Goal: Task Accomplishment & Management: Complete application form

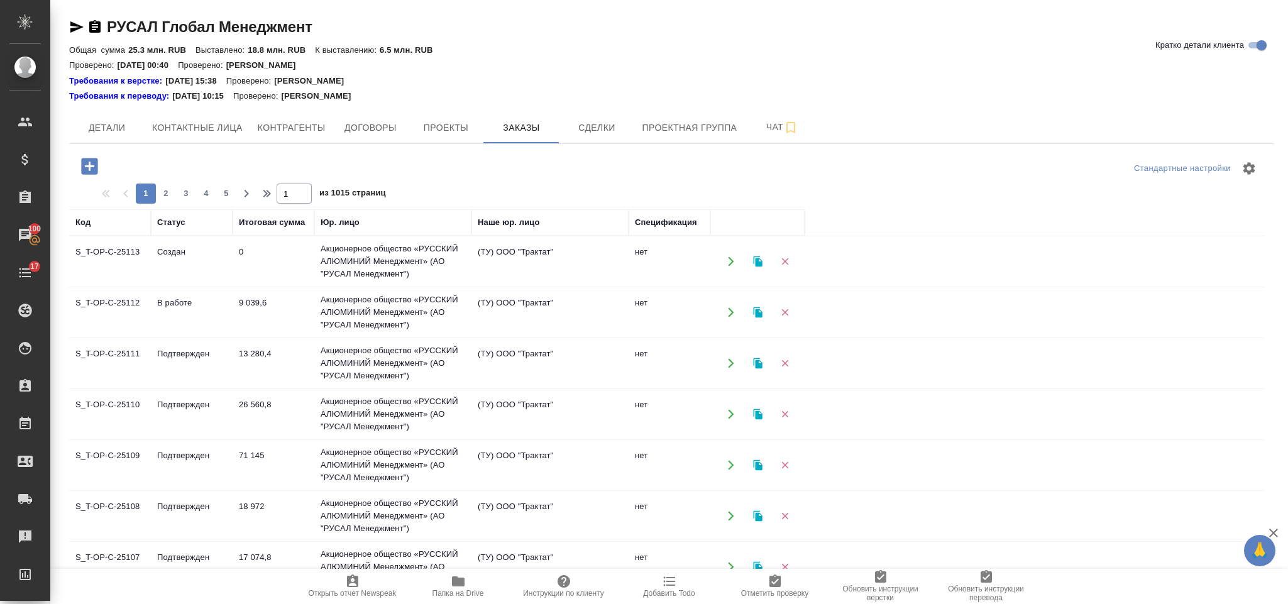
click at [92, 155] on button "button" at bounding box center [89, 166] width 35 height 26
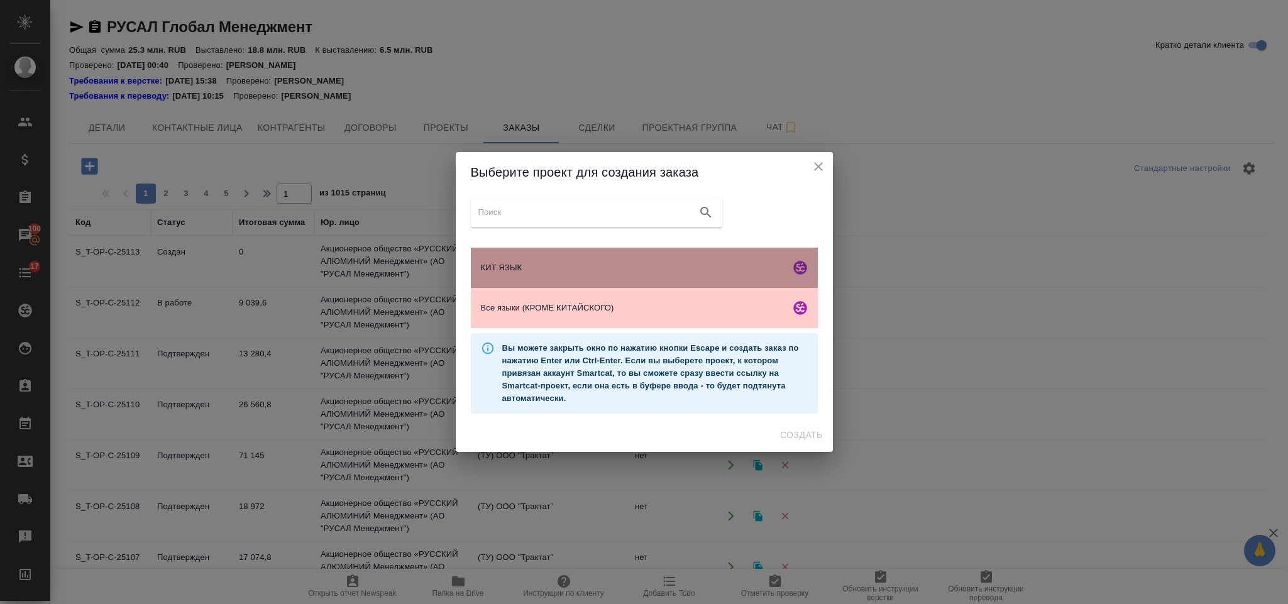
click at [553, 272] on span "КИТ ЯЗЫК" at bounding box center [633, 267] width 304 height 13
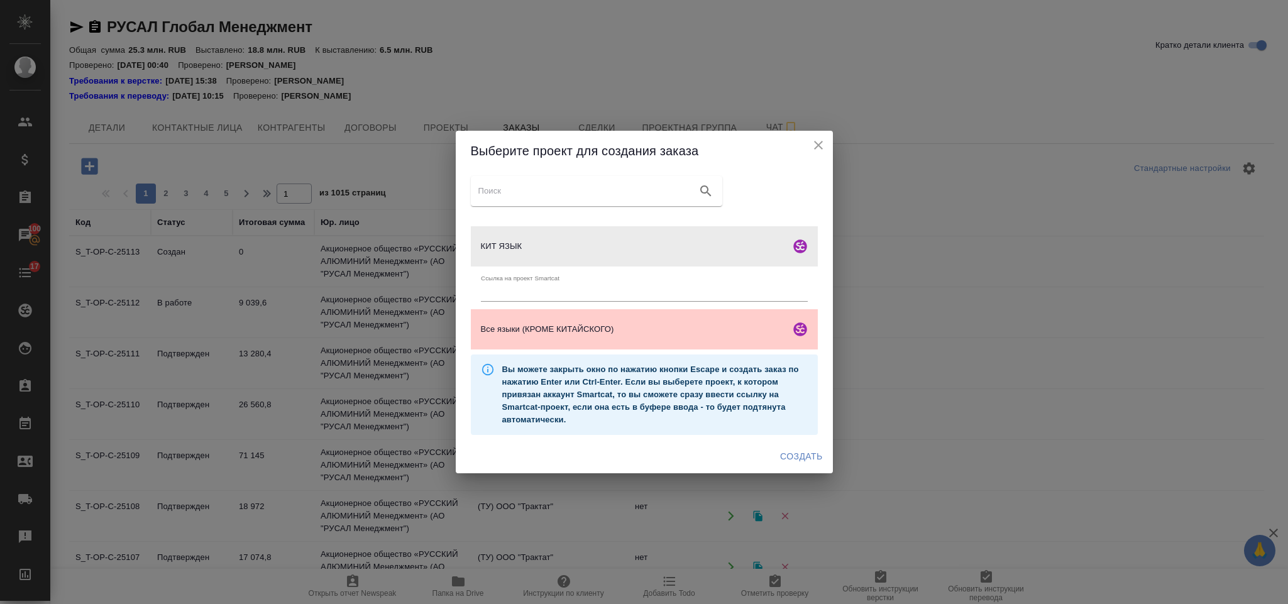
drag, startPoint x: 793, startPoint y: 442, endPoint x: 795, endPoint y: 449, distance: 7.2
click at [795, 449] on div "Создать" at bounding box center [644, 456] width 377 height 33
click at [795, 451] on span "Создать" at bounding box center [801, 457] width 42 height 16
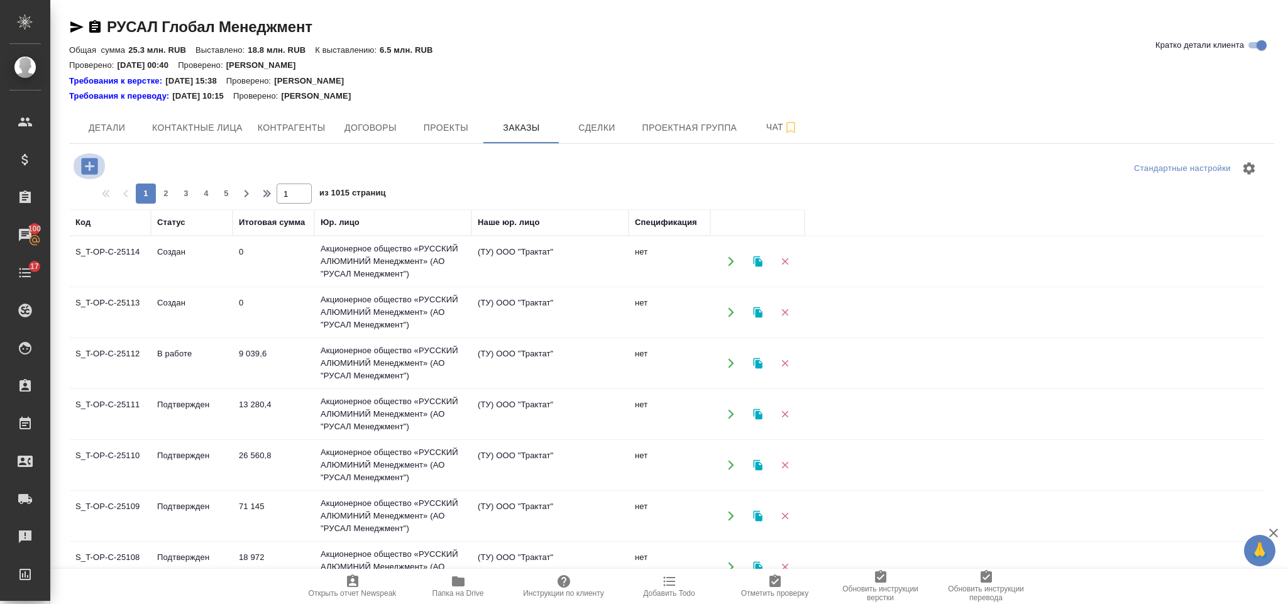
click at [91, 162] on icon "button" at bounding box center [89, 166] width 16 height 16
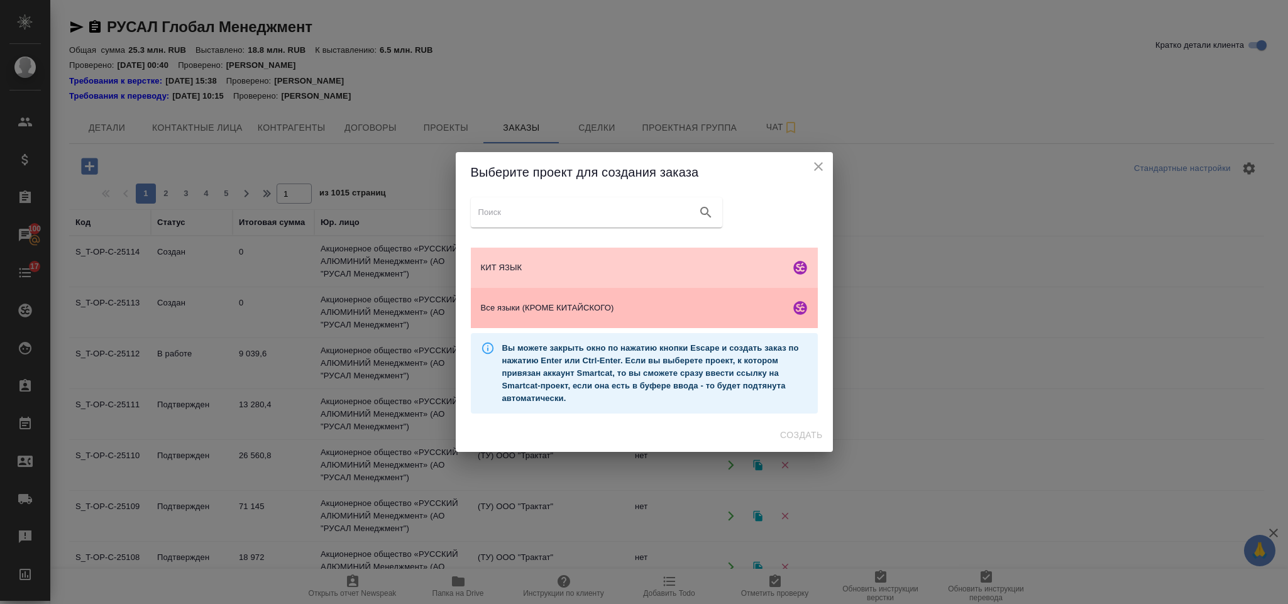
click at [529, 317] on div "Все языки (КРОМЕ КИТАЙСКОГО)" at bounding box center [644, 308] width 347 height 40
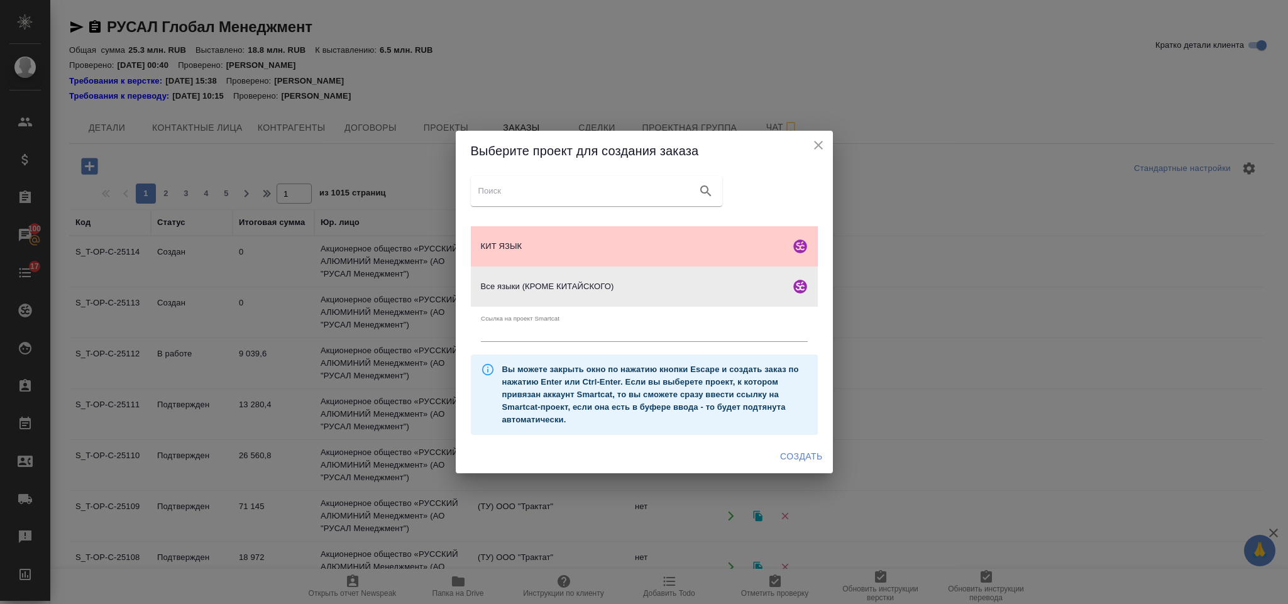
click at [805, 462] on span "Создать" at bounding box center [801, 457] width 42 height 16
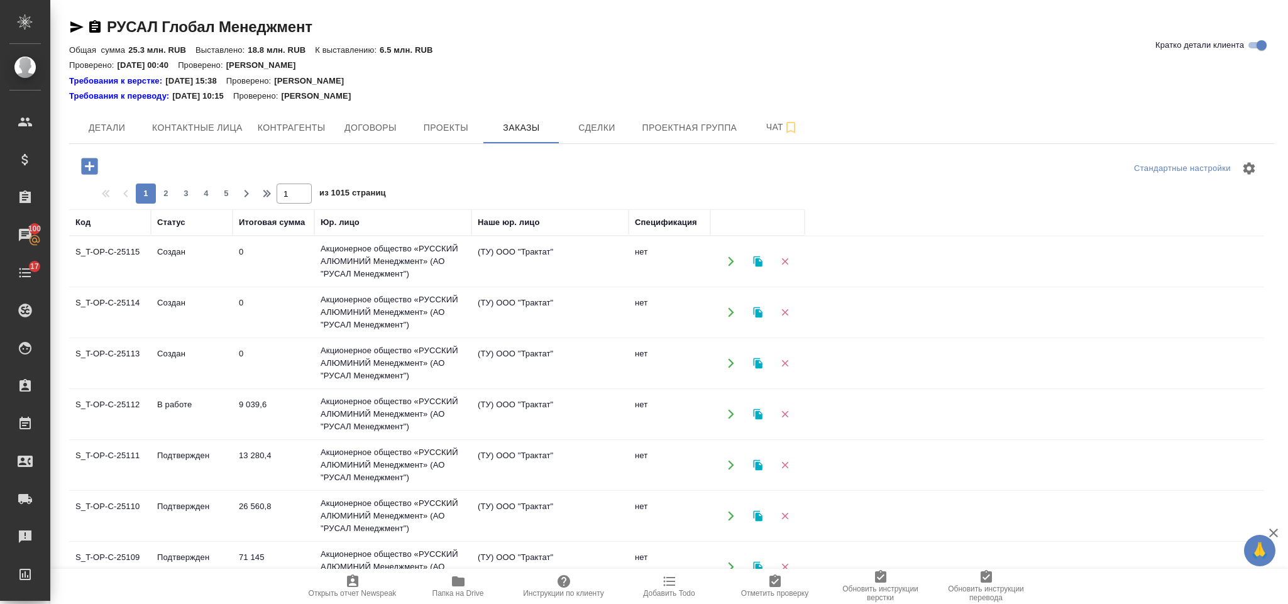
click at [89, 174] on icon "button" at bounding box center [89, 166] width 16 height 16
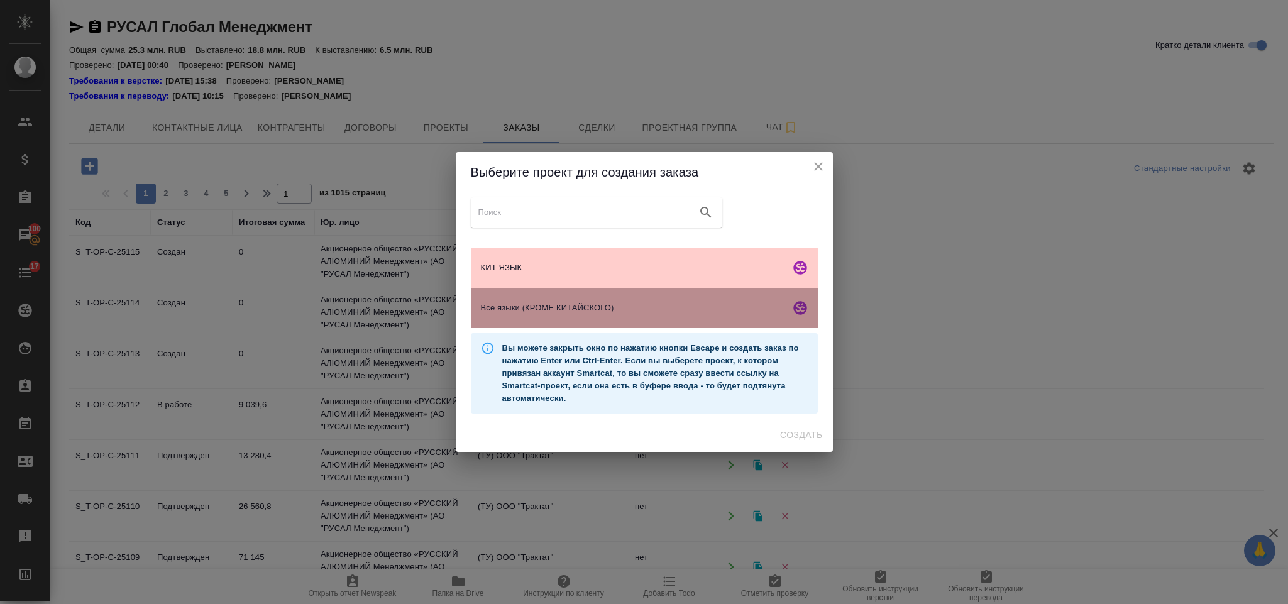
click at [520, 319] on div "Все языки (КРОМЕ КИТАЙСКОГО)" at bounding box center [644, 308] width 347 height 40
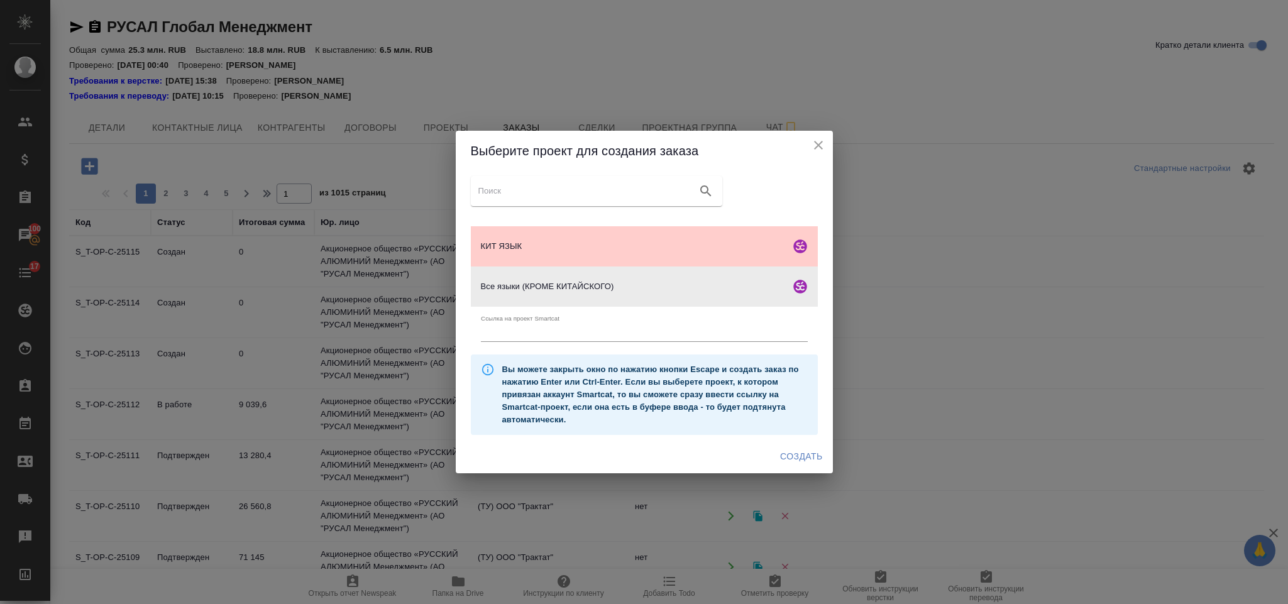
click at [785, 453] on span "Создать" at bounding box center [801, 457] width 42 height 16
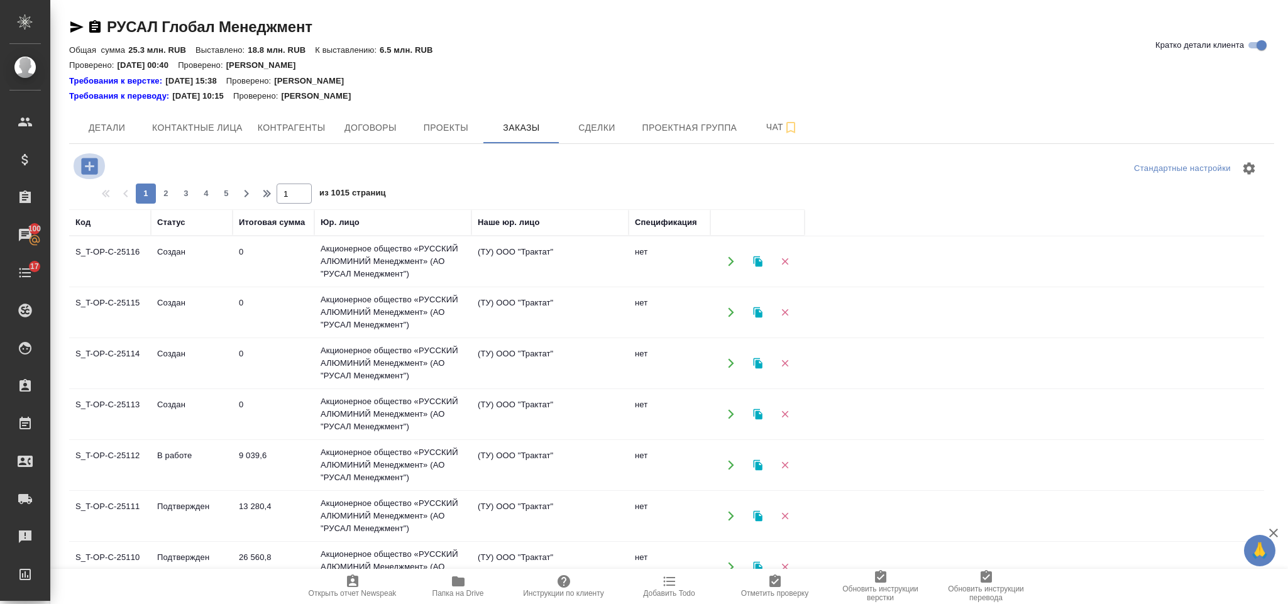
click at [100, 170] on icon "button" at bounding box center [90, 166] width 22 height 22
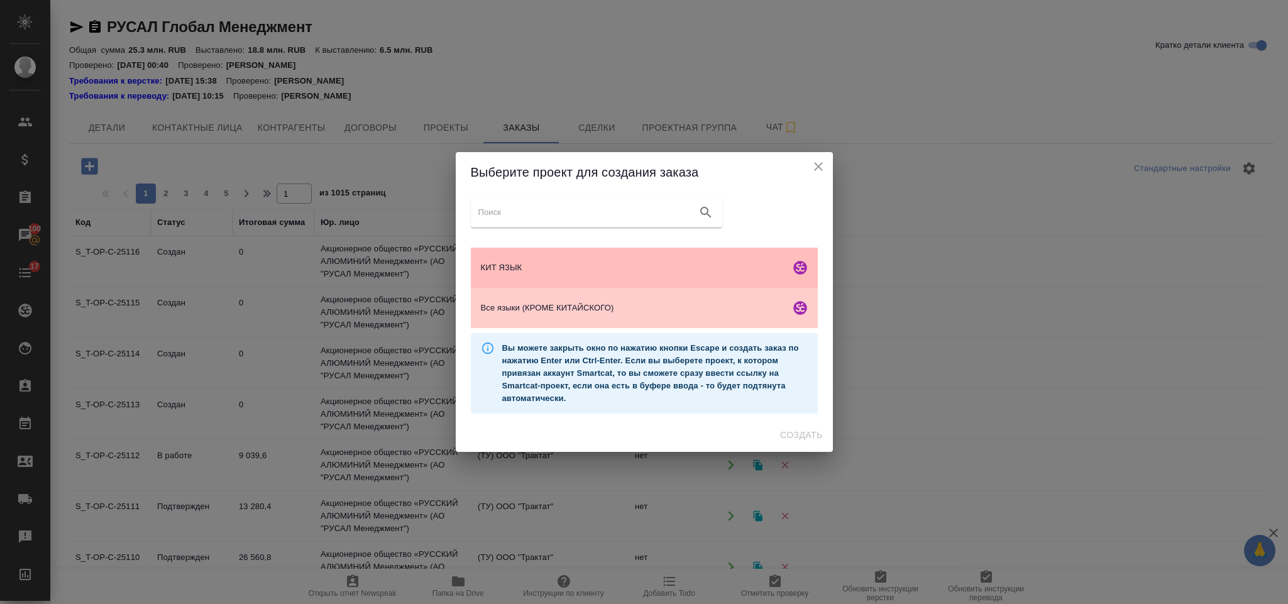
click at [568, 270] on span "КИТ ЯЗЫК" at bounding box center [633, 267] width 304 height 13
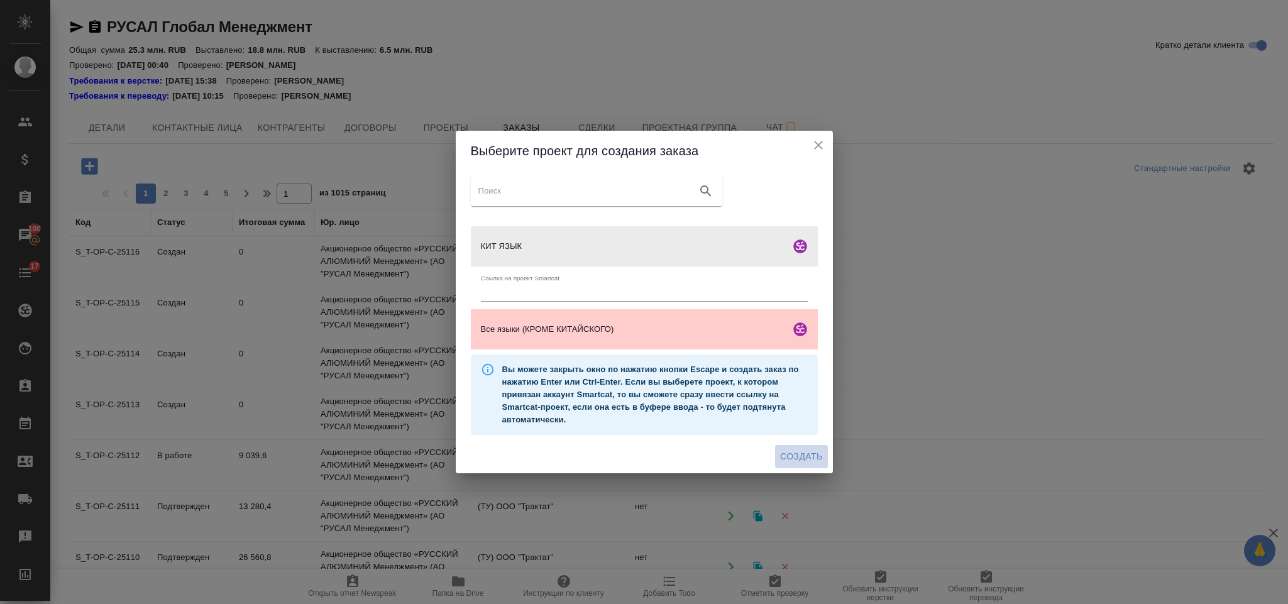
click at [812, 454] on span "Создать" at bounding box center [801, 457] width 42 height 16
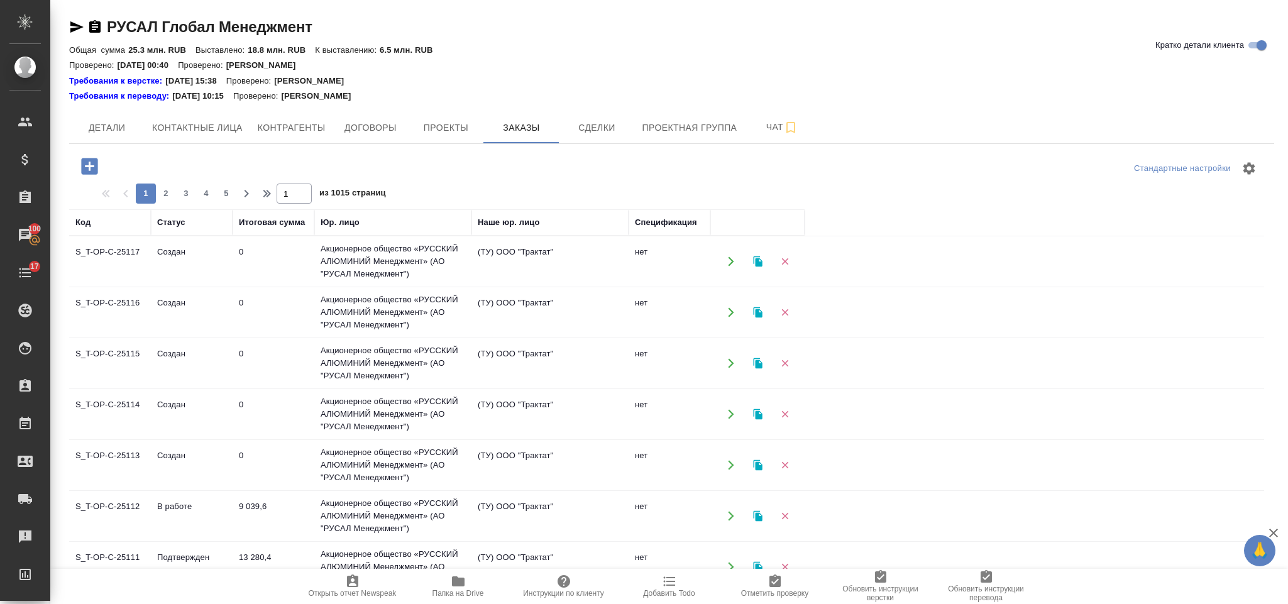
click at [89, 159] on icon "button" at bounding box center [89, 166] width 16 height 16
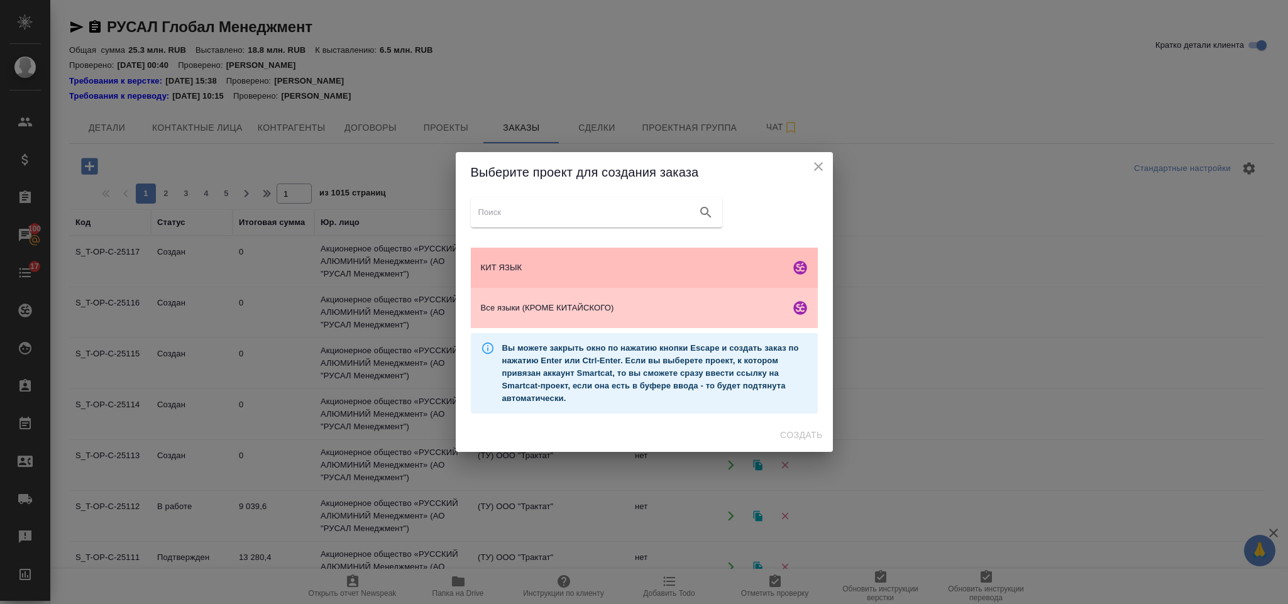
click at [585, 253] on div "КИТ ЯЗЫК" at bounding box center [644, 268] width 347 height 40
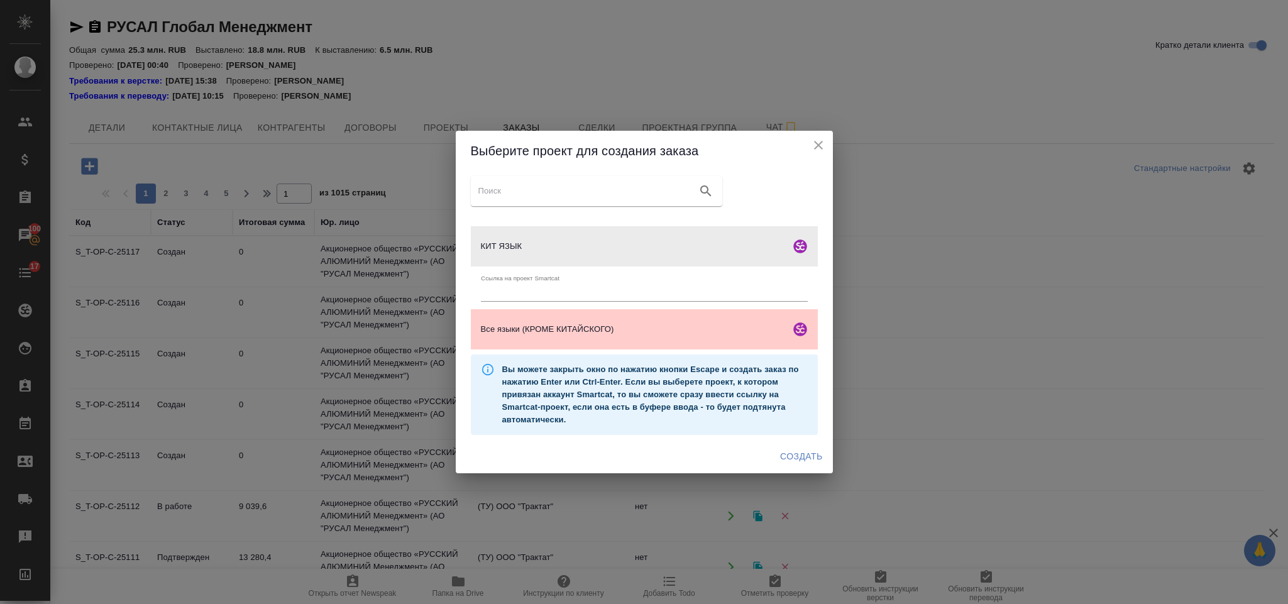
click at [791, 453] on span "Создать" at bounding box center [801, 457] width 42 height 16
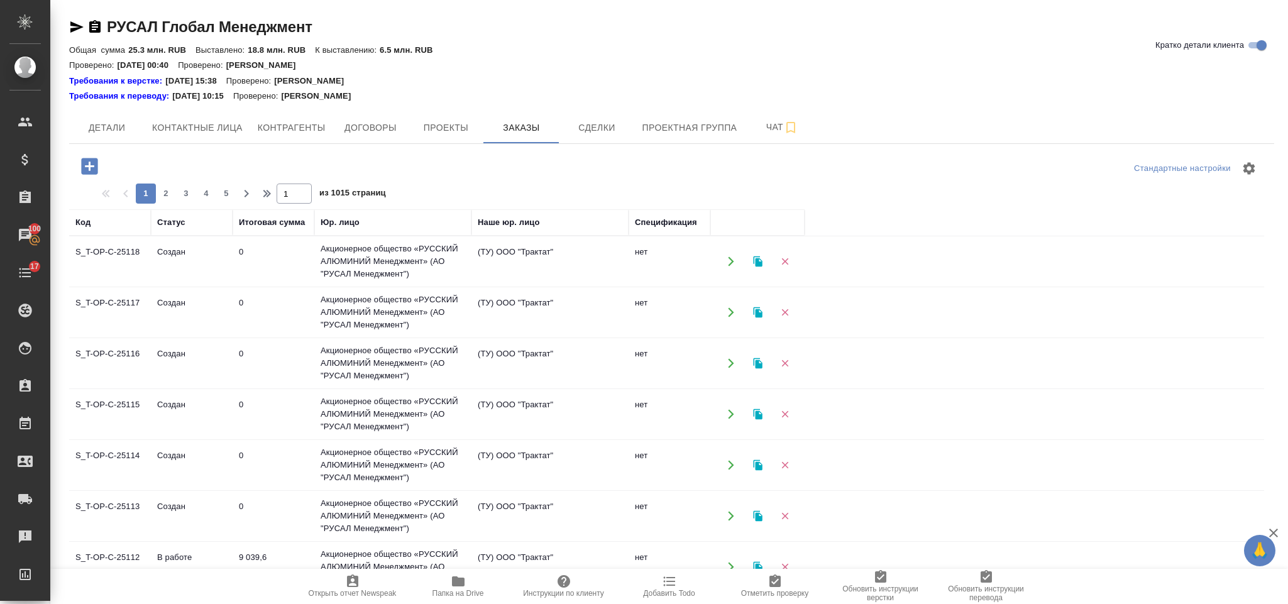
click at [97, 163] on icon "button" at bounding box center [89, 166] width 16 height 16
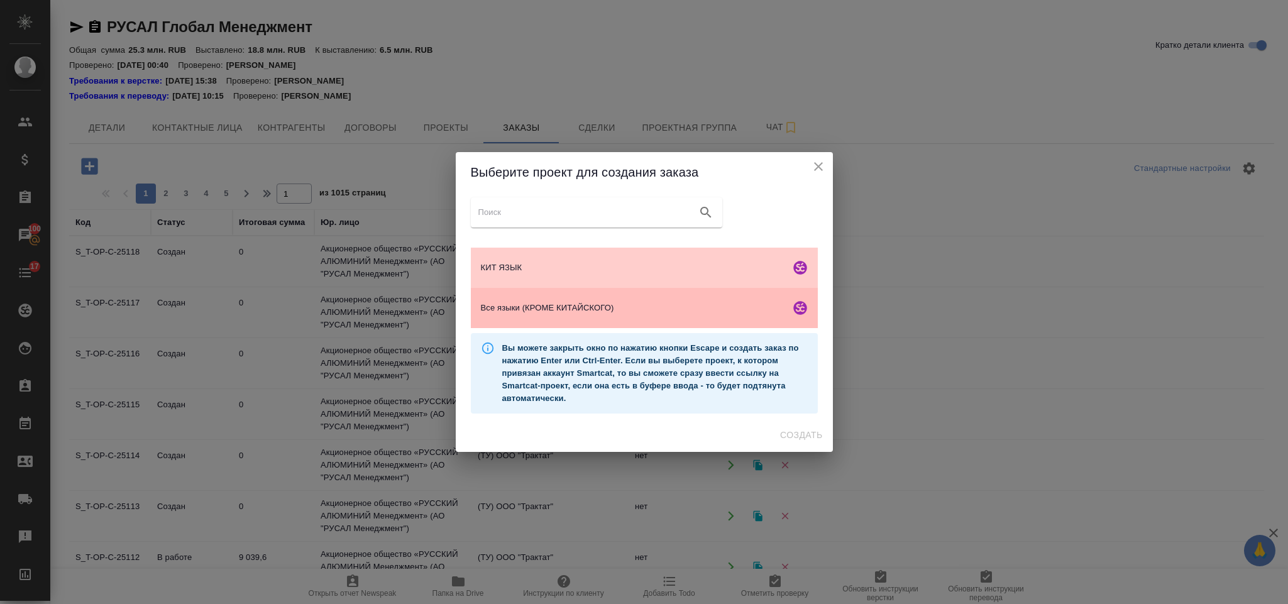
click at [617, 312] on span "Все языки (КРОМЕ КИТАЙСКОГО)" at bounding box center [633, 308] width 304 height 13
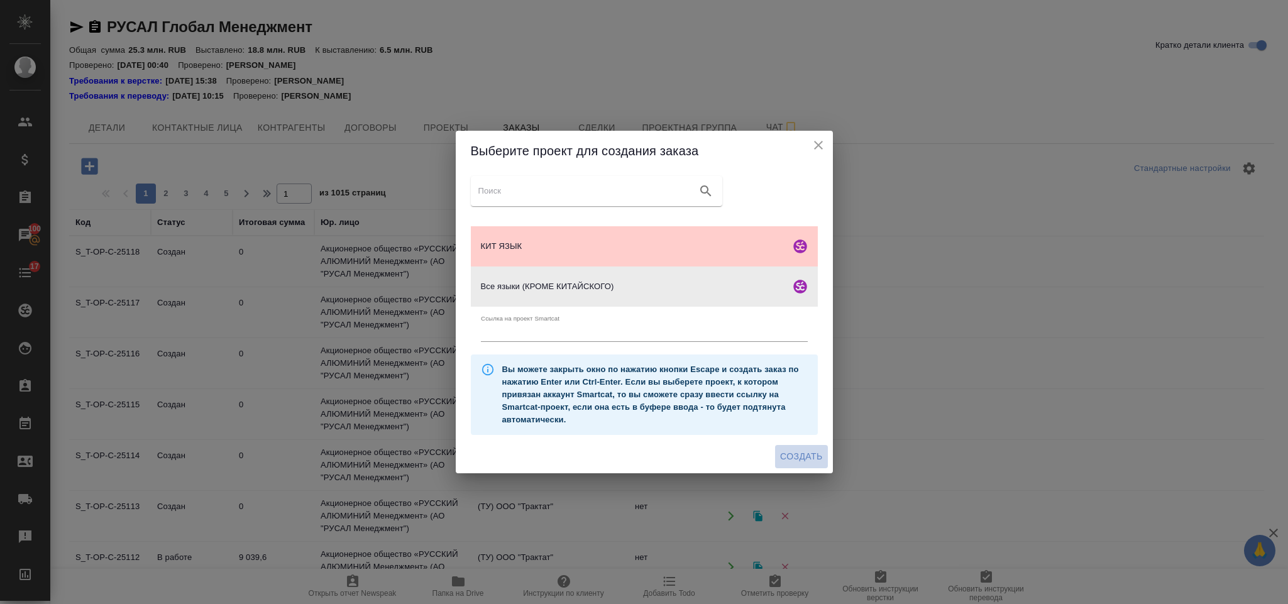
click at [786, 458] on span "Создать" at bounding box center [801, 457] width 42 height 16
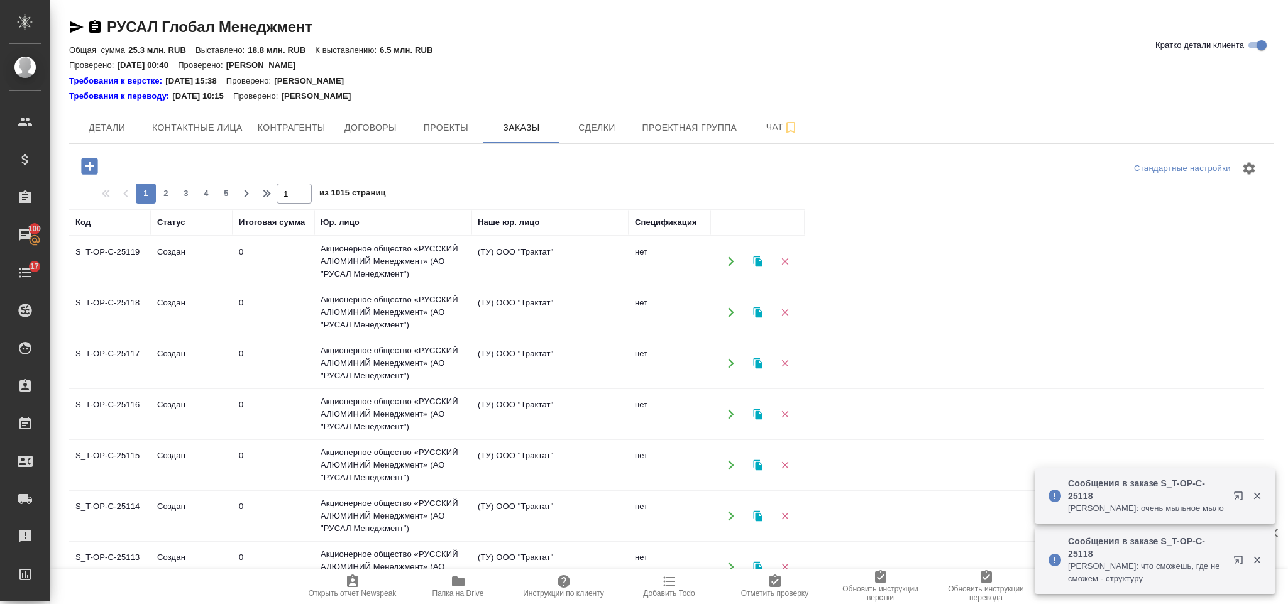
click at [95, 163] on icon "button" at bounding box center [89, 166] width 16 height 16
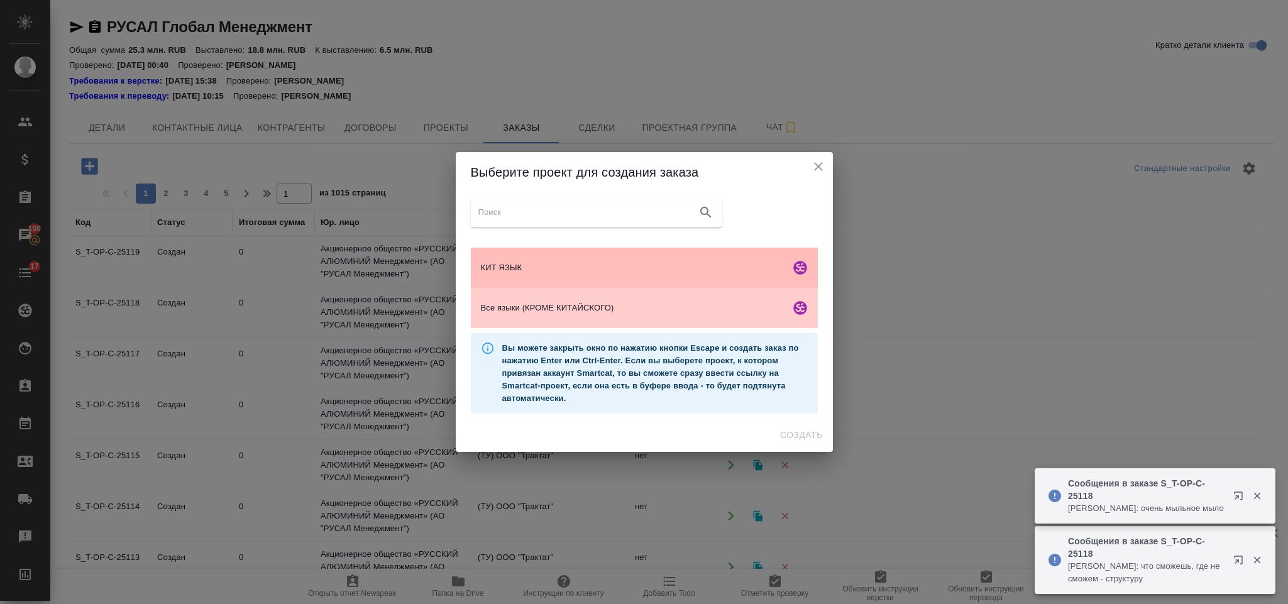
click at [634, 278] on div "КИТ ЯЗЫК" at bounding box center [644, 268] width 347 height 40
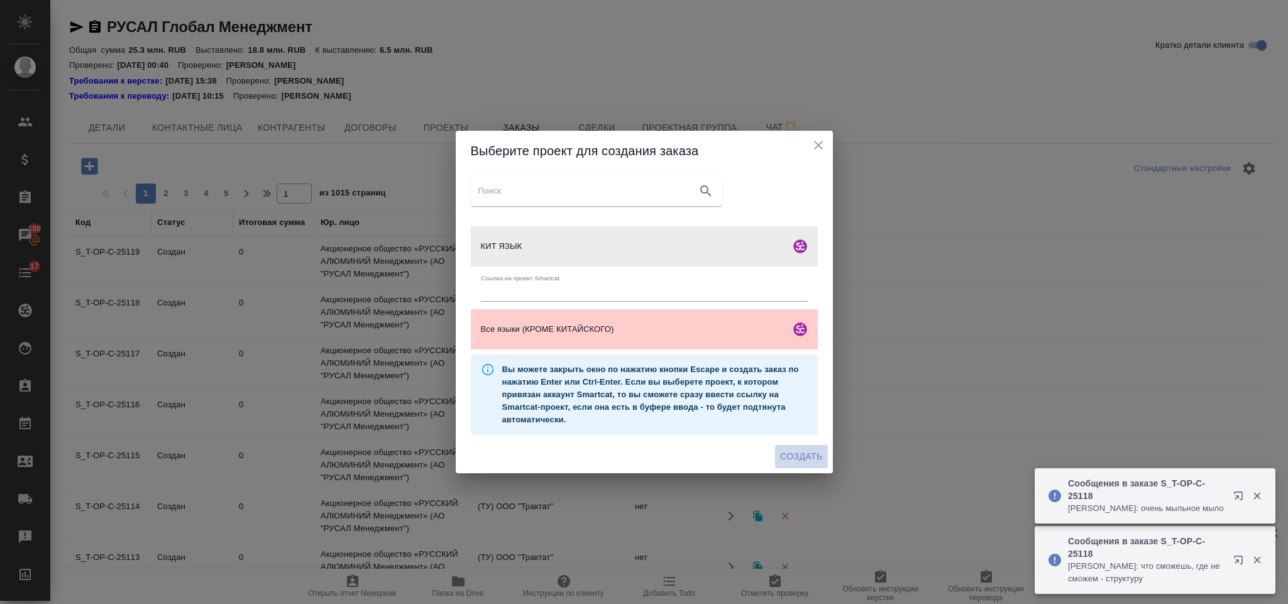
click at [810, 455] on span "Создать" at bounding box center [801, 457] width 42 height 16
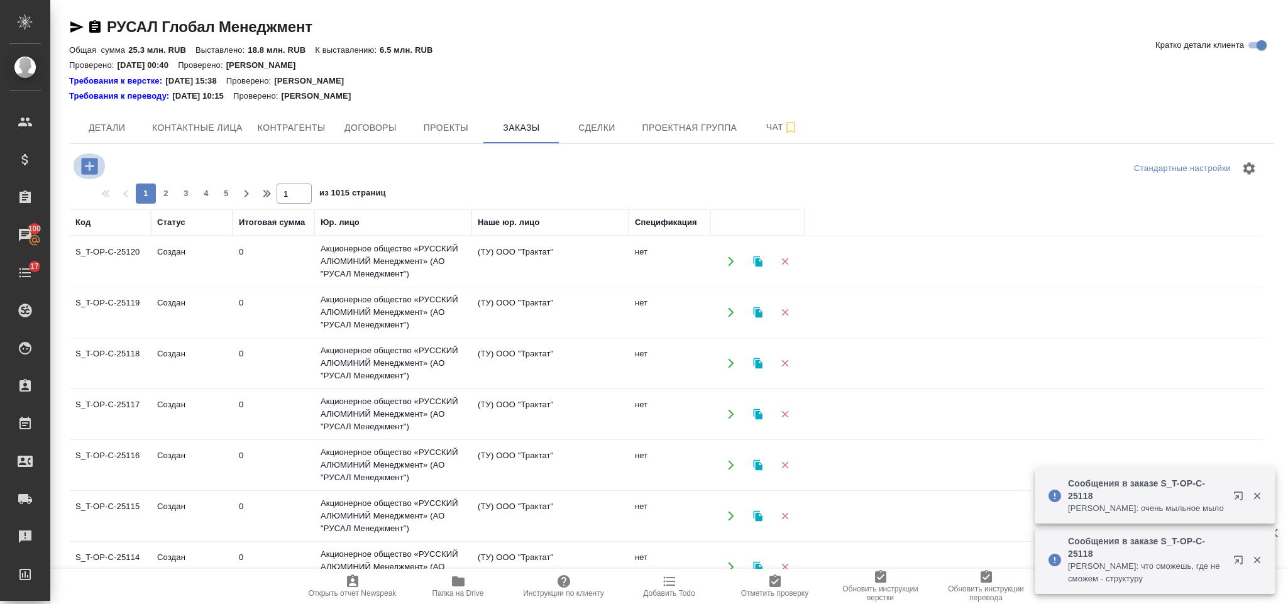
click at [95, 172] on icon "button" at bounding box center [89, 166] width 16 height 16
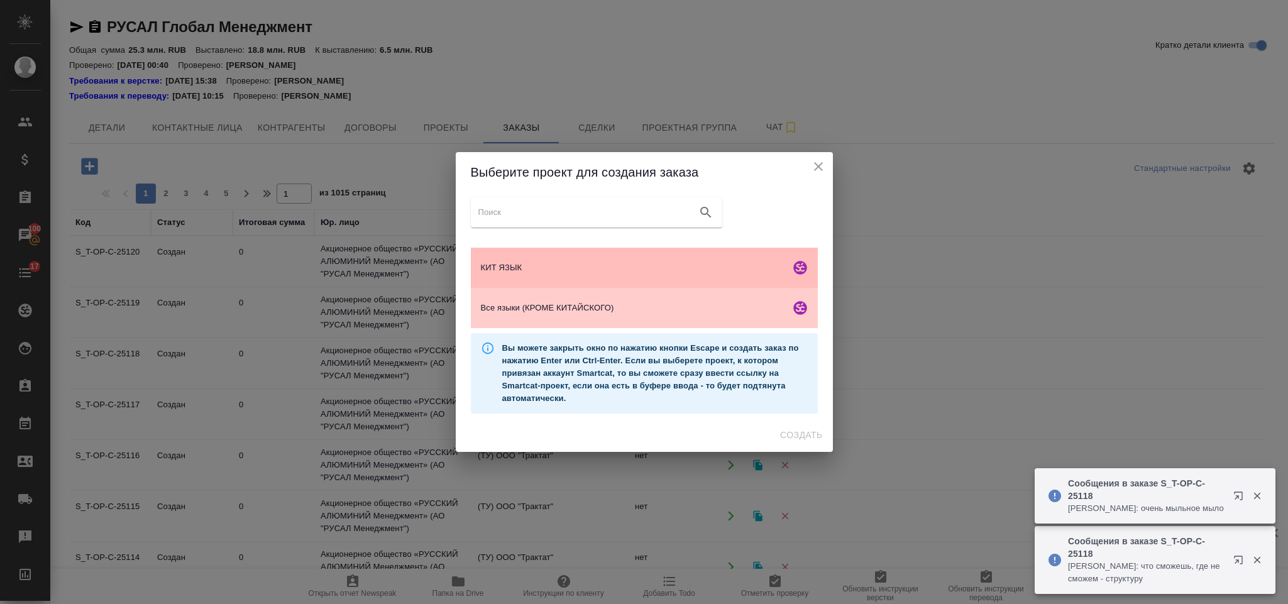
click at [551, 261] on span "КИТ ЯЗЫК" at bounding box center [633, 267] width 304 height 13
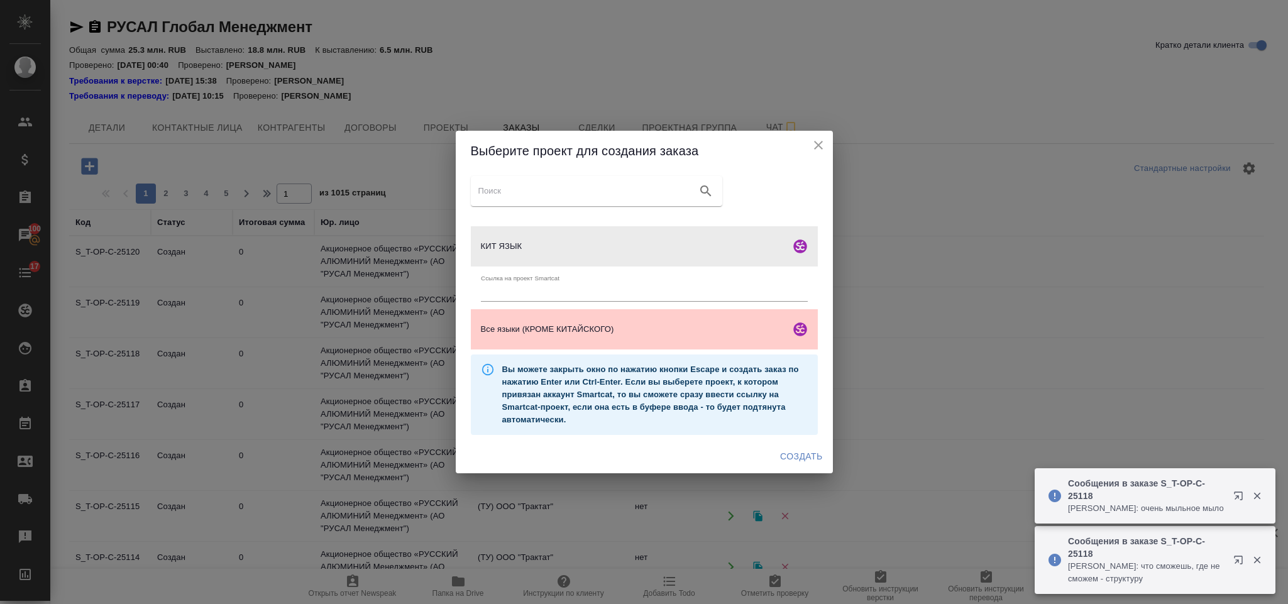
click at [784, 457] on span "Создать" at bounding box center [801, 457] width 42 height 16
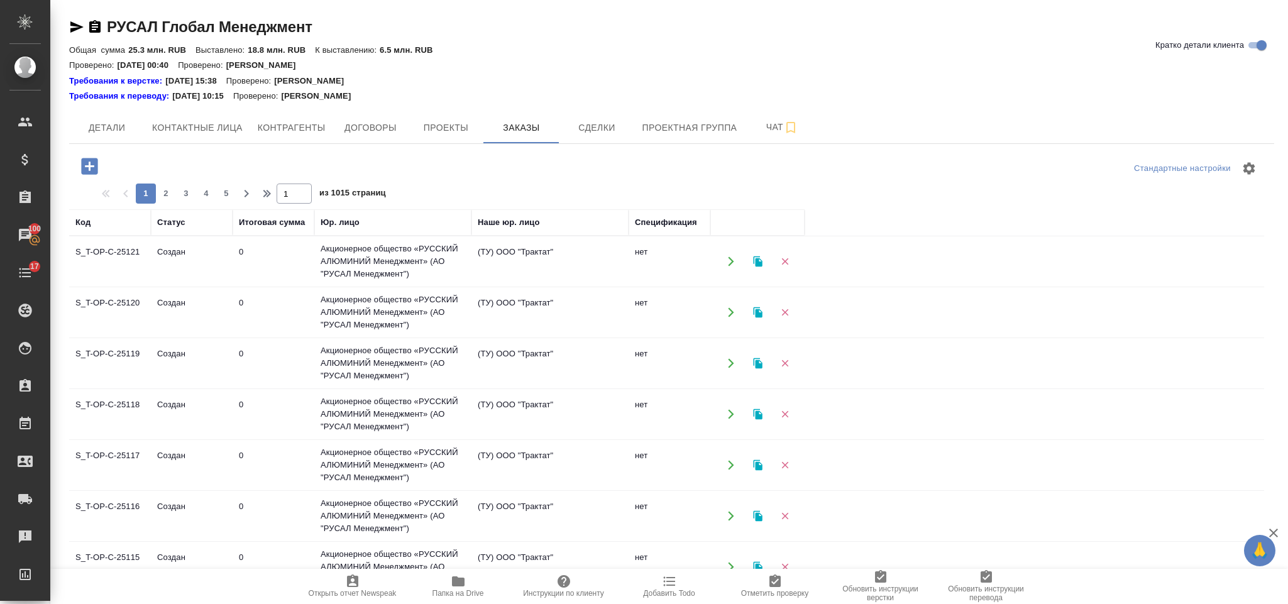
click at [83, 175] on icon "button" at bounding box center [90, 166] width 22 height 22
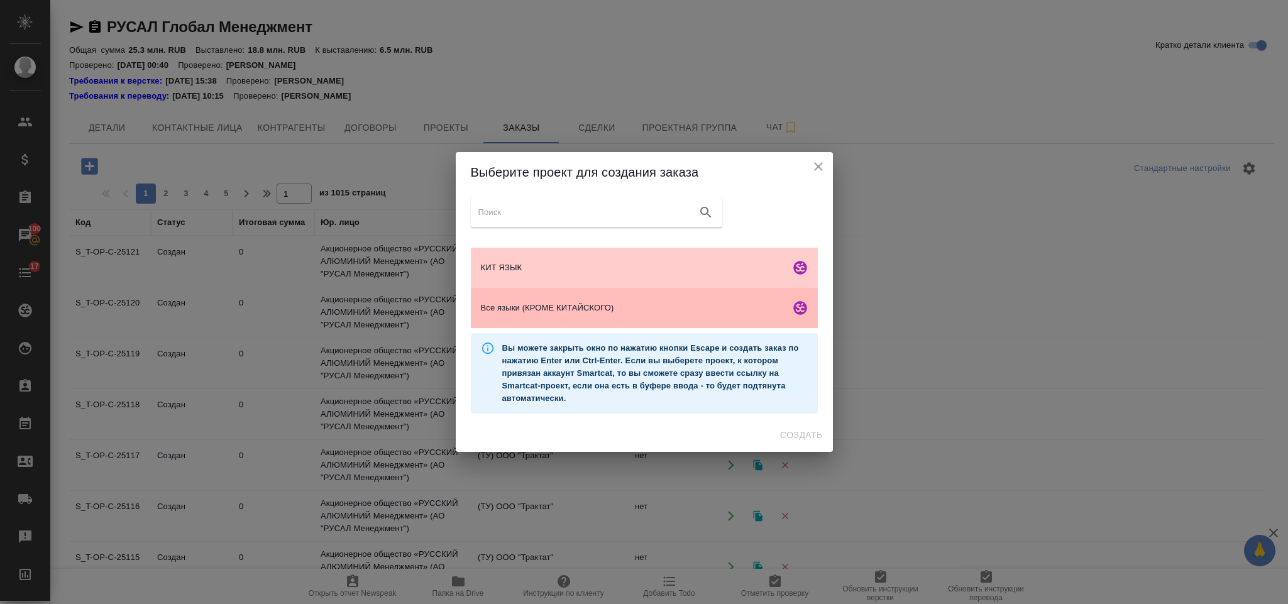
click at [577, 307] on span "Все языки (КРОМЕ КИТАЙСКОГО)" at bounding box center [633, 308] width 304 height 13
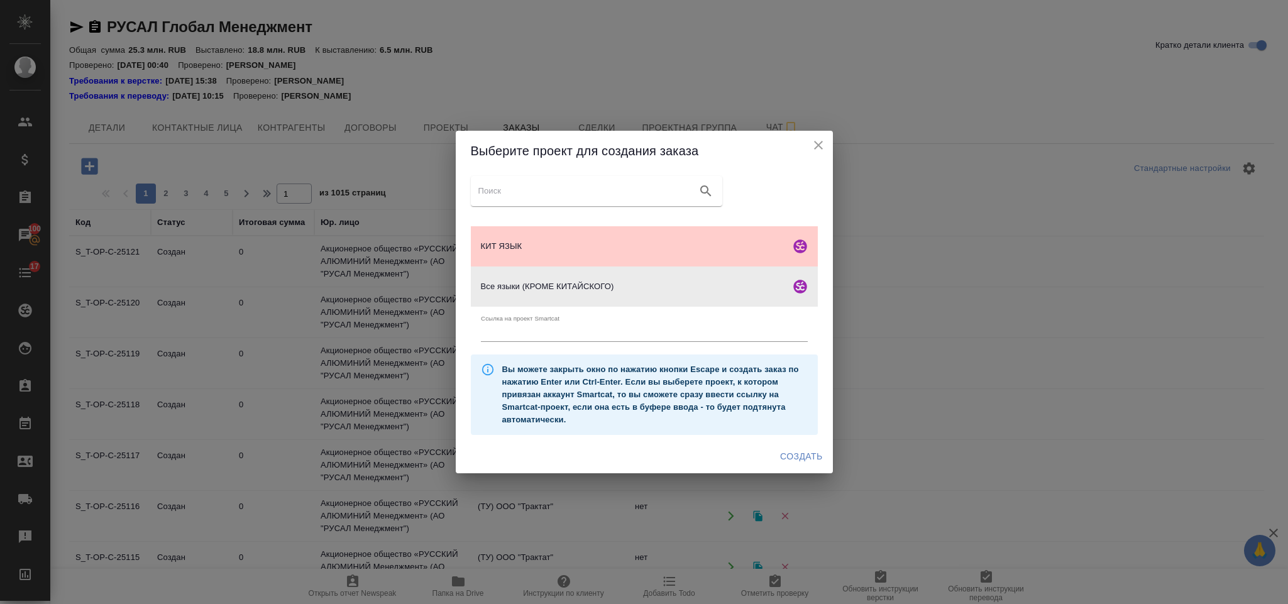
click at [798, 447] on button "Создать" at bounding box center [801, 456] width 52 height 23
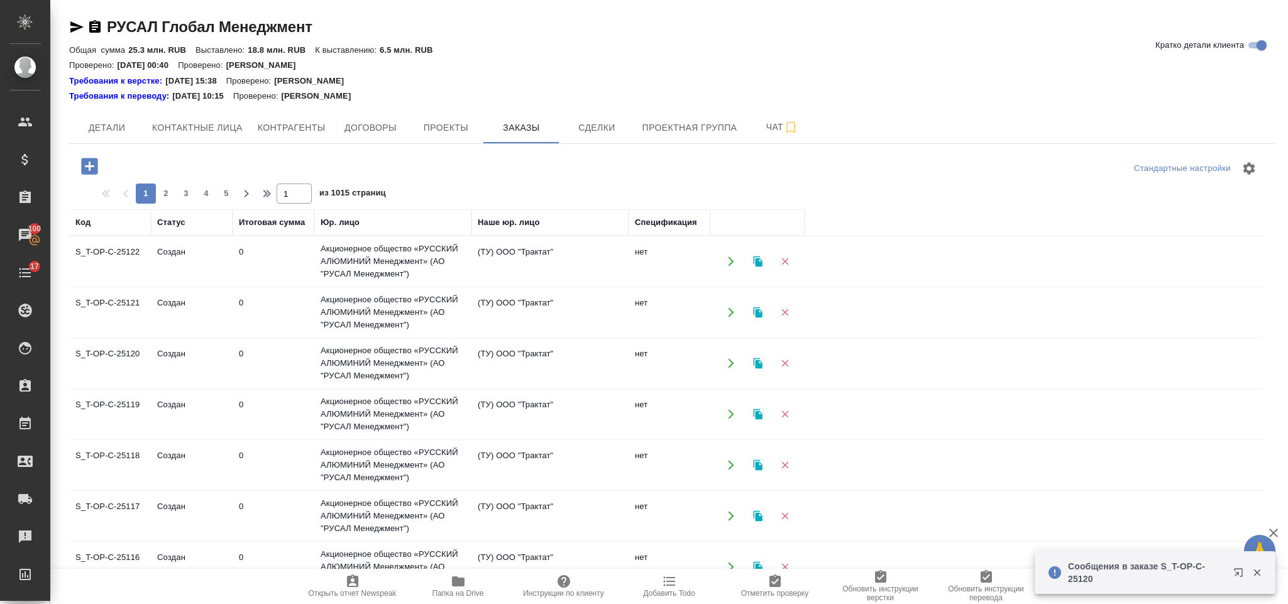
click at [89, 167] on icon "button" at bounding box center [90, 166] width 22 height 22
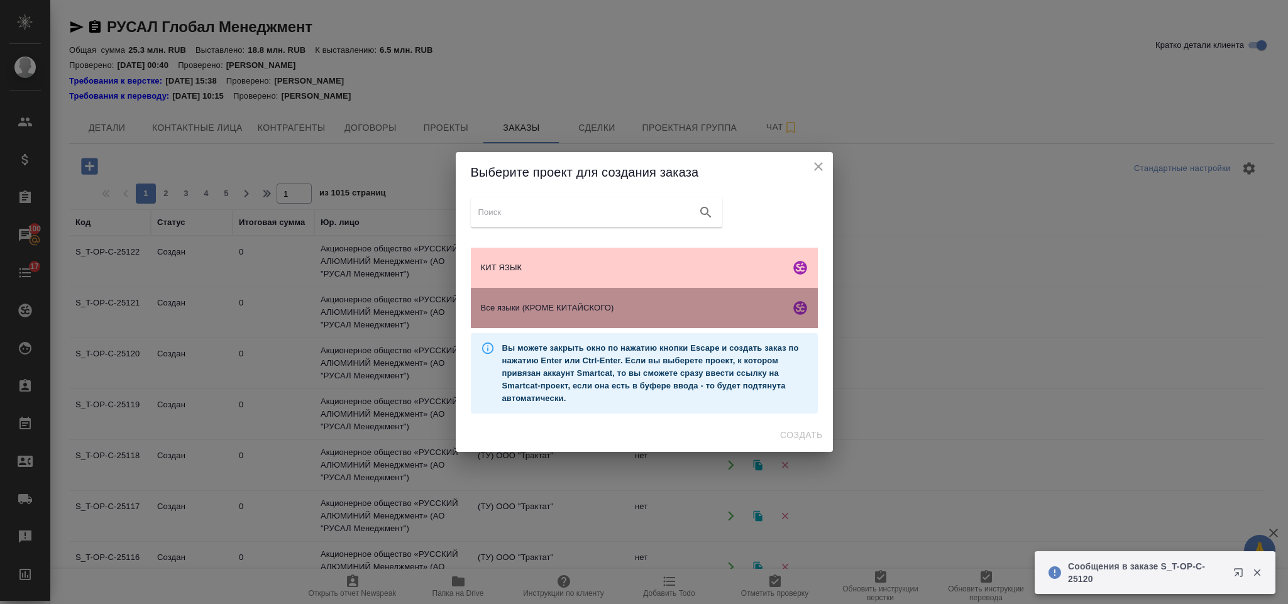
click at [573, 298] on div "Все языки (КРОМЕ КИТАЙСКОГО)" at bounding box center [644, 308] width 347 height 40
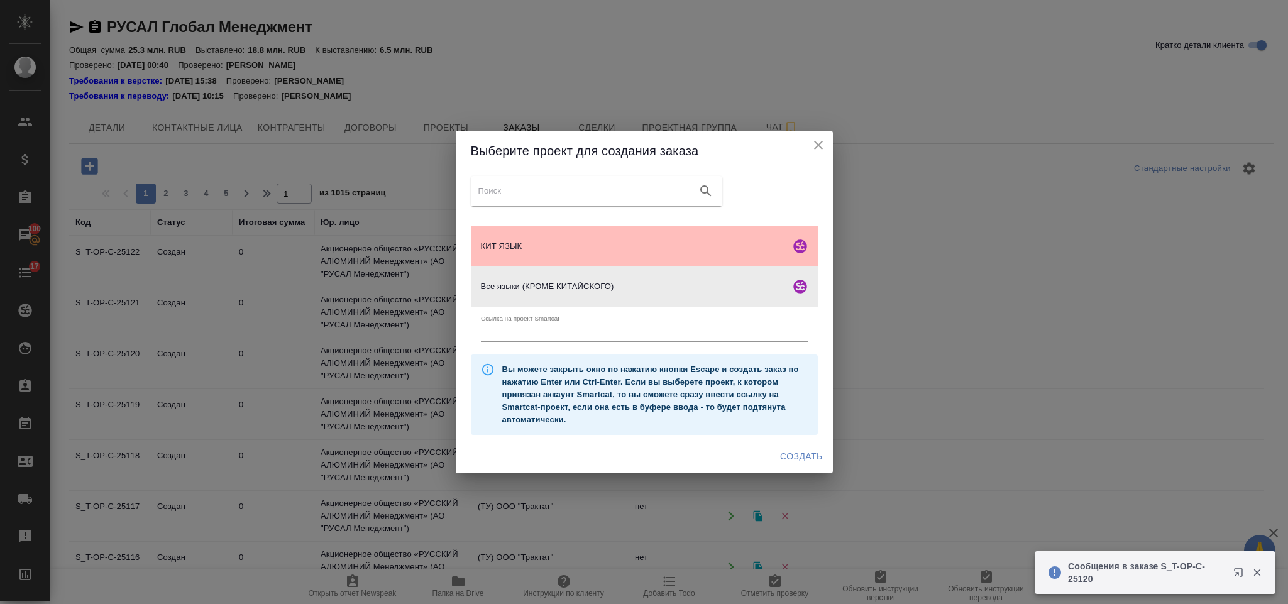
click at [568, 236] on div "КИТ ЯЗЫК" at bounding box center [644, 246] width 347 height 40
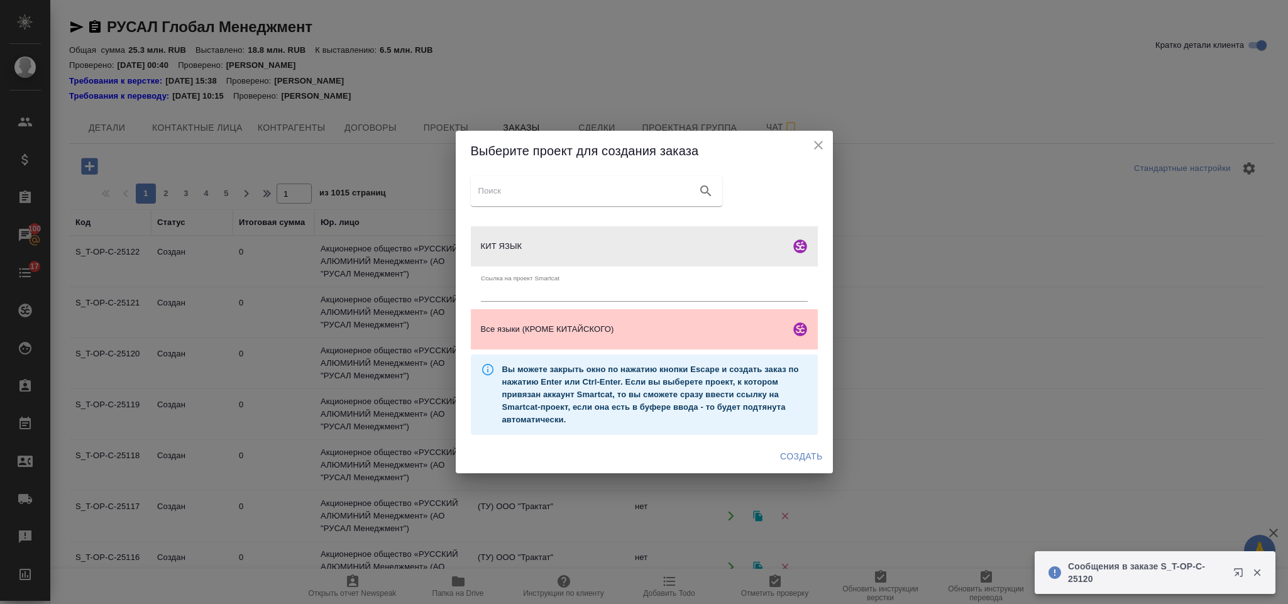
click at [798, 454] on span "Создать" at bounding box center [801, 457] width 42 height 16
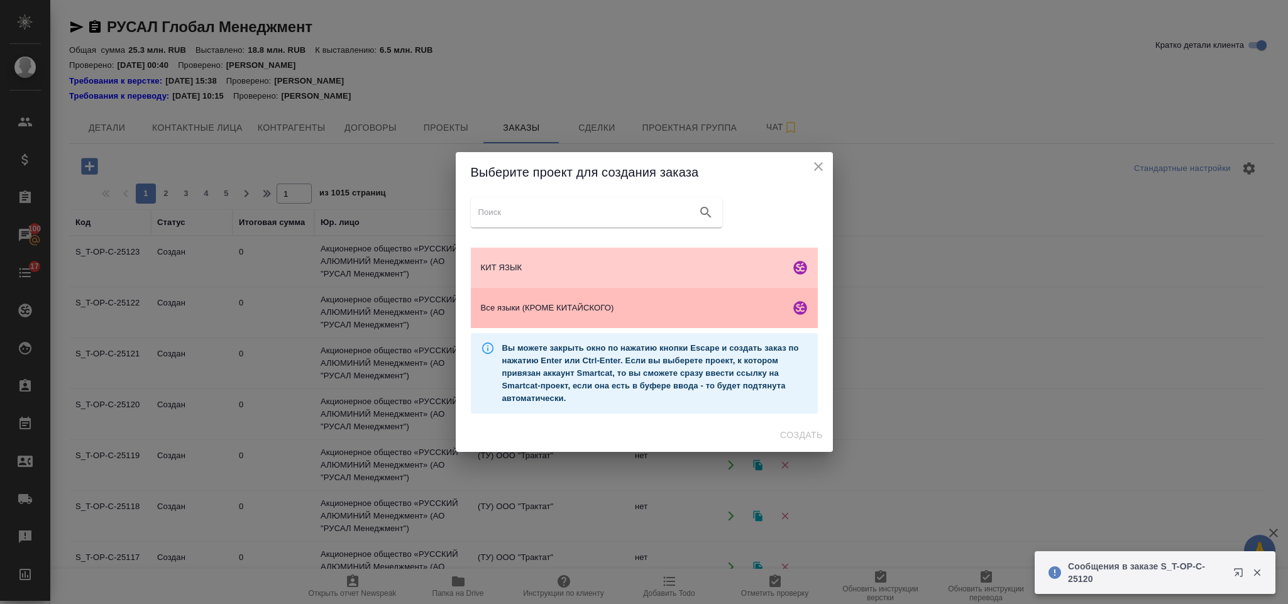
click at [540, 292] on div "Все языки (КРОМЕ КИТАЙСКОГО)" at bounding box center [644, 308] width 347 height 40
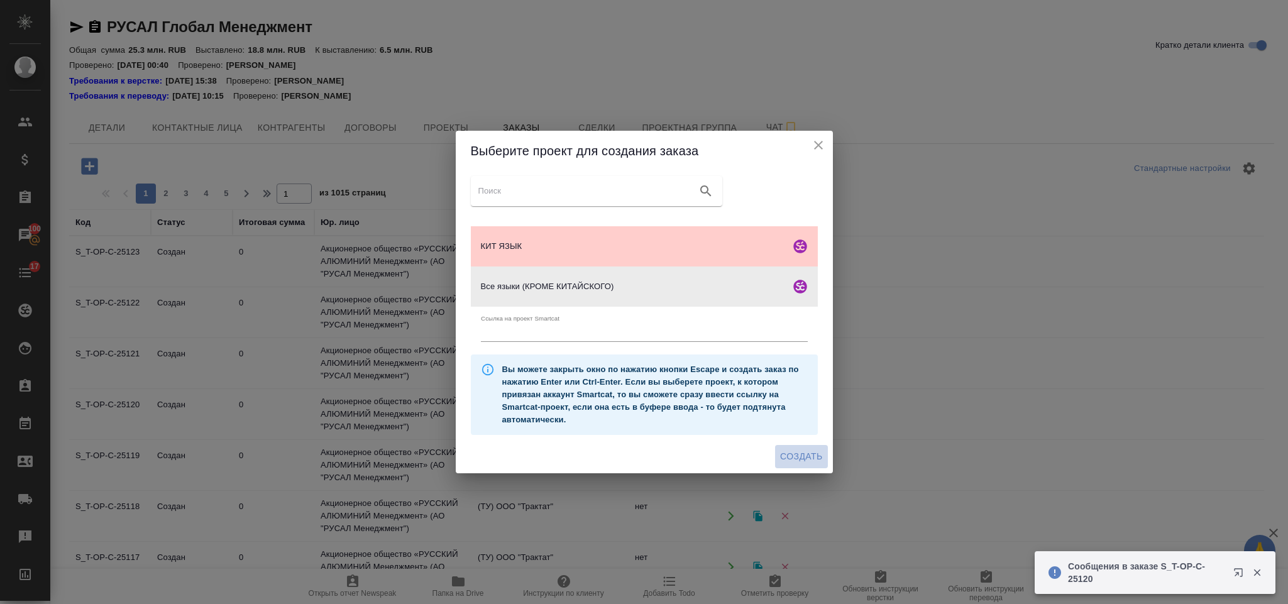
click at [804, 456] on span "Создать" at bounding box center [801, 457] width 42 height 16
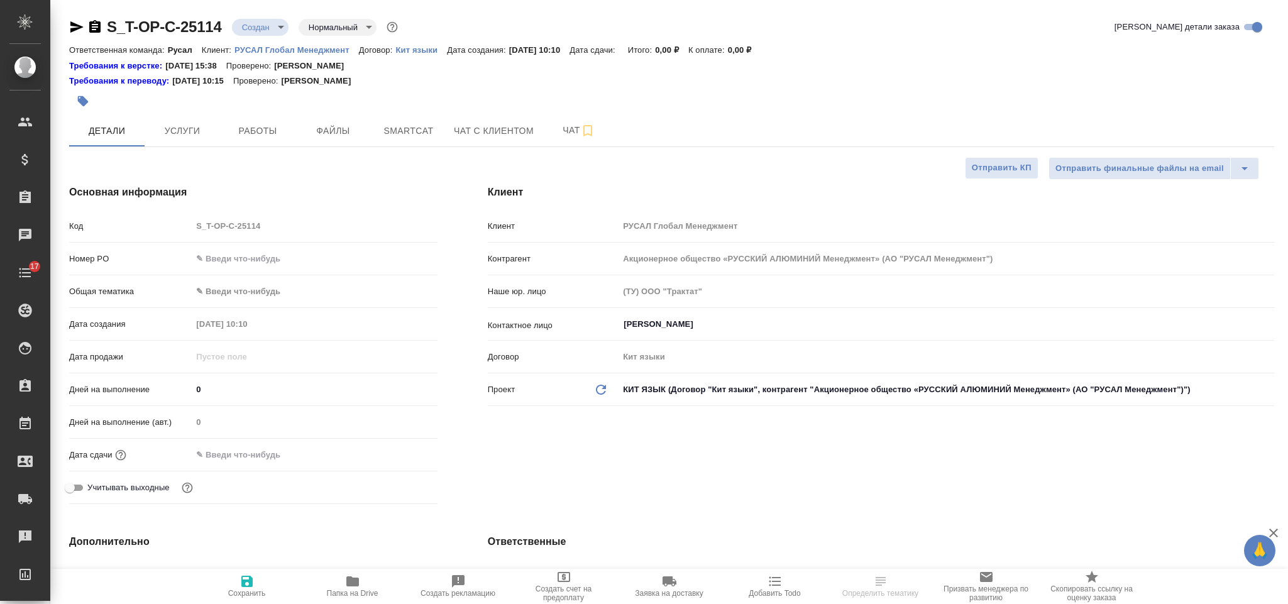
select select "RU"
type input "[PERSON_NAME]"
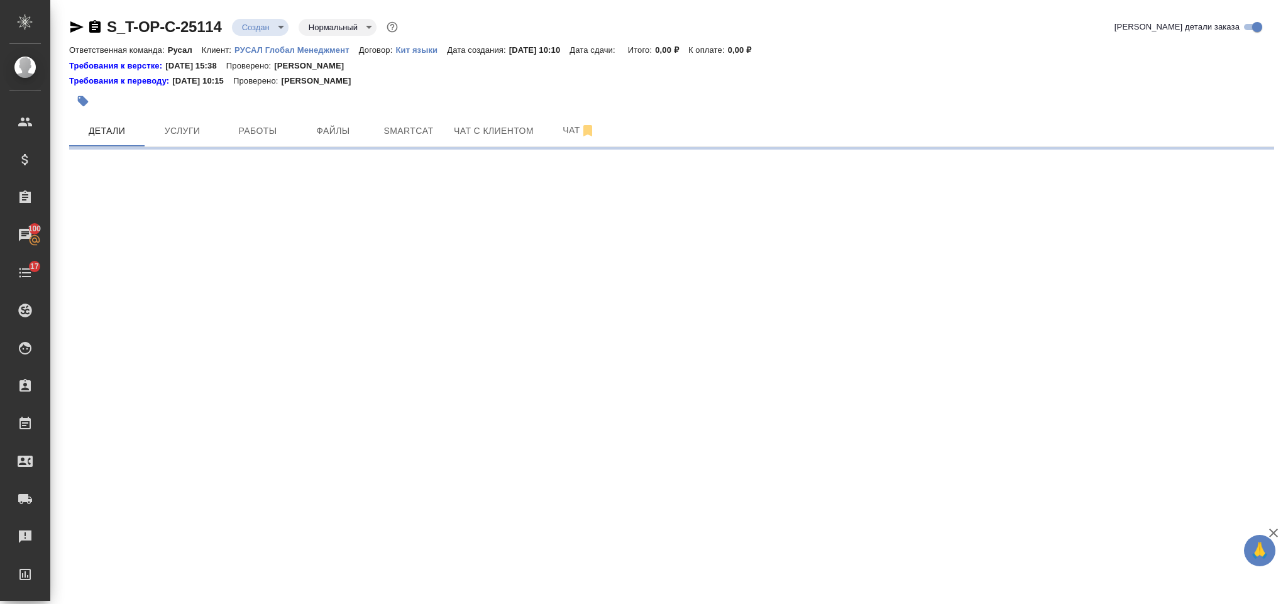
select select "RU"
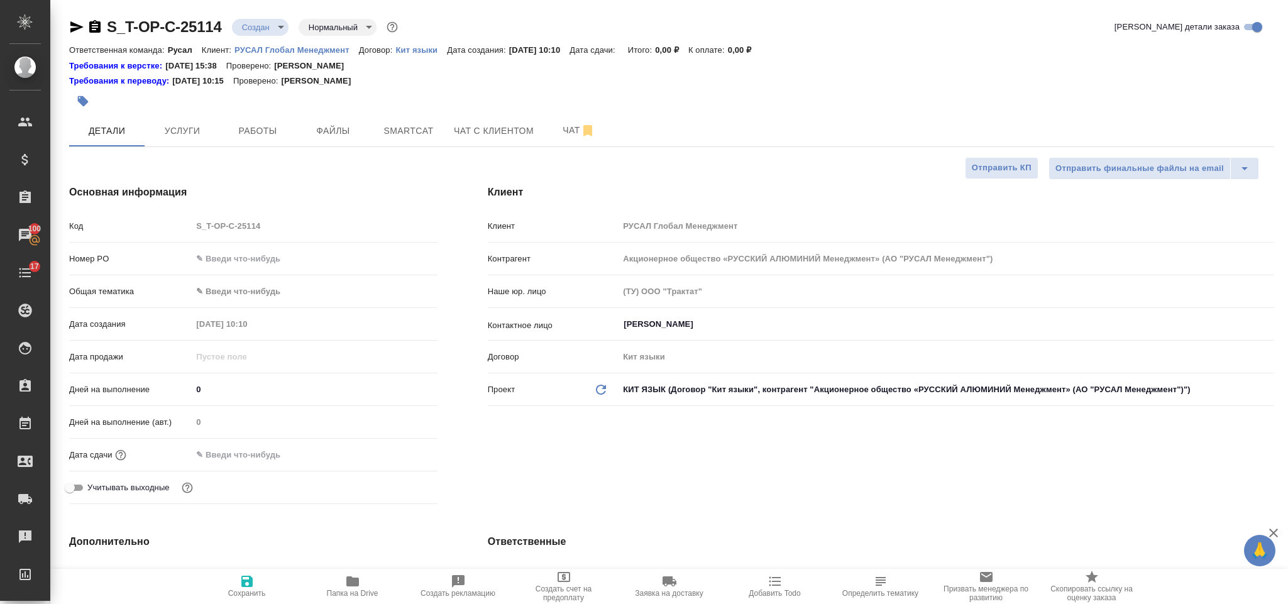
type textarea "x"
click at [258, 260] on input "text" at bounding box center [314, 259] width 245 height 18
paste input "Т-ОП-С-46731"
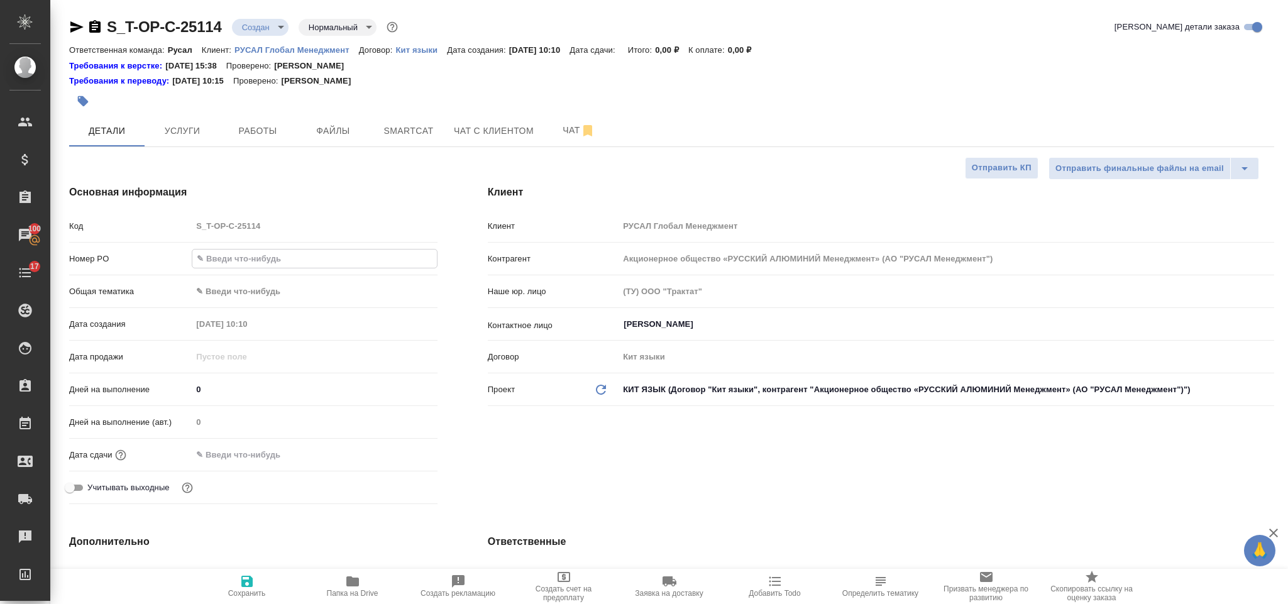
type input "Т-ОП-С-46731"
type textarea "x"
type input "Т-ОП-С-46731"
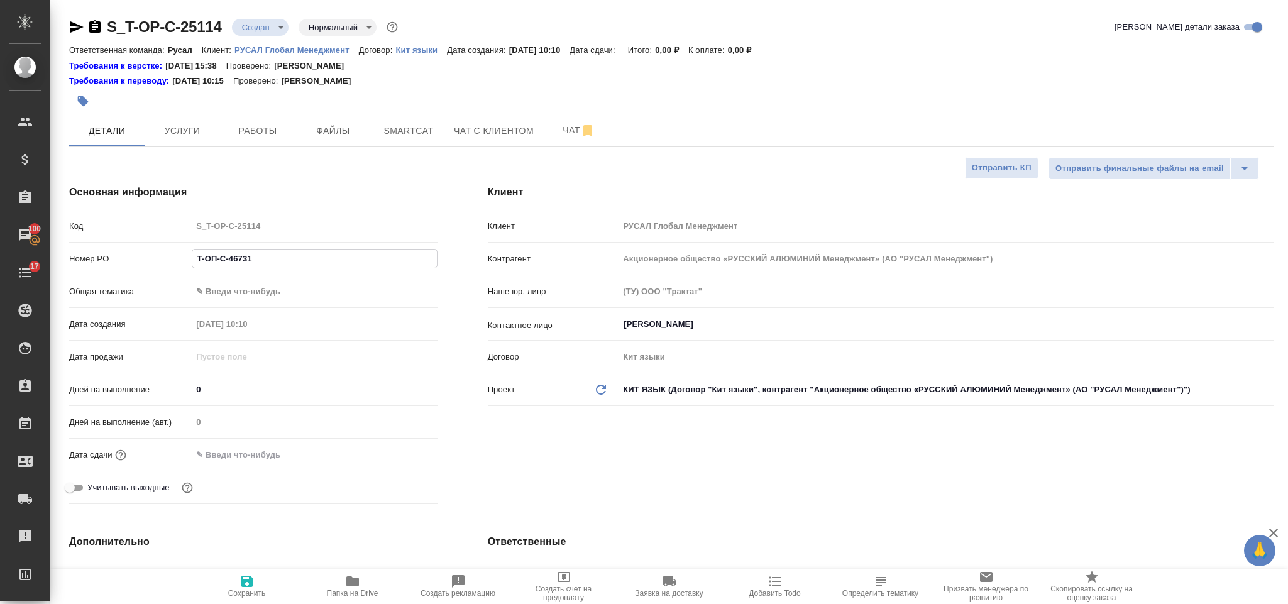
click at [265, 291] on body "🙏 .cls-1 fill:#fff; AWATERA Gorlenko Yuliua Клиенты Спецификации Заказы 100 Чат…" at bounding box center [644, 302] width 1288 height 604
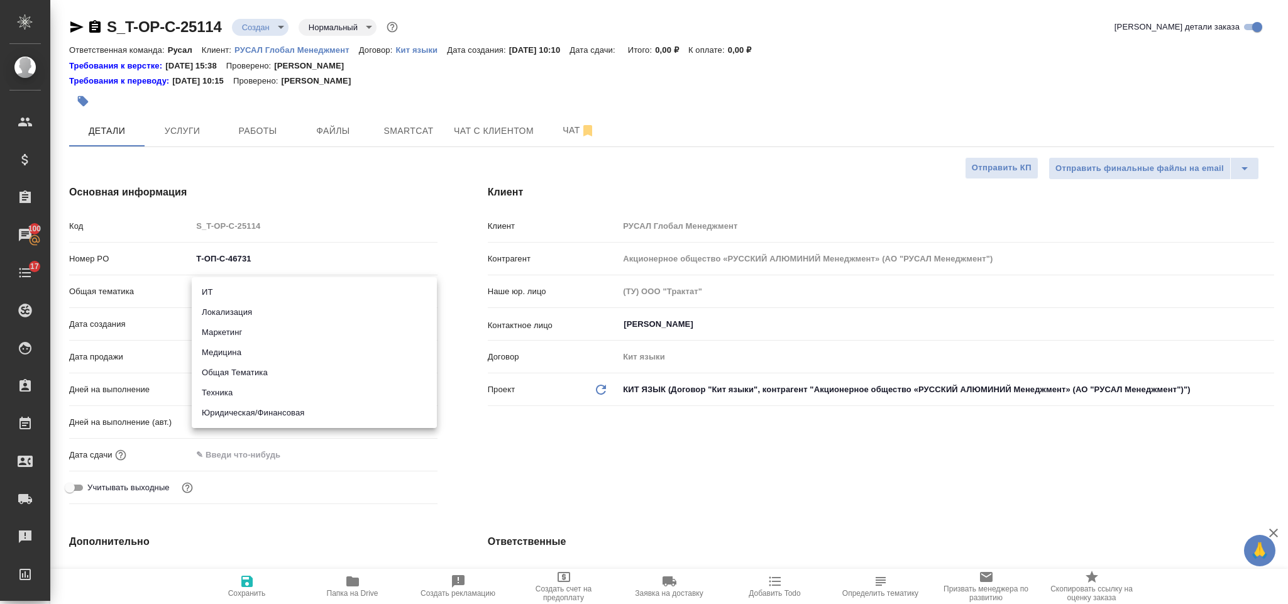
click at [268, 392] on li "Техника" at bounding box center [314, 393] width 245 height 20
type input "tech"
type textarea "x"
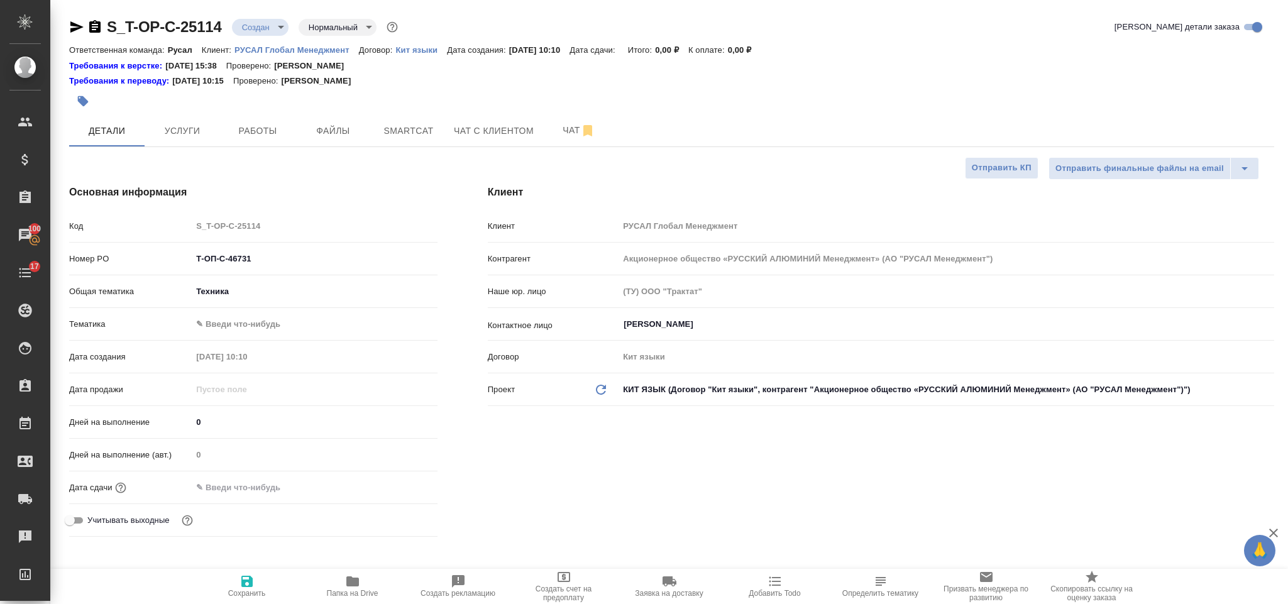
click at [268, 313] on div "Тематика ✎ Введи что-нибудь" at bounding box center [253, 324] width 368 height 22
click at [270, 323] on body "🙏 .cls-1 fill:#fff; AWATERA Gorlenko Yuliua Клиенты Спецификации Заказы 100 Чат…" at bounding box center [644, 302] width 1288 height 604
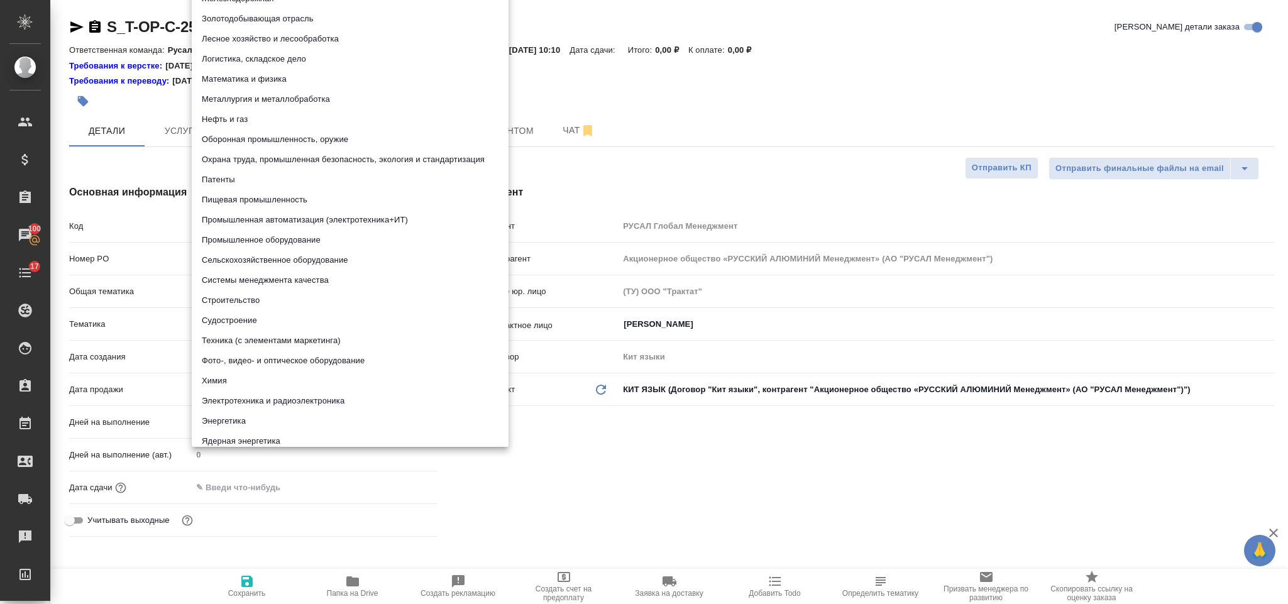
click at [312, 102] on li "Металлургия и металлобработка" at bounding box center [350, 99] width 317 height 20
type textarea "x"
type input "60014e23f7d9dc5f480a3cf8"
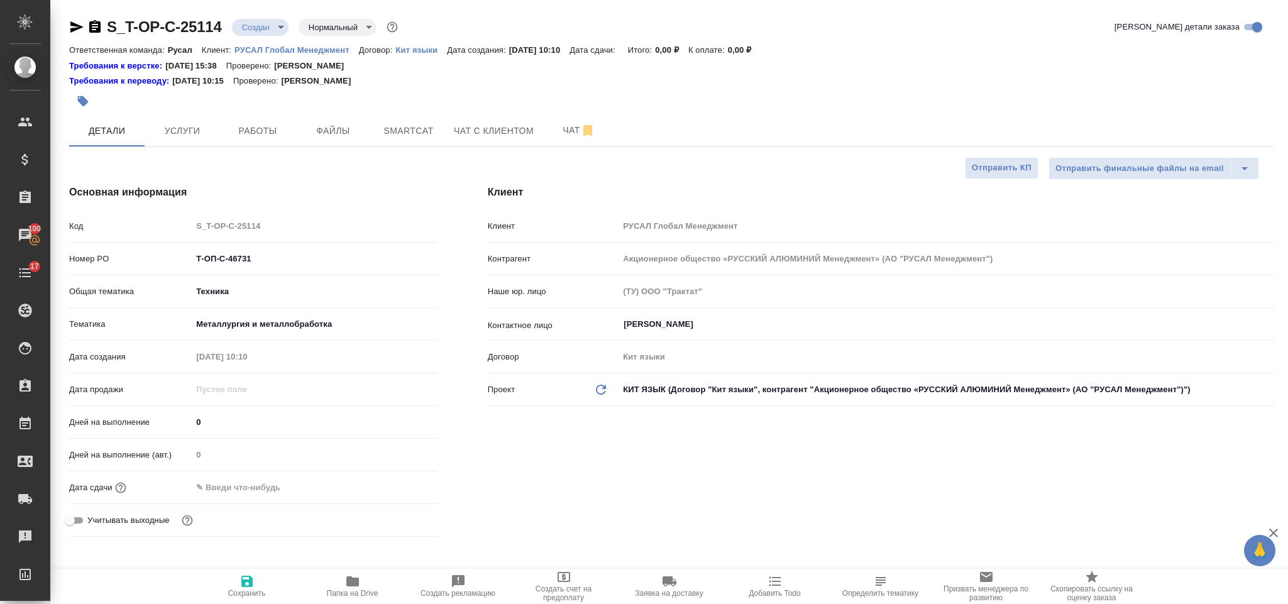
click at [302, 481] on input "text" at bounding box center [247, 487] width 110 height 18
click at [392, 478] on div at bounding box center [314, 487] width 245 height 18
click at [404, 489] on icon "button" at bounding box center [400, 486] width 11 height 13
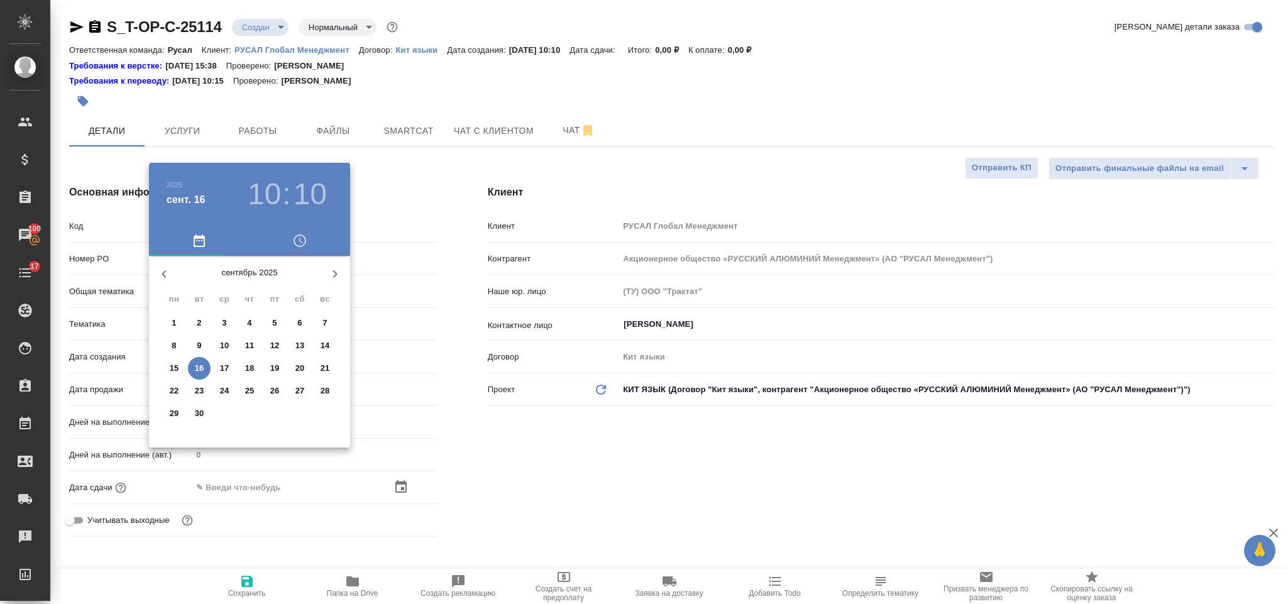
click at [196, 368] on p "16" at bounding box center [199, 368] width 9 height 13
type input "16.09.2025 10:10"
type textarea "x"
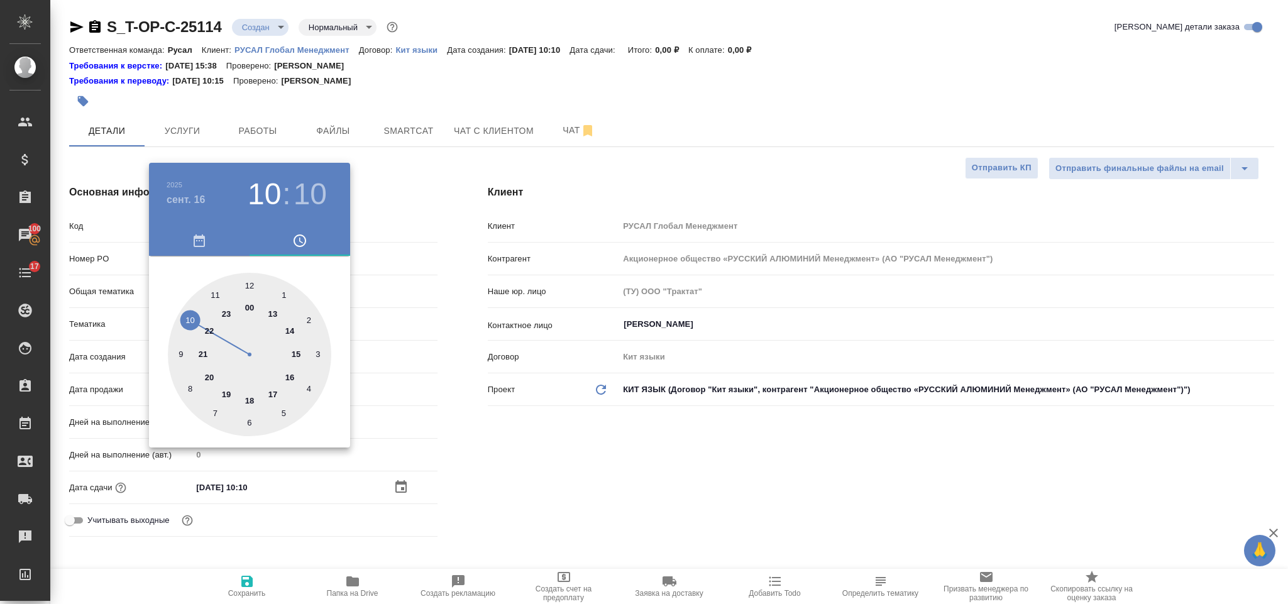
click at [272, 310] on div at bounding box center [249, 354] width 163 height 163
type input "16.09.2025 13:10"
type textarea "x"
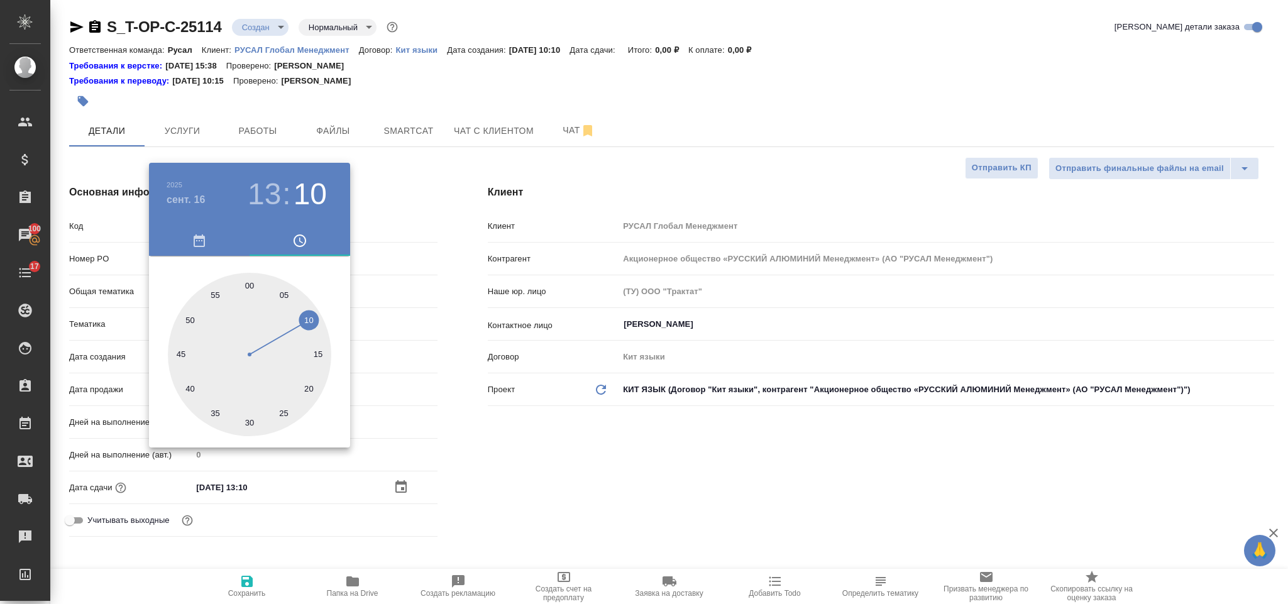
click at [250, 280] on div at bounding box center [249, 354] width 163 height 163
type input "16.09.2025 13:00"
type textarea "x"
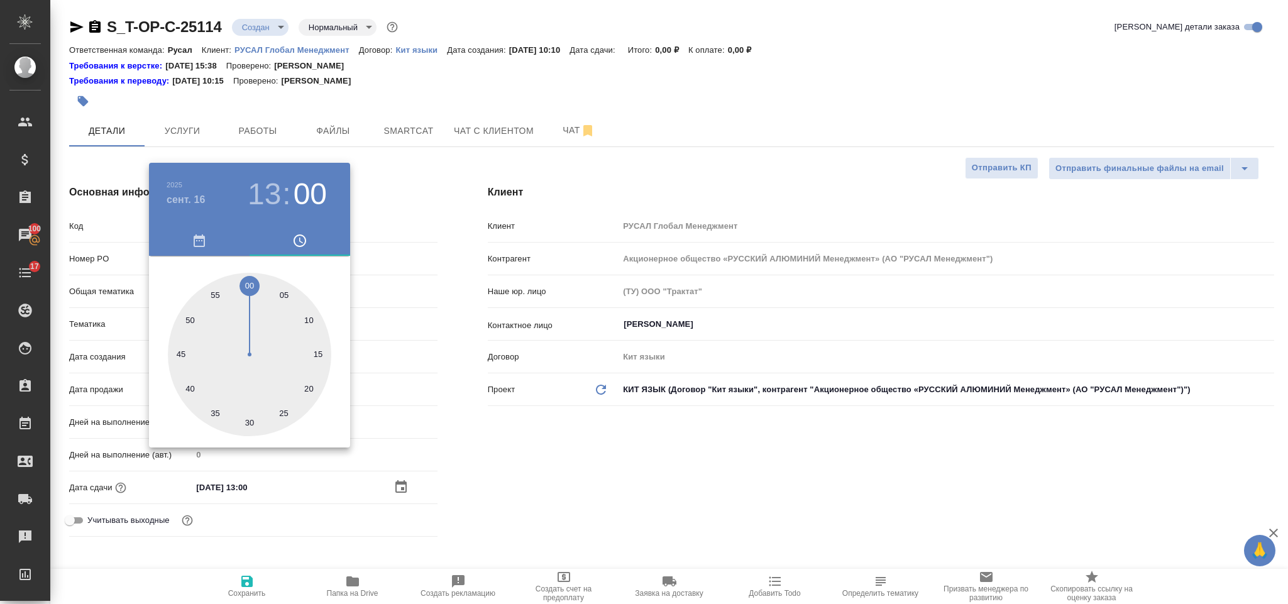
click at [530, 473] on div at bounding box center [644, 302] width 1288 height 604
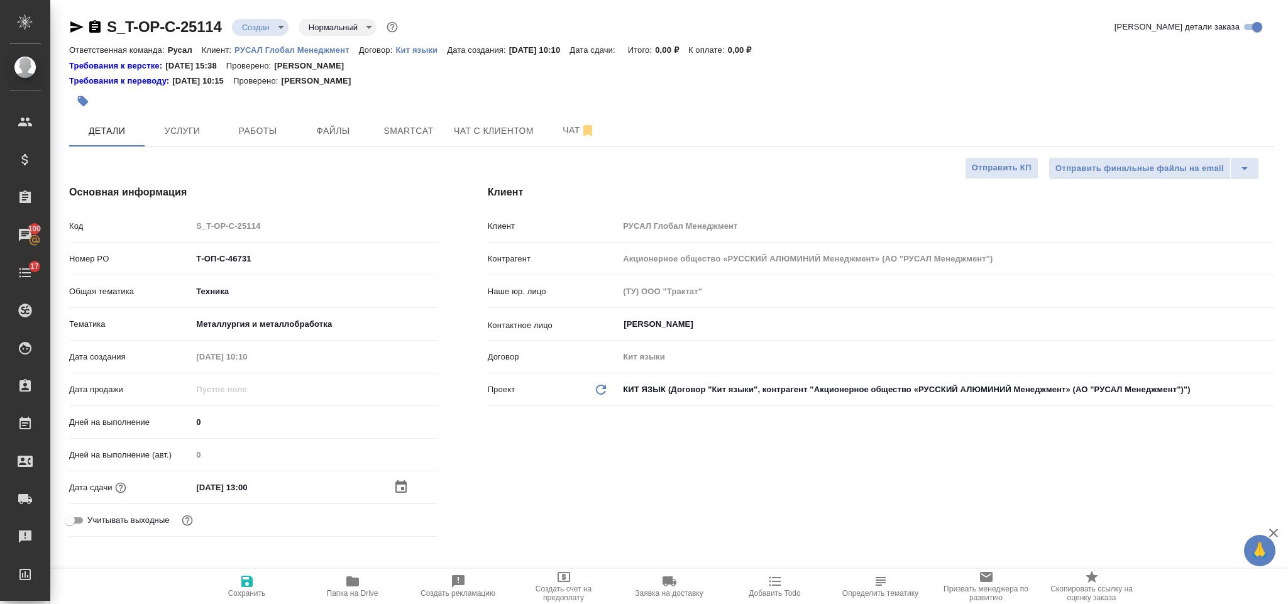
click at [248, 573] on button "Сохранить" at bounding box center [247, 586] width 106 height 35
type textarea "x"
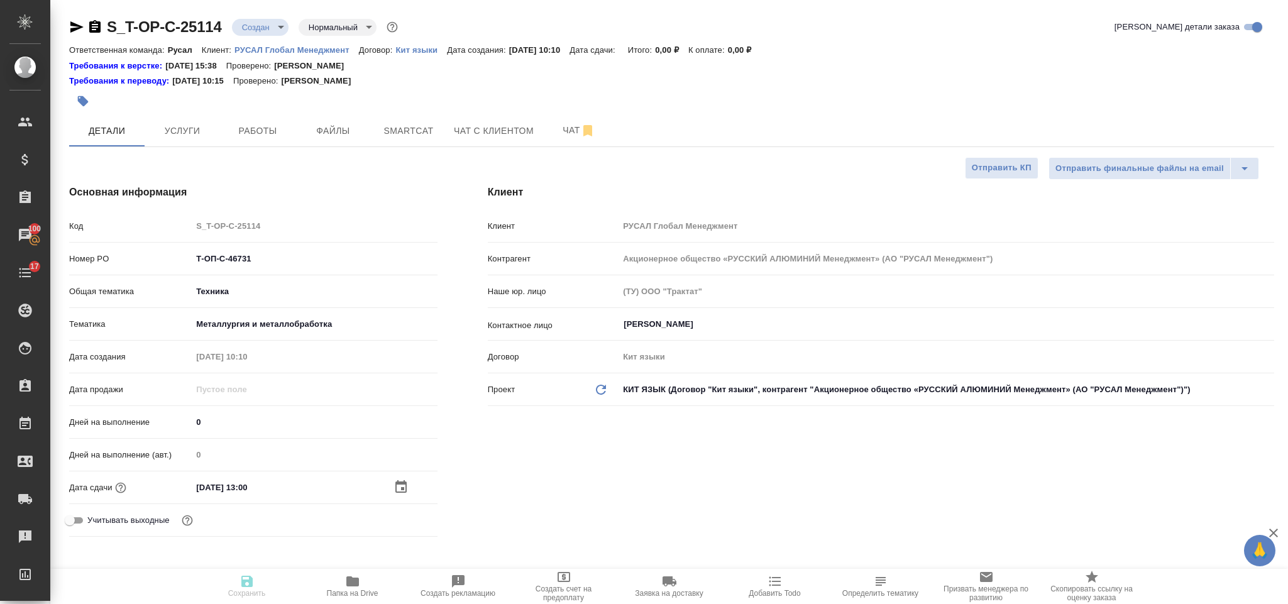
type textarea "x"
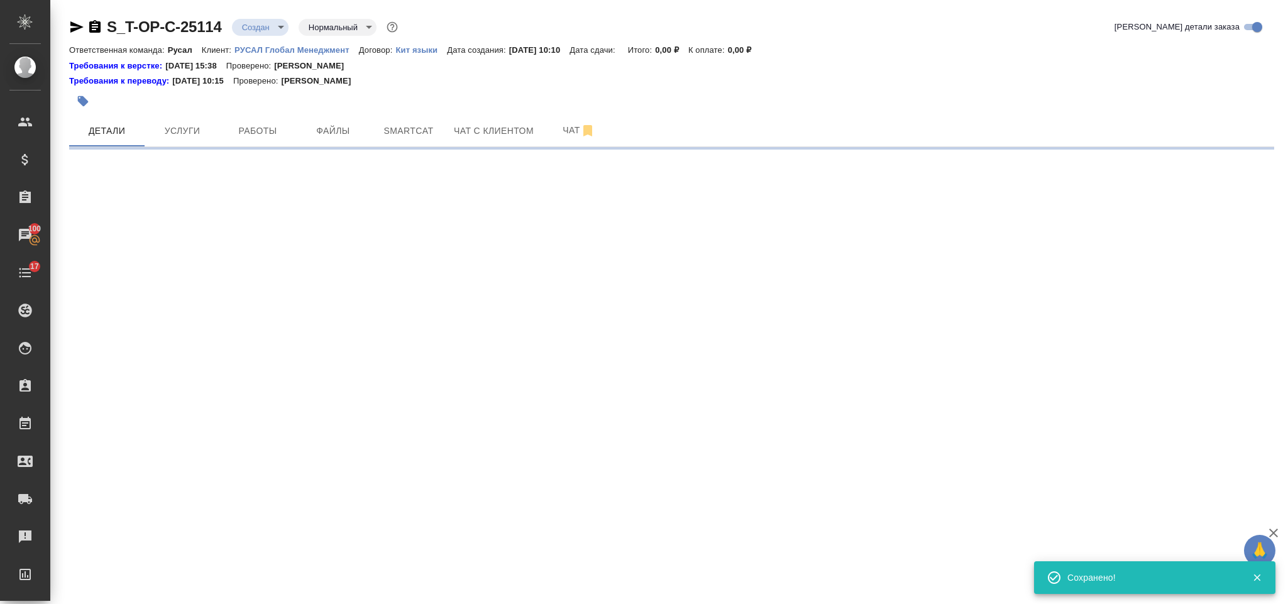
select select "RU"
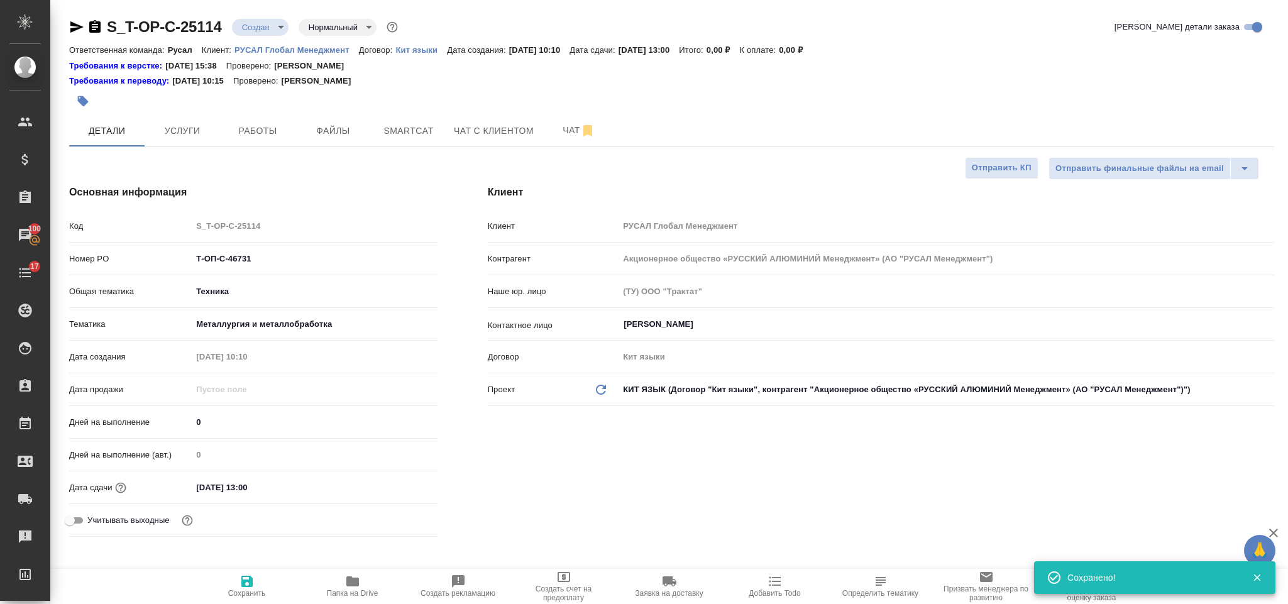
type textarea "x"
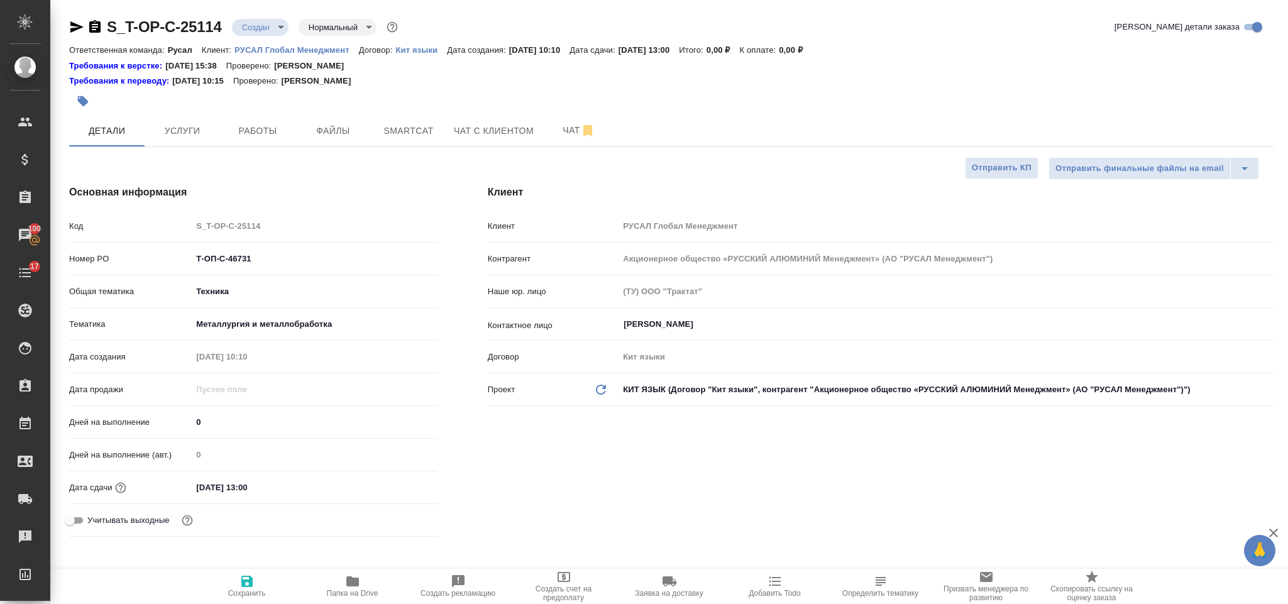
click at [257, 581] on span "Сохранить" at bounding box center [247, 586] width 91 height 24
type textarea "x"
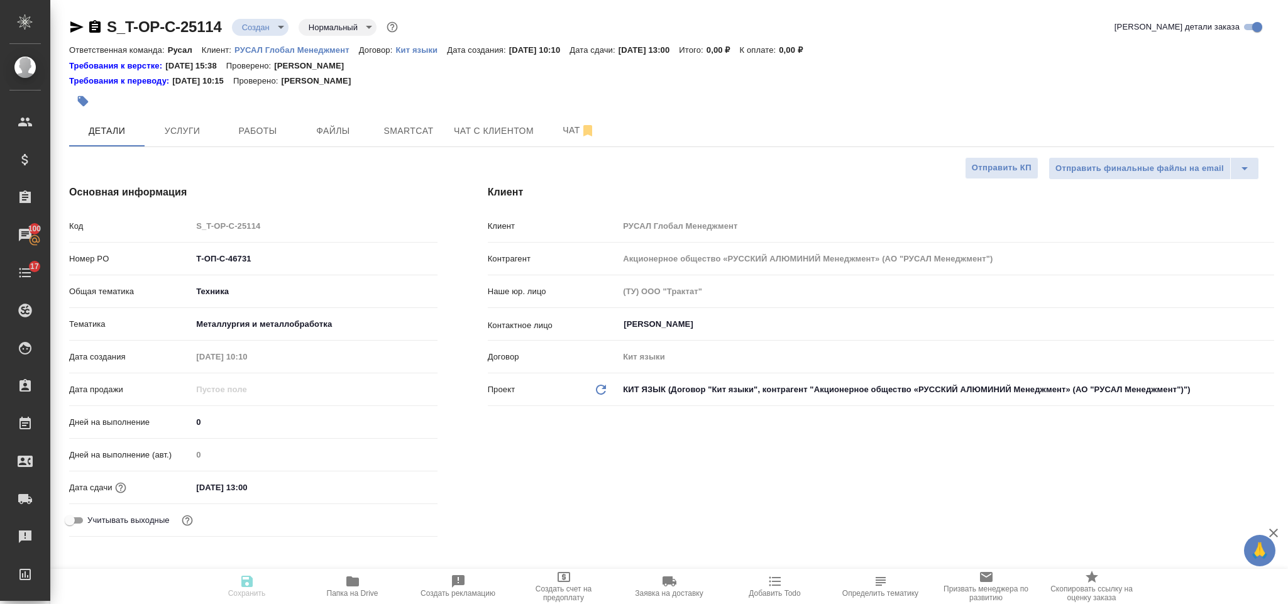
type textarea "x"
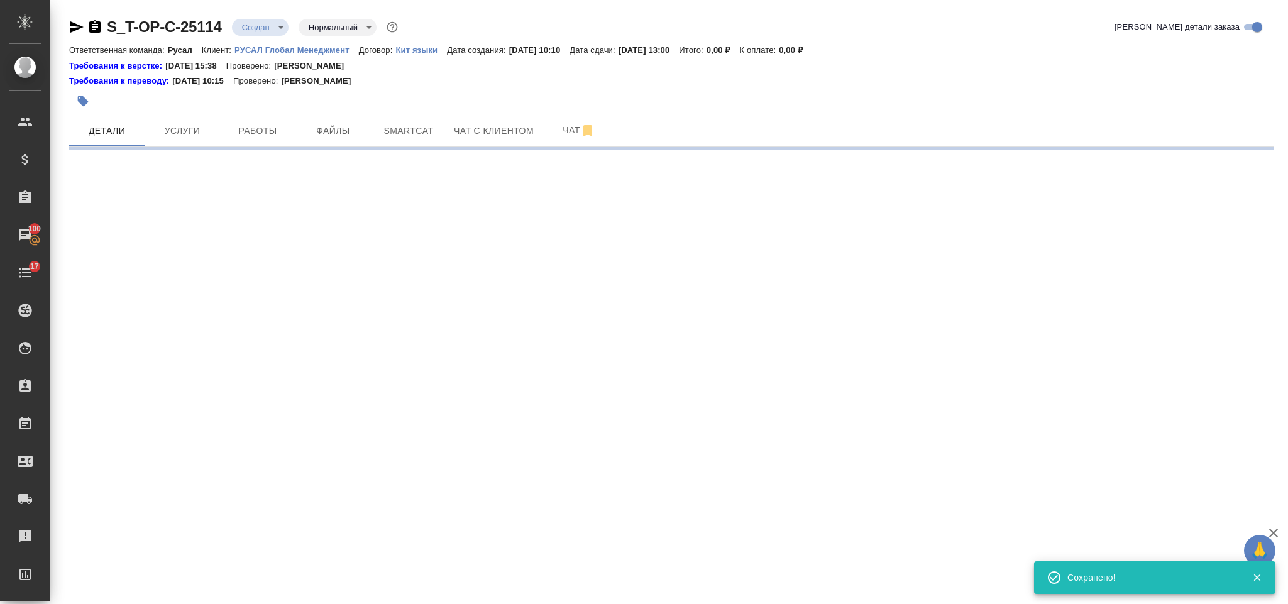
select select "RU"
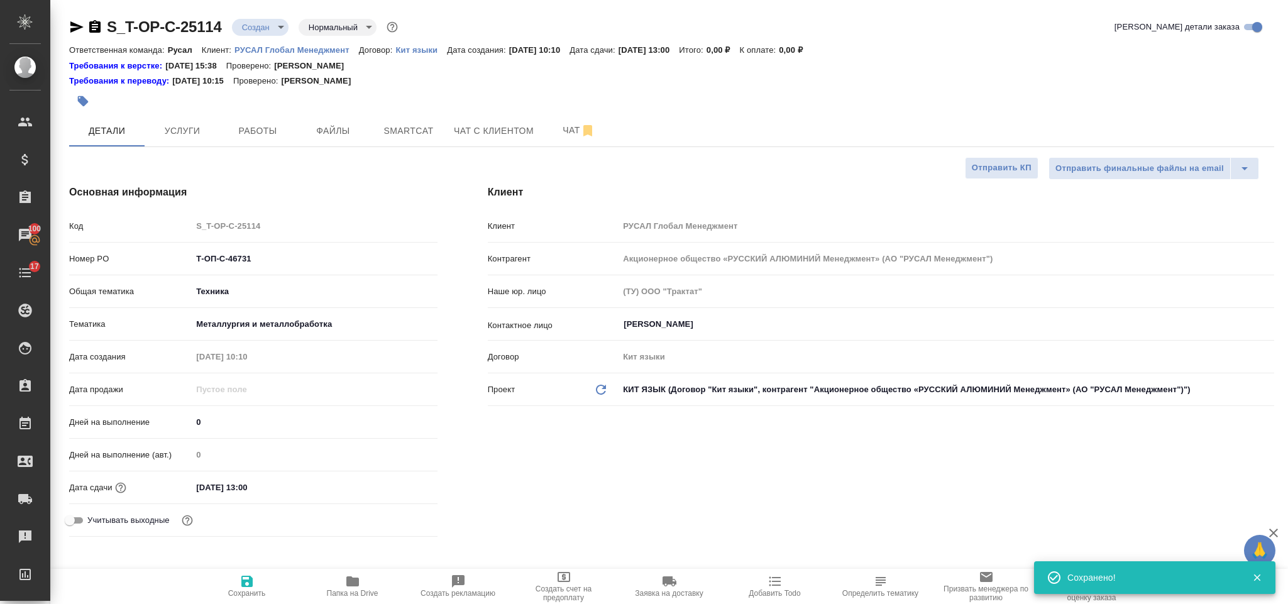
type textarea "x"
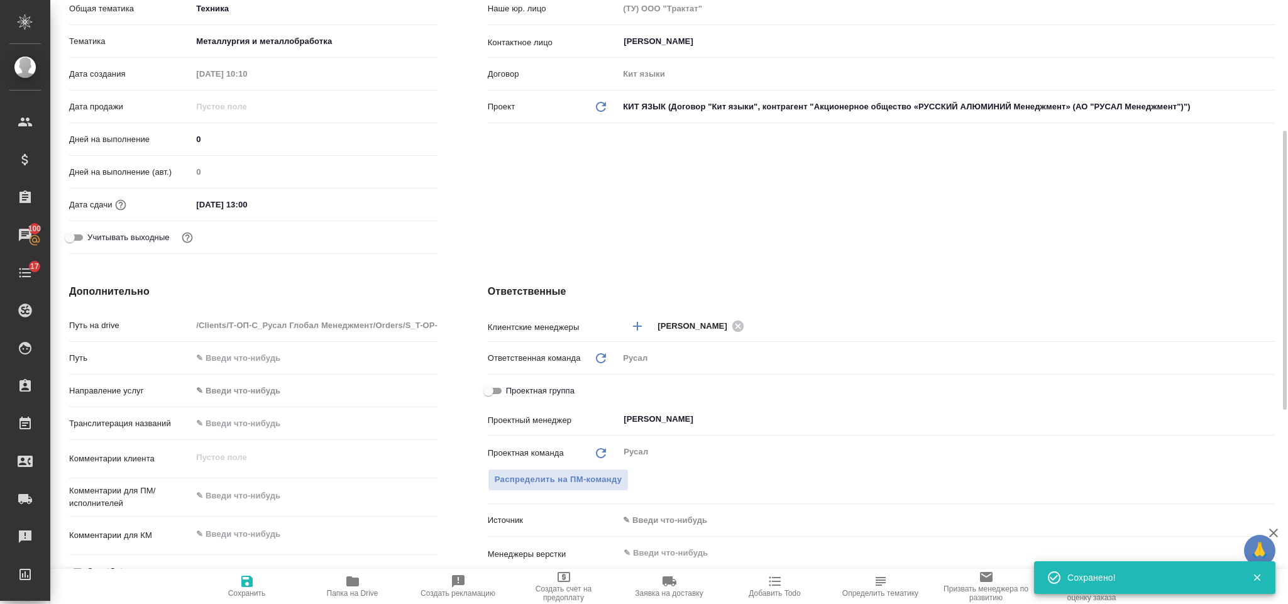
type textarea "x"
click at [255, 493] on textarea at bounding box center [314, 495] width 245 height 21
paste textarea "Перевести нужно только текст выделенный желтой заливкой"
type textarea "Перевести нужно только текст выделенный желтой заливкой"
type textarea "x"
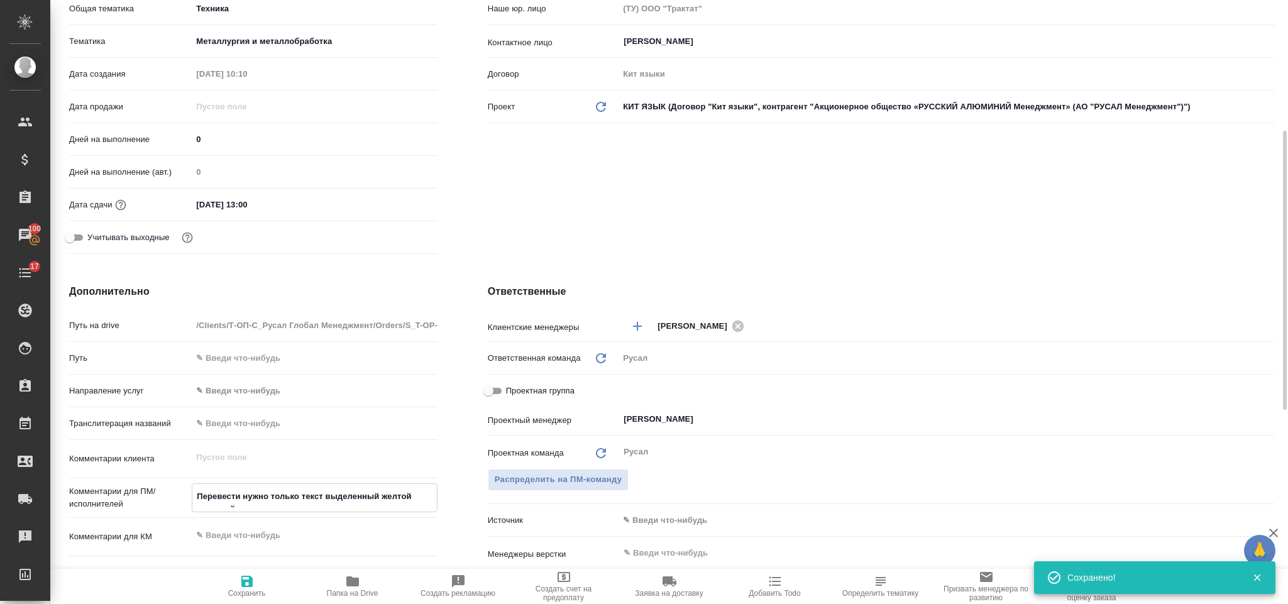
type textarea "x"
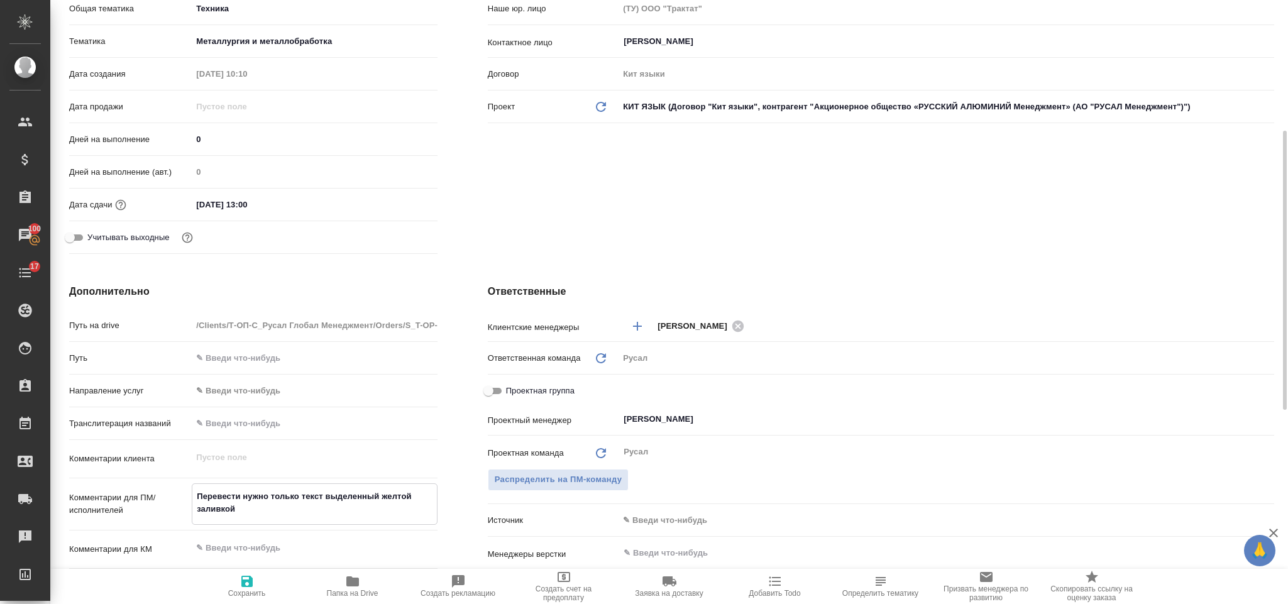
type textarea "Перевести нужно только текст выделенный желтой заливкой"
type textarea "x"
click at [245, 589] on span "Сохранить" at bounding box center [247, 593] width 38 height 9
type textarea "x"
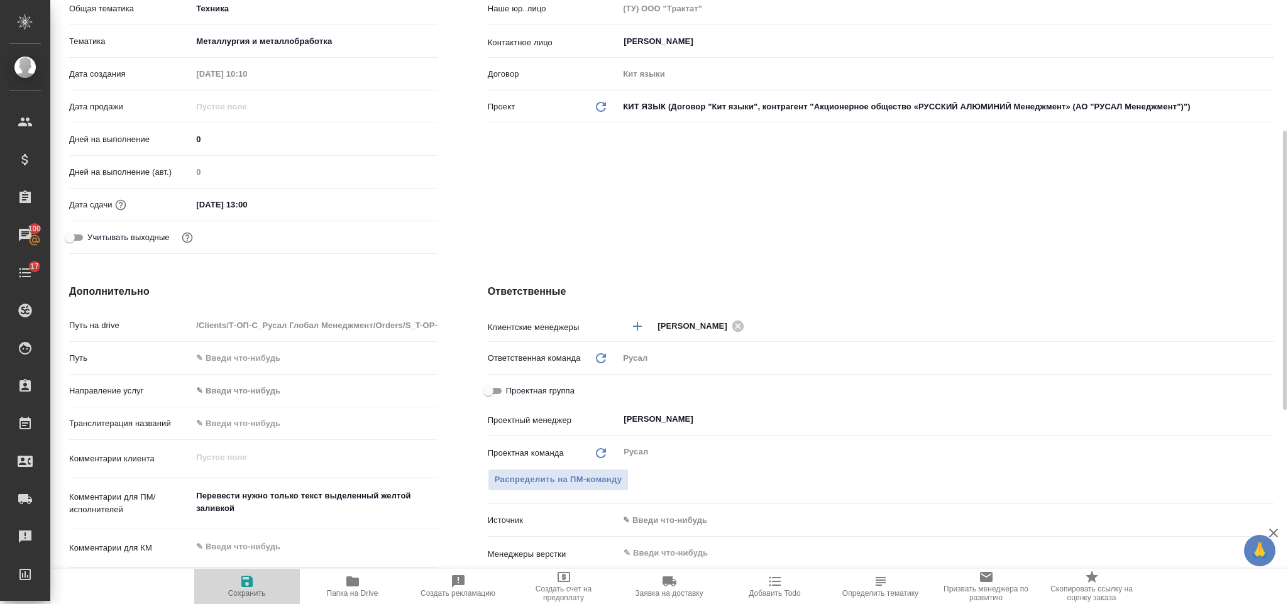
type textarea "x"
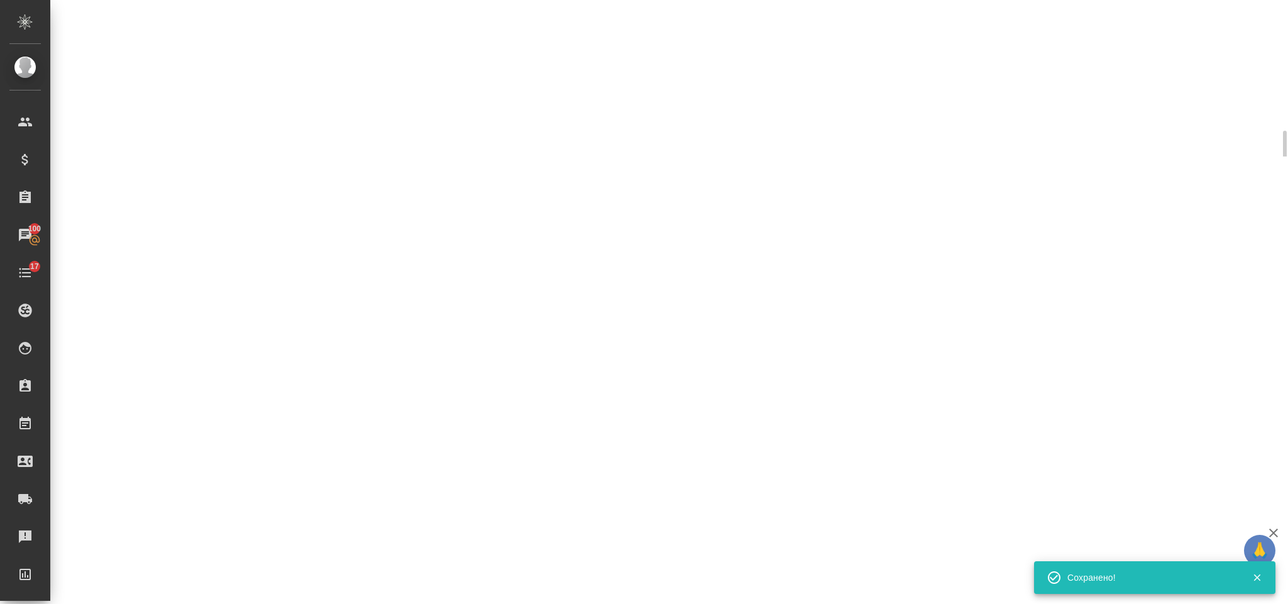
select select "RU"
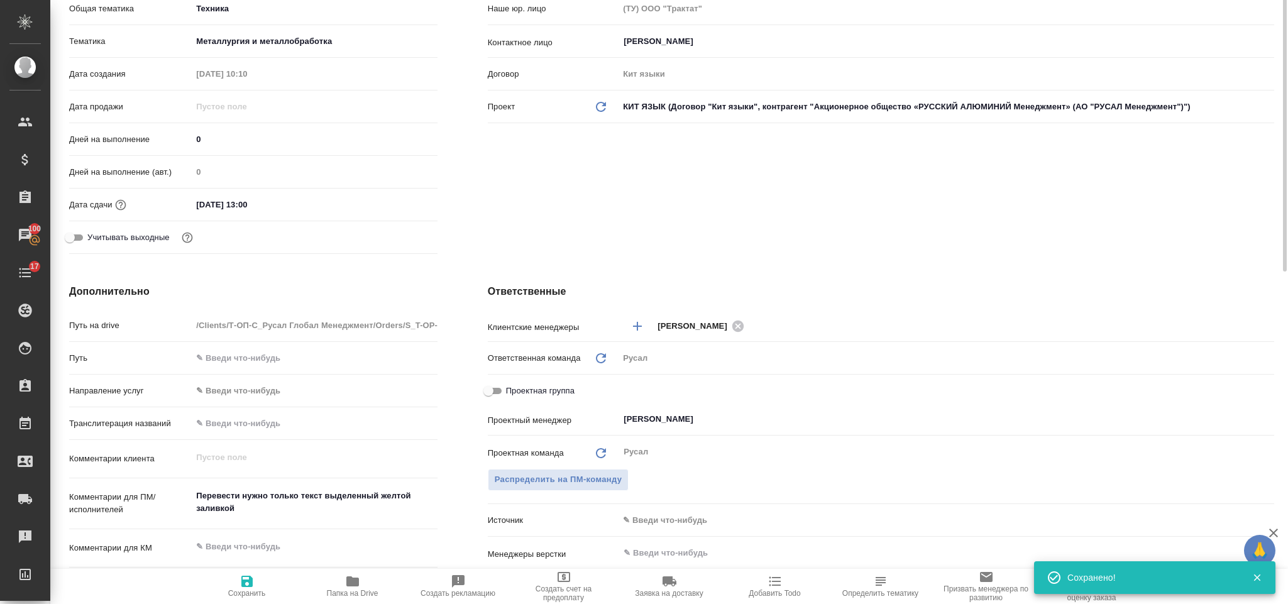
type textarea "x"
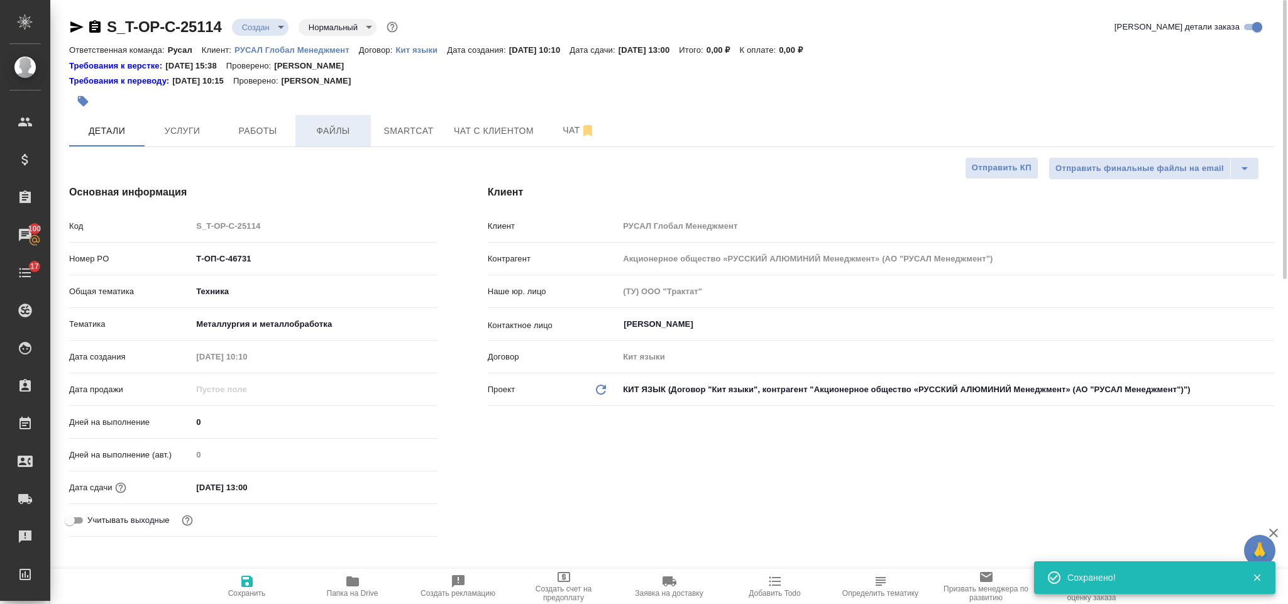
click at [356, 132] on span "Файлы" at bounding box center [333, 131] width 60 height 16
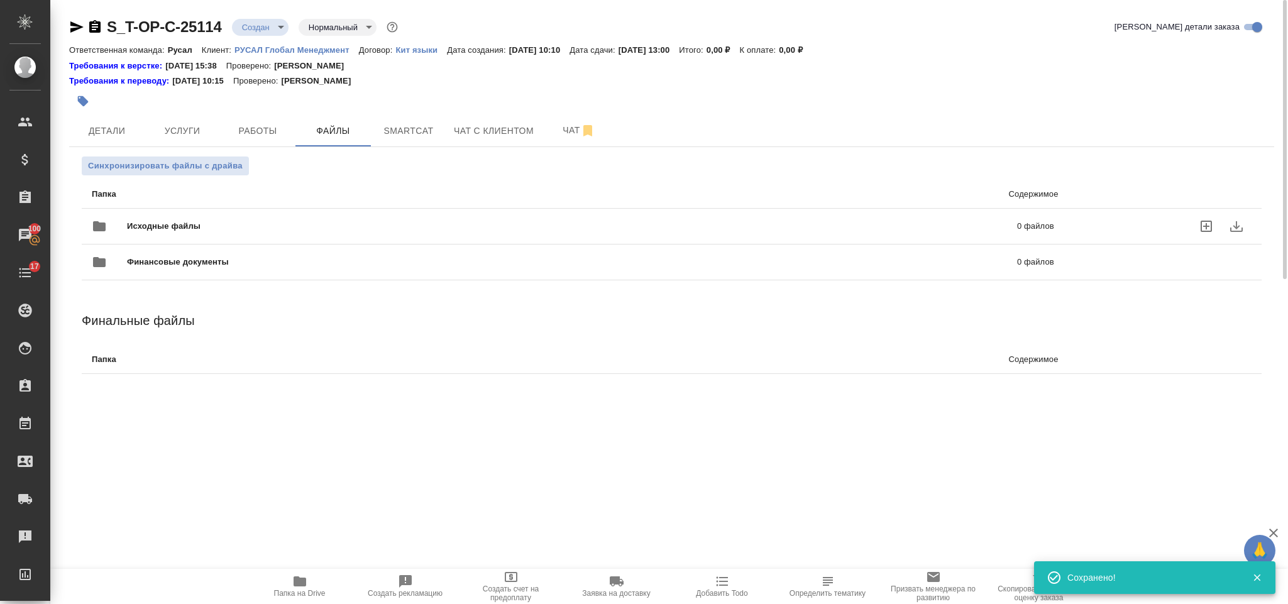
click at [201, 219] on div "Исходные файлы 0 файлов" at bounding box center [573, 226] width 962 height 30
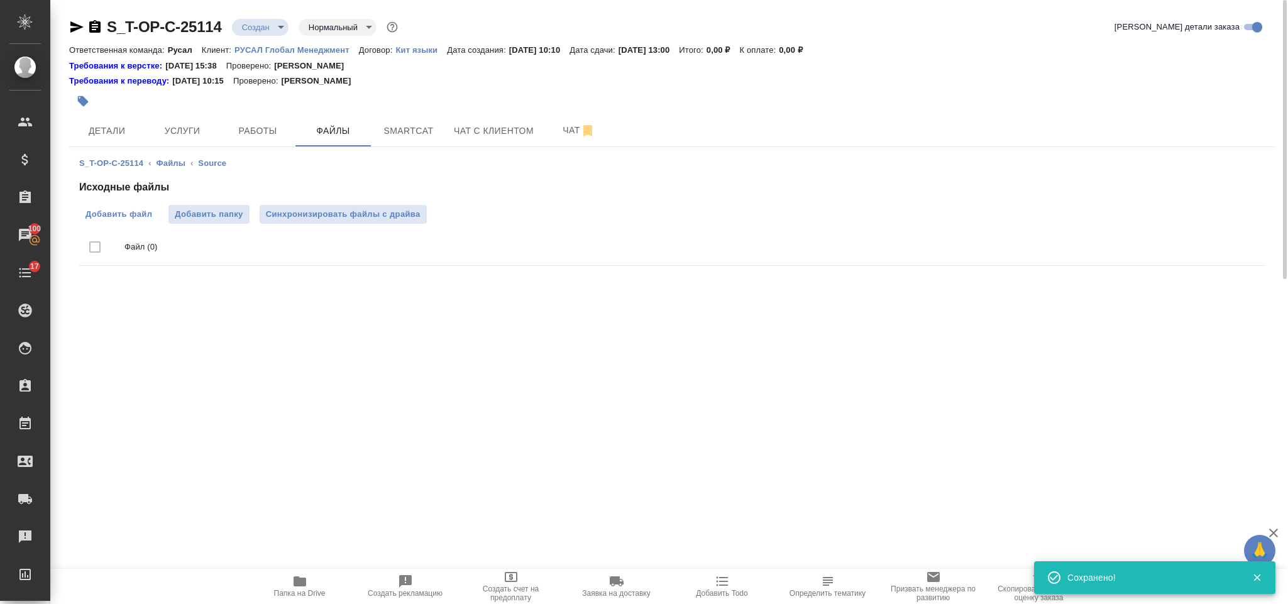
click at [132, 217] on span "Добавить файл" at bounding box center [118, 214] width 67 height 13
click at [0, 0] on input "Добавить файл" at bounding box center [0, 0] width 0 height 0
click at [202, 119] on button "Услуги" at bounding box center [182, 130] width 75 height 31
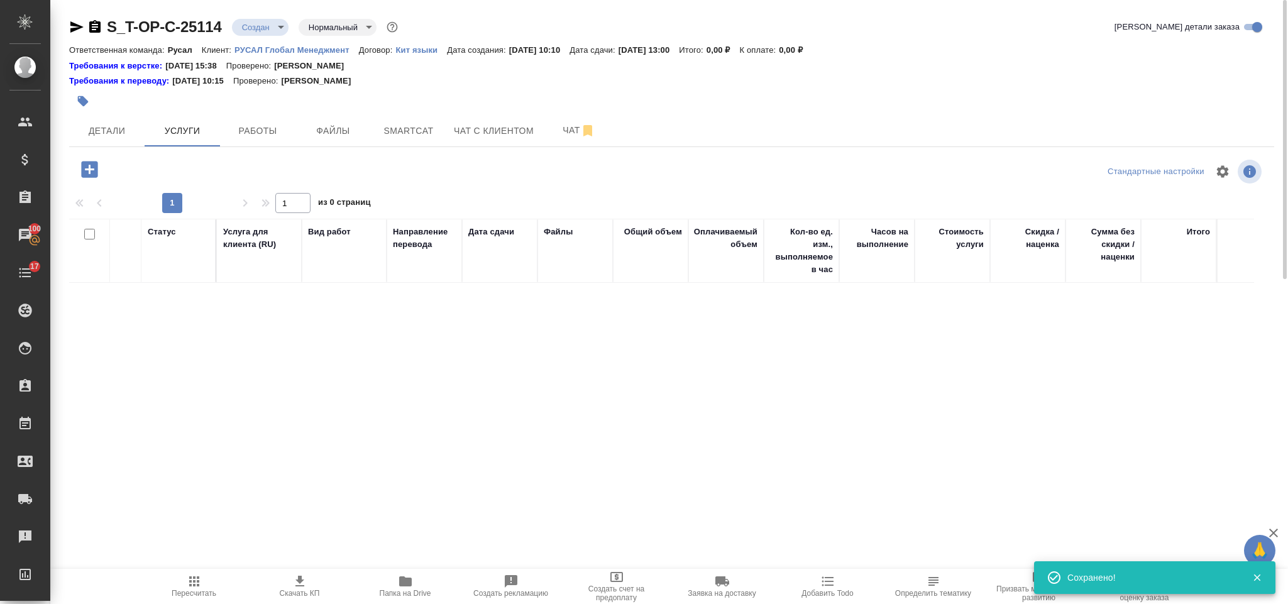
click at [95, 167] on icon "button" at bounding box center [89, 169] width 16 height 16
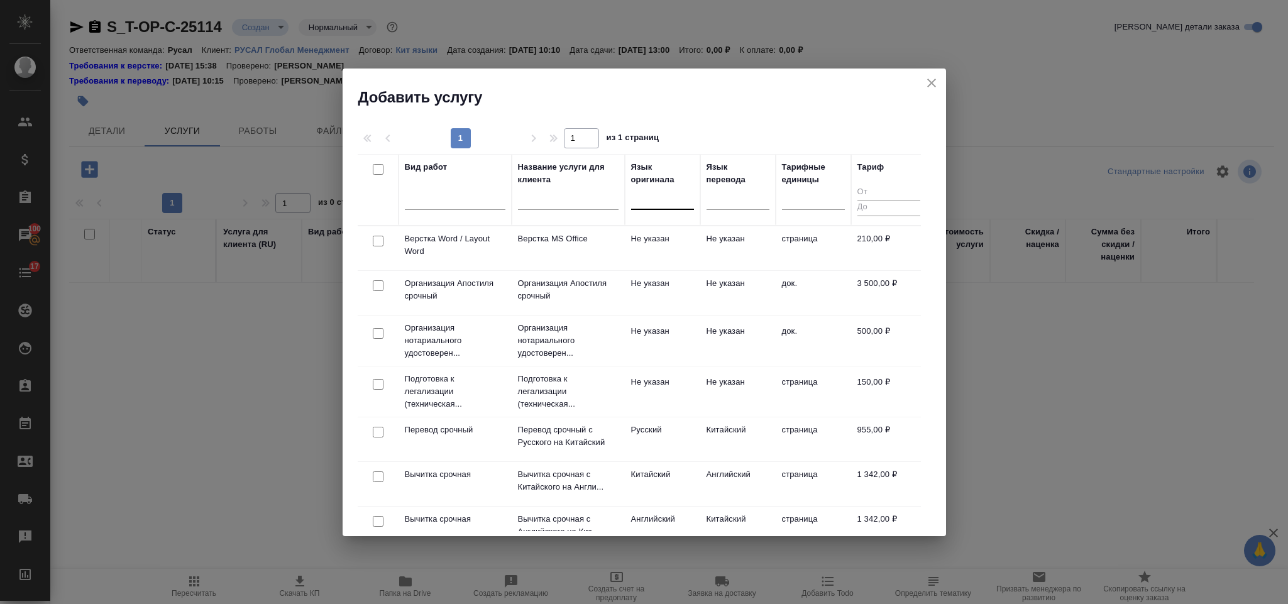
click at [671, 194] on div at bounding box center [662, 197] width 63 height 18
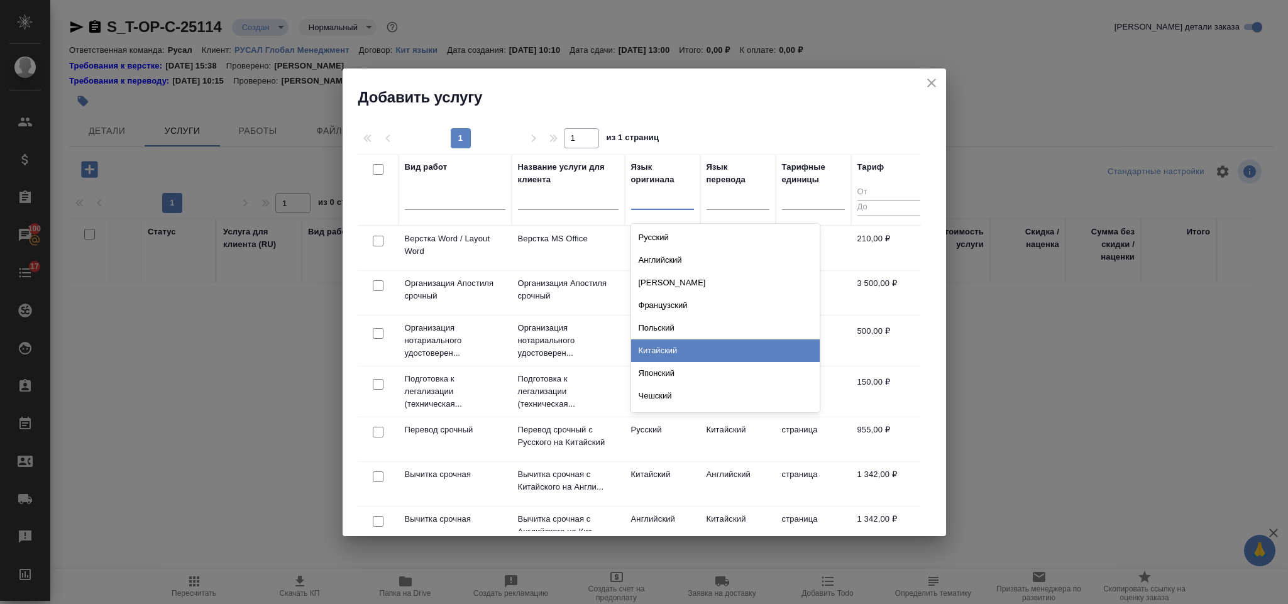
click at [693, 341] on div "Китайский" at bounding box center [725, 350] width 189 height 23
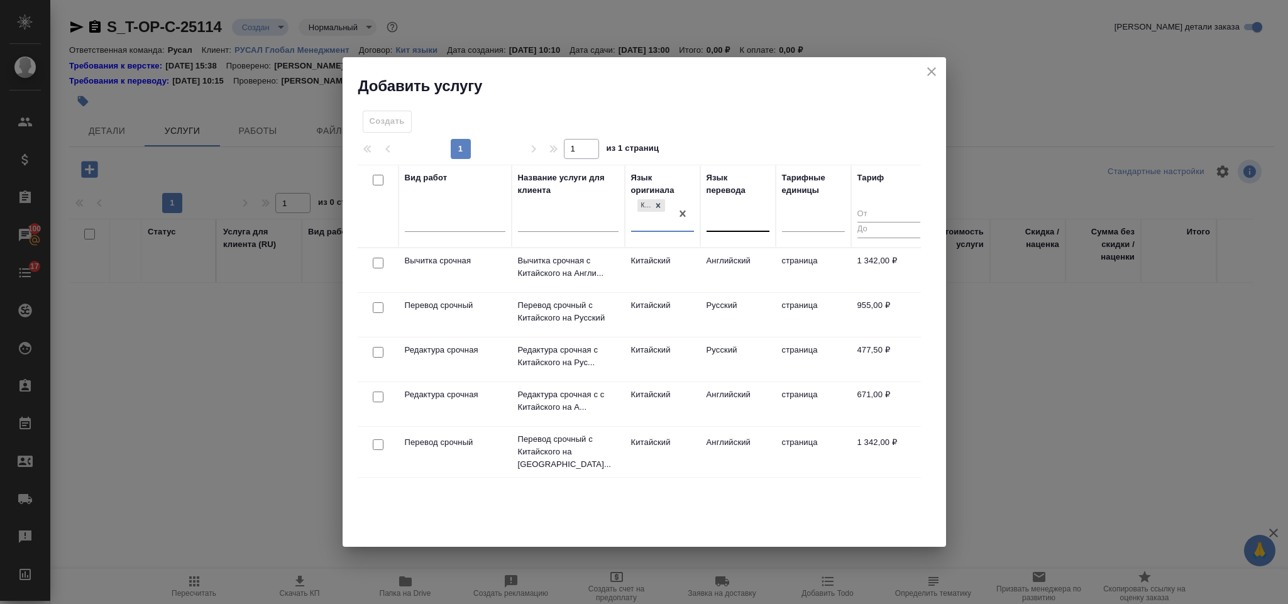
click at [724, 224] on div at bounding box center [738, 219] width 63 height 18
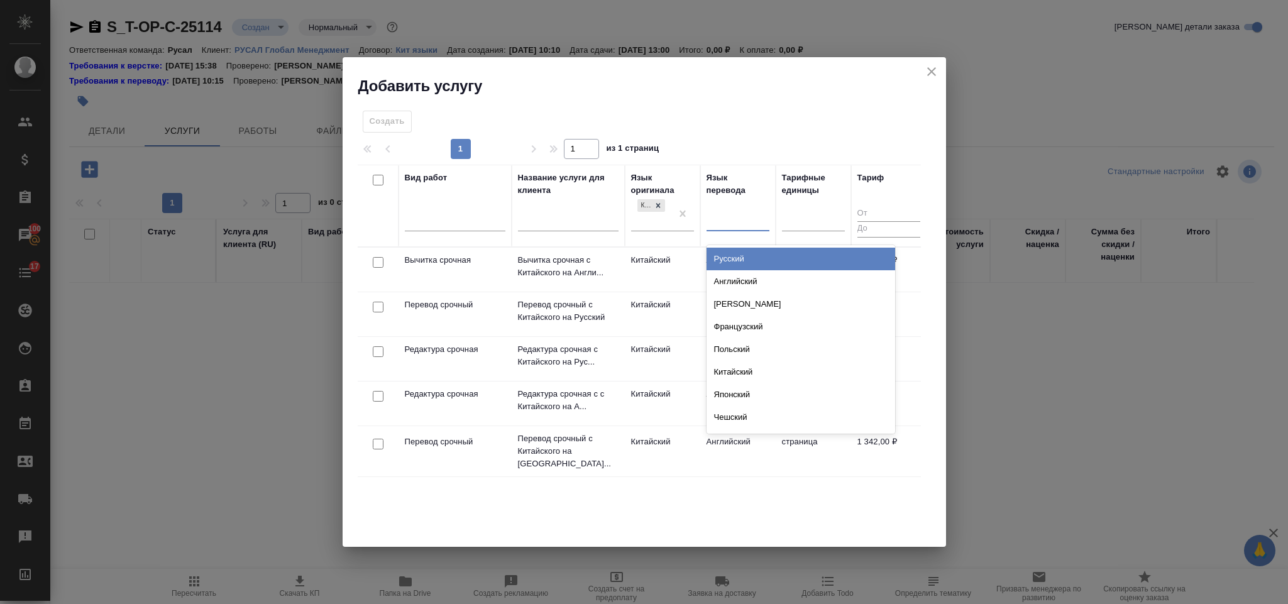
click at [737, 250] on div "Русский" at bounding box center [801, 259] width 189 height 23
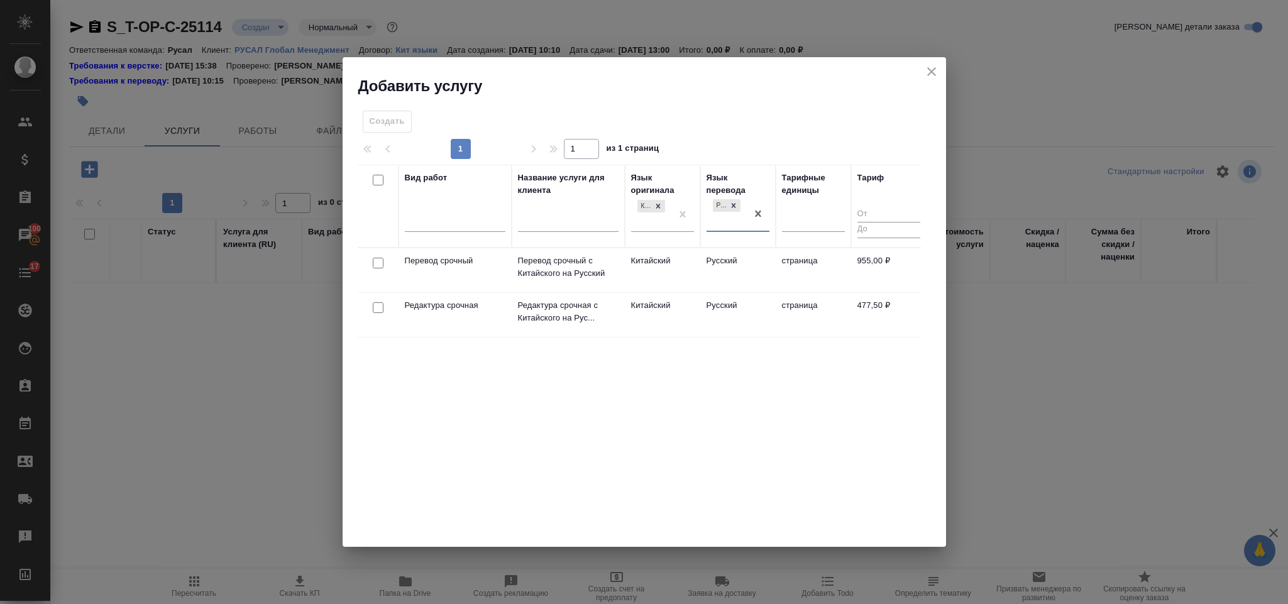
click at [383, 257] on div at bounding box center [378, 264] width 28 height 18
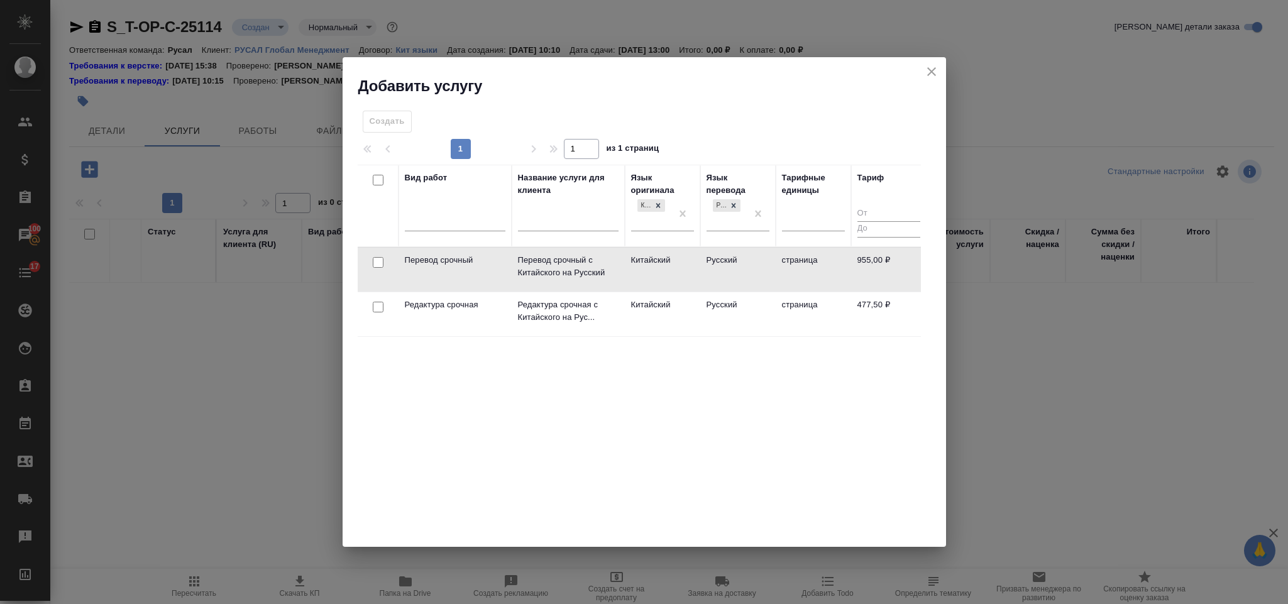
click at [381, 262] on input "checkbox" at bounding box center [378, 262] width 11 height 11
checkbox input "true"
click at [380, 304] on input "checkbox" at bounding box center [378, 307] width 11 height 11
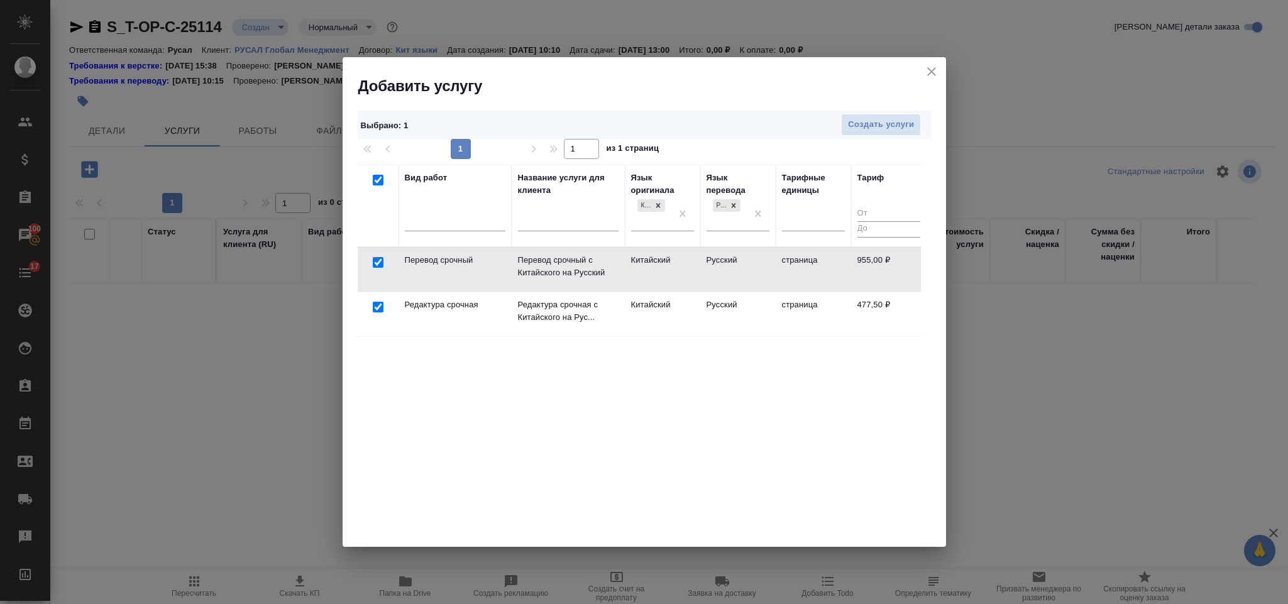
checkbox input "true"
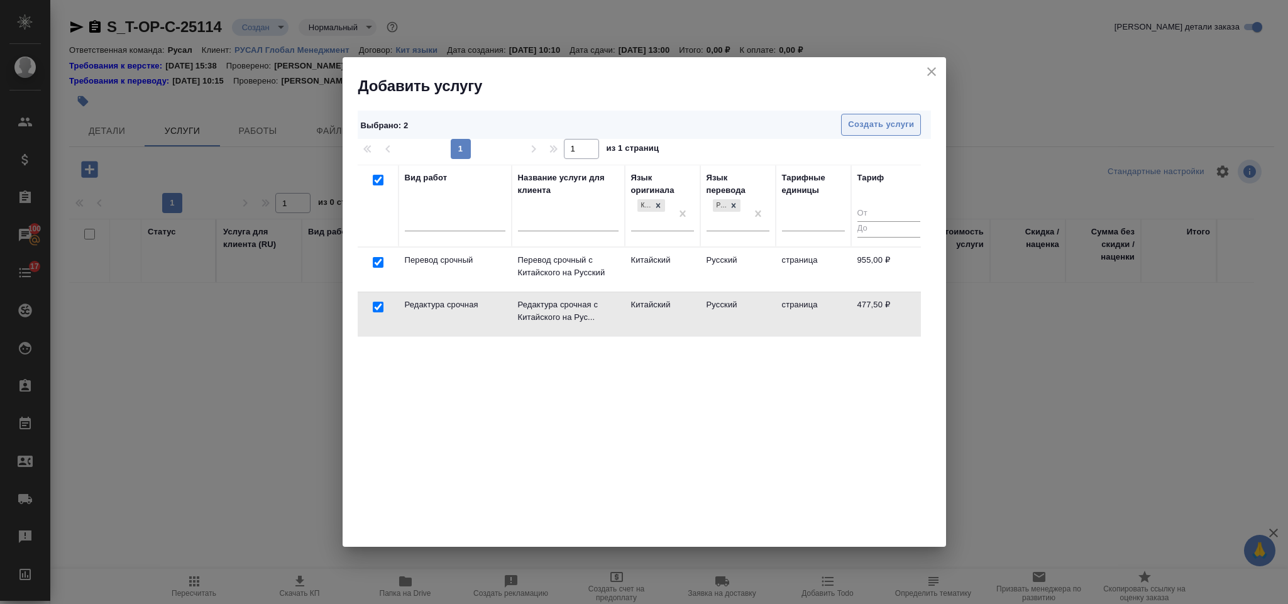
click at [852, 121] on span "Создать услуги" at bounding box center [881, 125] width 66 height 14
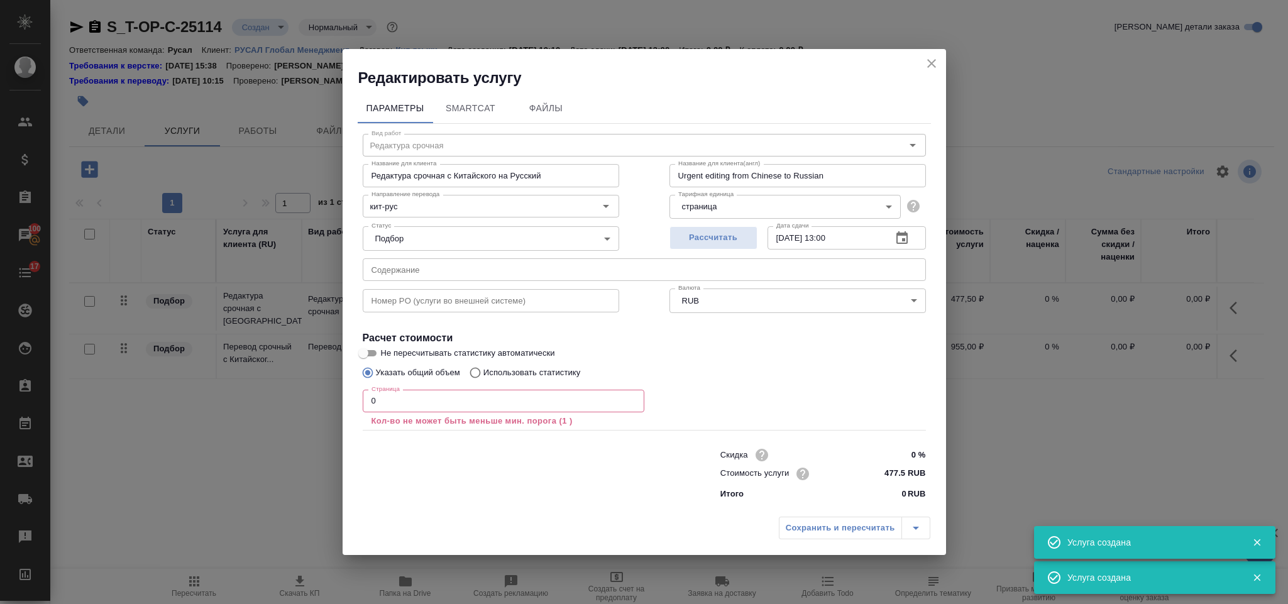
click at [404, 278] on input "text" at bounding box center [644, 269] width 563 height 23
type input "Перевод срочный"
type input "Перевод срочный с Китайского на Русский"
type input "Urgent translation from Chinese into Russian"
type input "955 RUB"
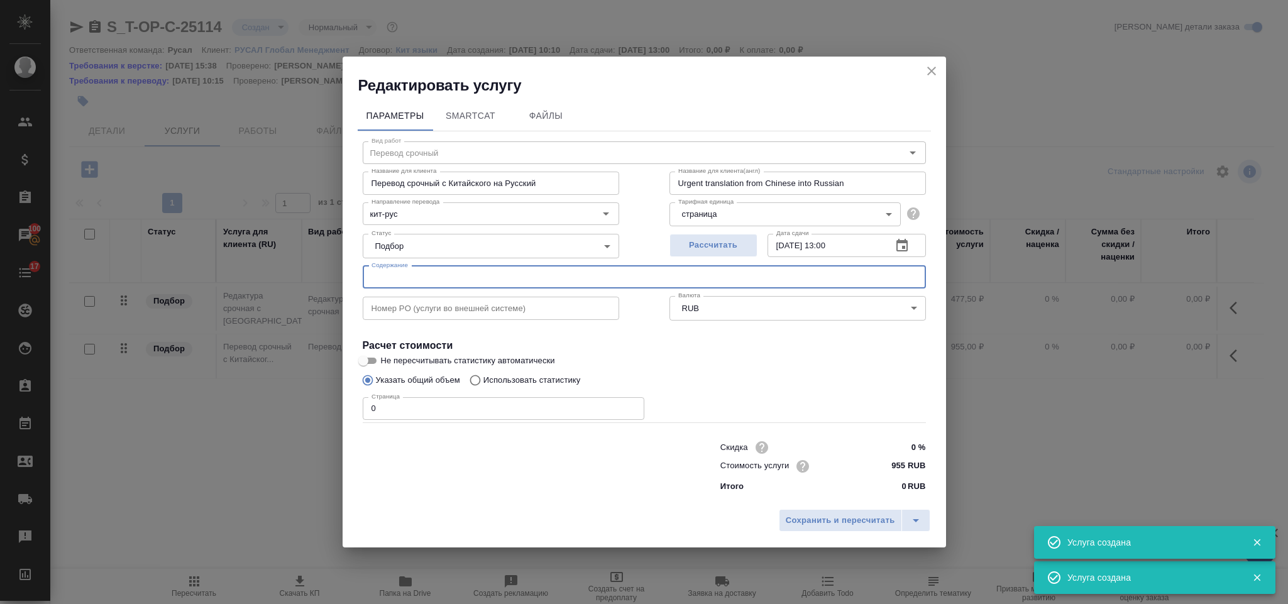
paste input "20250915 (для перевода)"
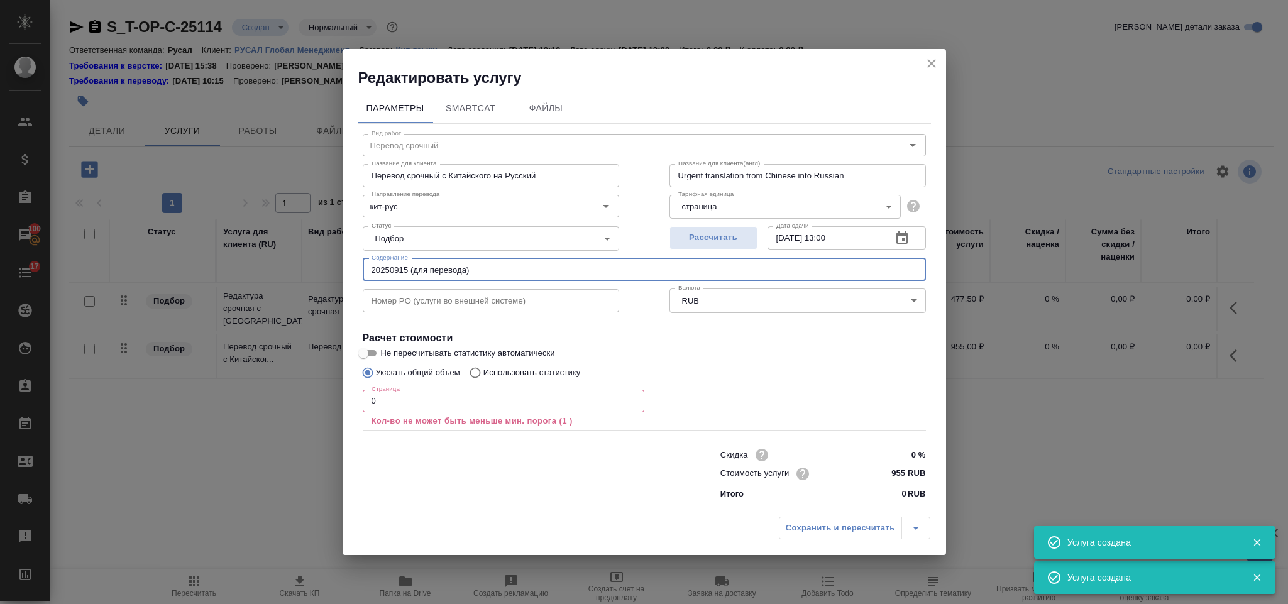
type input "20250915 (для перевода)"
click at [447, 404] on input "0" at bounding box center [504, 401] width 282 height 23
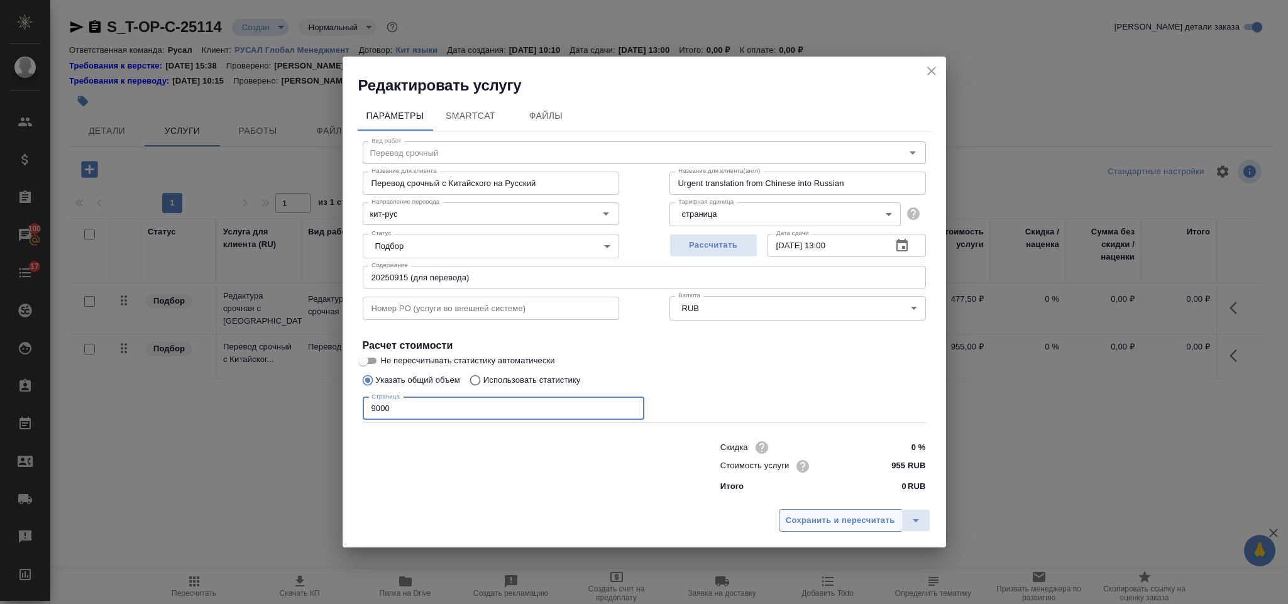
type input "9000"
click at [800, 521] on span "Сохранить и пересчитать" at bounding box center [840, 521] width 109 height 14
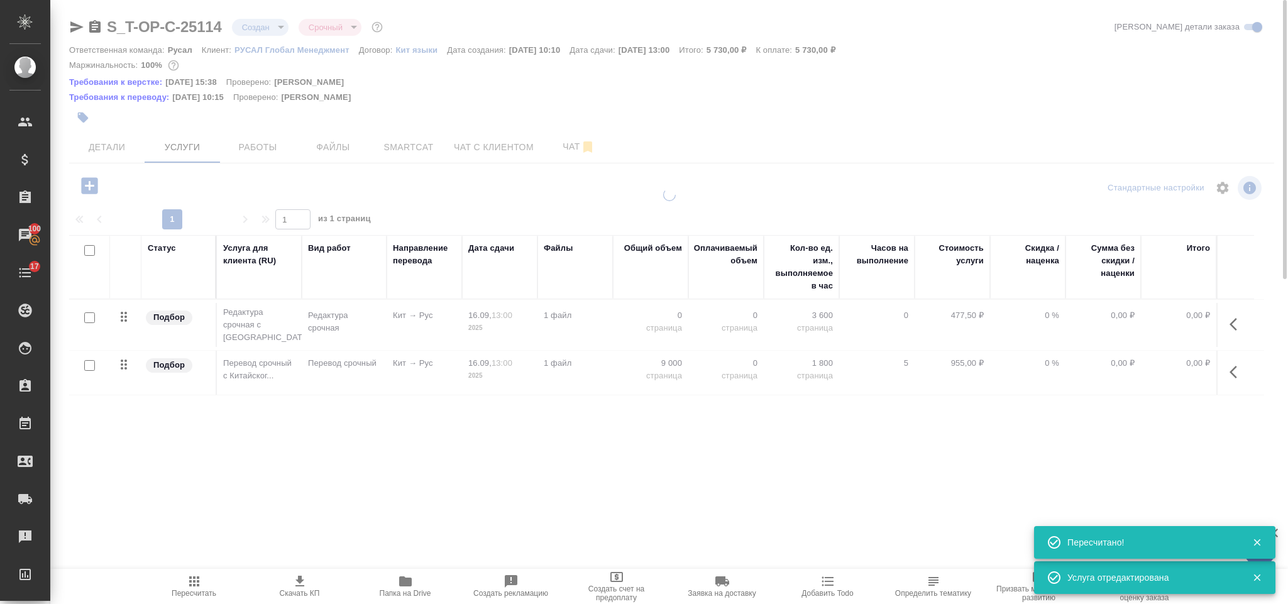
type input "urgent"
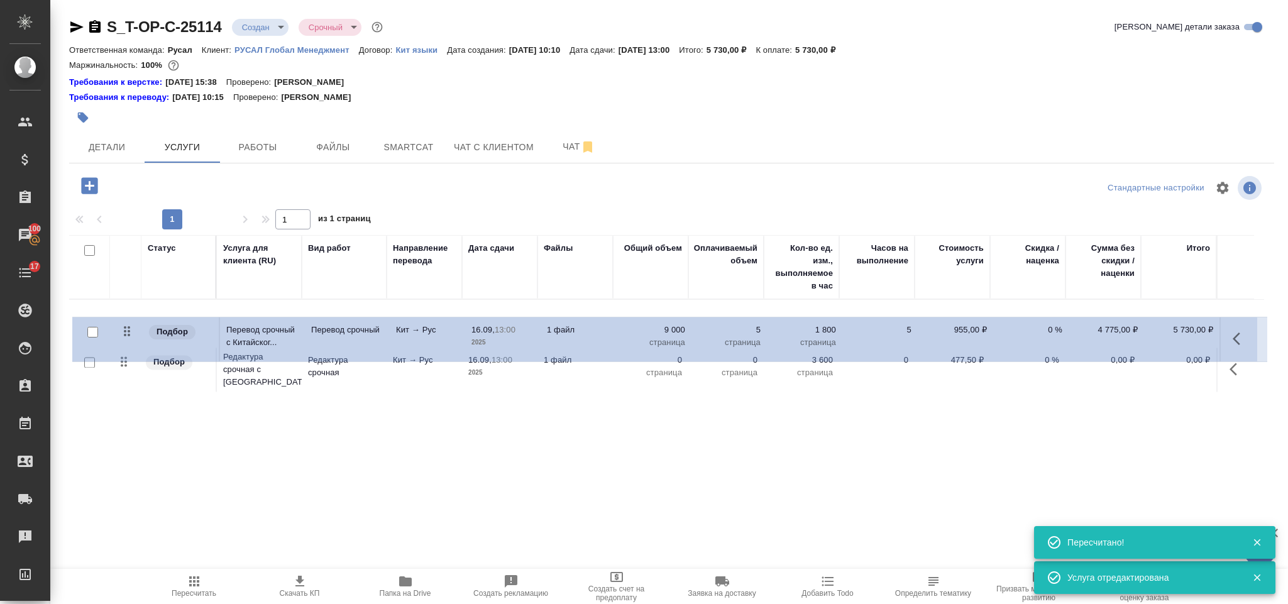
drag, startPoint x: 127, startPoint y: 372, endPoint x: 130, endPoint y: 333, distance: 39.1
click at [130, 333] on table "Статус Услуга для клиента (RU) Вид работ Направление перевода Дата сдачи Файлы …" at bounding box center [666, 315] width 1195 height 160
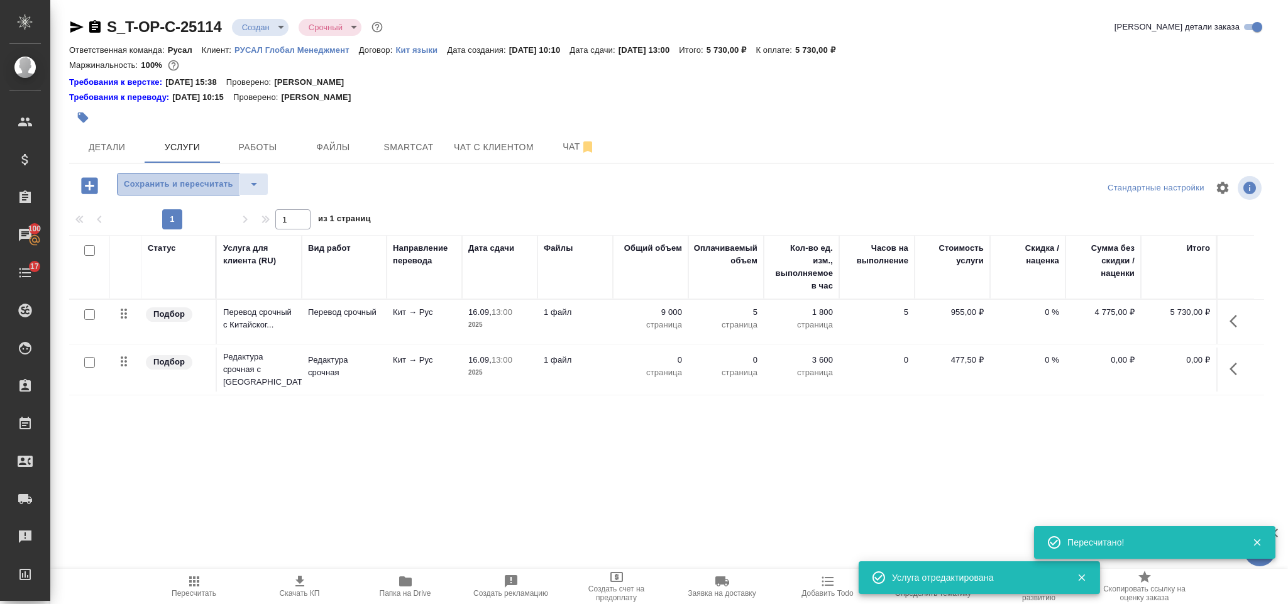
click at [182, 179] on span "Сохранить и пересчитать" at bounding box center [178, 184] width 109 height 14
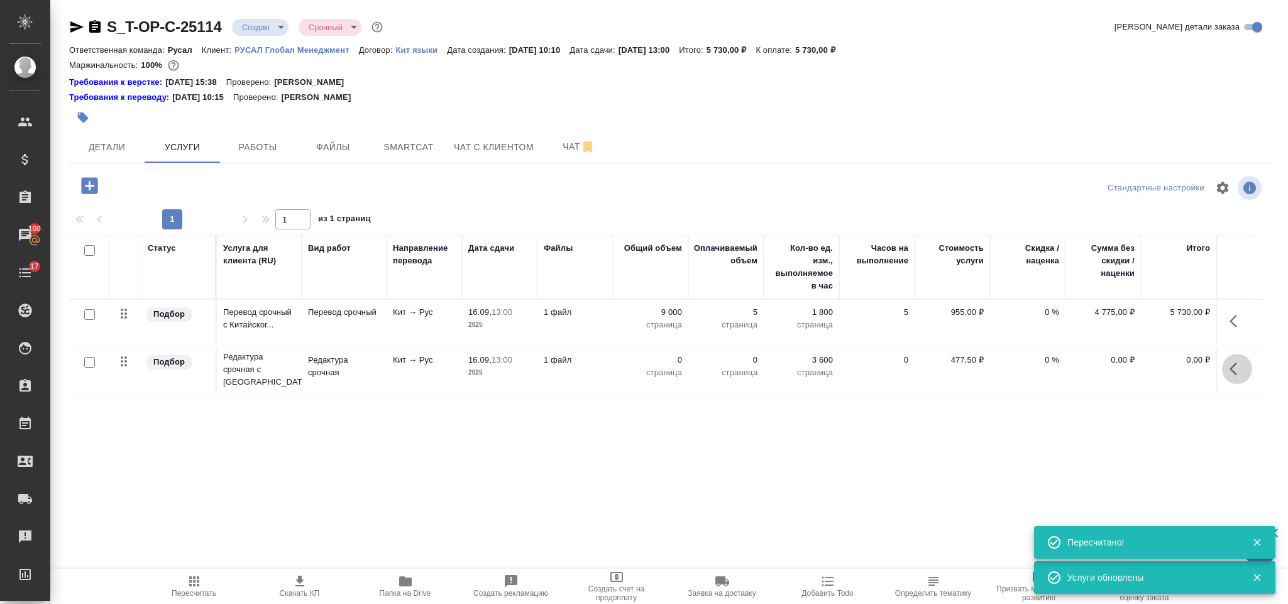
click at [1236, 372] on icon "button" at bounding box center [1237, 368] width 15 height 15
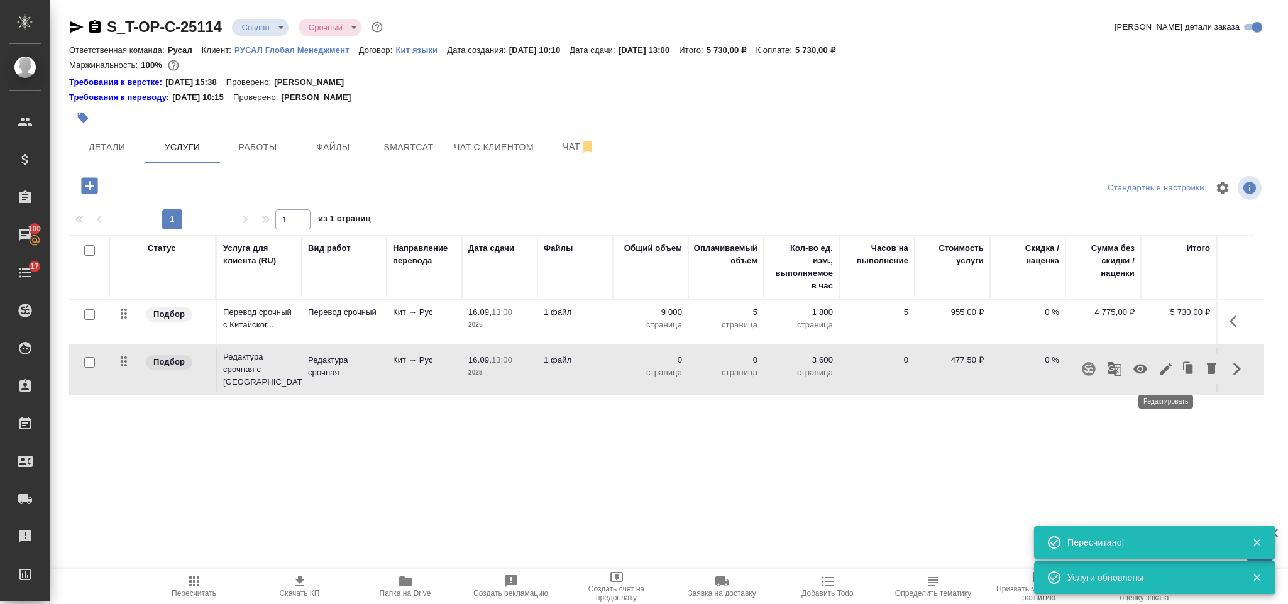
click at [1160, 370] on icon "button" at bounding box center [1166, 368] width 15 height 15
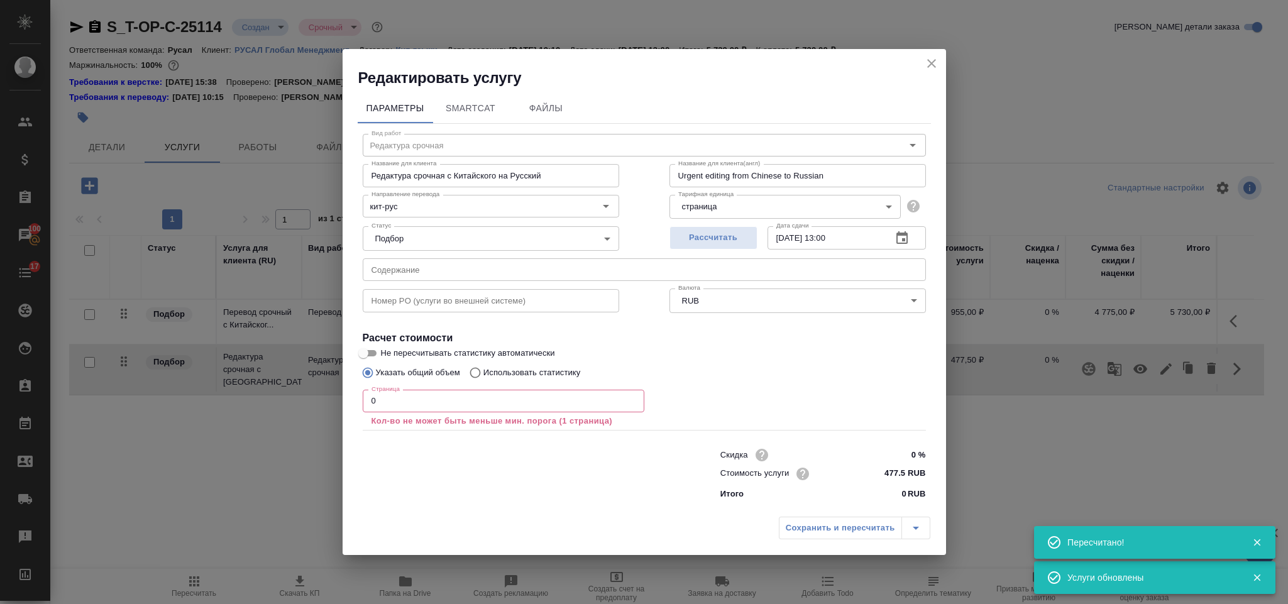
click at [425, 395] on input "0" at bounding box center [504, 401] width 282 height 23
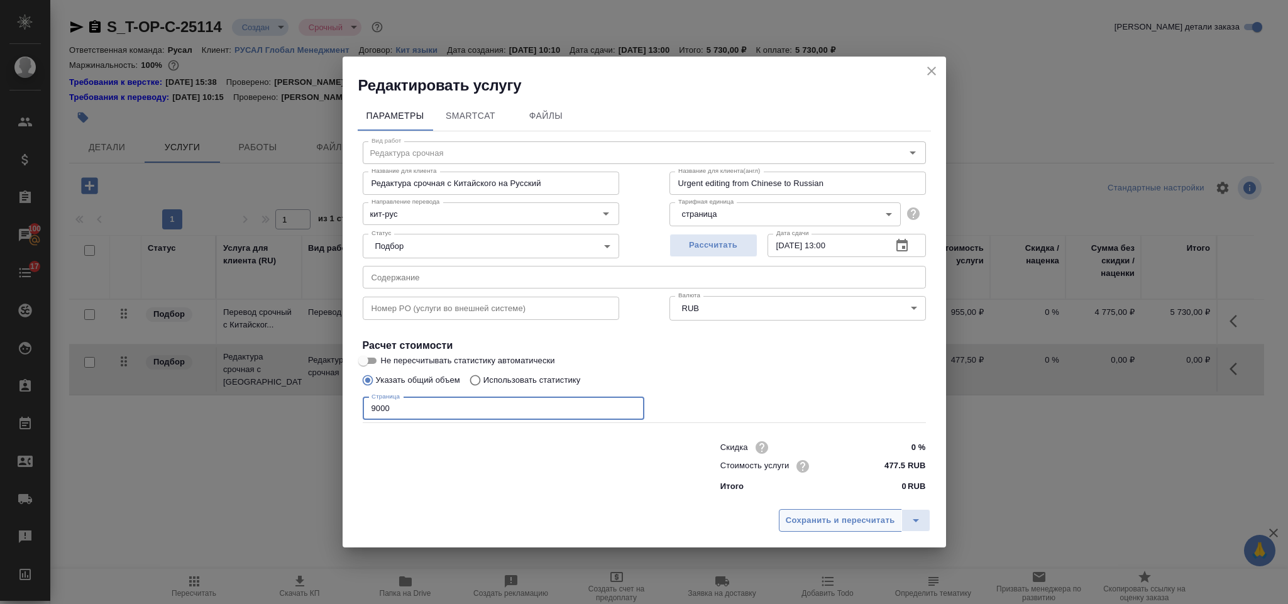
type input "9000"
click at [864, 528] on button "Сохранить и пересчитать" at bounding box center [840, 520] width 123 height 23
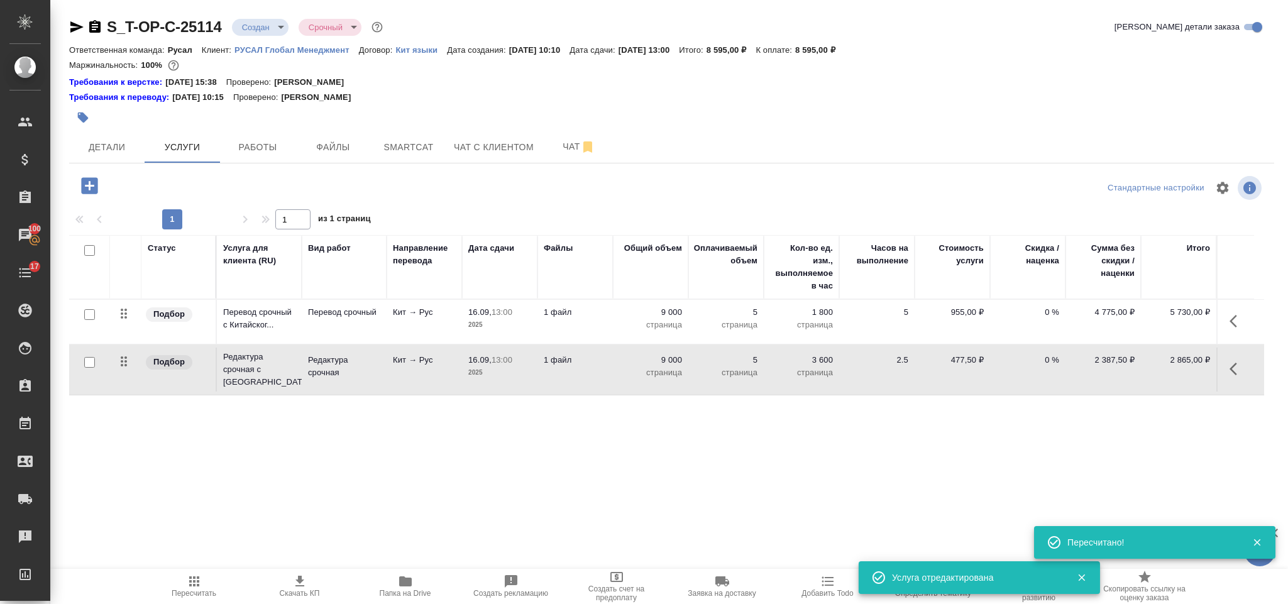
click at [85, 185] on icon "button" at bounding box center [89, 185] width 16 height 16
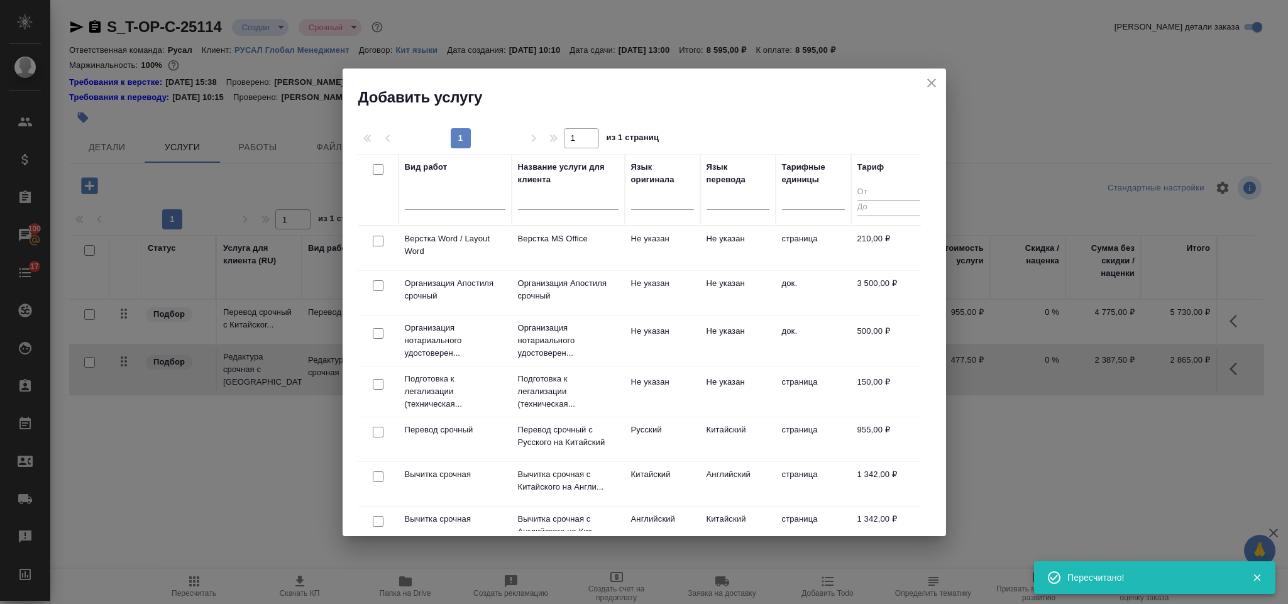
click at [374, 240] on input "checkbox" at bounding box center [378, 241] width 11 height 11
checkbox input "true"
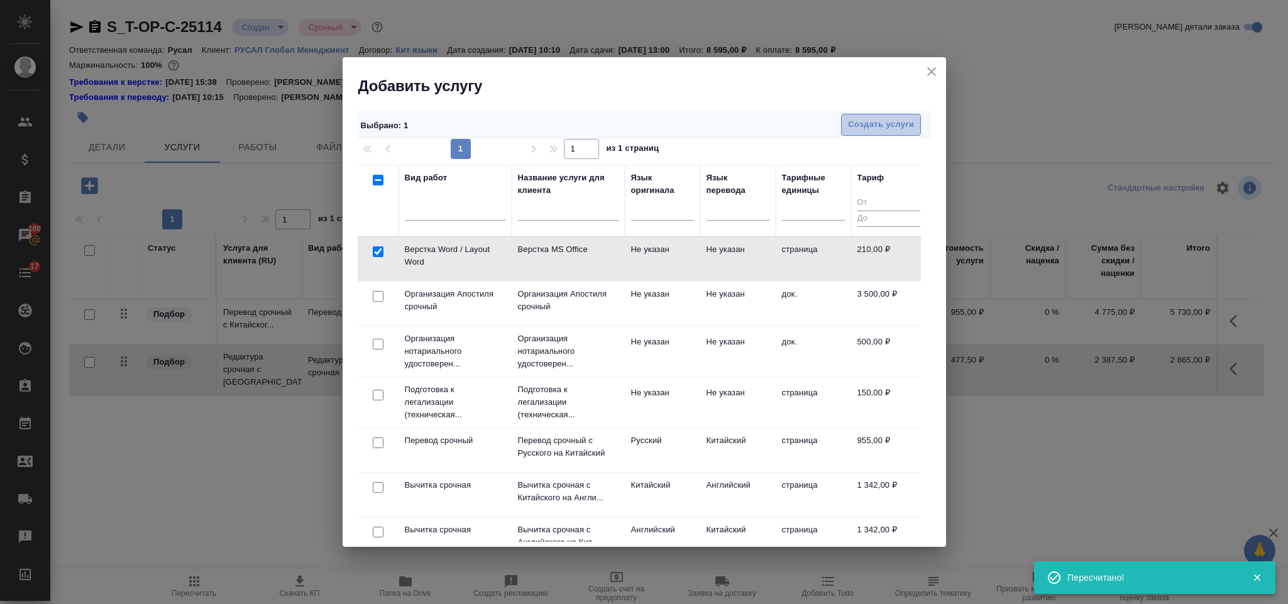
click at [879, 119] on span "Создать услуги" at bounding box center [881, 125] width 66 height 14
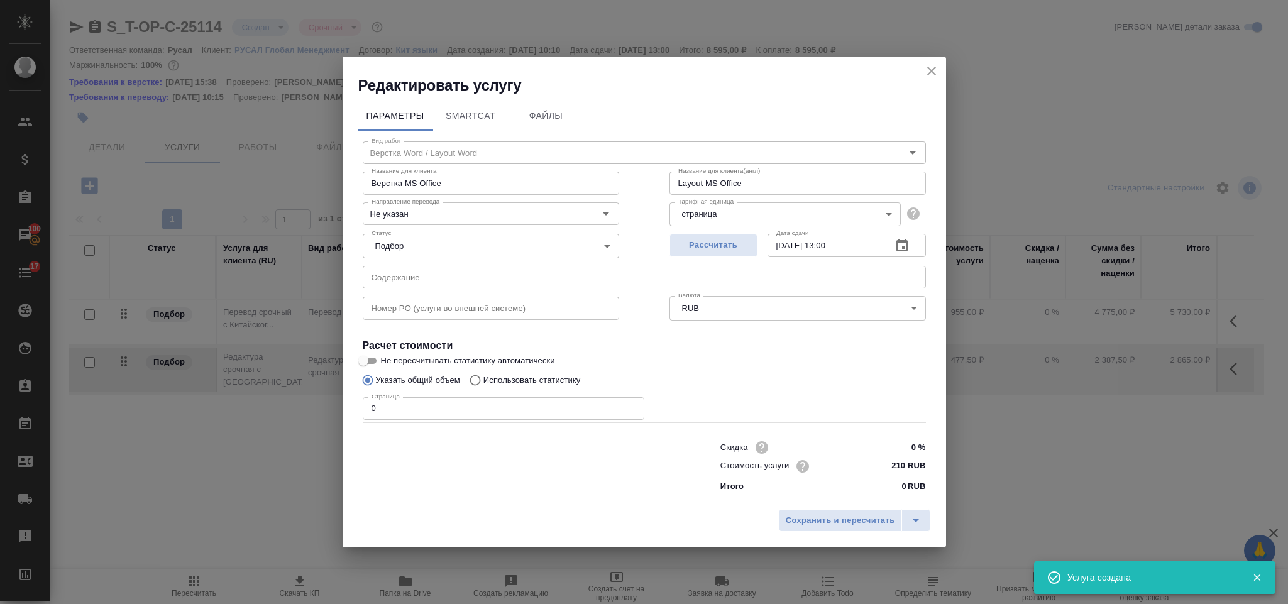
click at [443, 402] on input "0" at bounding box center [504, 408] width 282 height 23
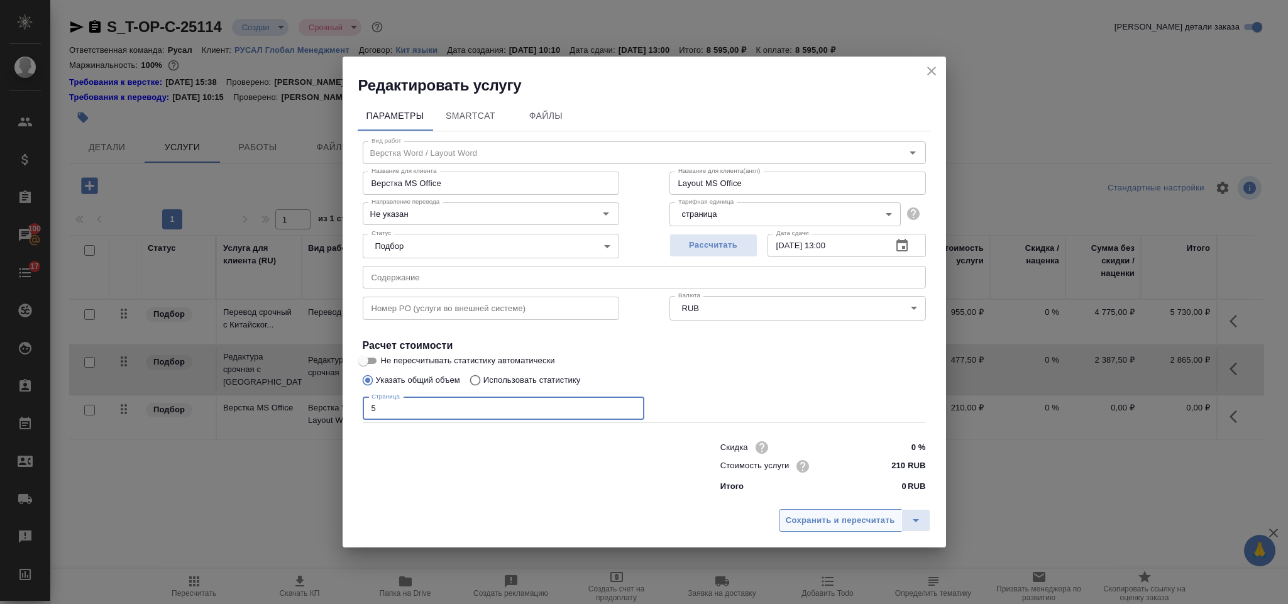
type input "5"
click at [822, 529] on button "Сохранить и пересчитать" at bounding box center [840, 520] width 123 height 23
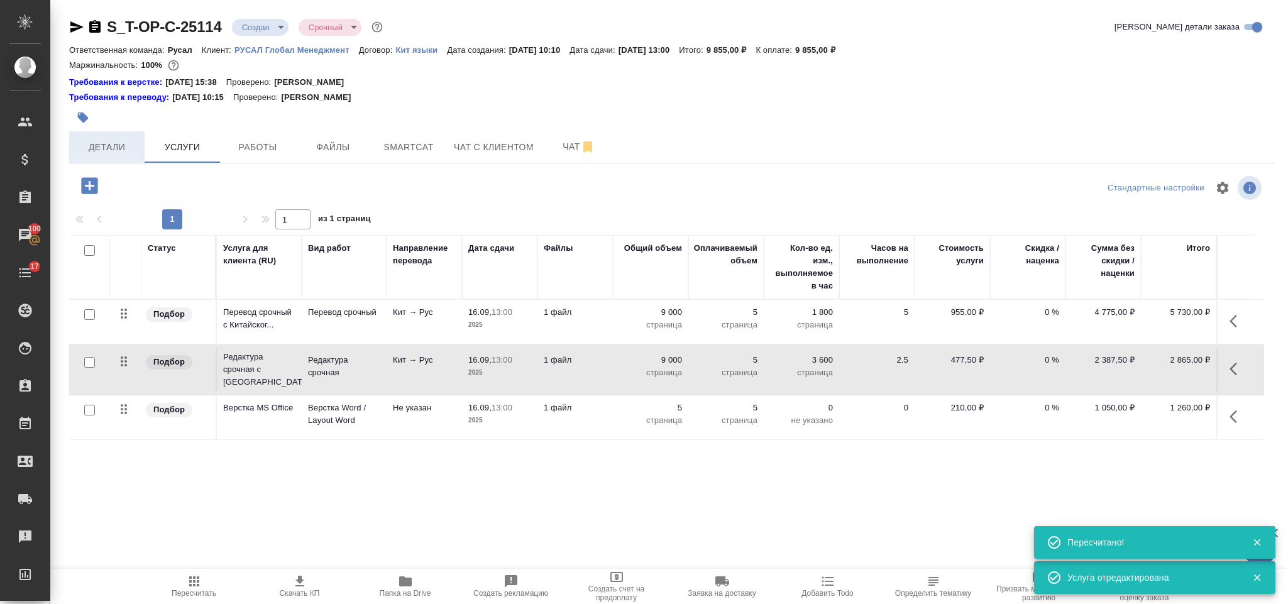
click at [117, 143] on span "Детали" at bounding box center [107, 148] width 60 height 16
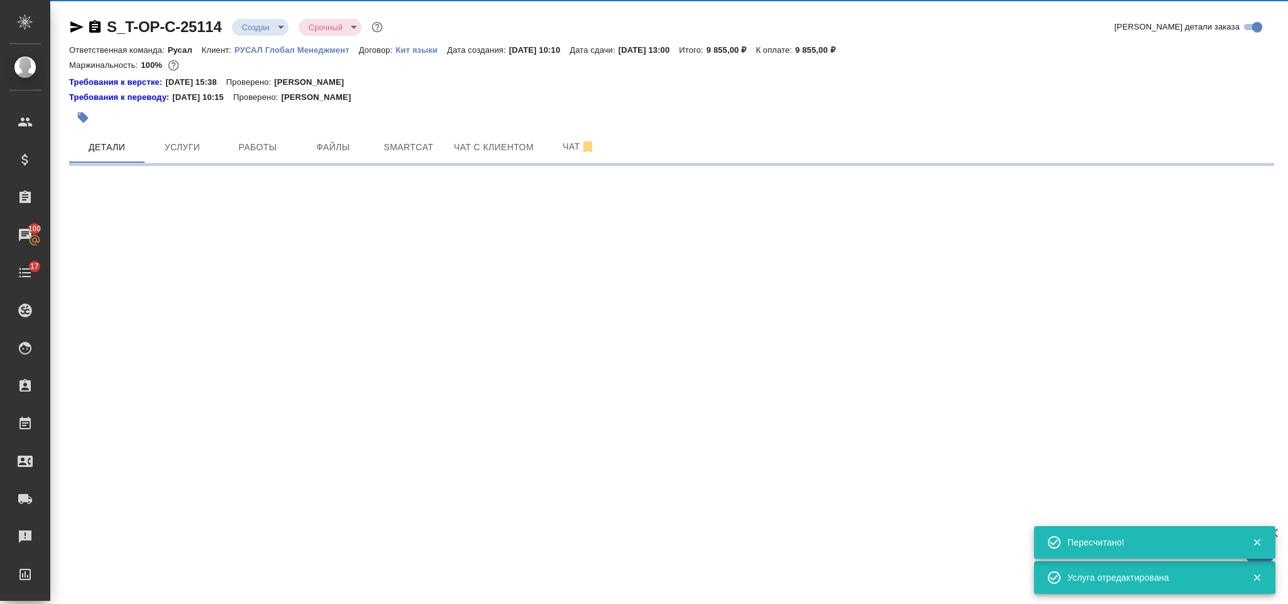
select select "RU"
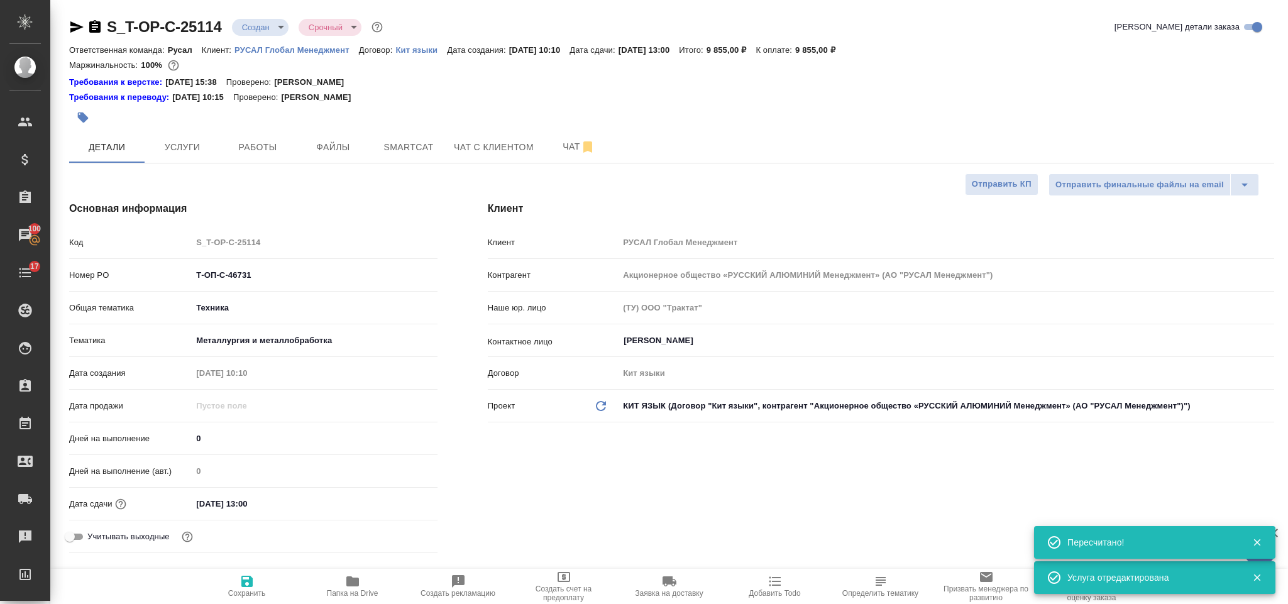
type textarea "x"
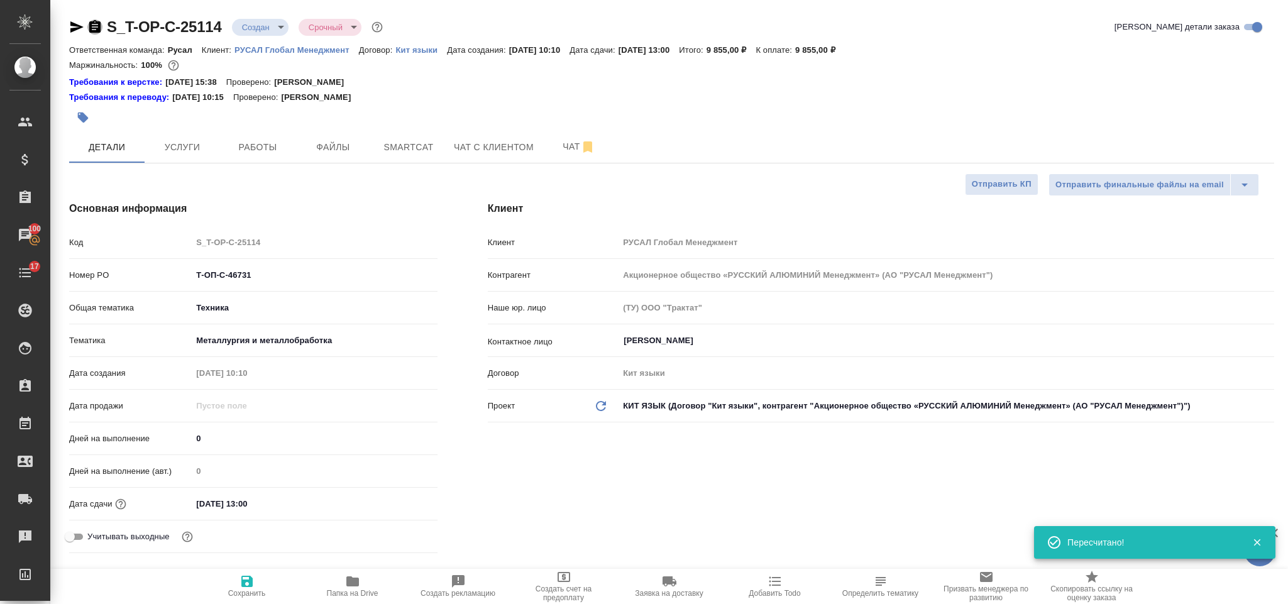
click at [93, 23] on icon "button" at bounding box center [94, 26] width 11 height 13
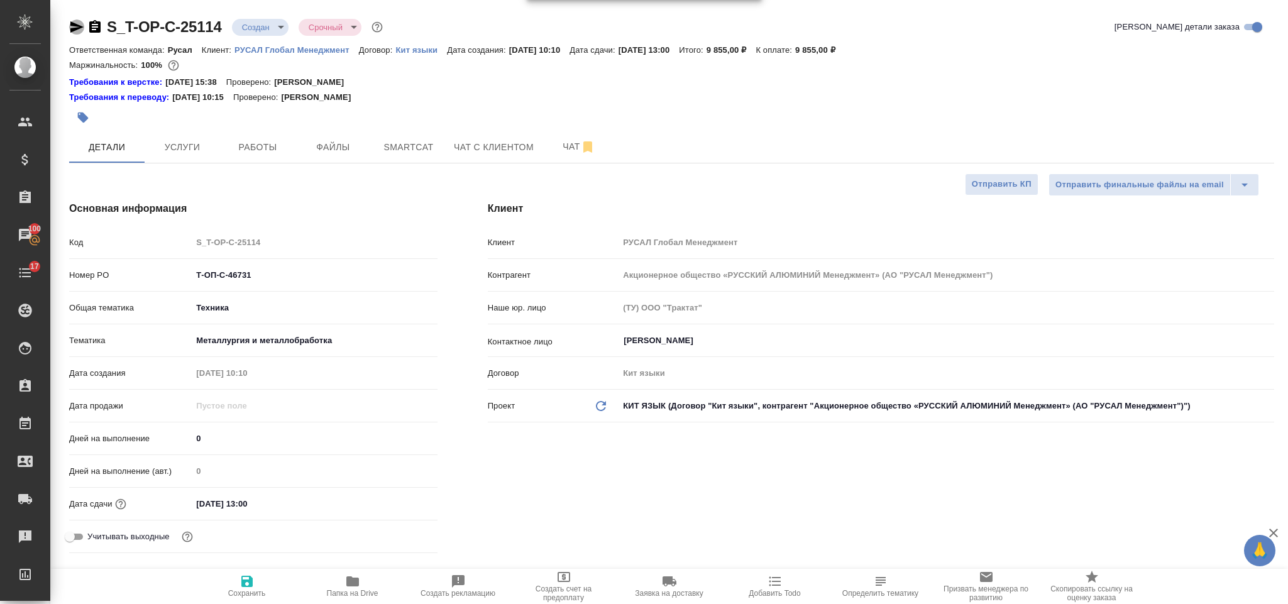
click at [74, 31] on icon "button" at bounding box center [76, 26] width 15 height 15
drag, startPoint x: 285, startPoint y: 266, endPoint x: 255, endPoint y: 272, distance: 31.3
click at [255, 272] on div "Номер PO Т-ОП-С-46731" at bounding box center [253, 275] width 368 height 22
drag, startPoint x: 259, startPoint y: 273, endPoint x: 198, endPoint y: 274, distance: 61.0
click at [198, 274] on input "Т-ОП-С-46731" at bounding box center [314, 275] width 244 height 18
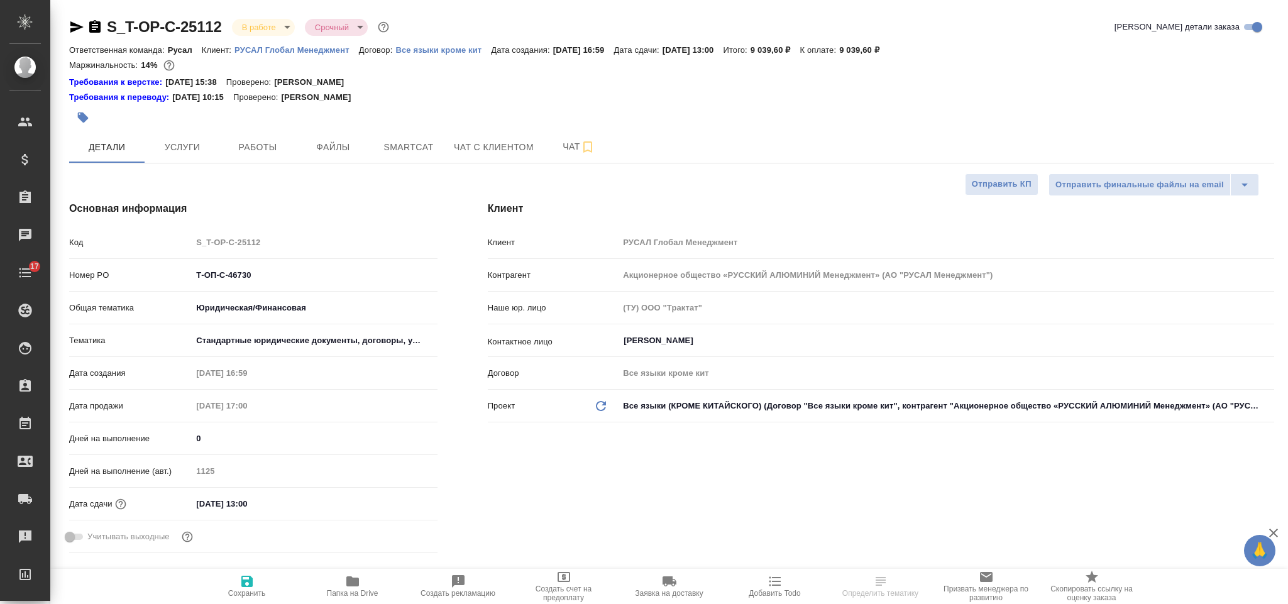
select select "RU"
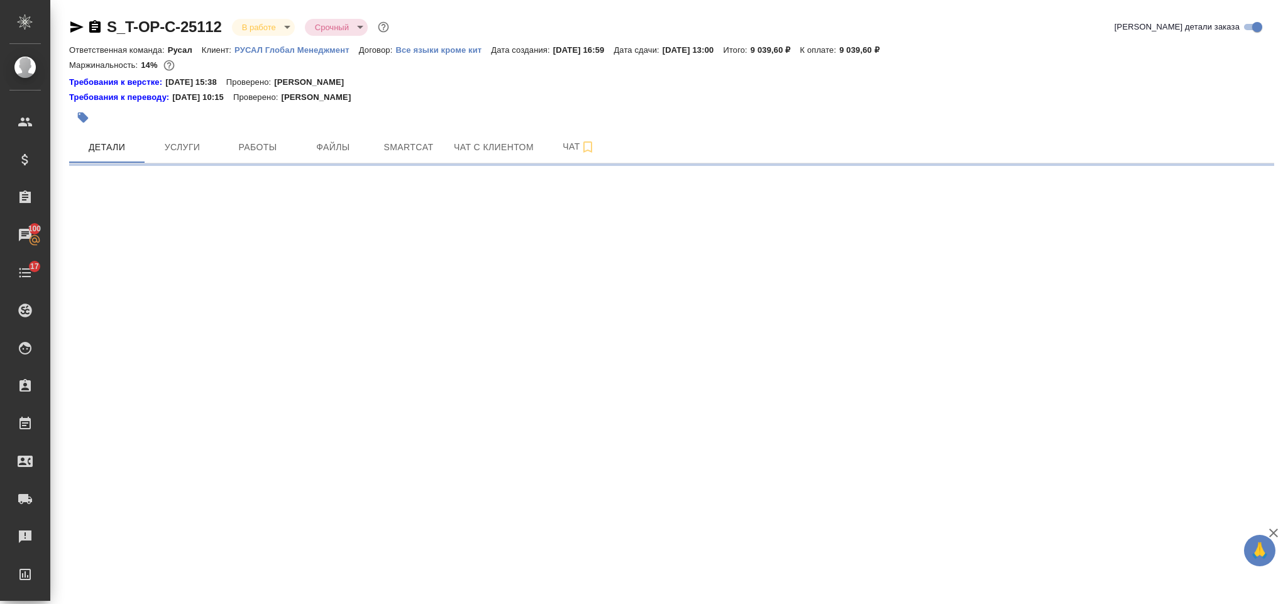
select select "RU"
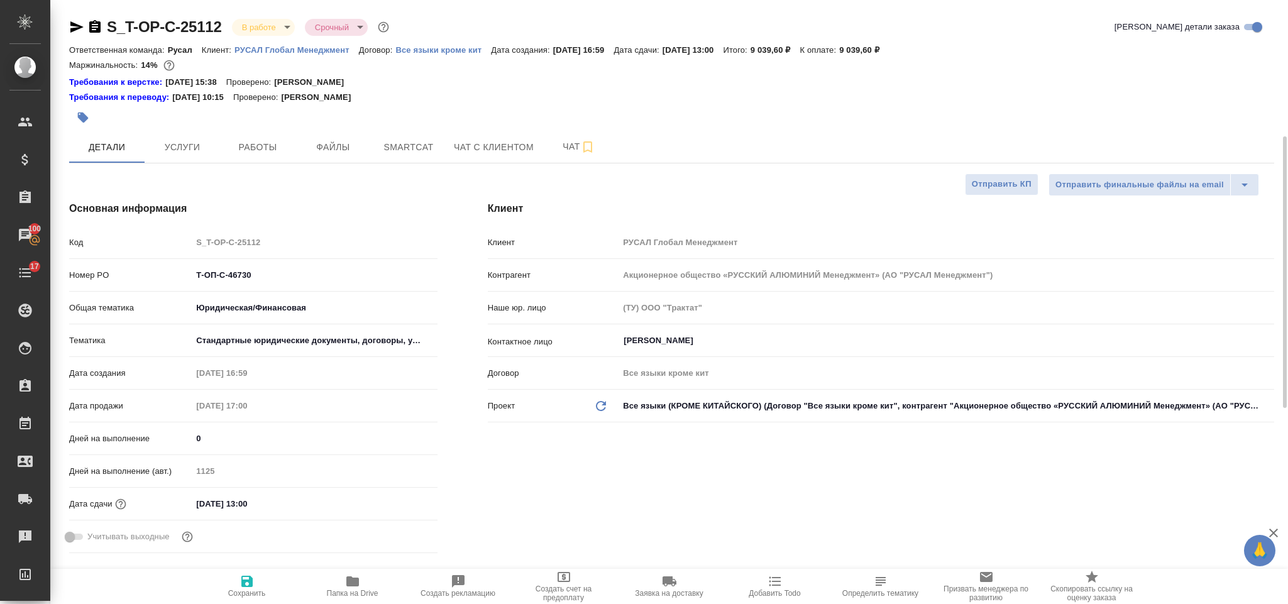
type textarea "x"
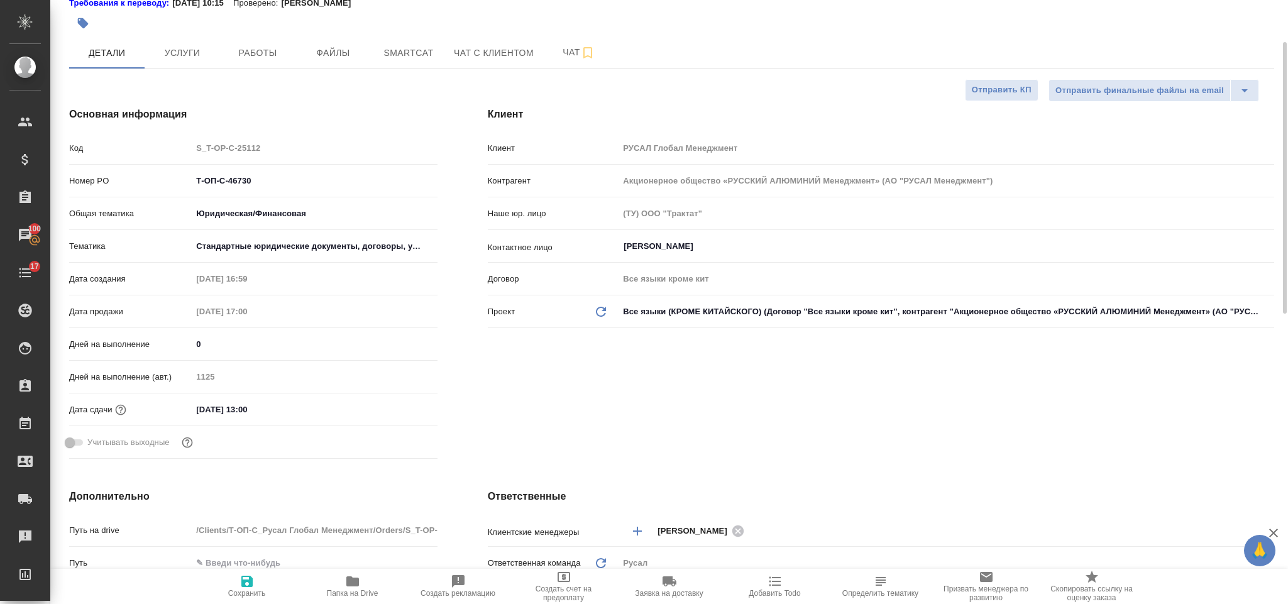
click at [281, 405] on input "[DATE] 13:00" at bounding box center [247, 409] width 110 height 18
click at [402, 406] on icon "button" at bounding box center [400, 408] width 11 height 13
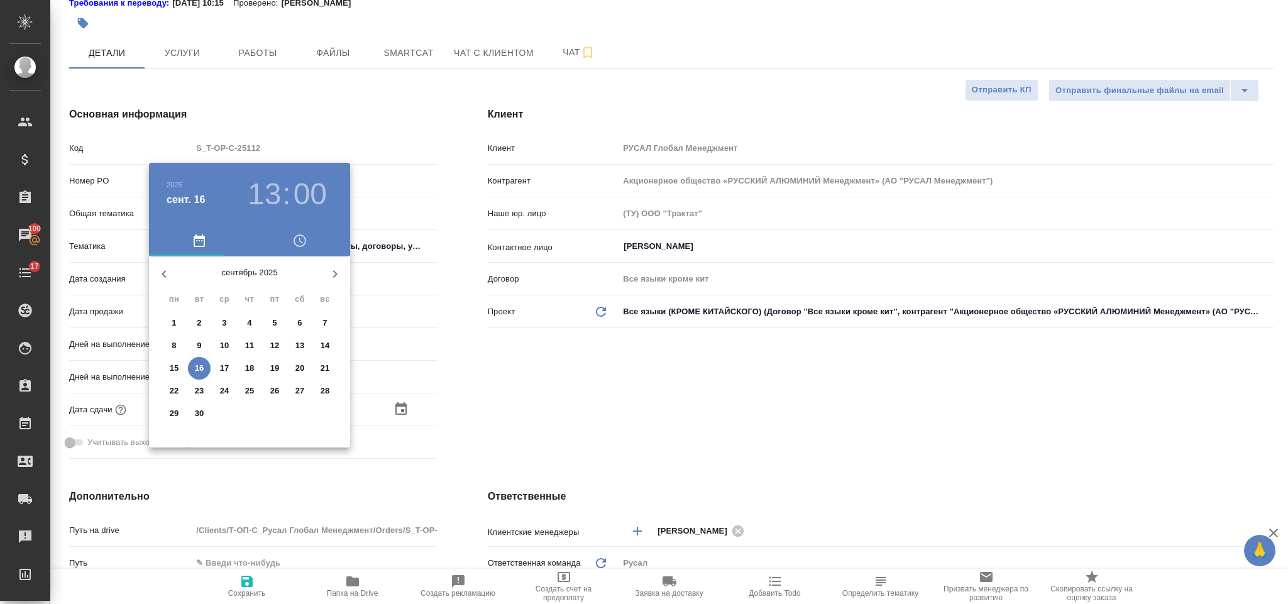
click at [221, 366] on p "17" at bounding box center [224, 368] width 9 height 13
type input "17.09.2025 13:00"
type textarea "x"
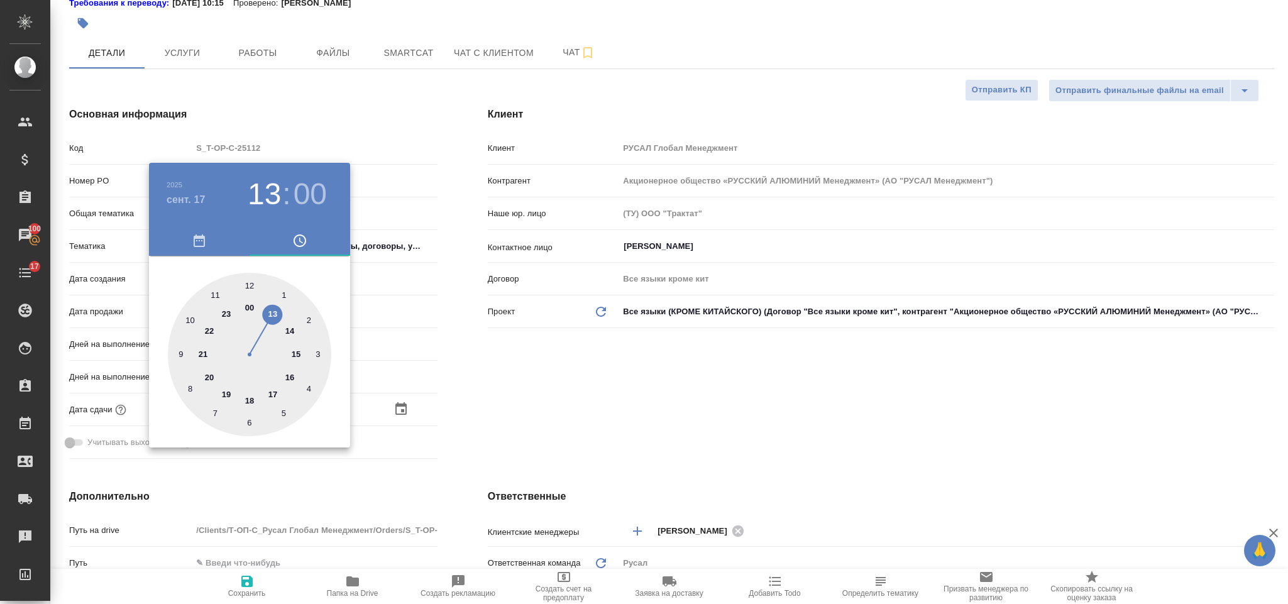
click at [189, 319] on div at bounding box center [249, 354] width 163 height 163
type input "17.09.2025 10:00"
type textarea "x"
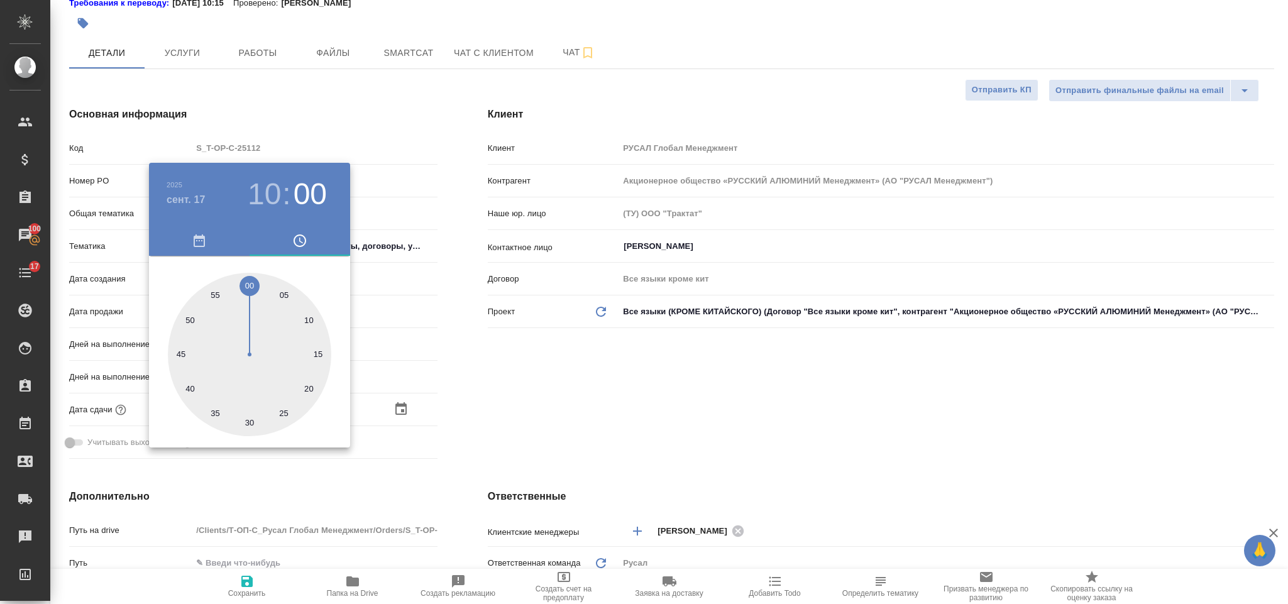
click at [555, 416] on div at bounding box center [644, 302] width 1288 height 604
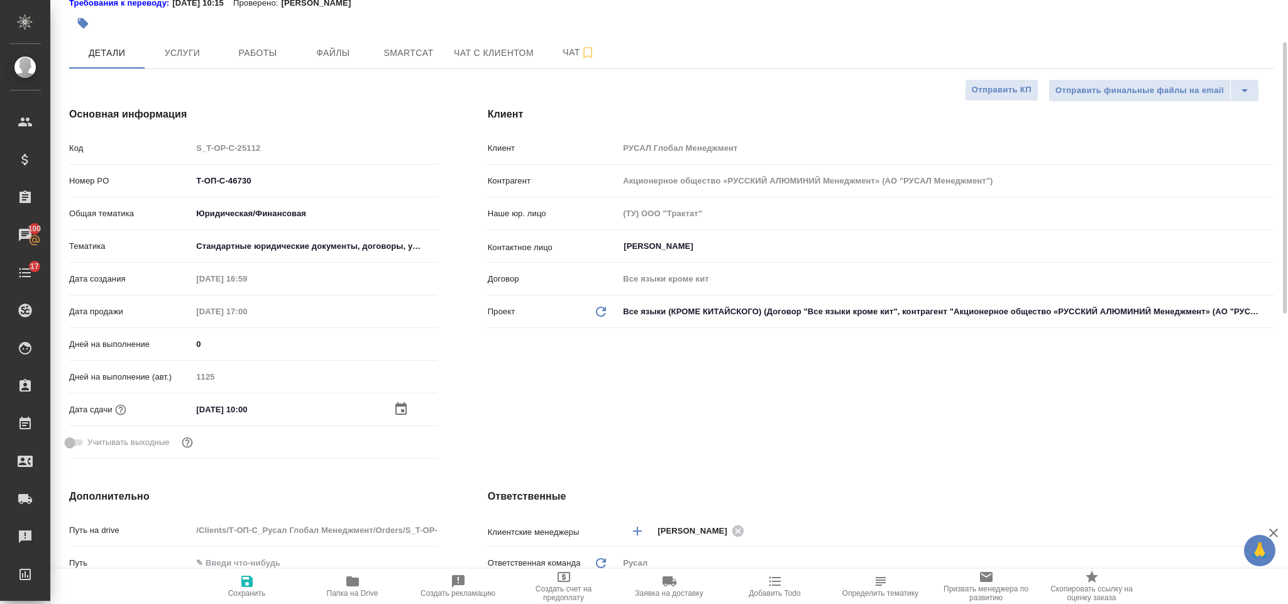
click at [261, 575] on span "Сохранить" at bounding box center [247, 586] width 91 height 24
type textarea "x"
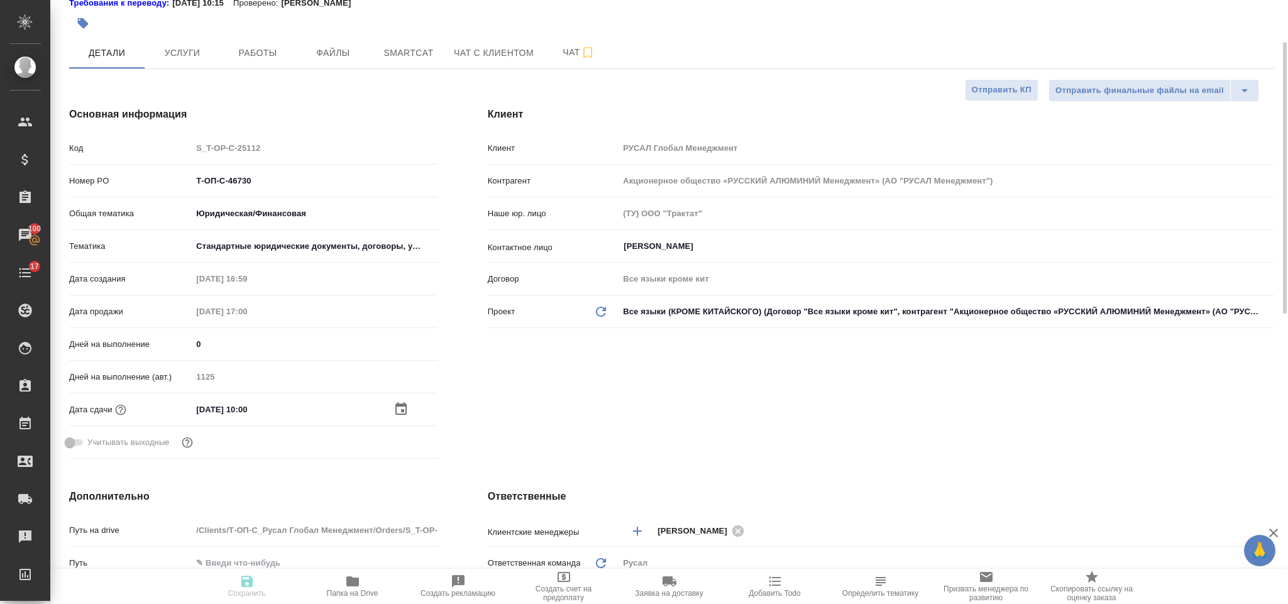
type textarea "x"
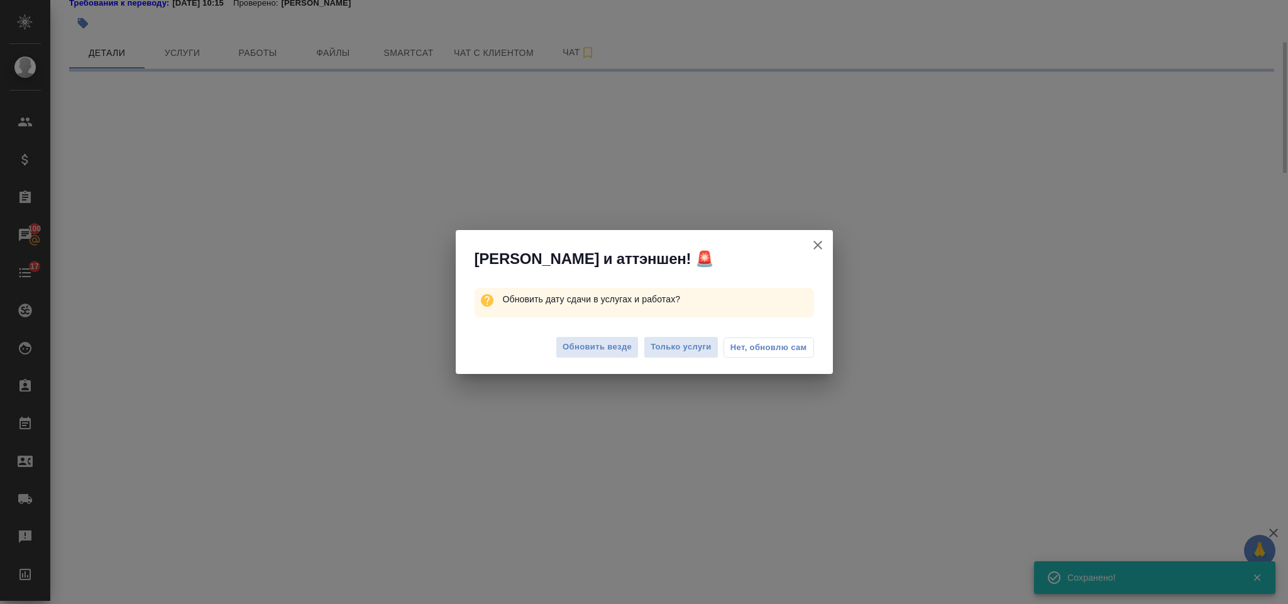
select select "RU"
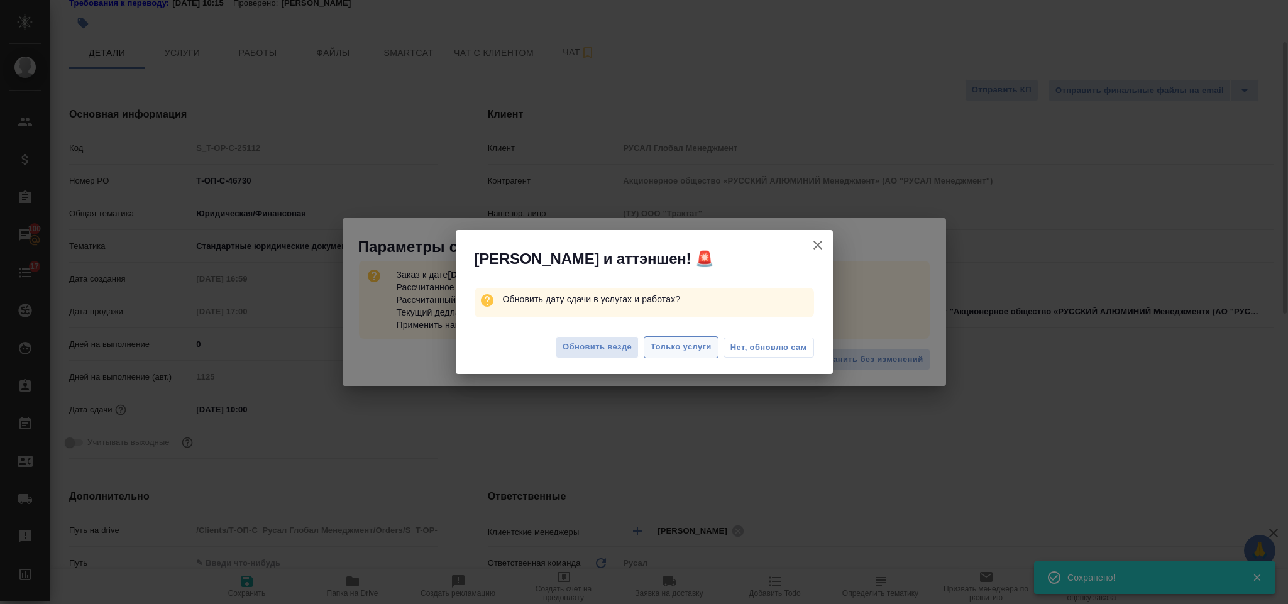
type textarea "x"
click at [666, 348] on span "Только услуги" at bounding box center [681, 347] width 61 height 14
type textarea "x"
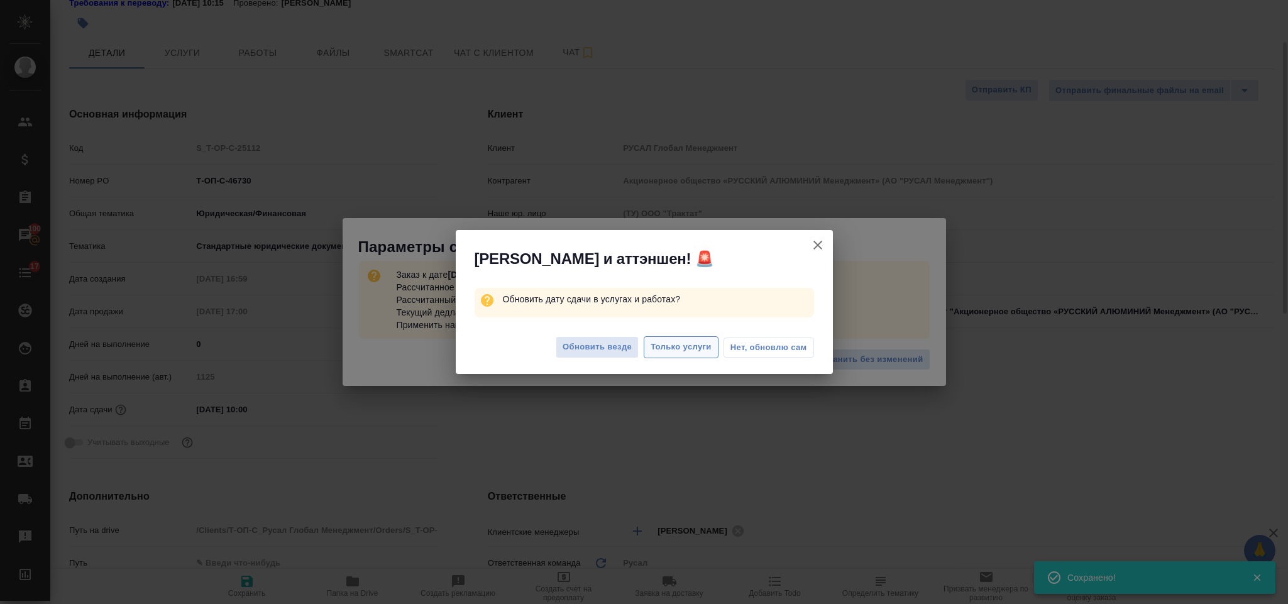
type textarea "x"
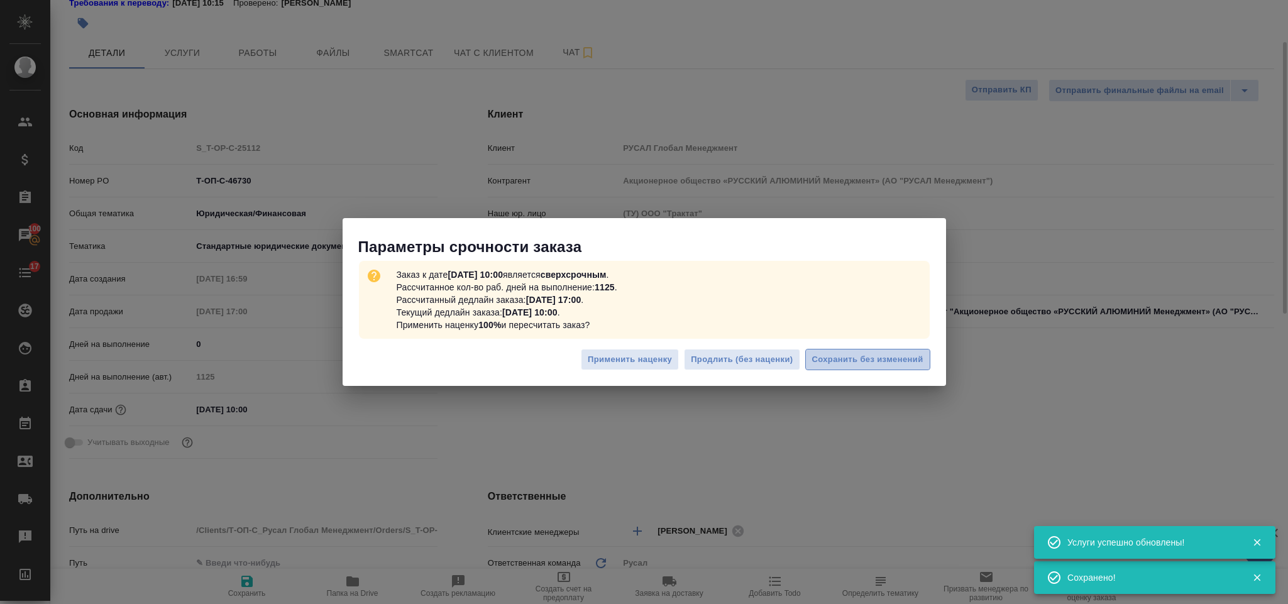
click at [872, 363] on span "Сохранить без изменений" at bounding box center [867, 360] width 111 height 14
type textarea "x"
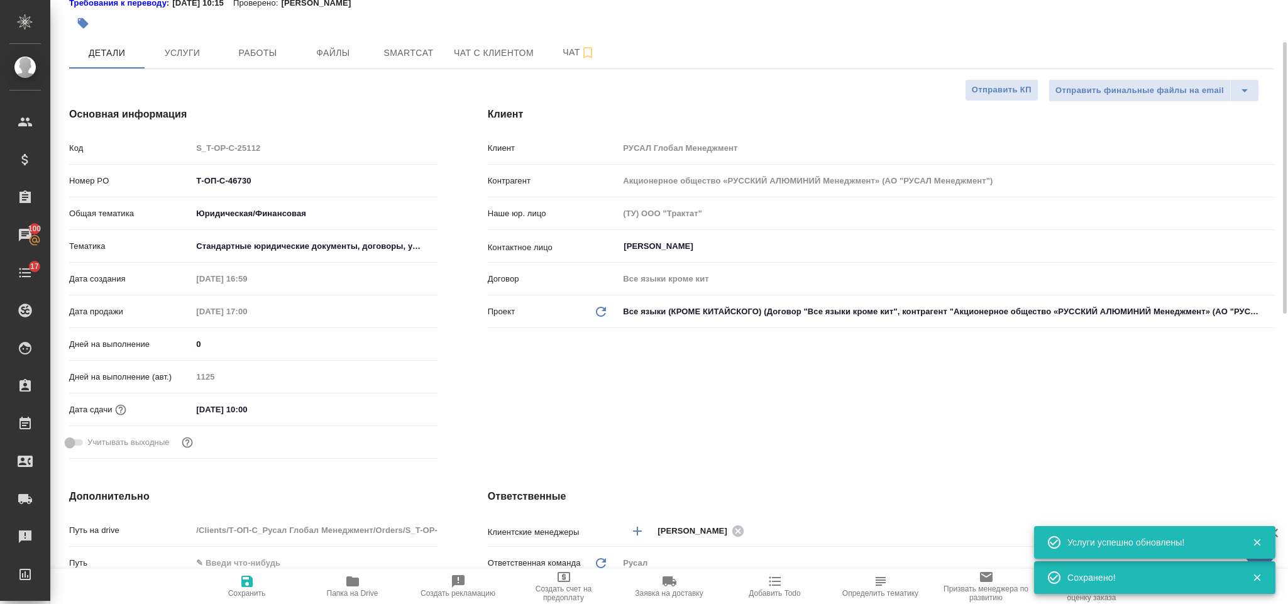
type textarea "x"
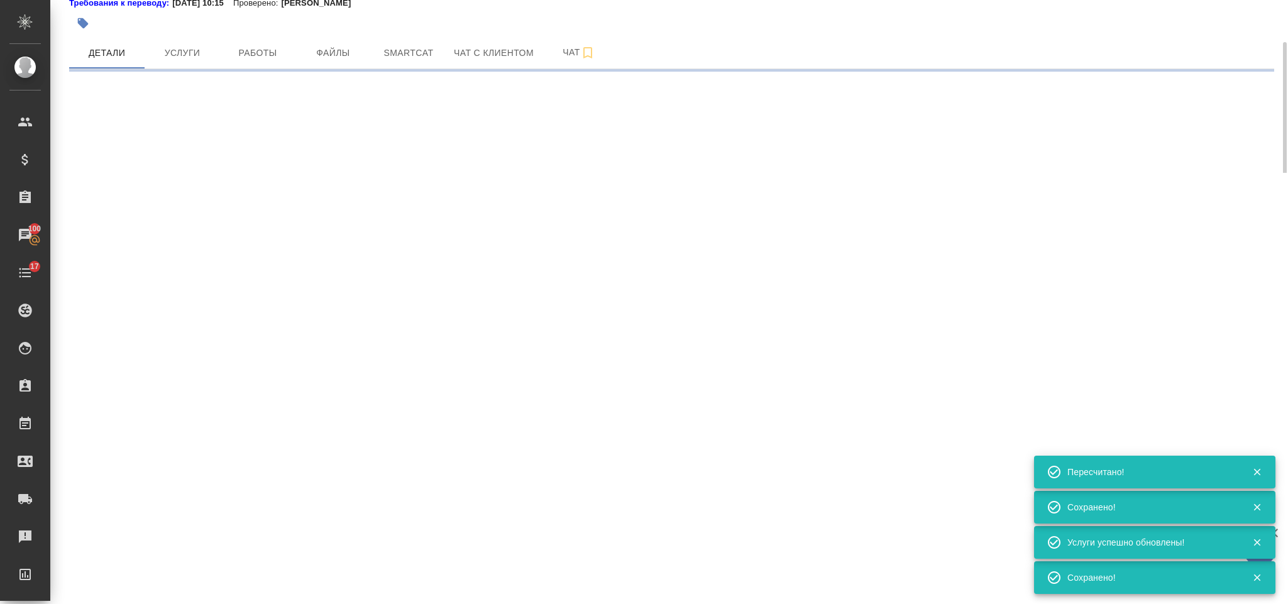
select select "RU"
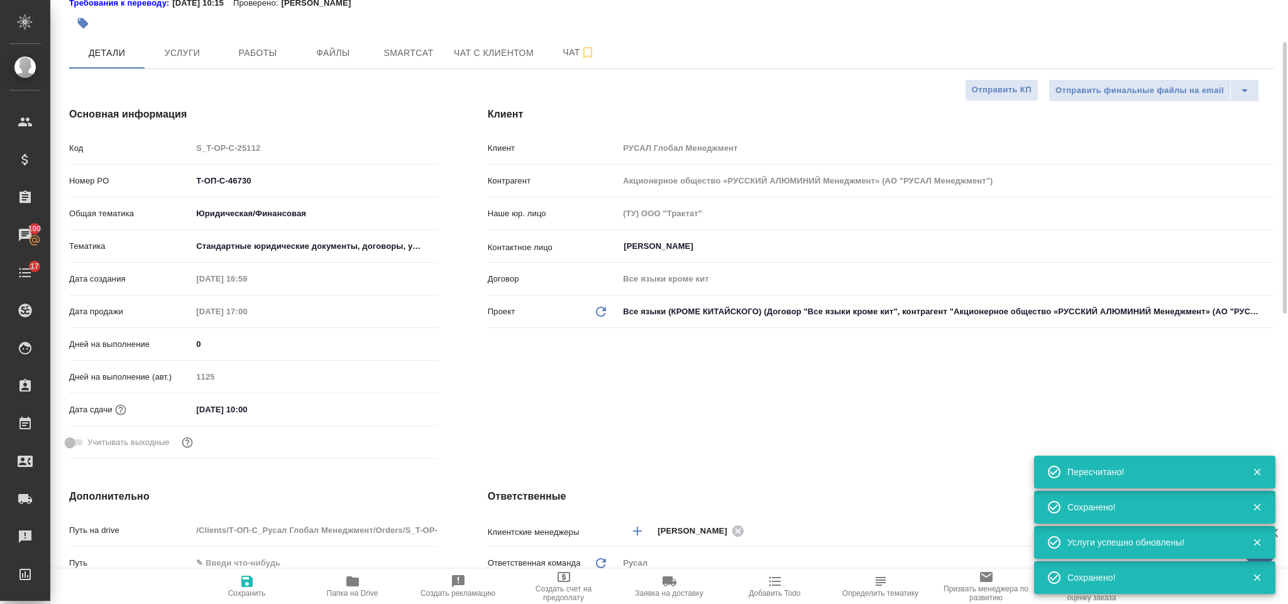
type textarea "x"
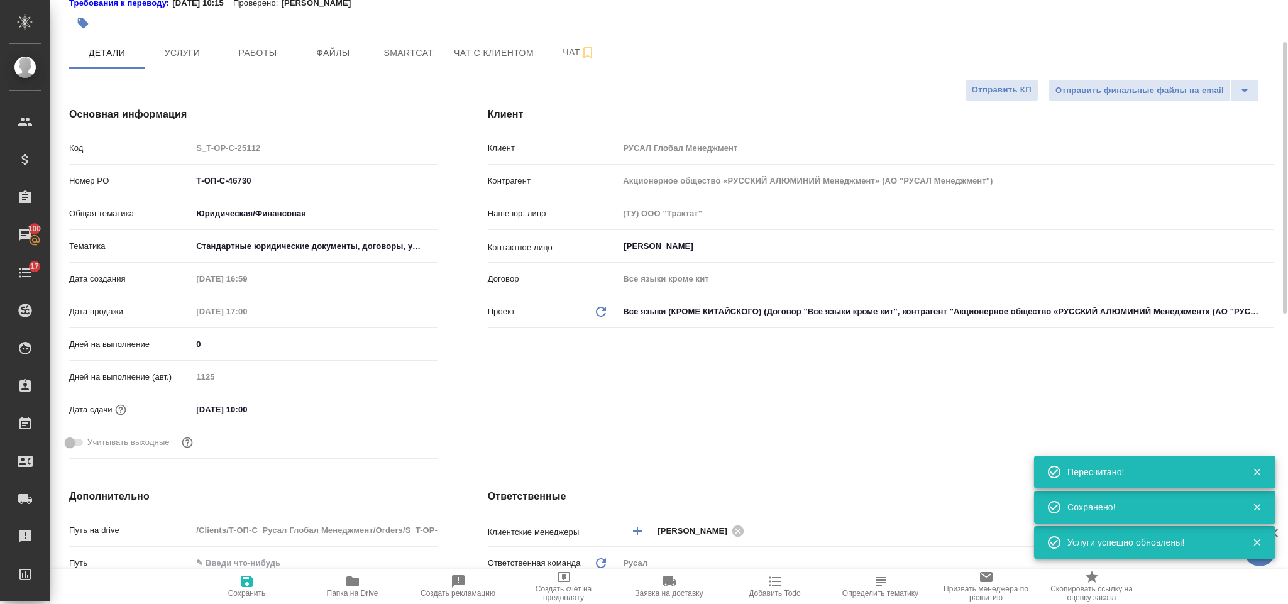
scroll to position [0, 0]
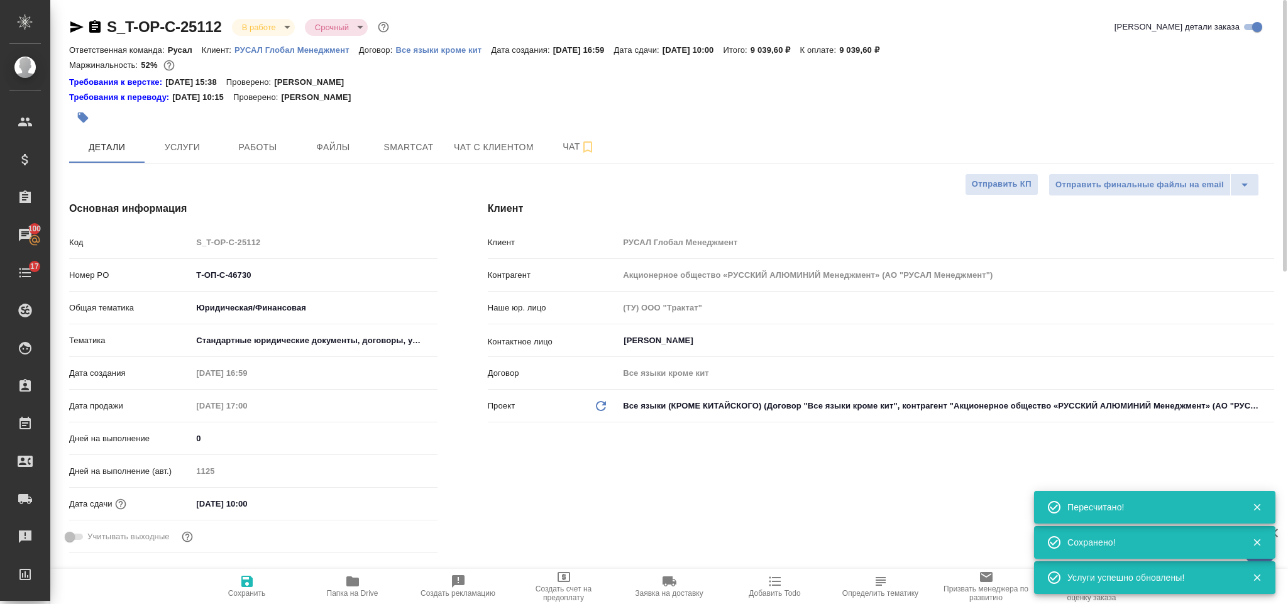
click at [78, 27] on icon "button" at bounding box center [76, 26] width 13 height 11
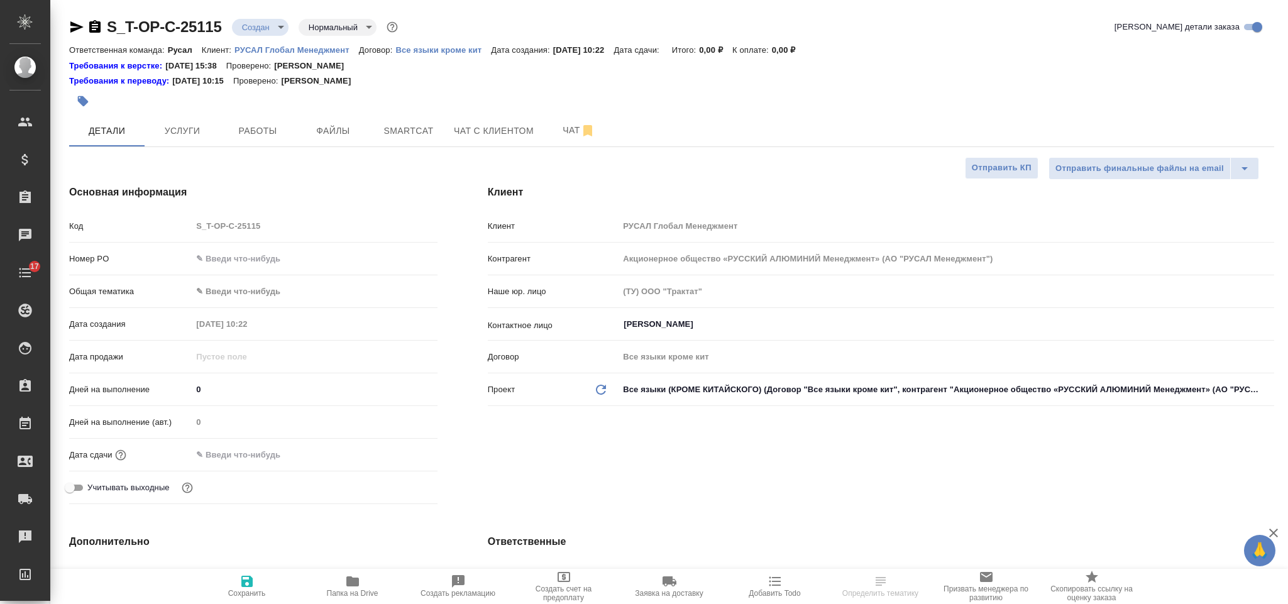
select select "RU"
click at [255, 262] on input "text" at bounding box center [314, 259] width 245 height 18
paste input "Т-ОП-С-46732"
type input "Т-ОП-С-46732"
click at [248, 290] on body "🙏 .cls-1 fill:#fff; AWATERA Gorlenko Yuliua Клиенты Спецификации Заказы 100 Чат…" at bounding box center [644, 302] width 1288 height 604
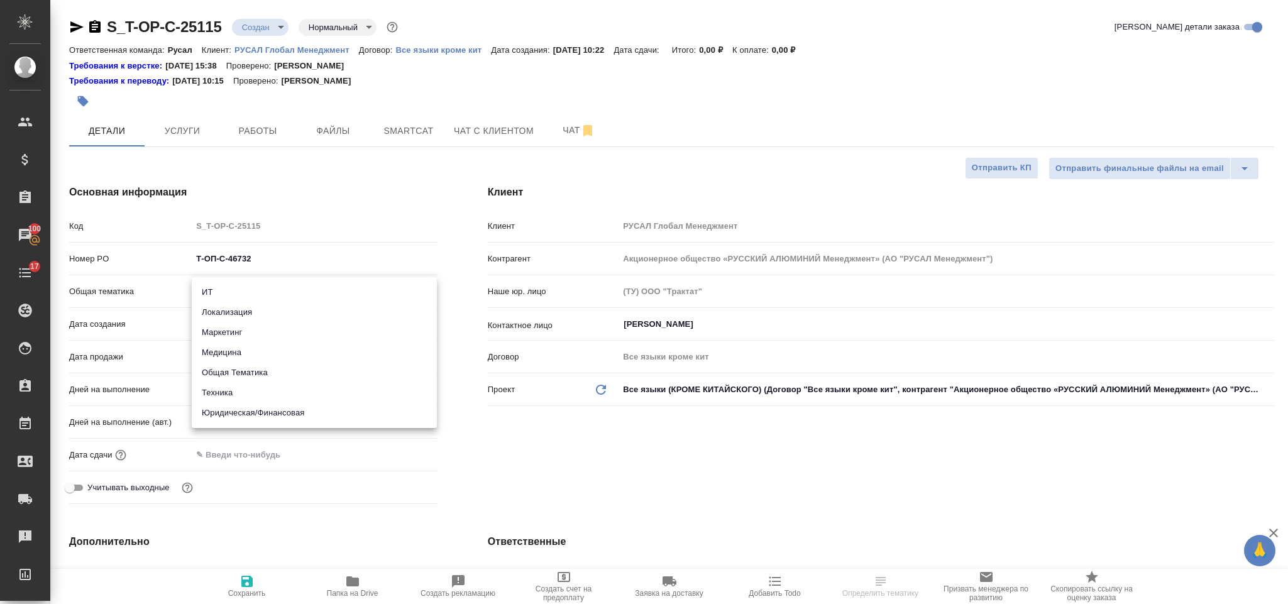
click at [268, 408] on li "Юридическая/Финансовая" at bounding box center [314, 413] width 245 height 20
type input "yr-fn"
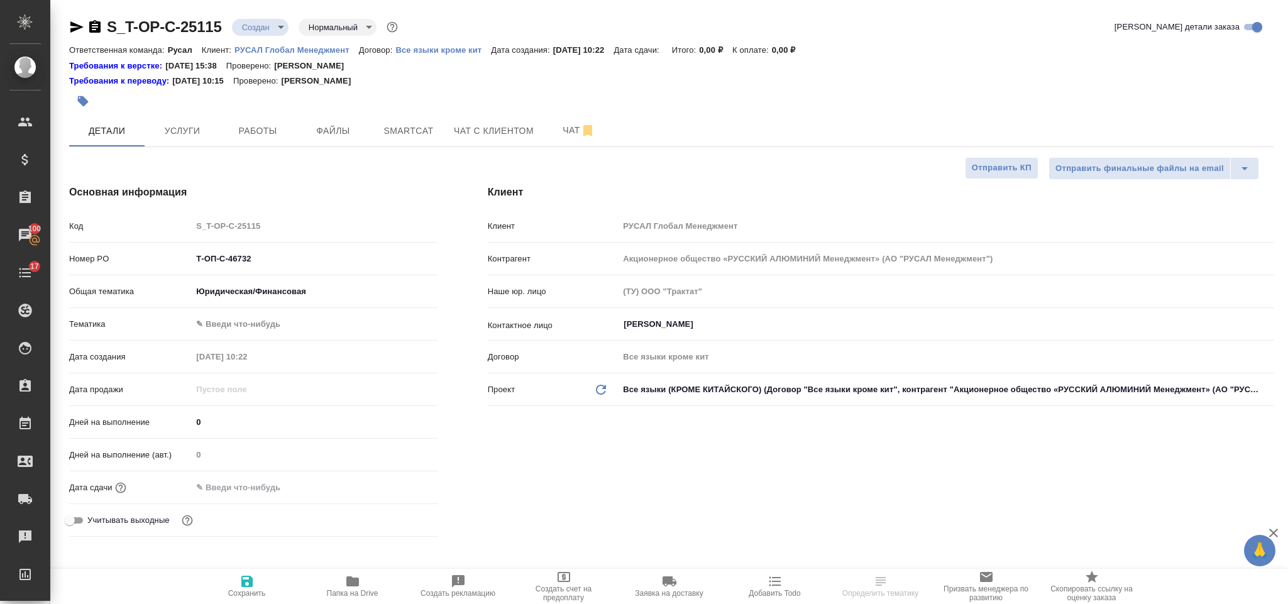
click at [273, 319] on body "🙏 .cls-1 fill:#fff; AWATERA Gorlenko Yuliua Клиенты Спецификации Заказы 100 Чат…" at bounding box center [644, 302] width 1288 height 604
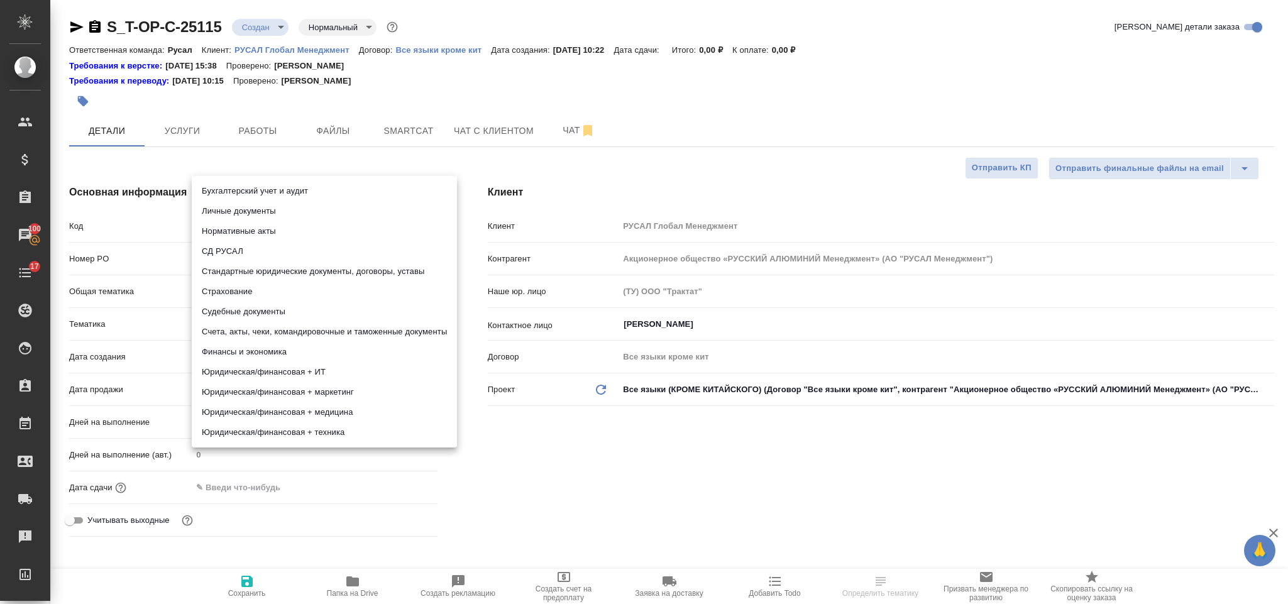
click at [314, 190] on li "Бухгалтерский учет и аудит" at bounding box center [324, 191] width 265 height 20
type input "6149848a2b7be24903fd7a88"
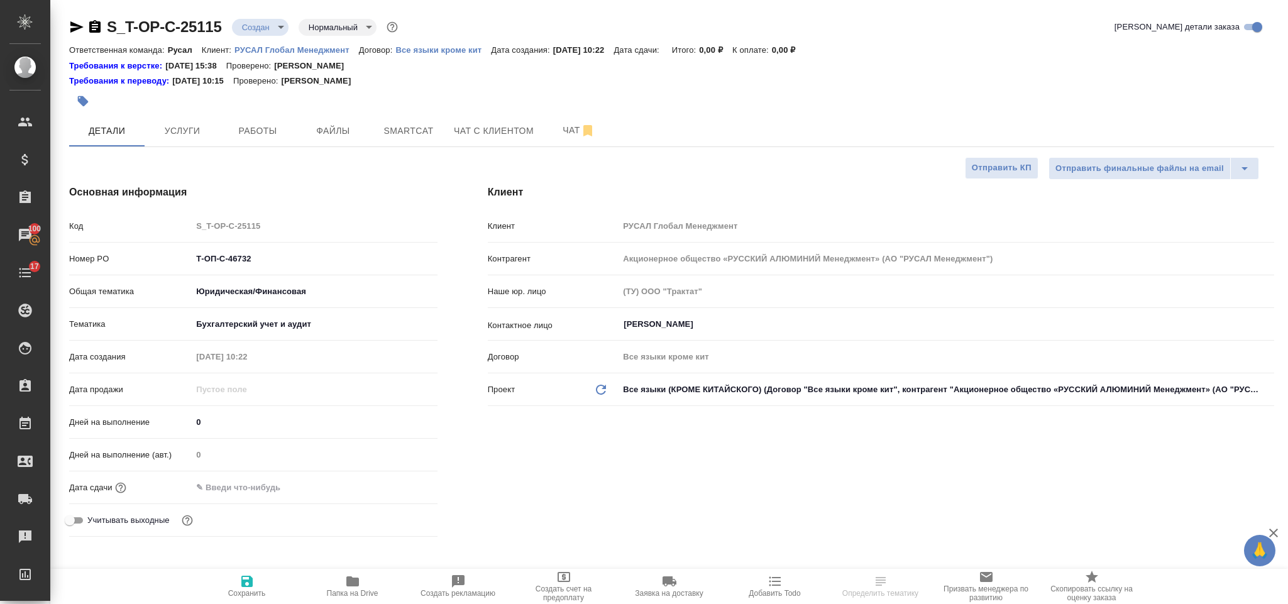
click at [291, 491] on input "text" at bounding box center [247, 487] width 110 height 18
click at [399, 483] on icon "button" at bounding box center [400, 486] width 11 height 13
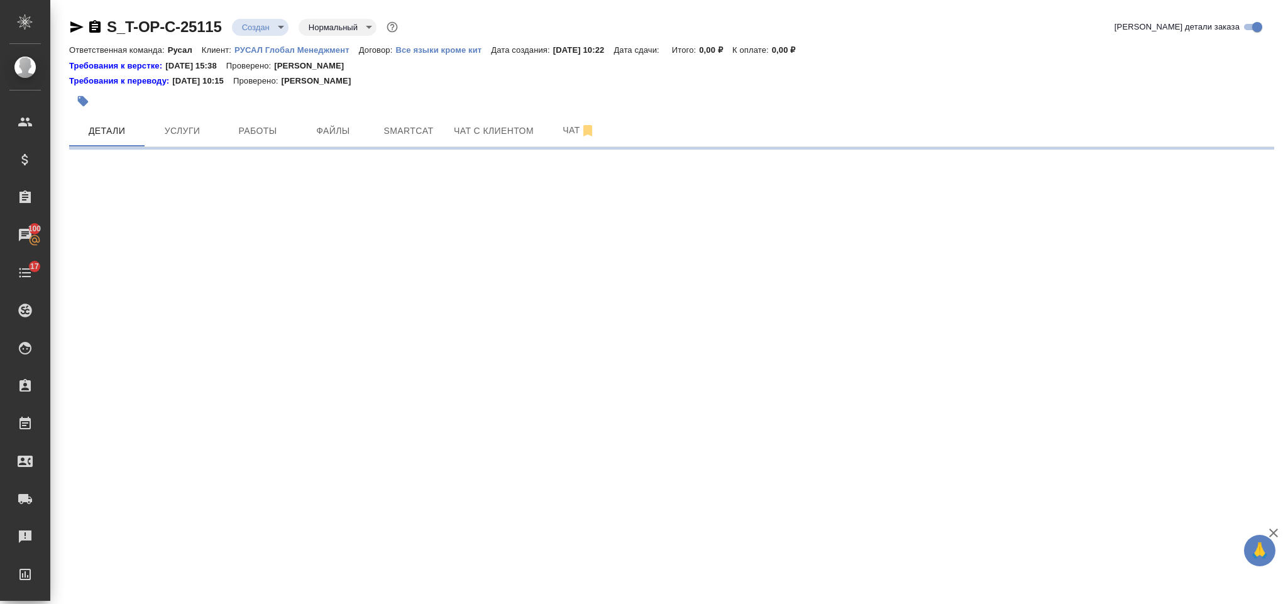
select select "RU"
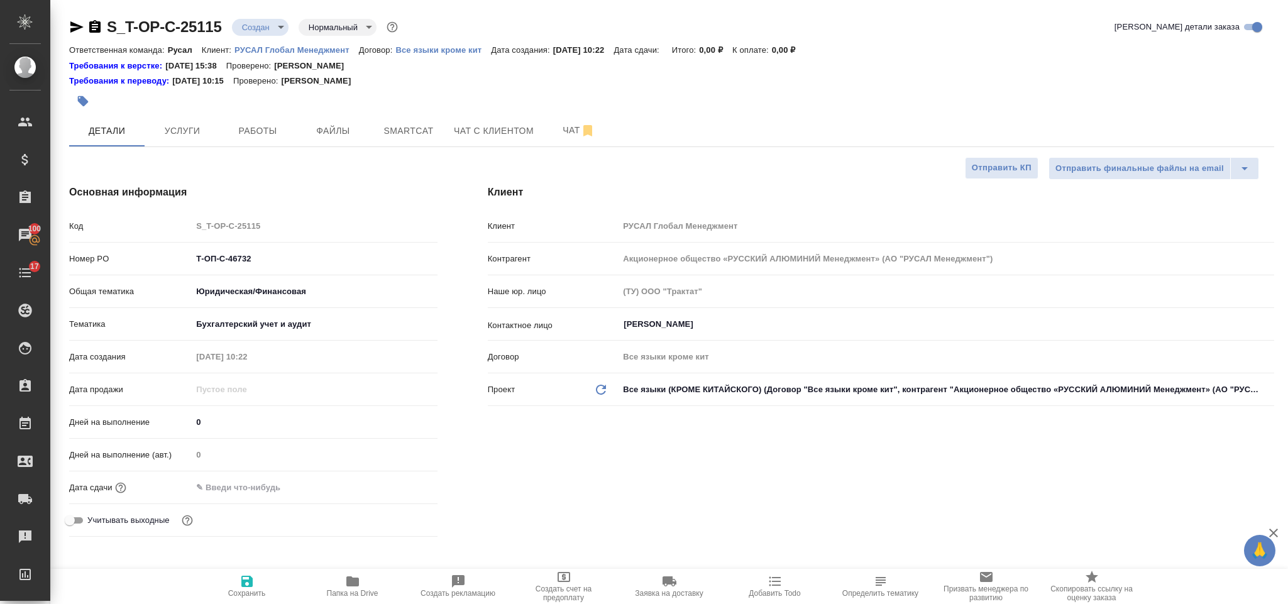
type textarea "x"
click at [290, 496] on input "text" at bounding box center [247, 487] width 110 height 18
click at [397, 487] on icon "button" at bounding box center [401, 486] width 15 height 15
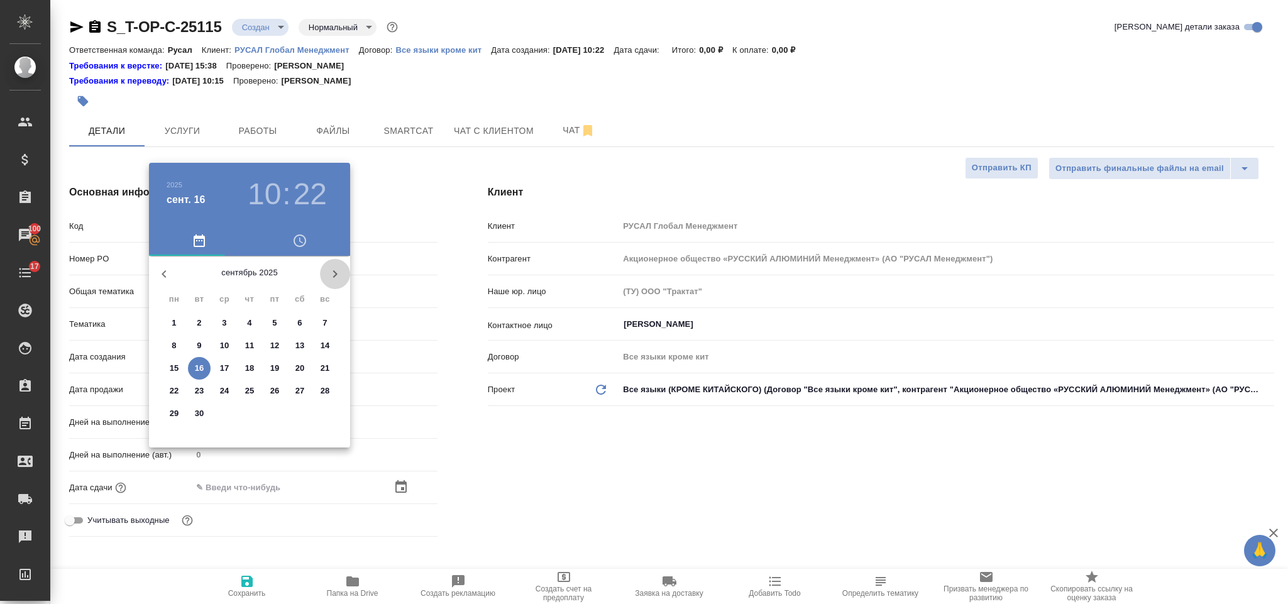
click at [332, 272] on icon "button" at bounding box center [335, 274] width 15 height 15
click at [198, 415] on p "28" at bounding box center [199, 413] width 9 height 13
type input "28.10.2025 10:22"
type textarea "x"
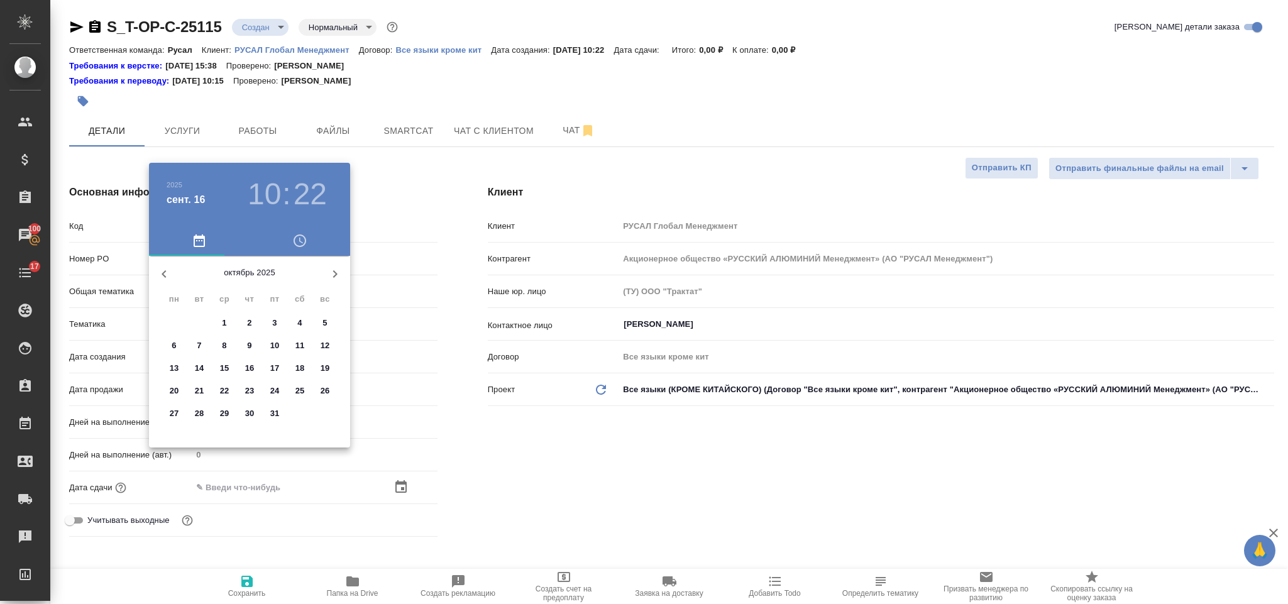
type textarea "x"
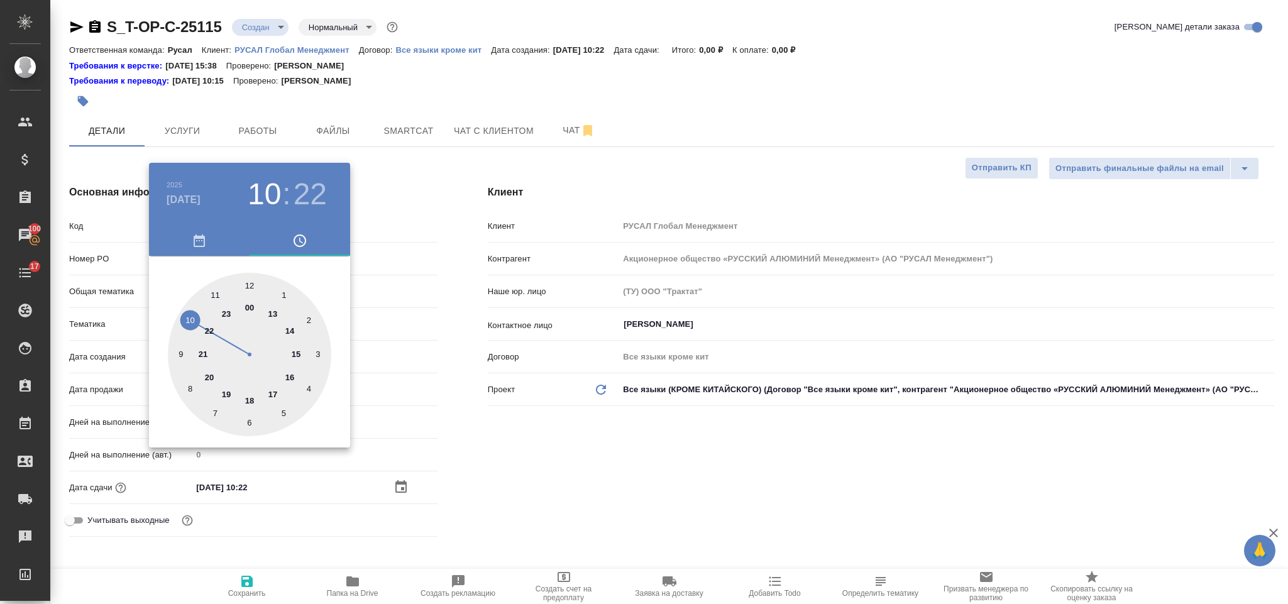
click at [216, 289] on div at bounding box center [249, 354] width 163 height 163
type input "28.10.2025 11:22"
type textarea "x"
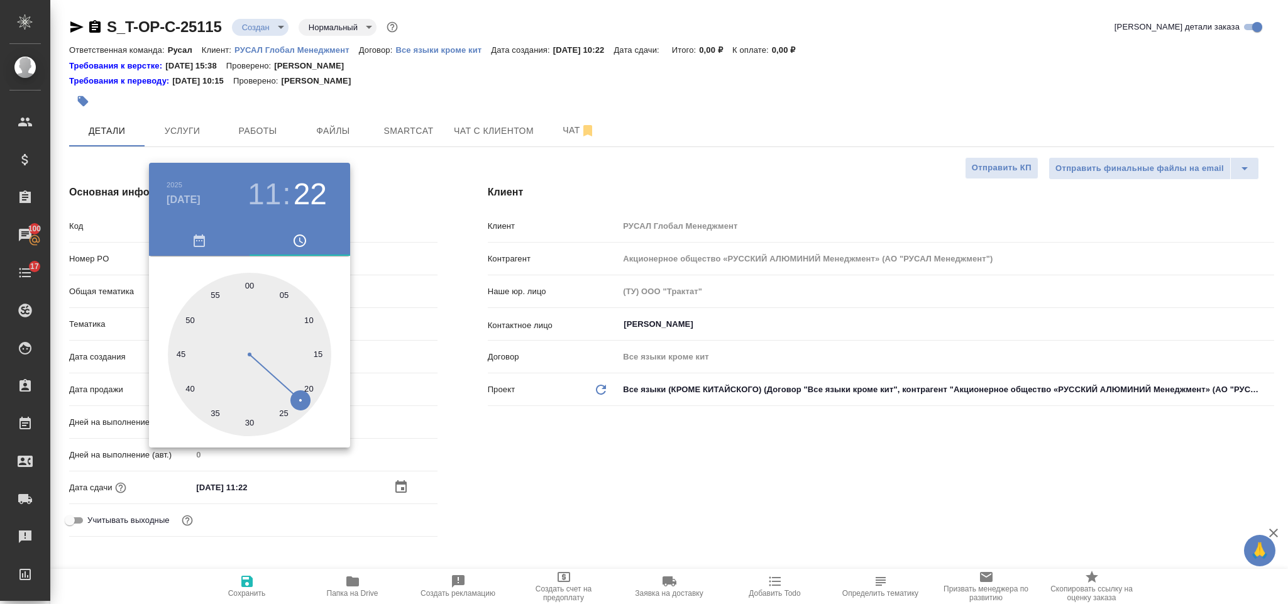
click at [251, 282] on div at bounding box center [249, 354] width 163 height 163
type input "28.10.2025 11:00"
type textarea "x"
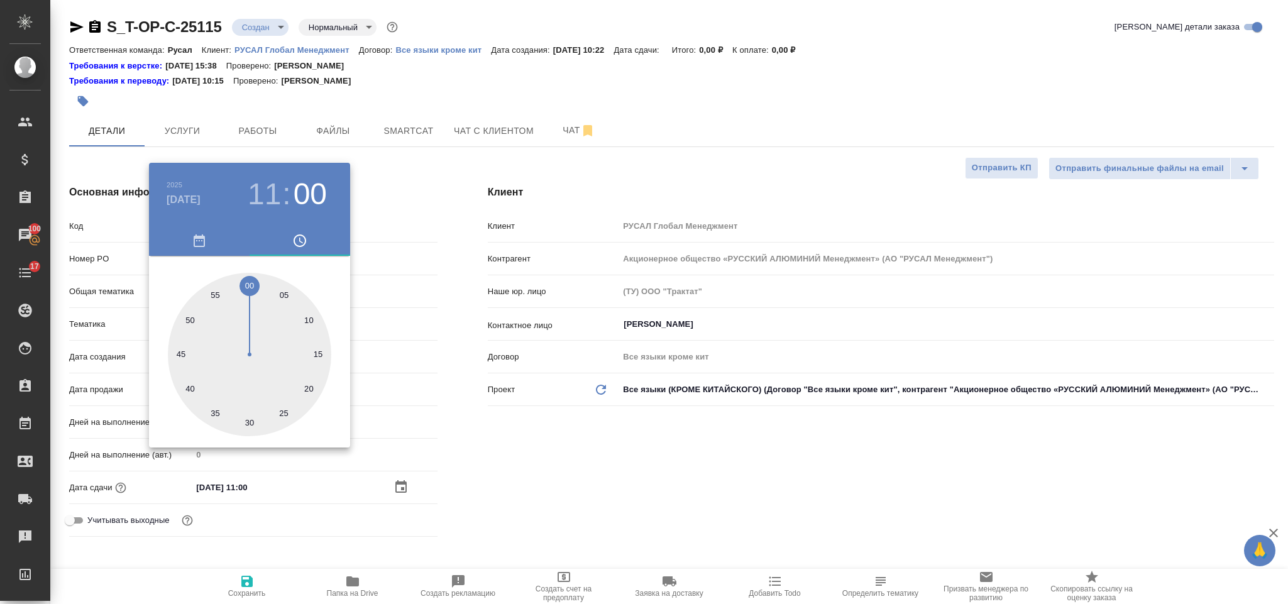
click at [489, 432] on div at bounding box center [644, 302] width 1288 height 604
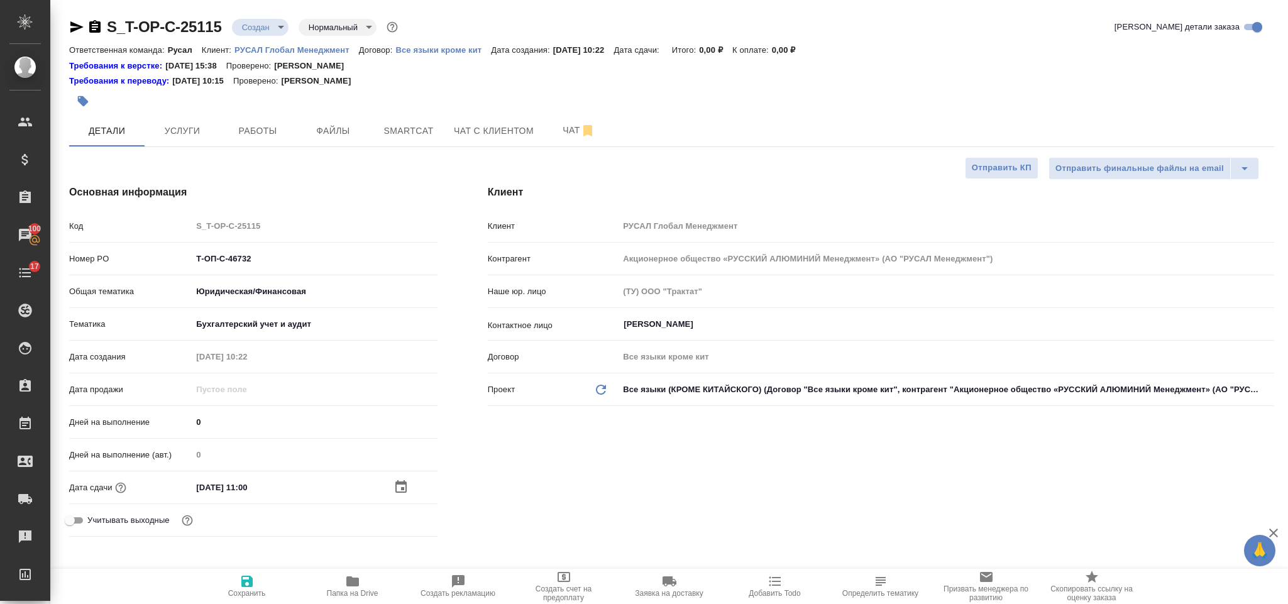
click at [246, 570] on button "Сохранить" at bounding box center [247, 586] width 106 height 35
type textarea "x"
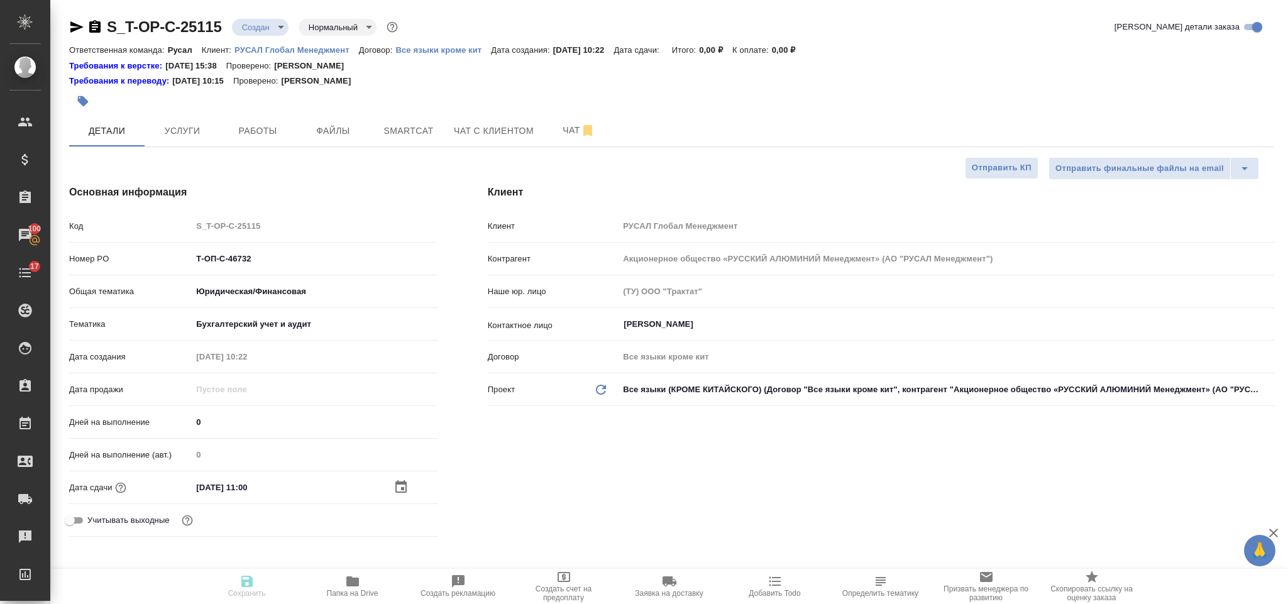
type textarea "x"
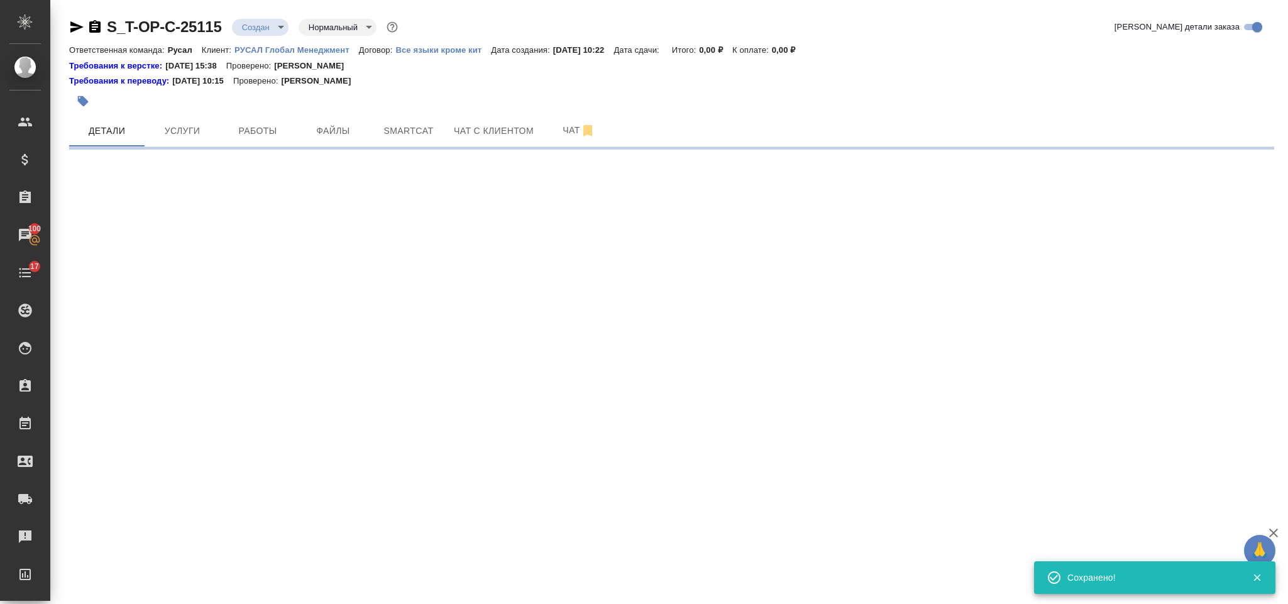
select select "RU"
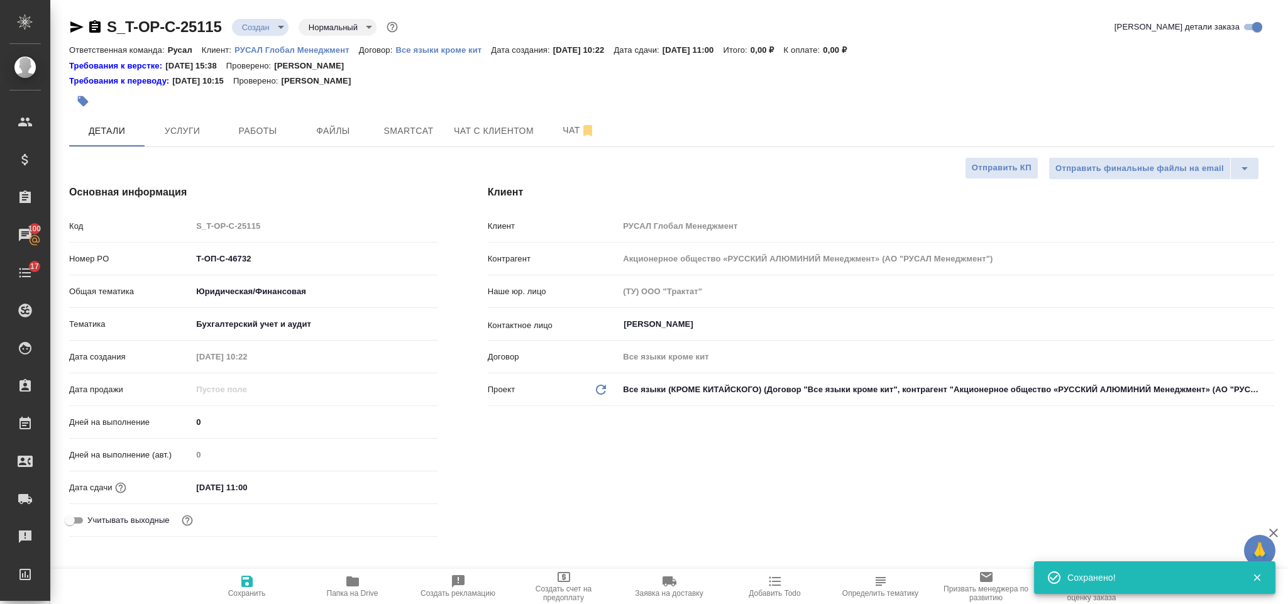
type textarea "x"
click at [338, 121] on button "Файлы" at bounding box center [332, 130] width 75 height 31
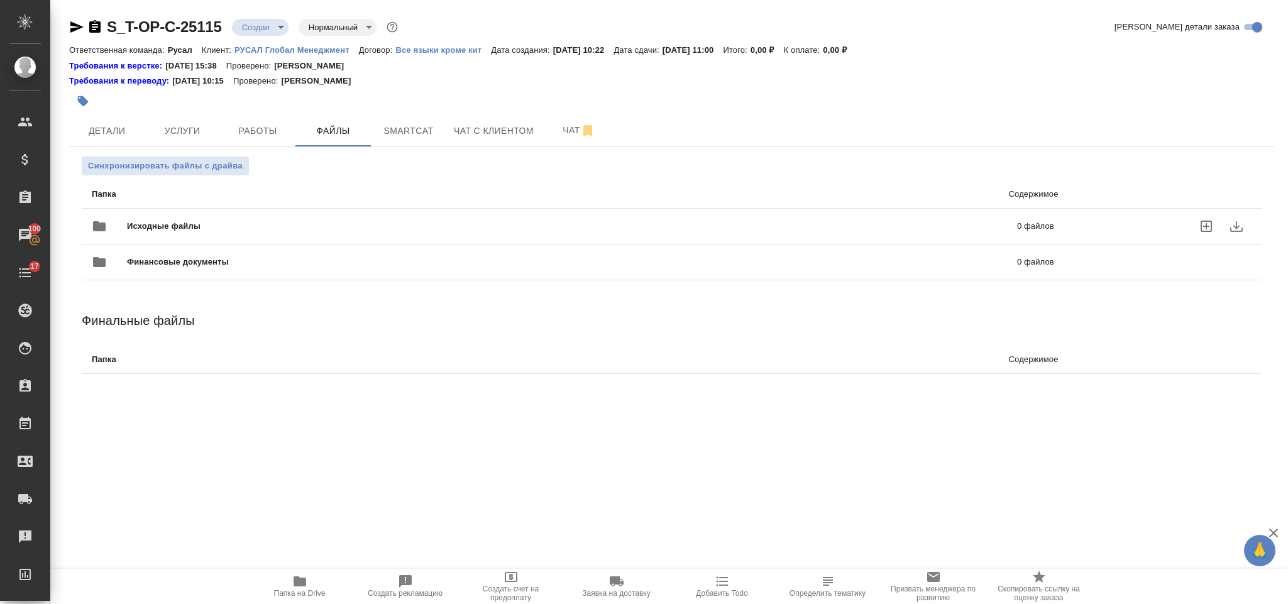
click at [196, 217] on div "Исходные файлы 0 файлов" at bounding box center [573, 226] width 962 height 30
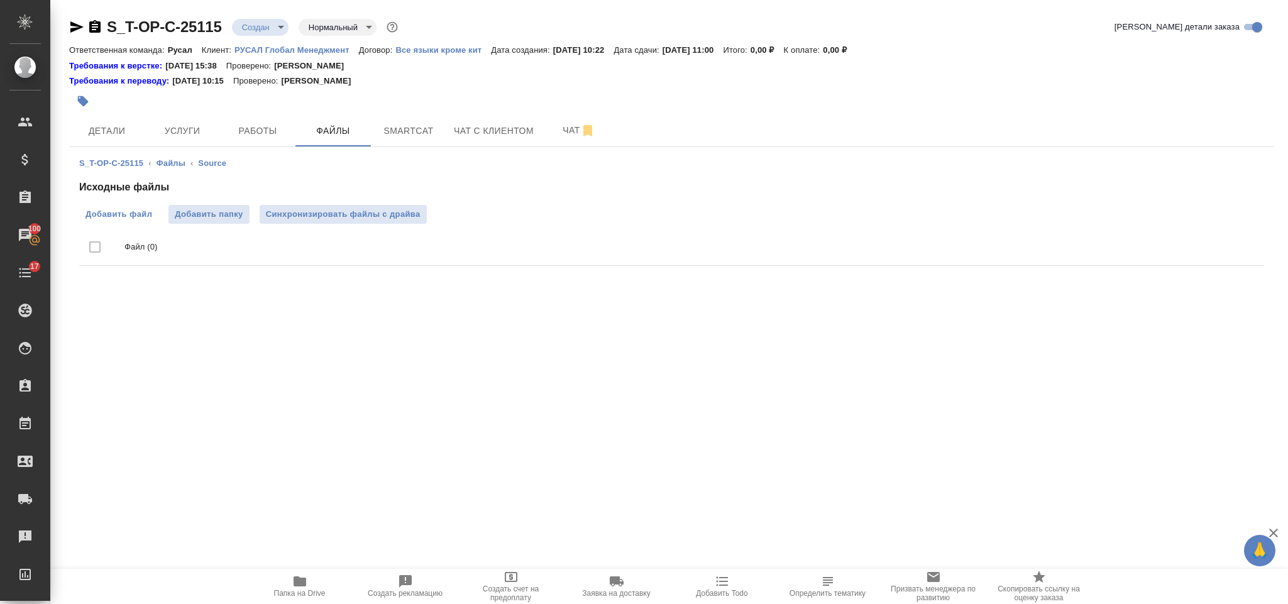
click at [149, 206] on label "Добавить файл" at bounding box center [118, 214] width 79 height 19
click at [0, 0] on input "Добавить файл" at bounding box center [0, 0] width 0 height 0
click at [202, 115] on button "Услуги" at bounding box center [182, 130] width 75 height 31
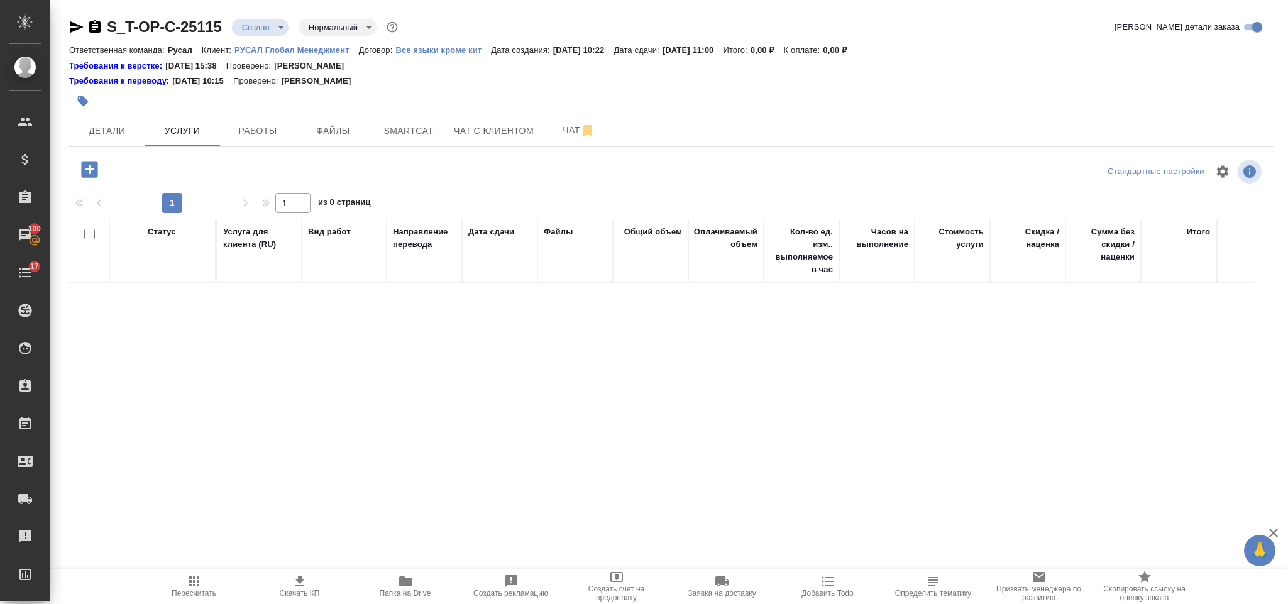
click at [92, 163] on icon "button" at bounding box center [89, 169] width 16 height 16
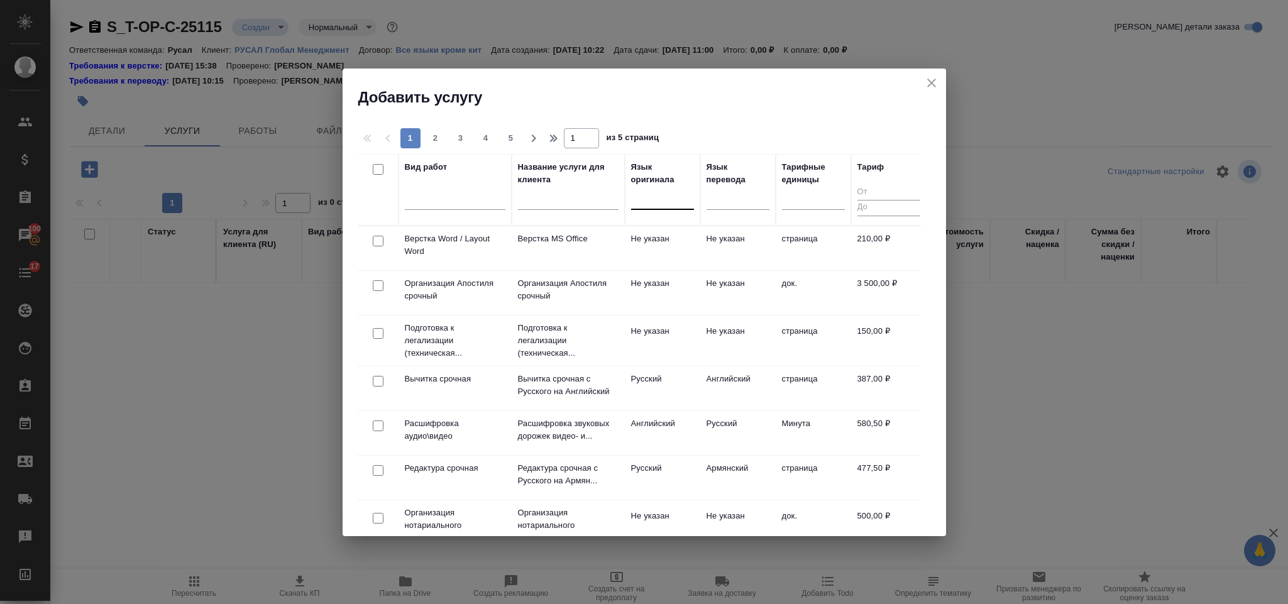
click at [634, 207] on div at bounding box center [662, 198] width 63 height 24
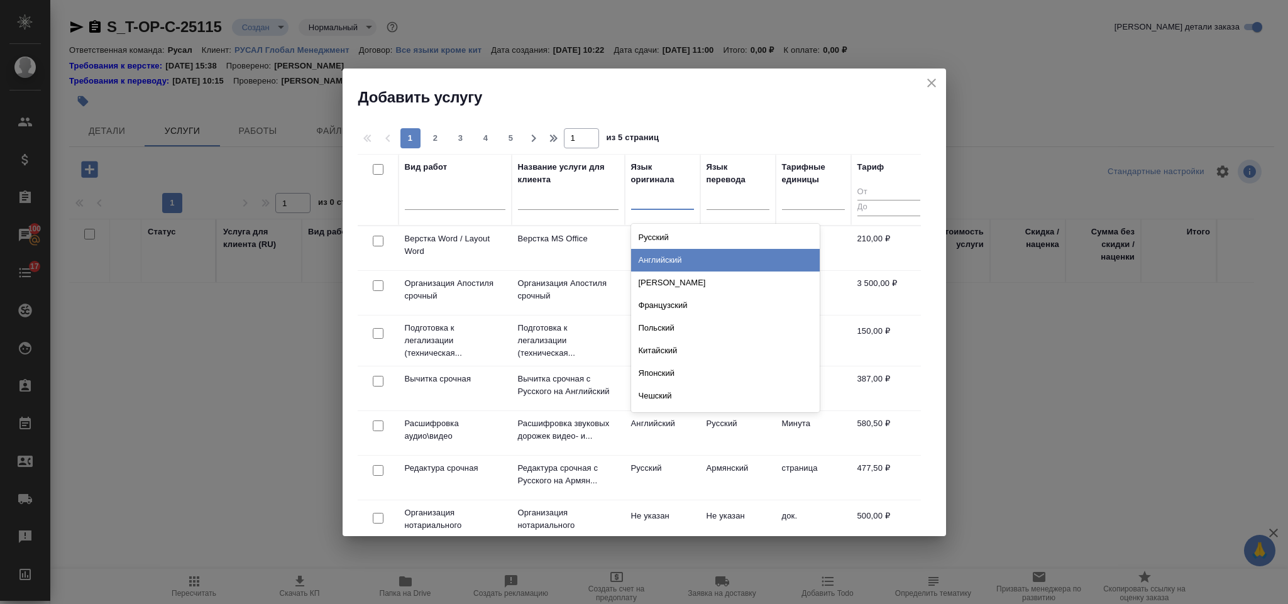
click at [658, 263] on div "Английский" at bounding box center [725, 260] width 189 height 23
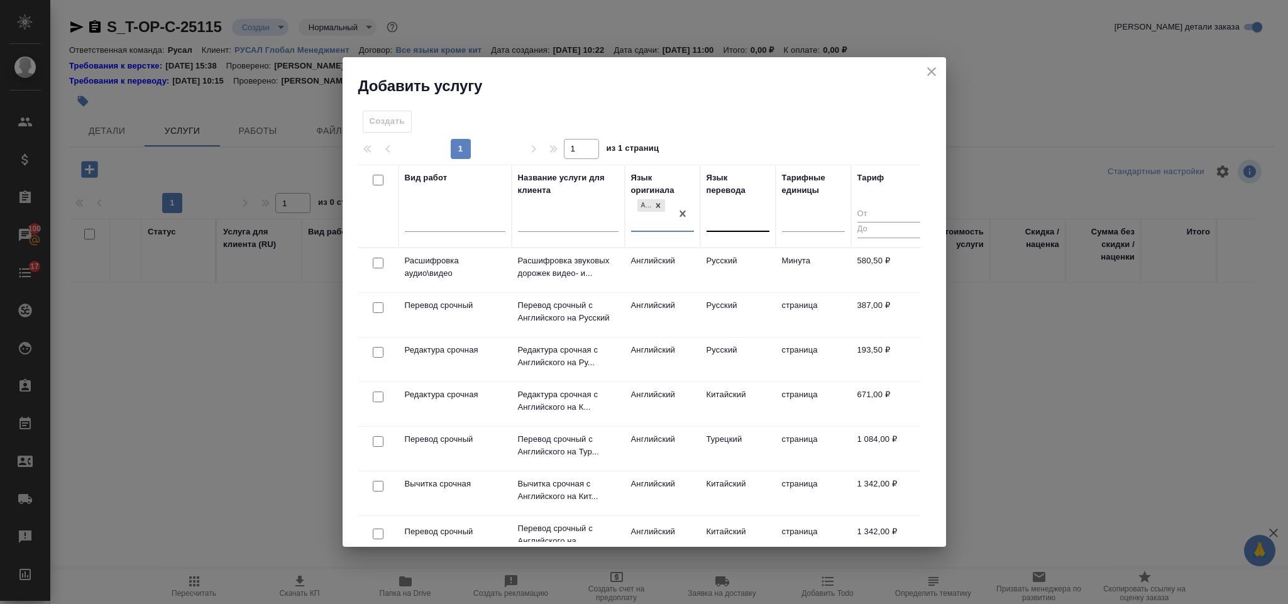
click at [726, 216] on div at bounding box center [738, 219] width 63 height 18
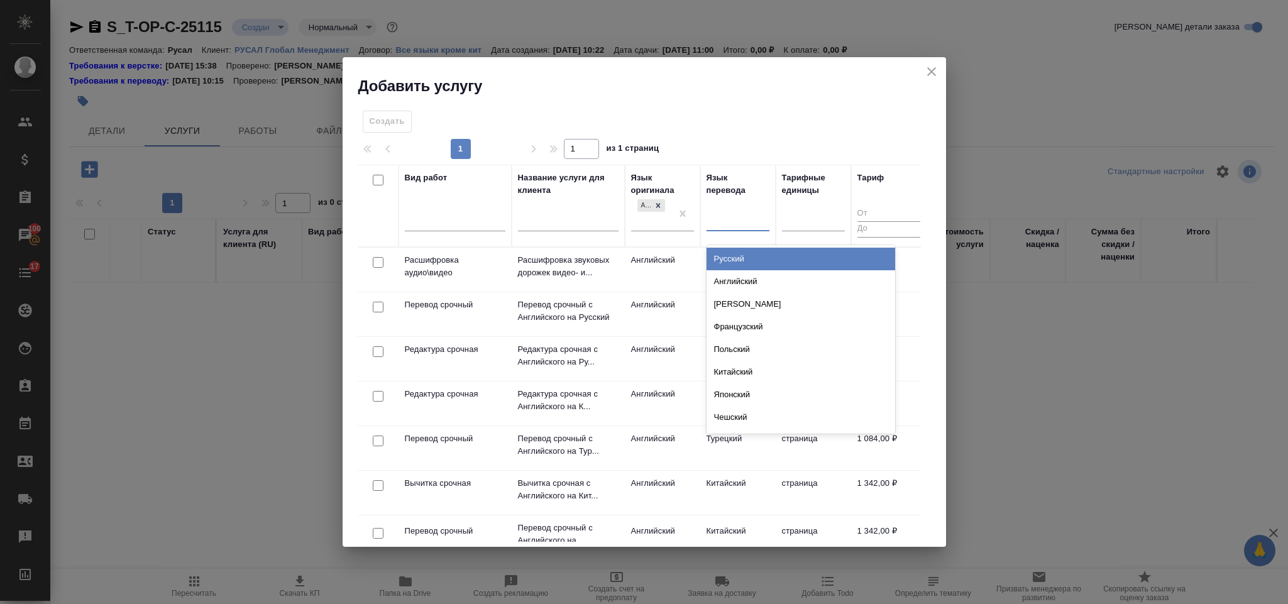
click at [745, 253] on div "Русский" at bounding box center [801, 259] width 189 height 23
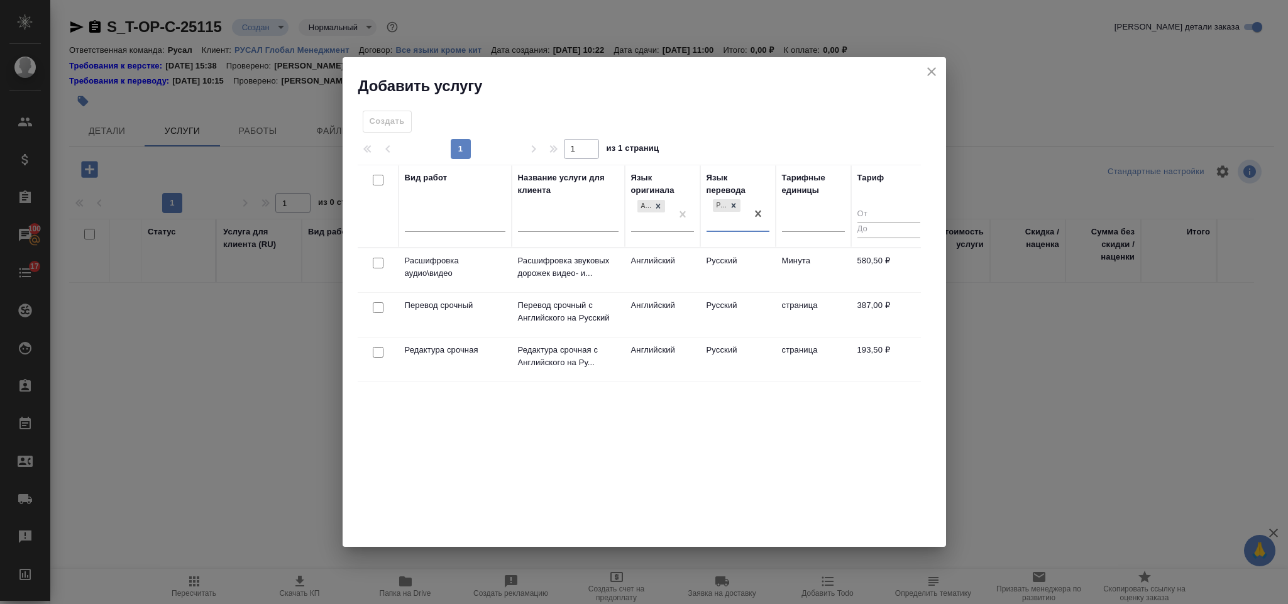
click at [377, 312] on input "checkbox" at bounding box center [378, 307] width 11 height 11
checkbox input "true"
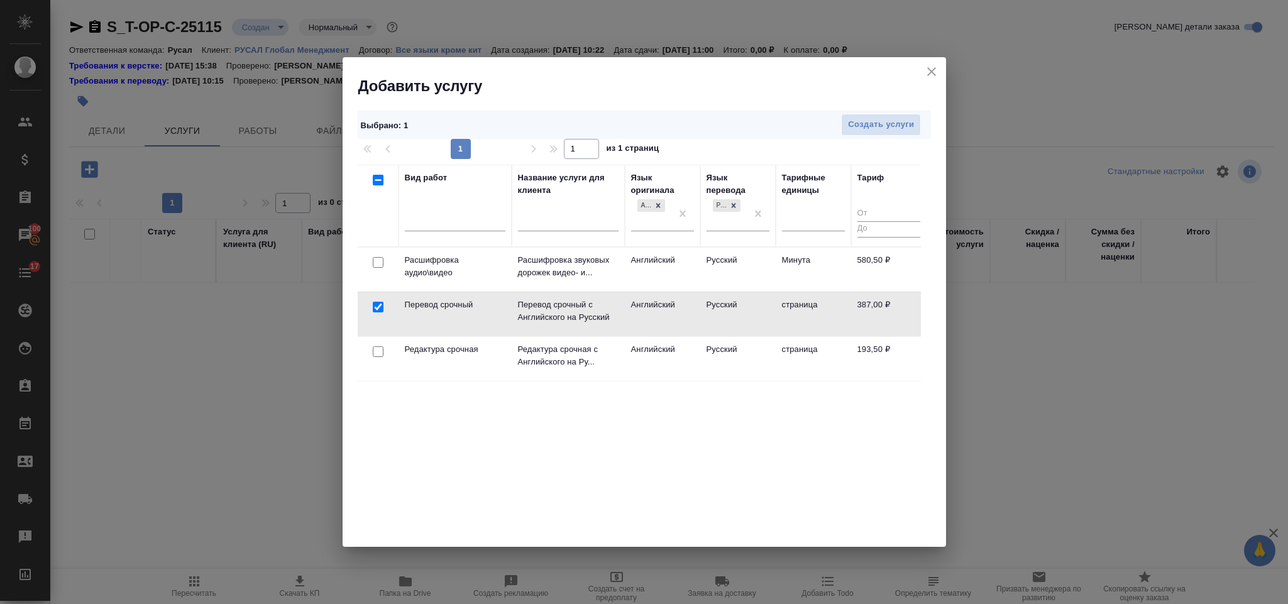
click at [380, 356] on input "checkbox" at bounding box center [378, 351] width 11 height 11
checkbox input "true"
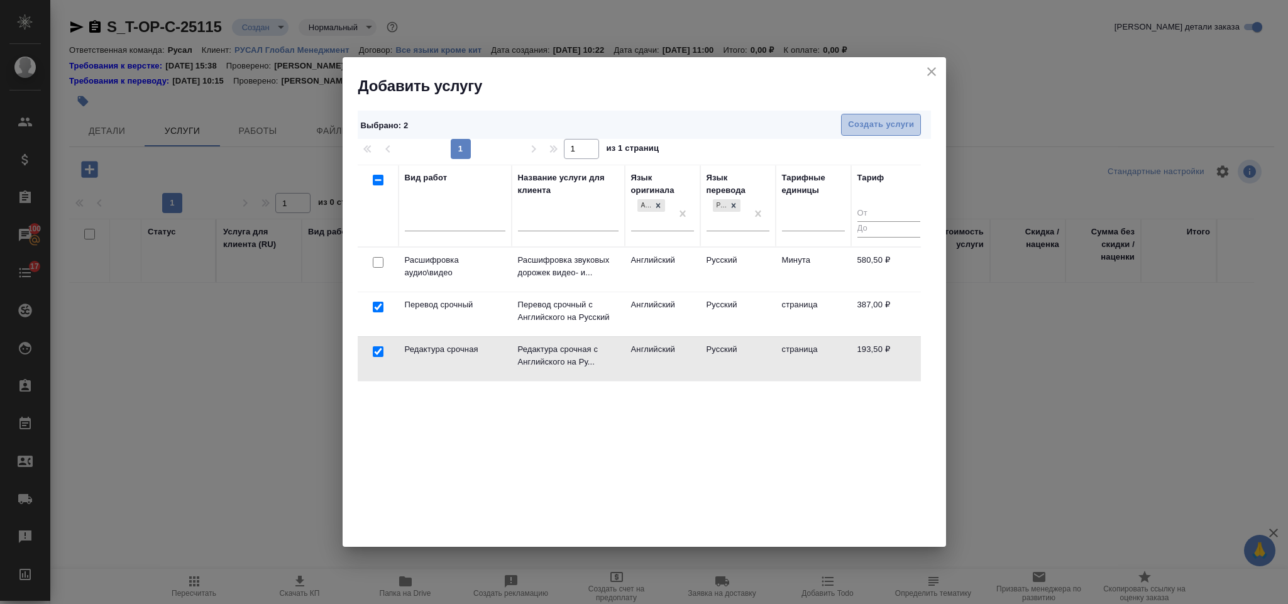
click at [889, 119] on span "Создать услуги" at bounding box center [881, 125] width 66 height 14
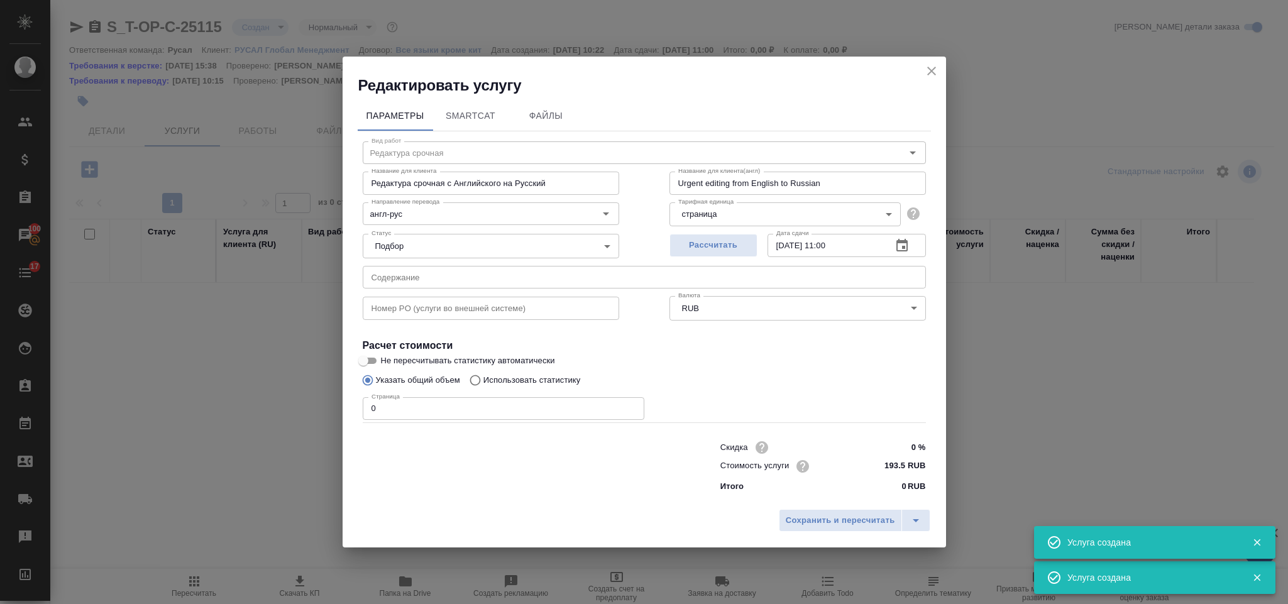
click at [525, 268] on input "text" at bounding box center [644, 277] width 563 height 23
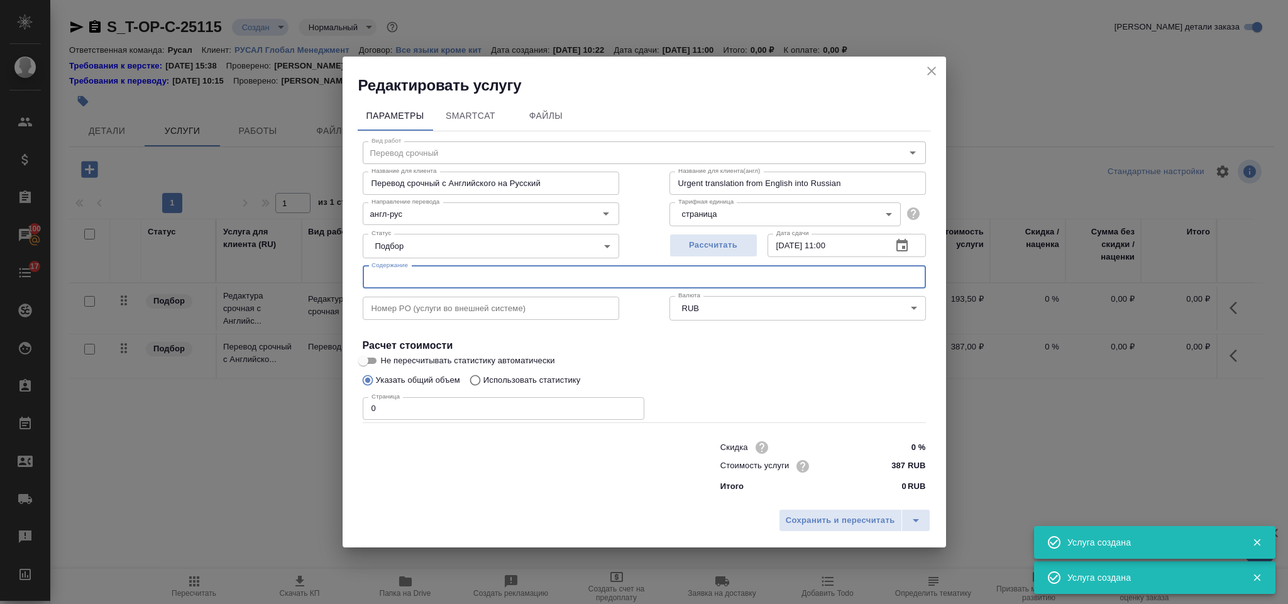
type input "Перевод срочный"
type input "Перевод срочный с Английского на Русский"
type input "Urgent translation from English into Russian"
type input "387 RUB"
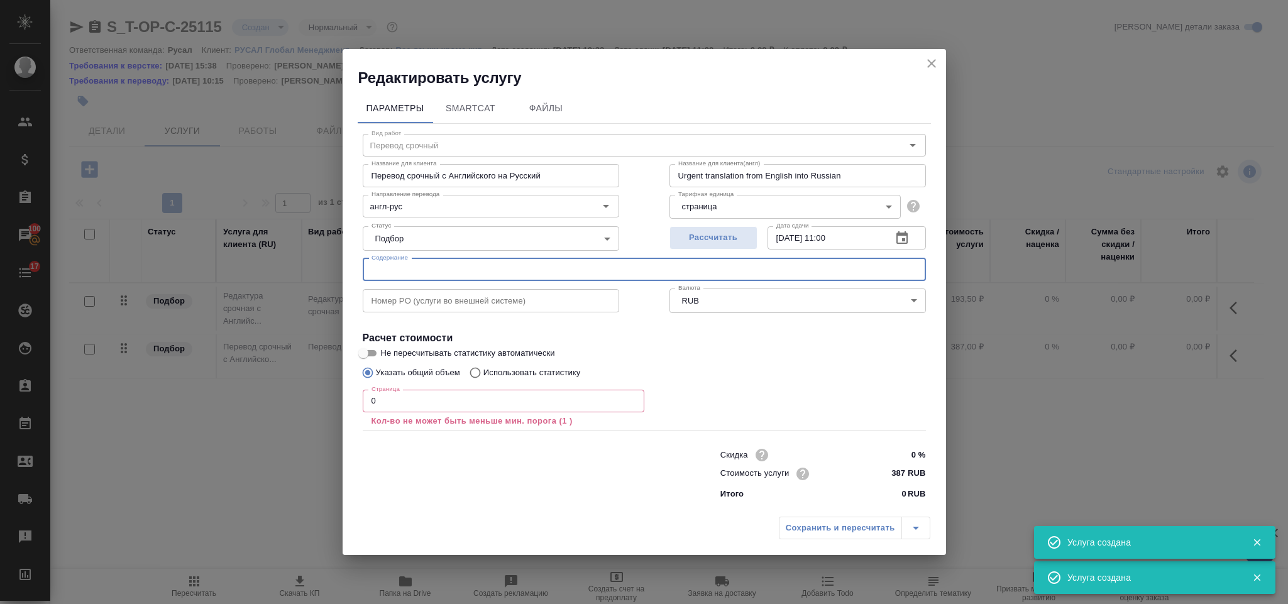
paste input "Fordma FS 2024"
type input "Fordma FS 2024"
click at [390, 406] on input "0" at bounding box center [504, 401] width 282 height 23
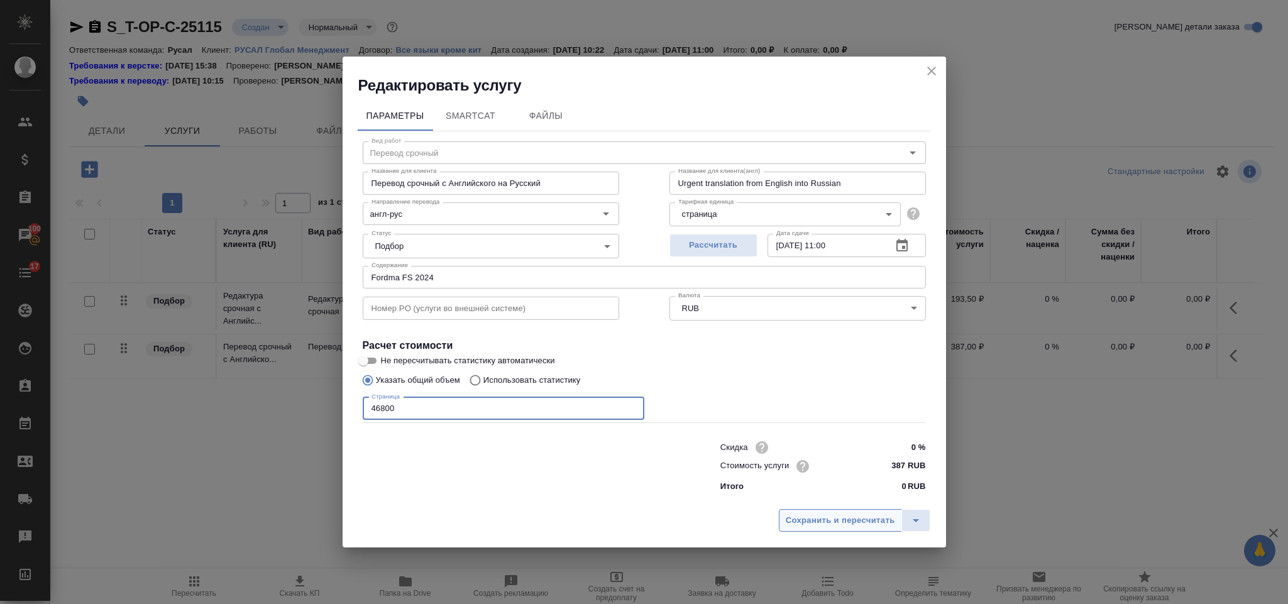
type input "46800"
click at [832, 515] on span "Сохранить и пересчитать" at bounding box center [840, 521] width 109 height 14
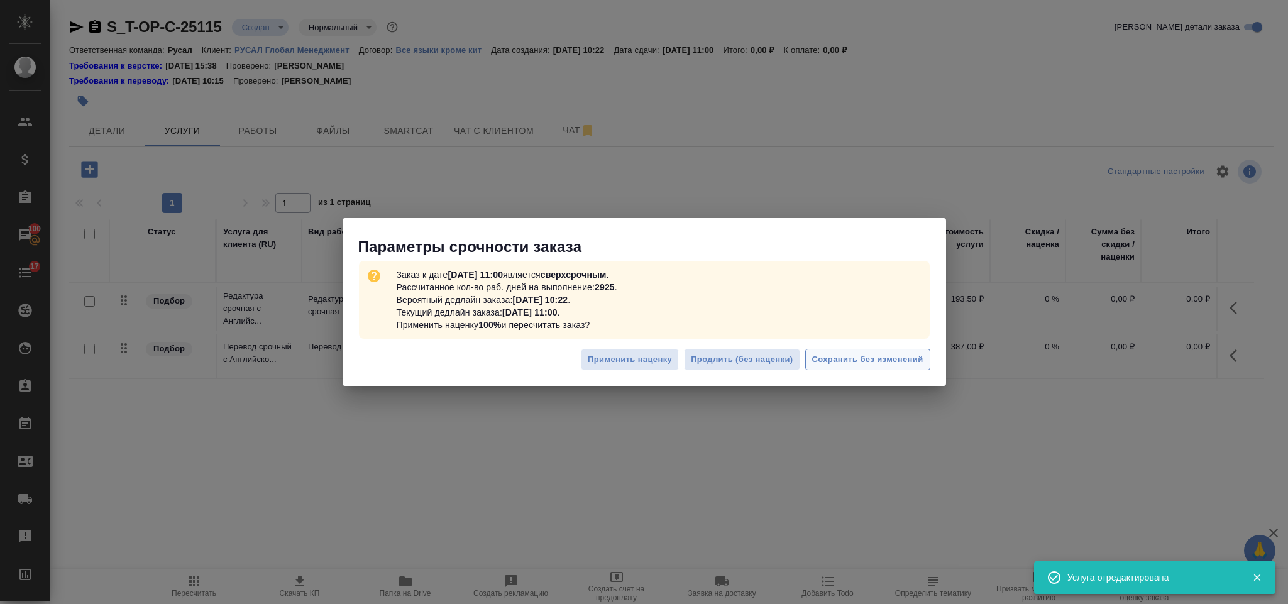
drag, startPoint x: 858, startPoint y: 355, endPoint x: 862, endPoint y: 370, distance: 15.6
click at [862, 370] on button "Сохранить без изменений" at bounding box center [867, 360] width 125 height 22
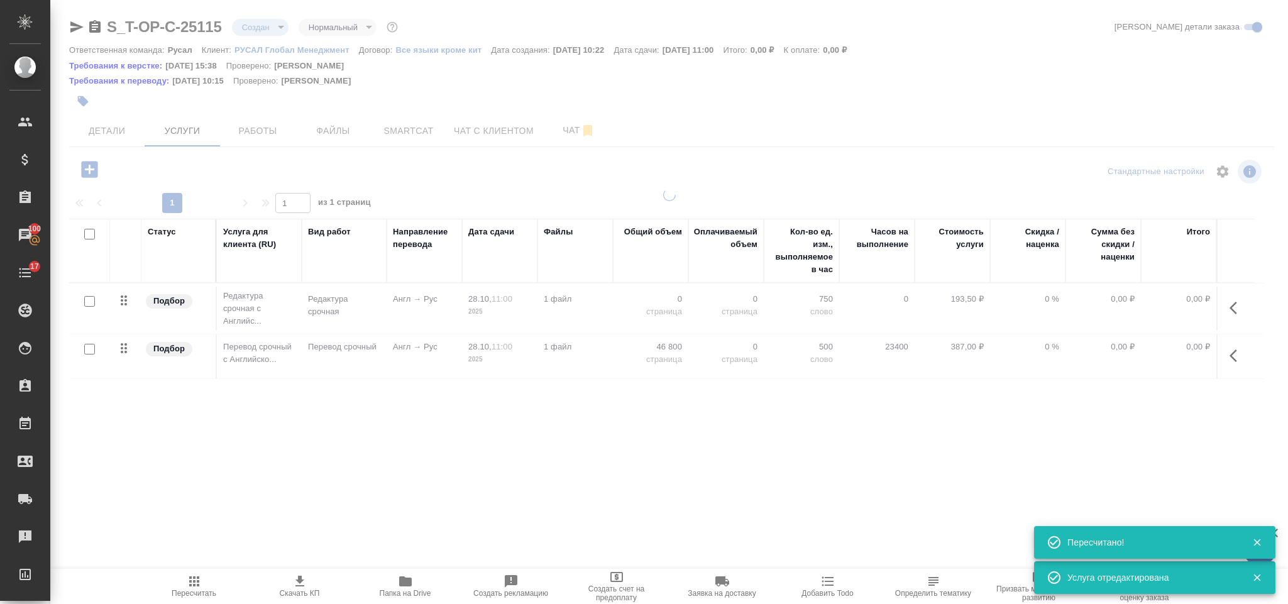
type input "urgent"
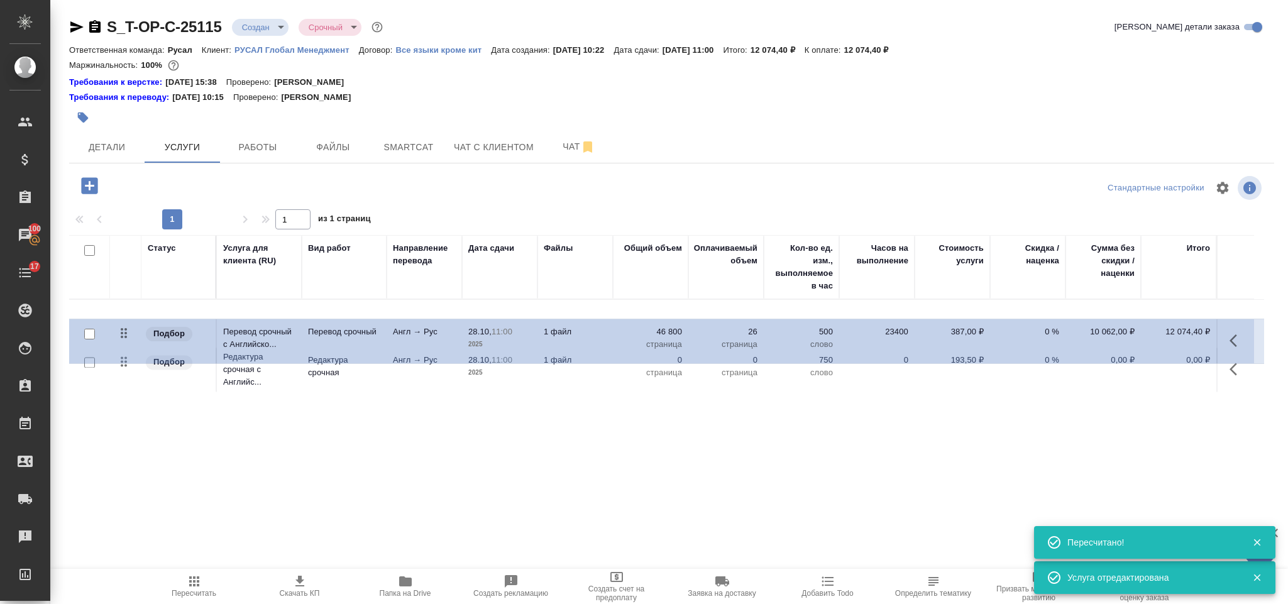
drag, startPoint x: 128, startPoint y: 365, endPoint x: 128, endPoint y: 324, distance: 40.2
click at [128, 324] on table "Статус Услуга для клиента (RU) Вид работ Направление перевода Дата сдачи Файлы …" at bounding box center [666, 315] width 1195 height 160
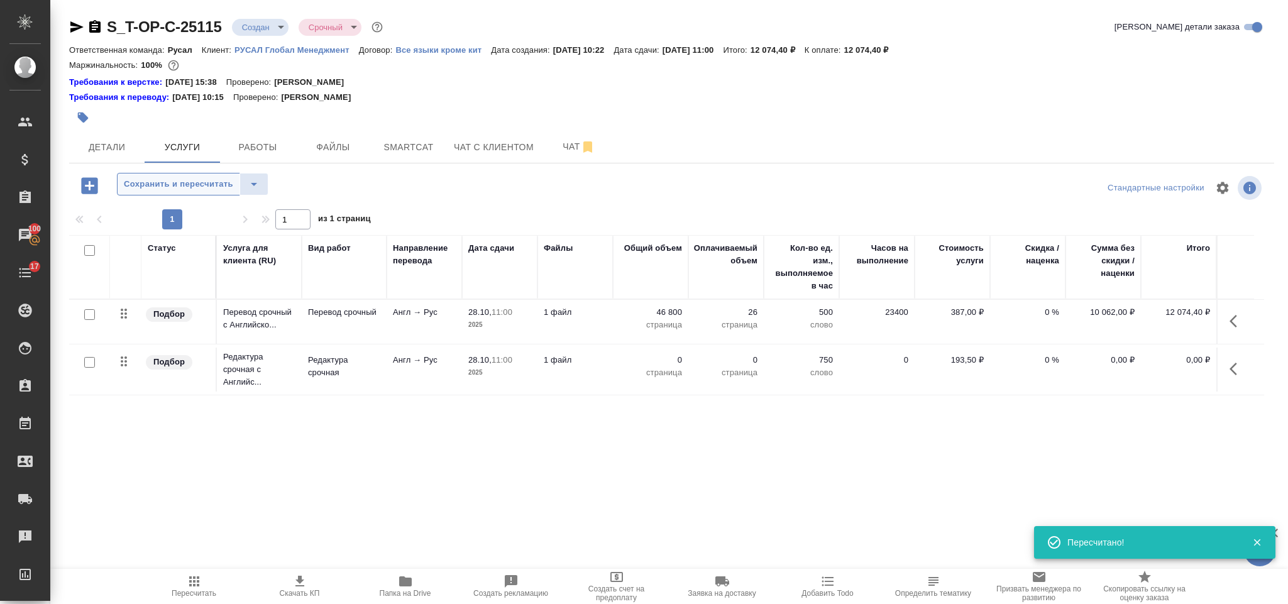
click at [182, 192] on span "Сохранить и пересчитать" at bounding box center [178, 184] width 109 height 14
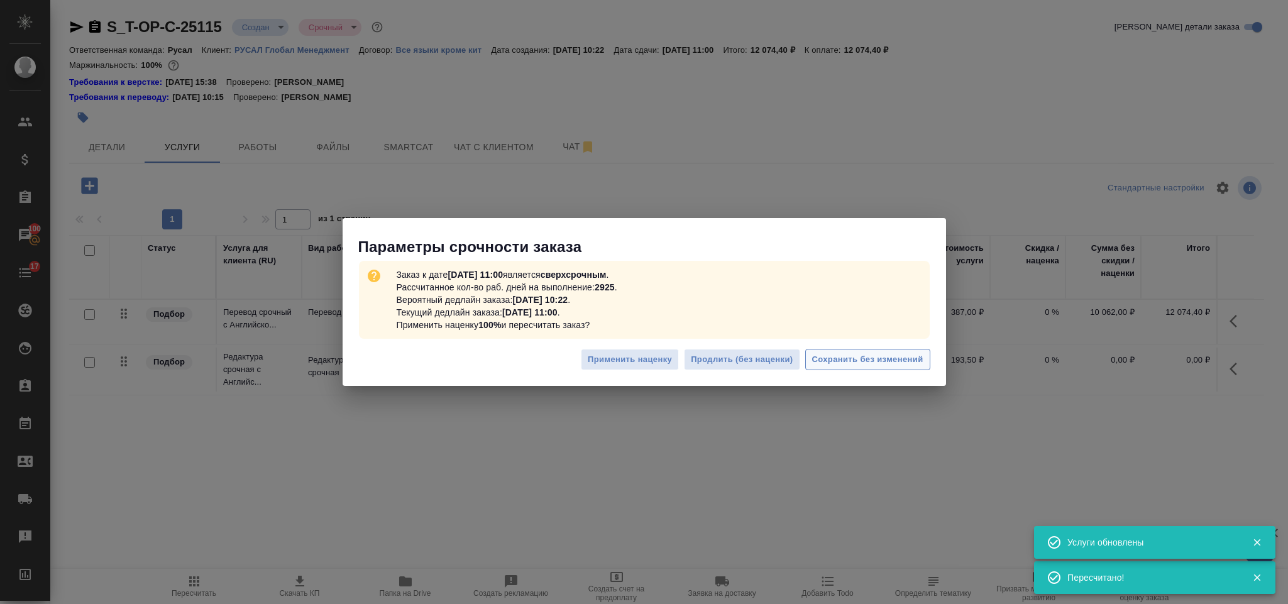
click at [834, 353] on span "Сохранить без изменений" at bounding box center [867, 360] width 111 height 14
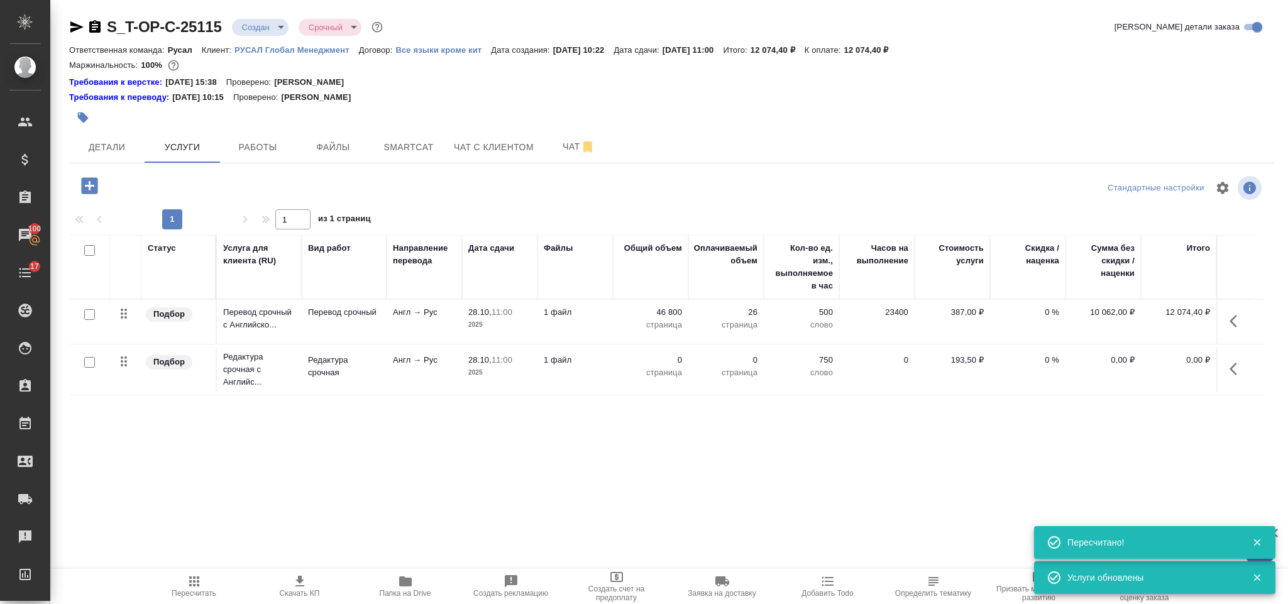
drag, startPoint x: 1235, startPoint y: 375, endPoint x: 1225, endPoint y: 372, distance: 11.3
click at [1236, 375] on icon "button" at bounding box center [1237, 368] width 15 height 15
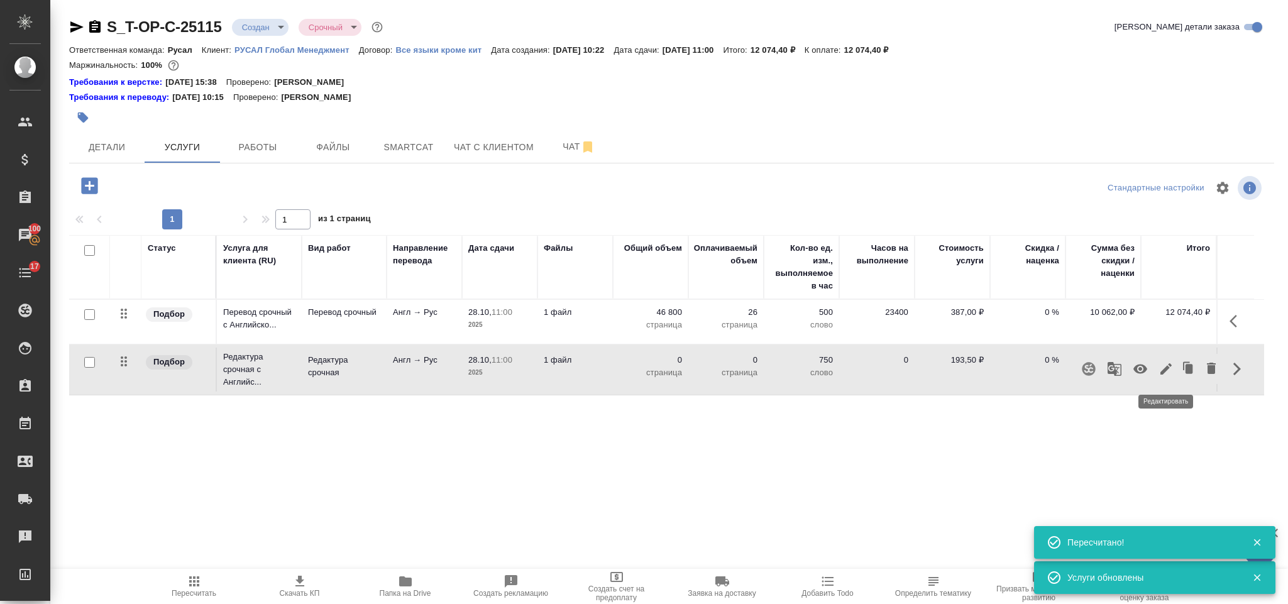
click at [1165, 368] on icon "button" at bounding box center [1166, 368] width 15 height 15
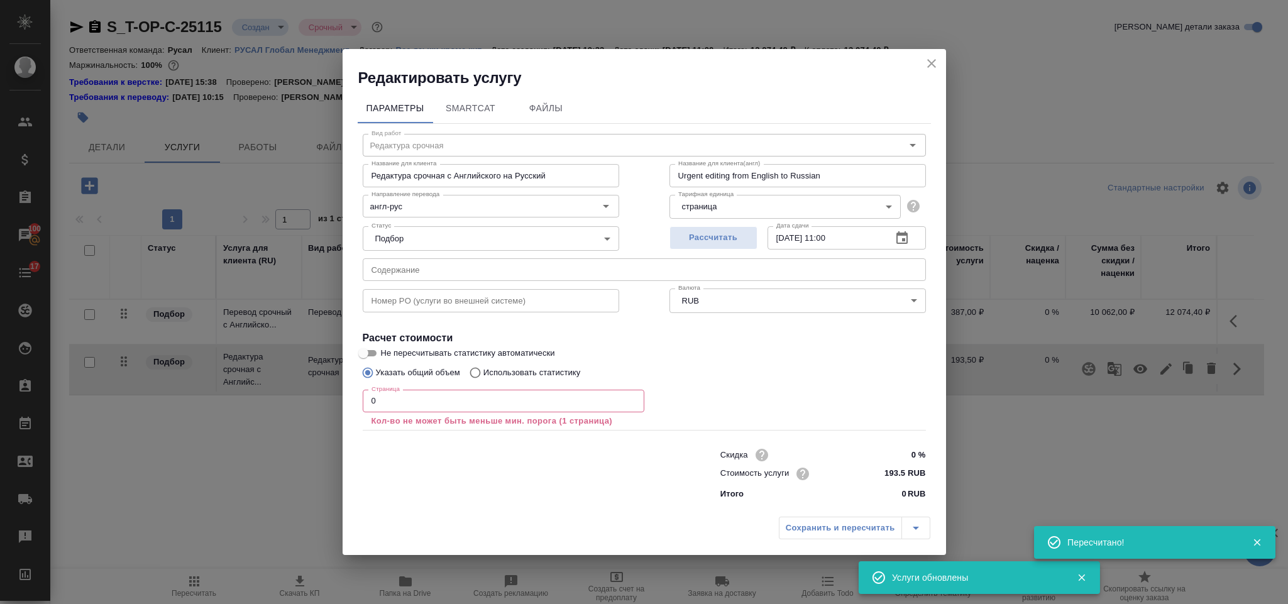
click at [546, 404] on input "0" at bounding box center [504, 401] width 282 height 23
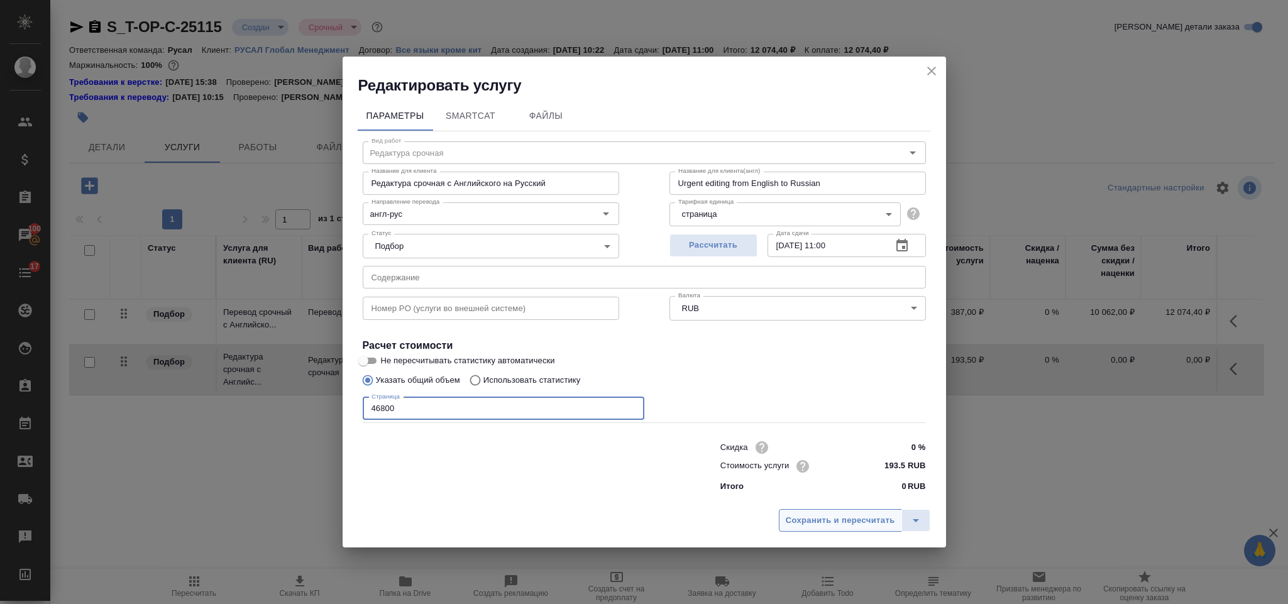
type input "46800"
click at [806, 519] on span "Сохранить и пересчитать" at bounding box center [840, 521] width 109 height 14
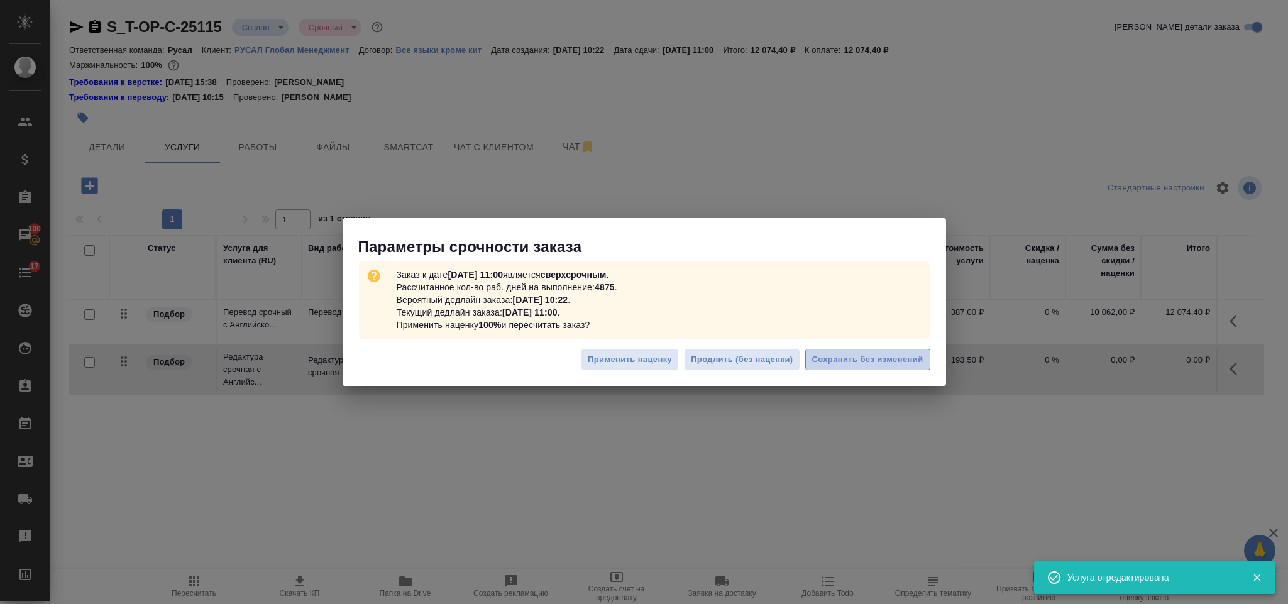
click at [875, 349] on button "Сохранить без изменений" at bounding box center [867, 360] width 125 height 22
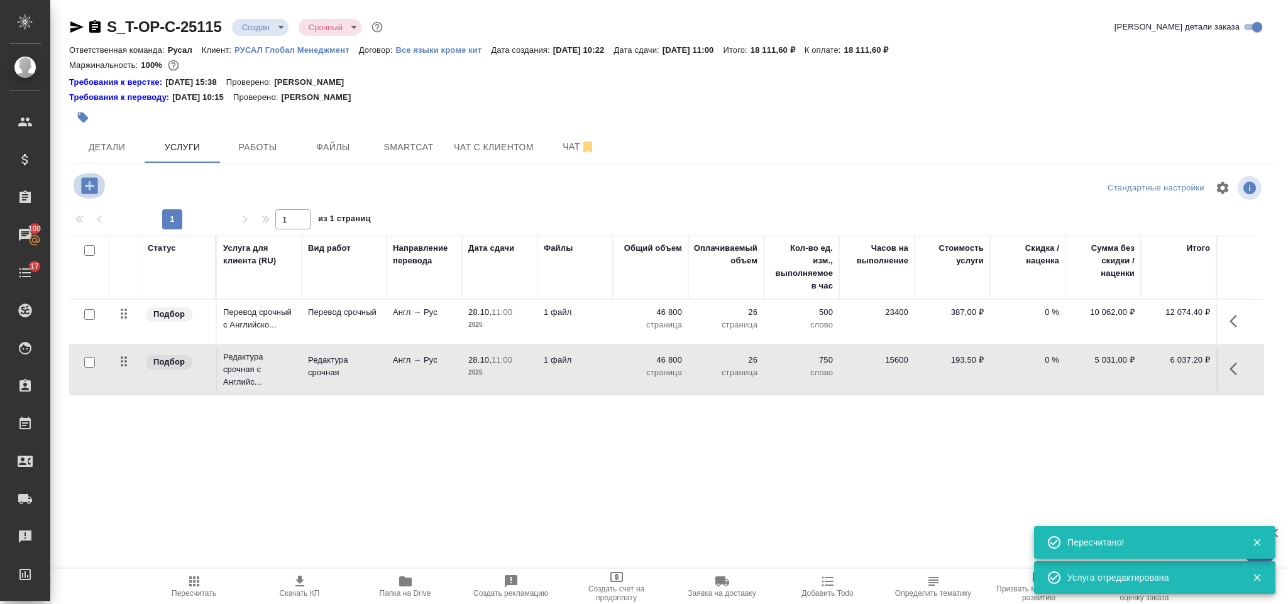
click at [91, 185] on icon "button" at bounding box center [90, 186] width 22 height 22
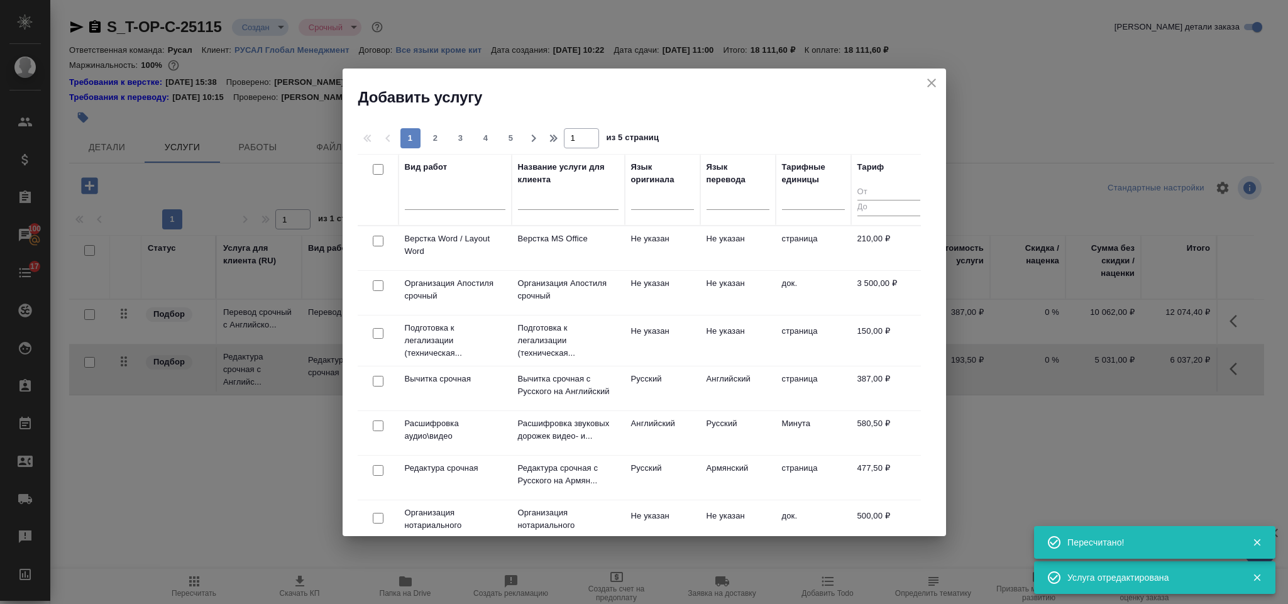
click at [379, 241] on input "checkbox" at bounding box center [378, 241] width 11 height 11
checkbox input "true"
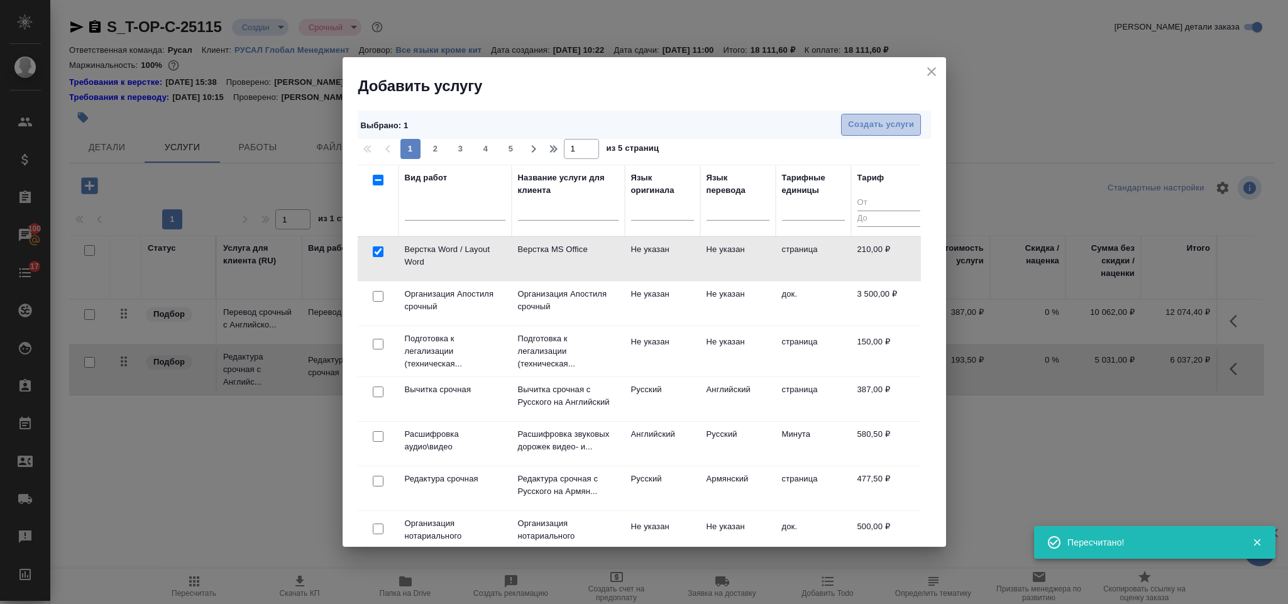
click at [896, 121] on span "Создать услуги" at bounding box center [881, 125] width 66 height 14
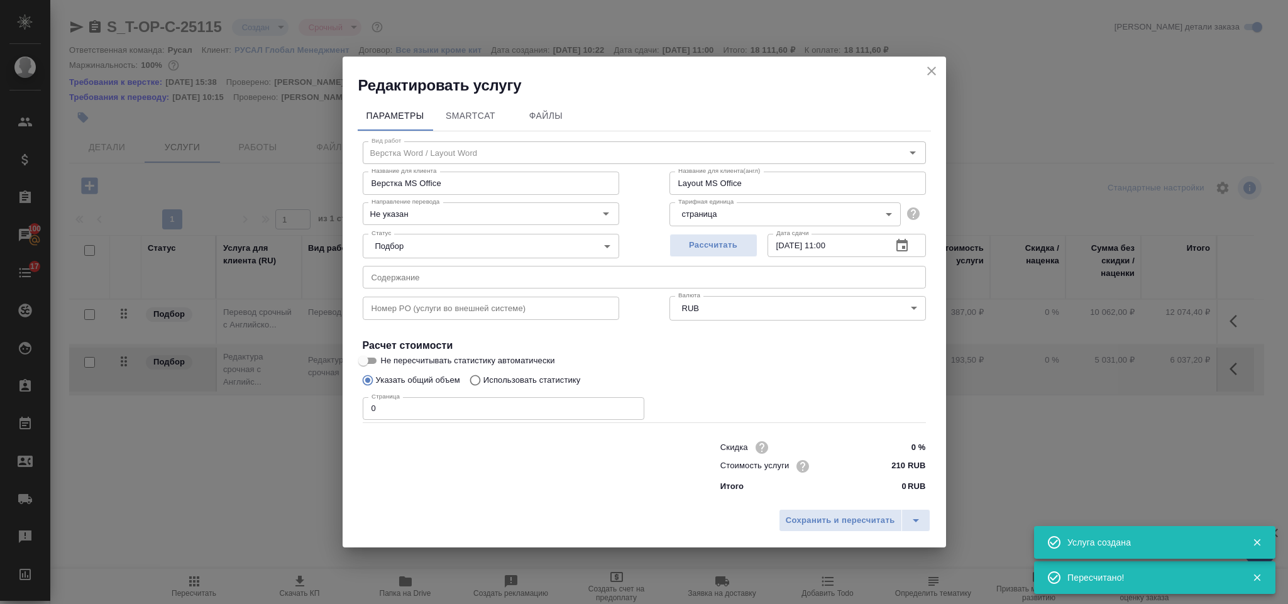
click at [397, 402] on input "0" at bounding box center [504, 408] width 282 height 23
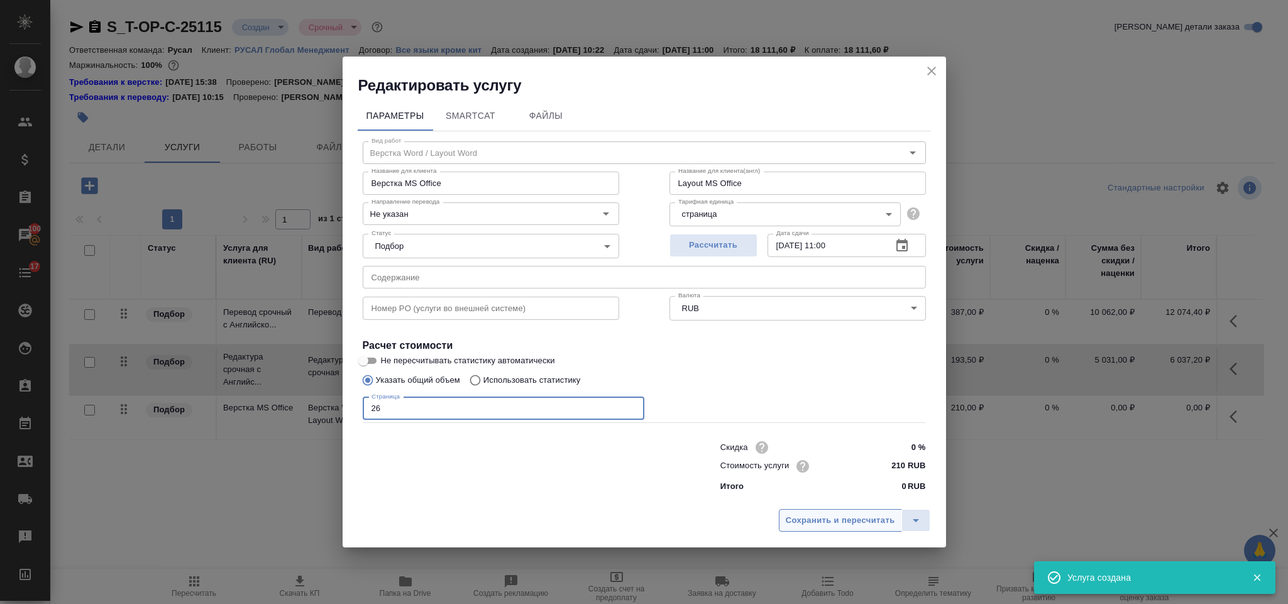
type input "26"
click at [822, 517] on span "Сохранить и пересчитать" at bounding box center [840, 521] width 109 height 14
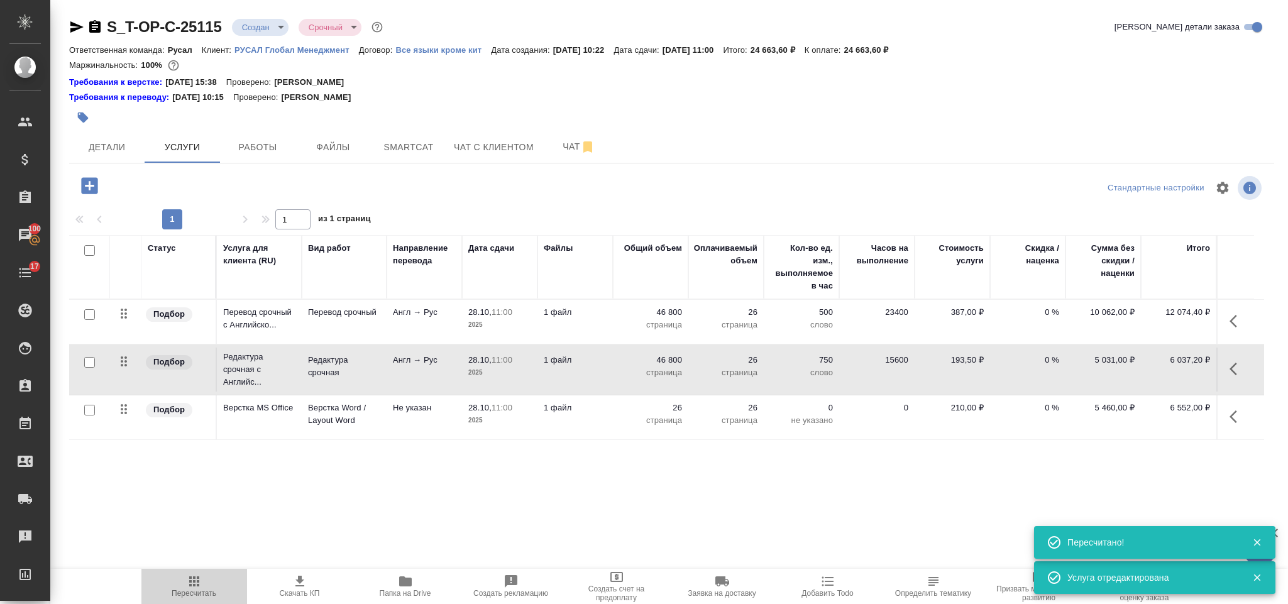
click at [199, 577] on icon "button" at bounding box center [194, 581] width 15 height 15
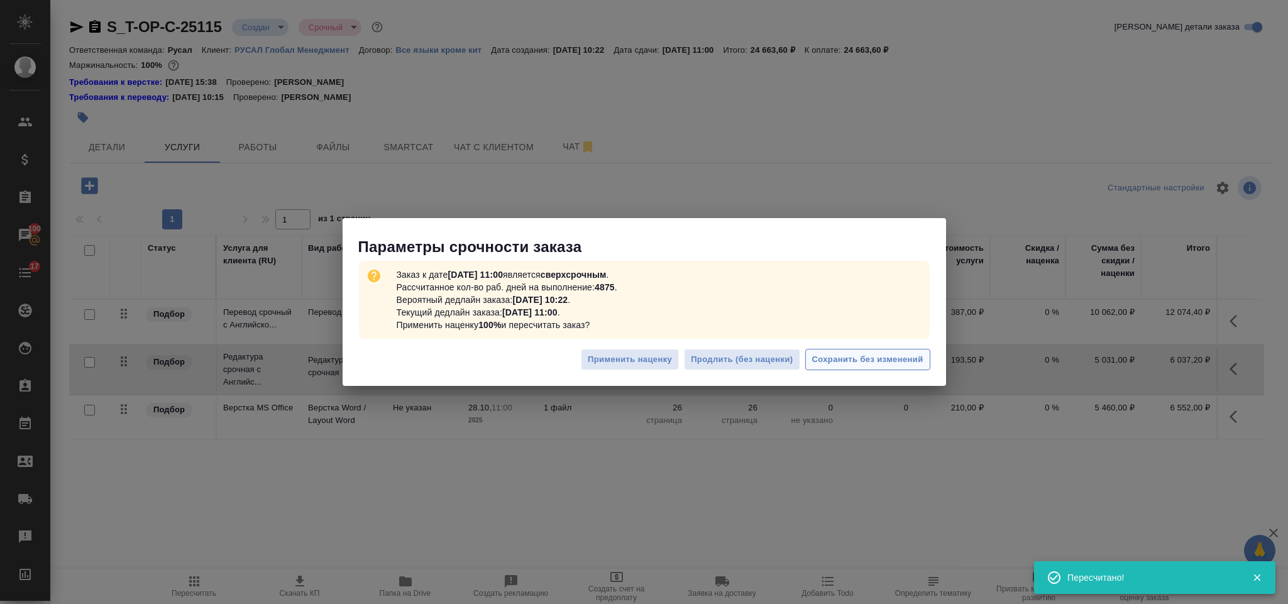
click at [821, 355] on span "Сохранить без изменений" at bounding box center [867, 360] width 111 height 14
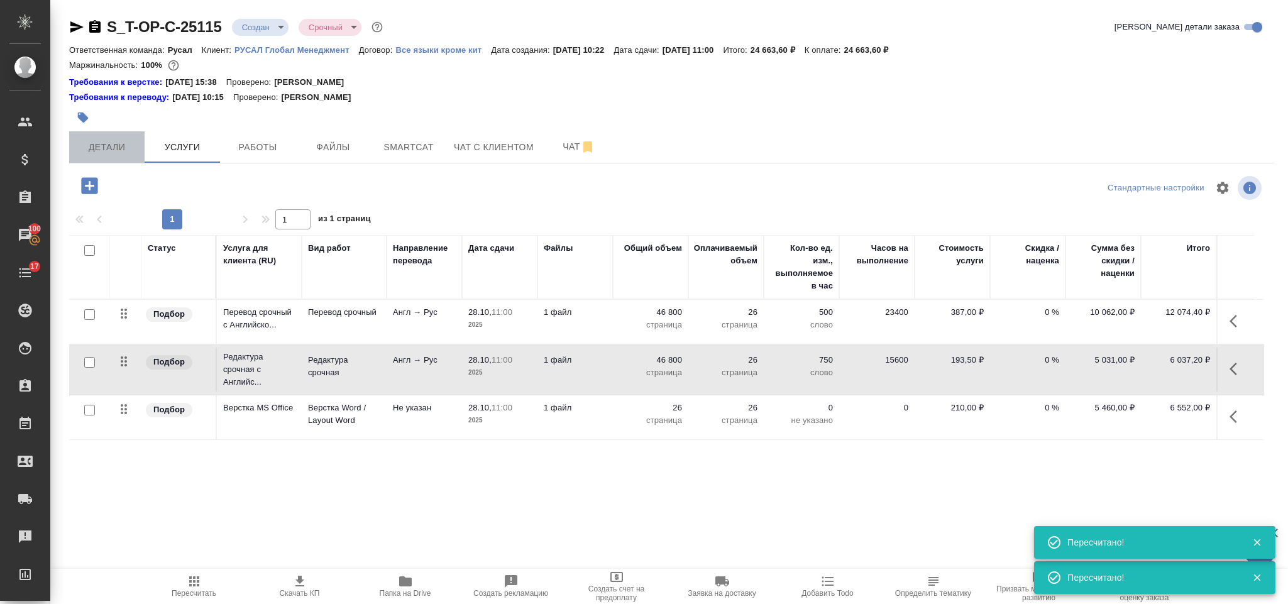
click at [98, 151] on span "Детали" at bounding box center [107, 148] width 60 height 16
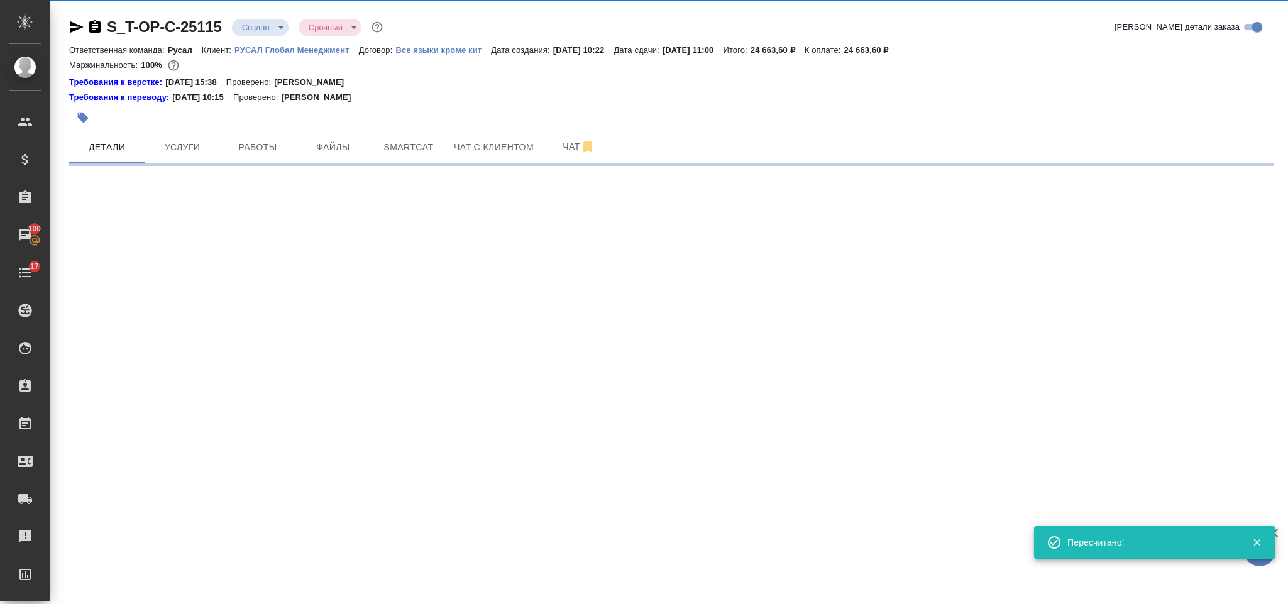
select select "RU"
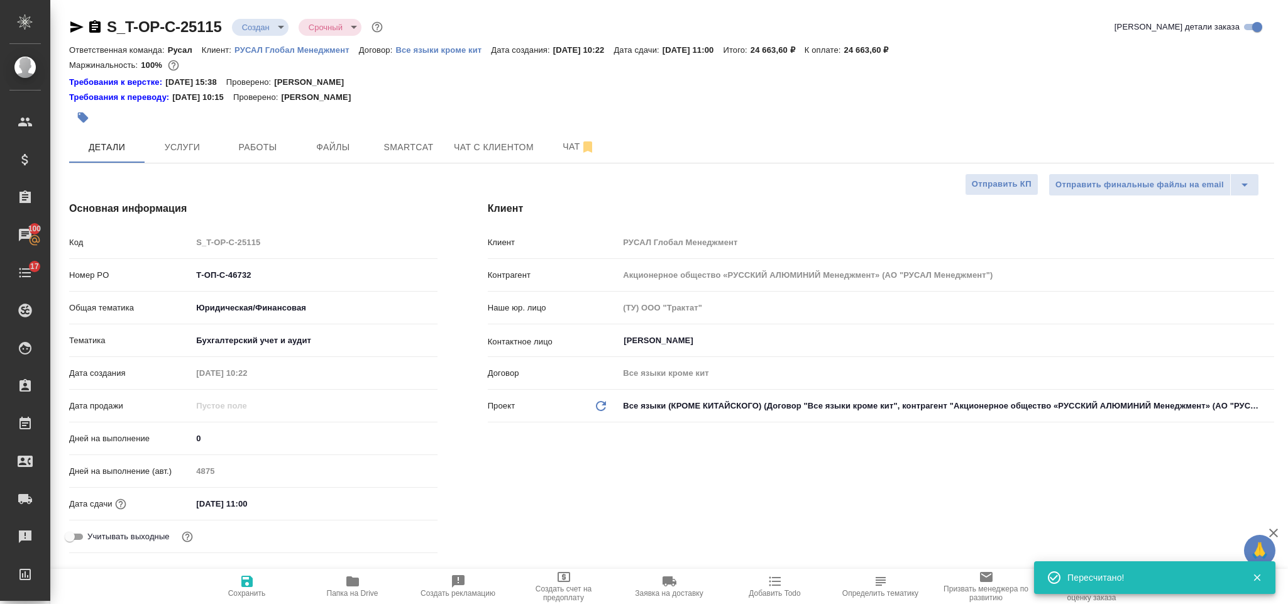
type textarea "x"
click at [97, 25] on icon "button" at bounding box center [94, 26] width 11 height 13
click at [72, 25] on icon "button" at bounding box center [76, 26] width 13 height 11
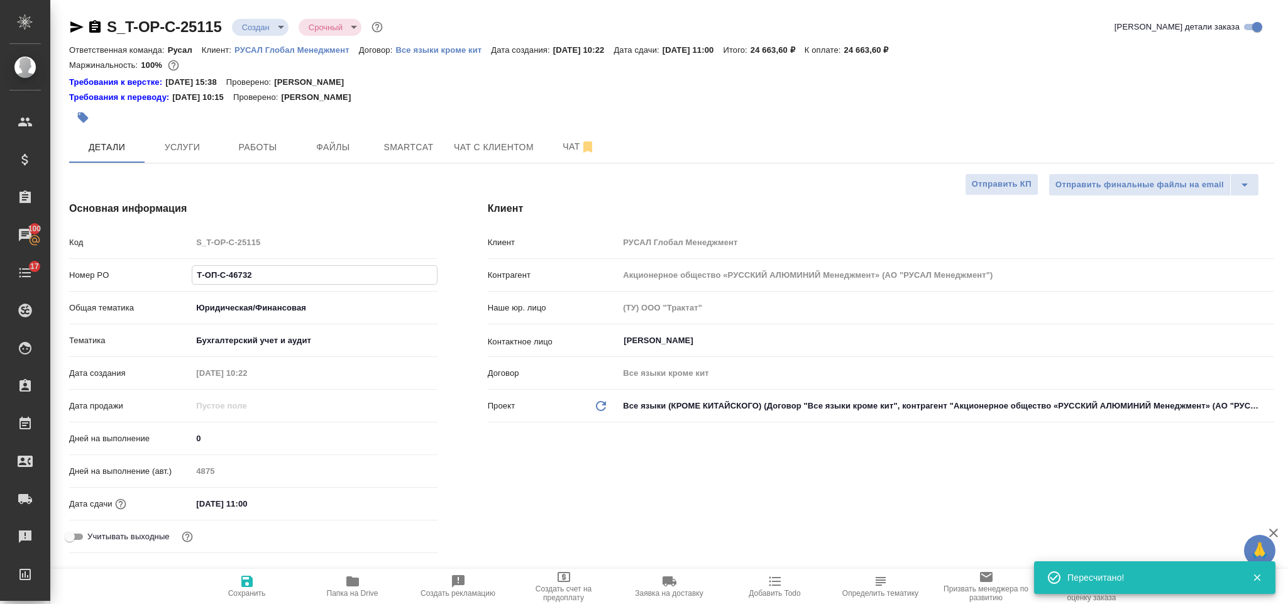
drag, startPoint x: 289, startPoint y: 268, endPoint x: 164, endPoint y: 277, distance: 124.8
click at [164, 277] on div "Номер PO Т-ОП-С-46732" at bounding box center [253, 275] width 368 height 22
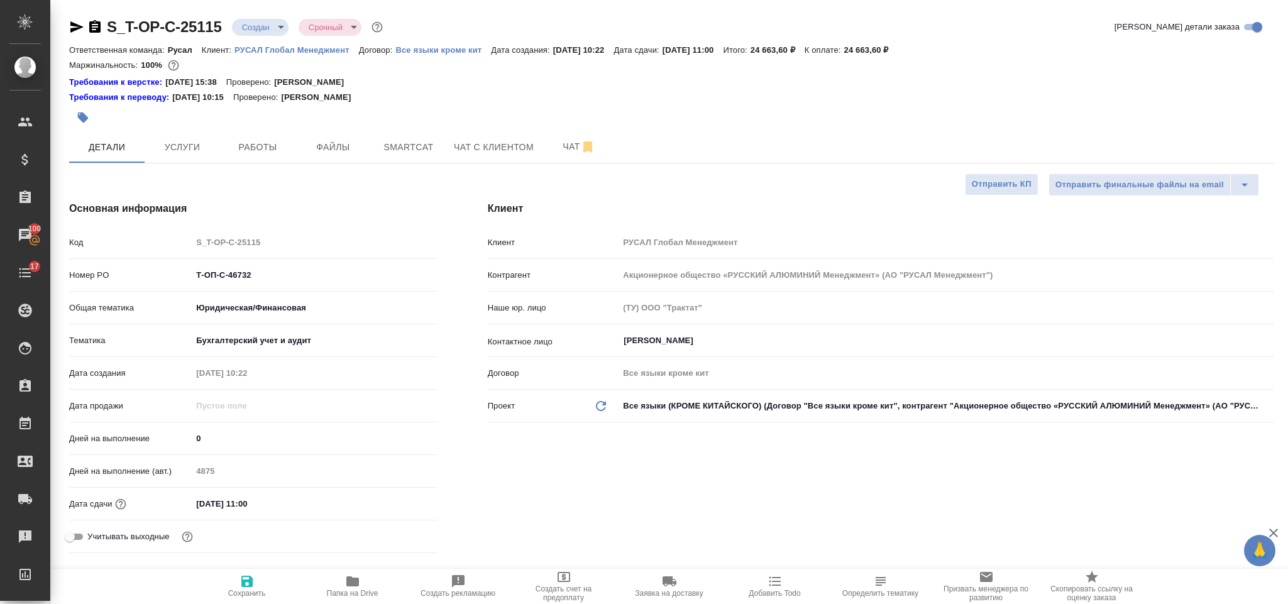
type textarea "x"
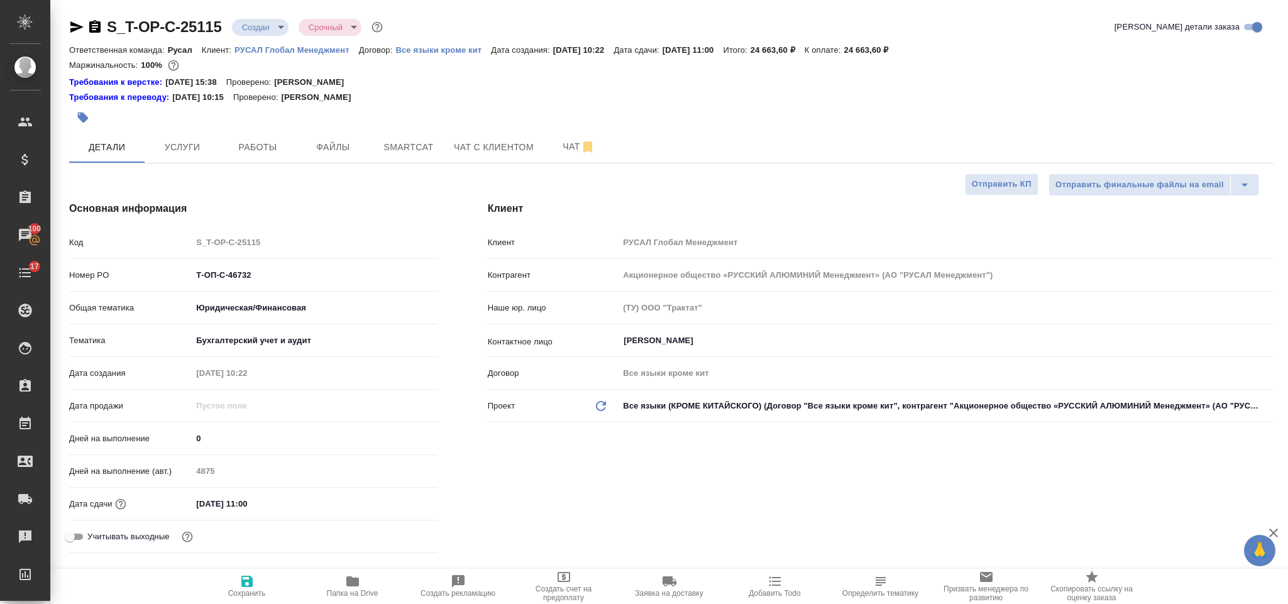
type textarea "x"
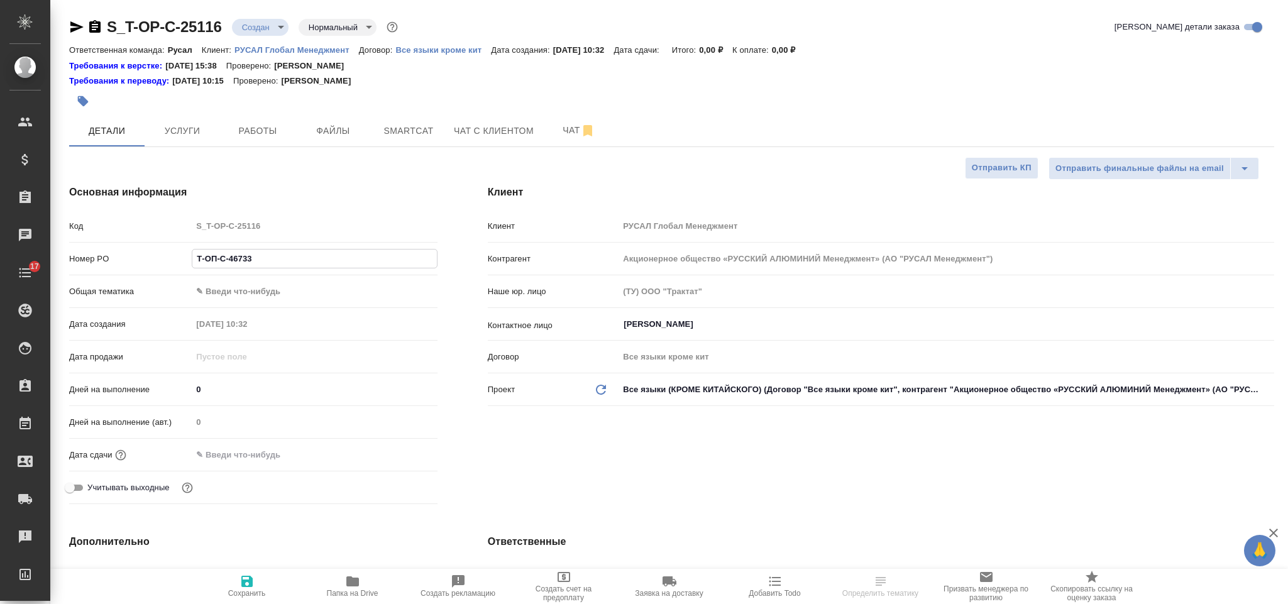
select select "RU"
type input "Т-ОП-С-46733"
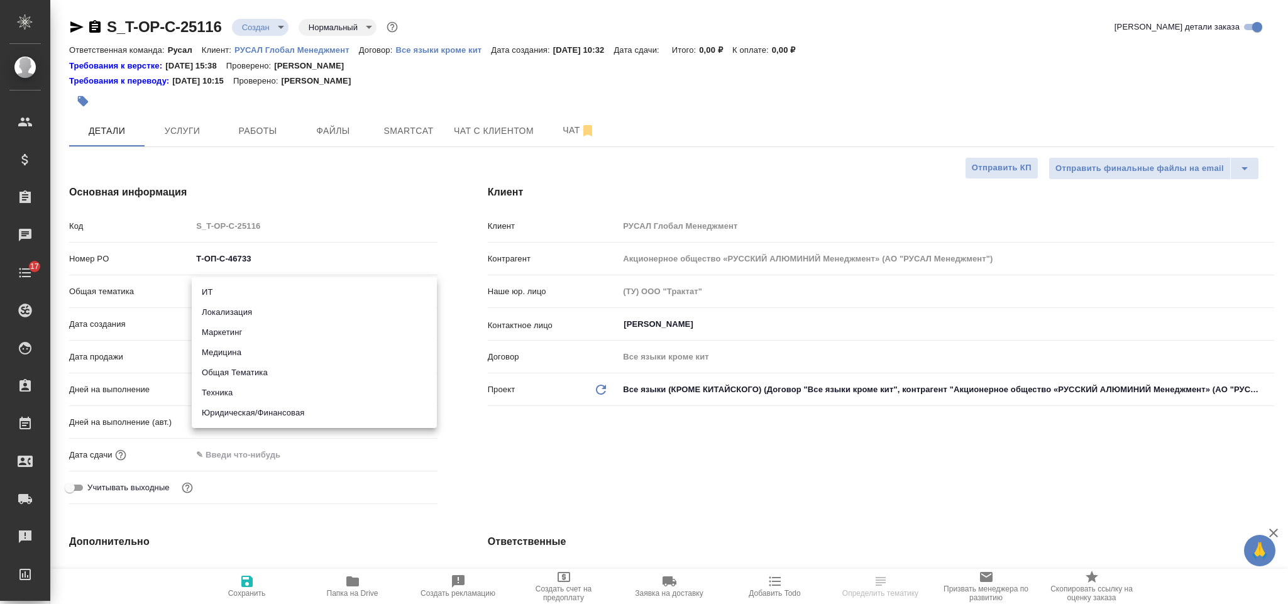
click at [274, 289] on body "🙏 .cls-1 fill:#fff; AWATERA Gorlenko [PERSON_NAME] Спецификации Заказы Чаты 17 …" at bounding box center [644, 302] width 1288 height 604
click at [294, 389] on li "Техника" at bounding box center [314, 393] width 245 height 20
type input "tech"
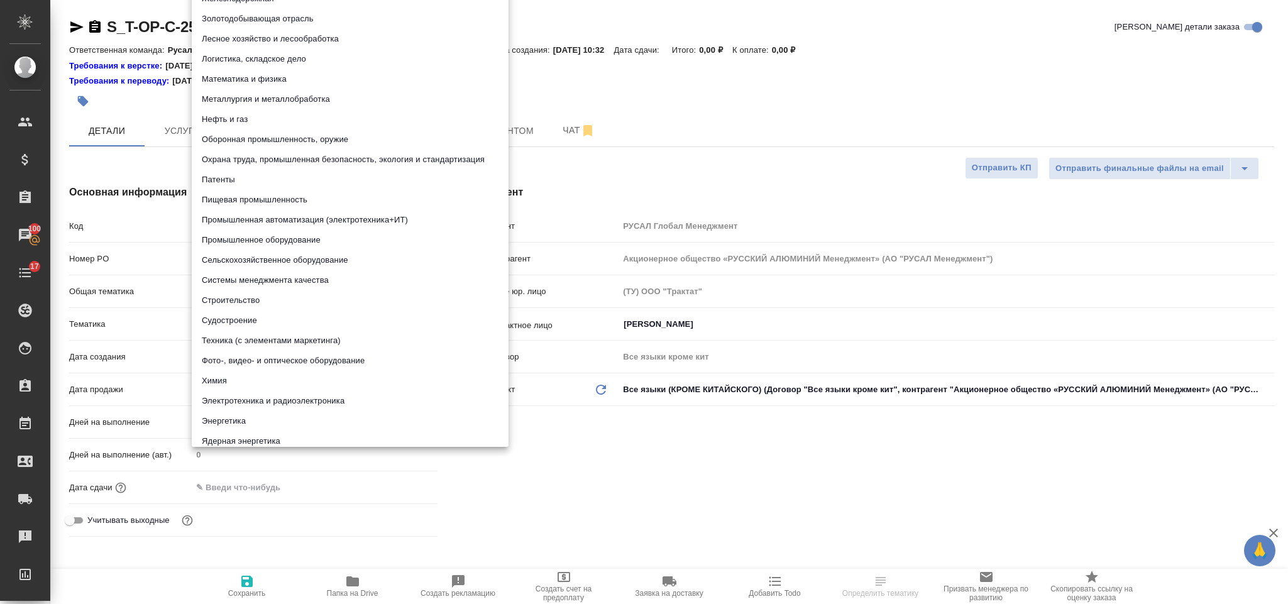
click at [300, 324] on body "🙏 .cls-1 fill:#fff; AWATERA [PERSON_NAME] Спецификации Заказы 100 Чаты 17 Todo …" at bounding box center [644, 302] width 1288 height 604
type input "5f647205b73bc97568ca66b2"
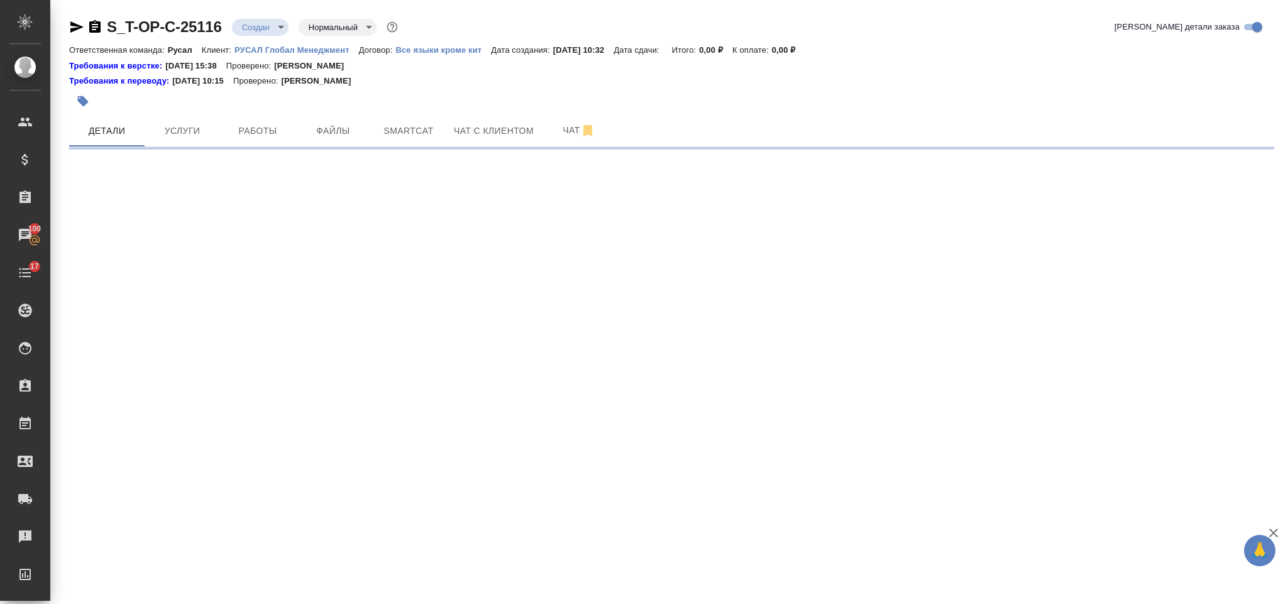
select select "RU"
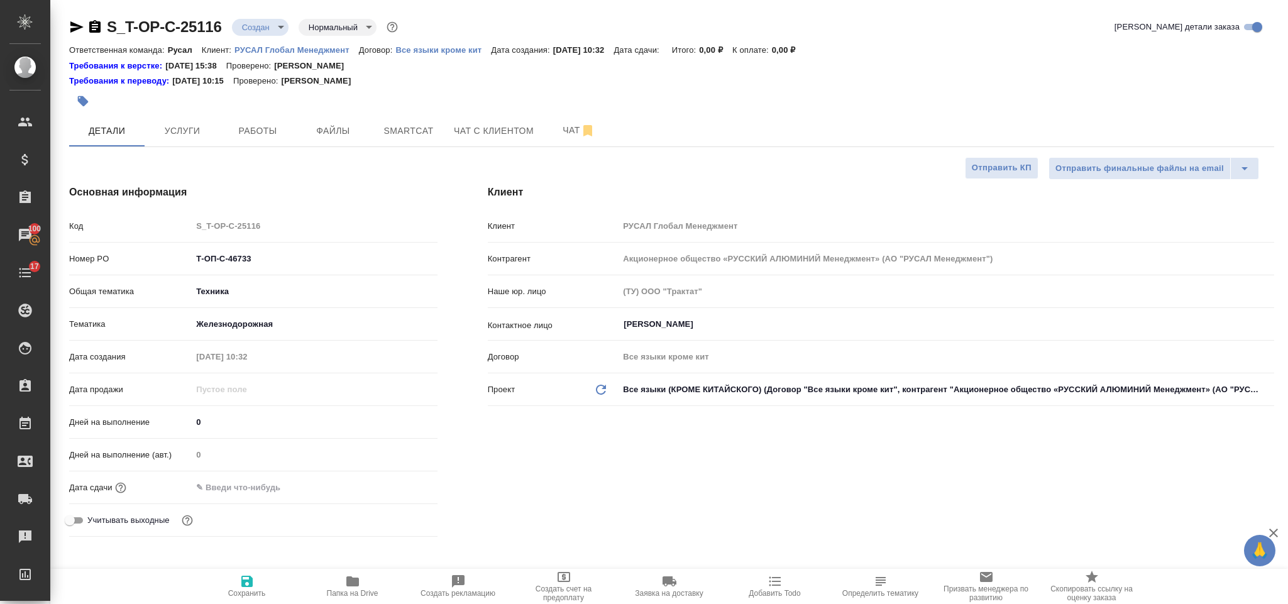
type textarea "x"
click at [291, 325] on body "🙏 .cls-1 fill:#fff; AWATERA [PERSON_NAME] Спецификации Заказы 100 Чаты 17 Todo …" at bounding box center [644, 302] width 1288 height 604
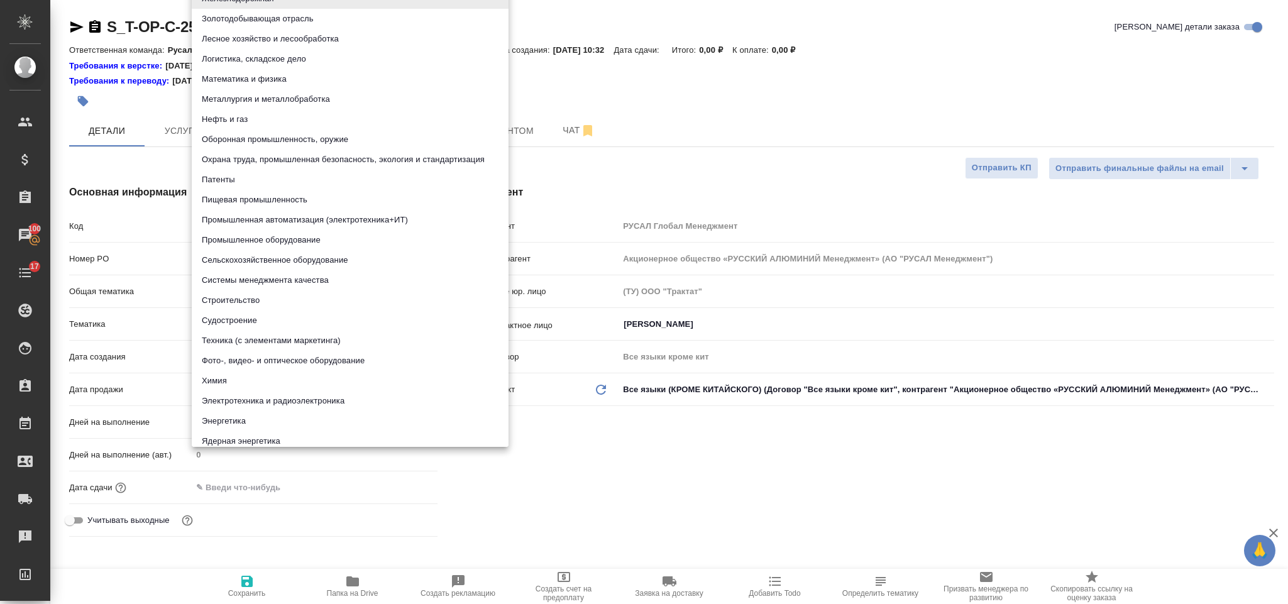
drag, startPoint x: 457, startPoint y: 2, endPoint x: 864, endPoint y: 58, distance: 411.2
click at [864, 58] on div at bounding box center [644, 302] width 1288 height 604
click at [319, 327] on body "🙏 .cls-1 fill:#fff; AWATERA [PERSON_NAME] Спецификации Заказы 100 Чаты 17 Todo …" at bounding box center [644, 302] width 1288 height 604
type textarea "x"
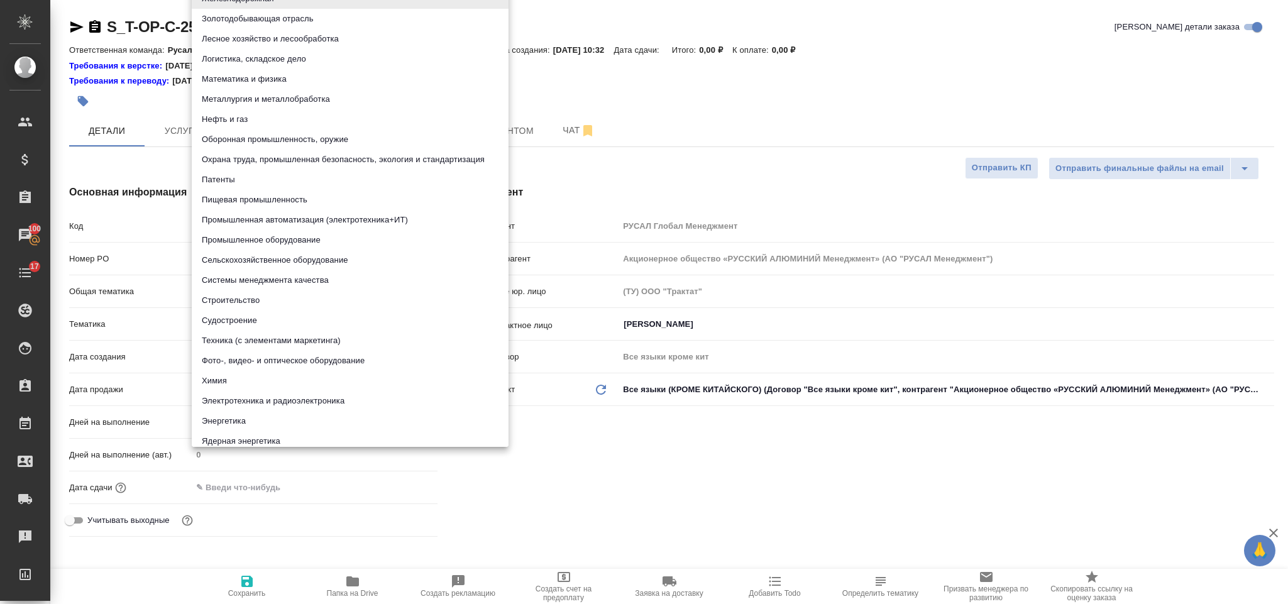
type textarea "x"
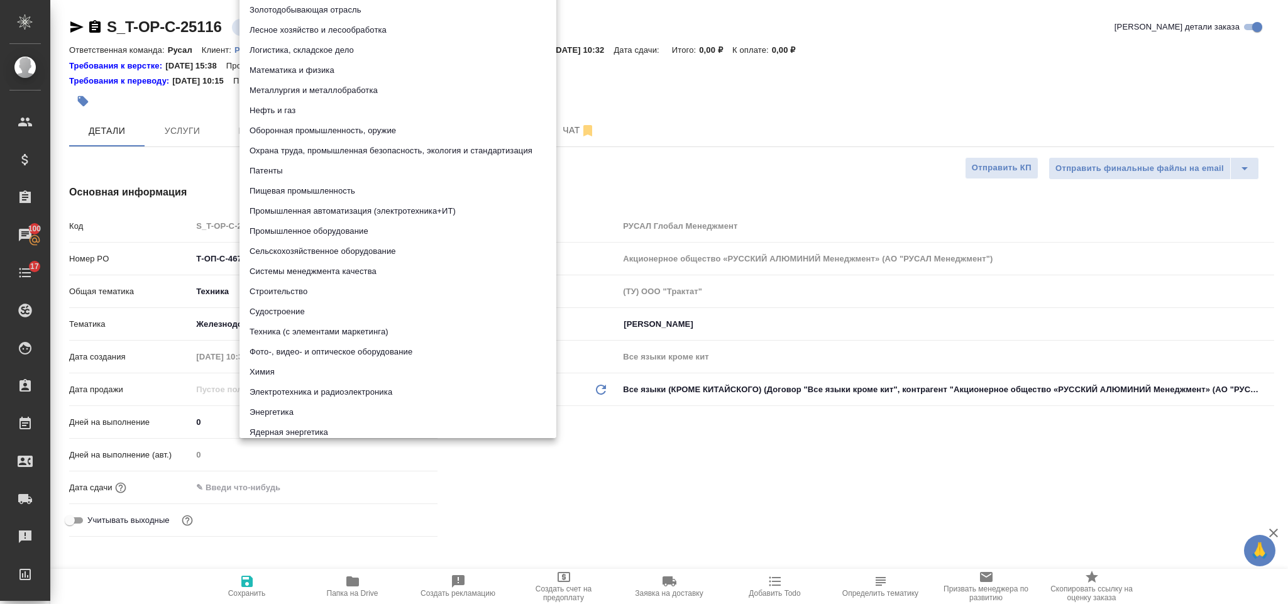
type textarea "x"
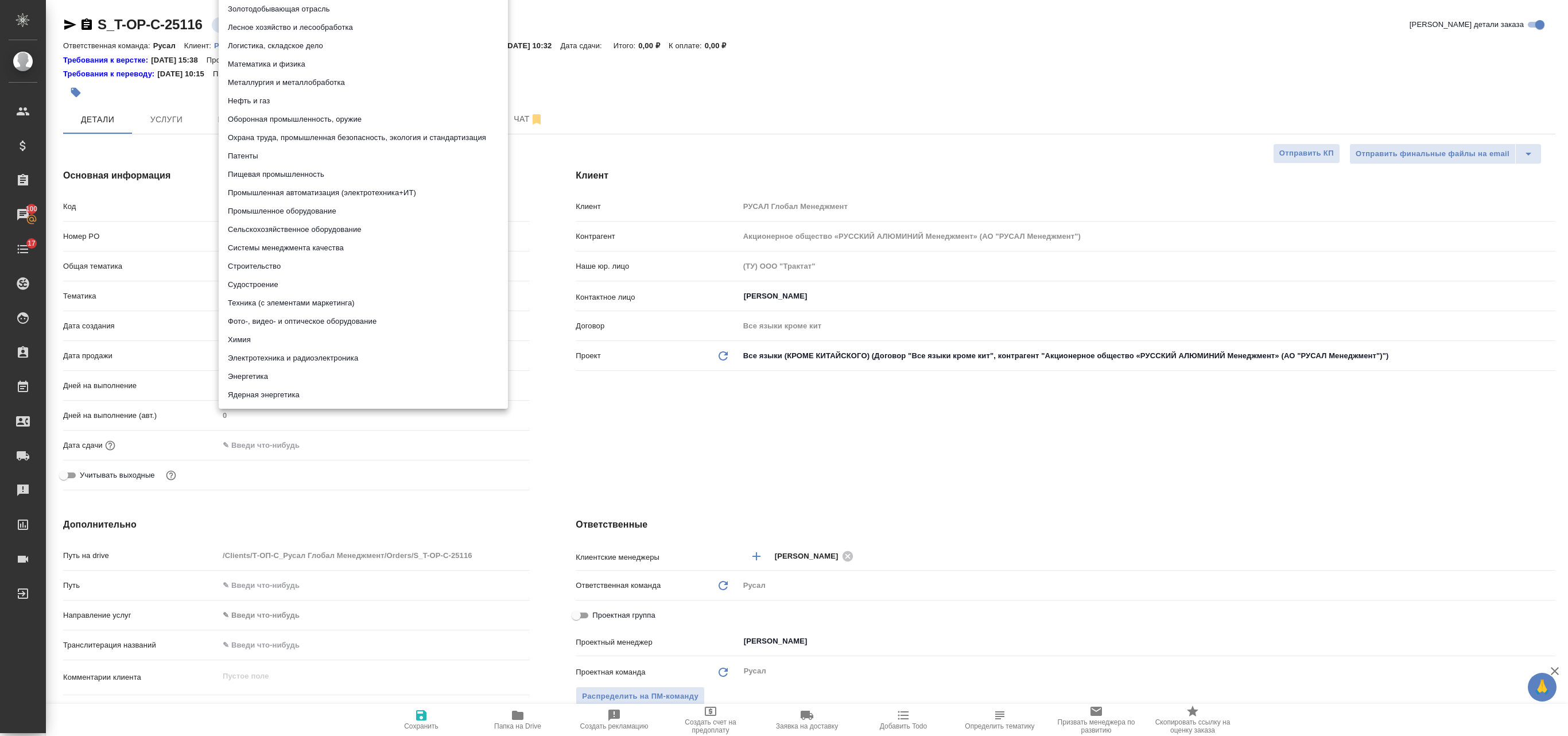
click at [665, 71] on div at bounding box center [784, 368] width 1568 height 736
click at [311, 302] on body "🙏 .cls-1 fill:#fff; AWATERA [PERSON_NAME] Спецификации Заказы 100 Чаты 17 Todo …" at bounding box center [784, 368] width 1568 height 736
type textarea "x"
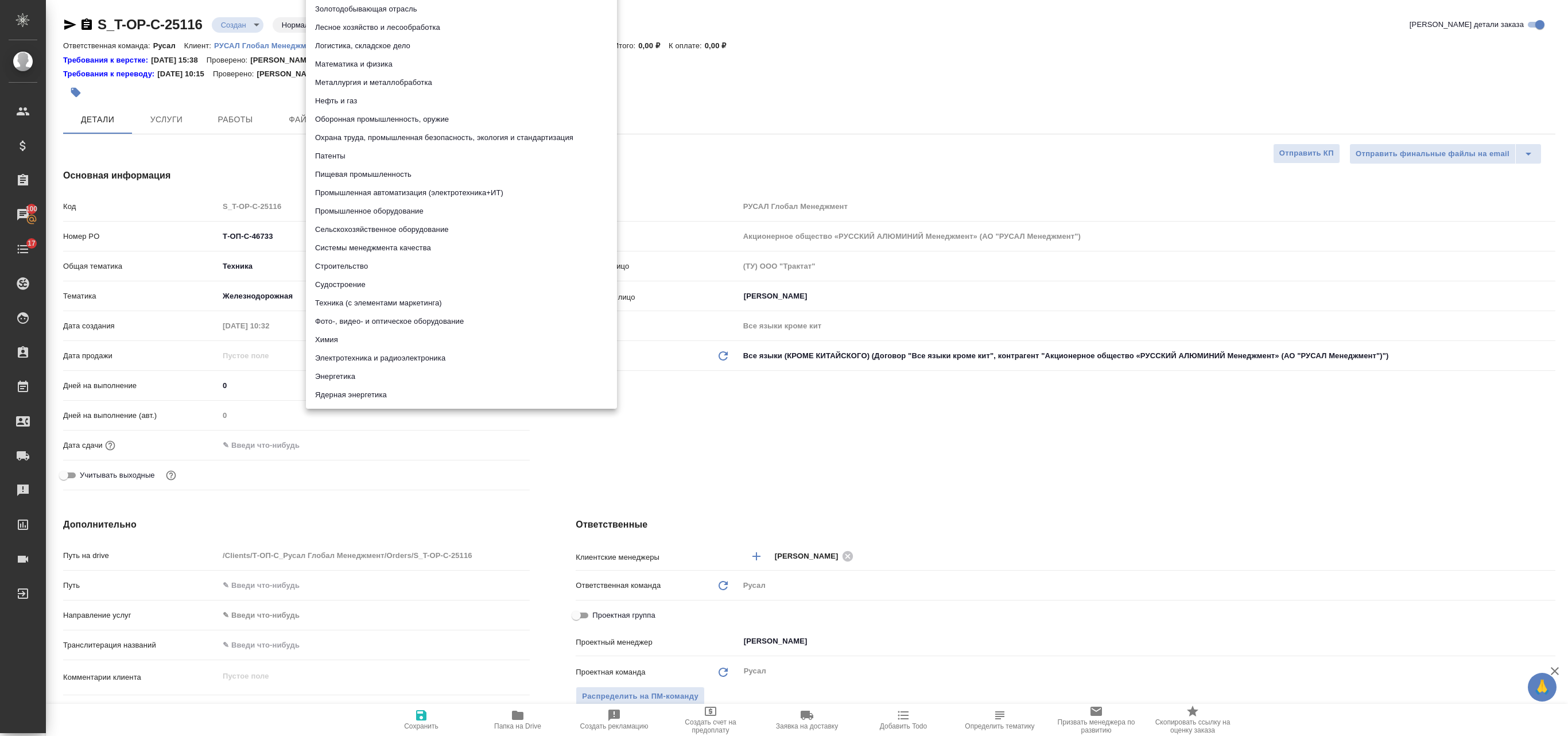
type textarea "x"
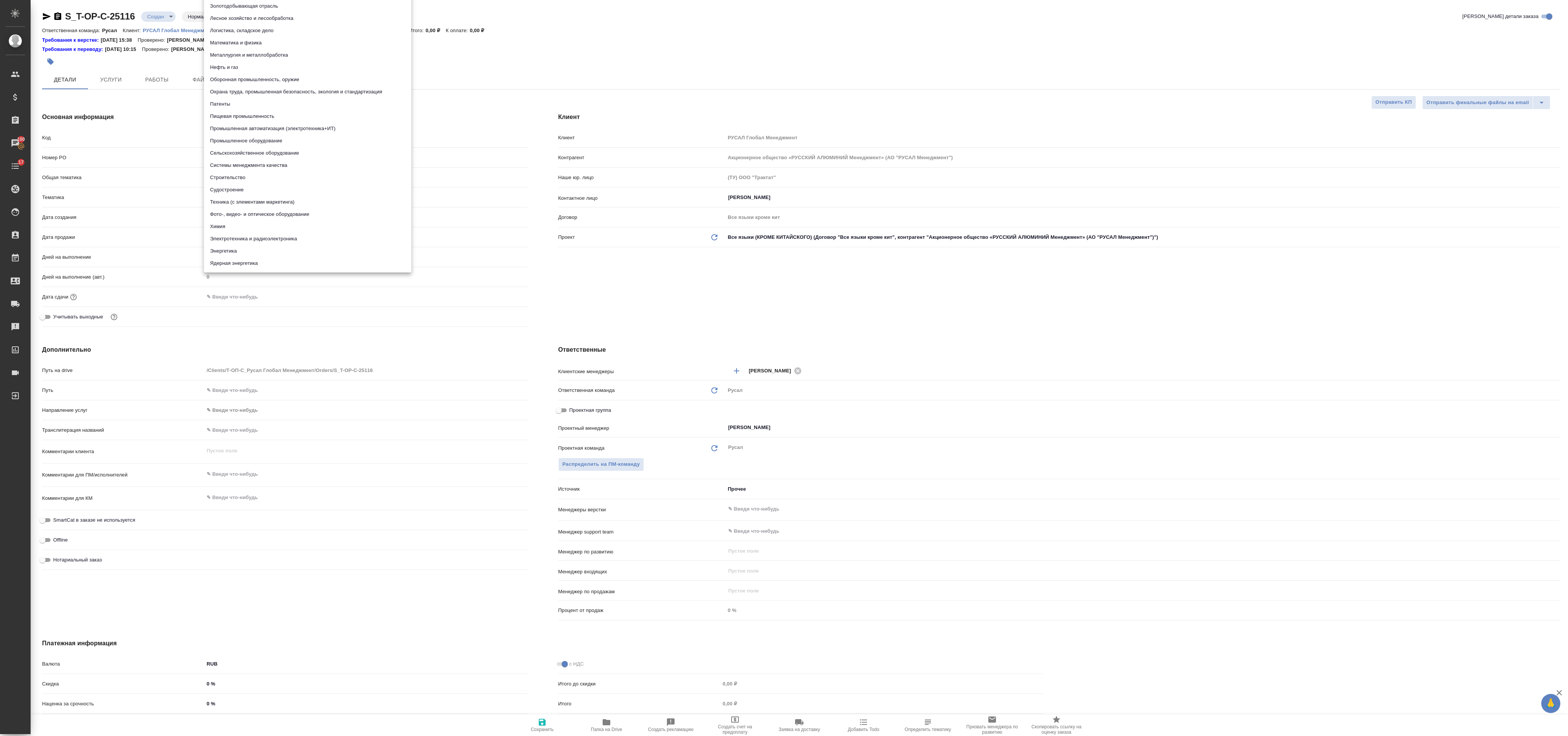
type textarea "x"
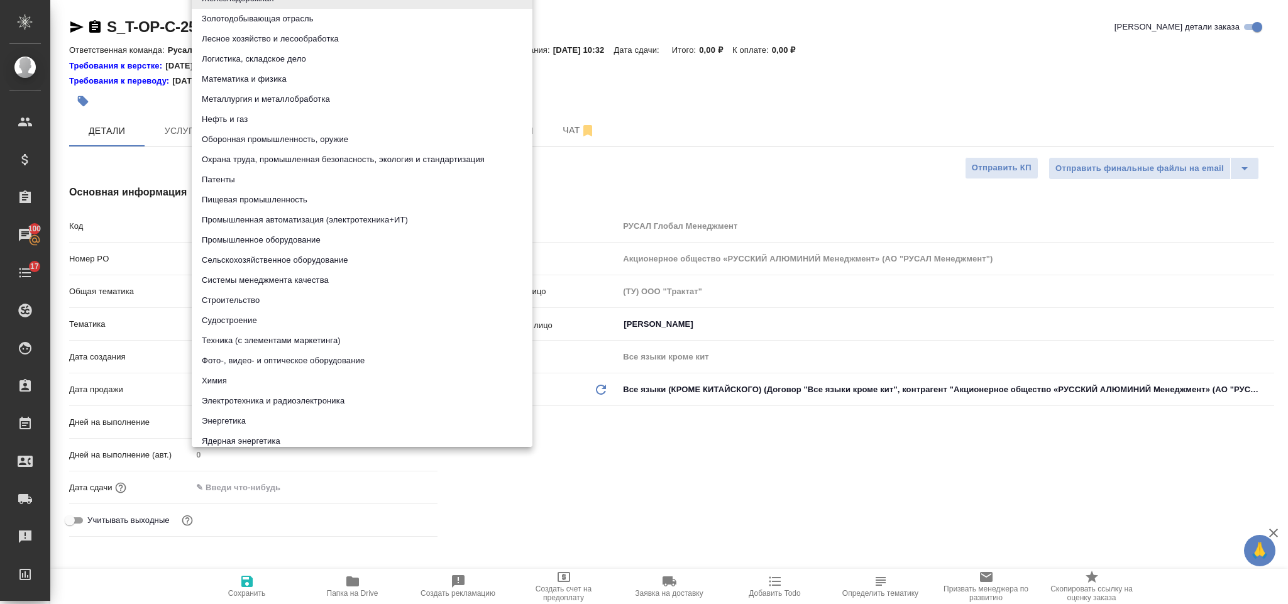
type textarea "x"
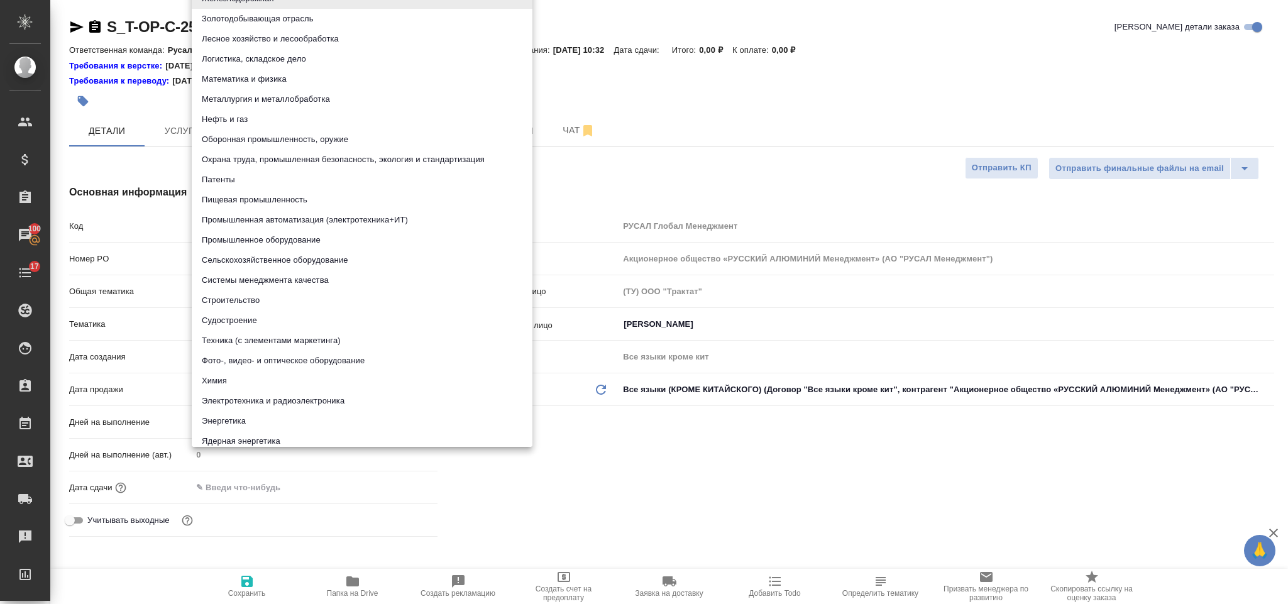
type textarea "x"
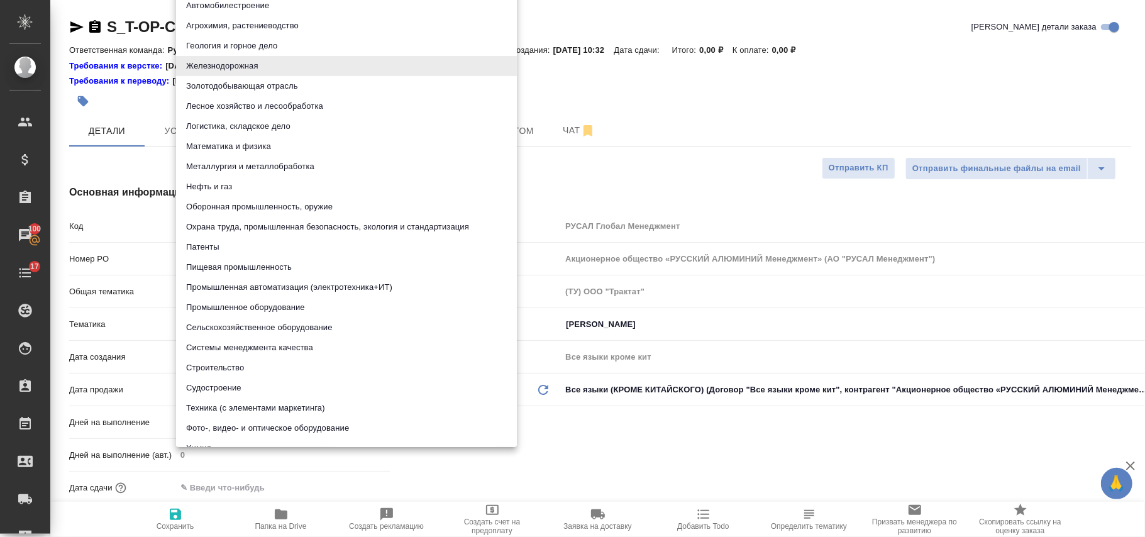
type textarea "x"
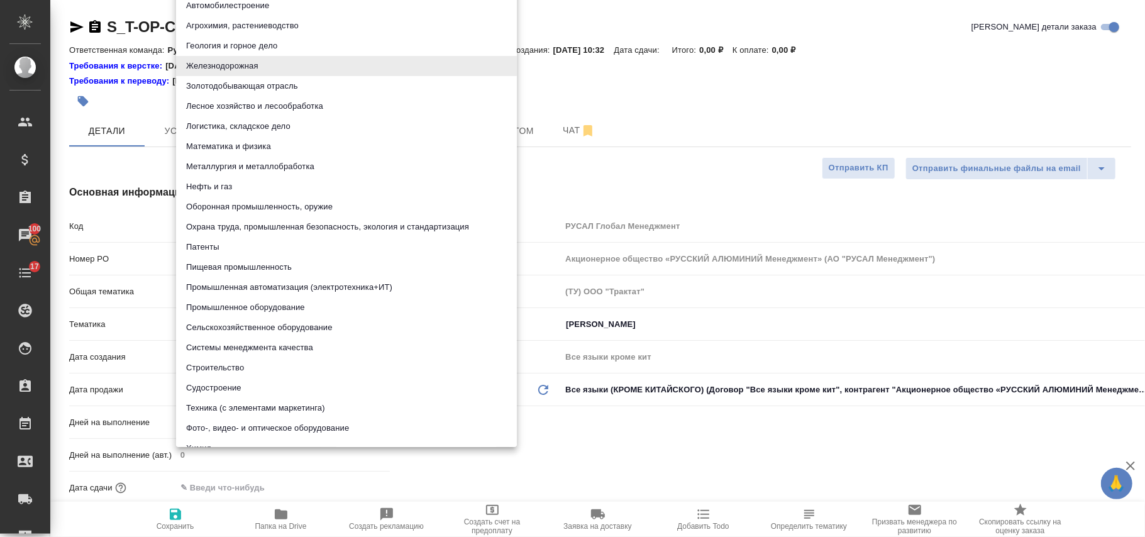
type textarea "x"
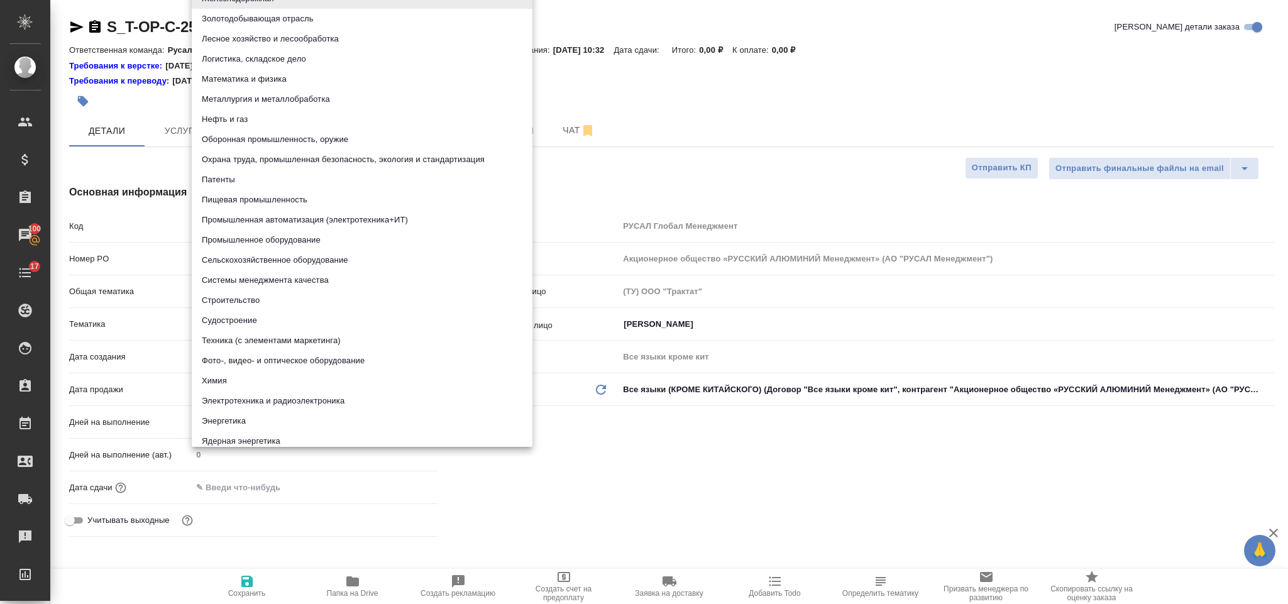
type textarea "x"
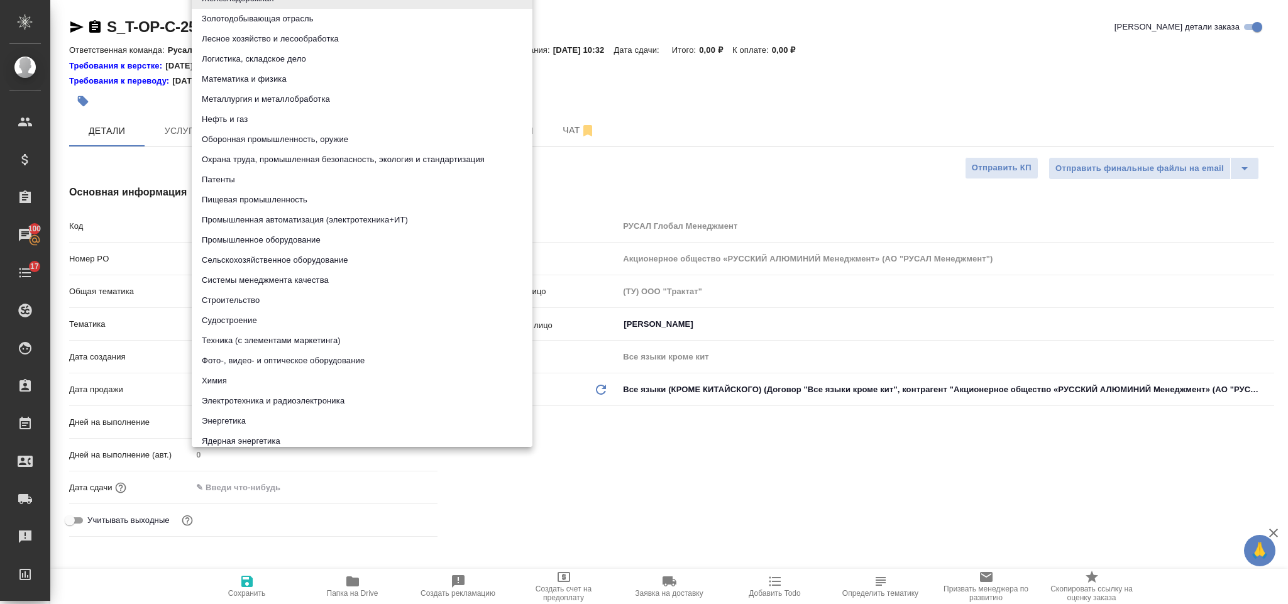
type textarea "x"
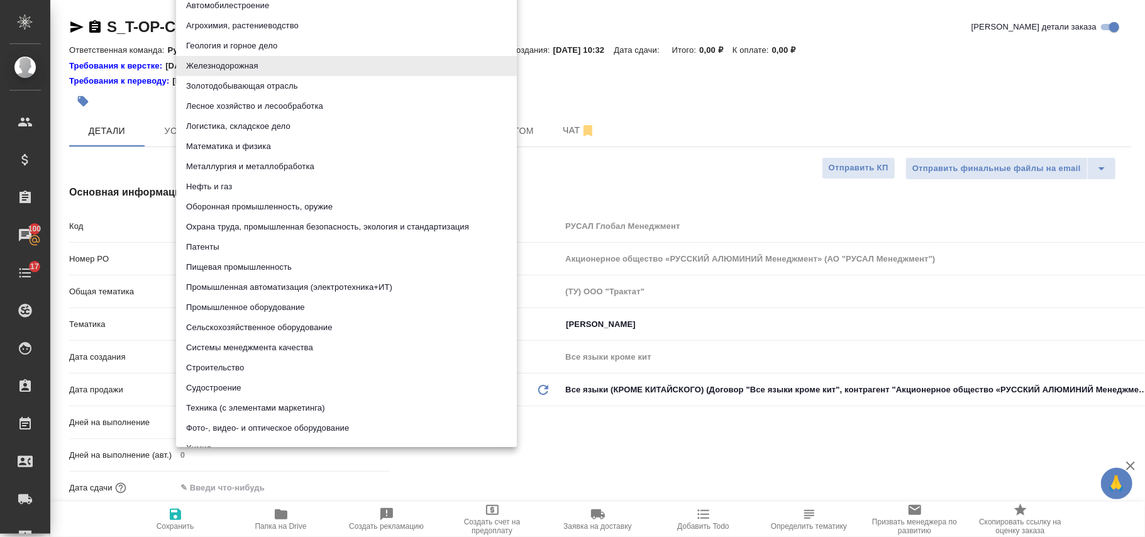
type textarea "x"
click at [307, 8] on li "Автомобилестроение" at bounding box center [346, 6] width 341 height 20
type input "5f647204b73bc97568ca66a7"
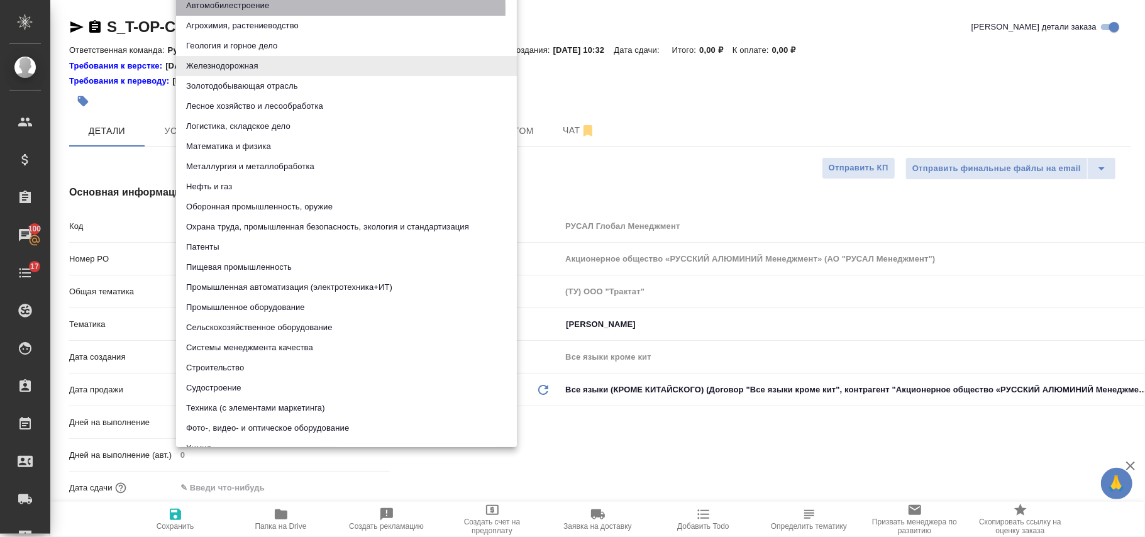
type textarea "x"
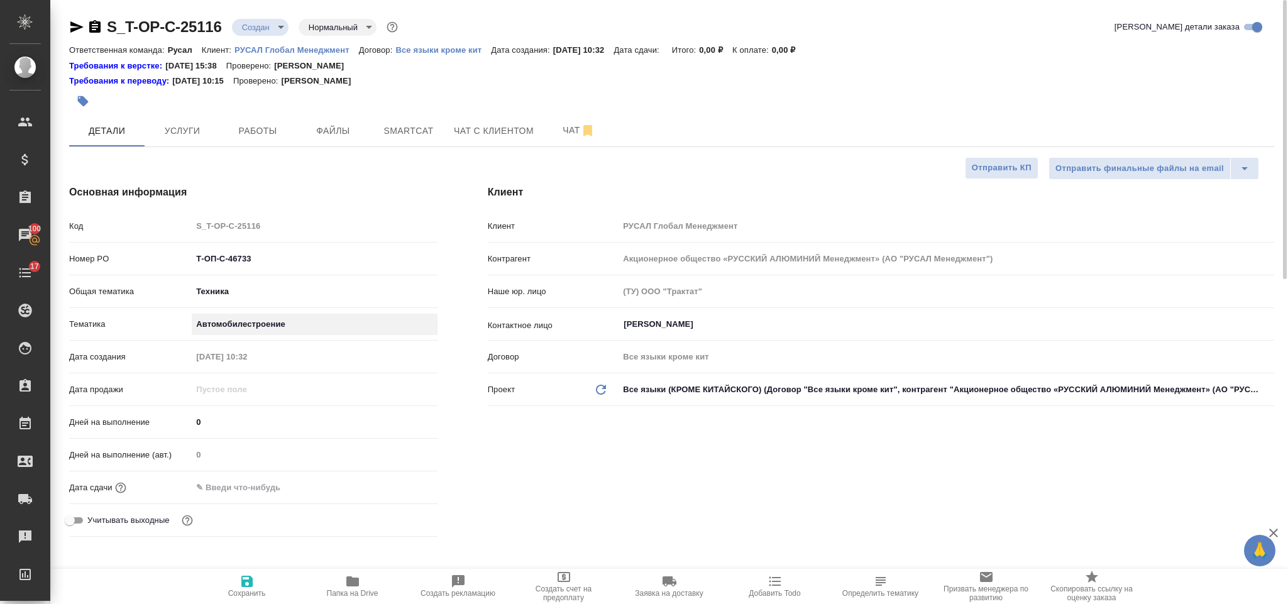
type textarea "x"
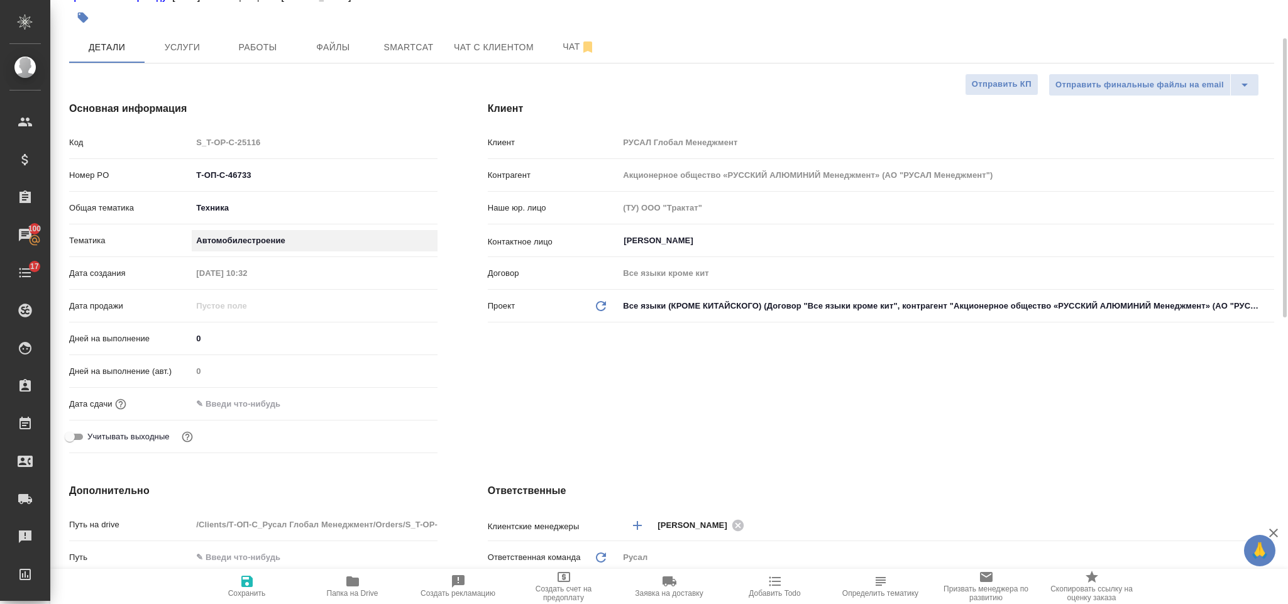
type textarea "x"
click at [248, 586] on icon "button" at bounding box center [246, 581] width 11 height 11
type textarea "x"
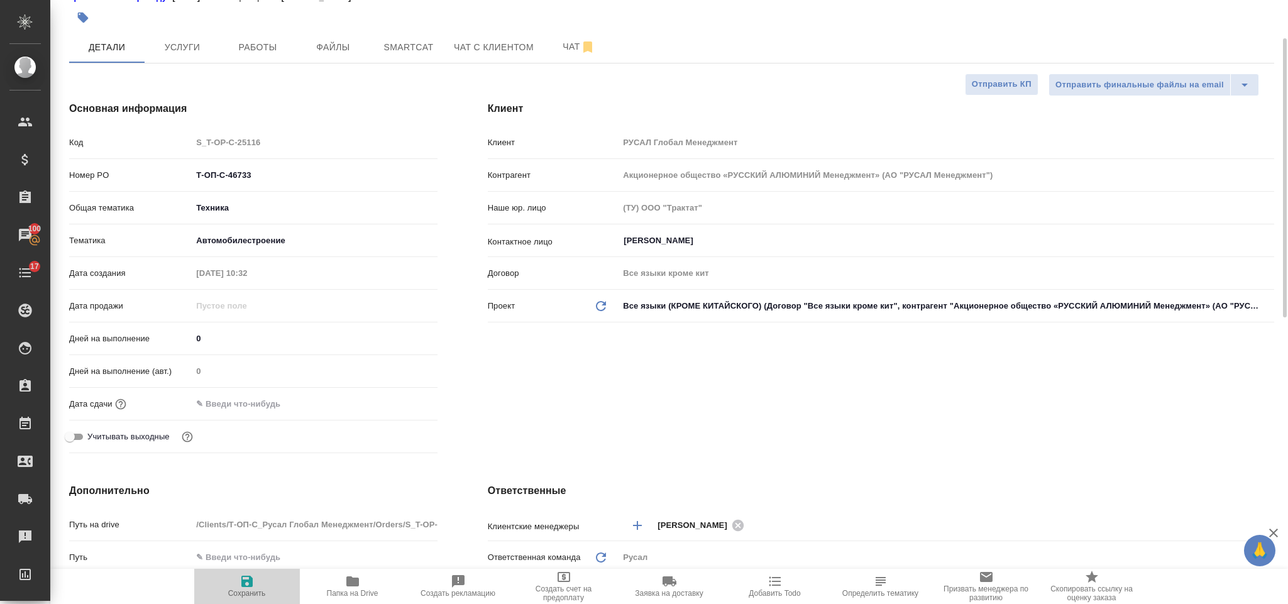
type textarea "x"
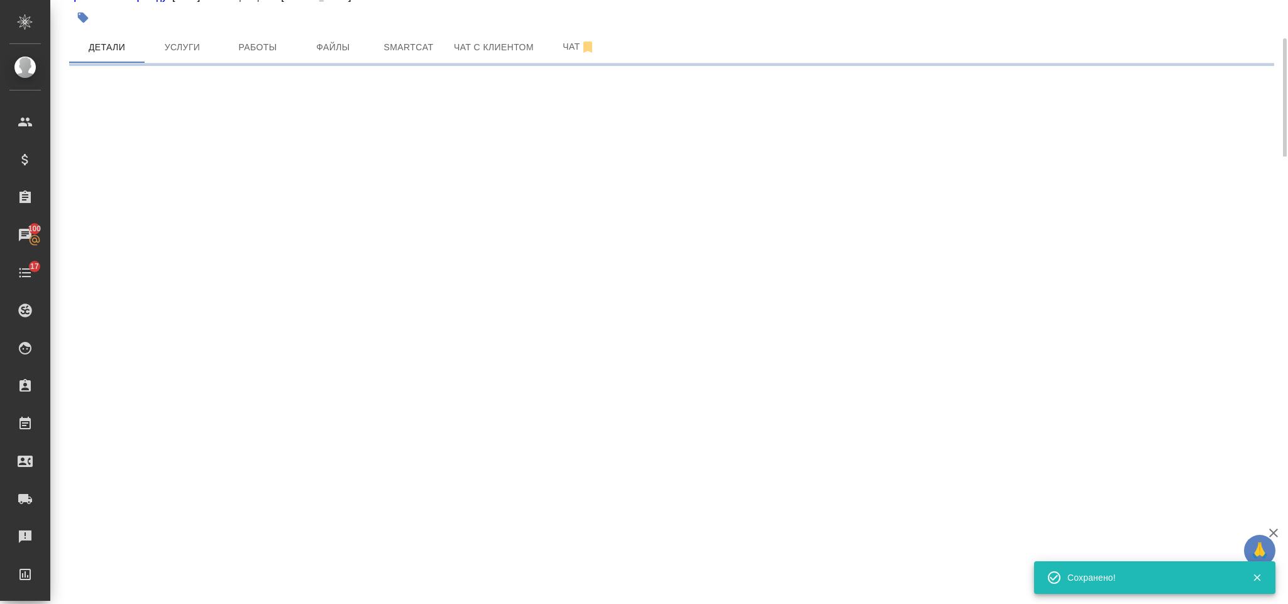
select select "RU"
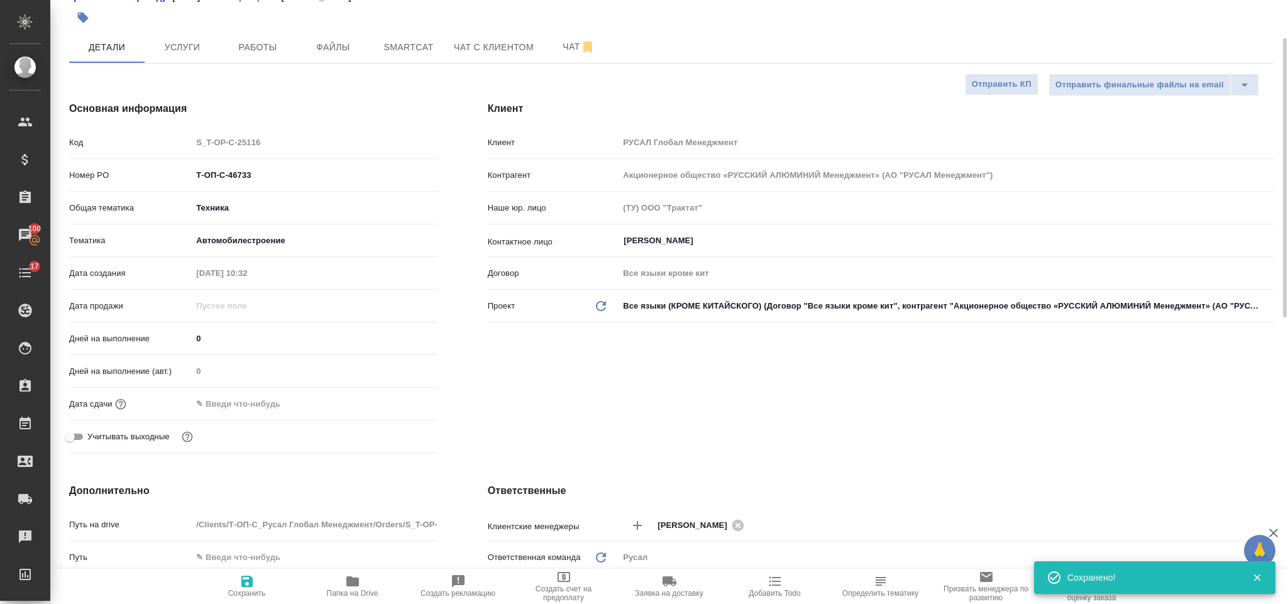
type textarea "x"
click at [262, 396] on input "text" at bounding box center [247, 404] width 110 height 18
click at [400, 402] on icon "button" at bounding box center [401, 403] width 15 height 15
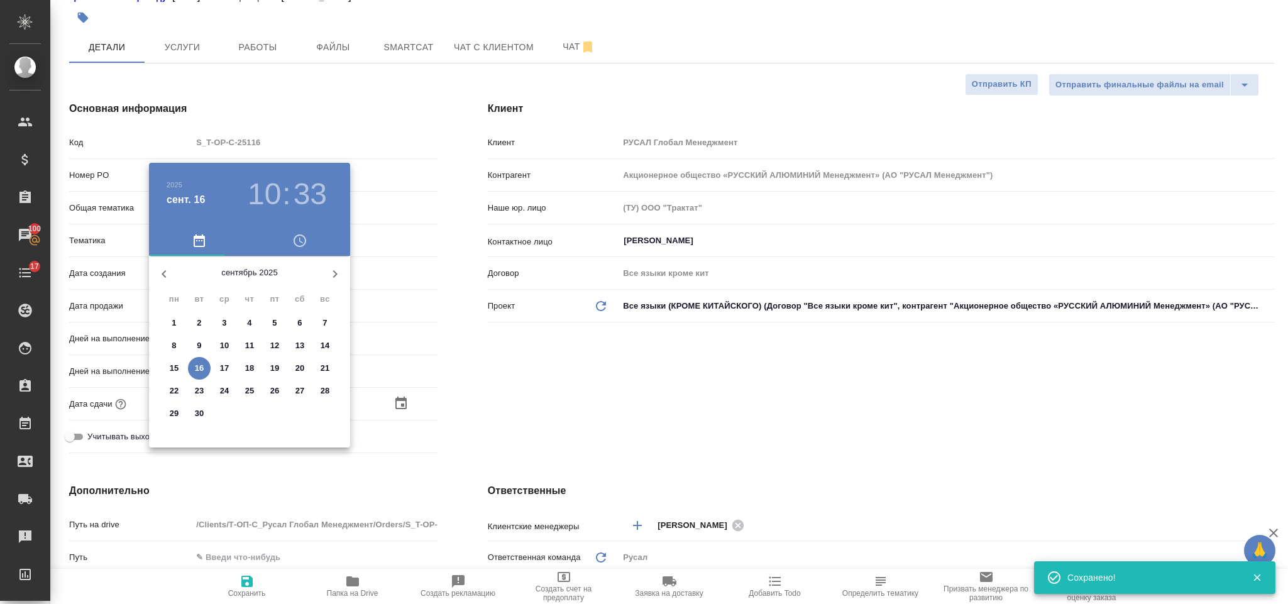
click at [220, 368] on p "17" at bounding box center [224, 368] width 9 height 13
type input "[DATE] 10:33"
type textarea "x"
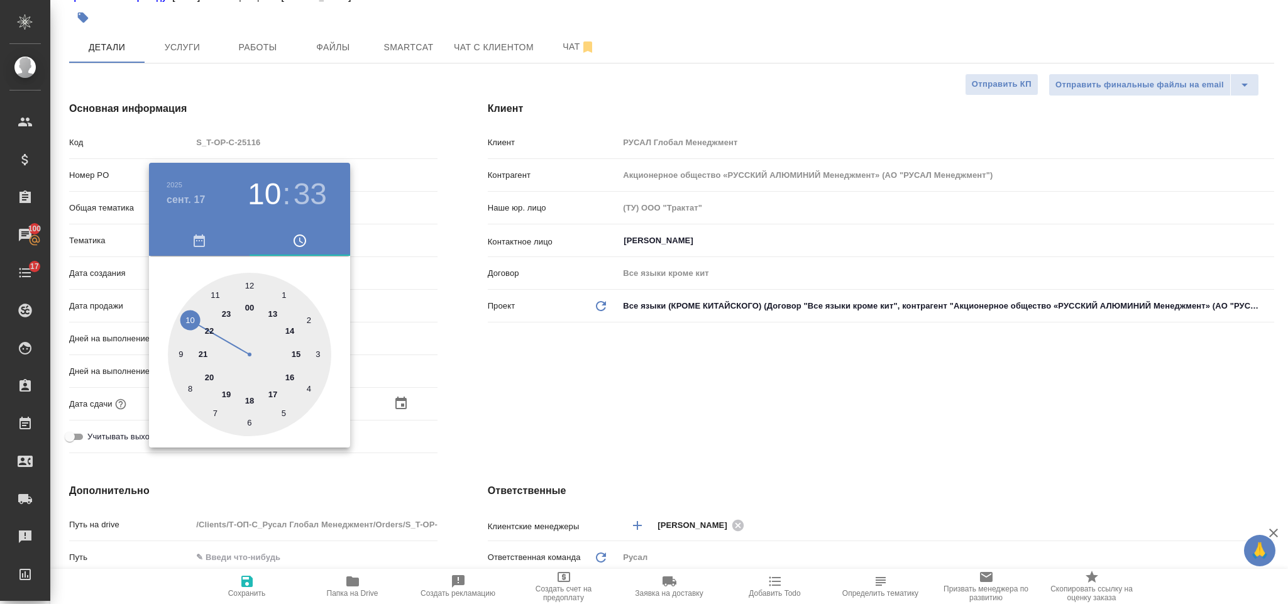
click at [298, 353] on div at bounding box center [249, 354] width 163 height 163
type input "[DATE] 15:33"
type textarea "x"
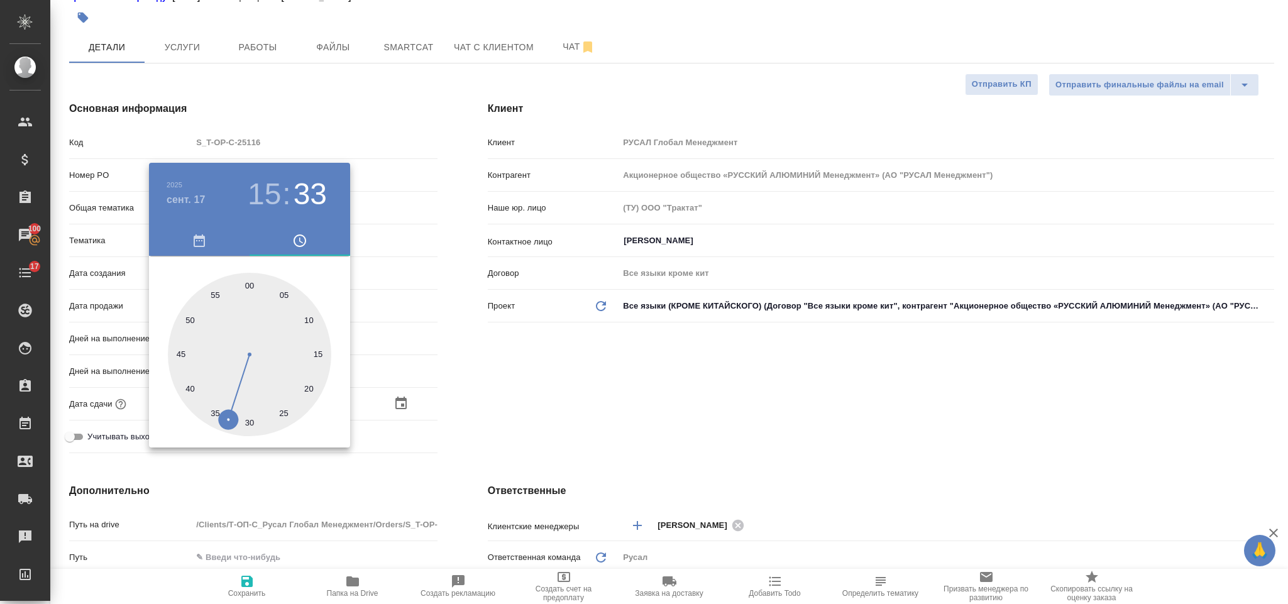
click at [247, 280] on div at bounding box center [249, 354] width 163 height 163
type input "[DATE] 15:00"
type textarea "x"
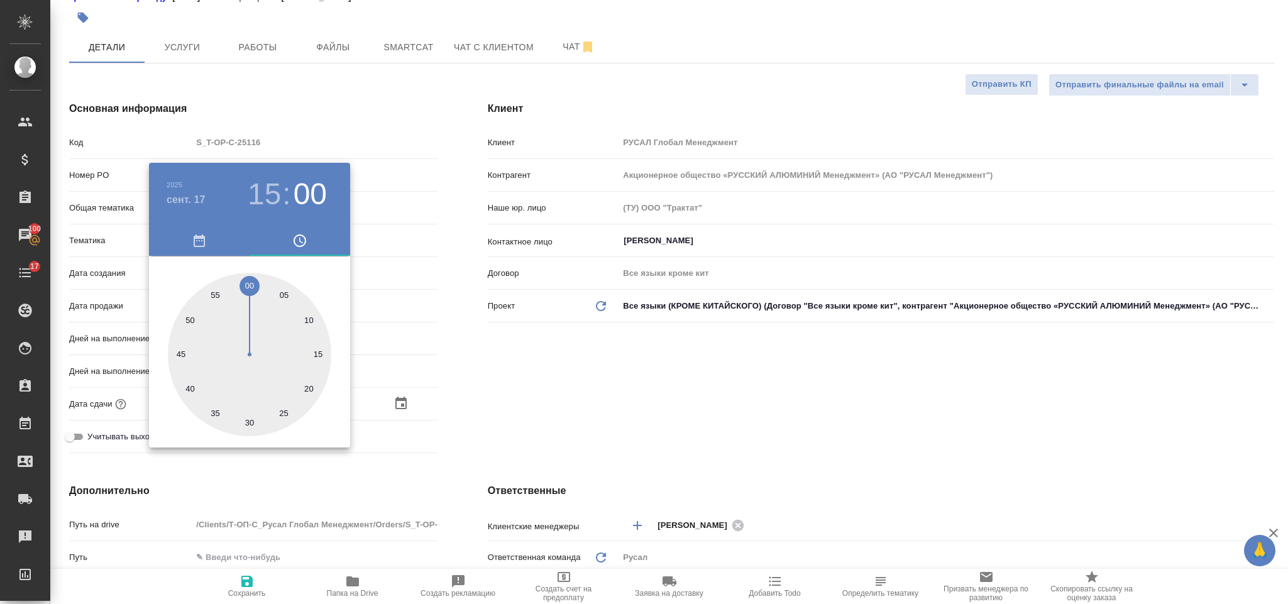
click at [566, 402] on div at bounding box center [644, 302] width 1288 height 604
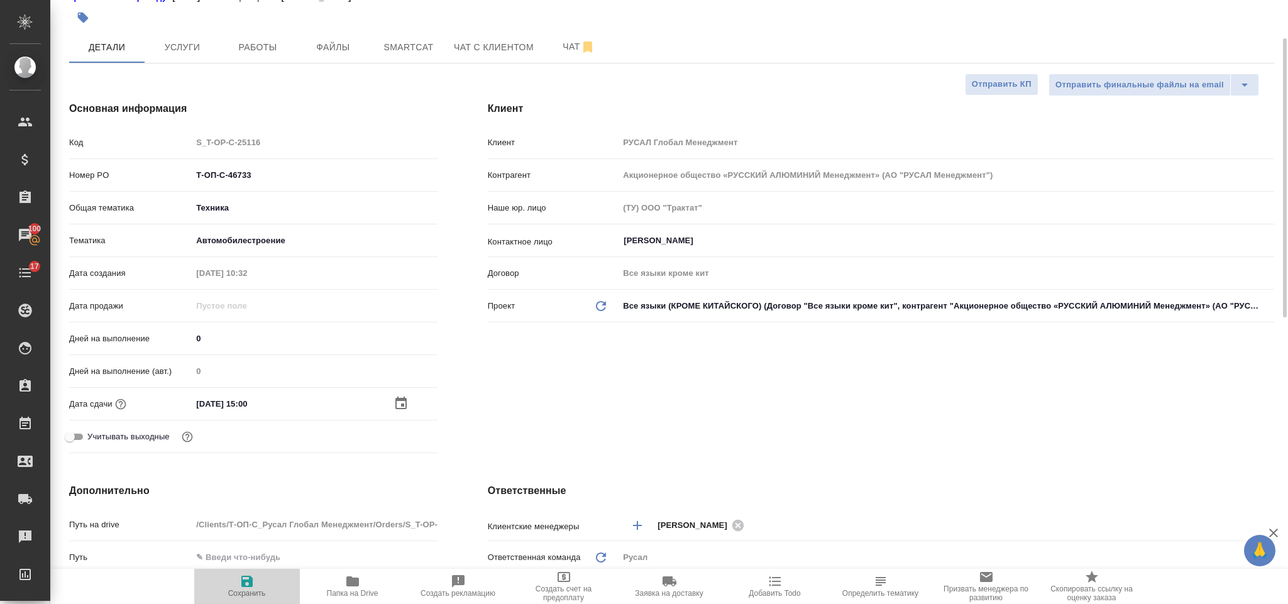
click at [236, 581] on span "Сохранить" at bounding box center [247, 586] width 91 height 24
type textarea "x"
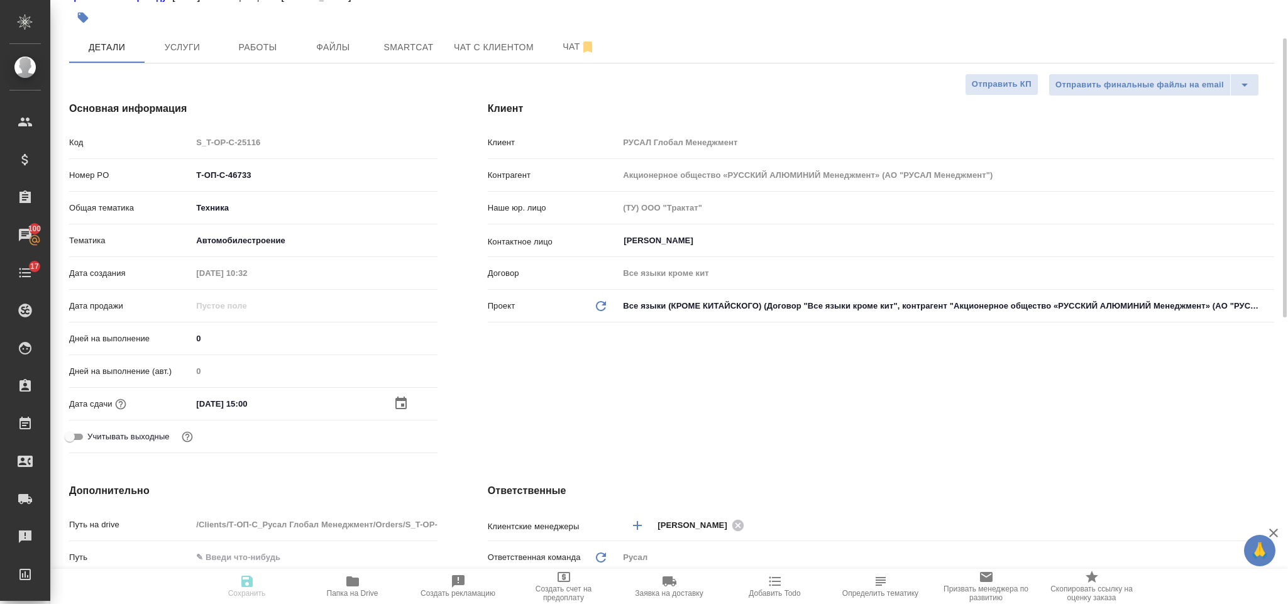
type textarea "x"
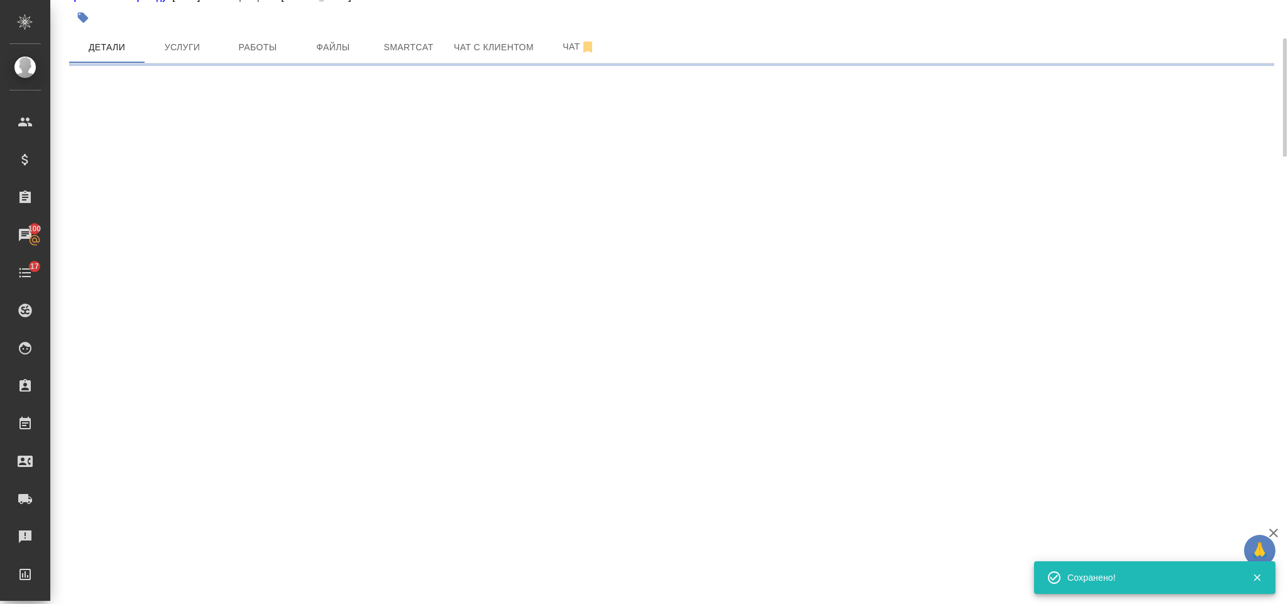
select select "RU"
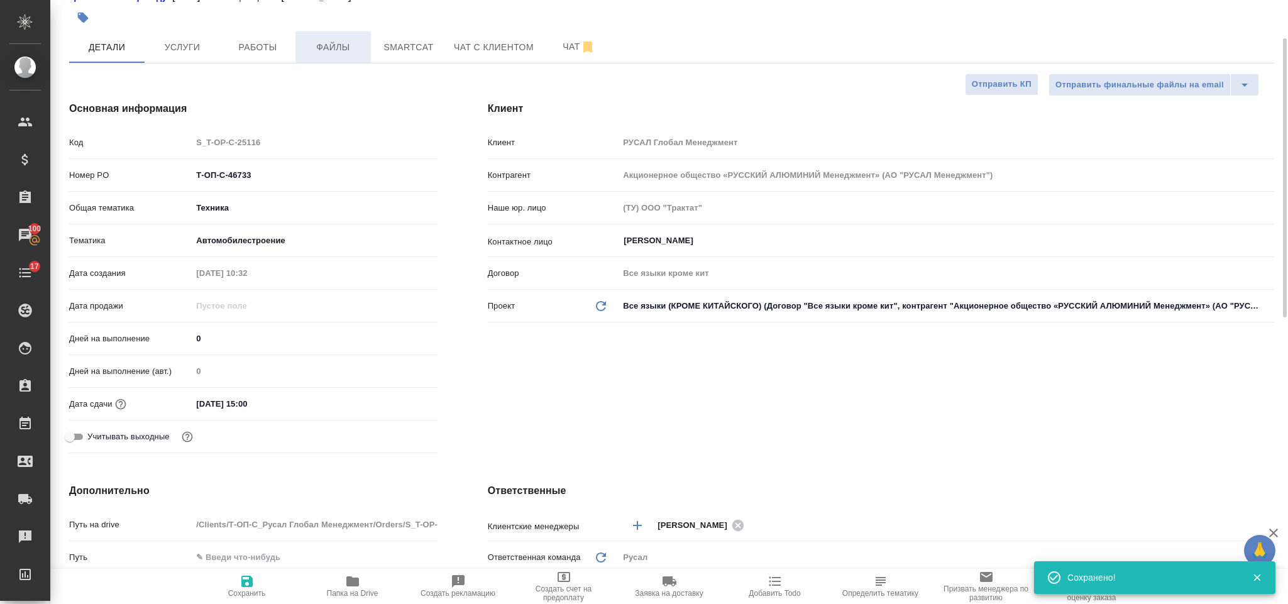
type textarea "x"
click at [338, 42] on span "Файлы" at bounding box center [333, 48] width 60 height 16
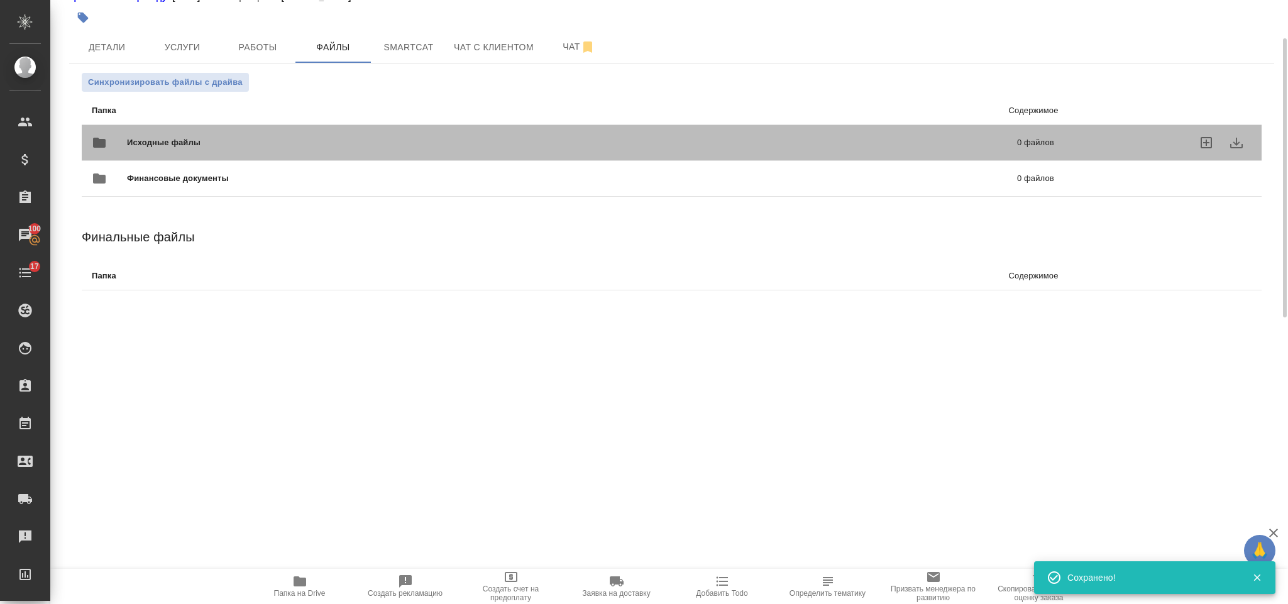
click at [189, 145] on span "Исходные файлы" at bounding box center [368, 142] width 482 height 13
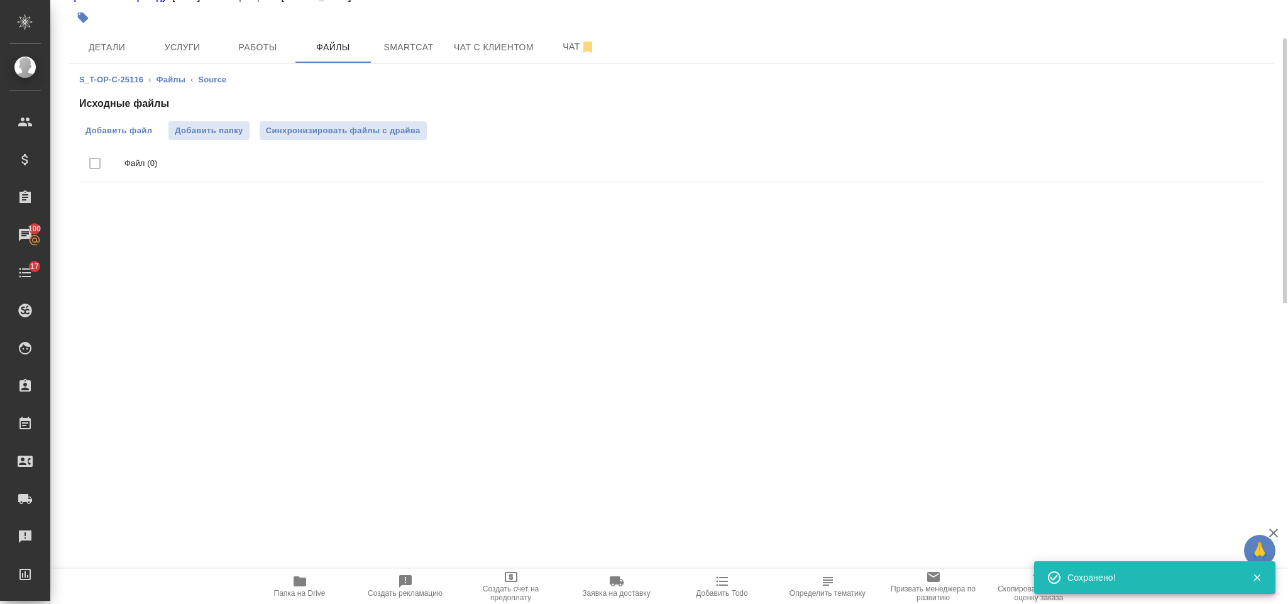
click at [142, 136] on span "Добавить файл" at bounding box center [118, 130] width 67 height 13
click at [0, 0] on input "Добавить файл" at bounding box center [0, 0] width 0 height 0
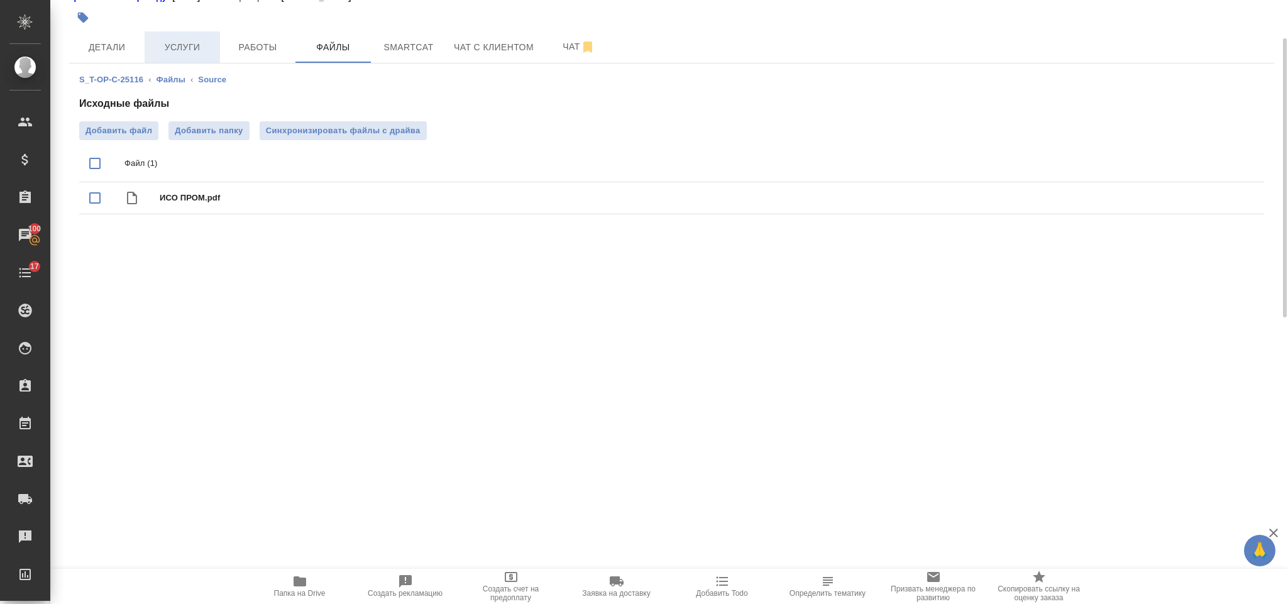
click at [189, 36] on button "Услуги" at bounding box center [182, 46] width 75 height 31
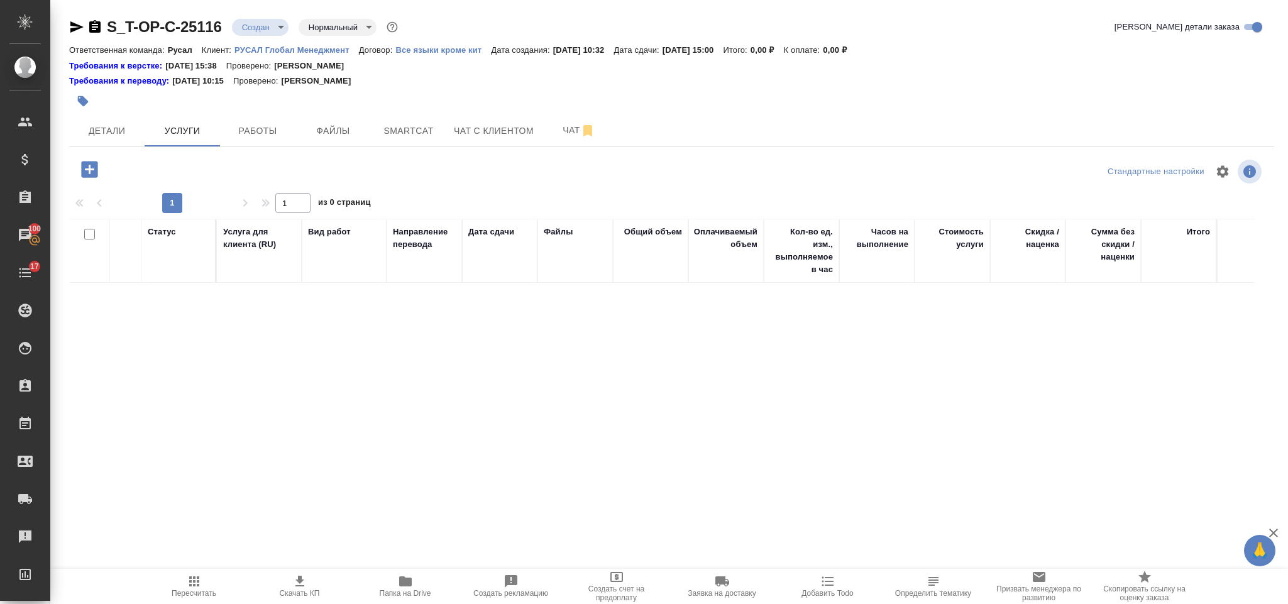
click at [95, 155] on div "S_T-OP-C-25116 Создан new Нормальный normal Кратко детали заказа Ответственная …" at bounding box center [671, 260] width 1219 height 521
click at [95, 166] on icon "button" at bounding box center [89, 169] width 16 height 16
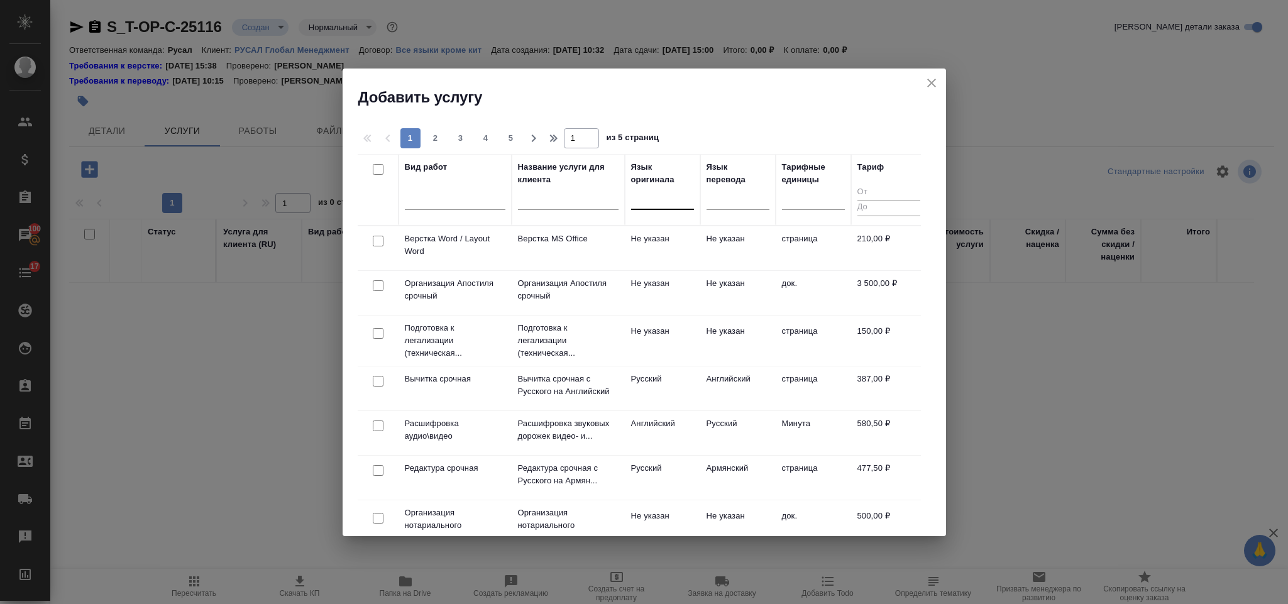
click at [676, 195] on div at bounding box center [662, 197] width 63 height 18
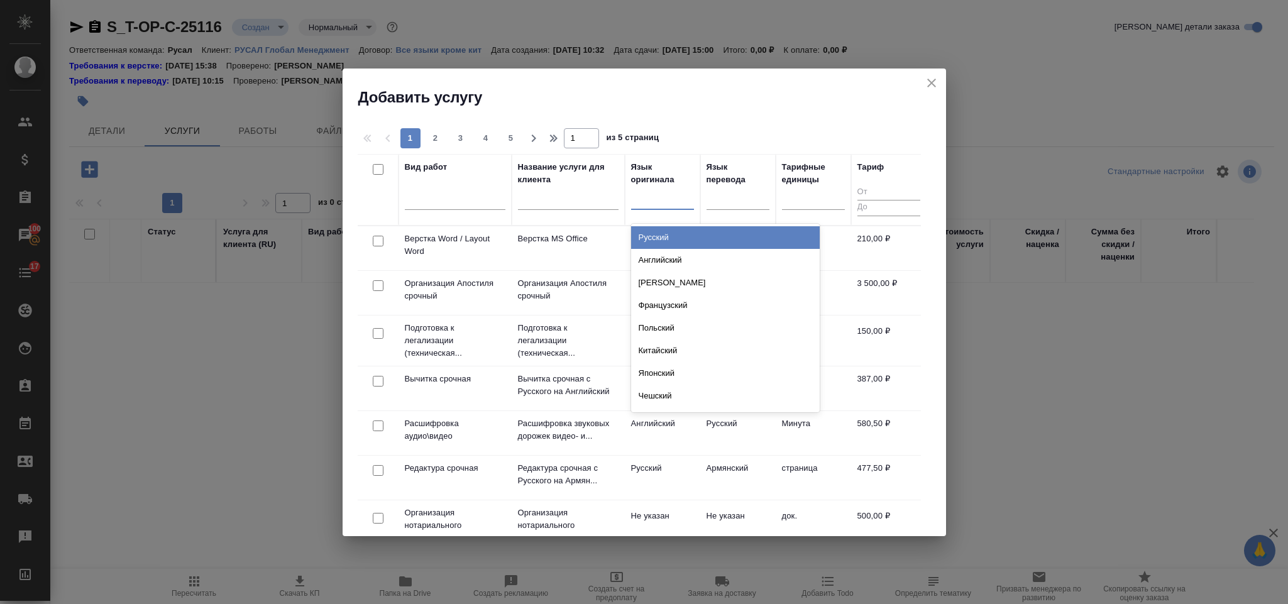
click at [683, 236] on div "Русский" at bounding box center [725, 237] width 189 height 23
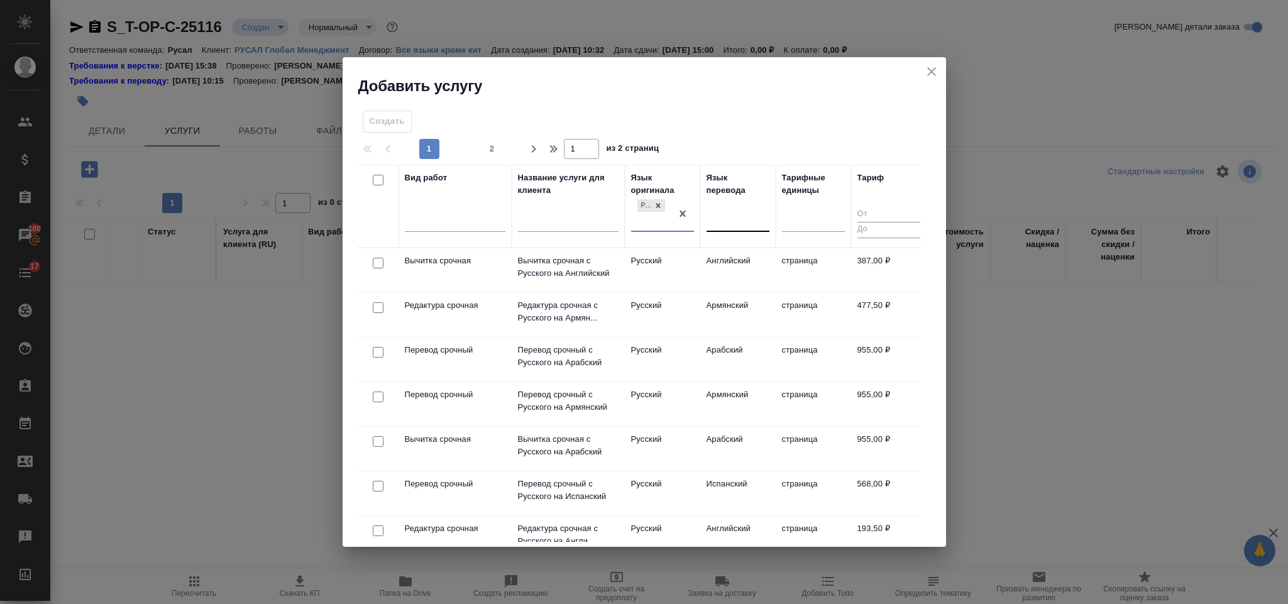
click at [717, 210] on div at bounding box center [738, 219] width 63 height 18
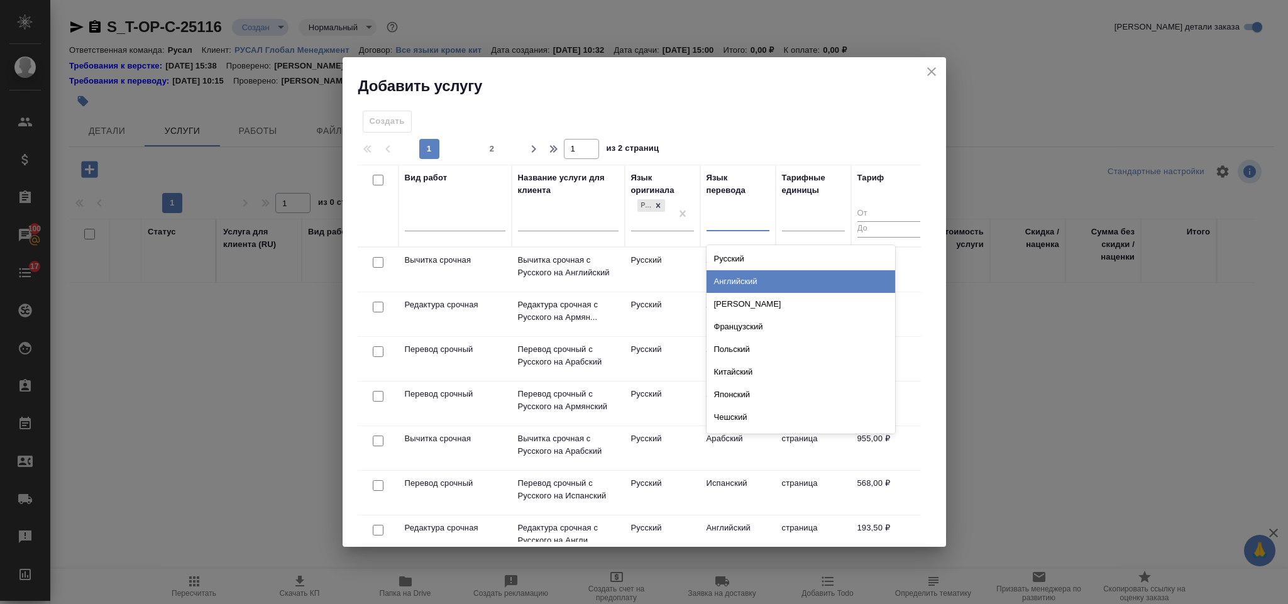
click at [745, 287] on div "Английский" at bounding box center [801, 281] width 189 height 23
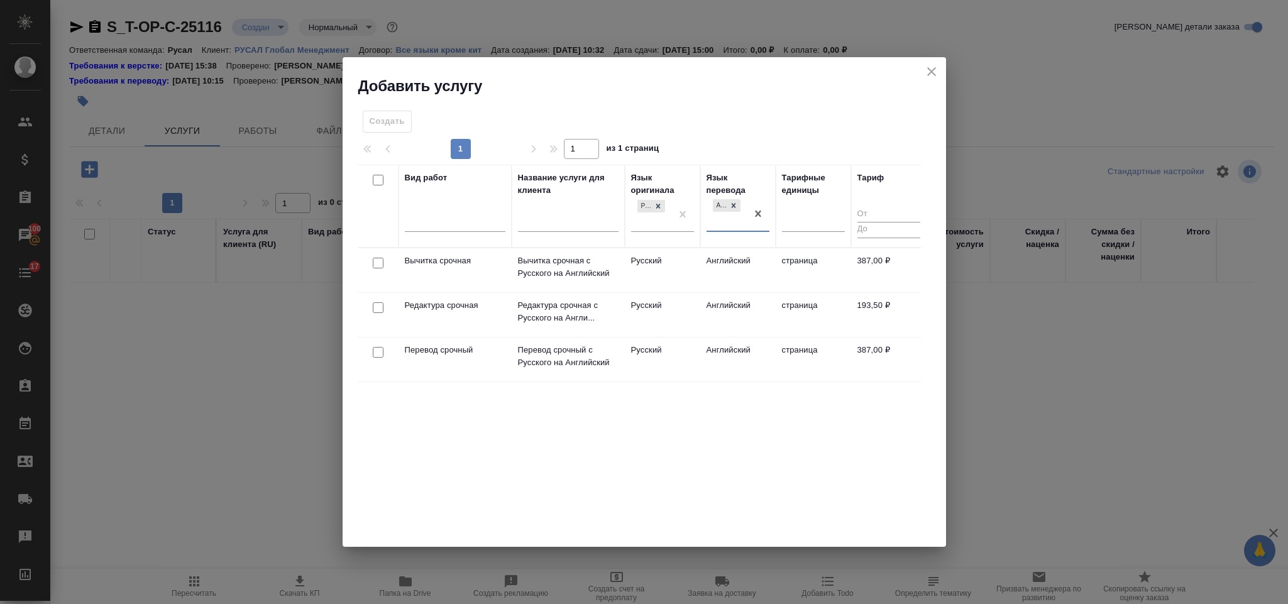
click at [375, 351] on input "checkbox" at bounding box center [378, 352] width 11 height 11
checkbox input "true"
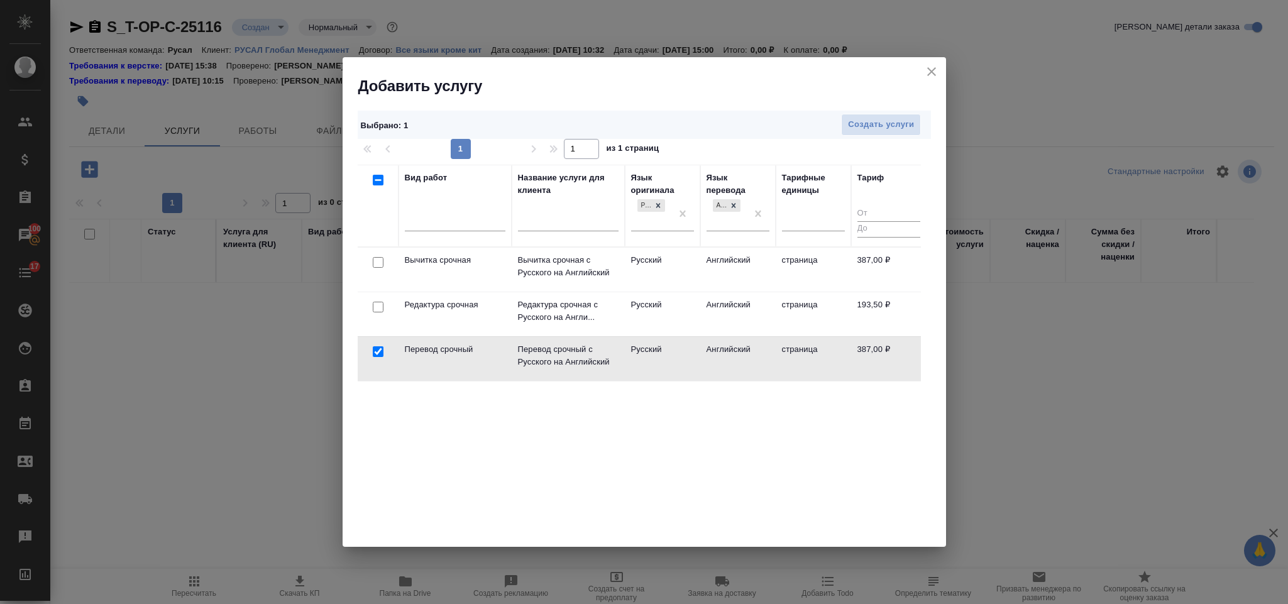
click at [376, 308] on input "checkbox" at bounding box center [378, 307] width 11 height 11
checkbox input "true"
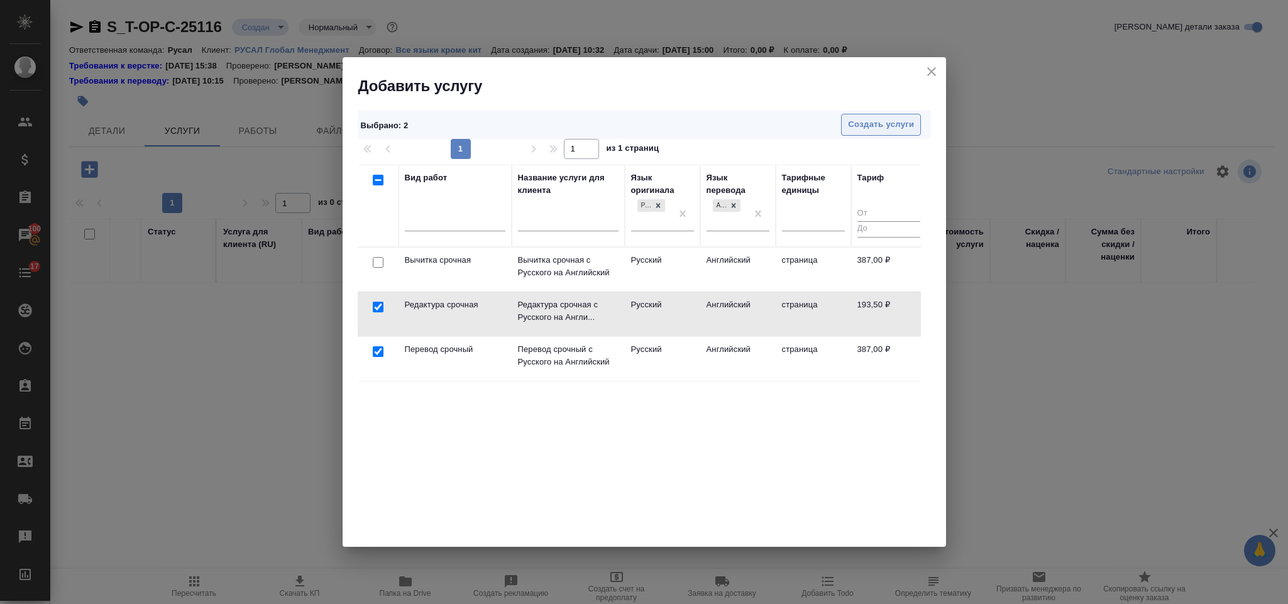
click at [892, 118] on span "Создать услуги" at bounding box center [881, 125] width 66 height 14
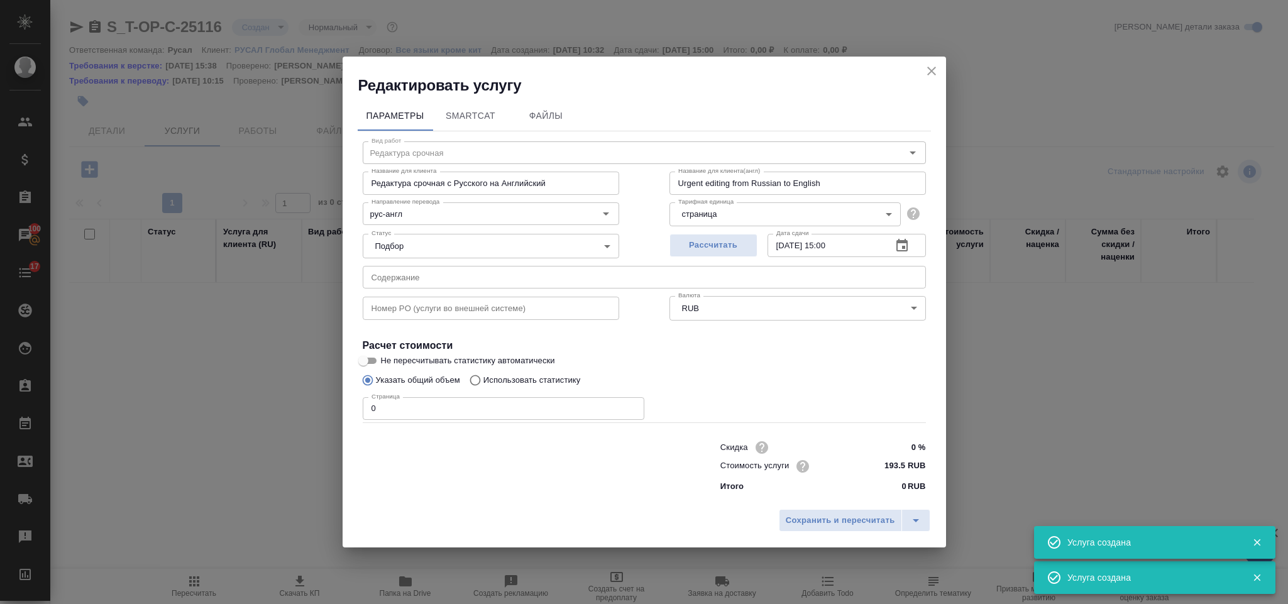
click at [606, 268] on input "text" at bounding box center [644, 277] width 563 height 23
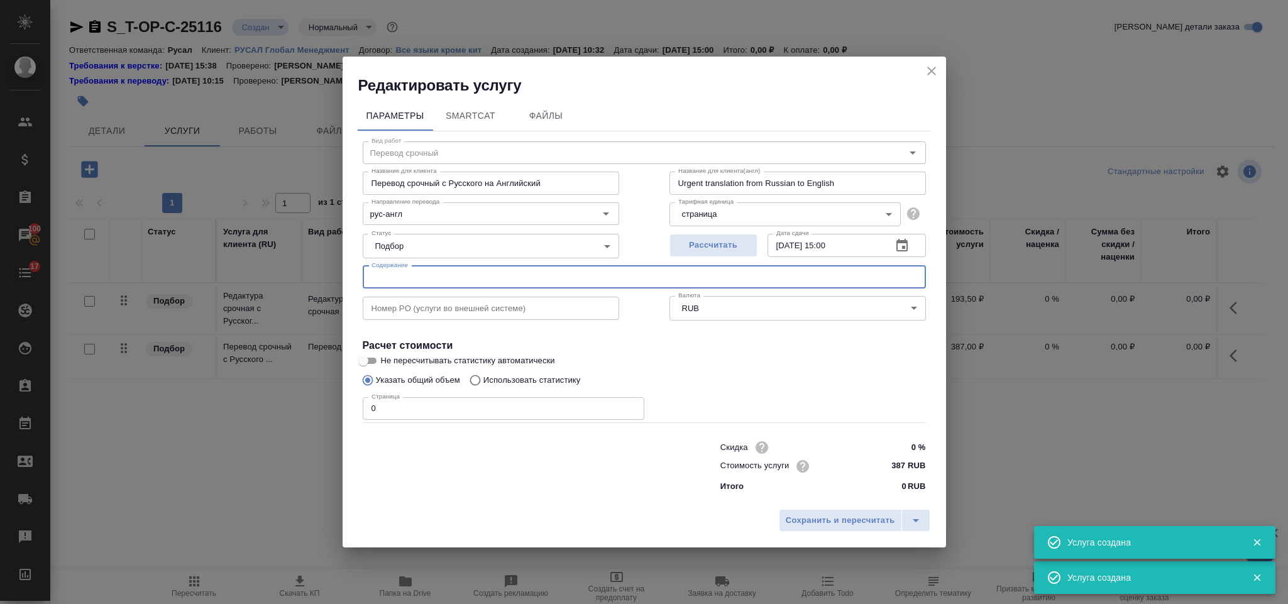
type input "Перевод срочный"
type input "Перевод срочный с Русского на Английский"
type input "Urgent translation from Russian to English"
type input "387 RUB"
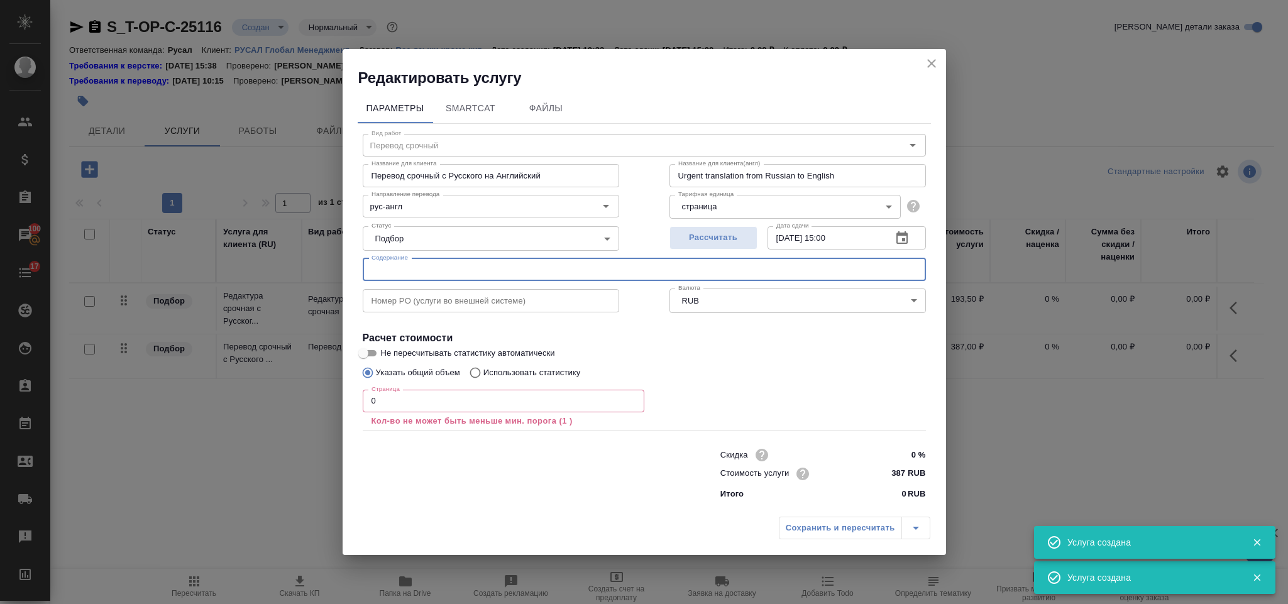
paste input "ИСО ПРОМ"
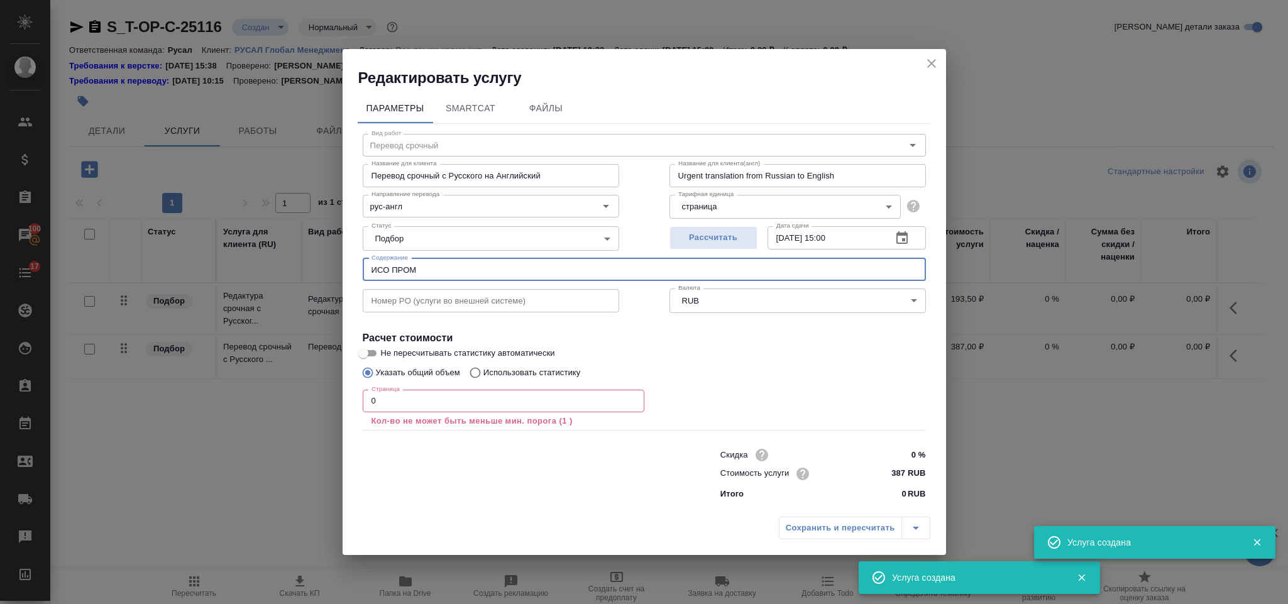
type input "ИСО ПРОМ"
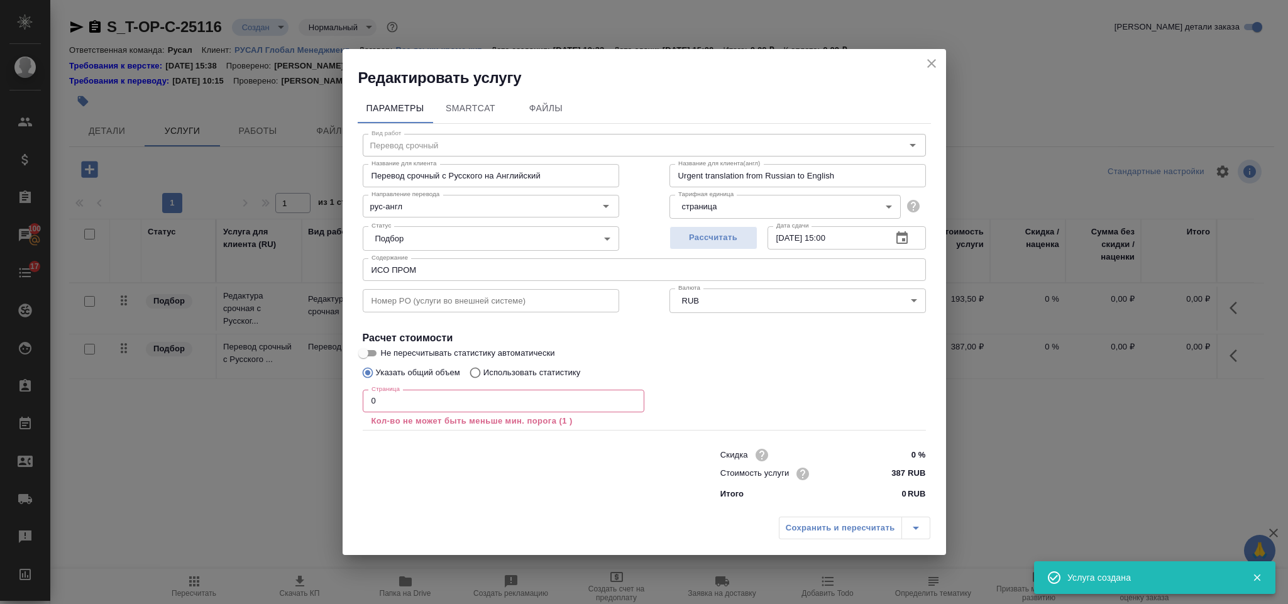
click at [470, 385] on div "Страница 0 Страница Кол-во не может быть меньше мин. порога (1 )" at bounding box center [504, 407] width 282 height 45
click at [470, 393] on input "0" at bounding box center [504, 401] width 282 height 23
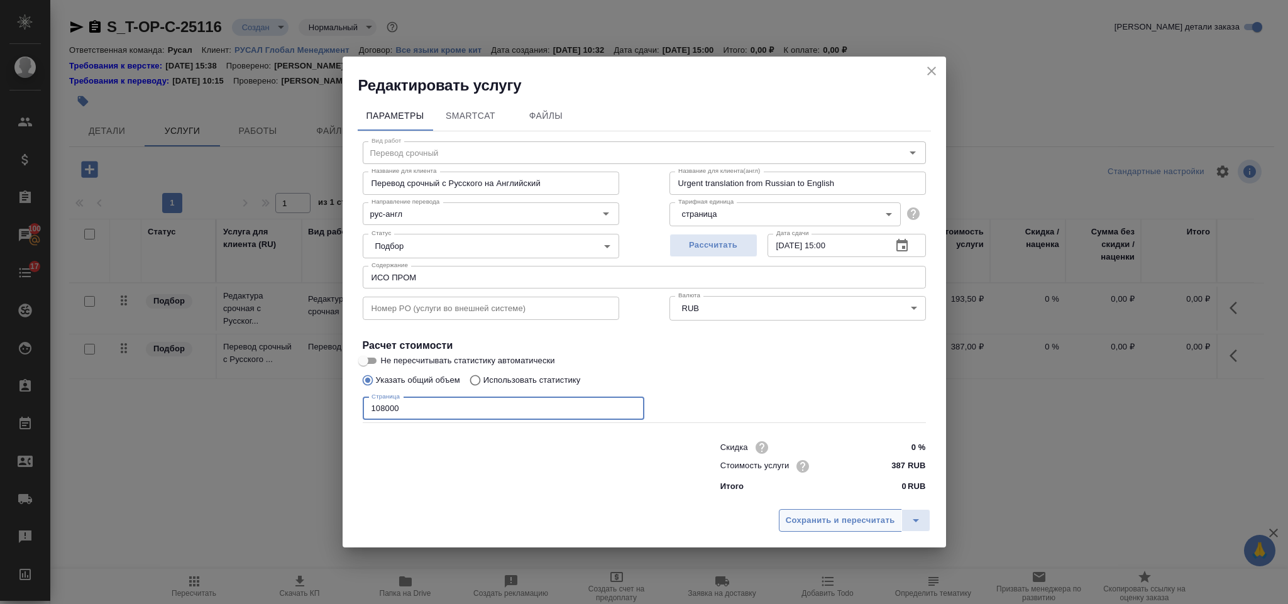
type input "108000"
click at [859, 523] on span "Сохранить и пересчитать" at bounding box center [840, 521] width 109 height 14
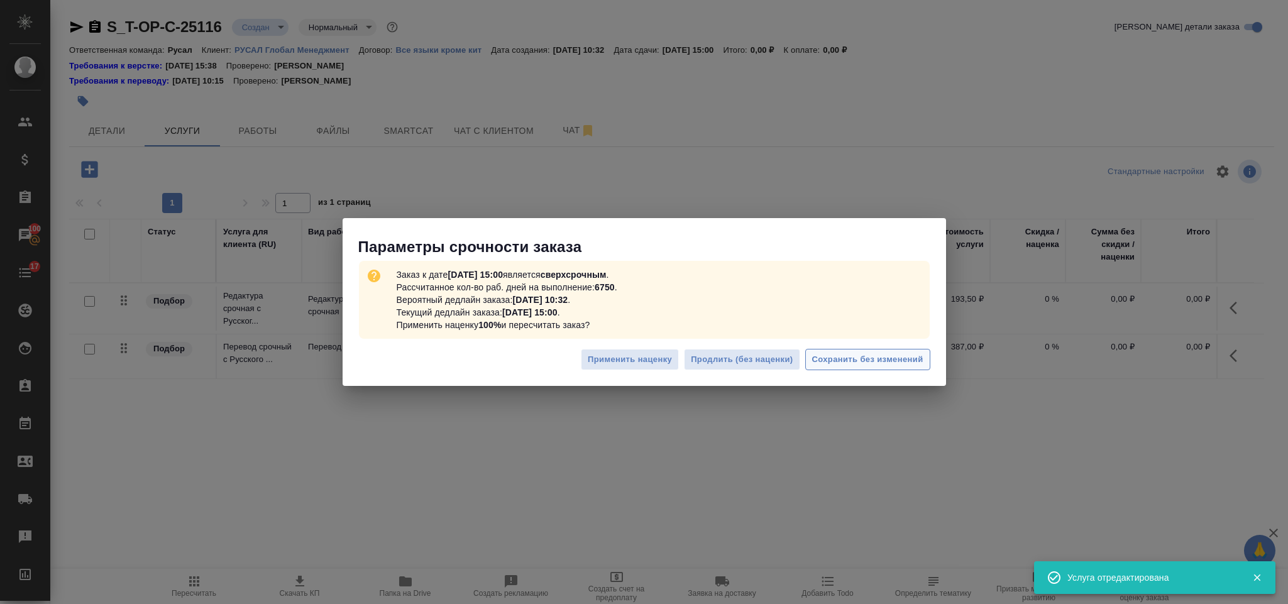
click at [883, 363] on span "Сохранить без изменений" at bounding box center [867, 360] width 111 height 14
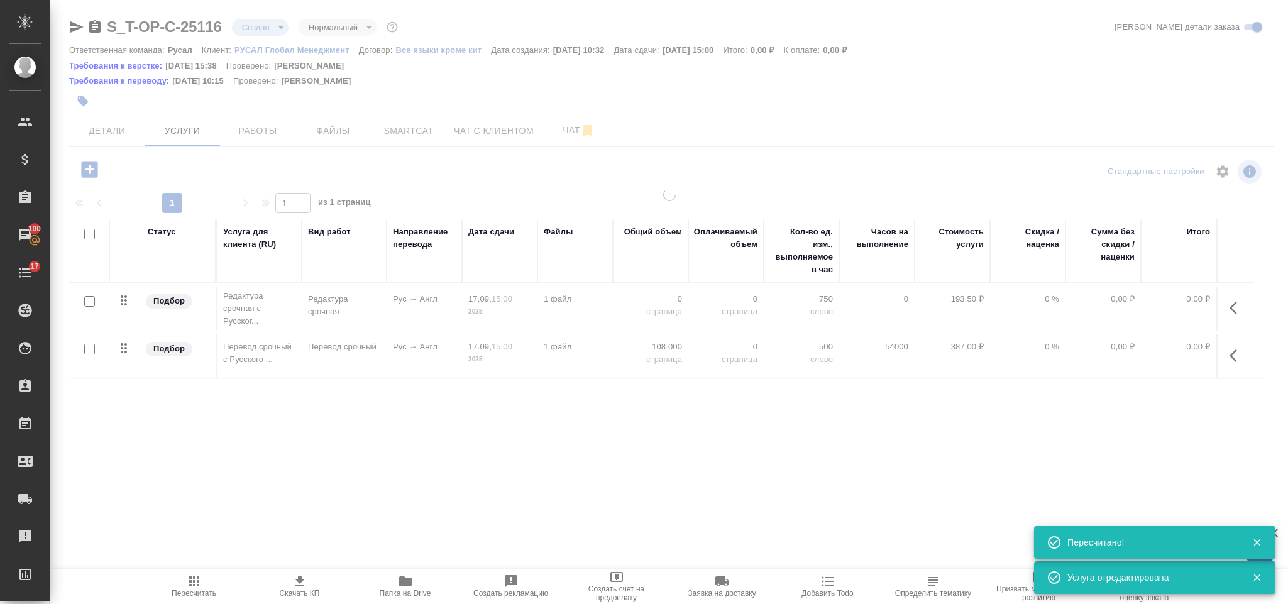
type input "urgent"
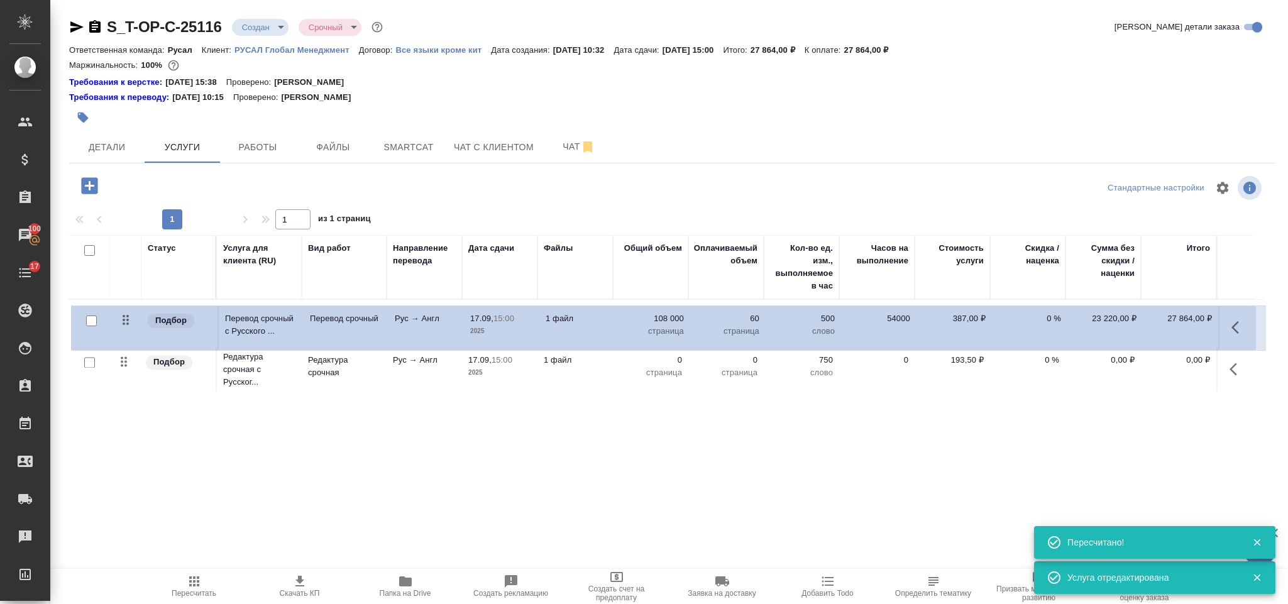
drag, startPoint x: 126, startPoint y: 372, endPoint x: 129, endPoint y: 319, distance: 52.2
click at [129, 319] on table "Статус Услуга для клиента (RU) Вид работ Направление перевода Дата сдачи Файлы …" at bounding box center [666, 315] width 1195 height 160
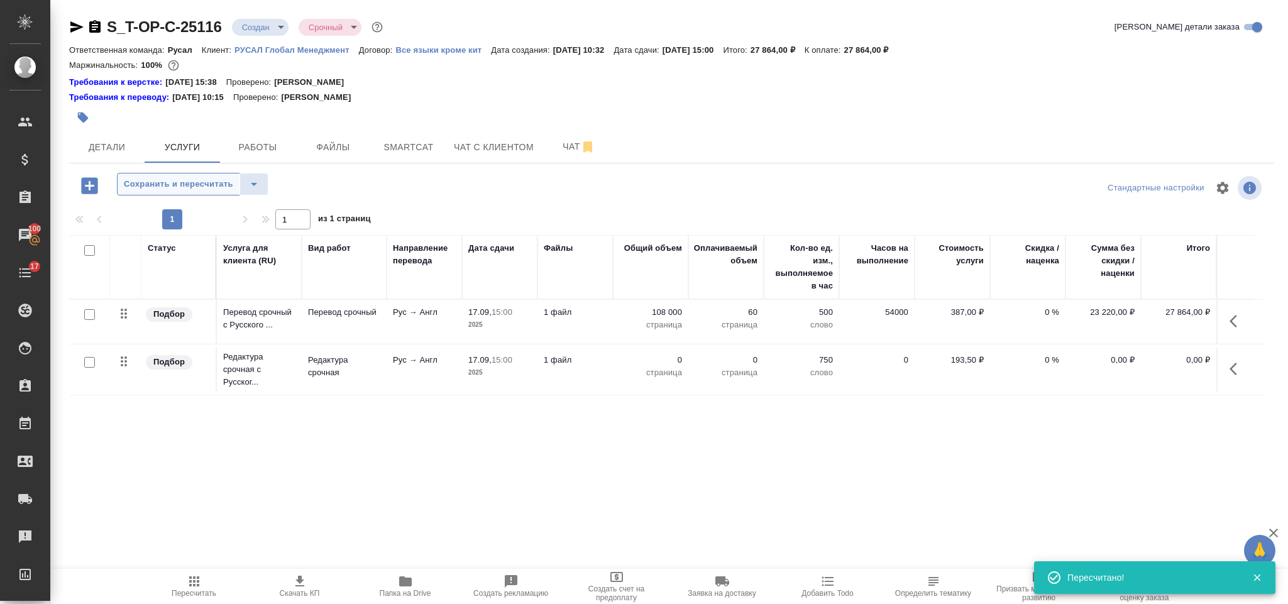
click at [191, 189] on span "Сохранить и пересчитать" at bounding box center [178, 184] width 109 height 14
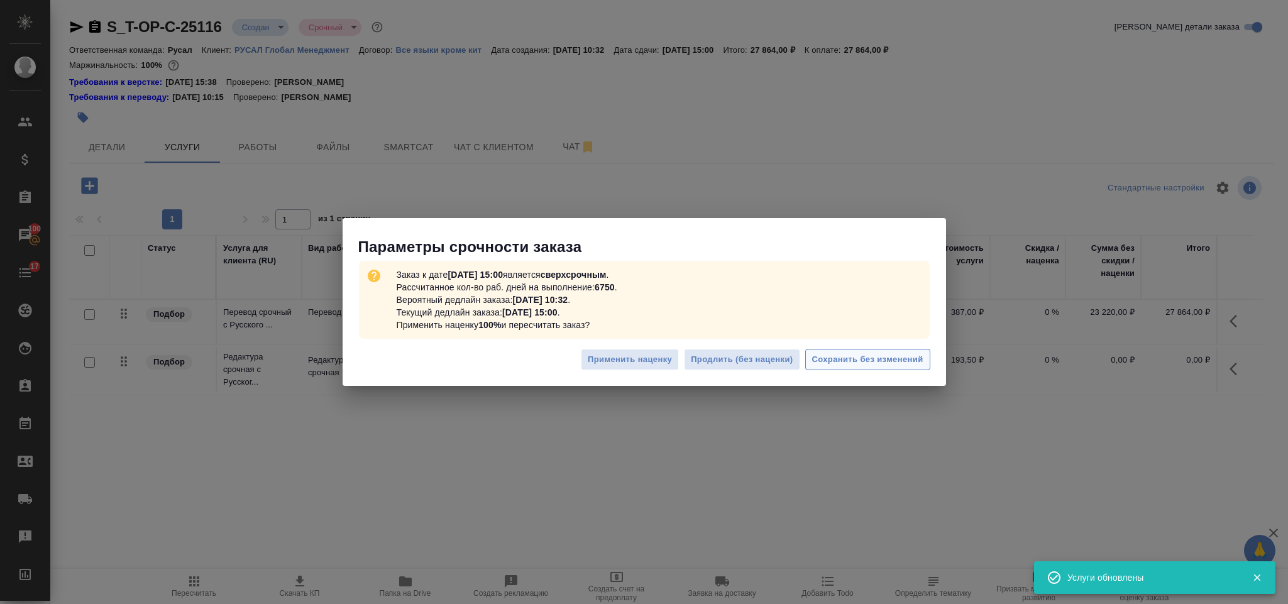
click at [905, 358] on span "Сохранить без изменений" at bounding box center [867, 360] width 111 height 14
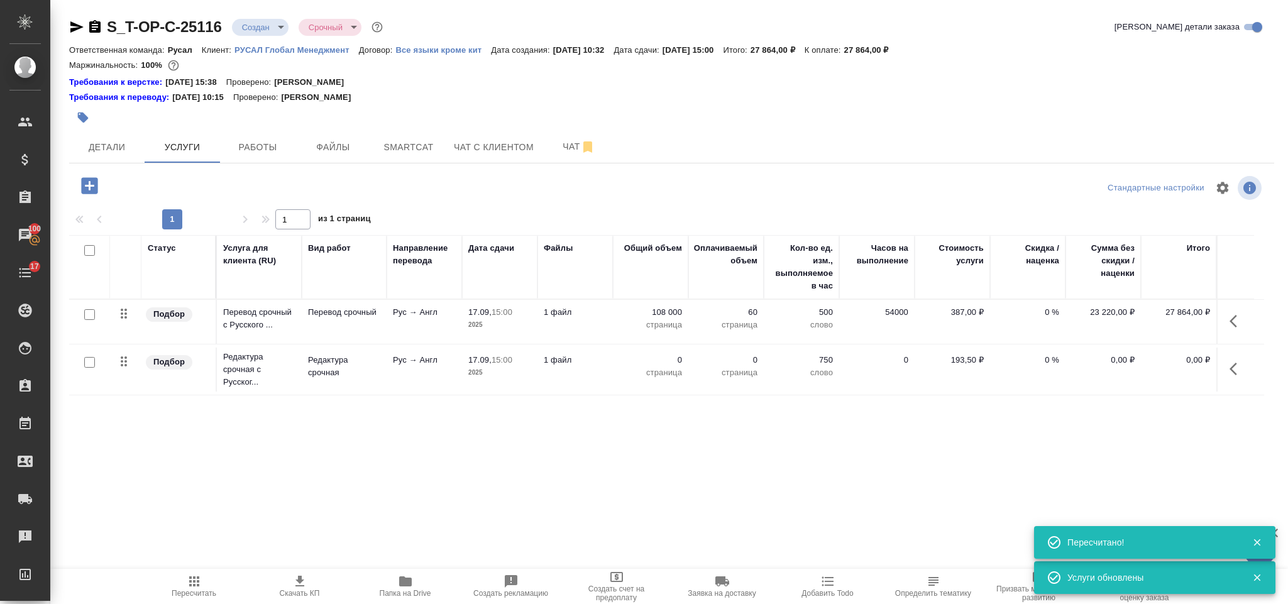
click at [1237, 370] on icon "button" at bounding box center [1237, 368] width 15 height 15
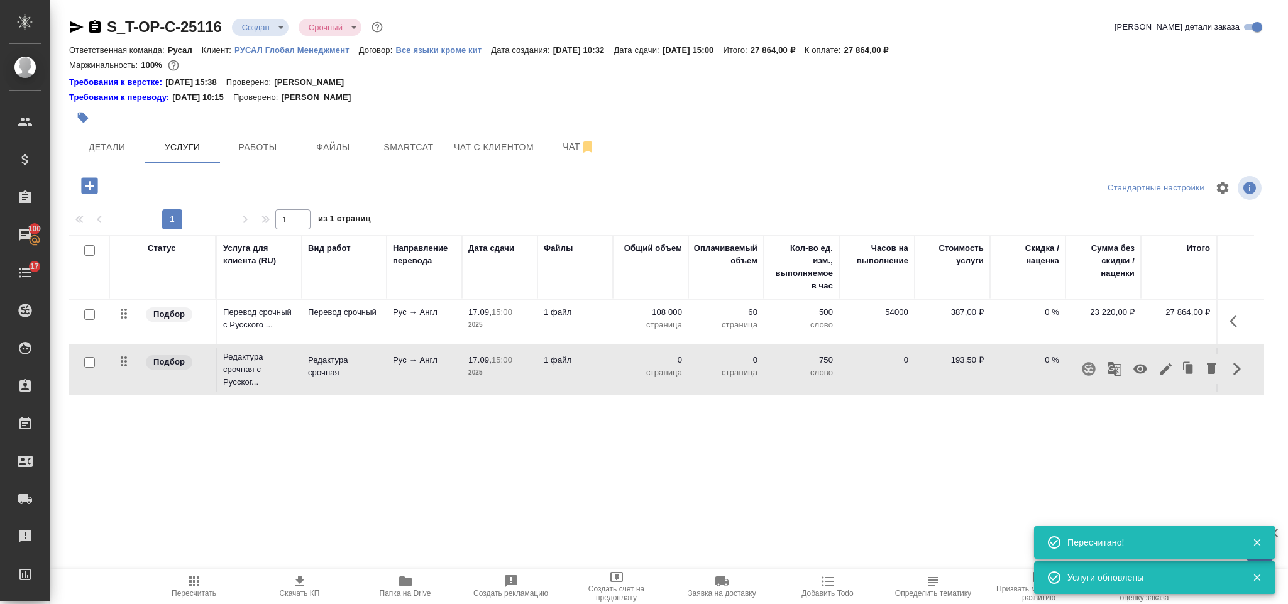
click at [1169, 368] on icon "button" at bounding box center [1166, 368] width 15 height 15
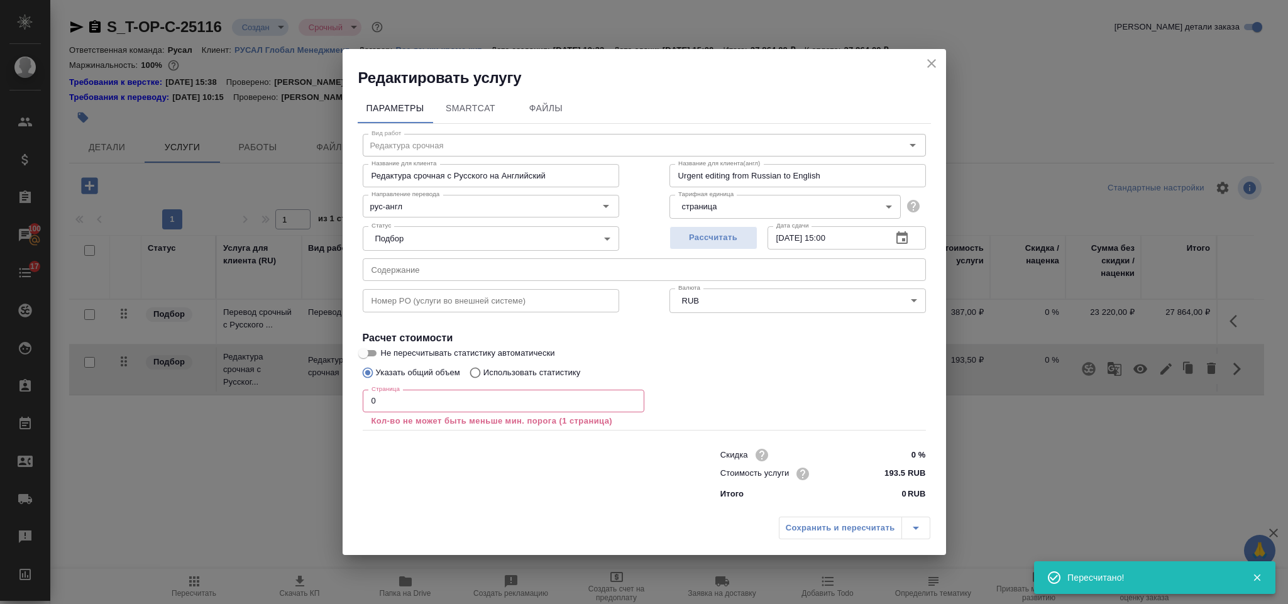
click at [493, 397] on input "0" at bounding box center [504, 401] width 282 height 23
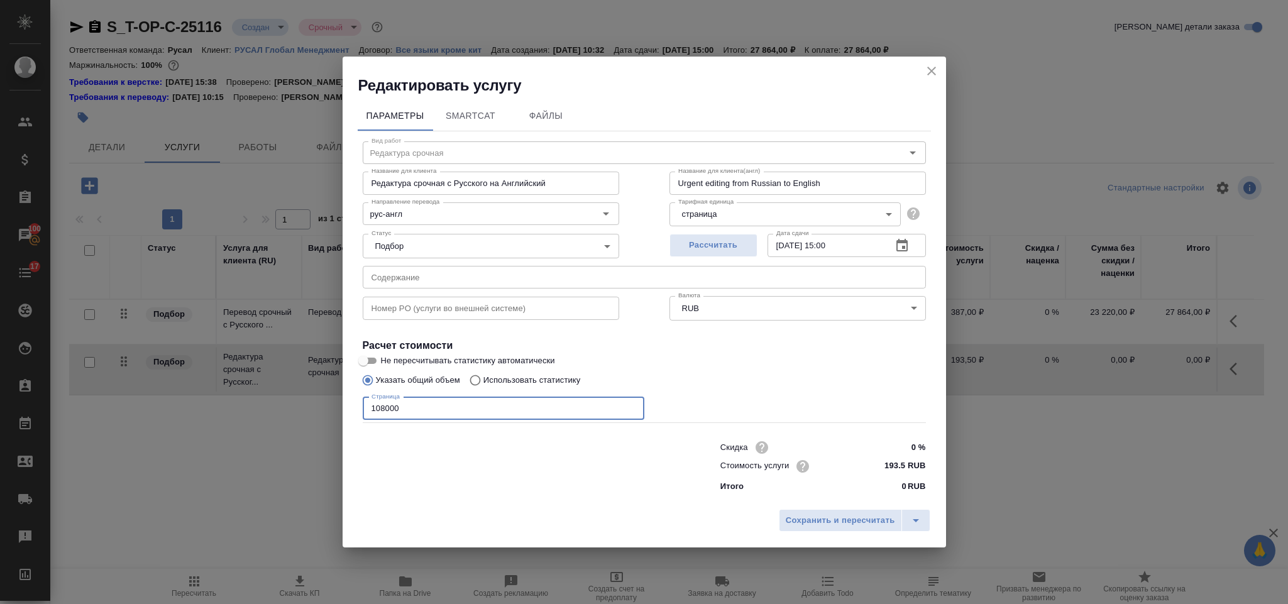
type input "108000"
click at [828, 494] on div "Скидка 0 % Стоимость услуги 193.5 RUB Итого 0 RUB" at bounding box center [823, 465] width 256 height 105
click at [828, 515] on span "Сохранить и пересчитать" at bounding box center [840, 521] width 109 height 14
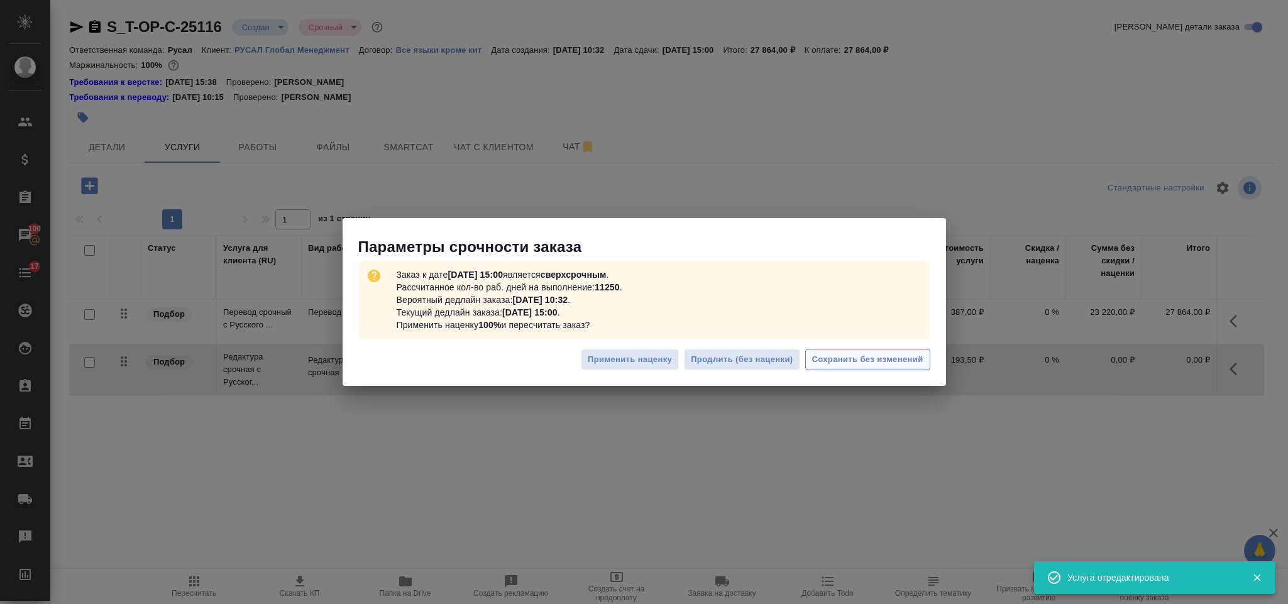
click at [841, 350] on button "Сохранить без изменений" at bounding box center [867, 360] width 125 height 22
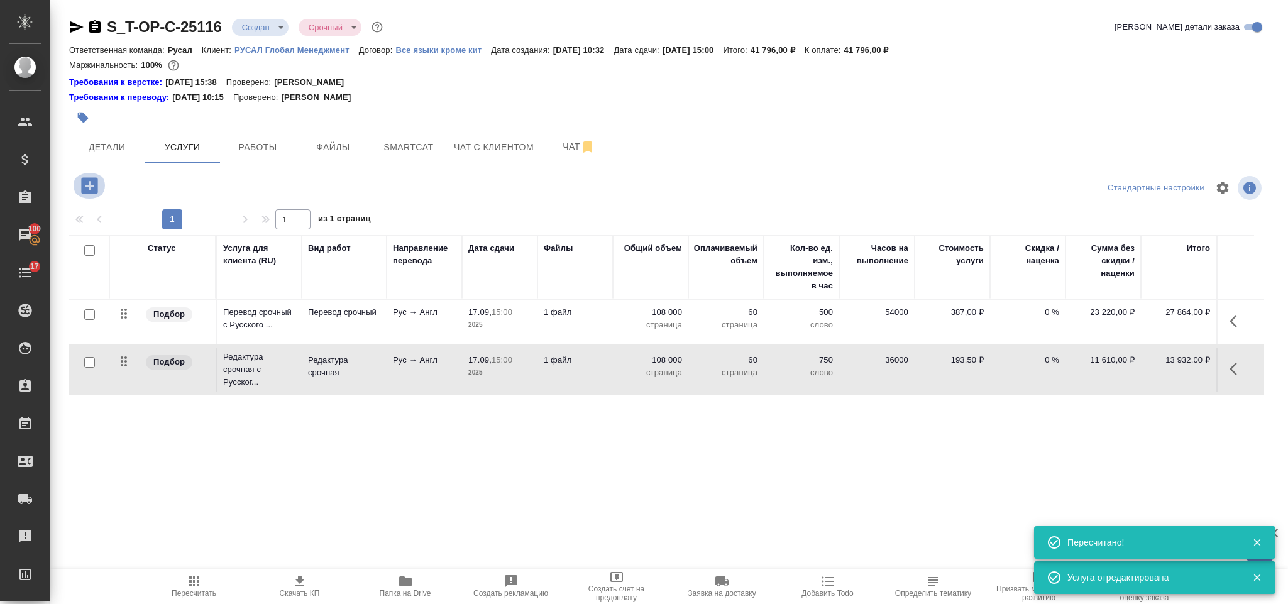
click at [92, 187] on icon "button" at bounding box center [90, 186] width 22 height 22
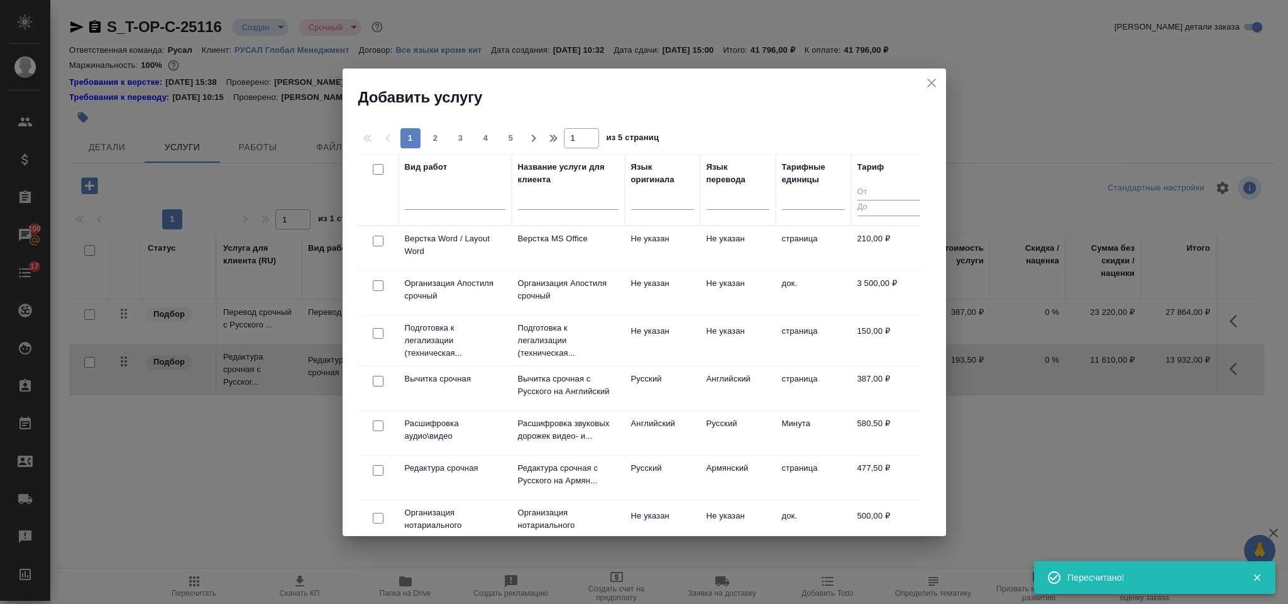
drag, startPoint x: 379, startPoint y: 238, endPoint x: 541, endPoint y: 191, distance: 168.7
click at [378, 238] on input "checkbox" at bounding box center [378, 241] width 11 height 11
checkbox input "true"
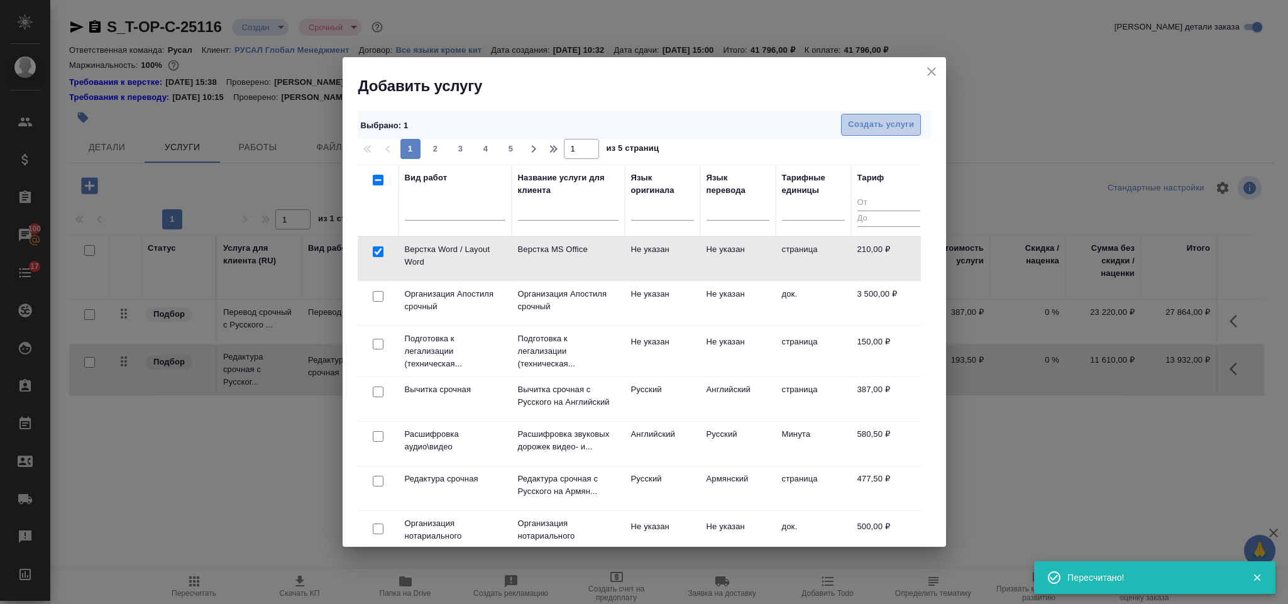
click at [862, 119] on span "Создать услуги" at bounding box center [881, 125] width 66 height 14
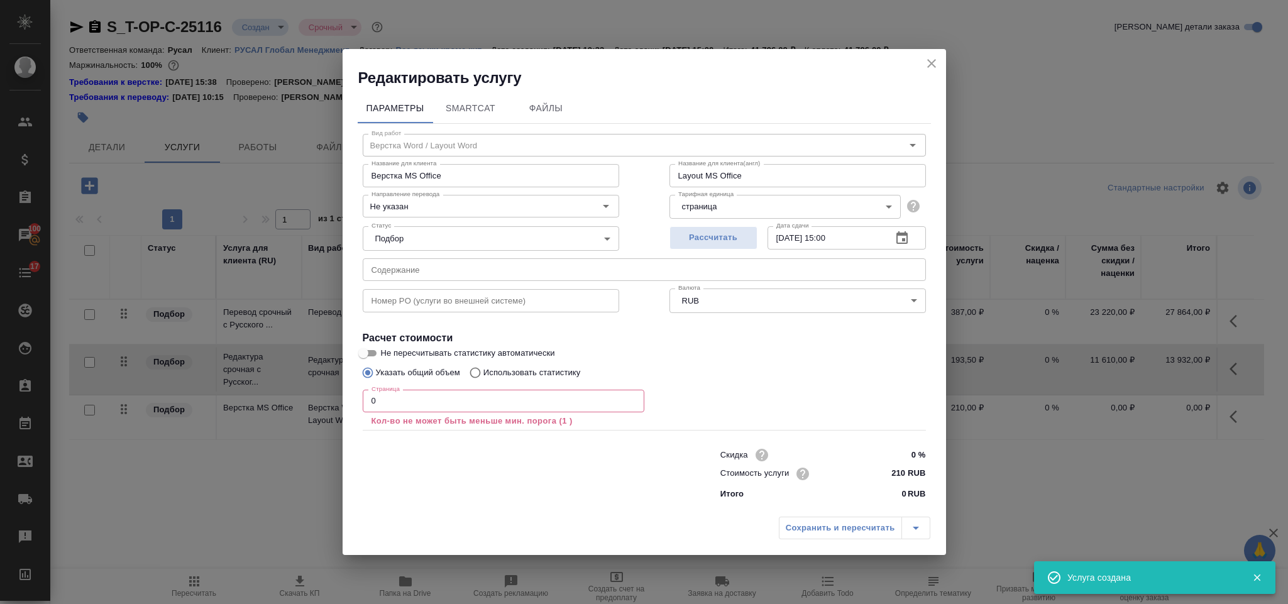
click at [395, 417] on p "Кол-во не может быть меньше мин. порога (1 )" at bounding box center [504, 421] width 264 height 13
click at [392, 402] on input "0" at bounding box center [504, 401] width 282 height 23
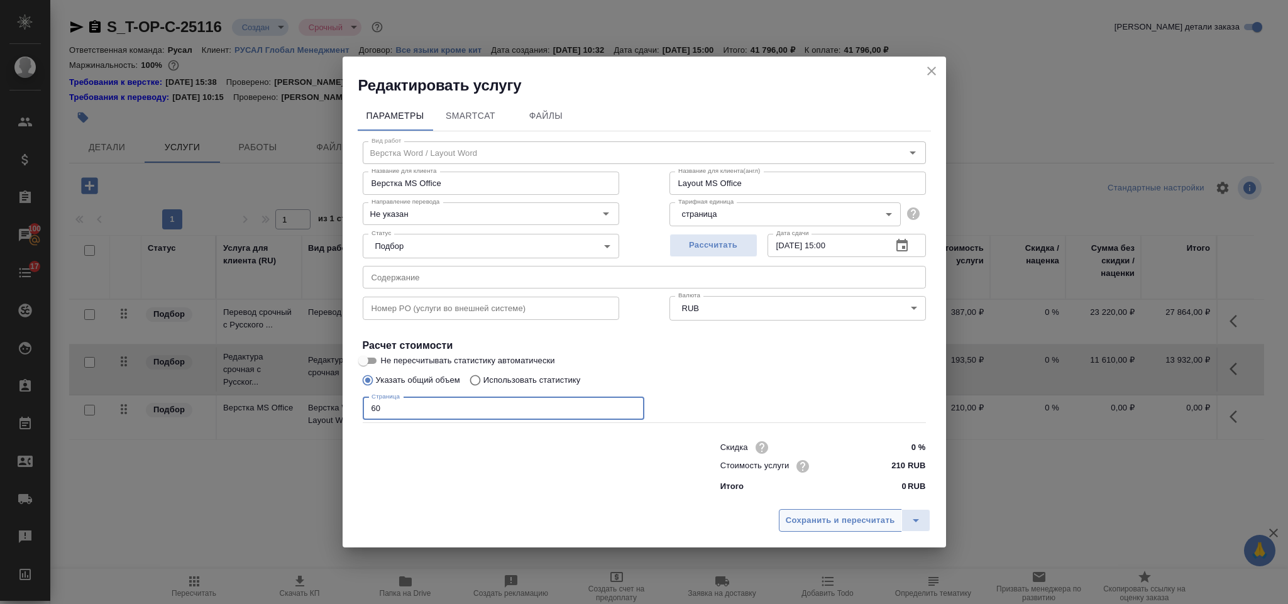
type input "60"
click at [796, 528] on button "Сохранить и пересчитать" at bounding box center [840, 520] width 123 height 23
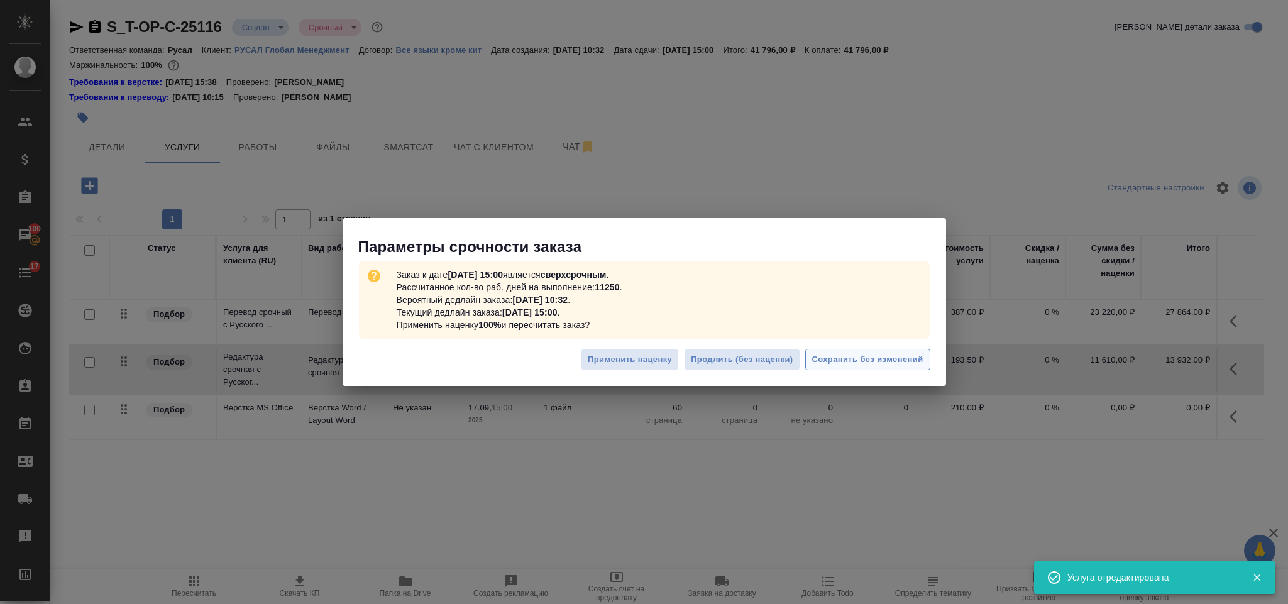
click at [810, 357] on button "Сохранить без изменений" at bounding box center [867, 360] width 125 height 22
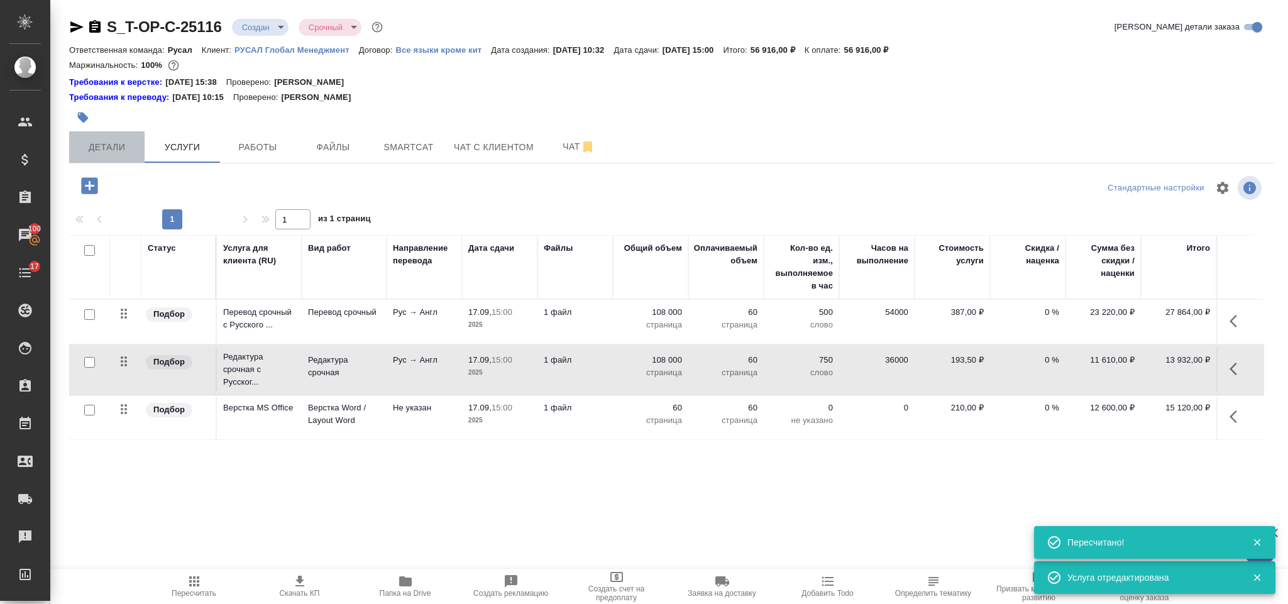
click at [124, 140] on span "Детали" at bounding box center [107, 148] width 60 height 16
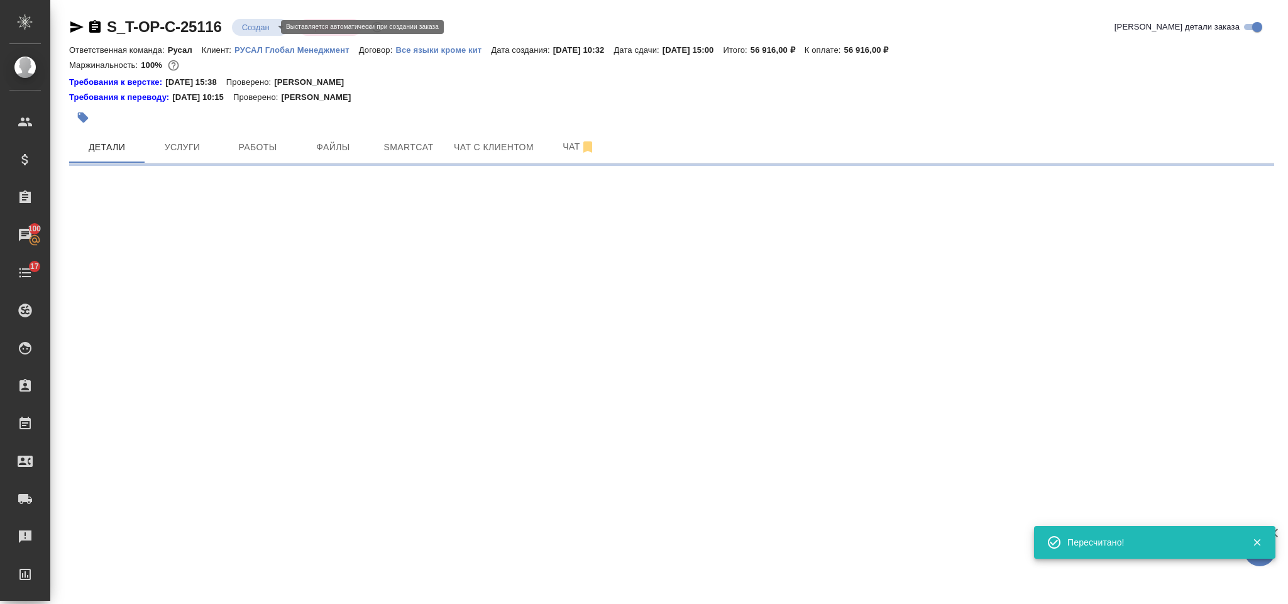
click at [258, 29] on body "🙏 .cls-1 fill:#fff; AWATERA [PERSON_NAME] Спецификации Заказы 100 Чаты 17 Todo …" at bounding box center [644, 302] width 1288 height 604
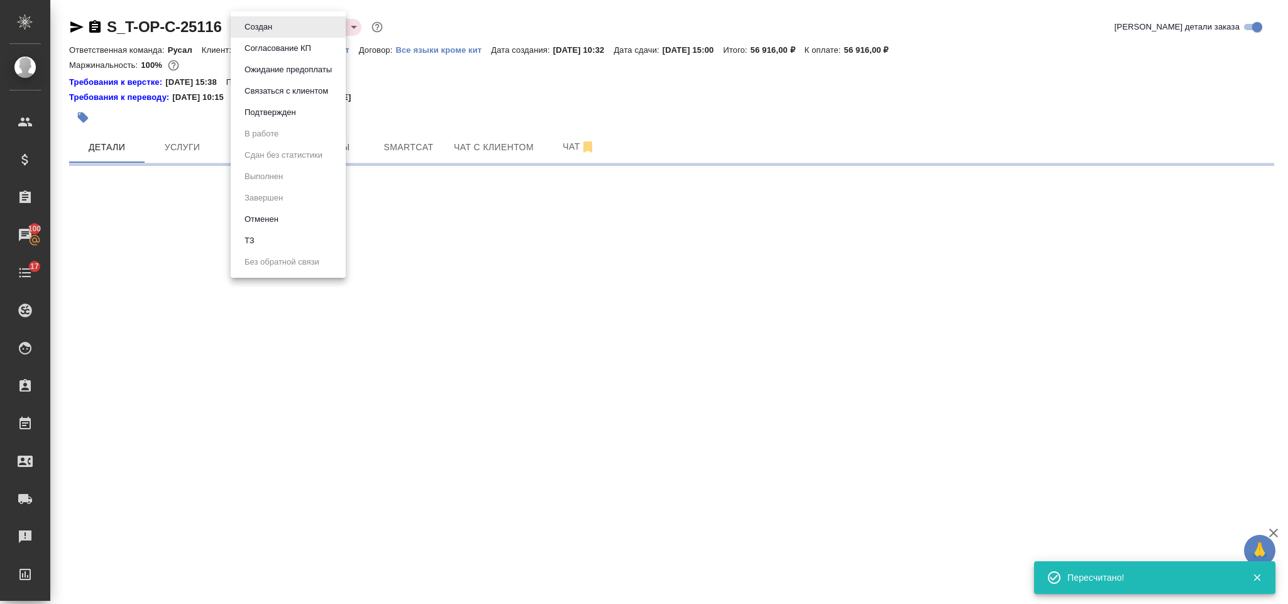
select select "RU"
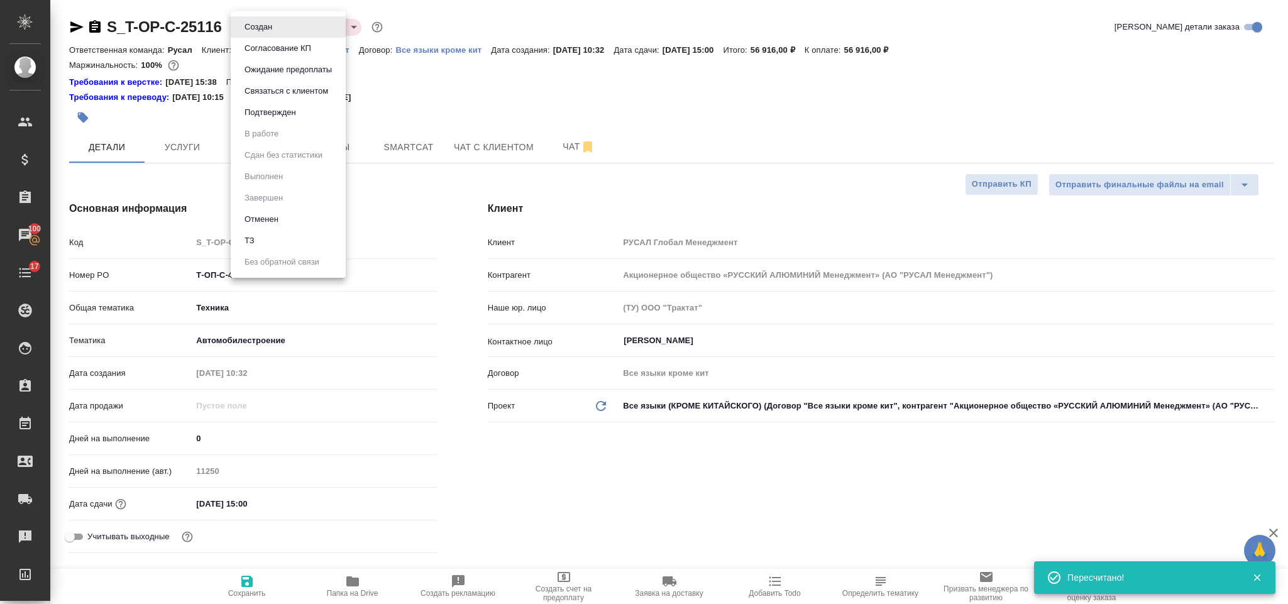
click at [260, 236] on li "ТЗ" at bounding box center [288, 240] width 115 height 21
type textarea "x"
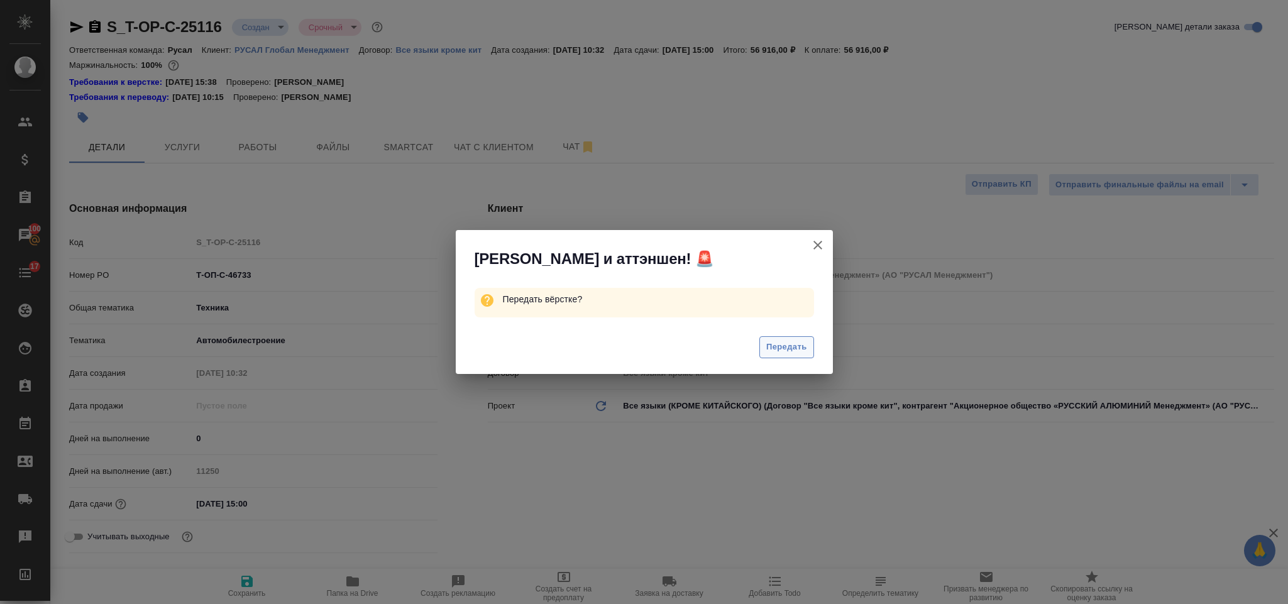
click at [771, 336] on button "Передать" at bounding box center [786, 347] width 55 height 22
type textarea "x"
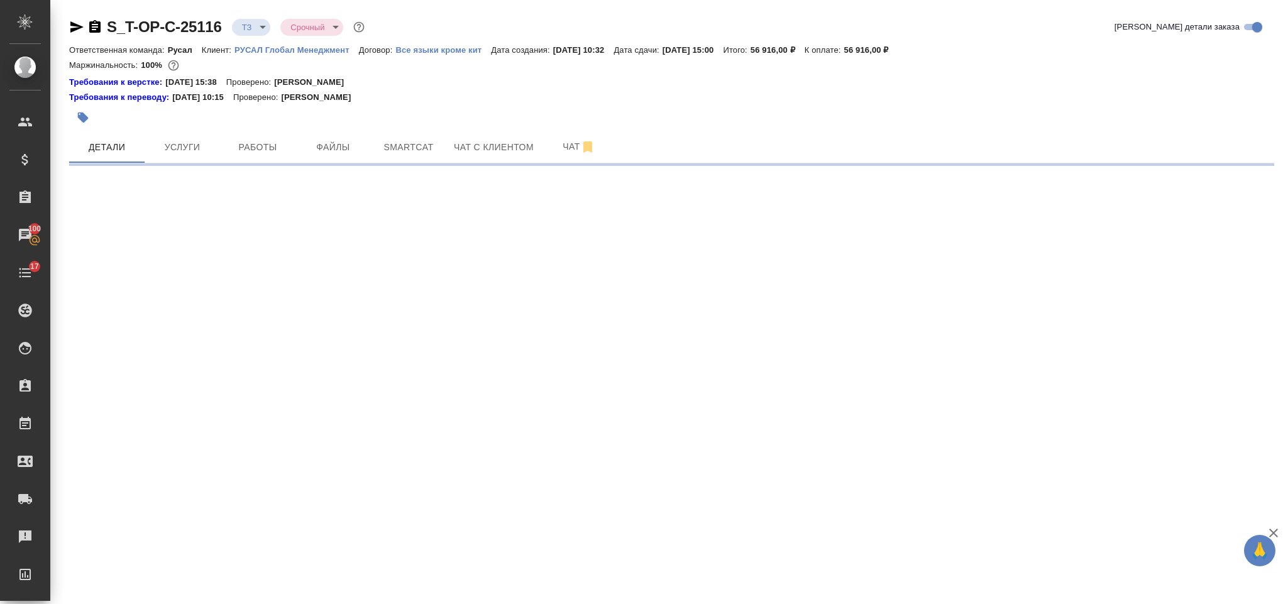
click at [97, 25] on icon "button" at bounding box center [94, 26] width 15 height 15
select select "RU"
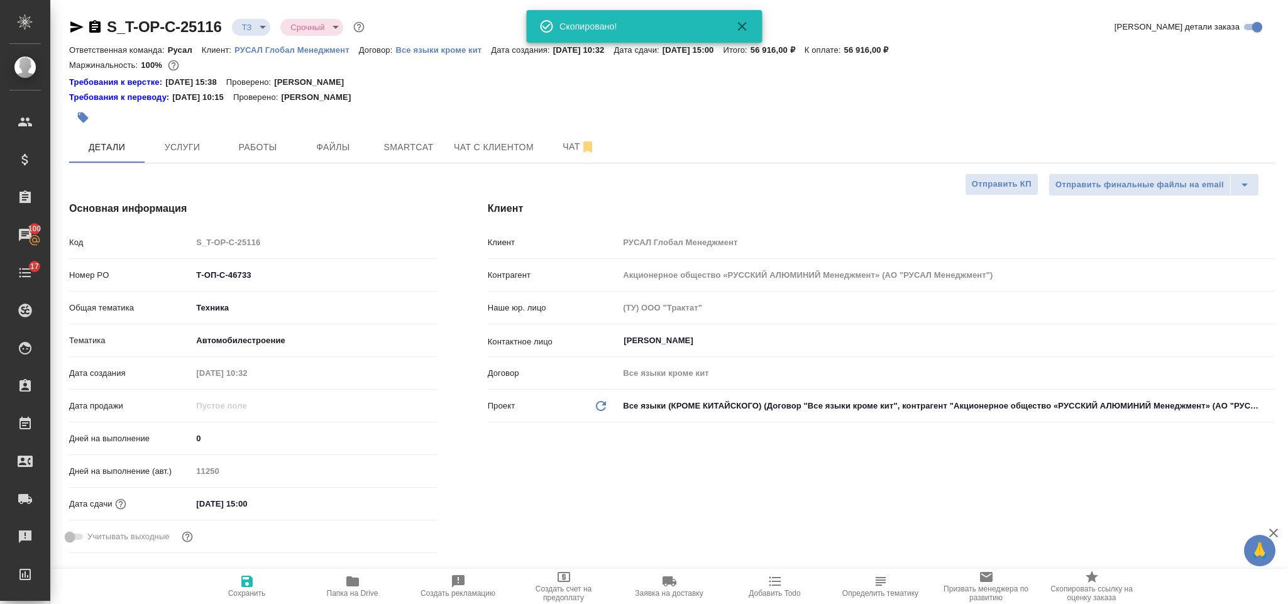
type textarea "x"
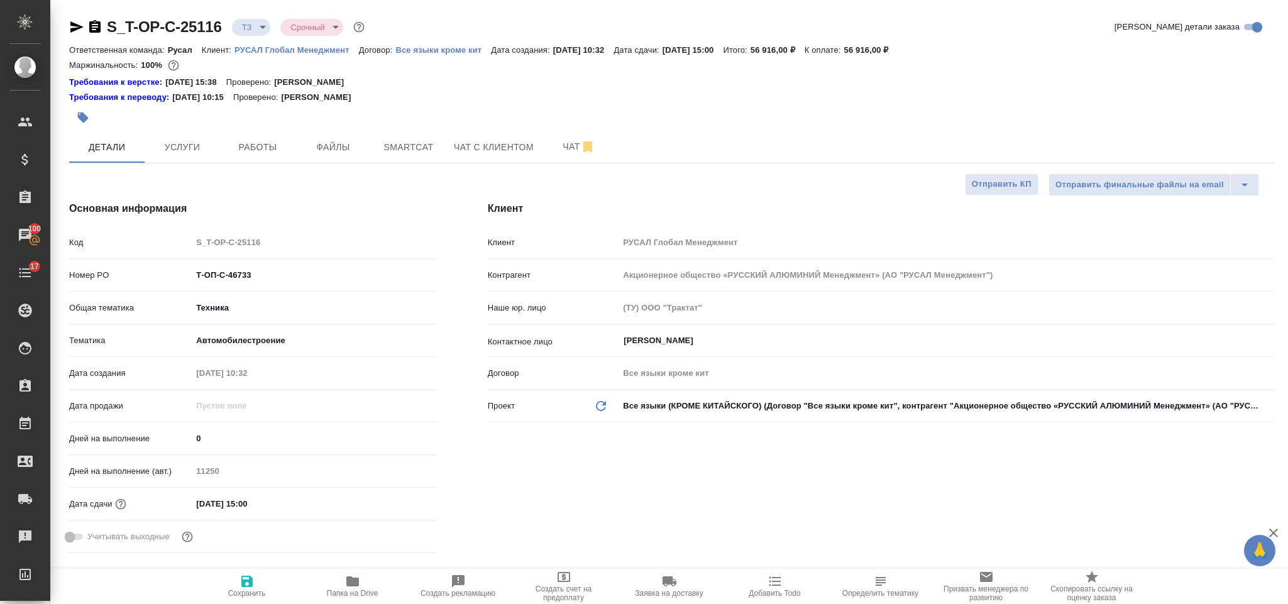
click at [72, 25] on icon "button" at bounding box center [76, 26] width 13 height 11
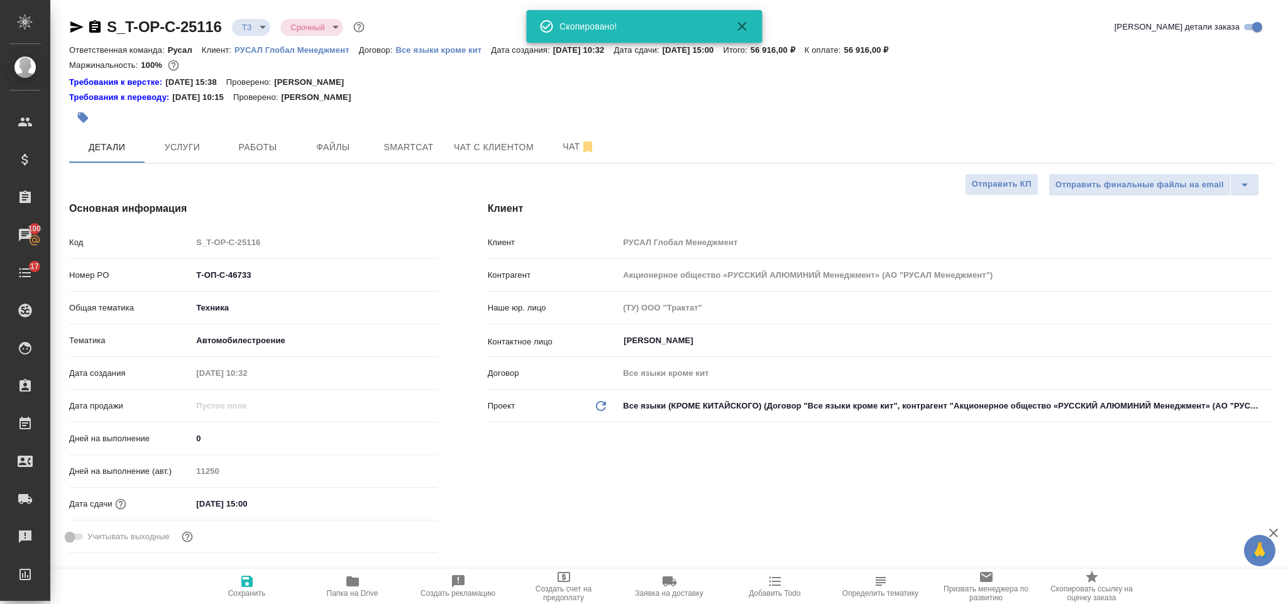
type textarea "x"
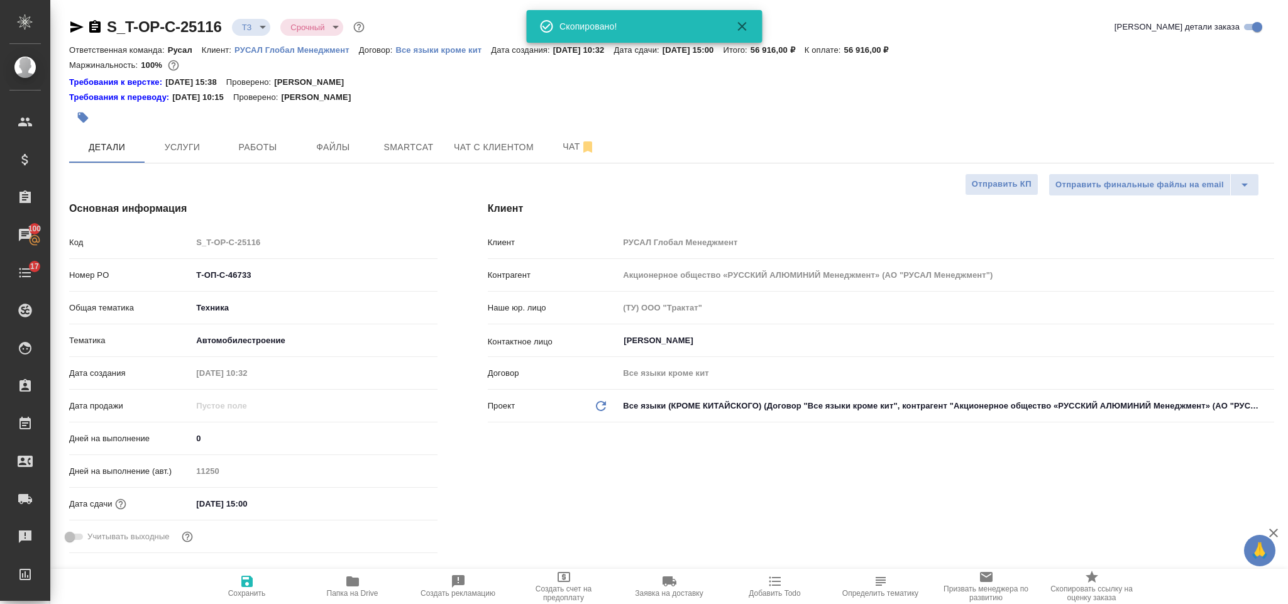
type textarea "x"
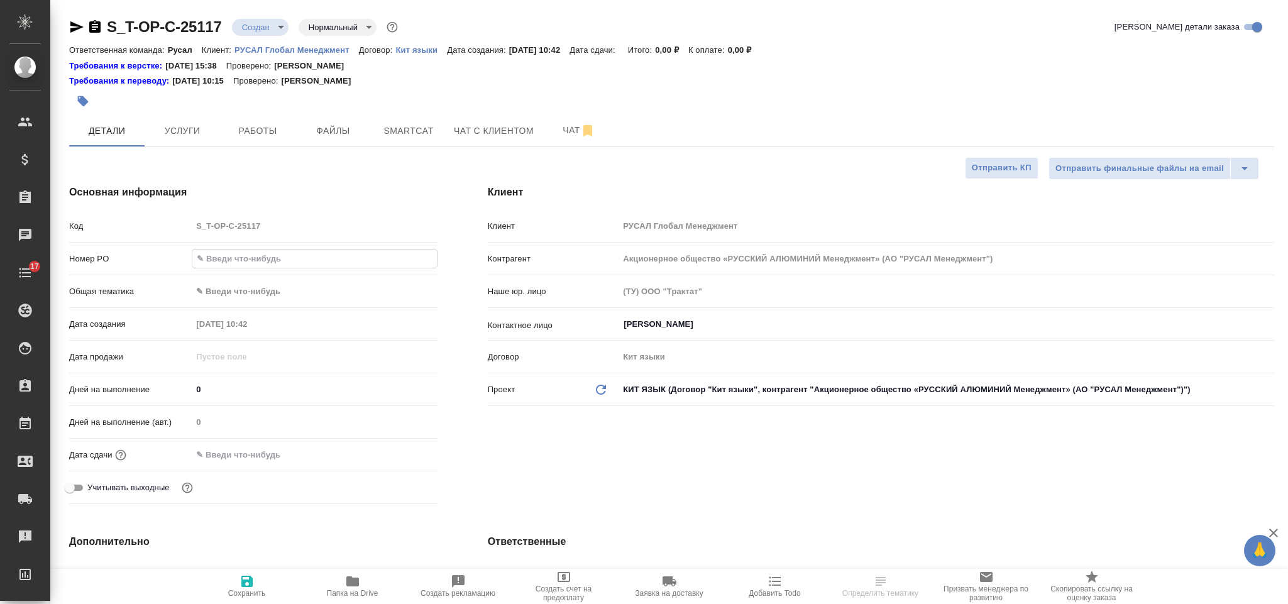
select select "RU"
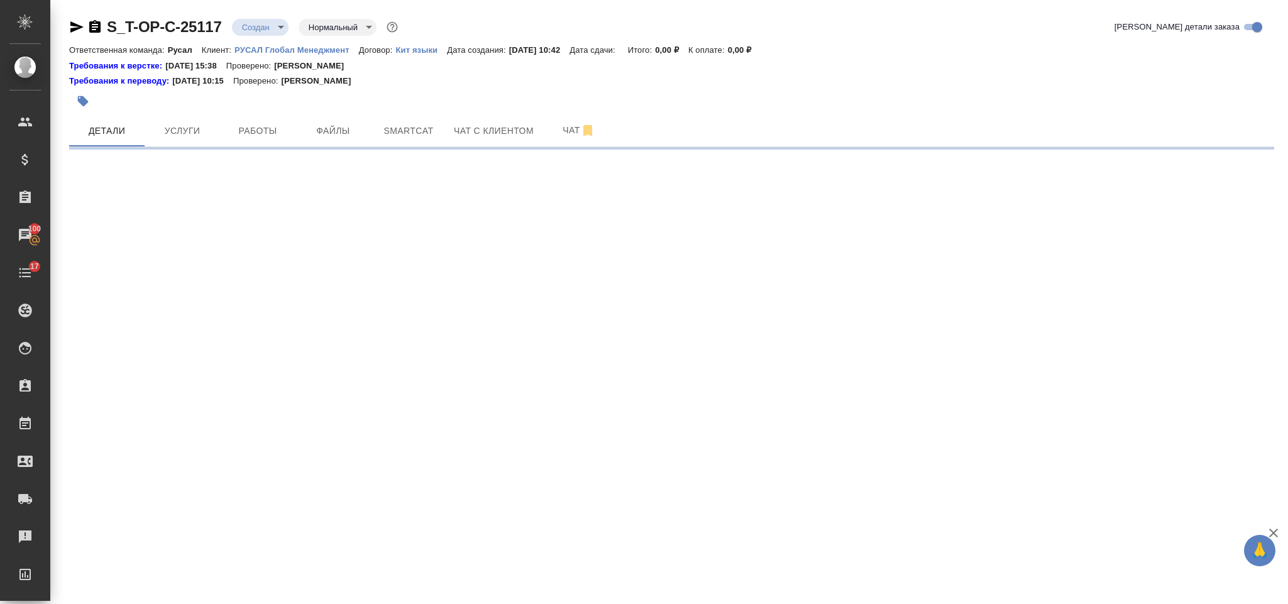
select select "RU"
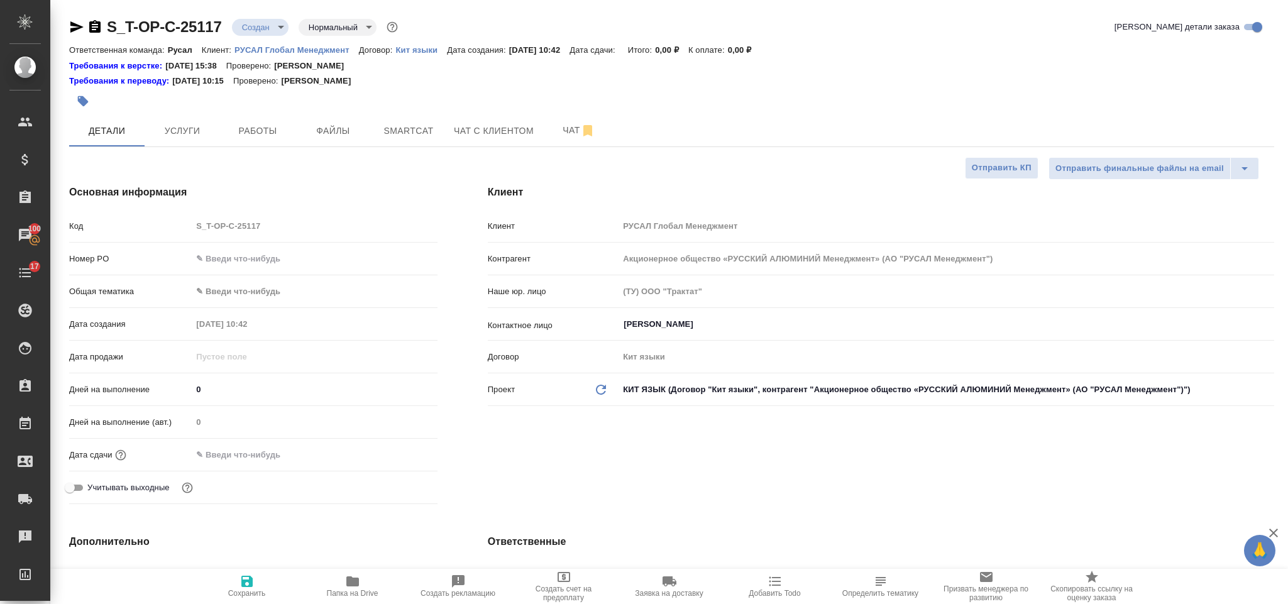
type textarea "x"
click at [253, 266] on input "text" at bounding box center [314, 259] width 245 height 18
paste input "Т-ОП-С-46734"
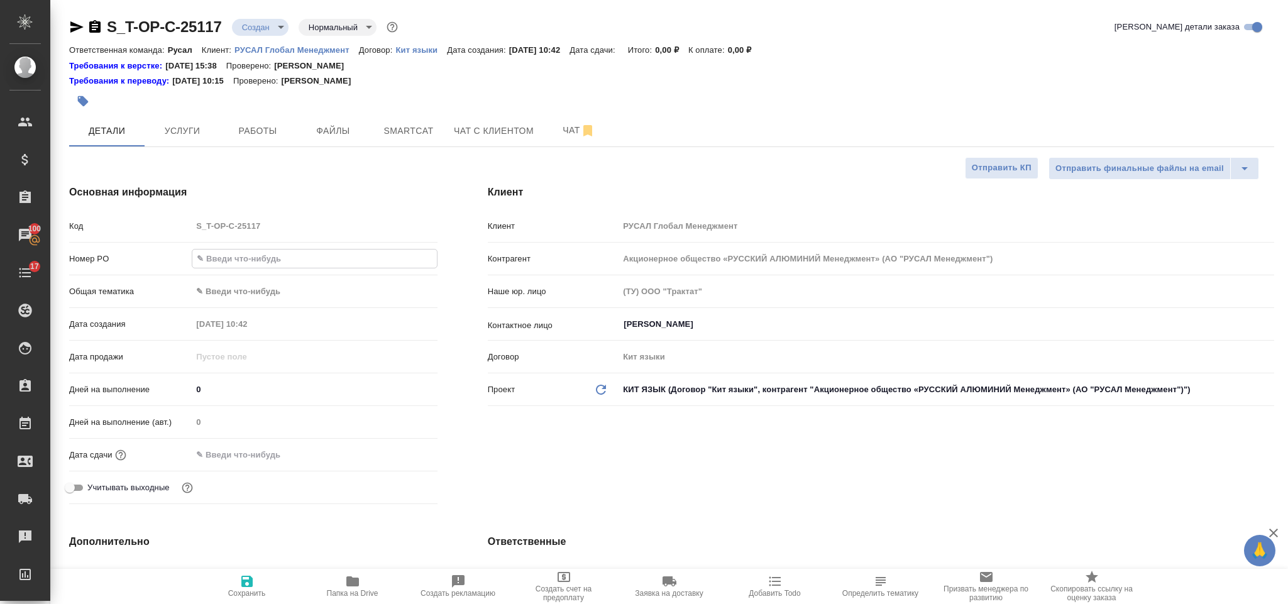
type input "Т-ОП-С-46734"
type textarea "x"
type input "Т-ОП-С-46734"
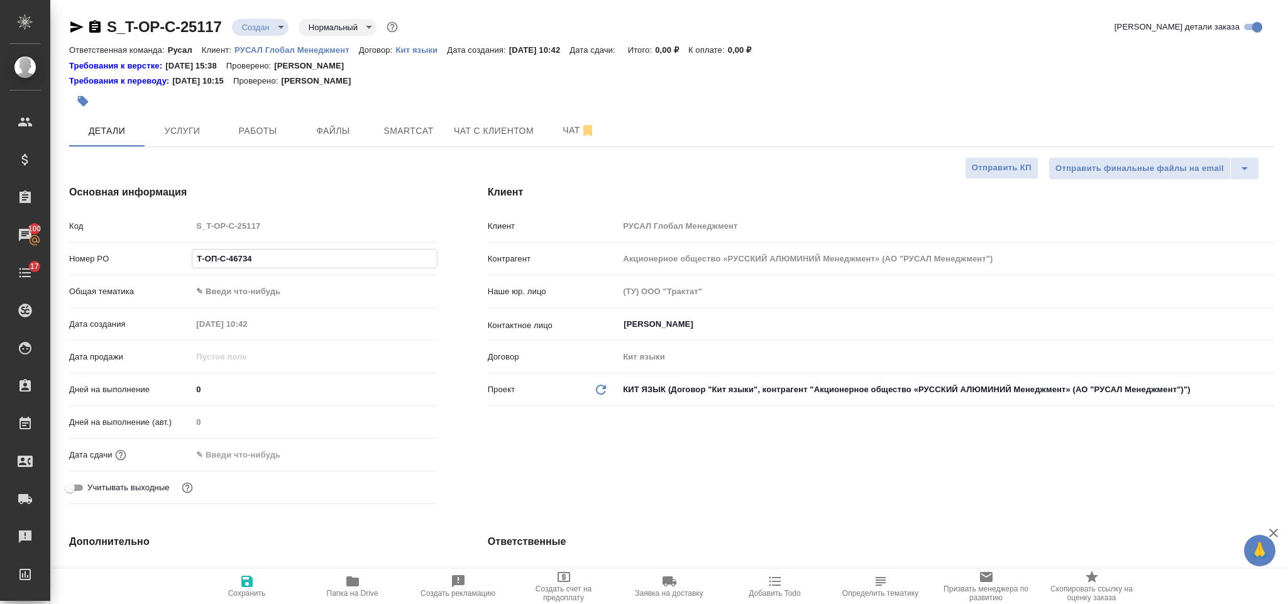
click at [225, 283] on body "🙏 .cls-1 fill:#fff; AWATERA [PERSON_NAME] Спецификации Заказы 100 Чаты 17 Todo …" at bounding box center [644, 302] width 1288 height 604
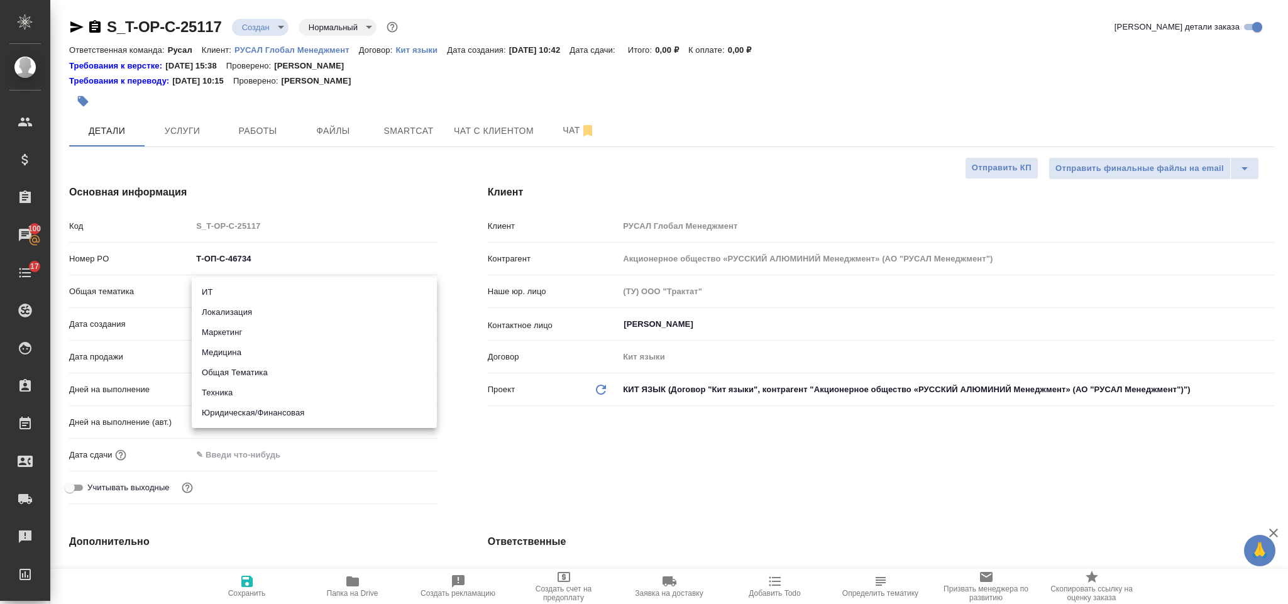
click at [264, 391] on li "Техника" at bounding box center [314, 393] width 245 height 20
type input "tech"
type textarea "x"
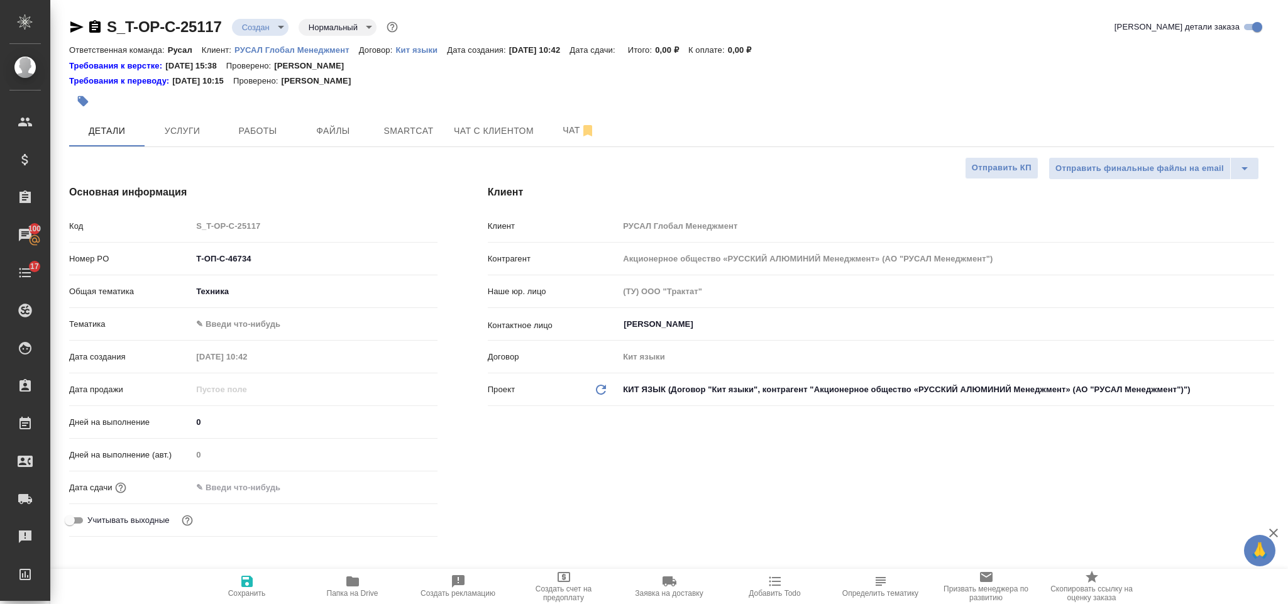
click at [262, 330] on body "🙏 .cls-1 fill:#fff; AWATERA [PERSON_NAME] Спецификации Заказы 100 Чаты 17 Todo …" at bounding box center [644, 302] width 1288 height 604
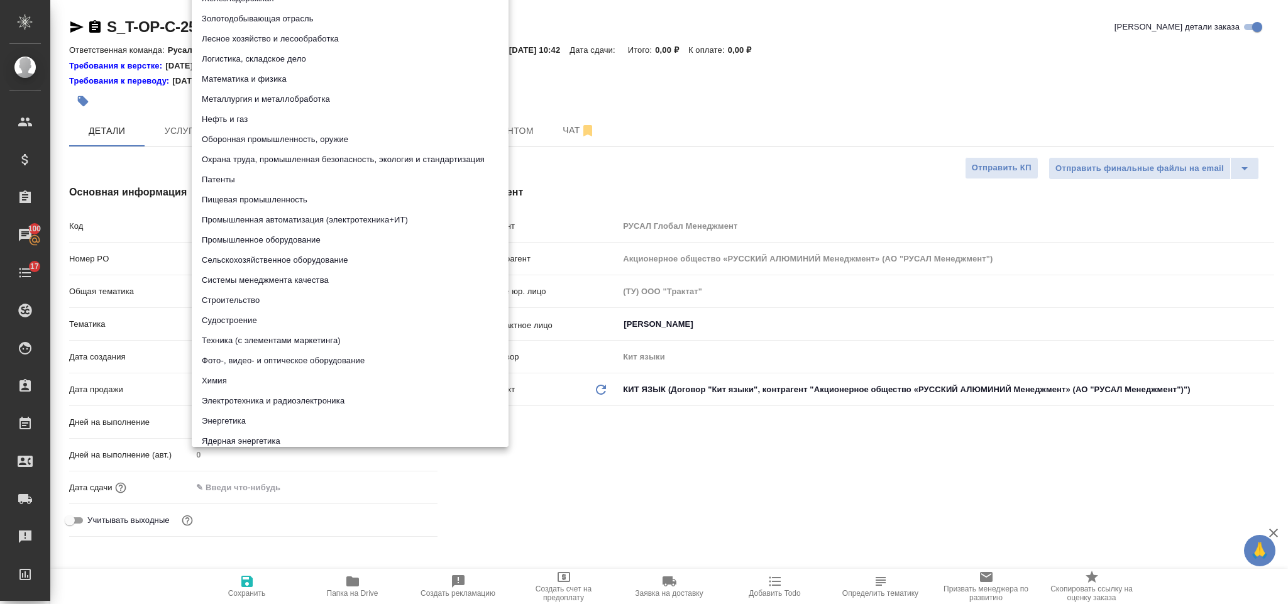
type textarea "x"
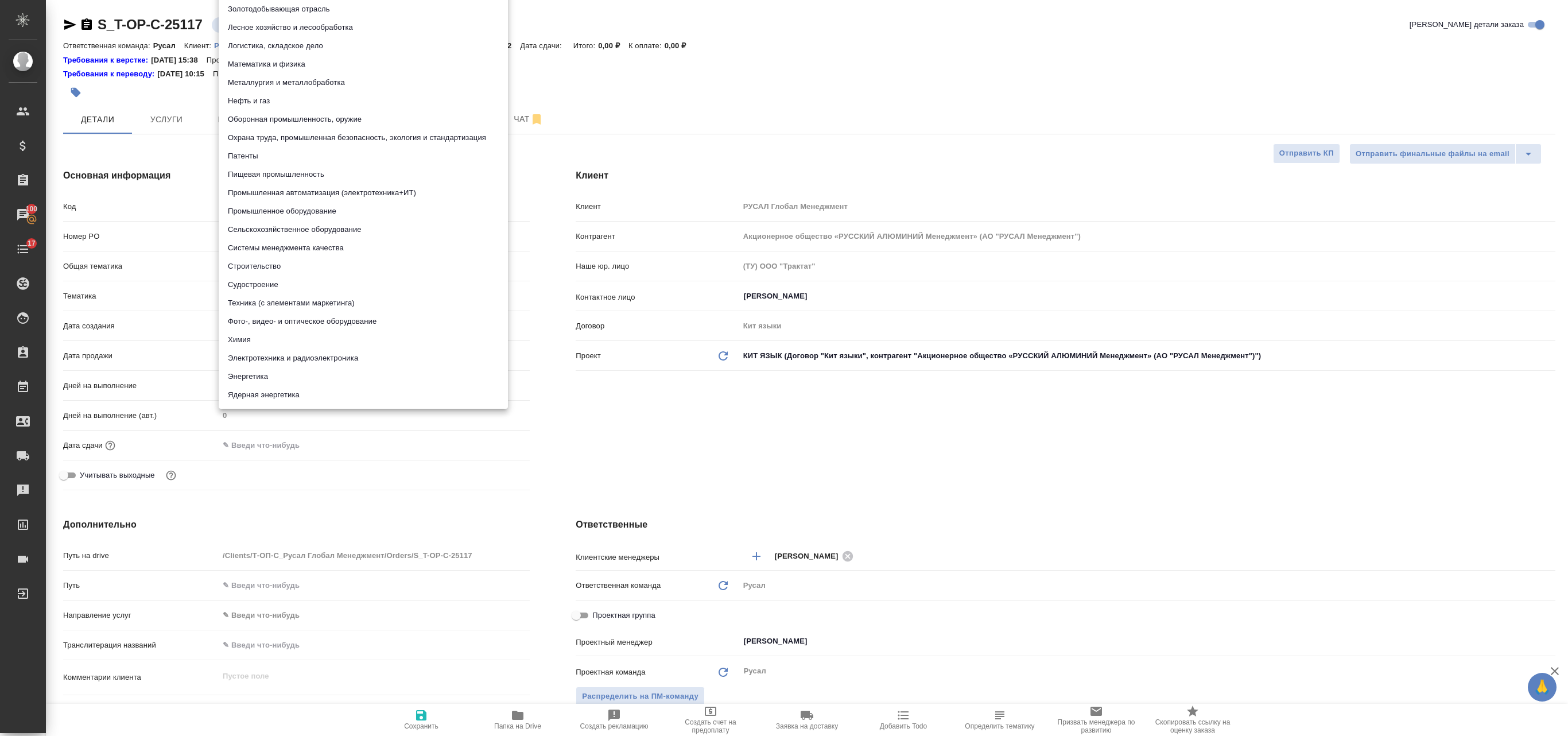
type textarea "x"
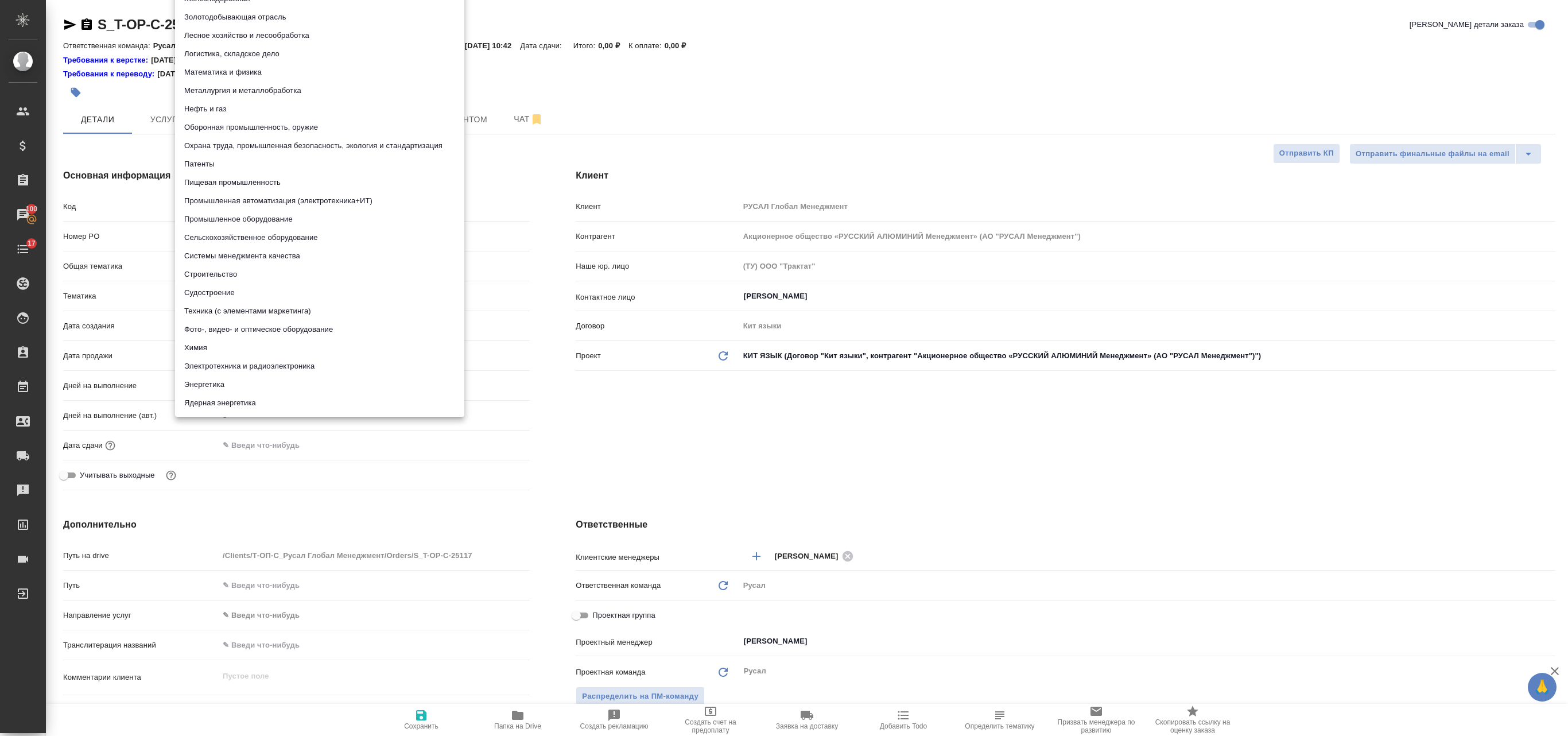
type textarea "x"
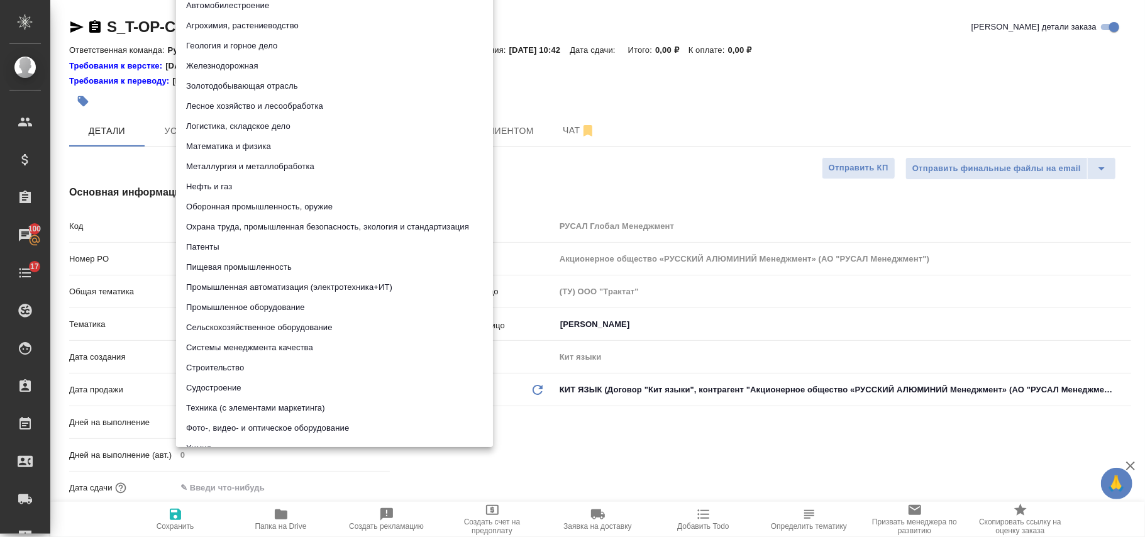
type textarea "x"
click at [323, 4] on li "Автомобилестроение" at bounding box center [334, 6] width 317 height 20
type textarea "x"
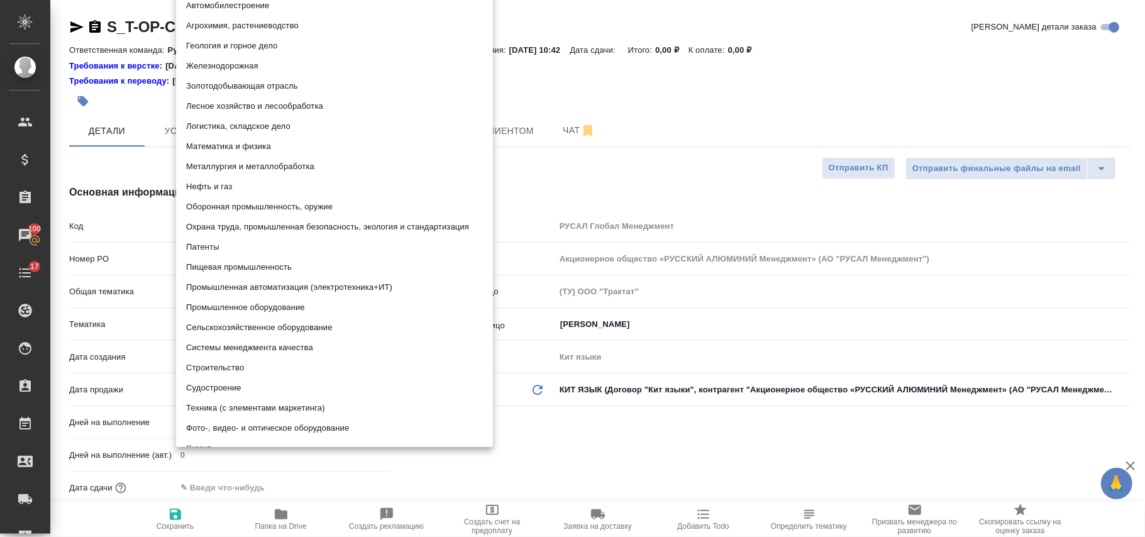
type textarea "x"
type input "5f647204b73bc97568ca66a7"
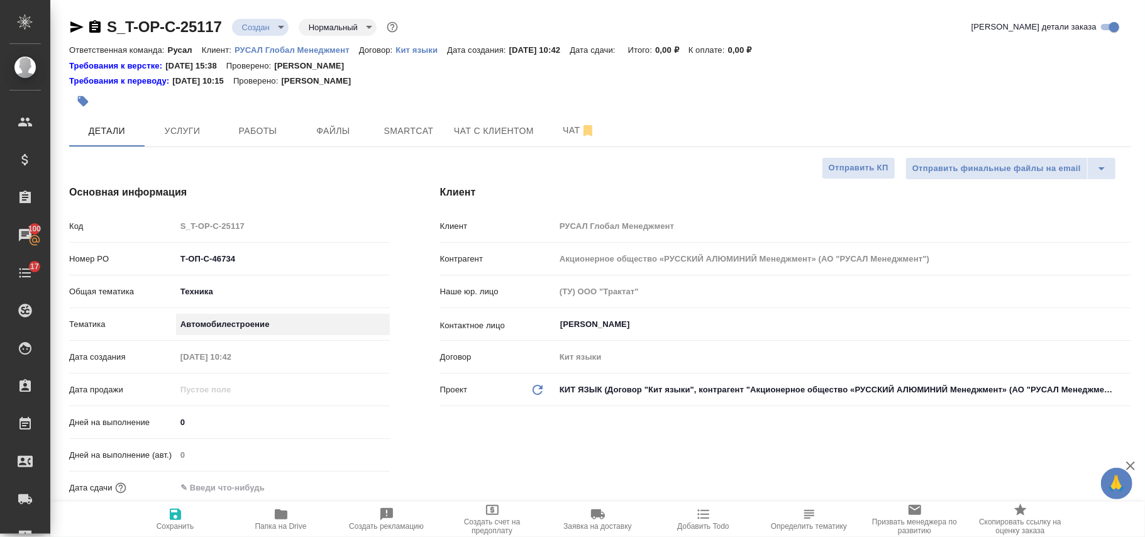
type textarea "x"
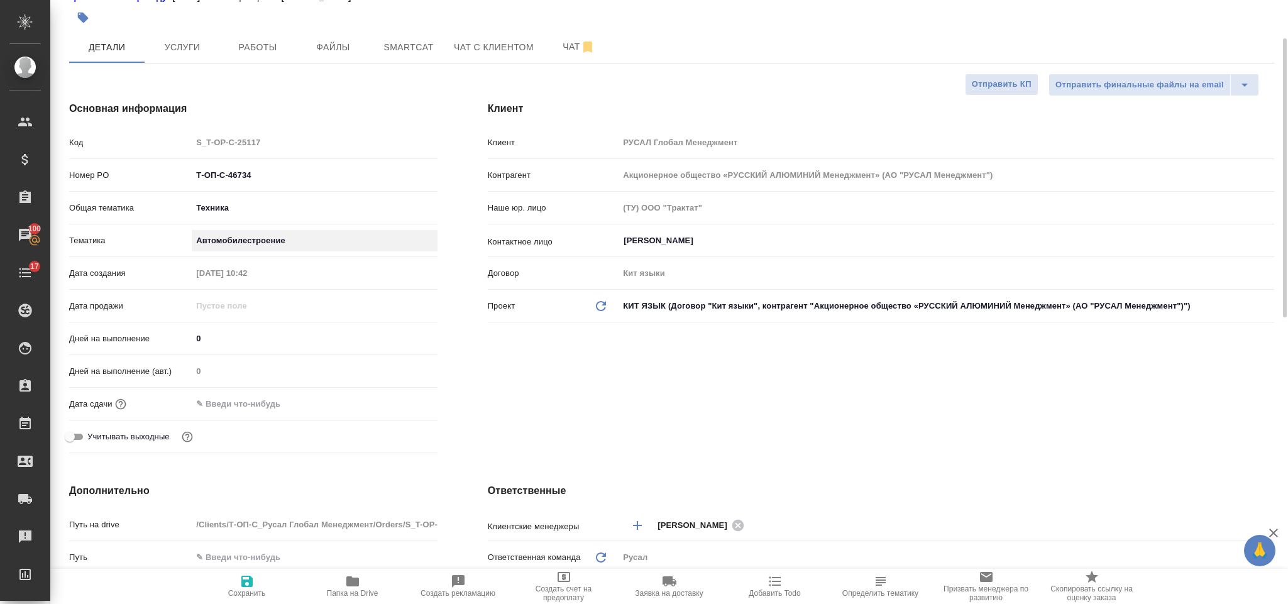
type textarea "x"
click at [289, 404] on input "text" at bounding box center [247, 404] width 110 height 18
click at [396, 399] on icon "button" at bounding box center [400, 402] width 11 height 13
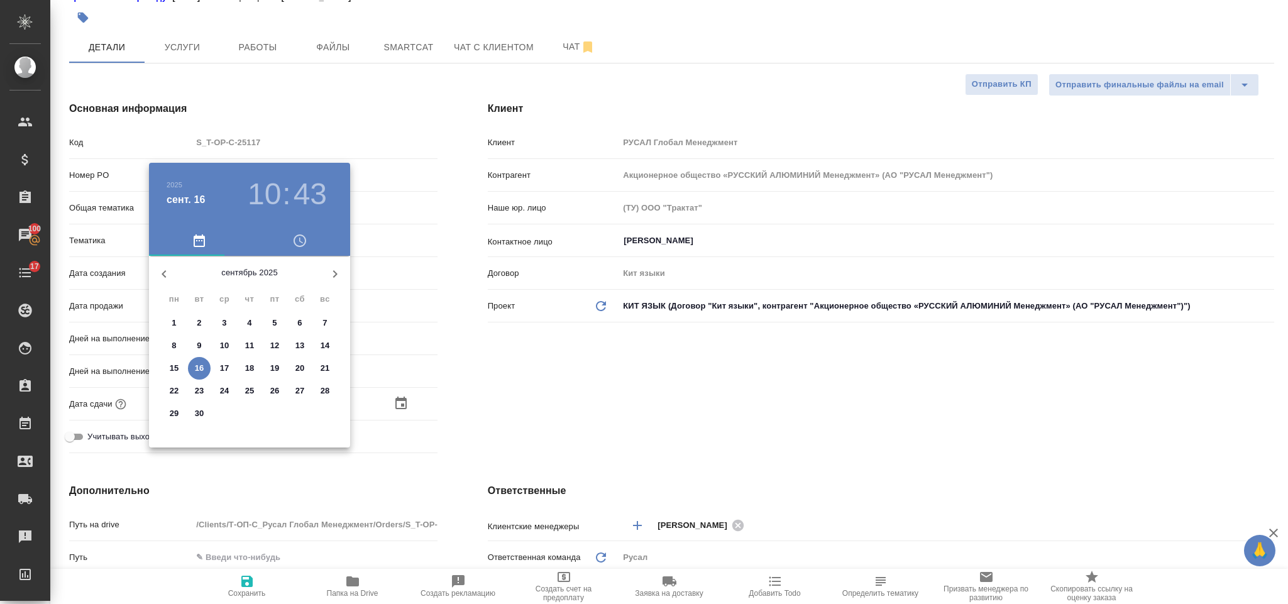
click at [226, 370] on p "17" at bounding box center [224, 368] width 9 height 13
type input "[DATE] 10:43"
type textarea "x"
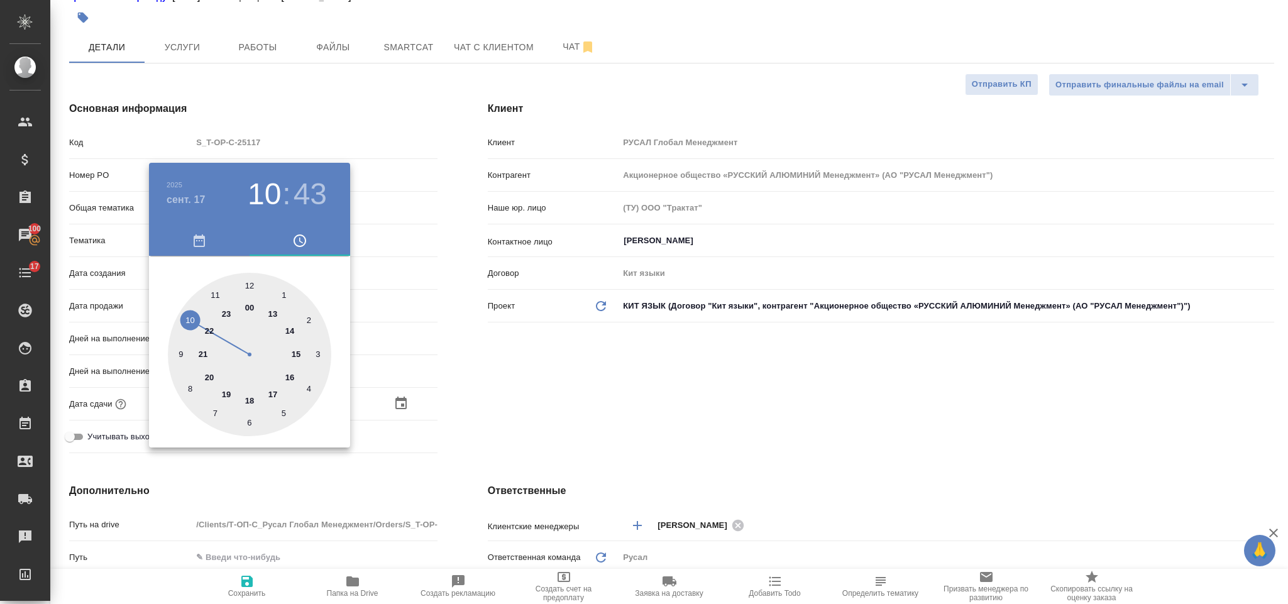
click at [295, 353] on div at bounding box center [249, 354] width 163 height 163
type input "[DATE] 15:43"
type textarea "x"
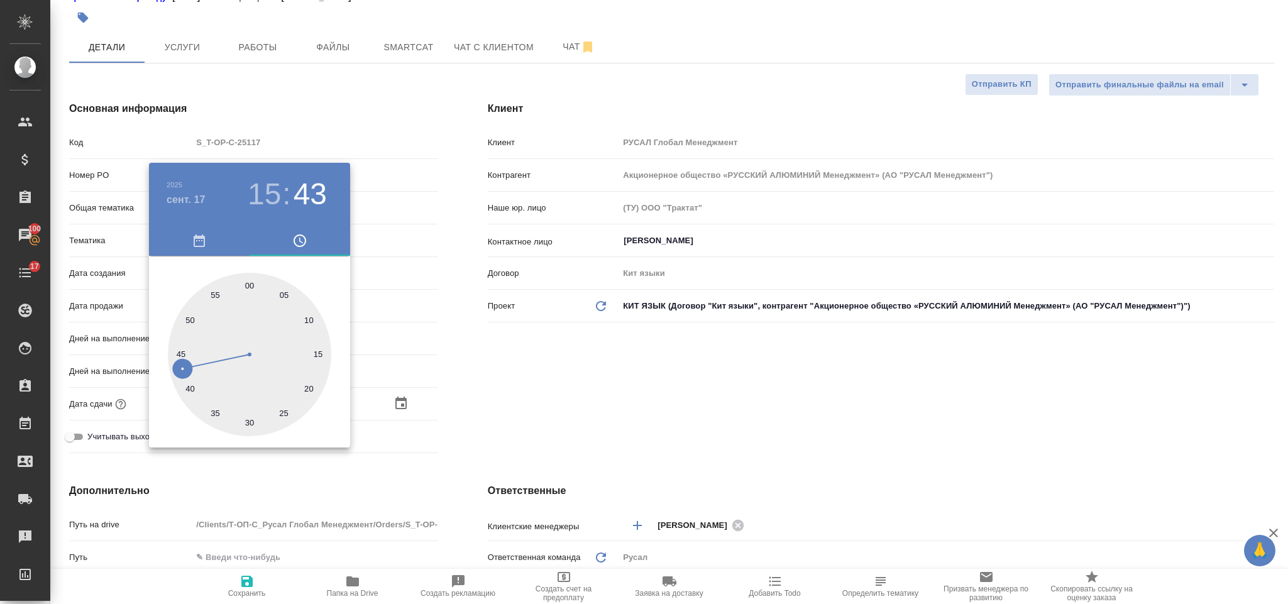
click at [245, 280] on div at bounding box center [249, 354] width 163 height 163
type input "[DATE] 15:59"
type textarea "x"
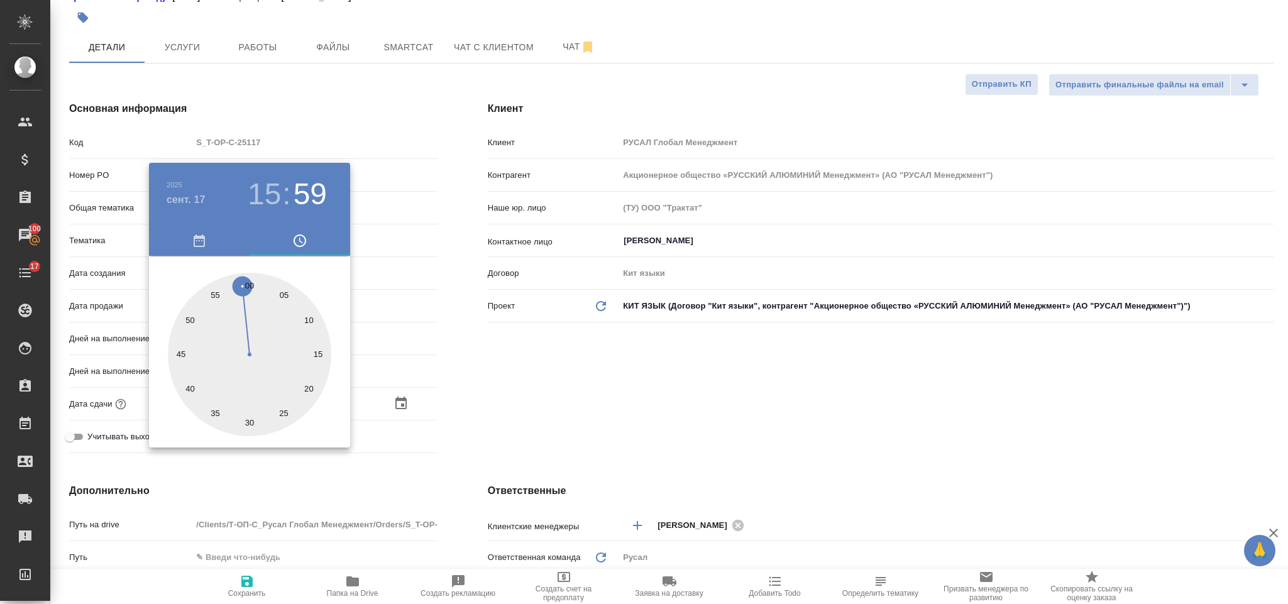
drag, startPoint x: 253, startPoint y: 283, endPoint x: 294, endPoint y: 290, distance: 41.4
click at [250, 281] on div at bounding box center [249, 354] width 163 height 163
type input "[DATE] 15:00"
type textarea "x"
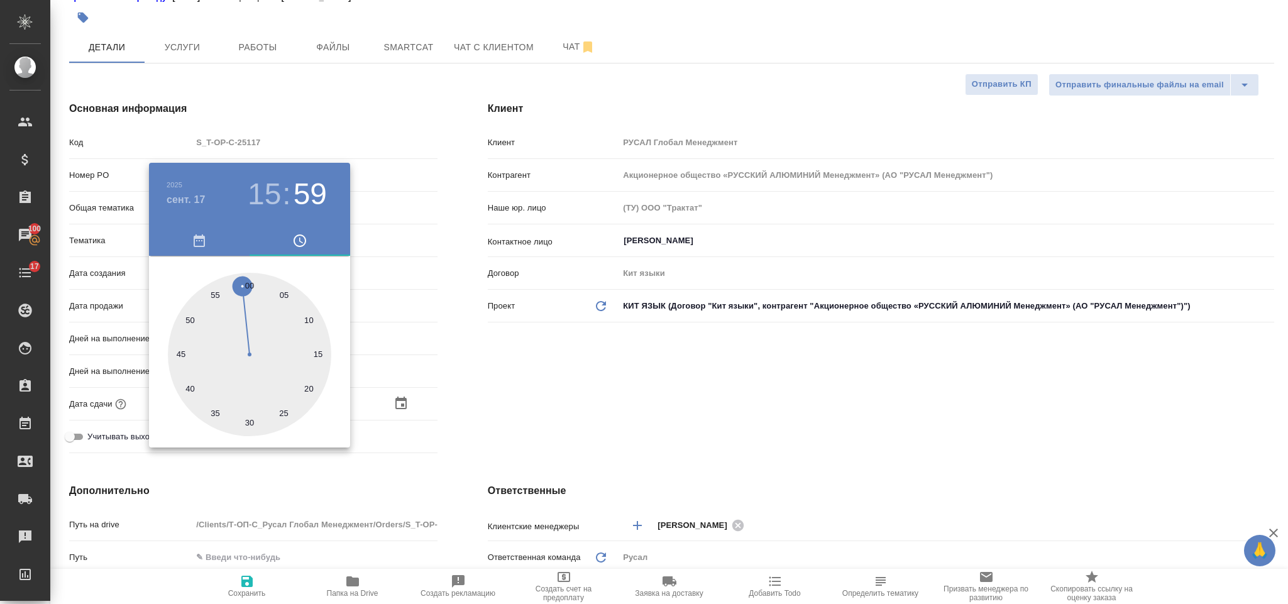
type textarea "x"
click at [532, 360] on div at bounding box center [644, 302] width 1288 height 604
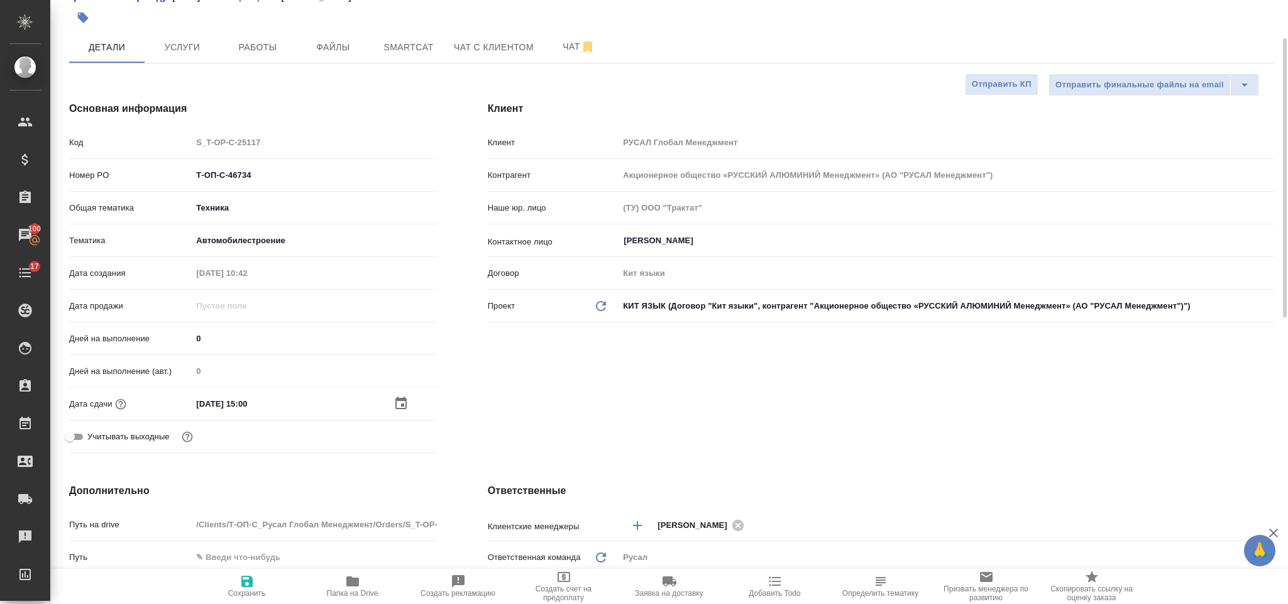
click at [249, 585] on icon "button" at bounding box center [246, 581] width 11 height 11
type textarea "x"
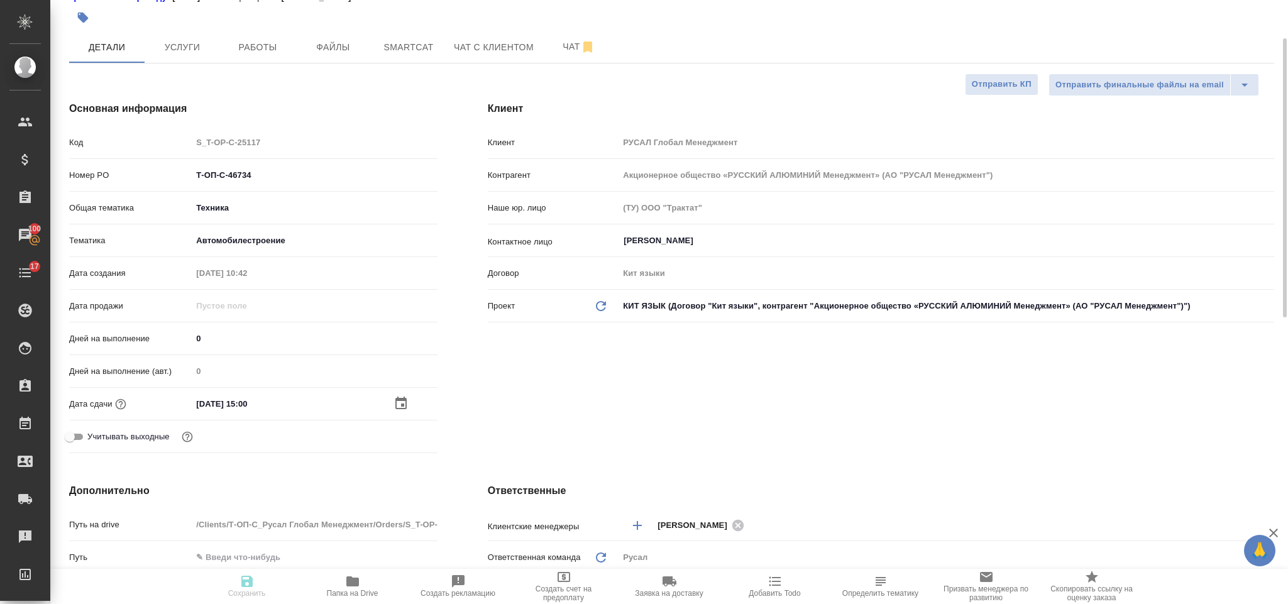
type textarea "x"
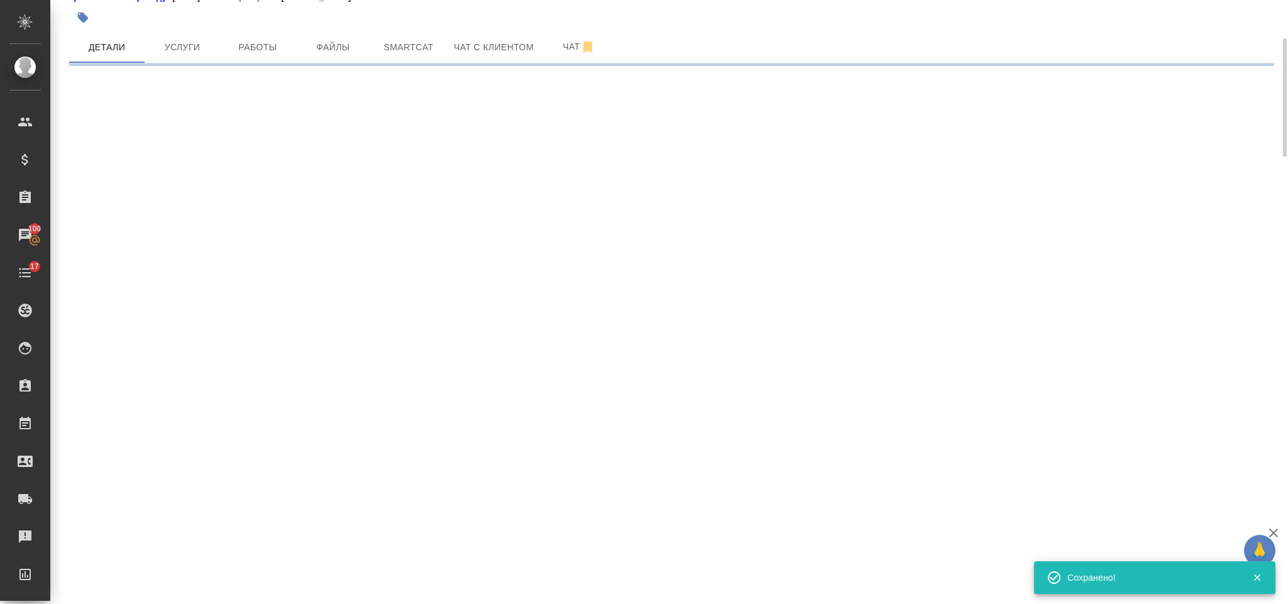
select select "RU"
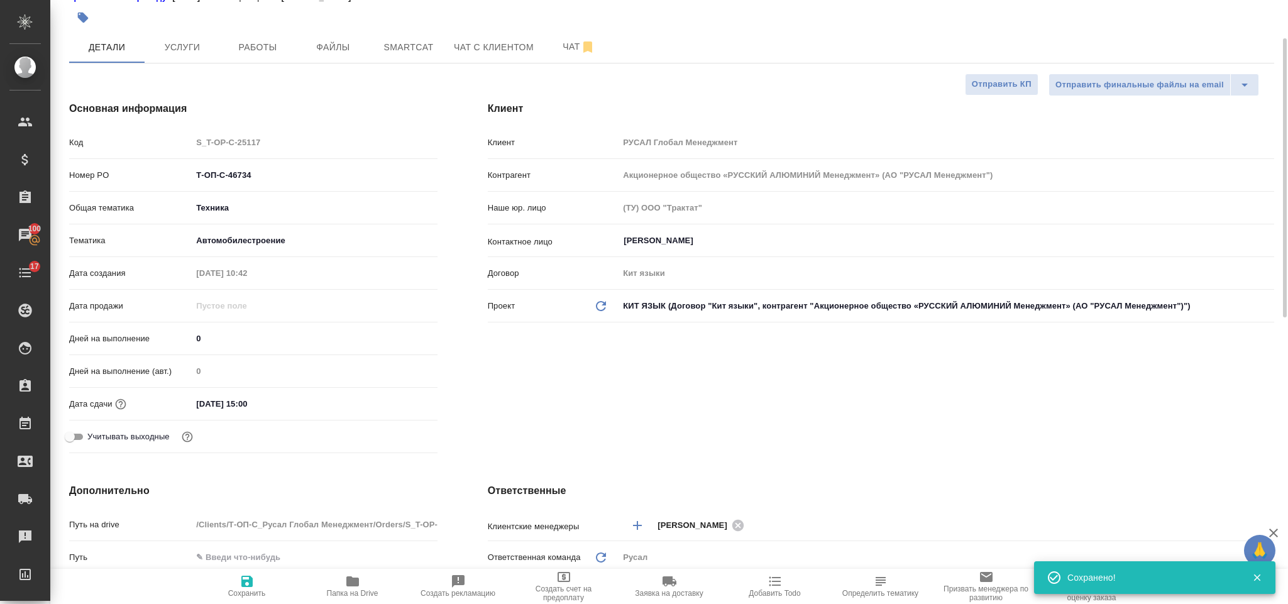
type textarea "x"
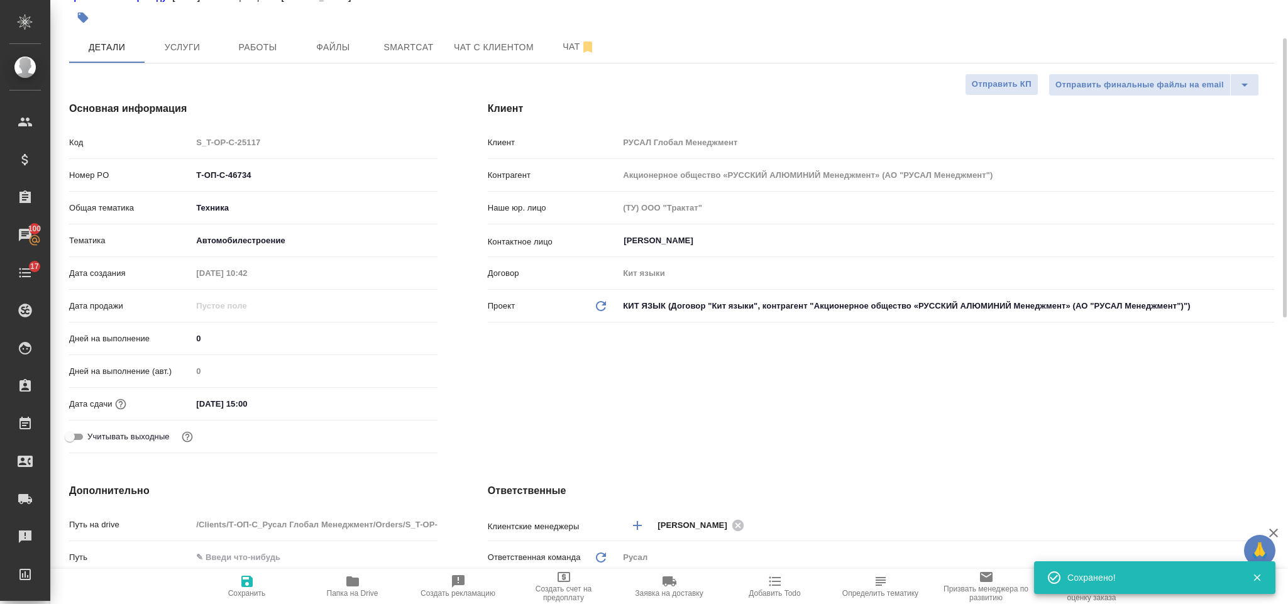
type textarea "x"
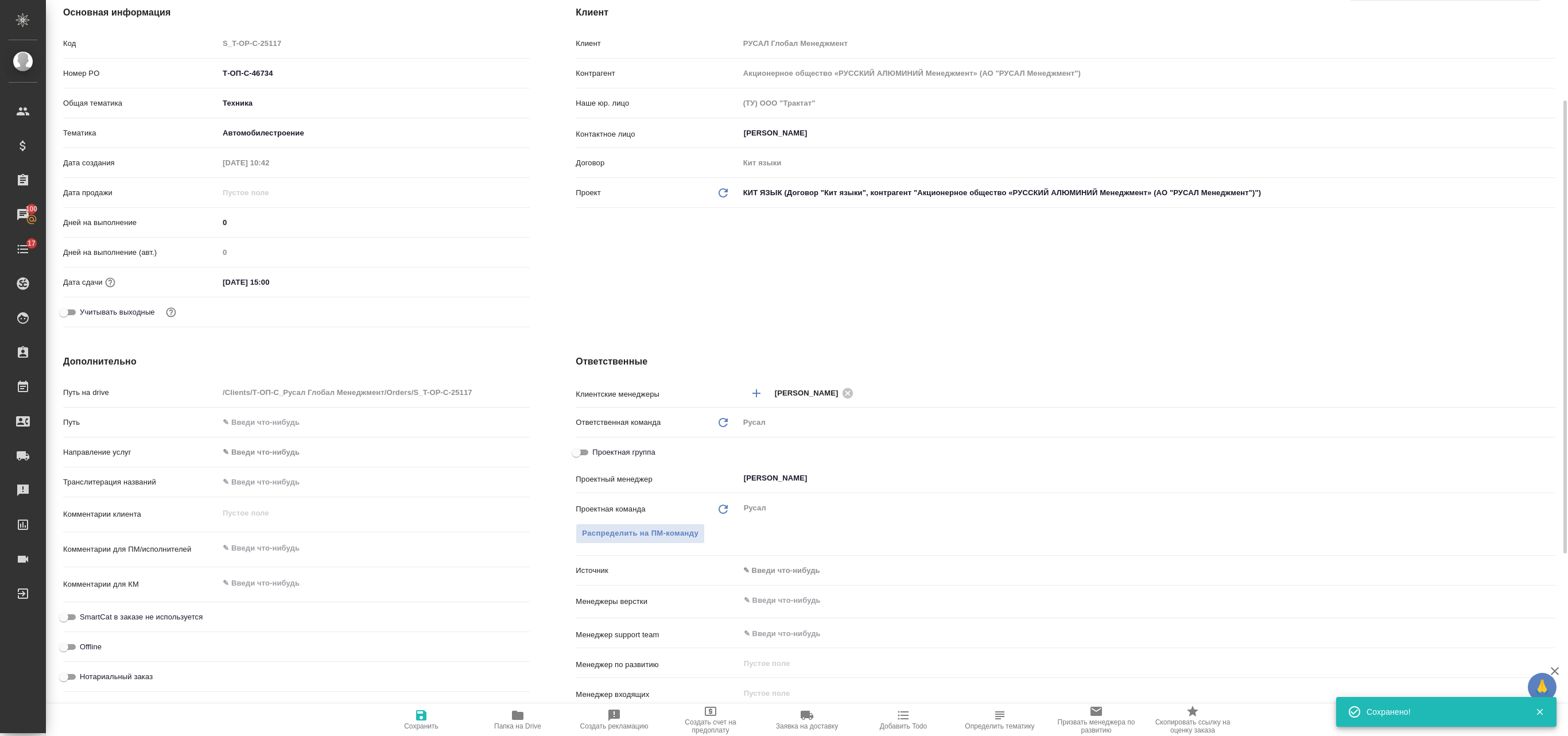
type textarea "x"
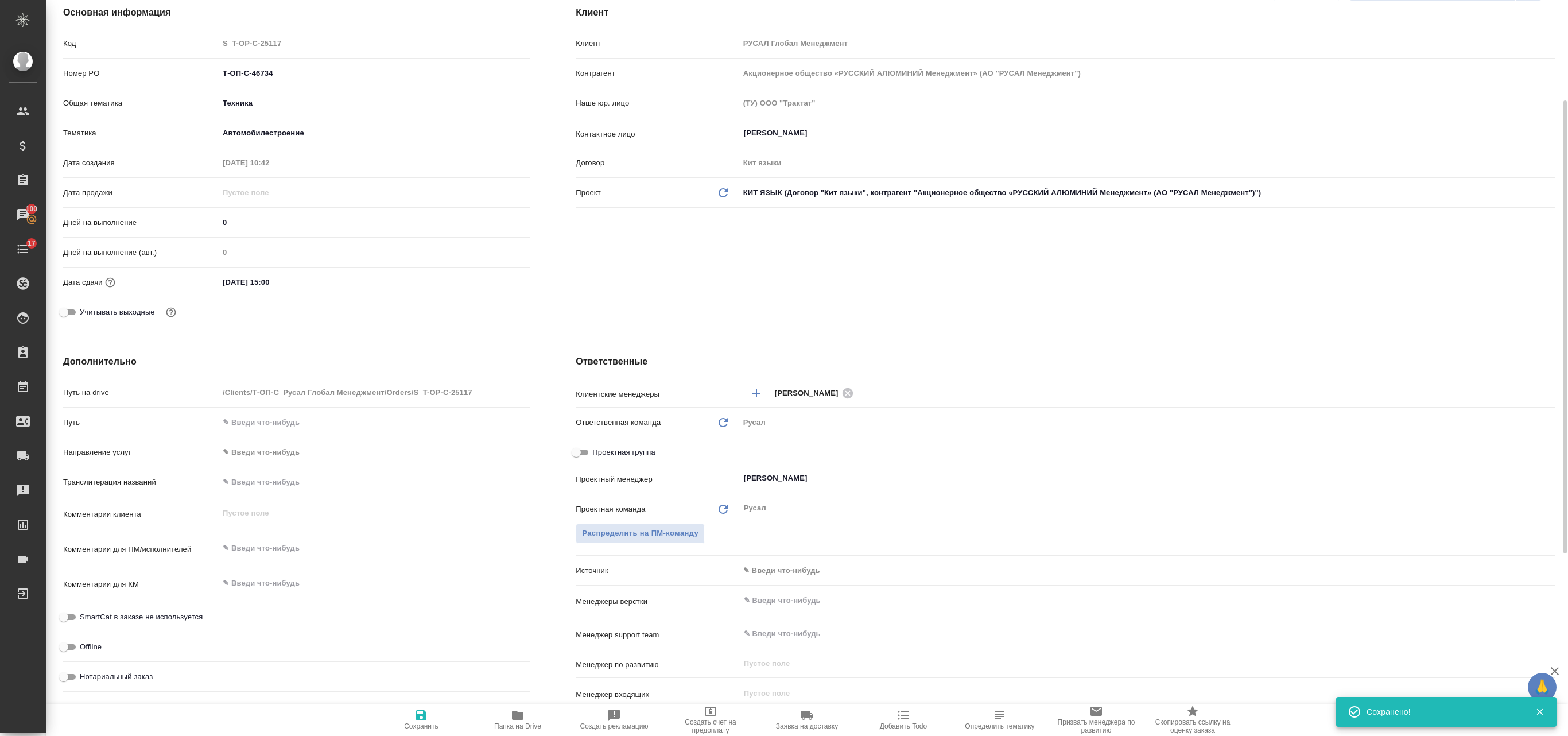
type textarea "x"
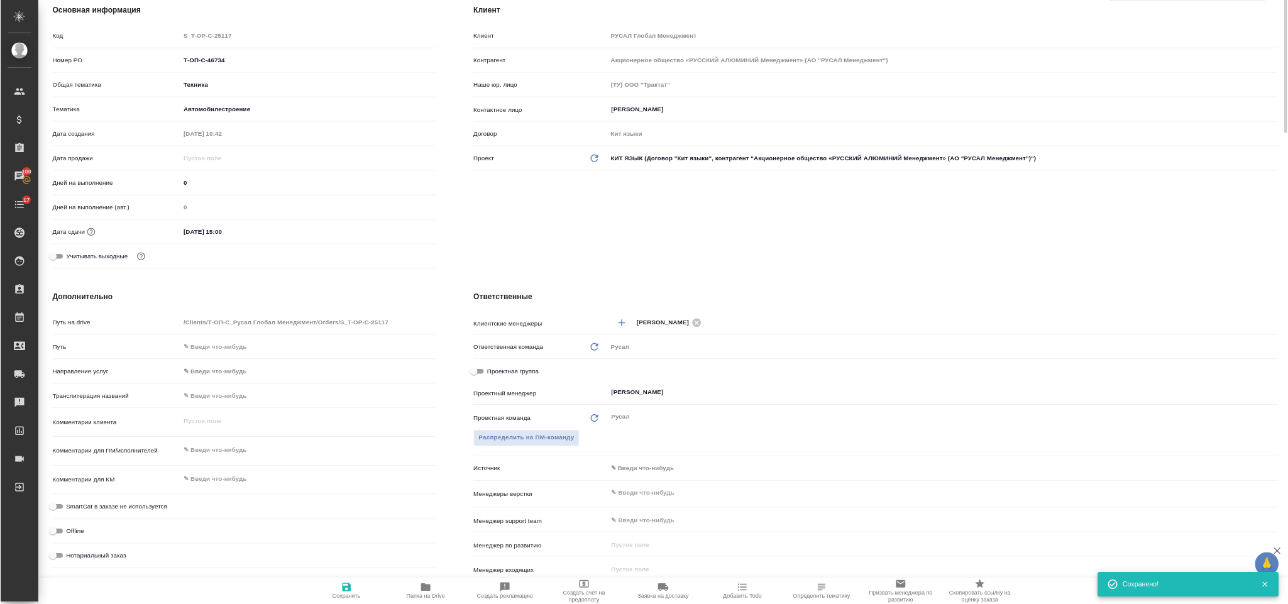
scroll to position [53, 0]
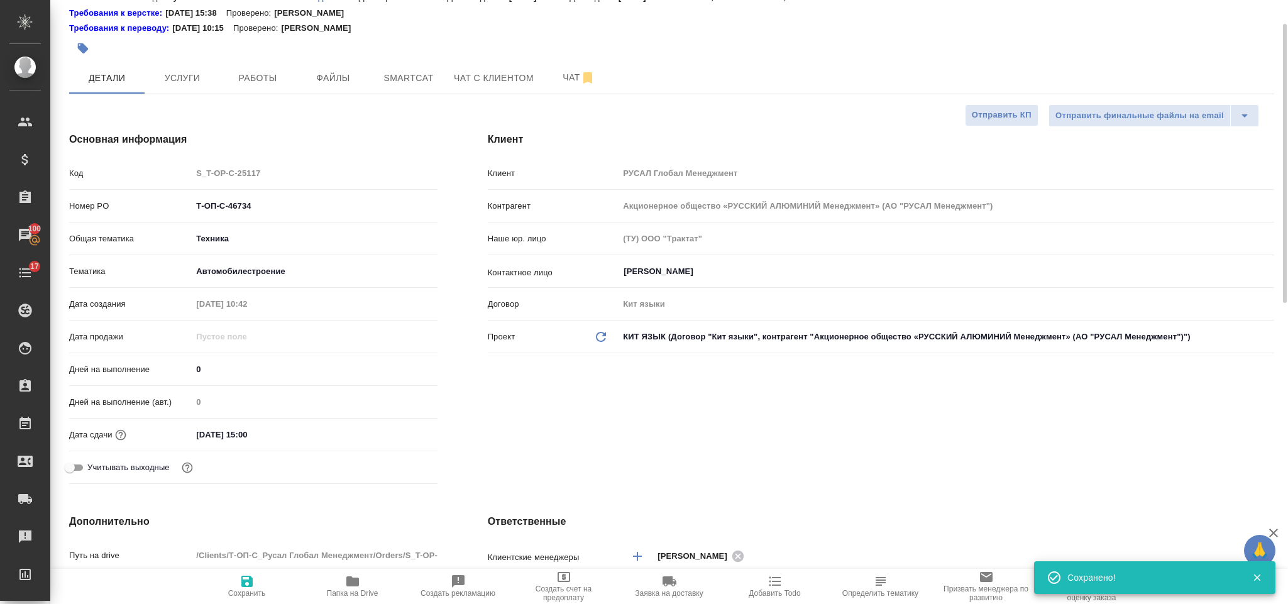
type textarea "x"
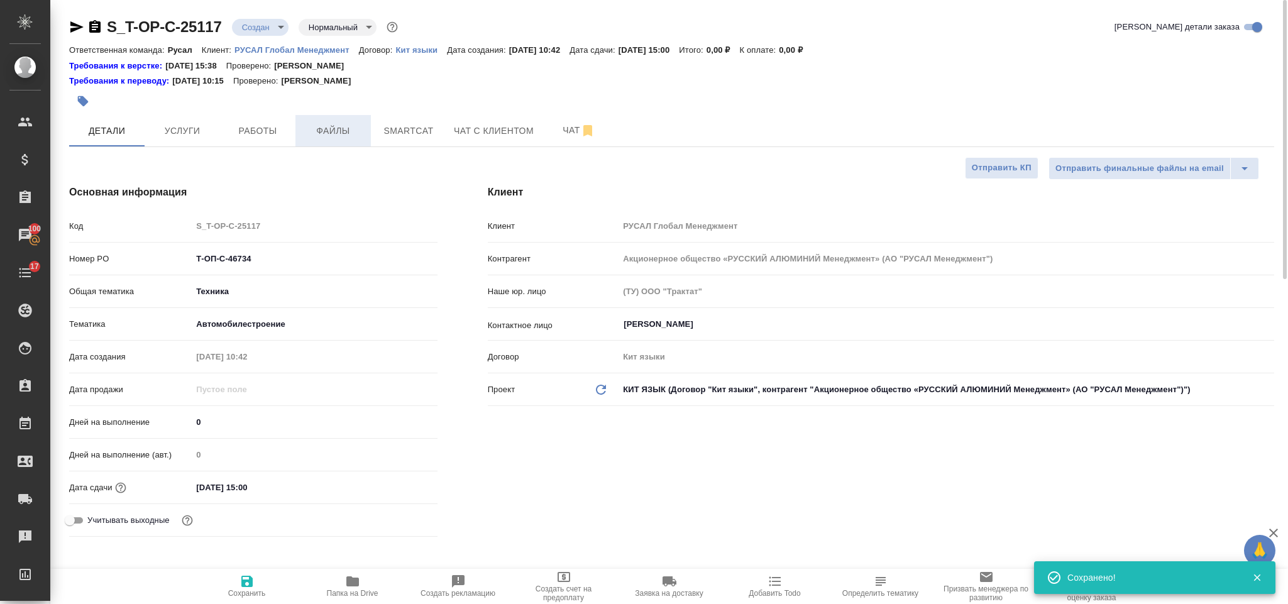
click at [329, 135] on span "Файлы" at bounding box center [333, 131] width 60 height 16
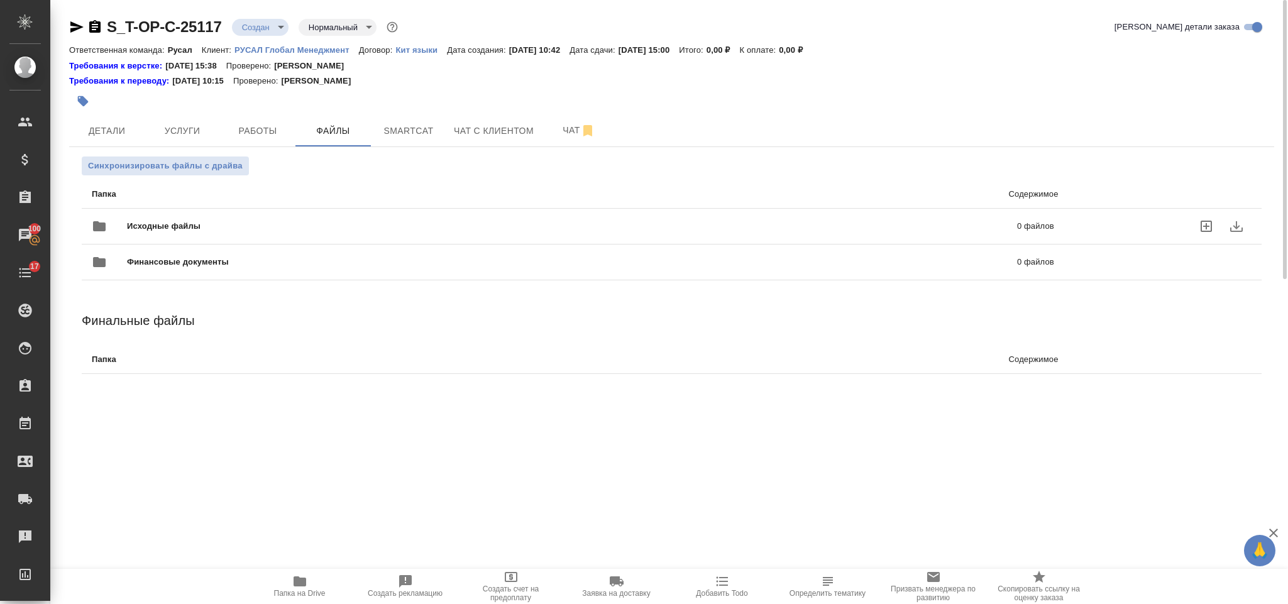
drag, startPoint x: 196, startPoint y: 224, endPoint x: 189, endPoint y: 217, distance: 10.2
click at [192, 223] on span "Исходные файлы" at bounding box center [368, 226] width 482 height 13
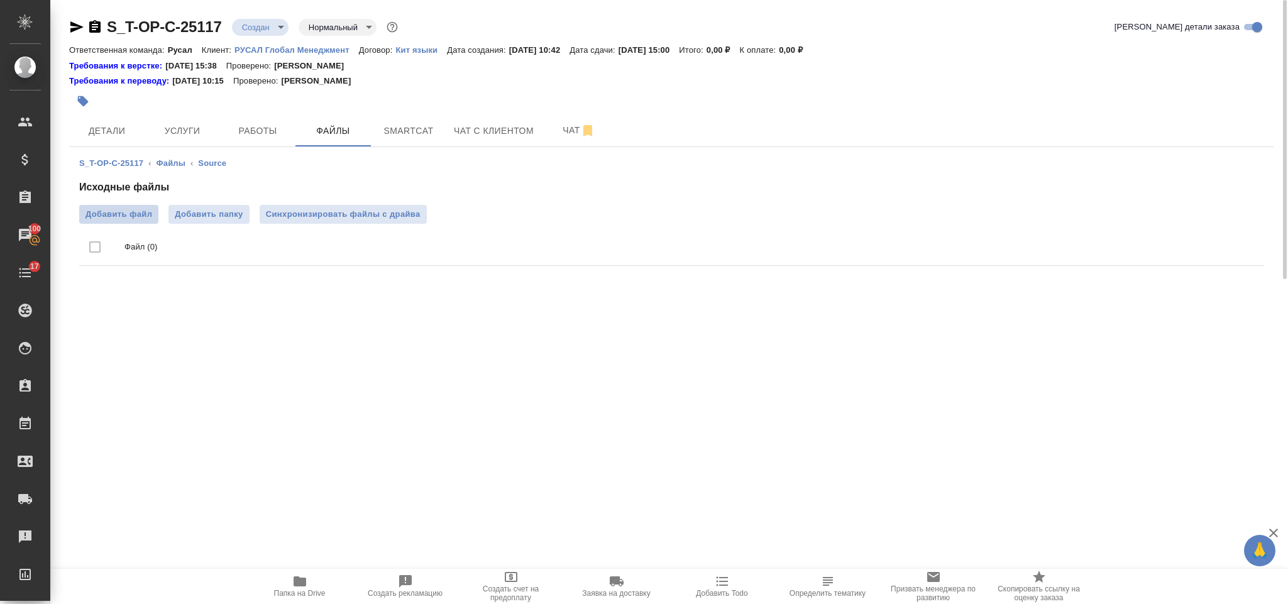
click at [131, 219] on span "Добавить файл" at bounding box center [118, 214] width 67 height 13
click at [0, 0] on input "Добавить файл" at bounding box center [0, 0] width 0 height 0
click at [192, 128] on span "Услуги" at bounding box center [182, 131] width 60 height 16
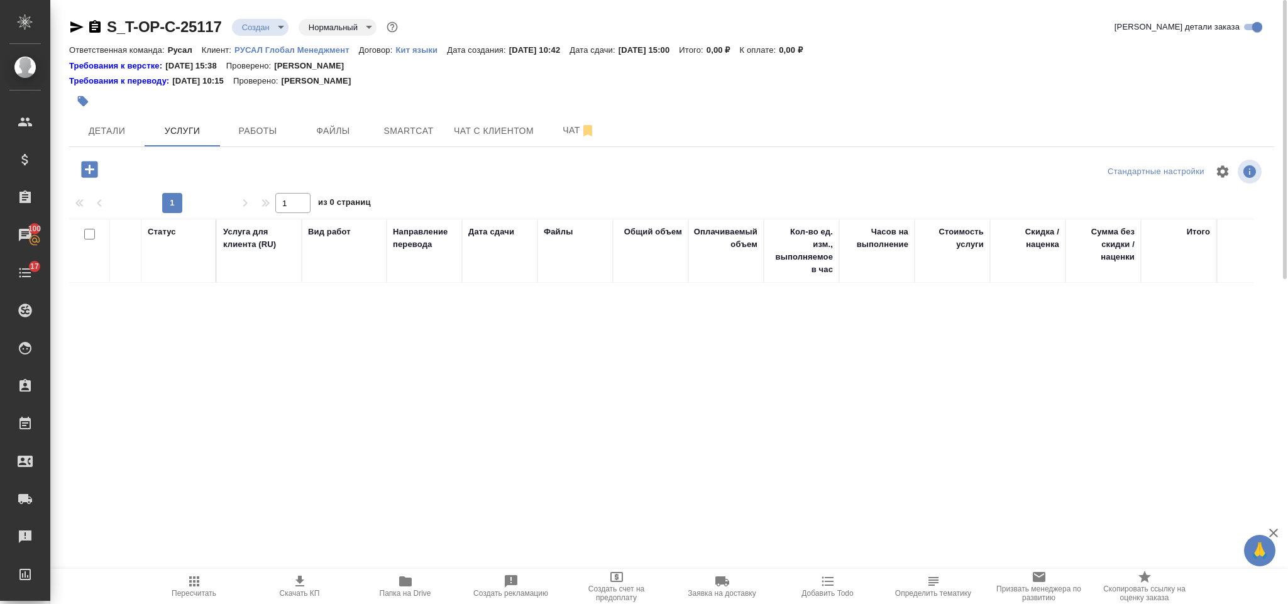
click at [95, 170] on icon "button" at bounding box center [89, 169] width 16 height 16
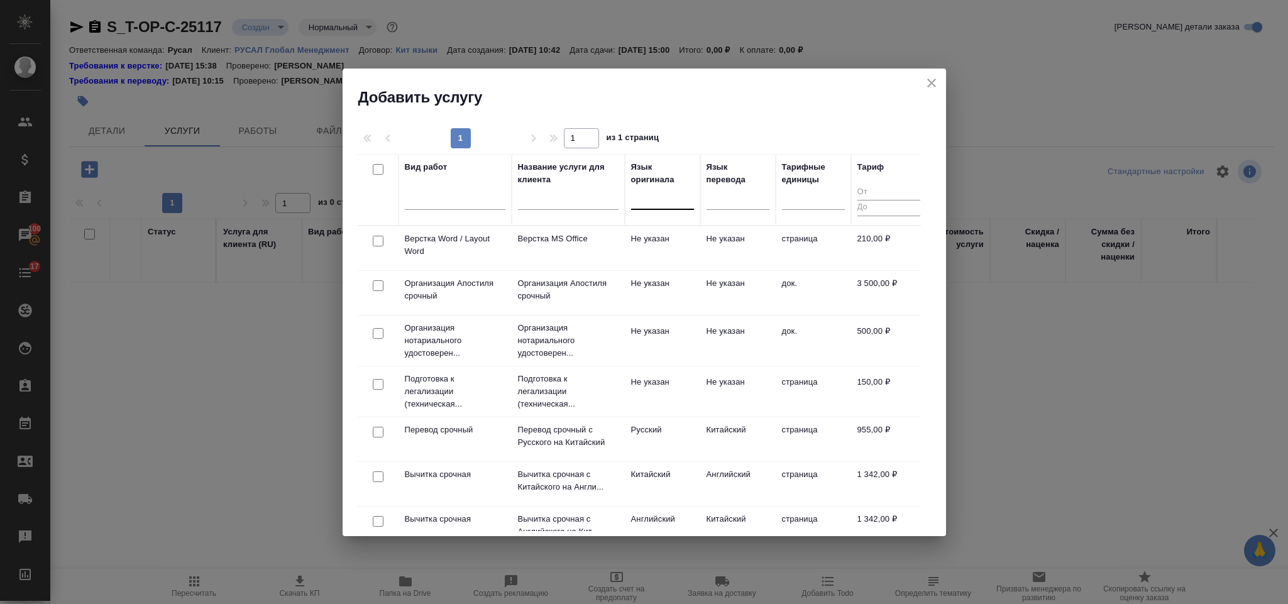
click at [675, 190] on div at bounding box center [662, 197] width 63 height 18
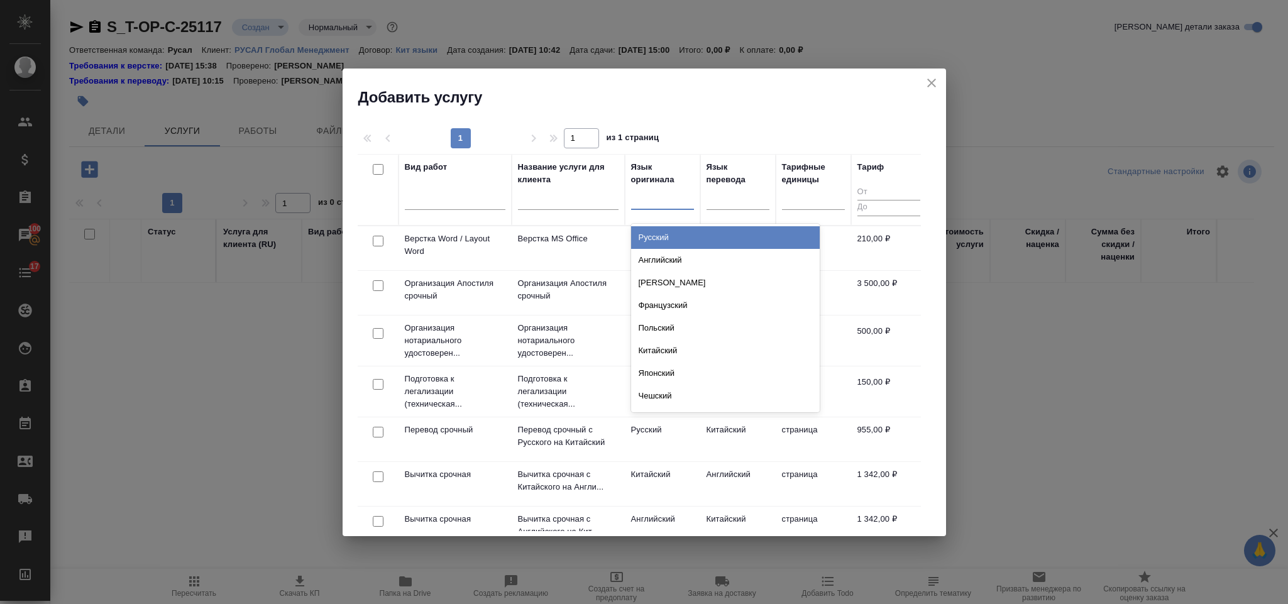
click at [676, 230] on div "Русский" at bounding box center [725, 237] width 189 height 23
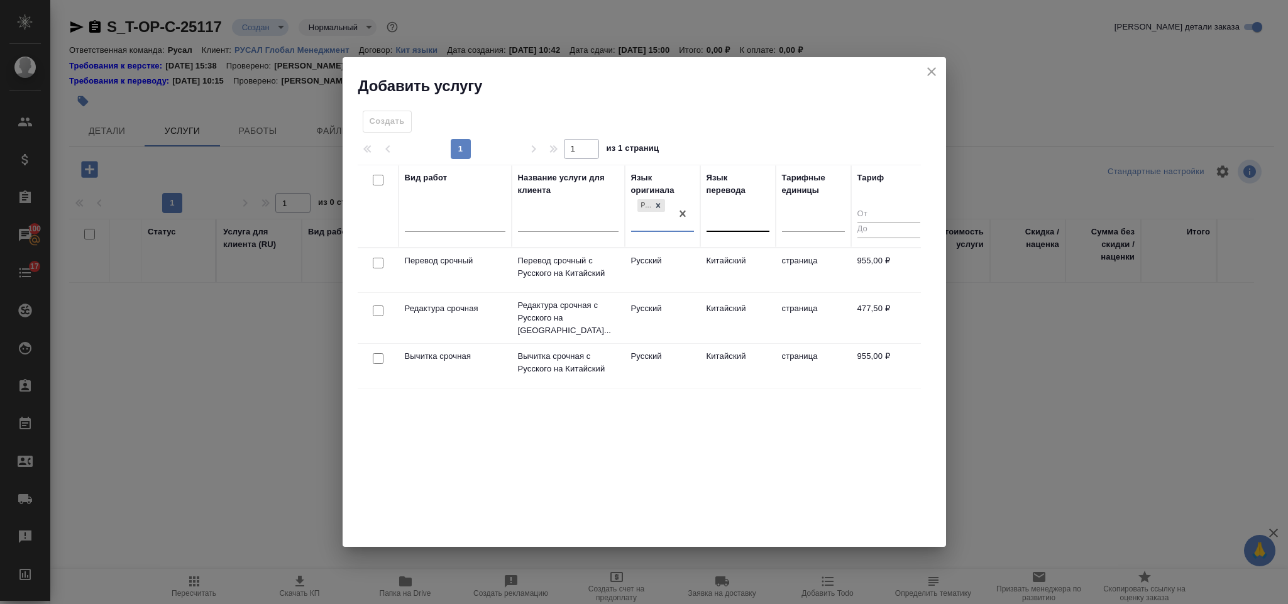
click at [723, 213] on div at bounding box center [738, 219] width 63 height 18
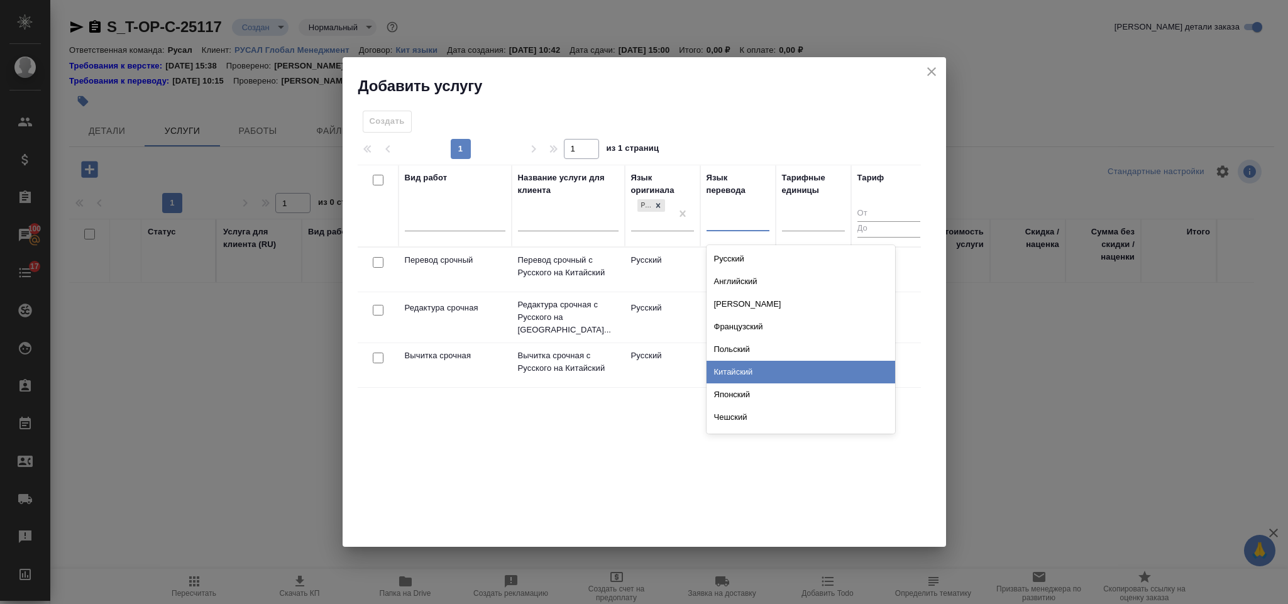
click at [759, 366] on div "Китайский" at bounding box center [801, 372] width 189 height 23
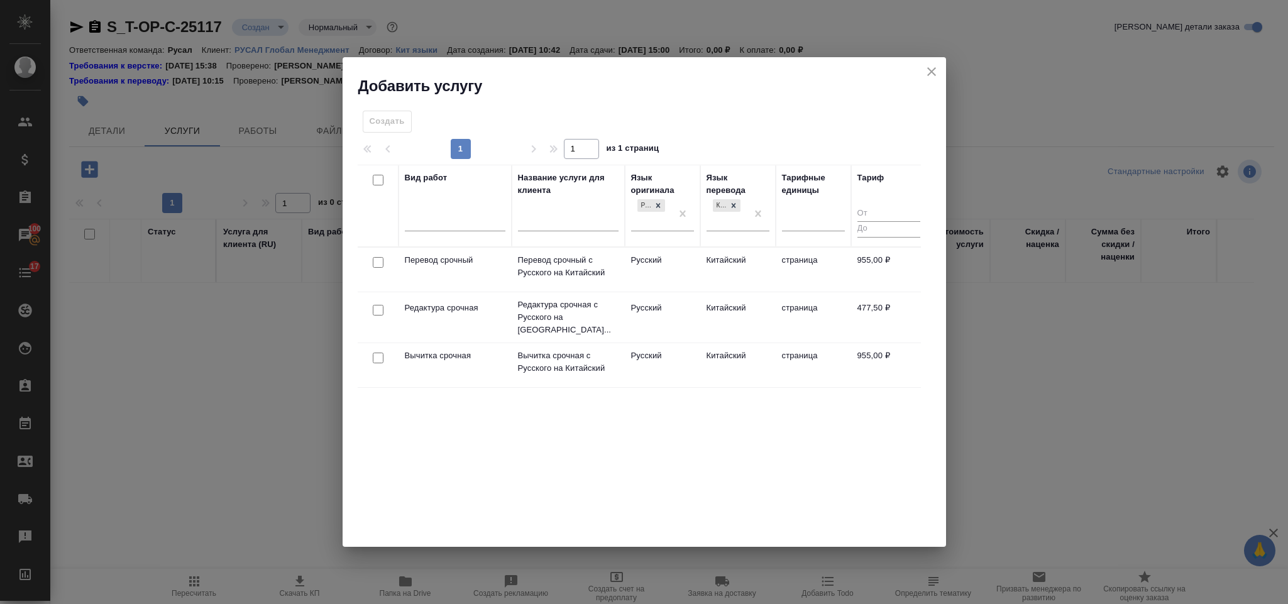
click at [378, 257] on div at bounding box center [378, 263] width 28 height 18
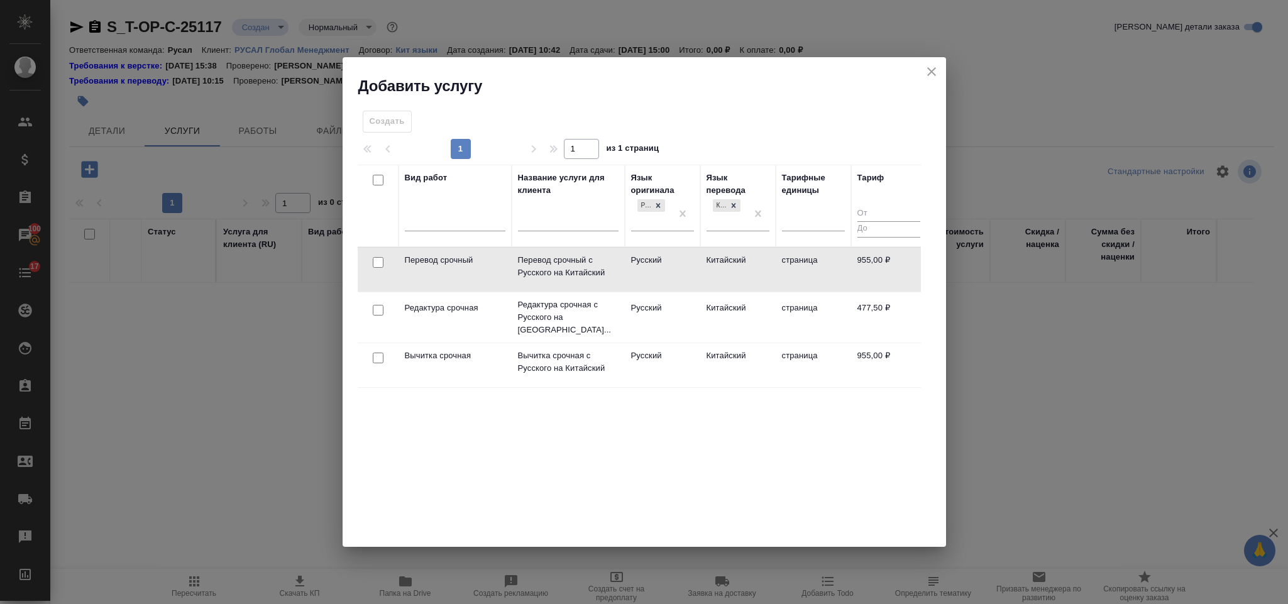
click at [378, 264] on input "checkbox" at bounding box center [378, 262] width 11 height 11
checkbox input "true"
click at [375, 310] on input "checkbox" at bounding box center [378, 310] width 11 height 11
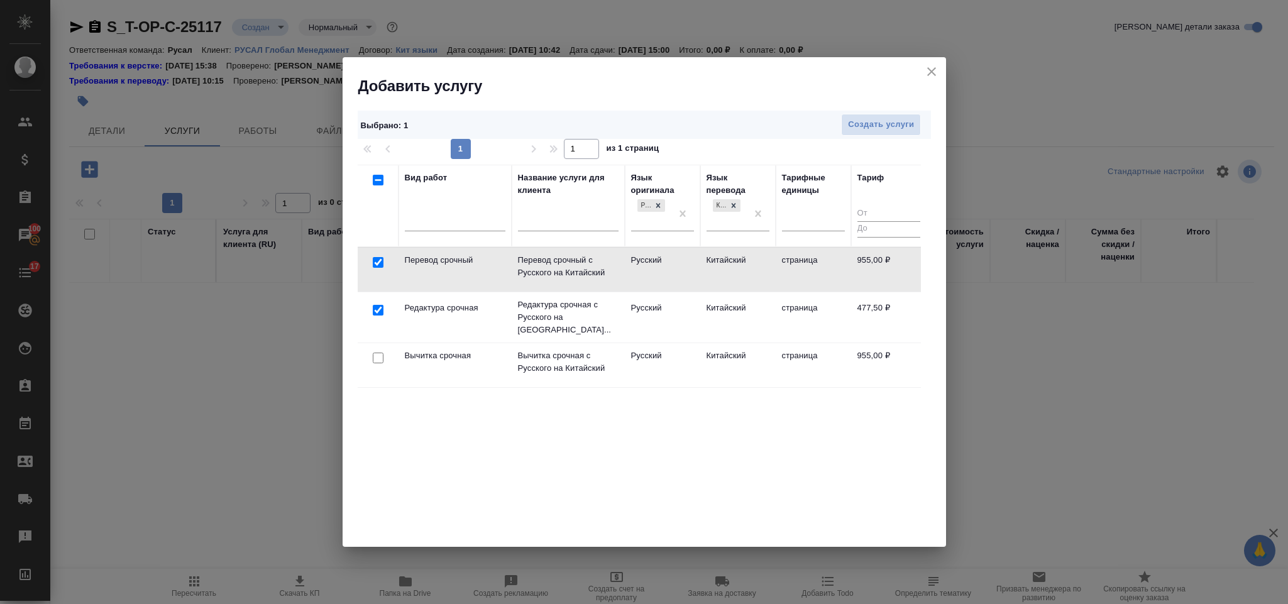
checkbox input "true"
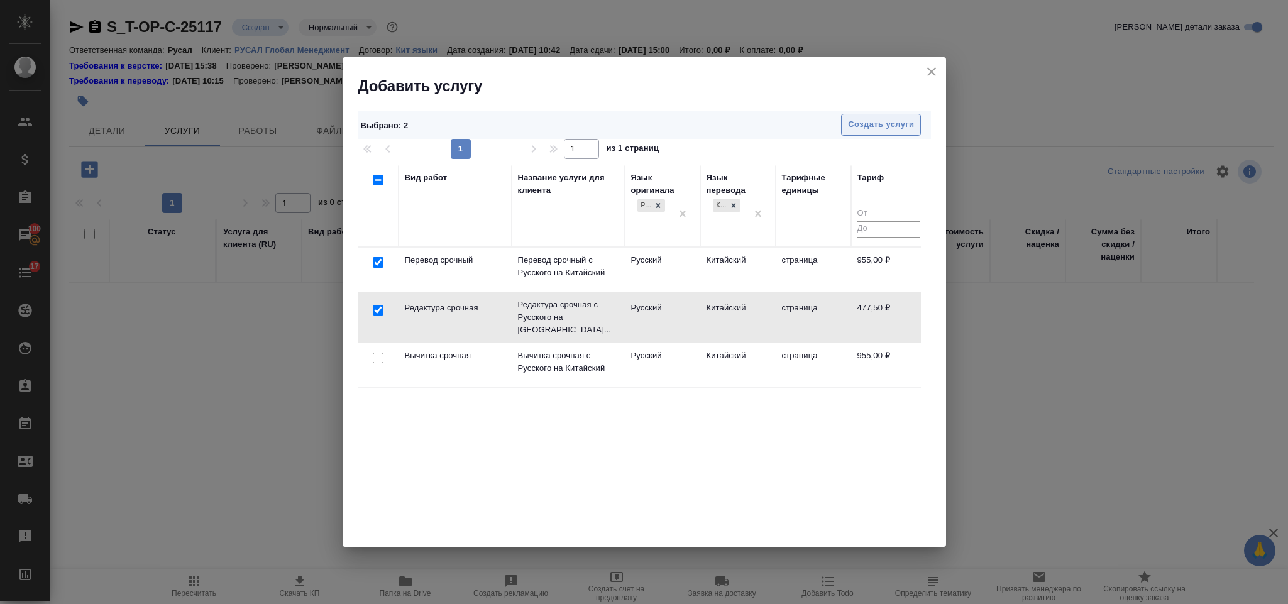
click at [858, 133] on button "Создать услуги" at bounding box center [881, 125] width 80 height 22
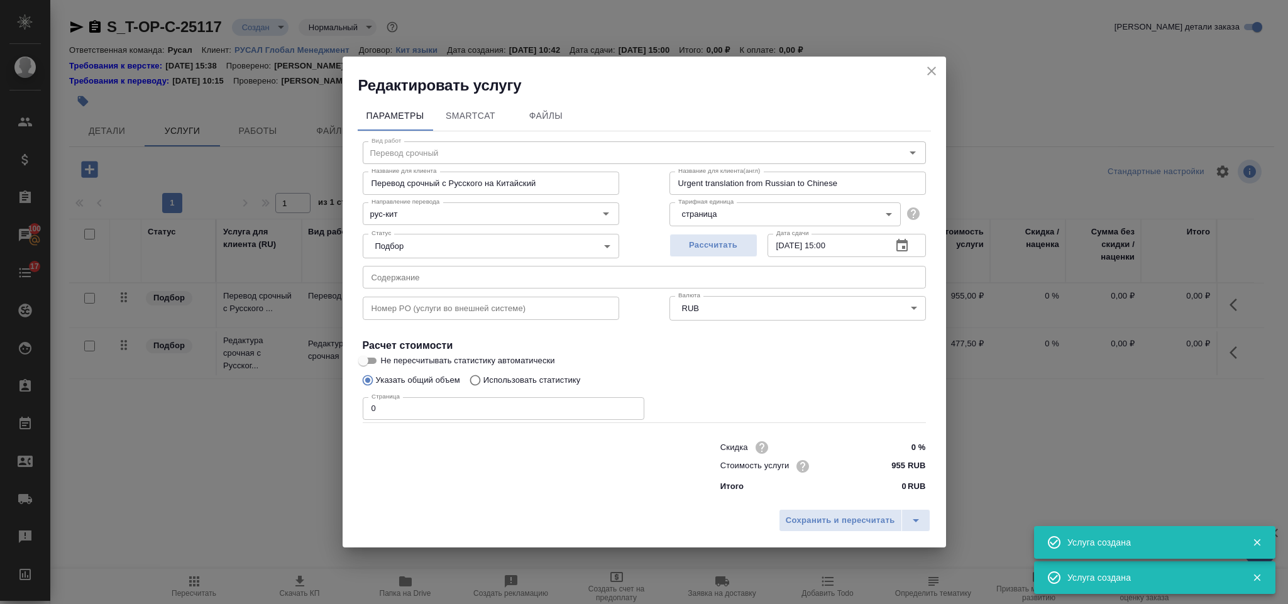
type input "Перевод срочный"
type input "Перевод срочный с Русского на Китайский"
type input "Urgent translation from Russian to Chinese"
type input "955 RUB"
click at [554, 270] on input "text" at bounding box center [644, 277] width 563 height 23
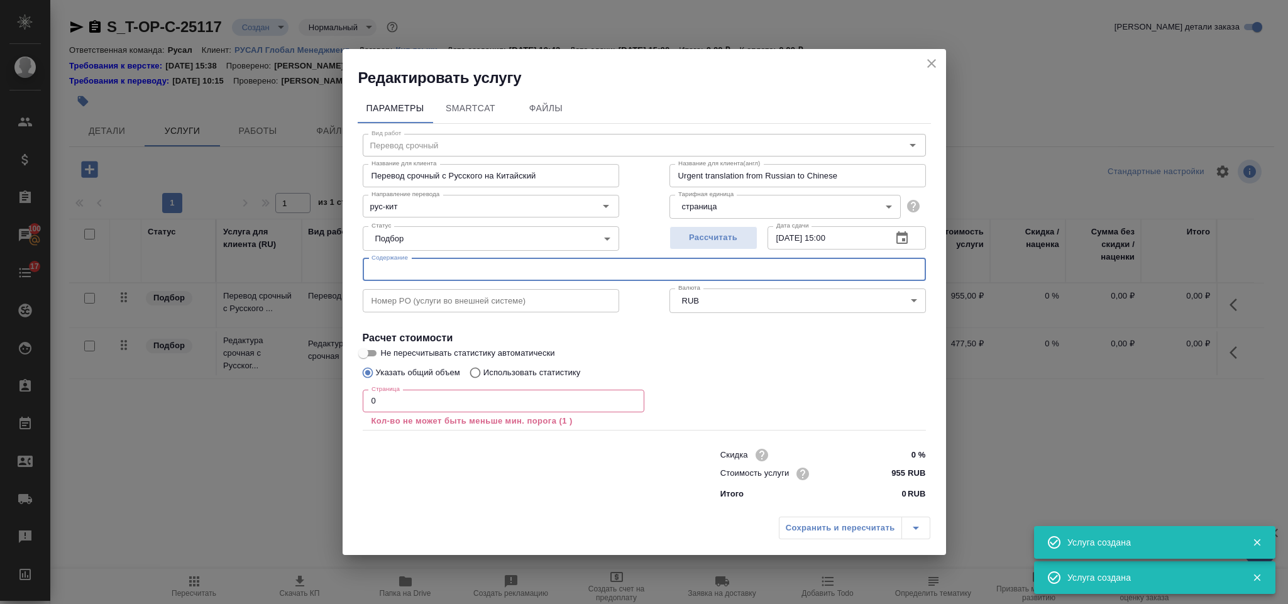
paste input "ИСО ПРОМ"
type input "ИСО ПРОМ"
click at [462, 399] on input "0" at bounding box center [504, 401] width 282 height 23
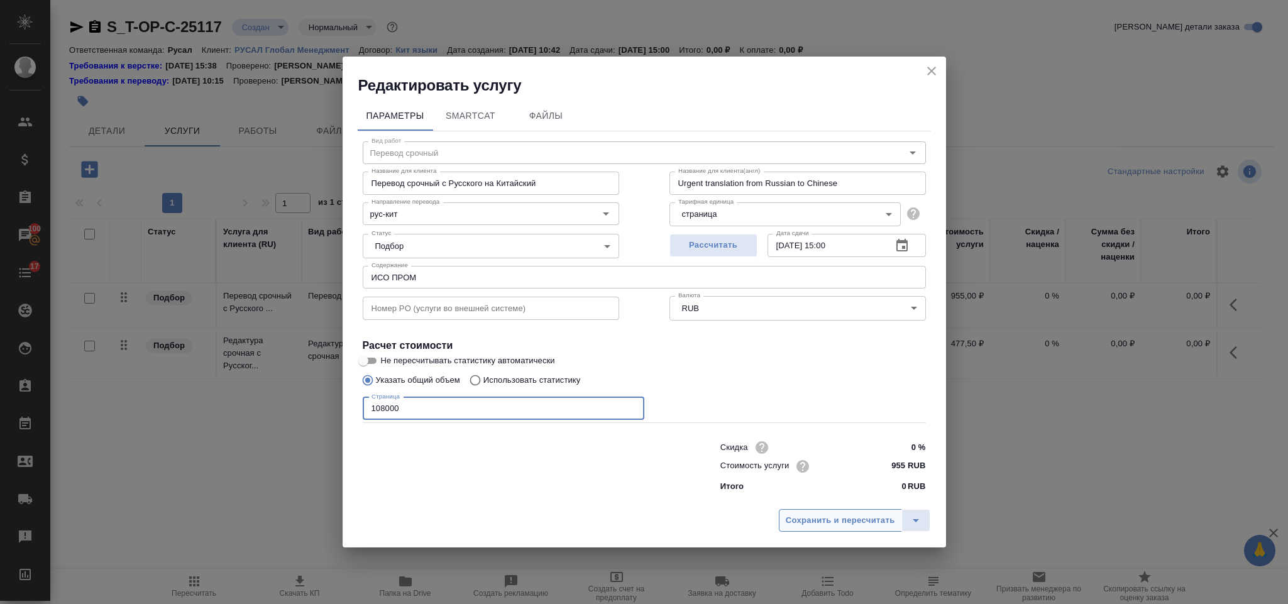
type input "108000"
click at [837, 525] on span "Сохранить и пересчитать" at bounding box center [840, 521] width 109 height 14
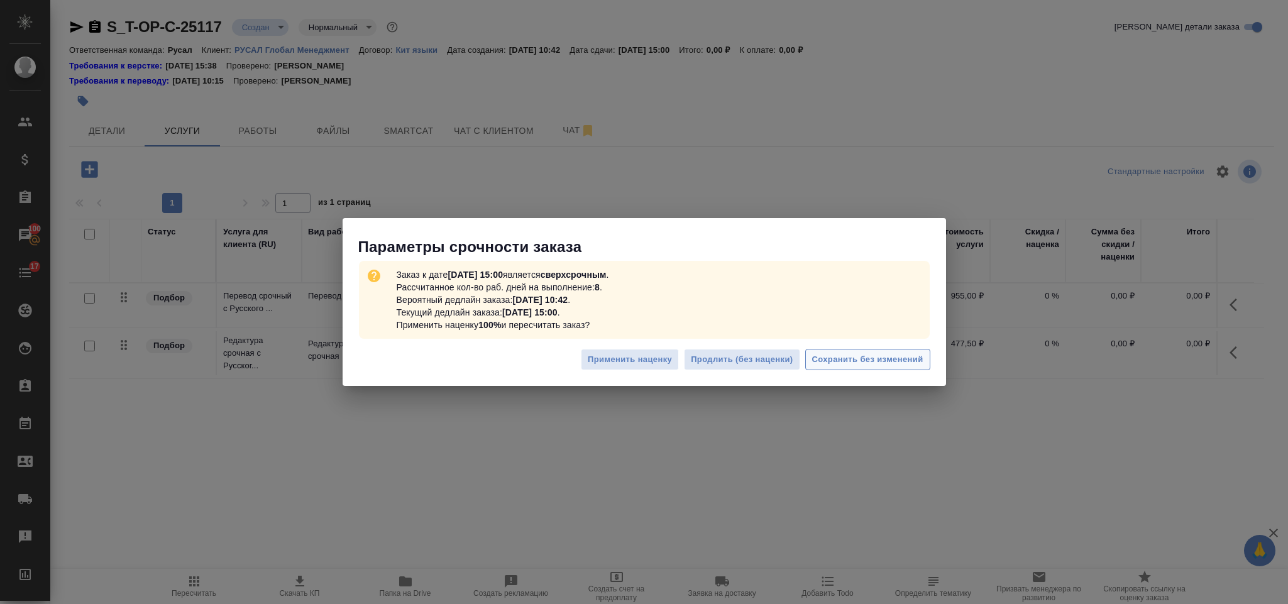
click at [849, 363] on span "Сохранить без изменений" at bounding box center [867, 360] width 111 height 14
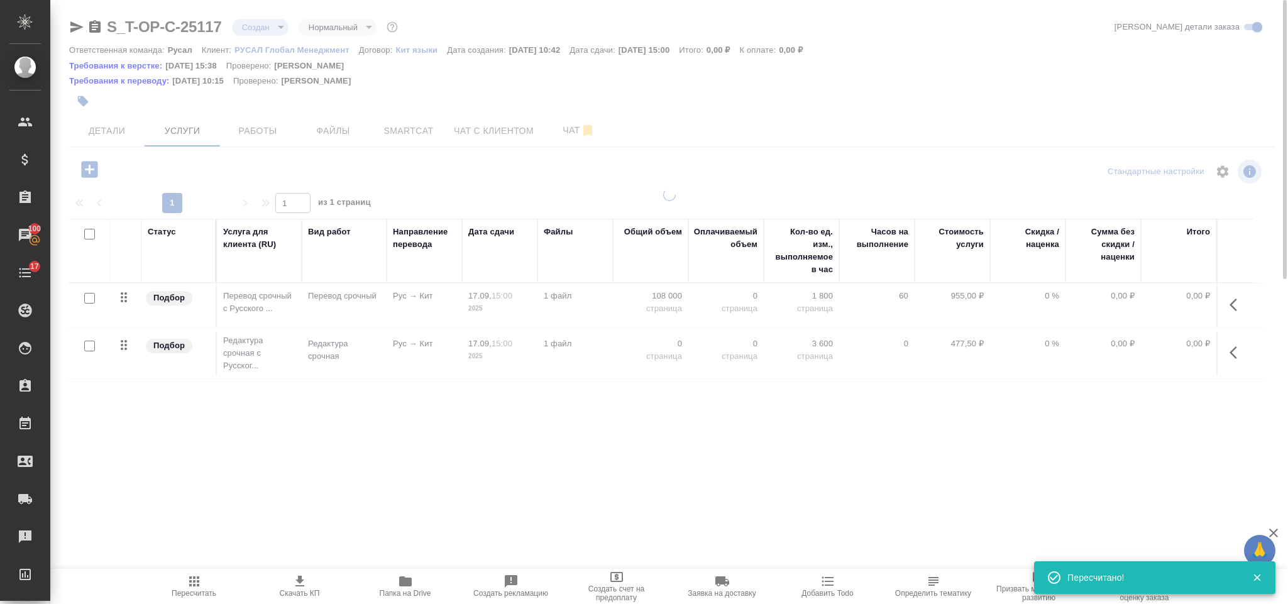
type input "urgent"
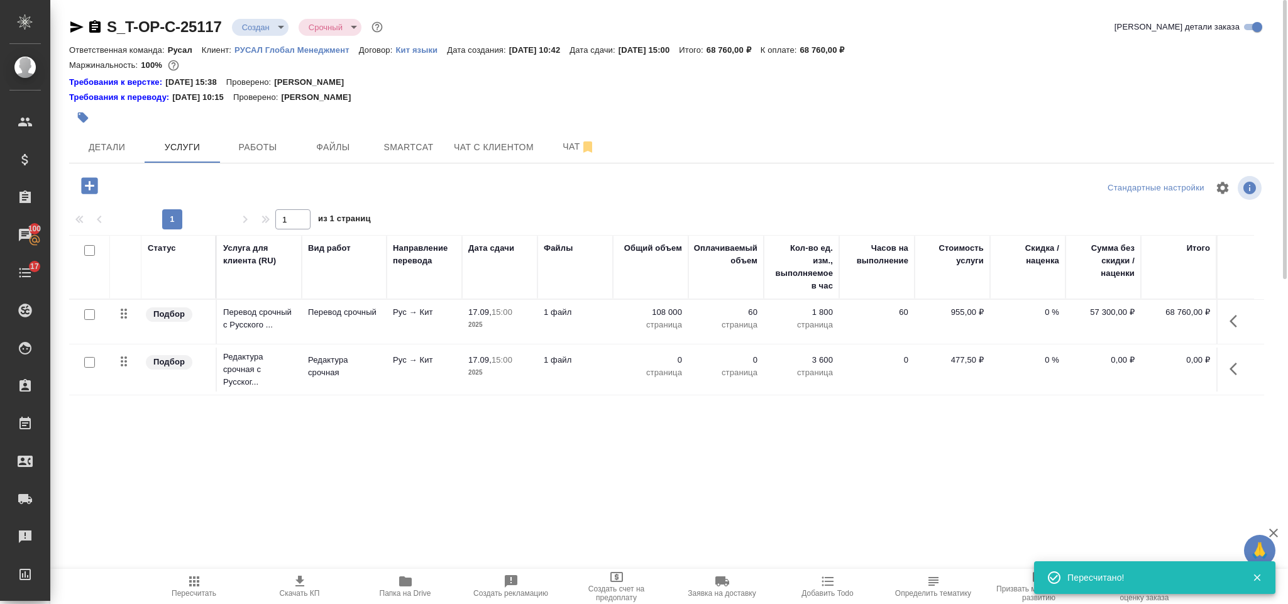
click at [1243, 370] on icon "button" at bounding box center [1237, 368] width 15 height 15
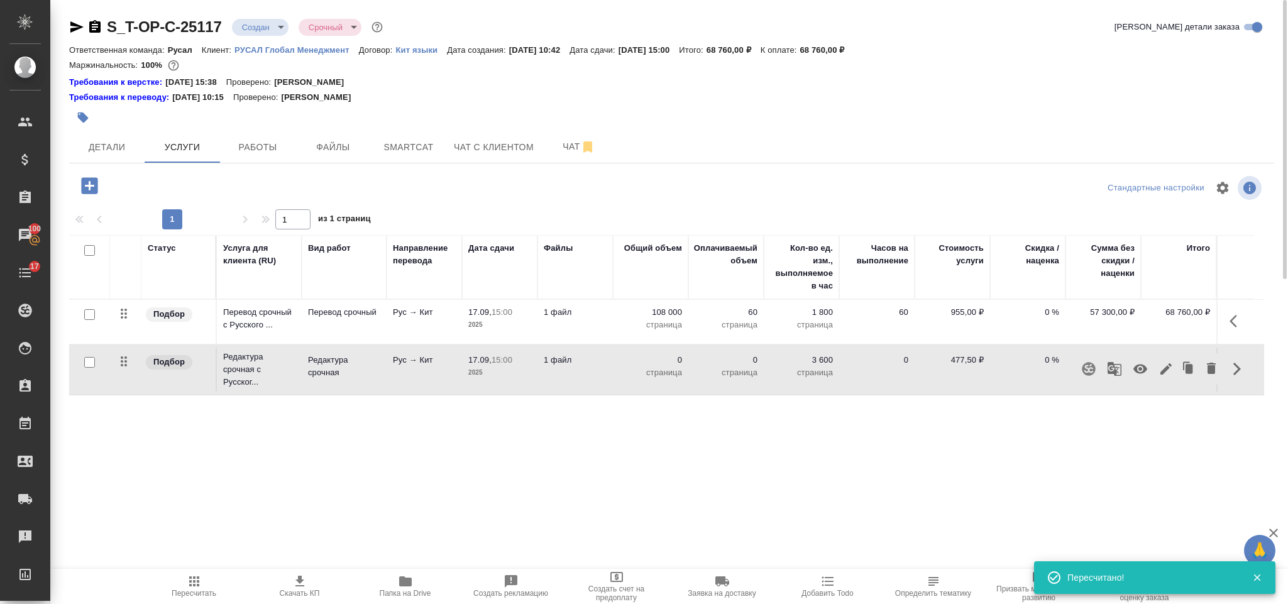
click at [1160, 364] on icon "button" at bounding box center [1166, 368] width 15 height 15
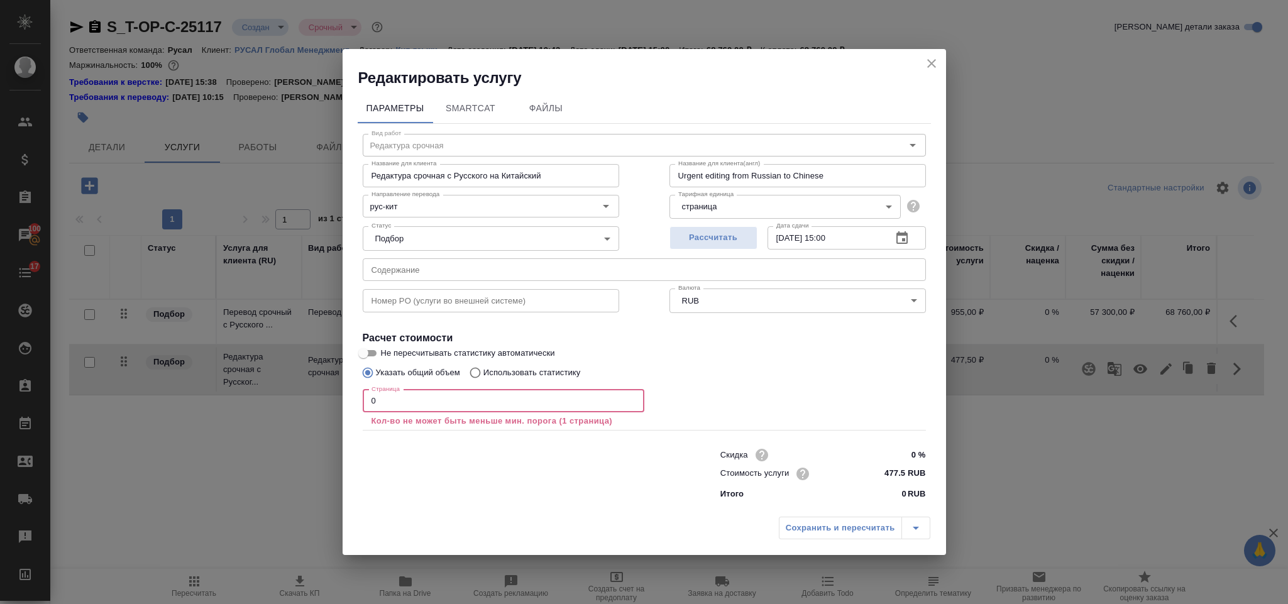
click at [406, 402] on input "0" at bounding box center [504, 401] width 282 height 23
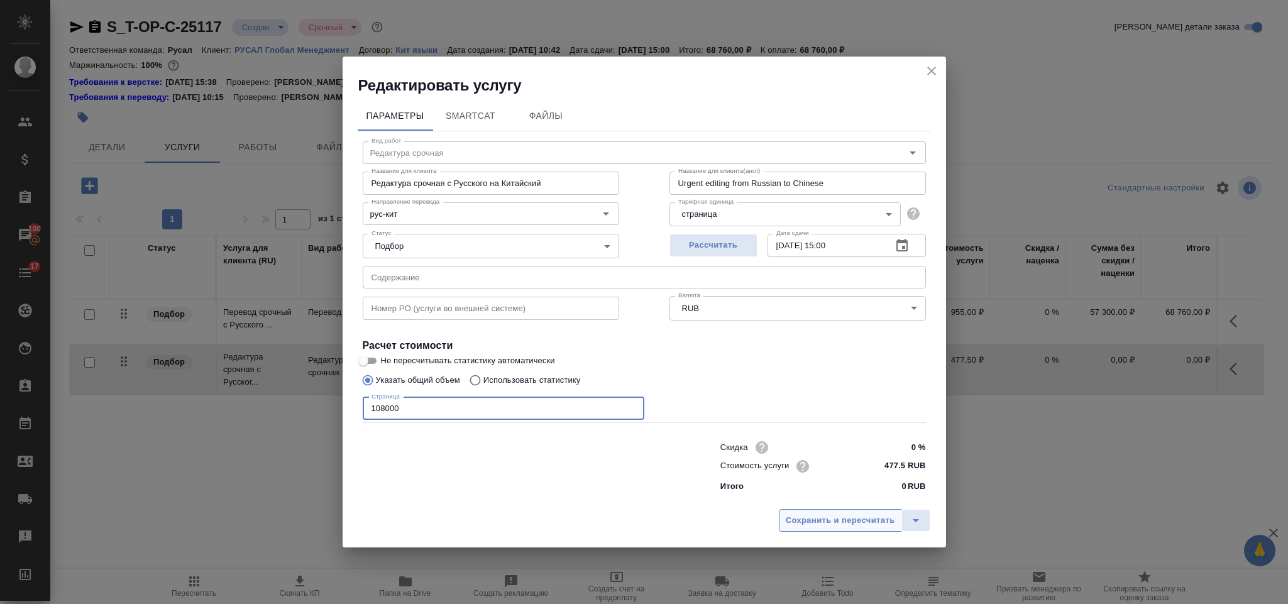
type input "108000"
click at [823, 517] on span "Сохранить и пересчитать" at bounding box center [840, 521] width 109 height 14
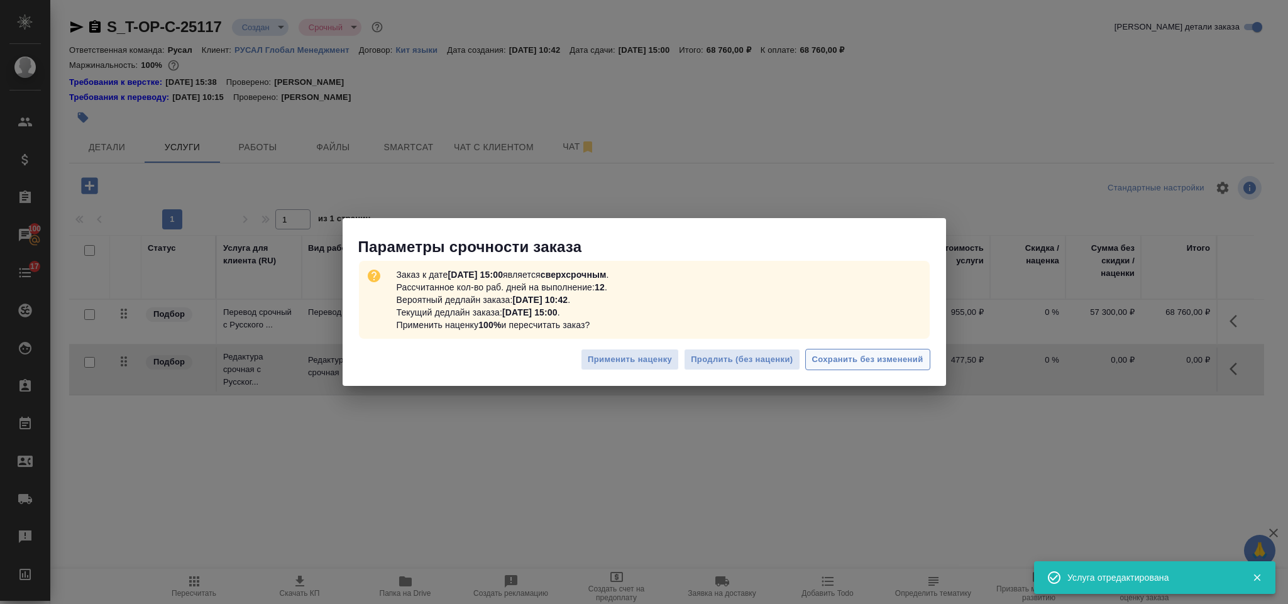
click at [830, 356] on span "Сохранить без изменений" at bounding box center [867, 360] width 111 height 14
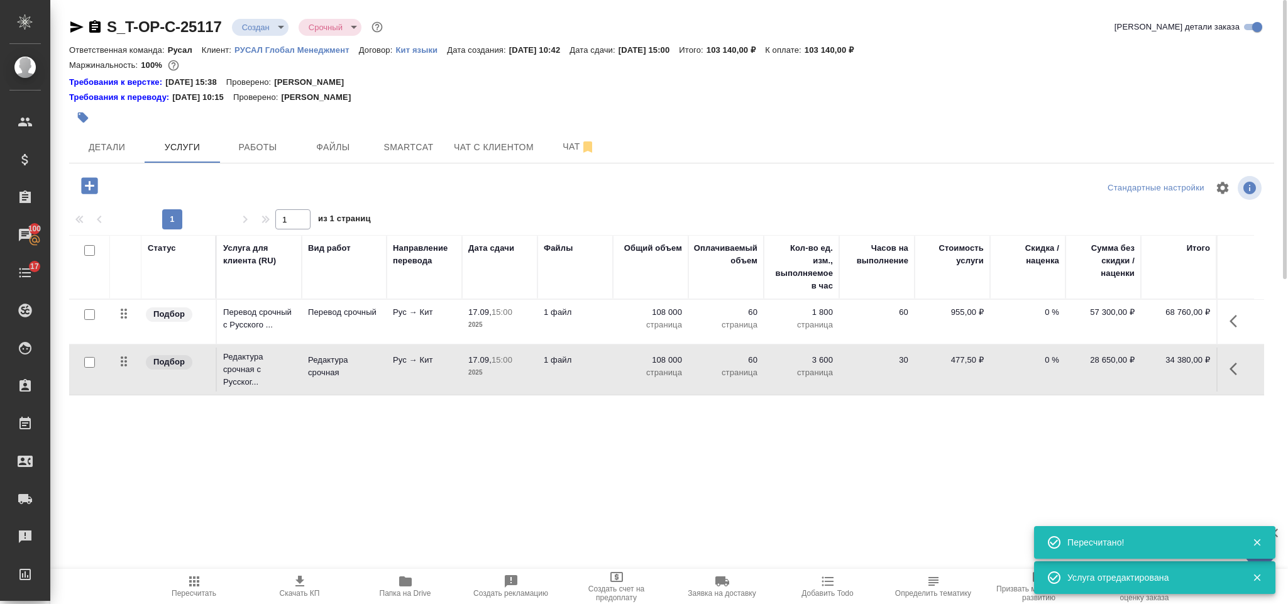
click at [89, 189] on icon "button" at bounding box center [89, 185] width 16 height 16
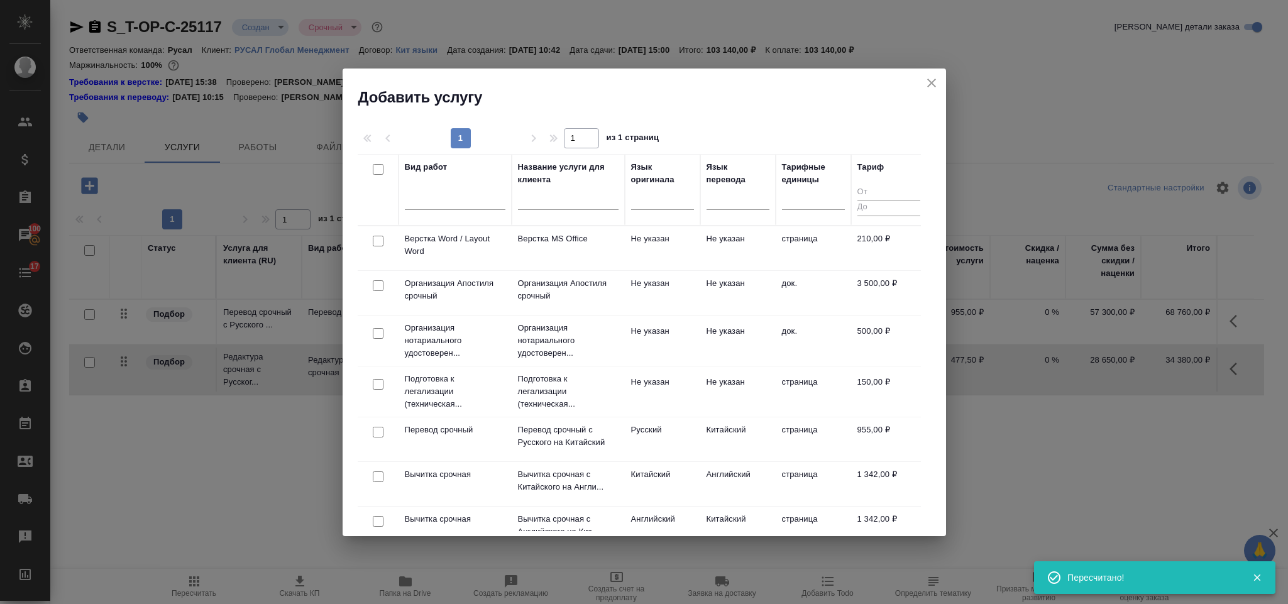
click at [383, 242] on input "checkbox" at bounding box center [378, 241] width 11 height 11
checkbox input "true"
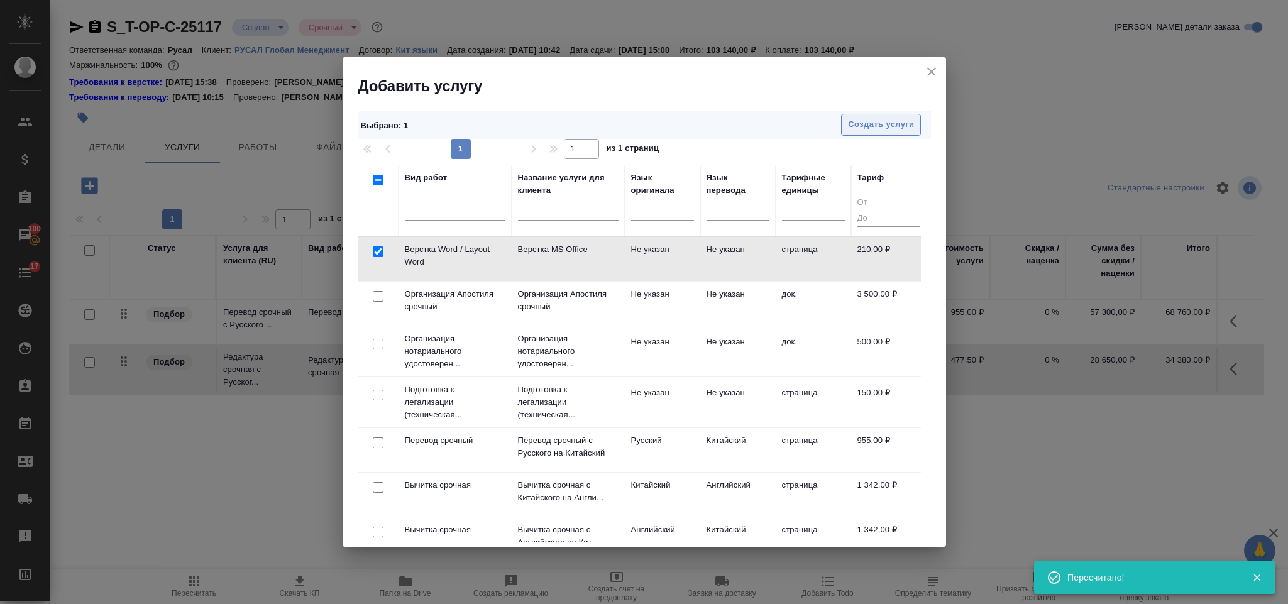
click at [862, 130] on span "Создать услуги" at bounding box center [881, 125] width 66 height 14
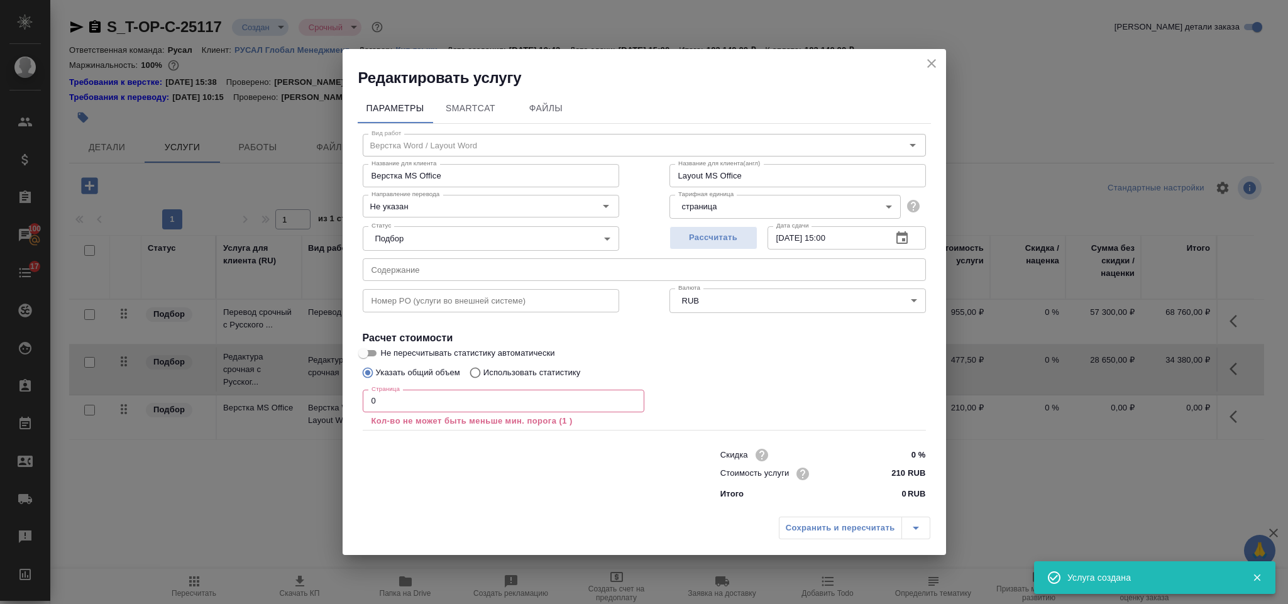
click at [400, 402] on input "0" at bounding box center [504, 401] width 282 height 23
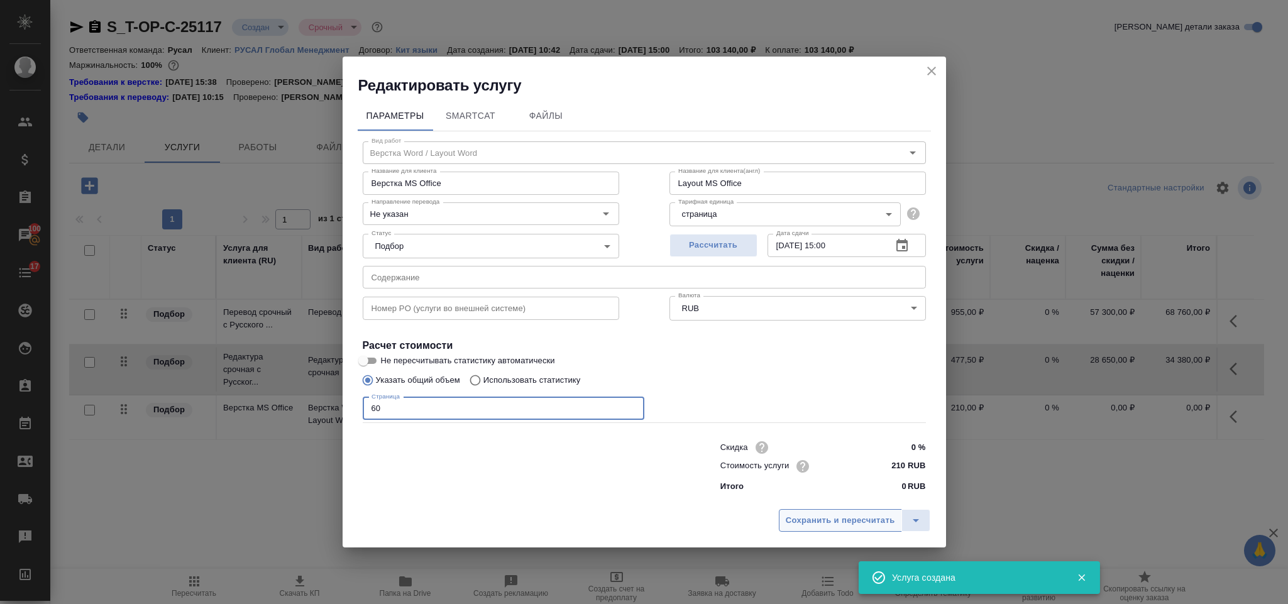
type input "60"
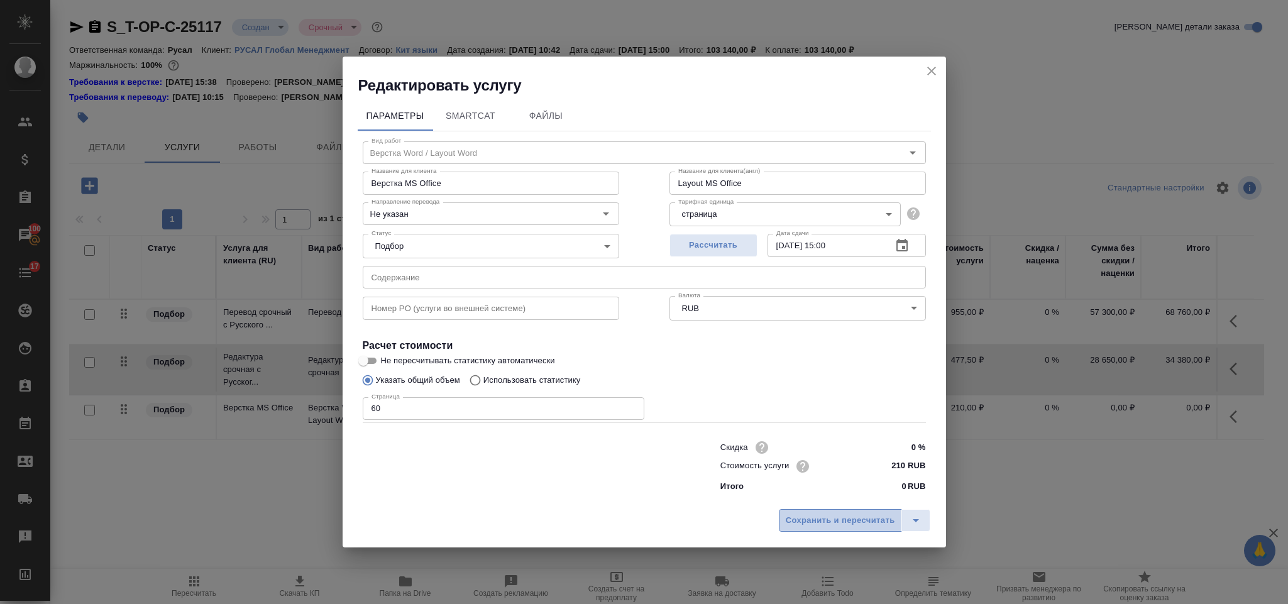
click at [806, 524] on span "Сохранить и пересчитать" at bounding box center [840, 521] width 109 height 14
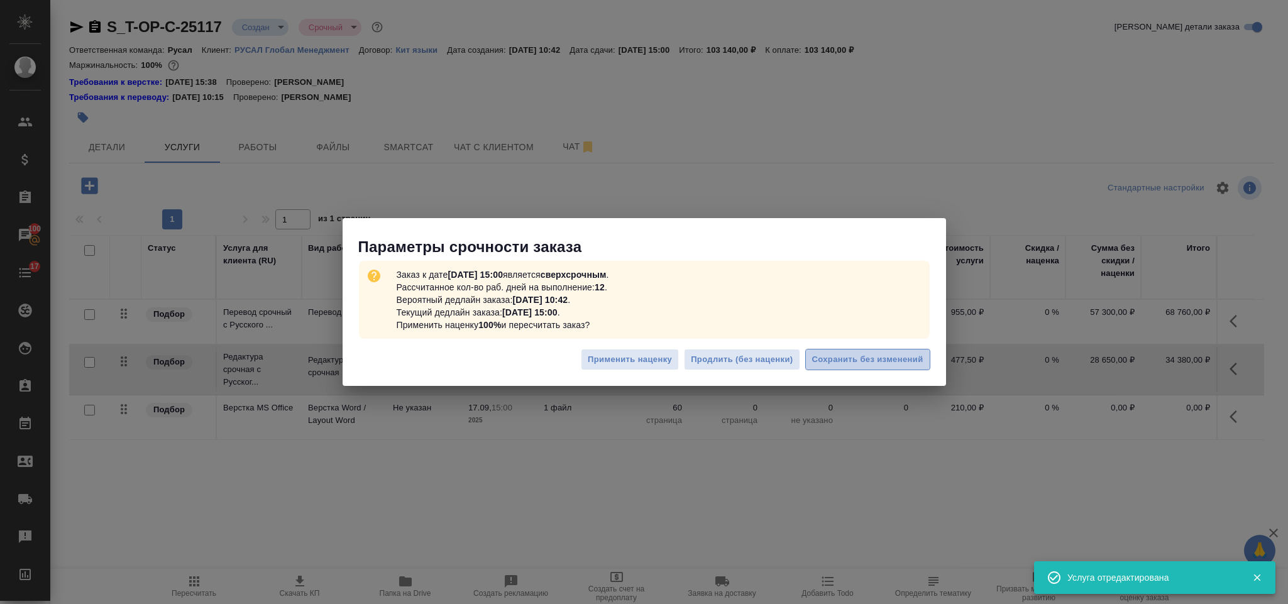
click at [866, 370] on button "Сохранить без изменений" at bounding box center [867, 360] width 125 height 22
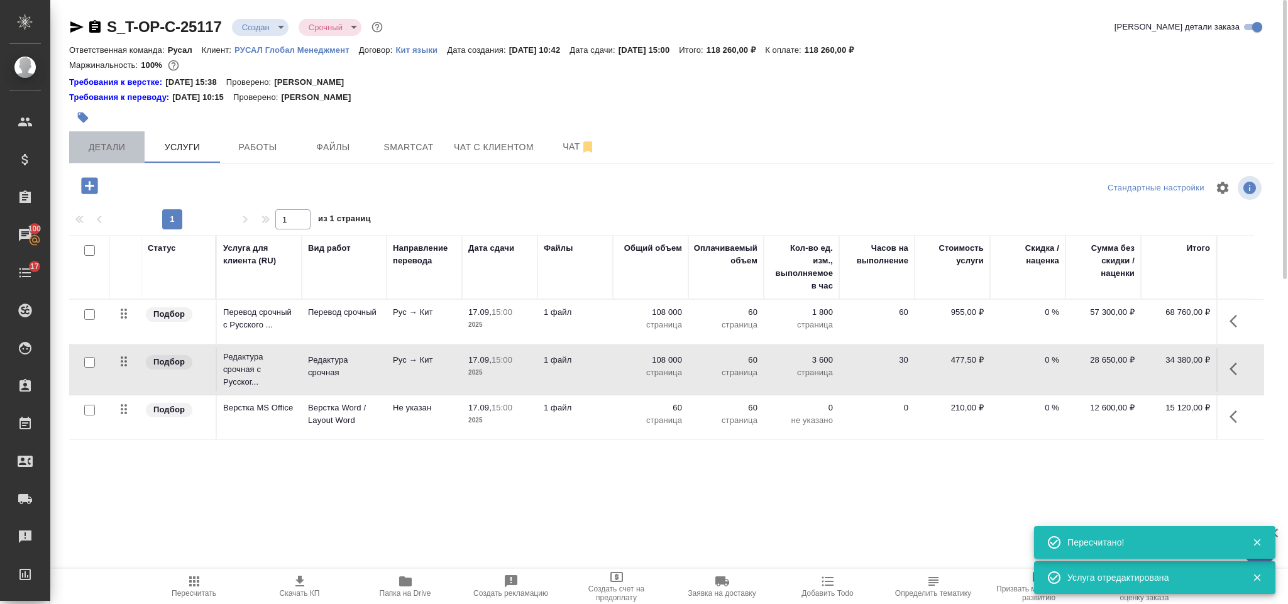
click at [101, 143] on span "Детали" at bounding box center [107, 148] width 60 height 16
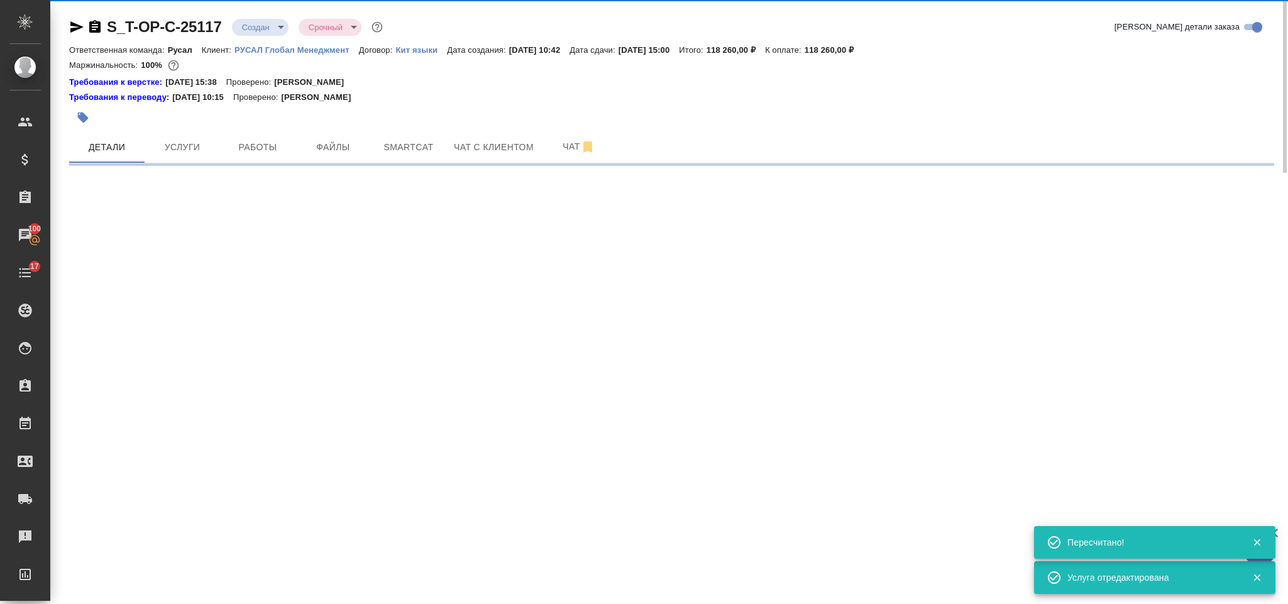
select select "RU"
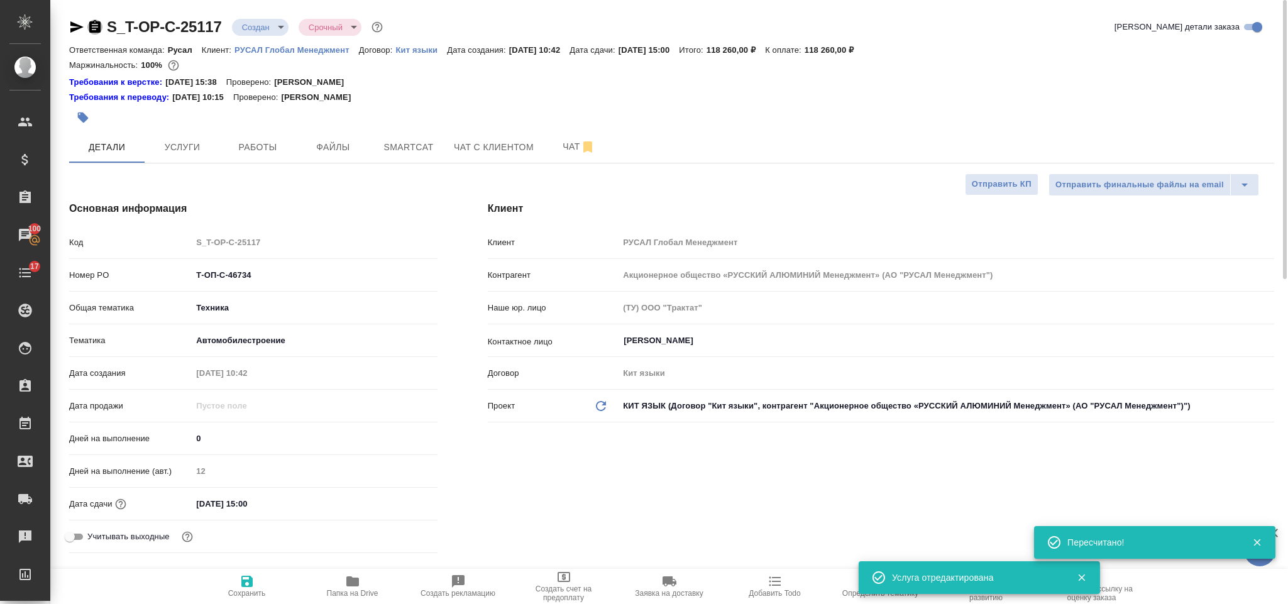
click at [97, 23] on icon "button" at bounding box center [94, 26] width 11 height 13
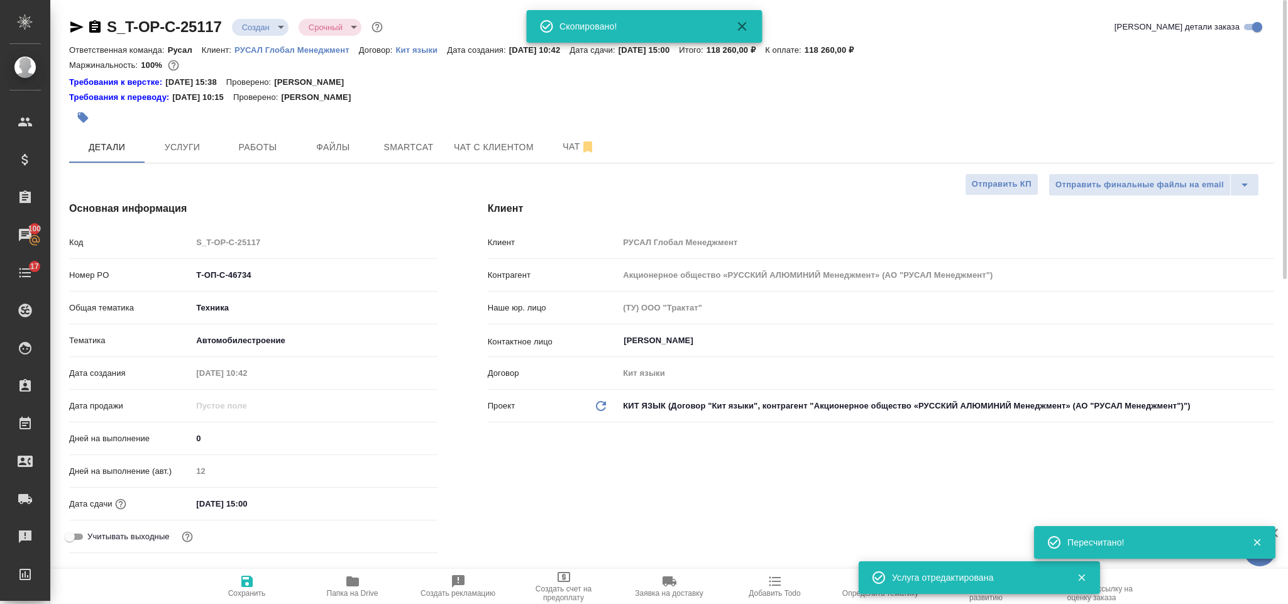
type textarea "x"
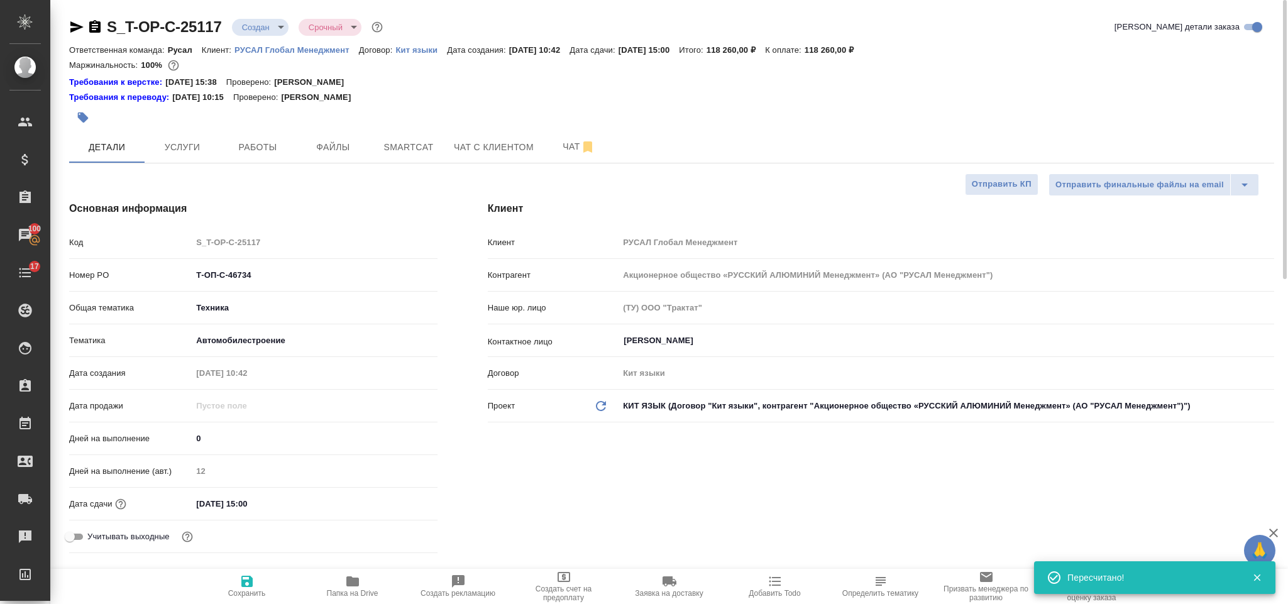
drag, startPoint x: 81, startPoint y: 25, endPoint x: 81, endPoint y: 4, distance: 20.1
click at [81, 23] on icon "button" at bounding box center [76, 26] width 15 height 15
drag, startPoint x: 263, startPoint y: 283, endPoint x: 202, endPoint y: 272, distance: 61.9
click at [202, 272] on input "Т-ОП-С-46734" at bounding box center [314, 275] width 244 height 18
click at [266, 264] on div "Код S_T-OP-C-25117" at bounding box center [253, 247] width 368 height 33
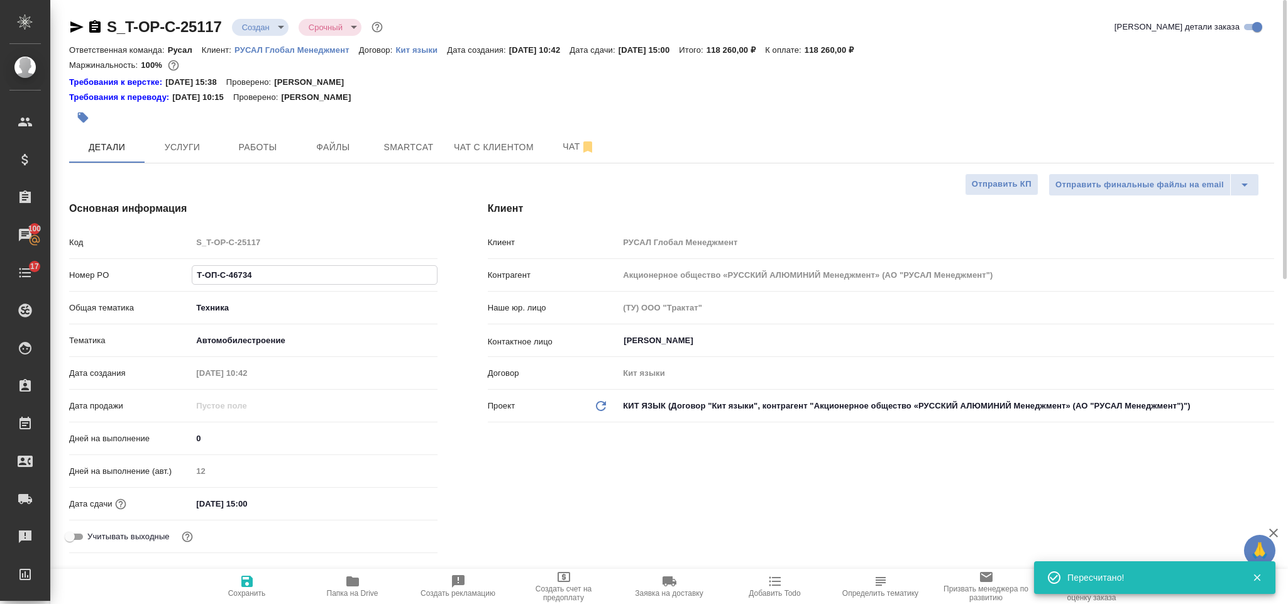
drag, startPoint x: 279, startPoint y: 277, endPoint x: 191, endPoint y: 274, distance: 88.1
click at [190, 274] on div "Номер PO Т-ОП-С-46734" at bounding box center [253, 275] width 368 height 22
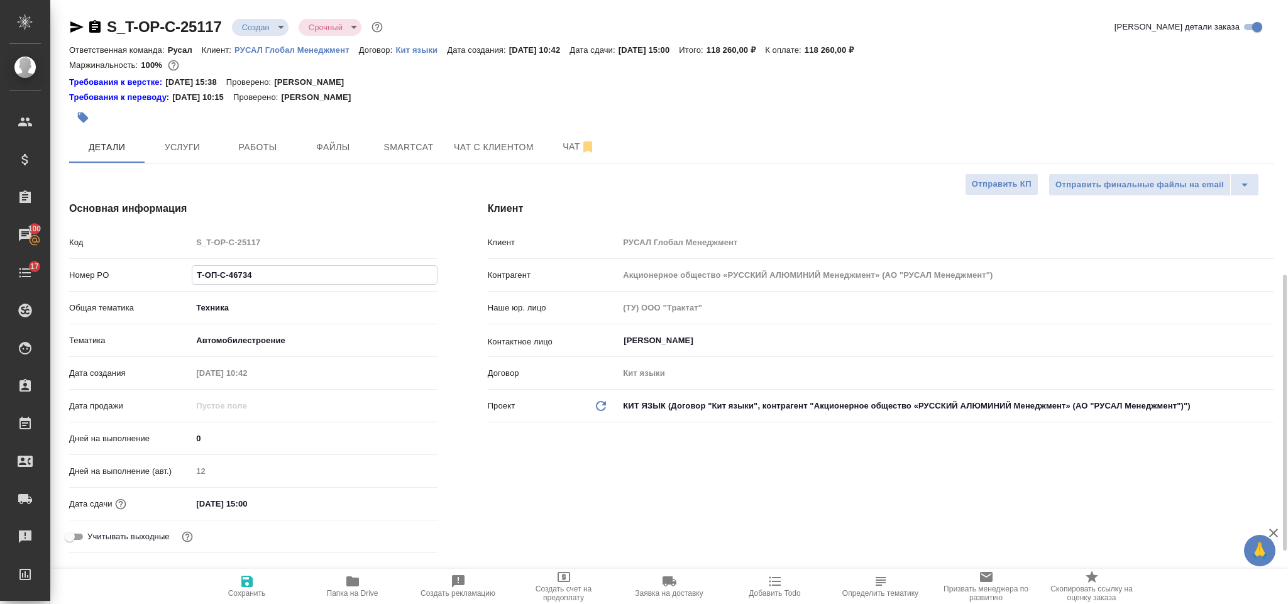
scroll to position [189, 0]
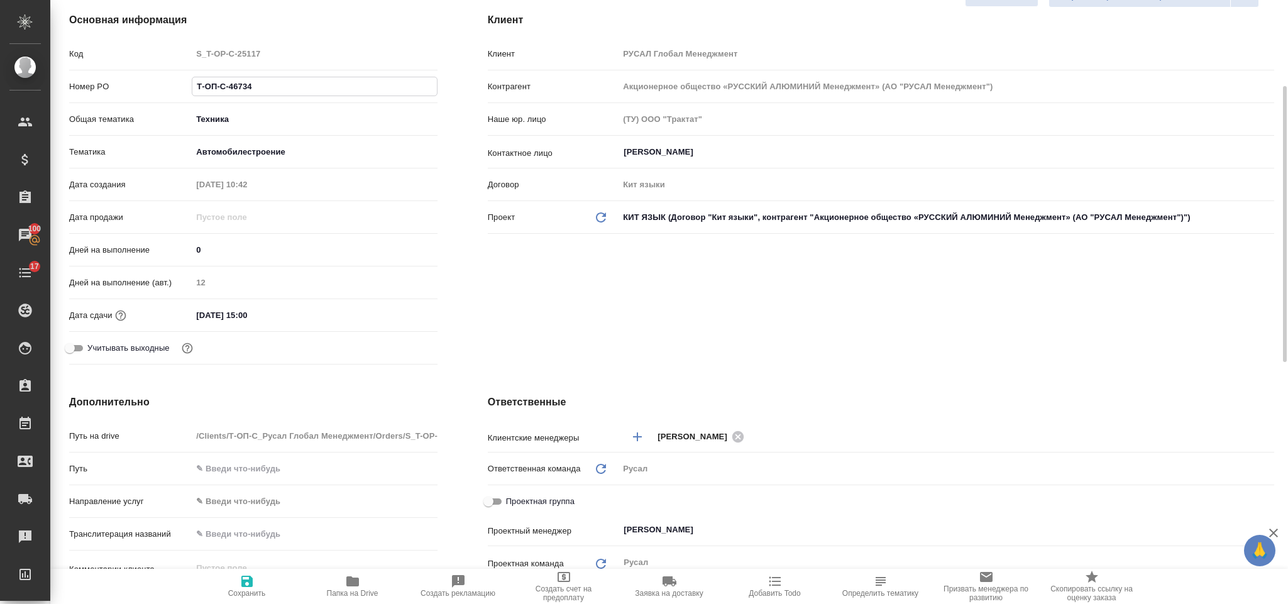
click at [302, 315] on input "[DATE] 15:00" at bounding box center [247, 315] width 110 height 18
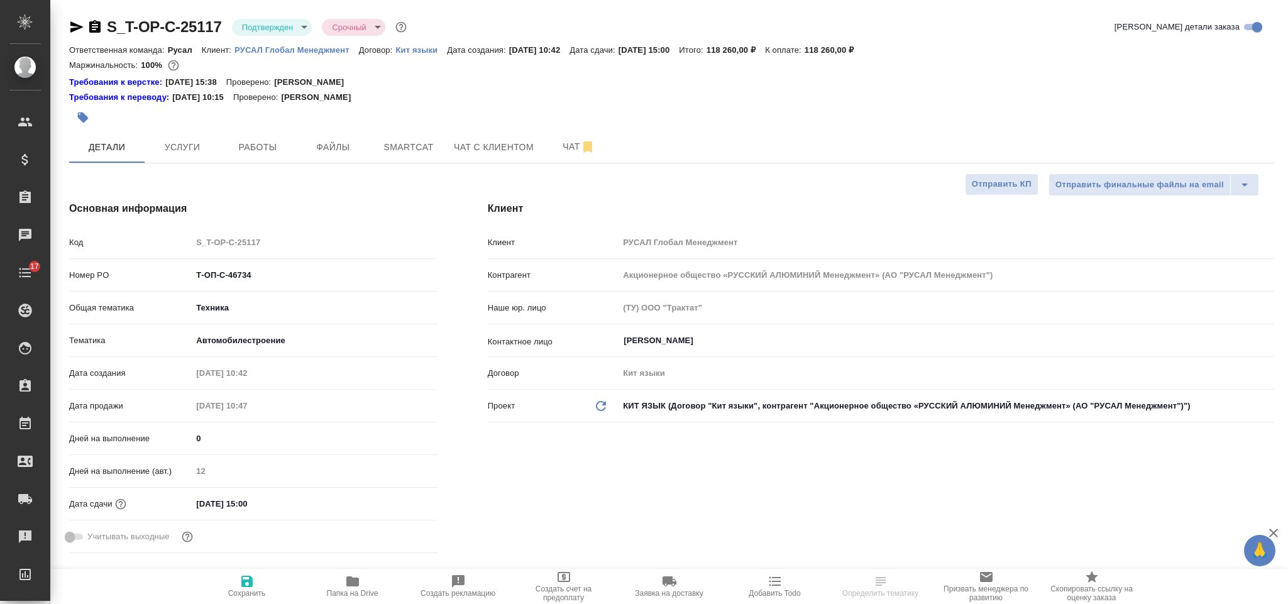
select select "RU"
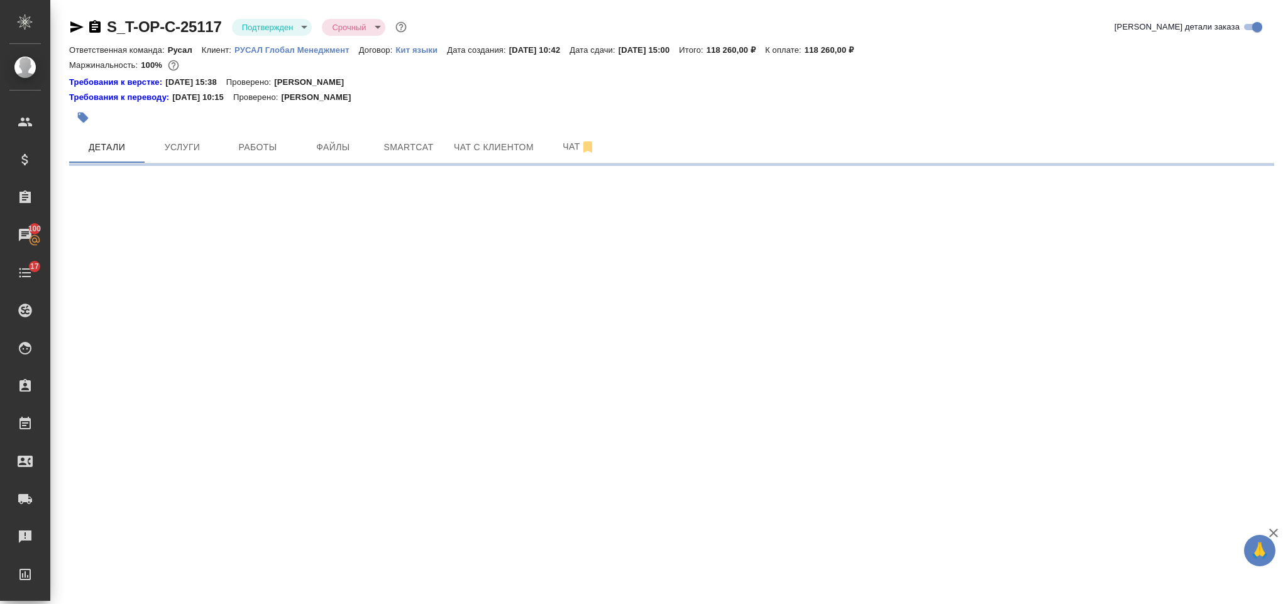
select select "RU"
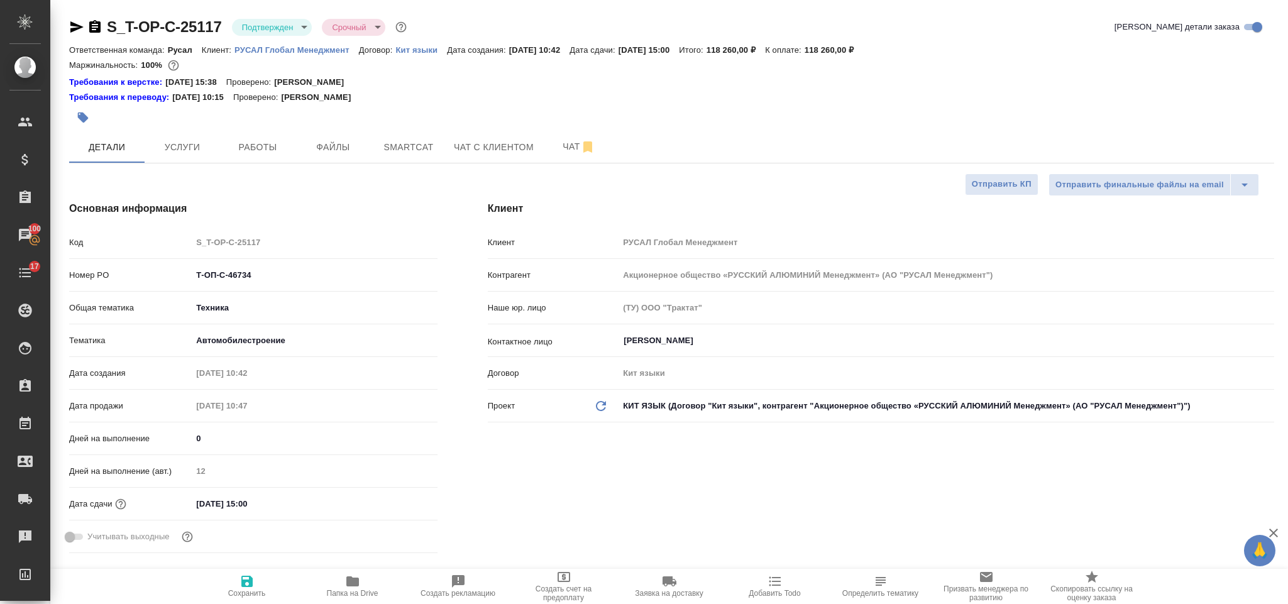
type textarea "x"
click at [289, 508] on input "[DATE] 15:00" at bounding box center [247, 504] width 110 height 18
click at [408, 504] on icon "button" at bounding box center [401, 502] width 15 height 15
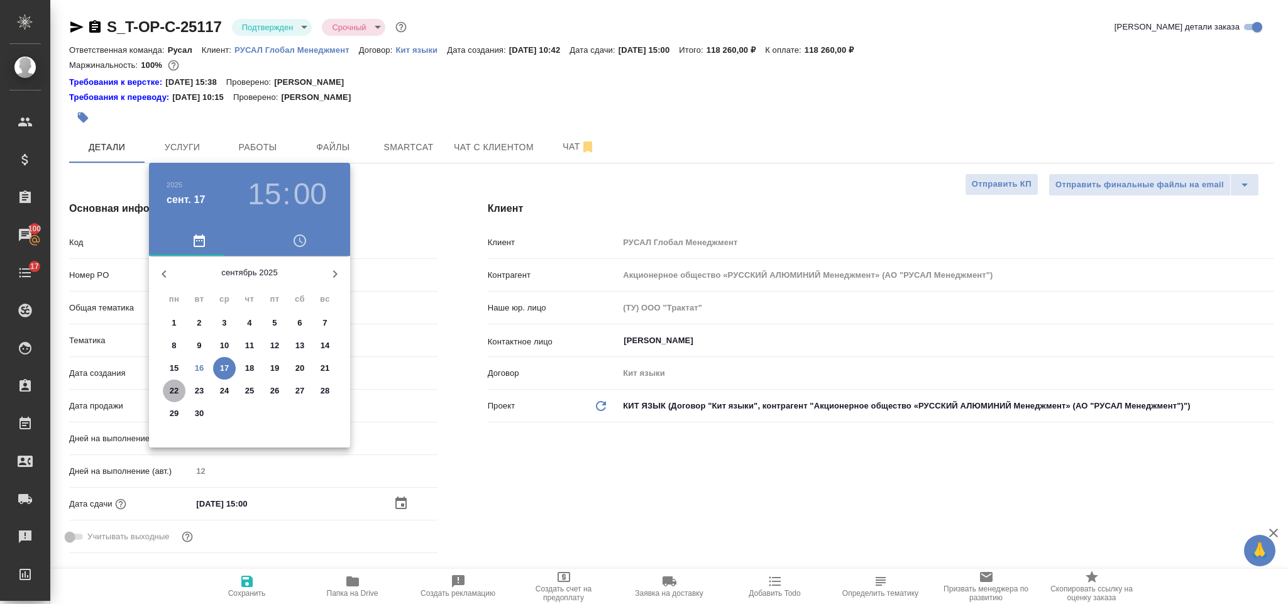
click at [180, 387] on span "22" at bounding box center [174, 391] width 23 height 13
type input "[DATE] 15:00"
type textarea "x"
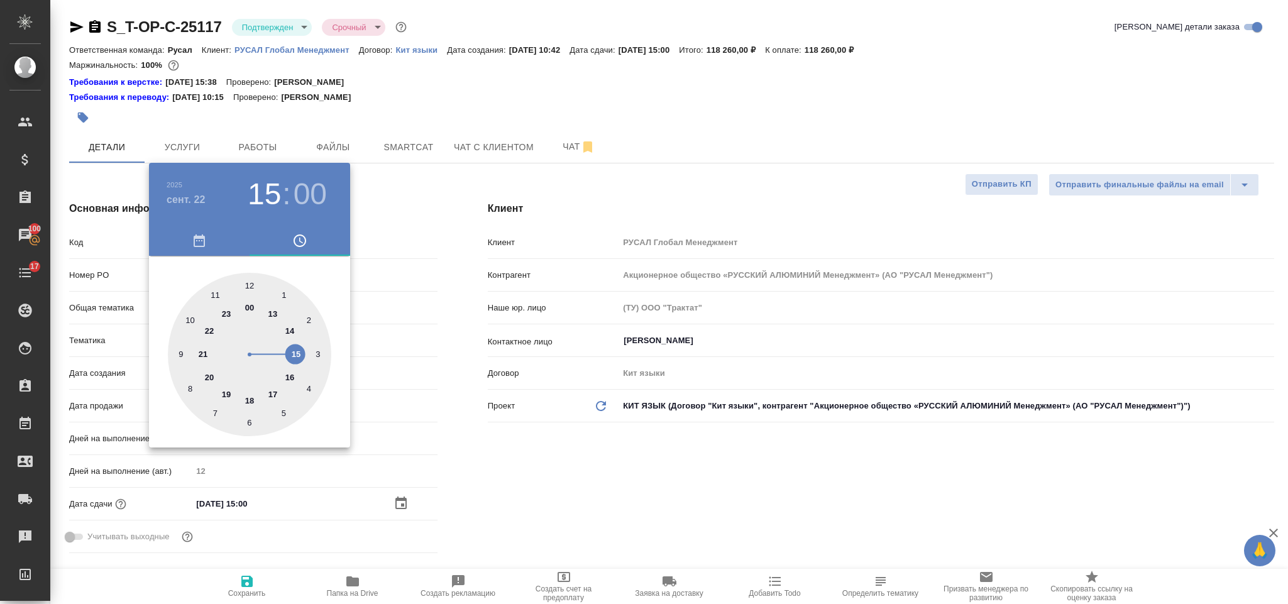
click at [290, 327] on div at bounding box center [249, 354] width 163 height 163
type input "[DATE] 14:00"
type textarea "x"
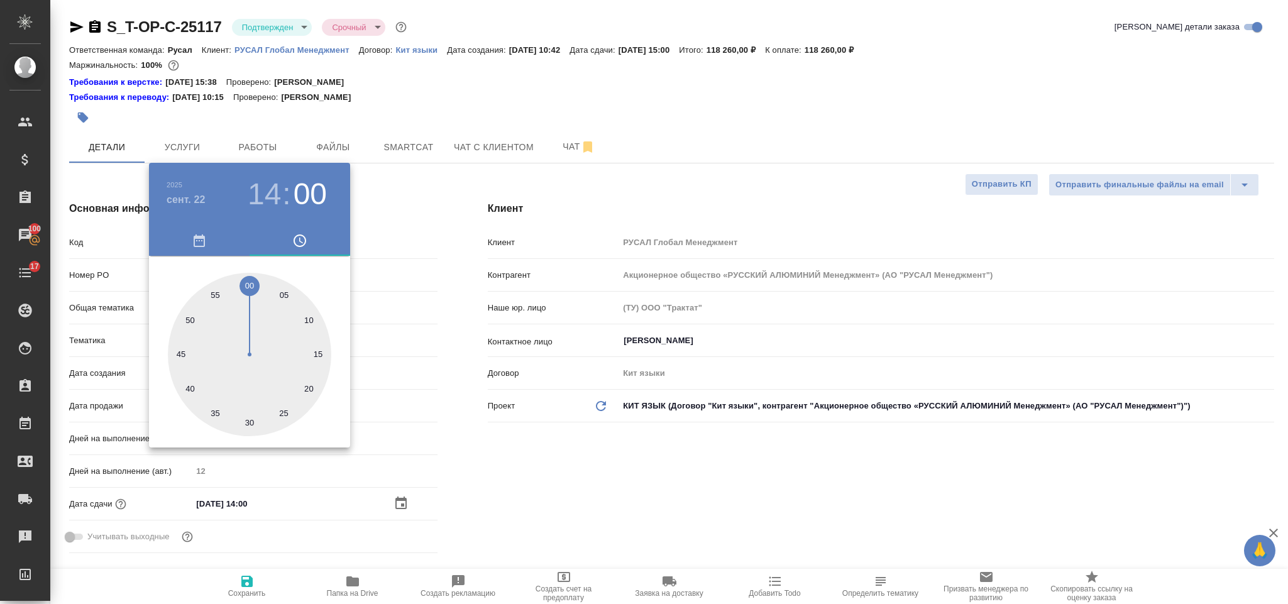
click at [566, 438] on div at bounding box center [644, 302] width 1288 height 604
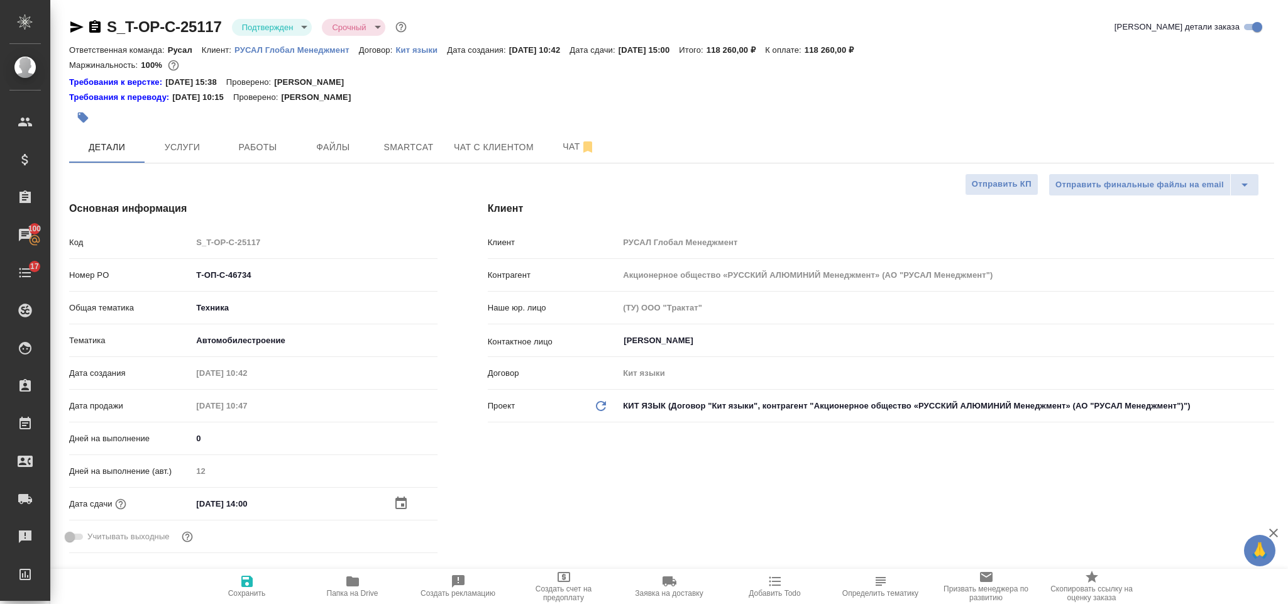
click at [248, 577] on icon "button" at bounding box center [246, 581] width 11 height 11
type textarea "x"
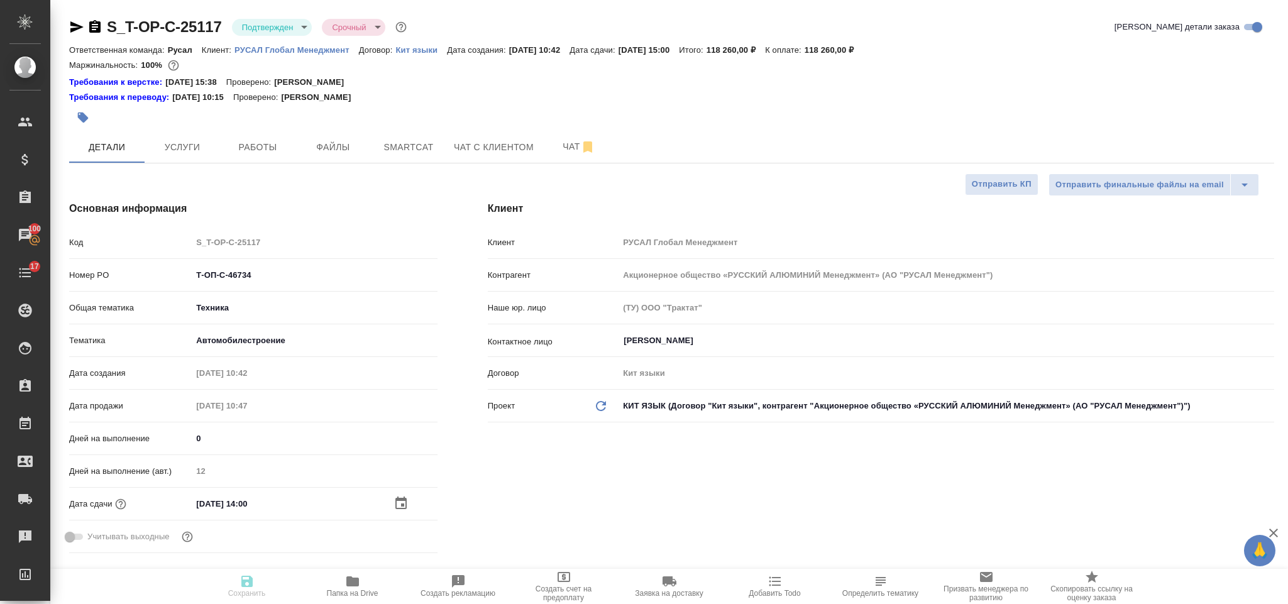
type textarea "x"
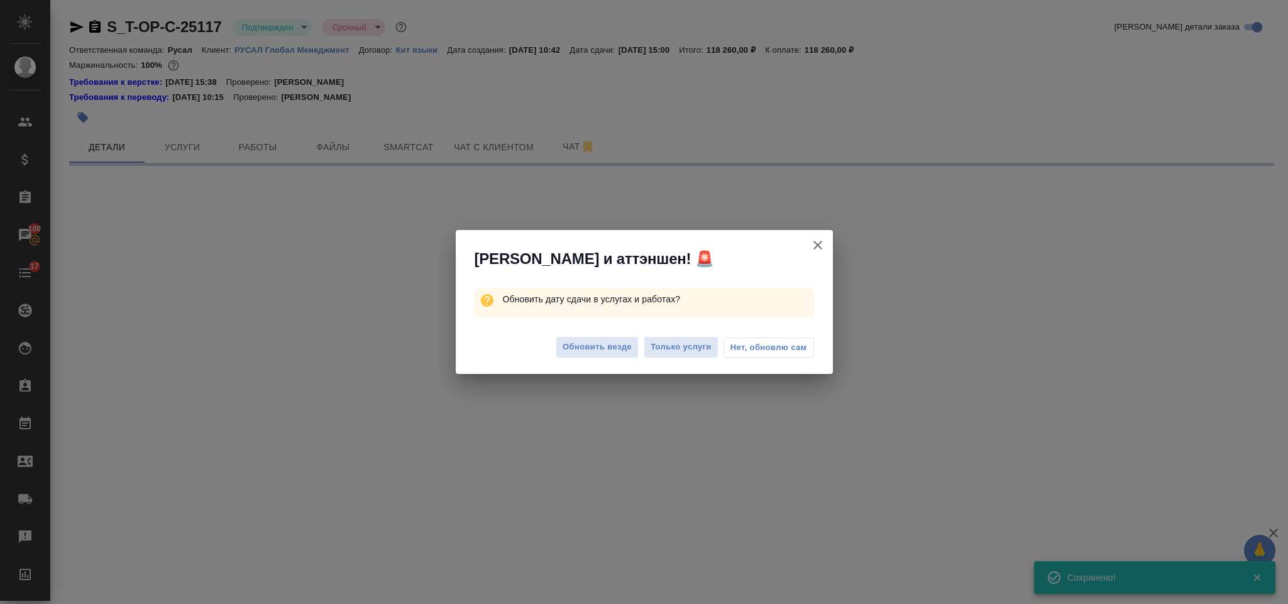
select select "RU"
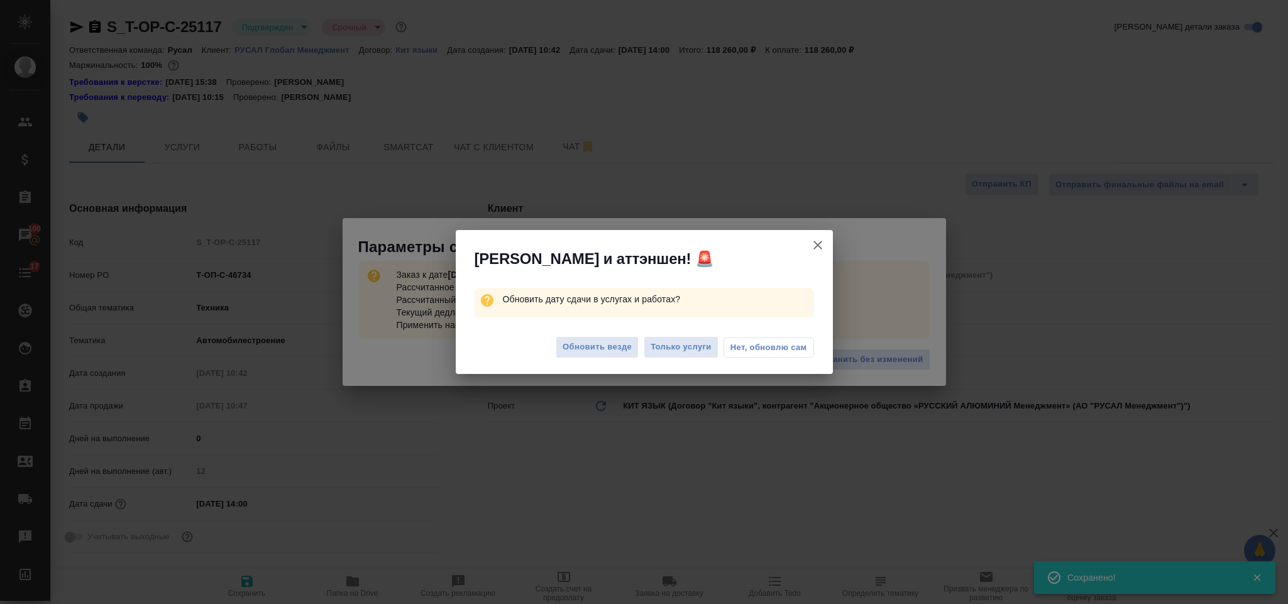
type textarea "x"
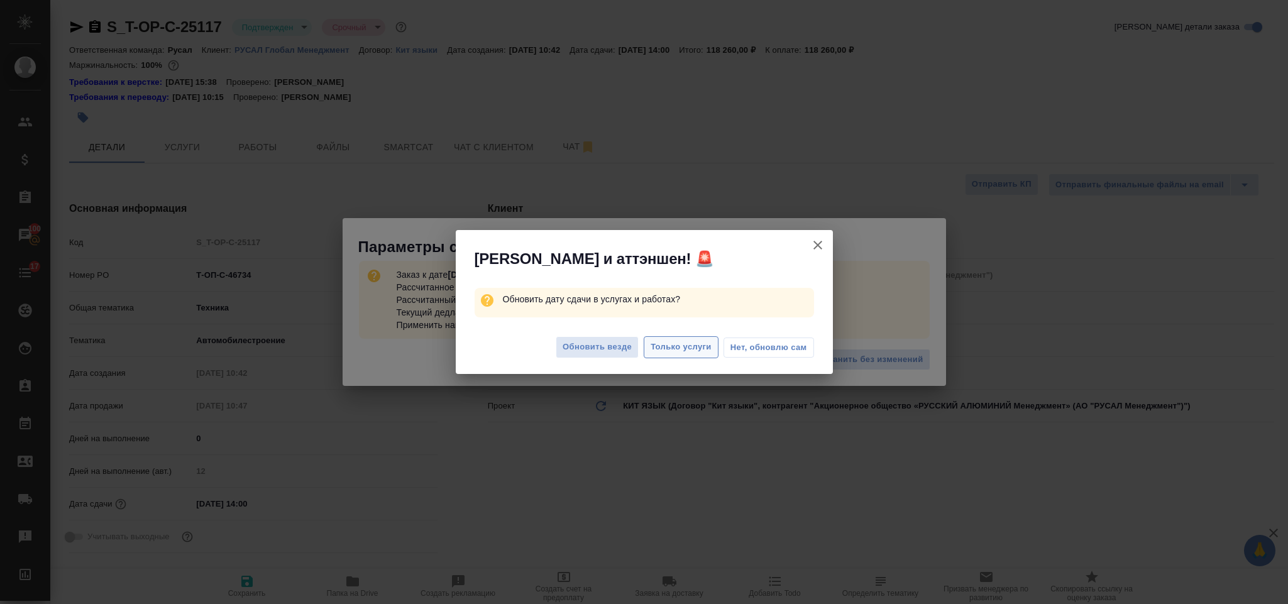
click at [689, 348] on span "Только услуги" at bounding box center [681, 347] width 61 height 14
type textarea "x"
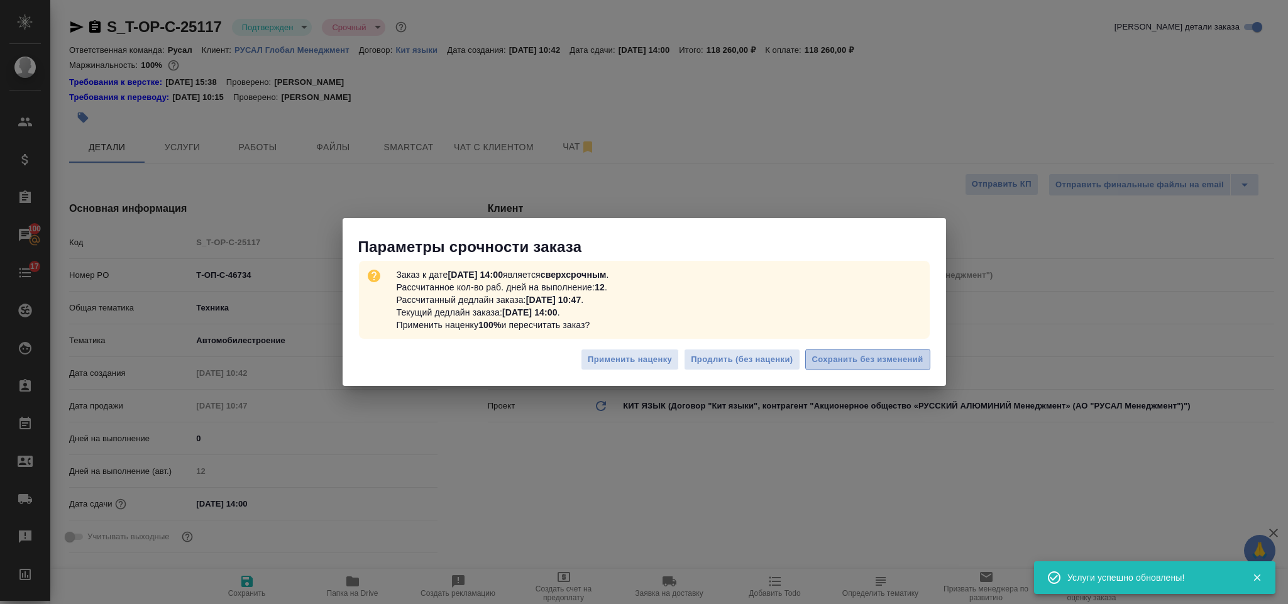
click at [871, 361] on span "Сохранить без изменений" at bounding box center [867, 360] width 111 height 14
type textarea "x"
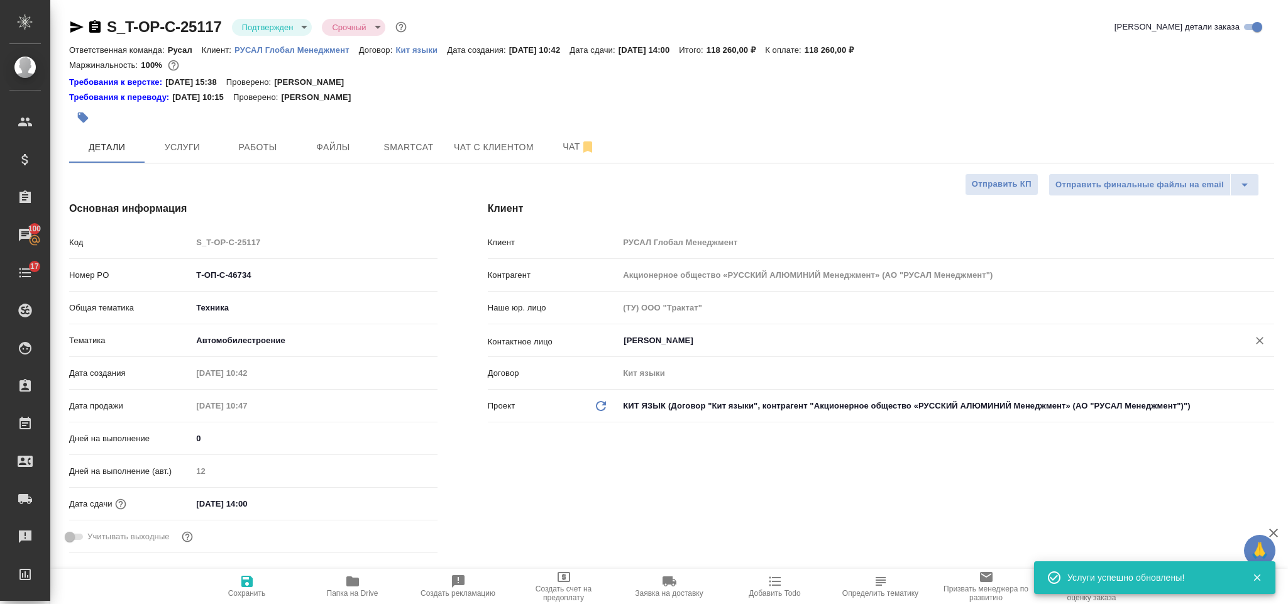
type textarea "x"
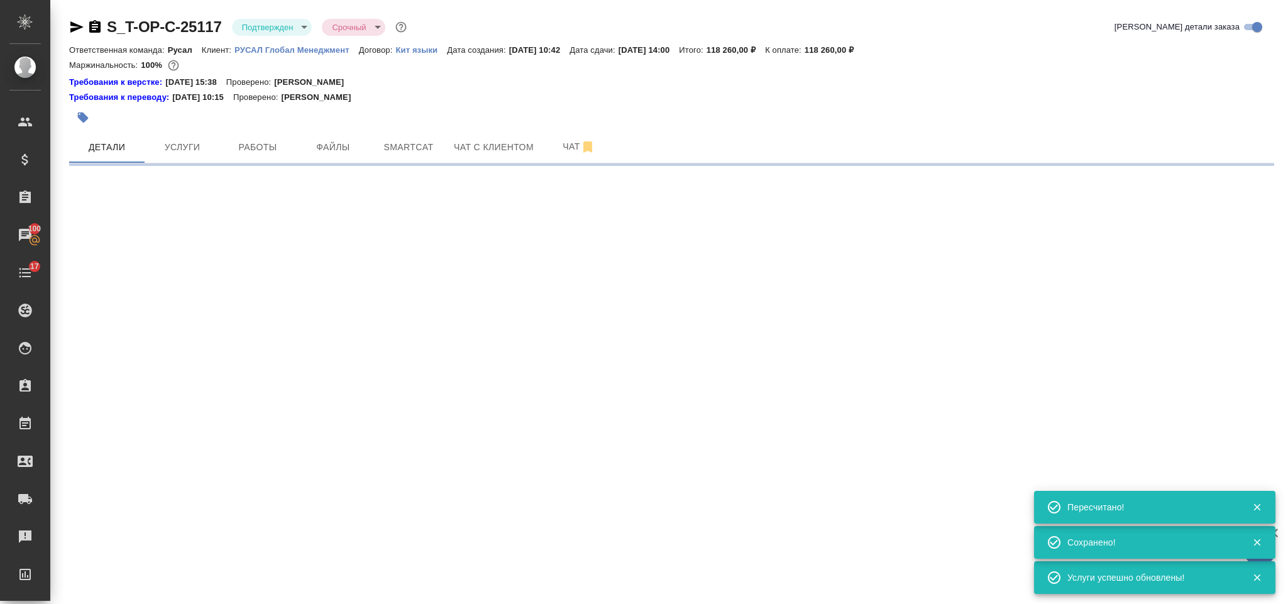
select select "RU"
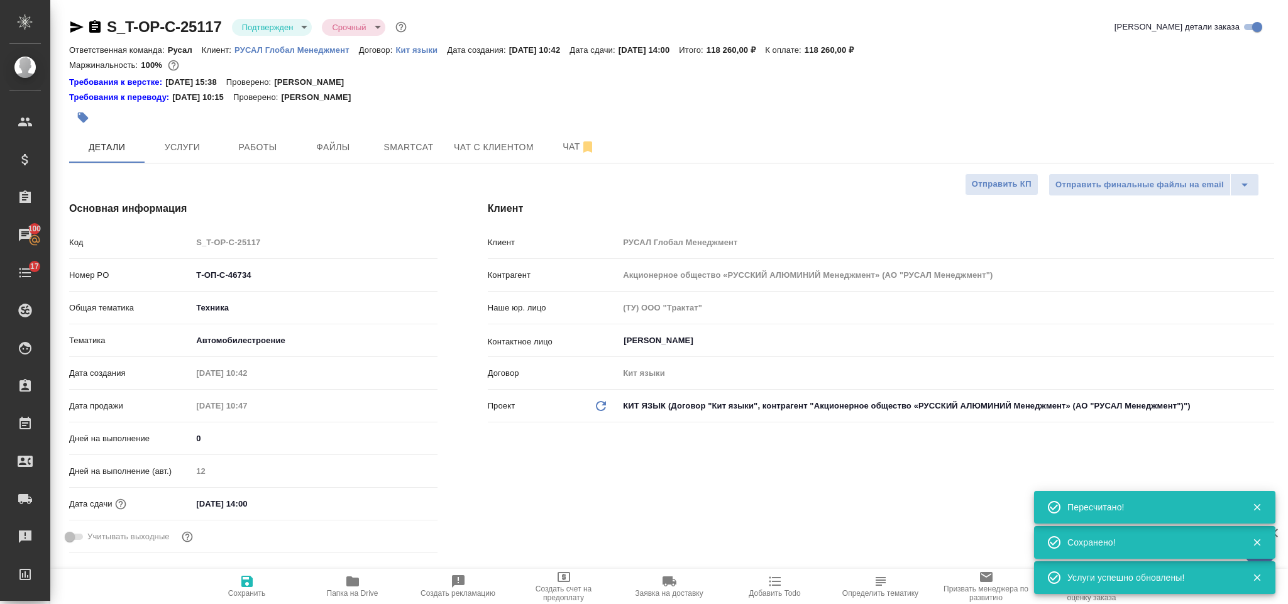
type textarea "x"
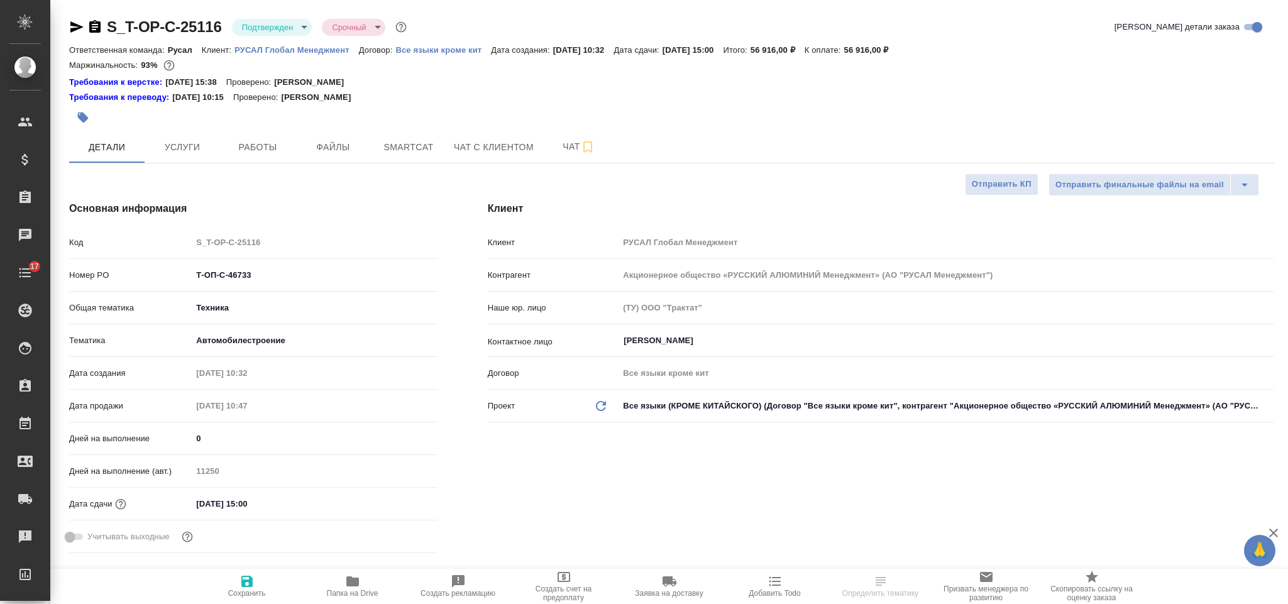
select select "RU"
click at [272, 502] on input "[DATE] 15:00" at bounding box center [247, 504] width 110 height 18
click at [402, 502] on icon "button" at bounding box center [401, 502] width 15 height 15
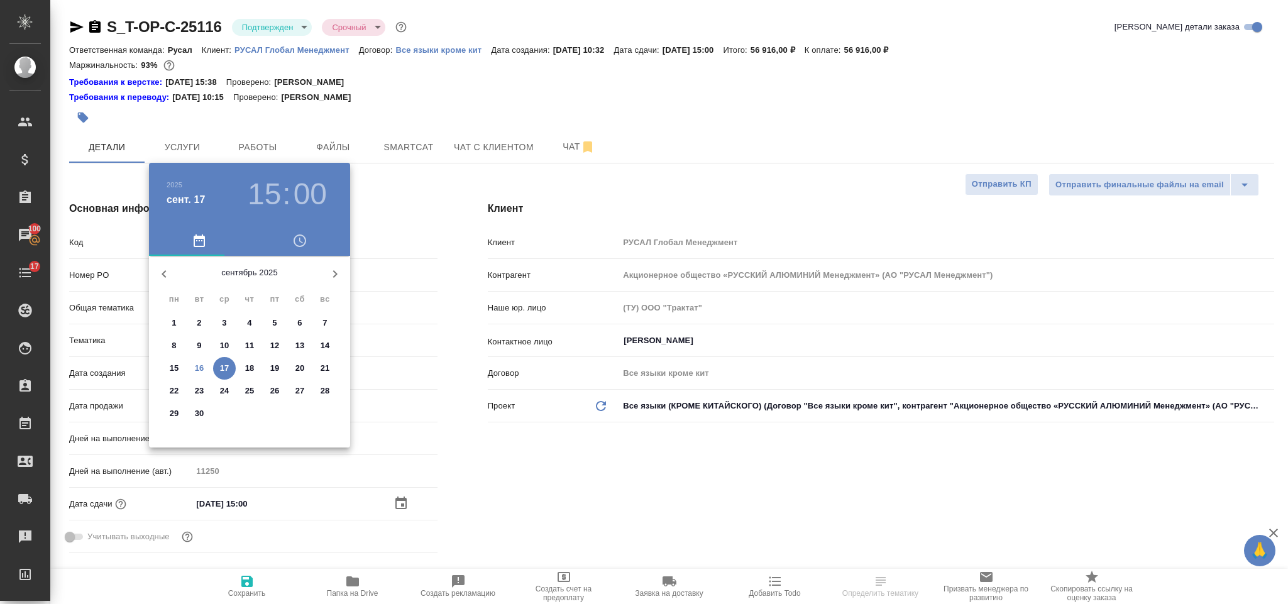
click at [174, 390] on p "22" at bounding box center [174, 391] width 9 height 13
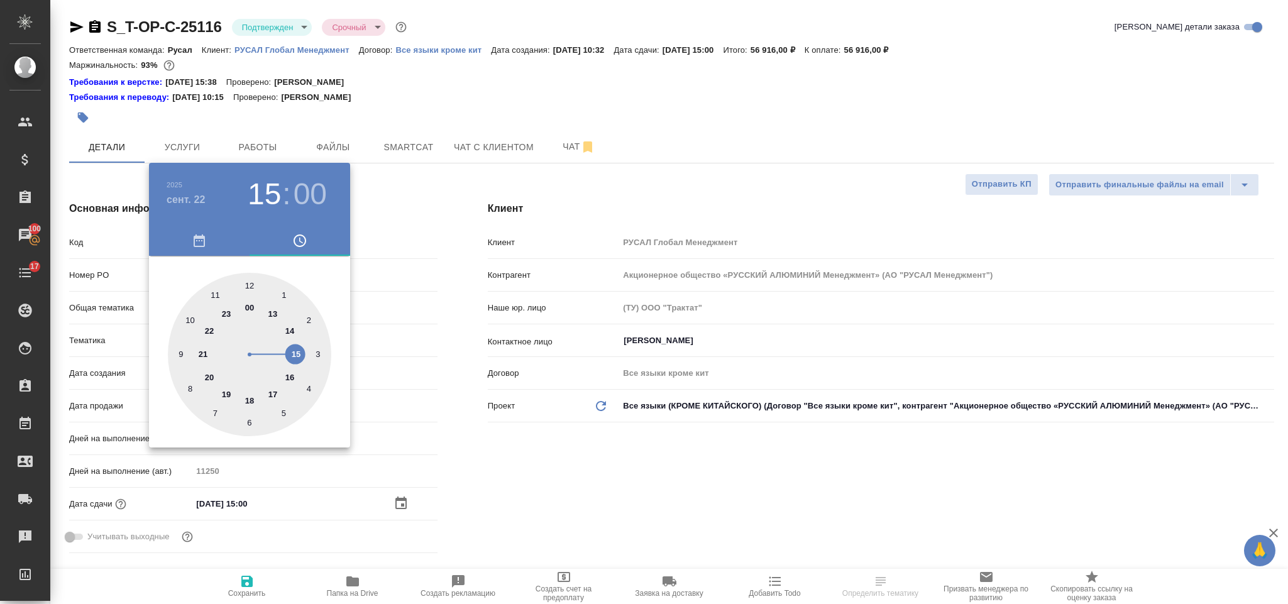
click at [300, 353] on div at bounding box center [249, 354] width 163 height 163
click at [258, 210] on h3 "15" at bounding box center [264, 194] width 33 height 35
click at [293, 330] on div at bounding box center [249, 354] width 163 height 163
type input "[DATE] 14:00"
click at [595, 483] on div ".cls-1 fill:#fff; AWATERA [PERSON_NAME] Спецификации Заказы 100 Чаты 17 Todo Пр…" at bounding box center [644, 302] width 1288 height 604
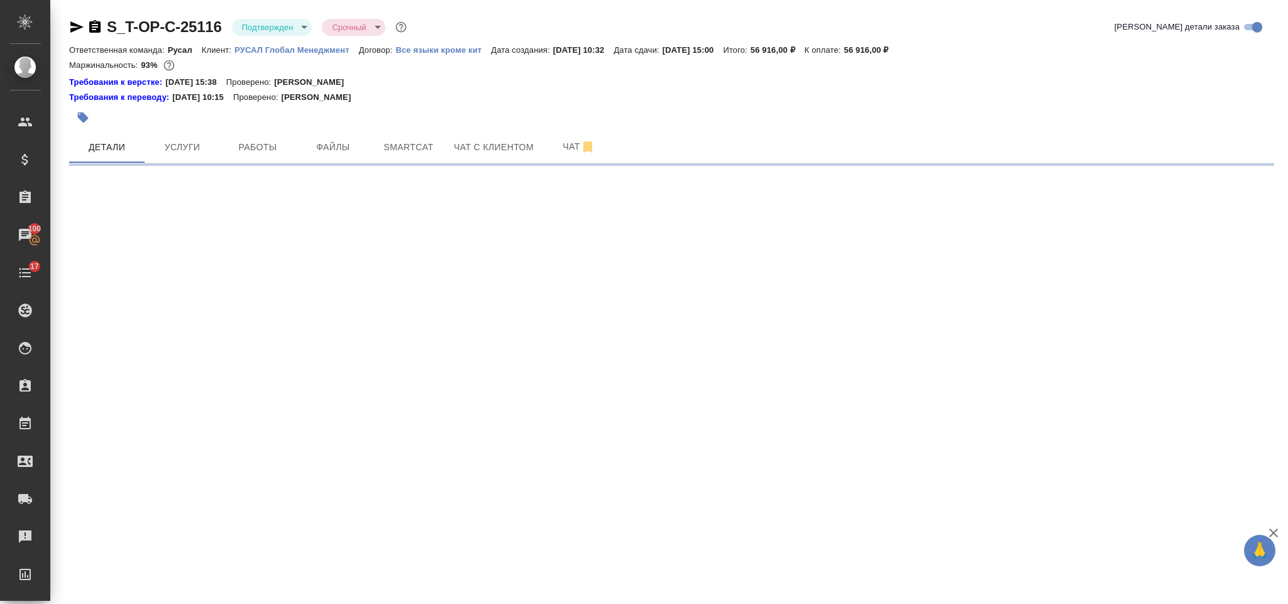
select select "RU"
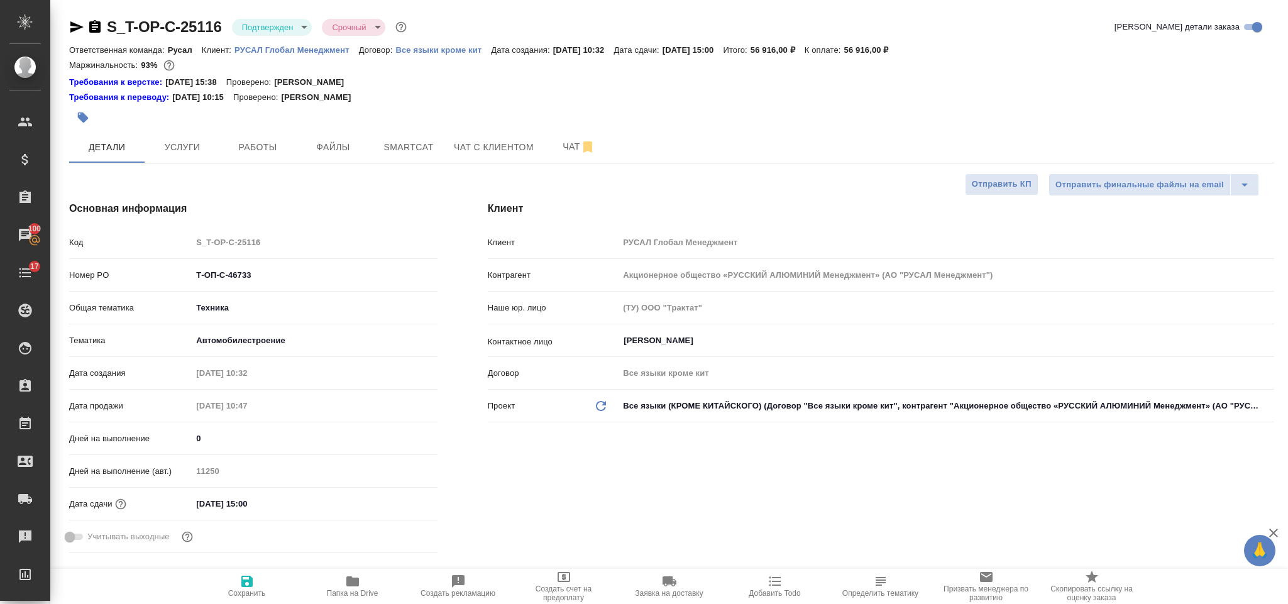
type textarea "x"
click at [292, 504] on input "[DATE] 15:00" at bounding box center [247, 504] width 110 height 18
click at [404, 498] on icon "button" at bounding box center [400, 502] width 11 height 13
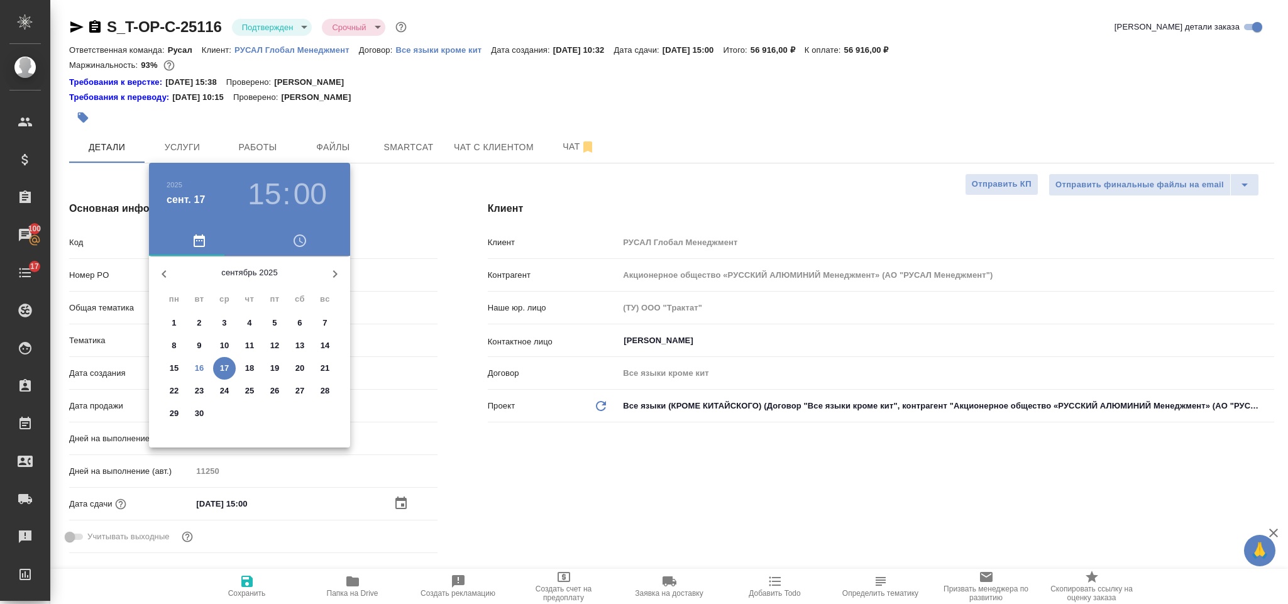
click at [177, 391] on p "22" at bounding box center [174, 391] width 9 height 13
type input "[DATE] 15:00"
type textarea "x"
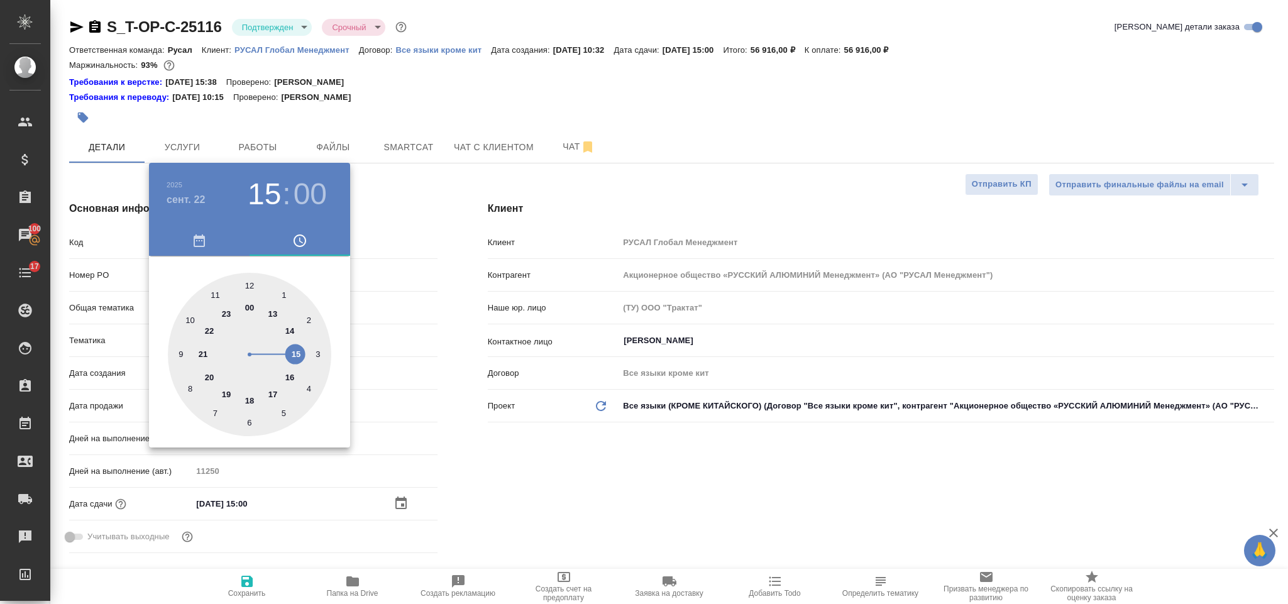
click at [292, 332] on div at bounding box center [249, 354] width 163 height 163
type input "[DATE] 14:00"
type textarea "x"
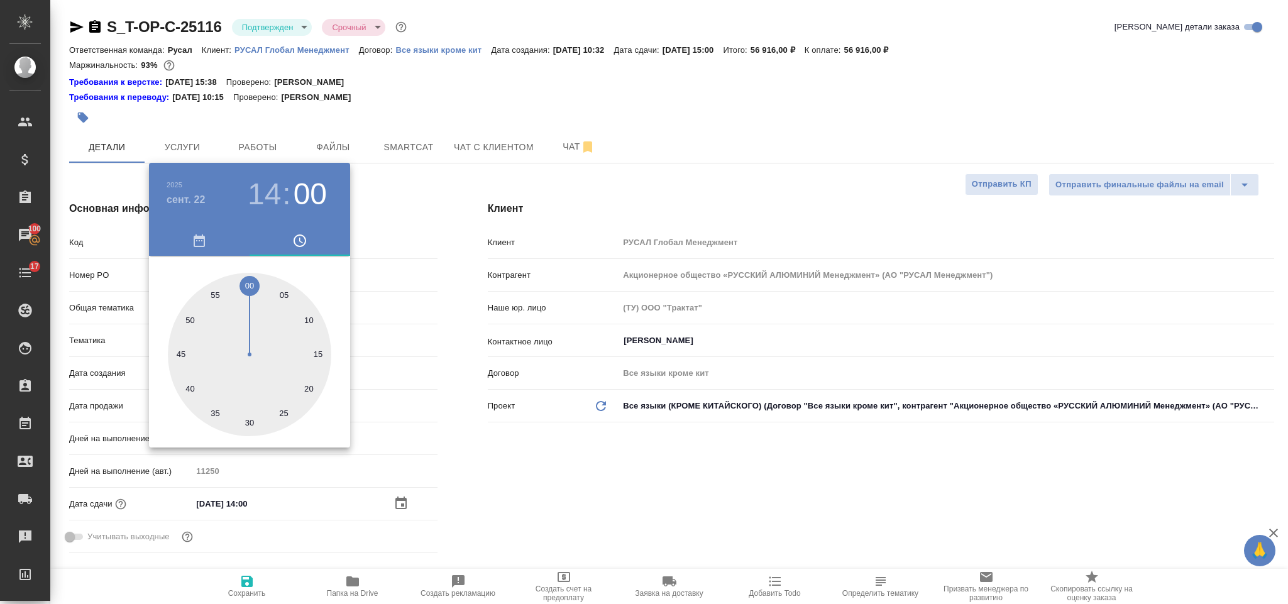
click at [655, 464] on div at bounding box center [644, 302] width 1288 height 604
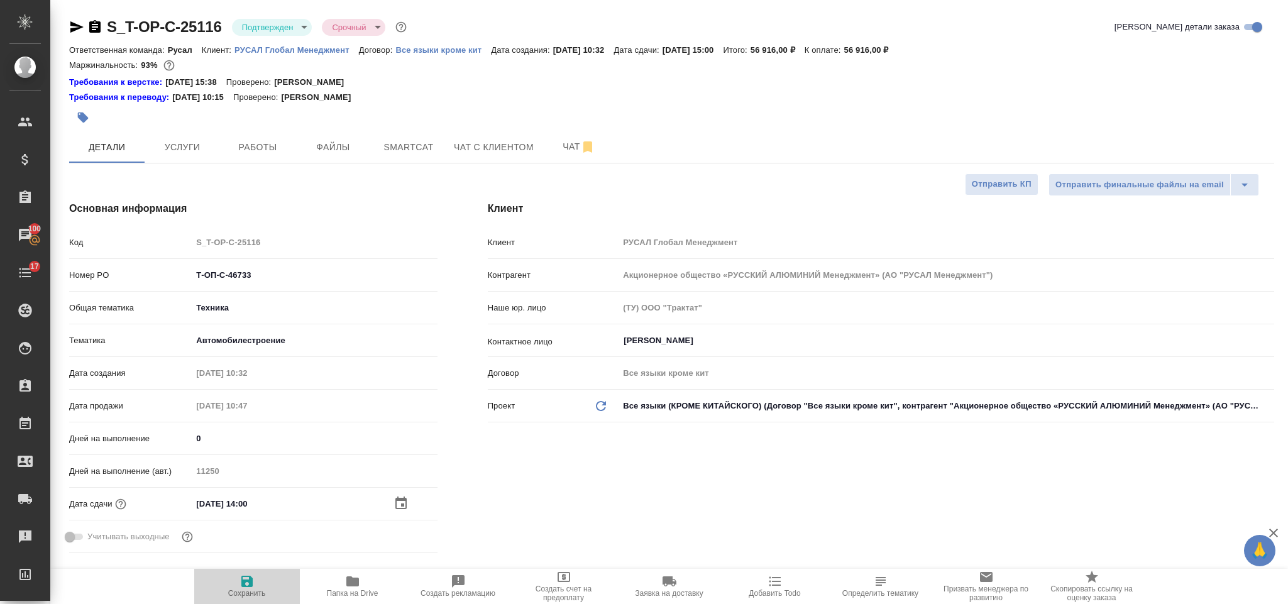
click at [240, 585] on icon "button" at bounding box center [246, 581] width 15 height 15
type textarea "x"
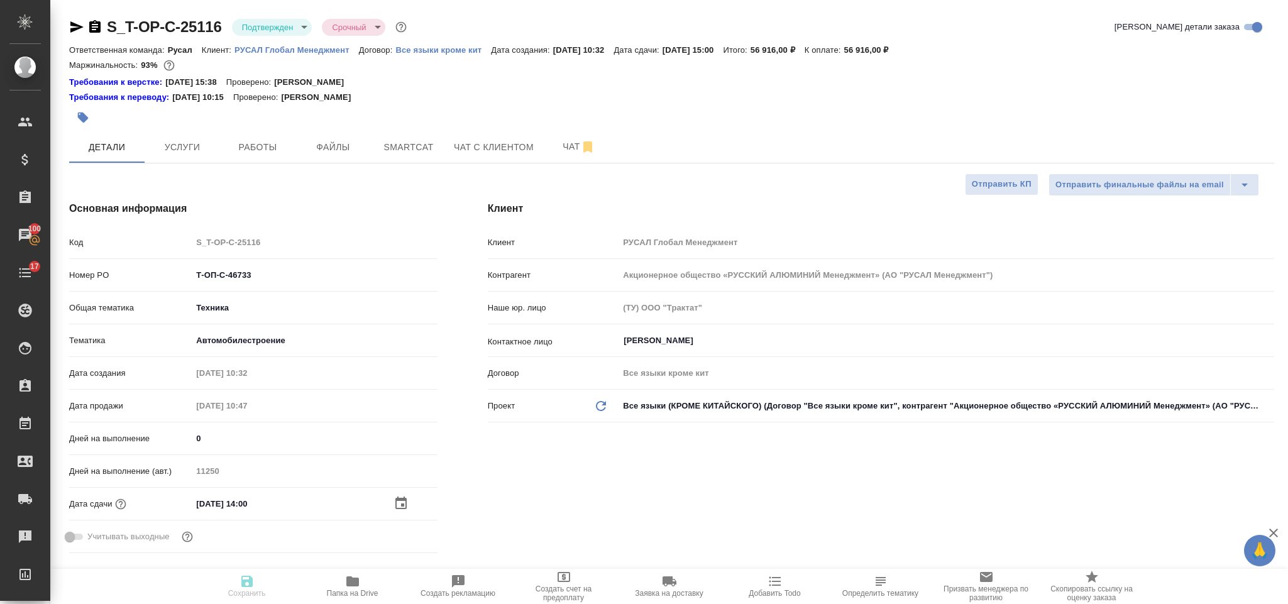
type textarea "x"
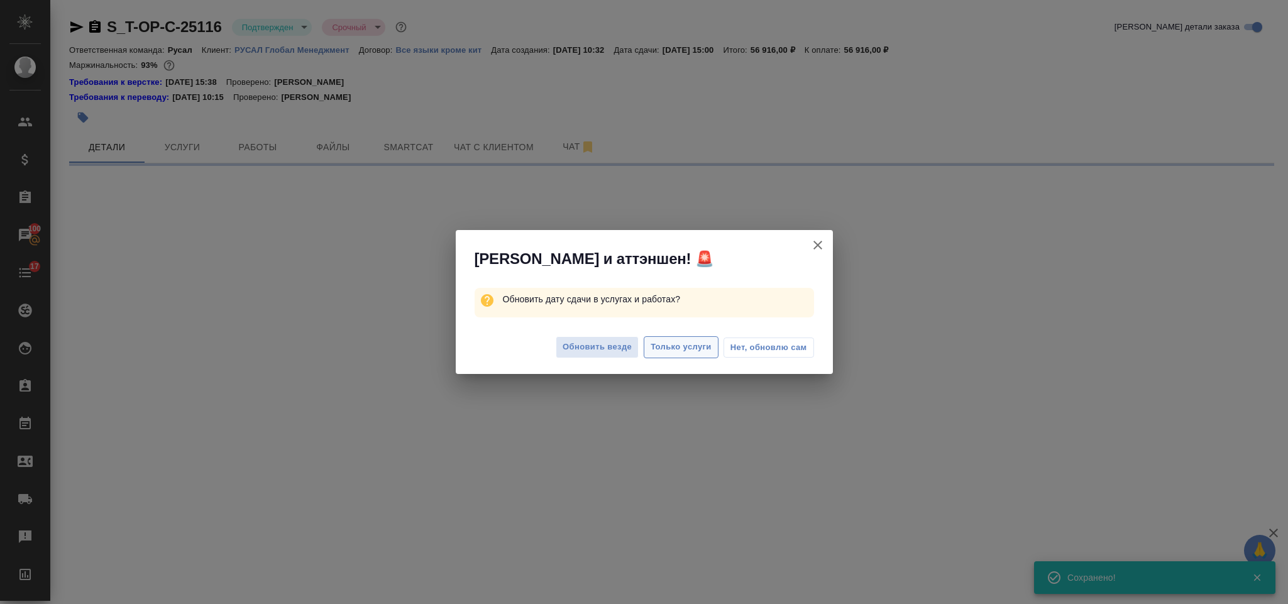
select select "RU"
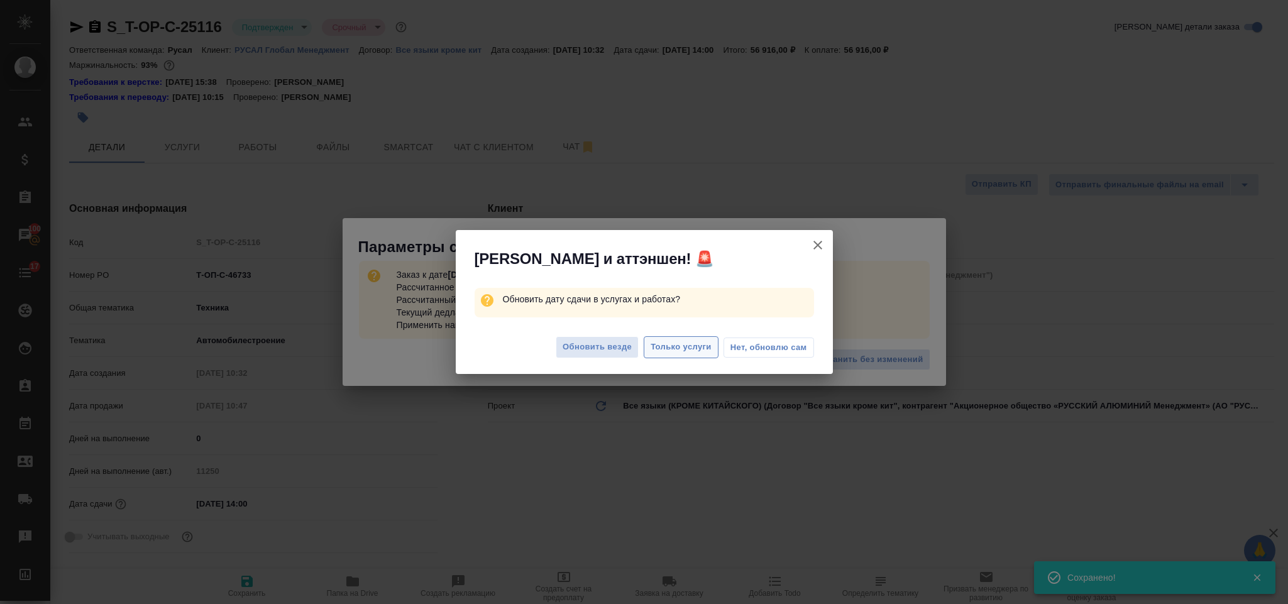
type textarea "x"
click at [680, 348] on span "Только услуги" at bounding box center [681, 347] width 61 height 14
type textarea "x"
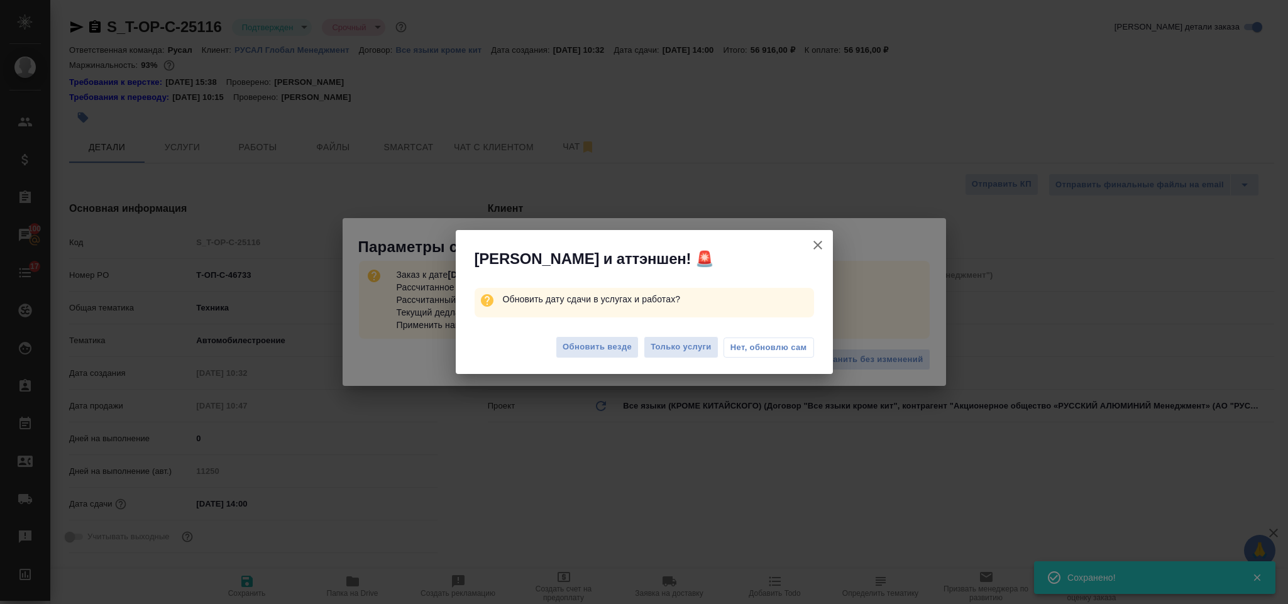
type textarea "x"
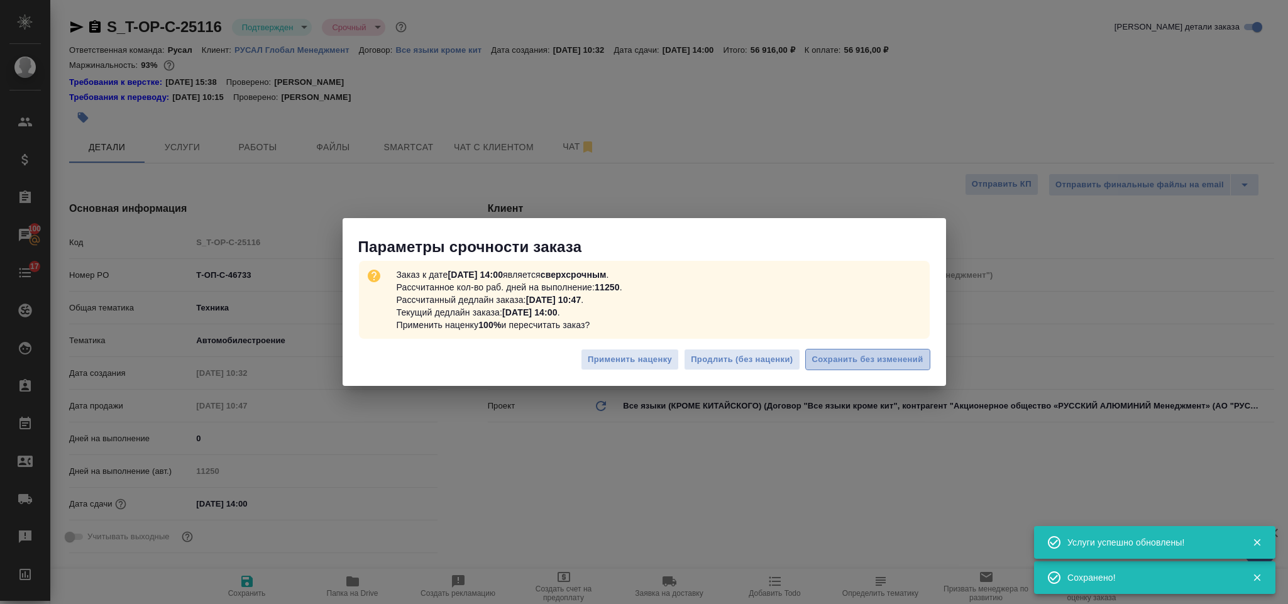
click at [871, 359] on span "Сохранить без изменений" at bounding box center [867, 360] width 111 height 14
type textarea "x"
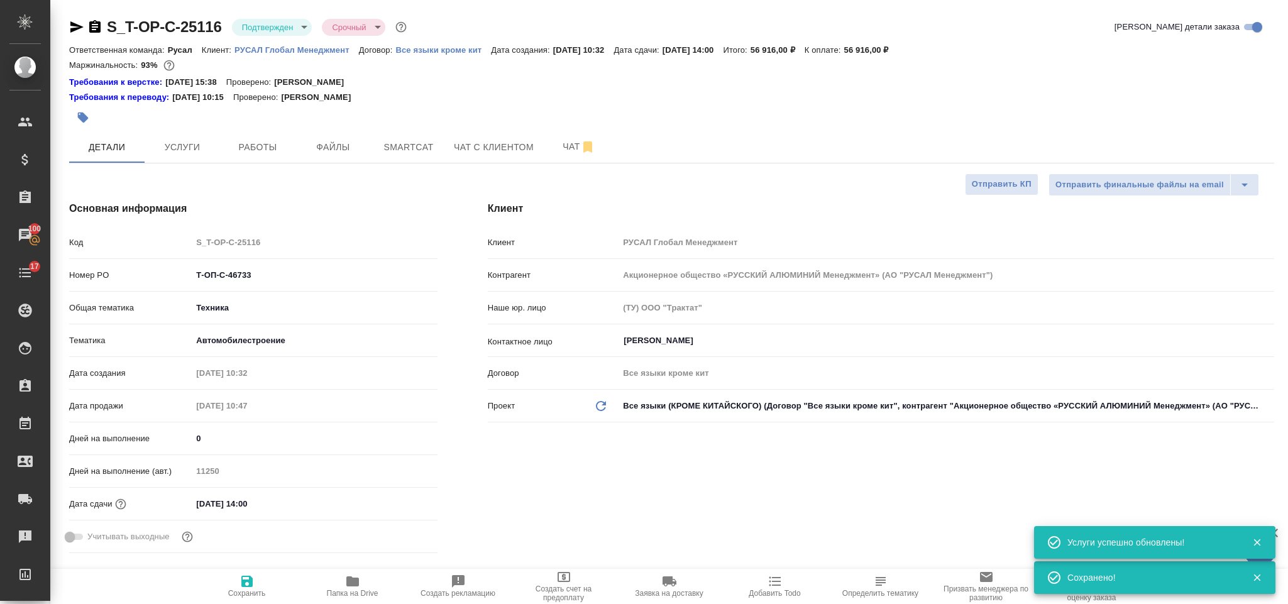
type textarea "x"
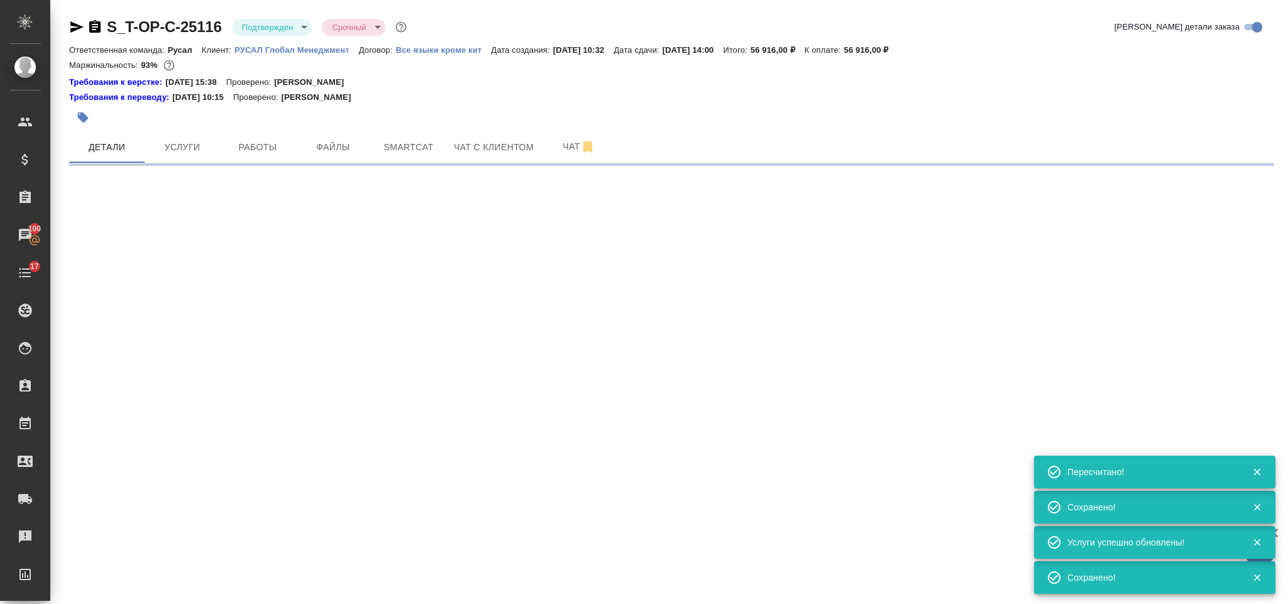
select select "RU"
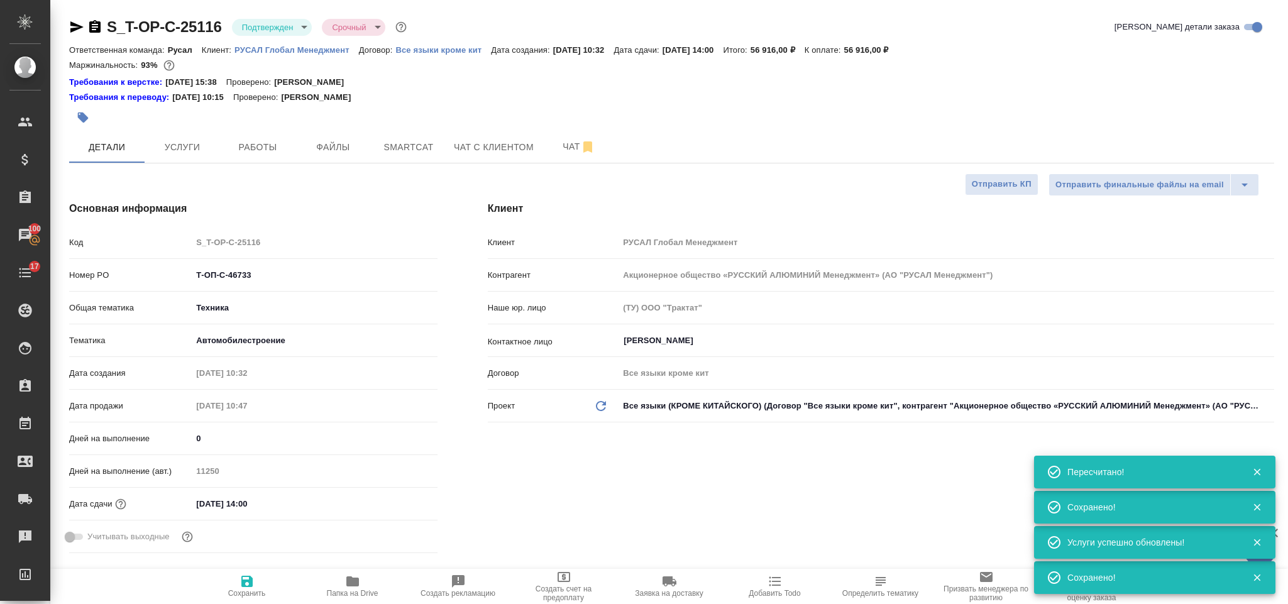
type textarea "x"
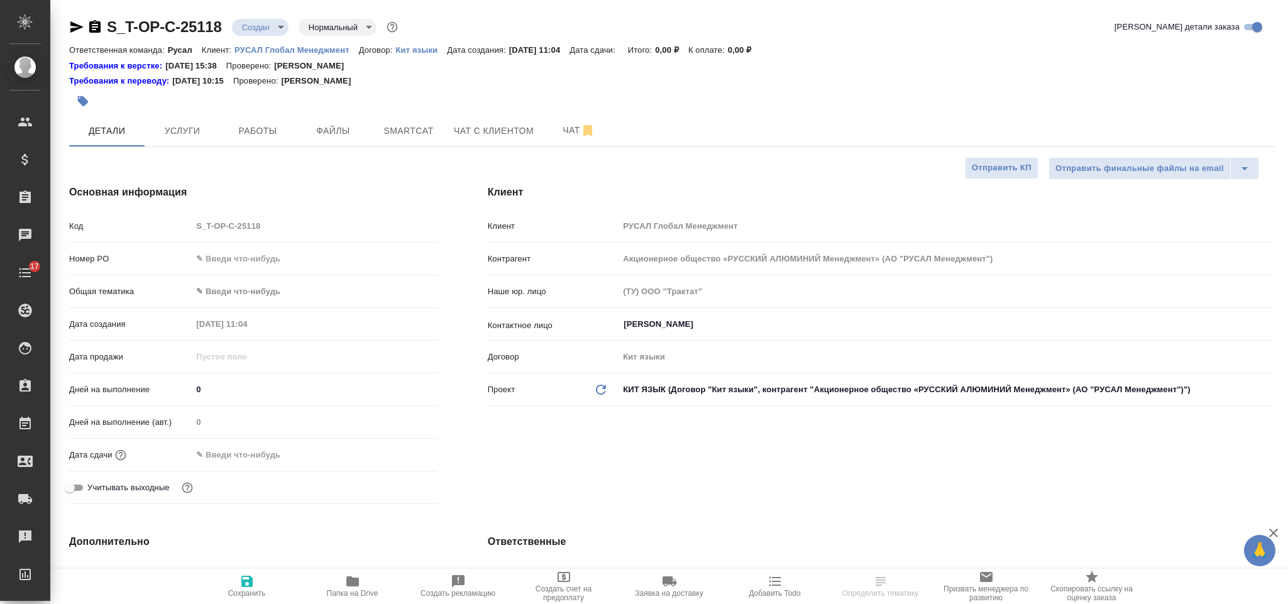
select select "RU"
click at [256, 258] on input "text" at bounding box center [314, 259] width 245 height 18
paste input "Т-ОП-С-46735"
type input "Т-ОП-С-46735"
click at [260, 292] on body "🙏 .cls-1 fill:#fff; AWATERA [PERSON_NAME] Спецификации Заказы 100 Чаты 17 Todo …" at bounding box center [644, 302] width 1288 height 604
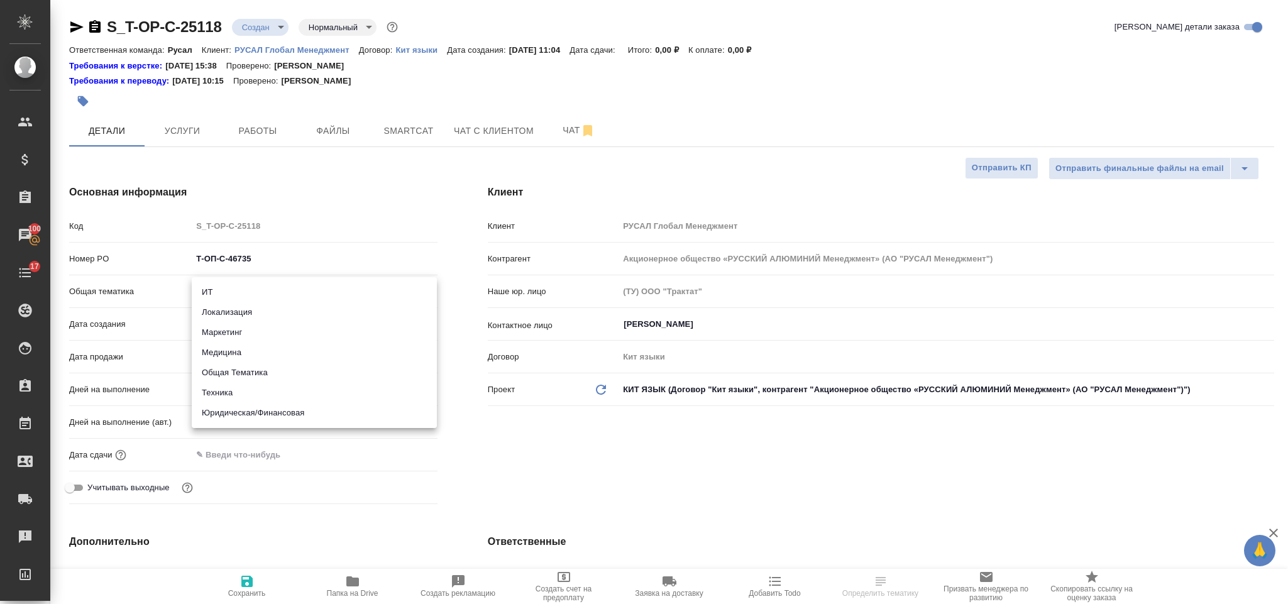
click at [268, 460] on div at bounding box center [644, 302] width 1288 height 604
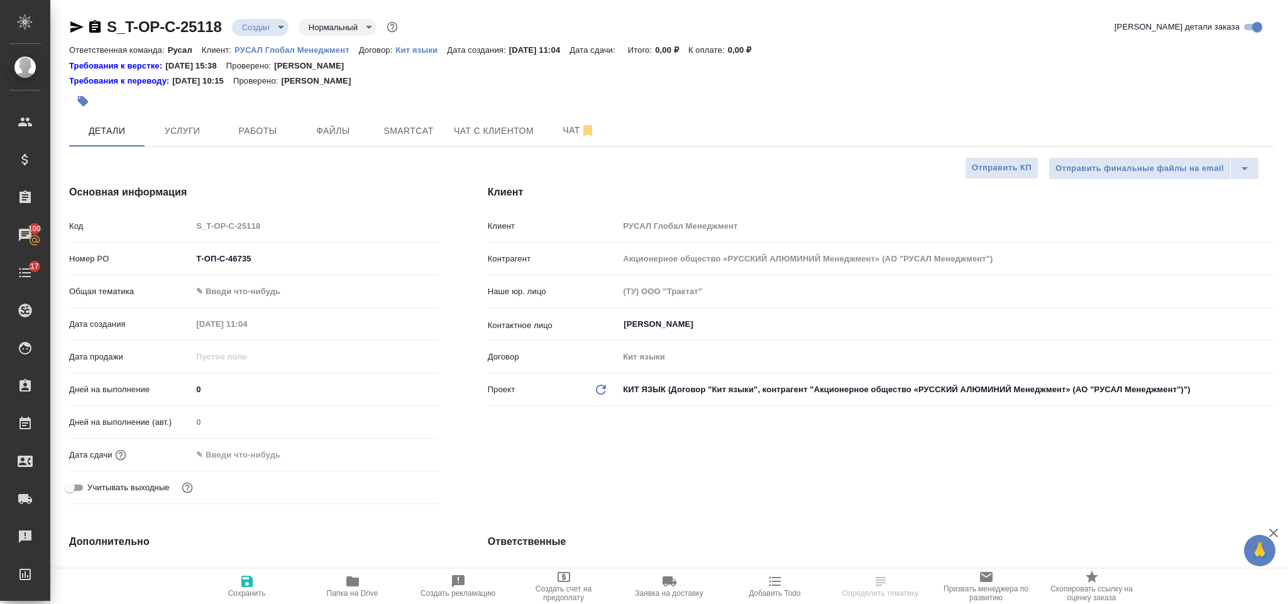
click at [263, 448] on input "text" at bounding box center [247, 455] width 110 height 18
click at [399, 458] on icon "button" at bounding box center [401, 453] width 15 height 15
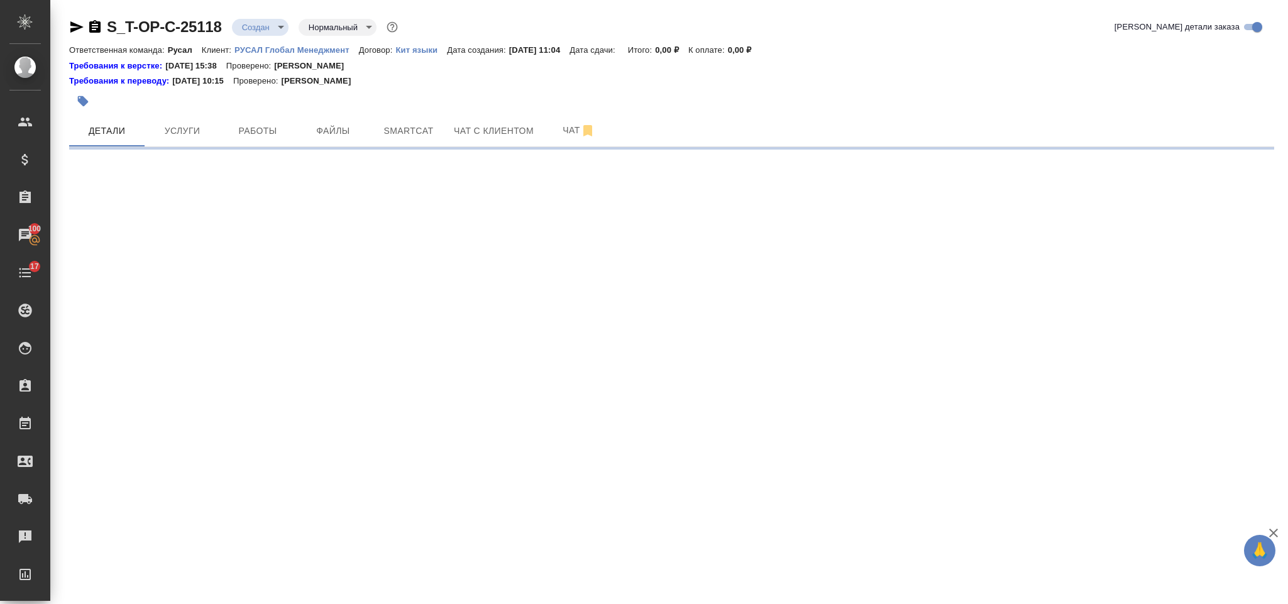
select select "RU"
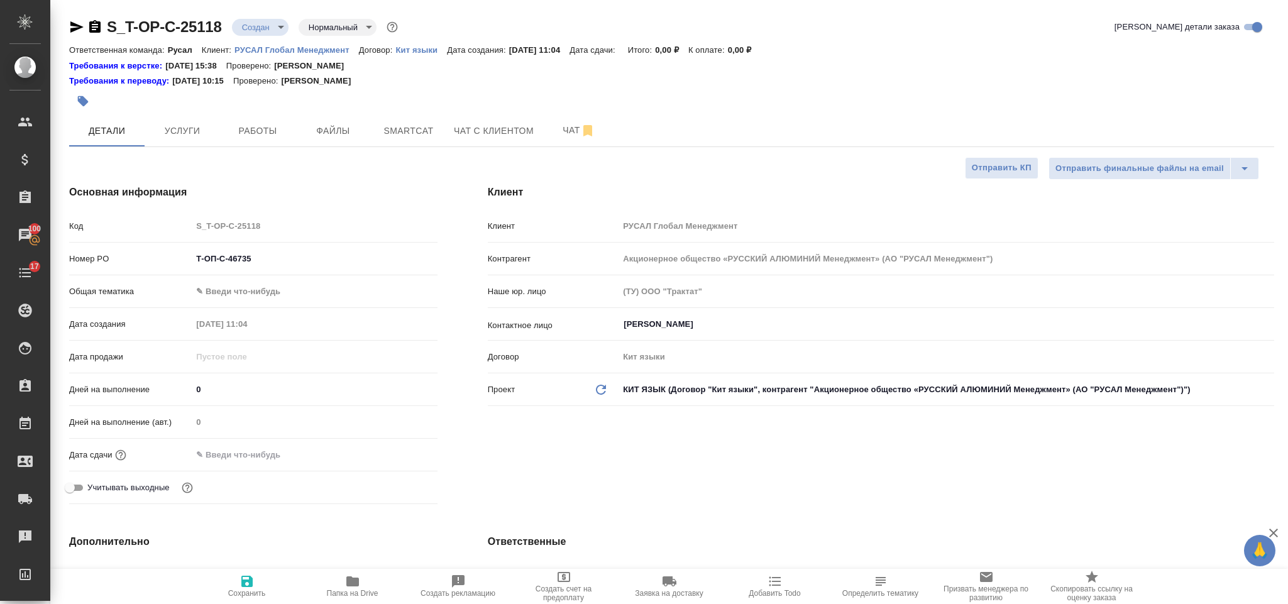
type textarea "x"
click at [268, 455] on input "text" at bounding box center [247, 455] width 110 height 18
click at [398, 458] on icon "button" at bounding box center [401, 453] width 15 height 15
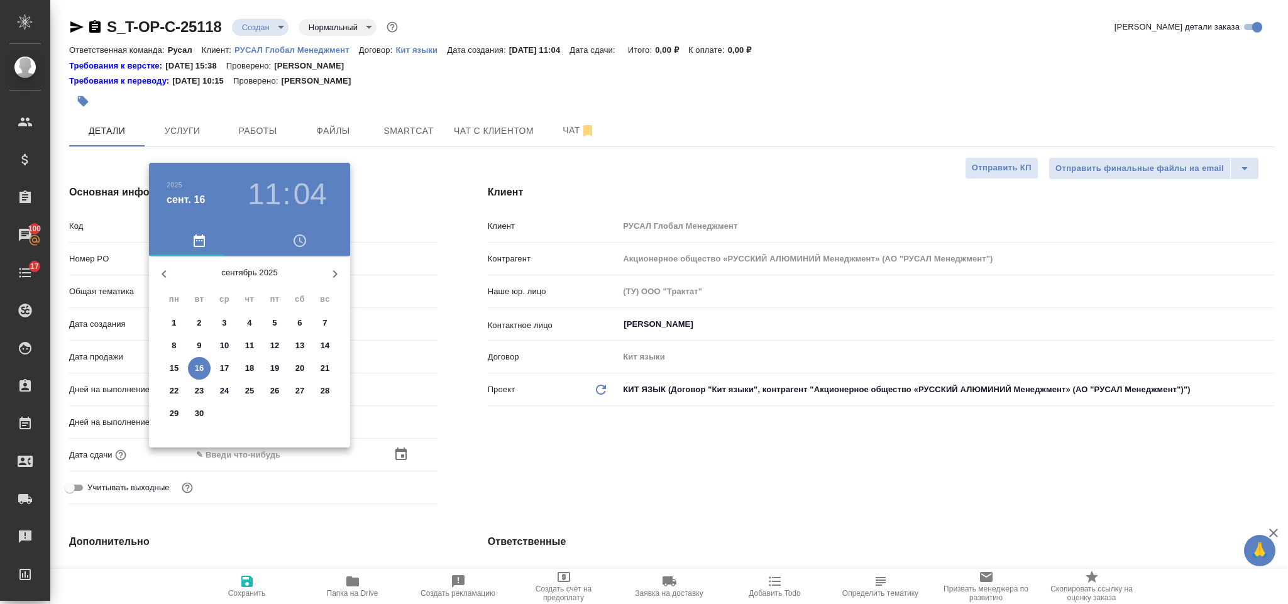
click at [276, 364] on p "19" at bounding box center [274, 368] width 9 height 13
type input "[DATE] 11:04"
type textarea "x"
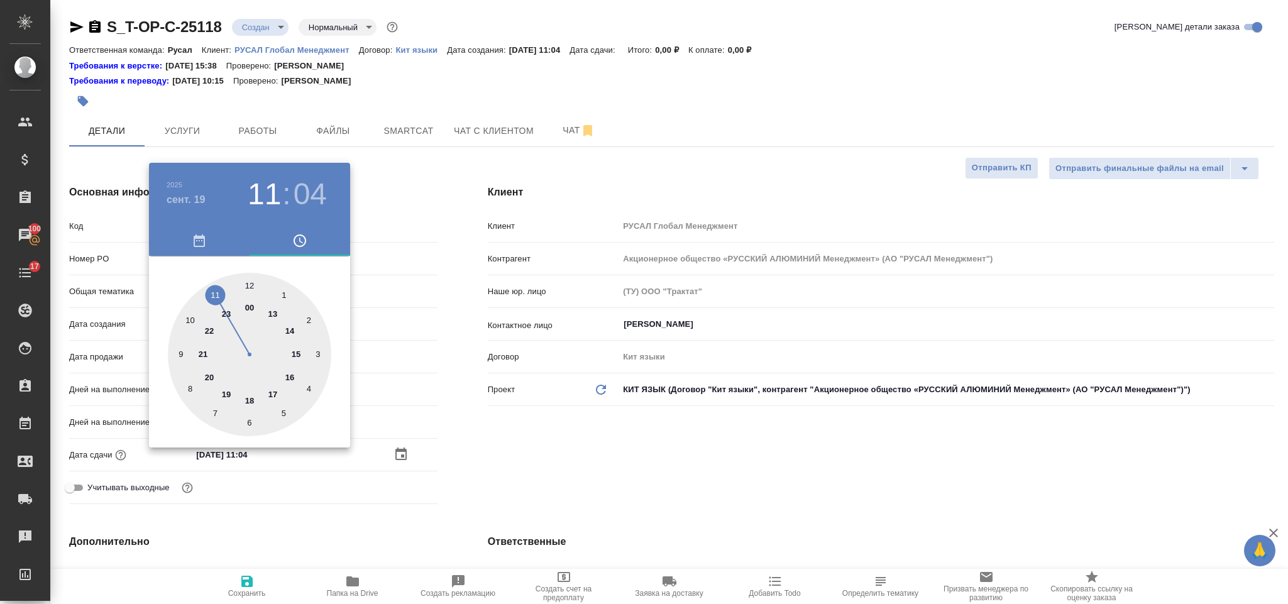
click at [207, 291] on div at bounding box center [249, 354] width 163 height 163
type textarea "x"
click at [247, 419] on div at bounding box center [249, 354] width 163 height 163
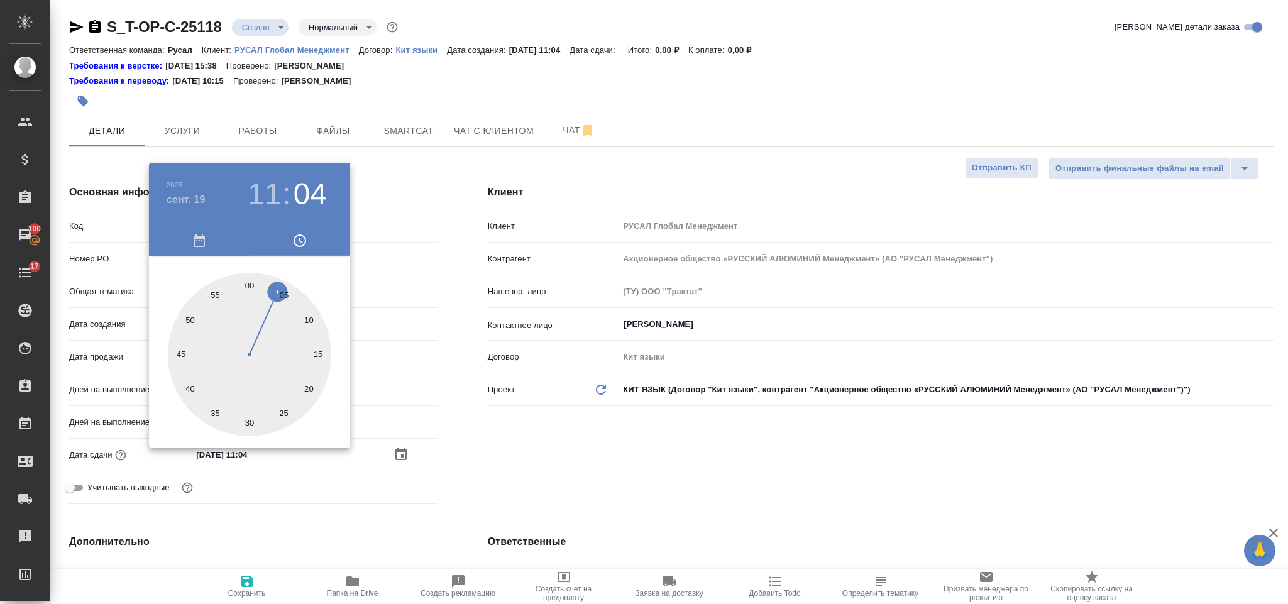
type input "[DATE] 11:30"
type textarea "x"
click at [588, 457] on div at bounding box center [644, 302] width 1288 height 604
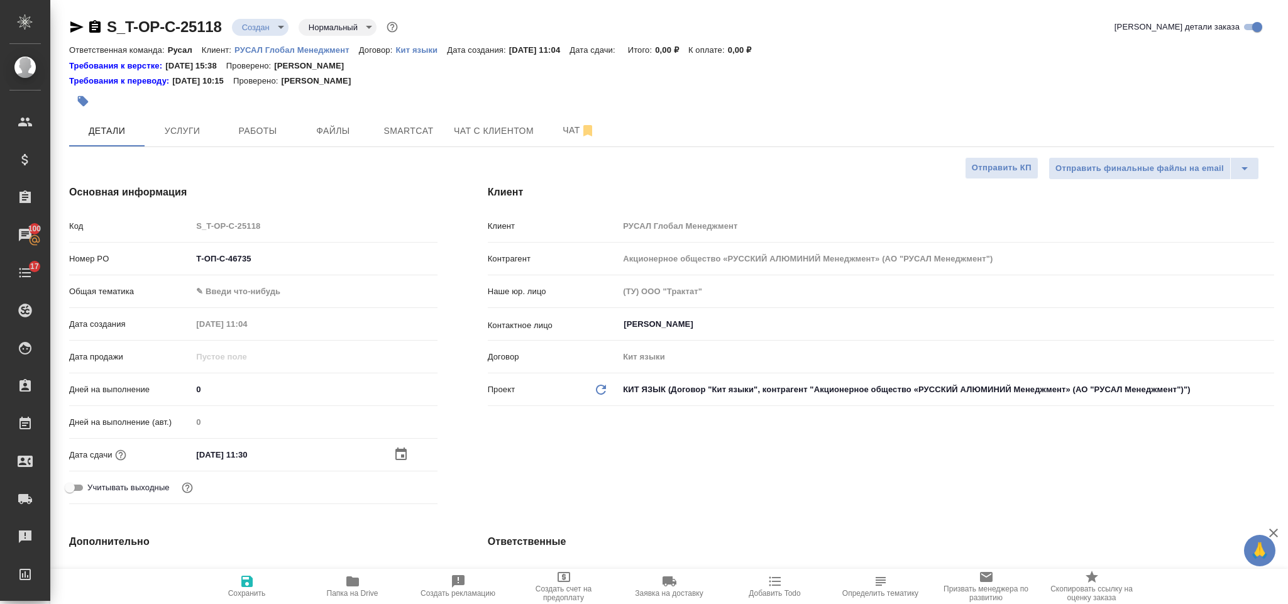
click at [251, 579] on icon "button" at bounding box center [246, 581] width 11 height 11
type textarea "x"
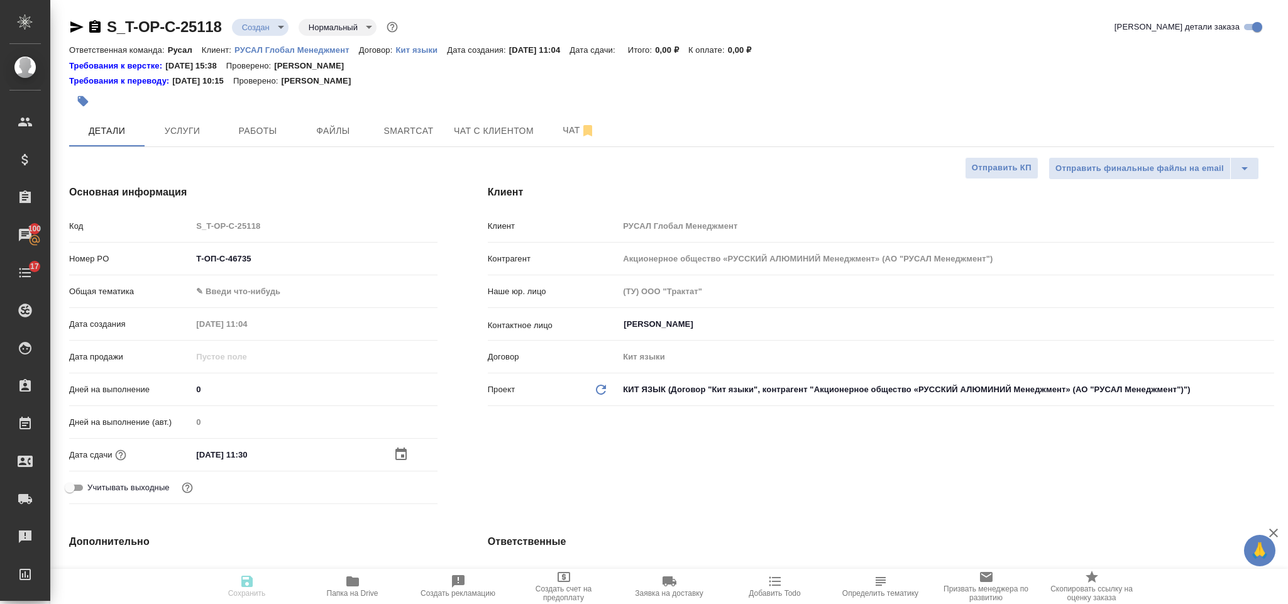
type textarea "x"
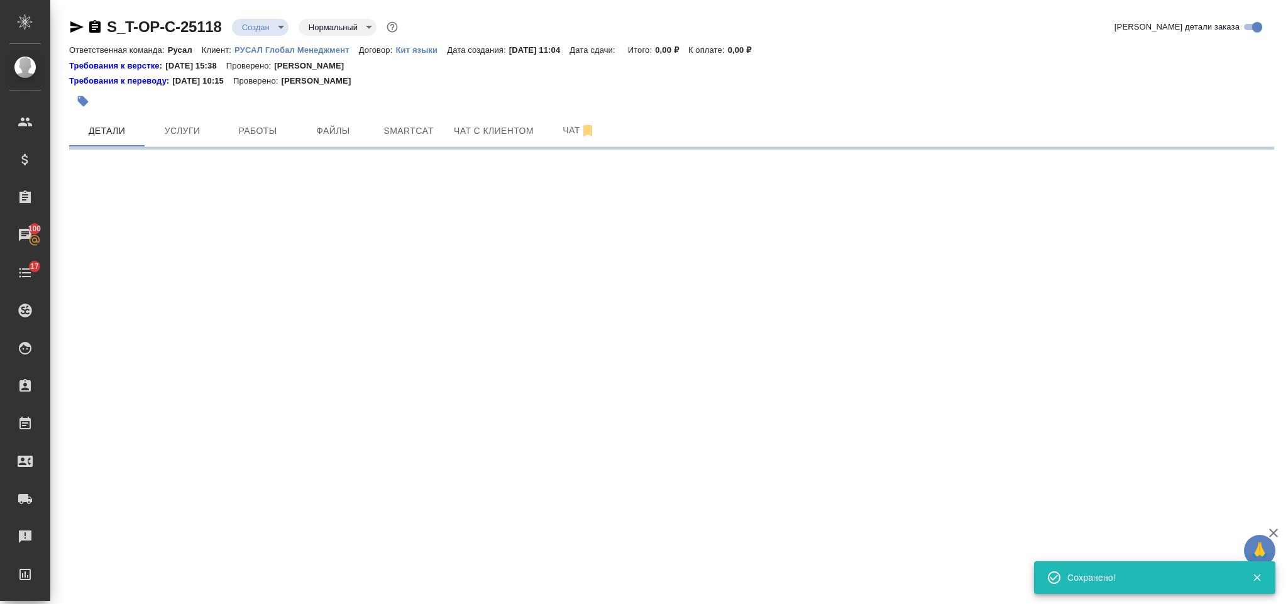
select select "RU"
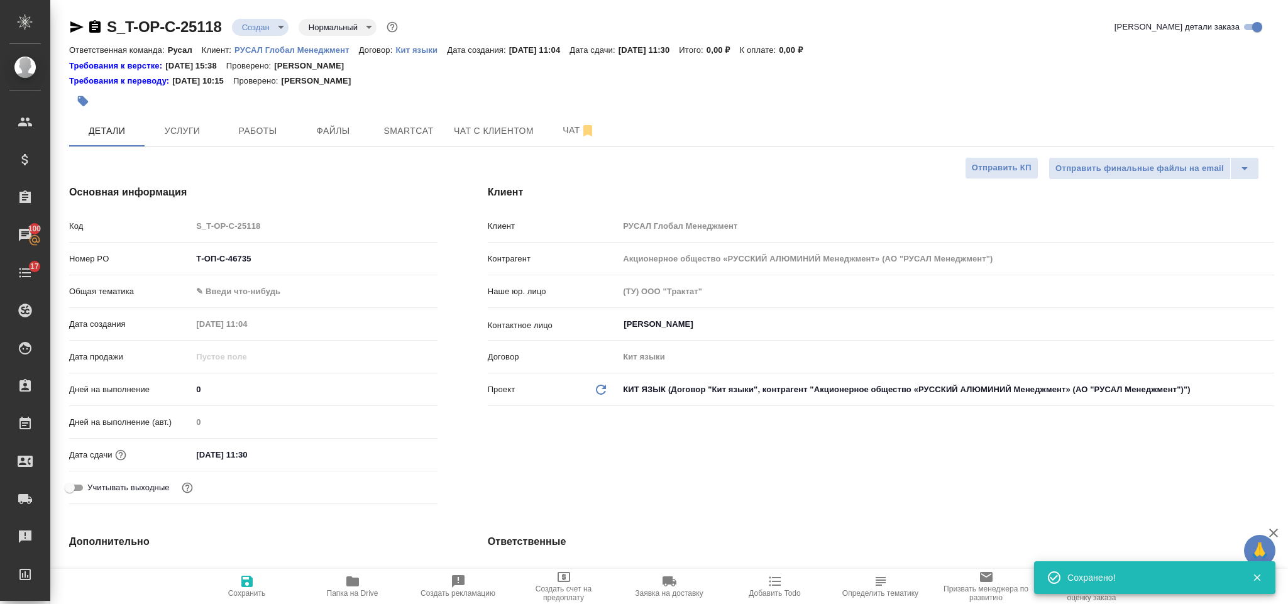
type textarea "x"
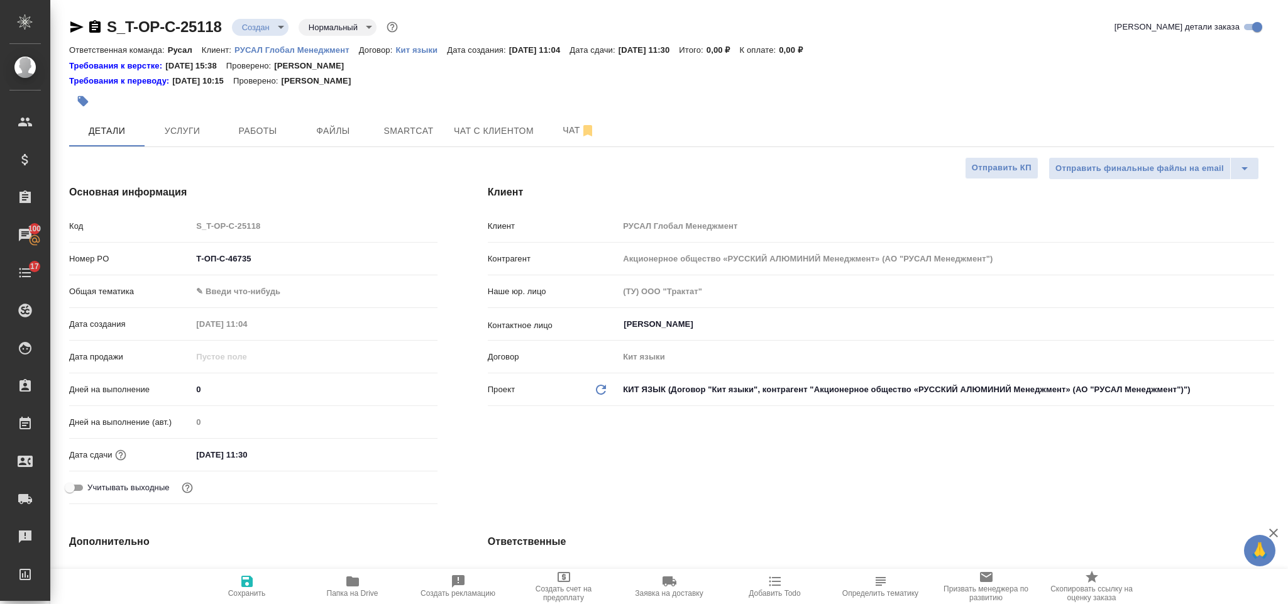
click at [325, 285] on body "🙏 .cls-1 fill:#fff; AWATERA [PERSON_NAME] Спецификации Заказы 100 Чаты 17 Todo …" at bounding box center [644, 302] width 1288 height 604
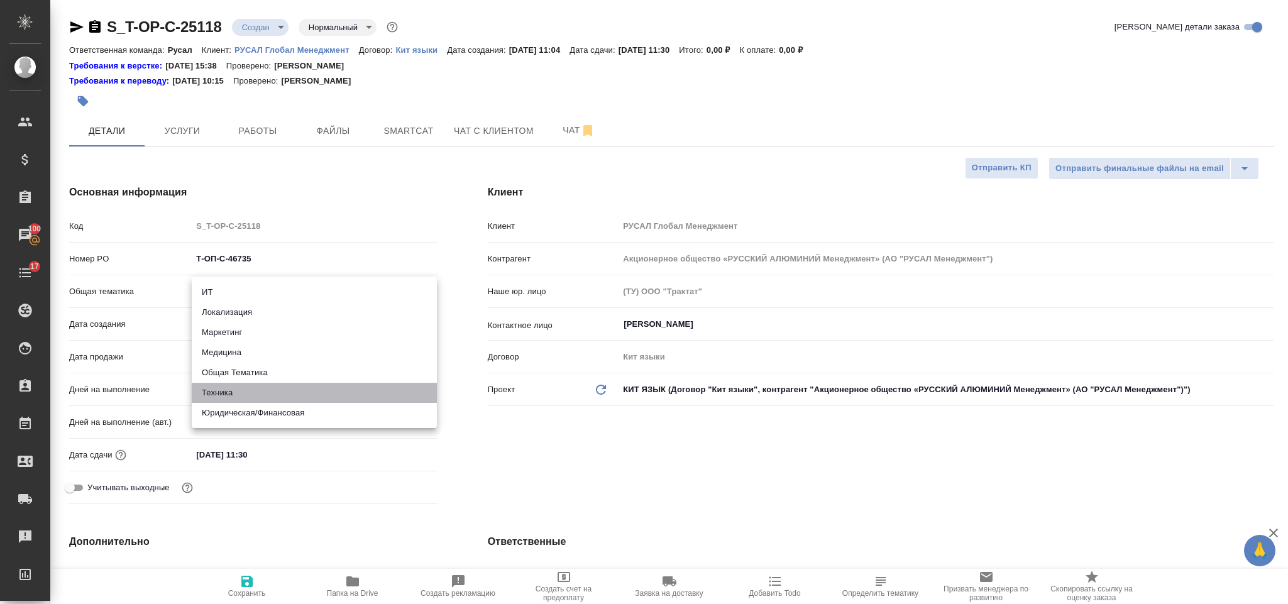
click at [253, 396] on li "Техника" at bounding box center [314, 393] width 245 height 20
type input "tech"
type textarea "x"
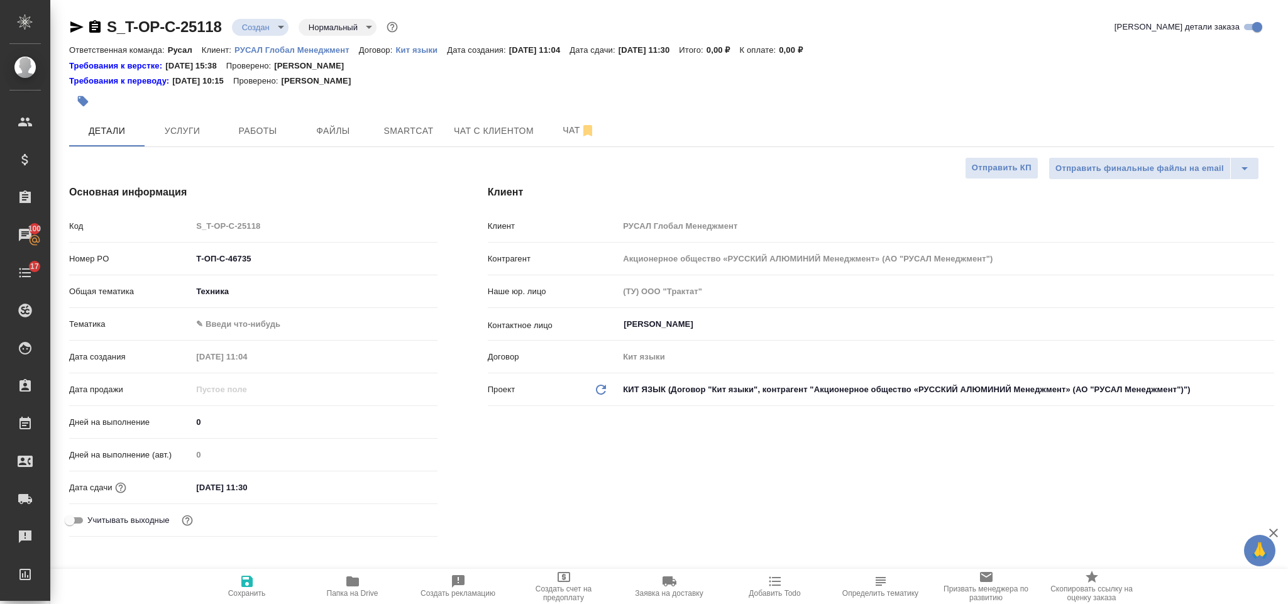
click at [225, 326] on body "🙏 .cls-1 fill:#fff; AWATERA [PERSON_NAME] Спецификации Заказы 100 Чаты 17 Todo …" at bounding box center [644, 302] width 1288 height 604
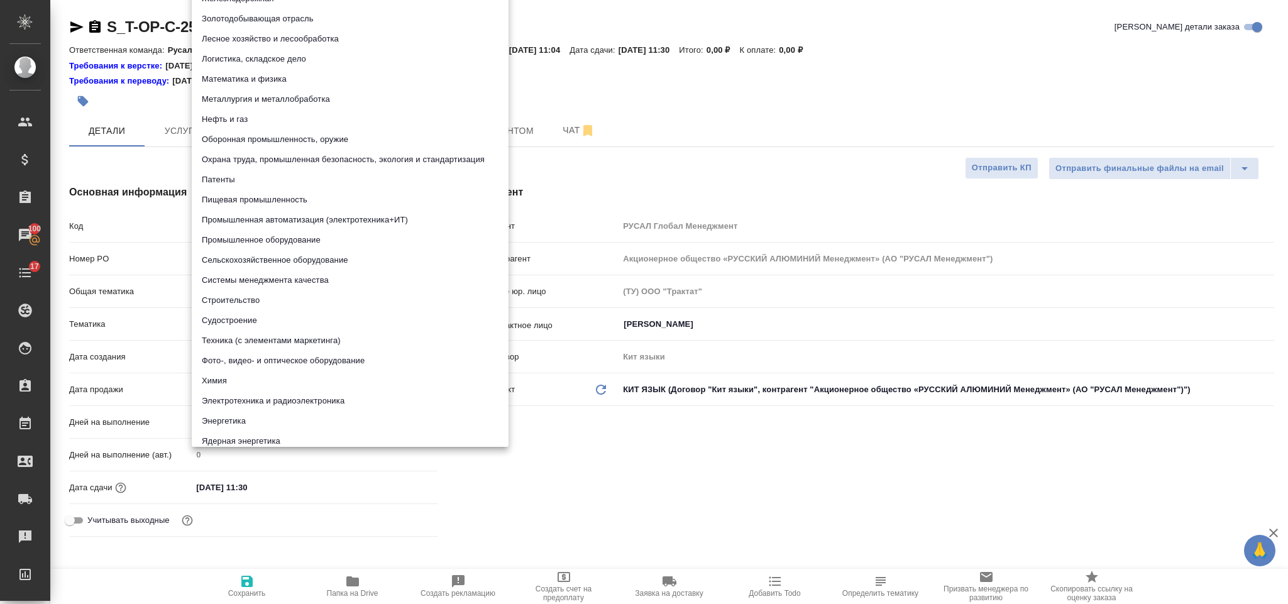
click at [283, 94] on li "Металлургия и металлобработка" at bounding box center [350, 99] width 317 height 20
type textarea "x"
type input "60014e23f7d9dc5f480a3cf8"
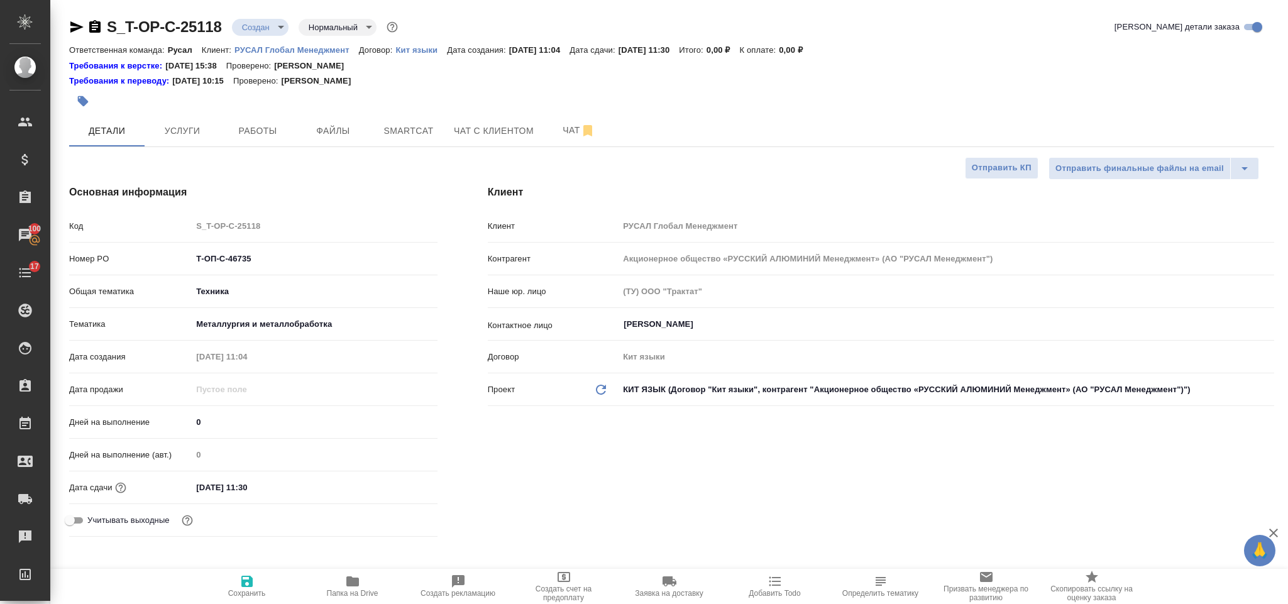
click at [242, 585] on icon "button" at bounding box center [246, 581] width 11 height 11
type textarea "x"
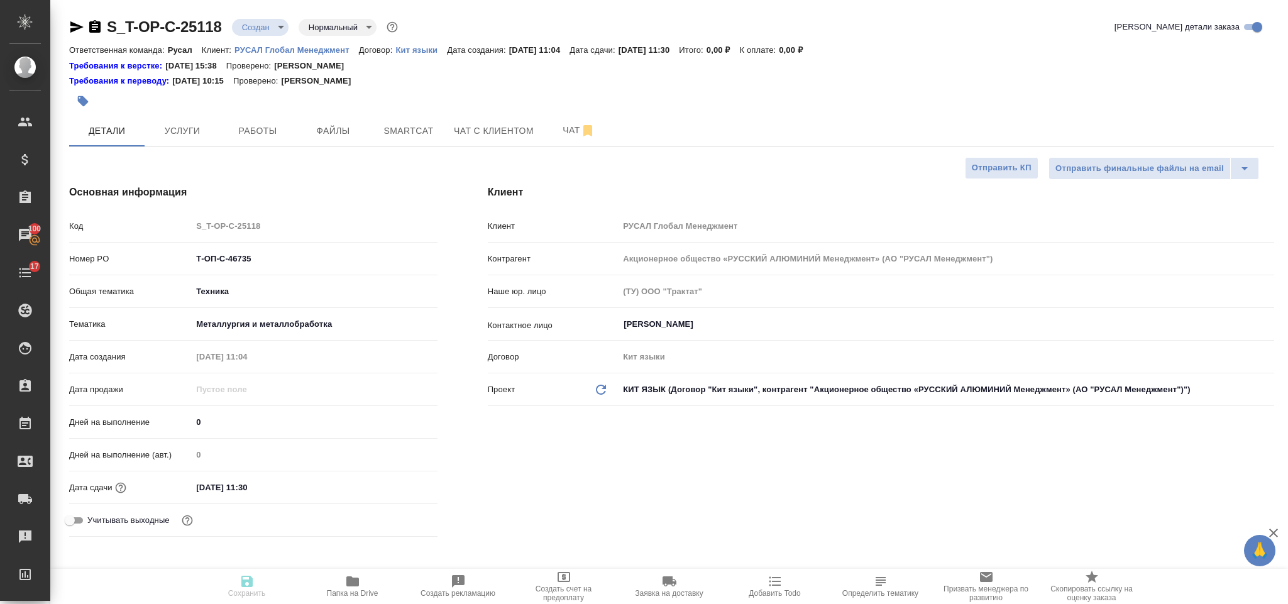
type textarea "x"
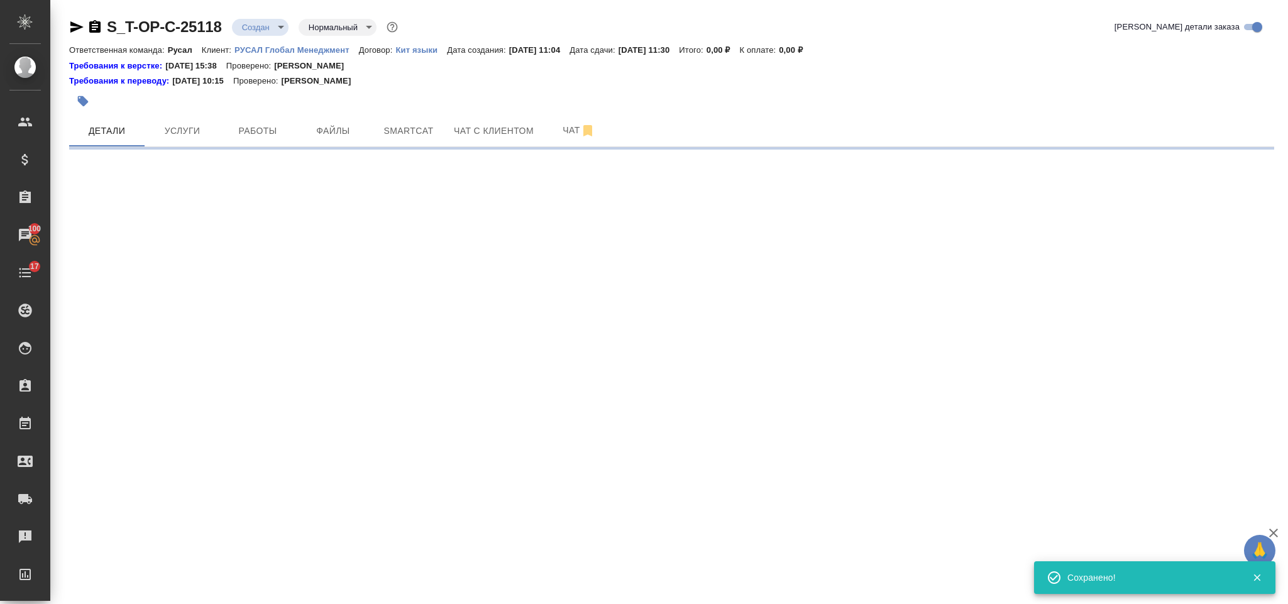
select select "RU"
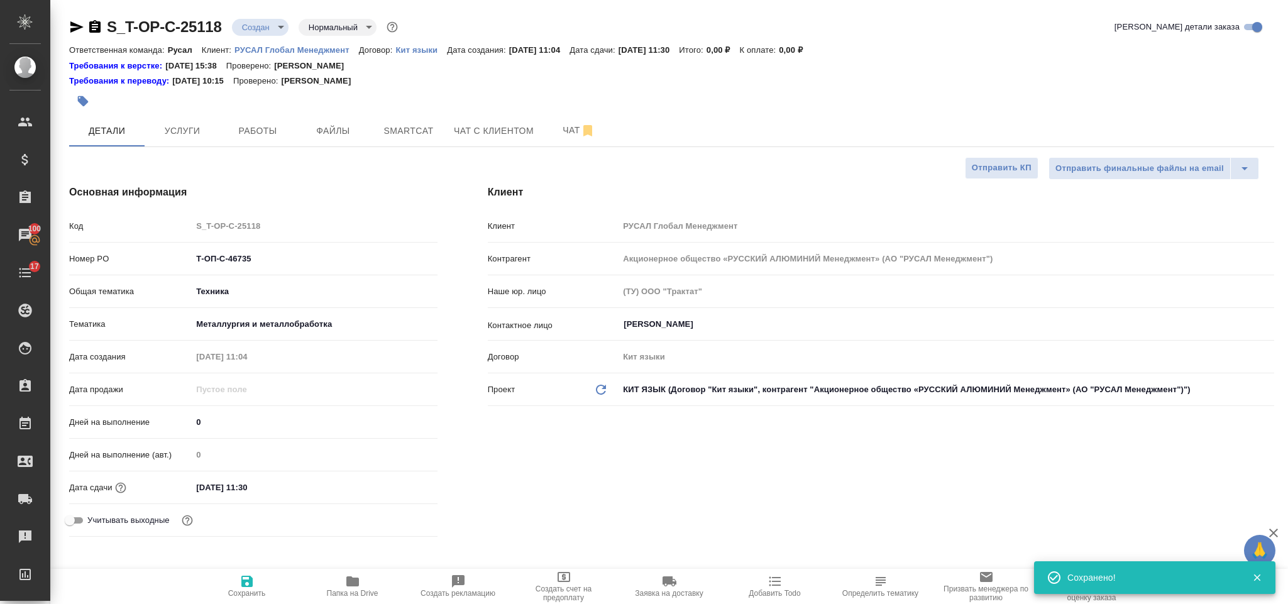
type textarea "x"
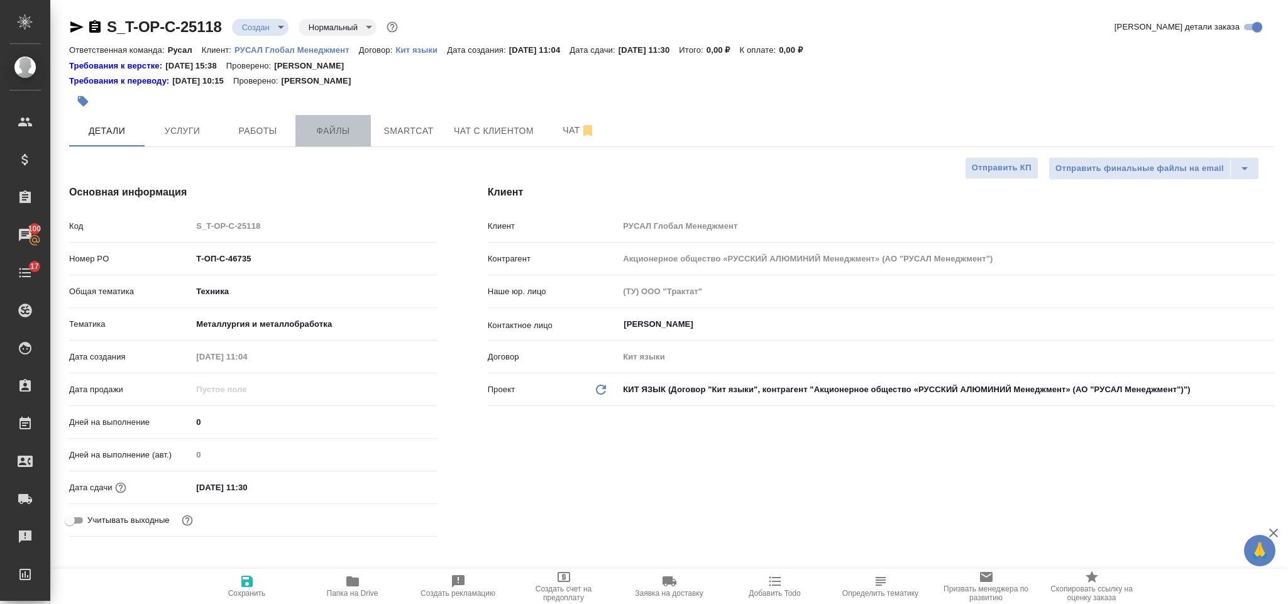
click at [356, 131] on span "Файлы" at bounding box center [333, 131] width 60 height 16
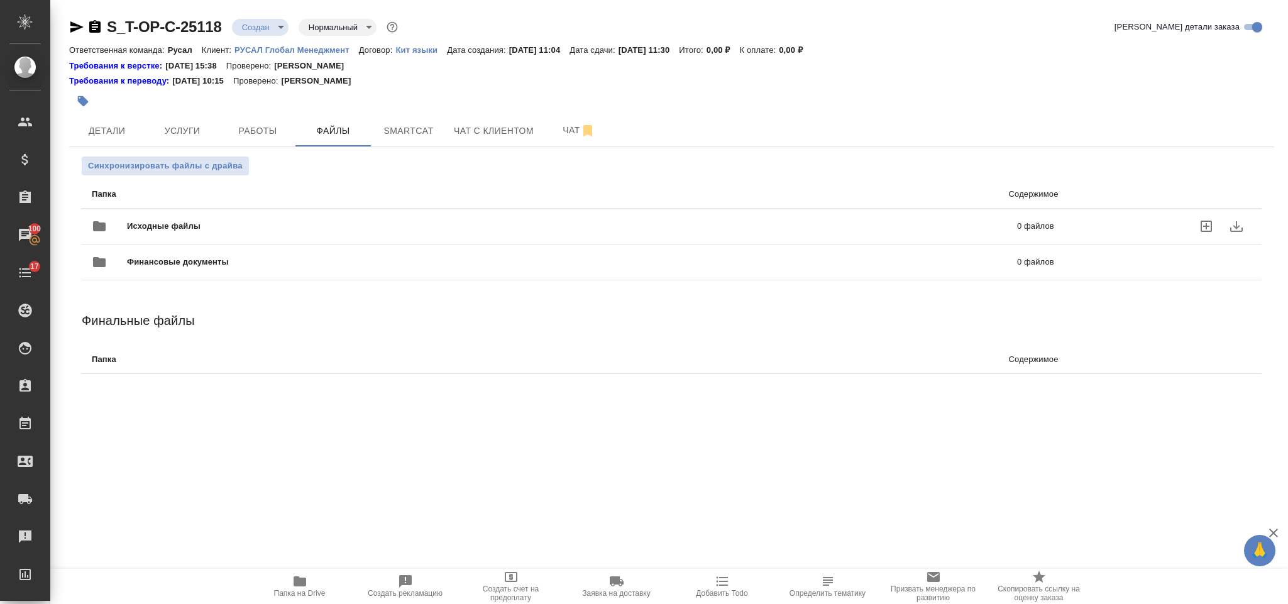
click at [239, 236] on div "Финансовые документы 0 файлов" at bounding box center [573, 261] width 988 height 55
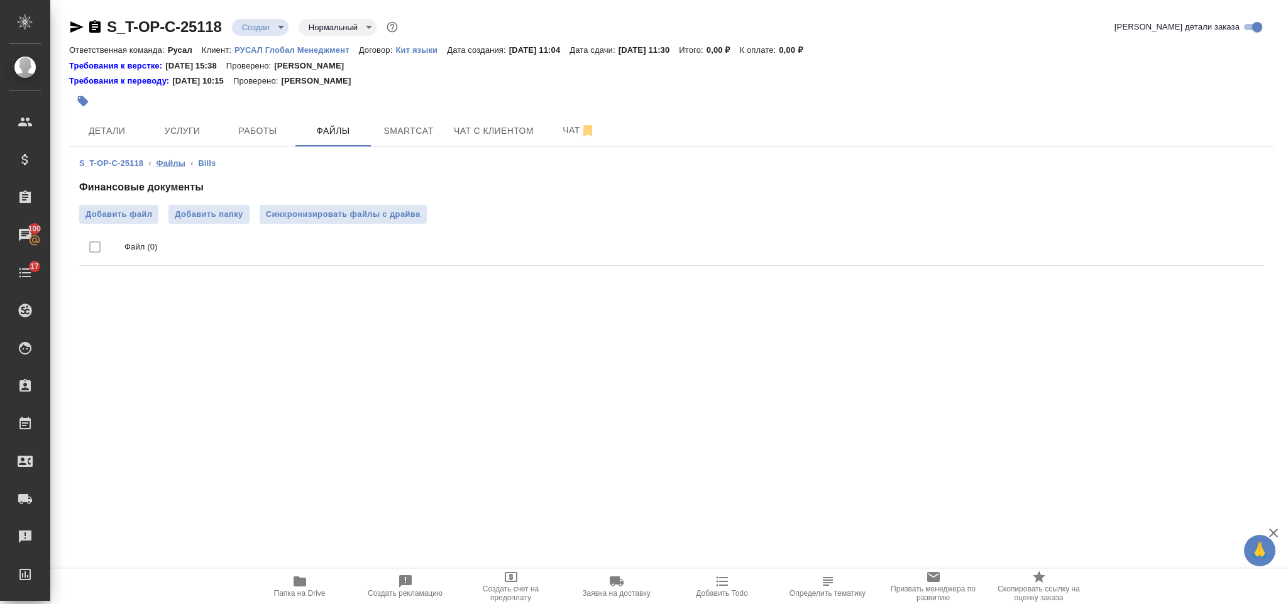
click at [182, 164] on link "Файлы" at bounding box center [171, 162] width 29 height 9
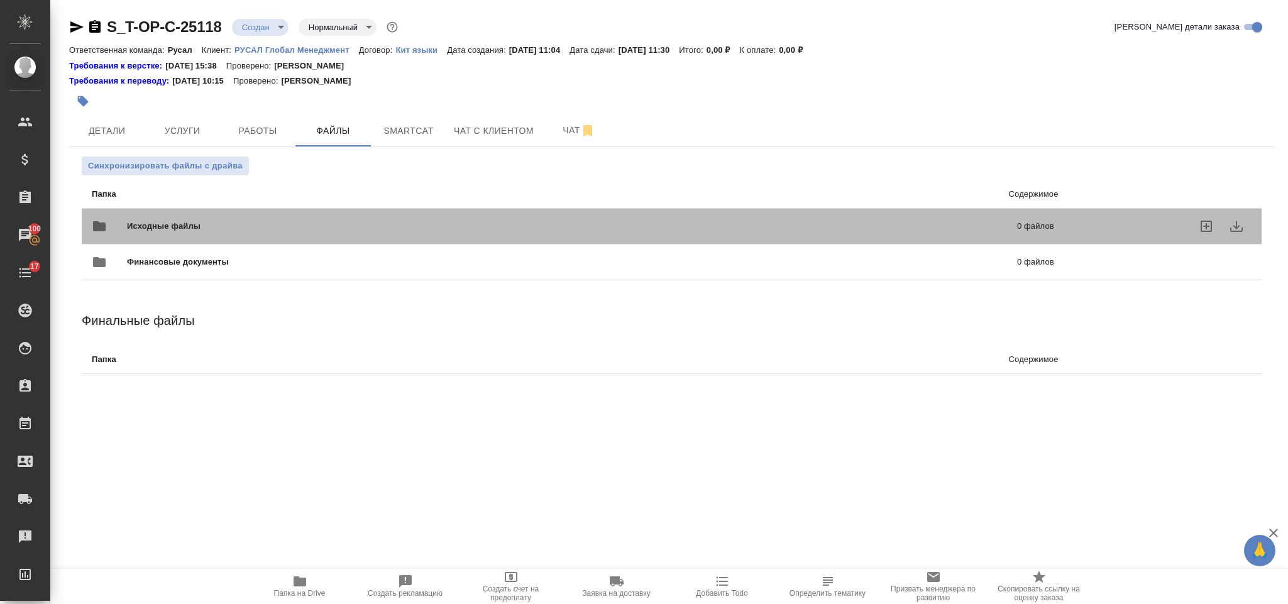
click at [206, 219] on div "Исходные файлы 0 файлов" at bounding box center [573, 226] width 962 height 30
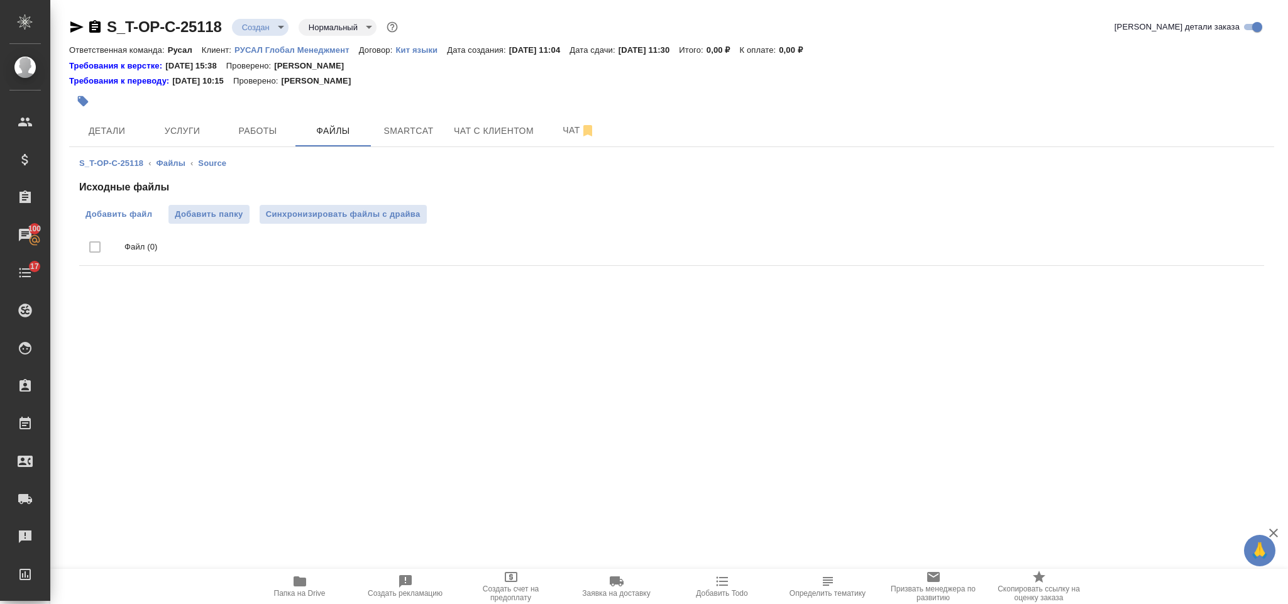
click at [126, 208] on span "Добавить файл" at bounding box center [118, 214] width 67 height 13
click at [0, 0] on input "Добавить файл" at bounding box center [0, 0] width 0 height 0
click at [196, 114] on div at bounding box center [470, 101] width 803 height 28
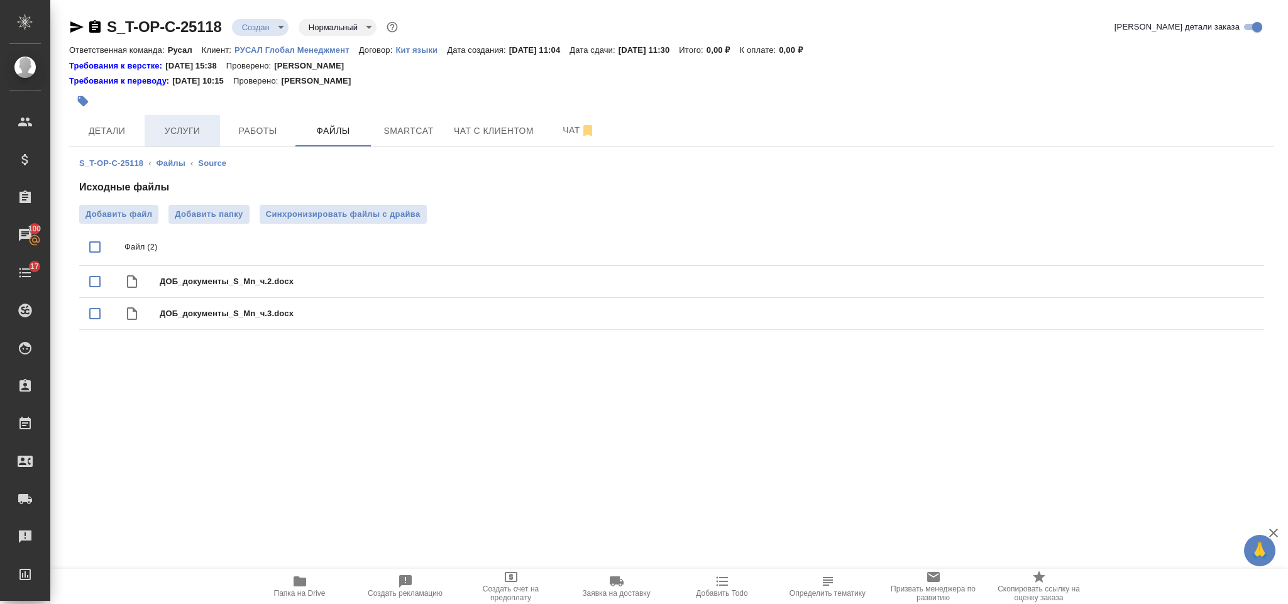
click at [198, 123] on span "Услуги" at bounding box center [182, 131] width 60 height 16
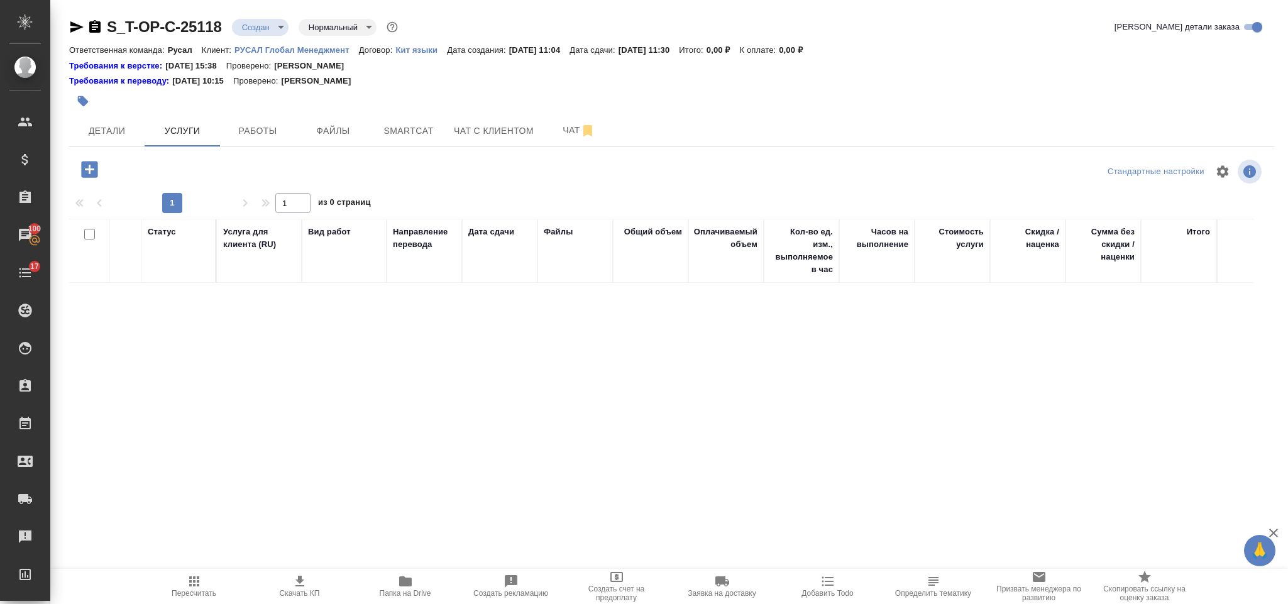
click at [87, 165] on icon "button" at bounding box center [89, 169] width 16 height 16
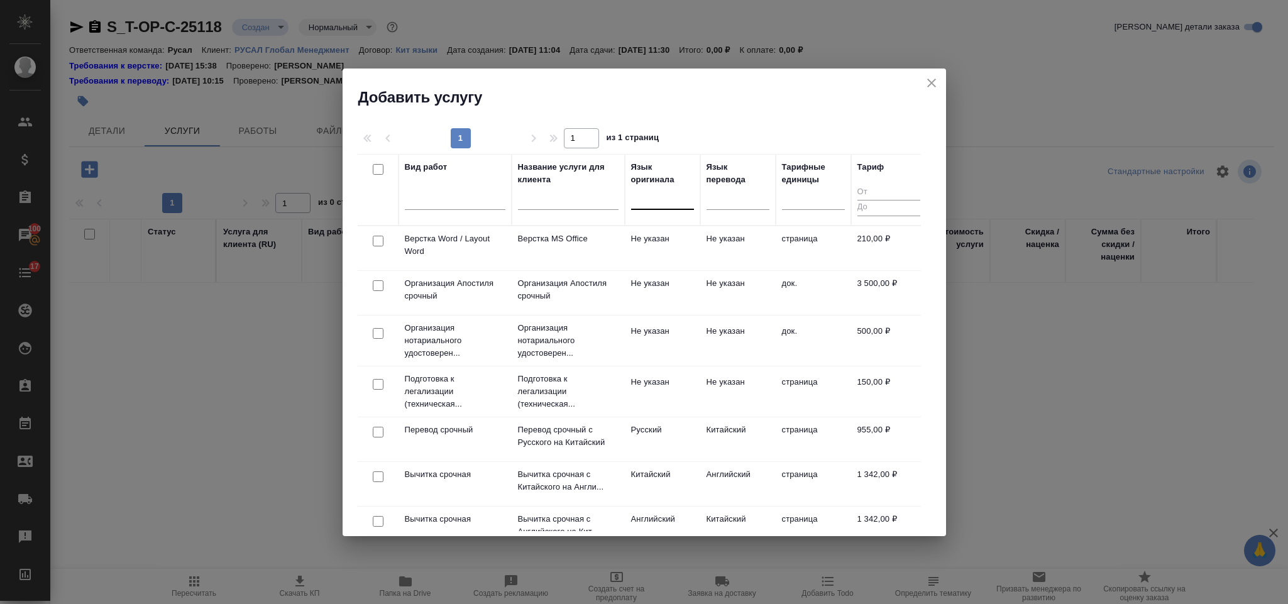
click at [655, 204] on div at bounding box center [662, 197] width 63 height 18
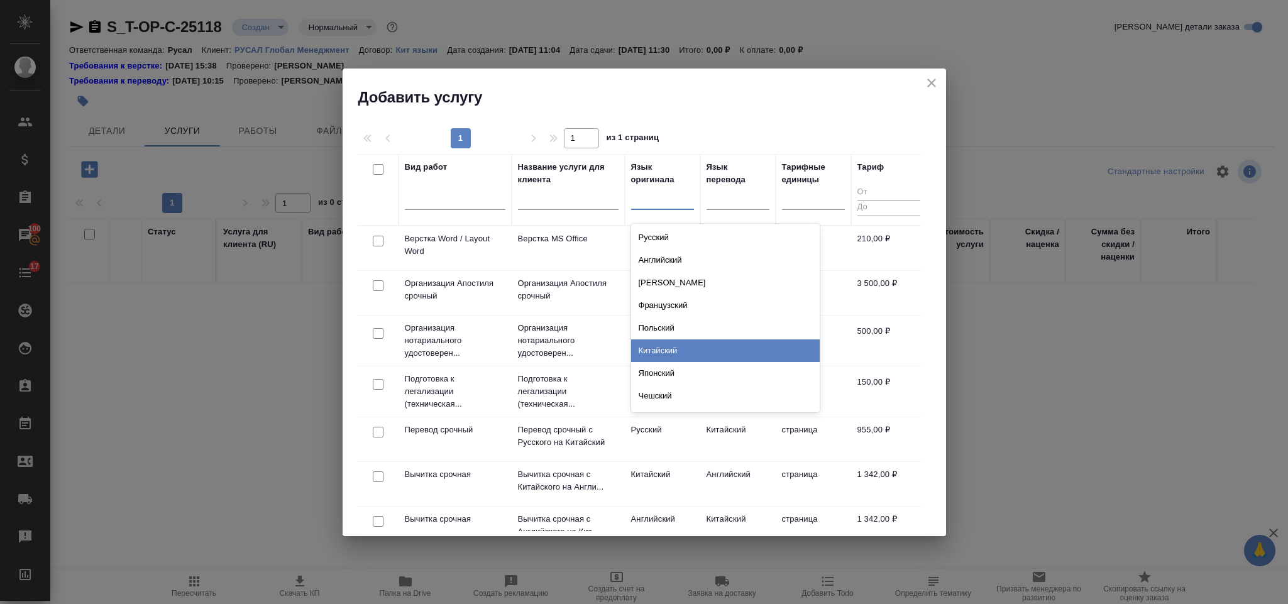
click at [674, 353] on div "Китайский" at bounding box center [725, 350] width 189 height 23
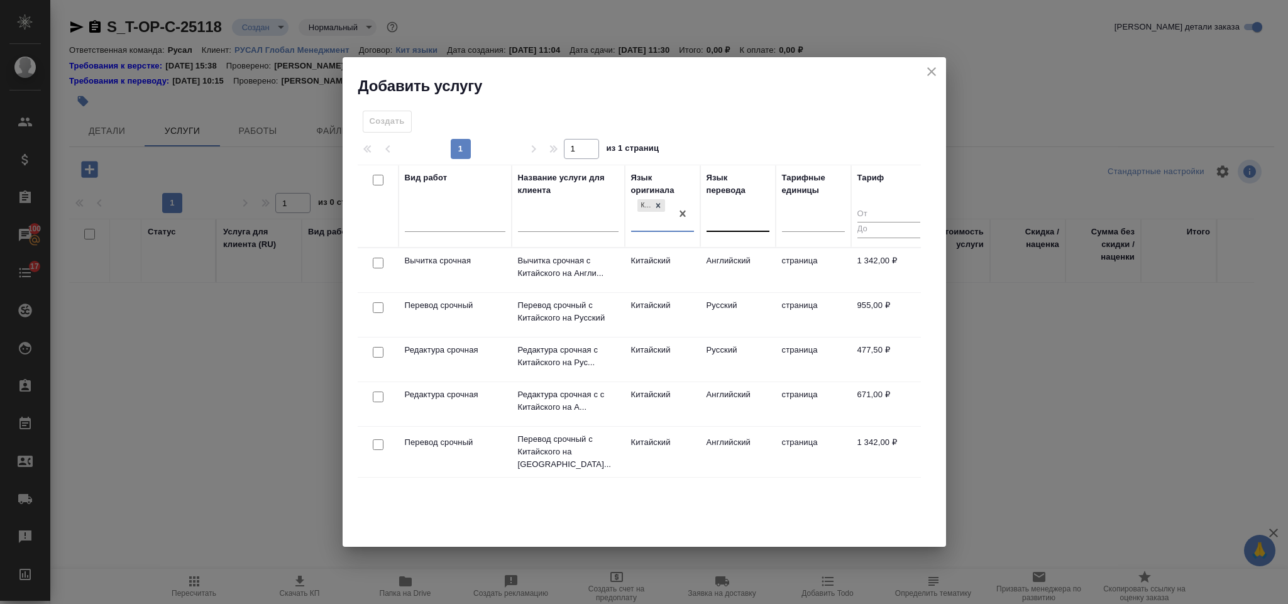
click at [717, 217] on div at bounding box center [738, 219] width 63 height 18
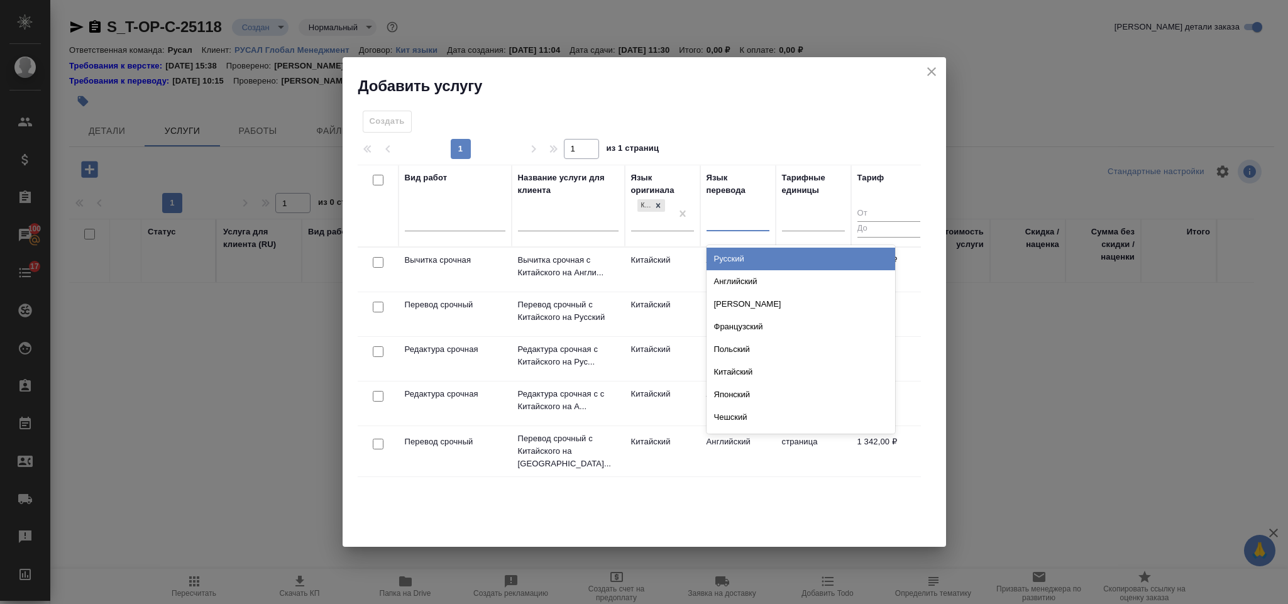
click at [730, 259] on div "Русский" at bounding box center [801, 259] width 189 height 23
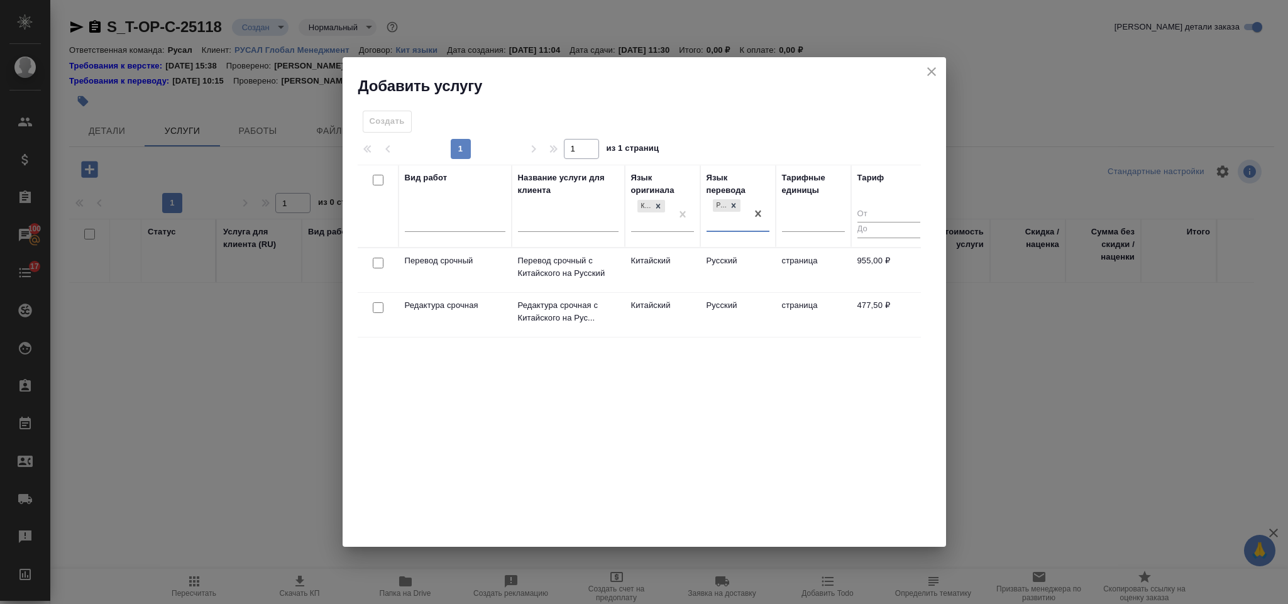
click at [377, 259] on input "checkbox" at bounding box center [378, 263] width 11 height 11
checkbox input "true"
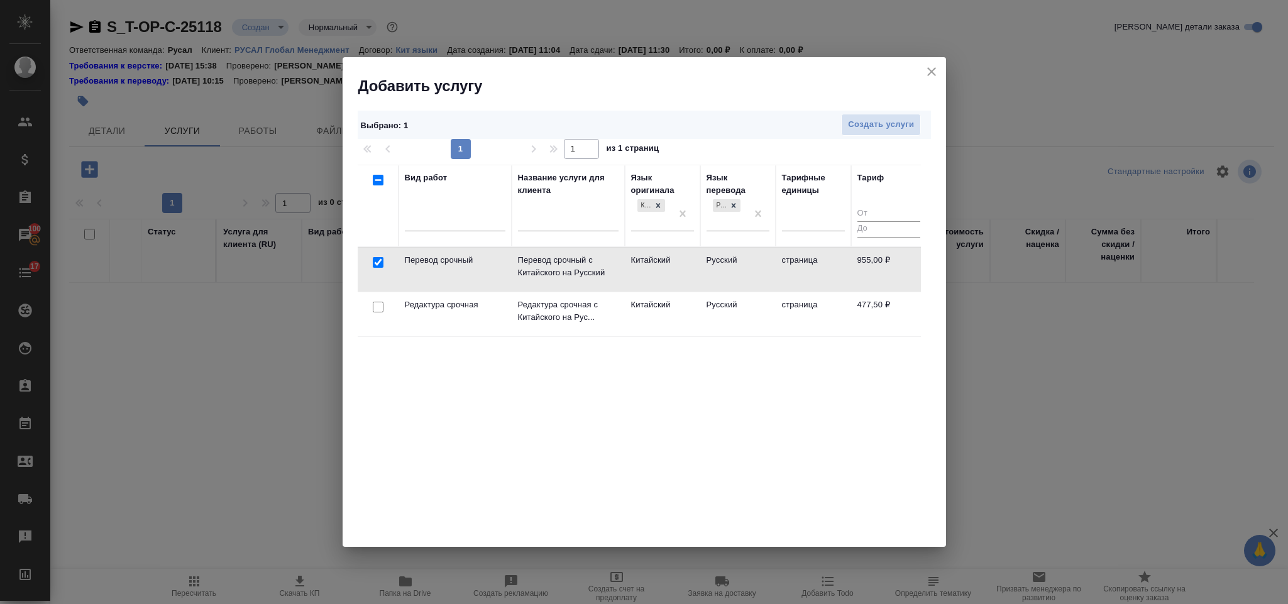
click at [373, 306] on input "checkbox" at bounding box center [378, 307] width 11 height 11
checkbox input "true"
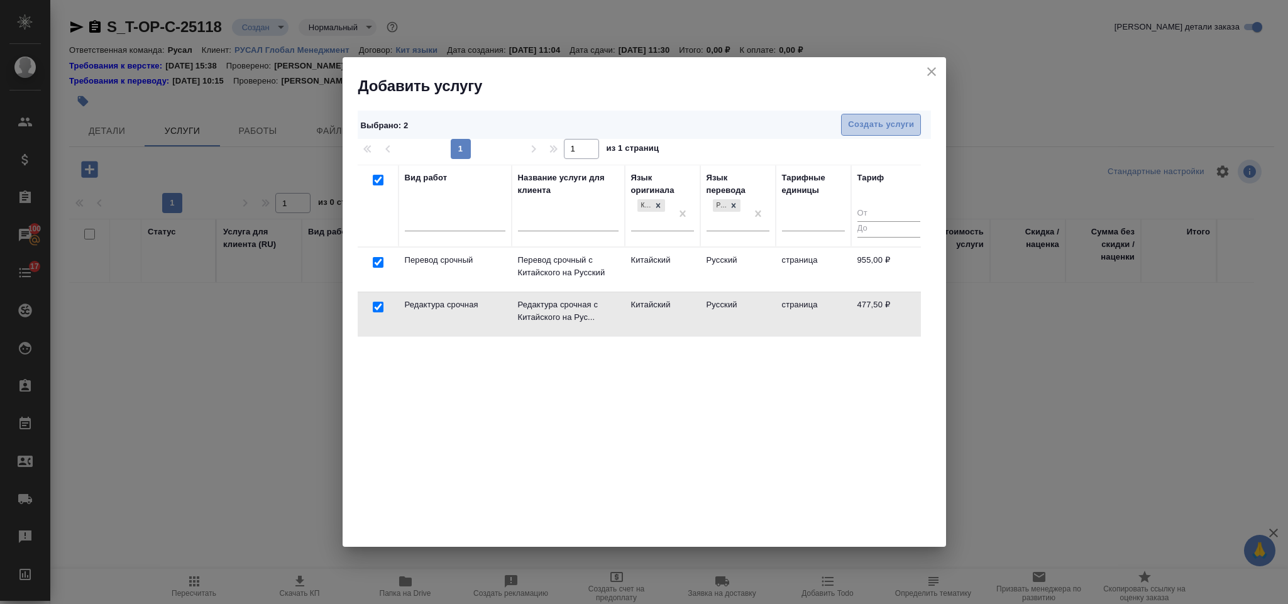
click at [862, 128] on span "Создать услуги" at bounding box center [881, 125] width 66 height 14
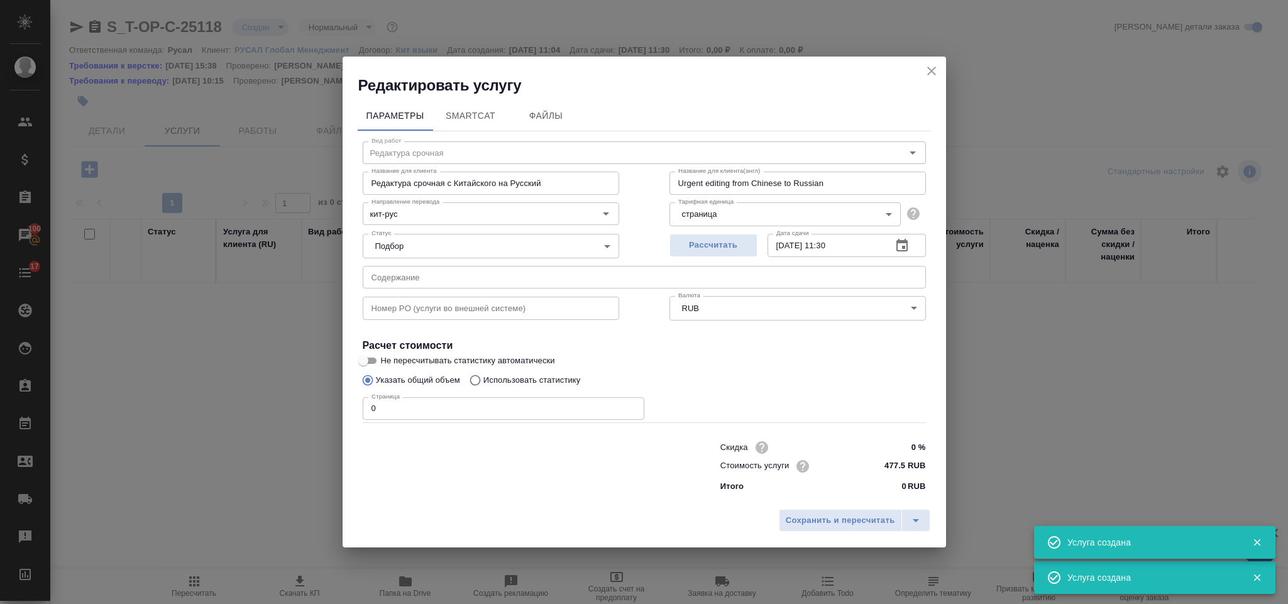
type input "Перевод срочный"
type input "Перевод срочный с Китайского на Русский"
type input "Urgent translation from Chinese into Russian"
type input "955 RUB"
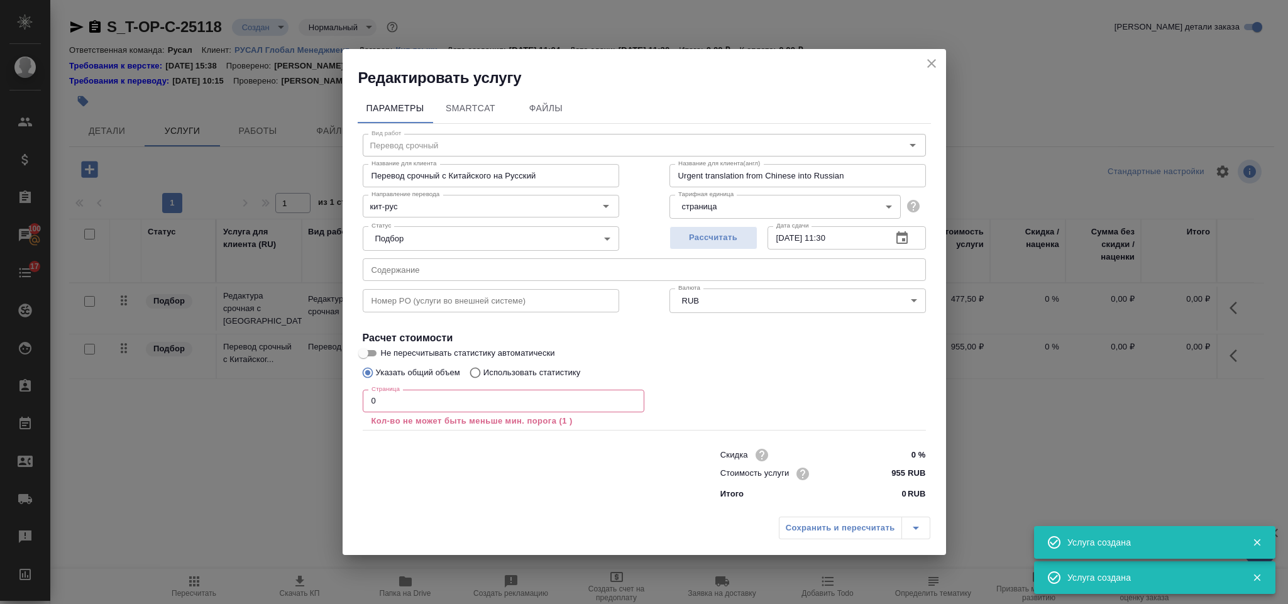
click at [468, 272] on input "text" at bounding box center [644, 269] width 563 height 23
paste input "ДОБ_документы_S_Mn_ч.2"
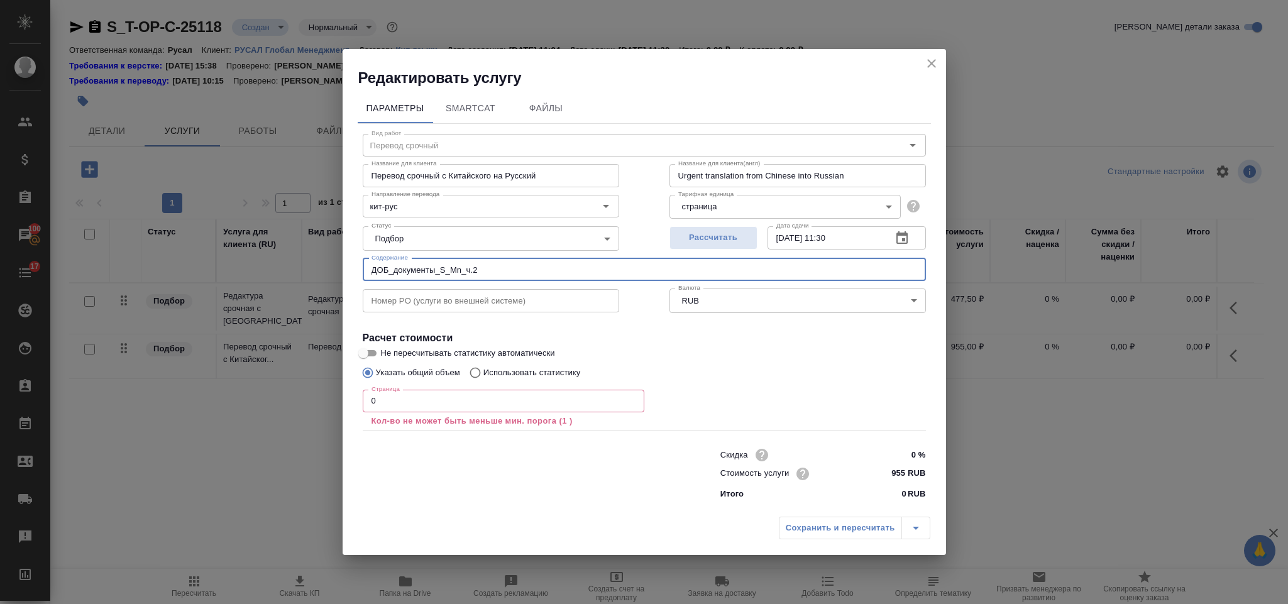
type input "ДОБ_документы_S_Mn_ч.2"
click at [421, 402] on input "0" at bounding box center [504, 401] width 282 height 23
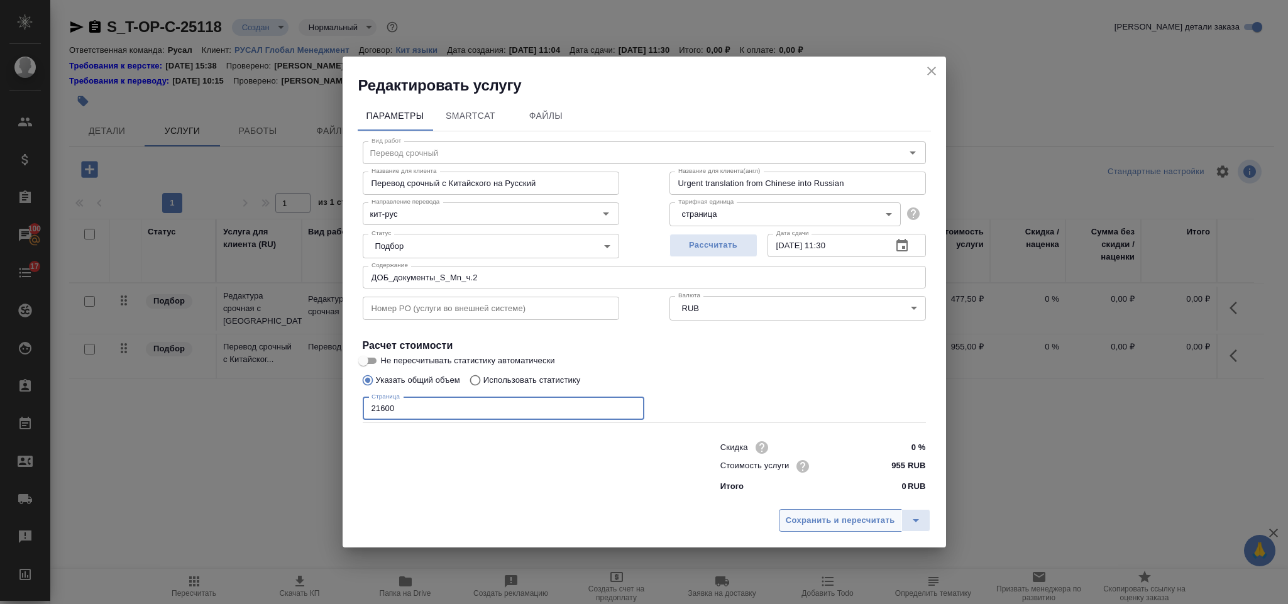
type input "21600"
click at [821, 514] on span "Сохранить и пересчитать" at bounding box center [840, 521] width 109 height 14
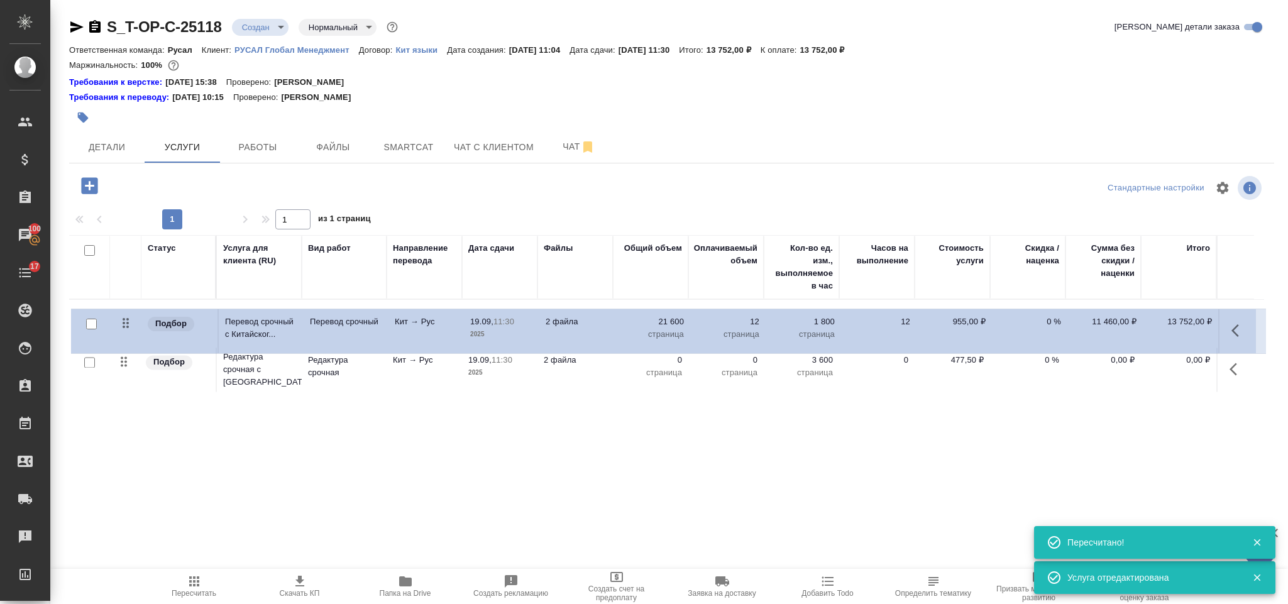
drag, startPoint x: 124, startPoint y: 365, endPoint x: 126, endPoint y: 317, distance: 47.2
click at [126, 317] on table "Статус Услуга для клиента (RU) Вид работ Направление перевода Дата сдачи Файлы …" at bounding box center [666, 315] width 1195 height 160
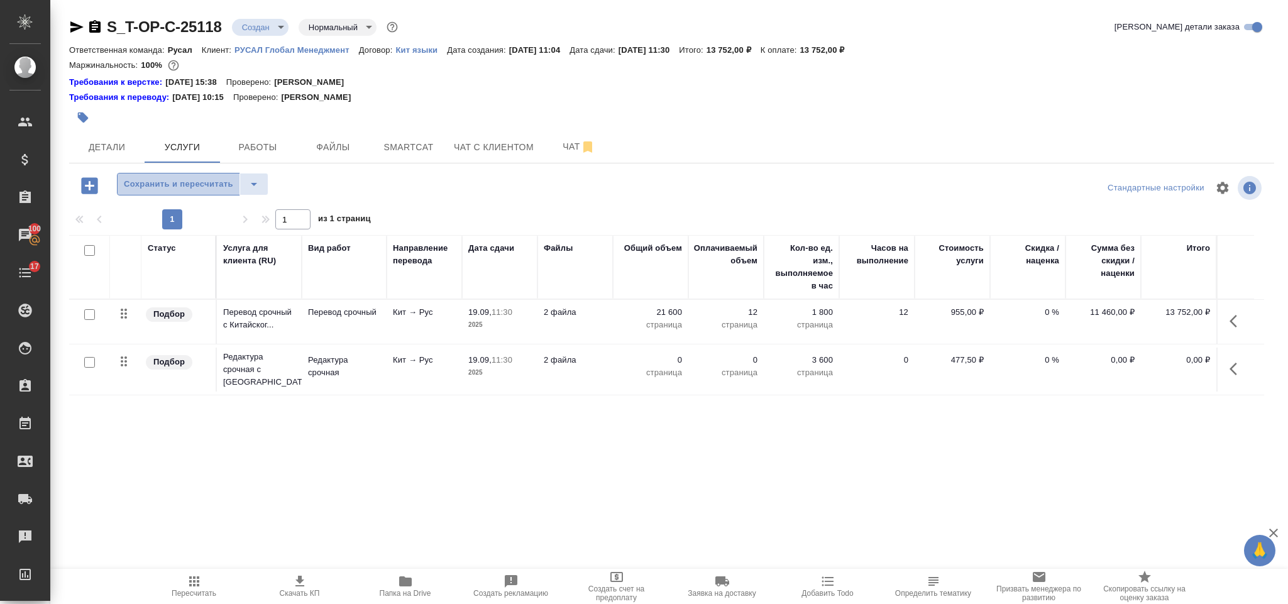
click at [168, 185] on span "Сохранить и пересчитать" at bounding box center [178, 184] width 109 height 14
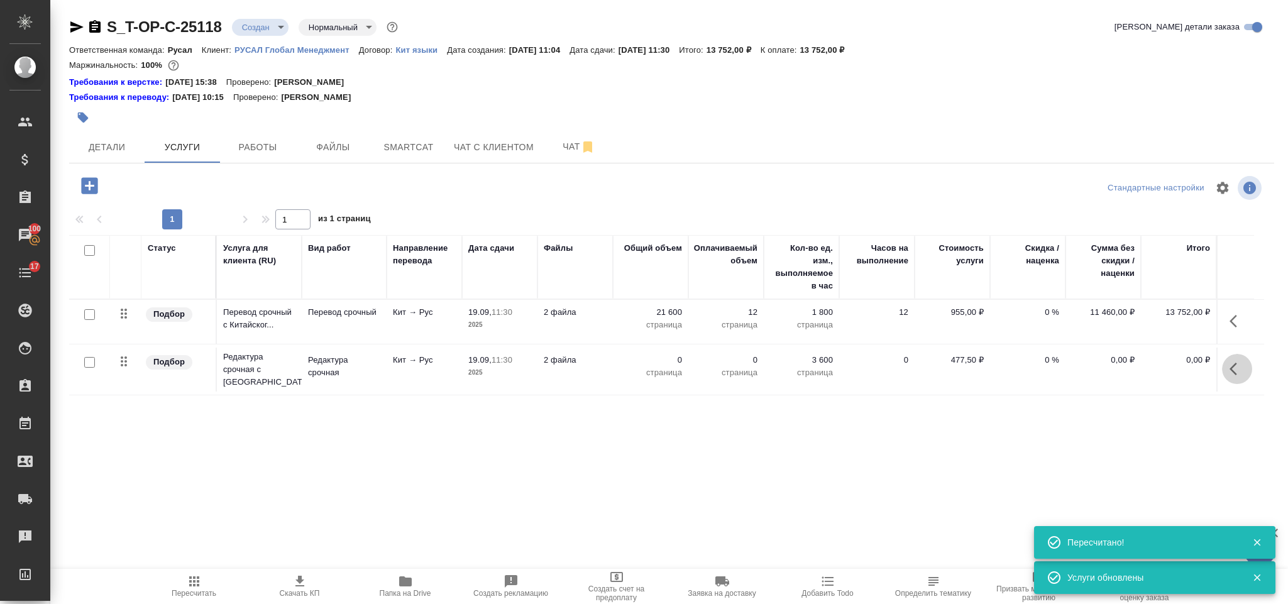
click at [1230, 365] on icon "button" at bounding box center [1237, 368] width 15 height 15
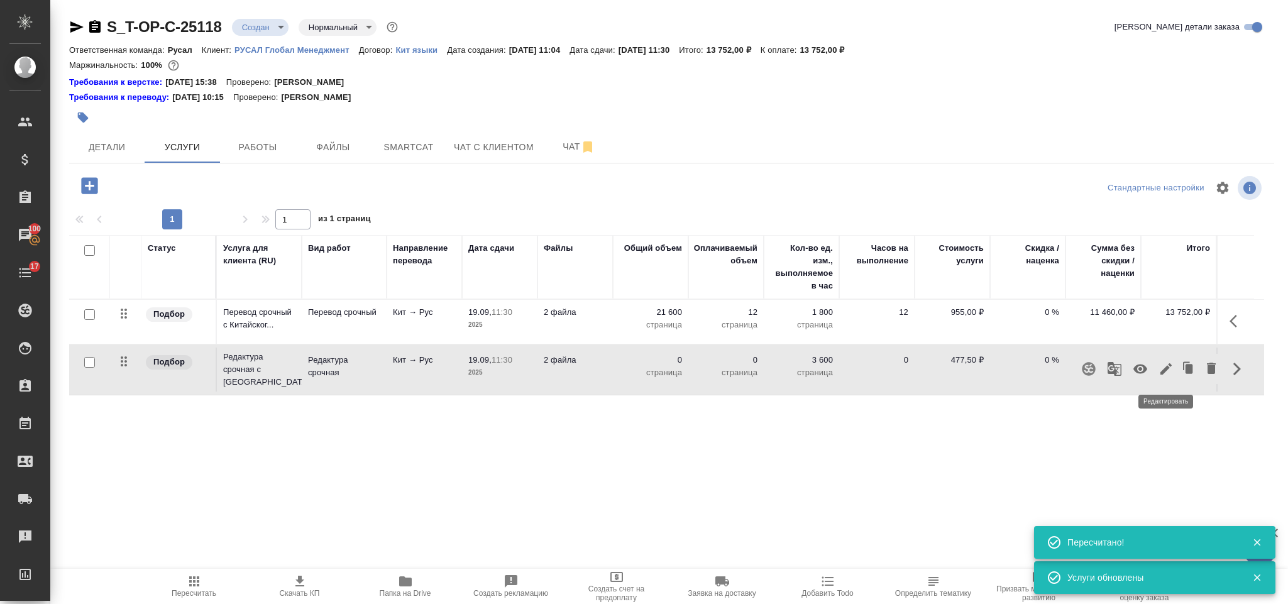
click at [1170, 366] on icon "button" at bounding box center [1165, 368] width 11 height 11
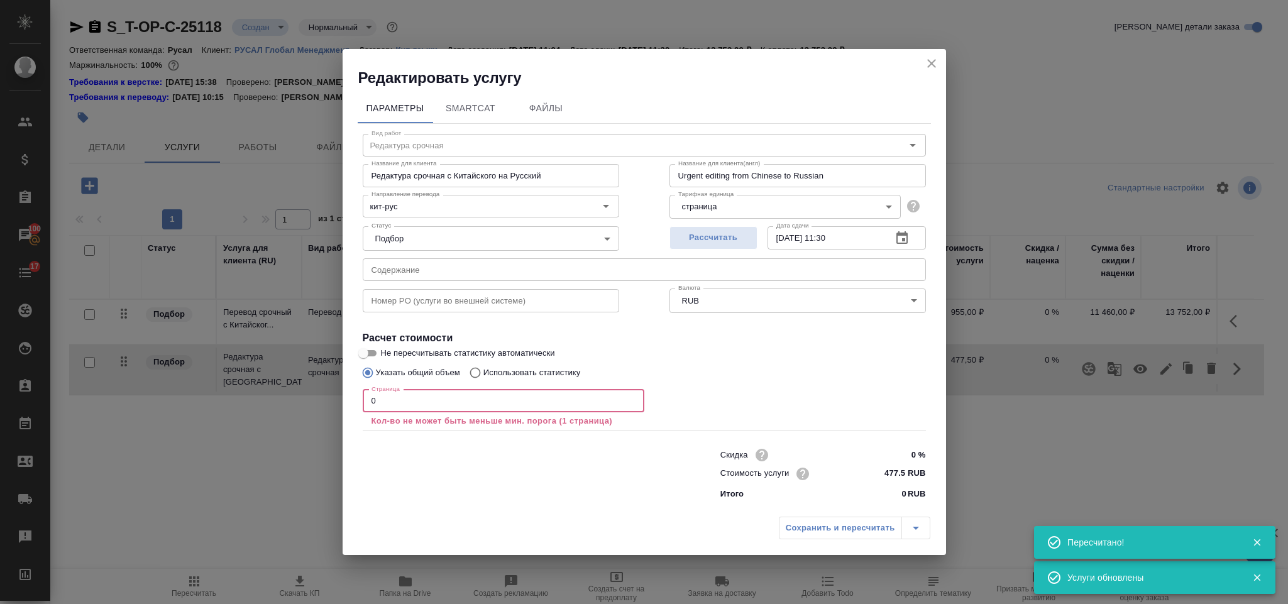
click at [383, 402] on input "0" at bounding box center [504, 401] width 282 height 23
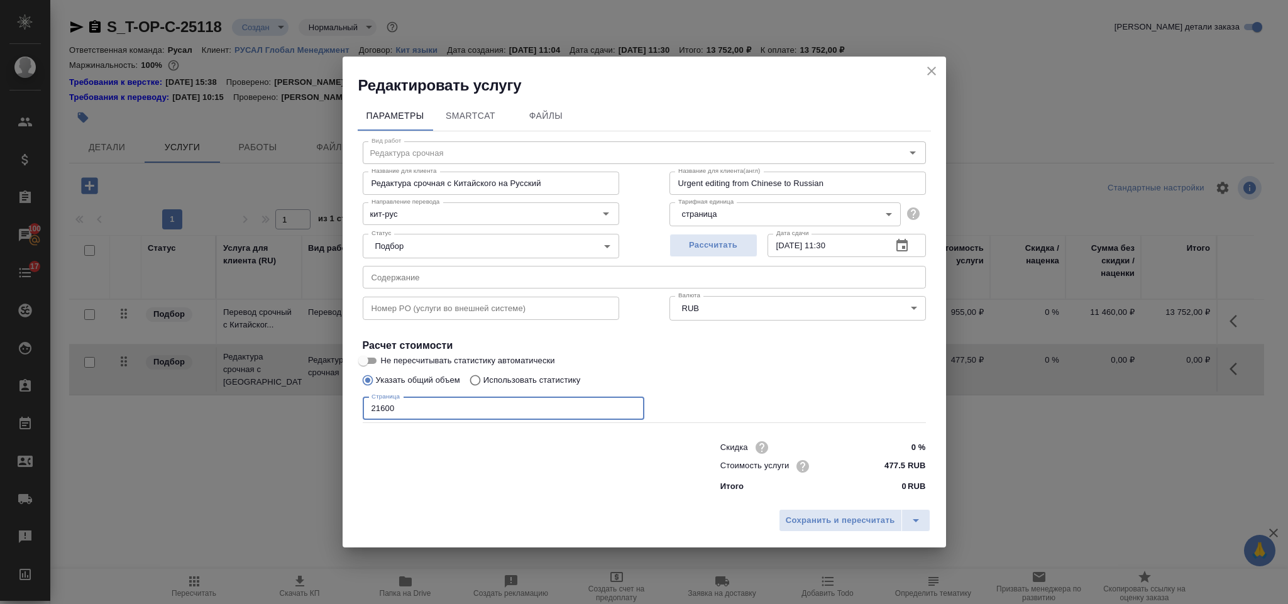
type input "21600"
click at [845, 507] on div "Сохранить и пересчитать" at bounding box center [644, 525] width 603 height 45
click at [845, 514] on span "Сохранить и пересчитать" at bounding box center [840, 521] width 109 height 14
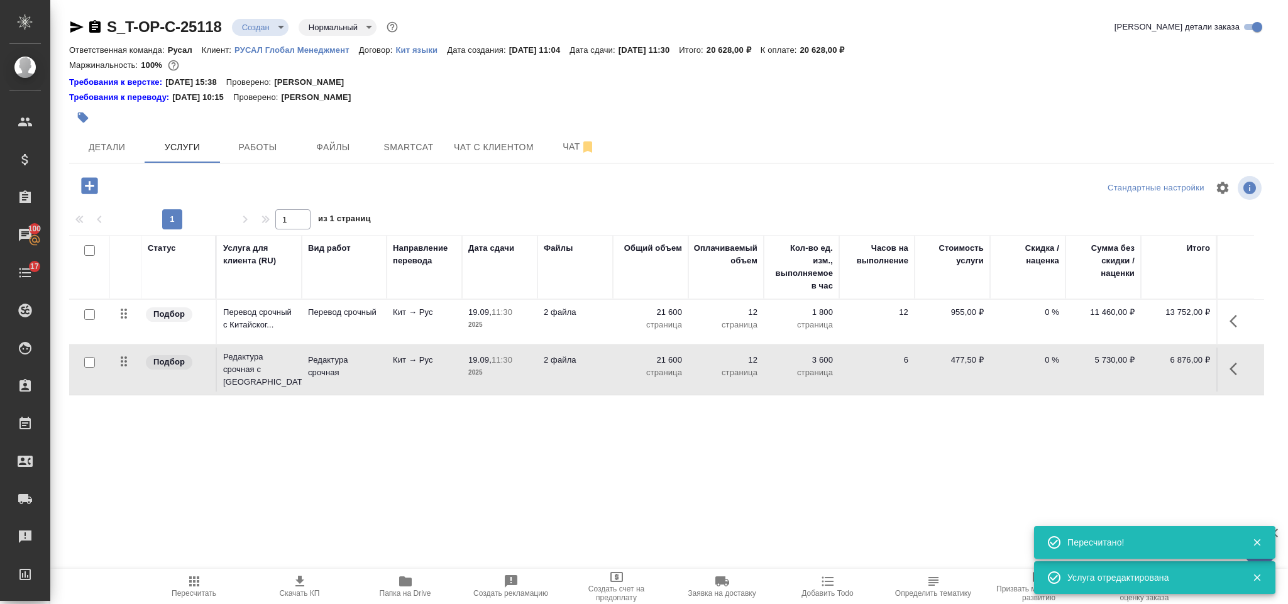
click at [91, 190] on icon "button" at bounding box center [89, 185] width 16 height 16
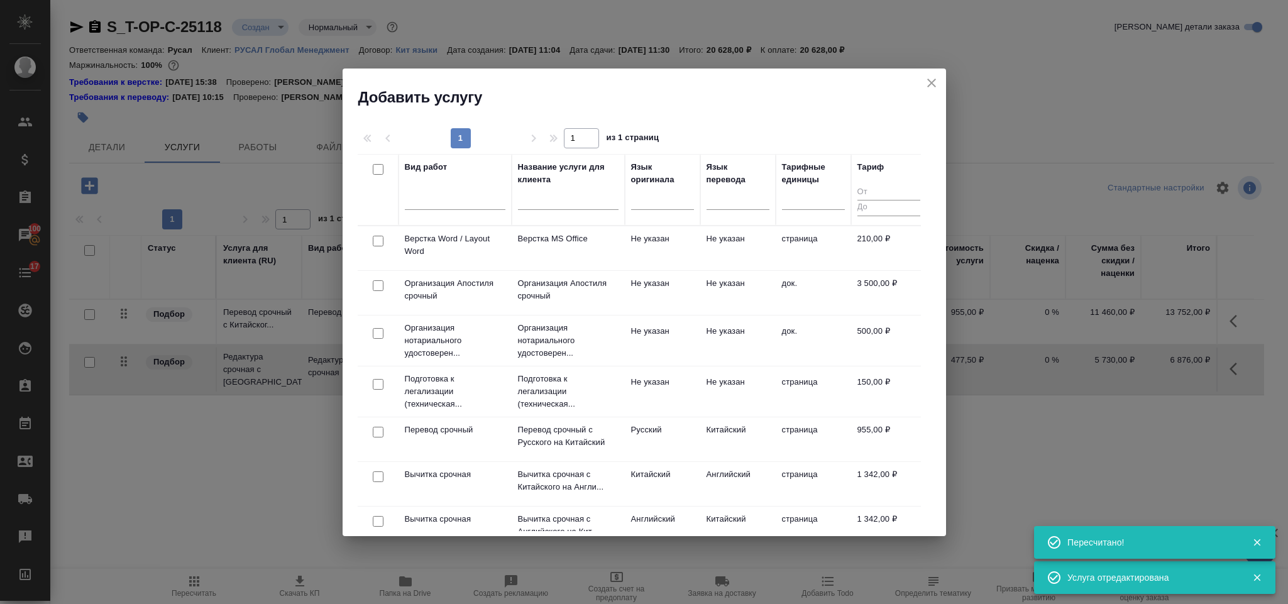
click at [375, 245] on input "checkbox" at bounding box center [378, 241] width 11 height 11
checkbox input "true"
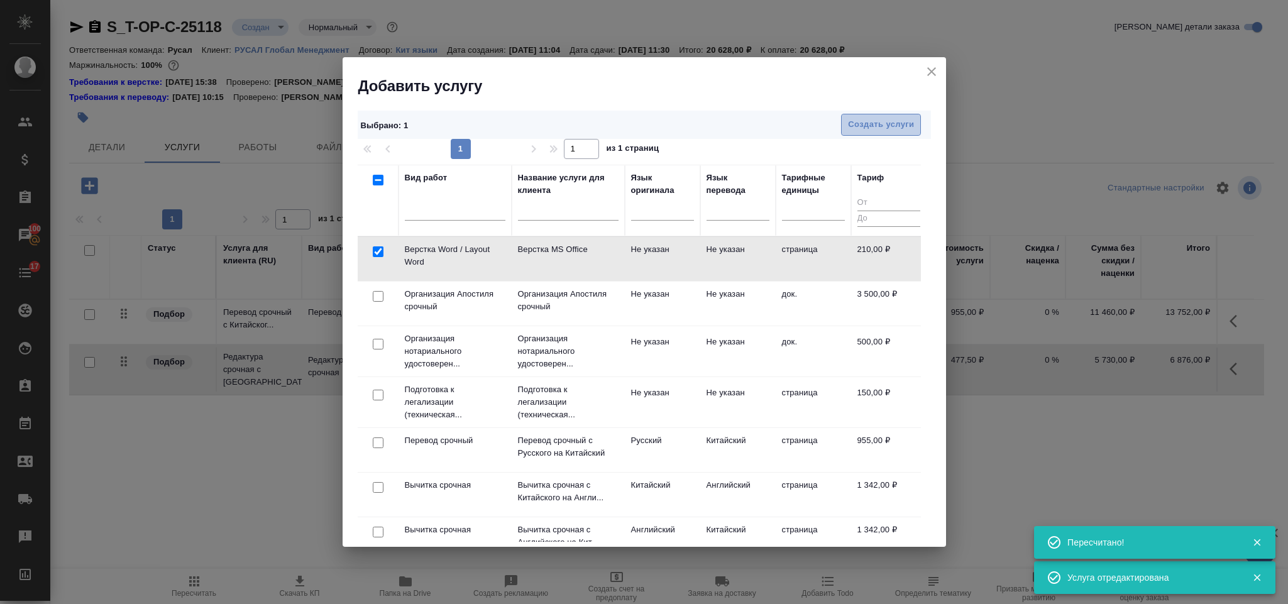
click at [875, 125] on span "Создать услуги" at bounding box center [881, 125] width 66 height 14
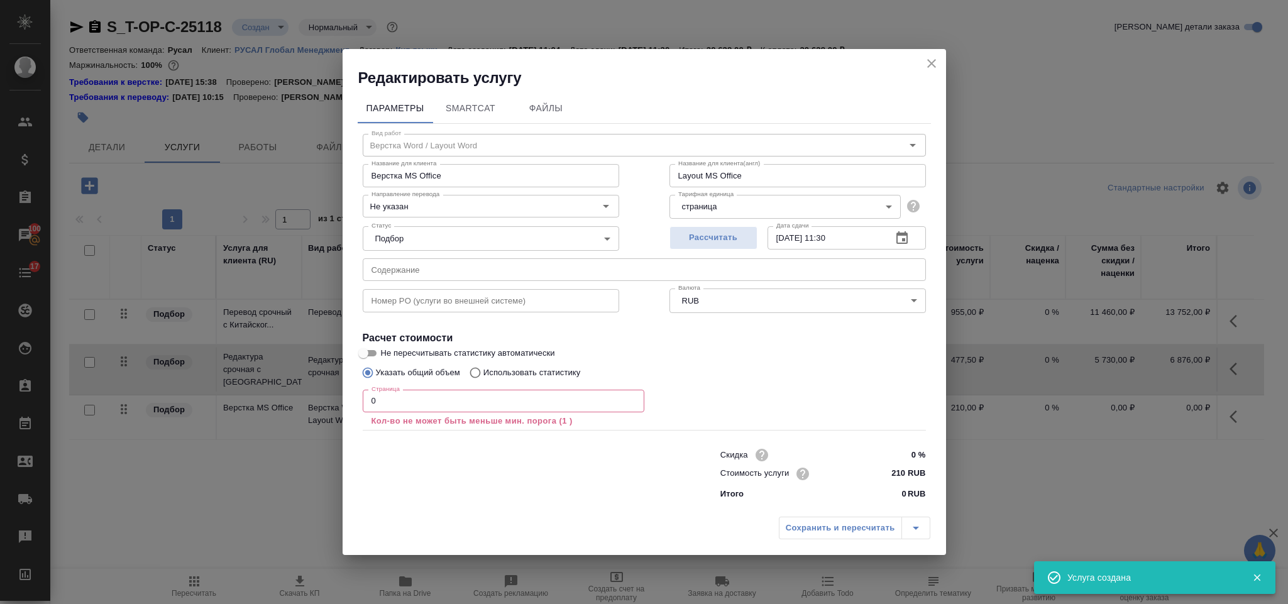
click at [393, 408] on input "0" at bounding box center [504, 401] width 282 height 23
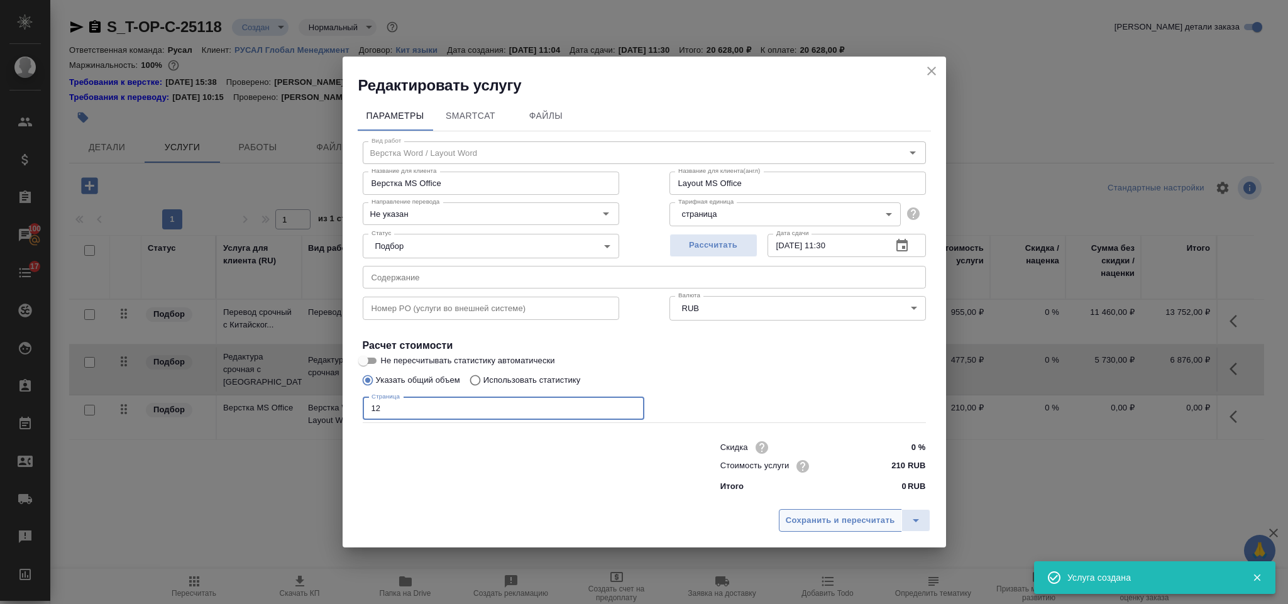
type input "12"
click at [788, 517] on span "Сохранить и пересчитать" at bounding box center [840, 521] width 109 height 14
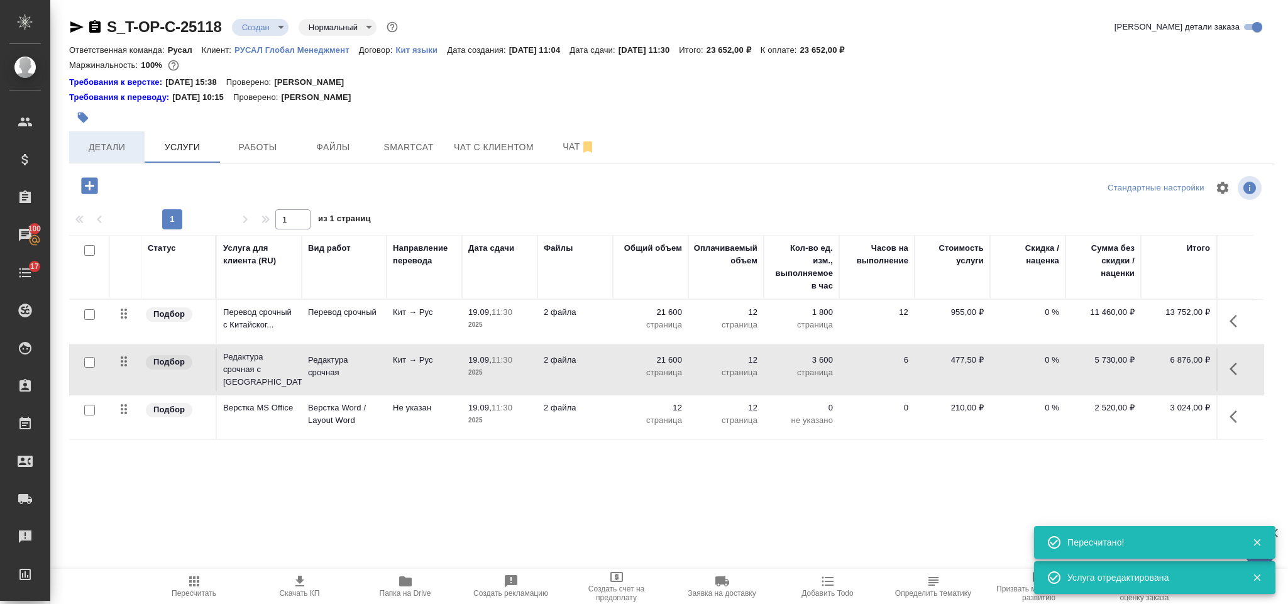
click at [110, 150] on span "Детали" at bounding box center [107, 148] width 60 height 16
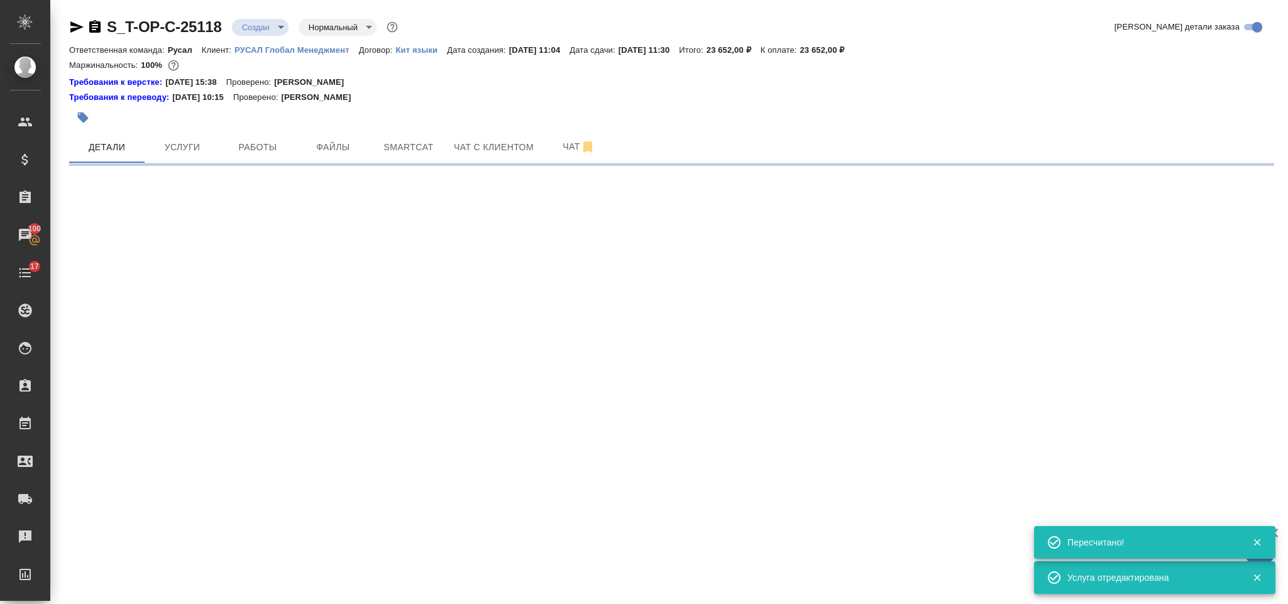
select select "RU"
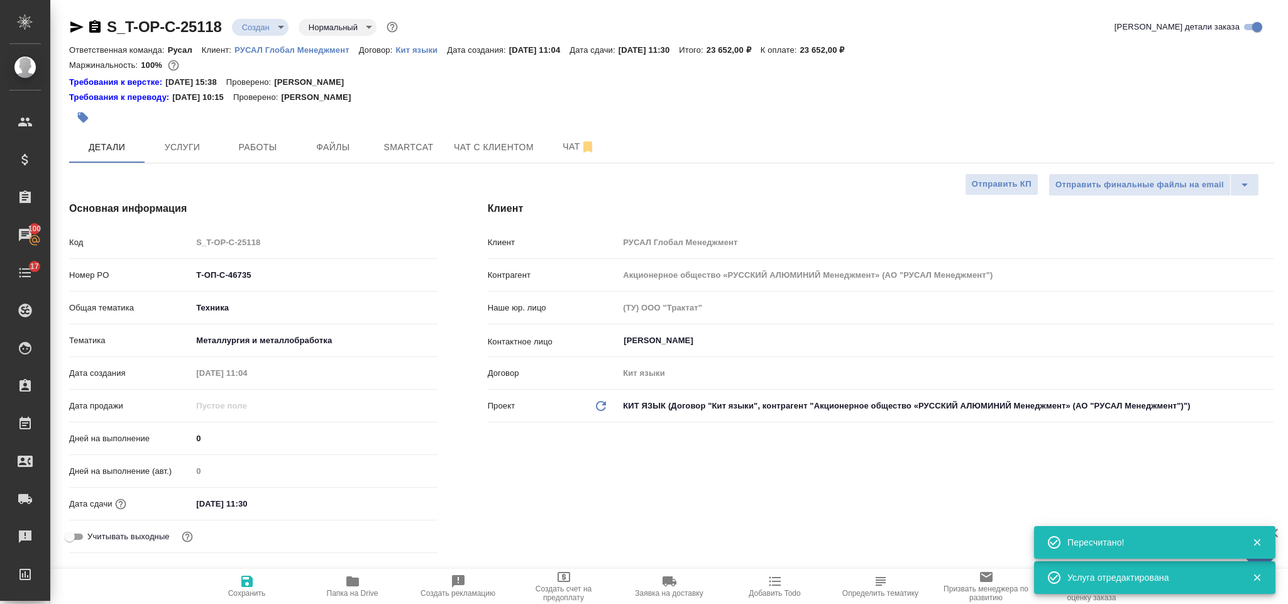
type textarea "x"
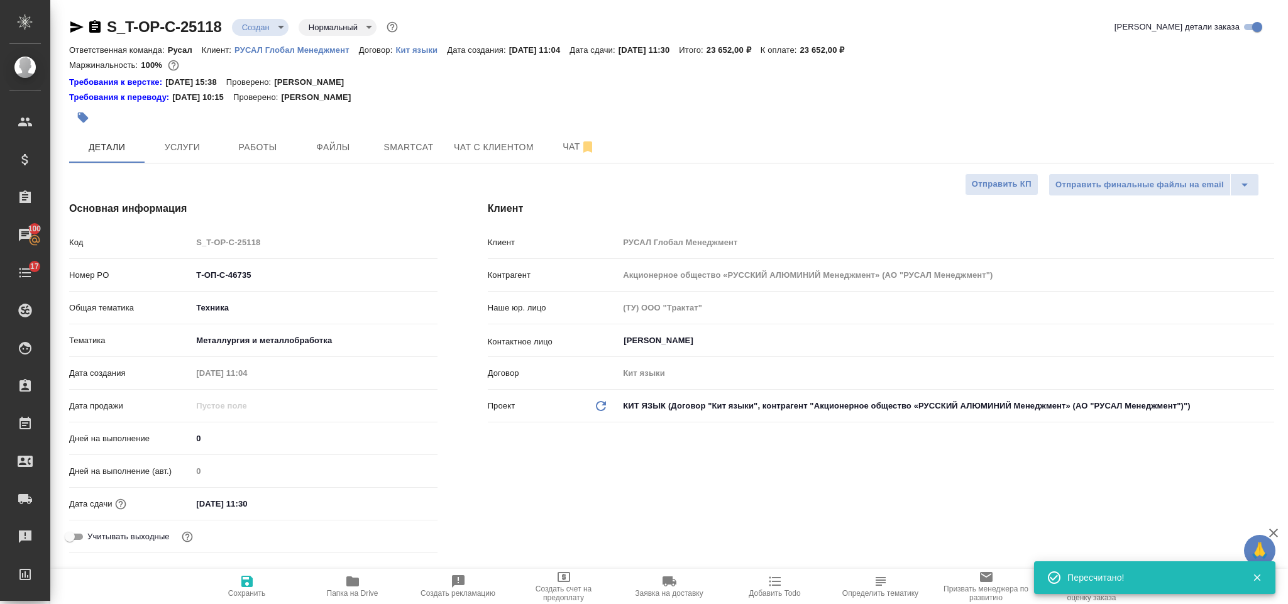
click at [92, 25] on icon "button" at bounding box center [94, 26] width 11 height 13
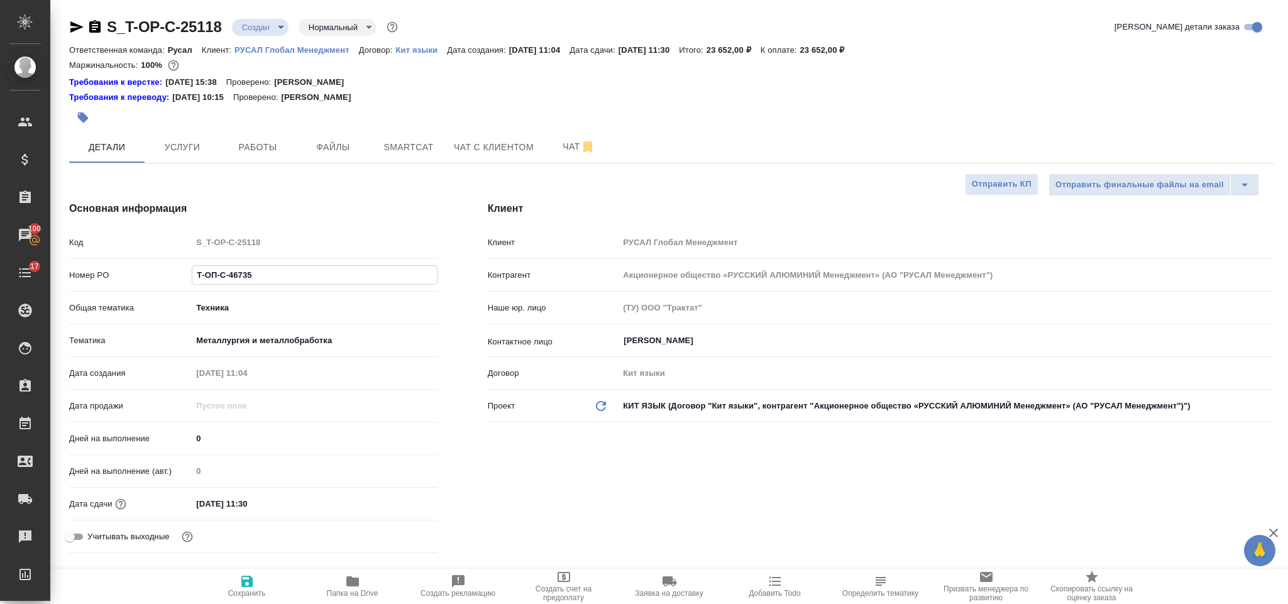
drag, startPoint x: 258, startPoint y: 273, endPoint x: 189, endPoint y: 285, distance: 70.2
click at [189, 285] on div "Номер PO Т-ОП-С-46735" at bounding box center [253, 275] width 368 height 22
click at [77, 25] on icon "button" at bounding box center [76, 26] width 13 height 11
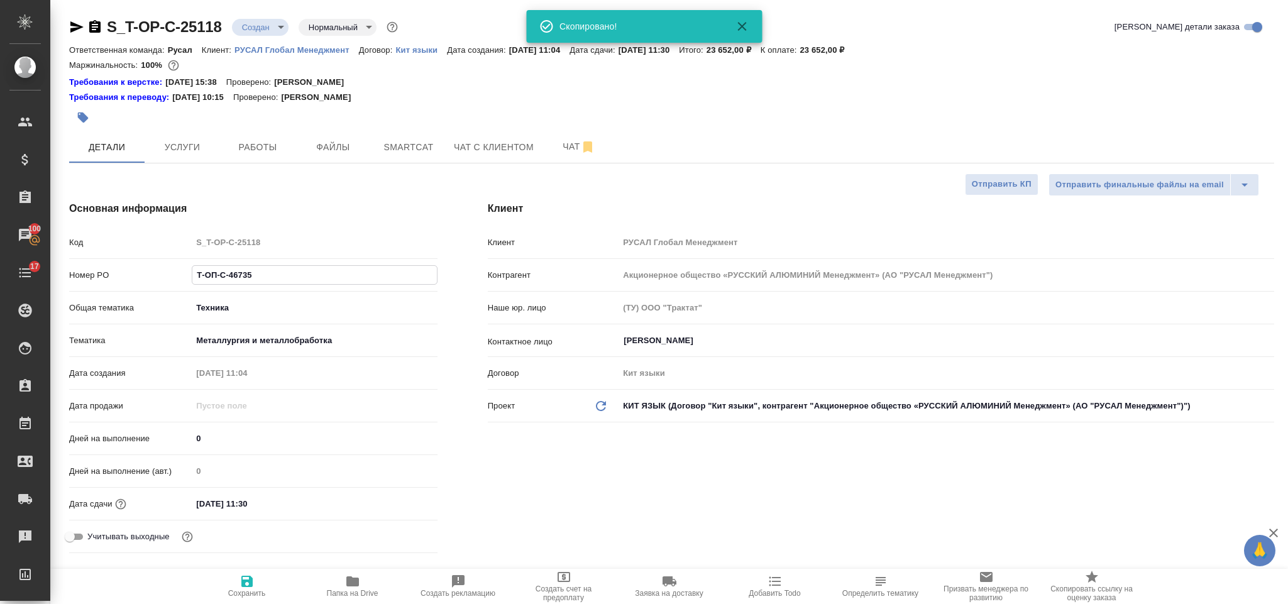
drag, startPoint x: 270, startPoint y: 272, endPoint x: 170, endPoint y: 272, distance: 99.3
click at [170, 272] on div "Номер PO Т-ОП-С-46735" at bounding box center [253, 275] width 368 height 22
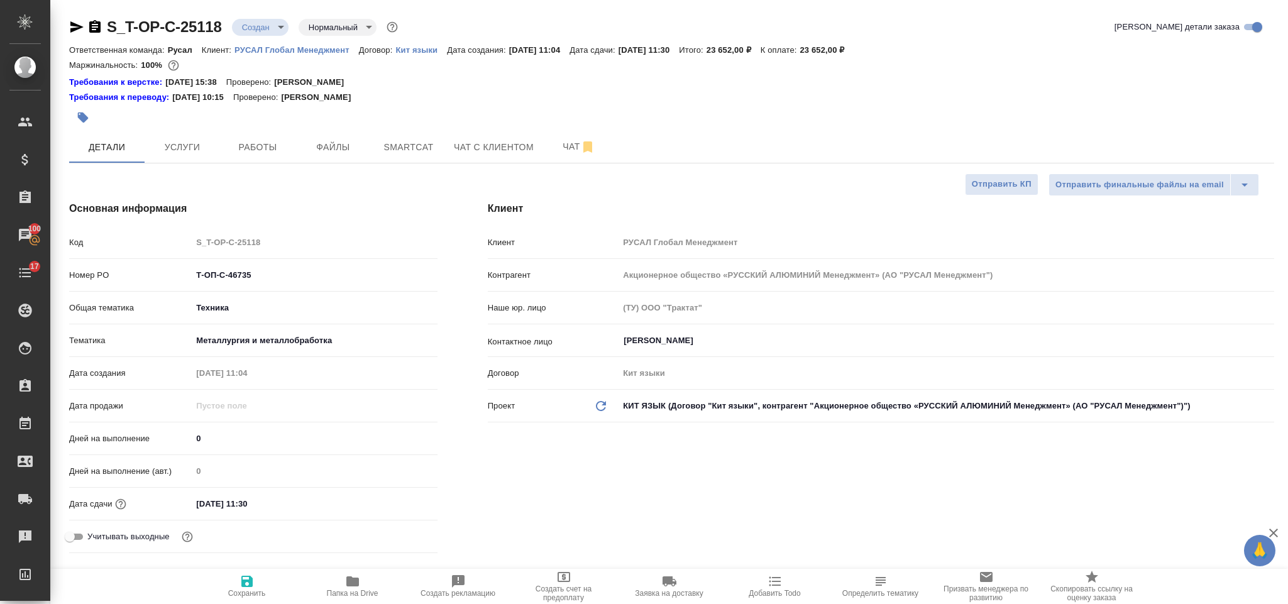
drag, startPoint x: 191, startPoint y: 276, endPoint x: 123, endPoint y: 257, distance: 70.5
click at [123, 257] on div "Код S_T-OP-C-25118" at bounding box center [253, 247] width 368 height 33
drag, startPoint x: 256, startPoint y: 270, endPoint x: 172, endPoint y: 273, distance: 84.9
click at [155, 273] on div "Номер PO Т-ОП-С-46735" at bounding box center [253, 275] width 368 height 22
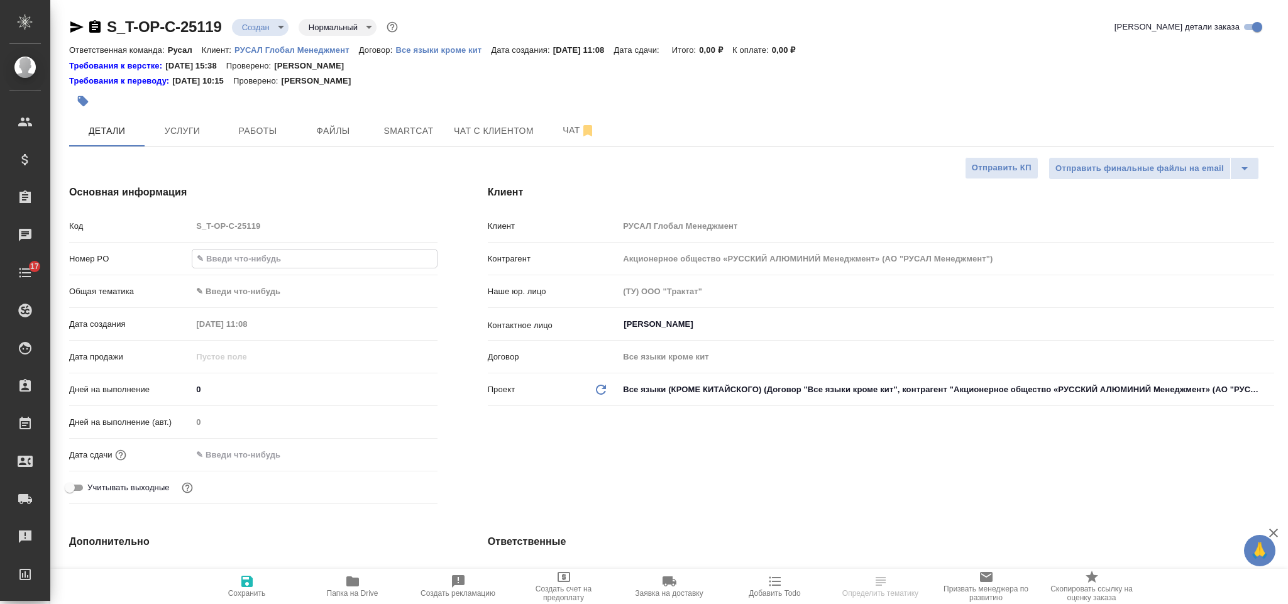
select select "RU"
type input "Т-ОП-С-46736"
click at [311, 294] on body "🙏 .cls-1 fill:#fff; AWATERA Gorlenko [PERSON_NAME] Спецификации Заказы Чаты 17 …" at bounding box center [644, 302] width 1288 height 604
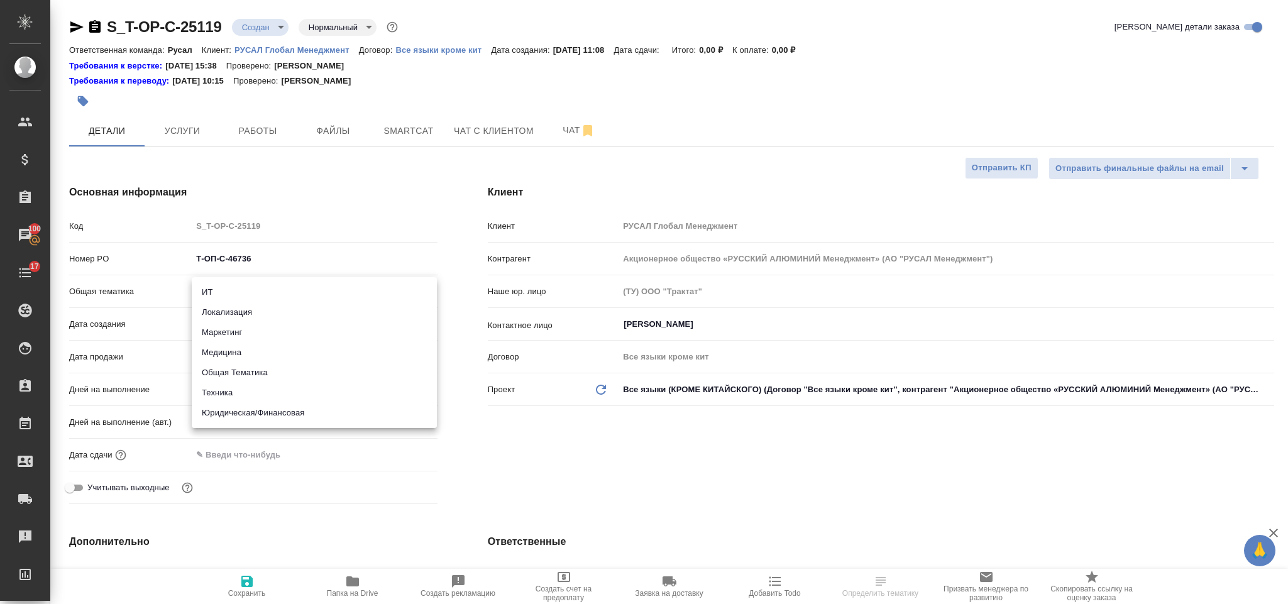
click at [302, 408] on li "Юридическая/Финансовая" at bounding box center [314, 413] width 245 height 20
type input "yr-fn"
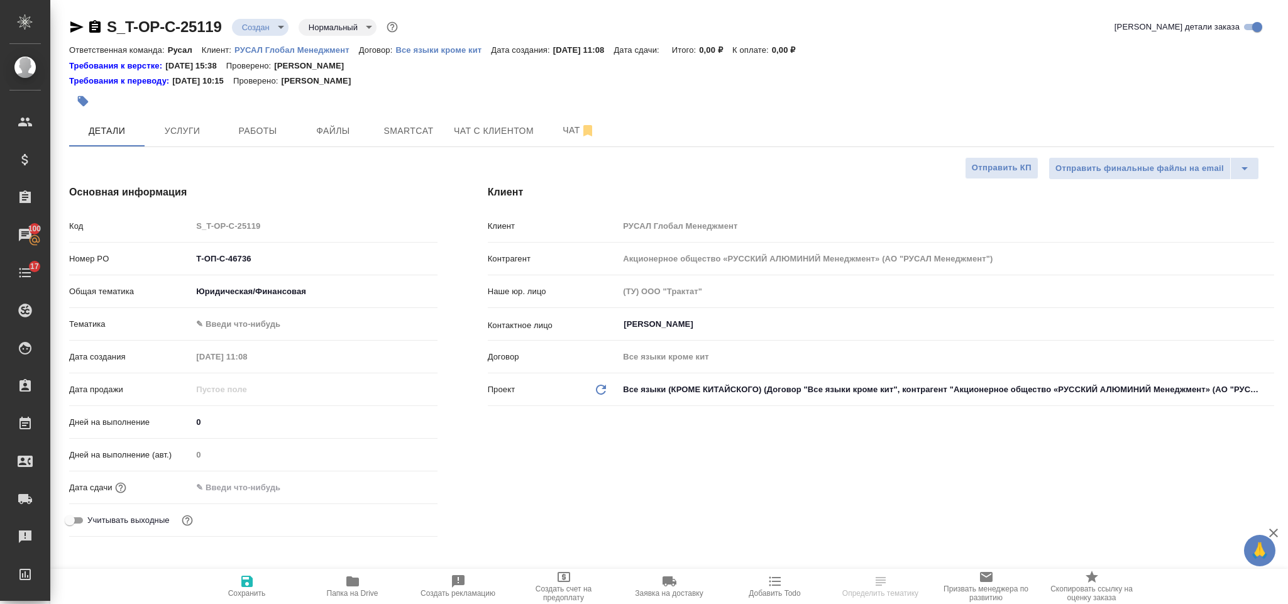
click at [281, 329] on body "🙏 .cls-1 fill:#fff; AWATERA [PERSON_NAME] Спецификации Заказы 100 Чаты 17 Todo …" at bounding box center [644, 302] width 1288 height 604
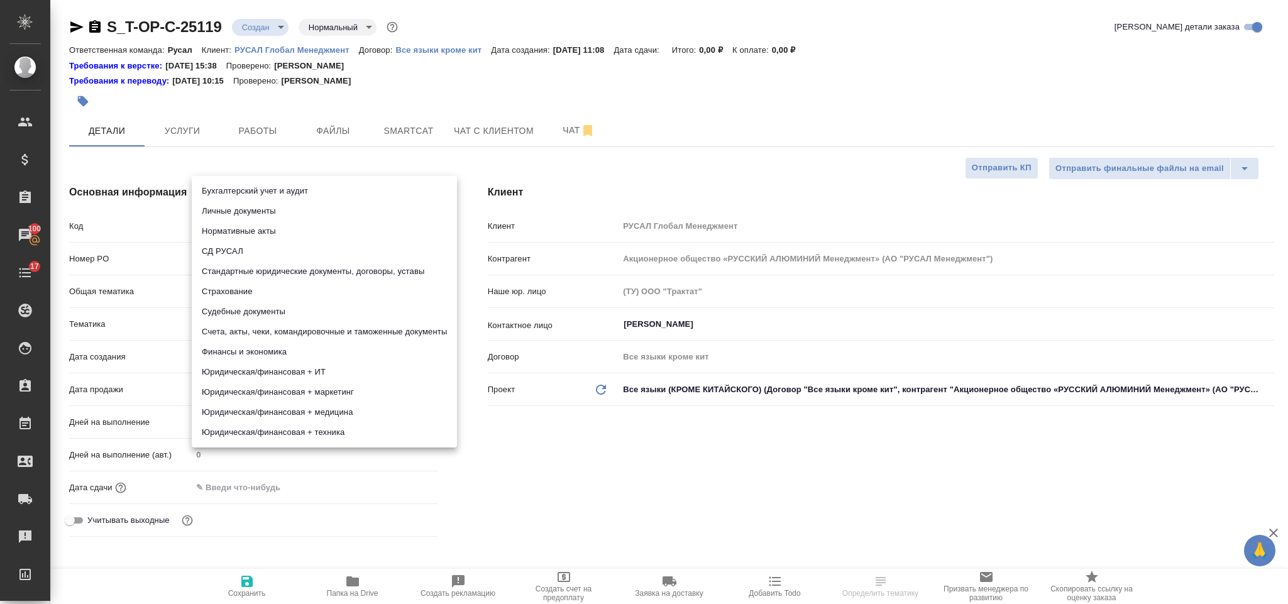
click at [319, 191] on li "Бухгалтерский учет и аудит" at bounding box center [324, 191] width 265 height 20
type input "6149848a2b7be24903fd7a88"
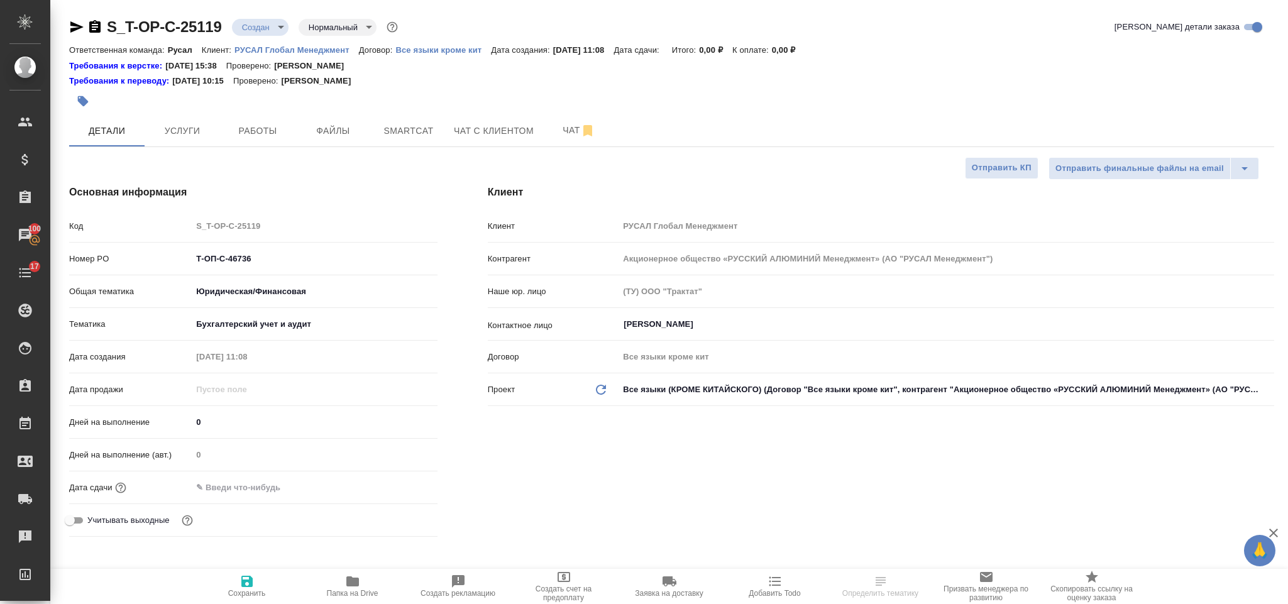
click at [280, 496] on input "text" at bounding box center [247, 487] width 110 height 18
click at [404, 493] on icon "button" at bounding box center [401, 486] width 15 height 15
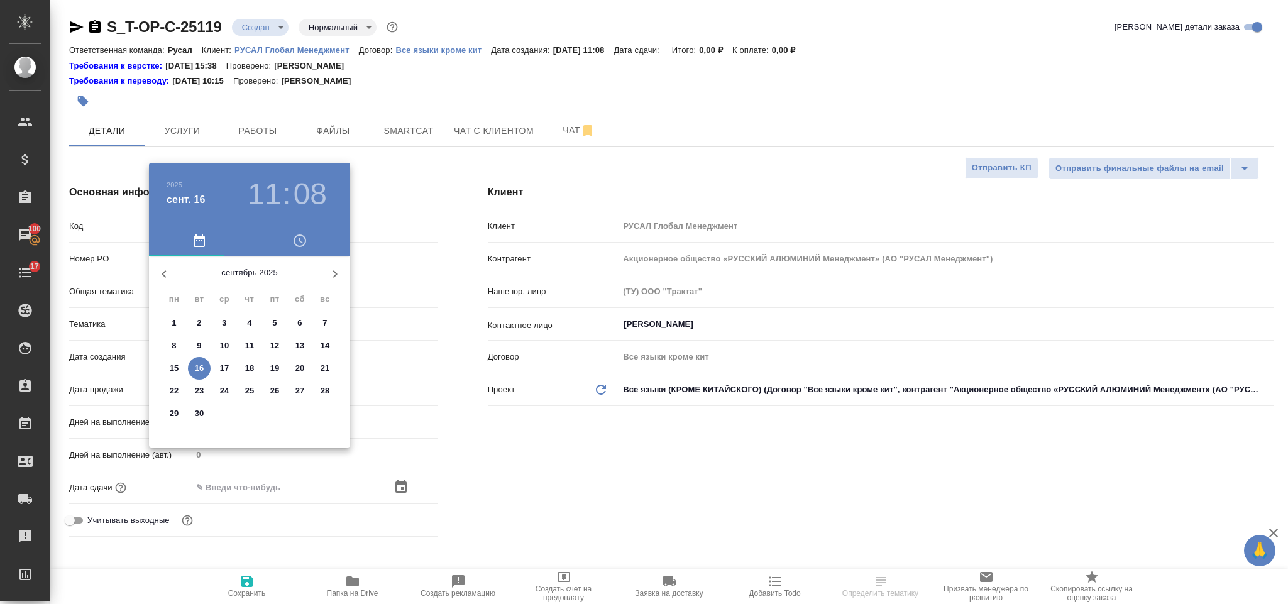
click at [283, 363] on div ".cls-1 fill:#fff; AWATERA [PERSON_NAME] Спецификации Заказы 100 Чаты 17 Todo Пр…" at bounding box center [644, 302] width 1288 height 604
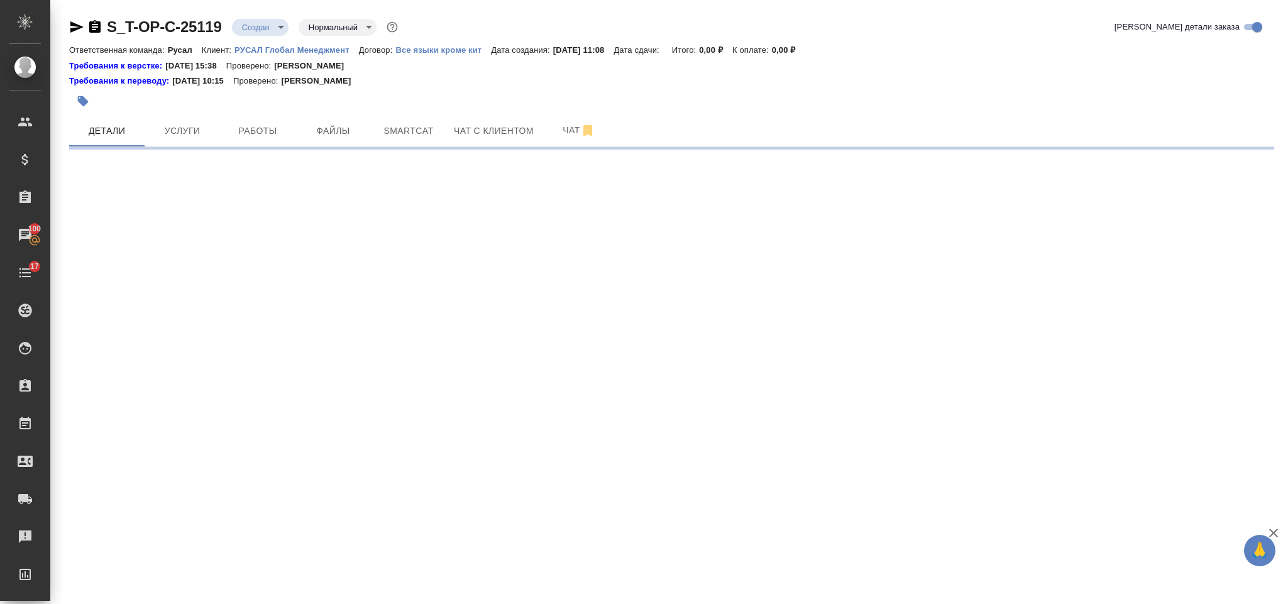
select select "RU"
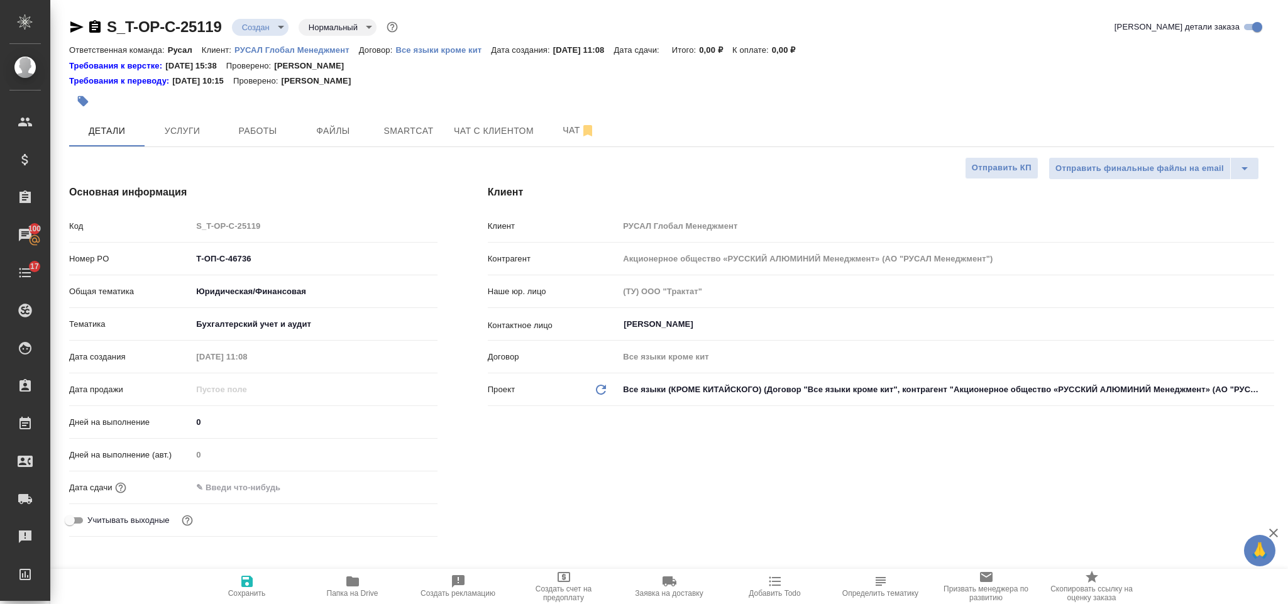
type textarea "x"
click at [267, 489] on input "text" at bounding box center [247, 487] width 110 height 18
click at [389, 483] on div at bounding box center [314, 487] width 245 height 18
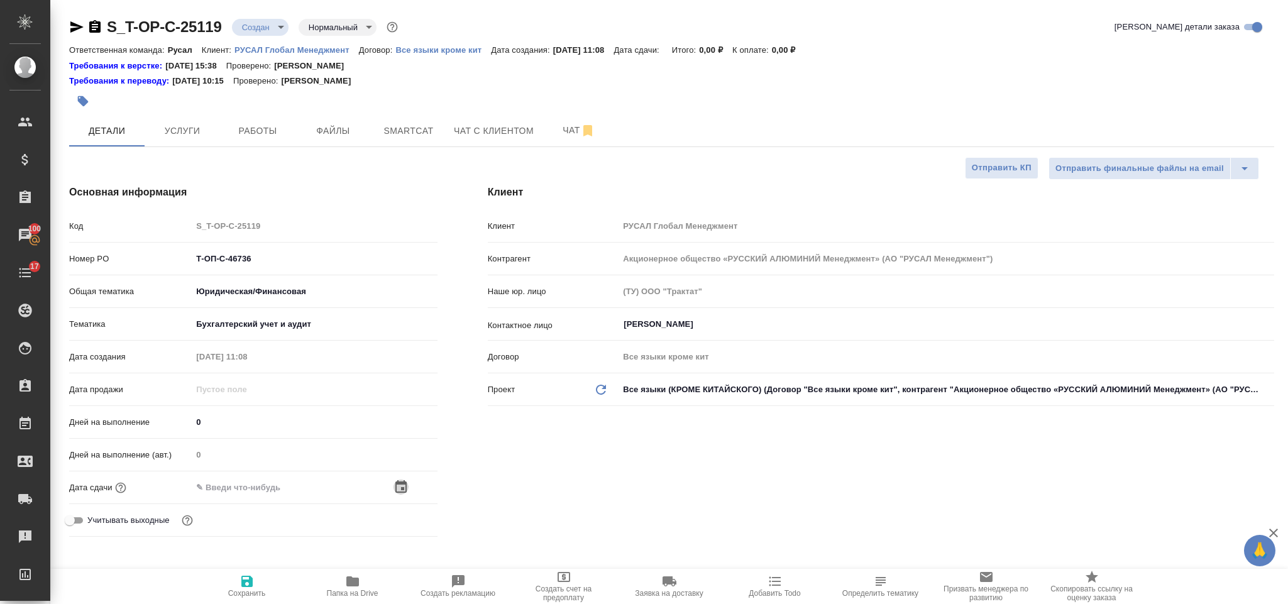
click at [397, 483] on icon "button" at bounding box center [400, 486] width 11 height 13
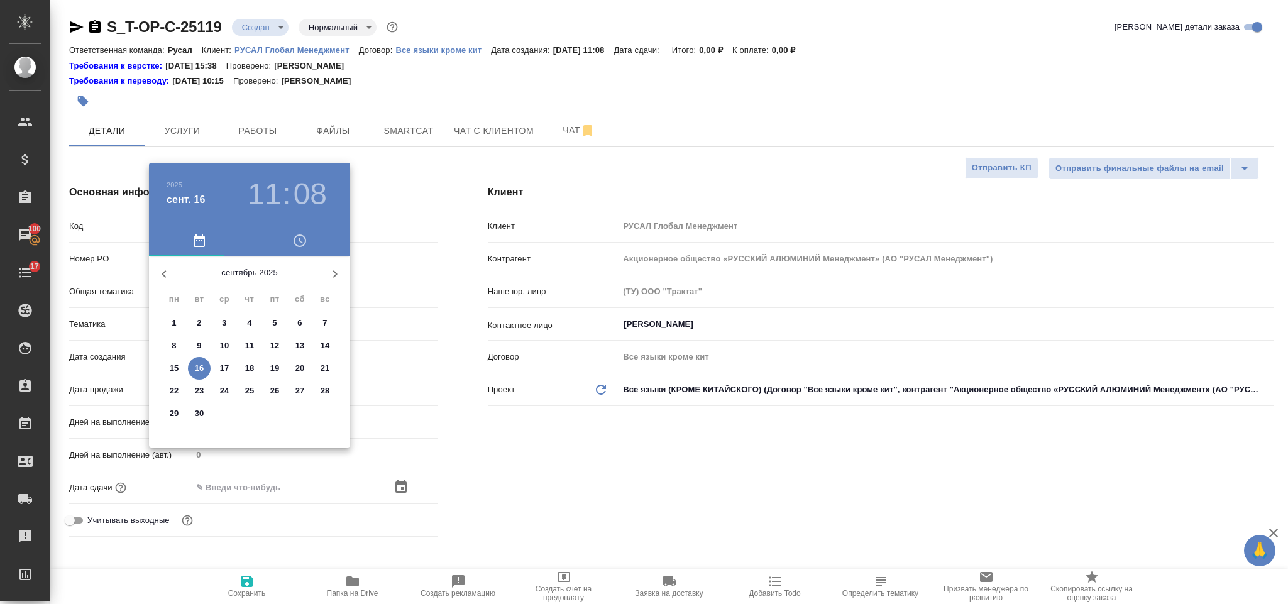
click at [279, 366] on p "19" at bounding box center [274, 368] width 9 height 13
type input "[DATE] 11:08"
type textarea "x"
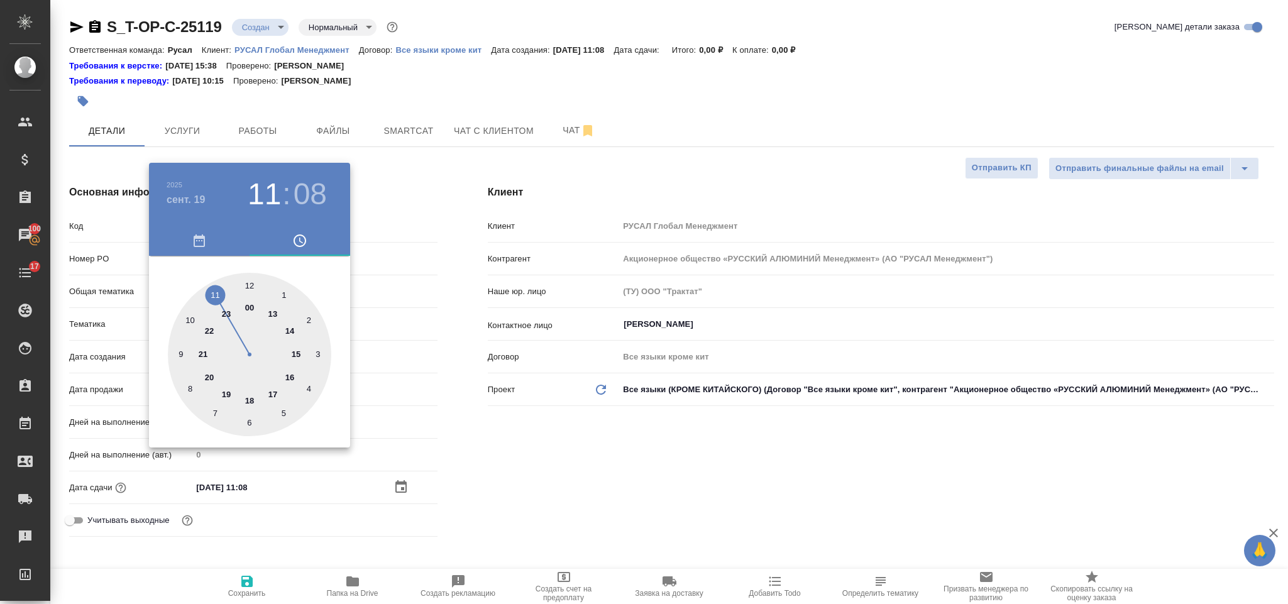
click at [290, 377] on div at bounding box center [249, 354] width 163 height 163
type input "[DATE] 16:08"
type textarea "x"
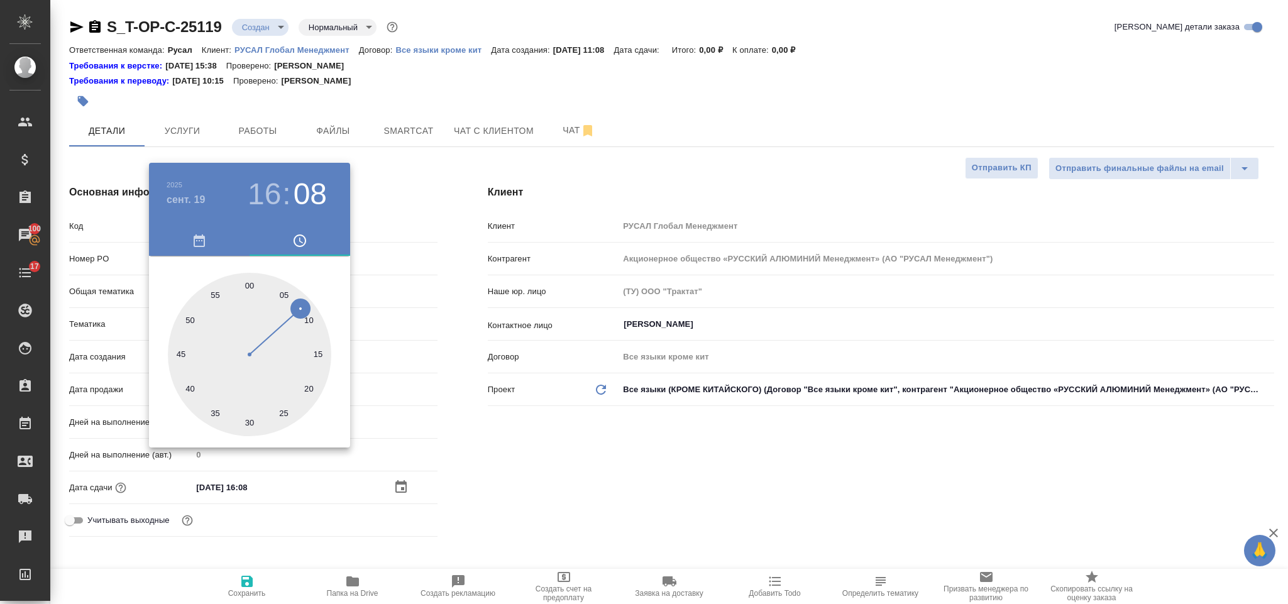
click at [249, 280] on div at bounding box center [249, 354] width 163 height 163
type input "[DATE] 16:00"
type textarea "x"
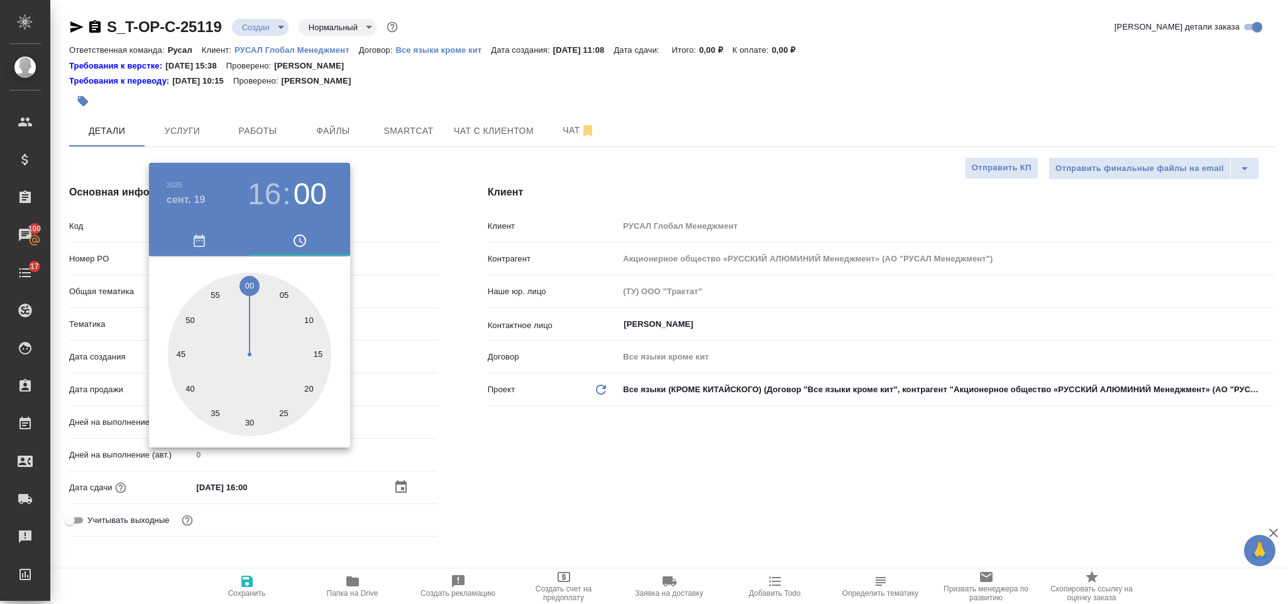
click at [573, 478] on div at bounding box center [644, 302] width 1288 height 604
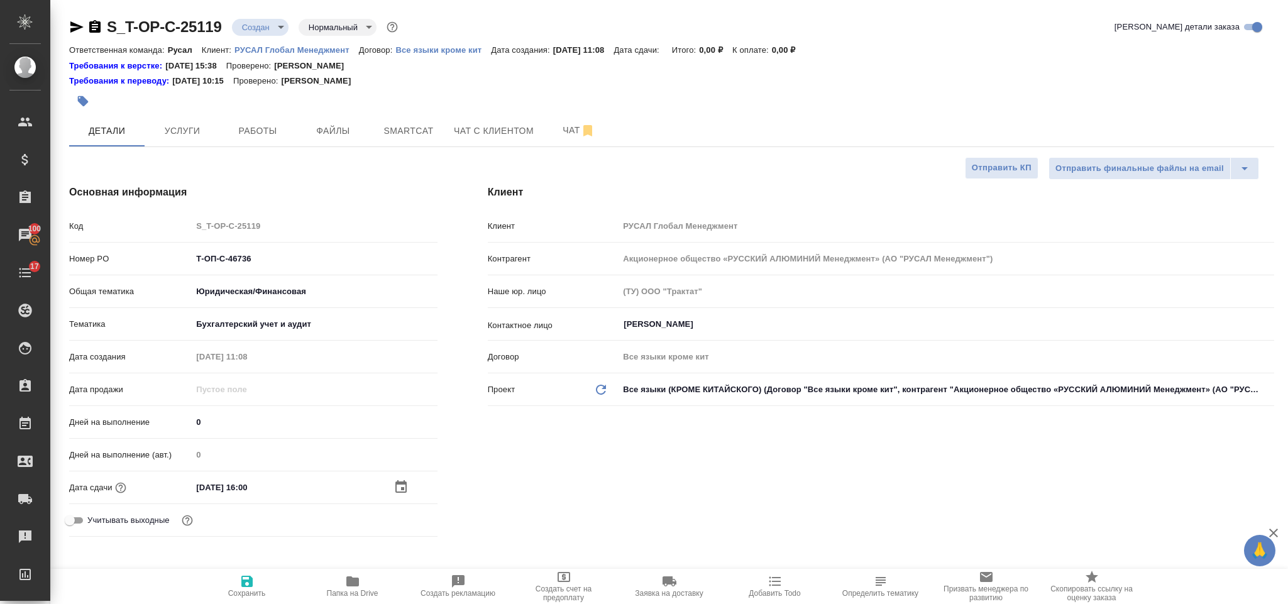
click at [256, 575] on span "Сохранить" at bounding box center [247, 586] width 91 height 24
type textarea "x"
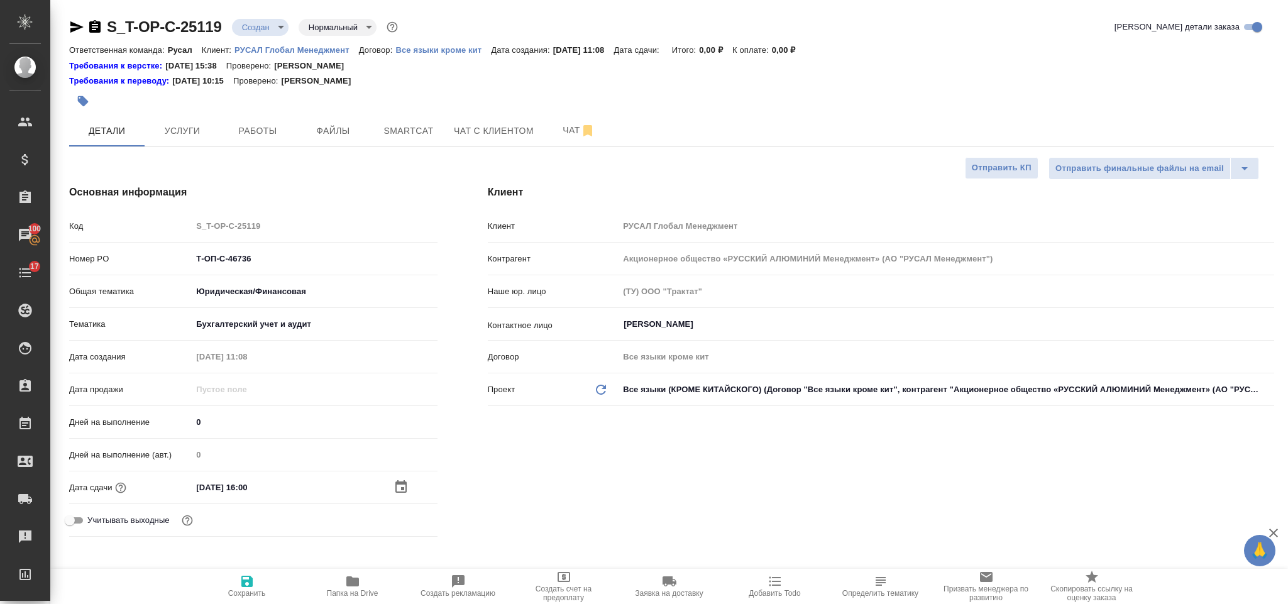
type textarea "x"
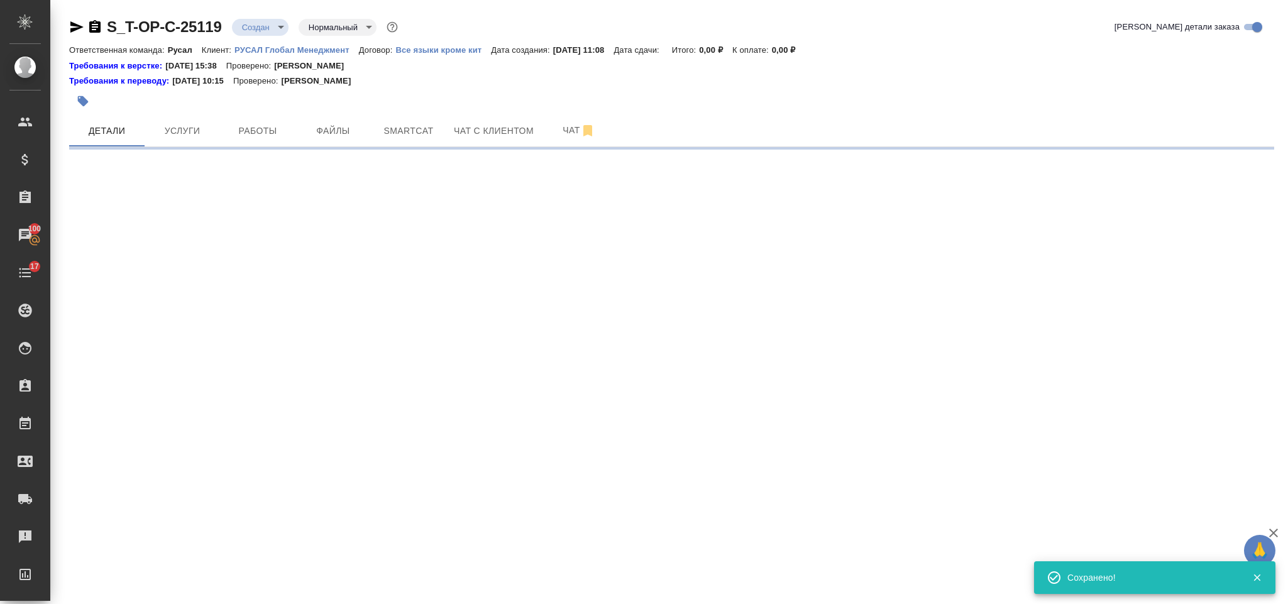
select select "RU"
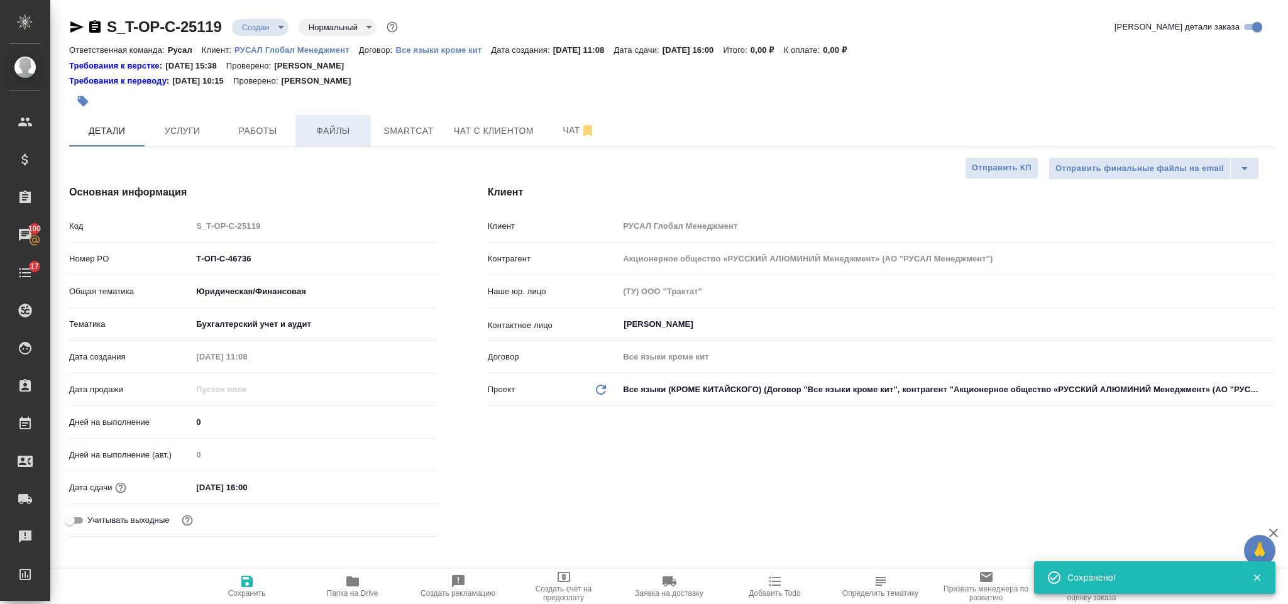
click at [319, 123] on span "Файлы" at bounding box center [333, 131] width 60 height 16
type textarea "x"
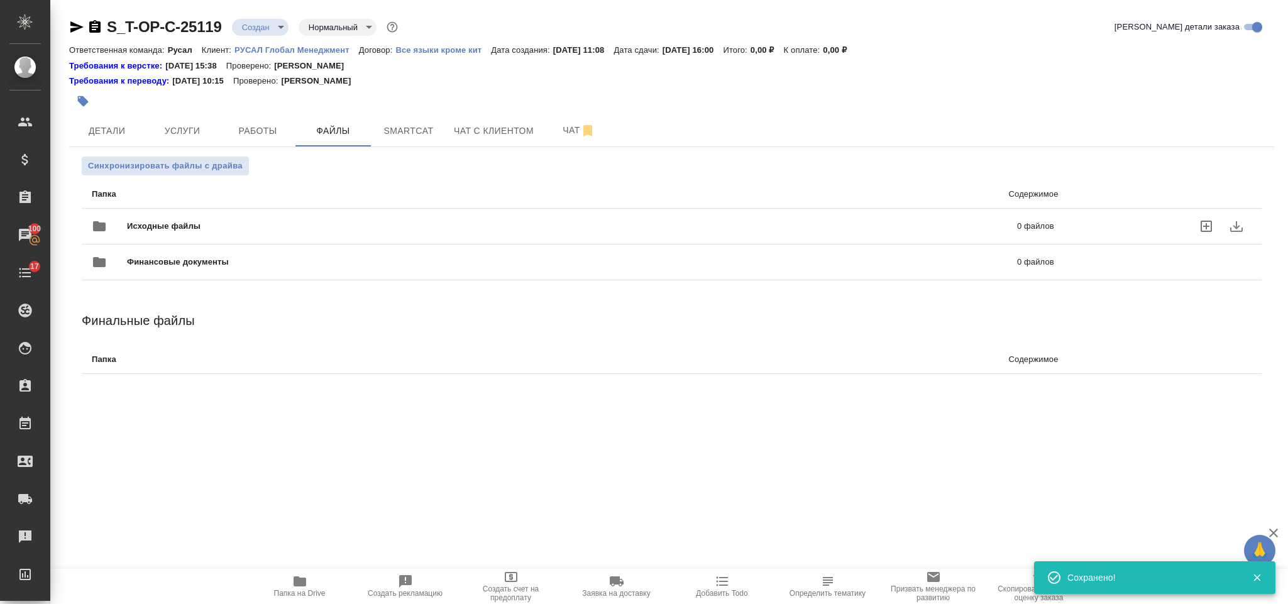
click at [225, 225] on span "Исходные файлы" at bounding box center [368, 226] width 482 height 13
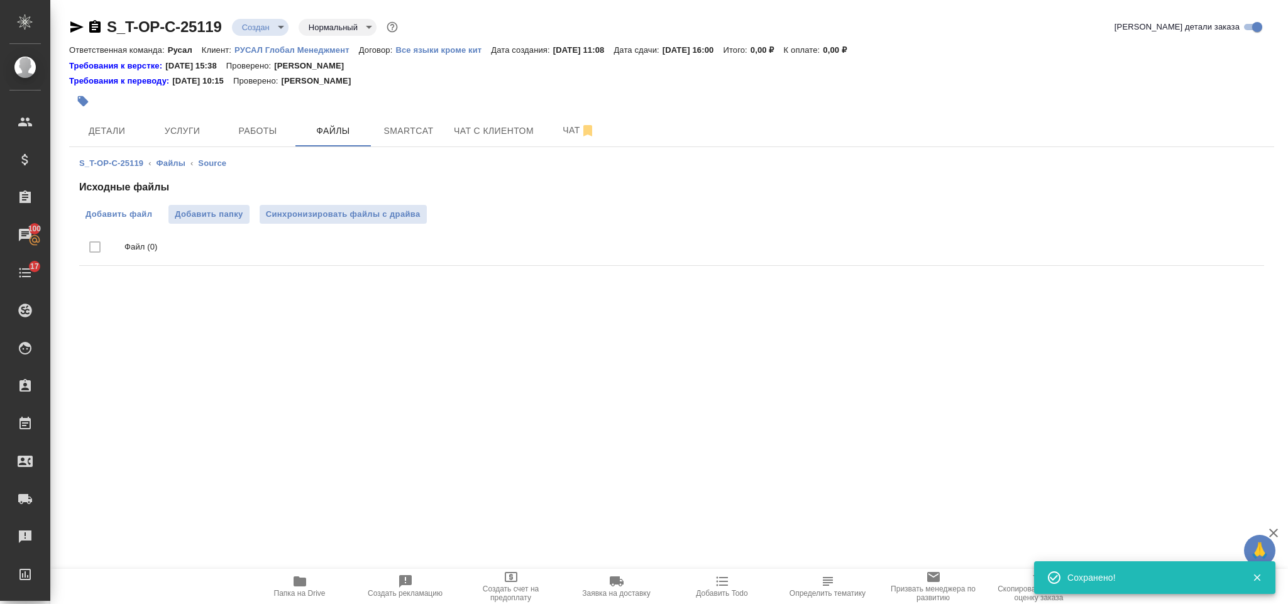
click at [132, 216] on span "Добавить файл" at bounding box center [118, 214] width 67 height 13
click at [0, 0] on input "Добавить файл" at bounding box center [0, 0] width 0 height 0
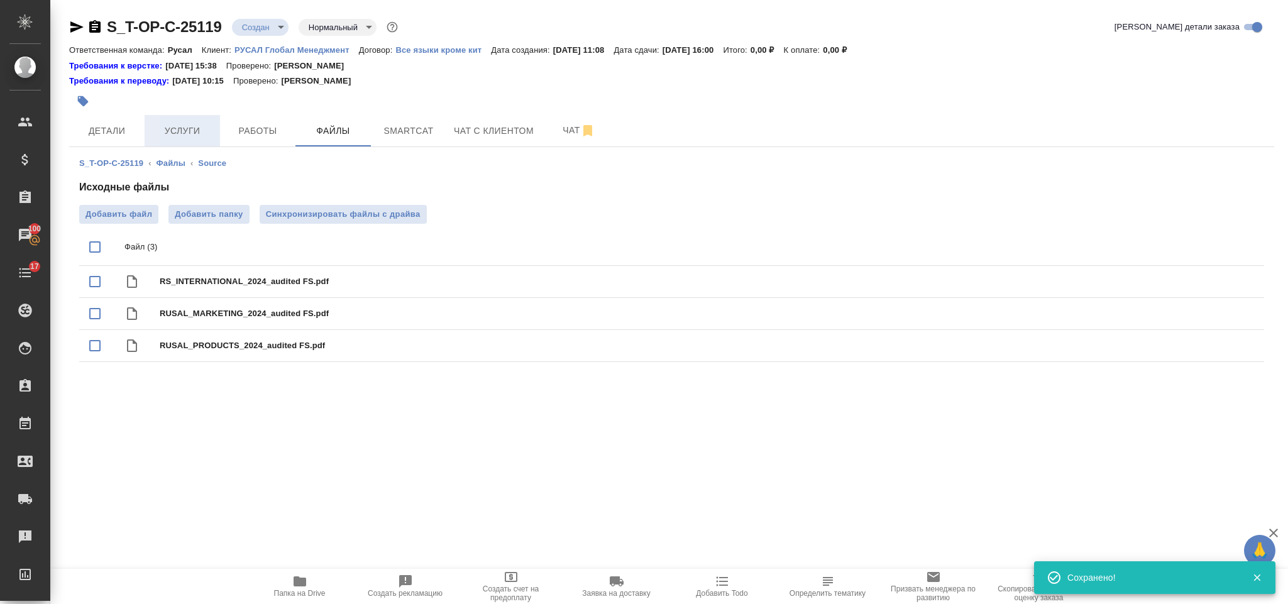
click at [196, 121] on button "Услуги" at bounding box center [182, 130] width 75 height 31
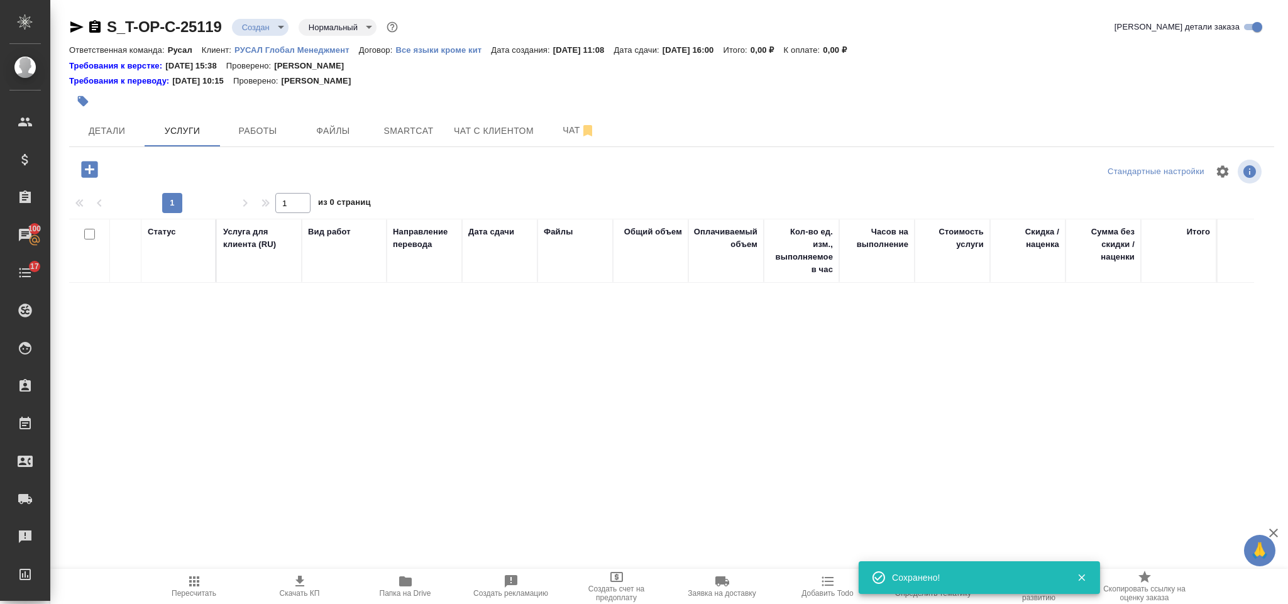
click at [92, 166] on icon "button" at bounding box center [89, 169] width 16 height 16
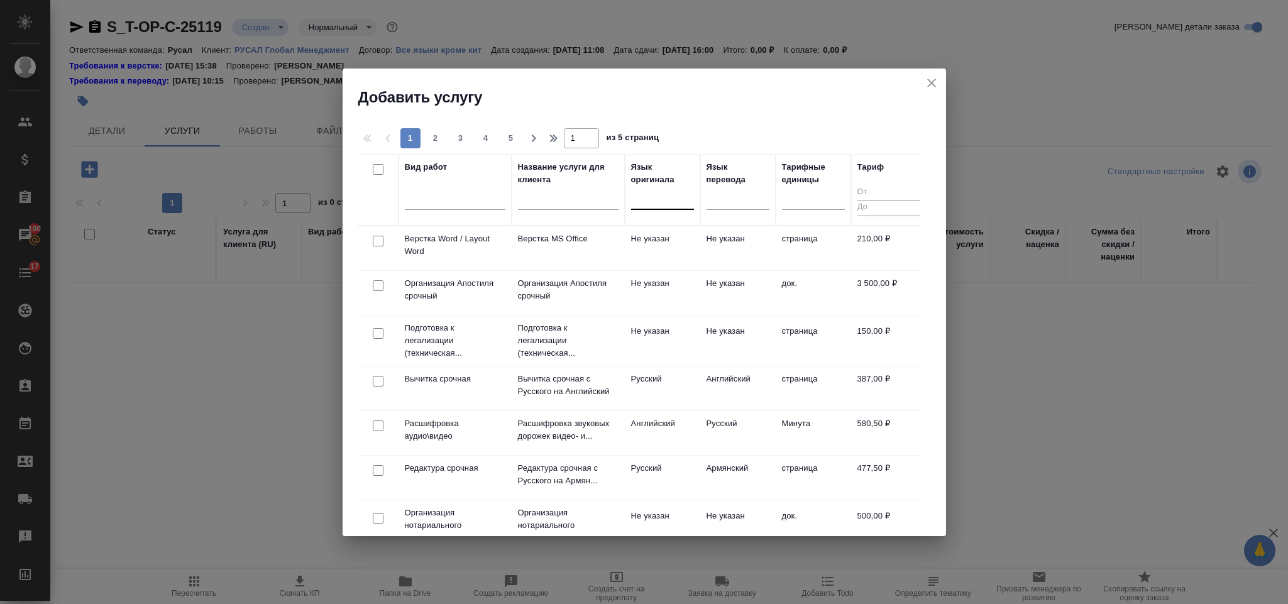
click at [647, 206] on div at bounding box center [662, 197] width 63 height 18
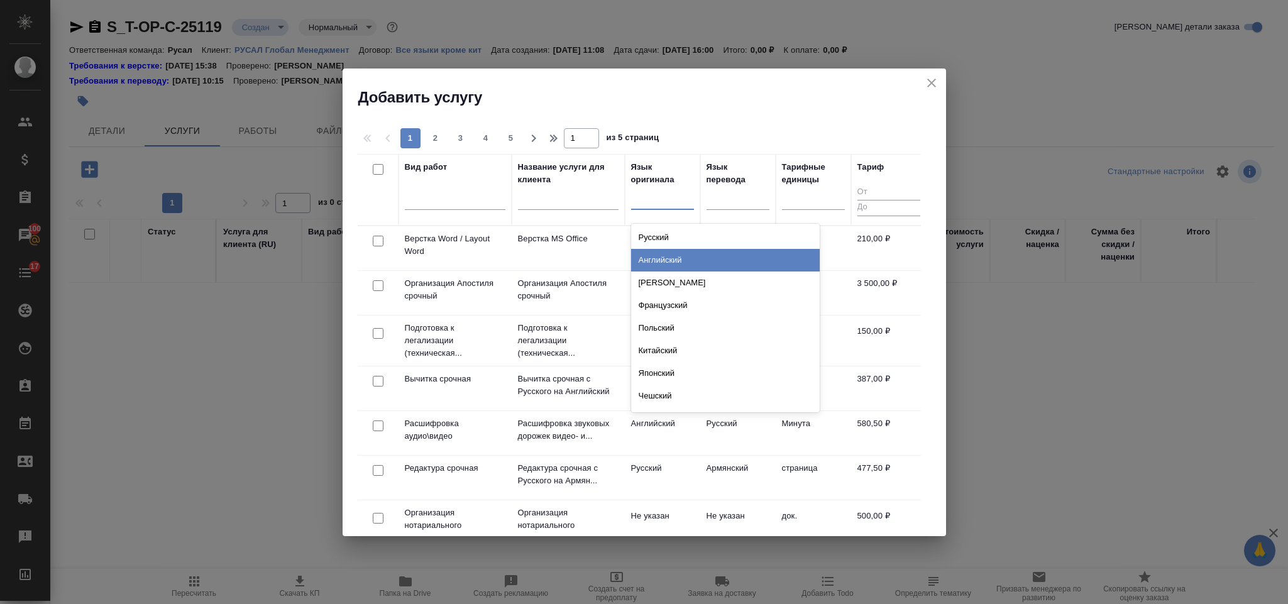
click at [677, 253] on div "Английский" at bounding box center [725, 260] width 189 height 23
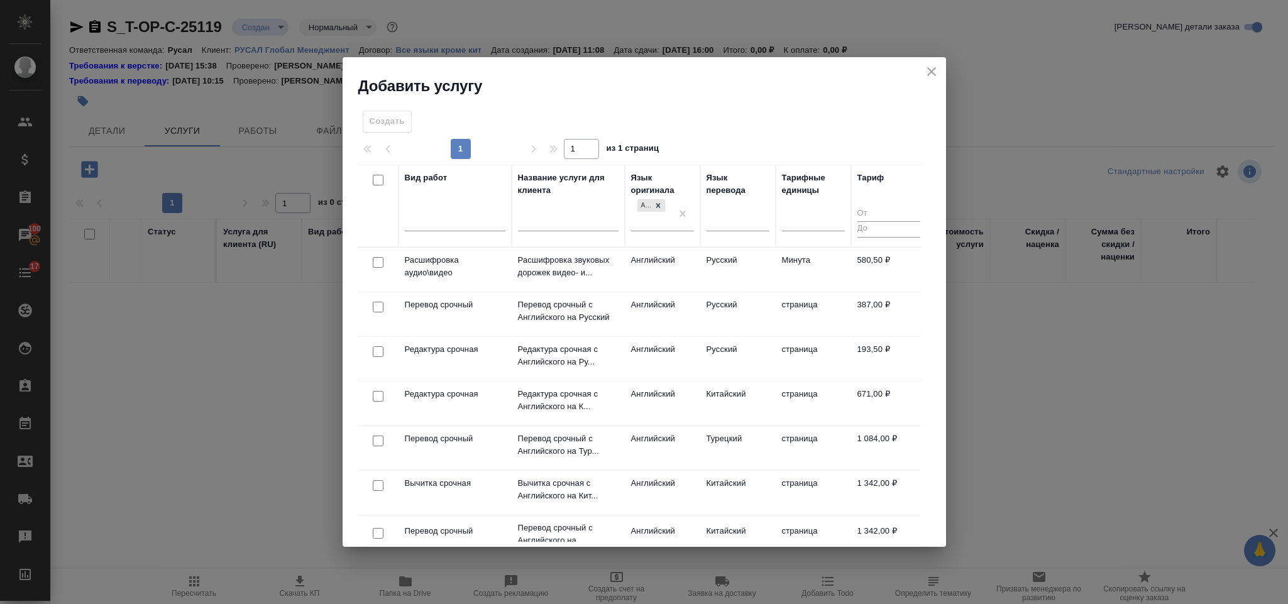
click at [741, 206] on div "Язык перевода" at bounding box center [738, 206] width 63 height 69
click at [734, 214] on div at bounding box center [738, 218] width 63 height 18
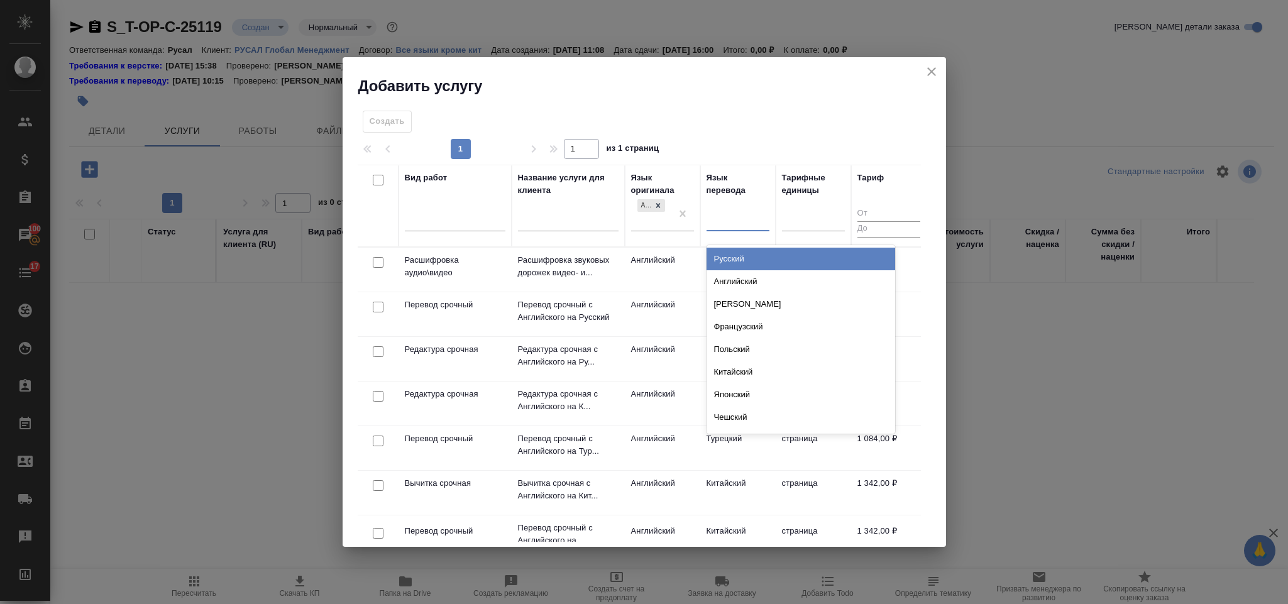
click at [749, 260] on div "Русский" at bounding box center [801, 259] width 189 height 23
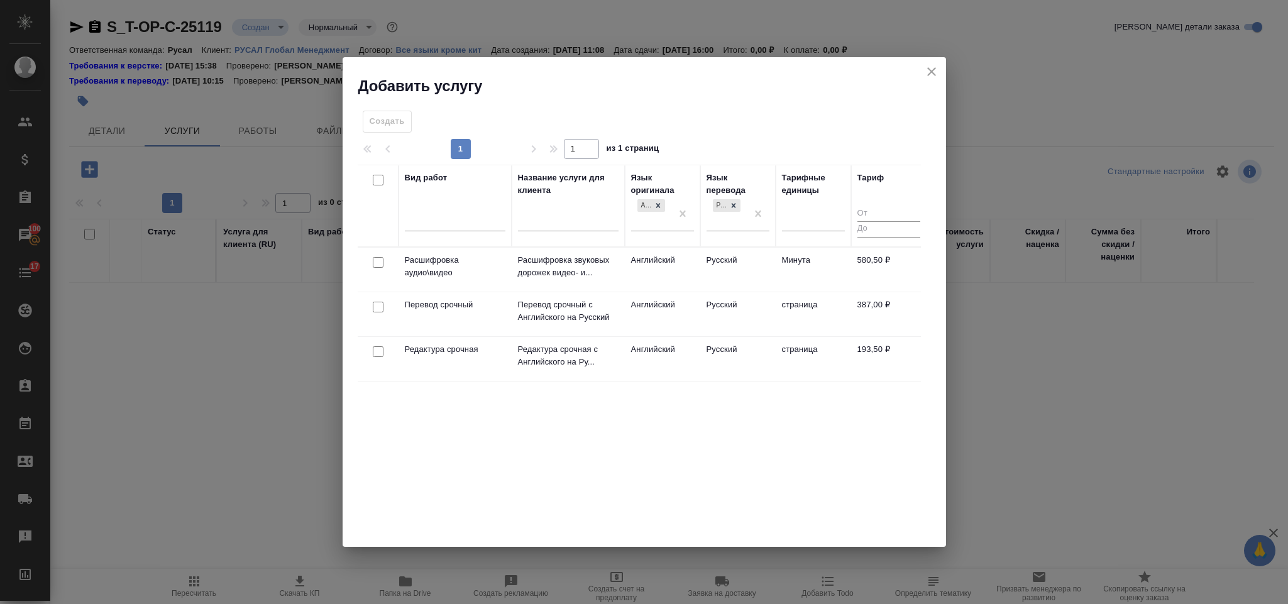
click at [377, 307] on input "checkbox" at bounding box center [378, 307] width 11 height 11
checkbox input "true"
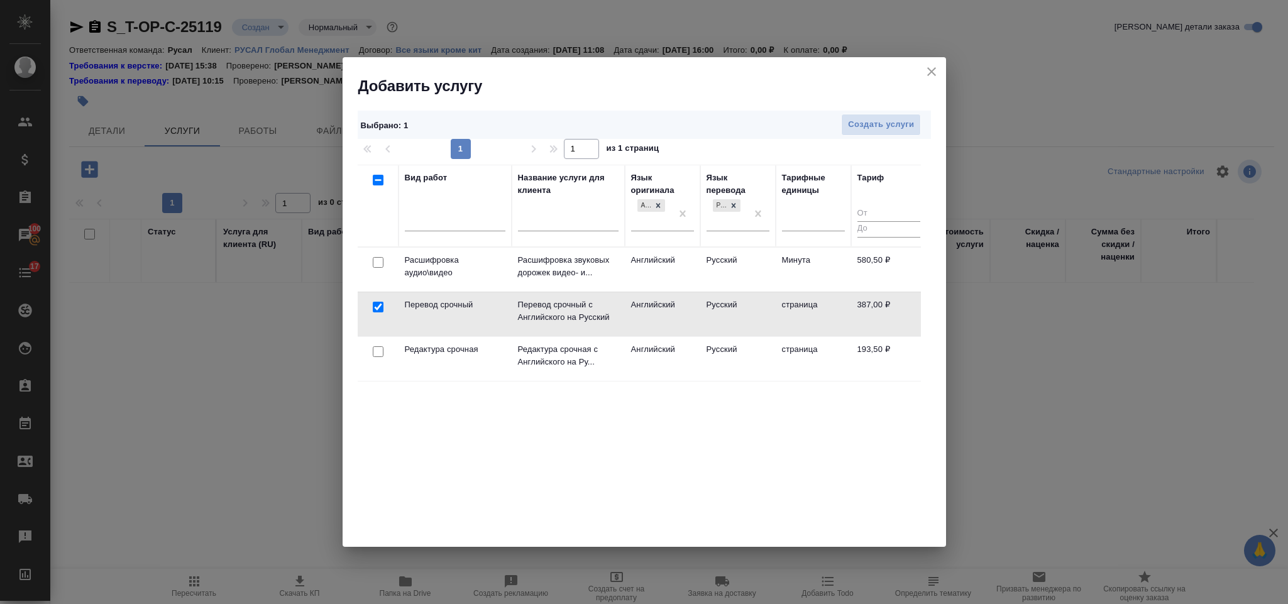
click at [377, 345] on div at bounding box center [378, 352] width 28 height 18
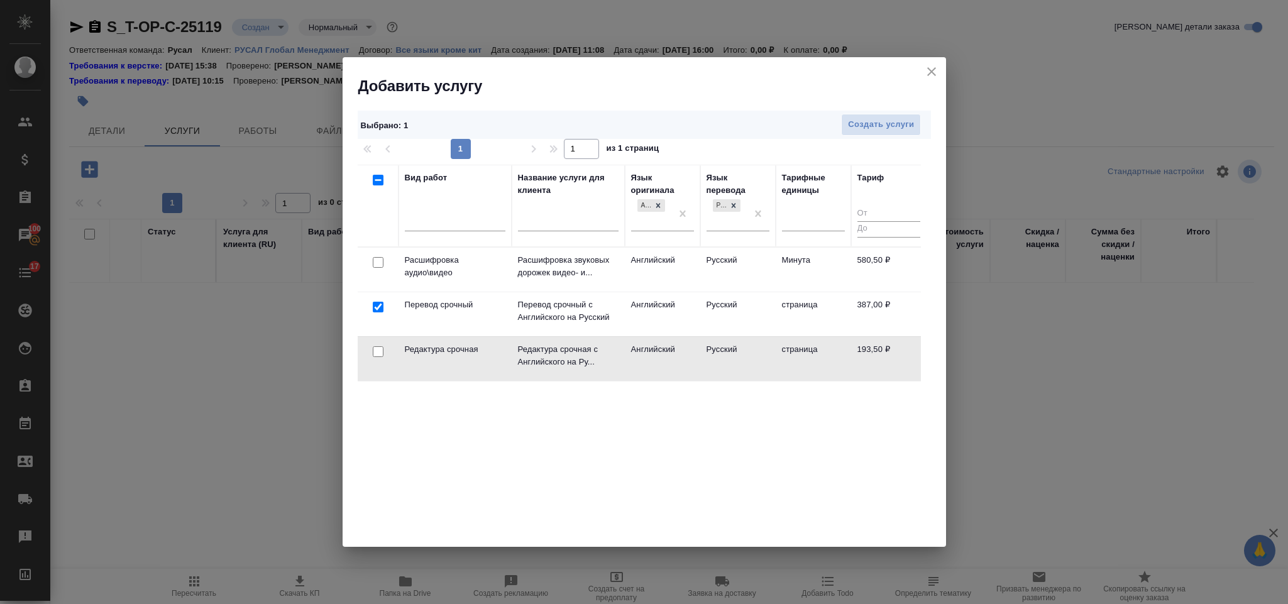
click at [385, 353] on div at bounding box center [378, 352] width 28 height 18
click at [379, 353] on input "checkbox" at bounding box center [378, 351] width 11 height 11
checkbox input "true"
click at [896, 123] on span "Создать услуги" at bounding box center [881, 125] width 66 height 14
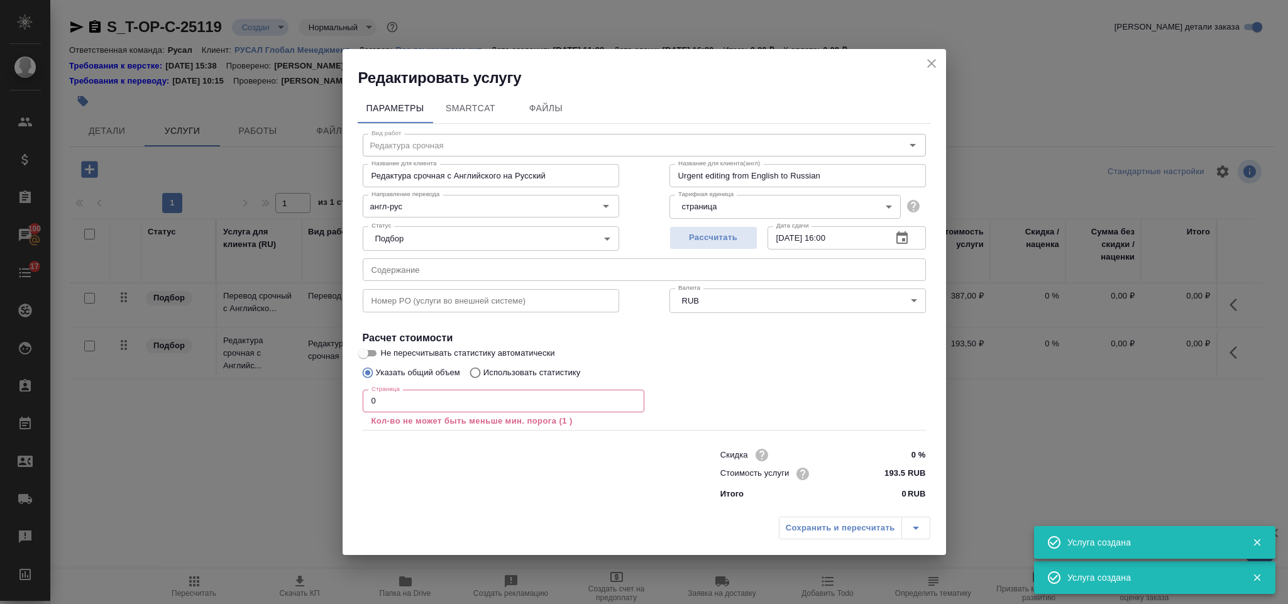
type input "Перевод срочный"
type input "Перевод срочный с Английского на Русский"
type input "Urgent translation from English into Russian"
type input "387 RUB"
click at [414, 280] on input "text" at bounding box center [644, 269] width 563 height 23
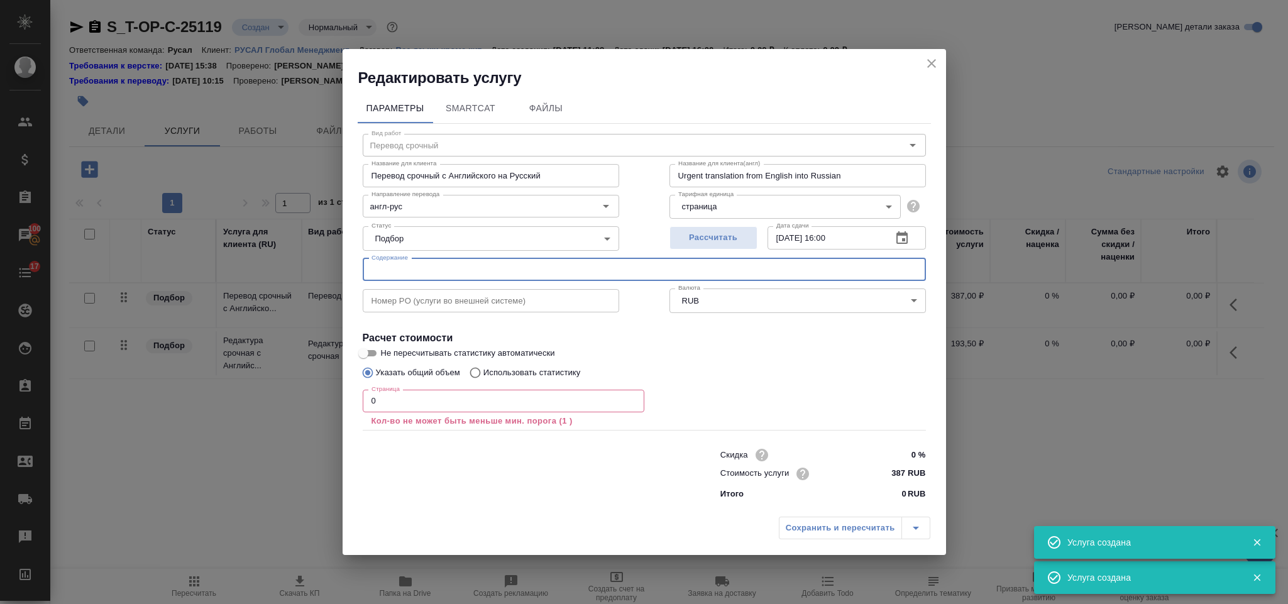
paste input "RUSAL_MARKETING_2024_audited FS"
type input "RUSAL_MARKETING_2024_audited FS"
click at [394, 390] on input "0" at bounding box center [504, 401] width 282 height 23
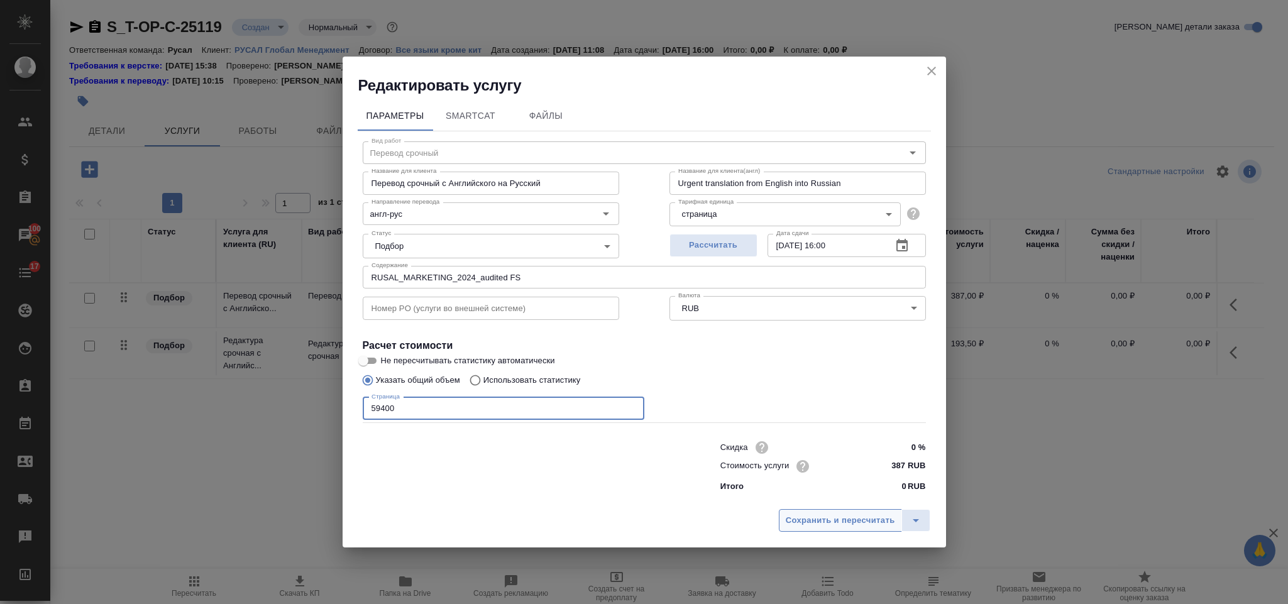
type input "59400"
click at [857, 526] on span "Сохранить и пересчитать" at bounding box center [840, 521] width 109 height 14
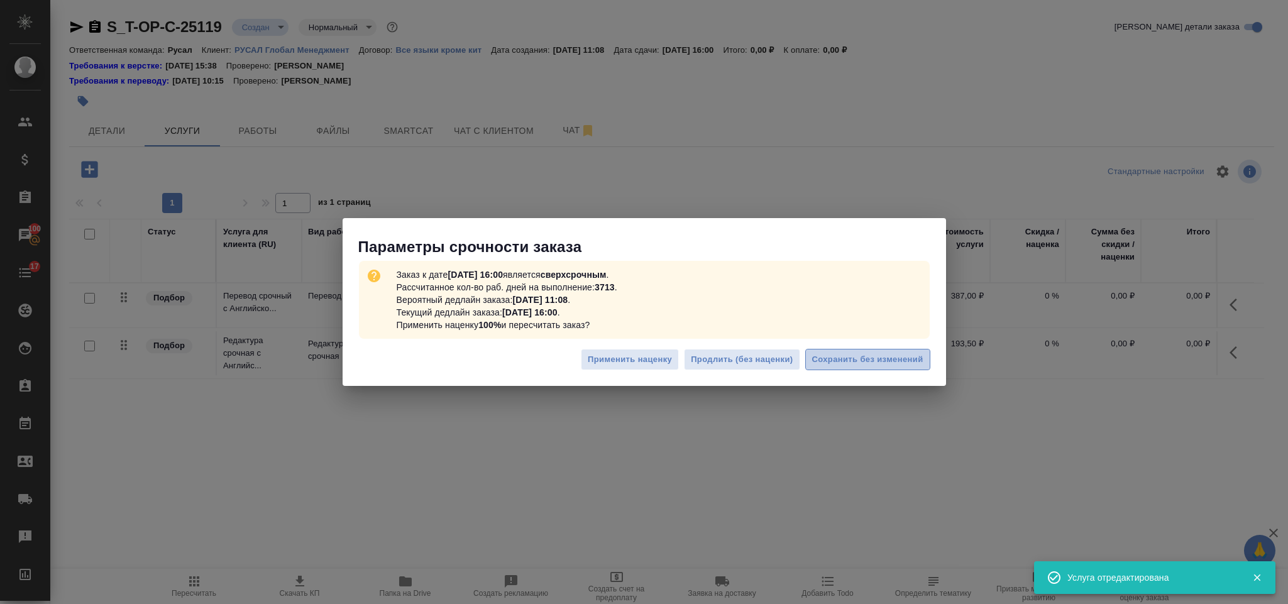
click at [915, 353] on span "Сохранить без изменений" at bounding box center [867, 360] width 111 height 14
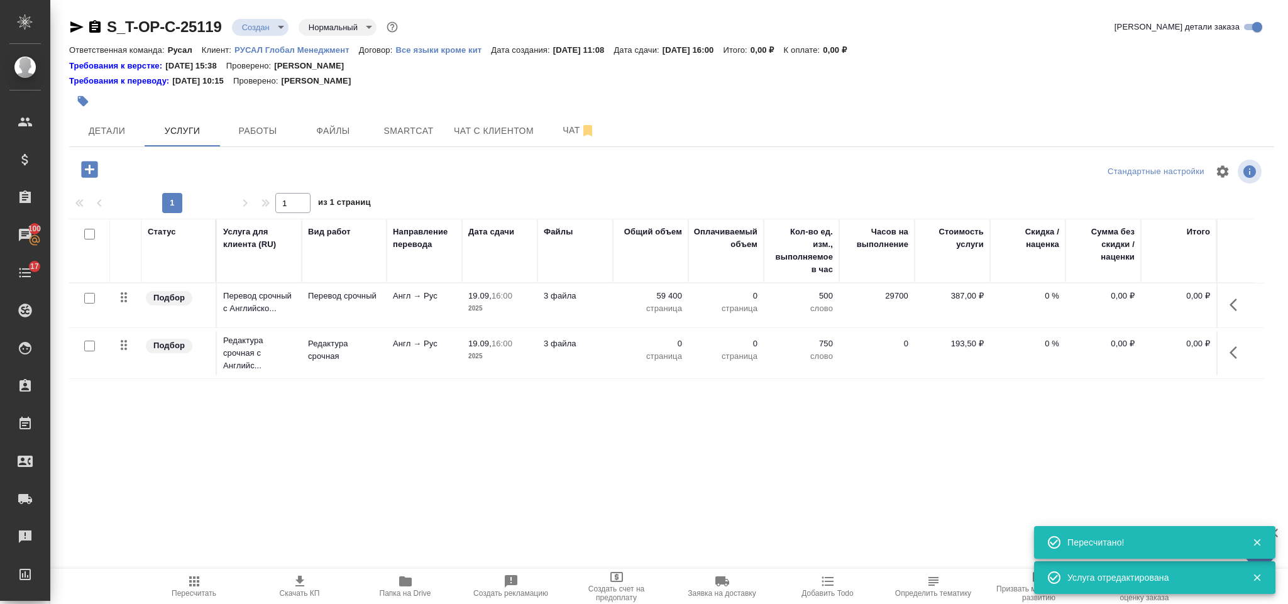
type input "urgent"
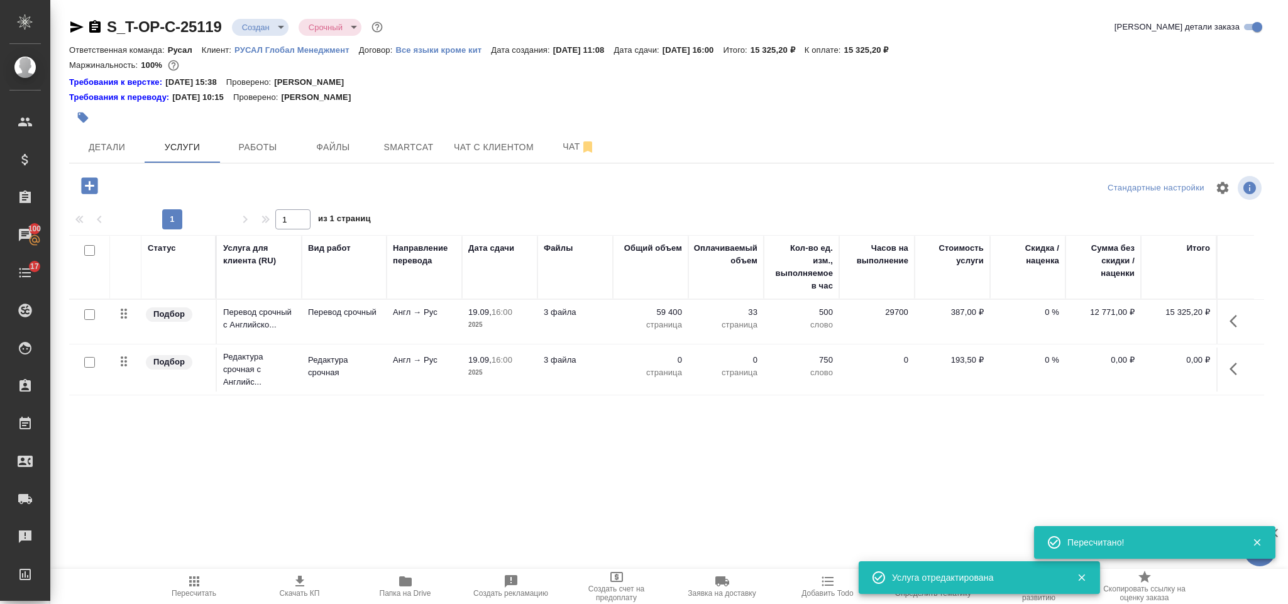
click at [1240, 376] on icon "button" at bounding box center [1237, 368] width 15 height 15
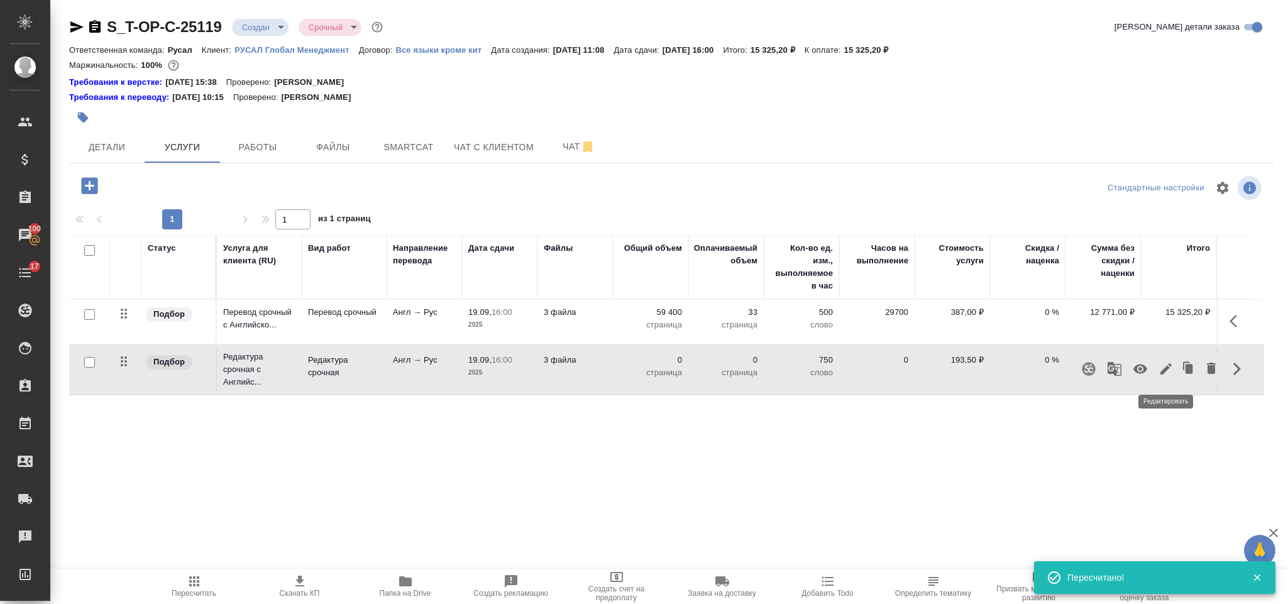
click at [1170, 368] on icon "button" at bounding box center [1165, 368] width 11 height 11
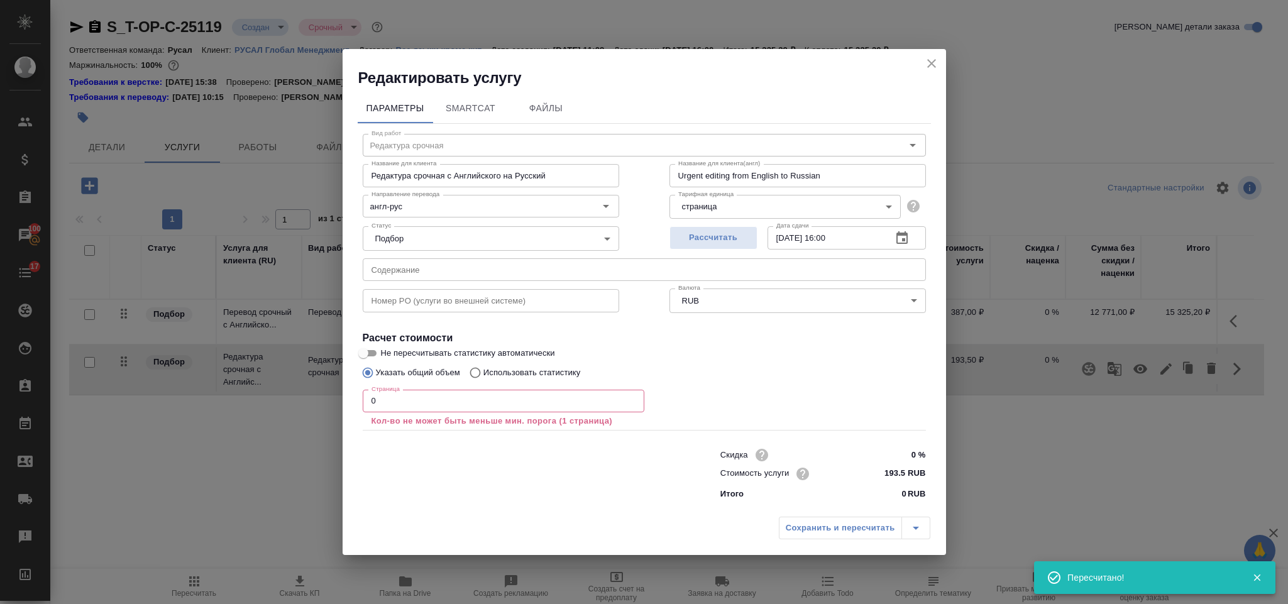
click at [392, 405] on input "0" at bounding box center [504, 401] width 282 height 23
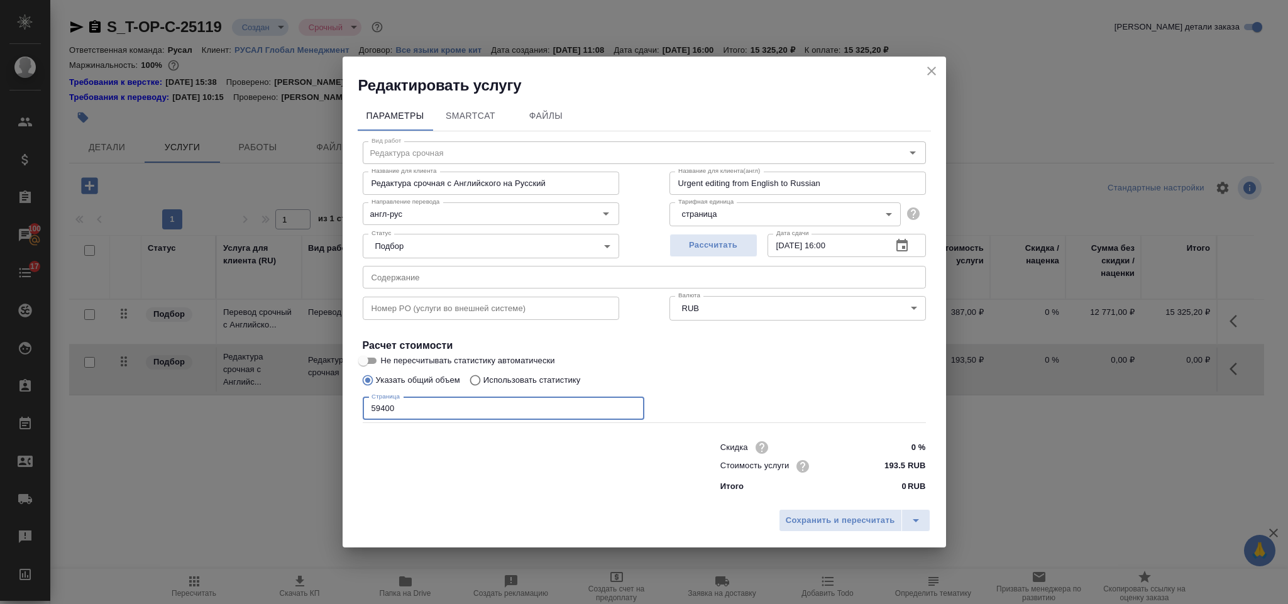
type input "59400"
click at [834, 504] on div "Сохранить и пересчитать" at bounding box center [644, 525] width 603 height 45
click at [826, 532] on div "Сохранить и пересчитать" at bounding box center [644, 525] width 603 height 45
click at [818, 517] on span "Сохранить и пересчитать" at bounding box center [840, 521] width 109 height 14
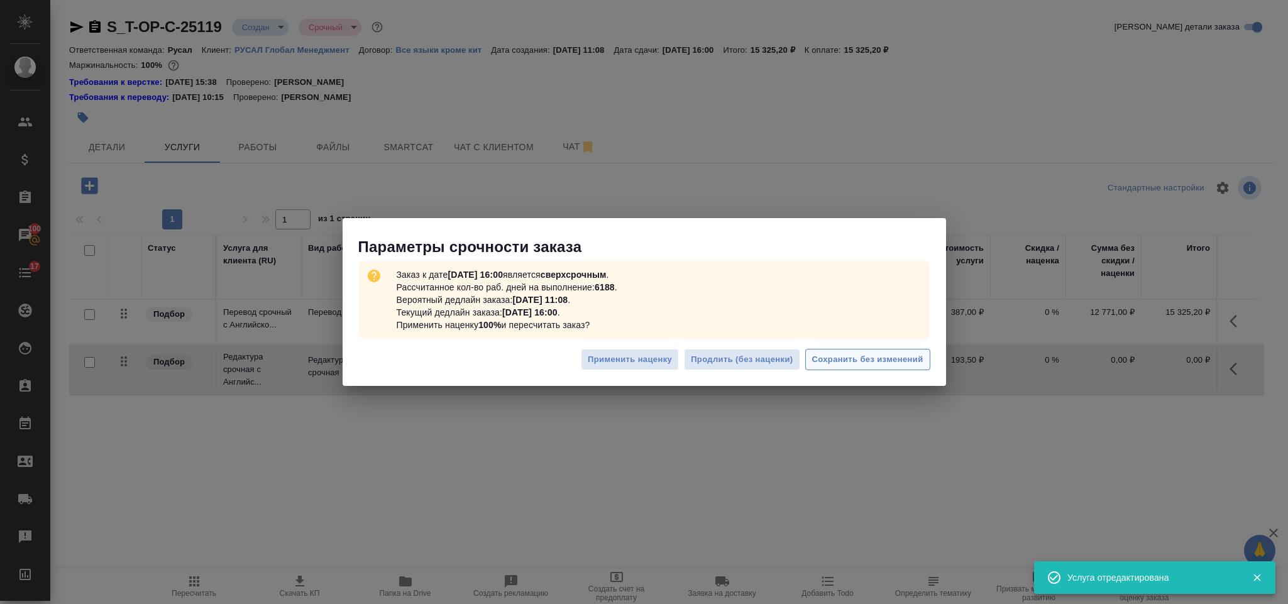
click at [889, 351] on button "Сохранить без изменений" at bounding box center [867, 360] width 125 height 22
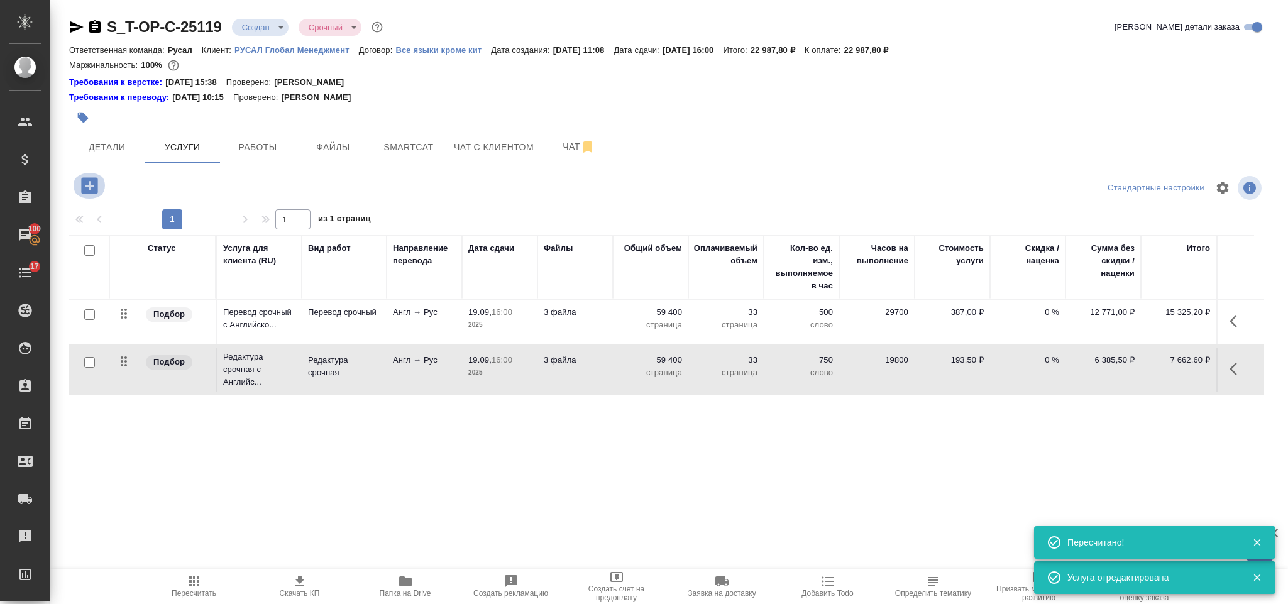
click at [95, 190] on icon "button" at bounding box center [89, 185] width 16 height 16
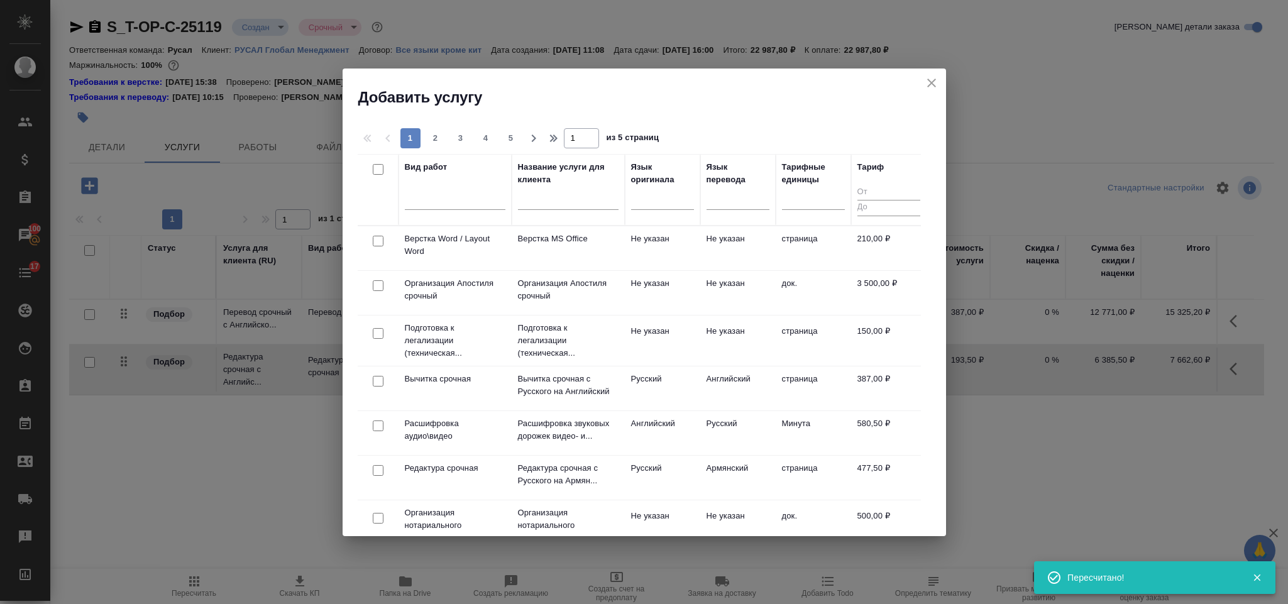
click at [380, 240] on input "checkbox" at bounding box center [378, 241] width 11 height 11
checkbox input "true"
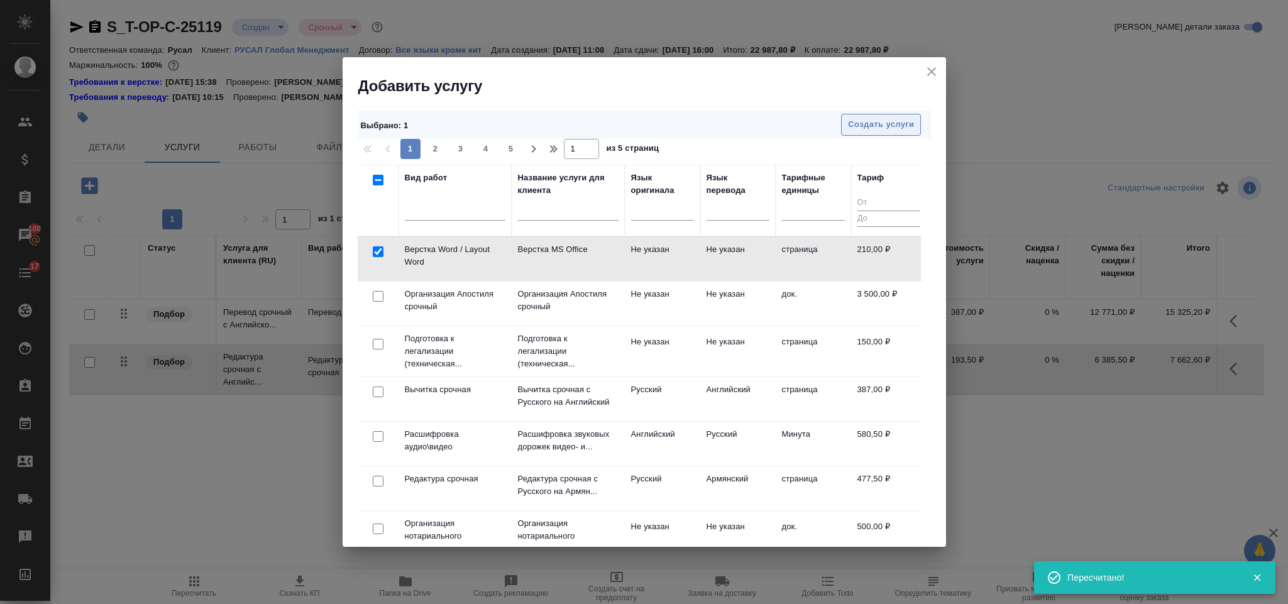
click at [879, 124] on span "Создать услуги" at bounding box center [881, 125] width 66 height 14
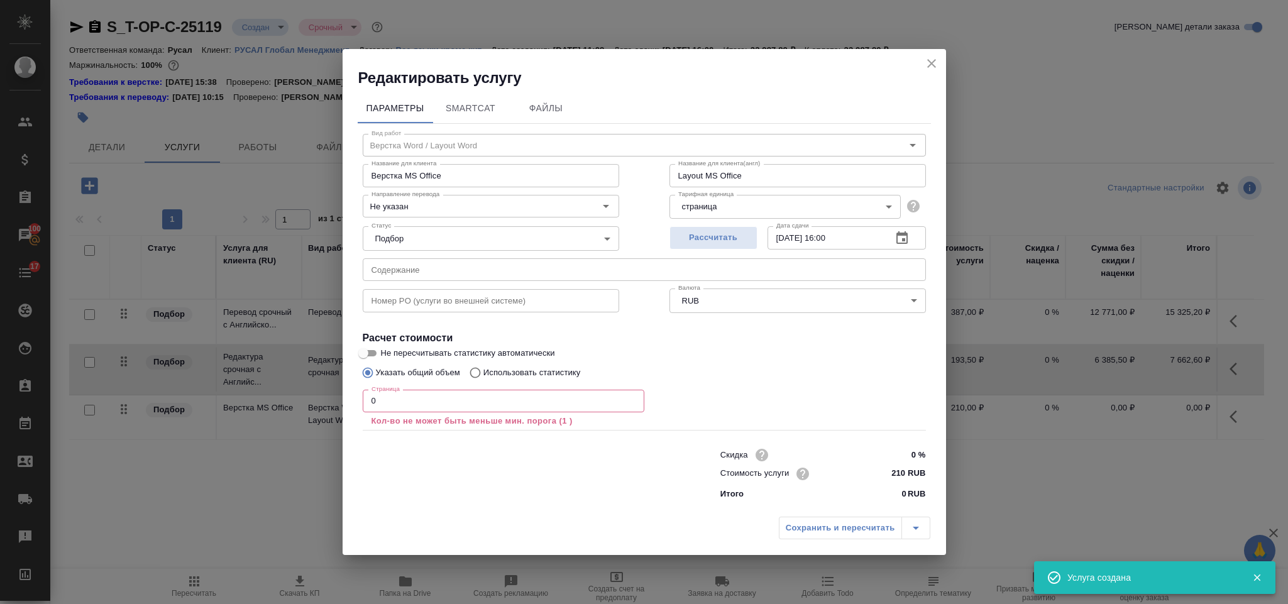
click at [395, 407] on input "0" at bounding box center [504, 401] width 282 height 23
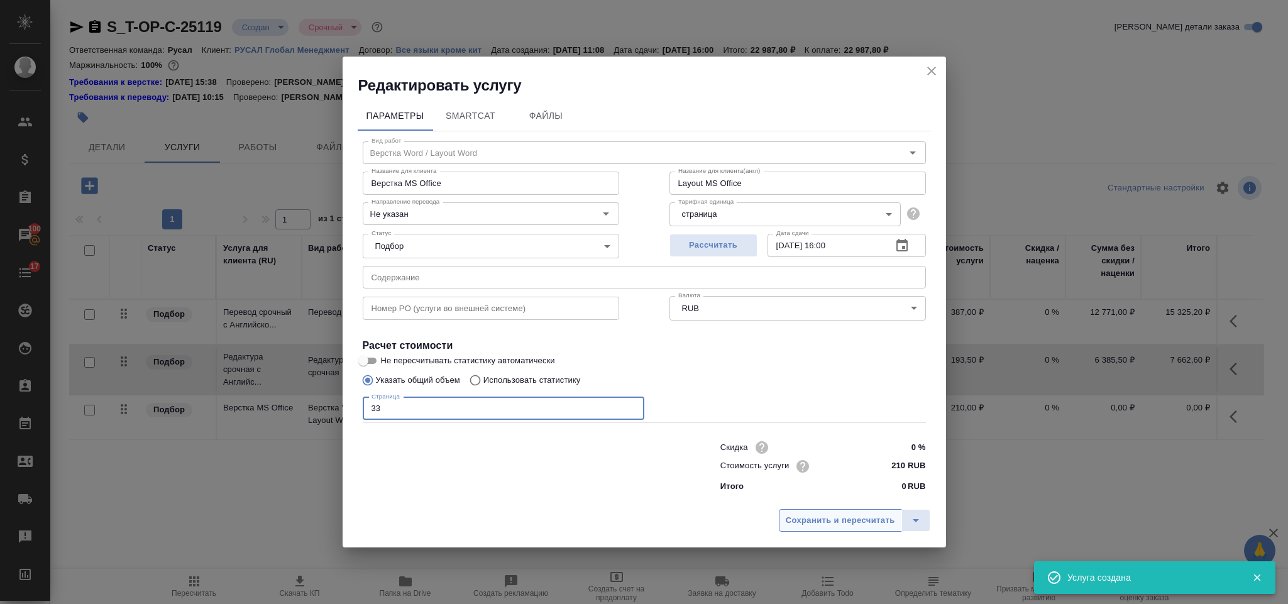
type input "33"
click at [867, 528] on button "Сохранить и пересчитать" at bounding box center [840, 520] width 123 height 23
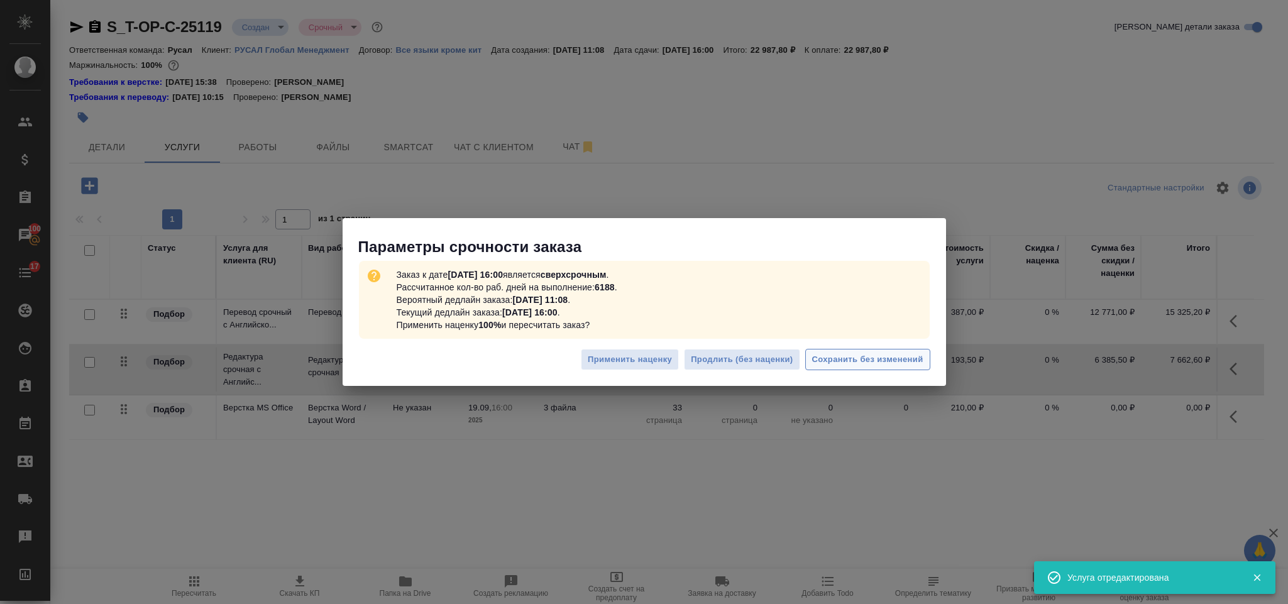
click at [851, 365] on span "Сохранить без изменений" at bounding box center [867, 360] width 111 height 14
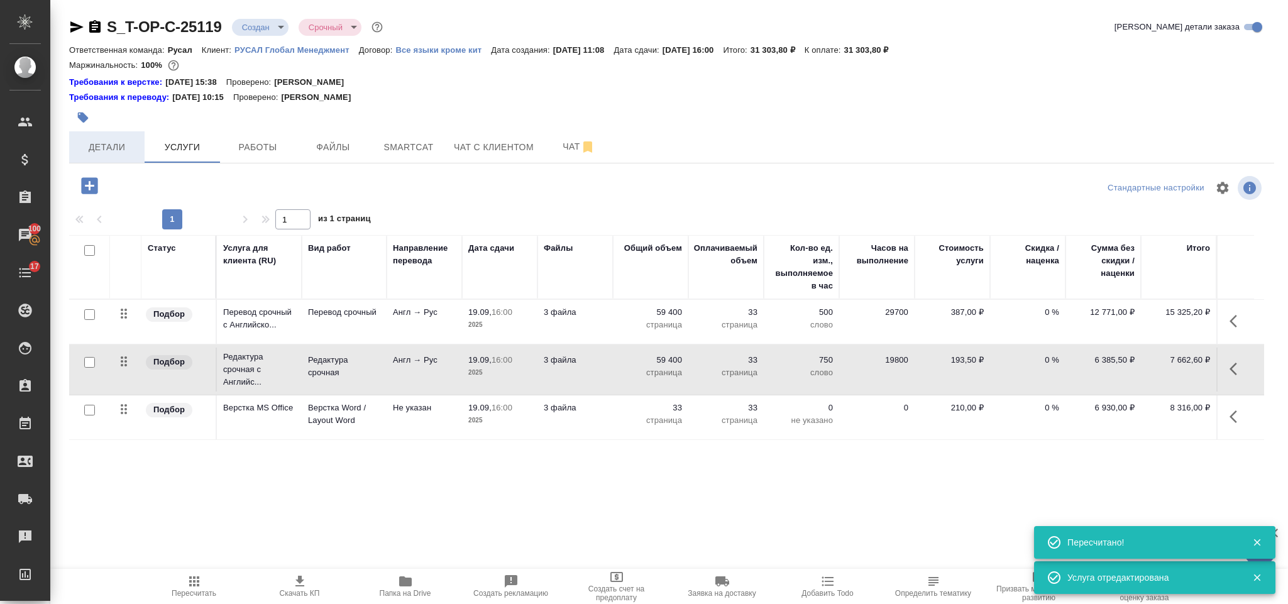
click at [115, 155] on button "Детали" at bounding box center [106, 146] width 75 height 31
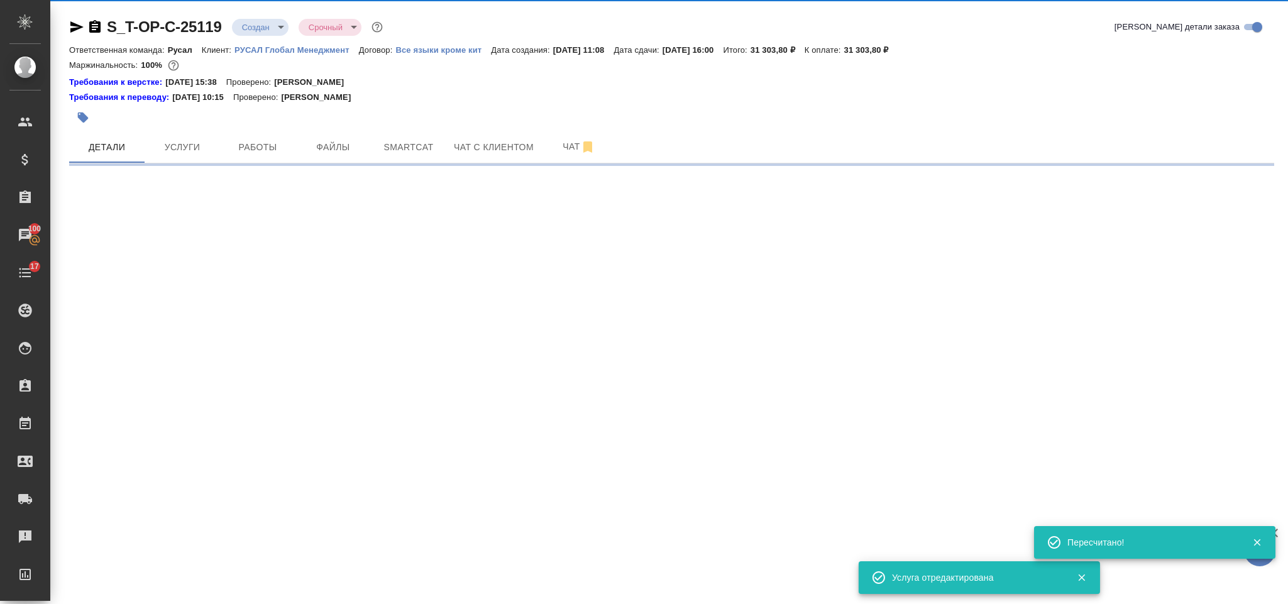
select select "RU"
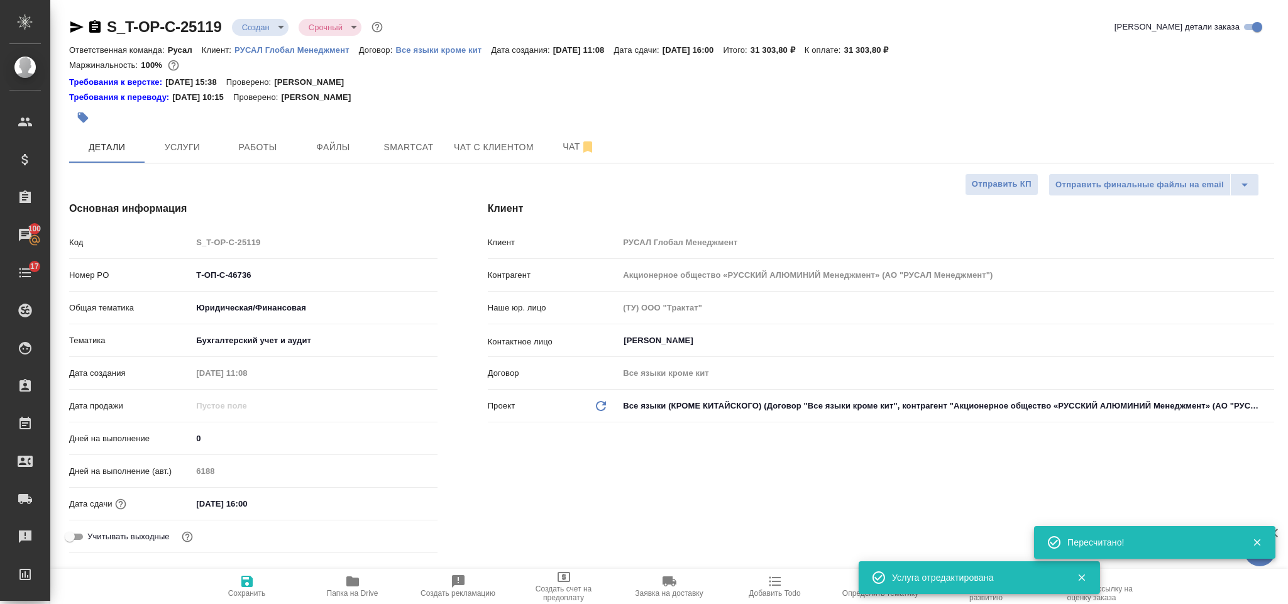
type textarea "x"
click at [96, 26] on icon "button" at bounding box center [94, 26] width 15 height 15
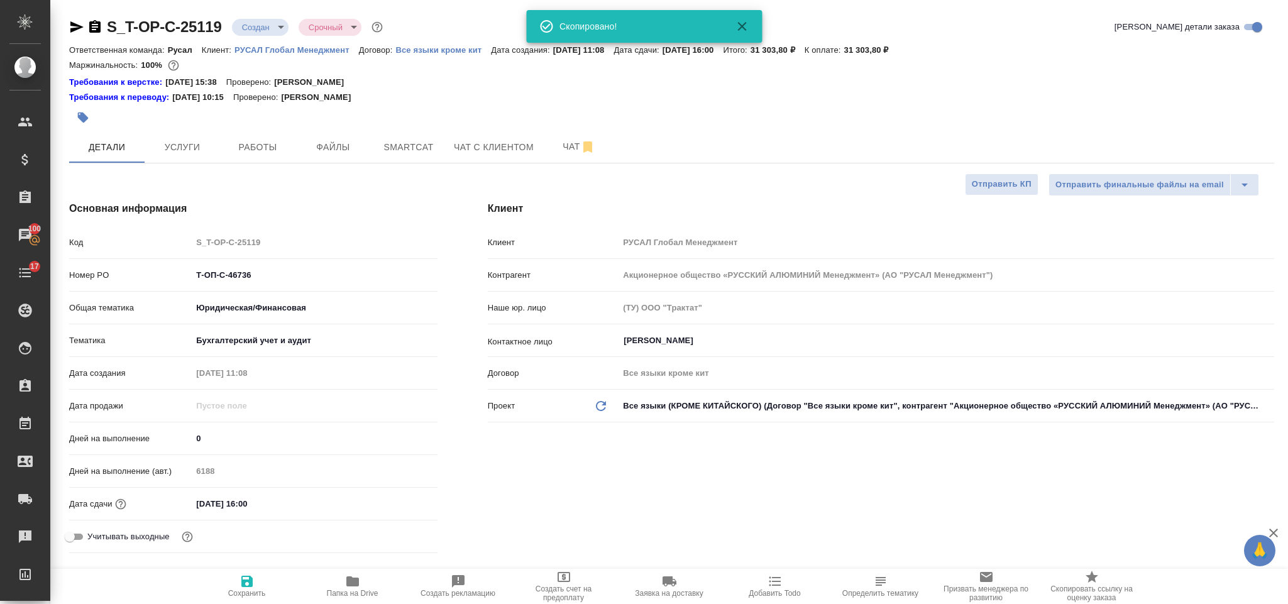
click at [79, 31] on icon "button" at bounding box center [76, 26] width 15 height 15
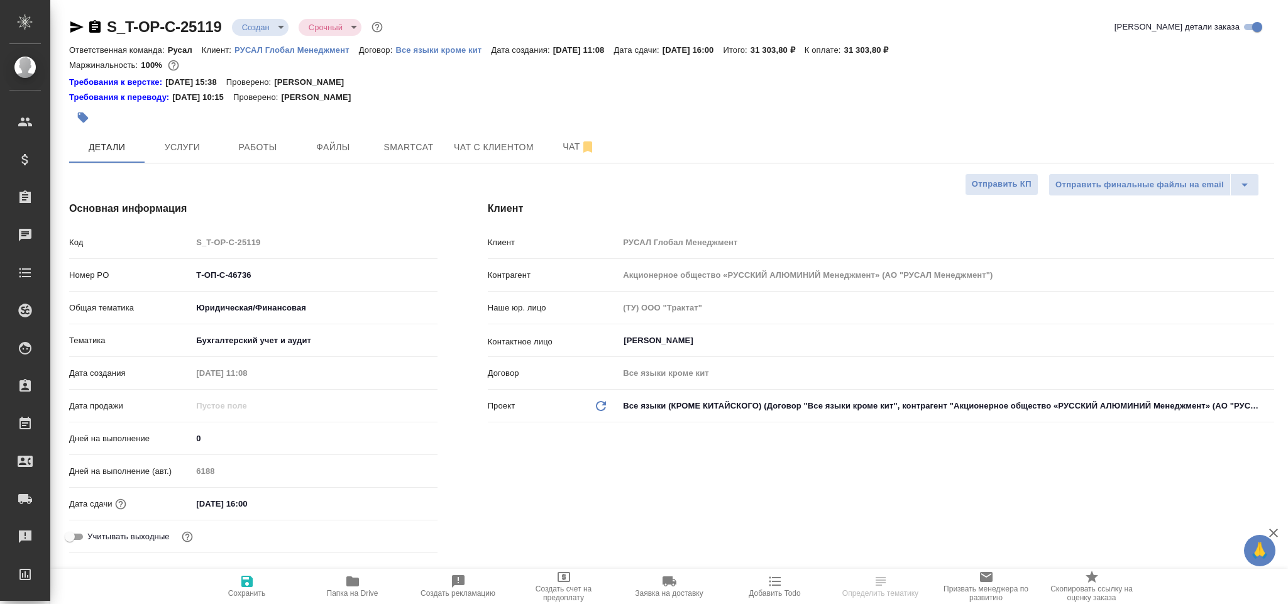
select select "RU"
drag, startPoint x: 256, startPoint y: 272, endPoint x: 191, endPoint y: 281, distance: 66.1
click at [192, 281] on div "Т-ОП-С-46736" at bounding box center [314, 274] width 245 height 19
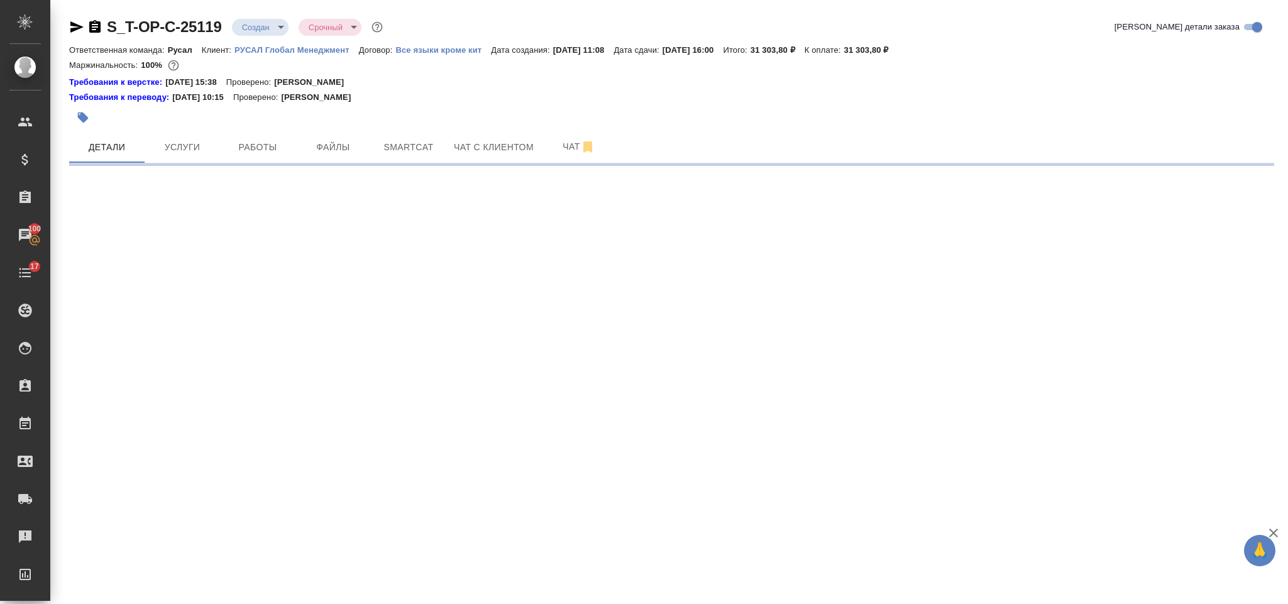
select select "RU"
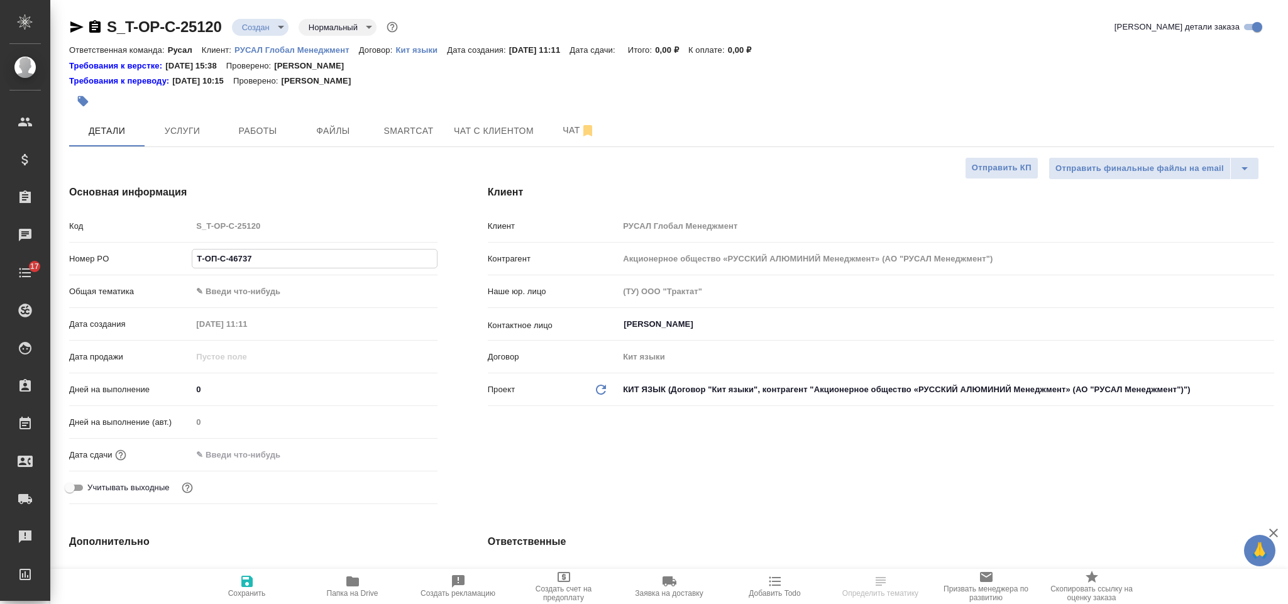
select select "RU"
type input "Т-ОП-С-46737"
click at [221, 292] on body "🙏 .cls-1 fill:#fff; AWATERA Gorlenko [PERSON_NAME] Спецификации Заказы Чаты 17 …" at bounding box center [644, 302] width 1288 height 604
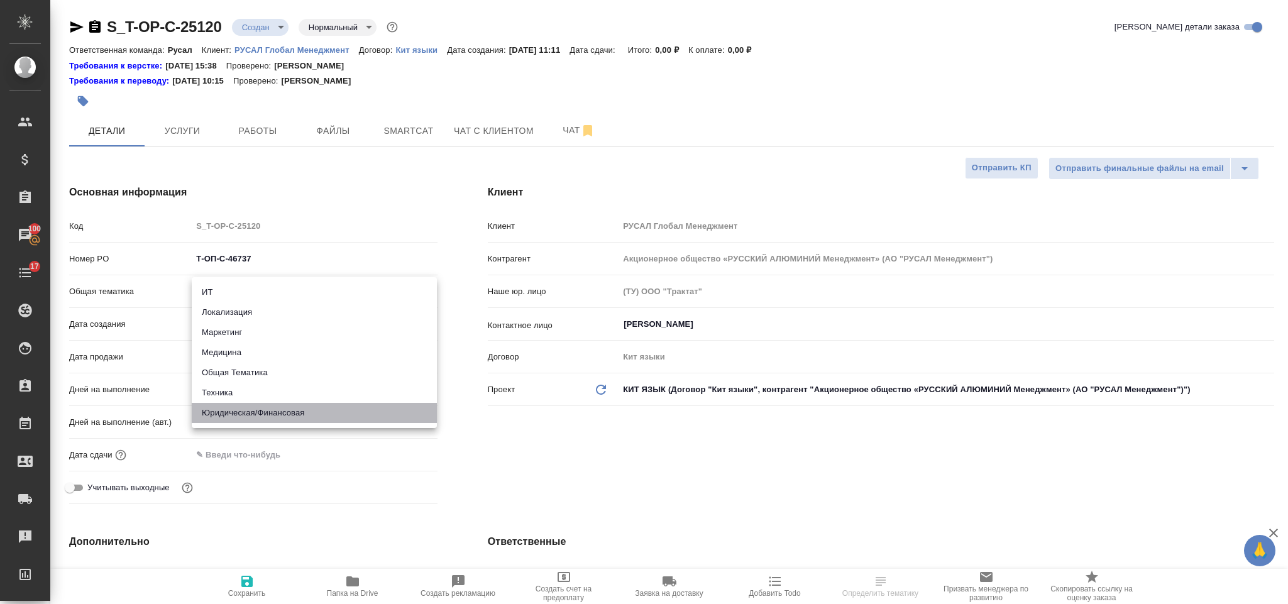
click at [315, 408] on li "Юридическая/Финансовая" at bounding box center [314, 413] width 245 height 20
type input "yr-fn"
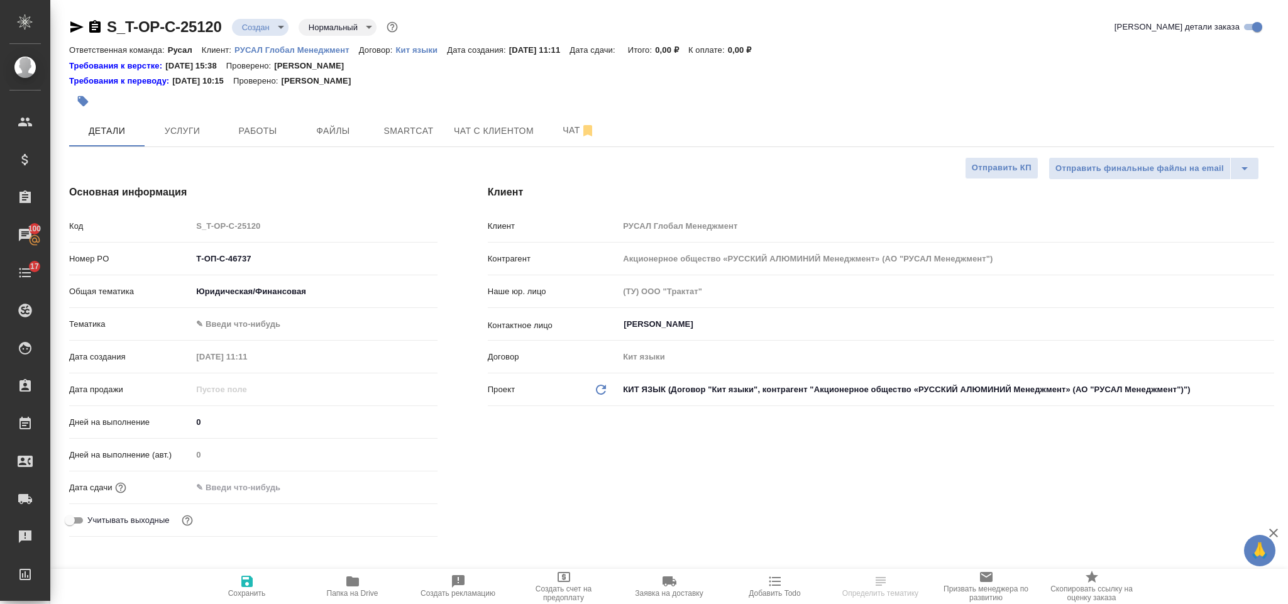
click at [304, 327] on body "🙏 .cls-1 fill:#fff; AWATERA [PERSON_NAME] Спецификации Заказы 100 Чаты 17 Todo …" at bounding box center [644, 302] width 1288 height 604
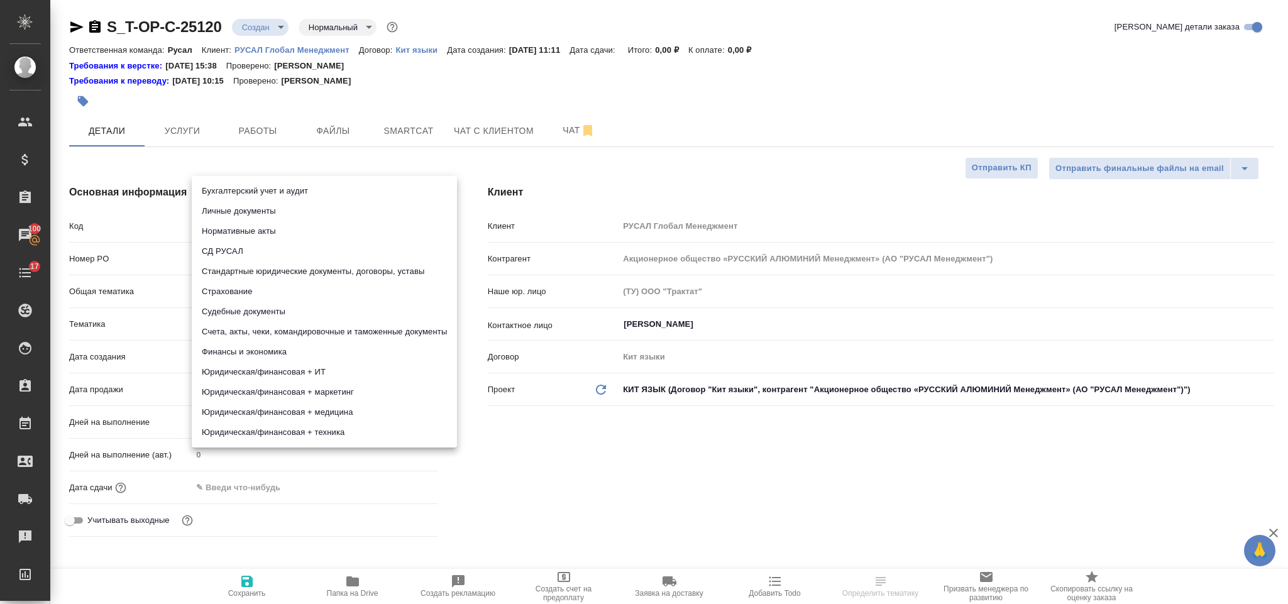
click at [321, 272] on li "Стандартные юридические документы, договоры, уставы" at bounding box center [324, 271] width 265 height 20
type input "5f647205b73bc97568ca66bf"
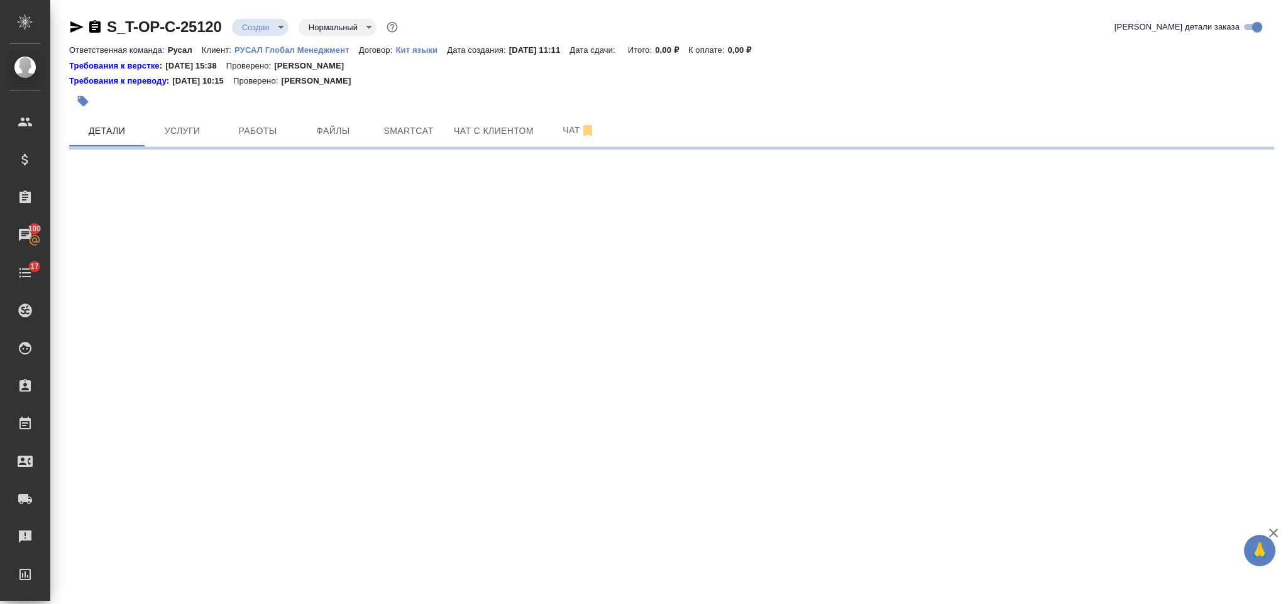
click at [280, 483] on div ".cls-1 fill:#fff; AWATERA [PERSON_NAME] Спецификации Заказы 100 Чаты 17 Todo Пр…" at bounding box center [644, 302] width 1288 height 604
select select "RU"
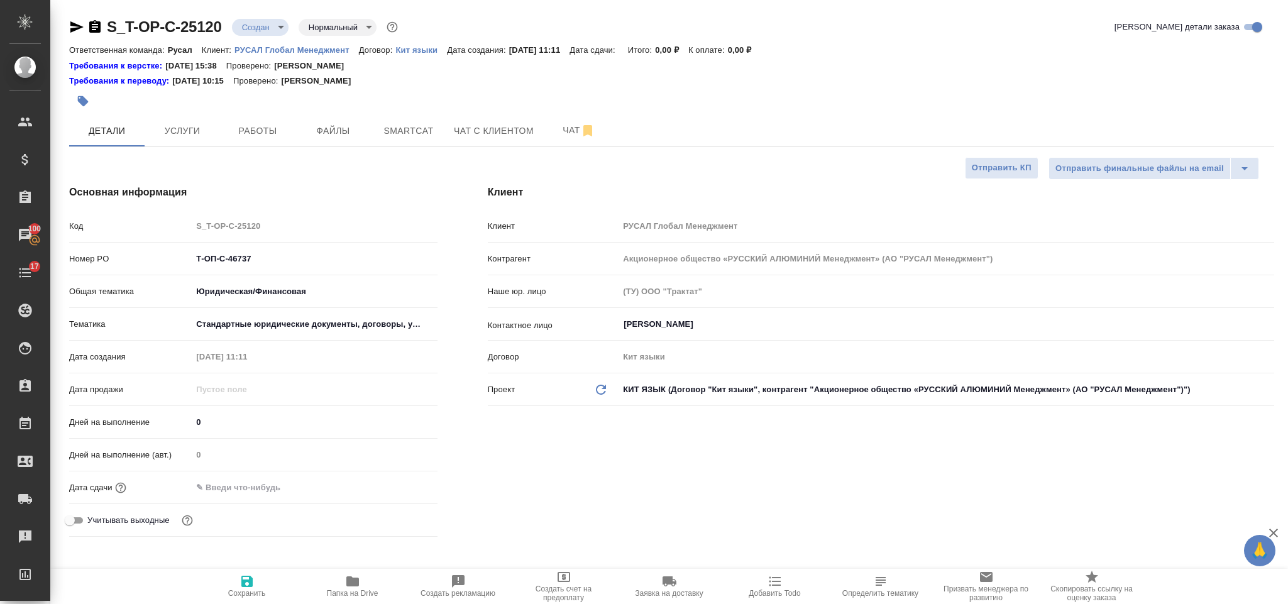
click at [242, 483] on input "text" at bounding box center [247, 487] width 110 height 18
type textarea "x"
click at [405, 479] on div at bounding box center [314, 487] width 245 height 19
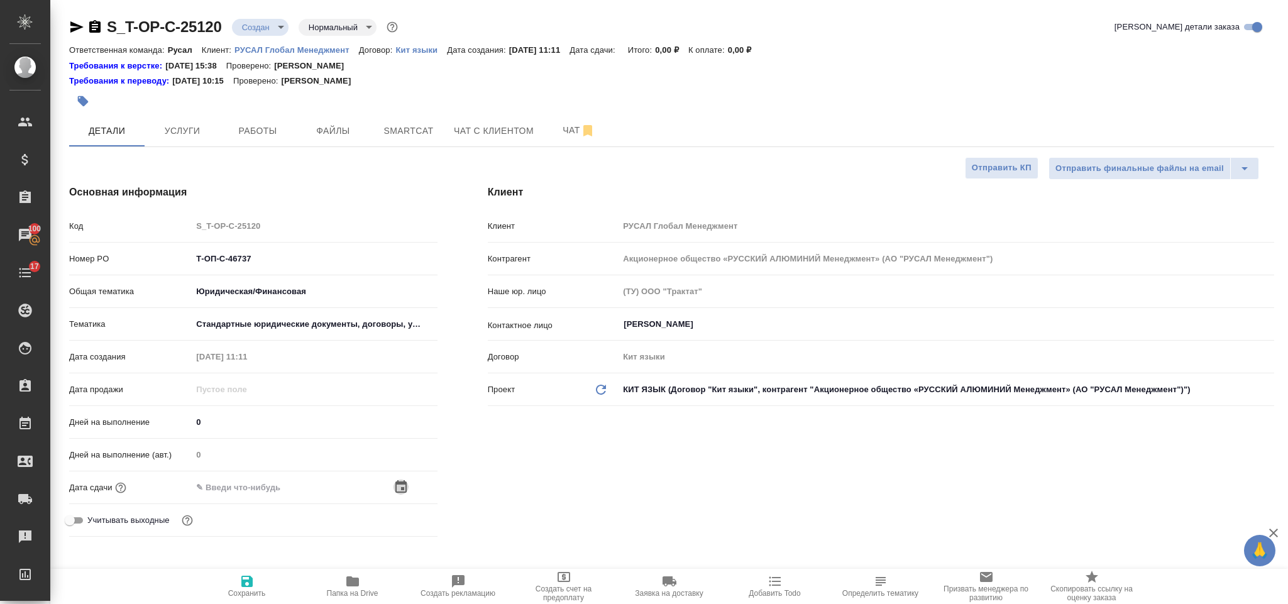
click at [394, 489] on icon "button" at bounding box center [401, 487] width 15 height 15
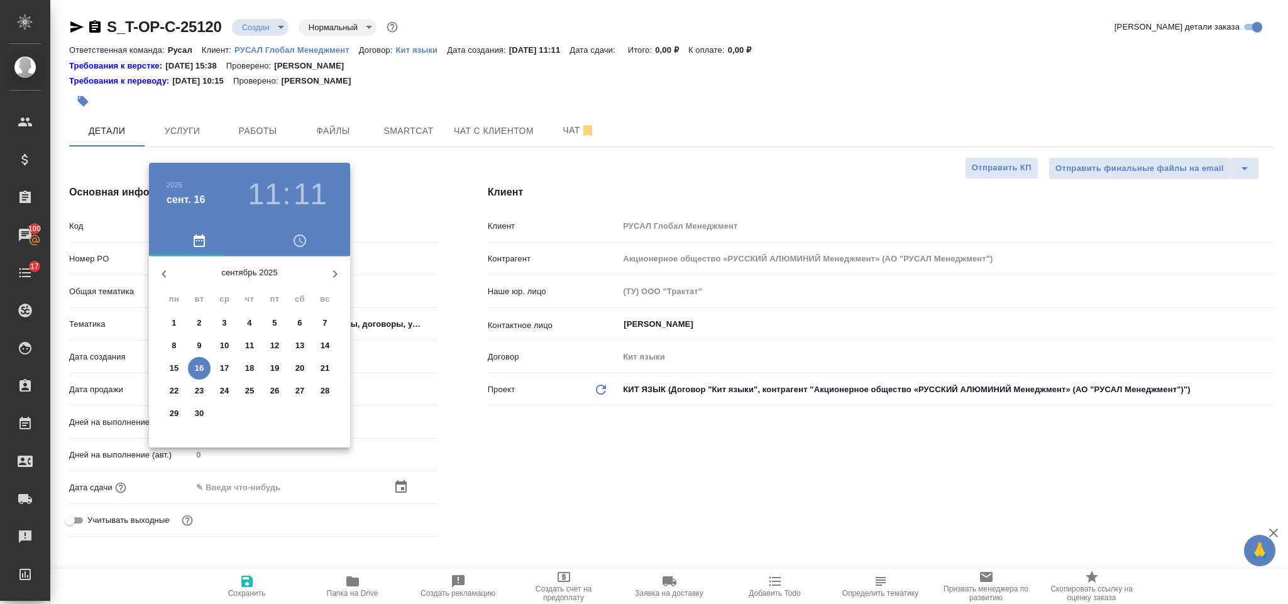
click at [248, 368] on p "18" at bounding box center [249, 368] width 9 height 13
type input "18.09.2025 11:11"
type textarea "x"
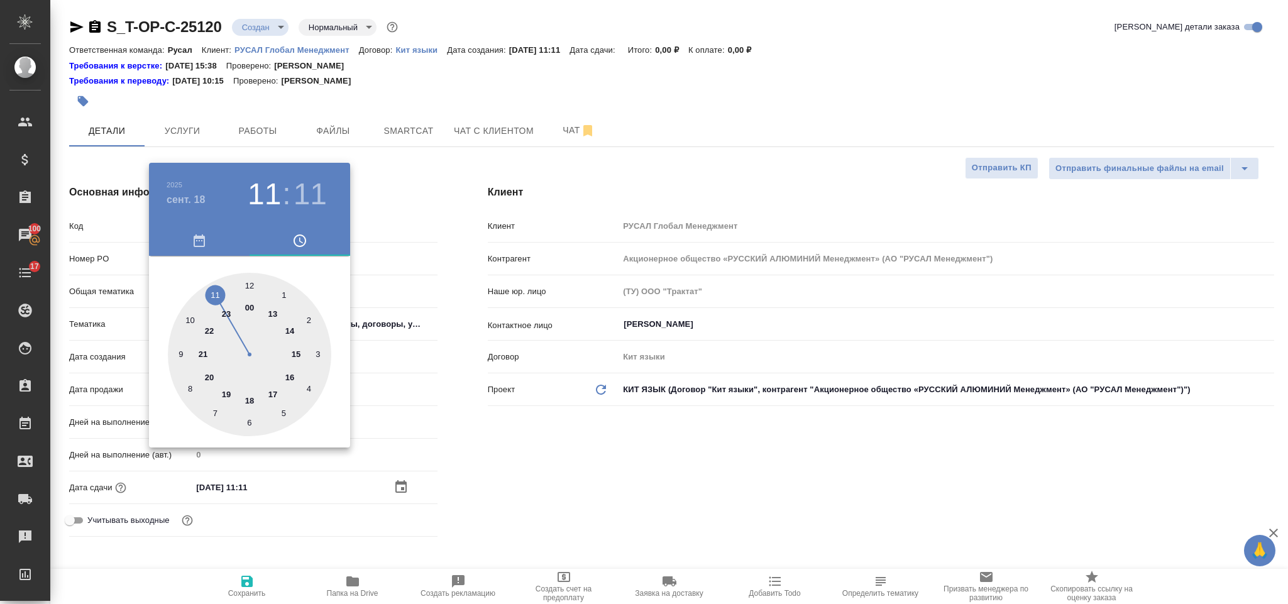
click at [193, 317] on div at bounding box center [249, 354] width 163 height 163
type input "18.09.2025 10:11"
type textarea "x"
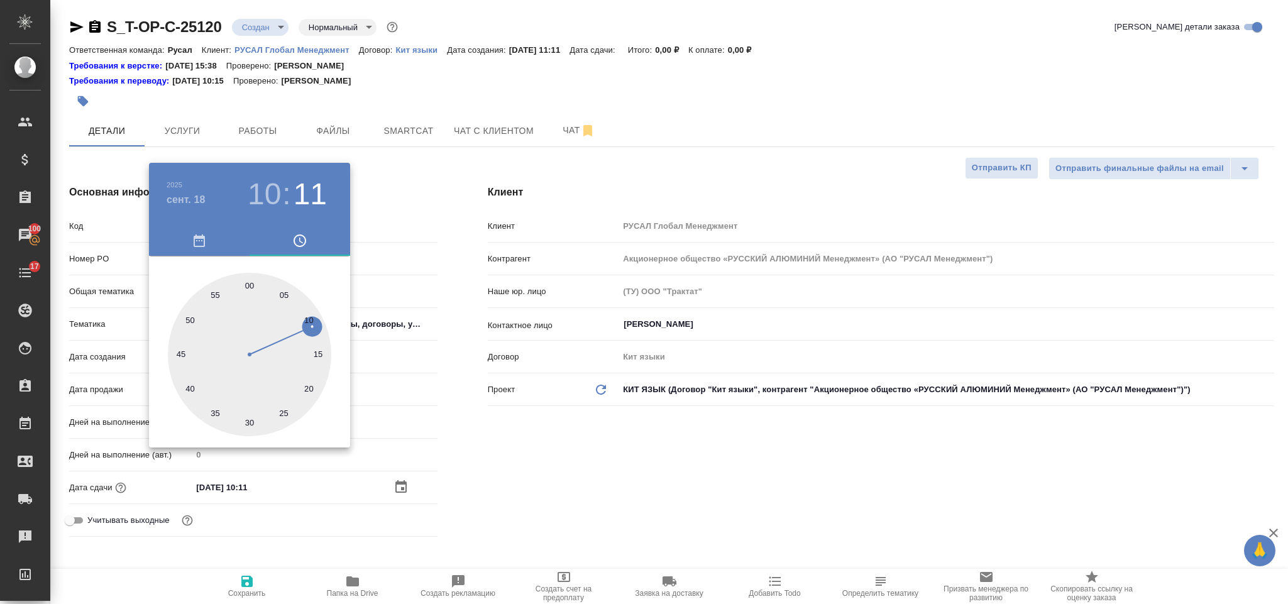
click at [250, 280] on div at bounding box center [249, 354] width 163 height 163
type input "18.09.2025 10:00"
type textarea "x"
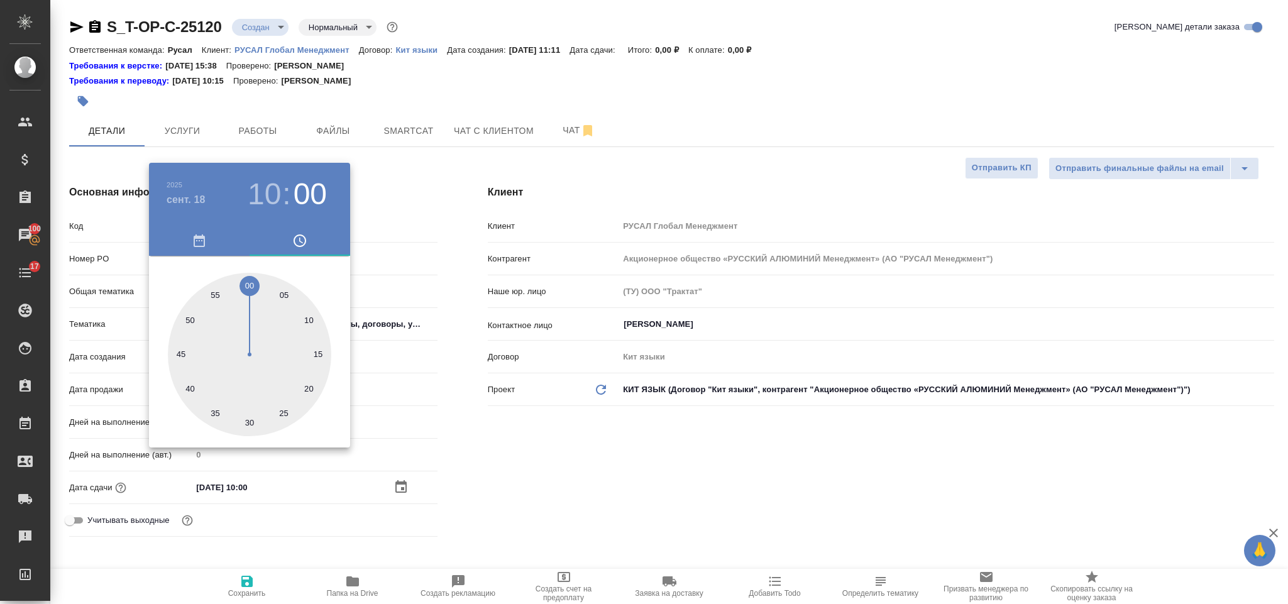
click at [590, 520] on div at bounding box center [644, 302] width 1288 height 604
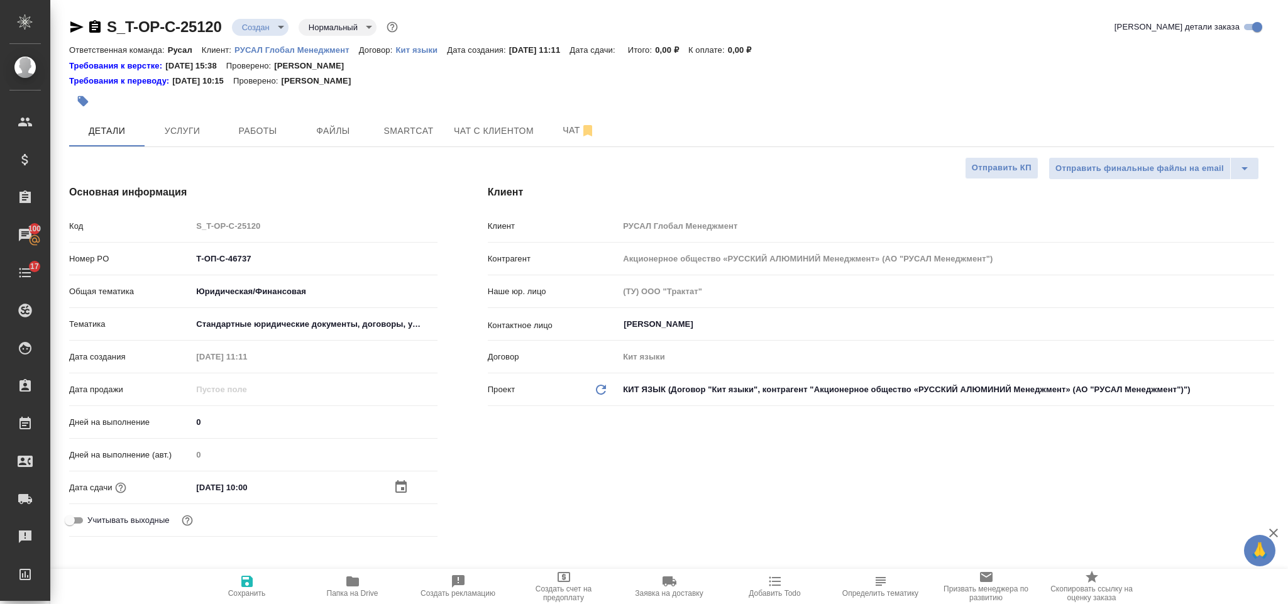
click at [233, 583] on span "Сохранить" at bounding box center [247, 586] width 91 height 24
type textarea "x"
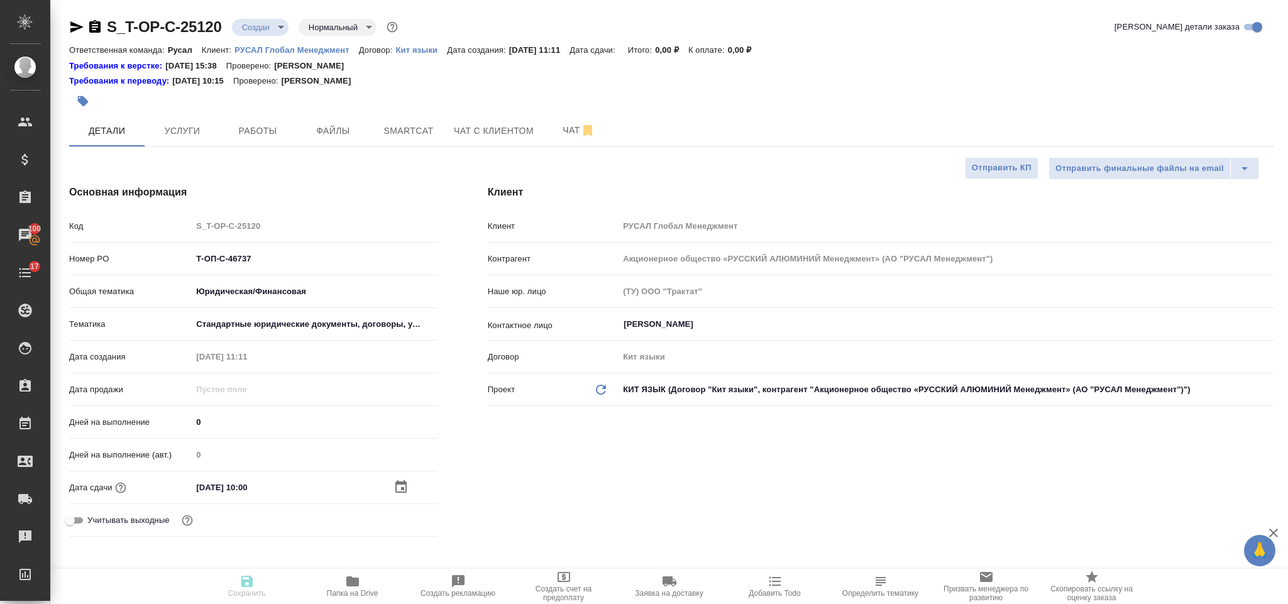
type textarea "x"
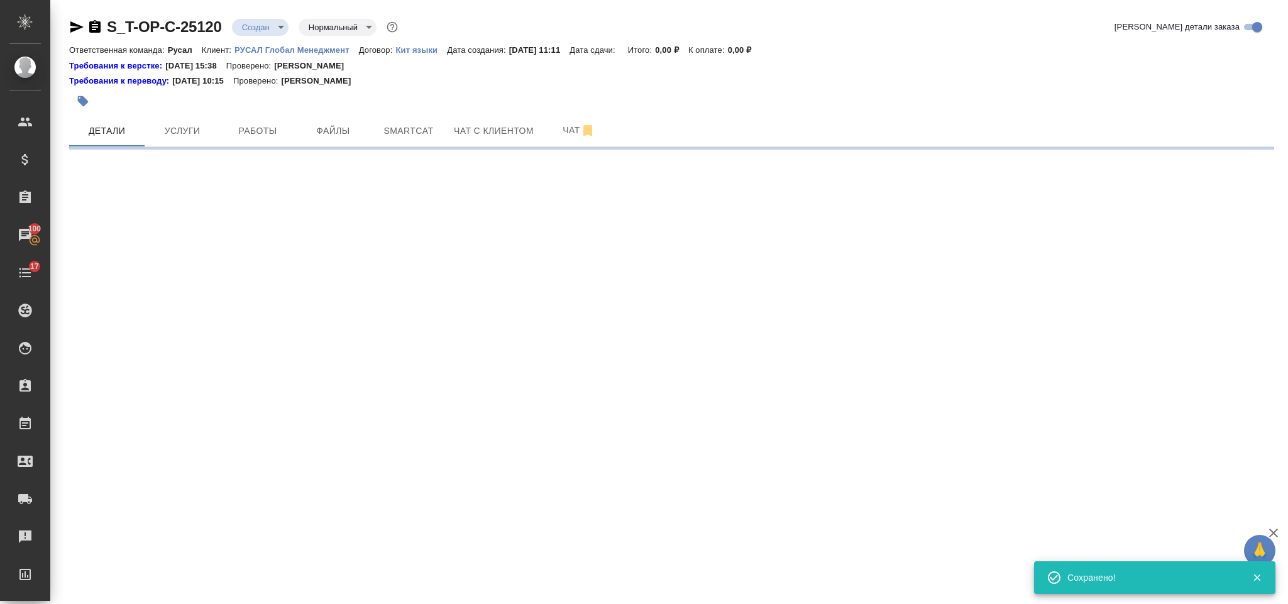
select select "RU"
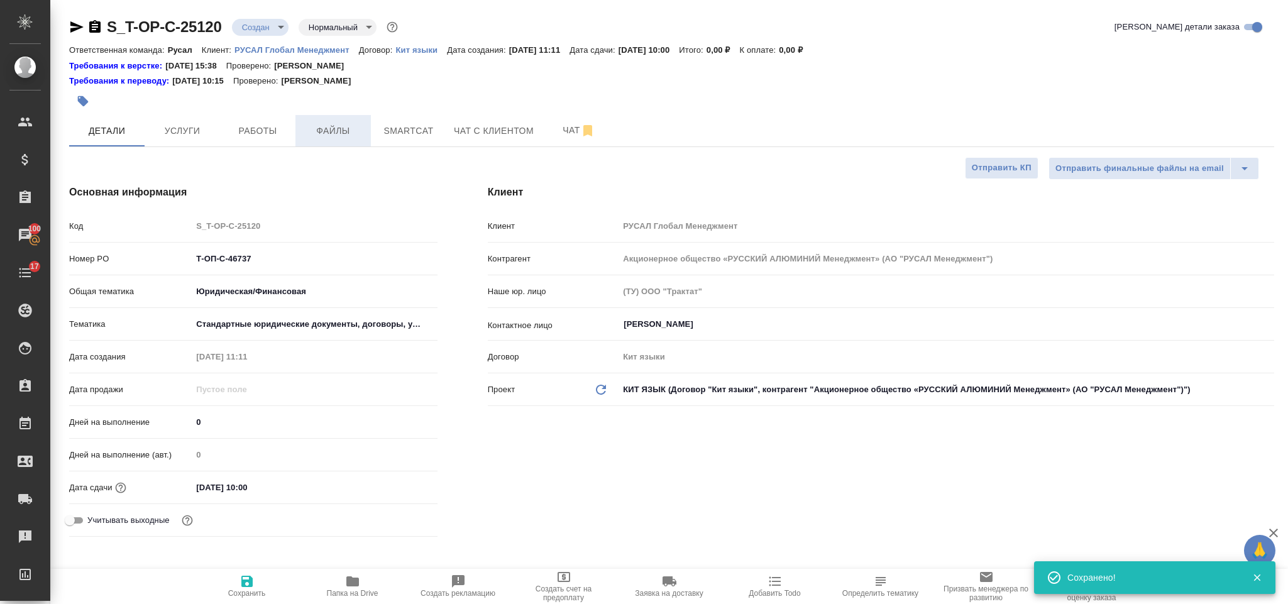
type textarea "x"
click at [325, 123] on span "Файлы" at bounding box center [333, 131] width 60 height 16
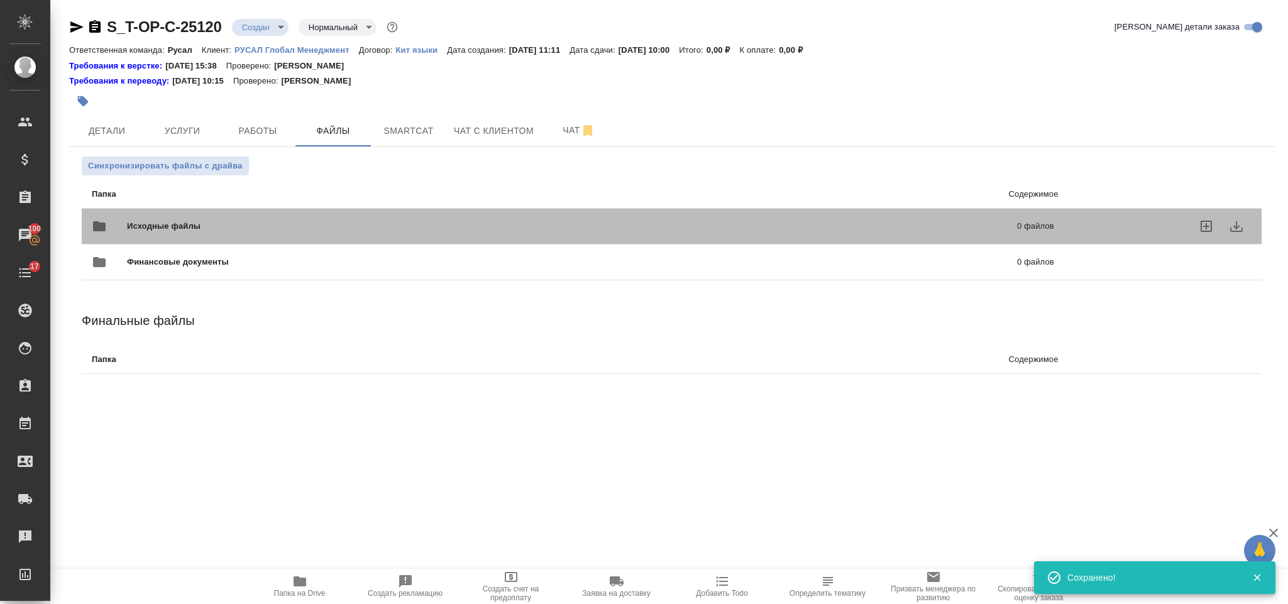
click at [153, 221] on span "Исходные файлы" at bounding box center [368, 226] width 482 height 13
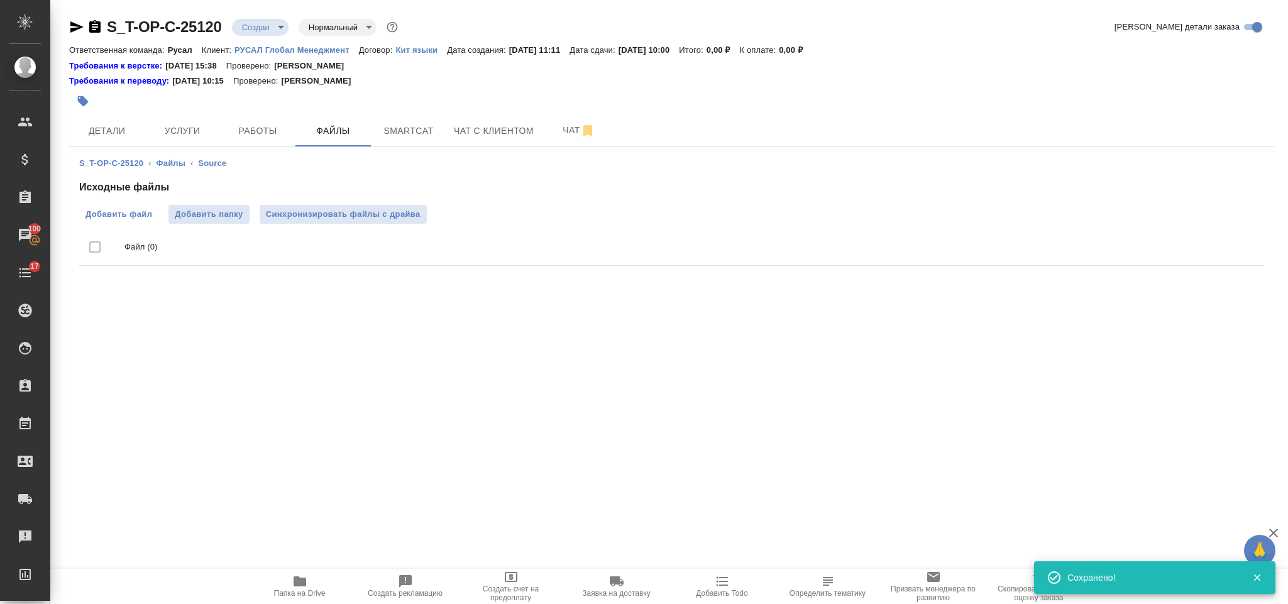
click at [126, 208] on span "Добавить файл" at bounding box center [118, 214] width 67 height 13
click at [0, 0] on input "Добавить файл" at bounding box center [0, 0] width 0 height 0
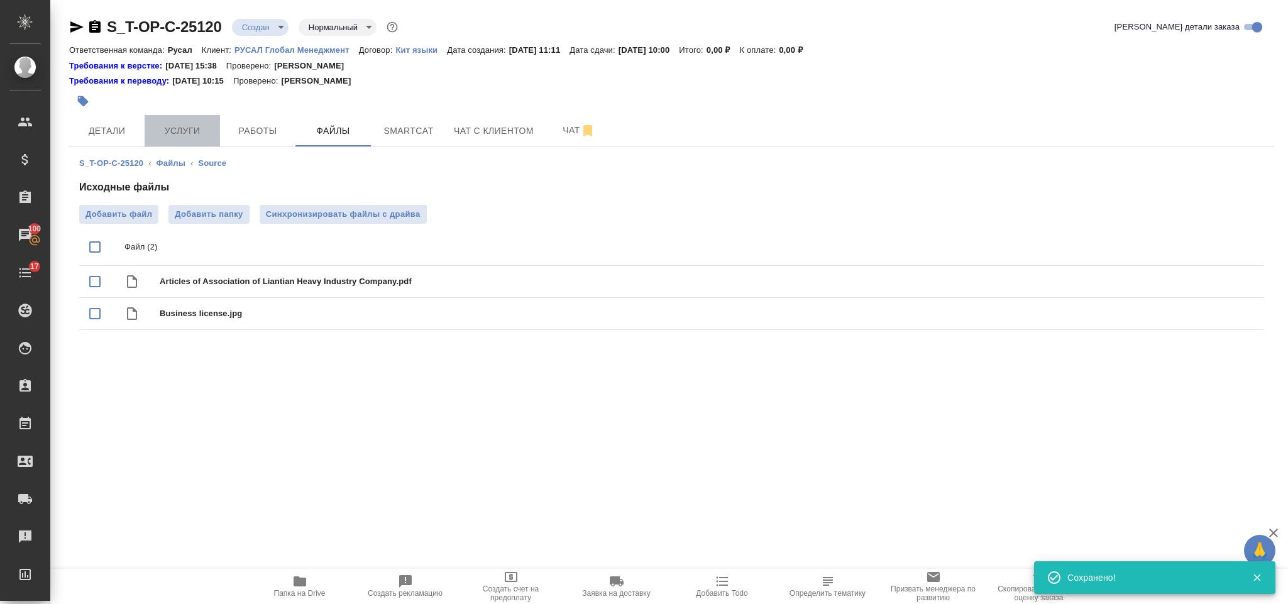
click at [192, 132] on span "Услуги" at bounding box center [182, 131] width 60 height 16
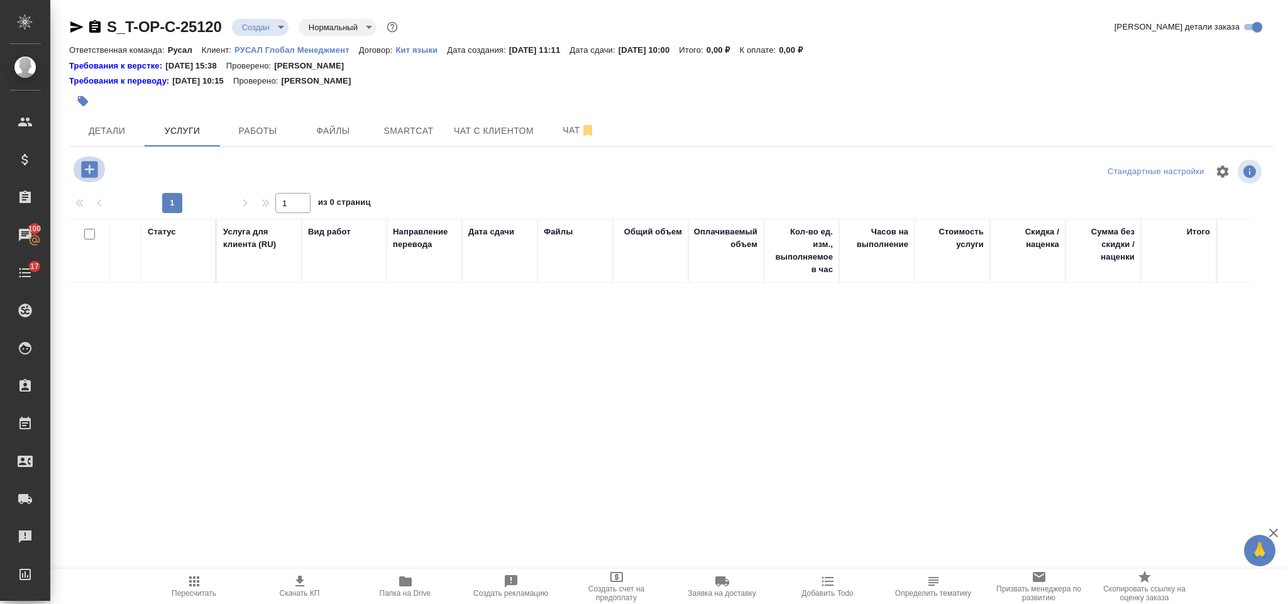
click at [95, 170] on icon "button" at bounding box center [89, 169] width 16 height 16
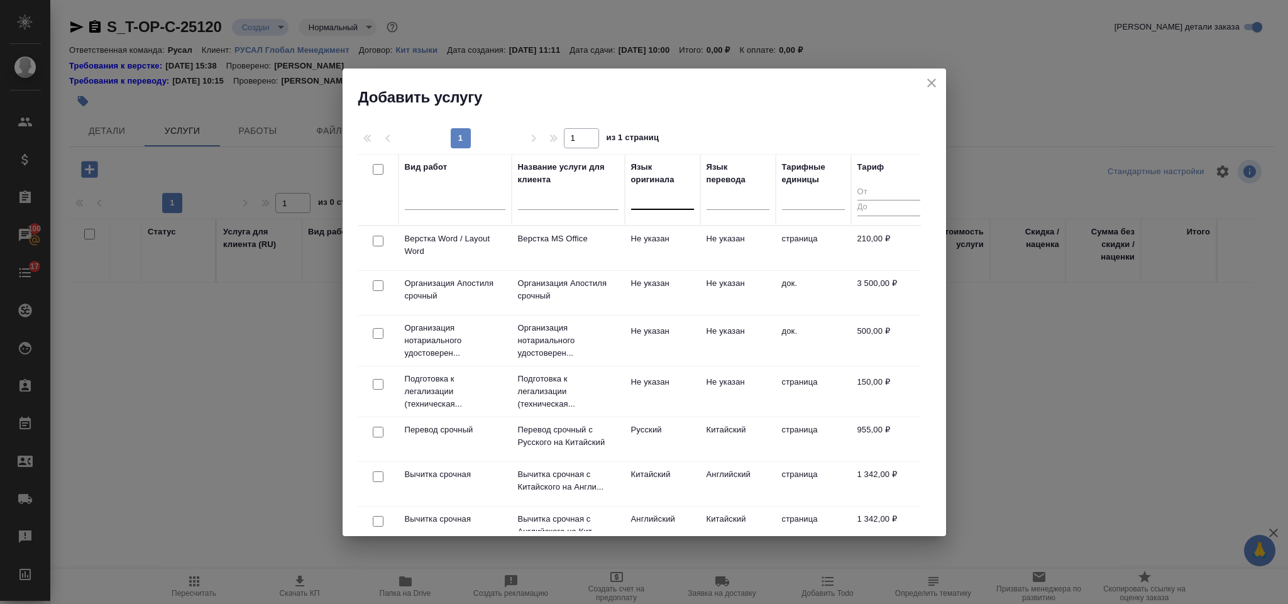
click at [666, 199] on div at bounding box center [662, 197] width 63 height 18
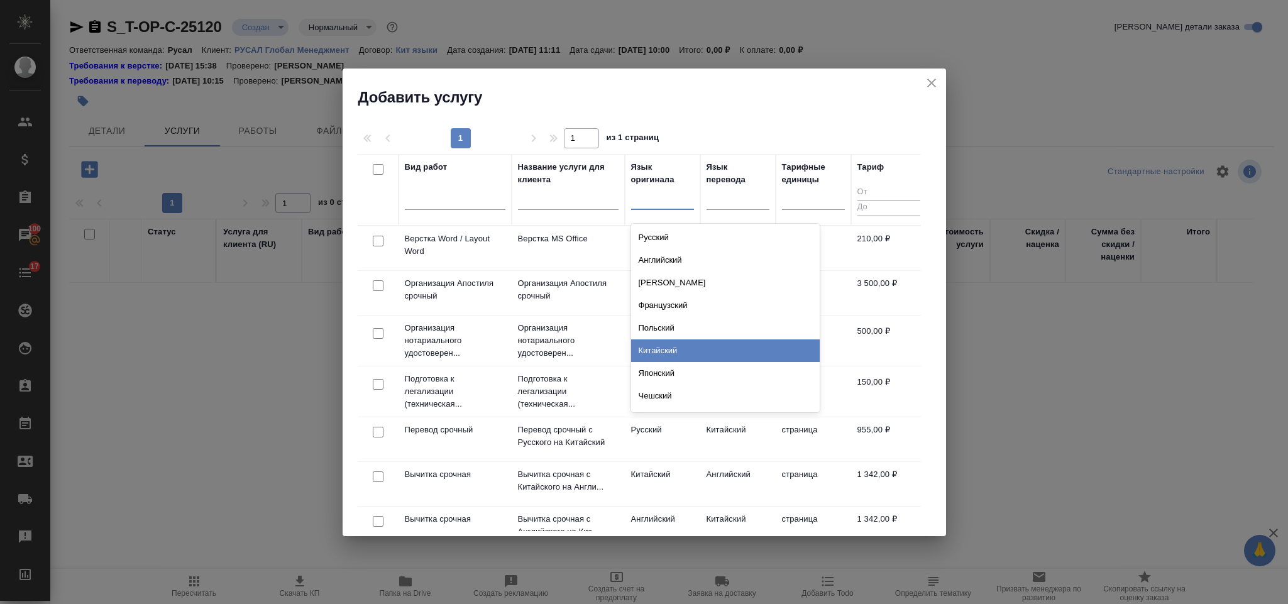
click at [677, 351] on div "Китайский" at bounding box center [725, 350] width 189 height 23
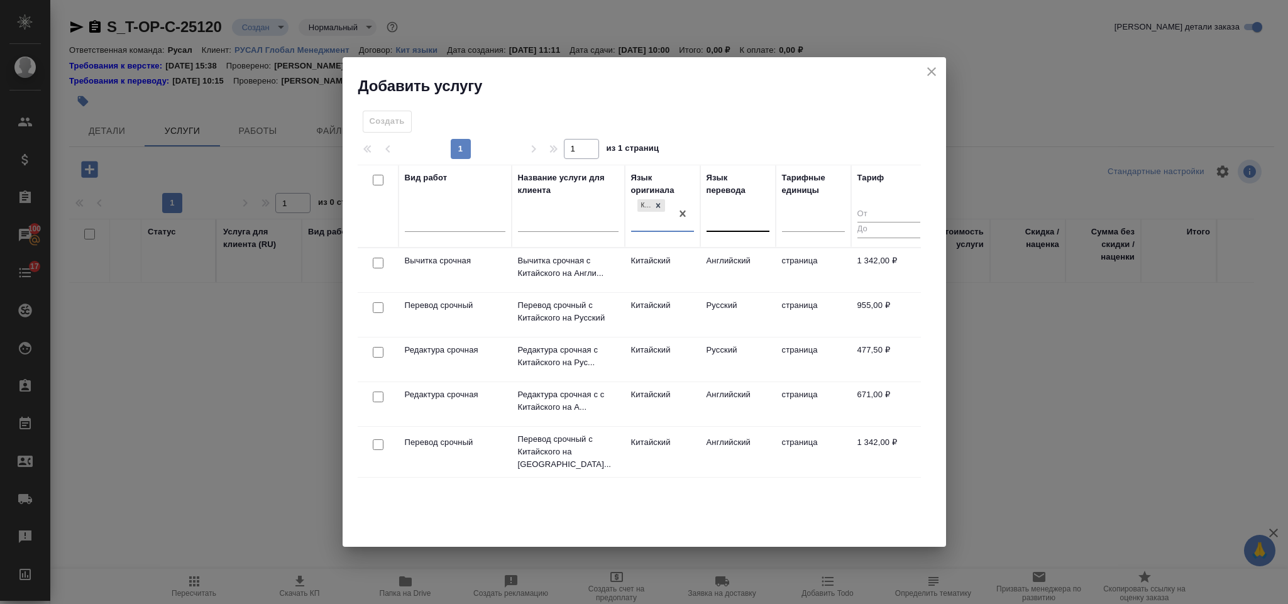
click at [756, 210] on div at bounding box center [738, 219] width 63 height 18
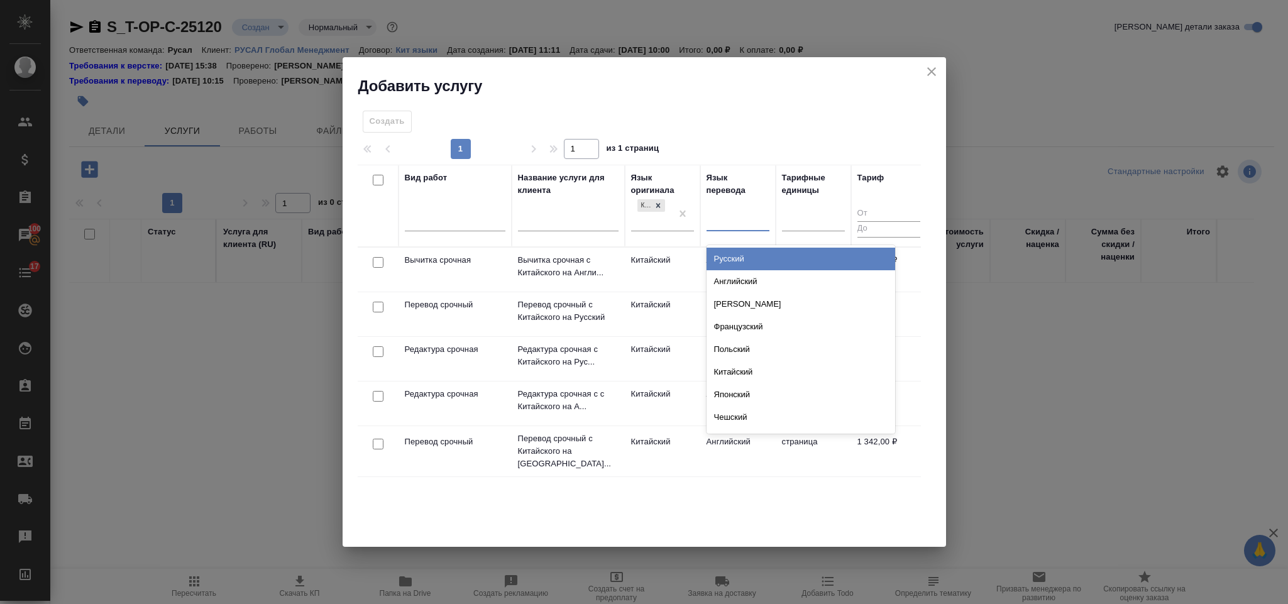
click at [737, 260] on div "Русский" at bounding box center [801, 259] width 189 height 23
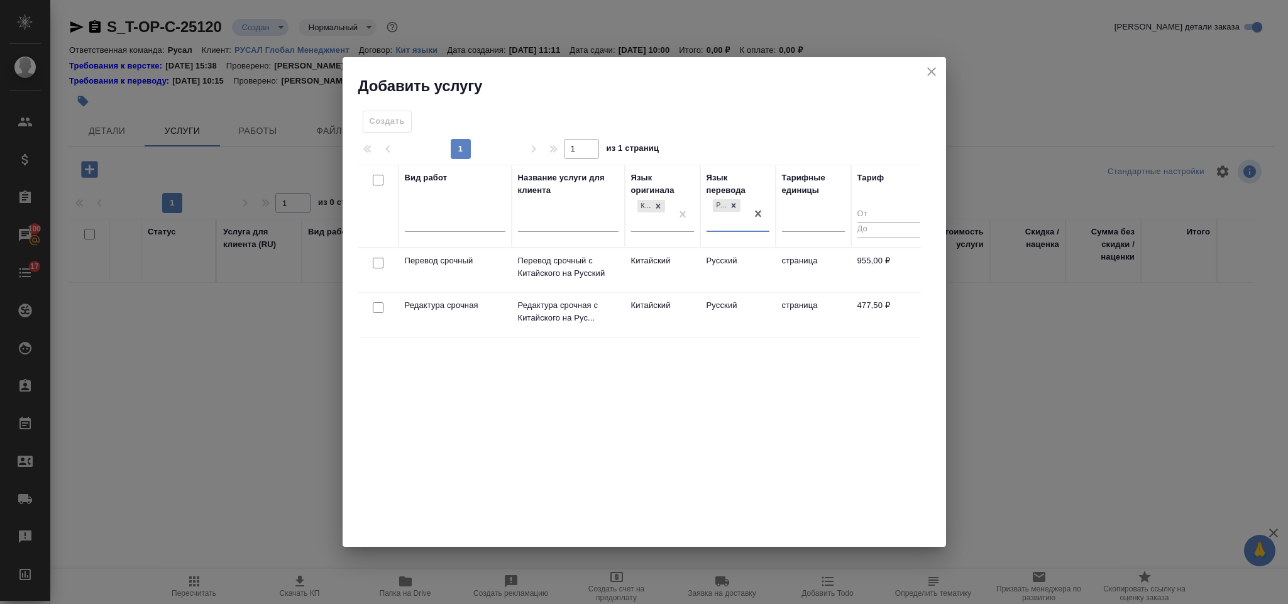
click at [377, 260] on input "checkbox" at bounding box center [378, 263] width 11 height 11
checkbox input "true"
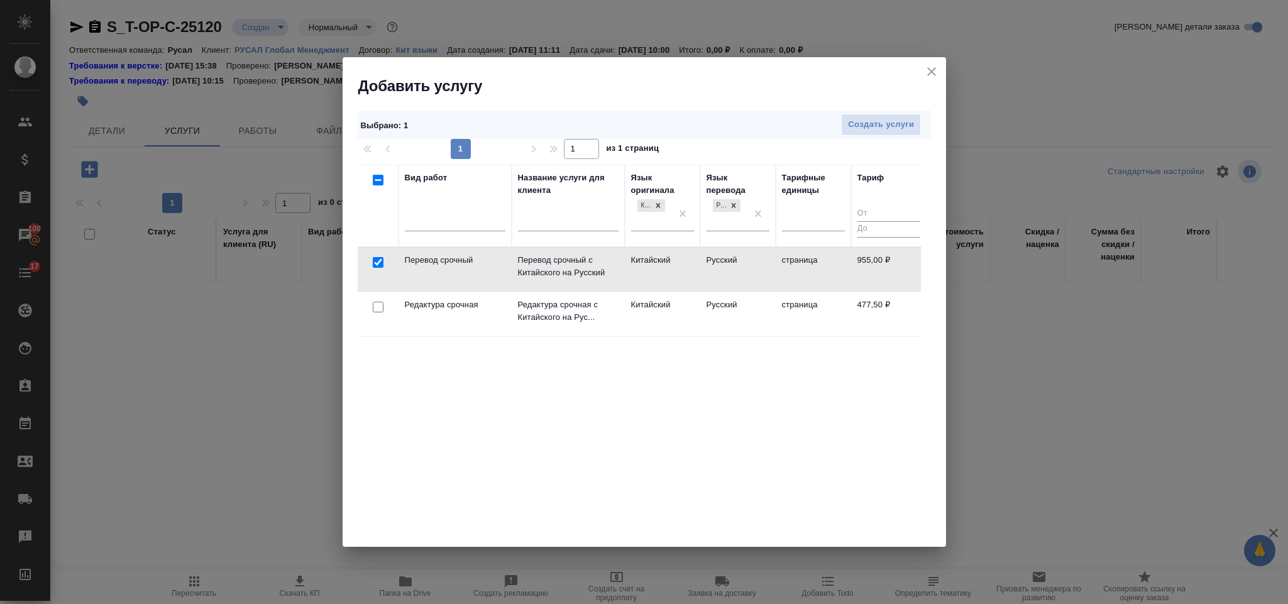
click at [382, 308] on input "checkbox" at bounding box center [378, 307] width 11 height 11
checkbox input "true"
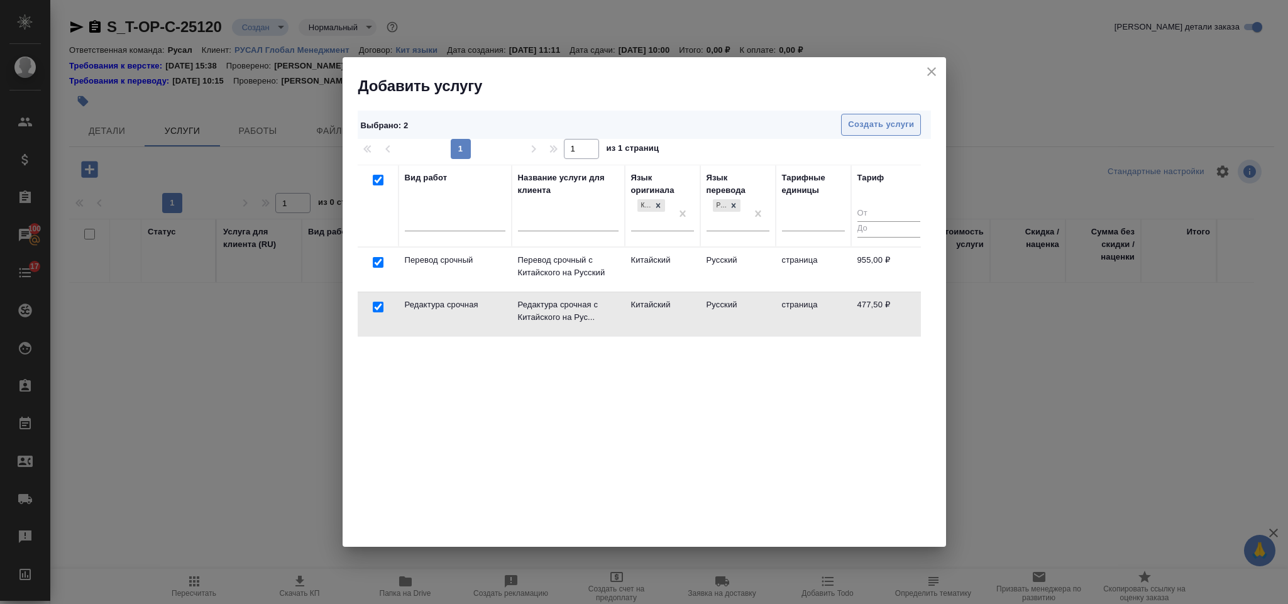
click at [893, 123] on span "Создать услуги" at bounding box center [881, 125] width 66 height 14
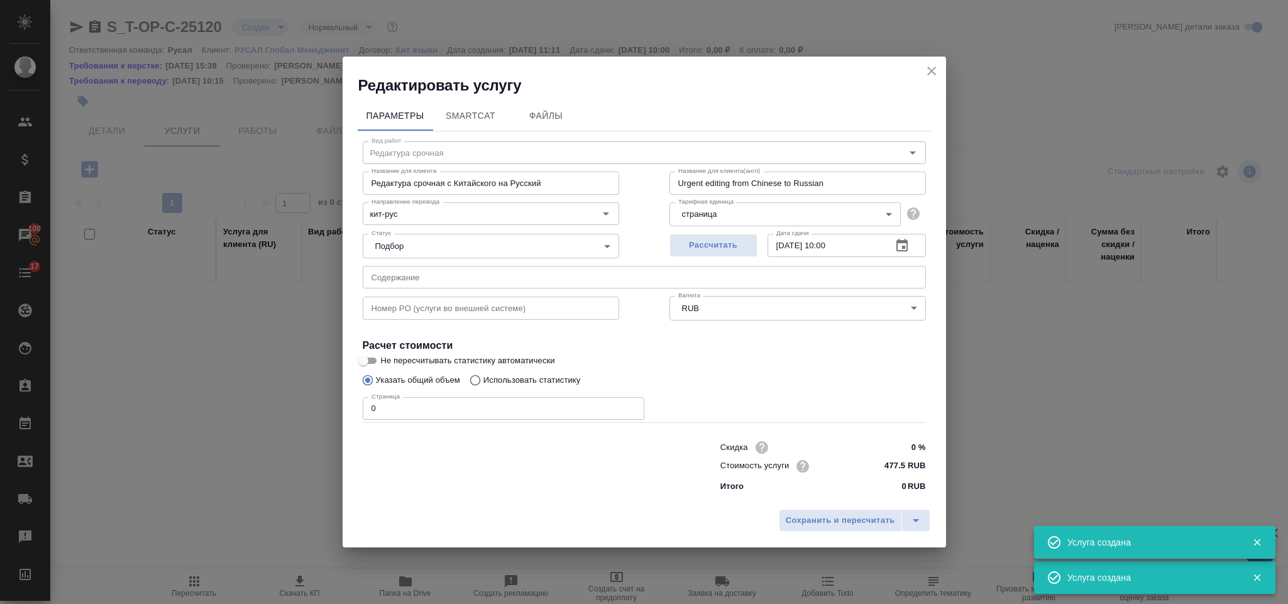
click at [627, 277] on input "text" at bounding box center [644, 277] width 563 height 23
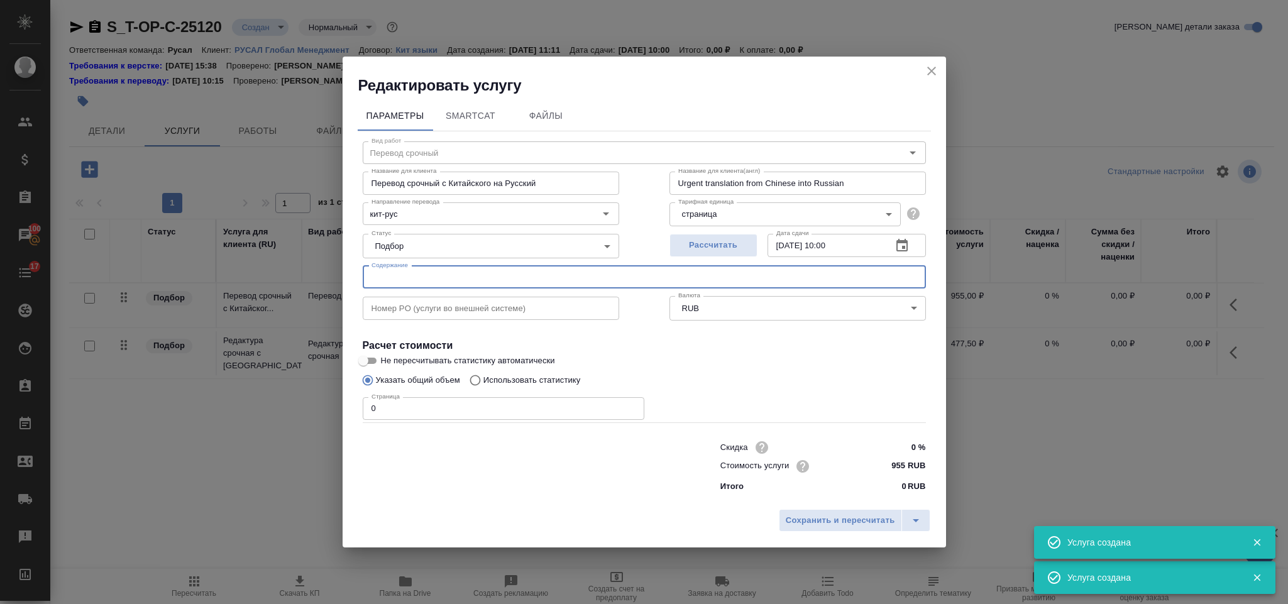
type input "Перевод срочный"
type input "Перевод срочный с Китайского на Русский"
type input "Urgent translation from Chinese into Russian"
type input "955 RUB"
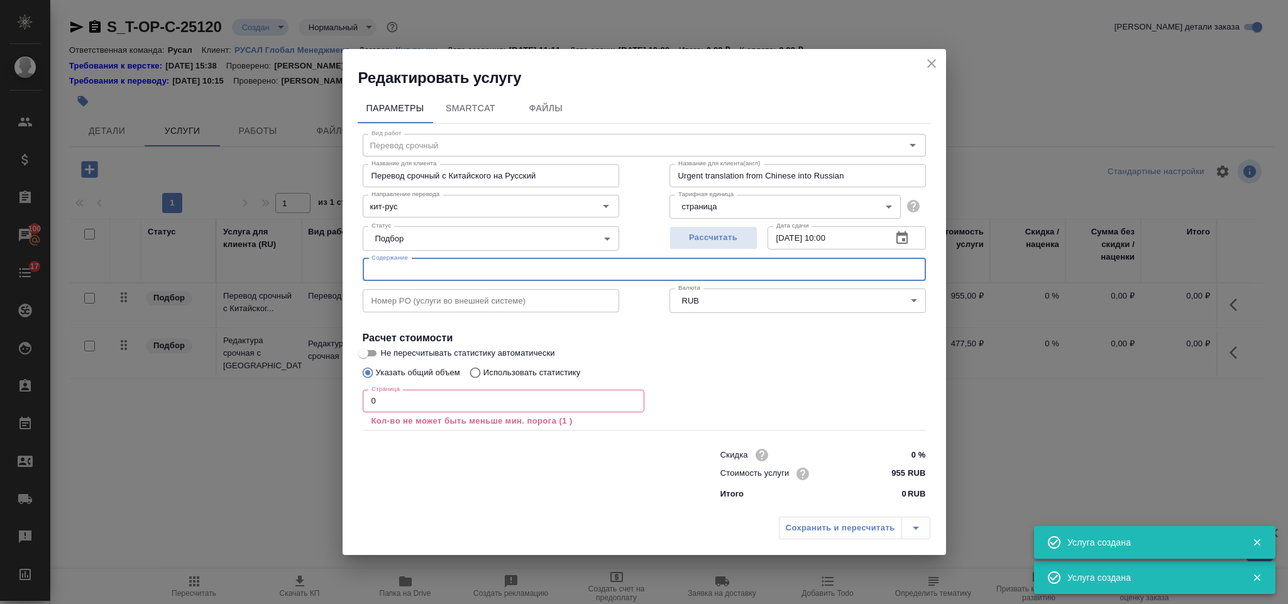
paste input "Henan Liantian Heavy Industry Equipment Co., Ltd_"
type input "Henan Liantian Heavy Industry Equipment Co., Ltd_"
click at [446, 406] on input "0" at bounding box center [504, 401] width 282 height 23
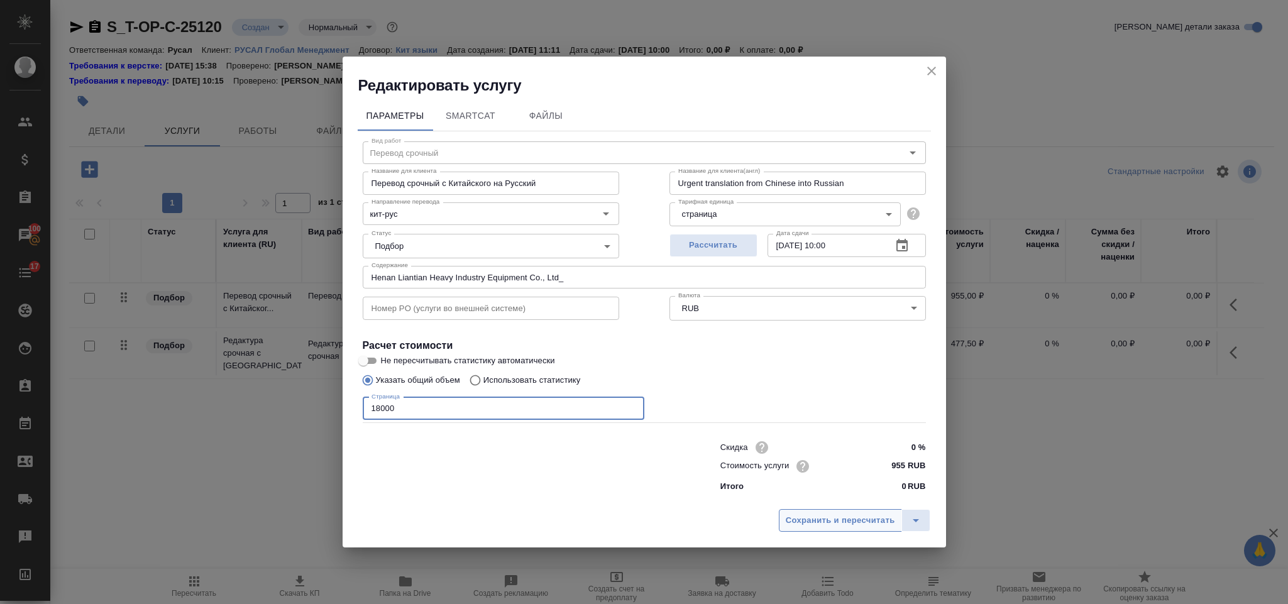
type input "18000"
click at [862, 517] on span "Сохранить и пересчитать" at bounding box center [840, 521] width 109 height 14
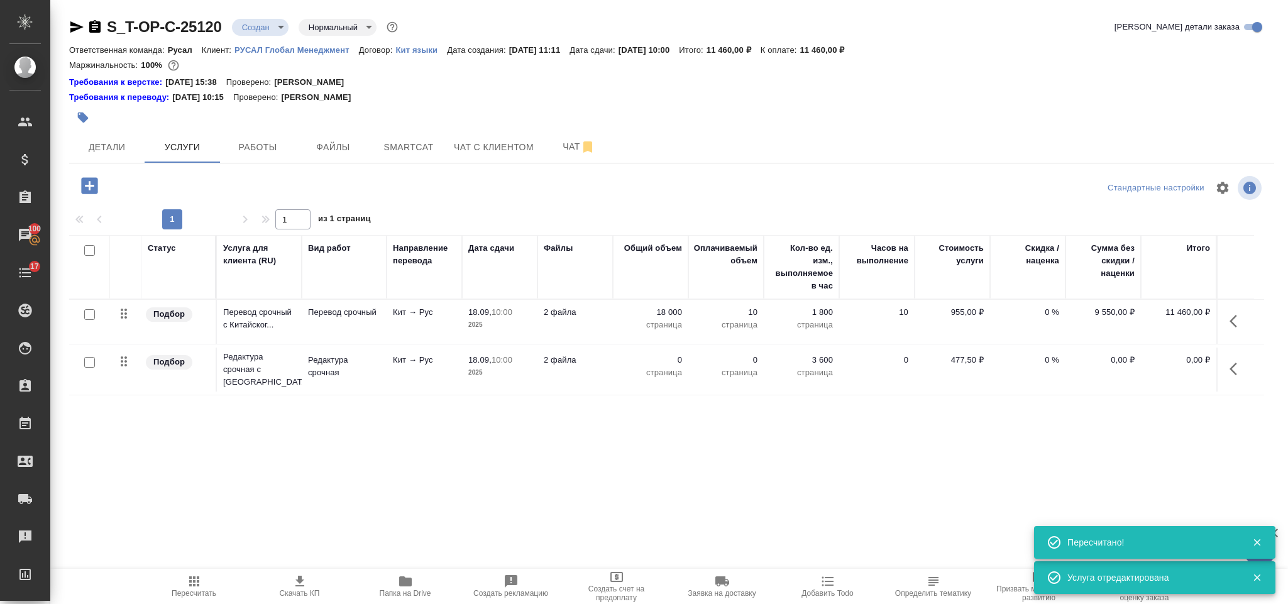
click at [1243, 374] on icon "button" at bounding box center [1237, 368] width 15 height 15
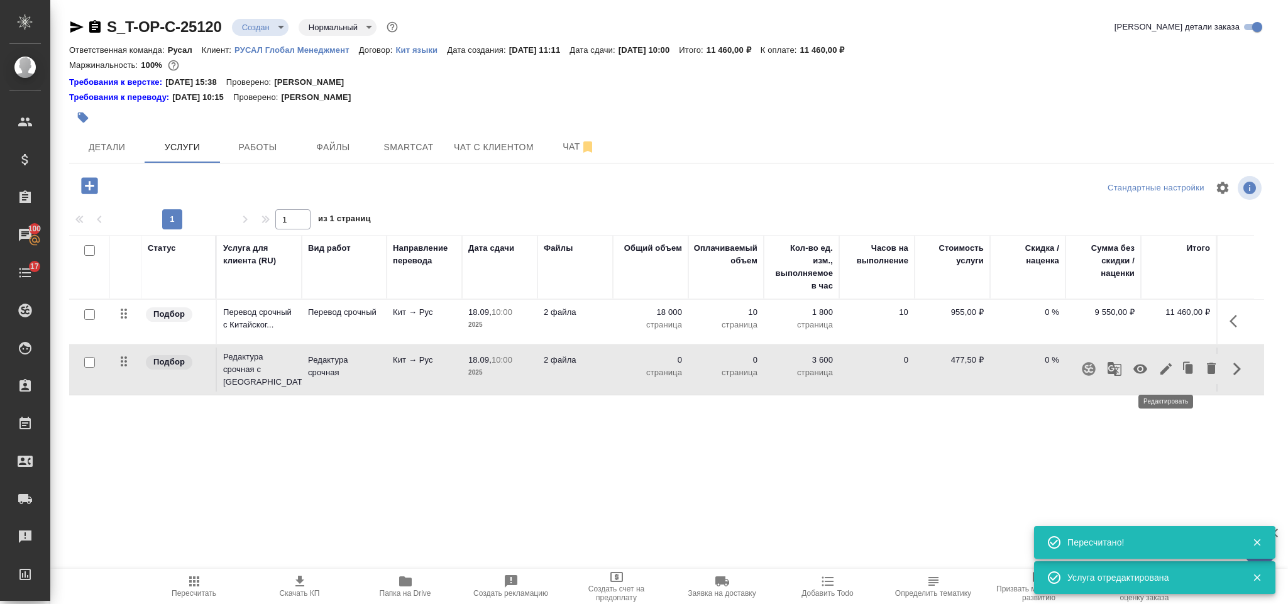
click at [1162, 379] on button "button" at bounding box center [1165, 369] width 21 height 30
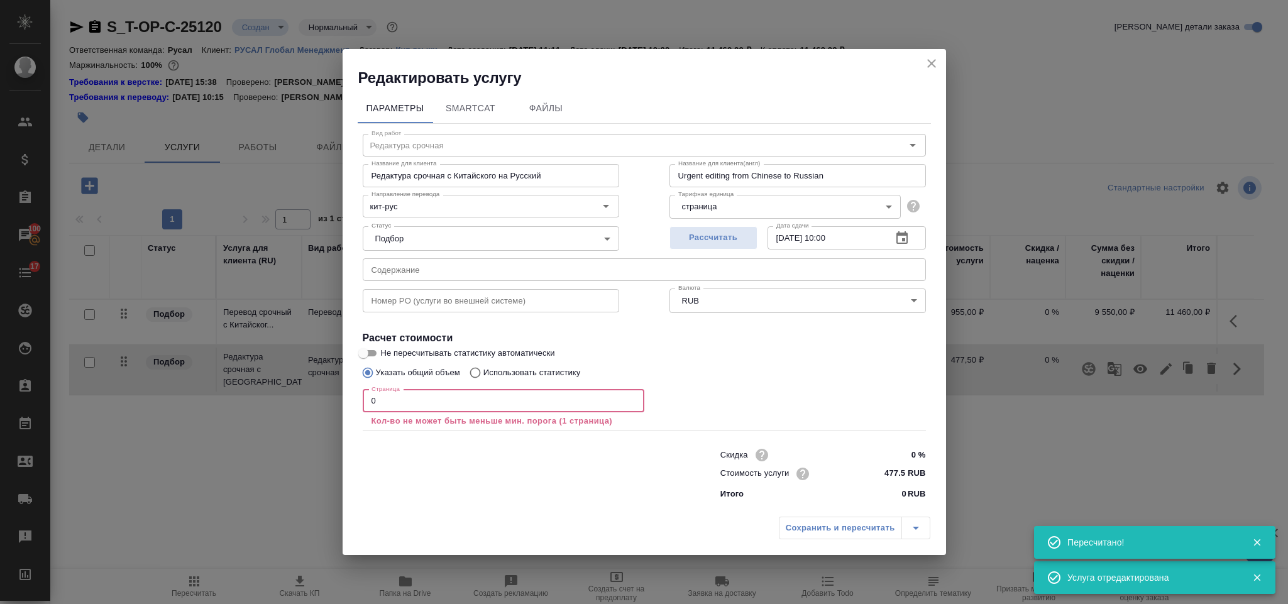
click at [407, 400] on input "0" at bounding box center [504, 401] width 282 height 23
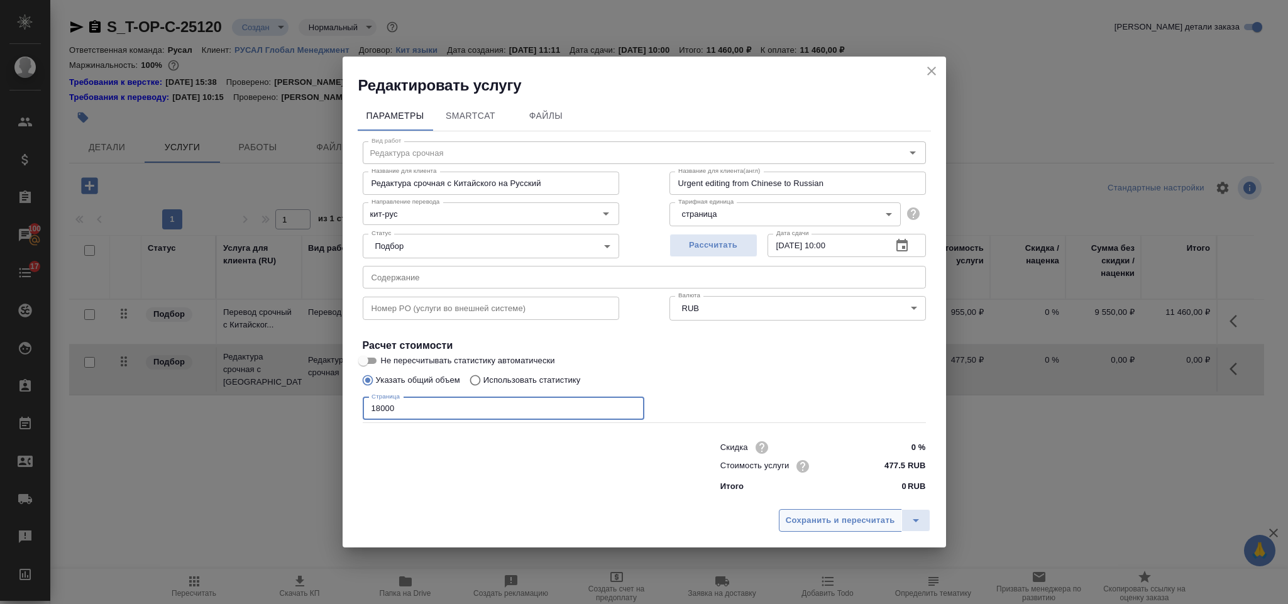
type input "18000"
click at [811, 524] on span "Сохранить и пересчитать" at bounding box center [840, 521] width 109 height 14
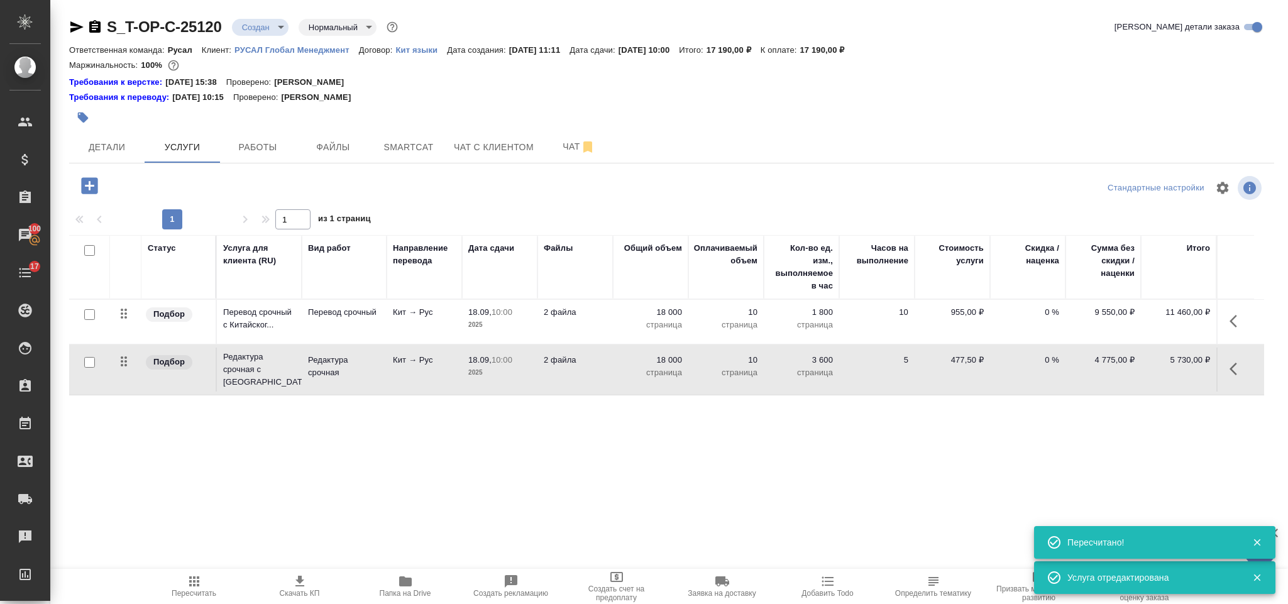
click at [101, 190] on button "button" at bounding box center [89, 186] width 35 height 26
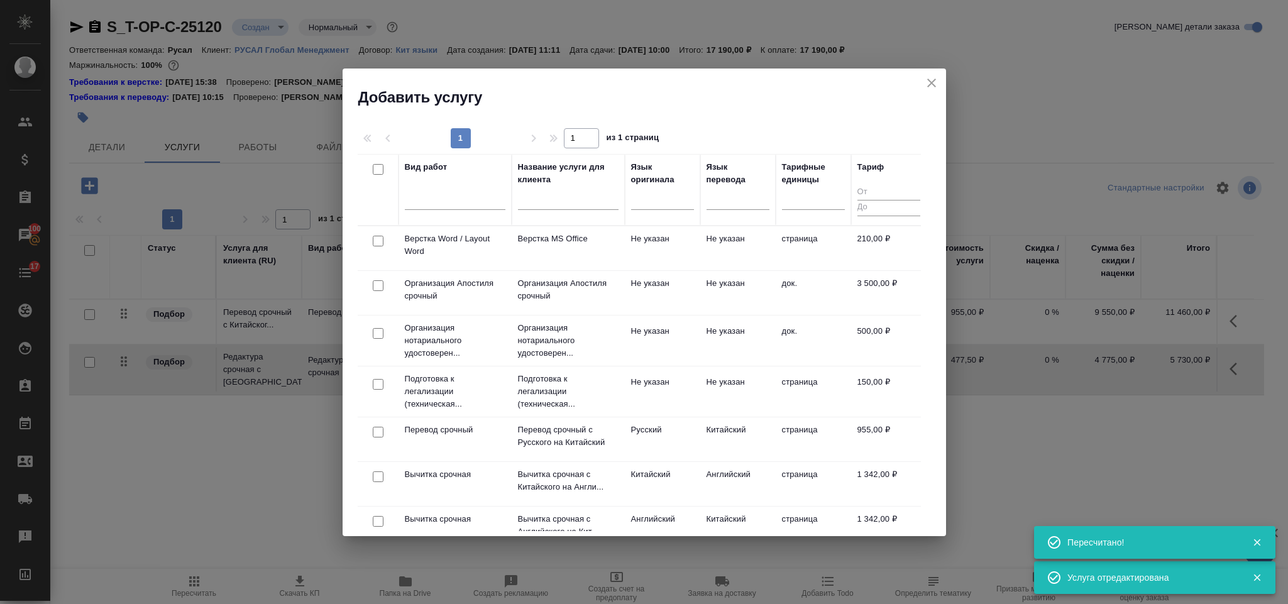
click at [381, 240] on input "checkbox" at bounding box center [378, 241] width 11 height 11
checkbox input "true"
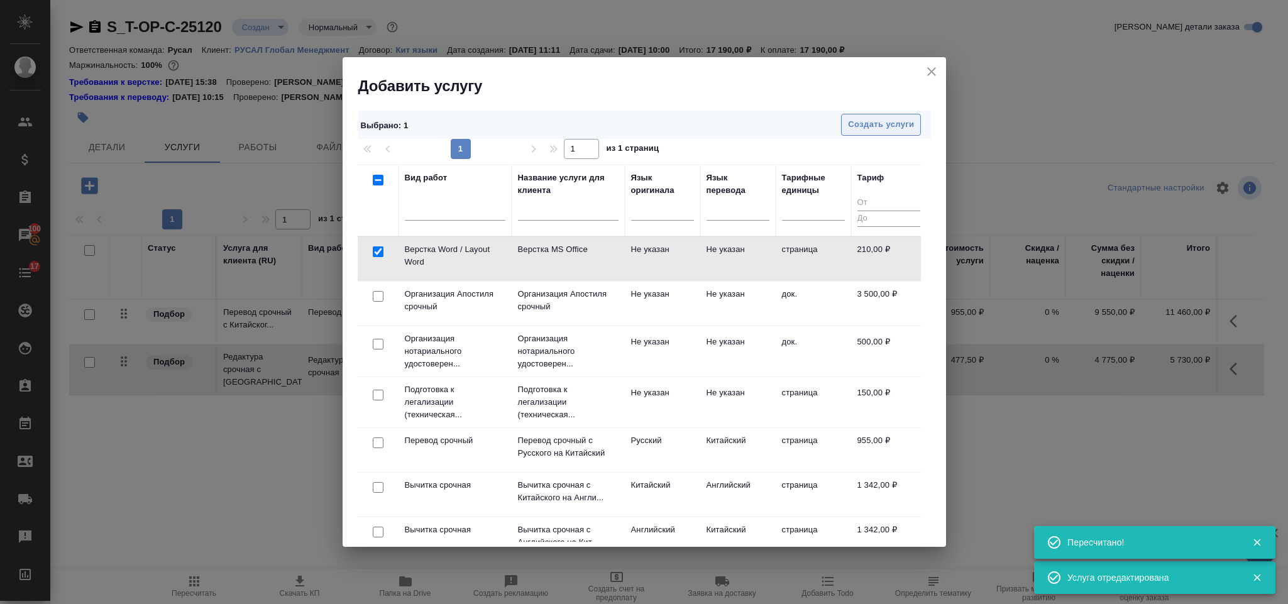
click at [907, 119] on span "Создать услуги" at bounding box center [881, 125] width 66 height 14
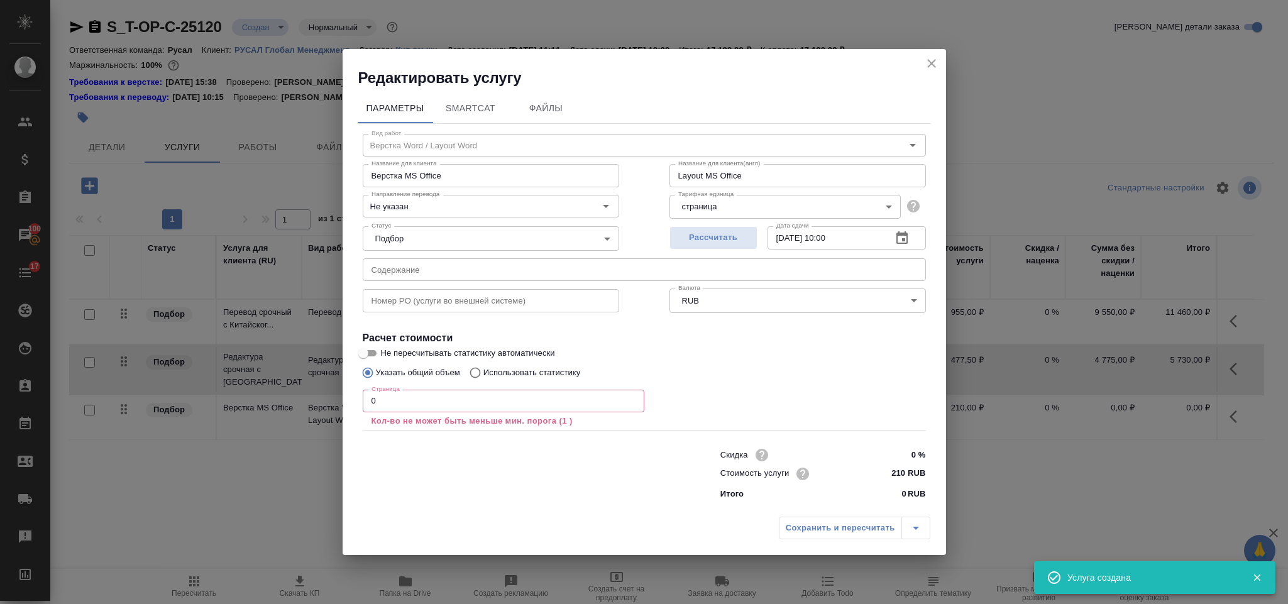
click at [387, 404] on input "0" at bounding box center [504, 401] width 282 height 23
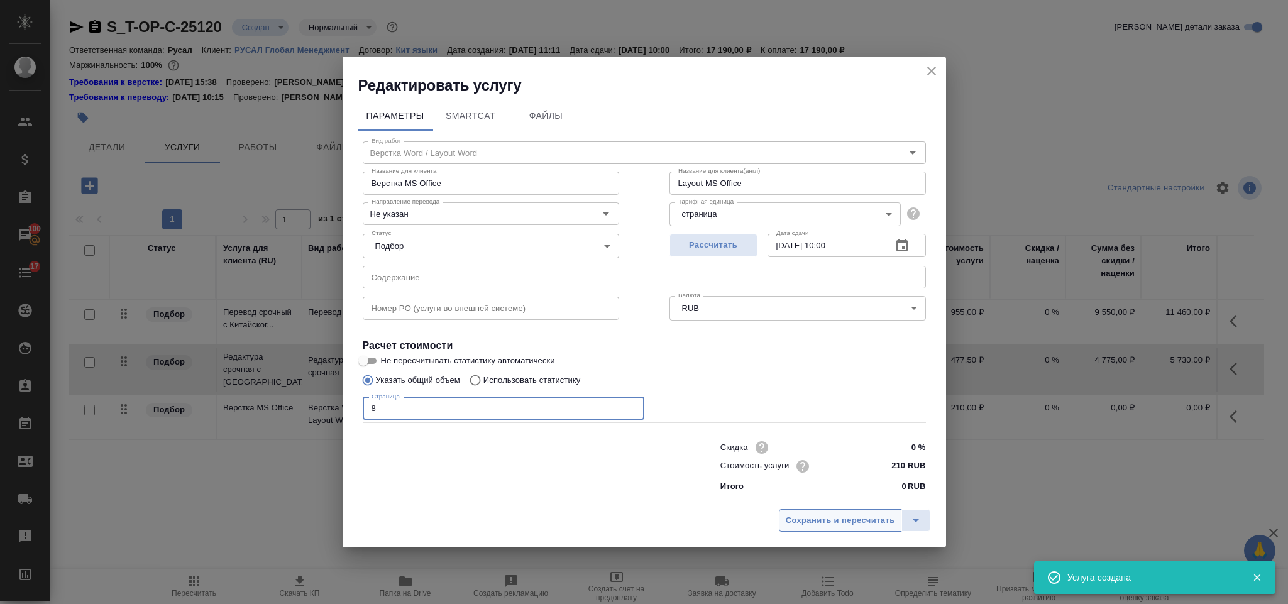
type input "8"
click at [817, 515] on span "Сохранить и пересчитать" at bounding box center [840, 521] width 109 height 14
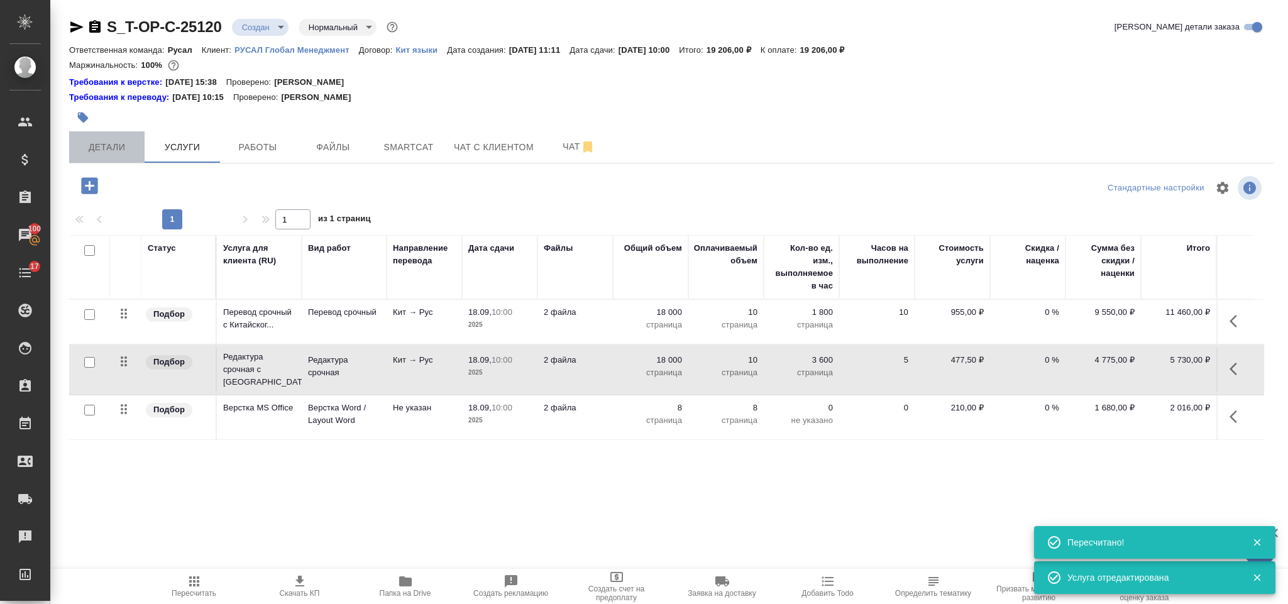
click at [121, 151] on span "Детали" at bounding box center [107, 148] width 60 height 16
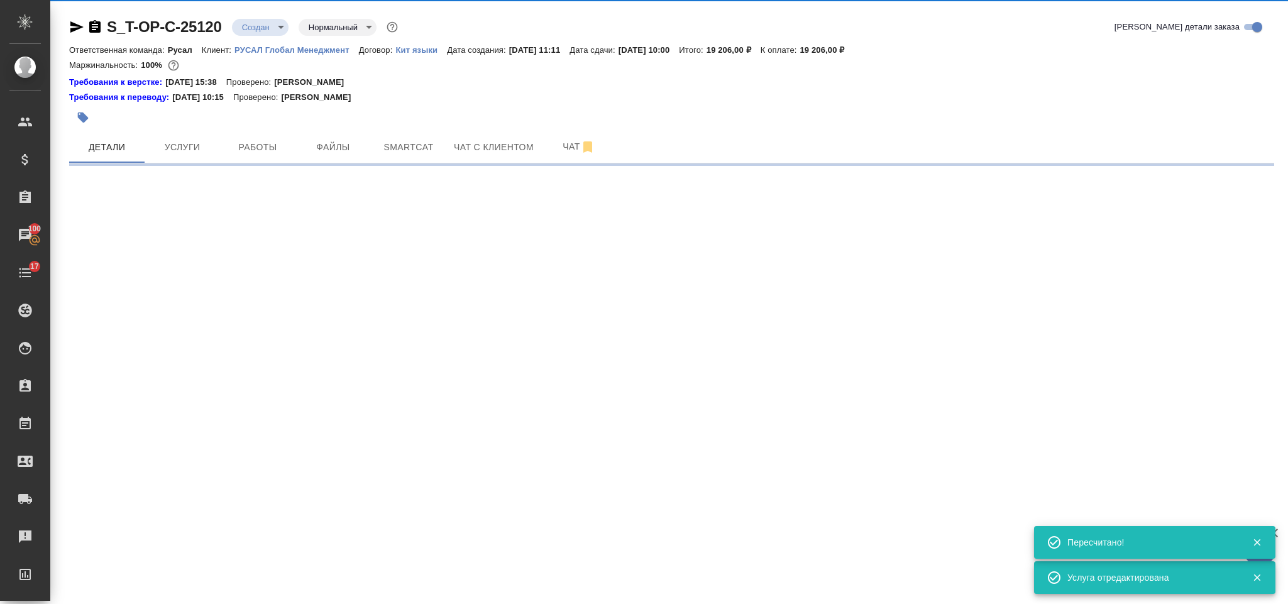
select select "RU"
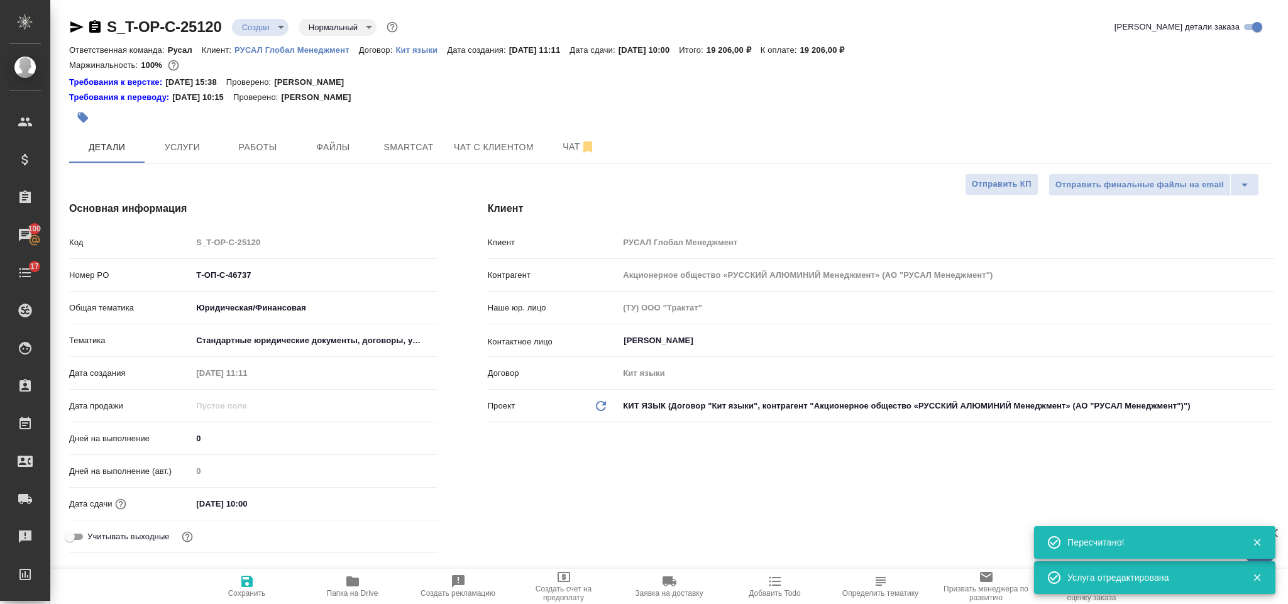
type textarea "x"
click at [98, 26] on icon "button" at bounding box center [94, 26] width 11 height 13
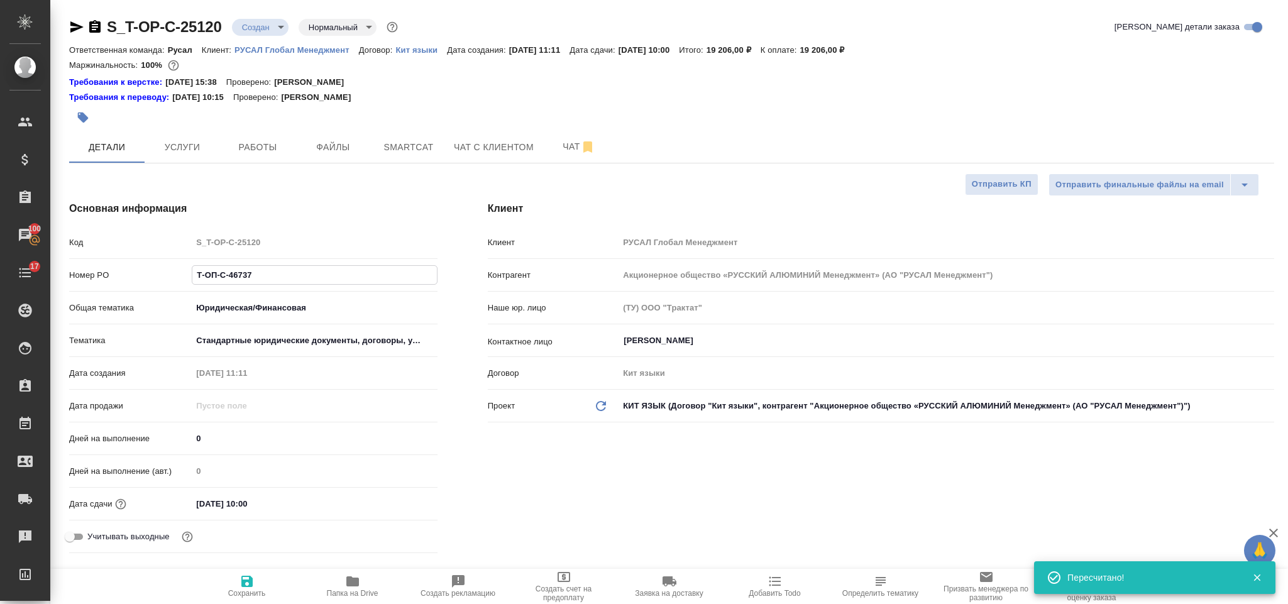
drag, startPoint x: 270, startPoint y: 277, endPoint x: 192, endPoint y: 263, distance: 79.3
click at [192, 263] on div "Код S_T-OP-C-25120 Номер PO Т-ОП-С-46737 Общая тематика Юридическая/Финансовая …" at bounding box center [253, 394] width 368 height 327
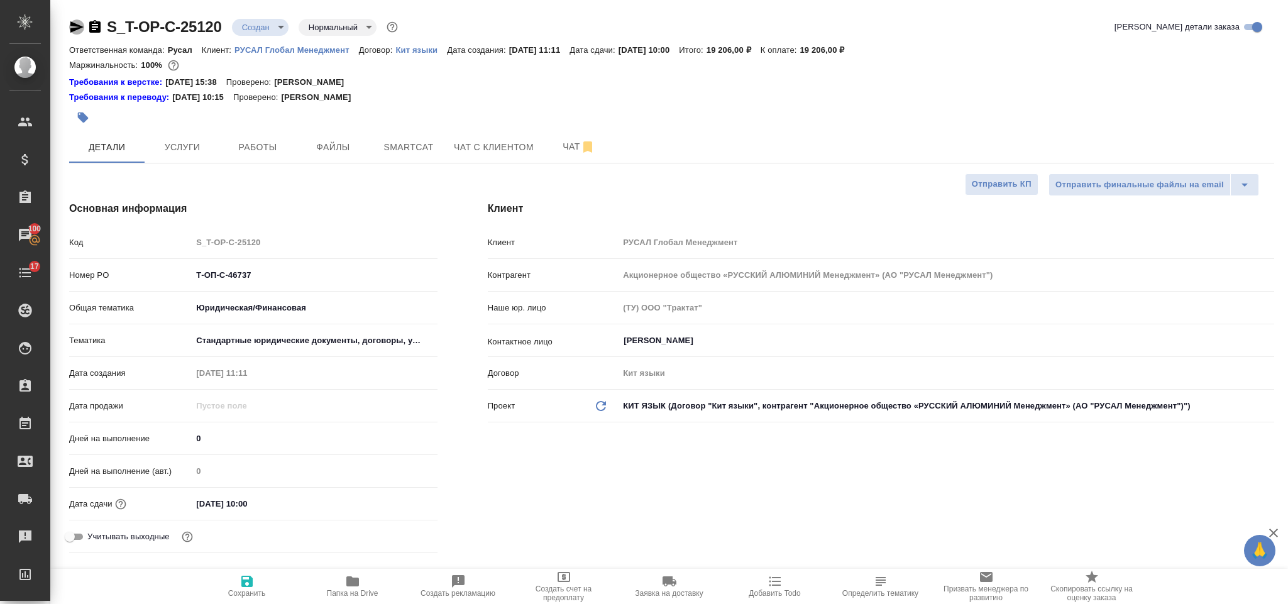
click at [75, 27] on icon "button" at bounding box center [76, 26] width 15 height 15
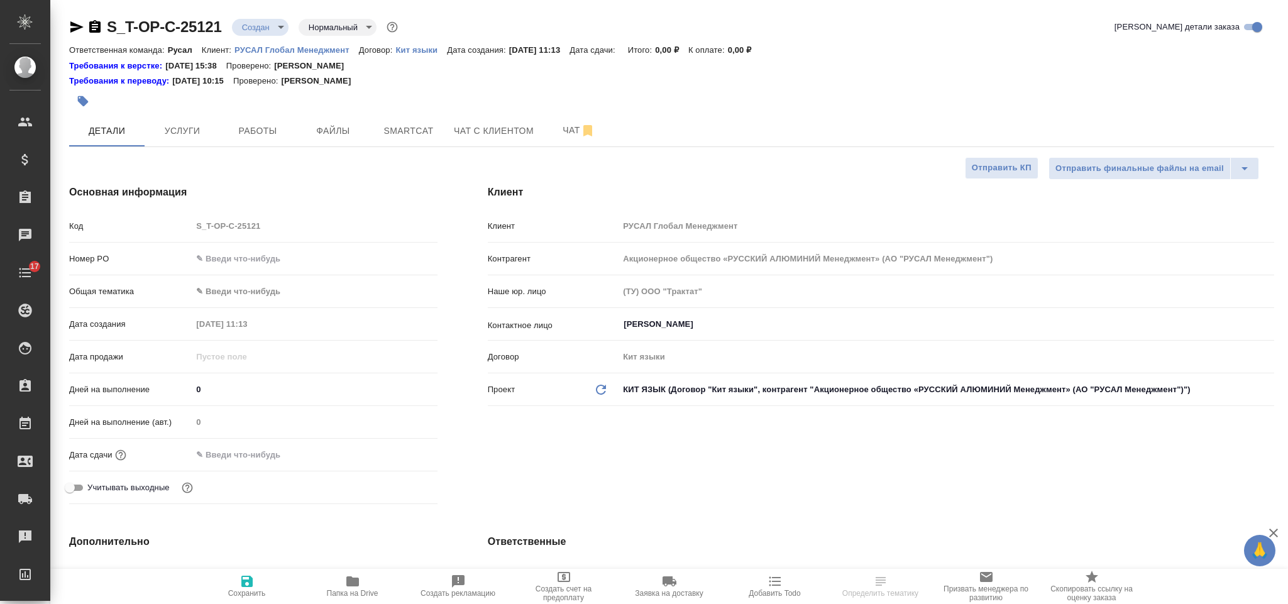
select select "RU"
click at [279, 264] on input "text" at bounding box center [314, 259] width 245 height 18
paste input "Т-ОП-С-46738"
type input "Т-ОП-С-46738"
click at [300, 285] on body "🙏 .cls-1 fill:#fff; AWATERA Gorlenko [PERSON_NAME] Спецификации Заказы Чаты 17 …" at bounding box center [644, 302] width 1288 height 604
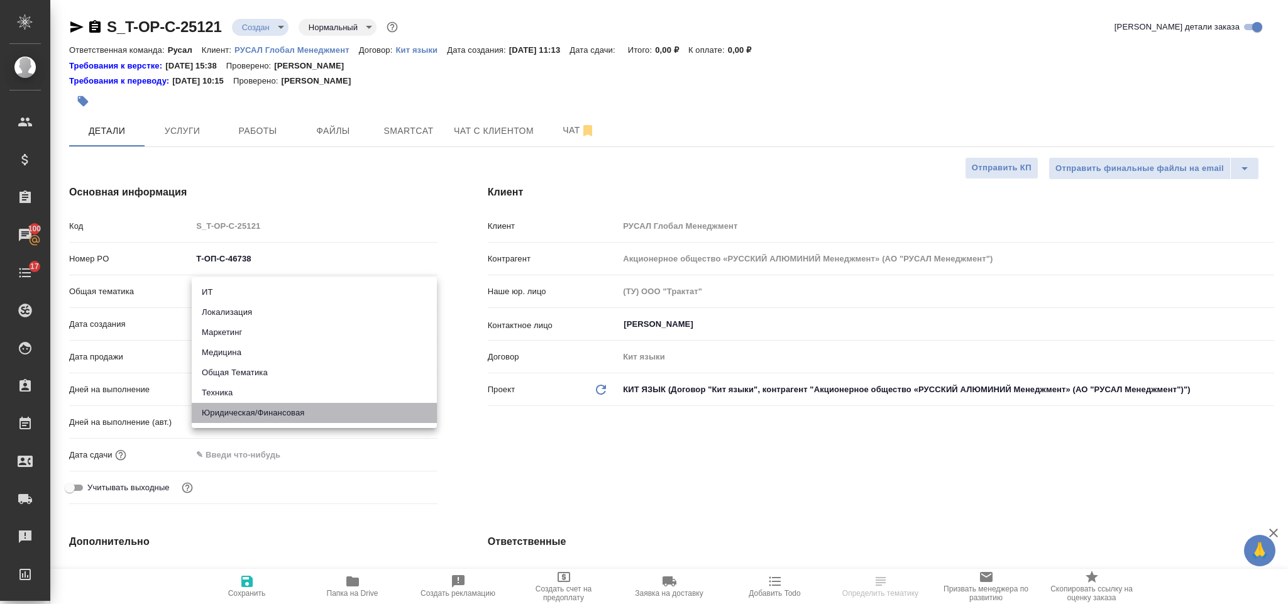
click at [265, 421] on li "Юридическая/Финансовая" at bounding box center [314, 413] width 245 height 20
type input "yr-fn"
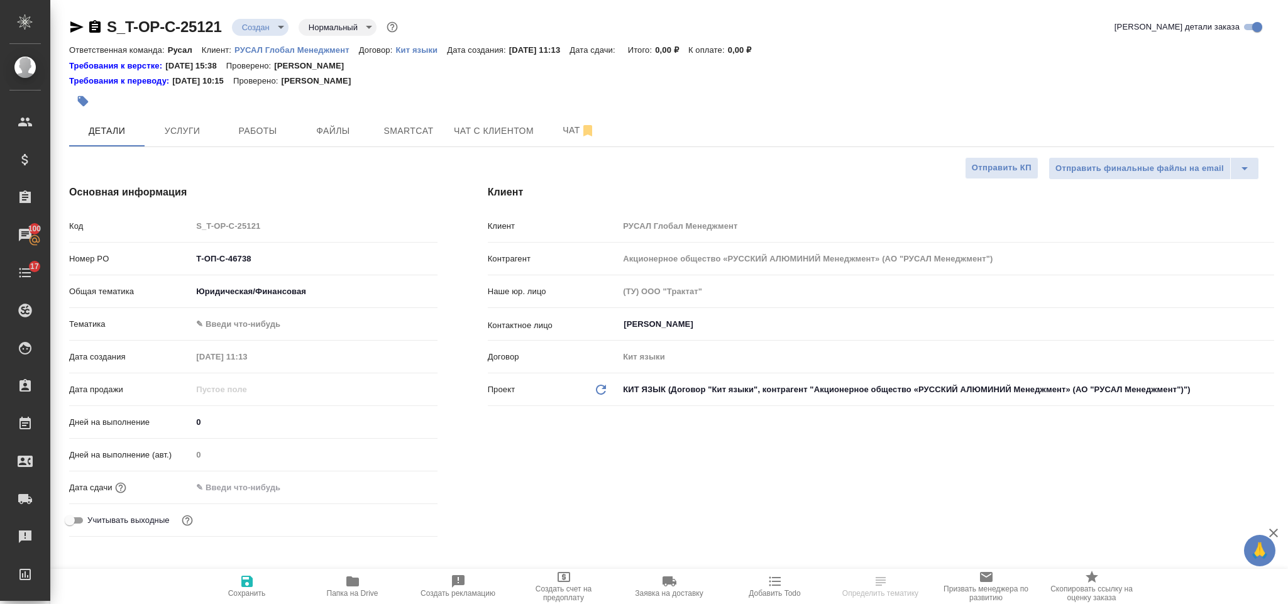
click at [268, 321] on body "🙏 .cls-1 fill:#fff; AWATERA [PERSON_NAME] Спецификации Заказы 100 Чаты 17 Todo …" at bounding box center [644, 302] width 1288 height 604
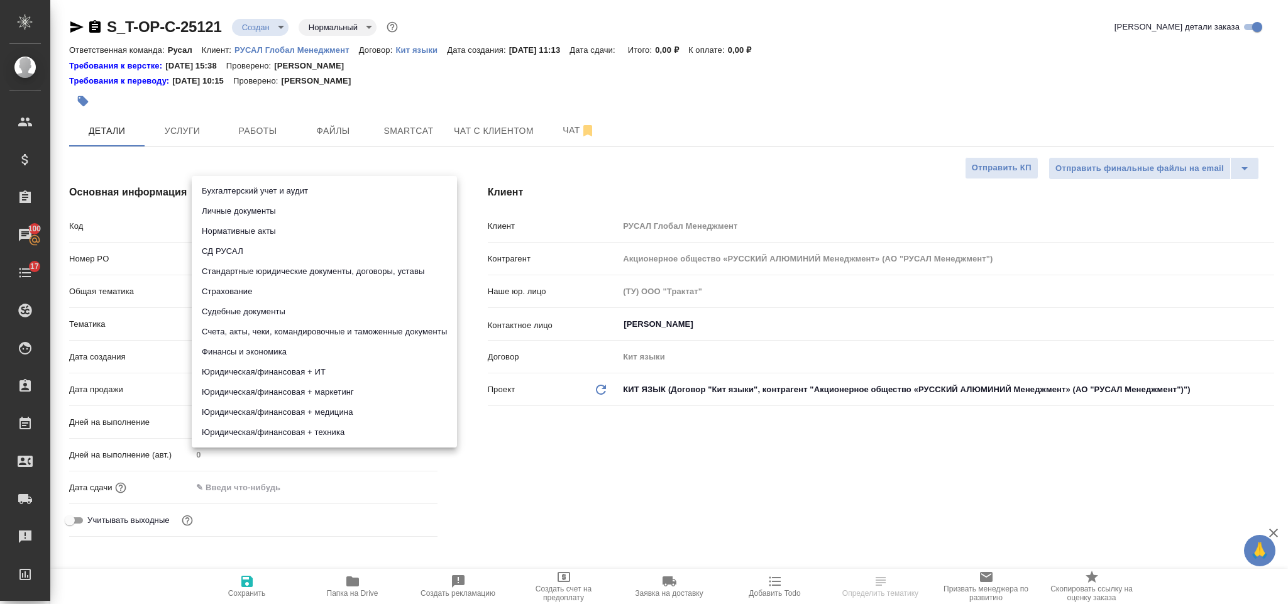
click at [321, 187] on li "Бухгалтерский учет и аудит" at bounding box center [324, 191] width 265 height 20
type input "6149848a2b7be24903fd7a88"
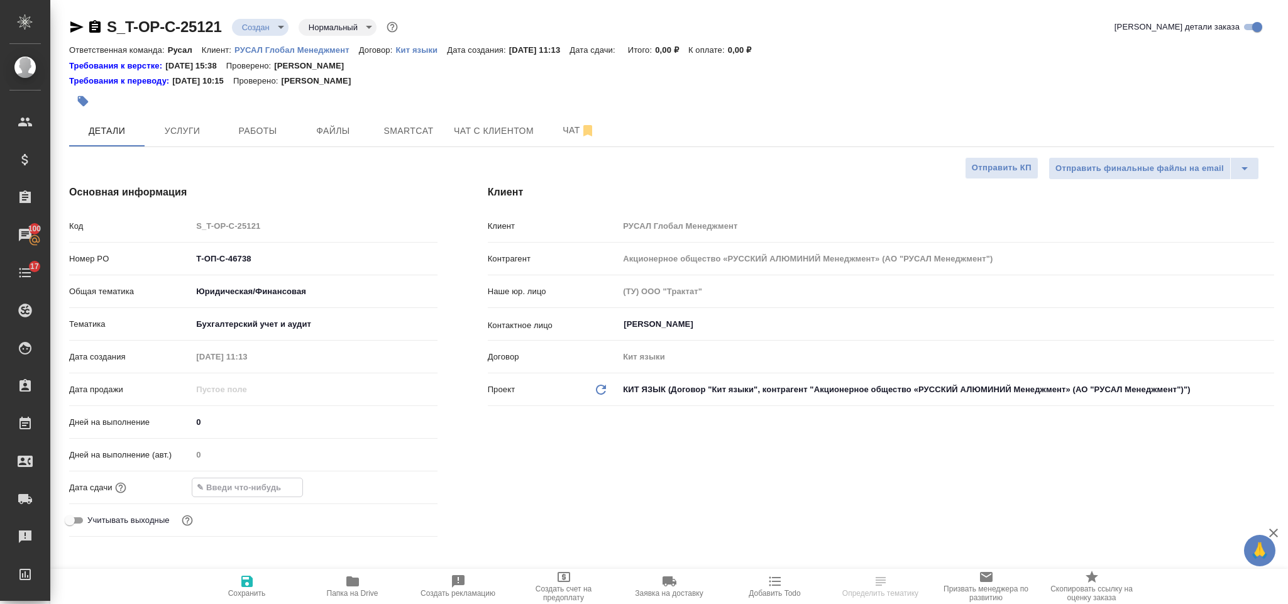
click at [255, 494] on input "text" at bounding box center [247, 487] width 110 height 18
click at [405, 479] on div at bounding box center [314, 487] width 245 height 19
click at [400, 483] on icon "button" at bounding box center [400, 486] width 11 height 13
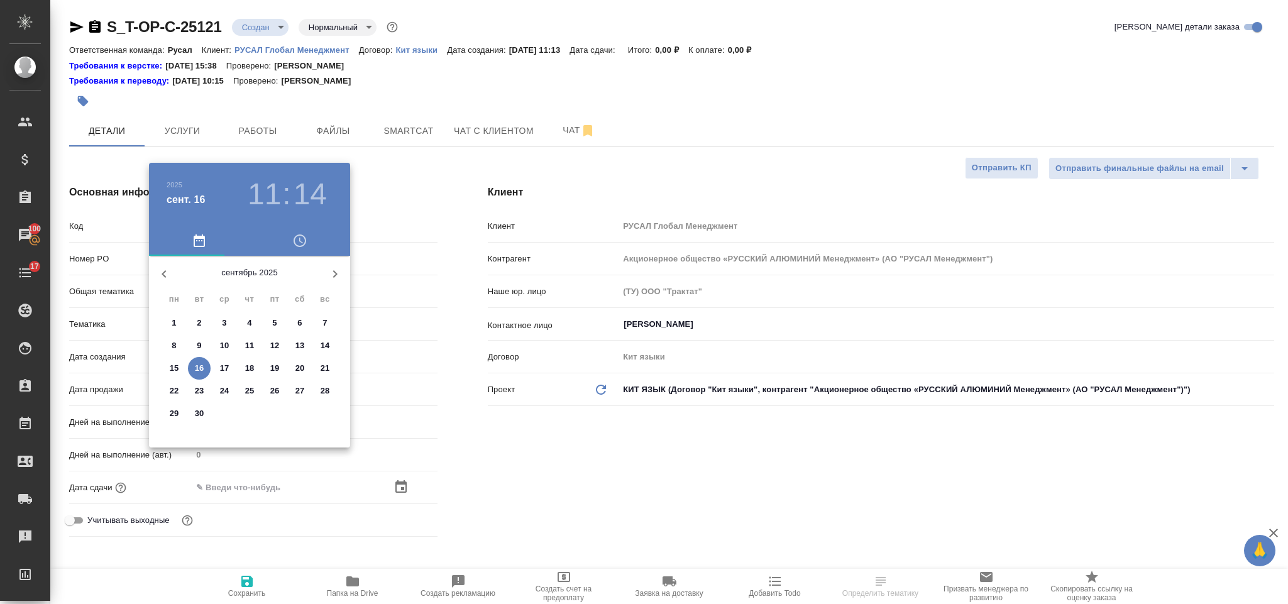
click at [202, 385] on div ".cls-1 fill:#fff; AWATERA [PERSON_NAME] Спецификации Заказы 100 Чаты 17 Todo Пр…" at bounding box center [644, 302] width 1288 height 604
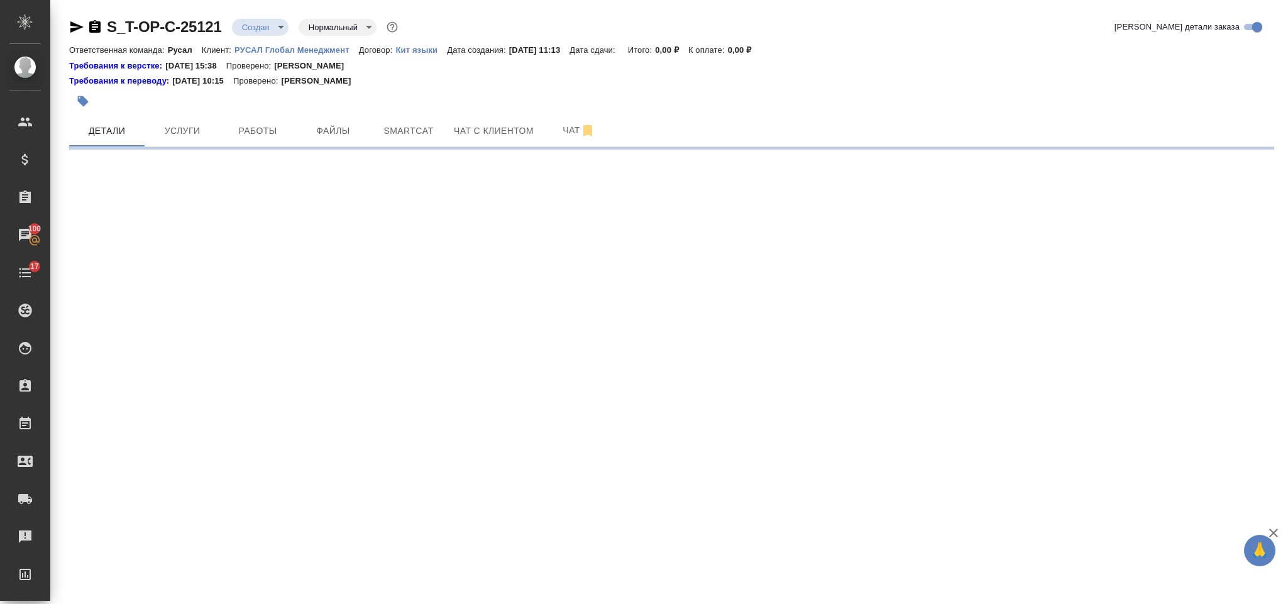
select select "RU"
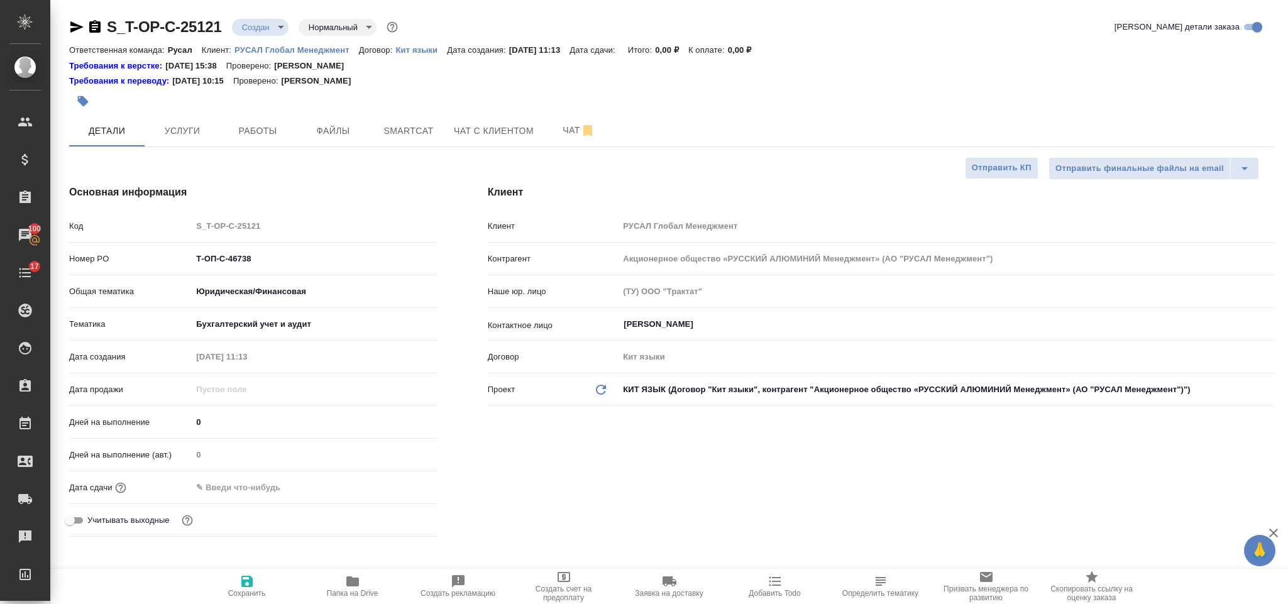
click at [298, 489] on input "text" at bounding box center [247, 487] width 110 height 18
click at [400, 487] on icon "button" at bounding box center [401, 486] width 15 height 15
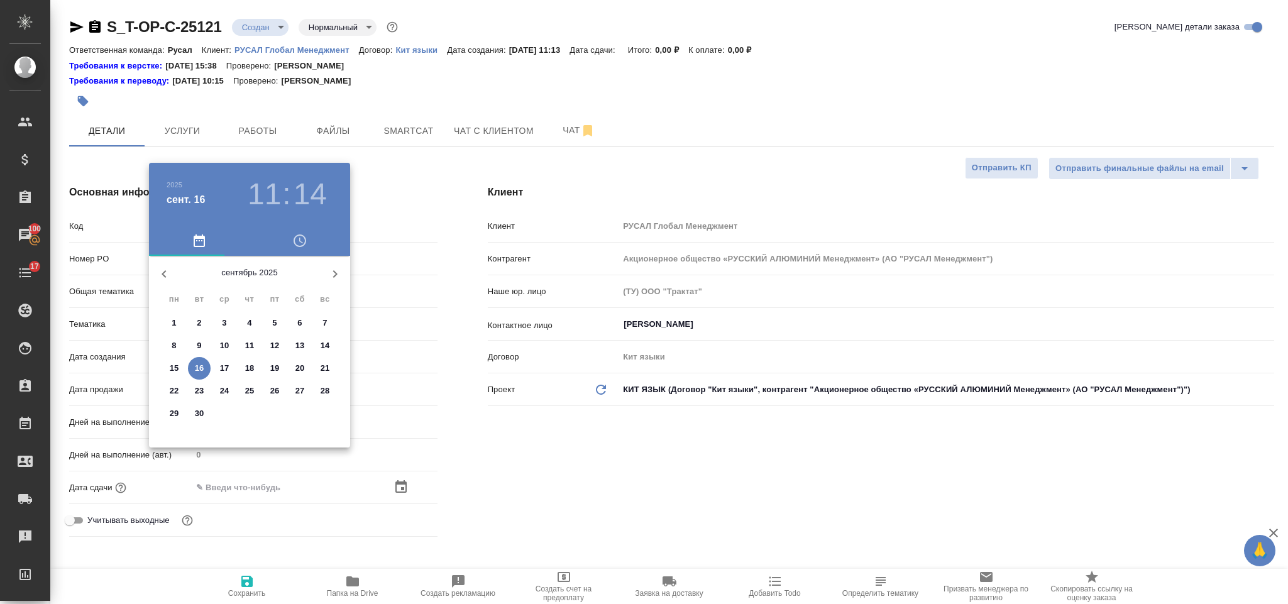
type textarea "x"
click at [200, 388] on p "23" at bounding box center [199, 391] width 9 height 13
type input "[DATE] 11:14"
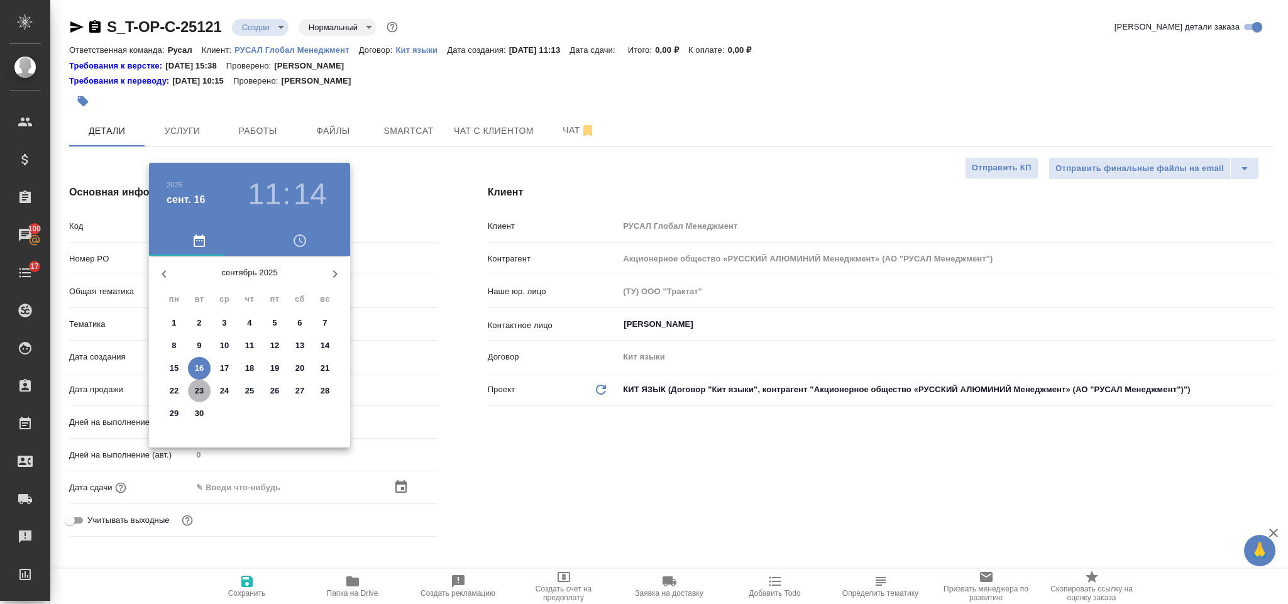
type textarea "x"
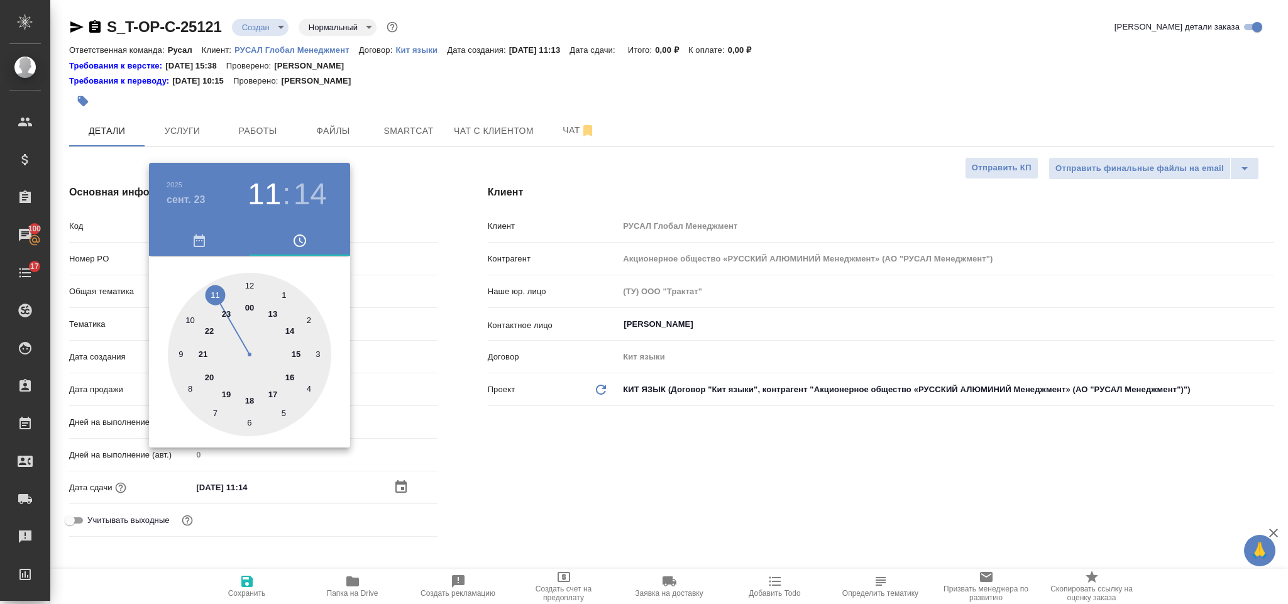
click at [294, 374] on div at bounding box center [249, 354] width 163 height 163
type input "[DATE] 16:14"
type textarea "x"
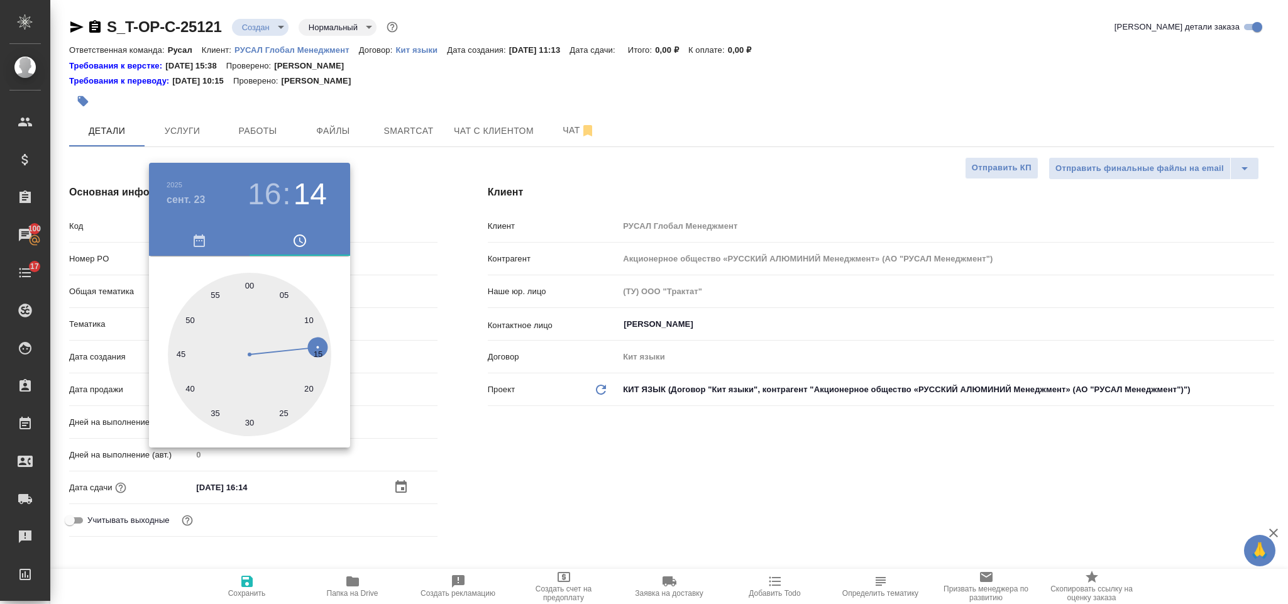
click at [253, 282] on div at bounding box center [249, 354] width 163 height 163
type input "[DATE] 16:01"
type textarea "x"
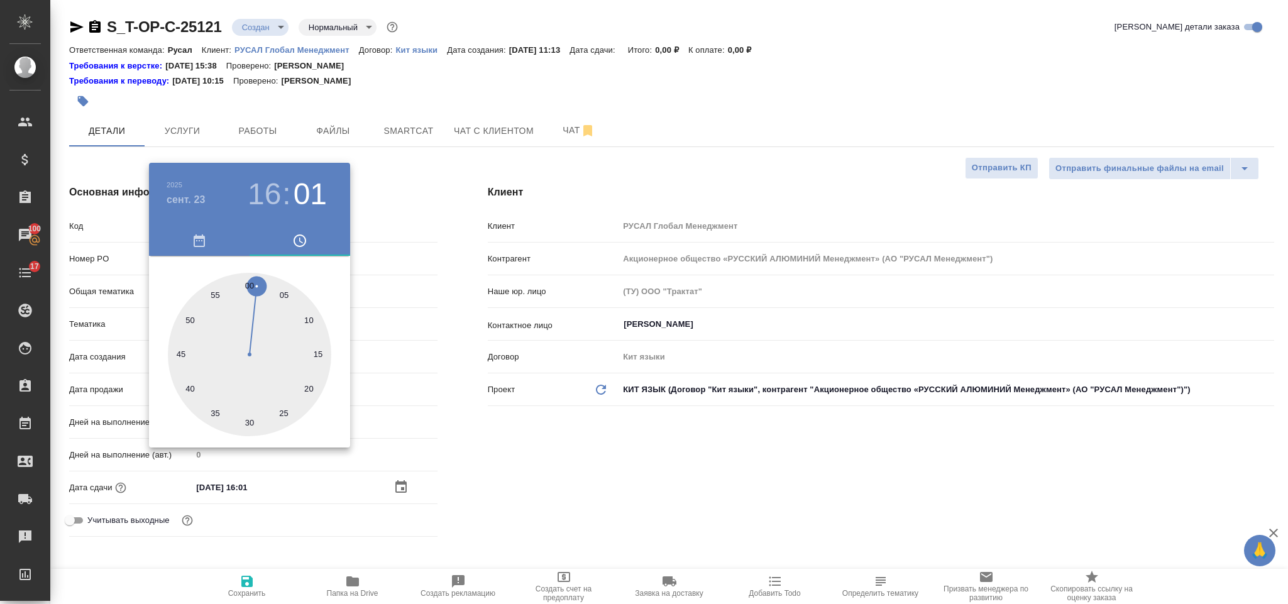
click at [247, 279] on div at bounding box center [249, 354] width 163 height 163
type input "[DATE] 16:00"
type textarea "x"
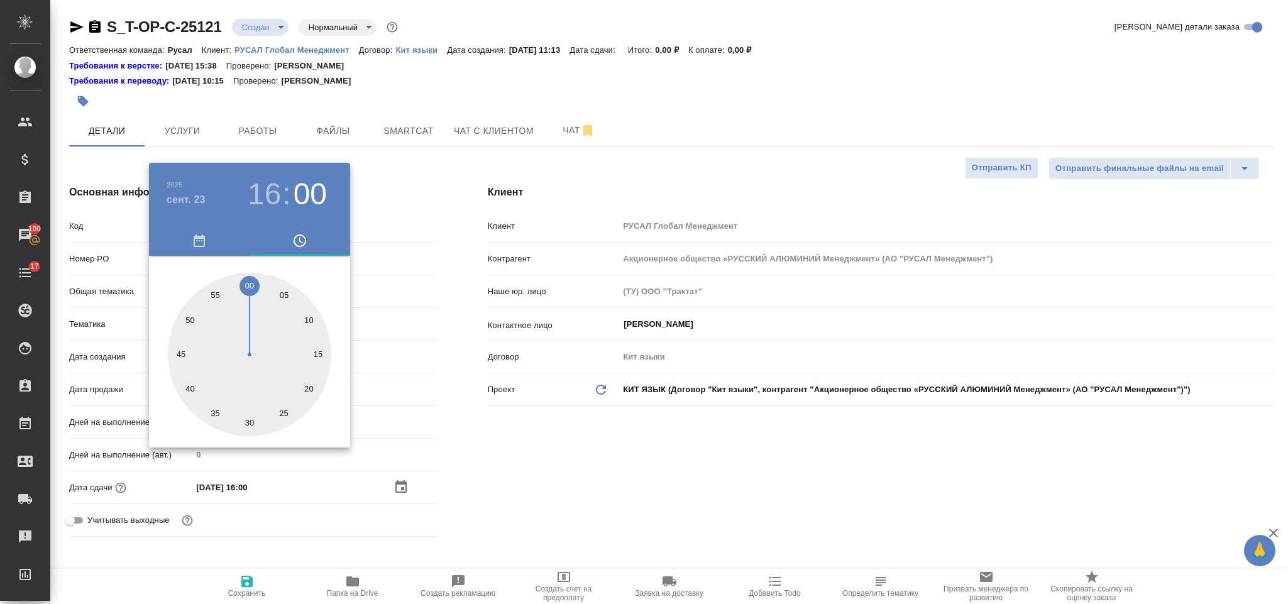
click at [554, 468] on div at bounding box center [644, 302] width 1288 height 604
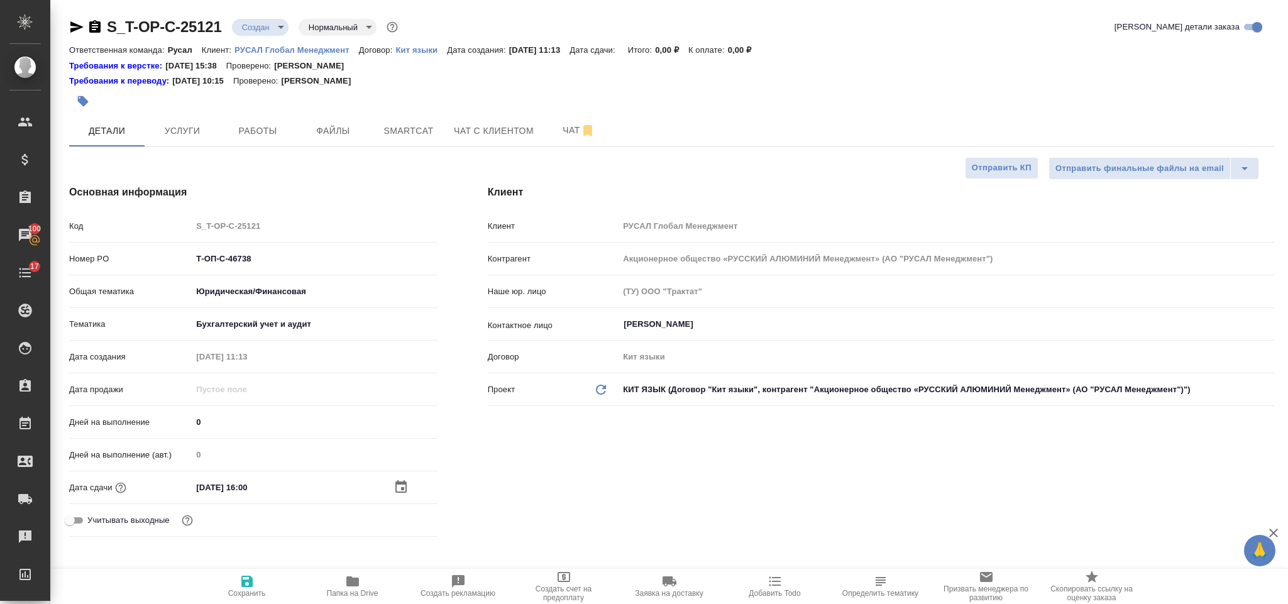
click at [249, 576] on icon "button" at bounding box center [246, 581] width 15 height 15
type textarea "x"
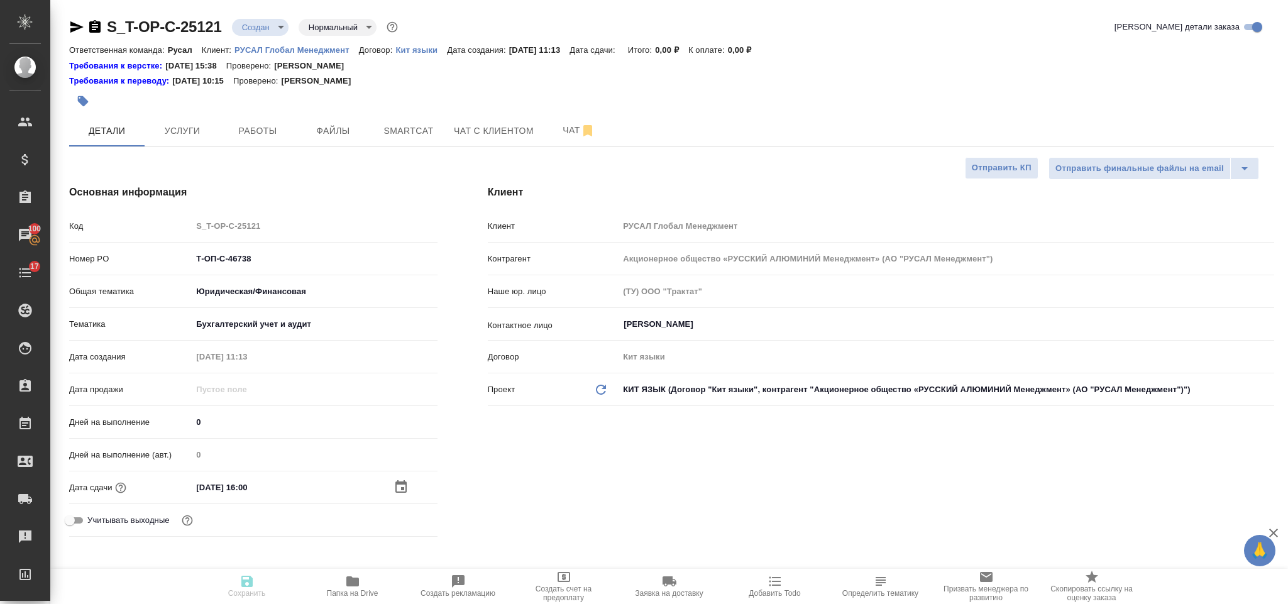
type textarea "x"
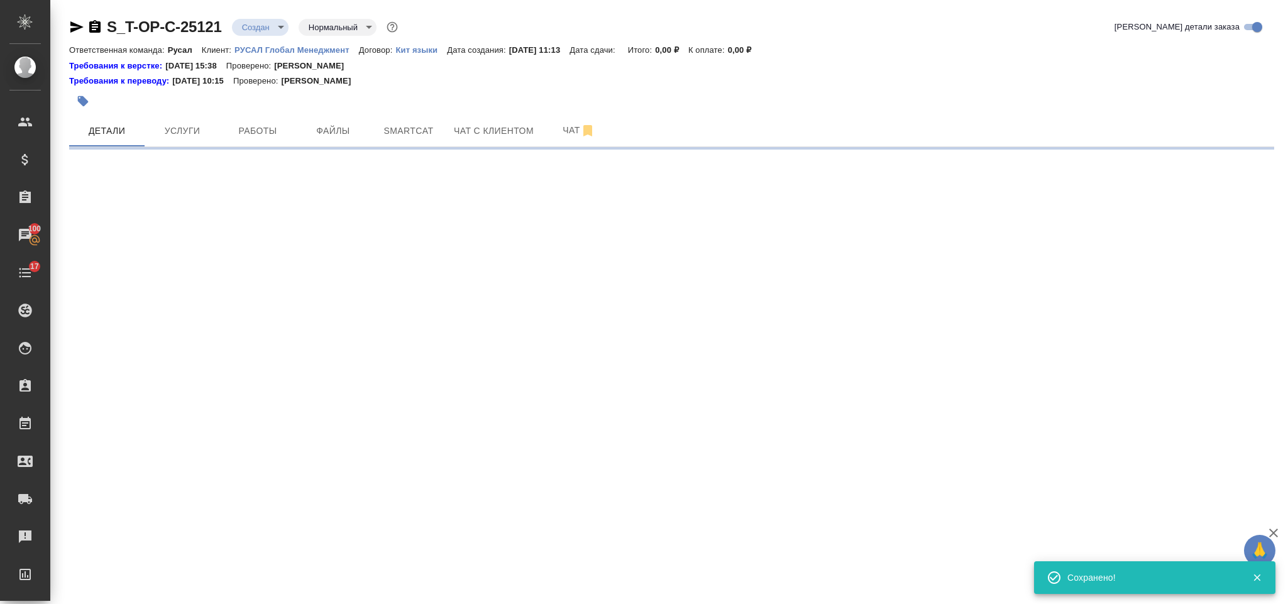
select select "RU"
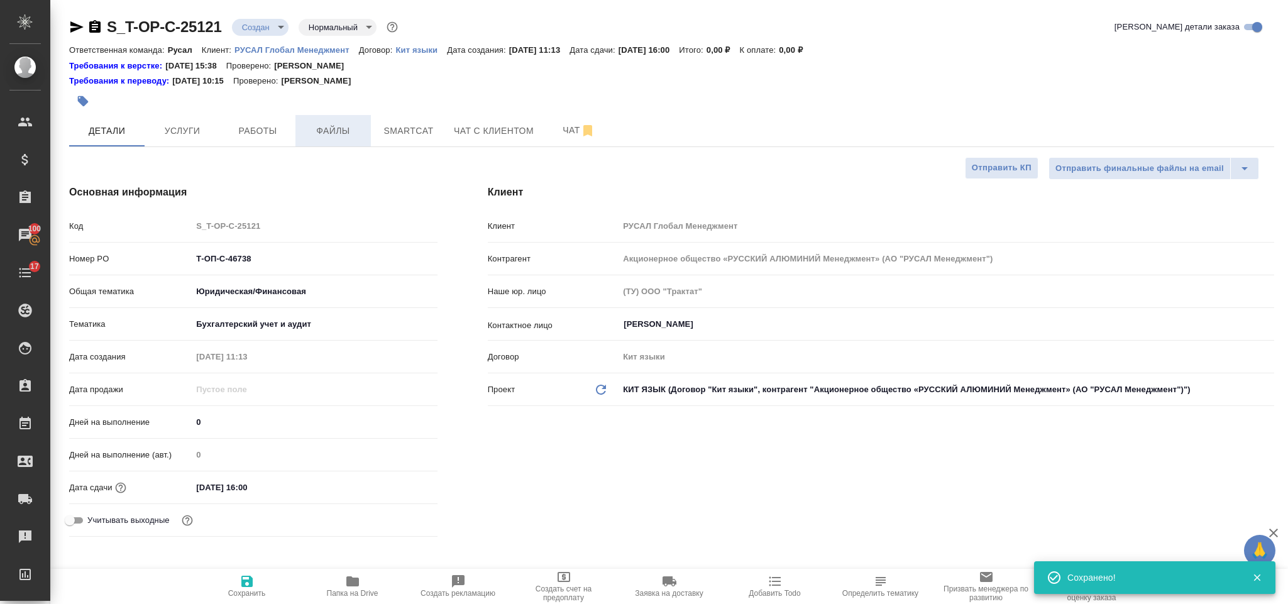
click at [326, 134] on span "Файлы" at bounding box center [333, 131] width 60 height 16
type textarea "x"
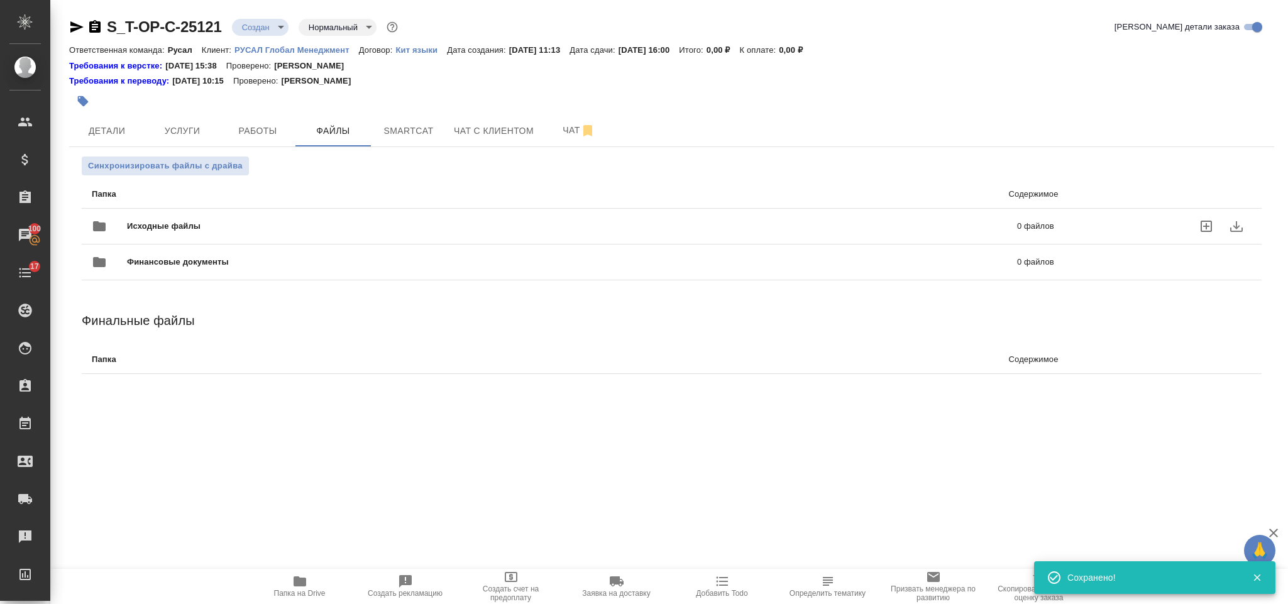
click at [221, 234] on div "Финансовые документы 0 файлов" at bounding box center [573, 261] width 988 height 55
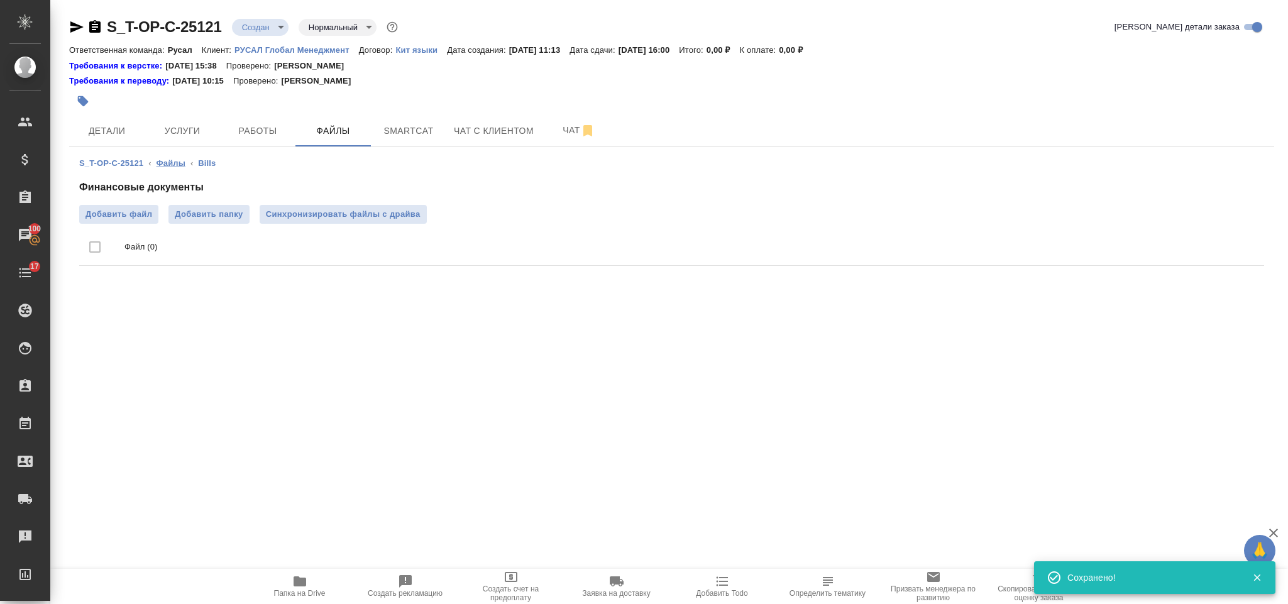
click at [179, 165] on link "Файлы" at bounding box center [171, 162] width 29 height 9
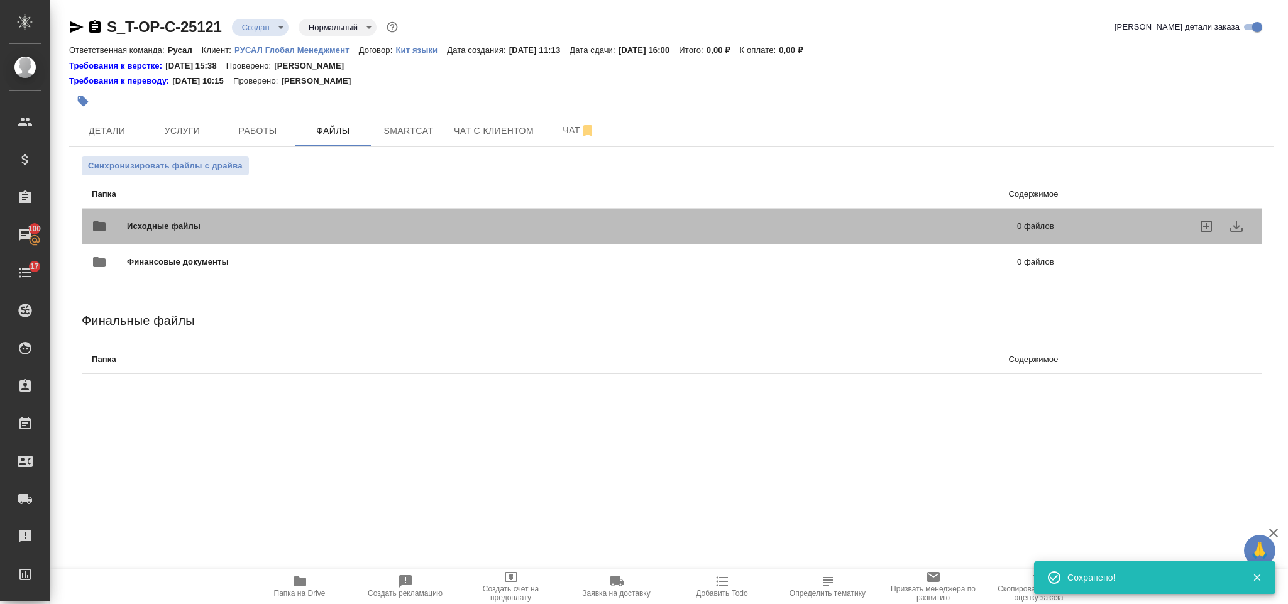
drag, startPoint x: 217, startPoint y: 215, endPoint x: 187, endPoint y: 227, distance: 31.9
click at [217, 215] on div "Исходные файлы 0 файлов" at bounding box center [573, 226] width 962 height 30
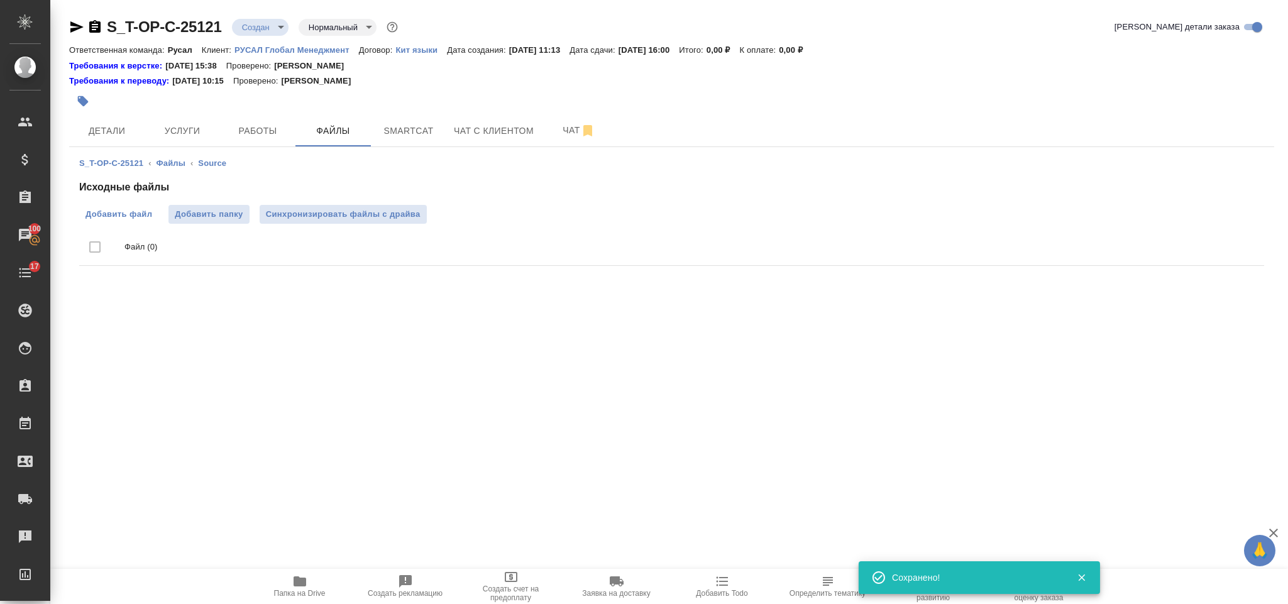
click at [115, 208] on span "Добавить файл" at bounding box center [118, 214] width 67 height 13
click at [0, 0] on input "Добавить файл" at bounding box center [0, 0] width 0 height 0
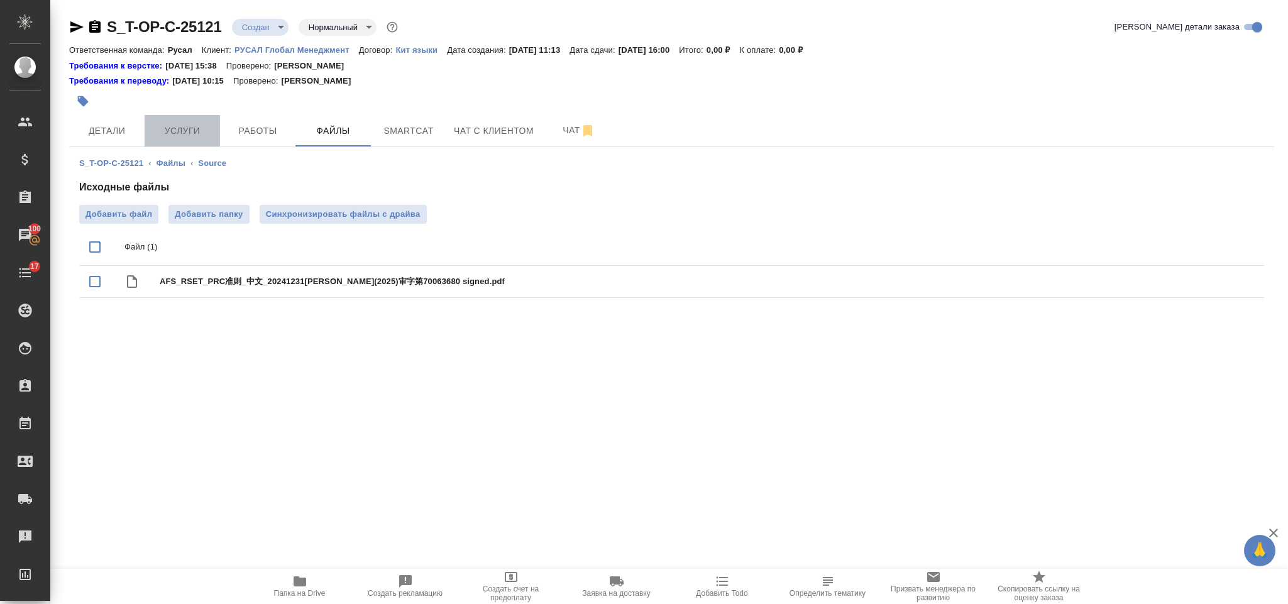
click at [206, 116] on button "Услуги" at bounding box center [182, 130] width 75 height 31
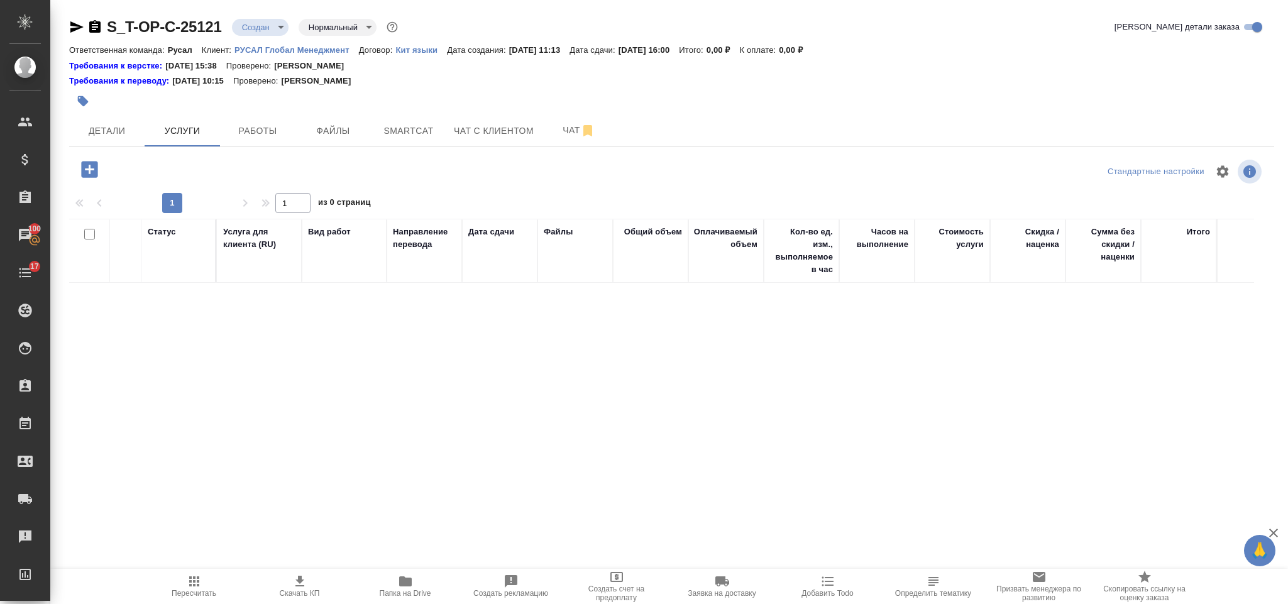
click at [92, 164] on icon "button" at bounding box center [89, 169] width 16 height 16
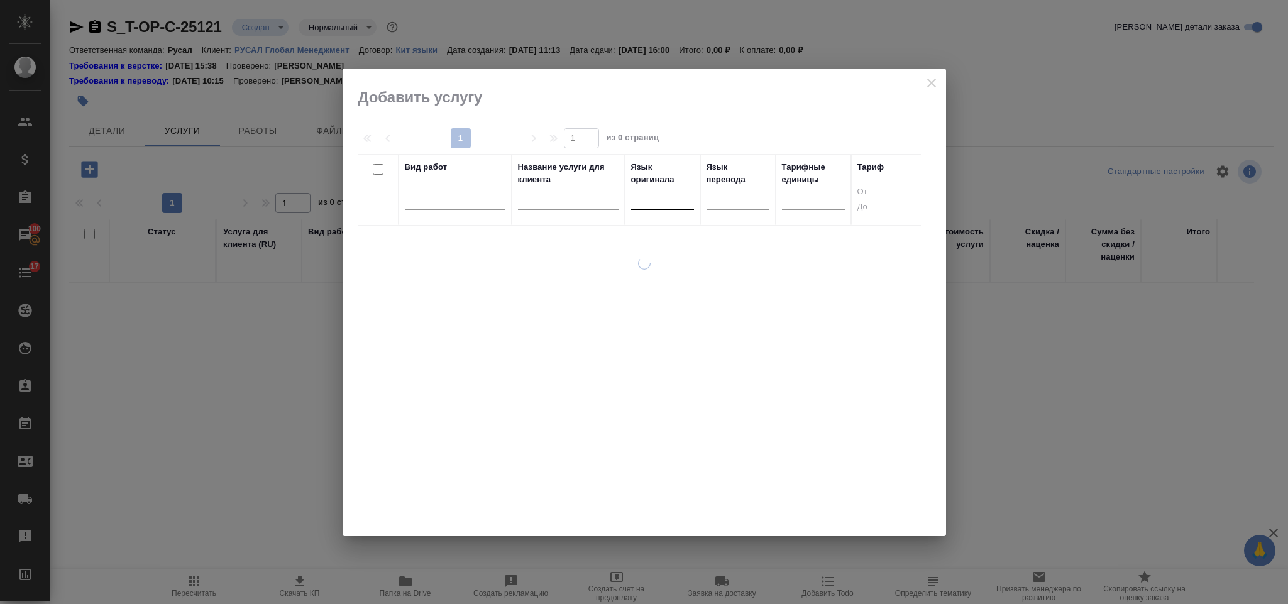
click at [649, 202] on div at bounding box center [662, 197] width 63 height 18
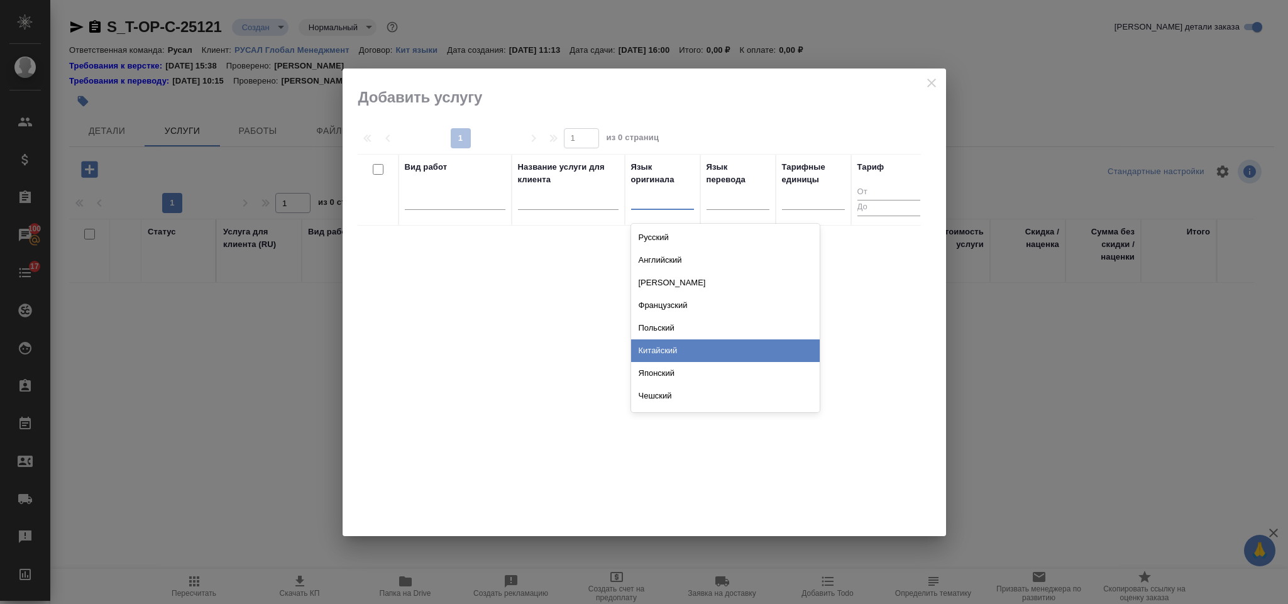
click at [698, 345] on div "Китайский" at bounding box center [725, 350] width 189 height 23
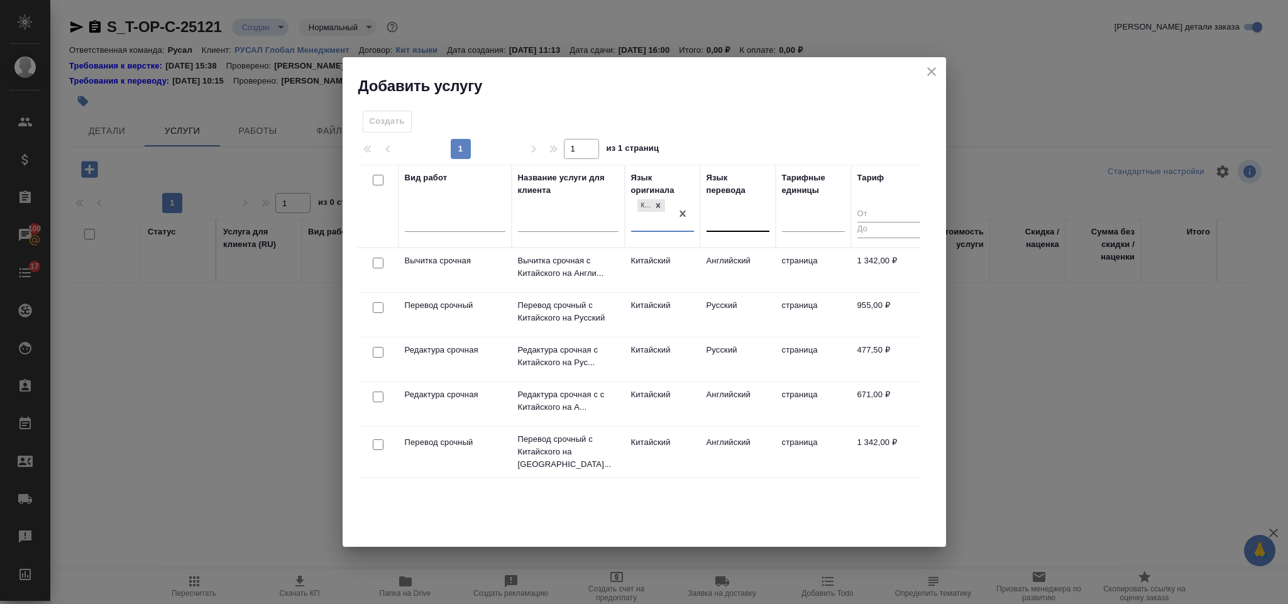
click at [734, 223] on div at bounding box center [738, 219] width 63 height 18
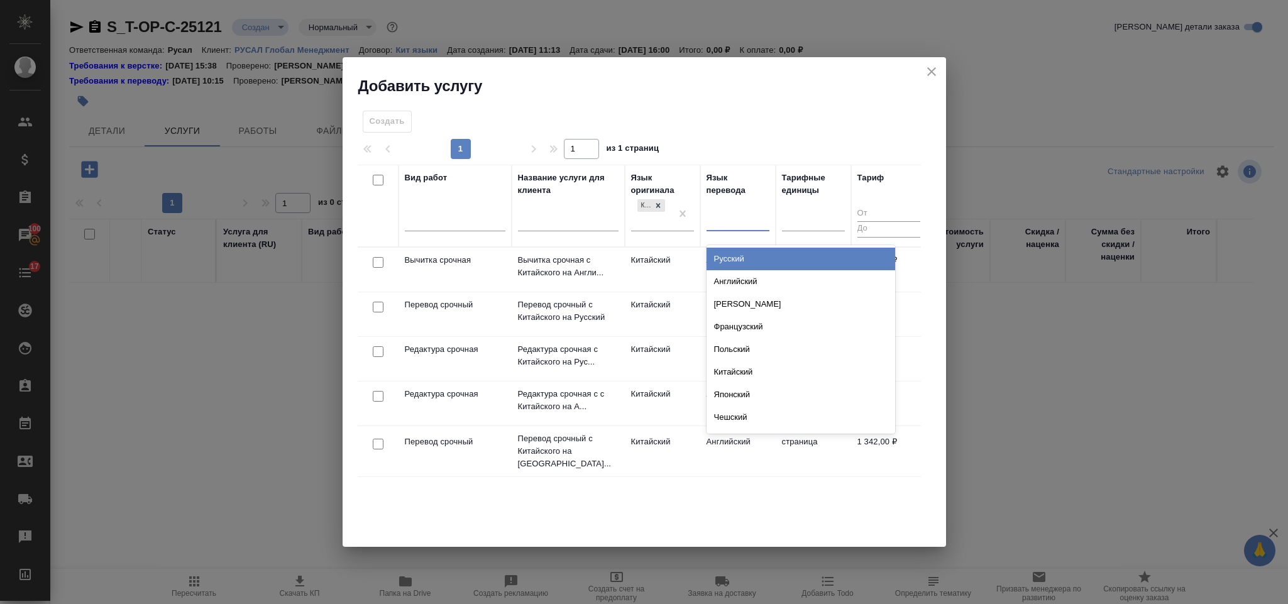
click at [751, 263] on div "Русский" at bounding box center [801, 259] width 189 height 23
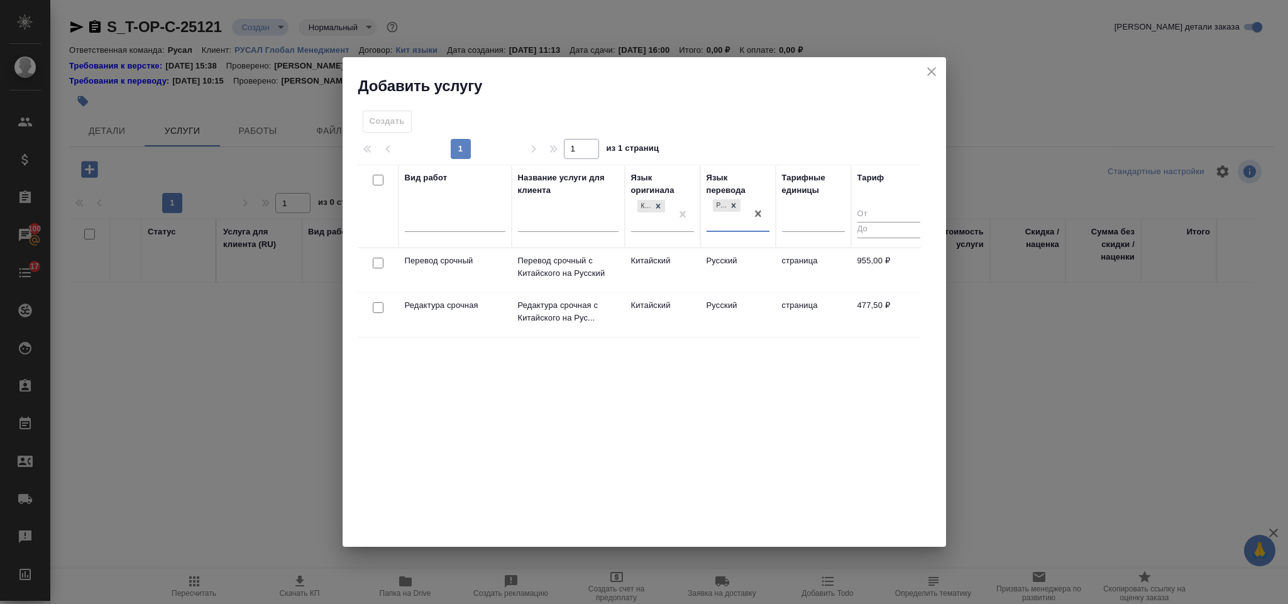
click at [378, 259] on input "checkbox" at bounding box center [378, 263] width 11 height 11
checkbox input "true"
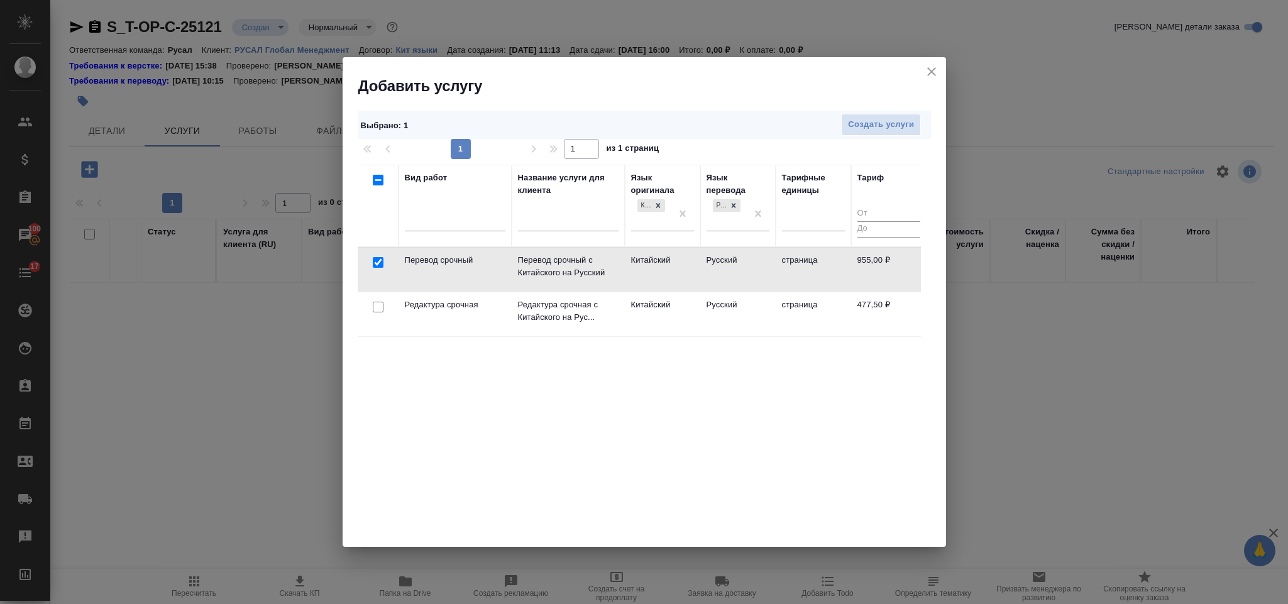
click at [383, 305] on div at bounding box center [378, 308] width 28 height 18
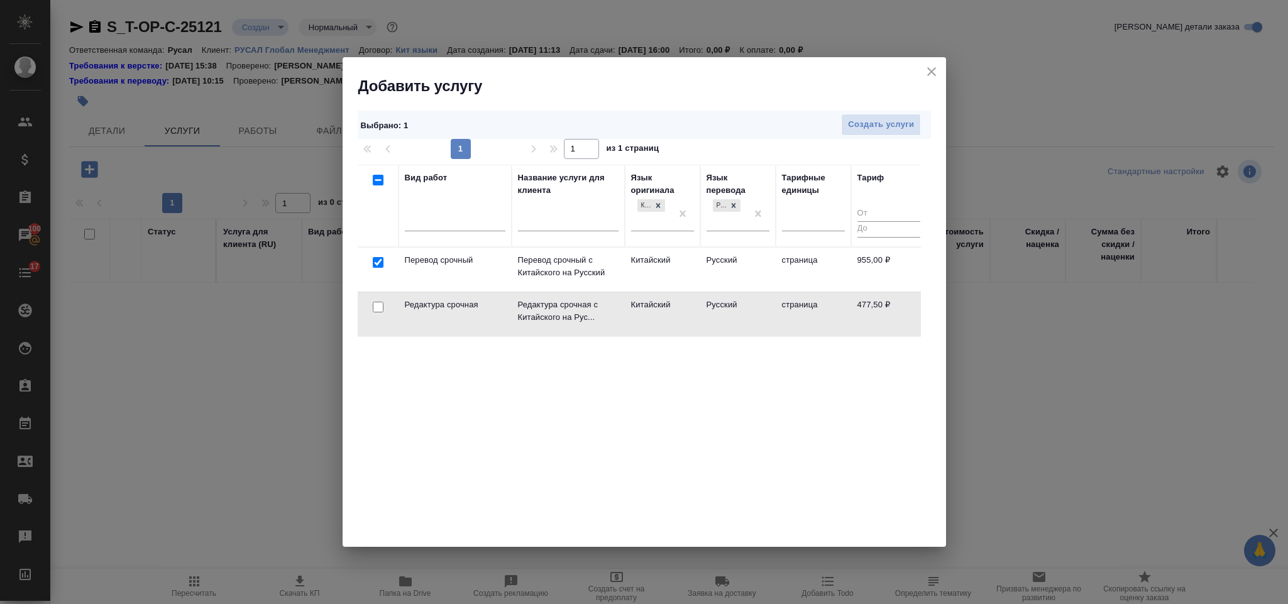
click at [380, 309] on input "checkbox" at bounding box center [378, 307] width 11 height 11
checkbox input "true"
click at [858, 125] on span "Создать услуги" at bounding box center [881, 125] width 66 height 14
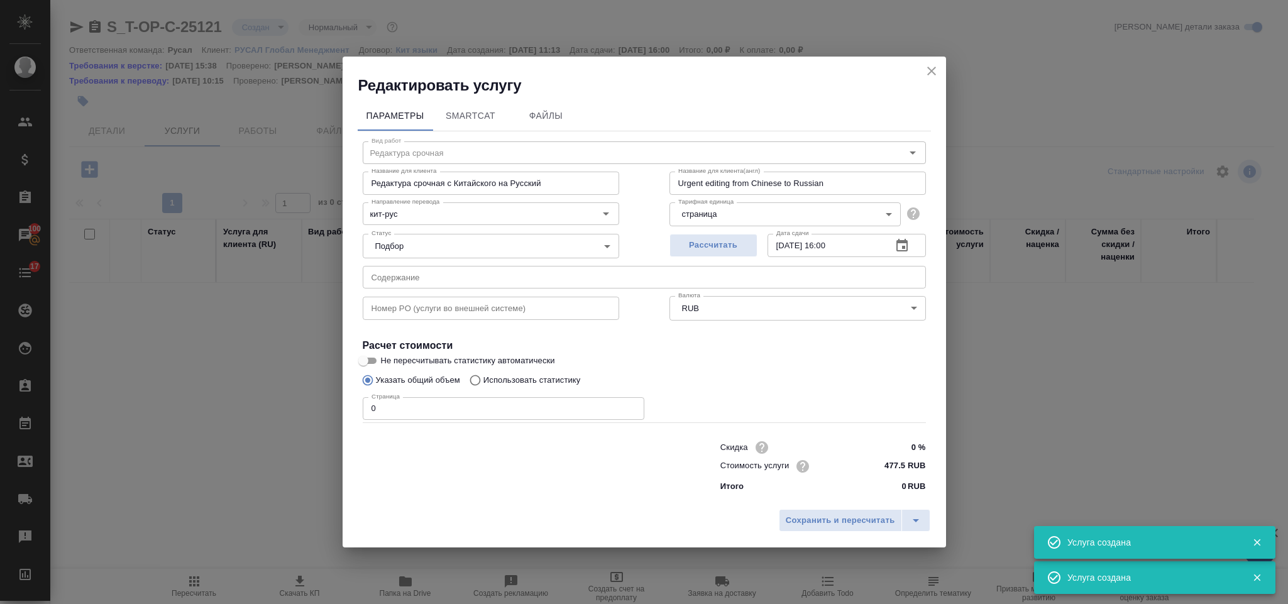
click at [477, 266] on input "text" at bounding box center [644, 277] width 563 height 23
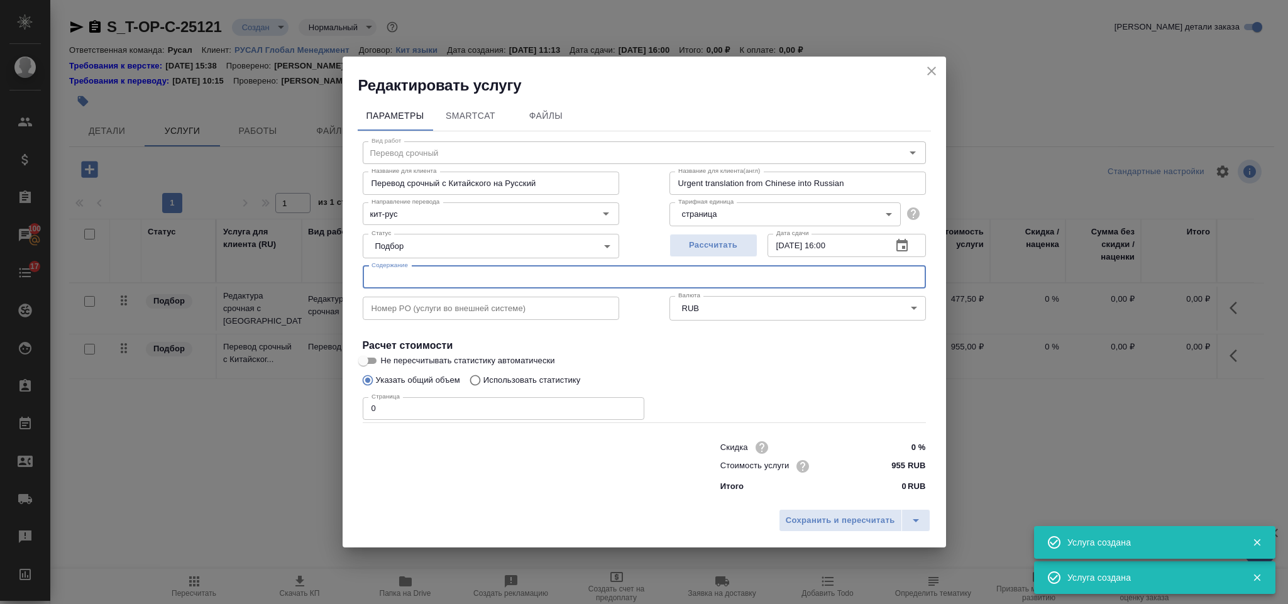
type input "Перевод срочный"
type input "Перевод срочный с Китайского на Русский"
type input "Urgent translation from Chinese into Russian"
type input "955 RUB"
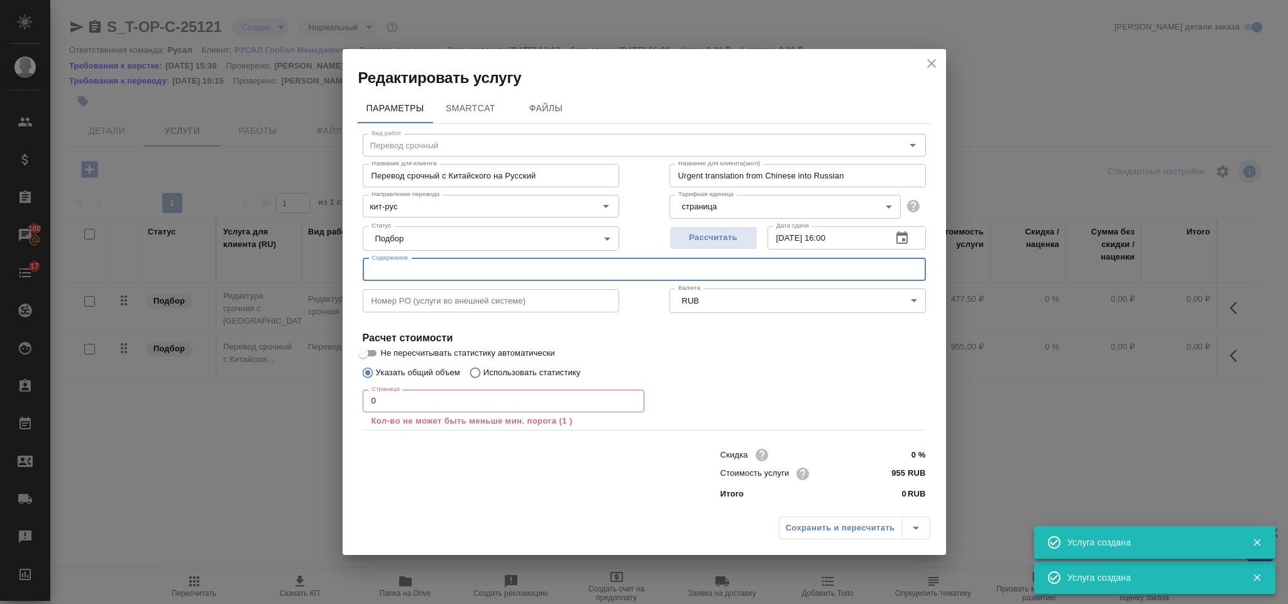
paste input "AFS_RSET_PRC准则_中文_20241231安永华明(2025)审字第70063680 signed"
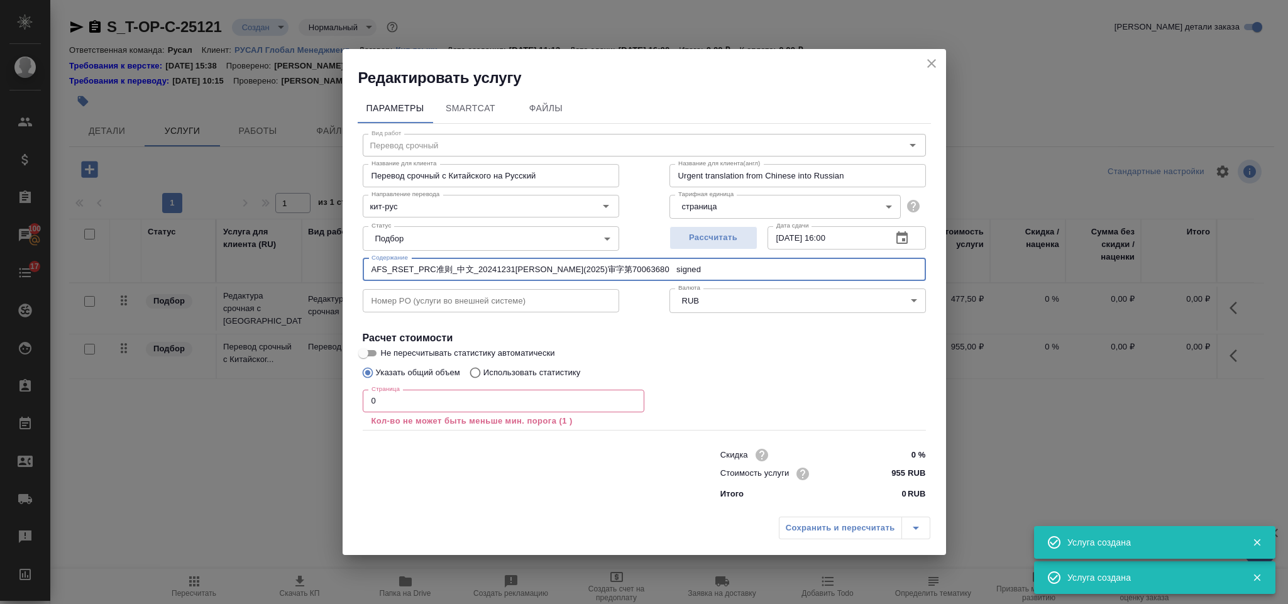
type input "AFS_RSET_PRC准则_中文_20241231安永华明(2025)审字第70063680 signed"
click at [434, 394] on input "0" at bounding box center [504, 401] width 282 height 23
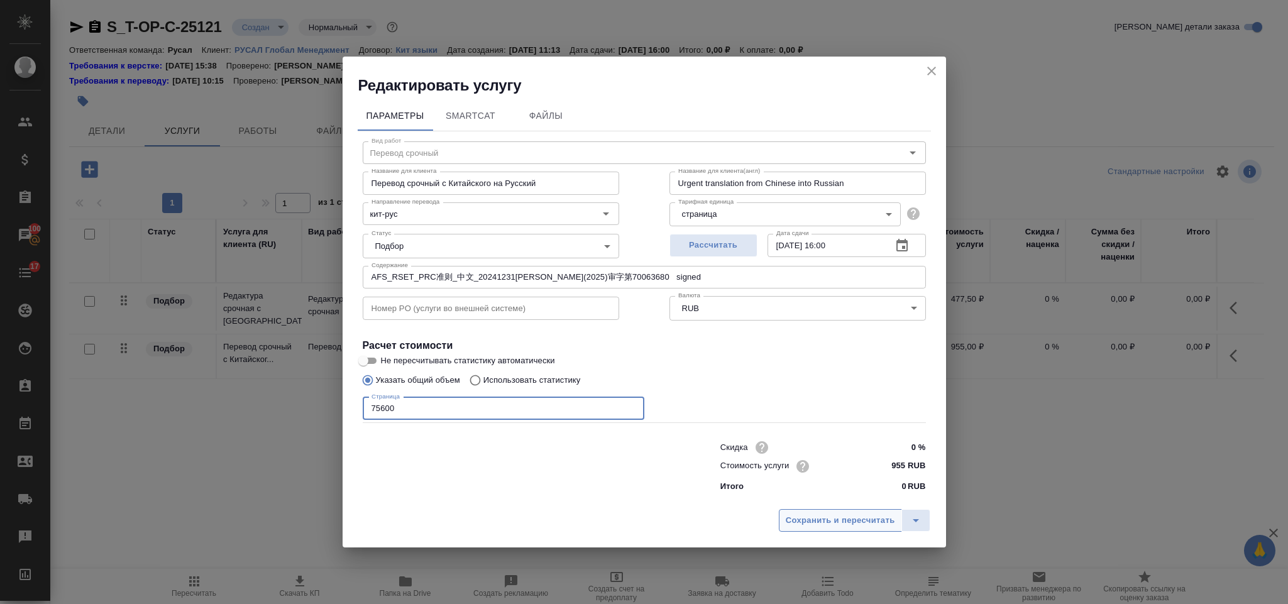
type input "75600"
click at [803, 510] on button "Сохранить и пересчитать" at bounding box center [840, 520] width 123 height 23
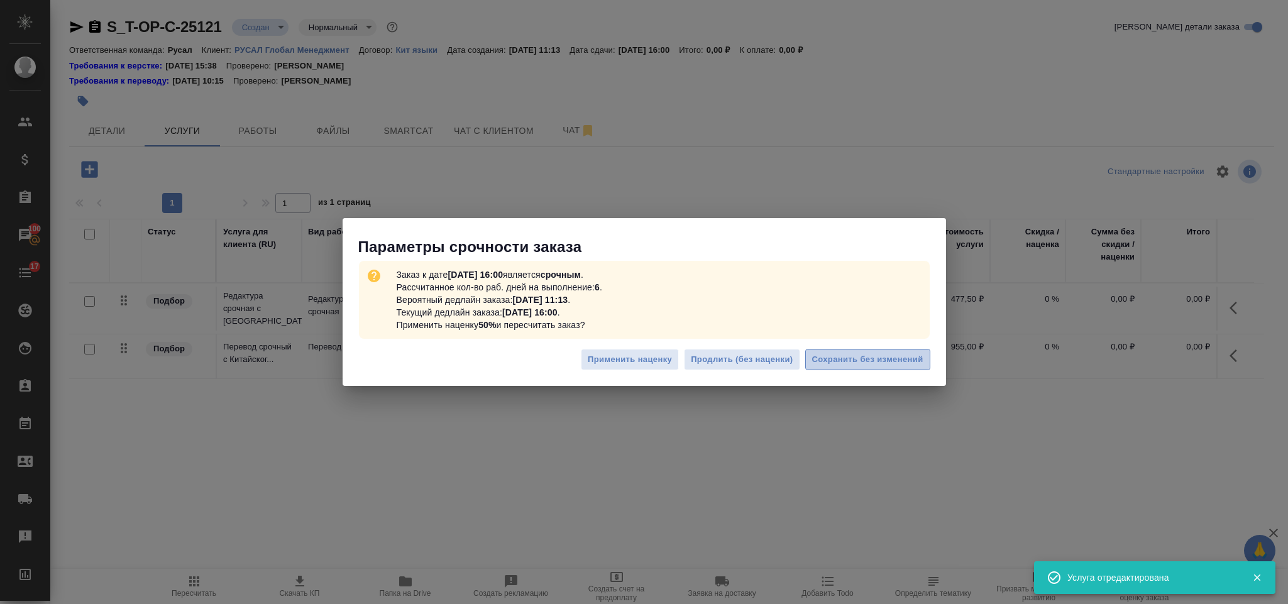
click at [864, 360] on span "Сохранить без изменений" at bounding box center [867, 360] width 111 height 14
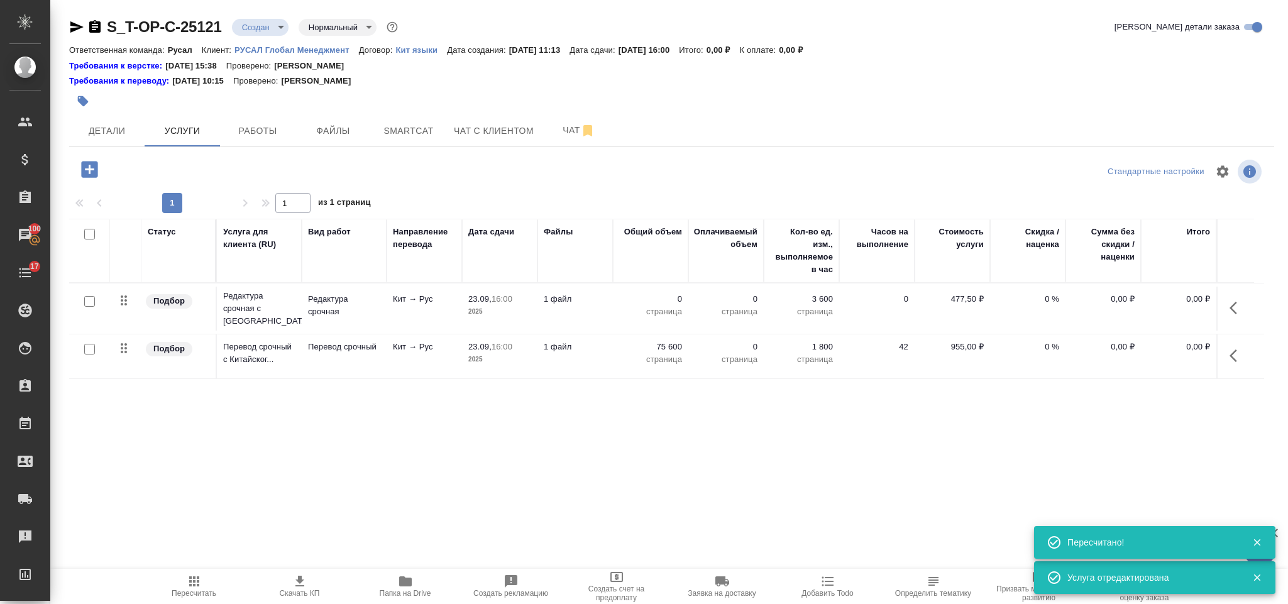
type input "urgent"
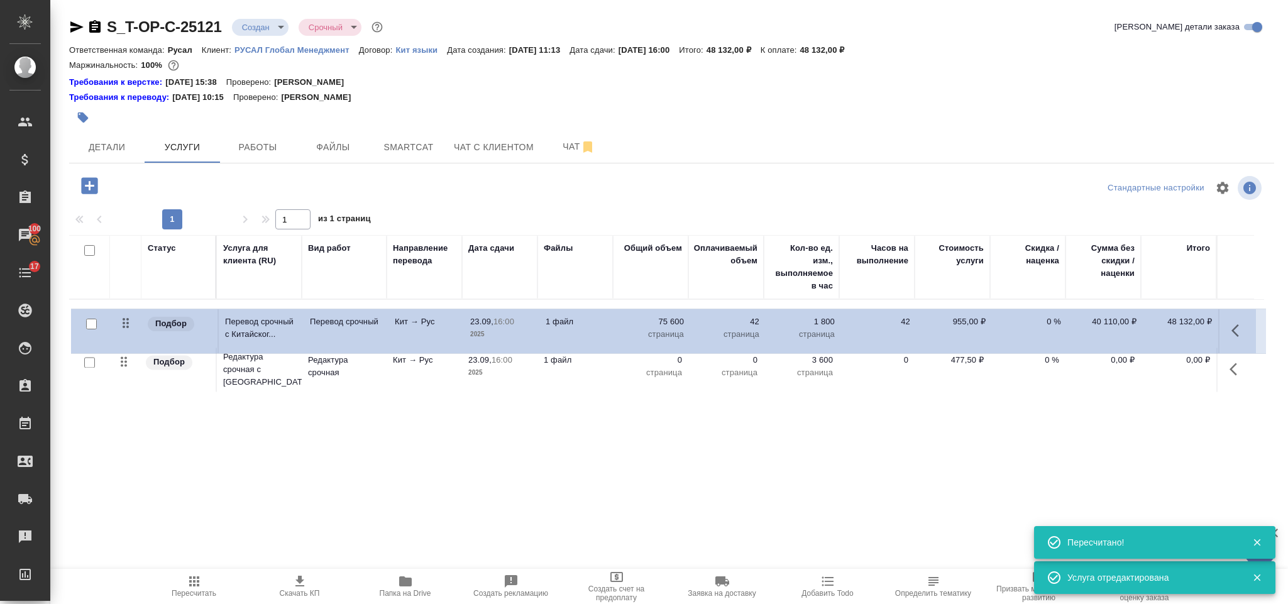
drag, startPoint x: 123, startPoint y: 370, endPoint x: 124, endPoint y: 323, distance: 47.2
click at [124, 323] on table "Статус Услуга для клиента (RU) Вид работ Направление перевода Дата сдачи Файлы …" at bounding box center [666, 315] width 1195 height 160
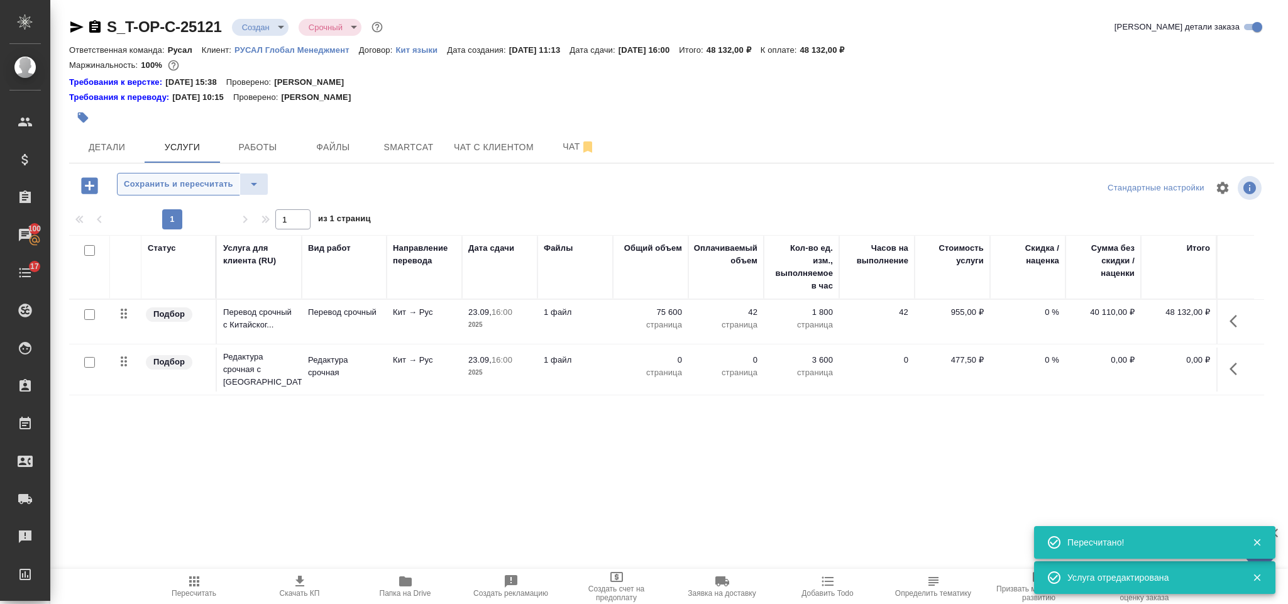
click at [180, 187] on span "Сохранить и пересчитать" at bounding box center [178, 184] width 109 height 14
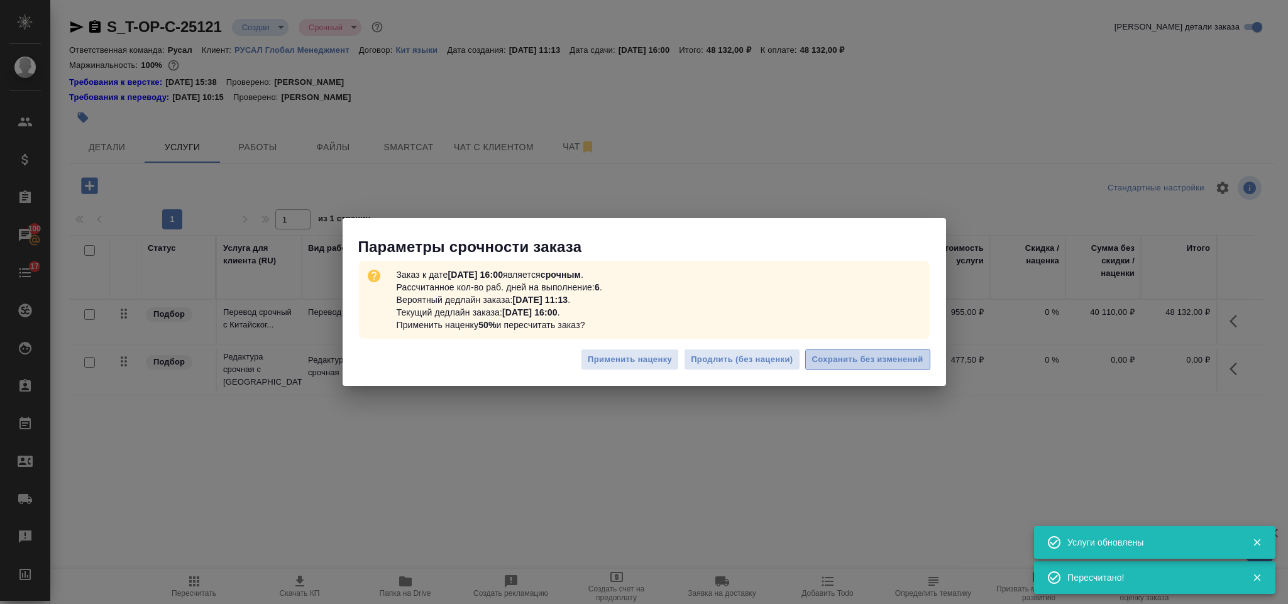
click at [911, 370] on button "Сохранить без изменений" at bounding box center [867, 360] width 125 height 22
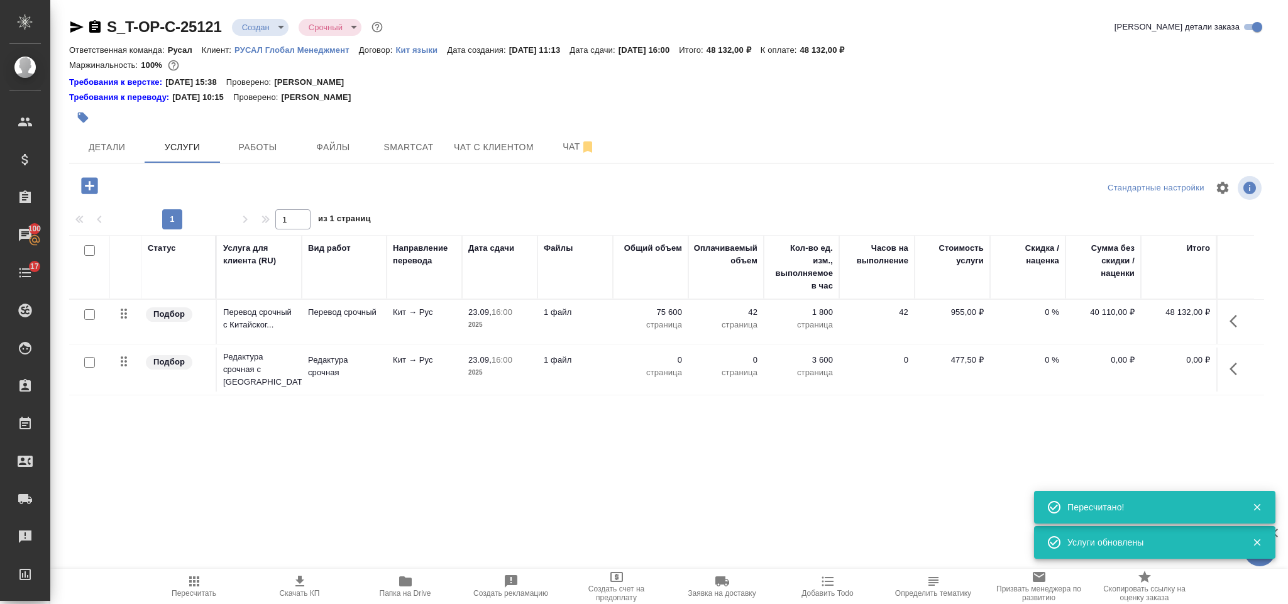
click at [1234, 370] on icon "button" at bounding box center [1237, 368] width 15 height 15
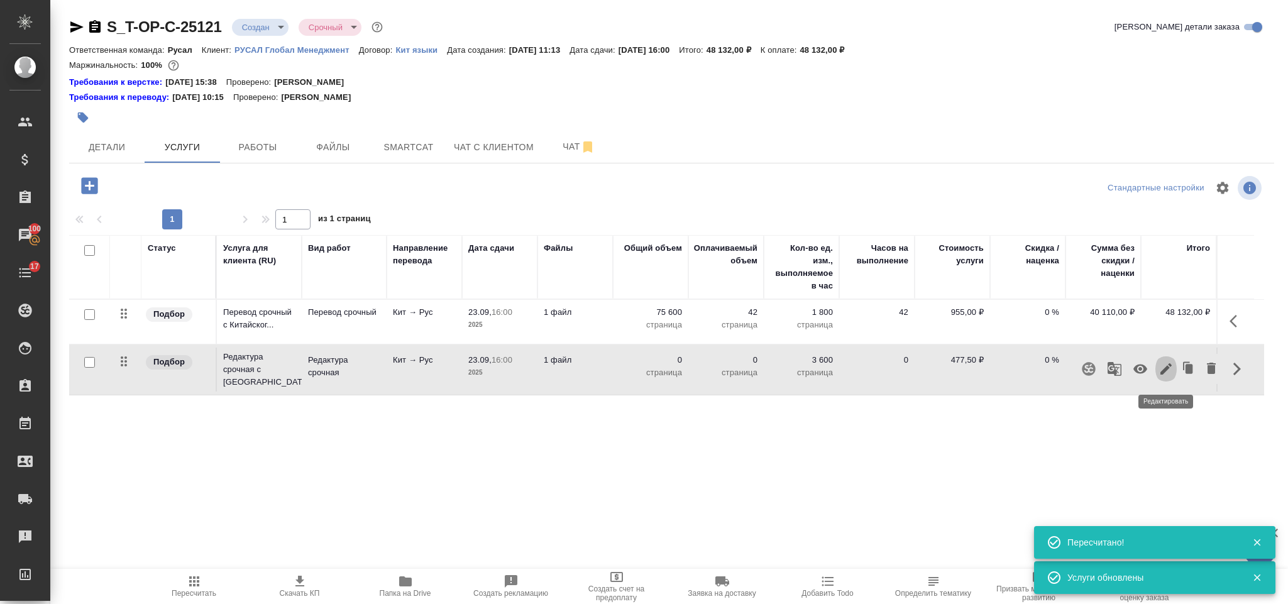
click at [1168, 377] on icon "button" at bounding box center [1166, 368] width 15 height 15
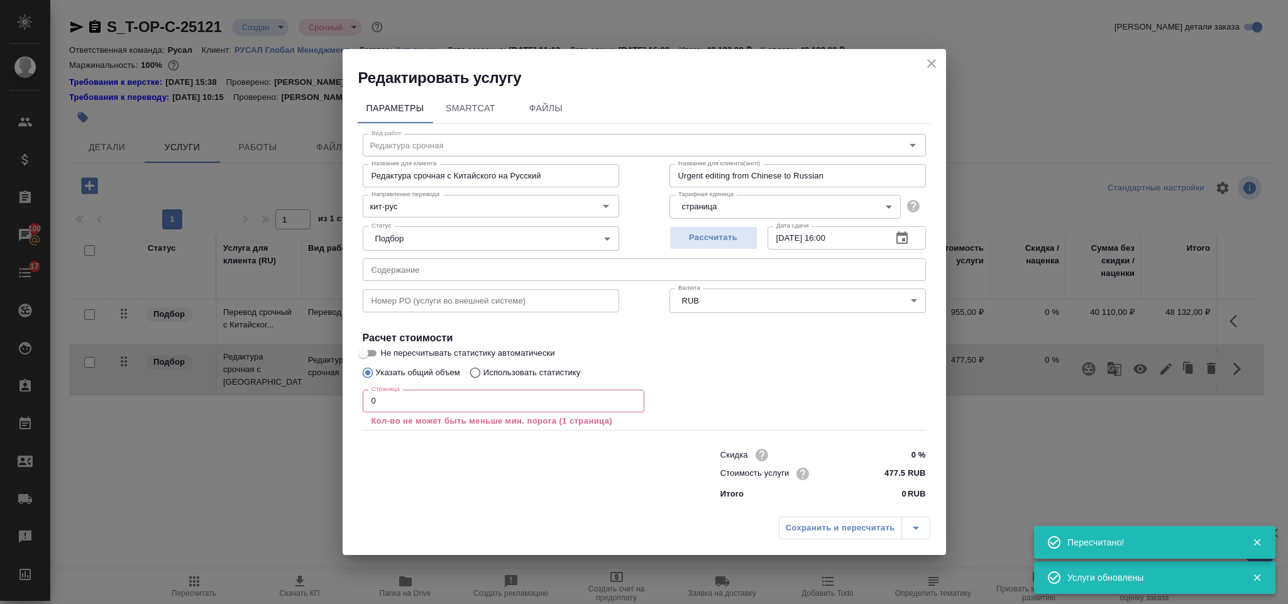
click at [390, 407] on input "0" at bounding box center [504, 401] width 282 height 23
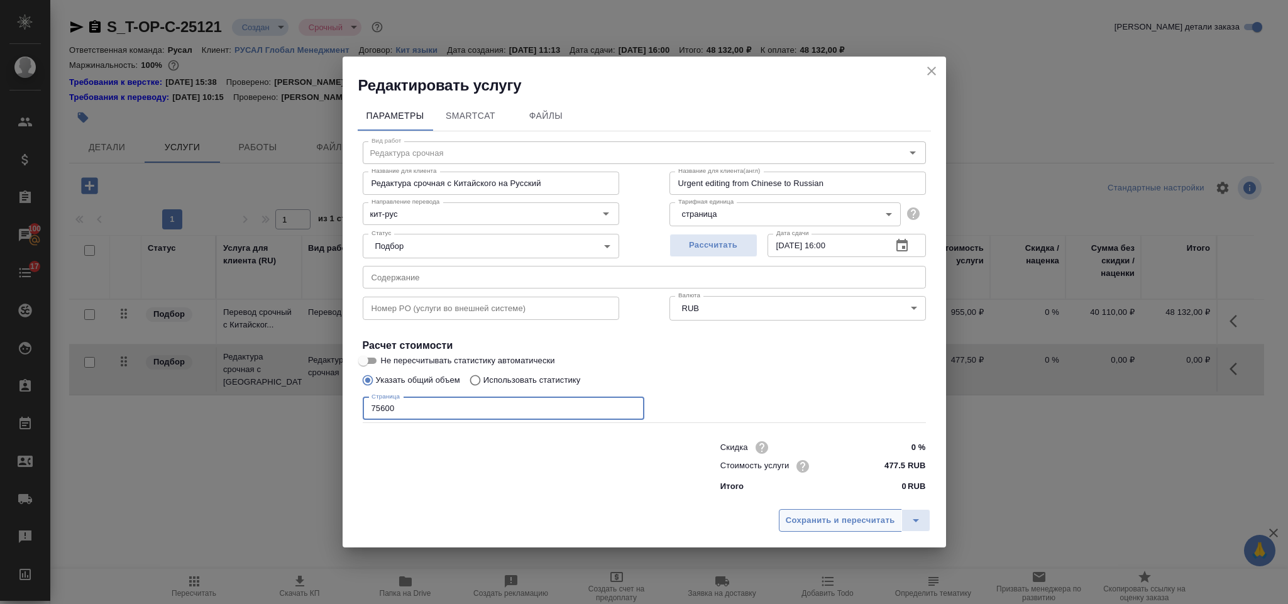
type input "75600"
click at [800, 512] on button "Сохранить и пересчитать" at bounding box center [840, 520] width 123 height 23
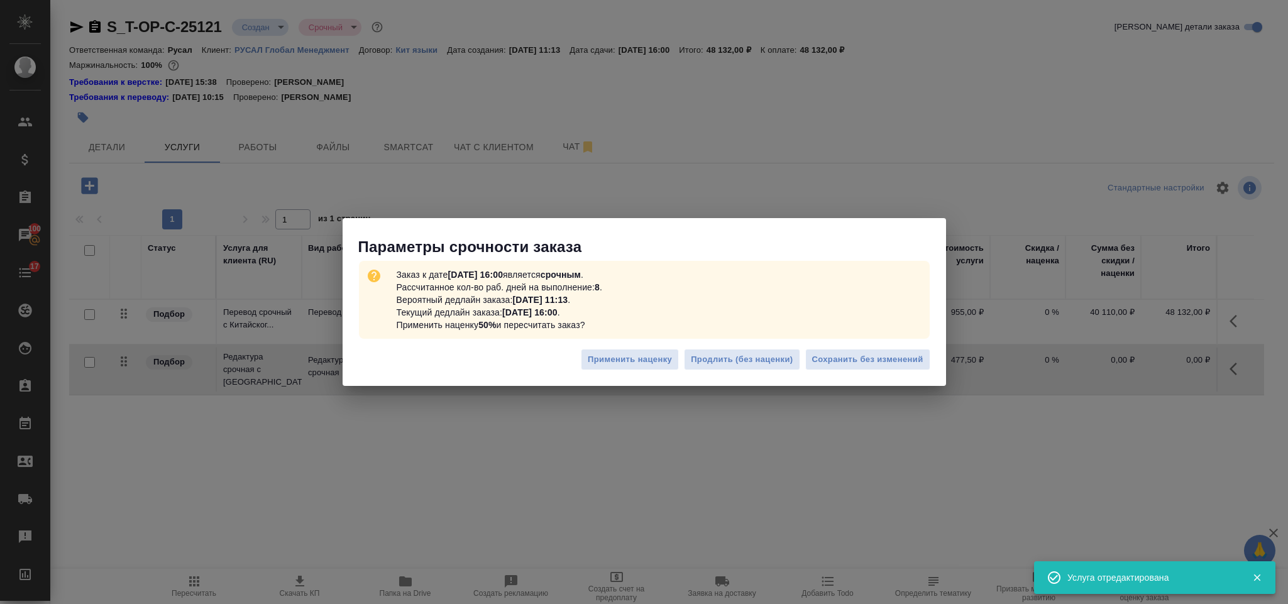
click at [872, 374] on div "Применить наценку Продлить (без наценки) Сохранить без изменений" at bounding box center [644, 365] width 603 height 44
click at [869, 368] on button "Сохранить без изменений" at bounding box center [867, 360] width 125 height 22
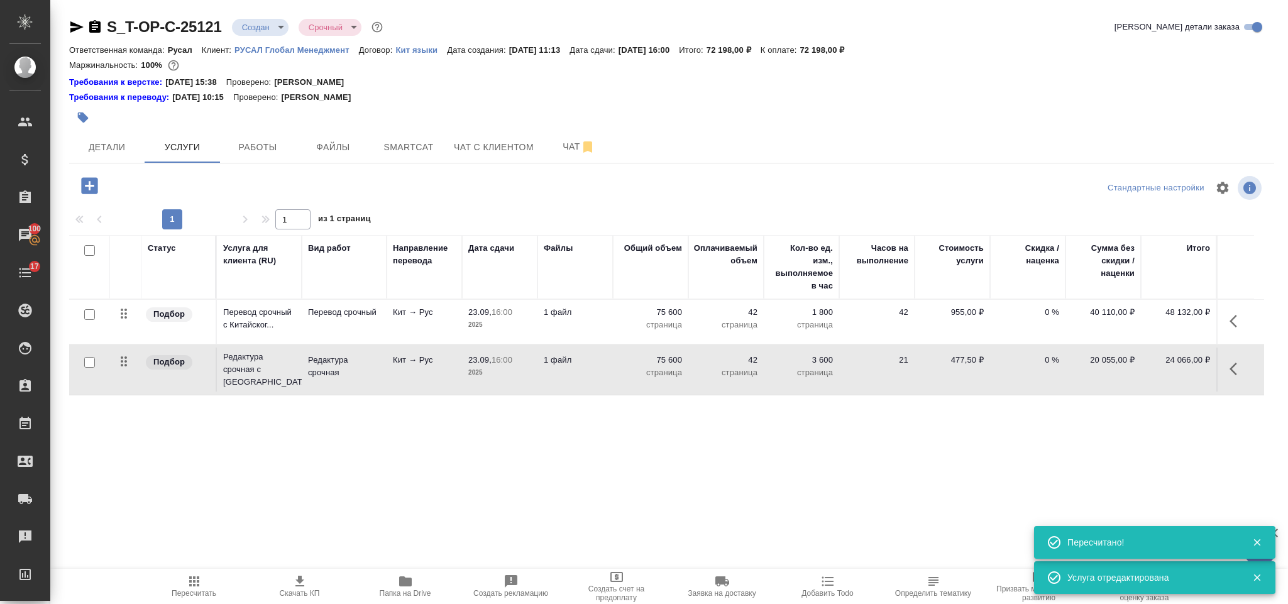
click at [92, 183] on icon "button" at bounding box center [89, 185] width 16 height 16
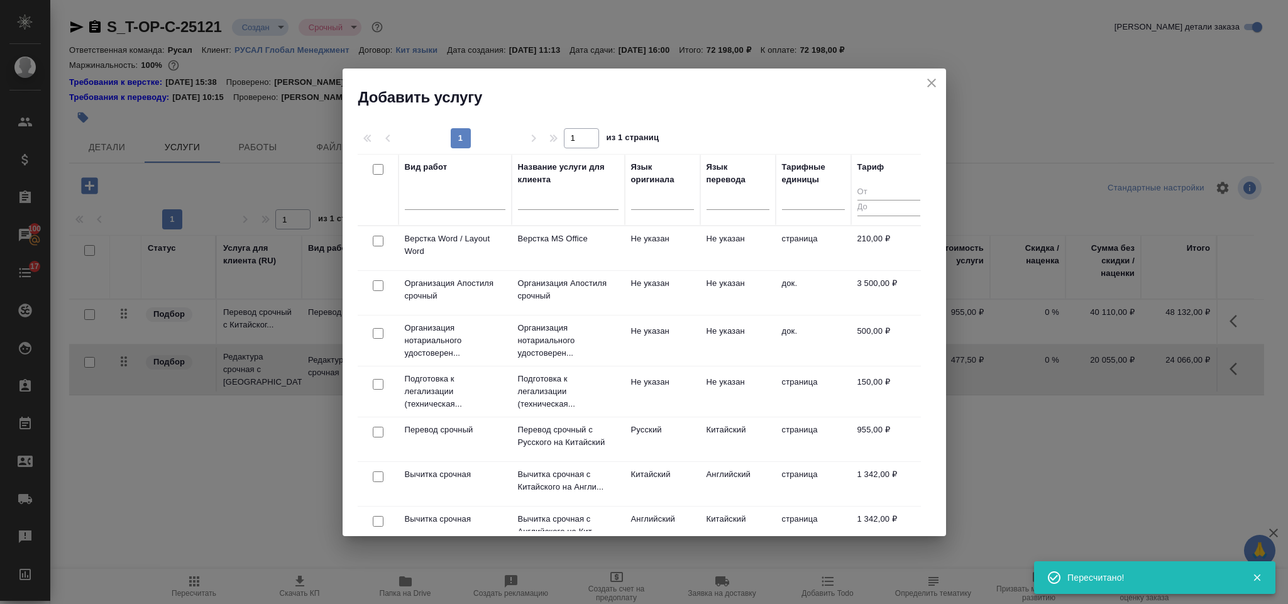
click at [379, 241] on input "checkbox" at bounding box center [378, 241] width 11 height 11
checkbox input "true"
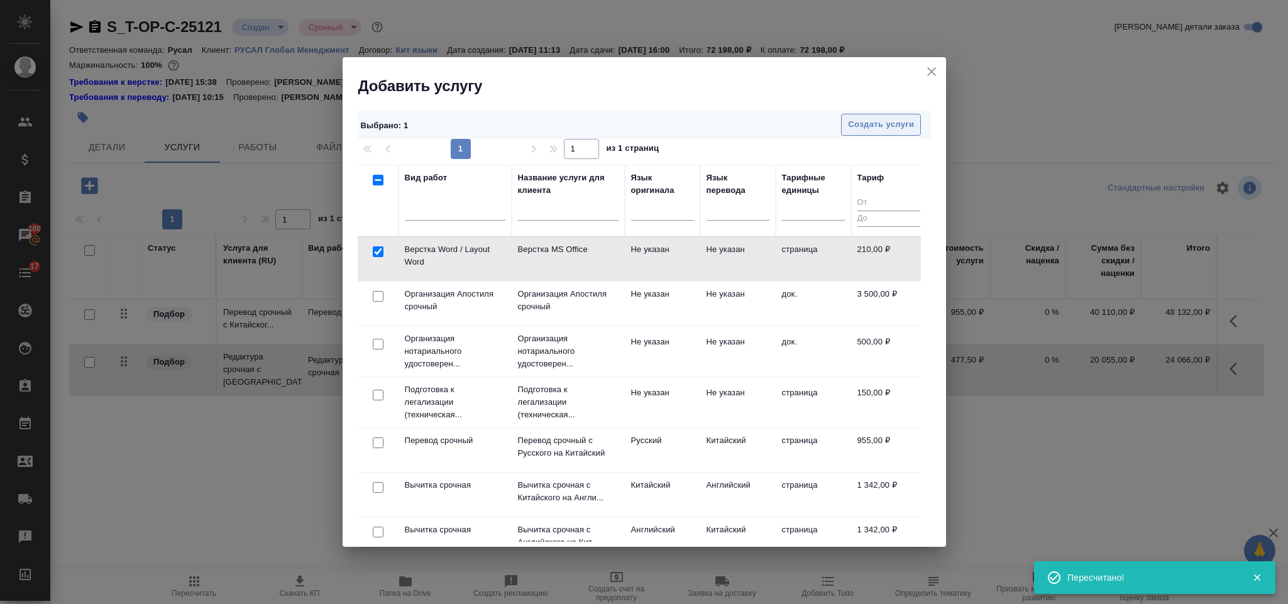
click at [881, 126] on span "Создать услуги" at bounding box center [881, 125] width 66 height 14
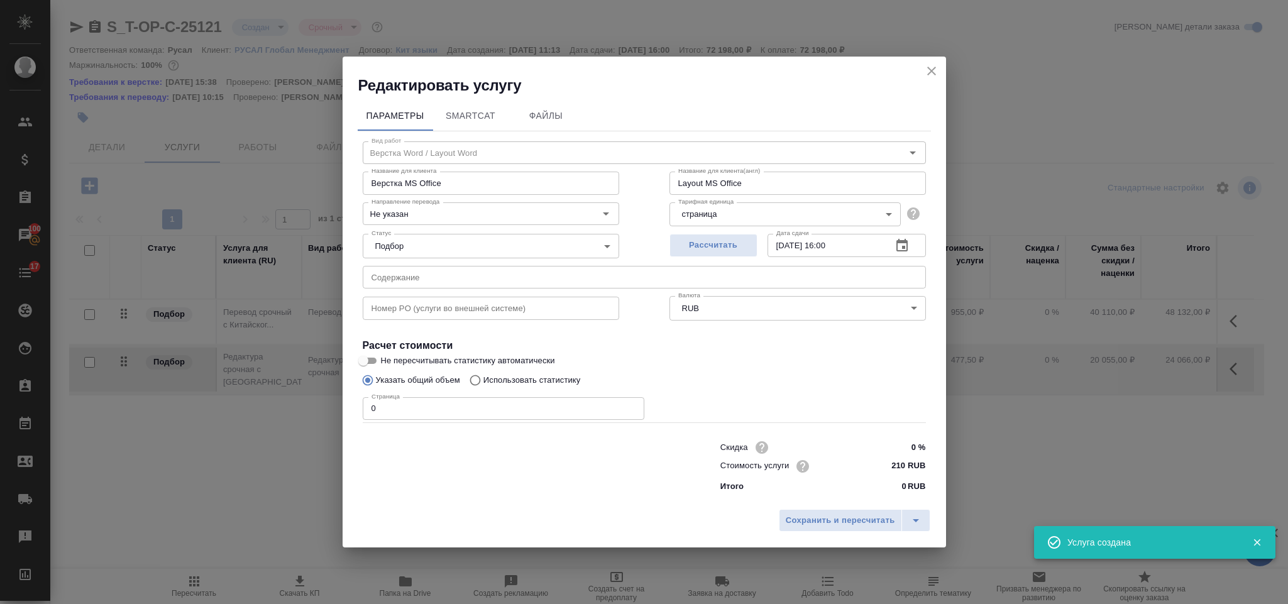
click at [419, 404] on input "0" at bounding box center [504, 408] width 282 height 23
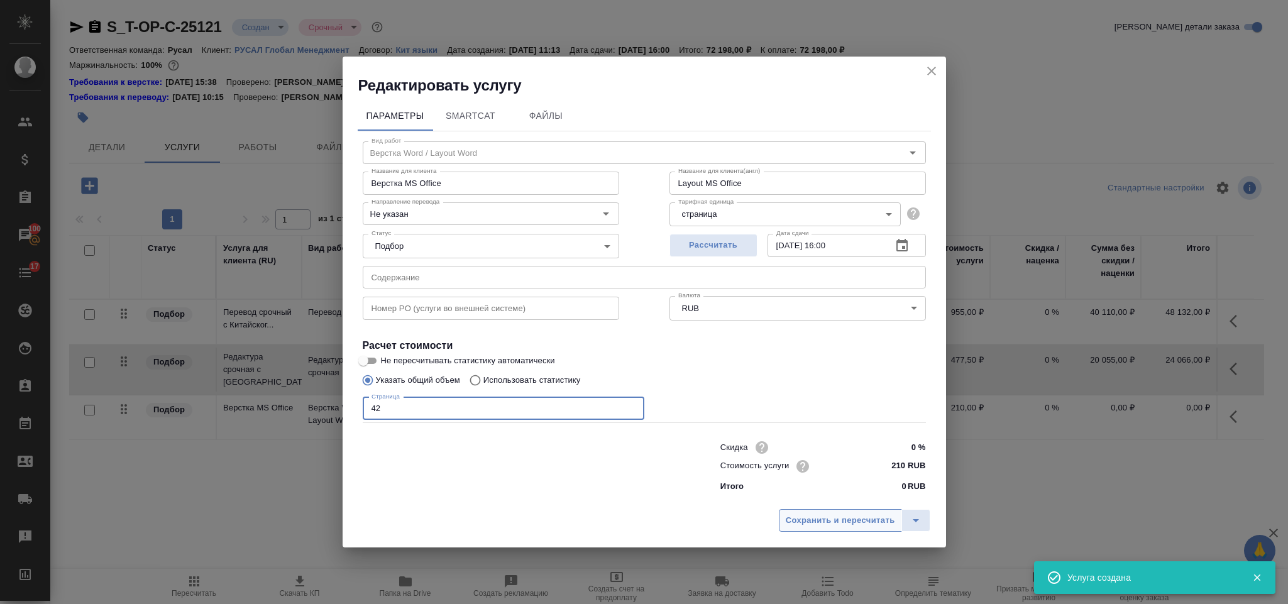
type input "42"
click at [856, 514] on span "Сохранить и пересчитать" at bounding box center [840, 521] width 109 height 14
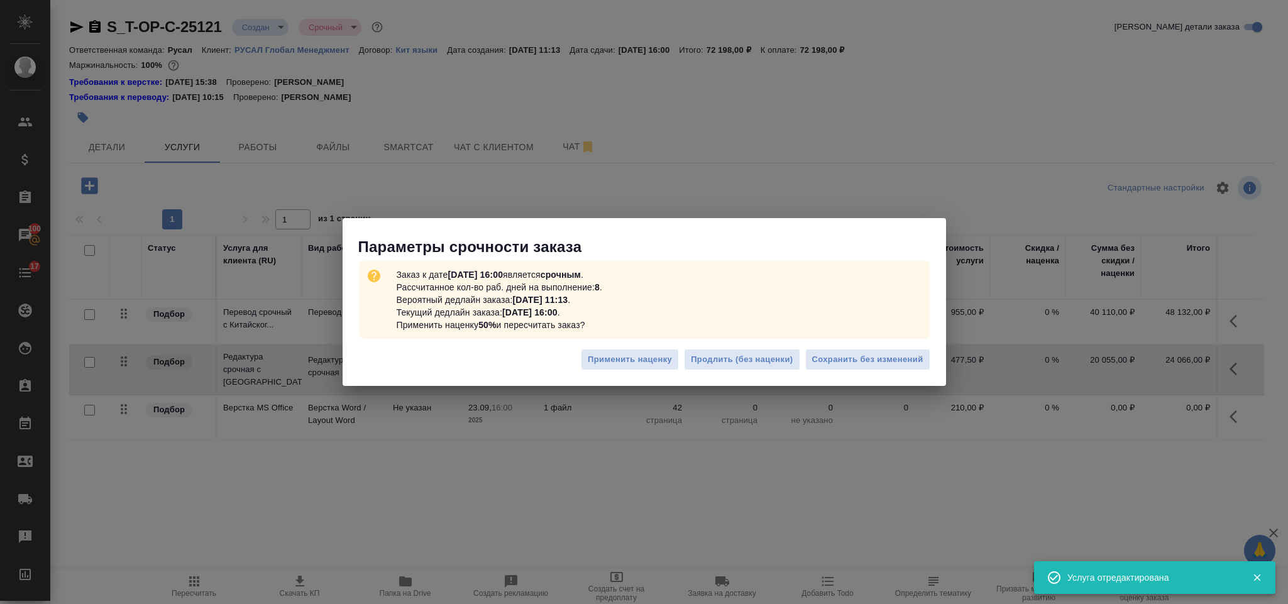
click at [879, 373] on div "Применить наценку Продлить (без наценки) Сохранить без изменений" at bounding box center [644, 365] width 603 height 44
click at [874, 356] on span "Сохранить без изменений" at bounding box center [867, 360] width 111 height 14
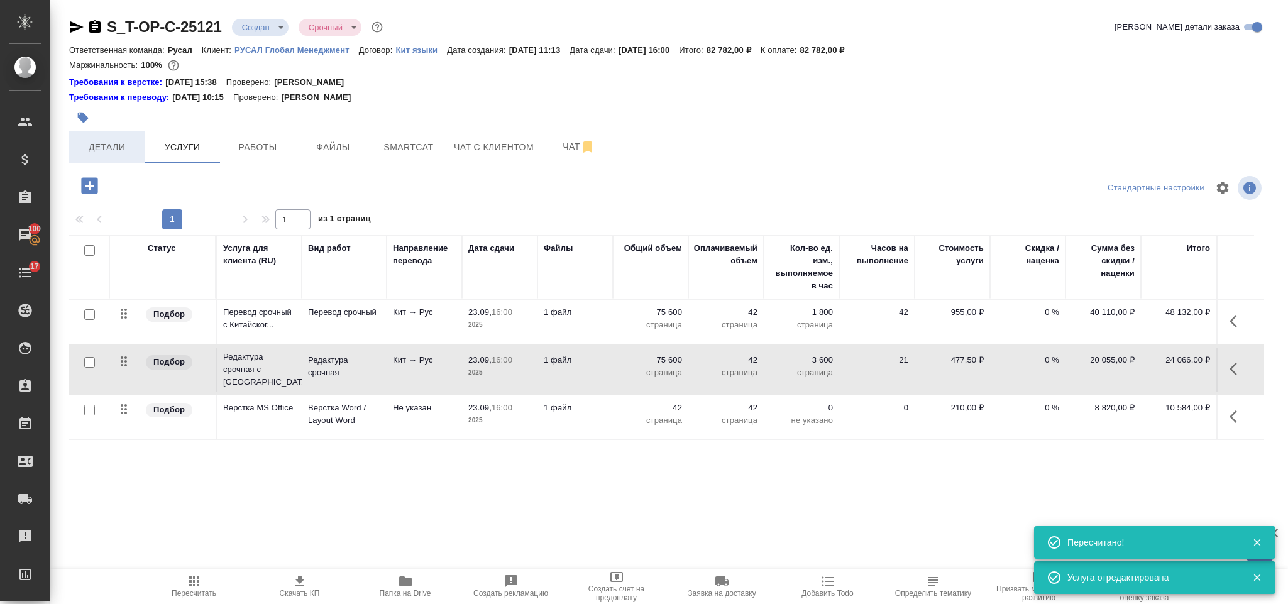
click at [109, 151] on span "Детали" at bounding box center [107, 148] width 60 height 16
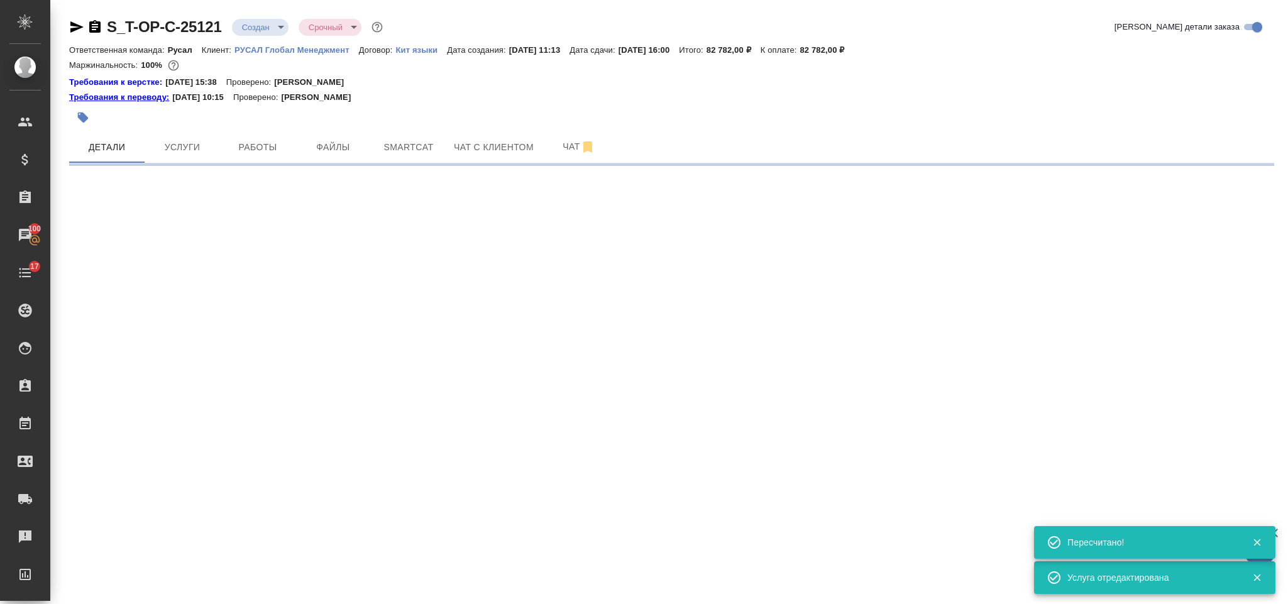
select select "RU"
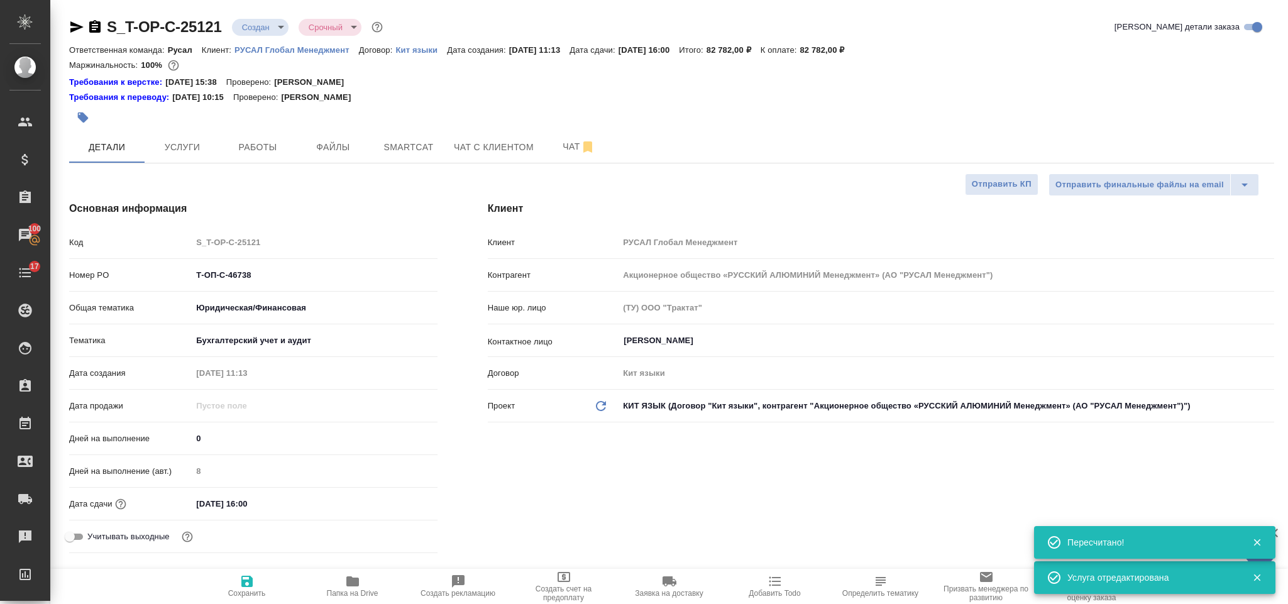
type textarea "x"
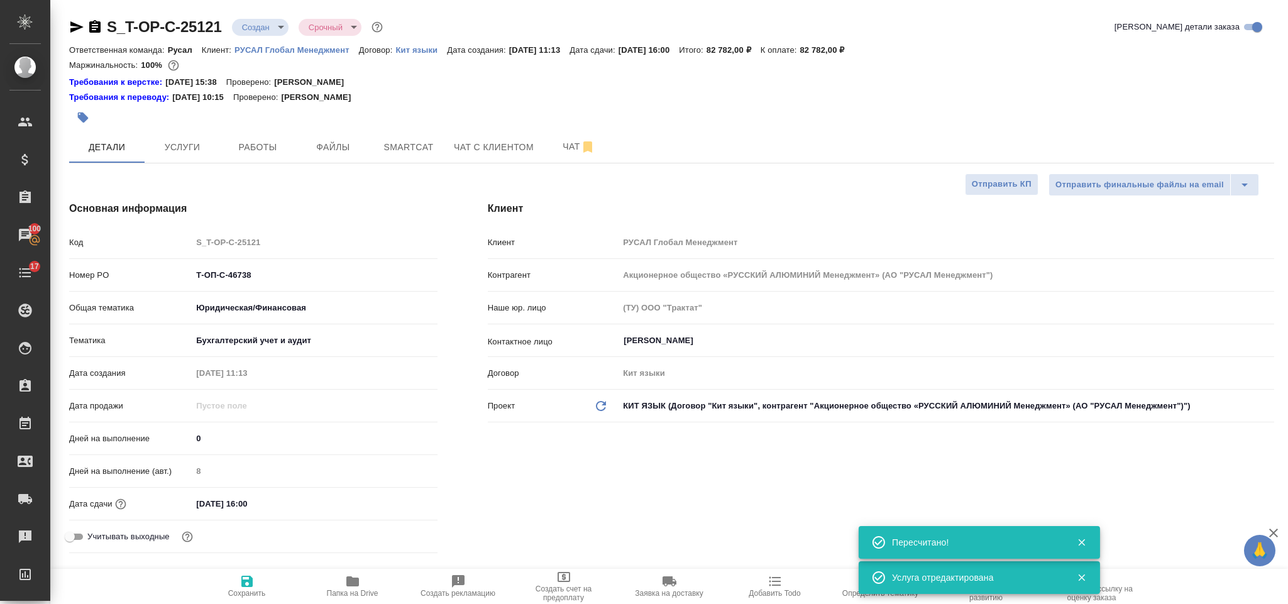
click at [97, 27] on icon "button" at bounding box center [94, 26] width 15 height 15
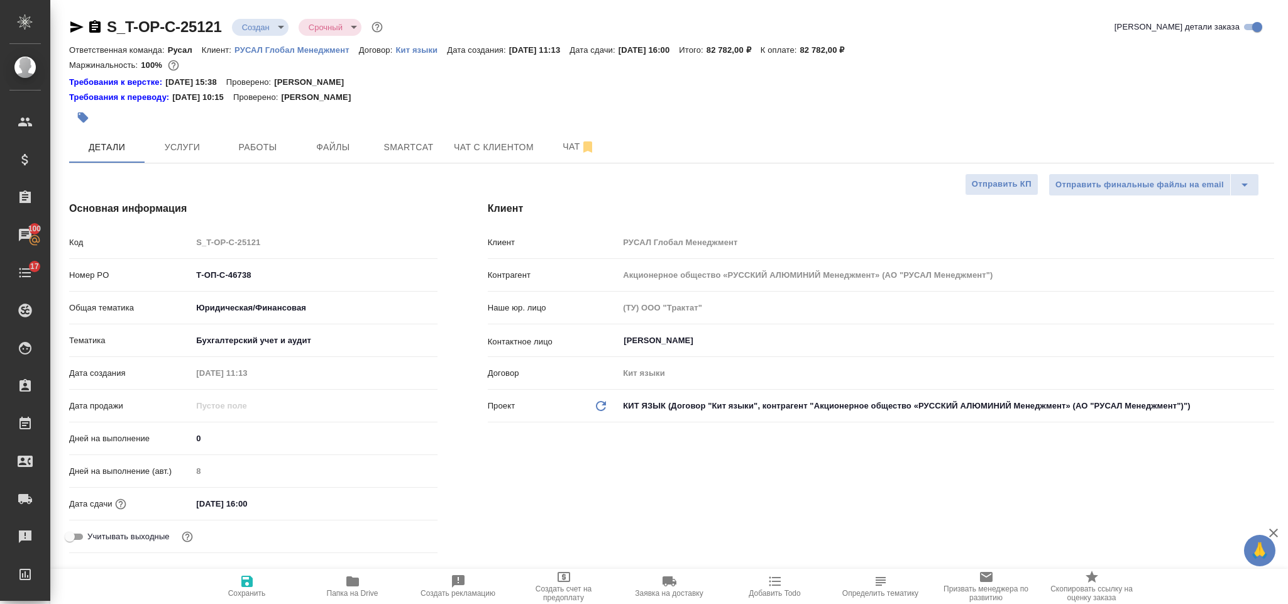
click at [74, 21] on icon "button" at bounding box center [76, 26] width 15 height 15
drag, startPoint x: 280, startPoint y: 281, endPoint x: 189, endPoint y: 270, distance: 91.2
click at [189, 270] on div "Номер PO Т-ОП-С-46738" at bounding box center [253, 275] width 368 height 22
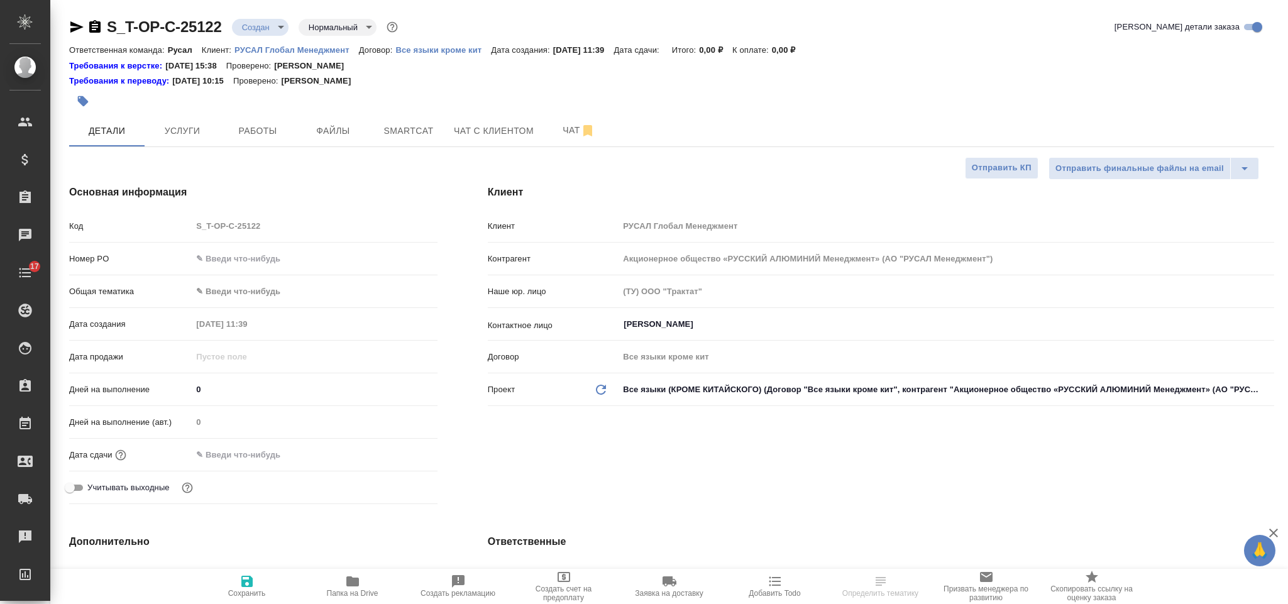
select select "RU"
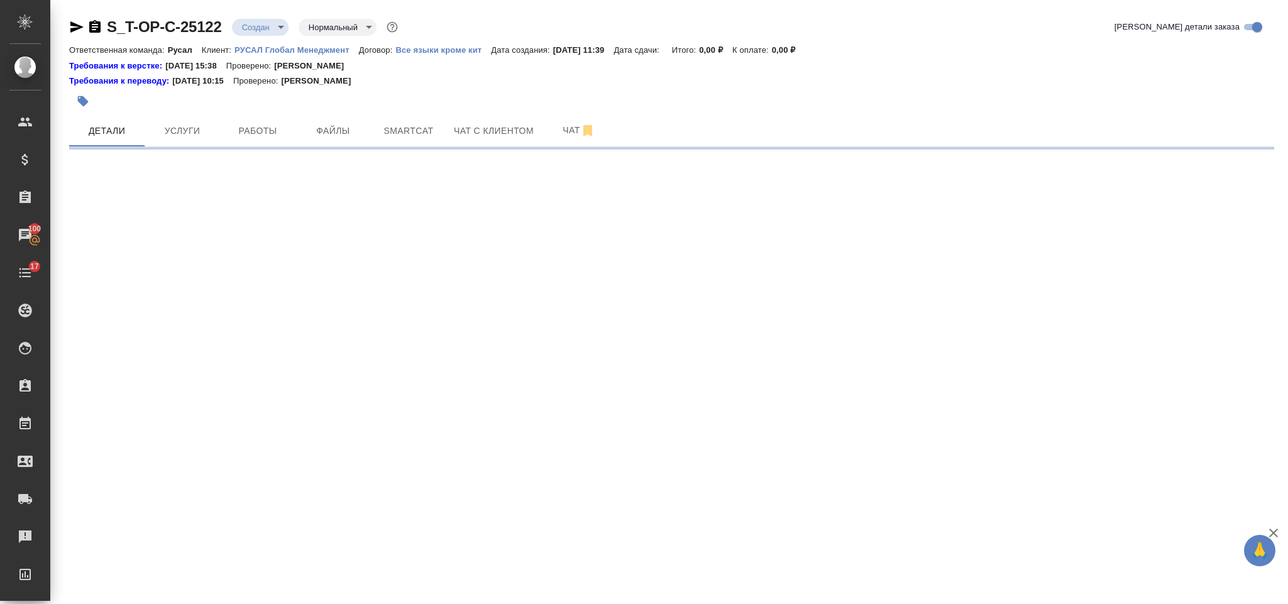
select select "RU"
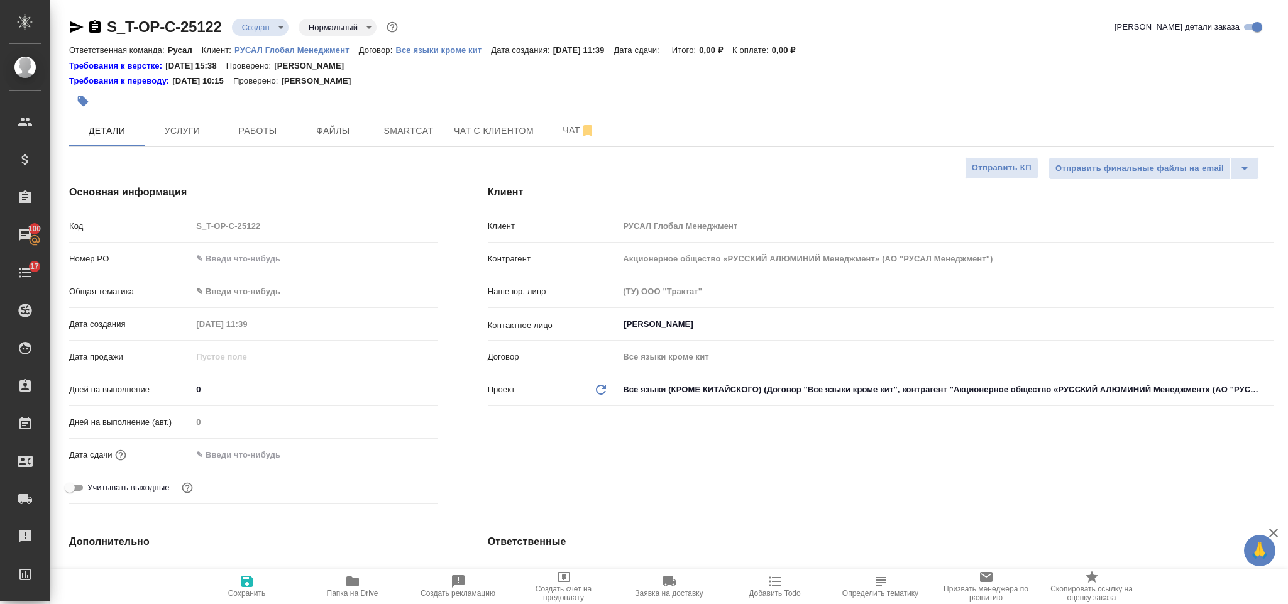
type textarea "x"
click at [272, 263] on input "text" at bounding box center [314, 259] width 244 height 18
paste input "Т-ОП-С-46739"
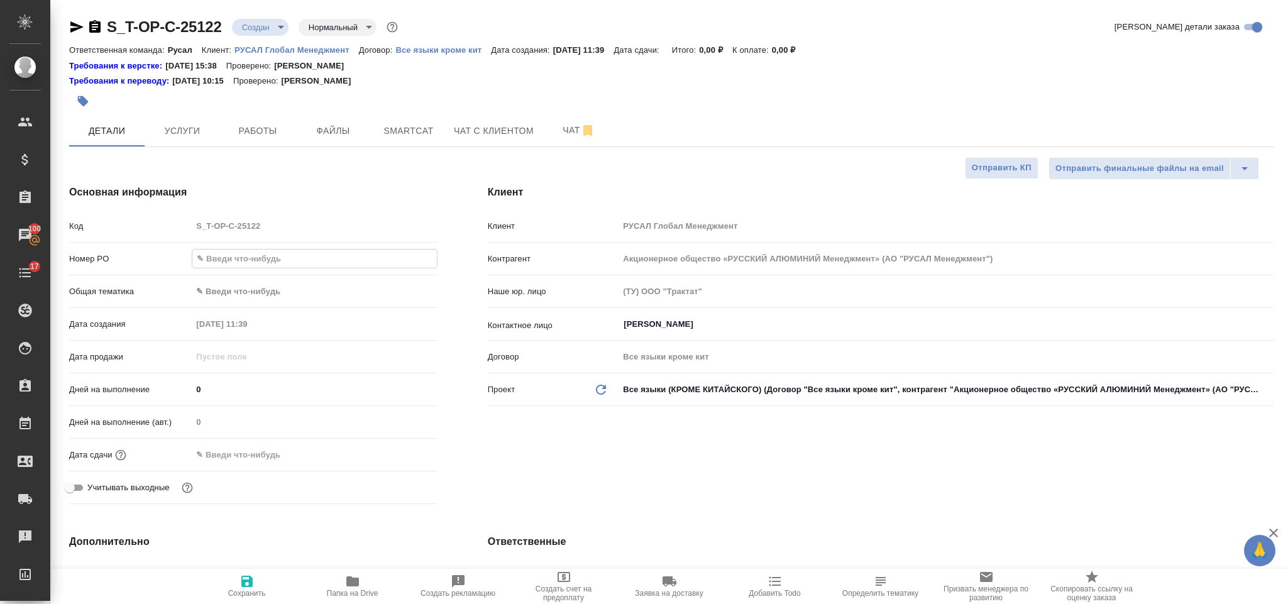
type input "Т-ОП-С-46739"
type textarea "x"
type input "Т-ОП-С-46739"
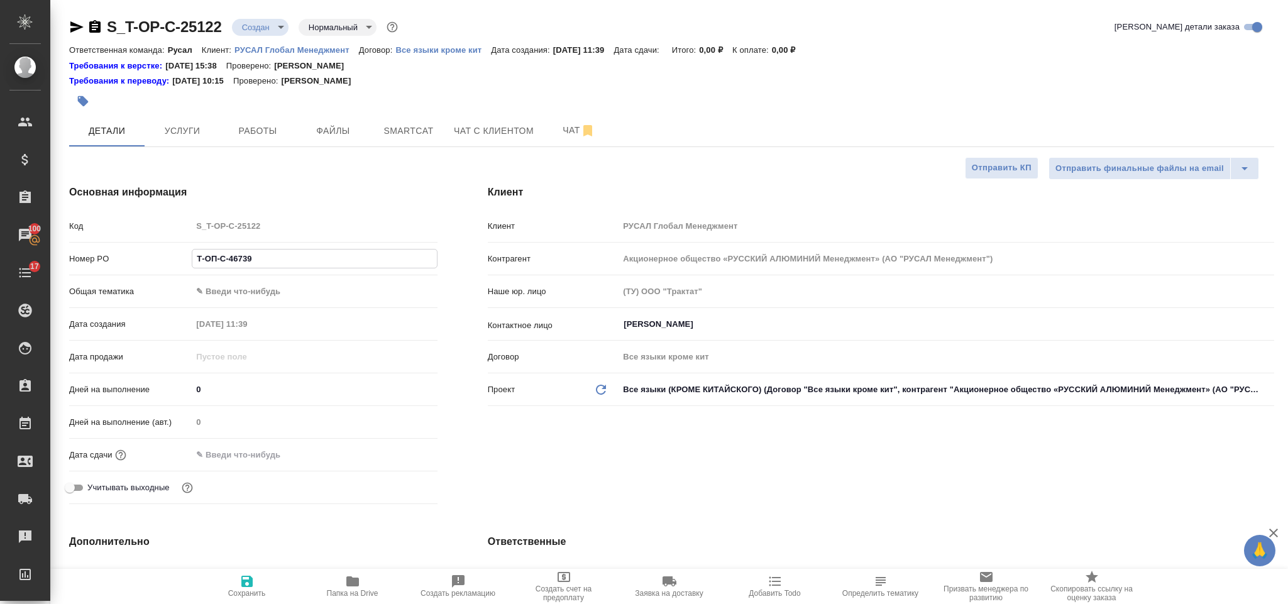
click at [272, 291] on body "🙏 .cls-1 fill:#fff; AWATERA [PERSON_NAME] Спецификации Заказы 100 Чаты 17 Todo …" at bounding box center [644, 302] width 1288 height 604
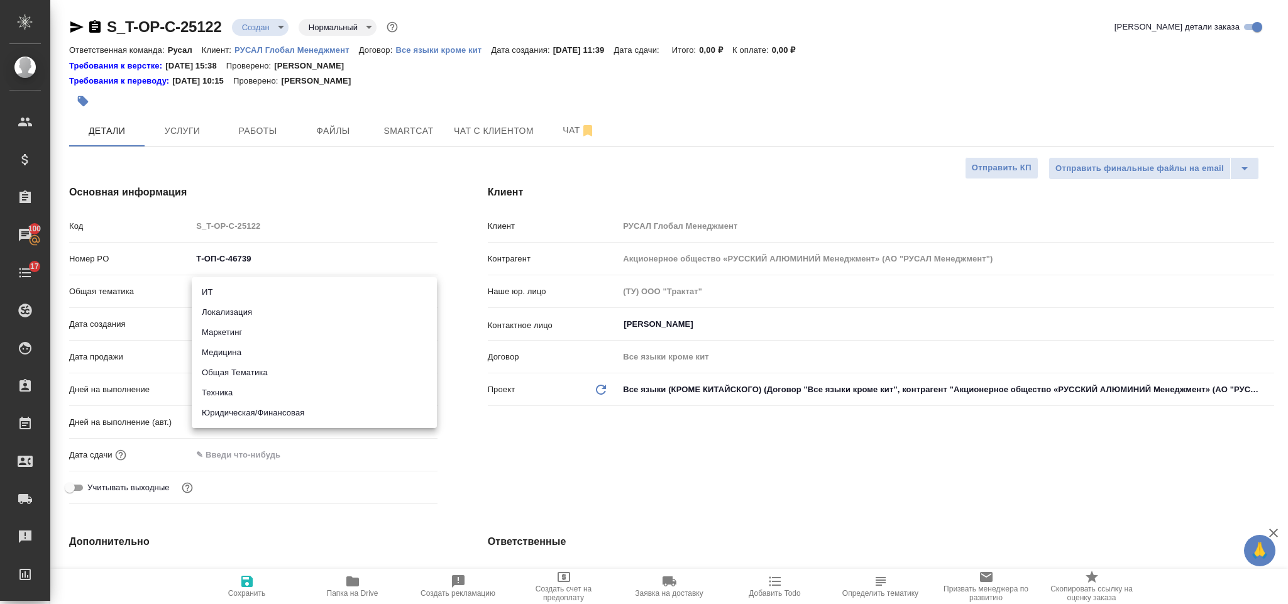
click at [291, 400] on li "Техника" at bounding box center [314, 393] width 245 height 20
type input "tech"
type textarea "x"
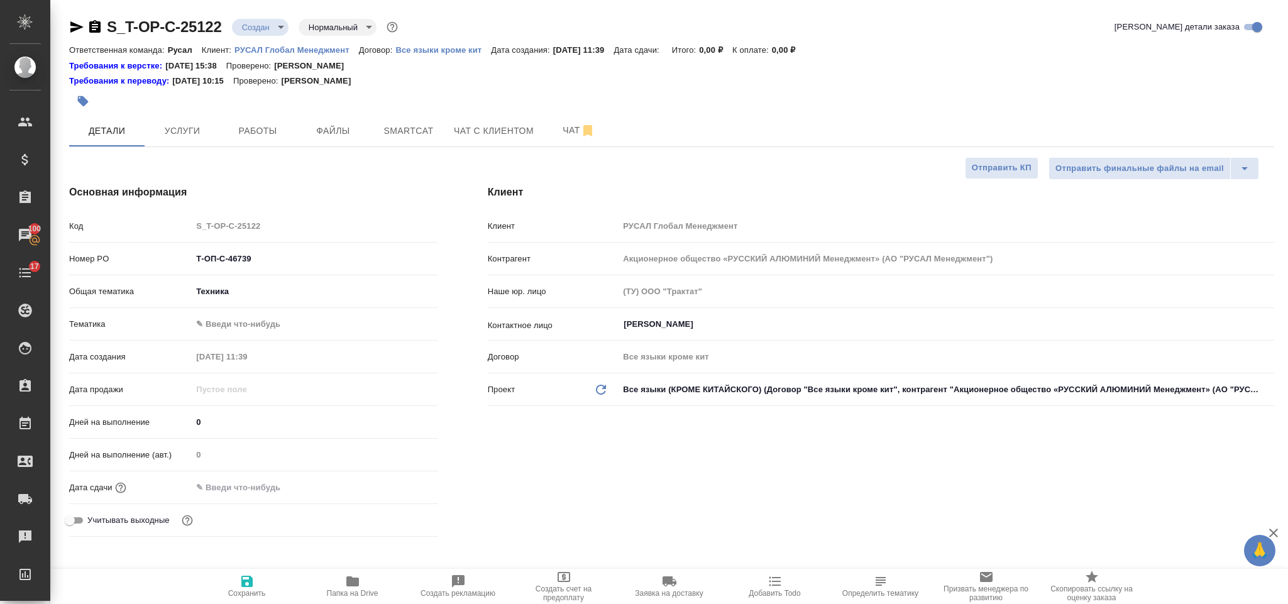
click at [283, 321] on body "🙏 .cls-1 fill:#fff; AWATERA [PERSON_NAME] Спецификации Заказы 100 Чаты 17 Todo …" at bounding box center [644, 302] width 1288 height 604
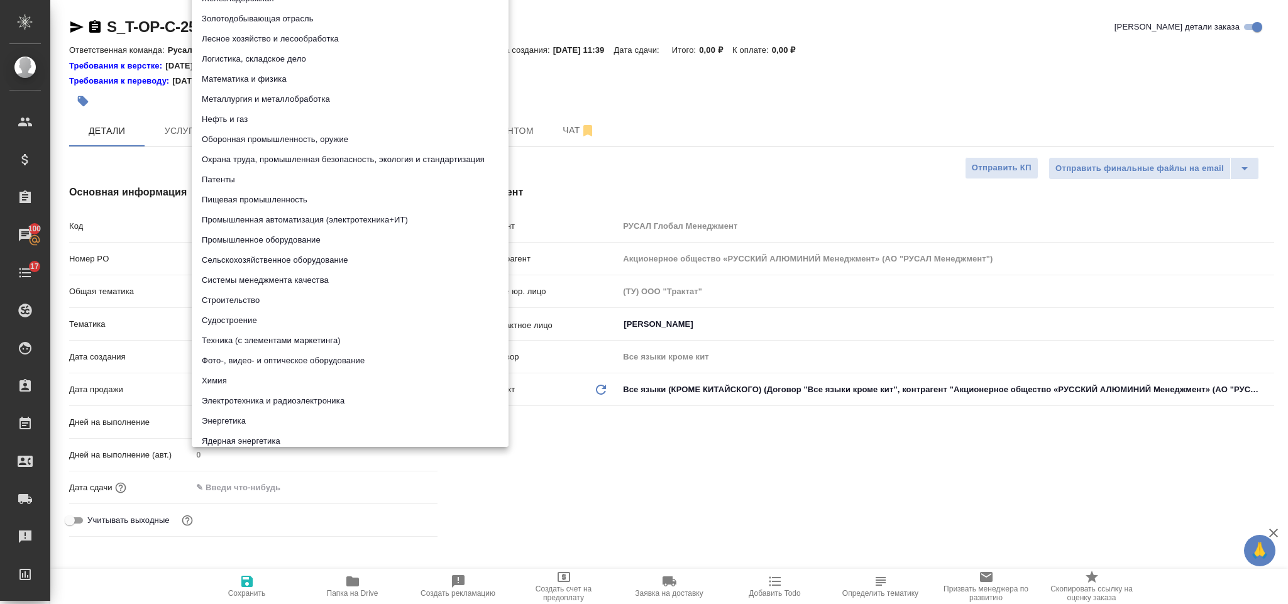
click at [255, 292] on li "Строительство" at bounding box center [350, 300] width 317 height 20
type textarea "x"
type input "5a8b8b956a9677013d343d92"
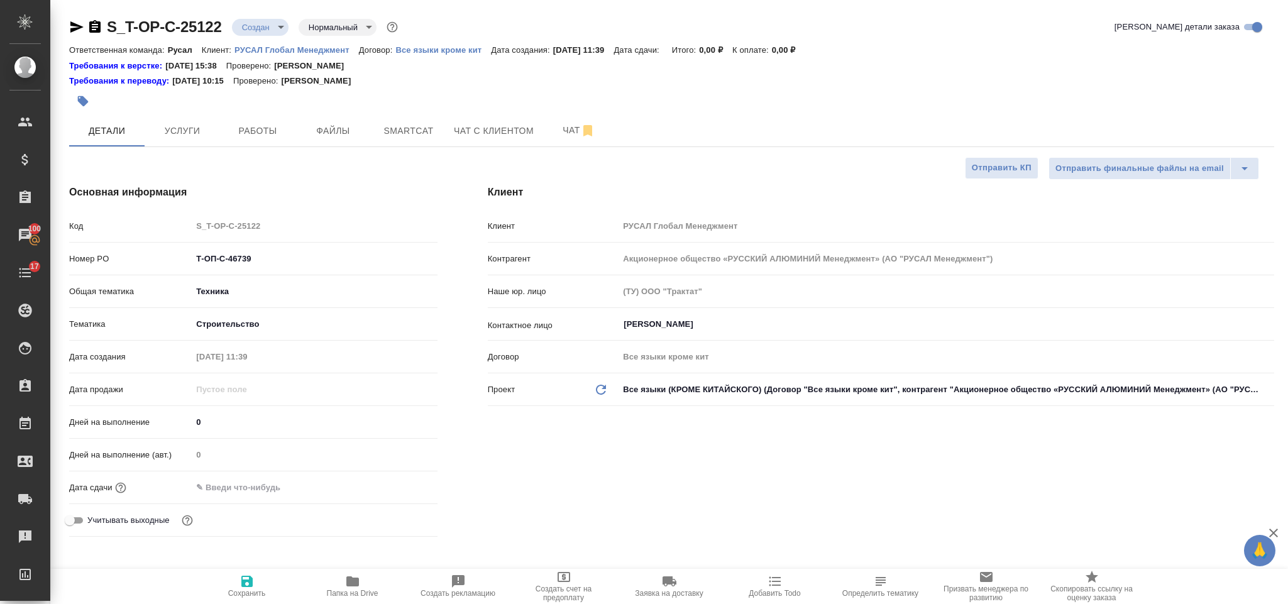
click at [265, 485] on input "text" at bounding box center [247, 487] width 110 height 18
click at [402, 487] on icon "button" at bounding box center [401, 486] width 15 height 15
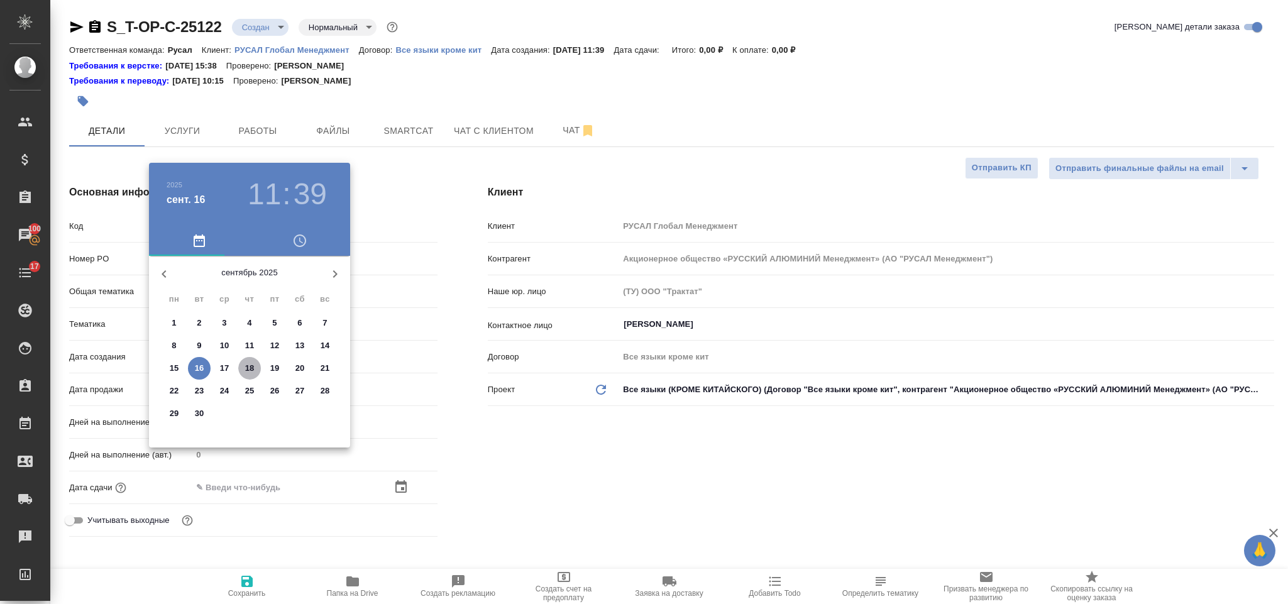
click at [245, 365] on p "18" at bounding box center [249, 368] width 9 height 13
type input "[DATE] 11:39"
type textarea "x"
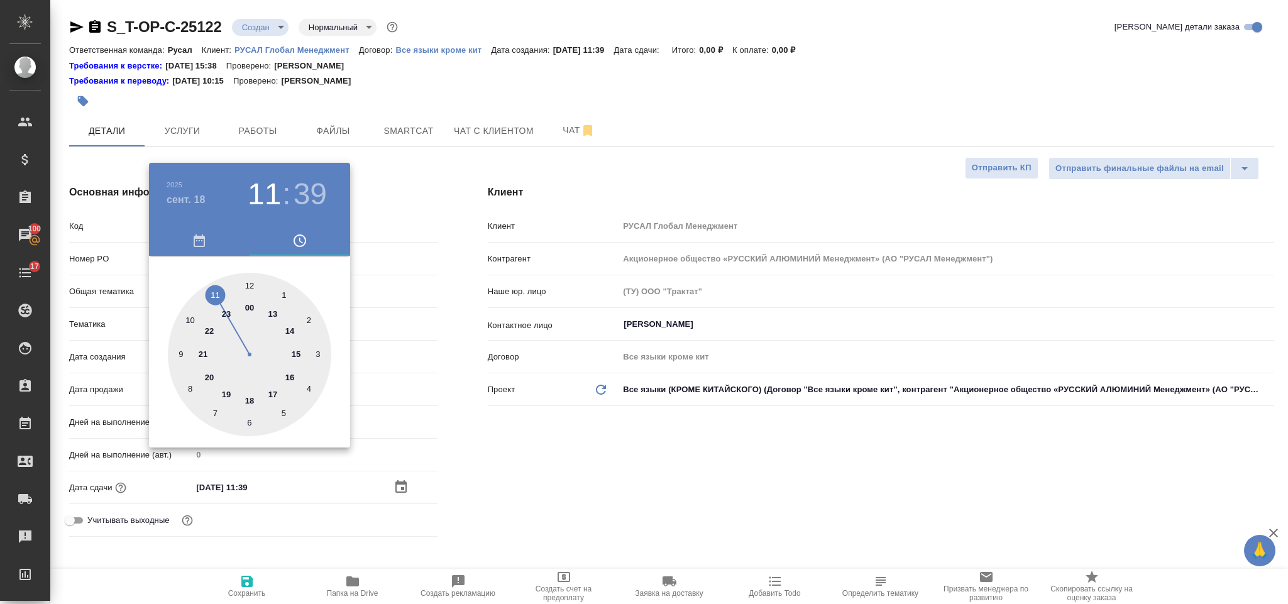
click at [296, 350] on div at bounding box center [249, 354] width 163 height 163
type input "[DATE] 15:39"
type textarea "x"
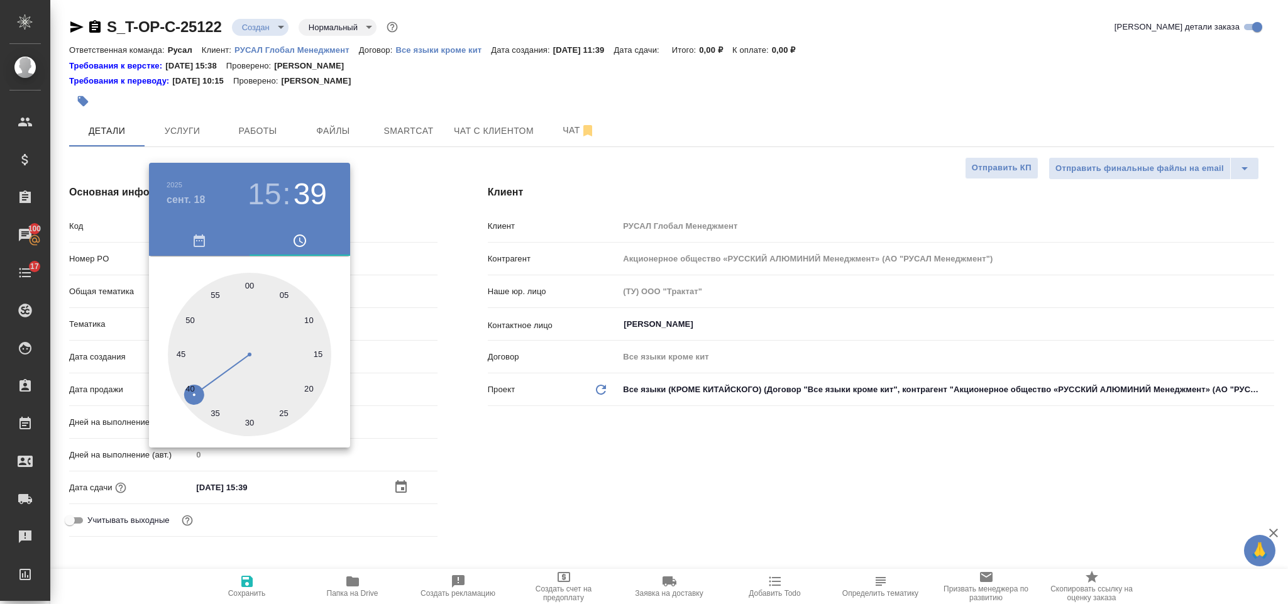
click at [251, 281] on div at bounding box center [249, 354] width 163 height 163
type input "[DATE] 15:00"
type textarea "x"
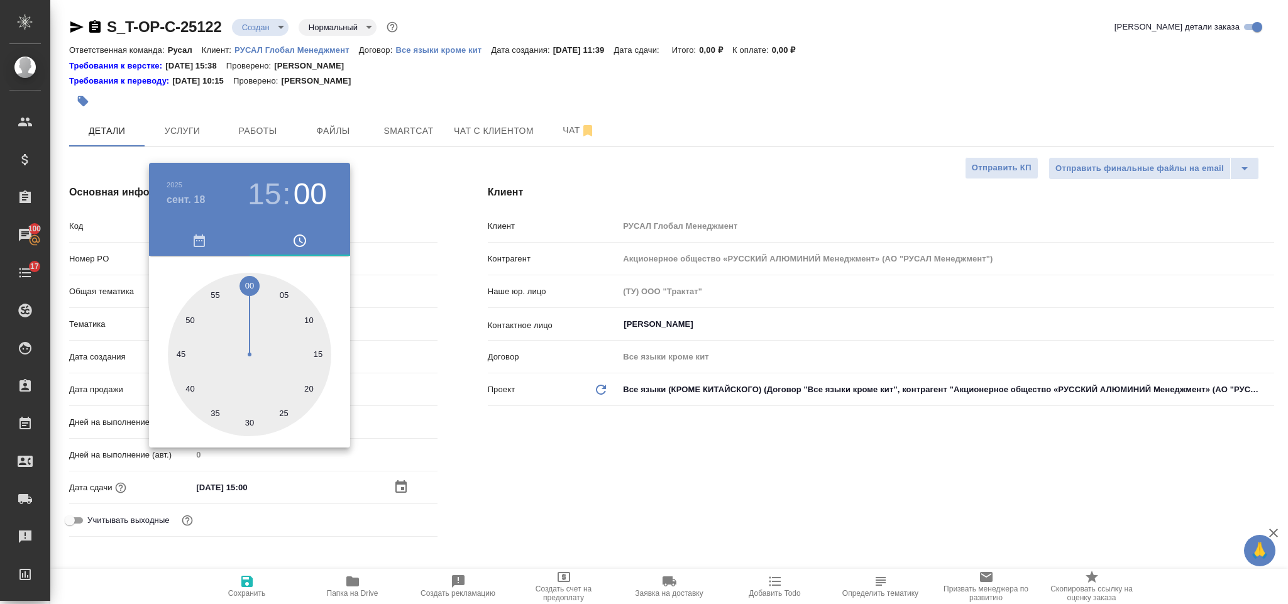
click at [572, 491] on div at bounding box center [644, 302] width 1288 height 604
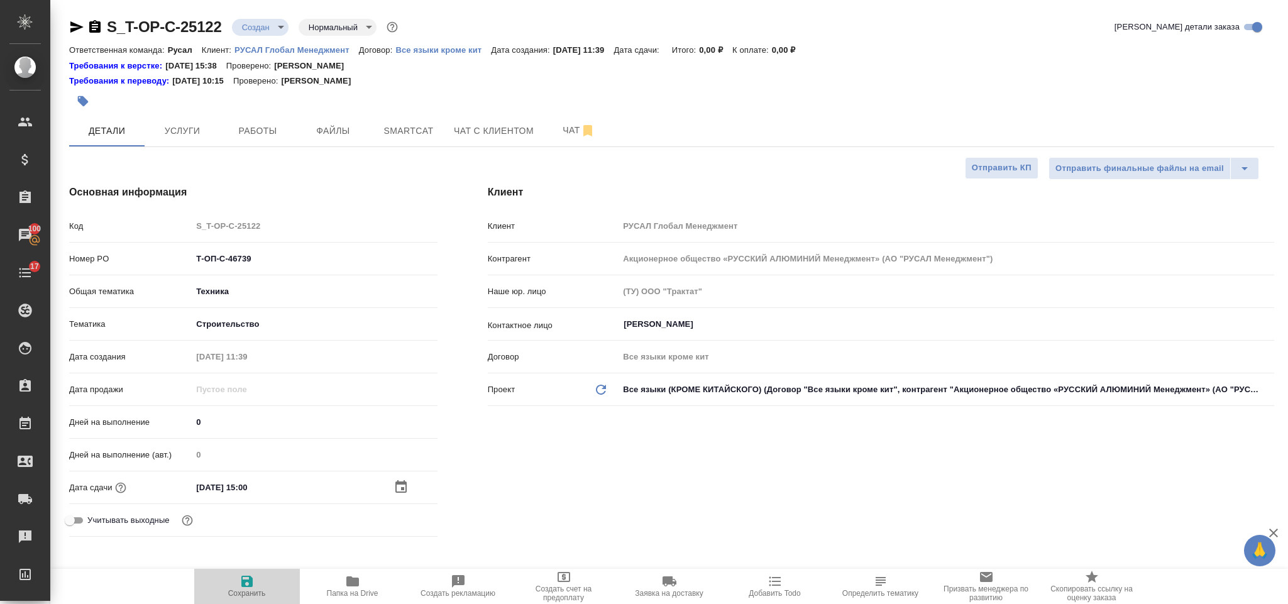
click at [245, 586] on icon "button" at bounding box center [246, 581] width 11 height 11
type textarea "x"
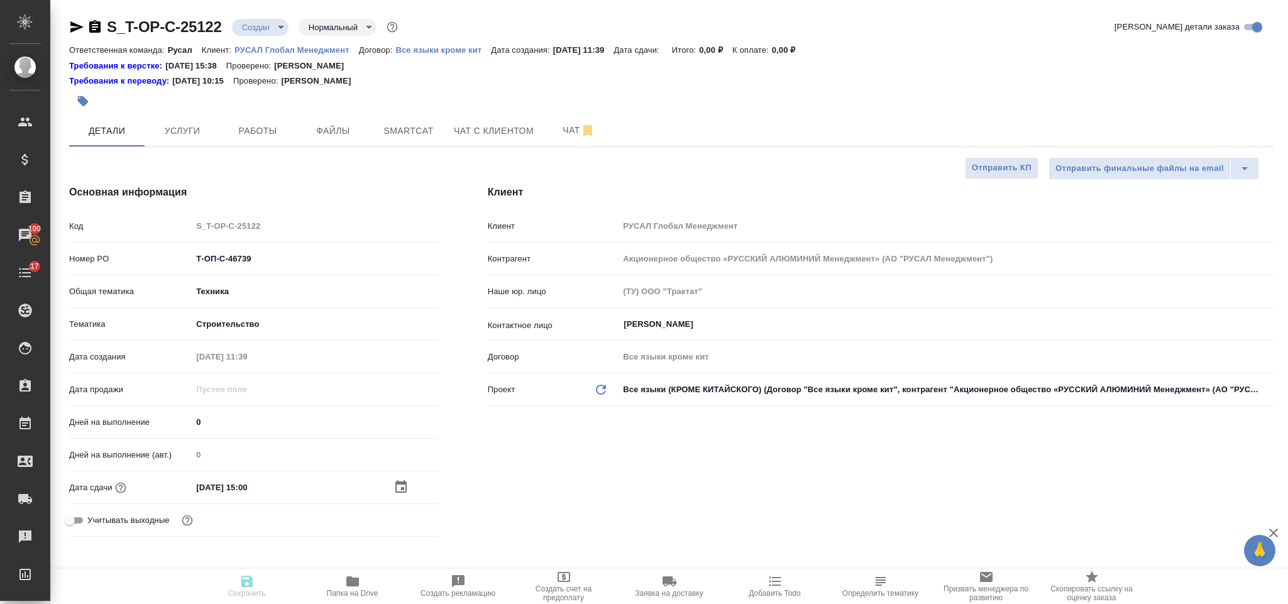
type textarea "x"
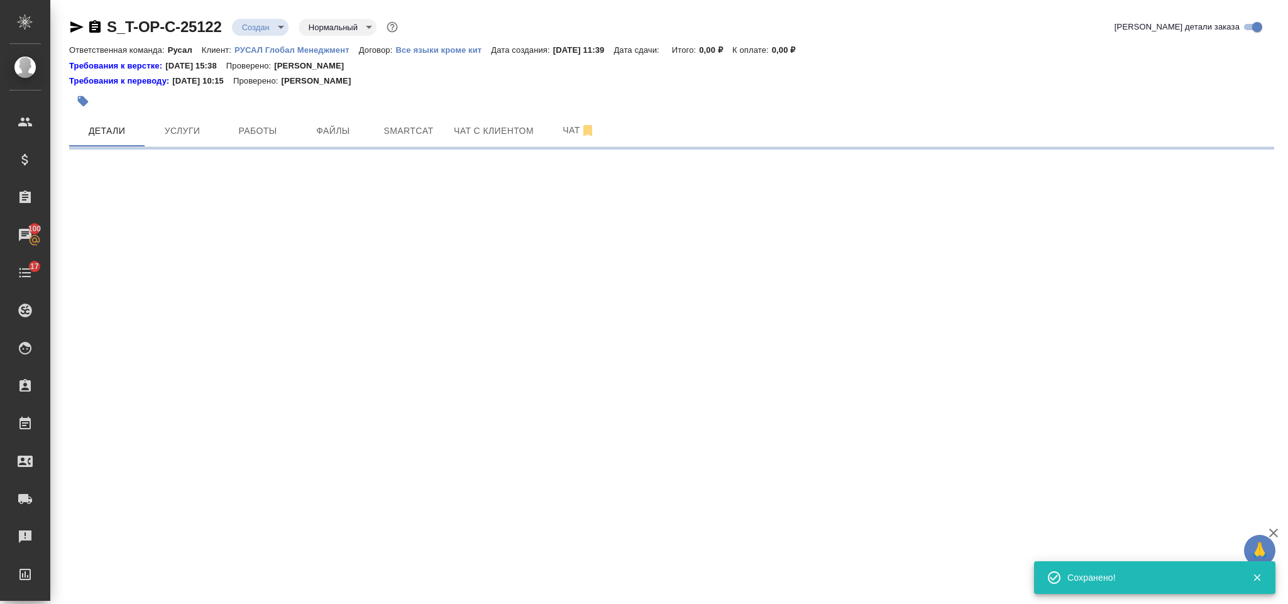
select select "RU"
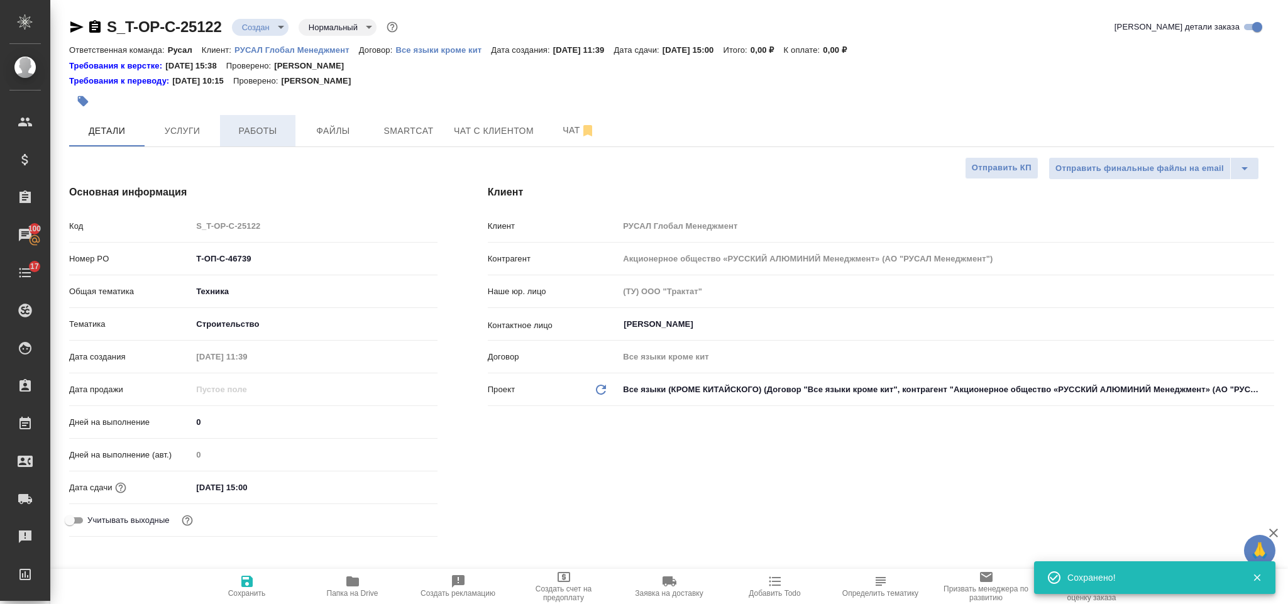
type textarea "x"
click at [333, 131] on span "Файлы" at bounding box center [333, 131] width 60 height 16
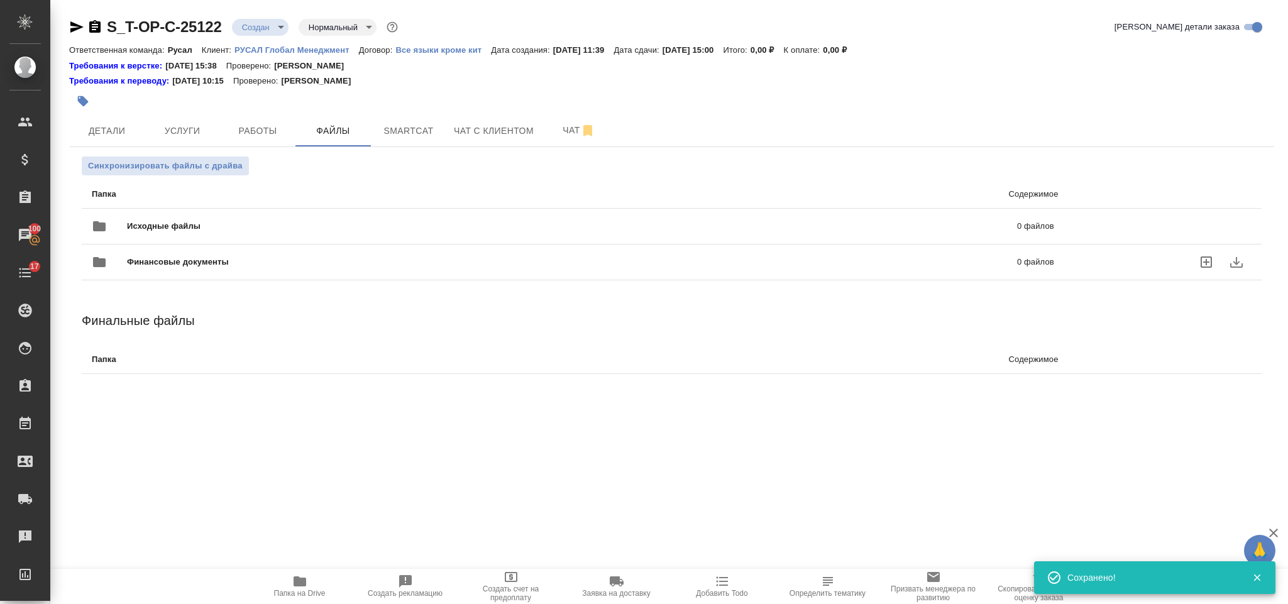
click at [243, 236] on div "Финансовые документы 0 файлов" at bounding box center [573, 261] width 988 height 55
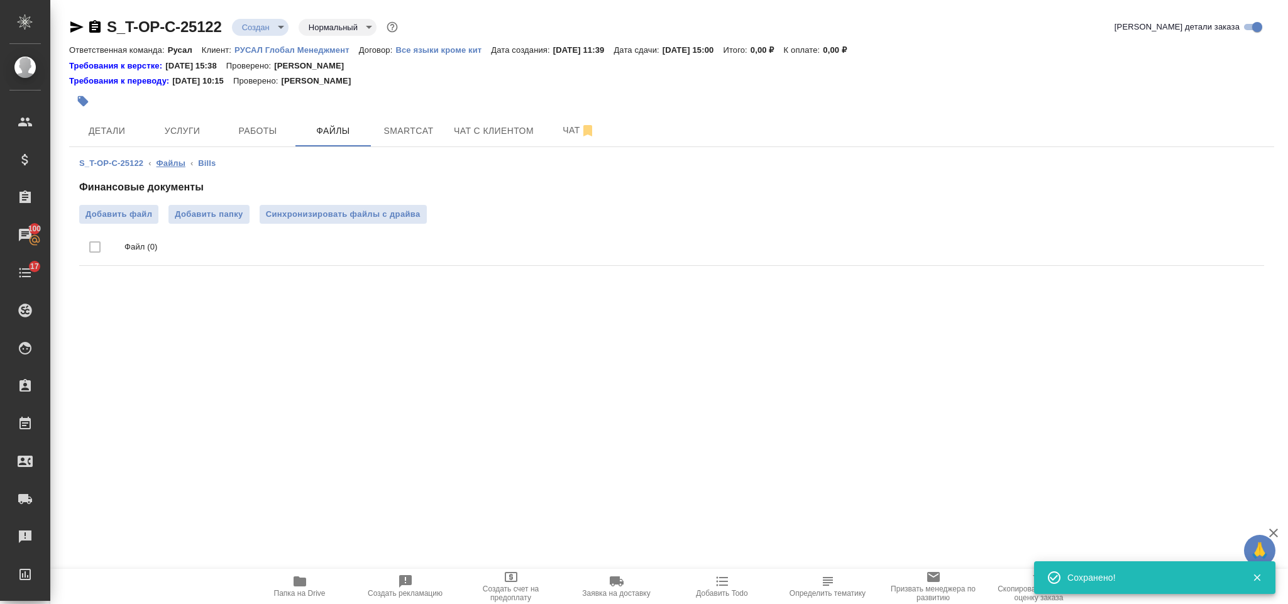
click at [172, 160] on link "Файлы" at bounding box center [171, 162] width 29 height 9
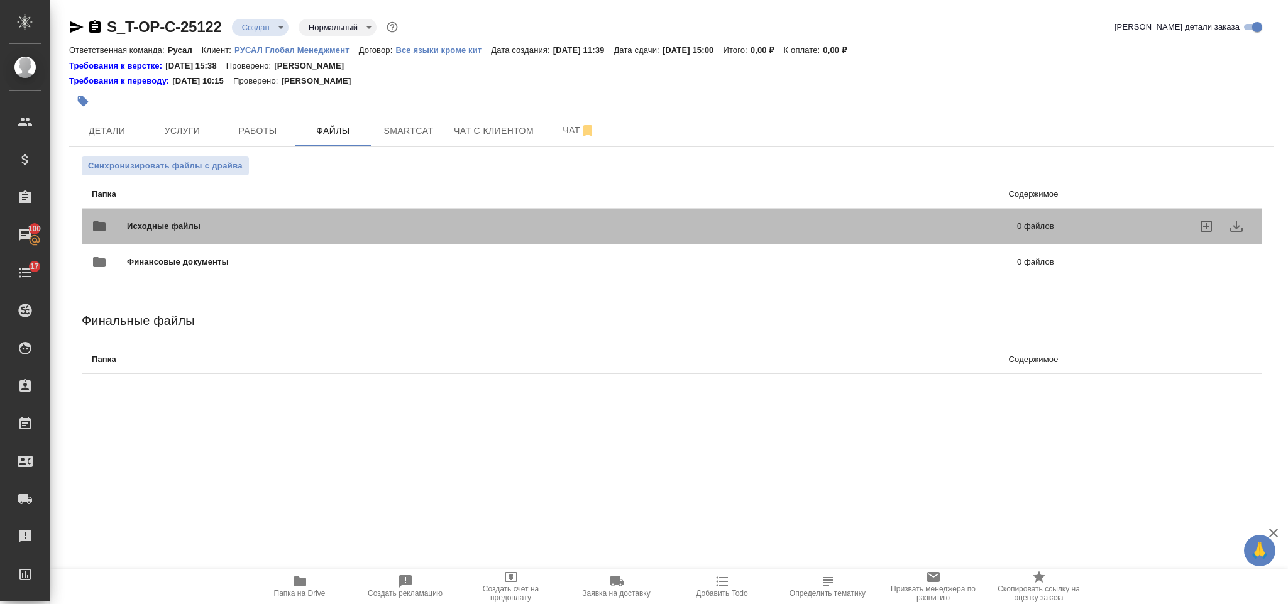
click at [214, 223] on span "Исходные файлы" at bounding box center [368, 226] width 482 height 13
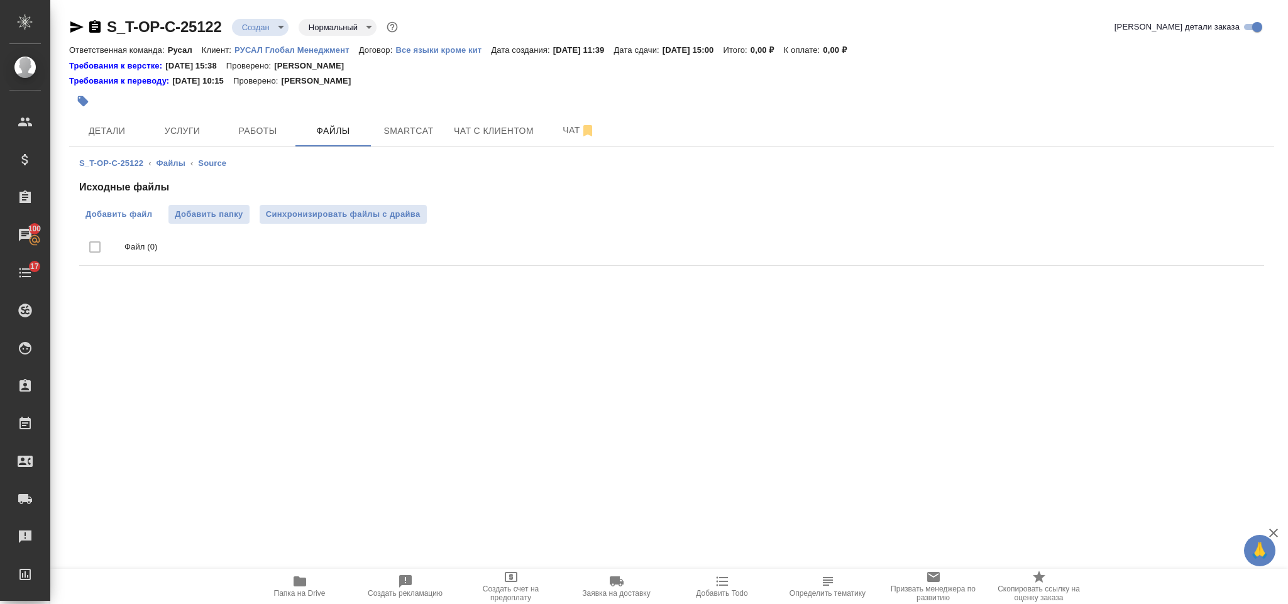
click at [121, 208] on span "Добавить файл" at bounding box center [118, 214] width 67 height 13
click at [0, 0] on input "Добавить файл" at bounding box center [0, 0] width 0 height 0
click at [187, 138] on span "Услуги" at bounding box center [182, 131] width 60 height 16
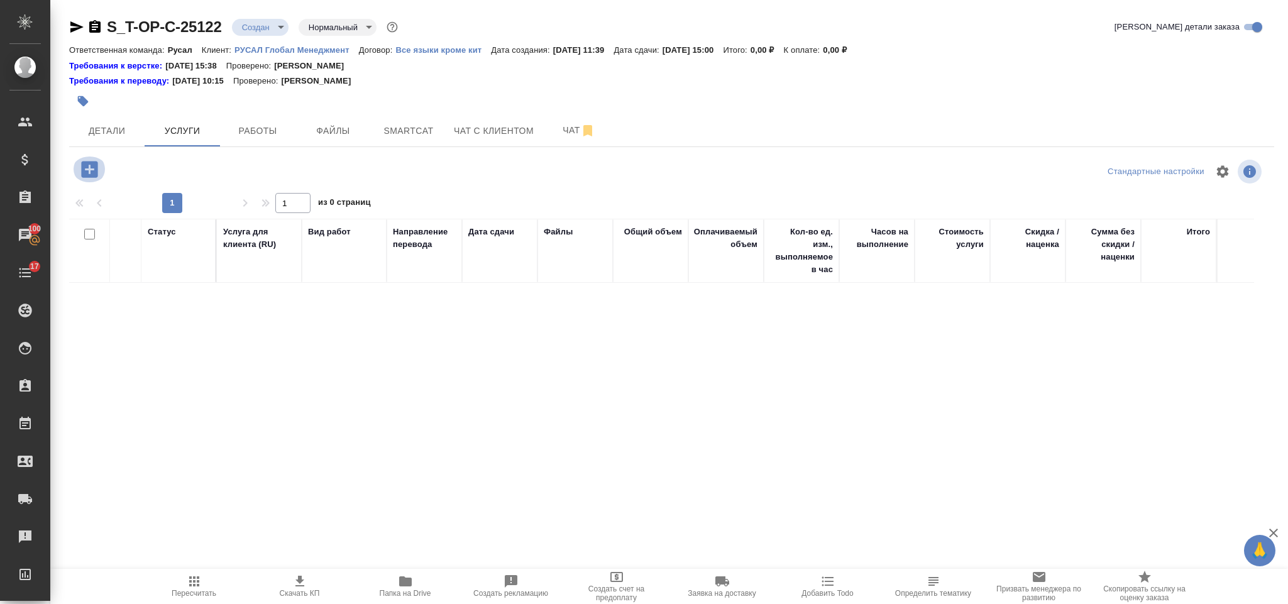
click at [84, 170] on icon "button" at bounding box center [89, 169] width 16 height 16
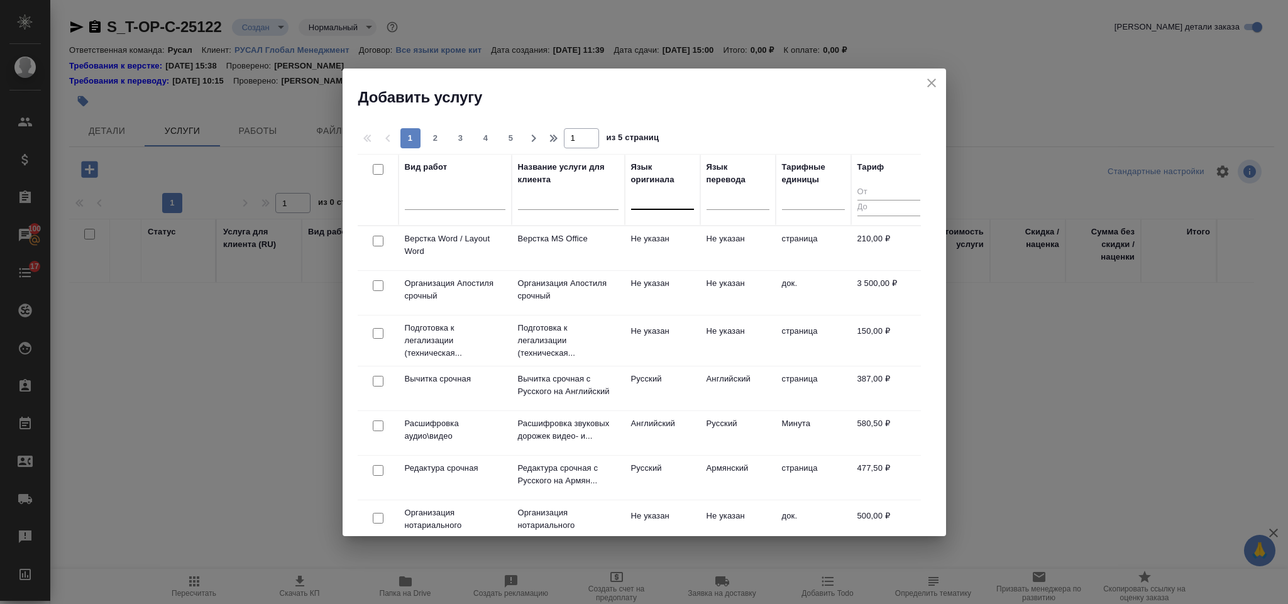
click at [688, 202] on div at bounding box center [662, 197] width 63 height 18
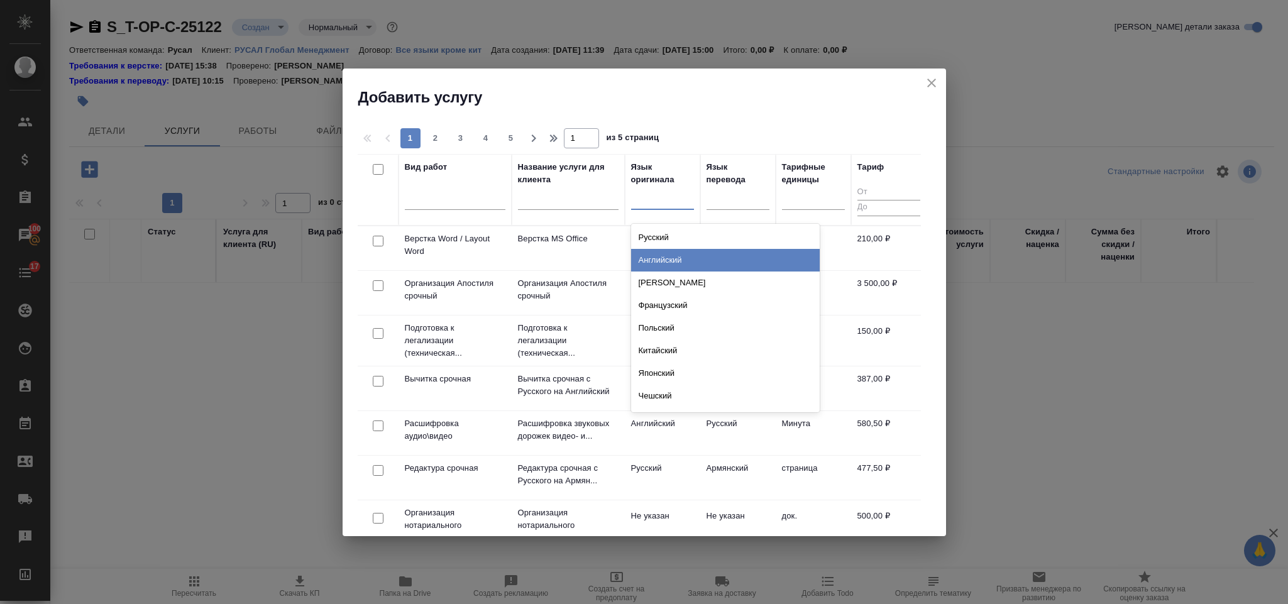
click at [695, 236] on div "Русский" at bounding box center [725, 237] width 189 height 23
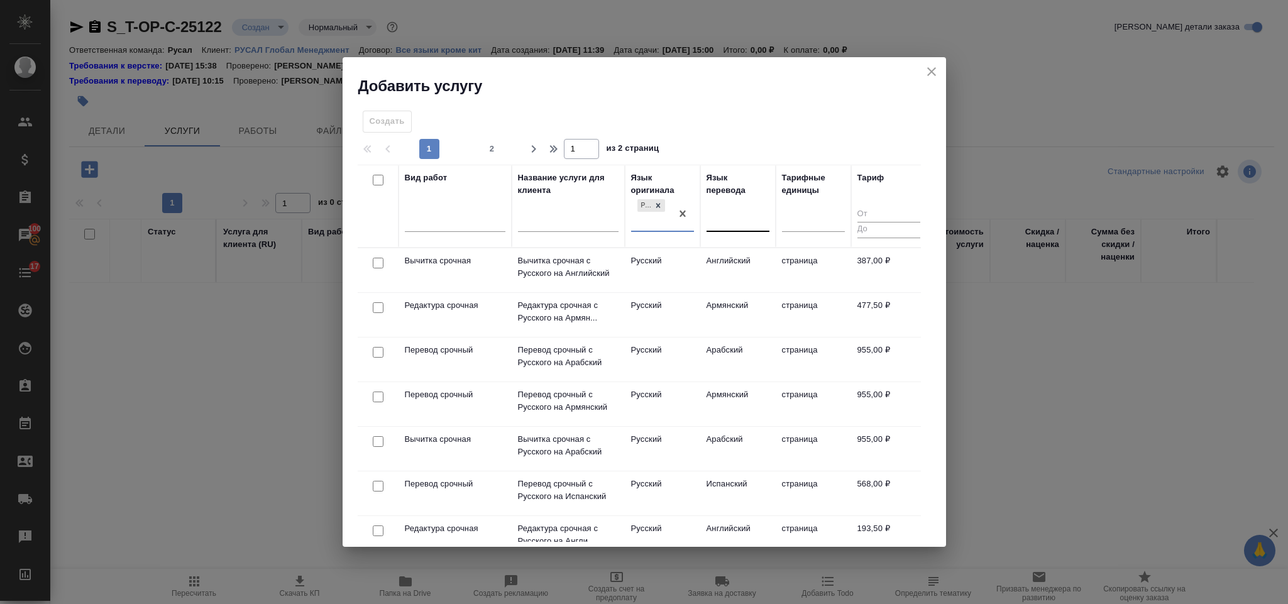
click at [724, 217] on div at bounding box center [738, 219] width 63 height 18
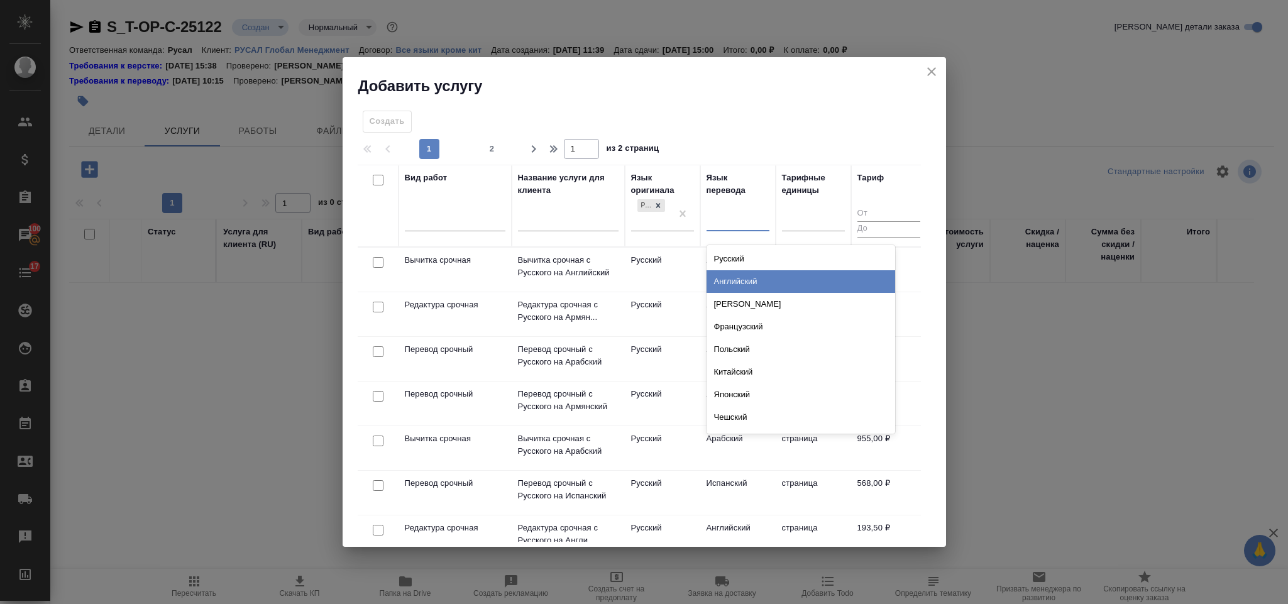
click at [747, 285] on div "Английский" at bounding box center [801, 281] width 189 height 23
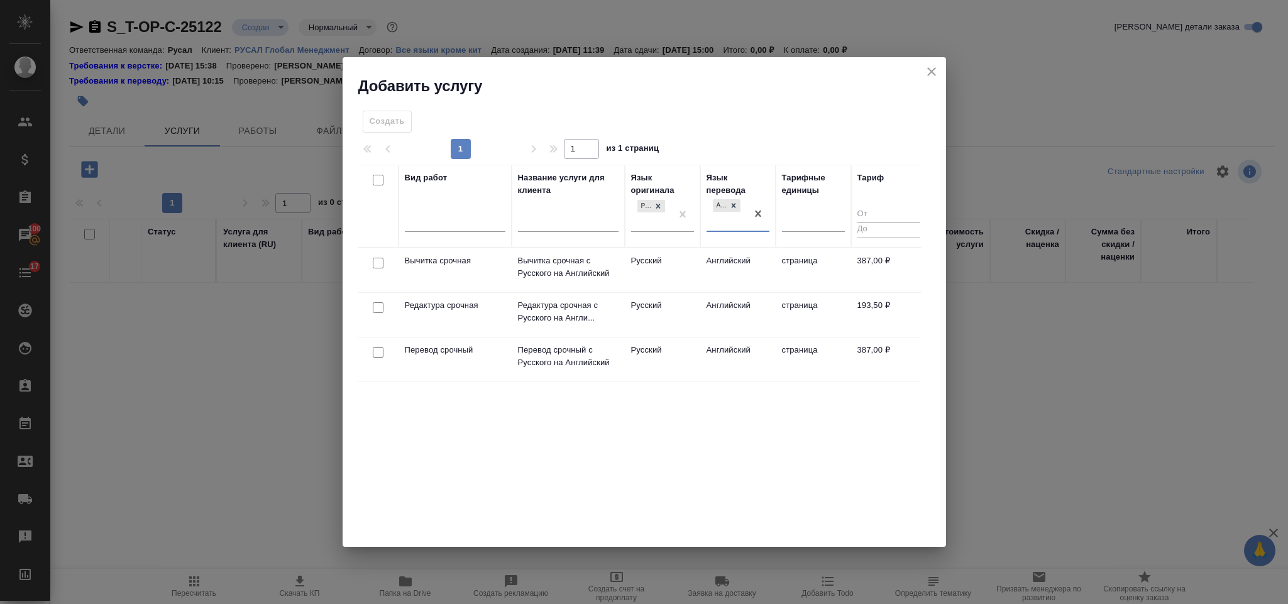
click at [380, 357] on input "checkbox" at bounding box center [378, 352] width 11 height 11
checkbox input "true"
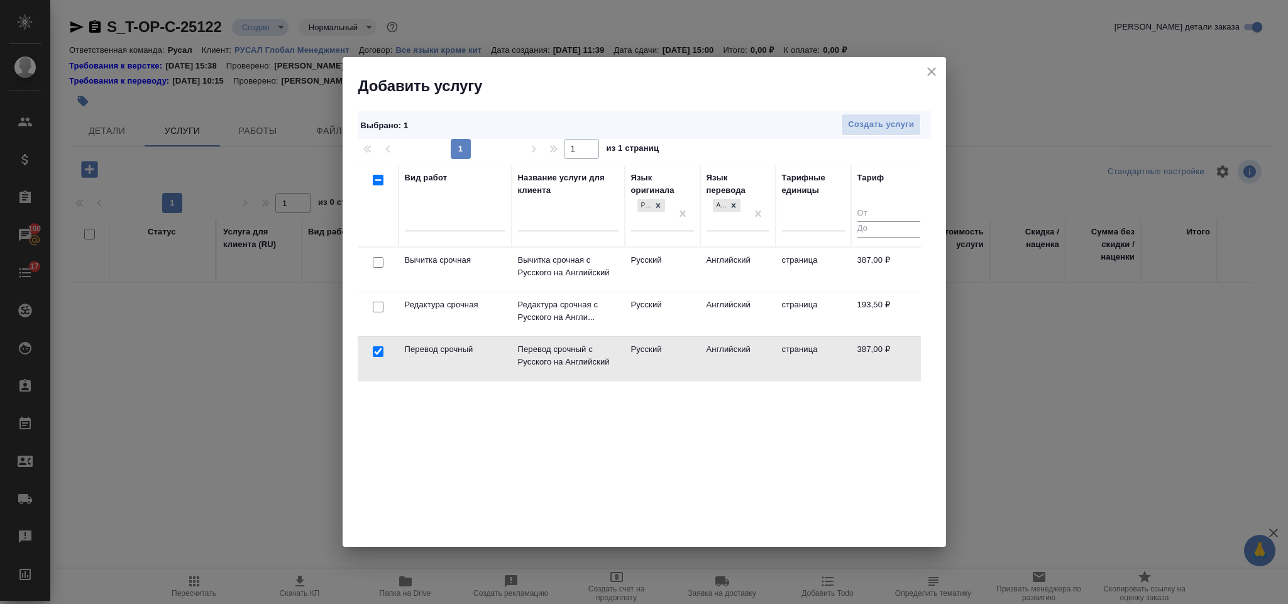
click at [377, 304] on input "checkbox" at bounding box center [378, 307] width 11 height 11
checkbox input "true"
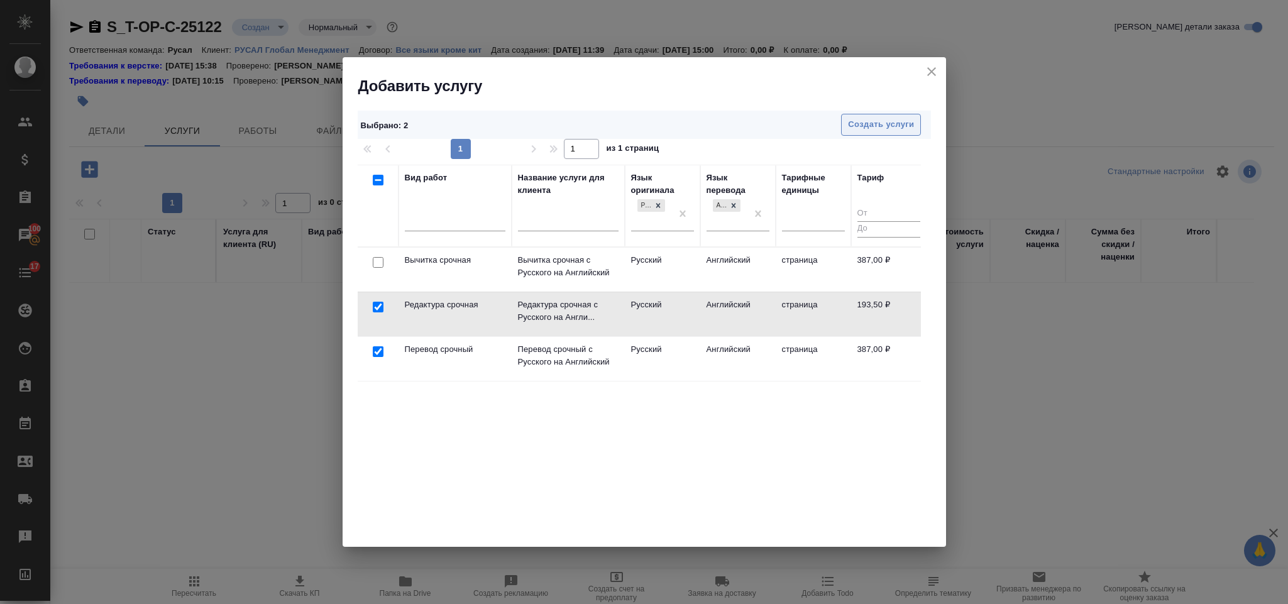
click at [879, 115] on button "Создать услуги" at bounding box center [881, 125] width 80 height 22
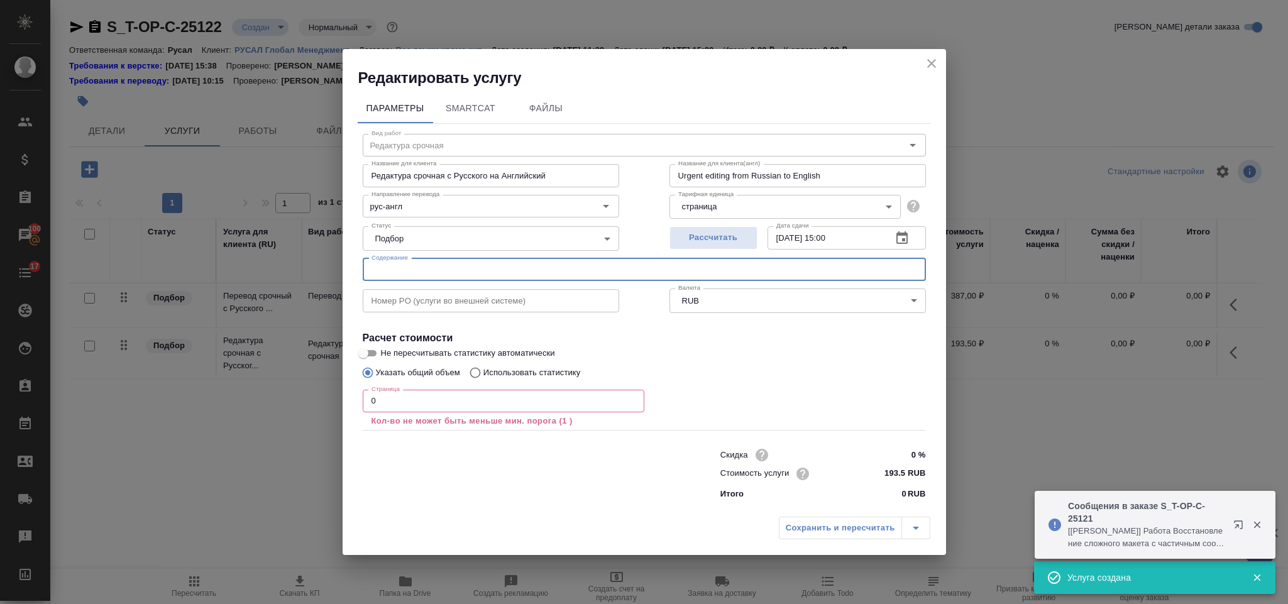
click at [468, 266] on input "text" at bounding box center [644, 269] width 563 height 23
paste input "Презентация ИСО БАГ small"
type input "Презентация ИСО БАГ small"
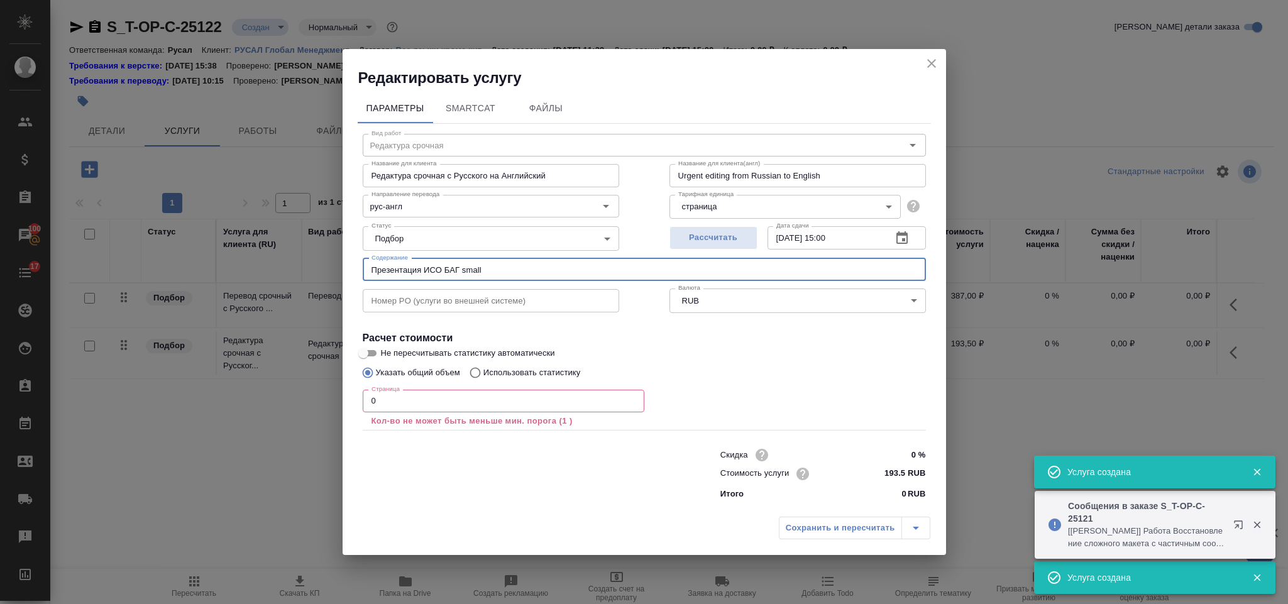
click at [434, 402] on input "0" at bounding box center [504, 401] width 282 height 23
type input "Перевод срочный"
type input "Перевод срочный с Русского на Английский"
type input "Urgent translation from Russian to English"
type input "387 RUB"
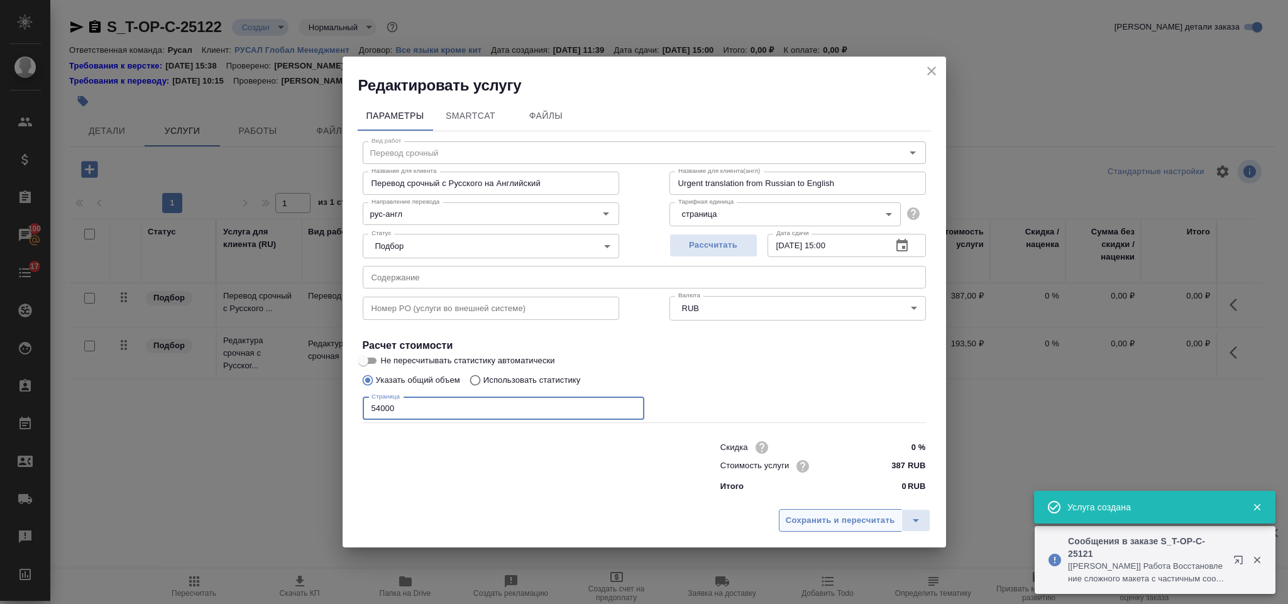
type input "54000"
click at [796, 522] on span "Сохранить и пересчитать" at bounding box center [840, 521] width 109 height 14
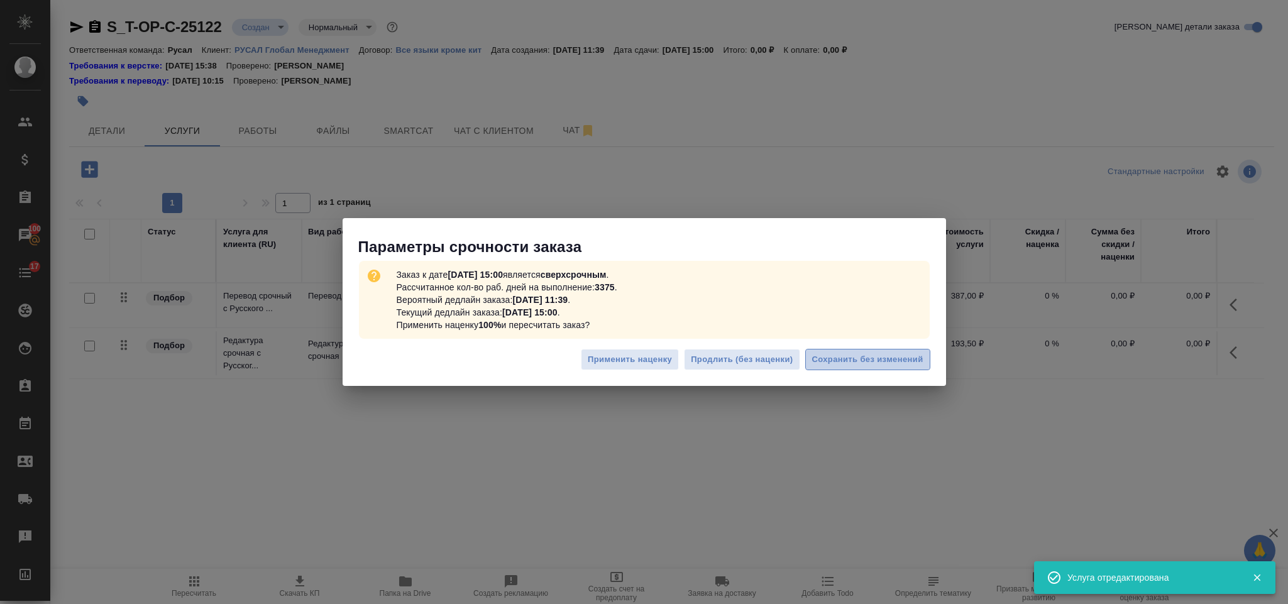
click at [867, 353] on span "Сохранить без изменений" at bounding box center [867, 360] width 111 height 14
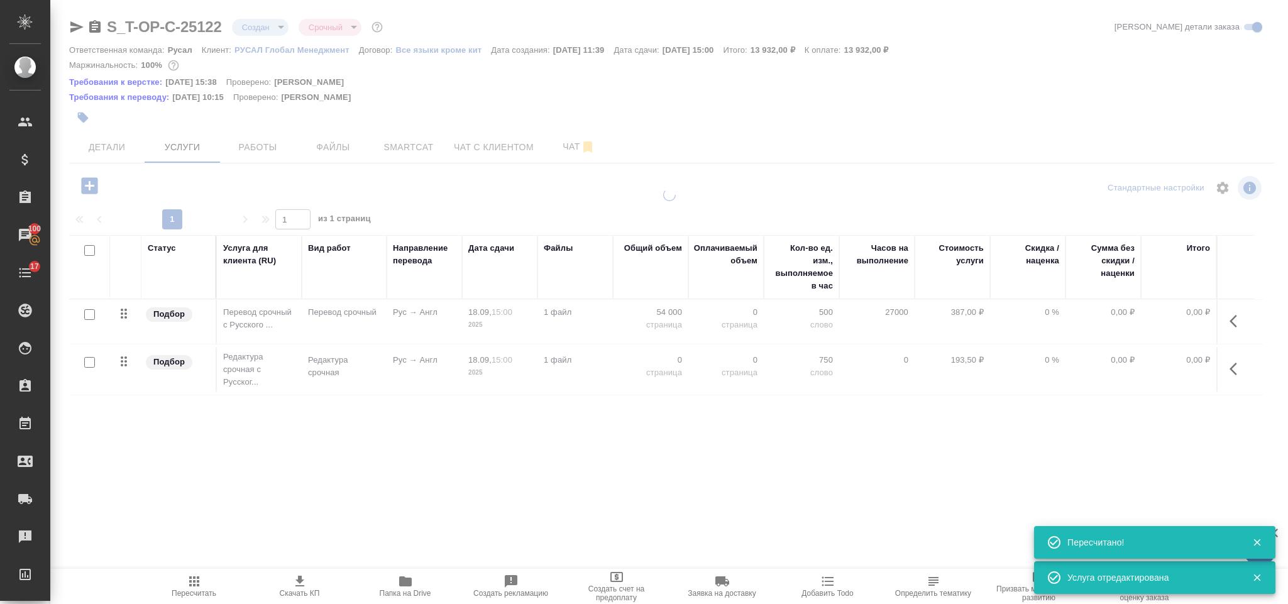
type input "urgent"
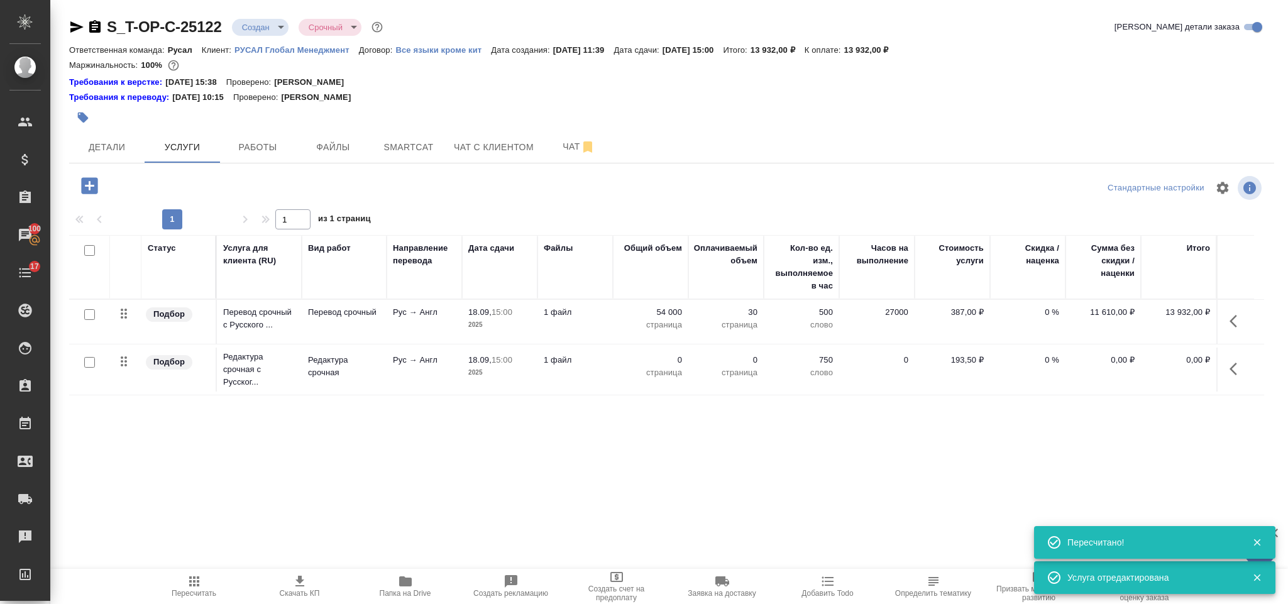
click at [1230, 370] on icon "button" at bounding box center [1237, 368] width 15 height 15
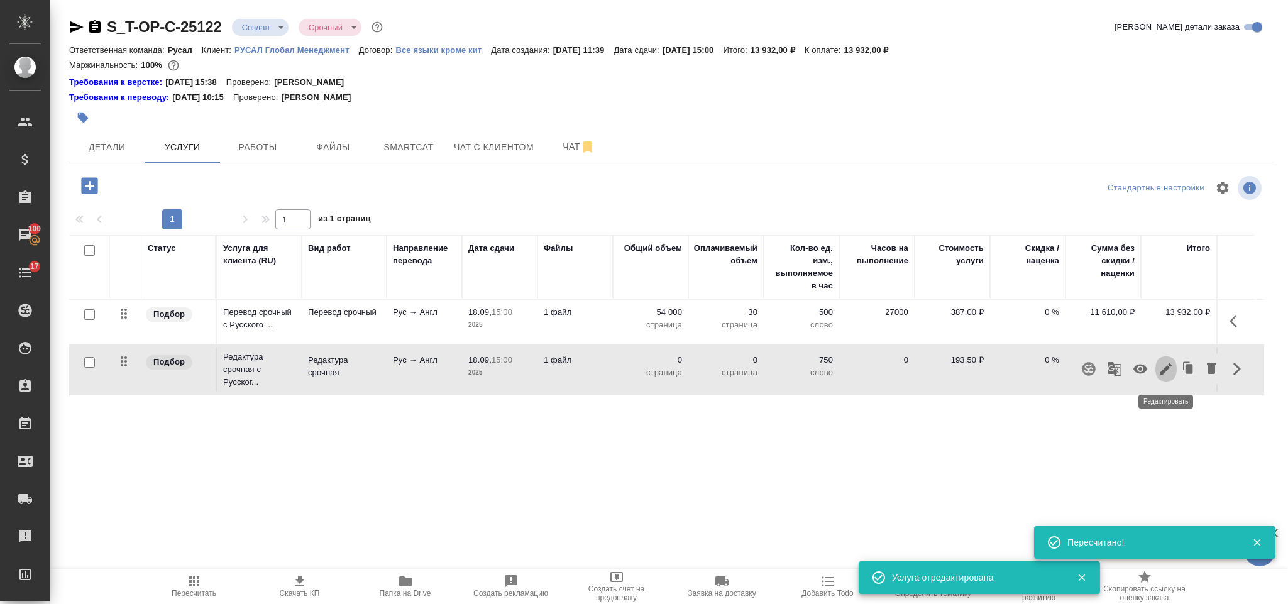
click at [1168, 370] on icon "button" at bounding box center [1165, 368] width 11 height 11
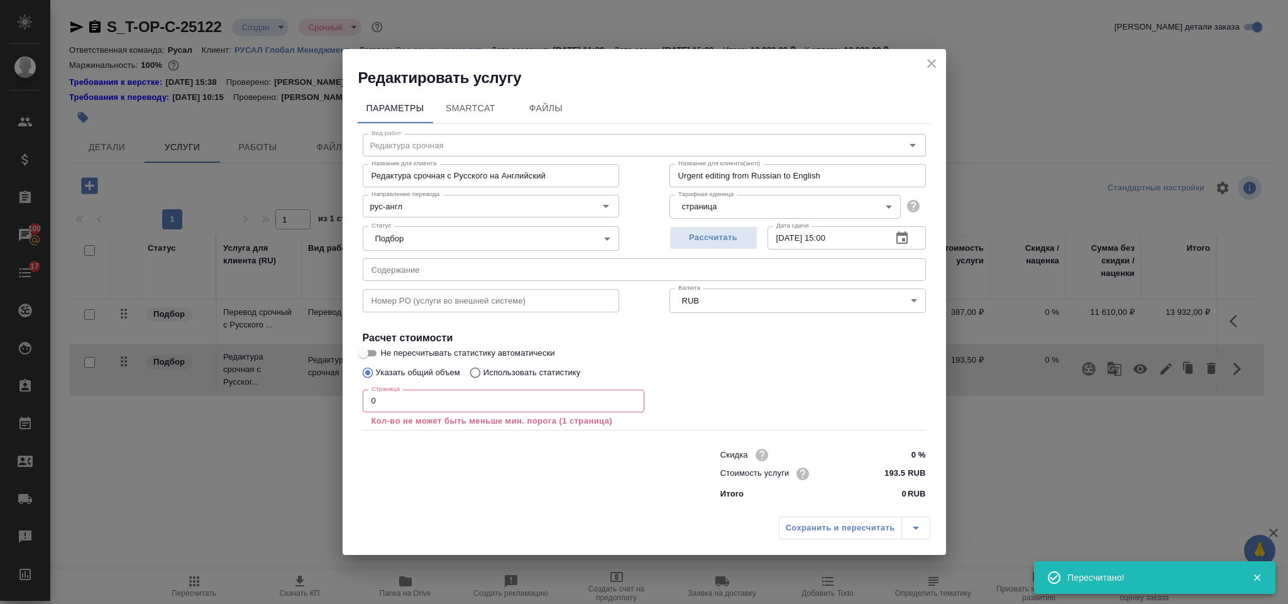
click at [470, 405] on input "0" at bounding box center [504, 401] width 282 height 23
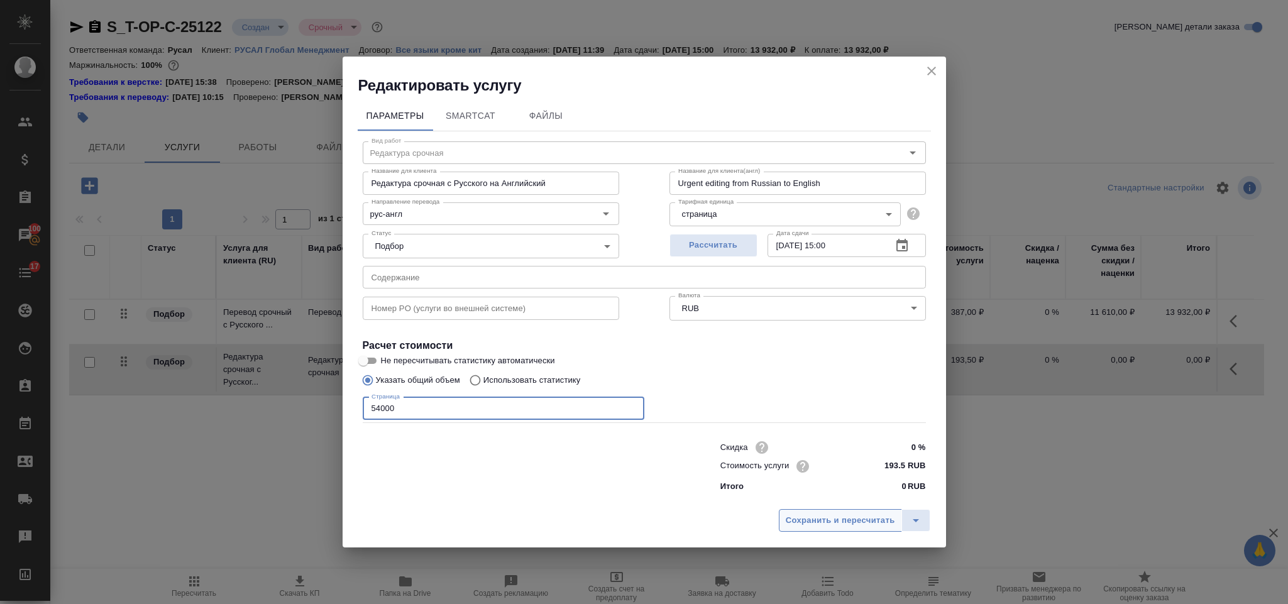
type input "54000"
click at [822, 523] on span "Сохранить и пересчитать" at bounding box center [840, 521] width 109 height 14
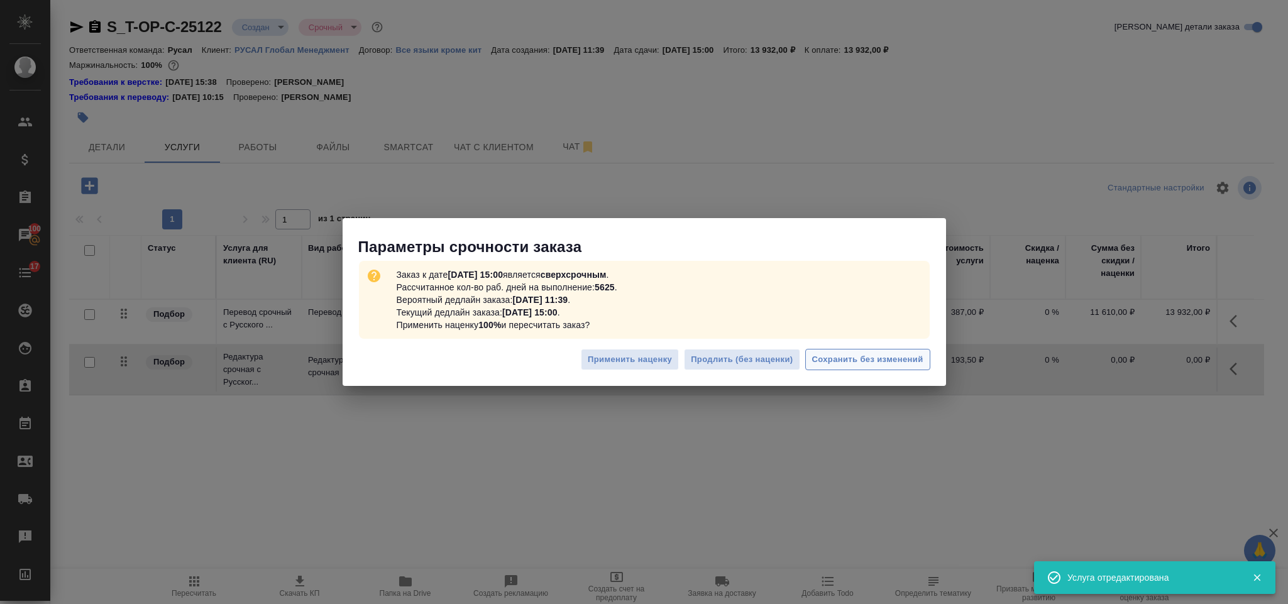
click at [864, 365] on span "Сохранить без изменений" at bounding box center [867, 360] width 111 height 14
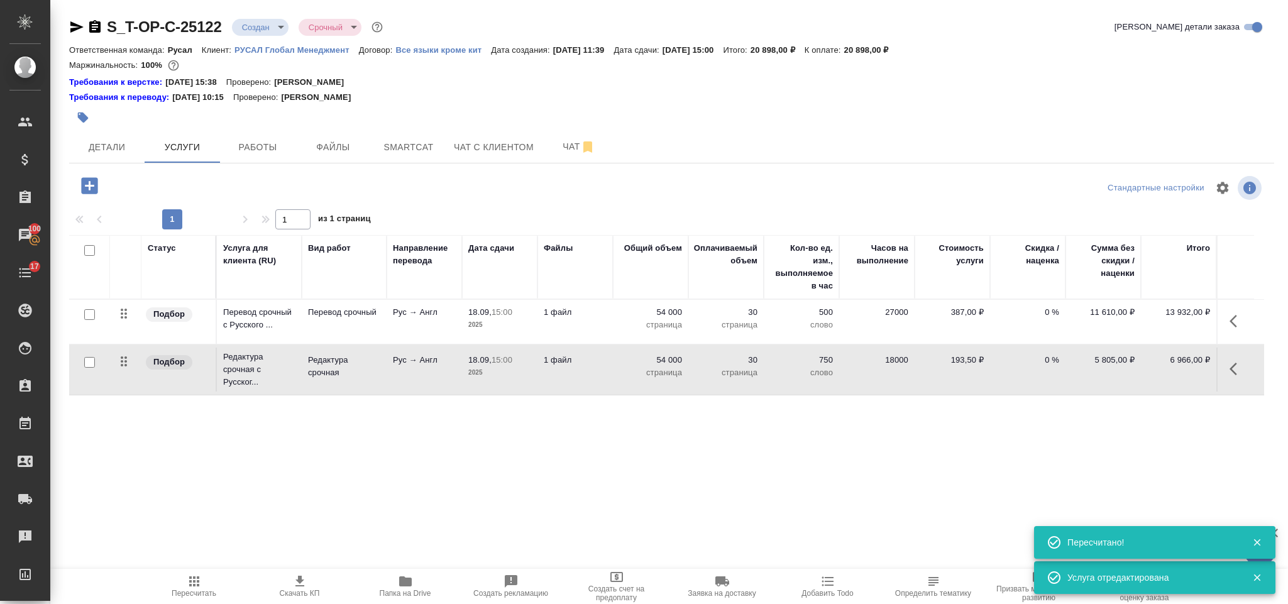
click at [91, 191] on icon "button" at bounding box center [89, 185] width 16 height 16
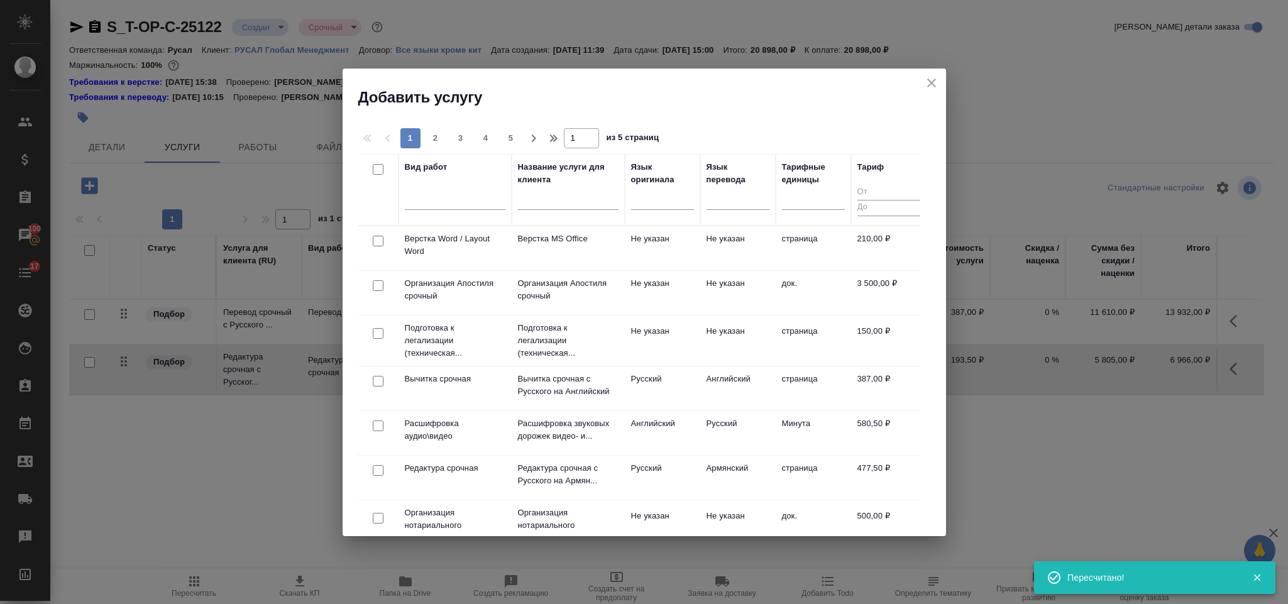
click at [380, 244] on input "checkbox" at bounding box center [378, 241] width 11 height 11
checkbox input "true"
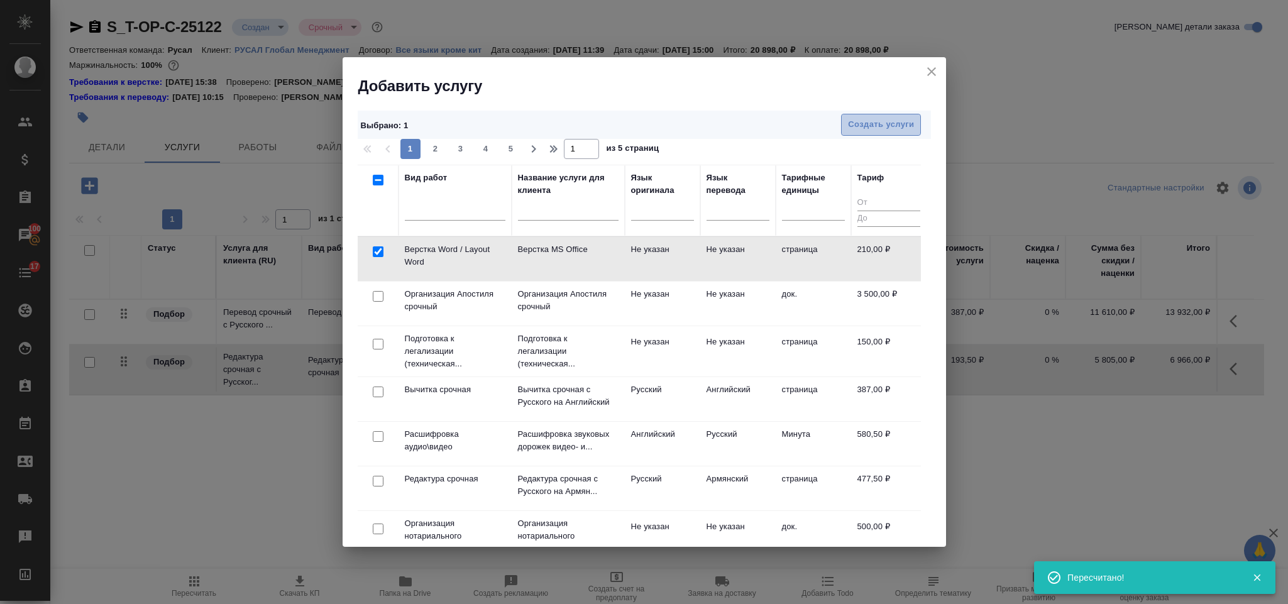
click at [845, 136] on button "Создать услуги" at bounding box center [881, 125] width 80 height 22
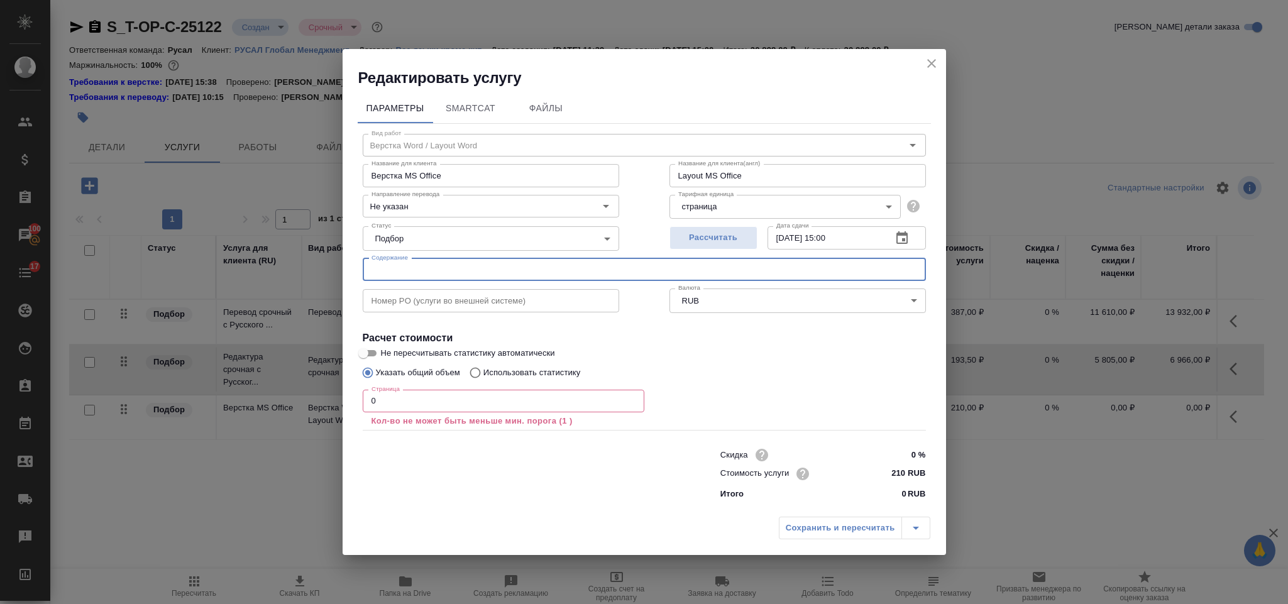
click at [461, 262] on input "text" at bounding box center [644, 269] width 563 height 23
paste input "Презентация ИСО БАГ small"
type input "Презентация ИСО БАГ small"
click at [441, 399] on input "0" at bounding box center [504, 401] width 282 height 23
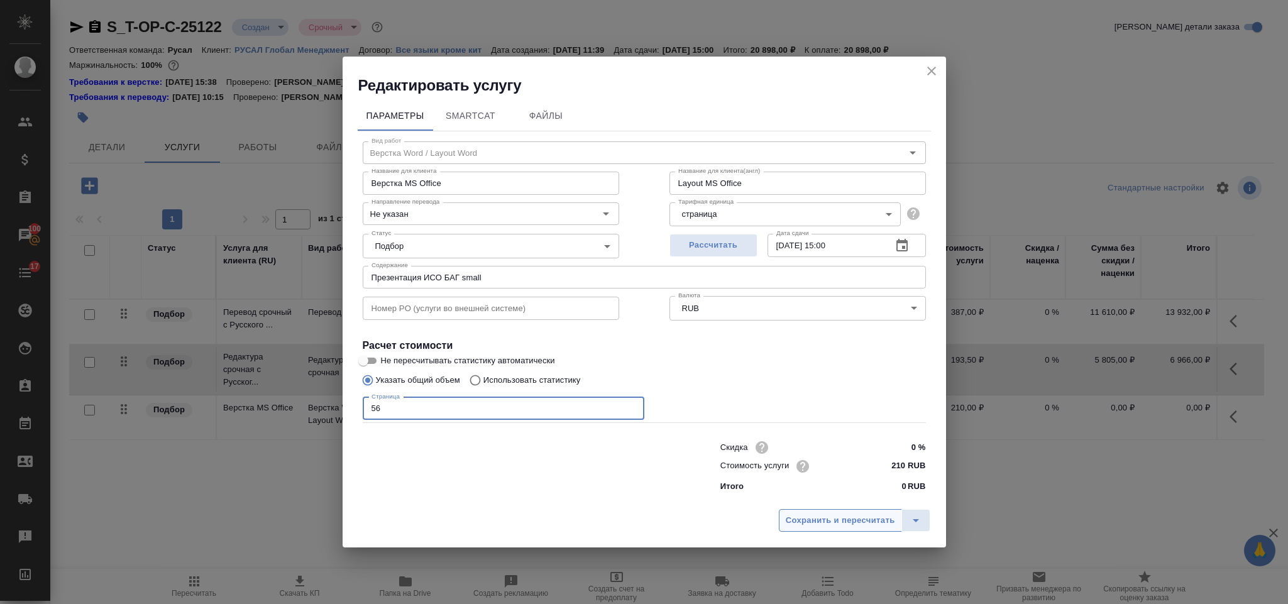
type input "56"
click at [789, 523] on span "Сохранить и пересчитать" at bounding box center [840, 521] width 109 height 14
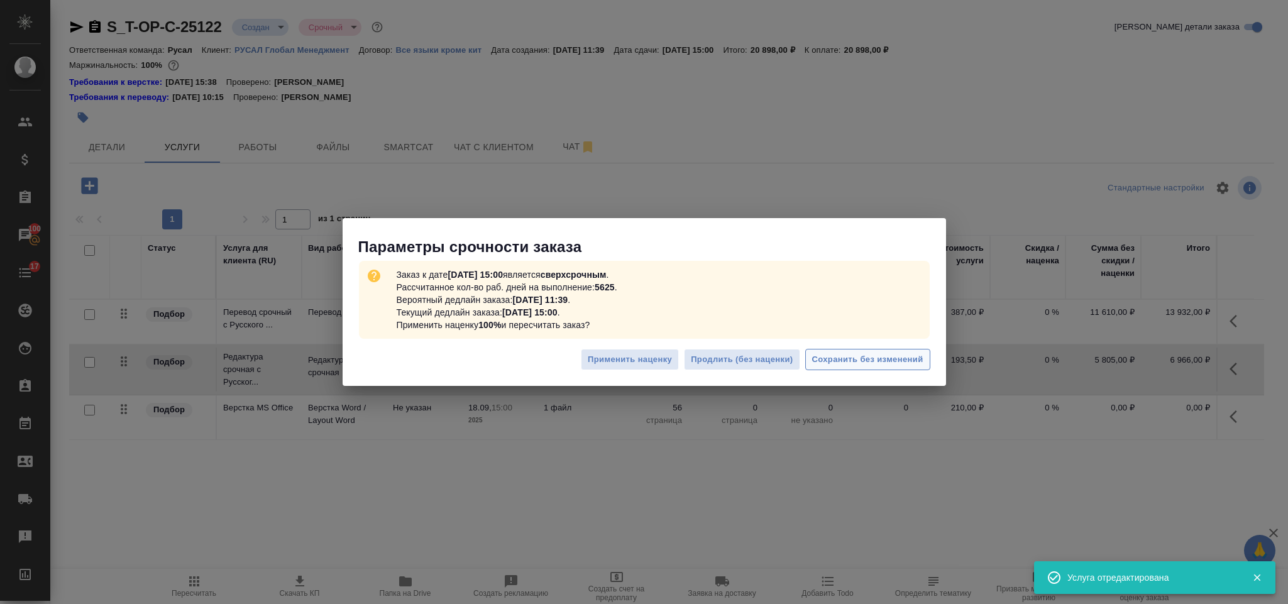
click at [862, 353] on span "Сохранить без изменений" at bounding box center [867, 360] width 111 height 14
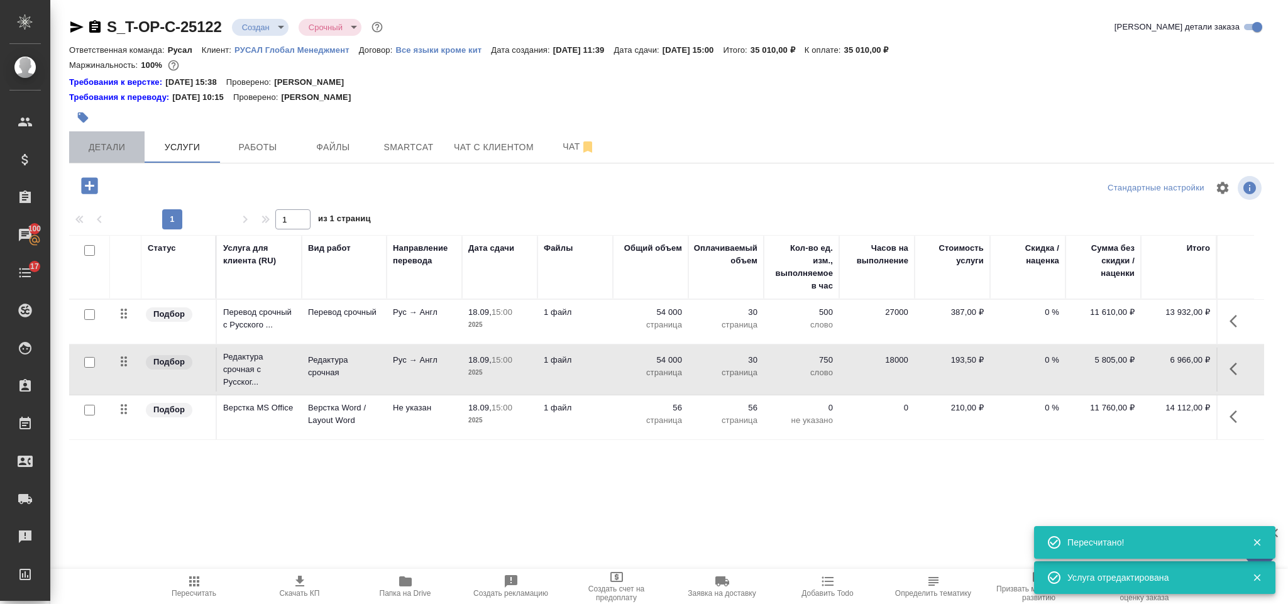
click at [108, 153] on span "Детали" at bounding box center [107, 148] width 60 height 16
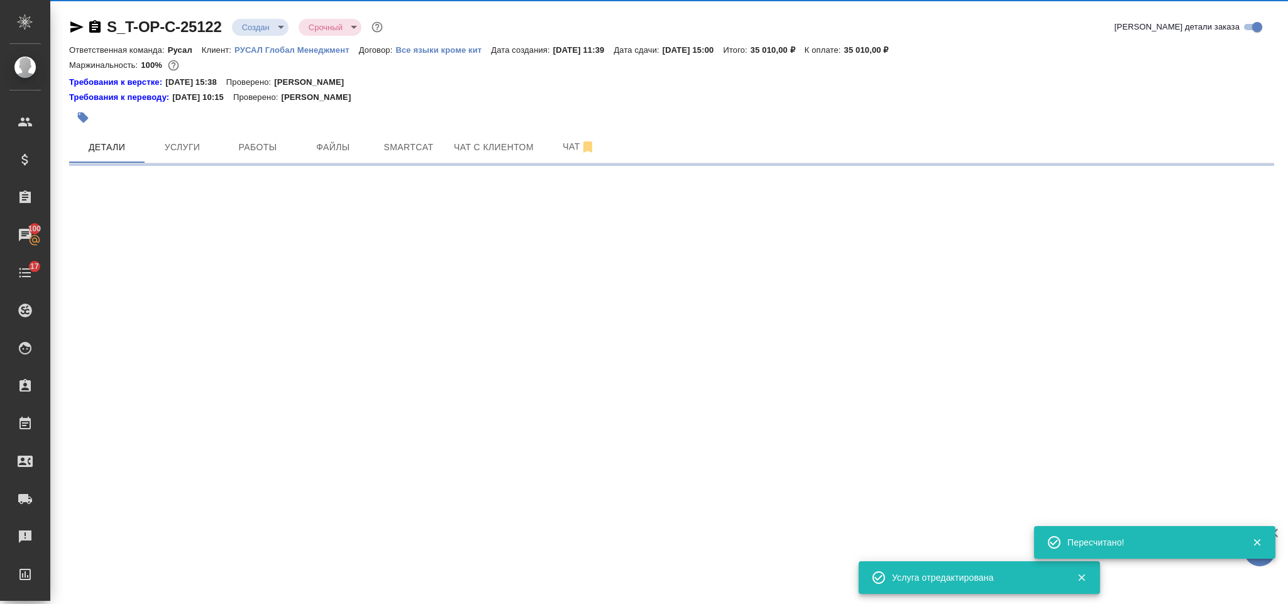
select select "RU"
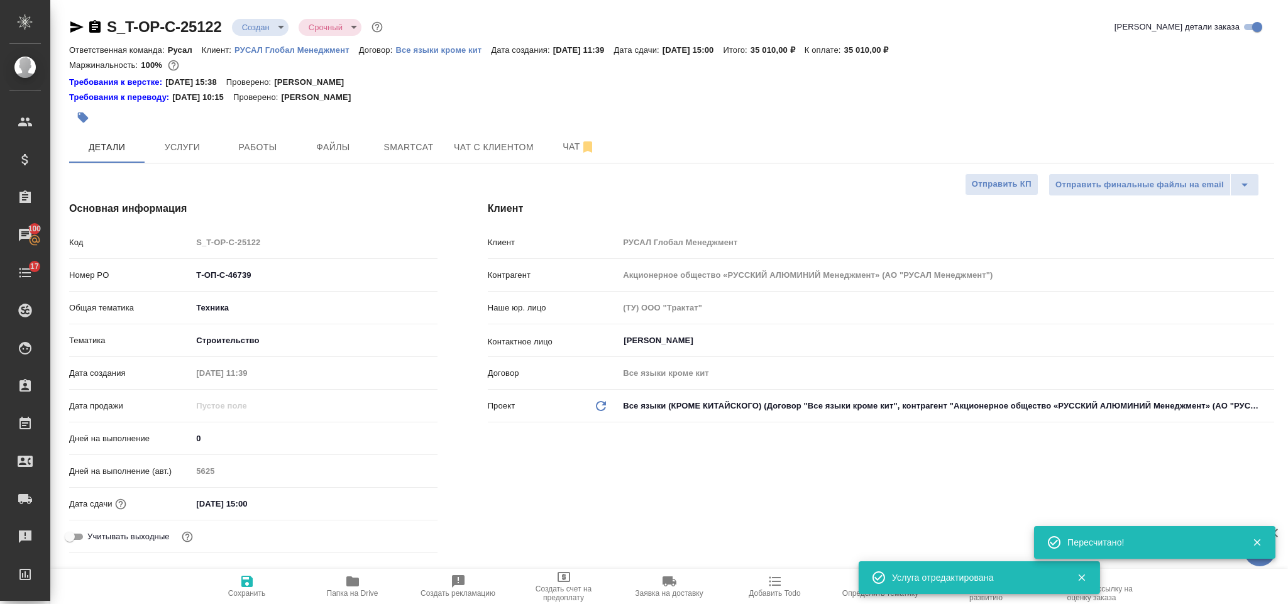
click at [97, 25] on icon "button" at bounding box center [94, 26] width 11 height 13
type textarea "x"
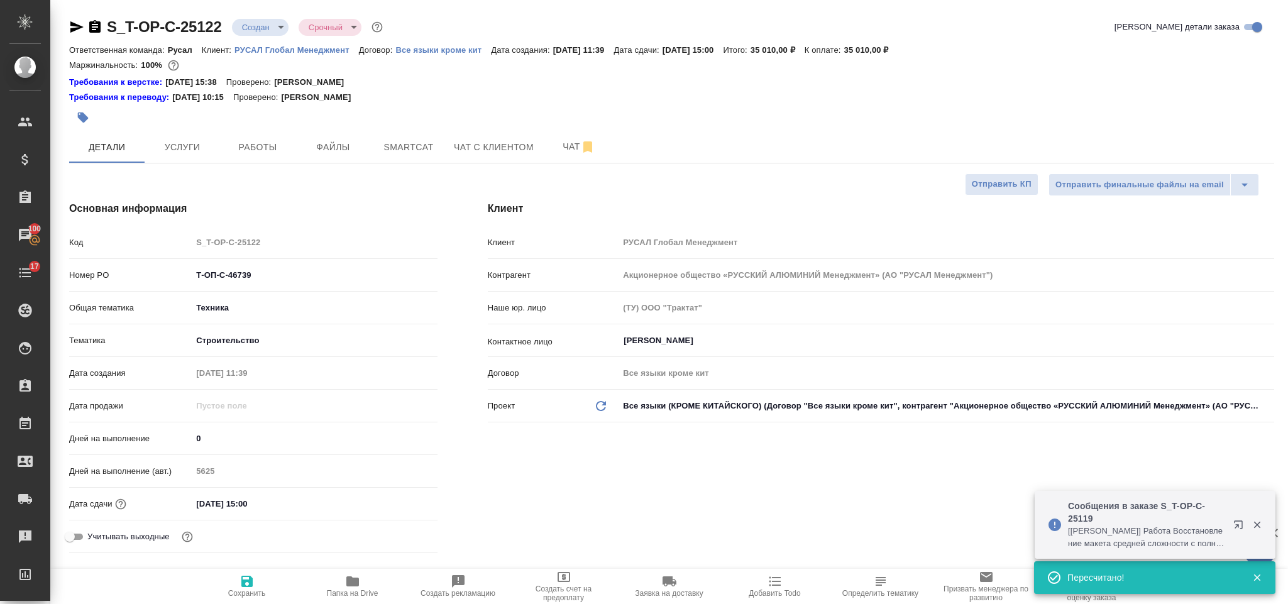
click at [70, 28] on icon "button" at bounding box center [76, 26] width 15 height 15
drag, startPoint x: 279, startPoint y: 273, endPoint x: 193, endPoint y: 276, distance: 86.2
click at [193, 276] on input "Т-ОП-С-46739" at bounding box center [314, 275] width 244 height 18
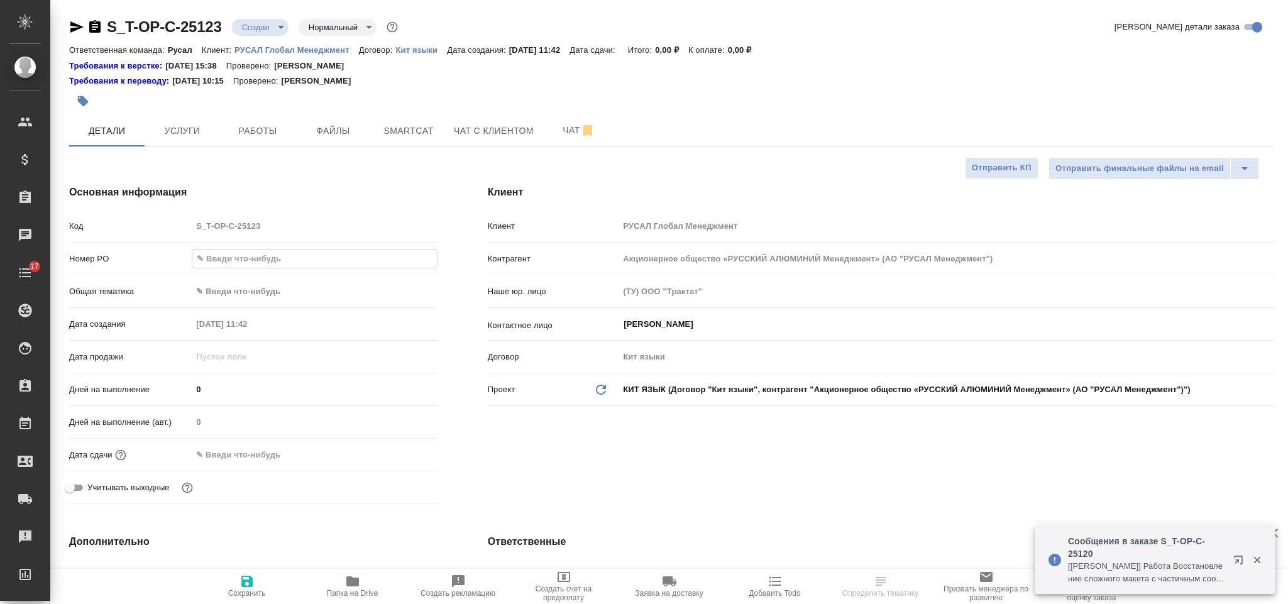
select select "RU"
type input "Т-ОП-С-46740"
click at [321, 289] on body "🙏 .cls-1 fill:#fff; AWATERA Gorlenko [PERSON_NAME] Спецификации Заказы Чаты 17 …" at bounding box center [644, 302] width 1288 height 604
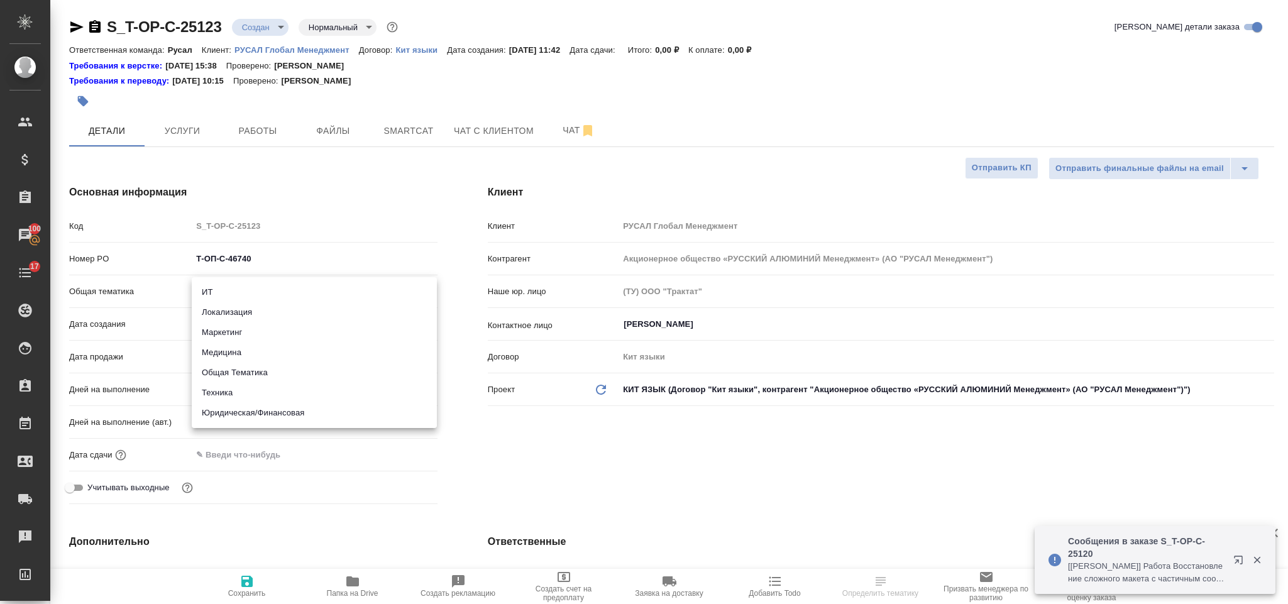
click at [316, 390] on li "Техника" at bounding box center [314, 393] width 245 height 20
type input "tech"
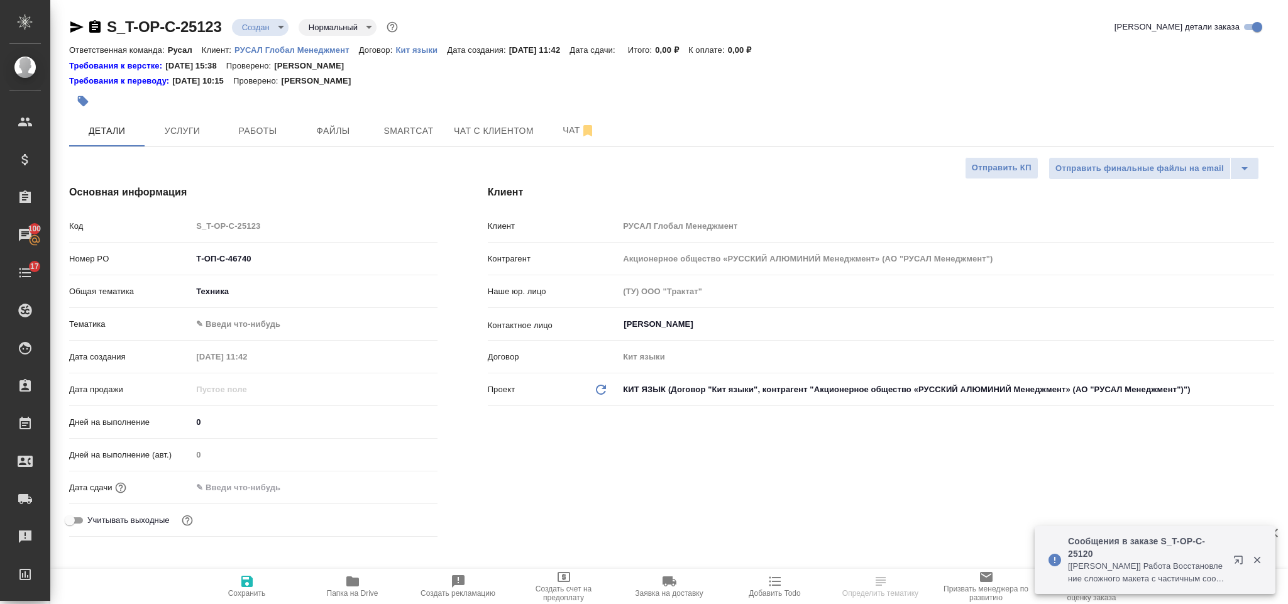
click at [268, 323] on body "🙏 .cls-1 fill:#fff; AWATERA [PERSON_NAME] Спецификации Заказы 100 Чаты 17 Todo …" at bounding box center [644, 302] width 1288 height 604
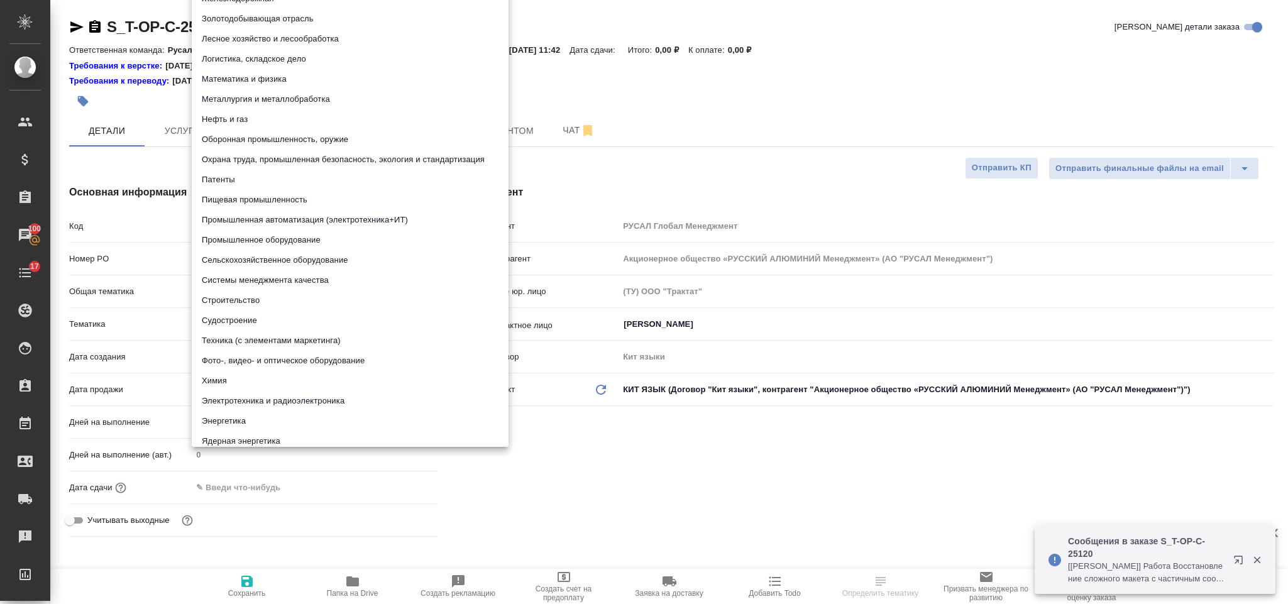
click at [270, 299] on li "Строительство" at bounding box center [350, 300] width 317 height 20
type input "5a8b8b956a9677013d343d92"
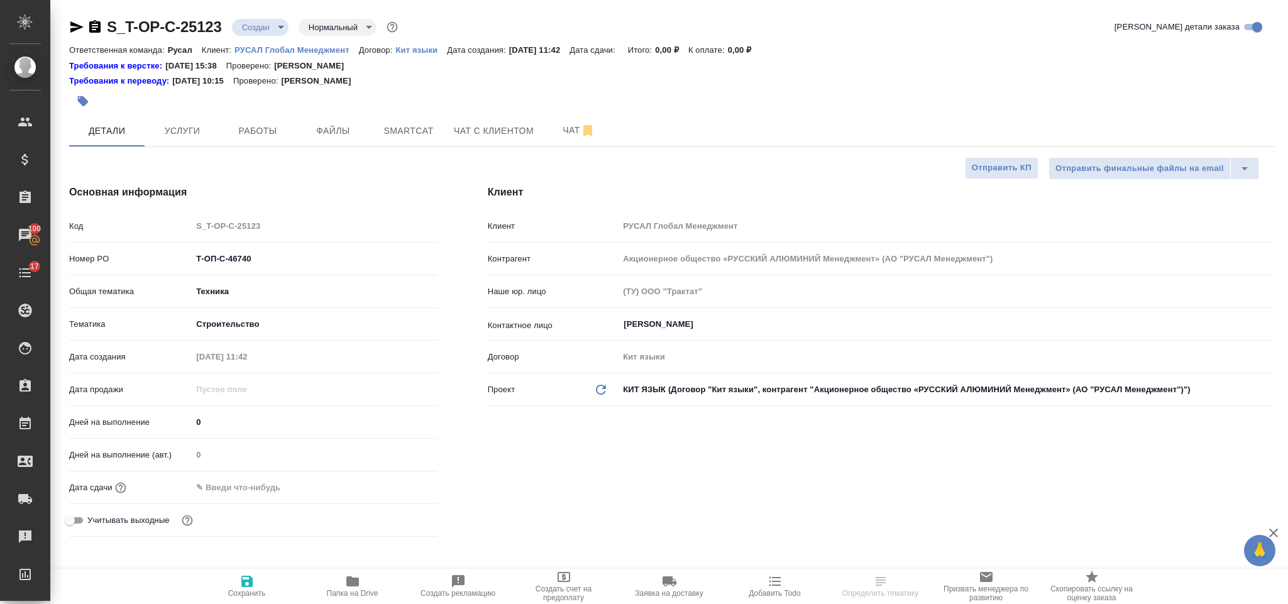
click at [272, 485] on input "text" at bounding box center [247, 487] width 110 height 18
click at [396, 487] on icon "button" at bounding box center [400, 486] width 11 height 13
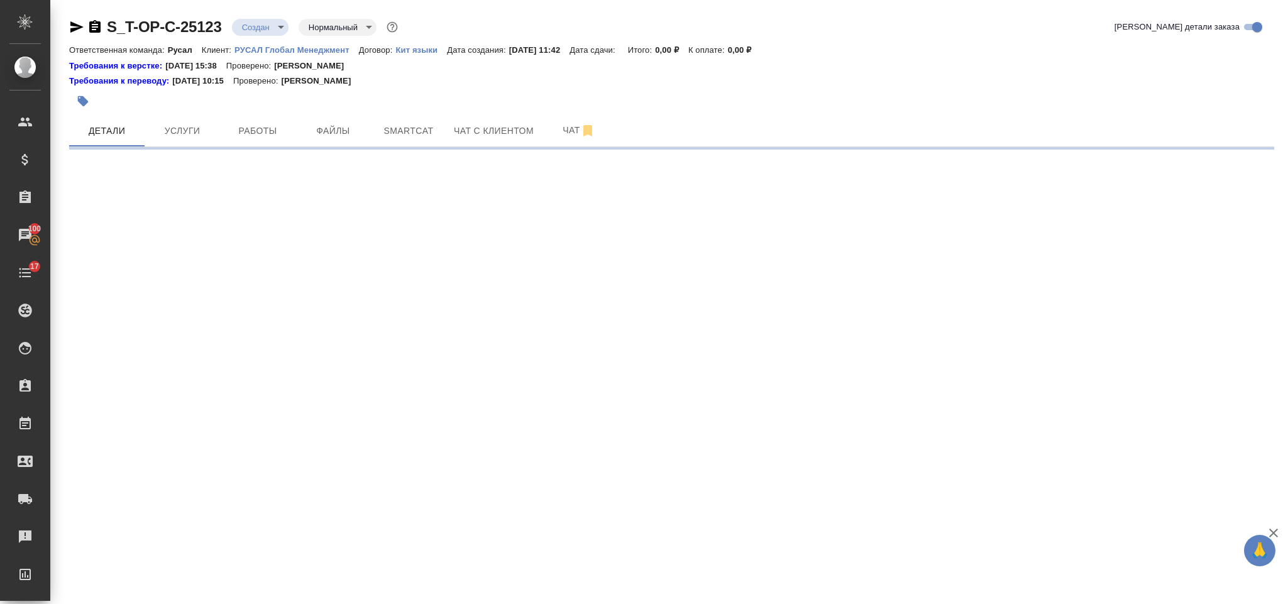
select select "RU"
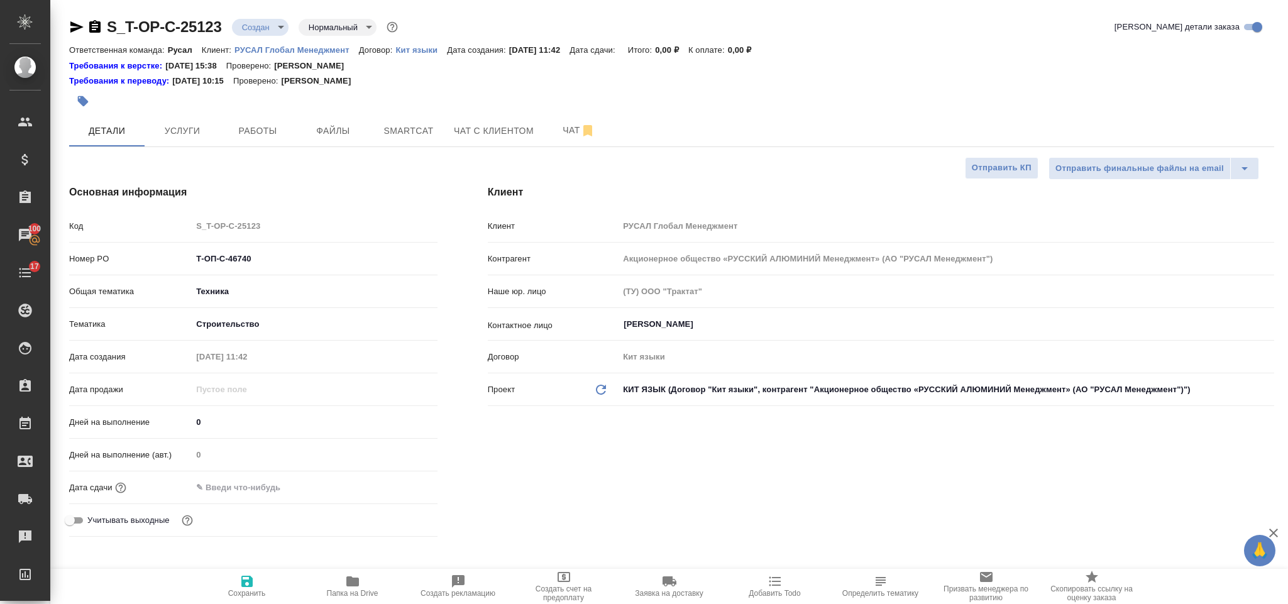
type textarea "x"
click at [267, 483] on input "text" at bounding box center [247, 487] width 110 height 18
click at [400, 489] on icon "button" at bounding box center [401, 487] width 15 height 15
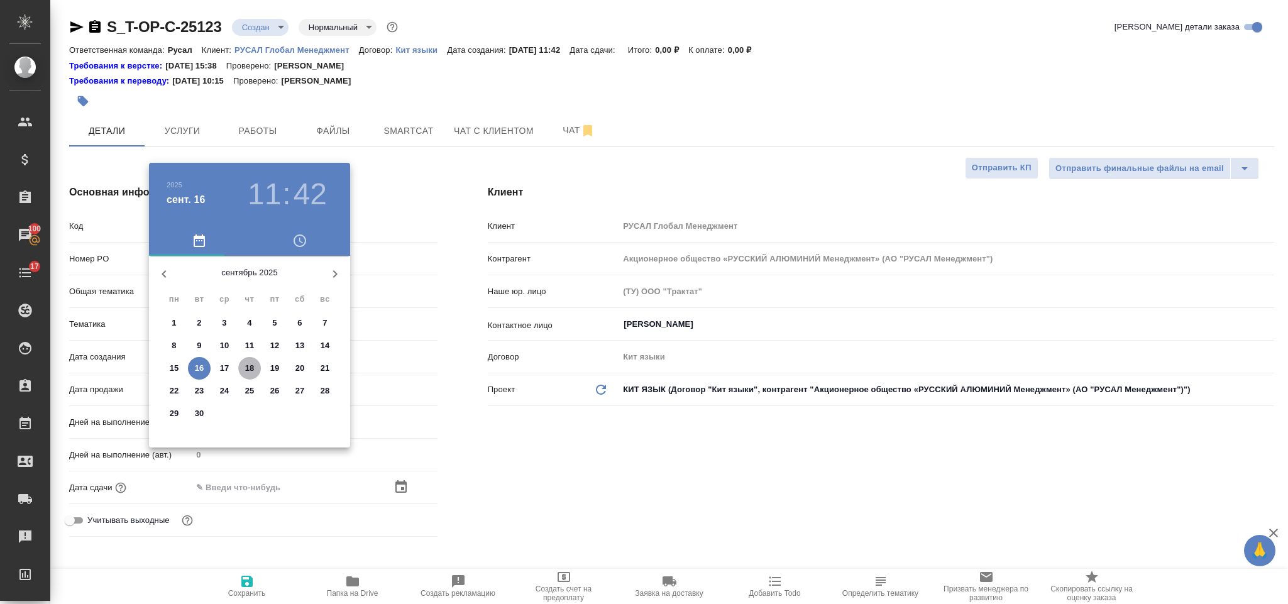
click at [248, 368] on p "18" at bounding box center [249, 368] width 9 height 13
type input "18.09.2025 11:42"
type textarea "x"
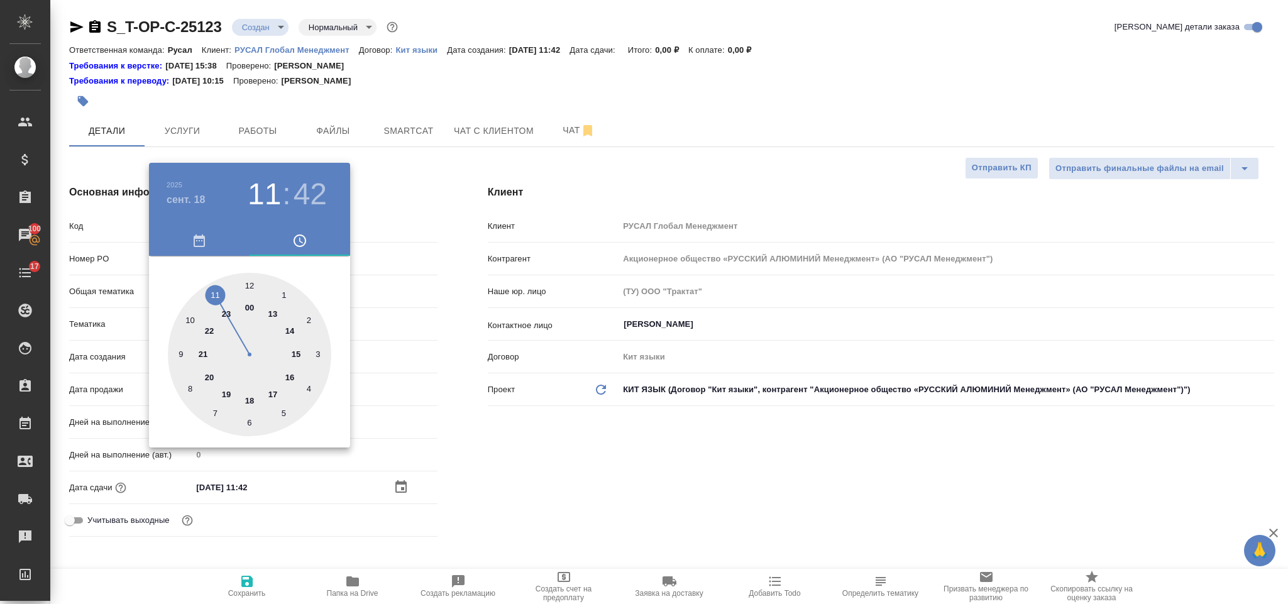
click at [294, 353] on div at bounding box center [249, 354] width 163 height 163
type input "18.09.2025 15:42"
type textarea "x"
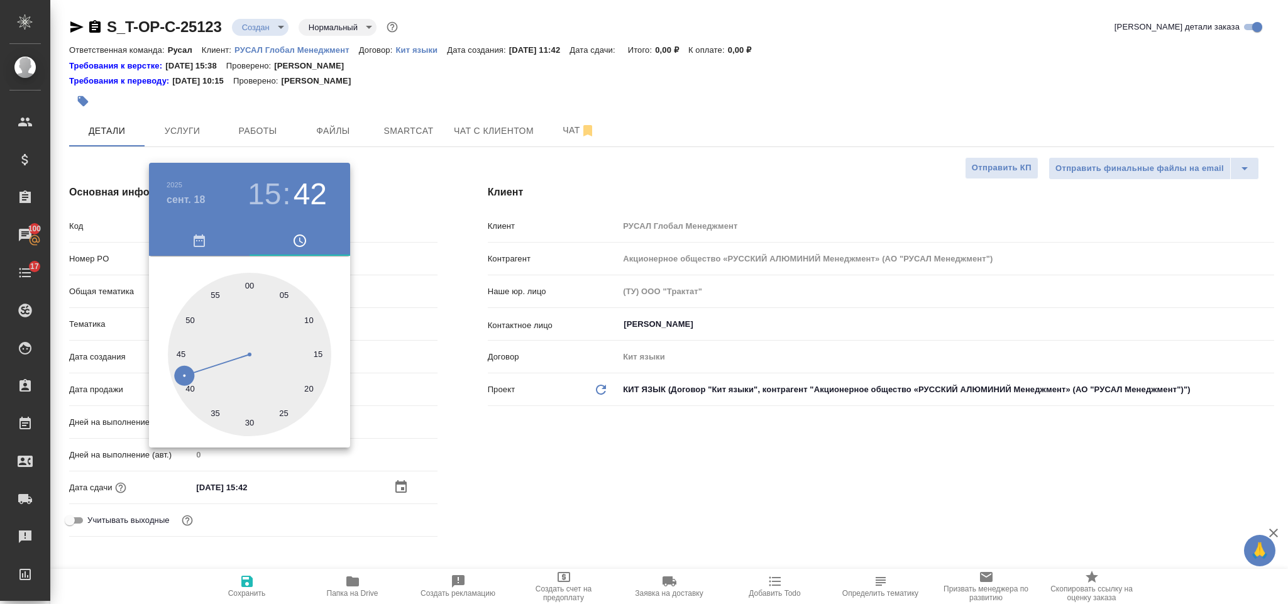
click at [185, 383] on div at bounding box center [249, 354] width 163 height 163
type input "18.09.2025 15:41"
type textarea "x"
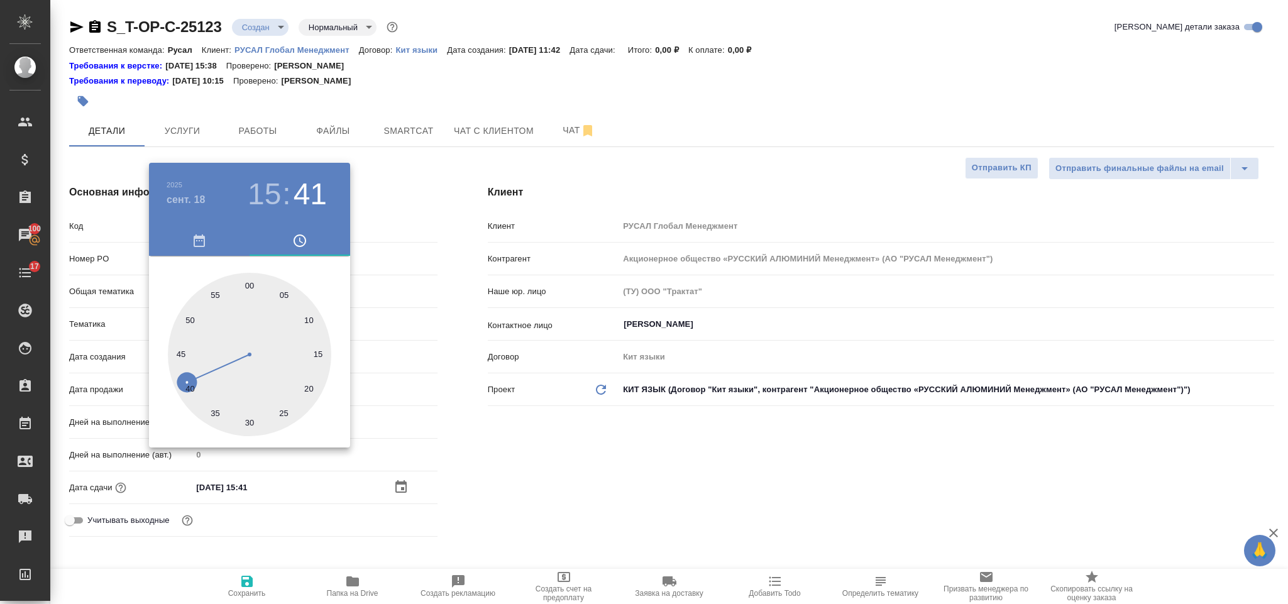
click at [192, 385] on div at bounding box center [249, 354] width 163 height 163
type input "18.09.2025 15:40"
type textarea "x"
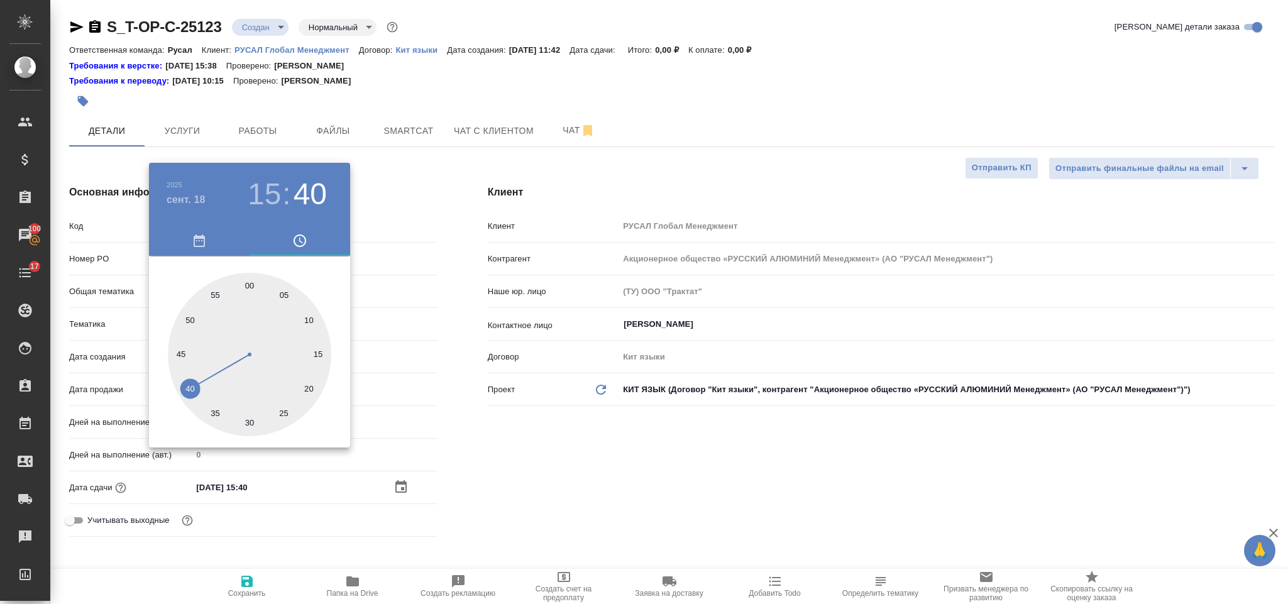
click at [661, 485] on div at bounding box center [644, 302] width 1288 height 604
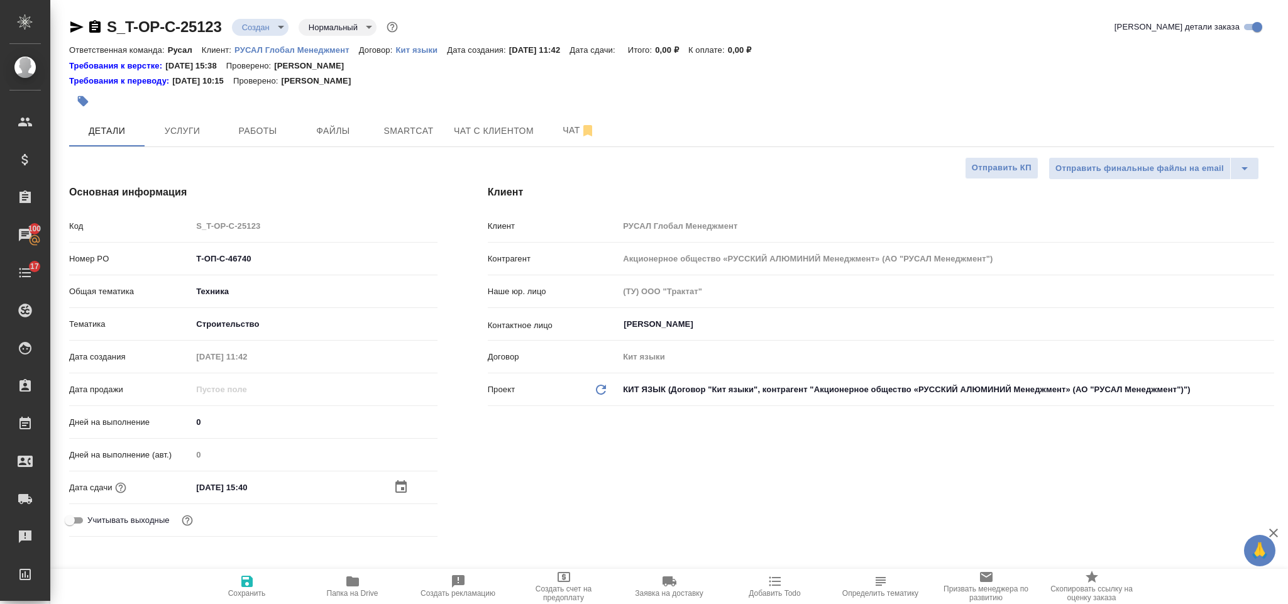
click at [253, 574] on icon "button" at bounding box center [246, 581] width 15 height 15
type textarea "x"
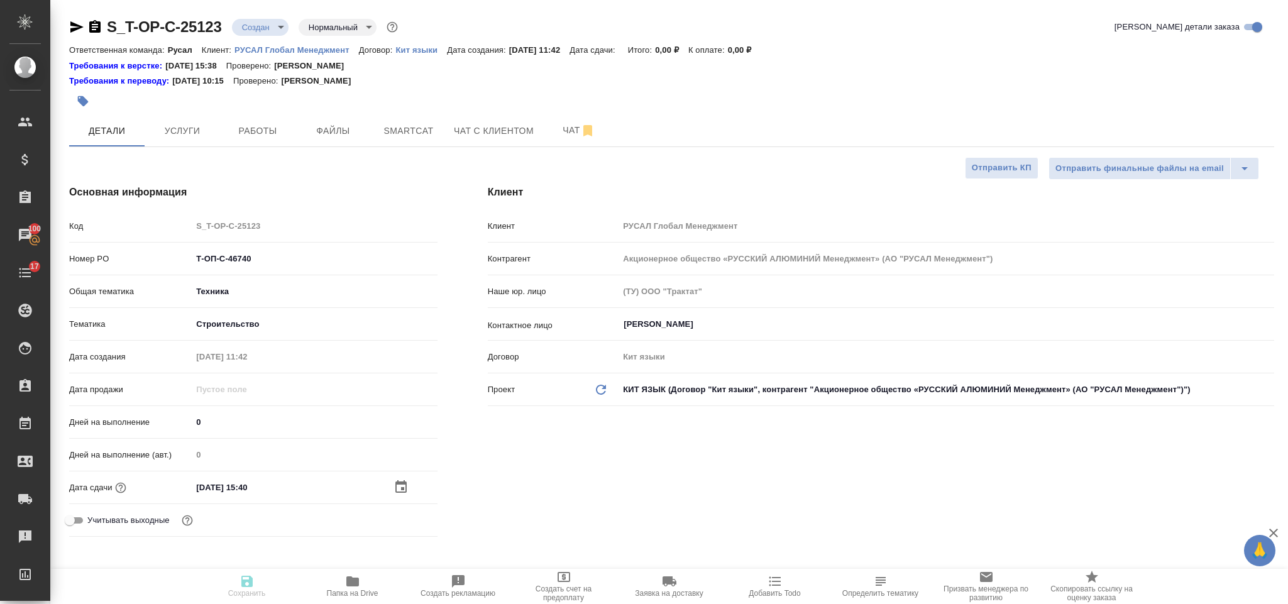
type textarea "x"
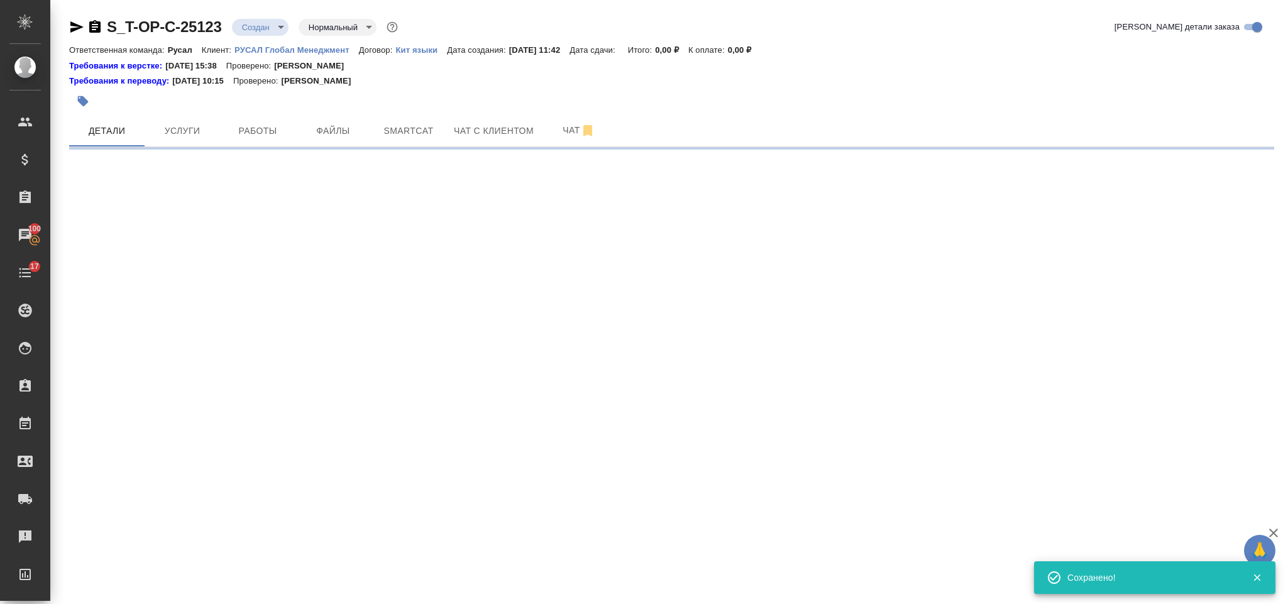
select select "RU"
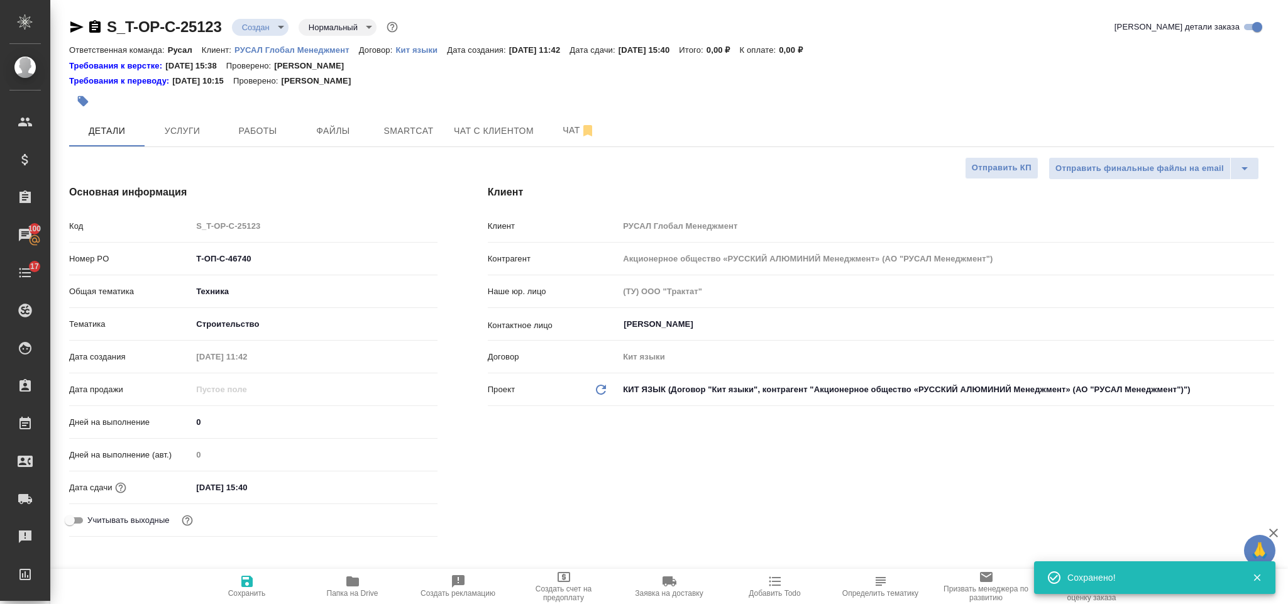
type textarea "x"
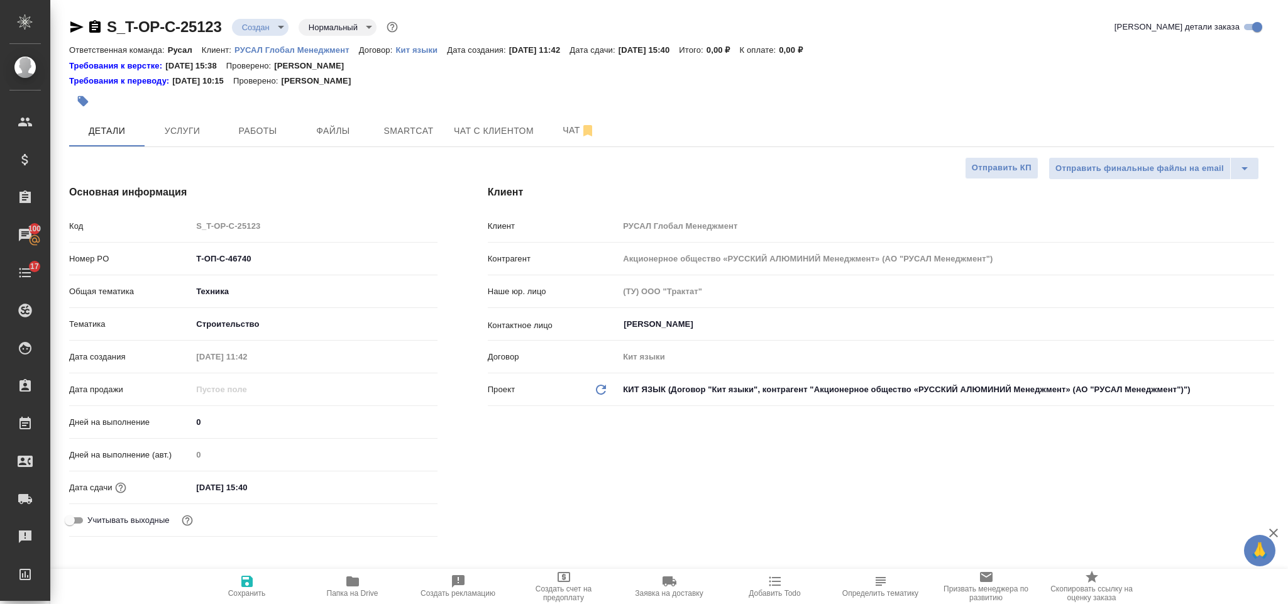
click at [255, 576] on span "Сохранить" at bounding box center [247, 586] width 91 height 24
type textarea "x"
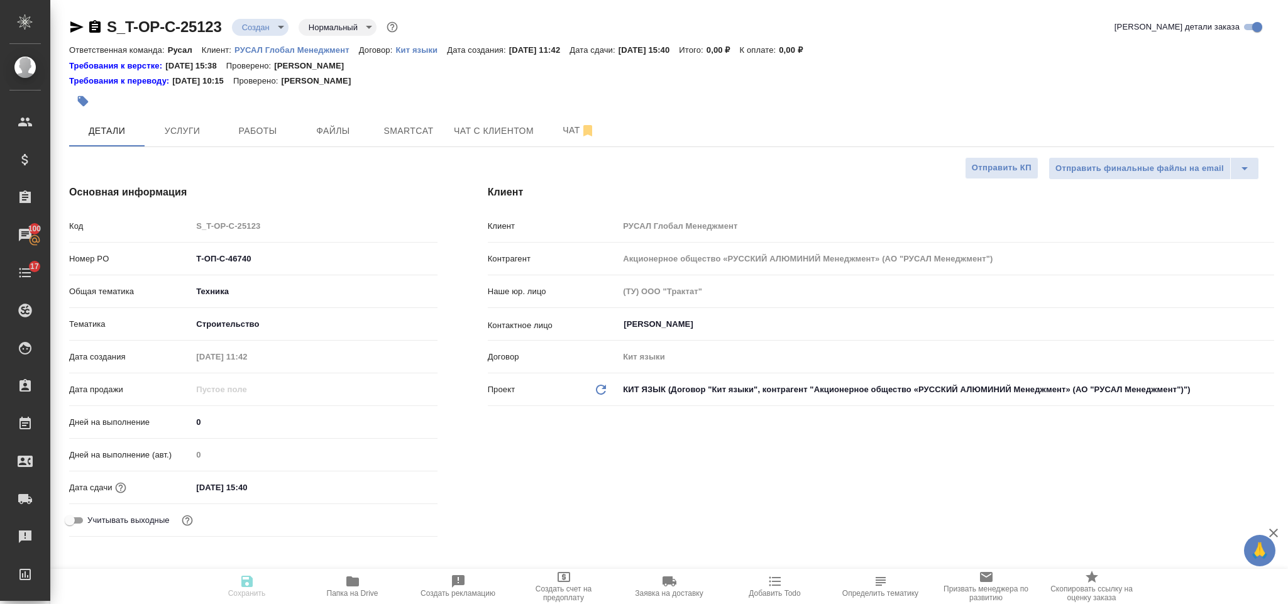
type textarea "x"
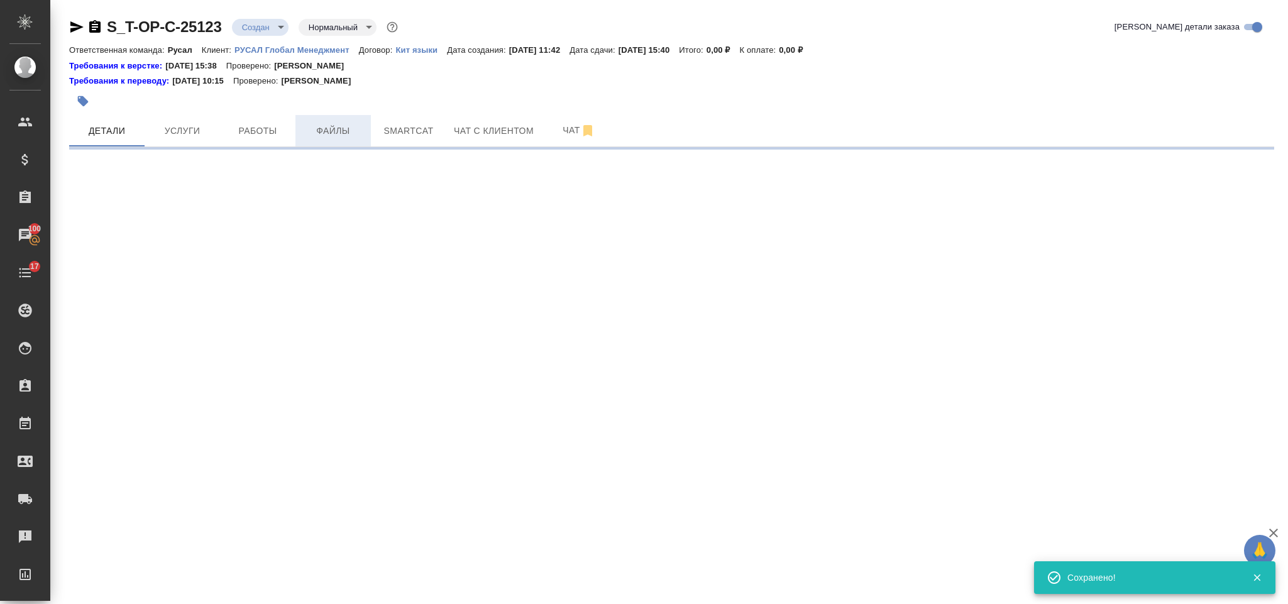
select select "RU"
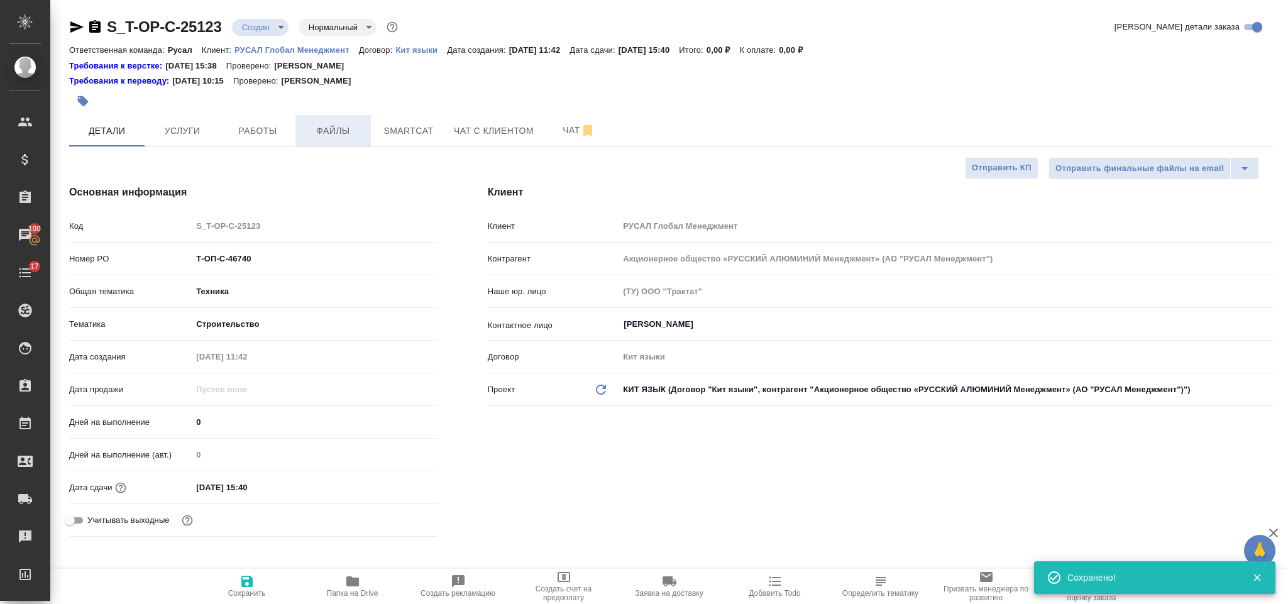
type textarea "x"
click at [334, 123] on span "Файлы" at bounding box center [333, 131] width 60 height 16
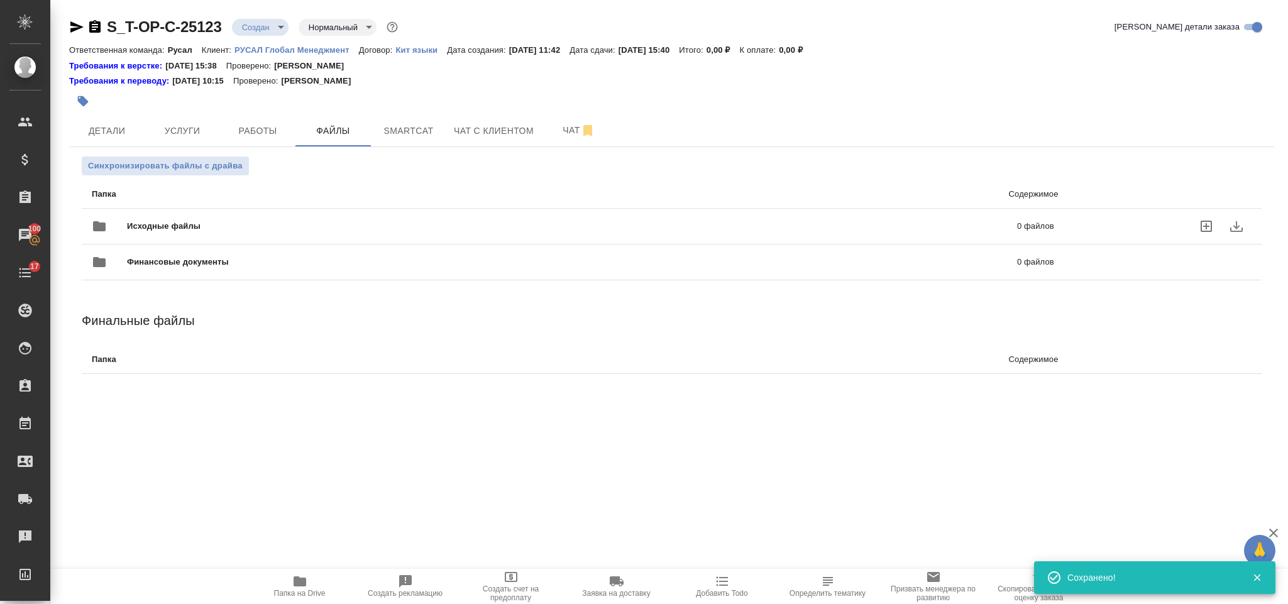
click at [233, 224] on span "Исходные файлы" at bounding box center [368, 226] width 482 height 13
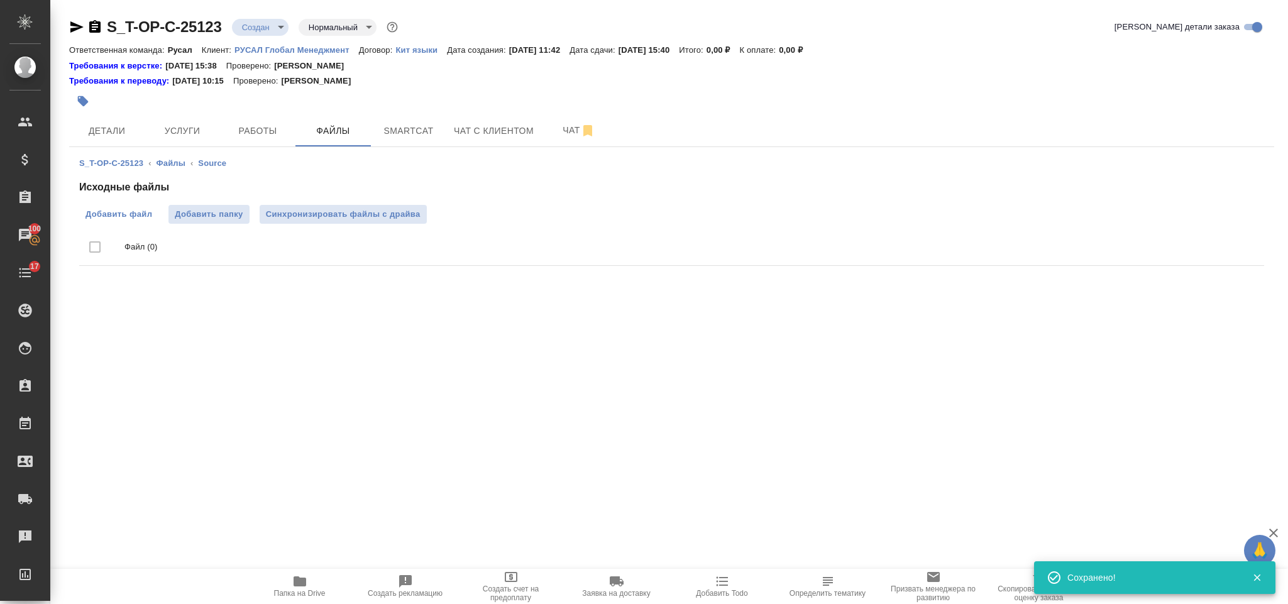
click at [143, 215] on span "Добавить файл" at bounding box center [118, 214] width 67 height 13
click at [0, 0] on input "Добавить файл" at bounding box center [0, 0] width 0 height 0
click at [193, 128] on span "Услуги" at bounding box center [182, 131] width 60 height 16
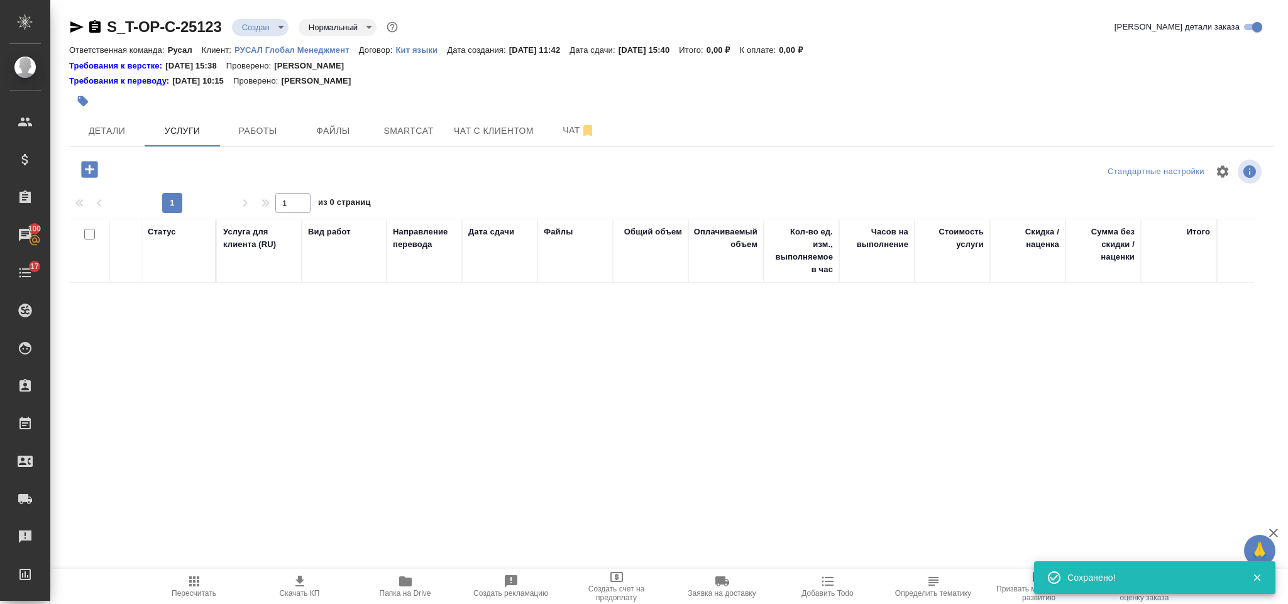
click at [89, 164] on icon "button" at bounding box center [89, 169] width 16 height 16
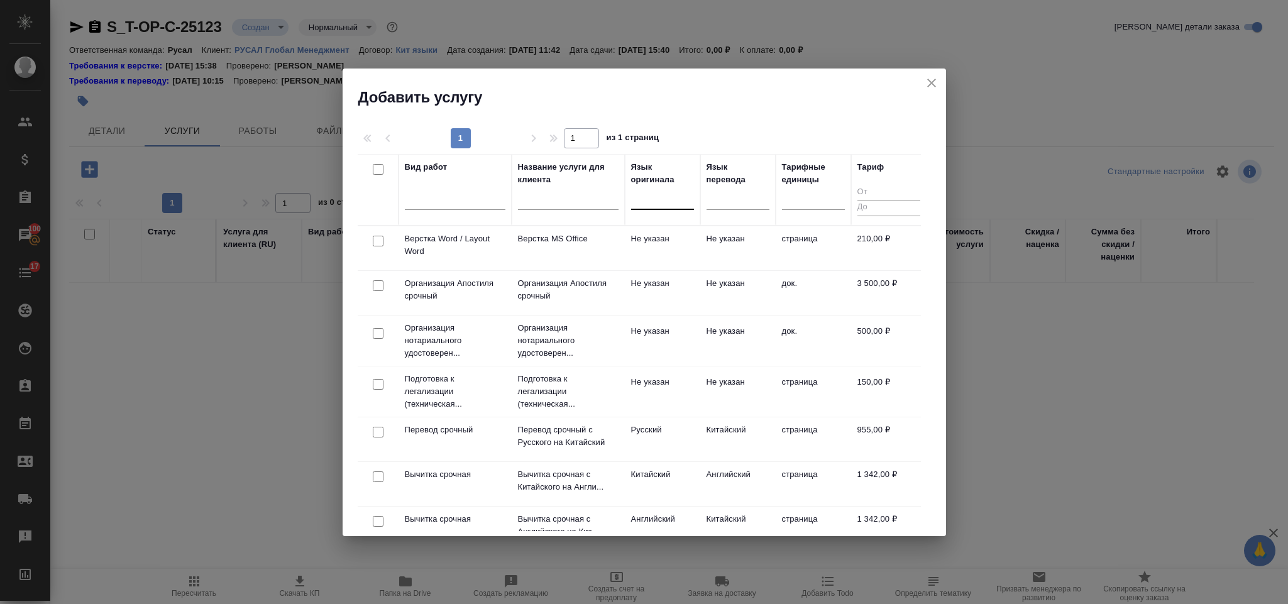
click at [647, 201] on div at bounding box center [662, 197] width 63 height 18
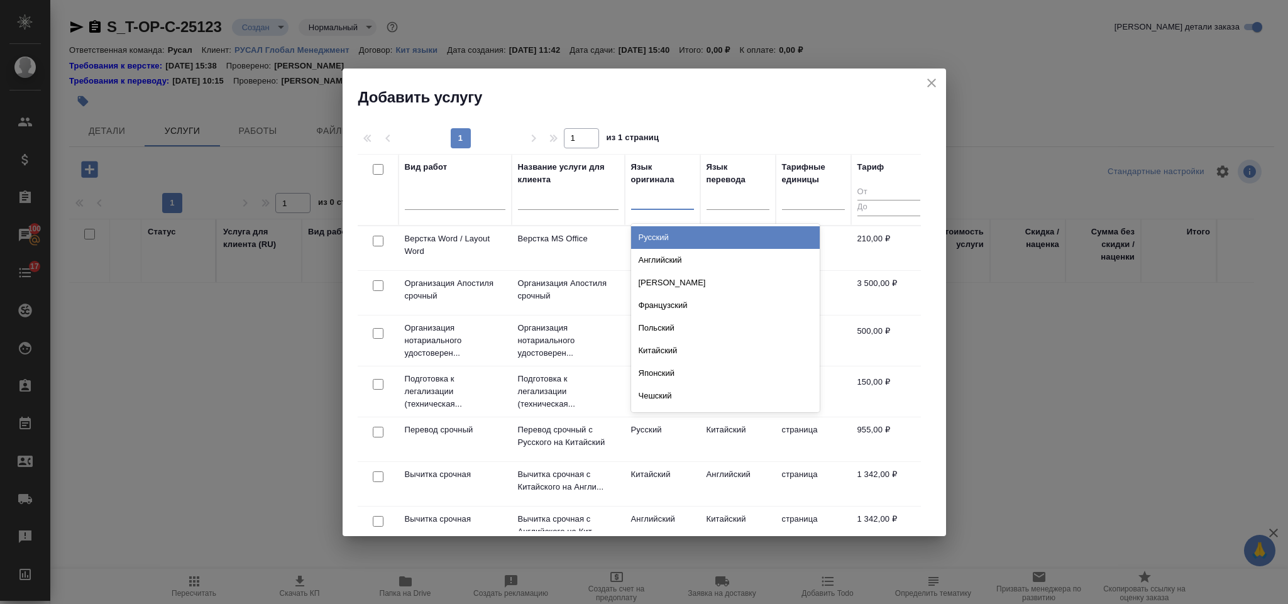
click at [691, 238] on div "Русский" at bounding box center [725, 237] width 189 height 23
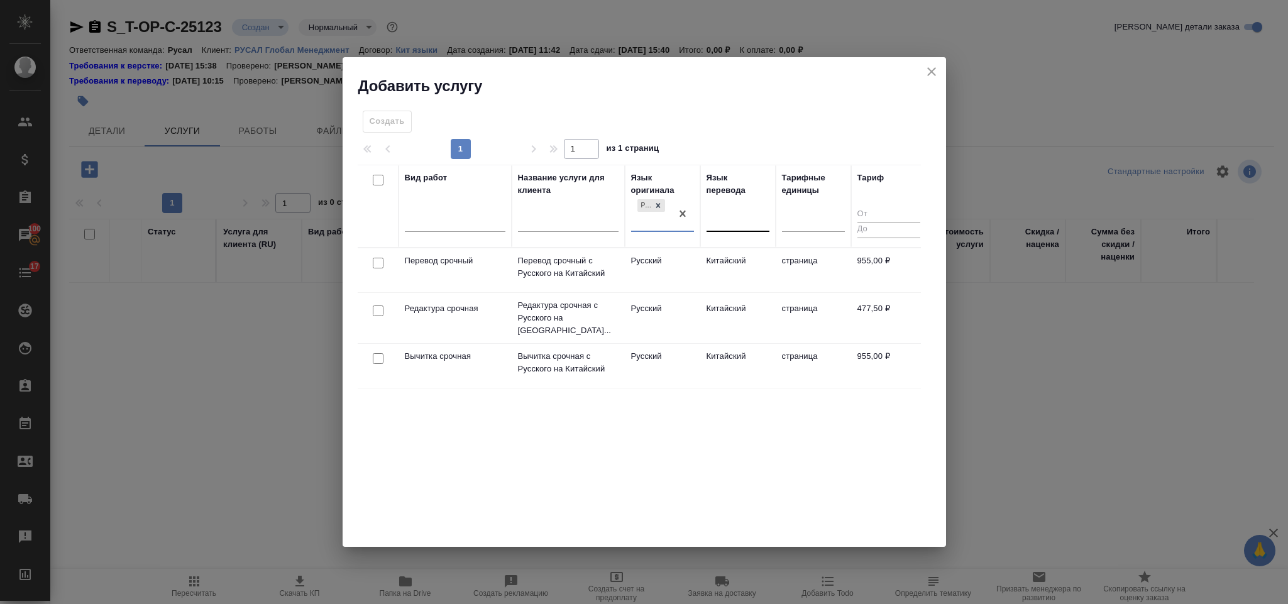
click at [718, 209] on div at bounding box center [738, 220] width 63 height 24
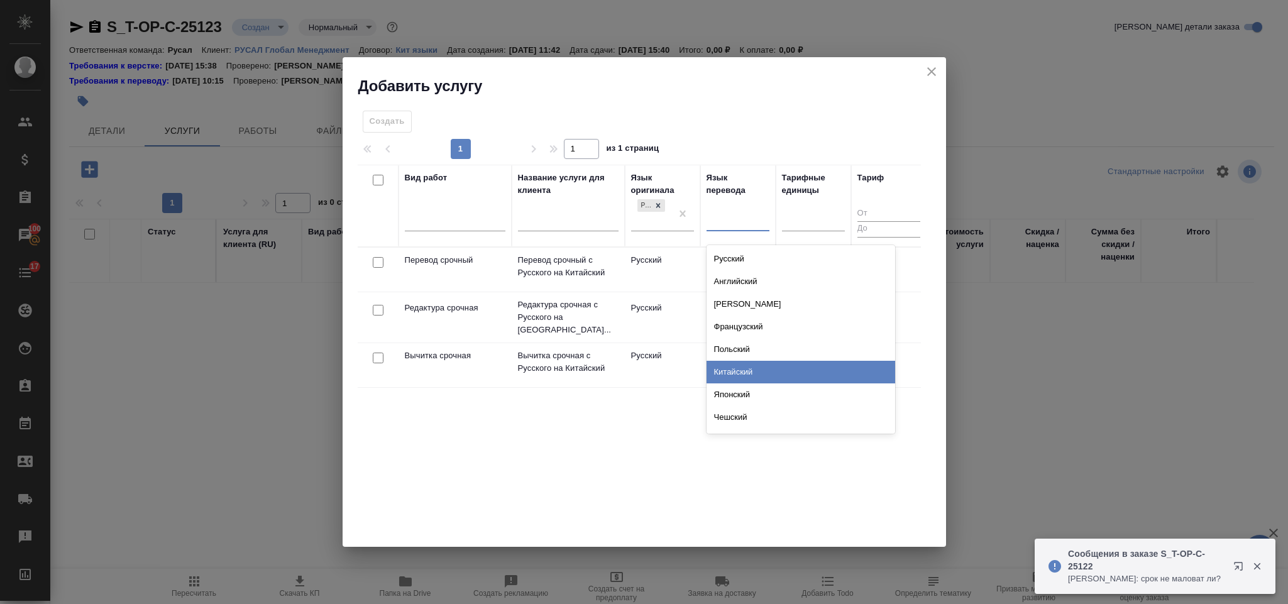
click at [745, 365] on div "Китайский" at bounding box center [801, 372] width 189 height 23
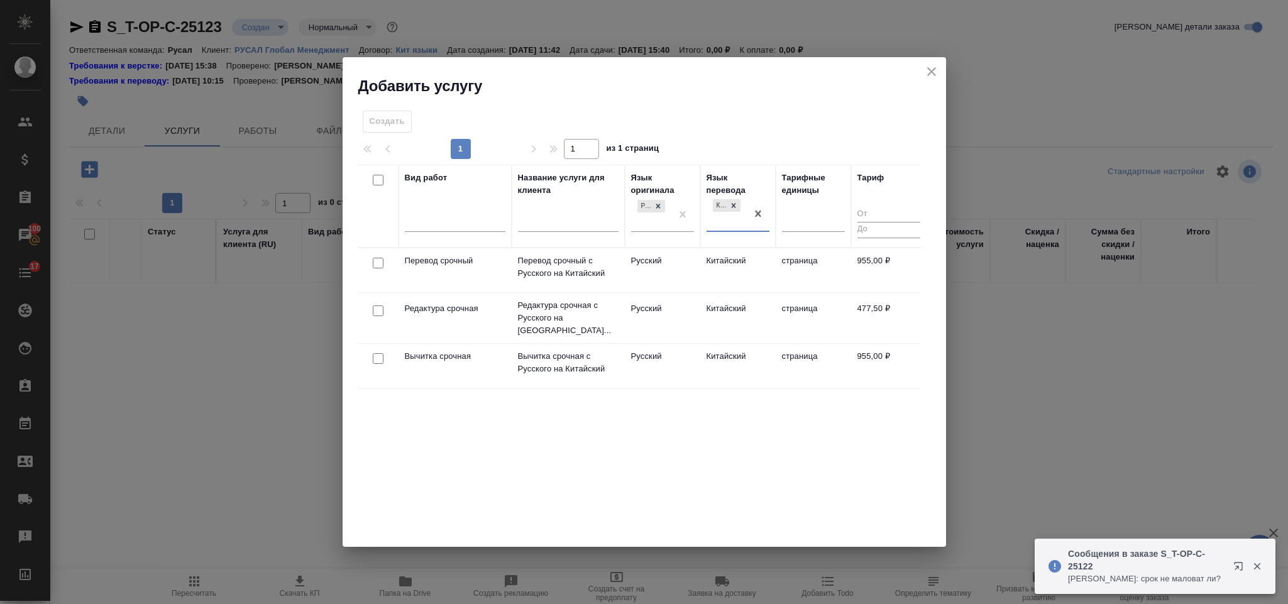
click at [373, 261] on input "checkbox" at bounding box center [378, 263] width 11 height 11
checkbox input "true"
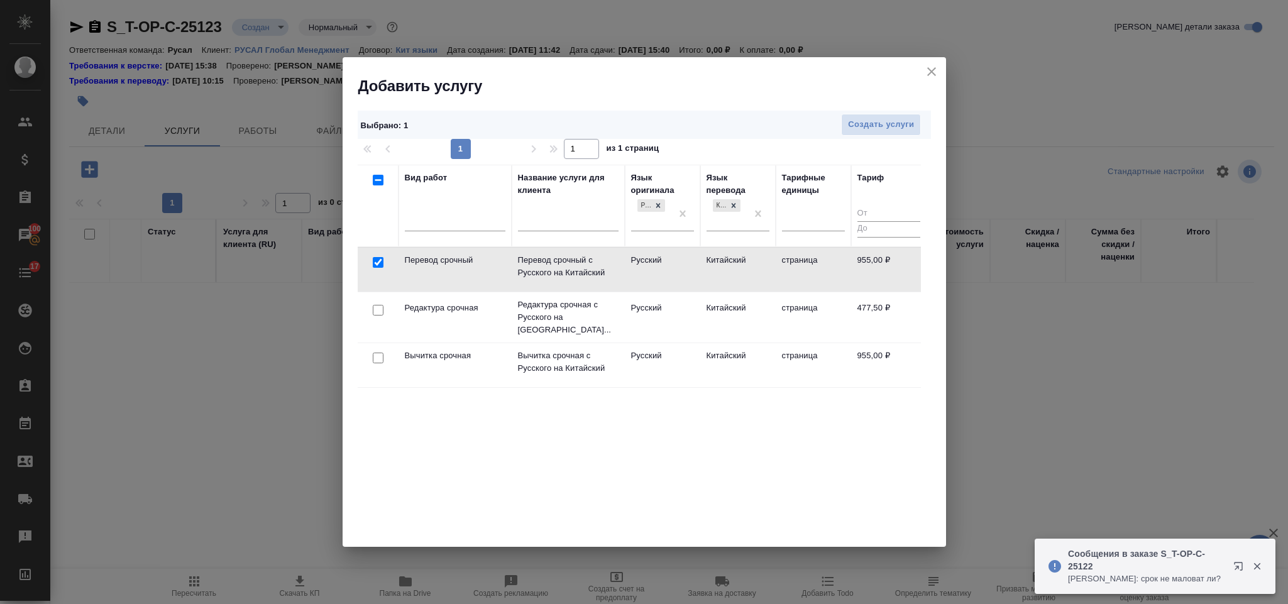
click at [380, 298] on td at bounding box center [378, 317] width 41 height 44
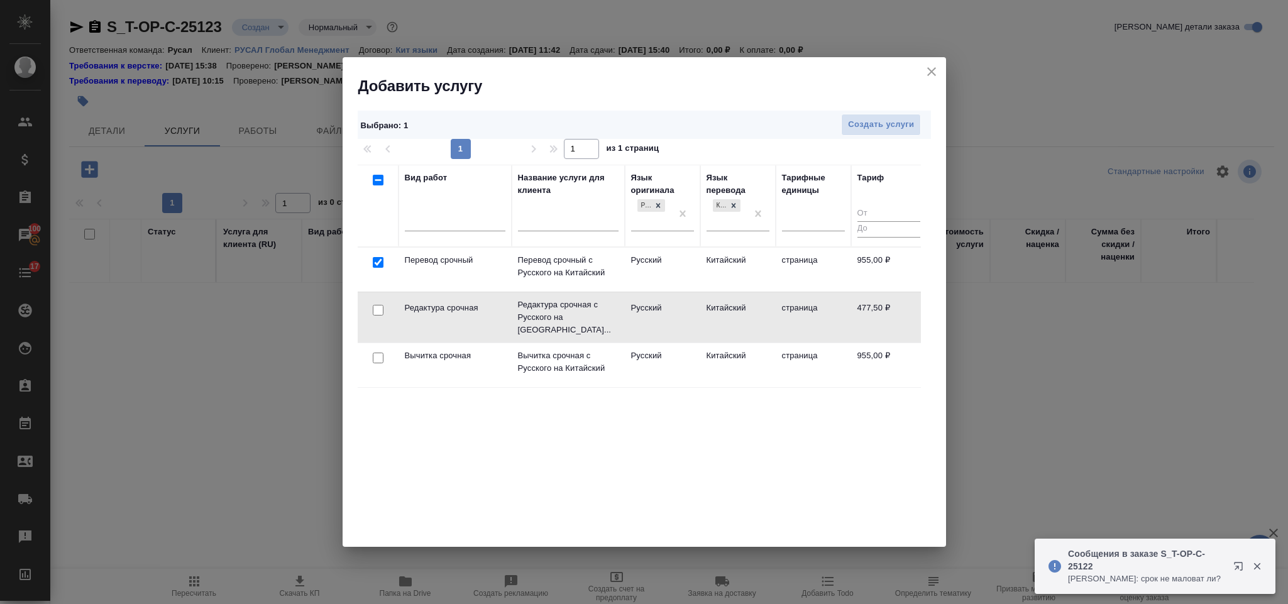
click at [376, 310] on input "checkbox" at bounding box center [378, 310] width 11 height 11
checkbox input "true"
click at [854, 136] on div "Выбрано : 2 Создать услуги" at bounding box center [644, 125] width 573 height 28
click at [857, 130] on span "Создать услуги" at bounding box center [881, 125] width 66 height 14
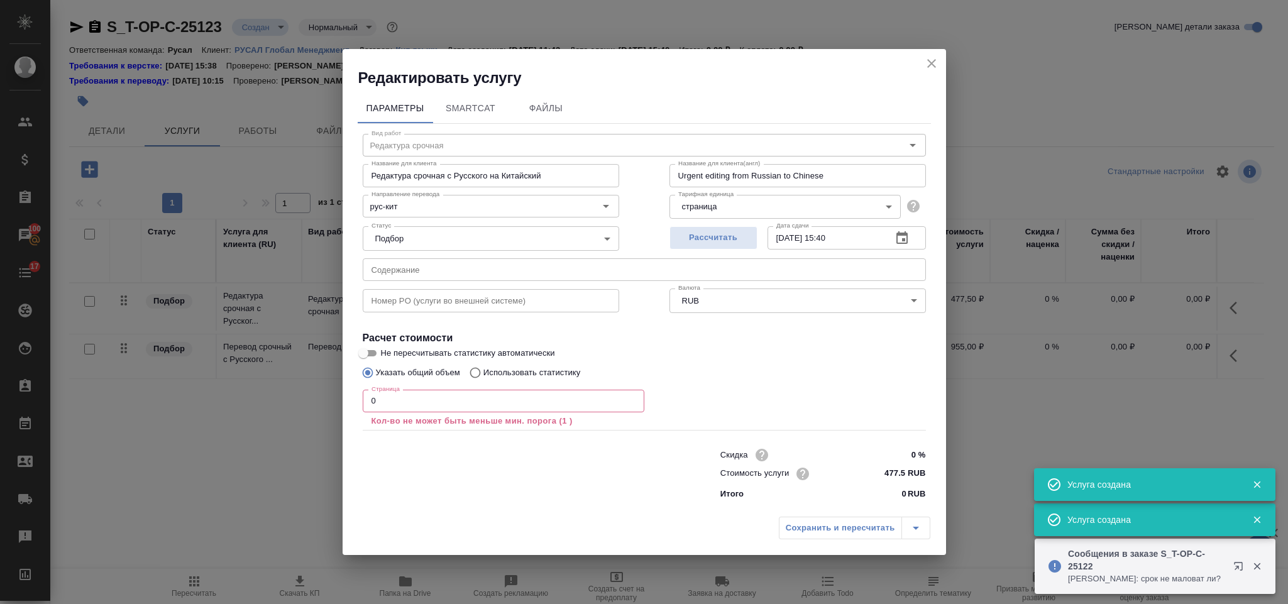
type input "Перевод срочный"
type input "Перевод срочный с Русского на Китайский"
type input "Urgent translation from Russian to Chinese"
type input "955 RUB"
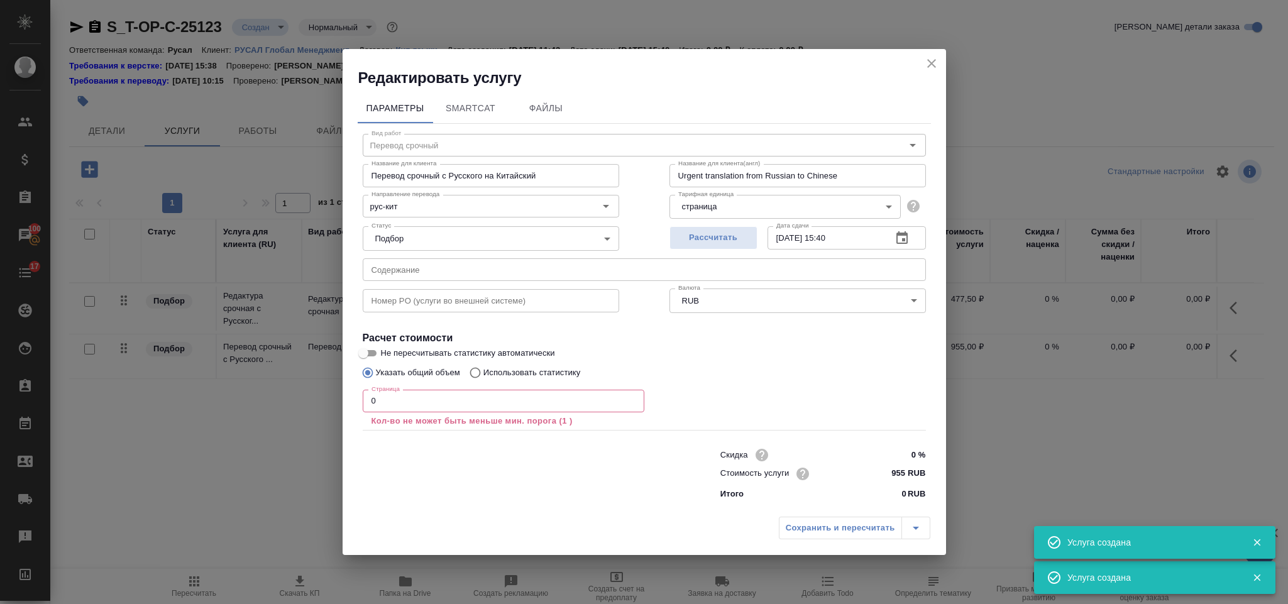
click at [468, 276] on input "text" at bounding box center [644, 269] width 563 height 23
paste input "Презентация ИСО БАГ small"
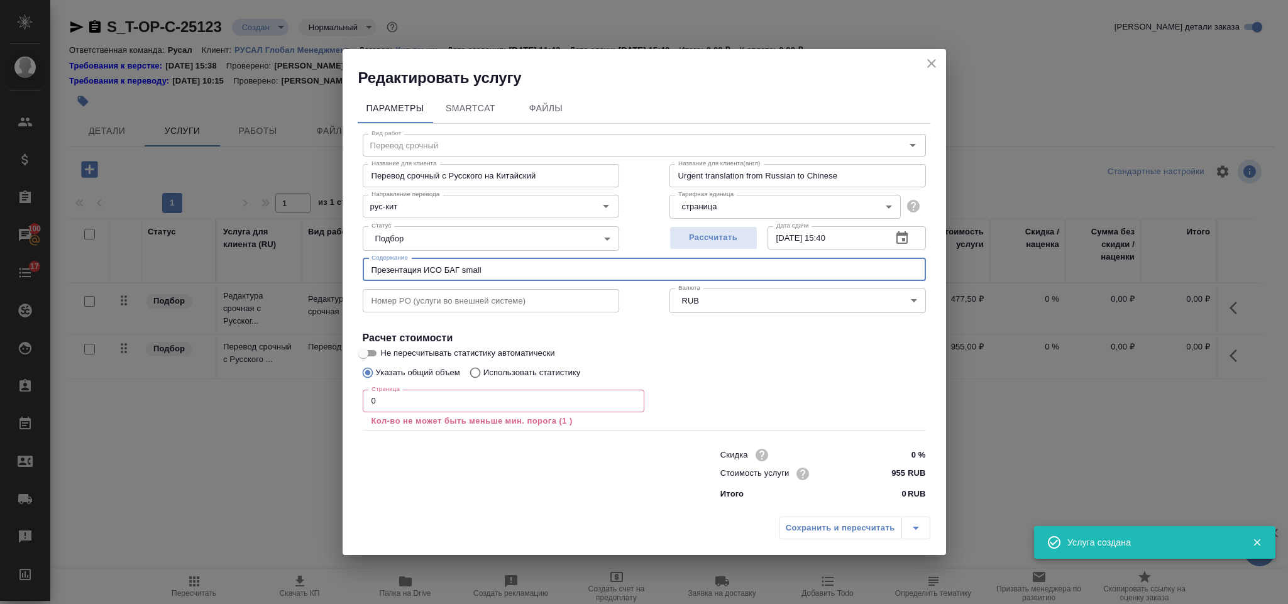
type input "Презентация ИСО БАГ small"
click at [410, 405] on input "0" at bounding box center [504, 401] width 282 height 23
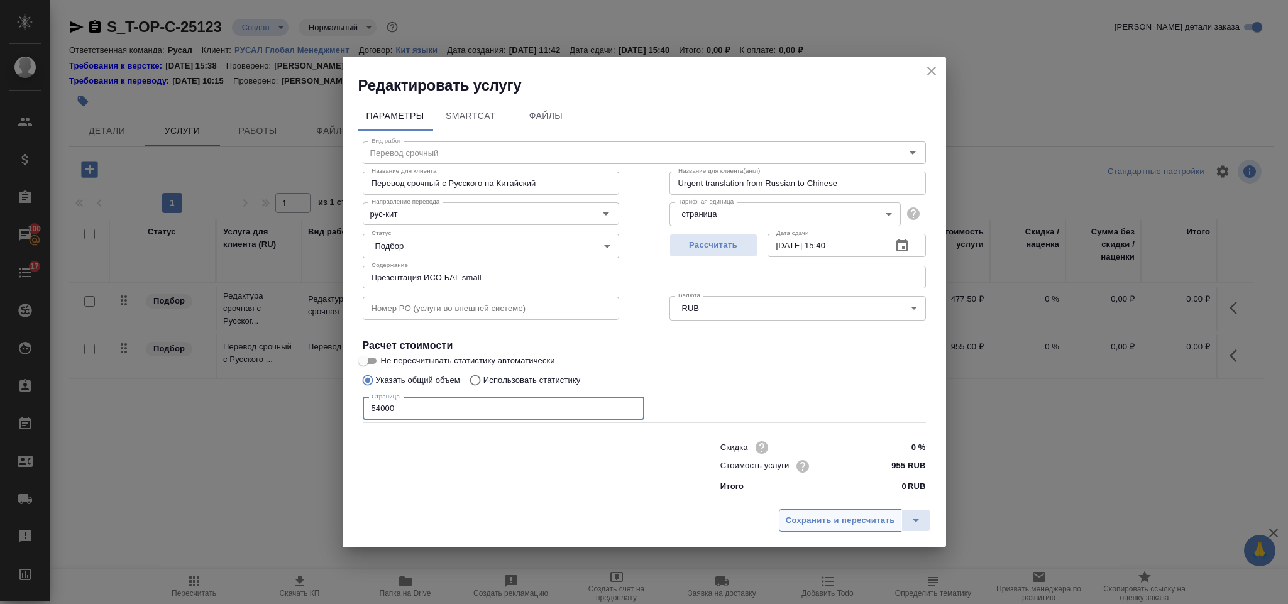
type input "54000"
click at [844, 527] on span "Сохранить и пересчитать" at bounding box center [840, 521] width 109 height 14
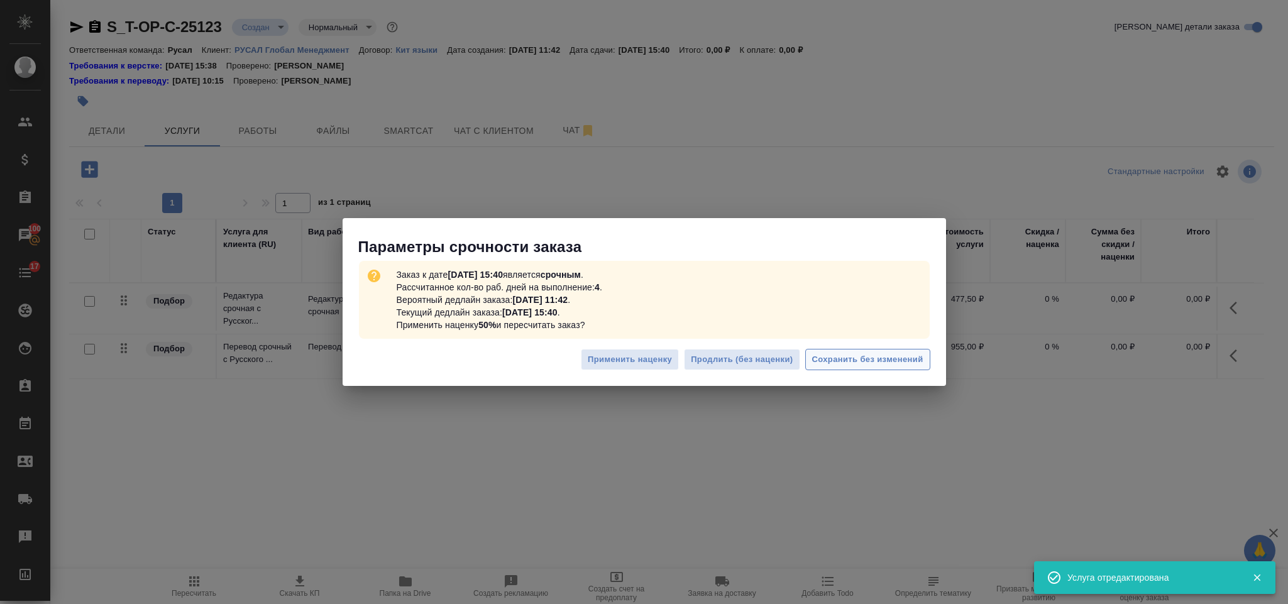
click at [849, 364] on span "Сохранить без изменений" at bounding box center [867, 360] width 111 height 14
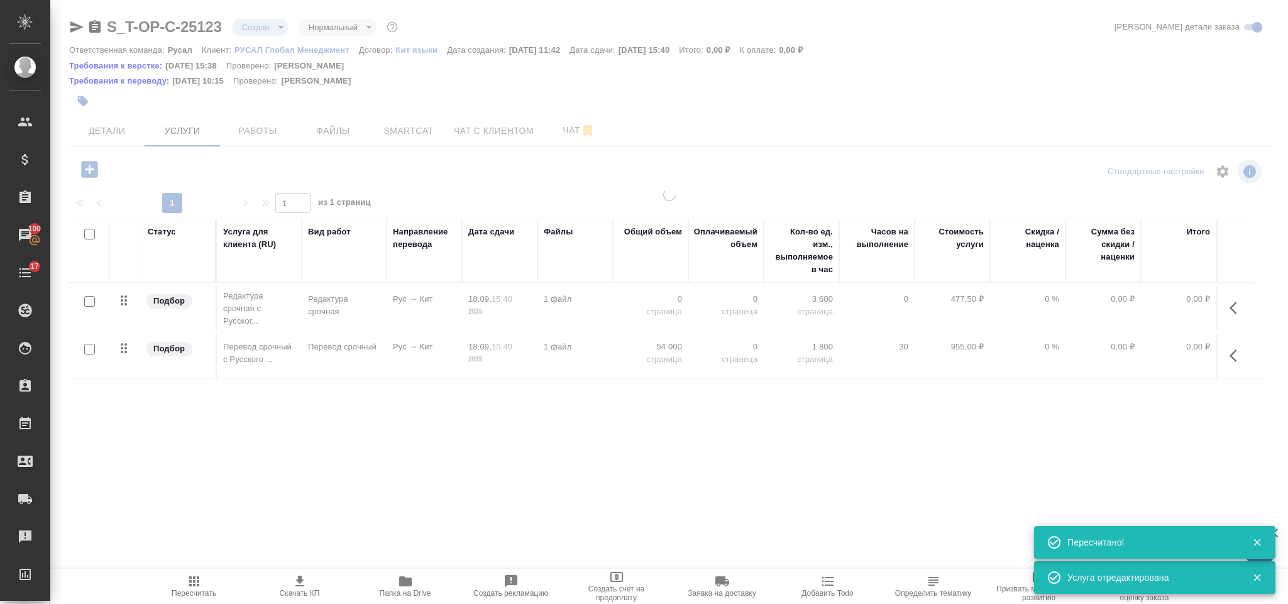
type input "urgent"
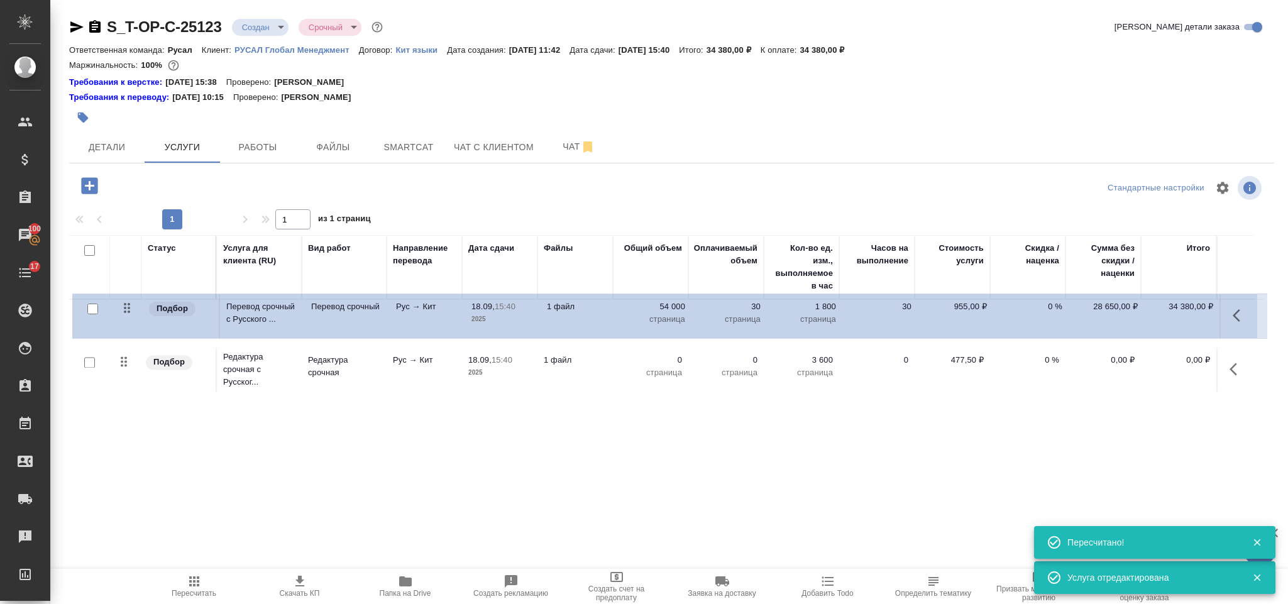
drag, startPoint x: 125, startPoint y: 368, endPoint x: 128, endPoint y: 306, distance: 61.7
click at [128, 306] on table "Статус Услуга для клиента (RU) Вид работ Направление перевода Дата сдачи Файлы …" at bounding box center [666, 315] width 1195 height 160
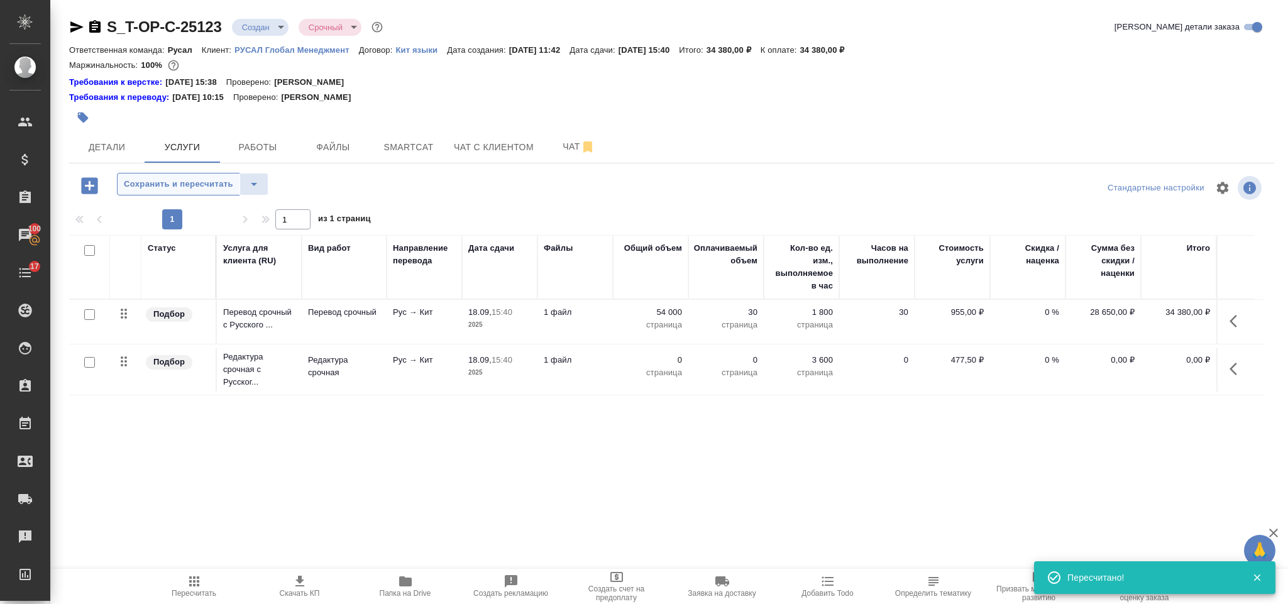
click at [194, 192] on span "Сохранить и пересчитать" at bounding box center [178, 184] width 109 height 14
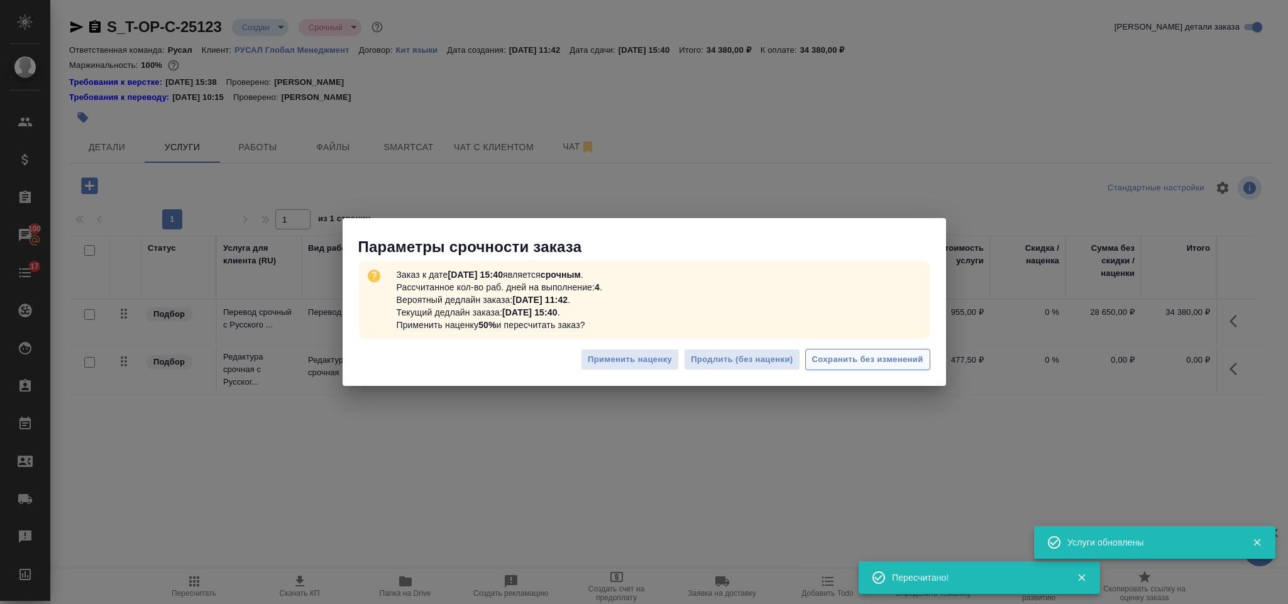
click at [849, 364] on span "Сохранить без изменений" at bounding box center [867, 360] width 111 height 14
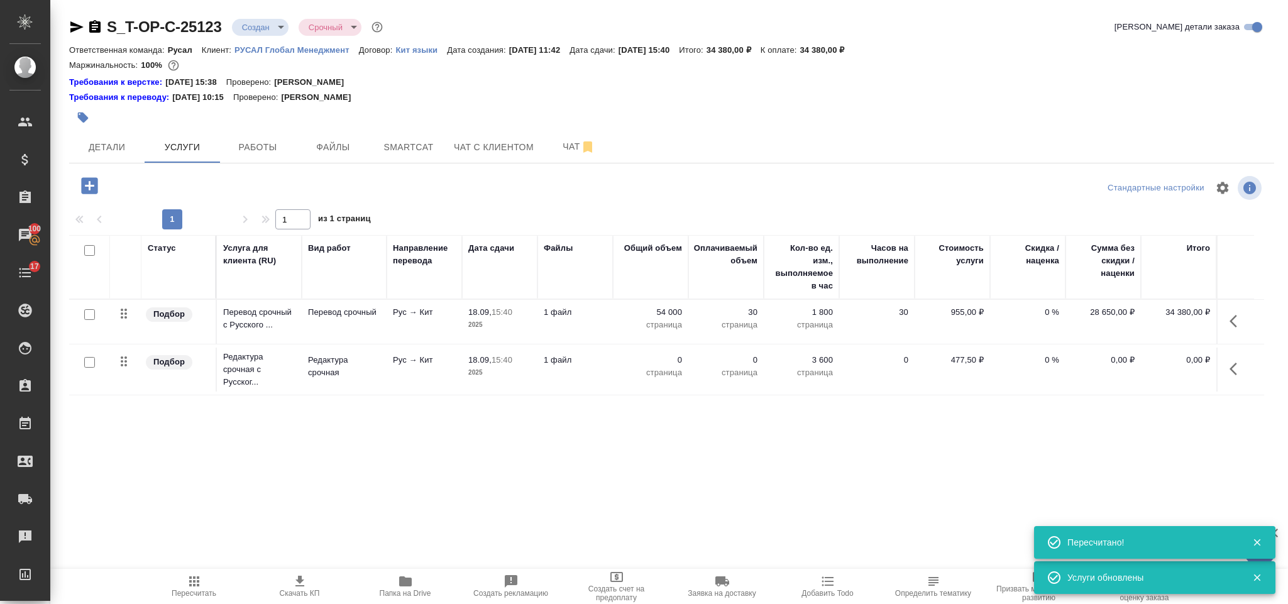
click at [1235, 372] on icon "button" at bounding box center [1237, 368] width 15 height 15
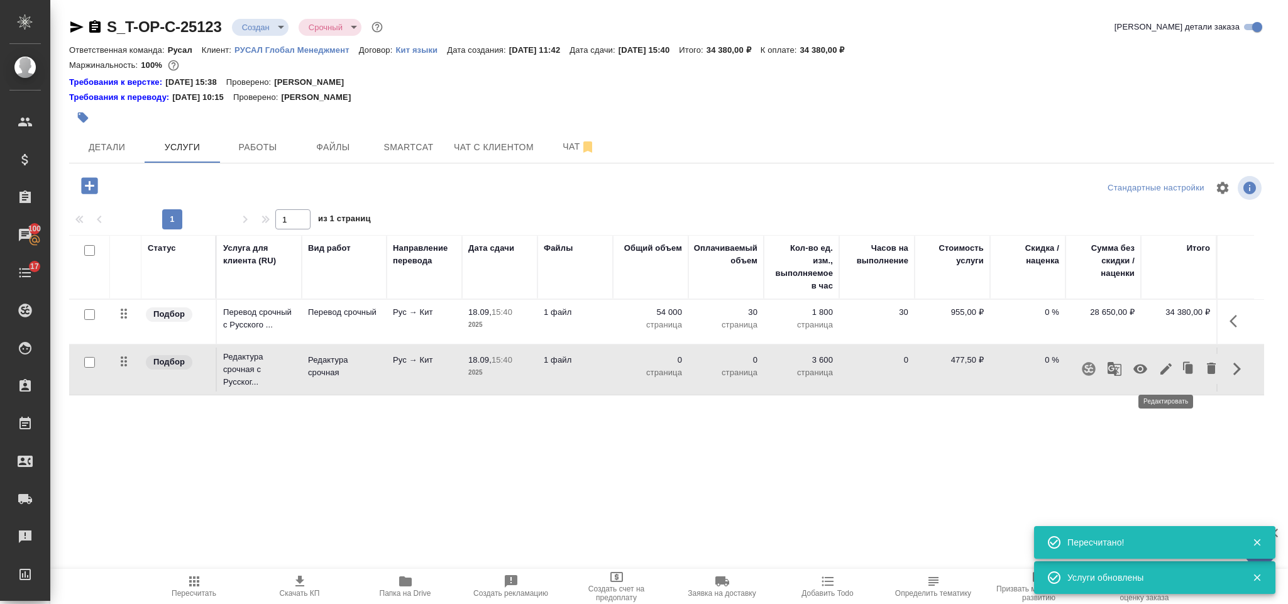
click at [1159, 373] on icon "button" at bounding box center [1166, 368] width 15 height 15
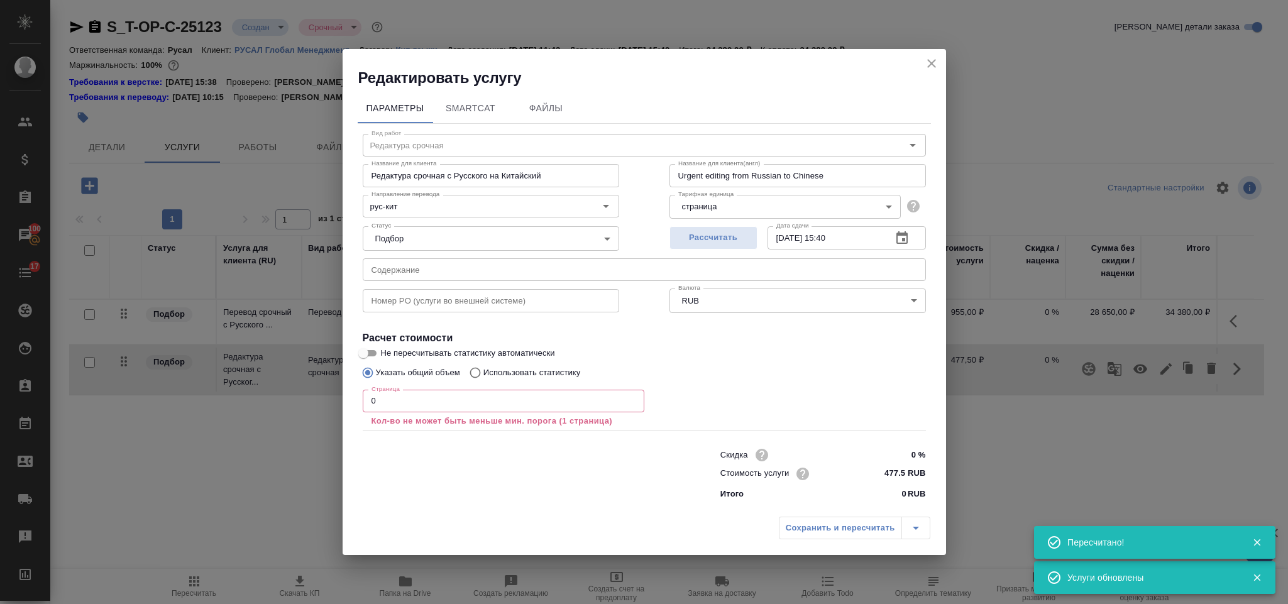
click at [402, 399] on input "0" at bounding box center [504, 401] width 282 height 23
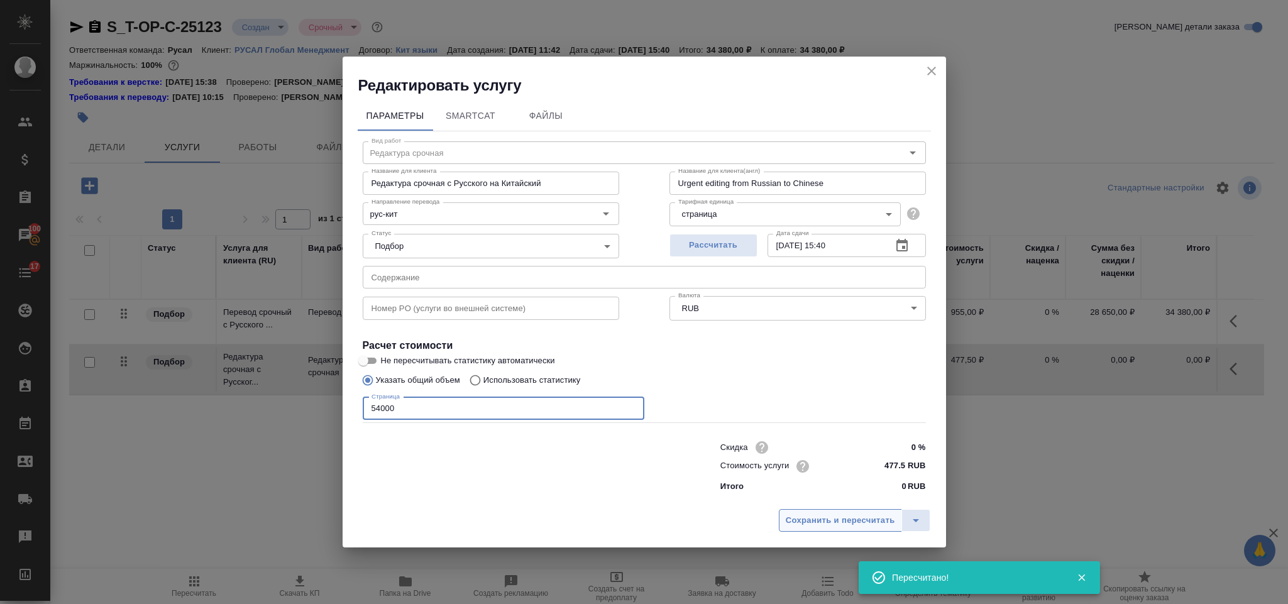
type input "54000"
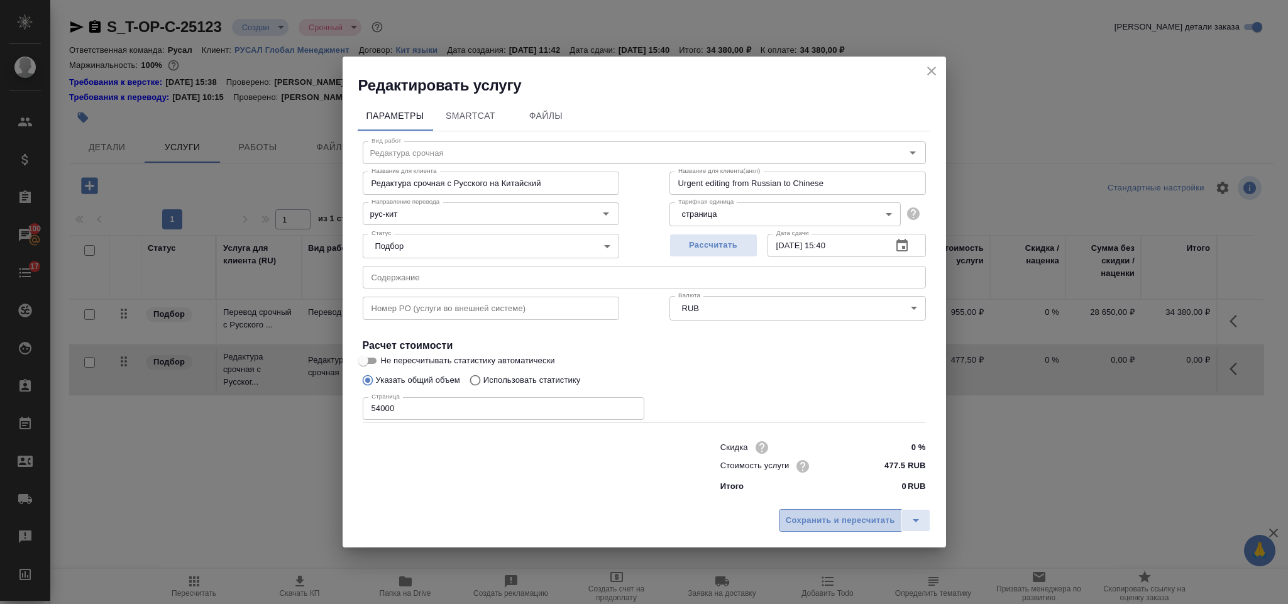
click at [847, 509] on button "Сохранить и пересчитать" at bounding box center [840, 520] width 123 height 23
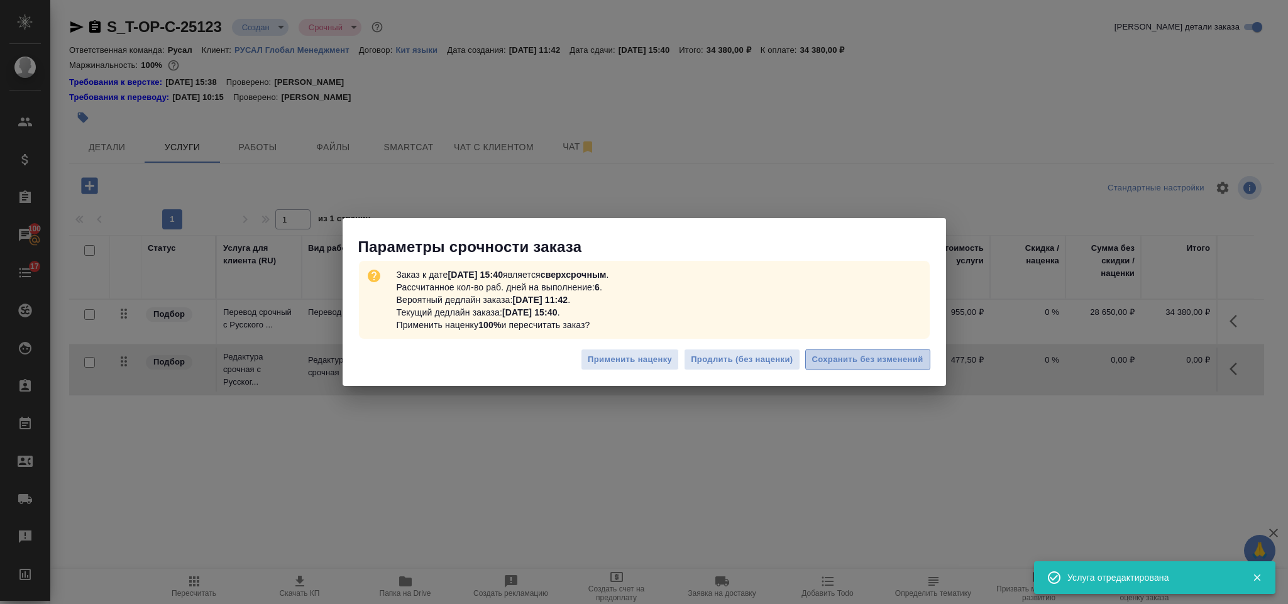
click at [826, 366] on span "Сохранить без изменений" at bounding box center [867, 360] width 111 height 14
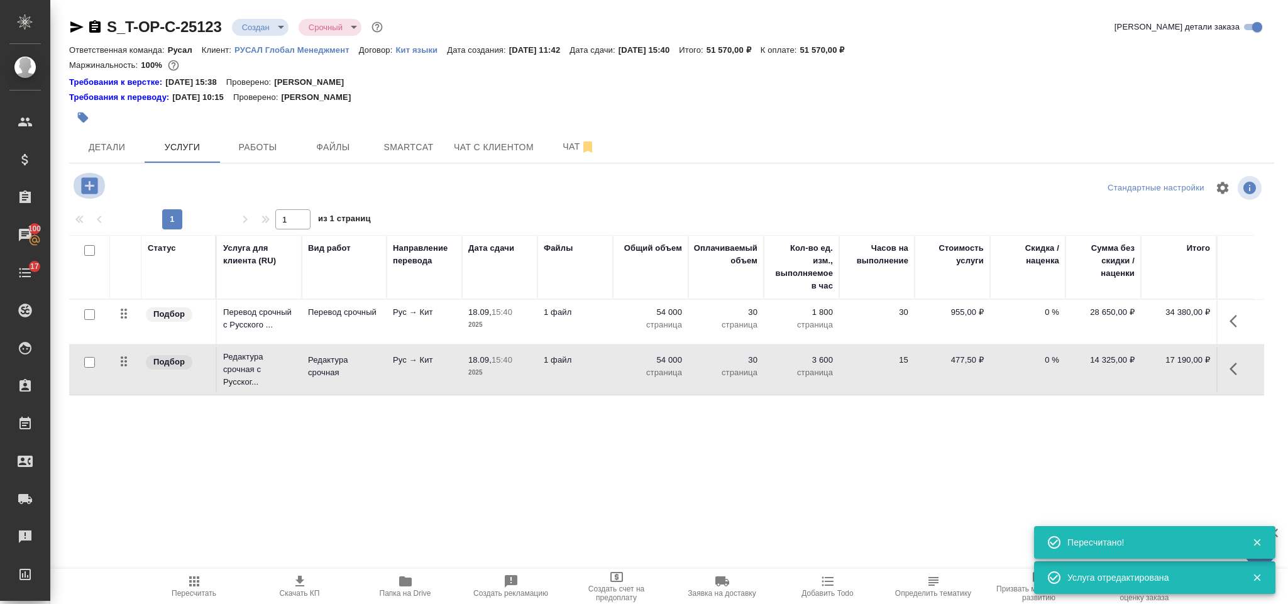
click at [84, 182] on icon "button" at bounding box center [89, 185] width 16 height 16
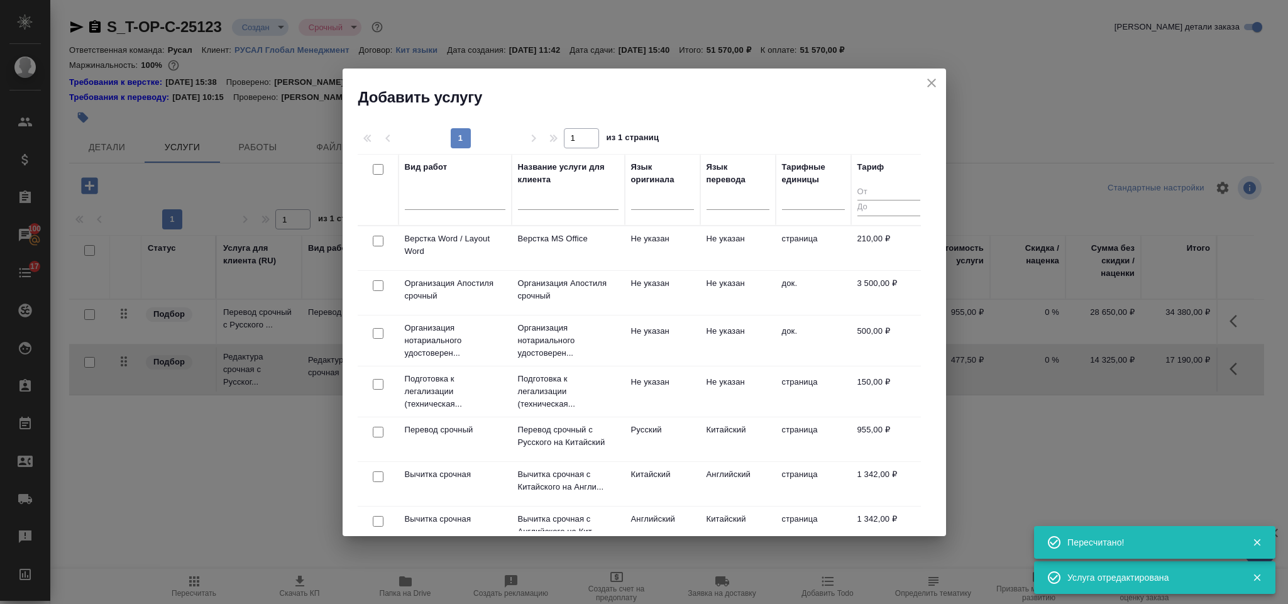
click at [377, 243] on input "checkbox" at bounding box center [378, 241] width 11 height 11
checkbox input "true"
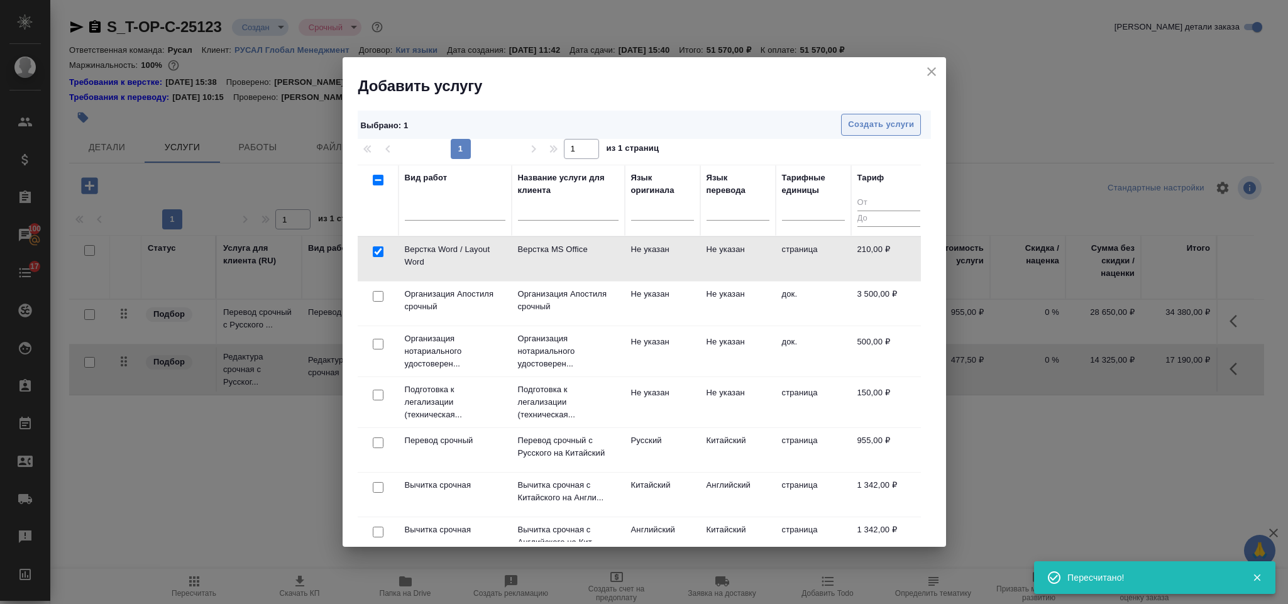
click at [888, 127] on span "Создать услуги" at bounding box center [881, 125] width 66 height 14
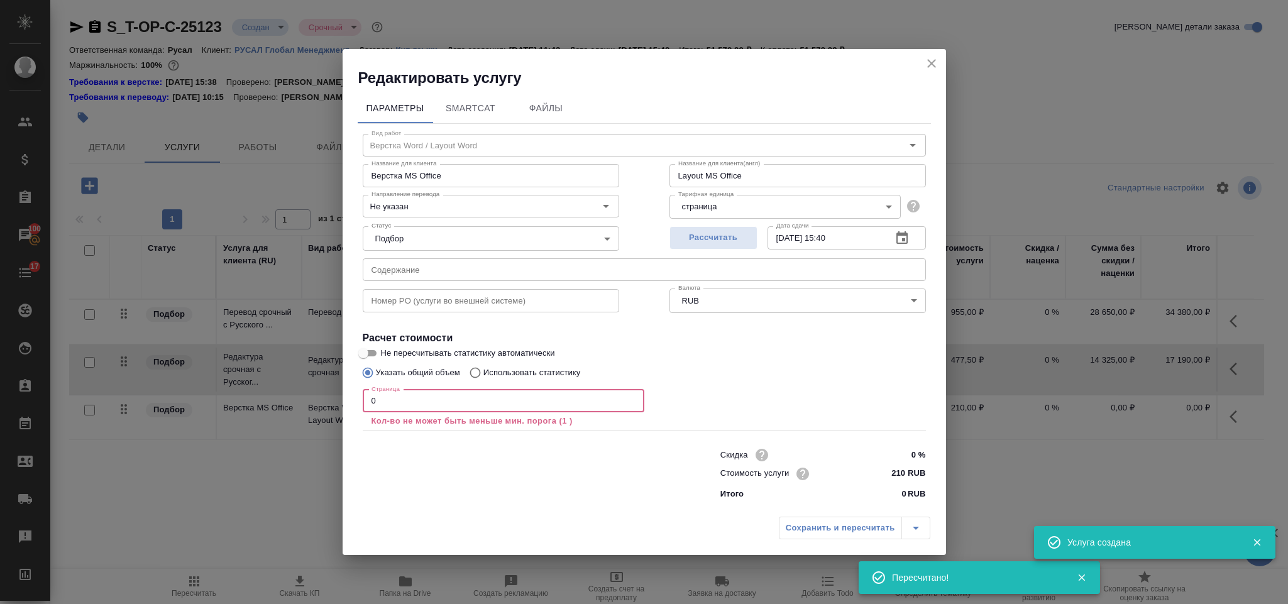
click at [380, 402] on input "0" at bounding box center [504, 401] width 282 height 23
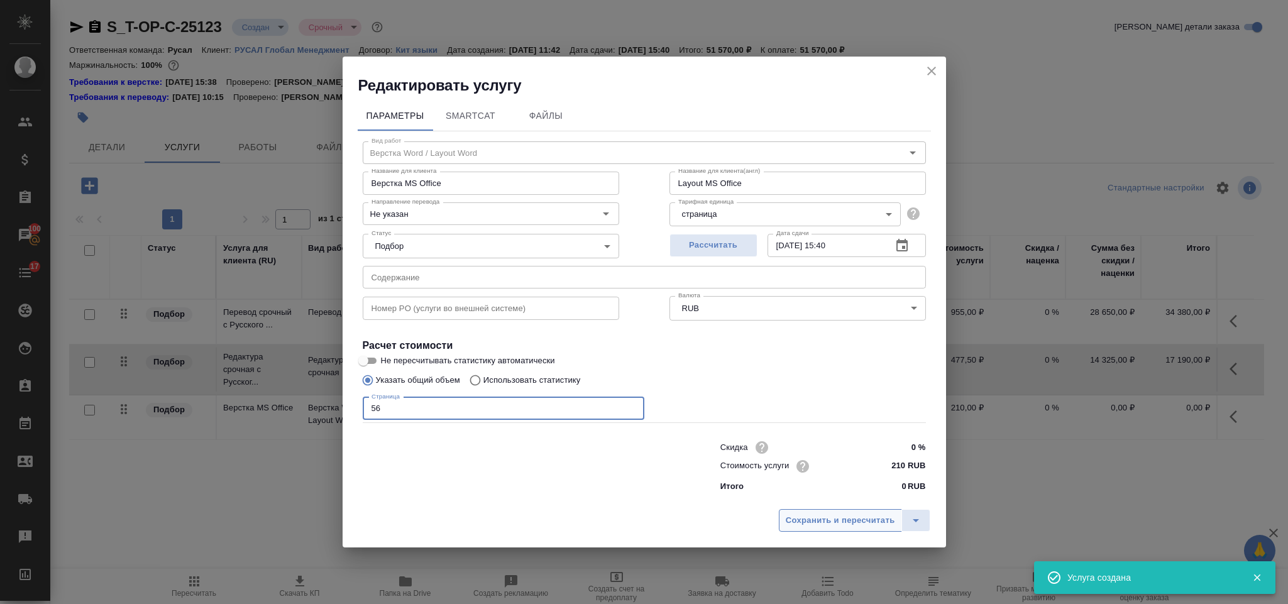
type input "56"
click at [823, 514] on span "Сохранить и пересчитать" at bounding box center [840, 521] width 109 height 14
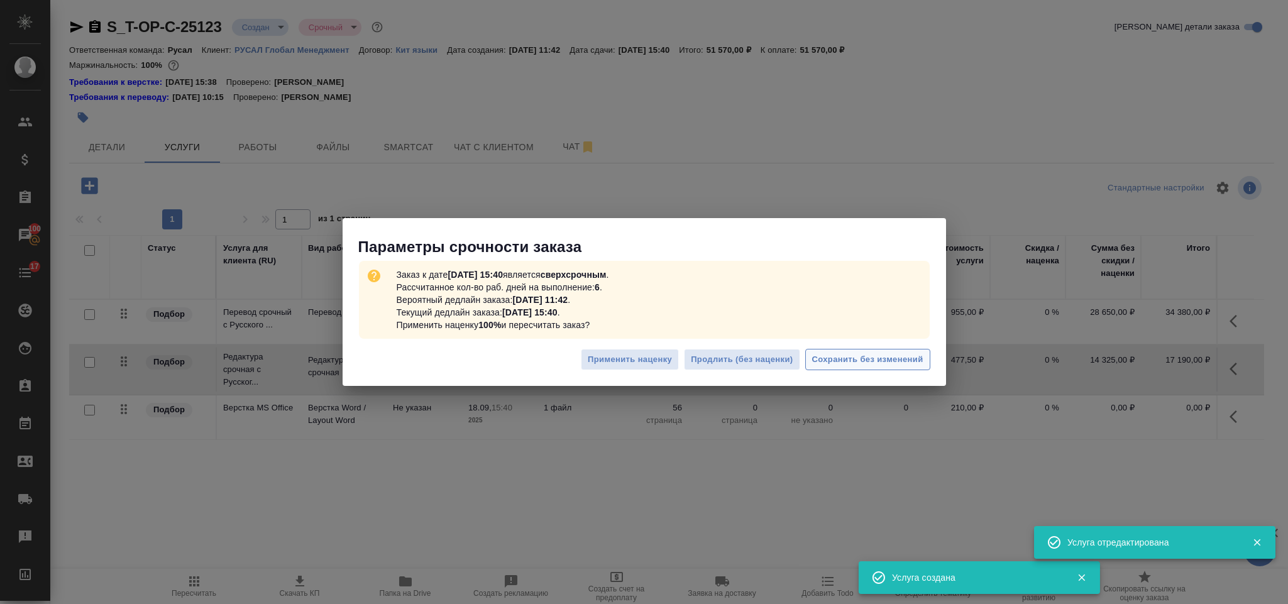
click at [815, 361] on span "Сохранить без изменений" at bounding box center [867, 360] width 111 height 14
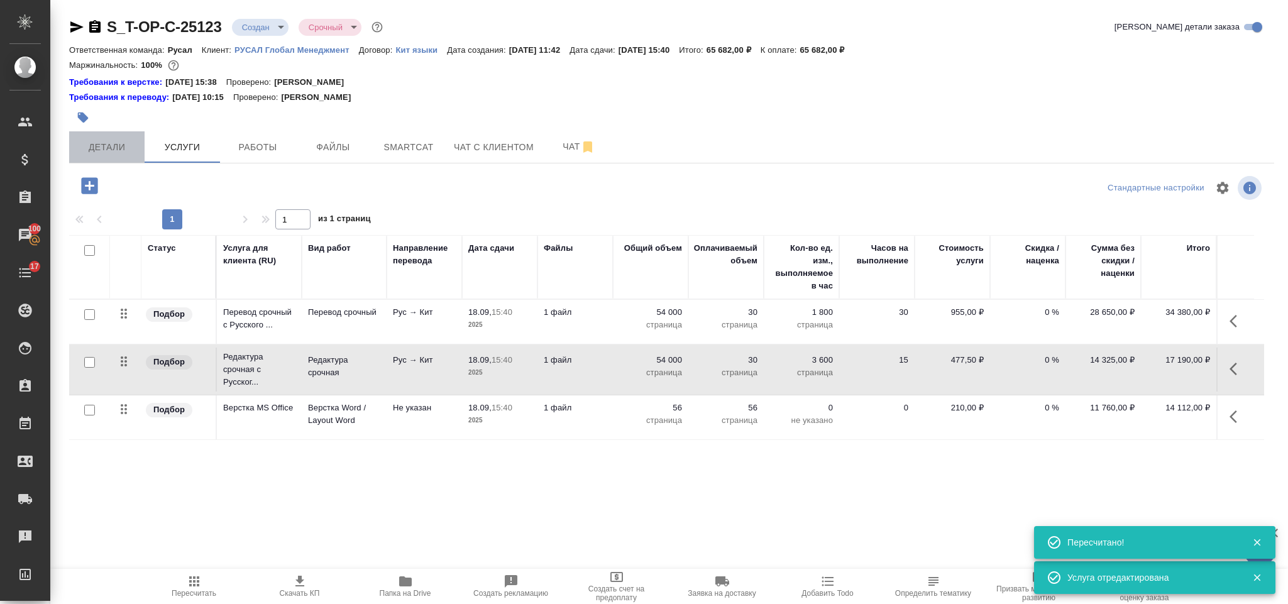
click at [104, 150] on span "Детали" at bounding box center [107, 148] width 60 height 16
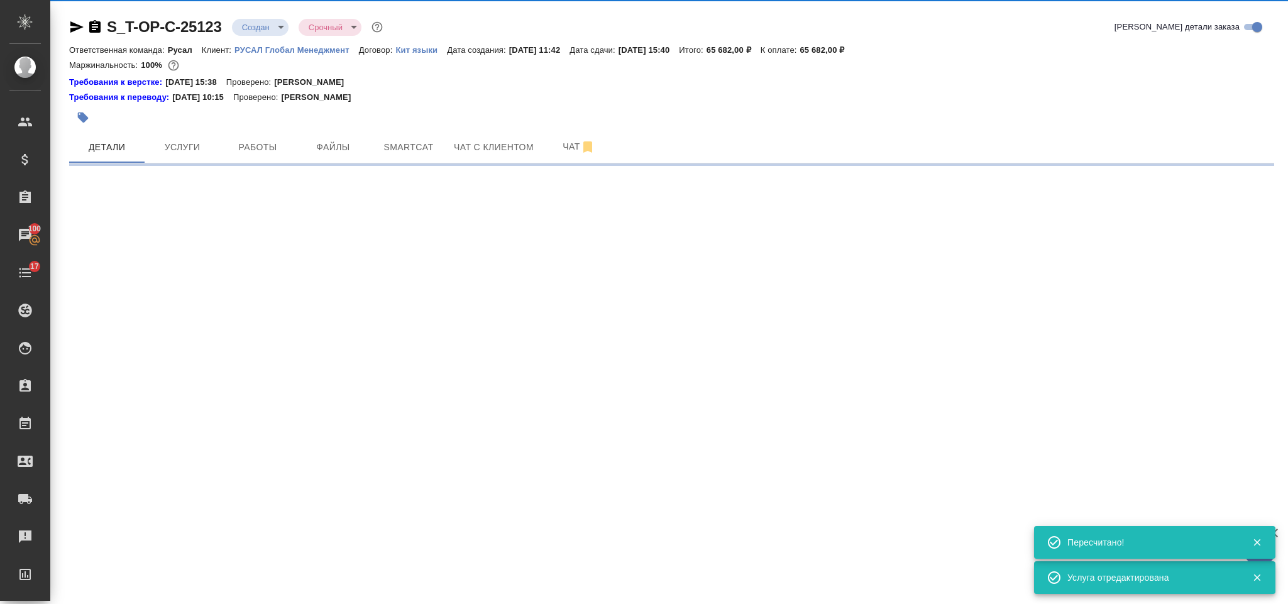
select select "RU"
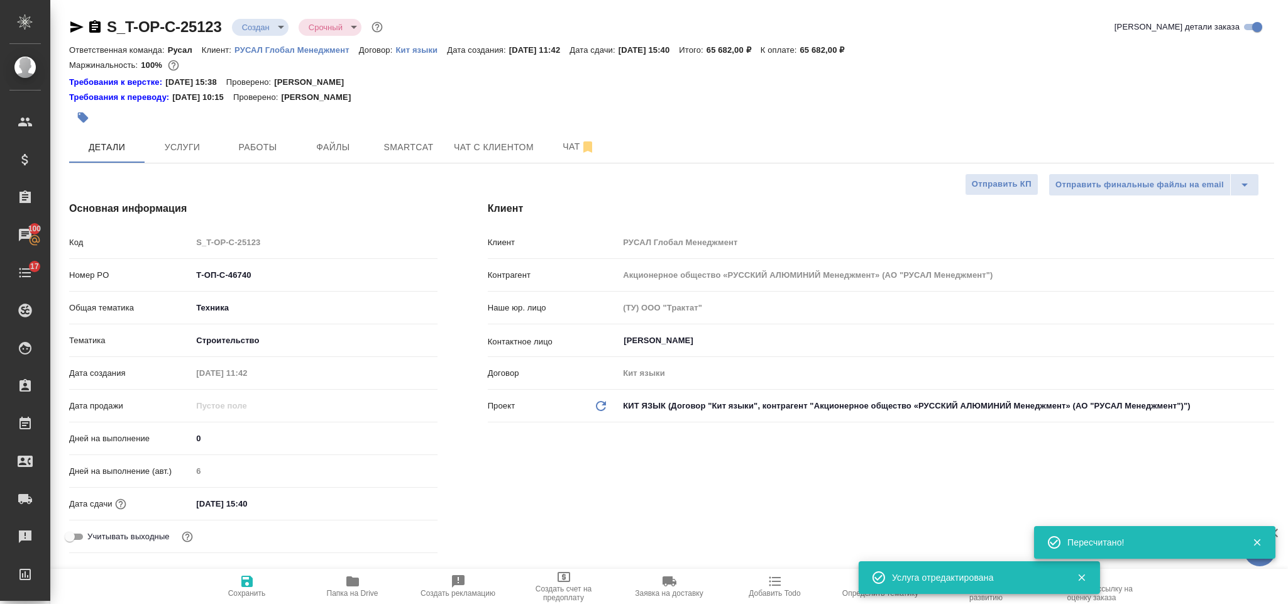
type textarea "x"
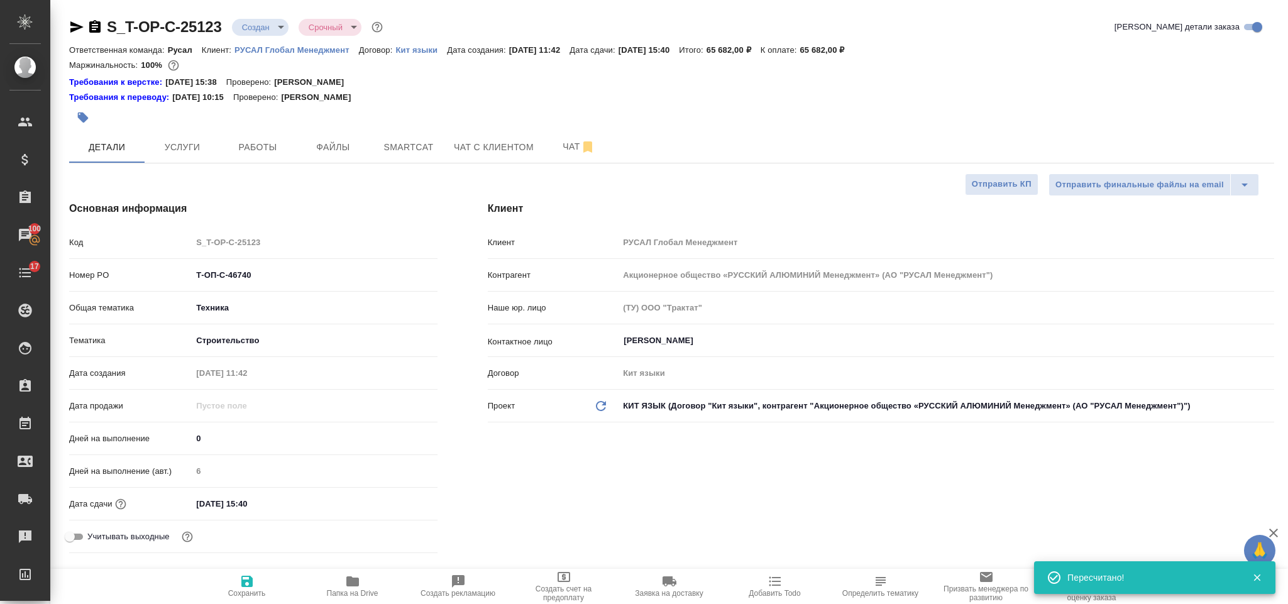
click at [101, 26] on icon "button" at bounding box center [94, 26] width 15 height 15
click at [70, 25] on icon "button" at bounding box center [76, 26] width 15 height 15
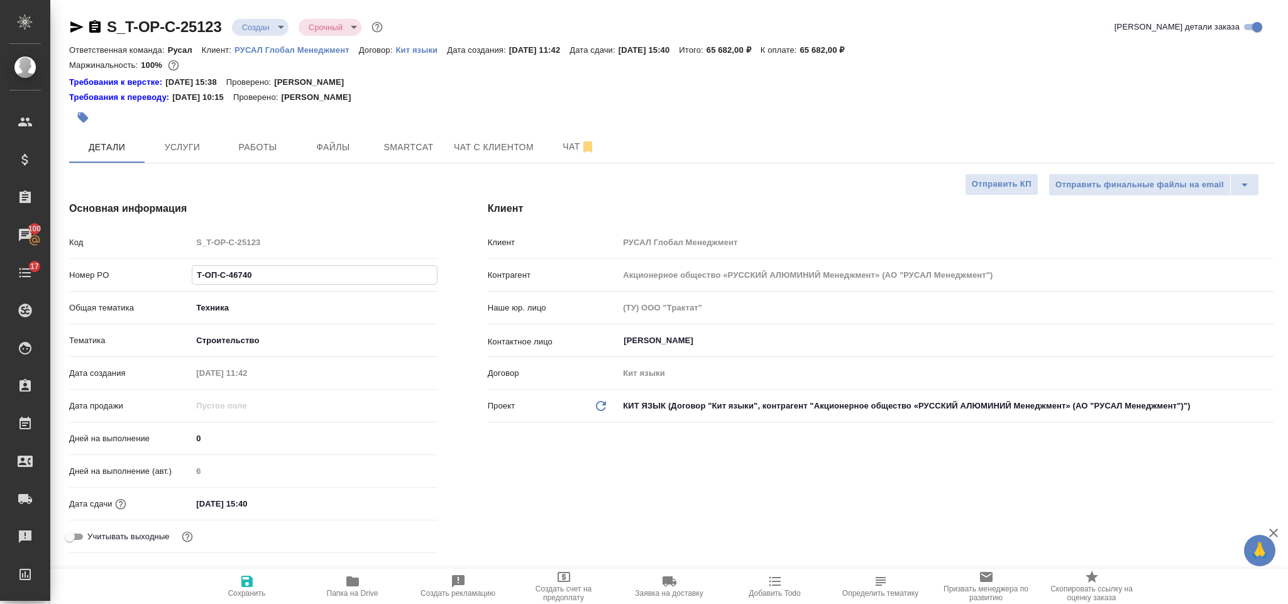
drag, startPoint x: 270, startPoint y: 279, endPoint x: 189, endPoint y: 273, distance: 81.3
click at [189, 273] on div "Номер PO Т-ОП-С-46740" at bounding box center [253, 275] width 368 height 22
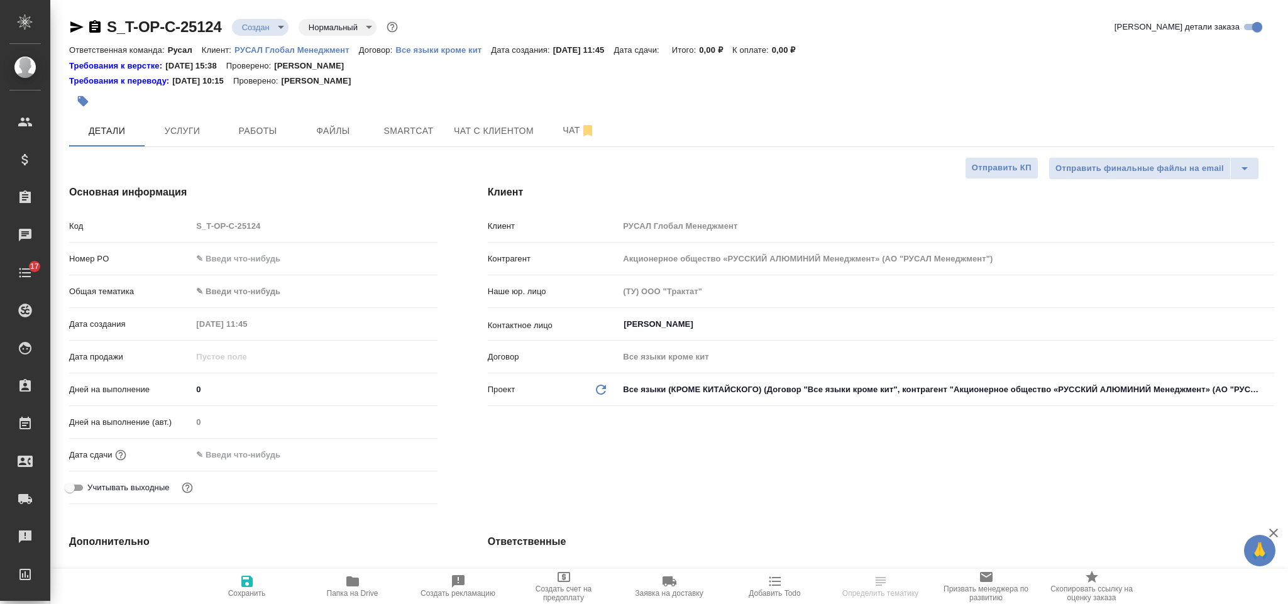
select select "RU"
click at [243, 256] on input "text" at bounding box center [314, 259] width 245 height 18
paste input "Т-ОП-С-46741"
type input "Т-ОП-С-46741"
click at [267, 292] on body "🙏 .cls-1 fill:#fff; AWATERA [PERSON_NAME] Спецификации Заказы Чаты 17 Todo Прое…" at bounding box center [644, 302] width 1288 height 604
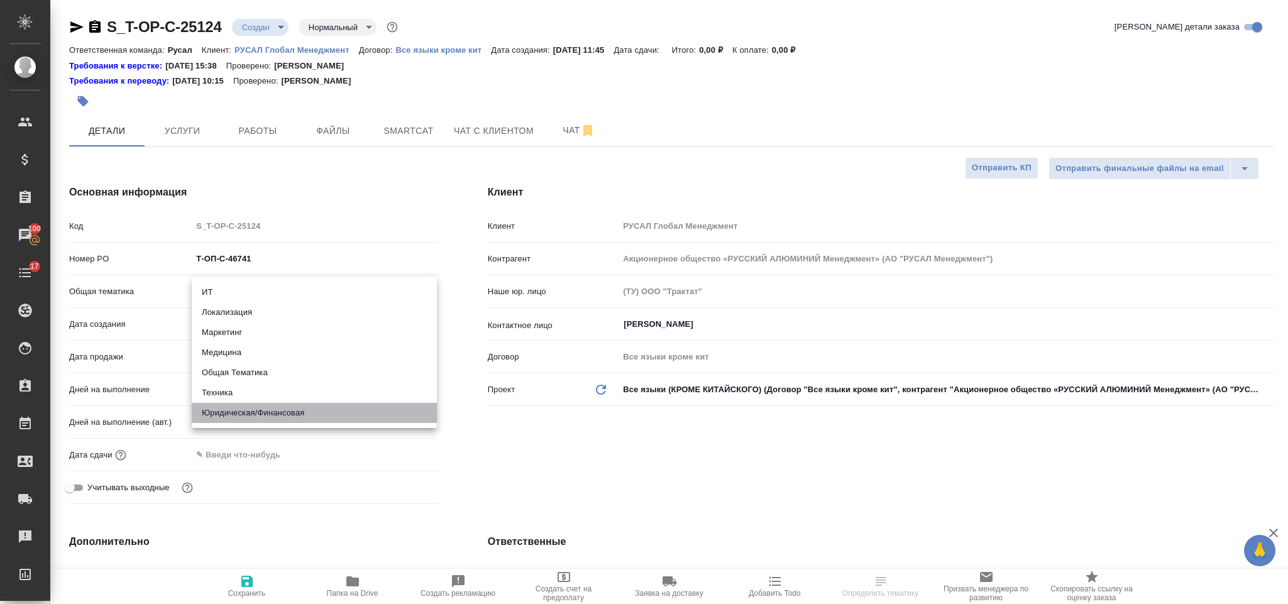
click at [281, 404] on li "Юридическая/Финансовая" at bounding box center [314, 413] width 245 height 20
type input "yr-fn"
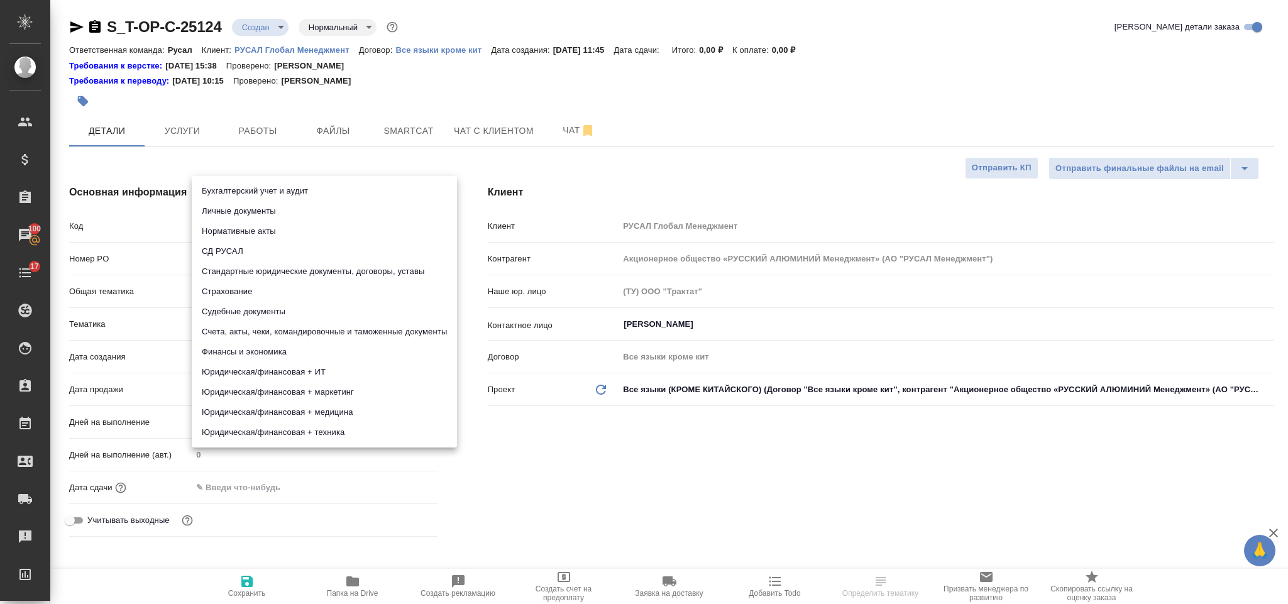
click at [278, 328] on body "🙏 .cls-1 fill:#fff; AWATERA [PERSON_NAME] Спецификации Заказы 100 Чаты 17 Todo …" at bounding box center [644, 302] width 1288 height 604
click at [336, 272] on li "Стандартные юридические документы, договоры, уставы" at bounding box center [324, 271] width 265 height 20
type input "5f647205b73bc97568ca66bf"
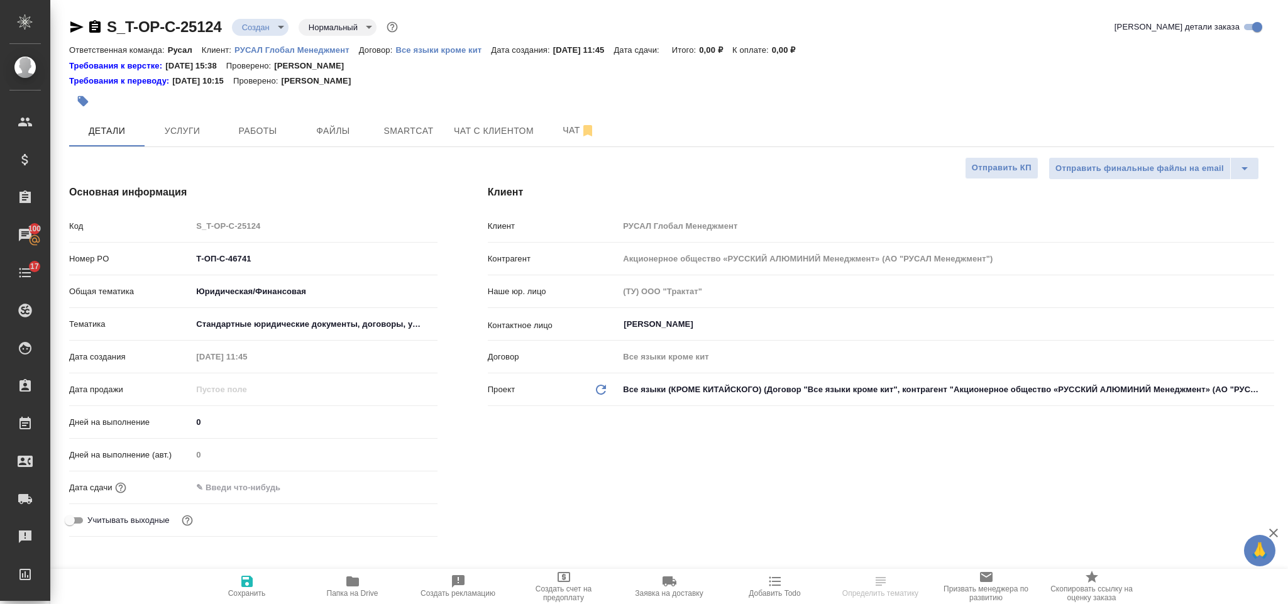
click at [281, 485] on input "text" at bounding box center [247, 487] width 110 height 18
drag, startPoint x: 400, startPoint y: 481, endPoint x: 331, endPoint y: 459, distance: 72.6
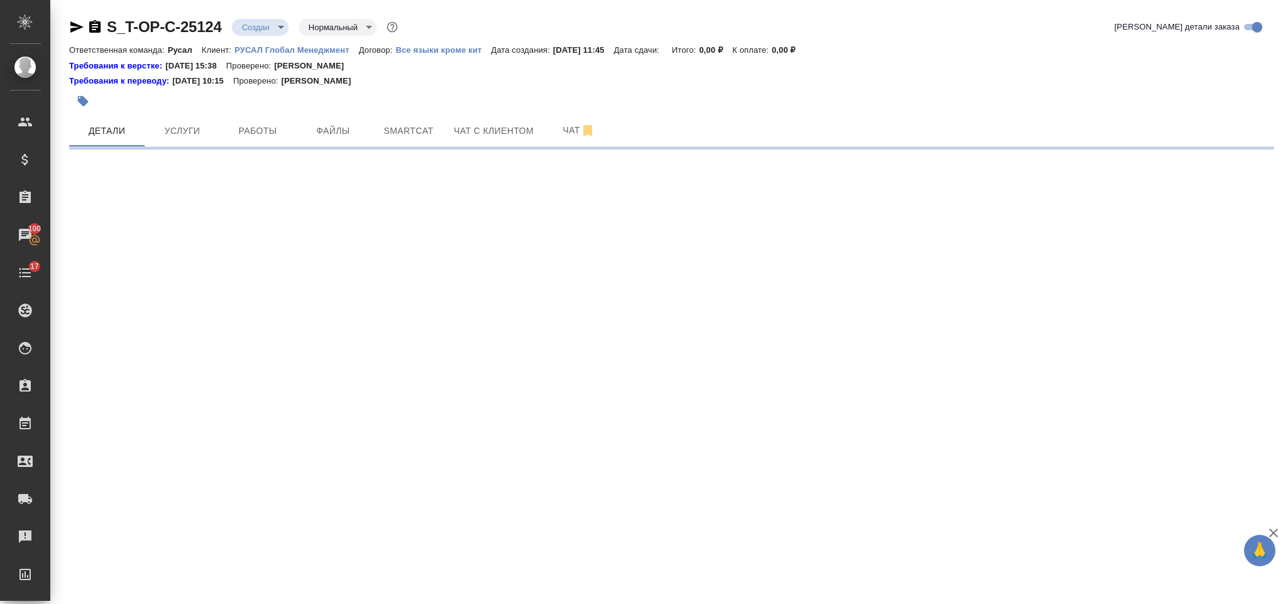
select select "RU"
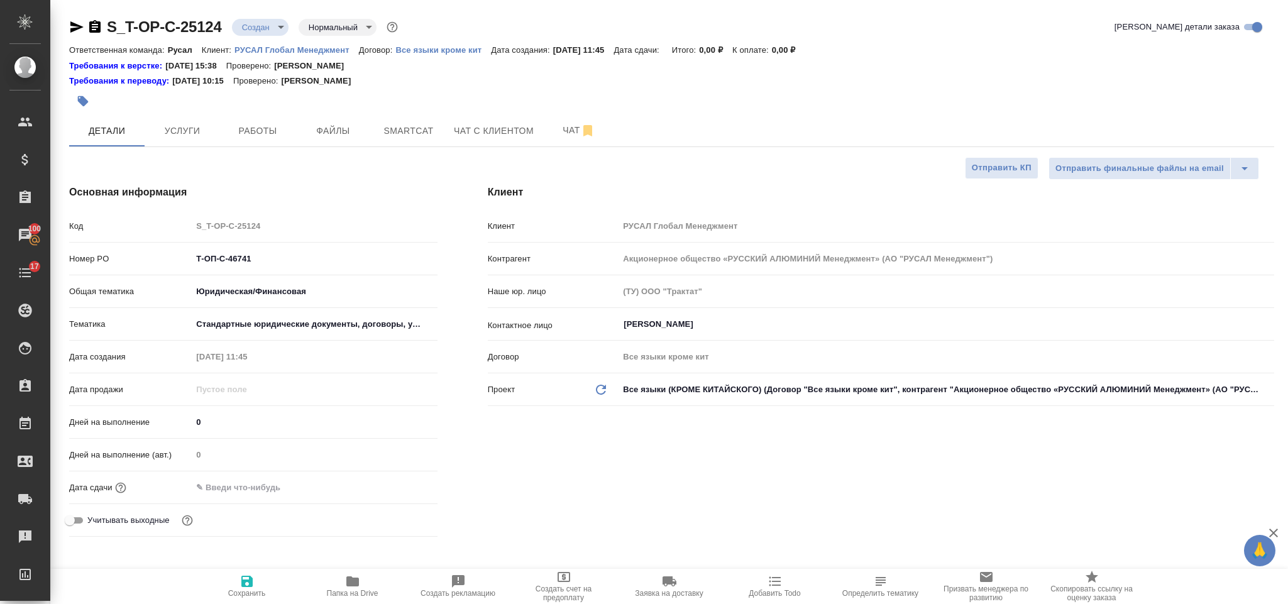
type textarea "x"
click at [309, 488] on div at bounding box center [314, 487] width 245 height 18
click at [285, 481] on input "text" at bounding box center [247, 487] width 110 height 18
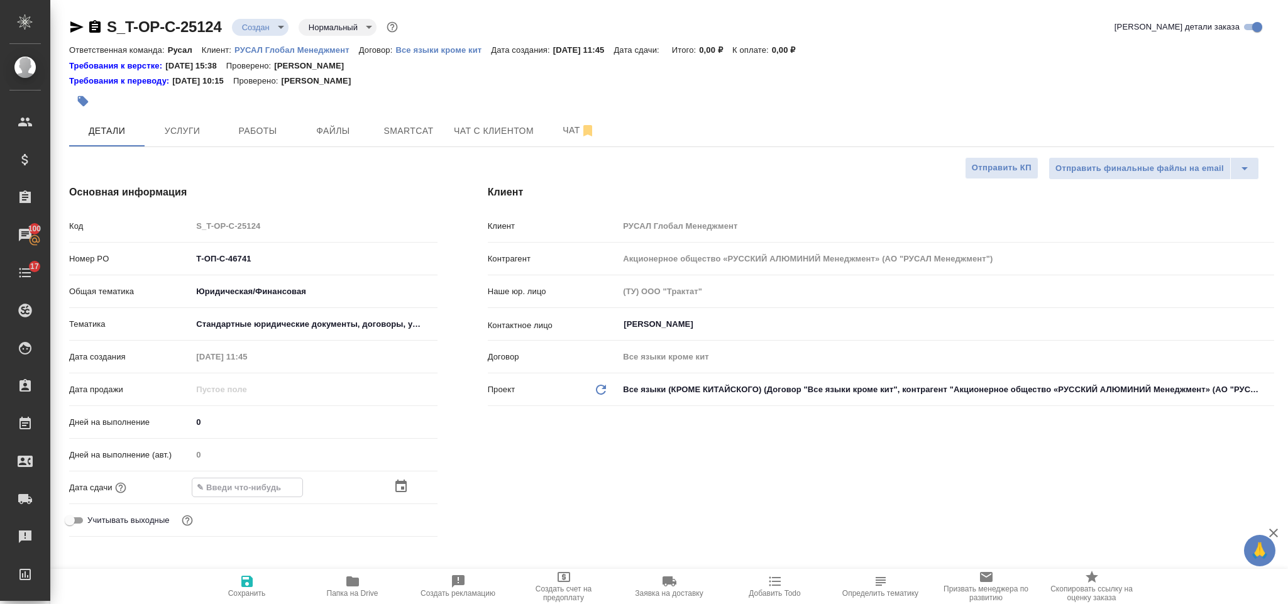
click at [404, 483] on icon "button" at bounding box center [400, 486] width 11 height 13
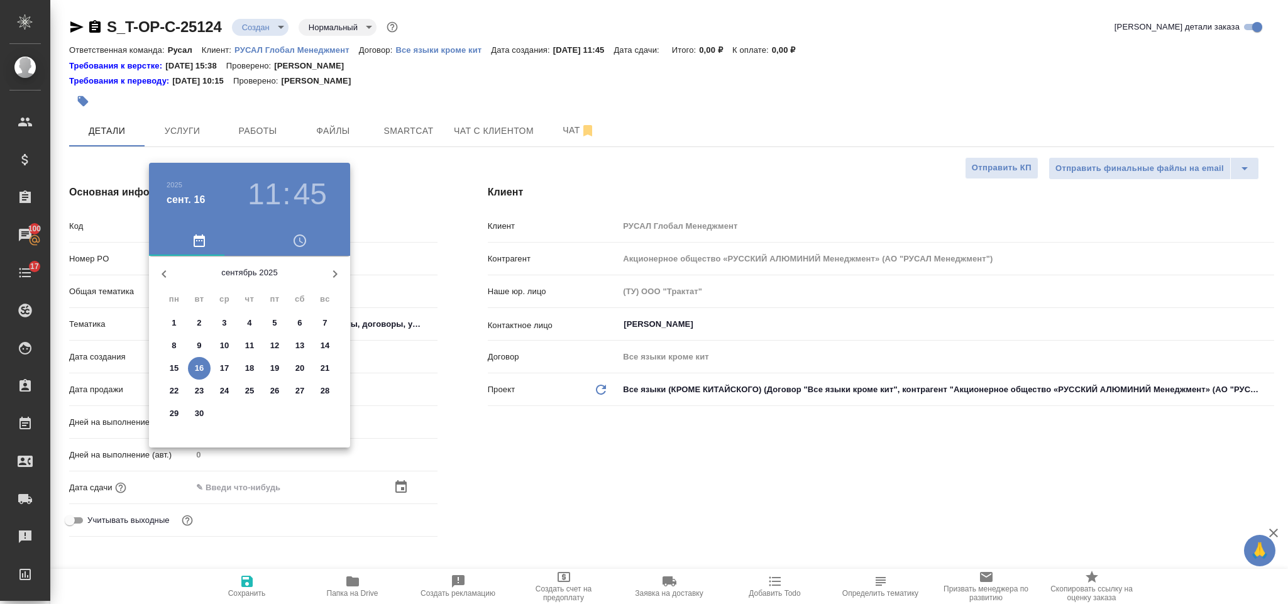
click at [256, 370] on span "18" at bounding box center [249, 368] width 23 height 13
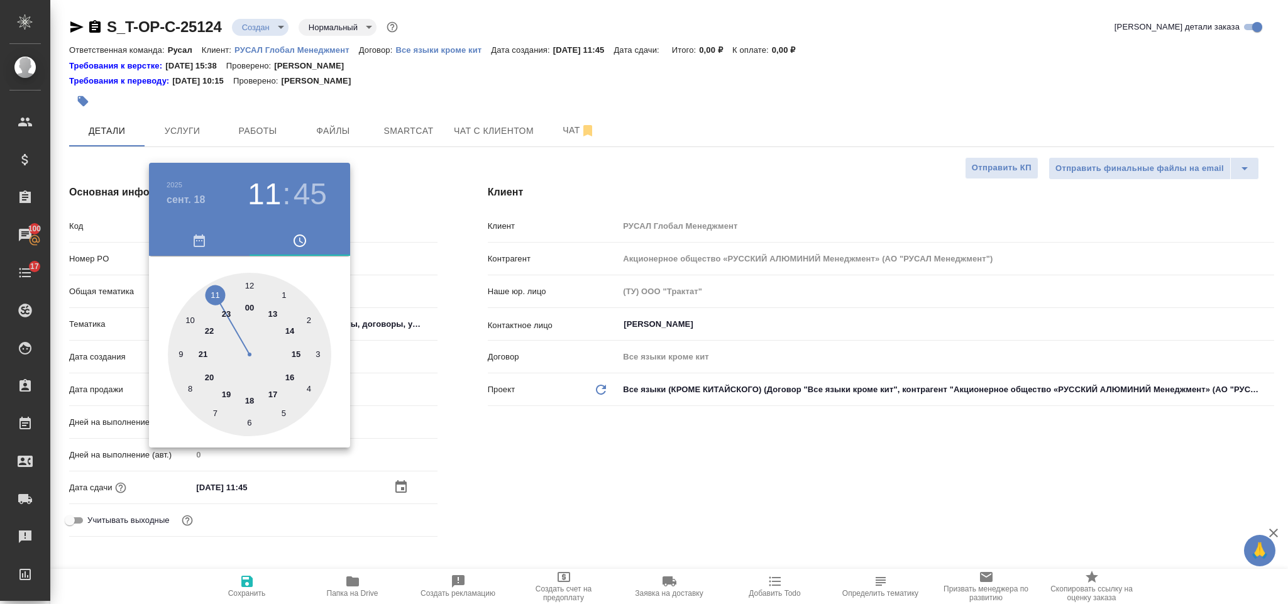
type input "18.09.2025 11:45"
type textarea "x"
click at [272, 310] on div at bounding box center [249, 354] width 163 height 163
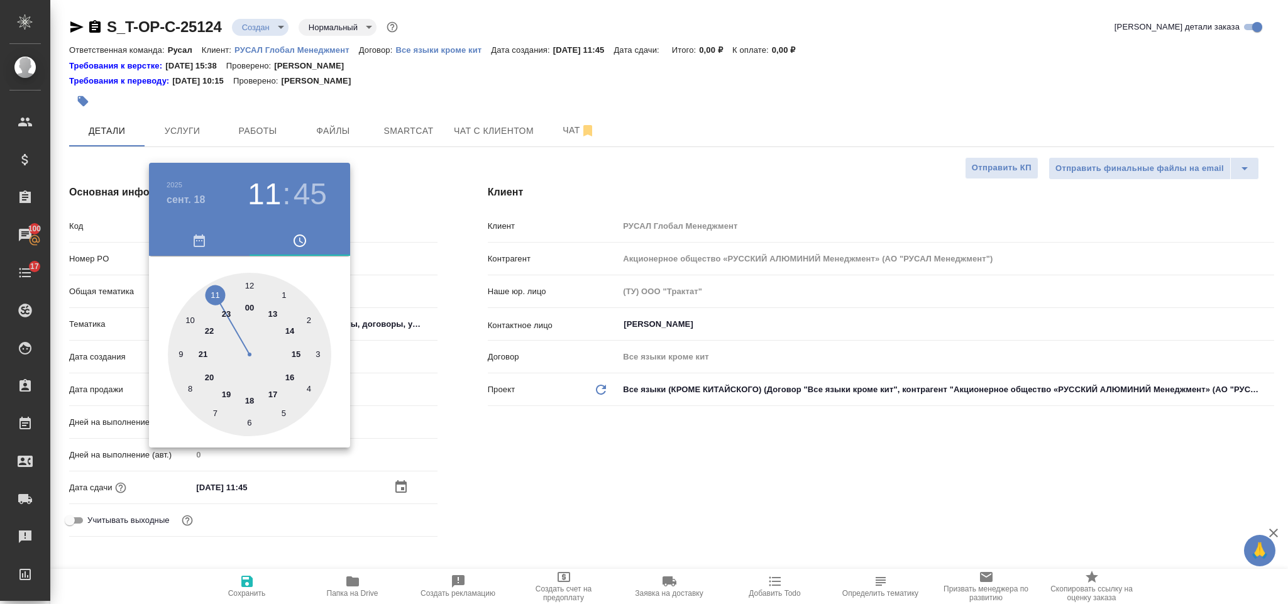
type input "18.09.2025 13:45"
type textarea "x"
click at [251, 419] on div at bounding box center [249, 354] width 163 height 163
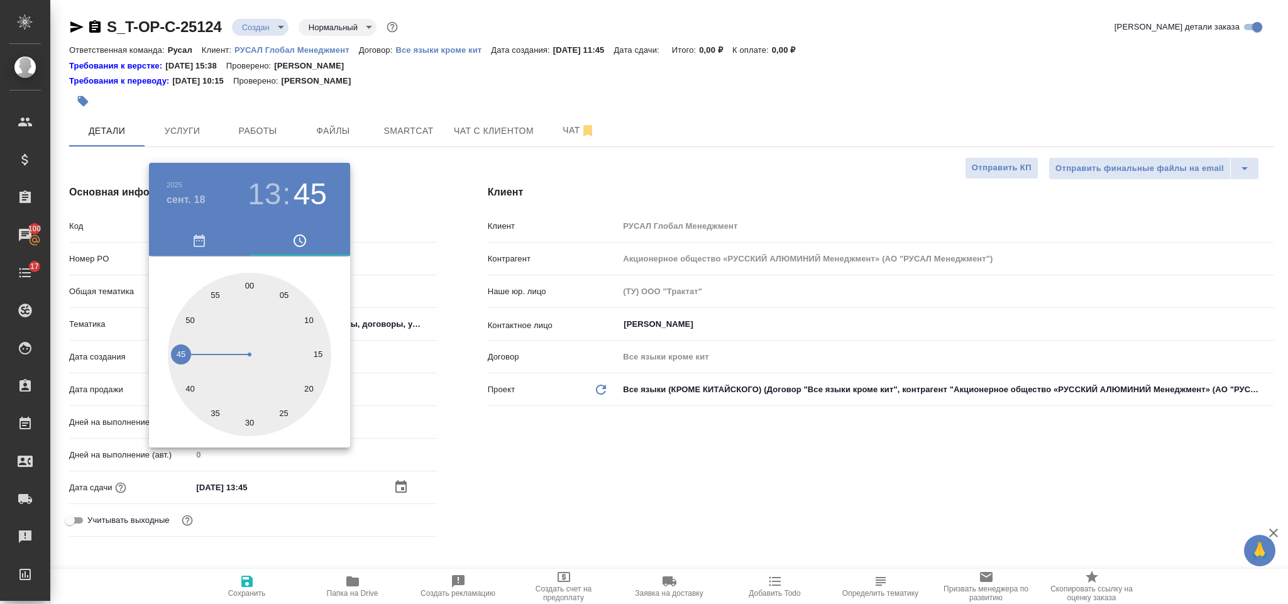
type input "18.09.2025 13:30"
type textarea "x"
click at [493, 463] on div at bounding box center [644, 302] width 1288 height 604
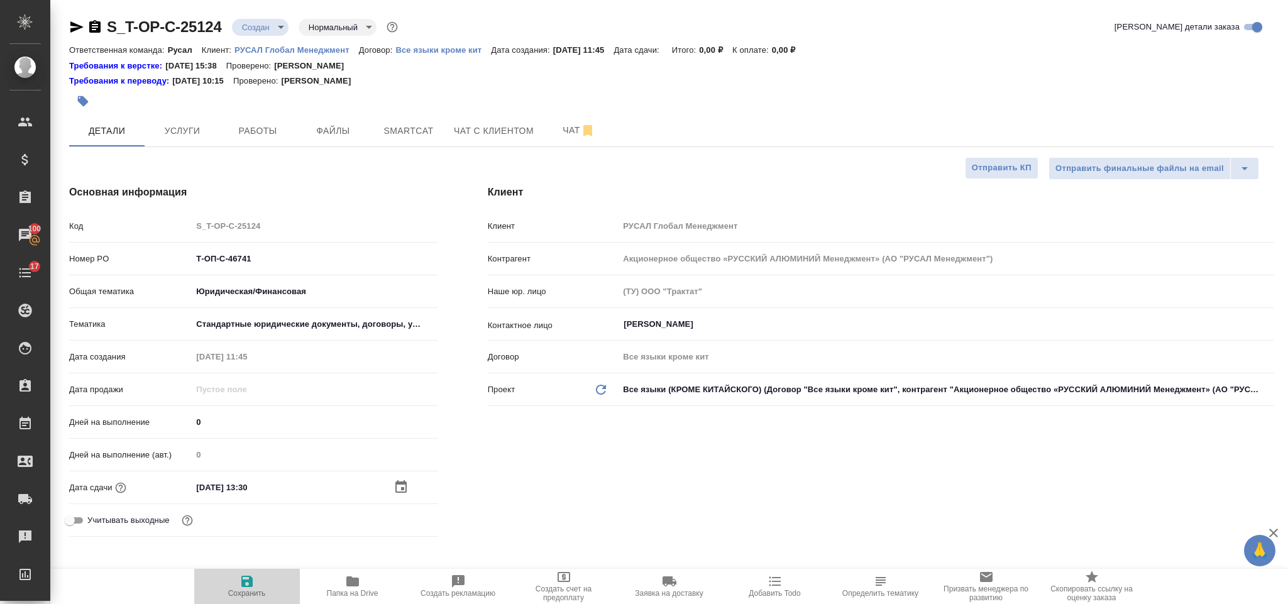
click at [257, 577] on span "Сохранить" at bounding box center [247, 586] width 91 height 24
type textarea "x"
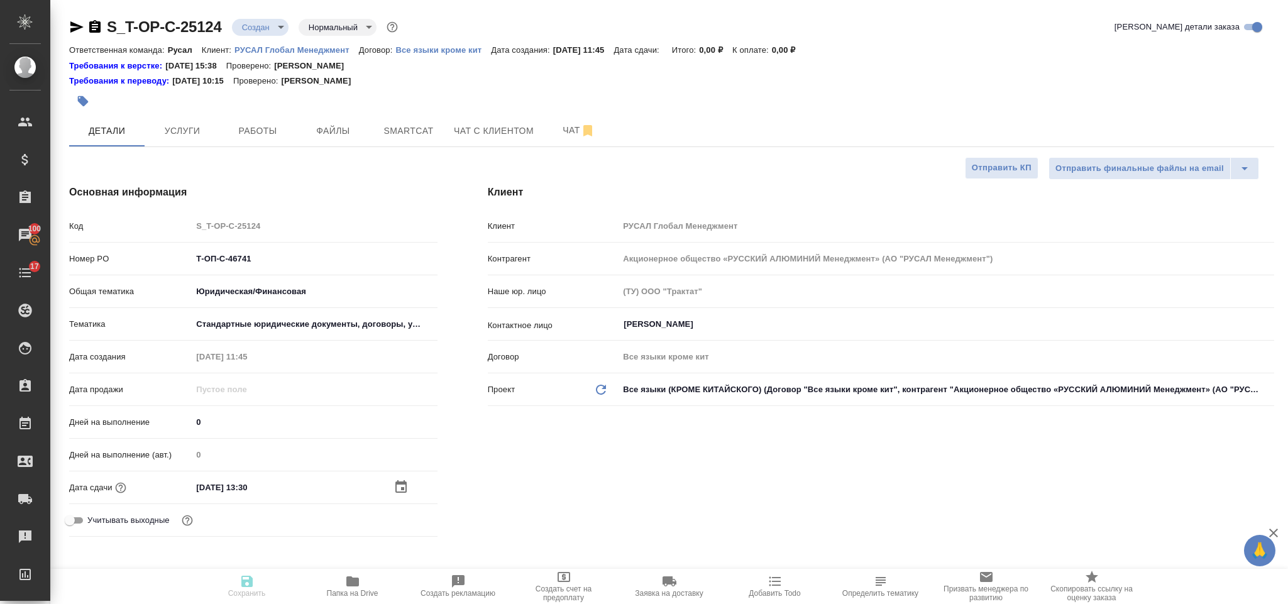
type textarea "x"
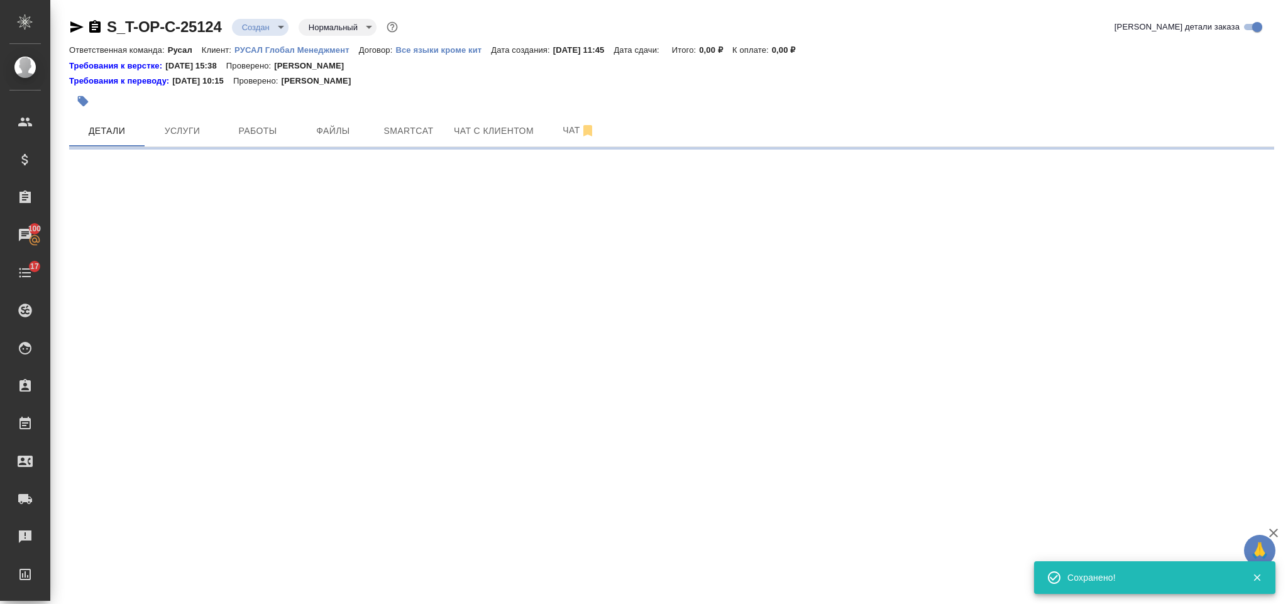
select select "RU"
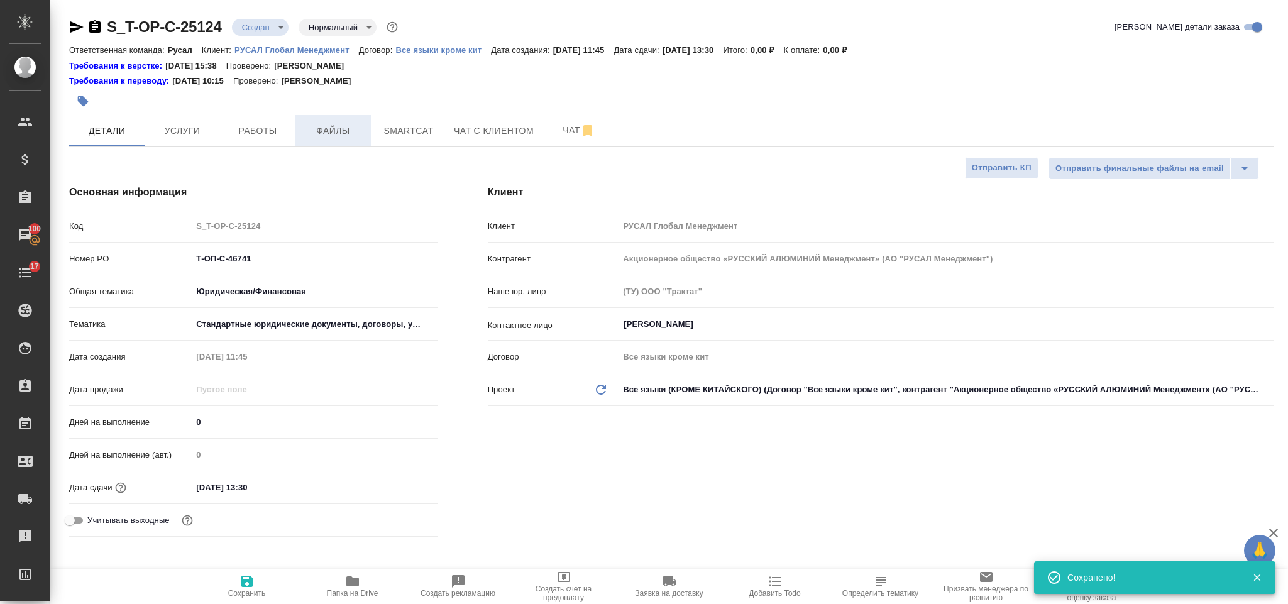
type textarea "x"
click at [319, 134] on span "Файлы" at bounding box center [333, 131] width 60 height 16
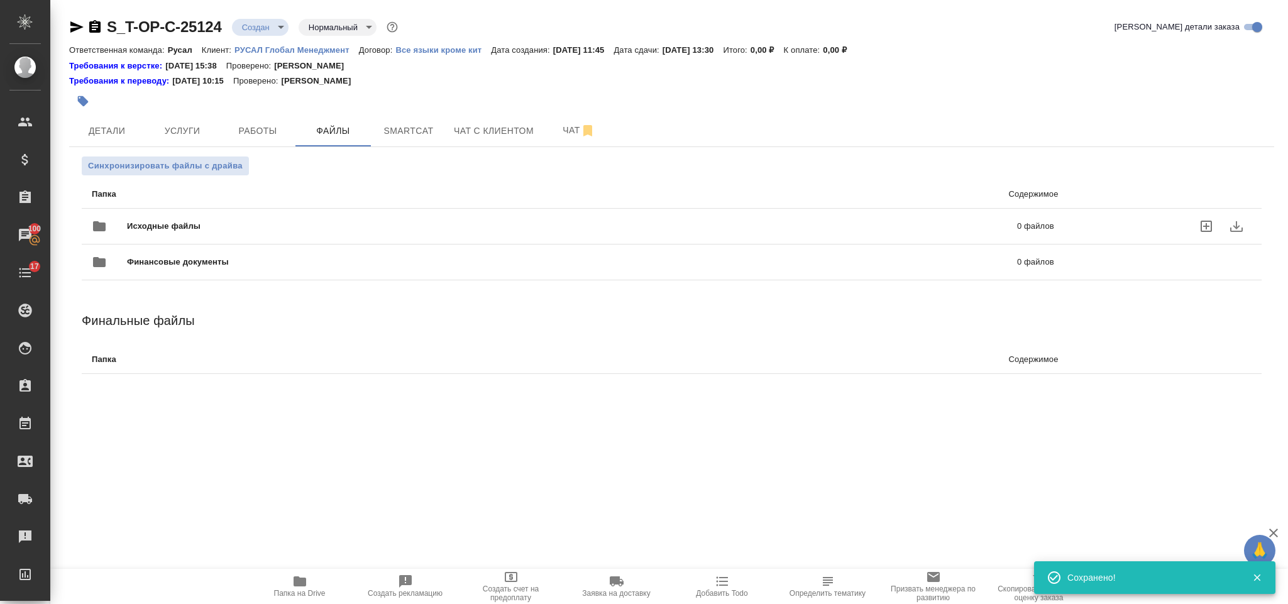
click at [229, 219] on div "Исходные файлы 0 файлов" at bounding box center [573, 226] width 962 height 30
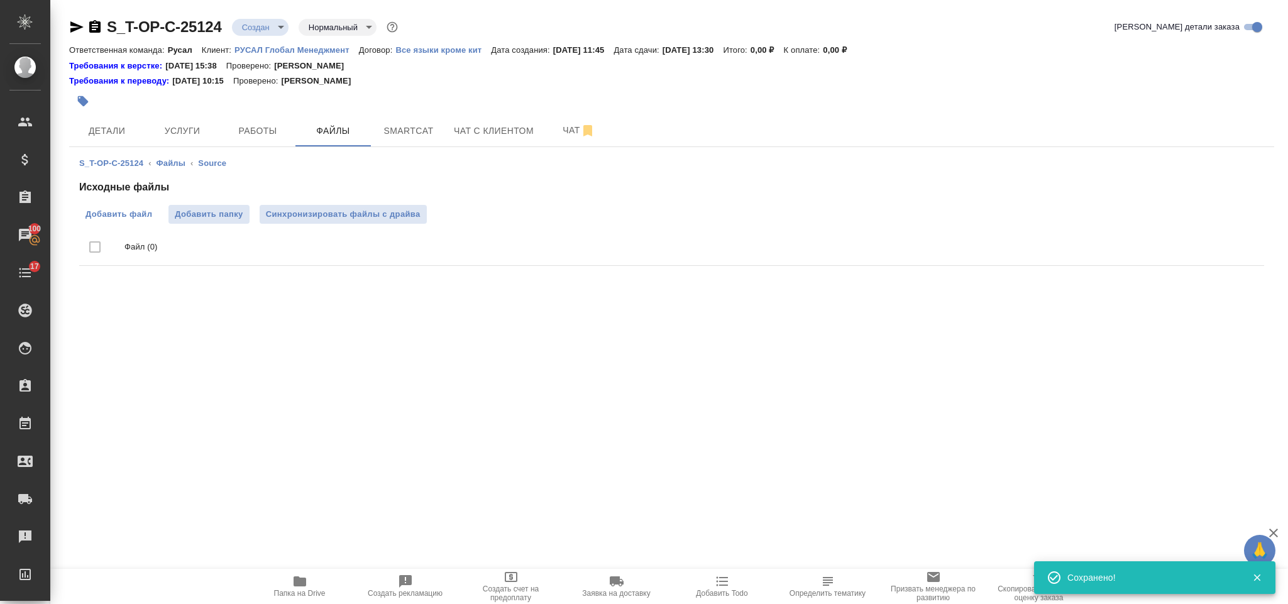
click at [146, 212] on span "Добавить файл" at bounding box center [118, 214] width 67 height 13
click at [0, 0] on input "Добавить файл" at bounding box center [0, 0] width 0 height 0
click at [190, 136] on span "Услуги" at bounding box center [182, 131] width 60 height 16
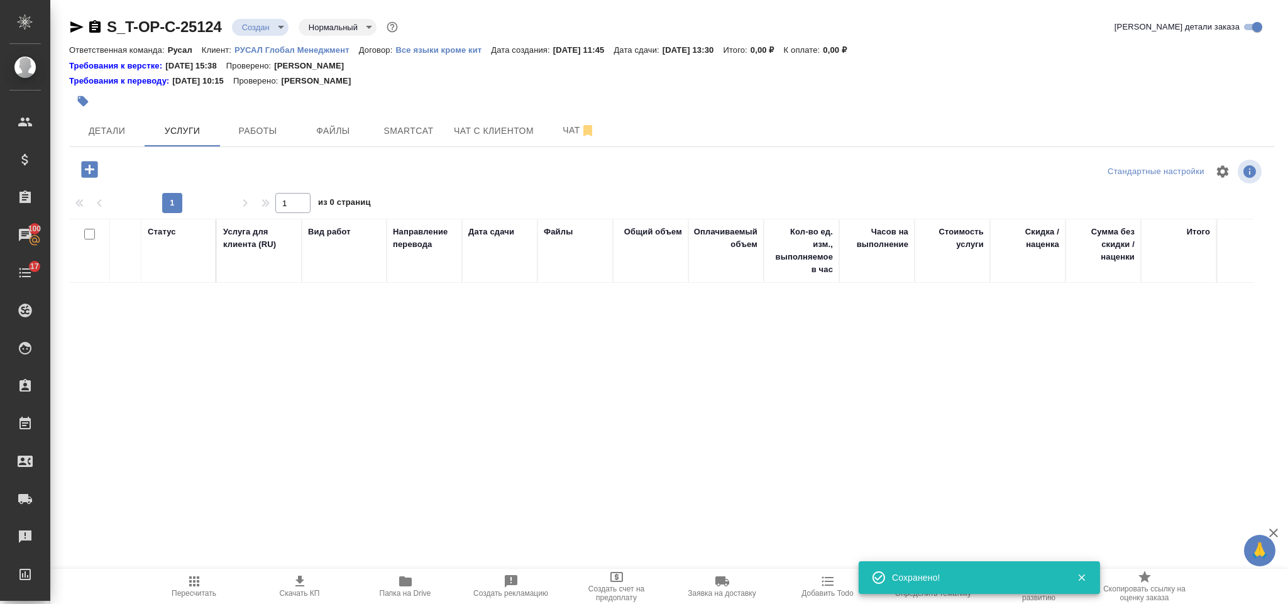
click at [98, 165] on icon "button" at bounding box center [90, 169] width 22 height 22
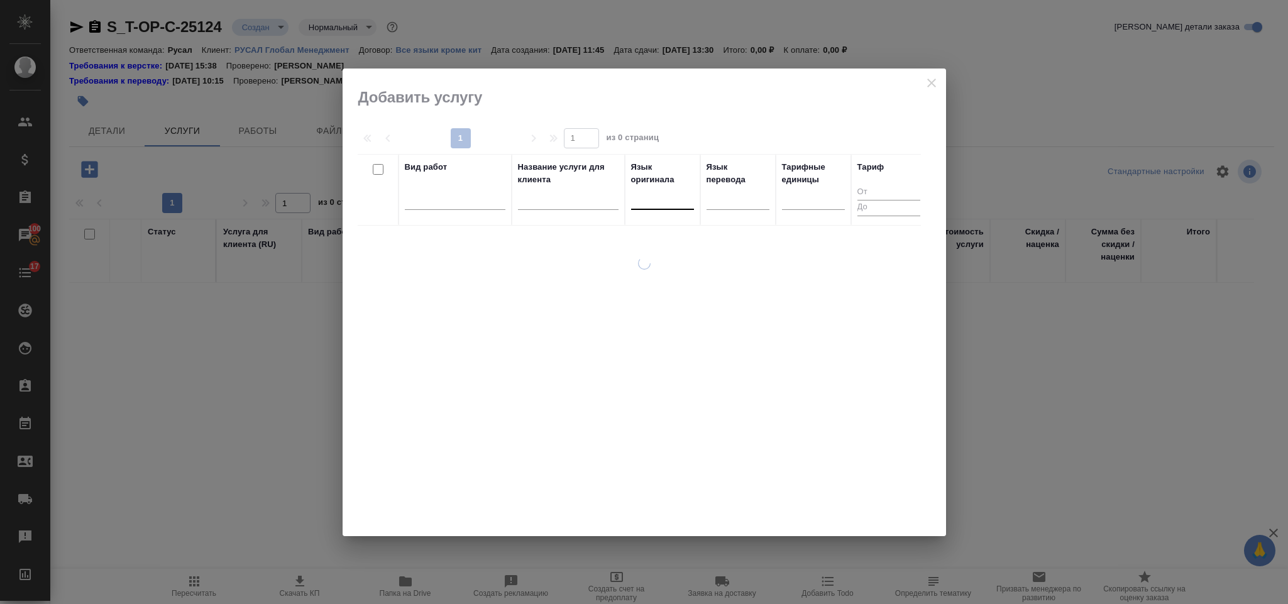
click at [651, 189] on div at bounding box center [662, 197] width 63 height 18
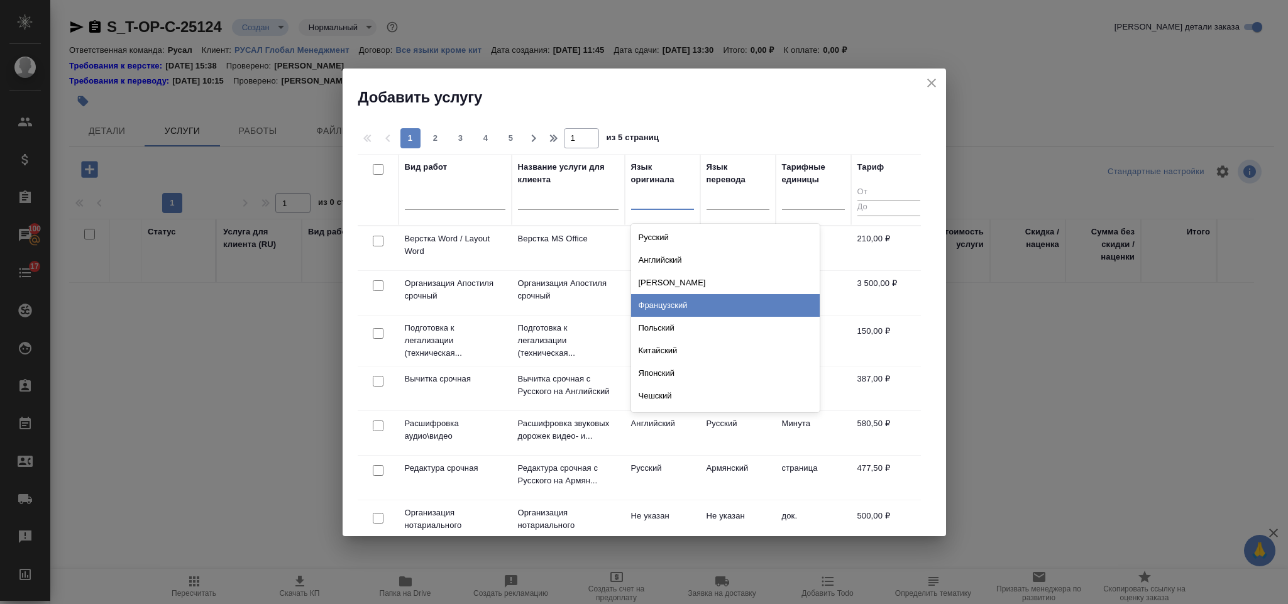
click at [671, 308] on div "Французский" at bounding box center [725, 305] width 189 height 23
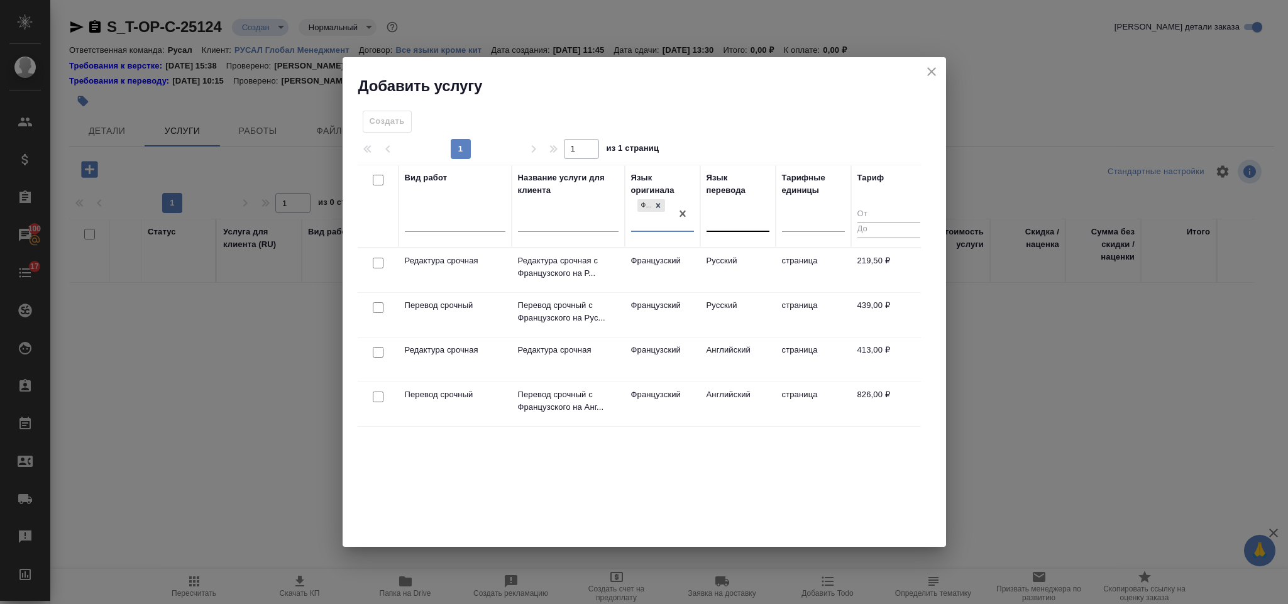
click at [728, 217] on div at bounding box center [738, 219] width 63 height 18
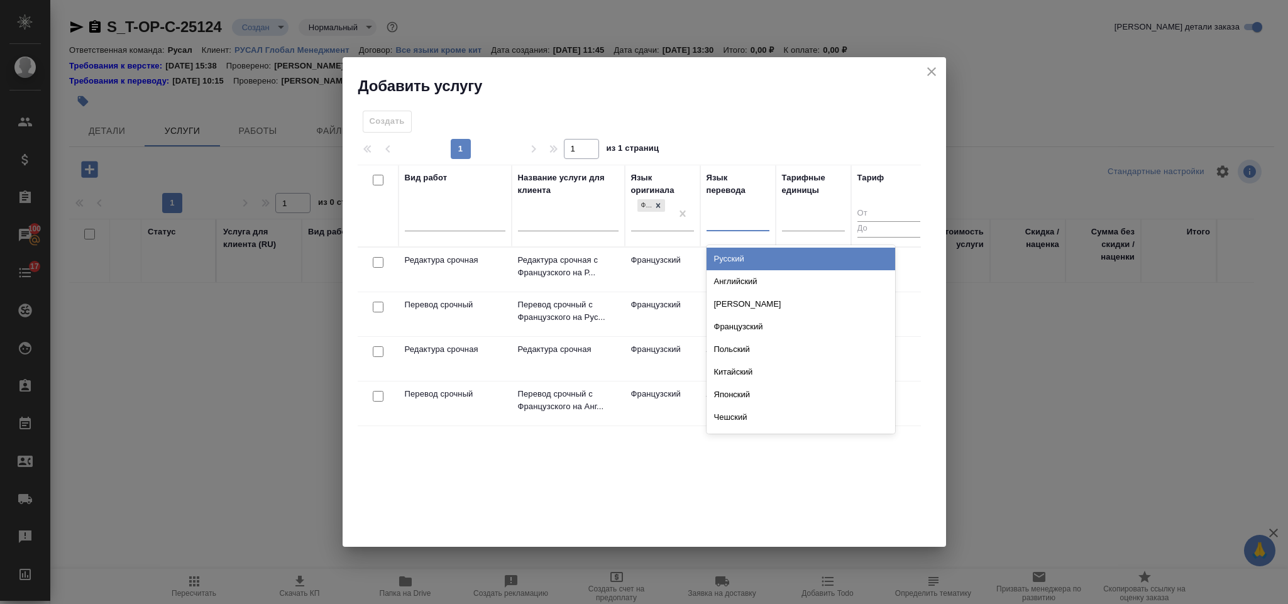
click at [743, 259] on div "Русский" at bounding box center [801, 259] width 189 height 23
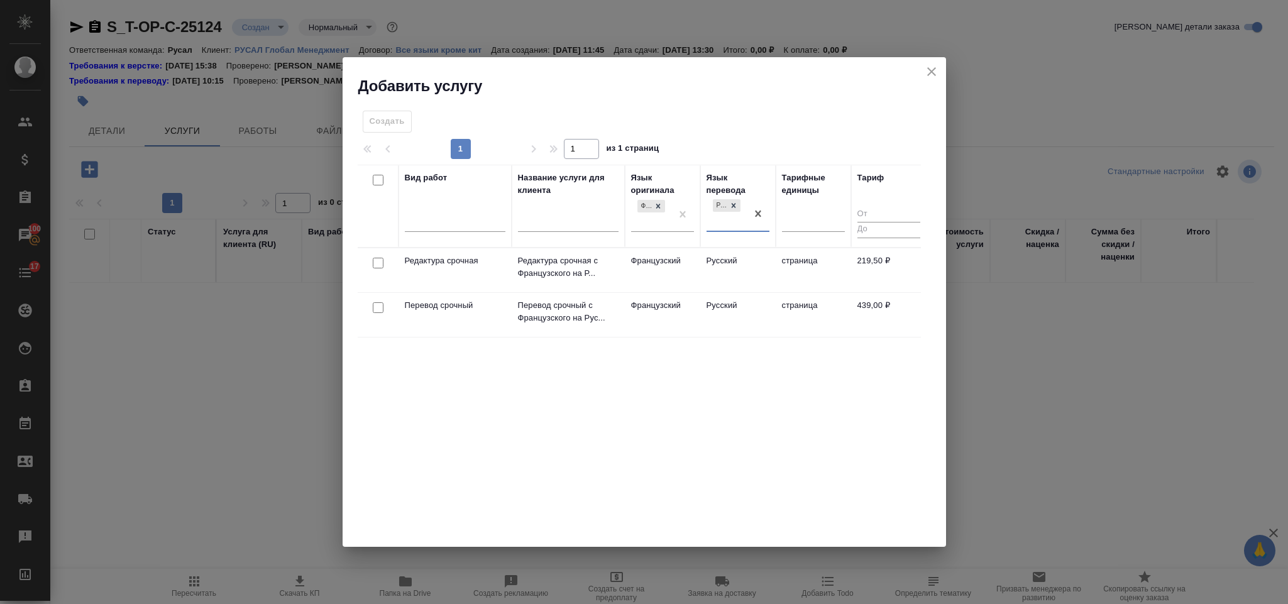
click at [377, 261] on input "checkbox" at bounding box center [378, 263] width 11 height 11
checkbox input "true"
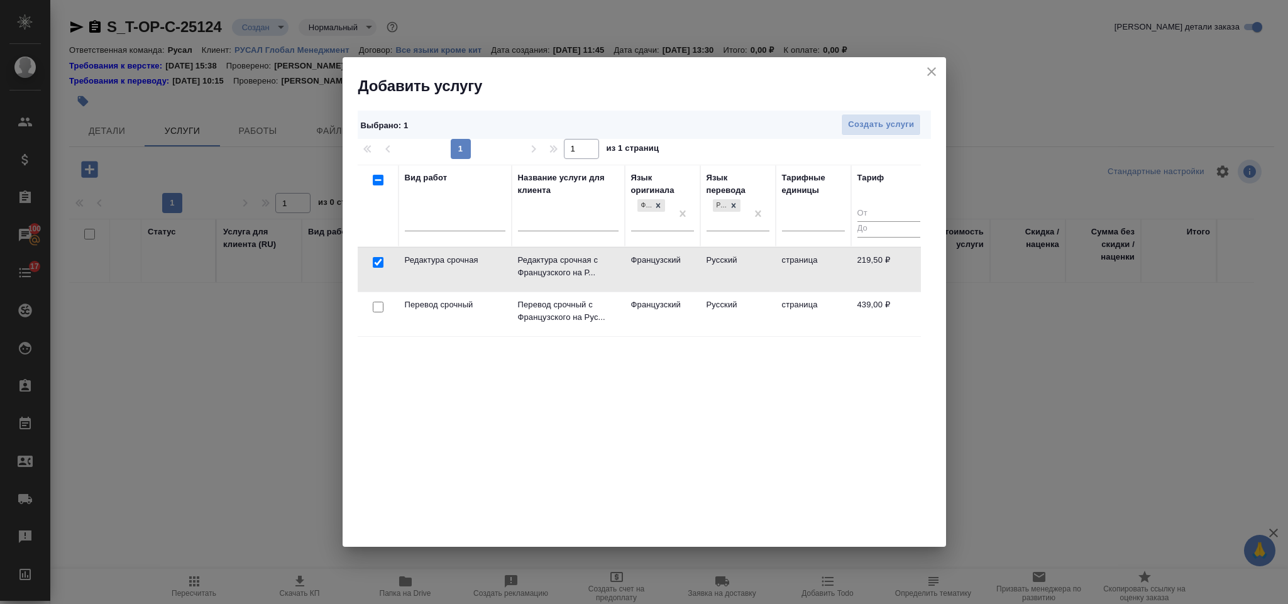
drag, startPoint x: 378, startPoint y: 297, endPoint x: 378, endPoint y: 306, distance: 9.4
click at [379, 298] on td at bounding box center [378, 314] width 41 height 44
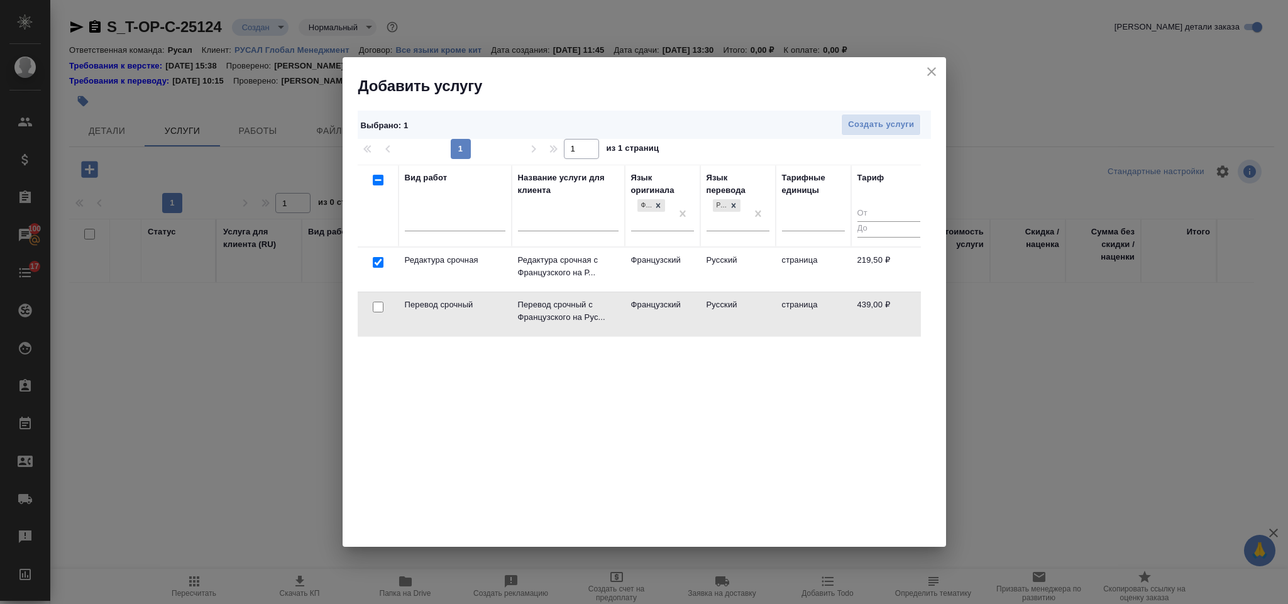
click at [377, 307] on input "checkbox" at bounding box center [378, 307] width 11 height 11
checkbox input "true"
click at [881, 132] on span "Создать услуги" at bounding box center [881, 125] width 66 height 14
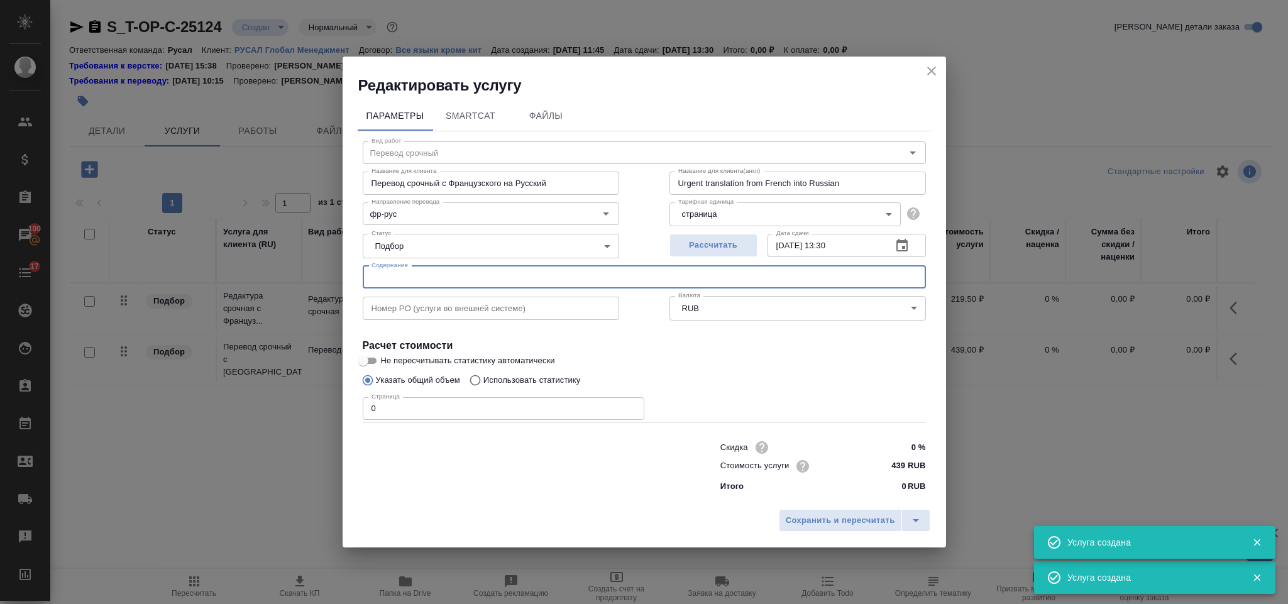
type input "Перевод срочный"
type input "Перевод срочный с Французского на Русский"
type input "Urgent translation from French into Russian"
type input "439 RUB"
click at [475, 275] on input "text" at bounding box center [644, 277] width 563 height 23
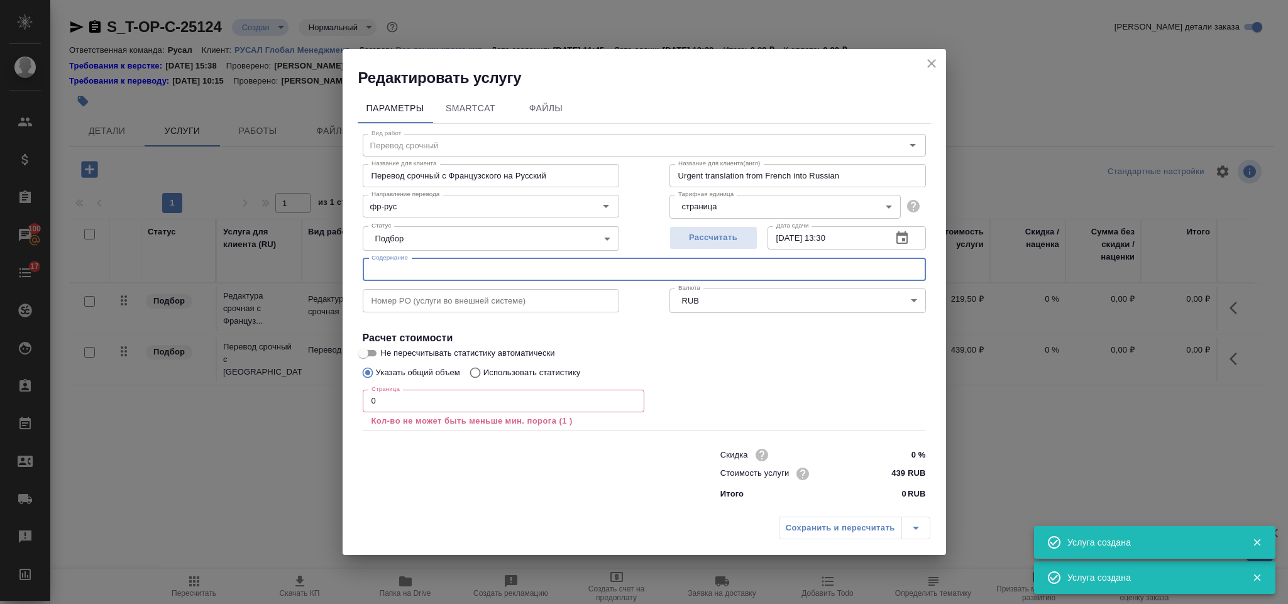
paste input "Нота"
type input "Нота"
click at [487, 397] on input "0" at bounding box center [504, 401] width 282 height 23
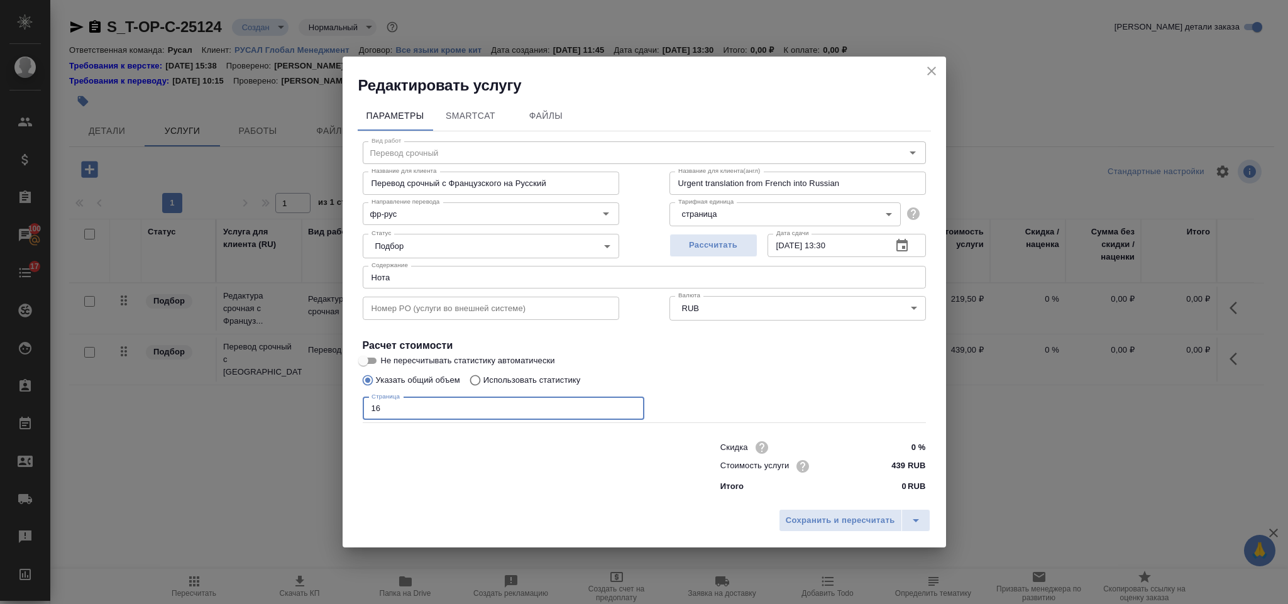
type input "1"
type input "3600"
click at [840, 515] on span "Сохранить и пересчитать" at bounding box center [840, 521] width 109 height 14
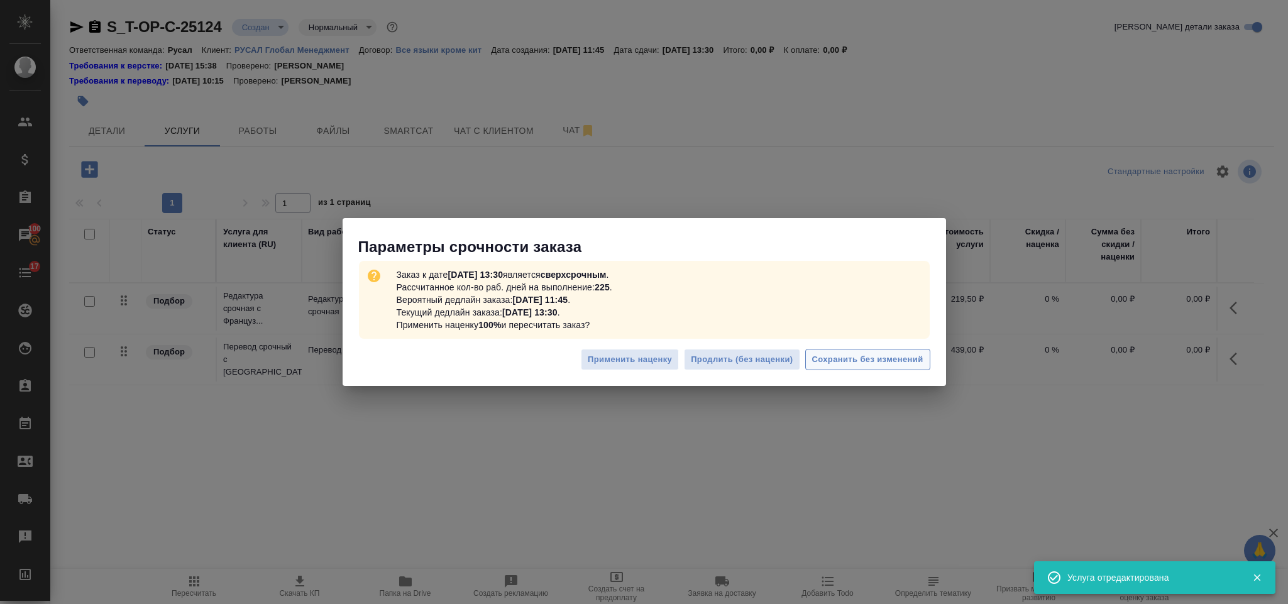
click at [883, 356] on span "Сохранить без изменений" at bounding box center [867, 360] width 111 height 14
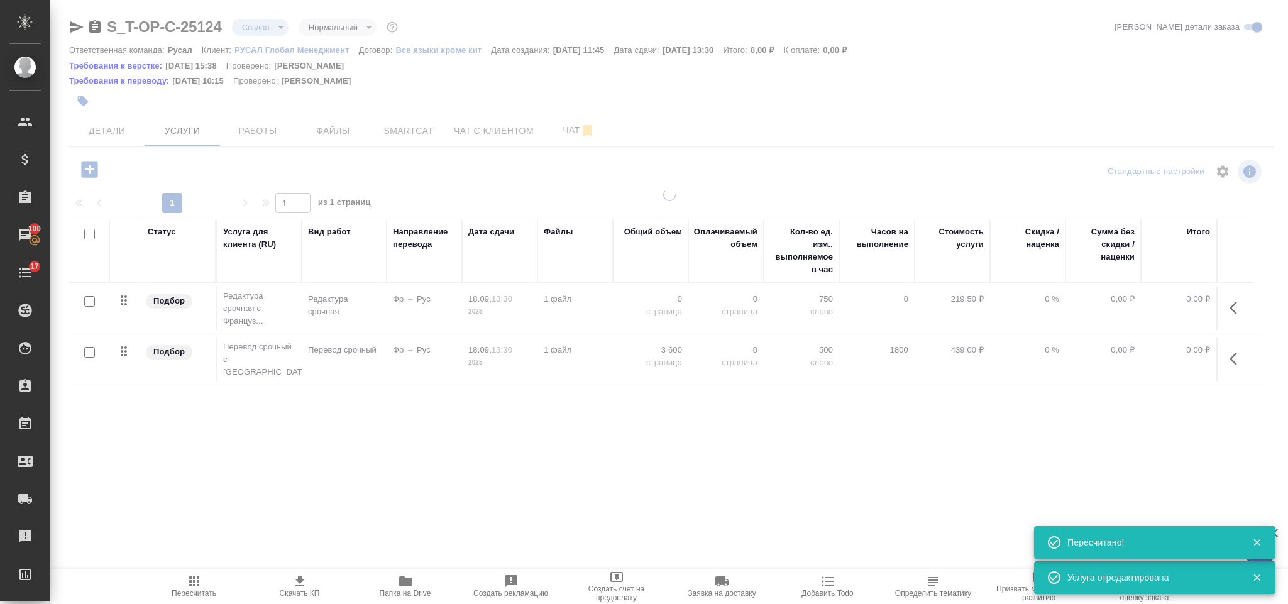
type input "urgent"
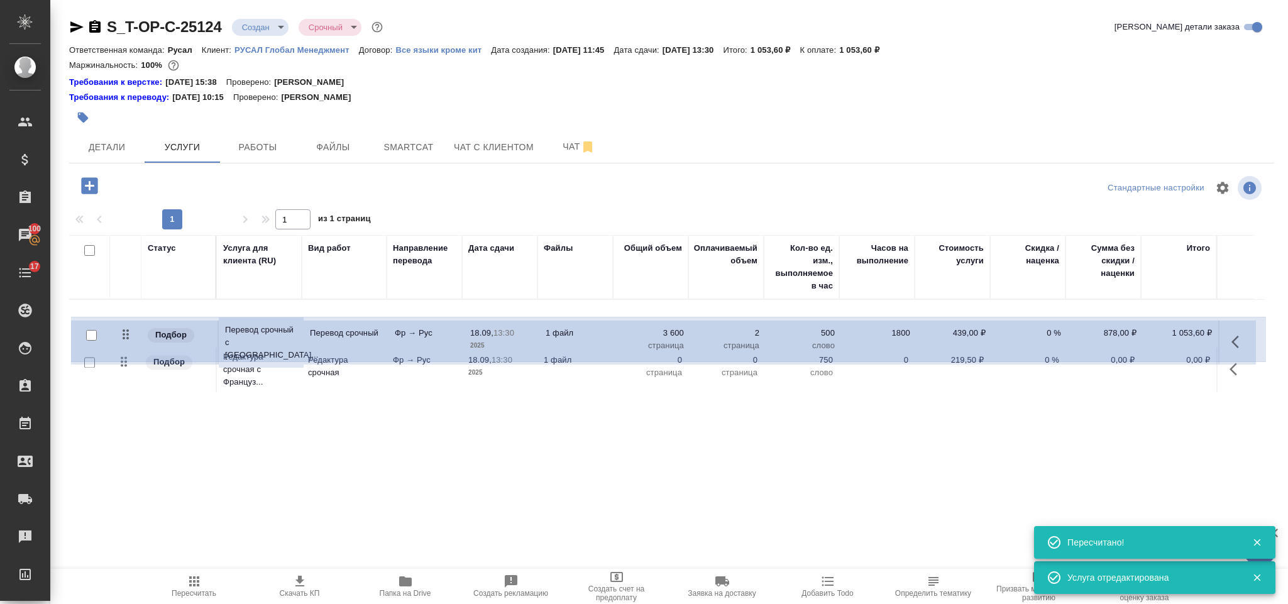
drag, startPoint x: 132, startPoint y: 366, endPoint x: 133, endPoint y: 323, distance: 42.7
click at [133, 323] on table "Статус Услуга для клиента (RU) Вид работ Направление перевода Дата сдачи Файлы …" at bounding box center [666, 315] width 1195 height 160
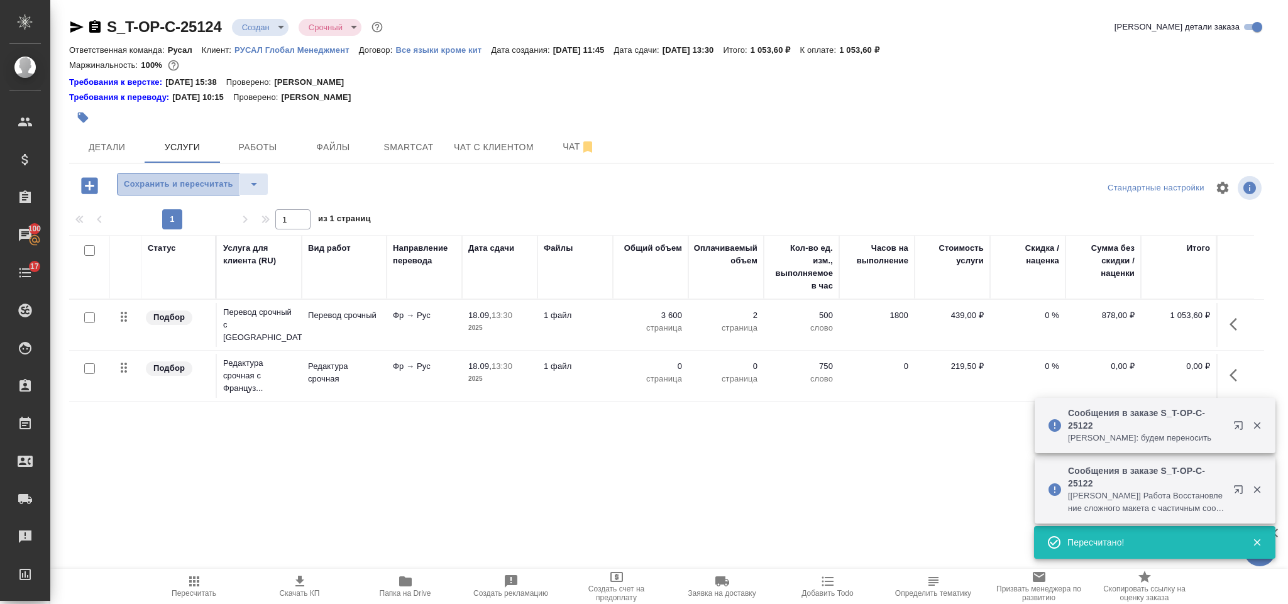
click at [197, 189] on span "Сохранить и пересчитать" at bounding box center [178, 184] width 109 height 14
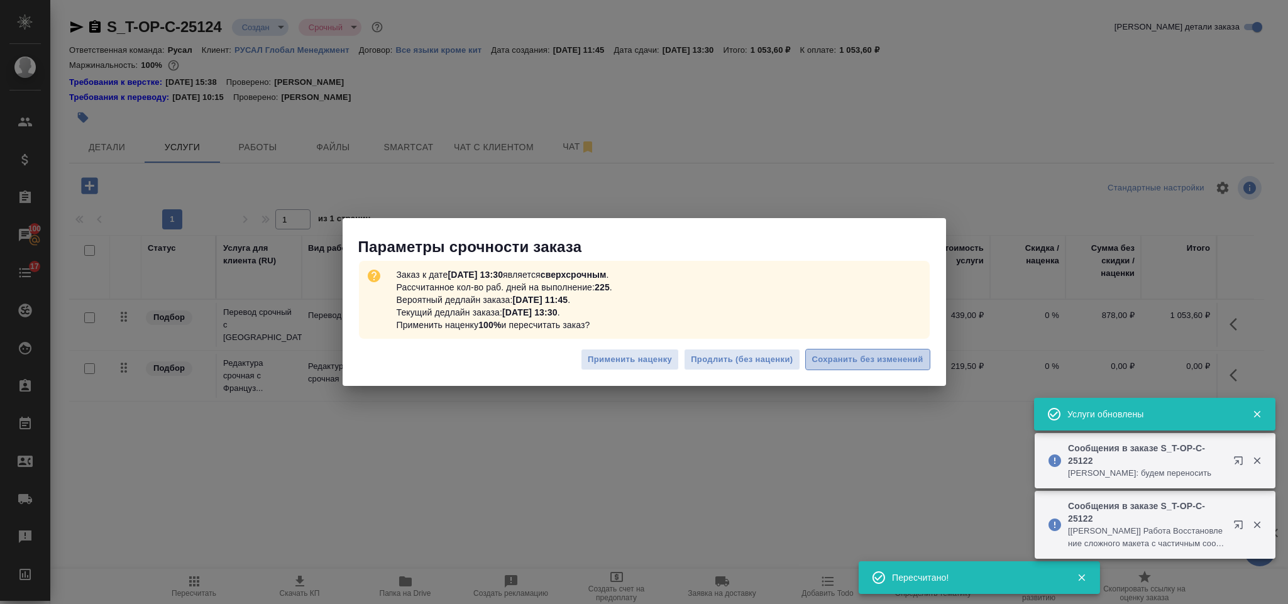
click at [901, 360] on span "Сохранить без изменений" at bounding box center [867, 360] width 111 height 14
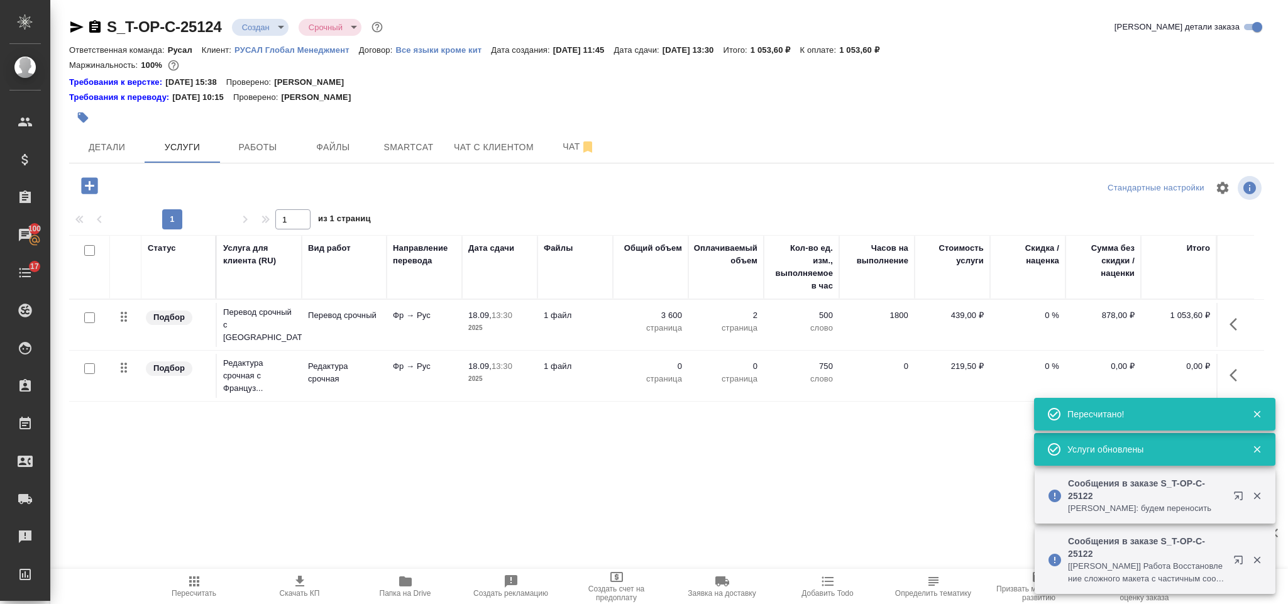
click at [1238, 368] on icon "button" at bounding box center [1237, 375] width 15 height 15
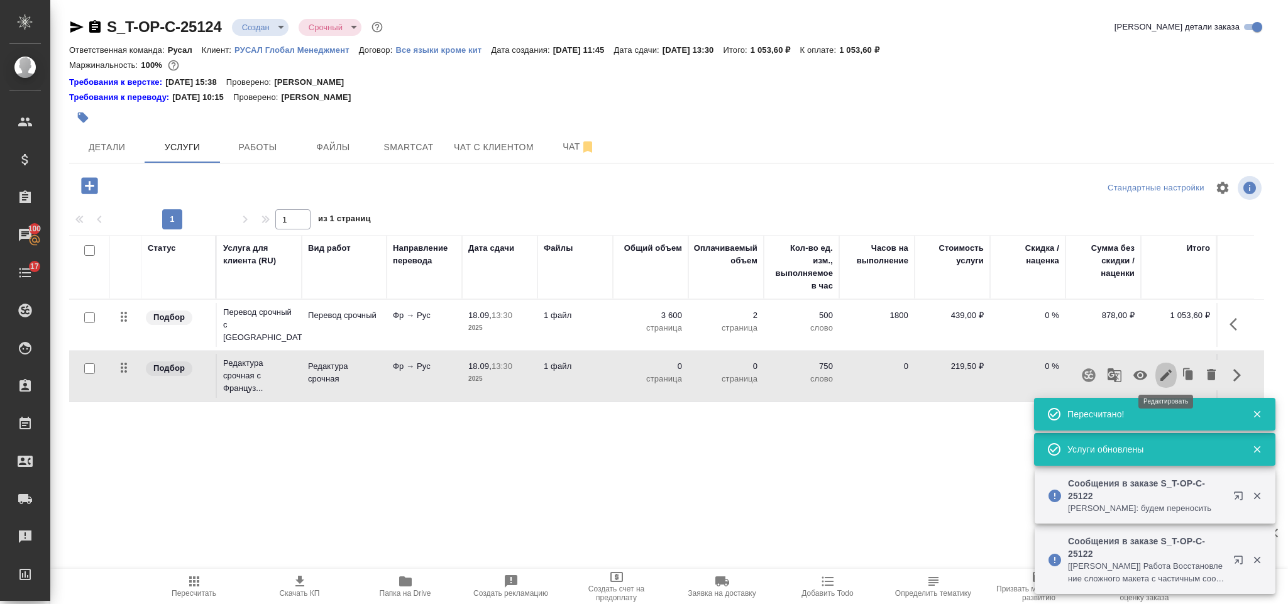
click at [1167, 370] on icon "button" at bounding box center [1165, 375] width 11 height 11
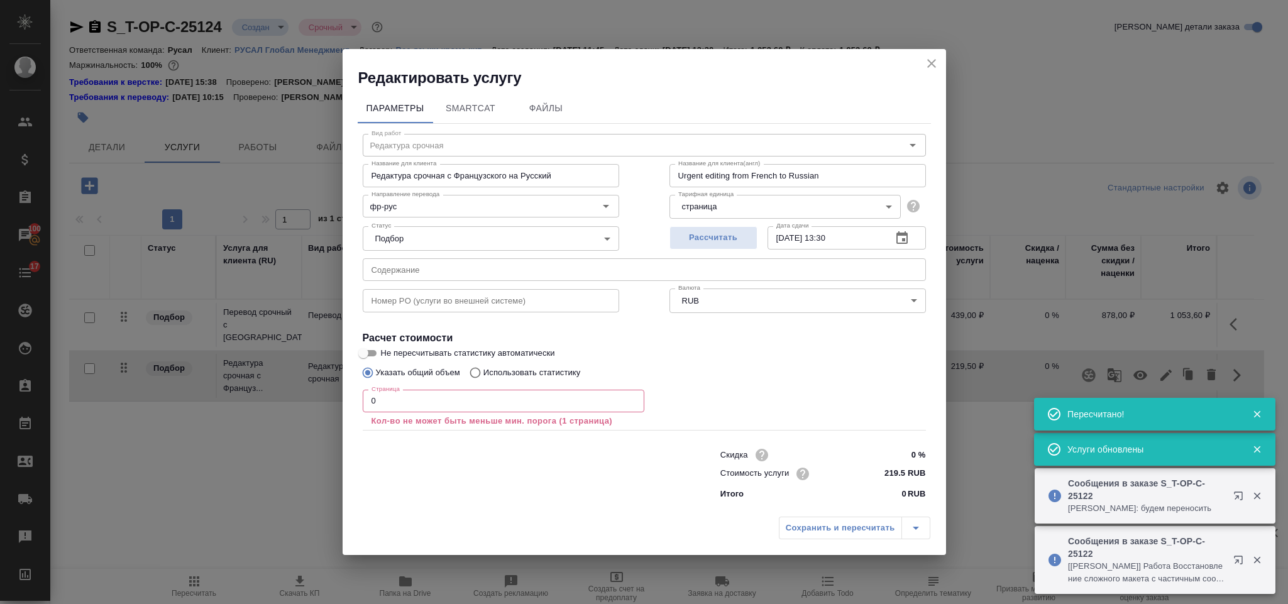
click at [390, 400] on input "0" at bounding box center [504, 401] width 282 height 23
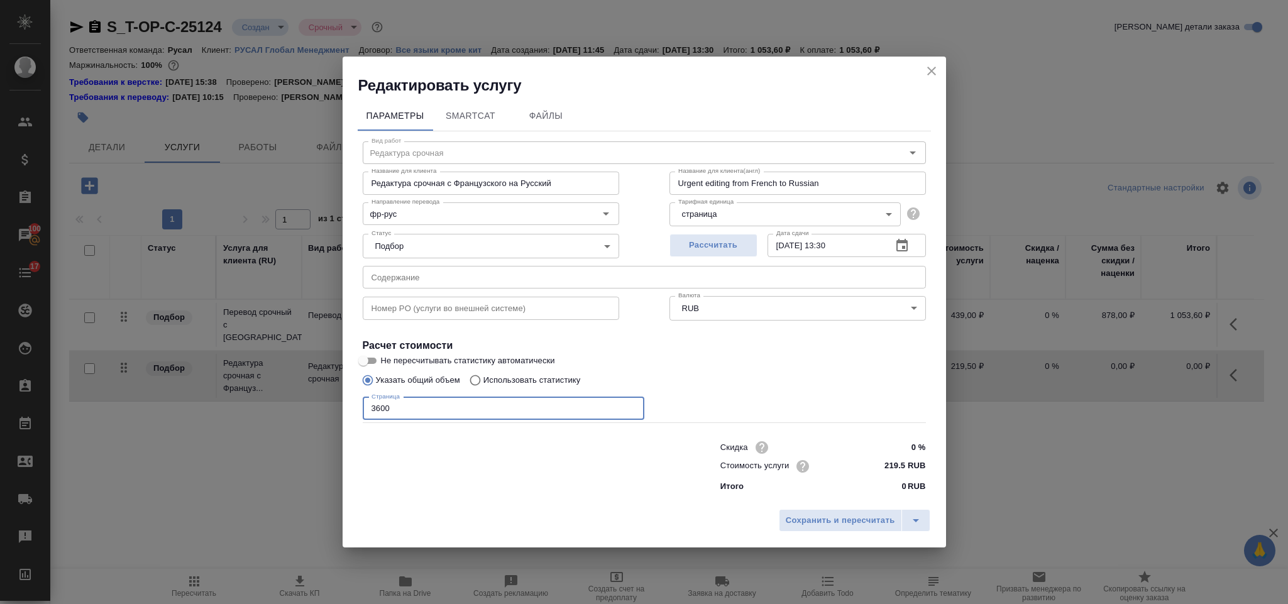
type input "3600"
click at [775, 514] on div "Сохранить и пересчитать" at bounding box center [644, 525] width 603 height 45
click at [786, 519] on span "Сохранить и пересчитать" at bounding box center [840, 521] width 109 height 14
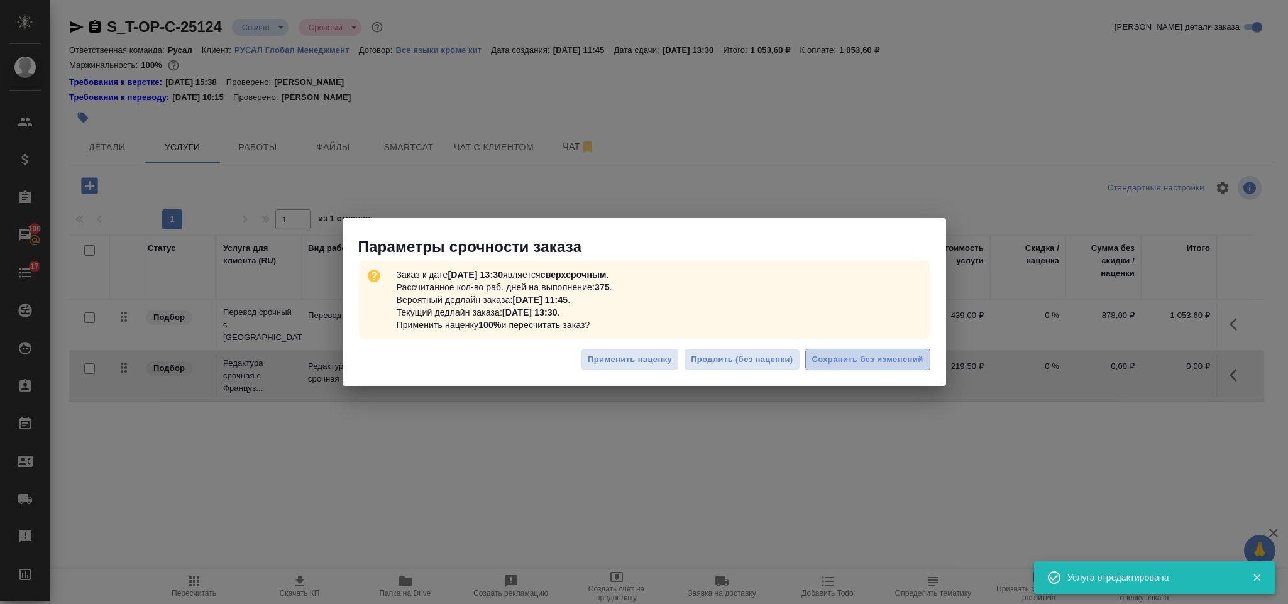
click at [836, 365] on span "Сохранить без изменений" at bounding box center [867, 360] width 111 height 14
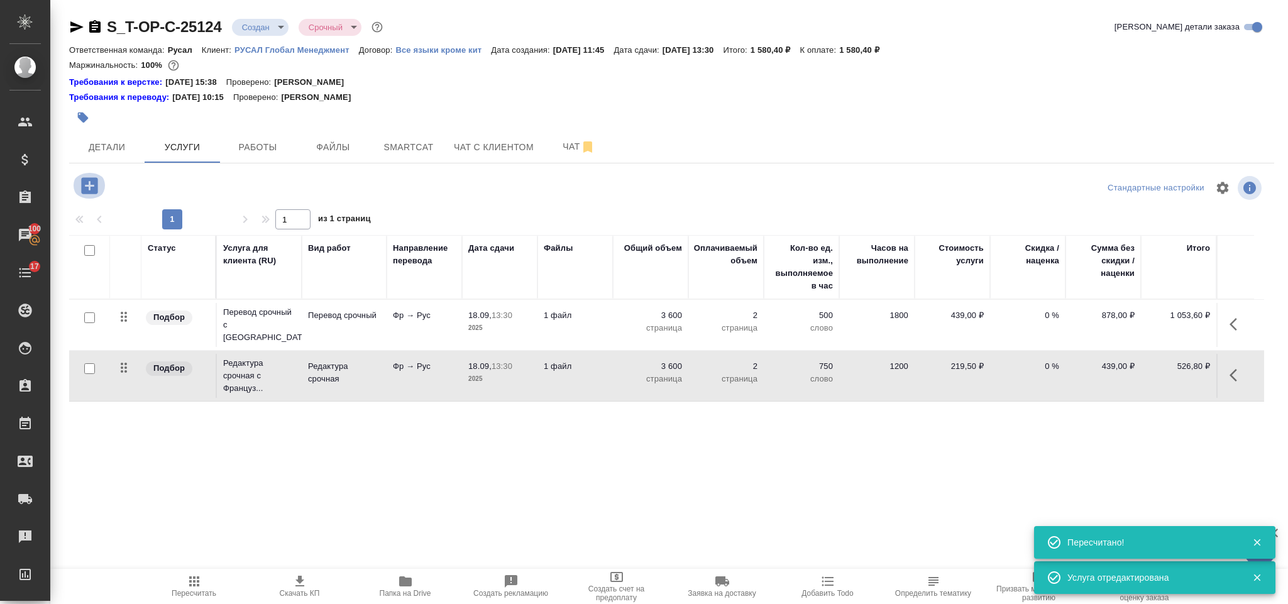
click at [89, 189] on icon "button" at bounding box center [89, 185] width 16 height 16
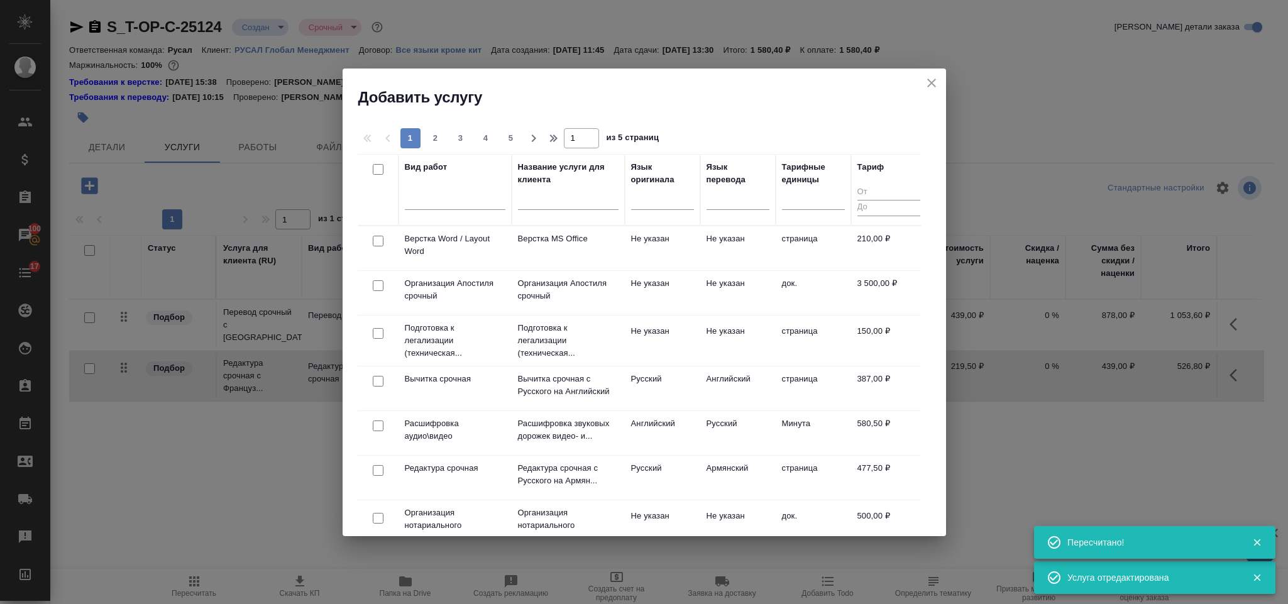
click at [380, 240] on input "checkbox" at bounding box center [378, 241] width 11 height 11
checkbox input "true"
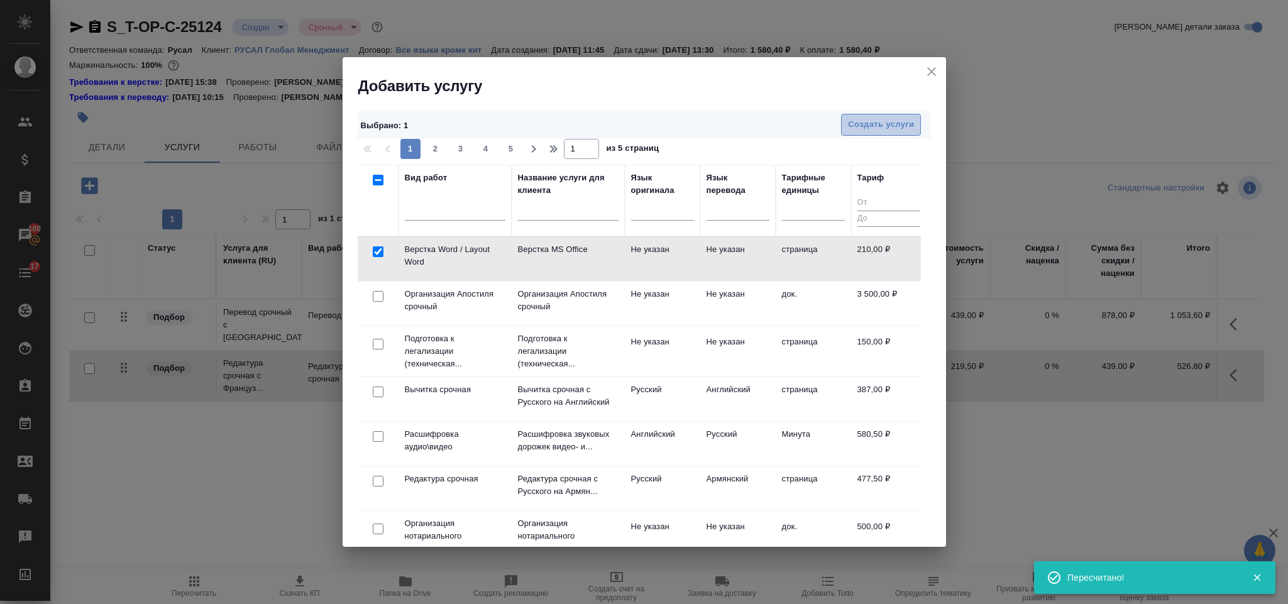
click at [889, 126] on span "Создать услуги" at bounding box center [881, 125] width 66 height 14
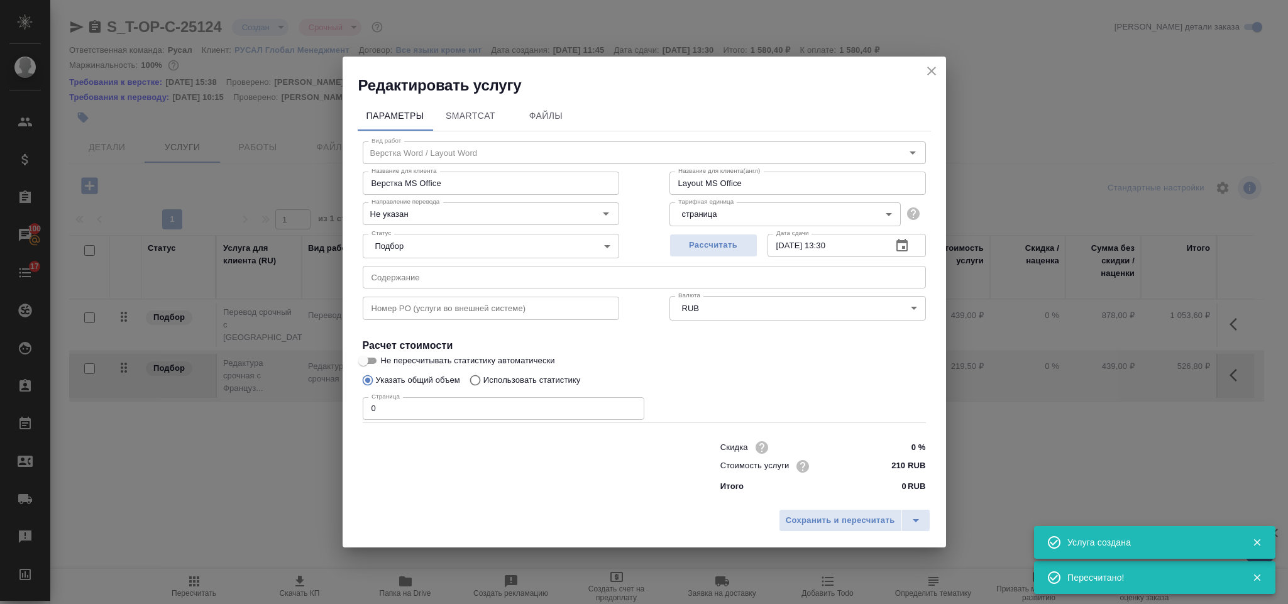
click at [398, 411] on input "0" at bounding box center [504, 408] width 282 height 23
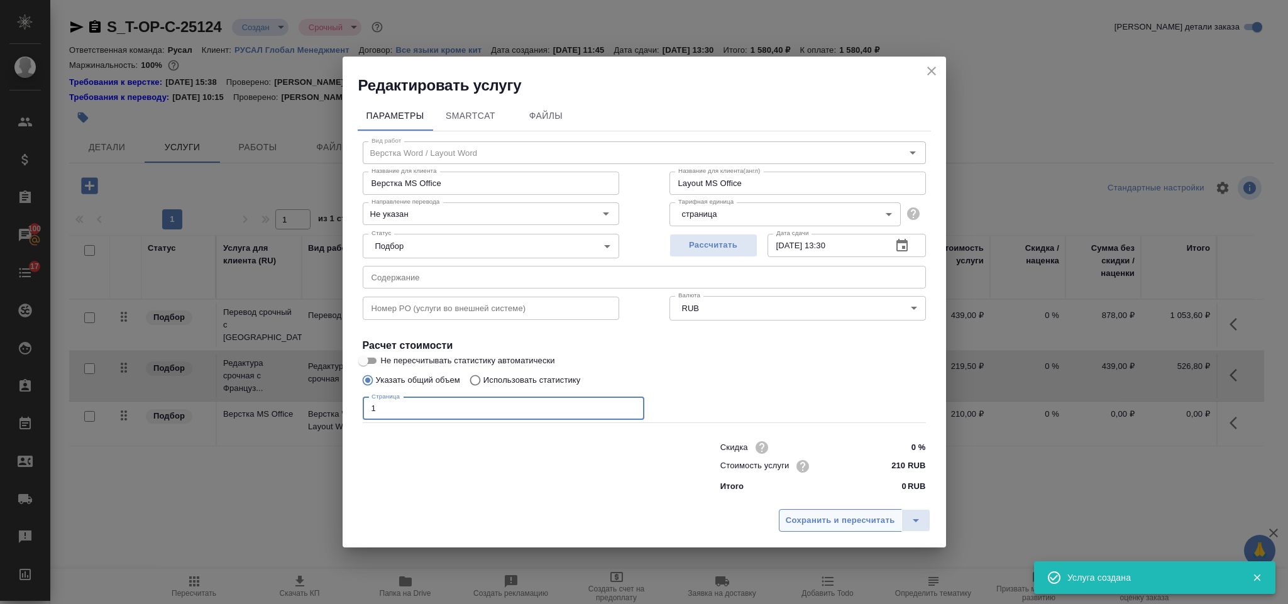
type input "1"
click at [788, 514] on span "Сохранить и пересчитать" at bounding box center [840, 521] width 109 height 14
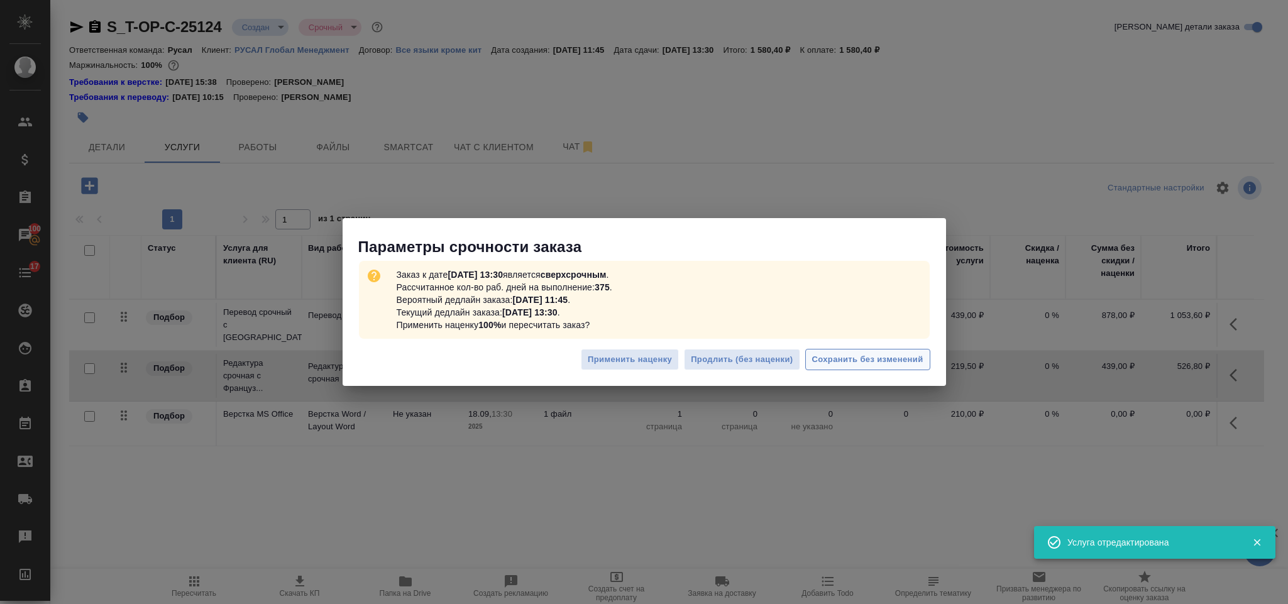
click at [826, 355] on span "Сохранить без изменений" at bounding box center [867, 360] width 111 height 14
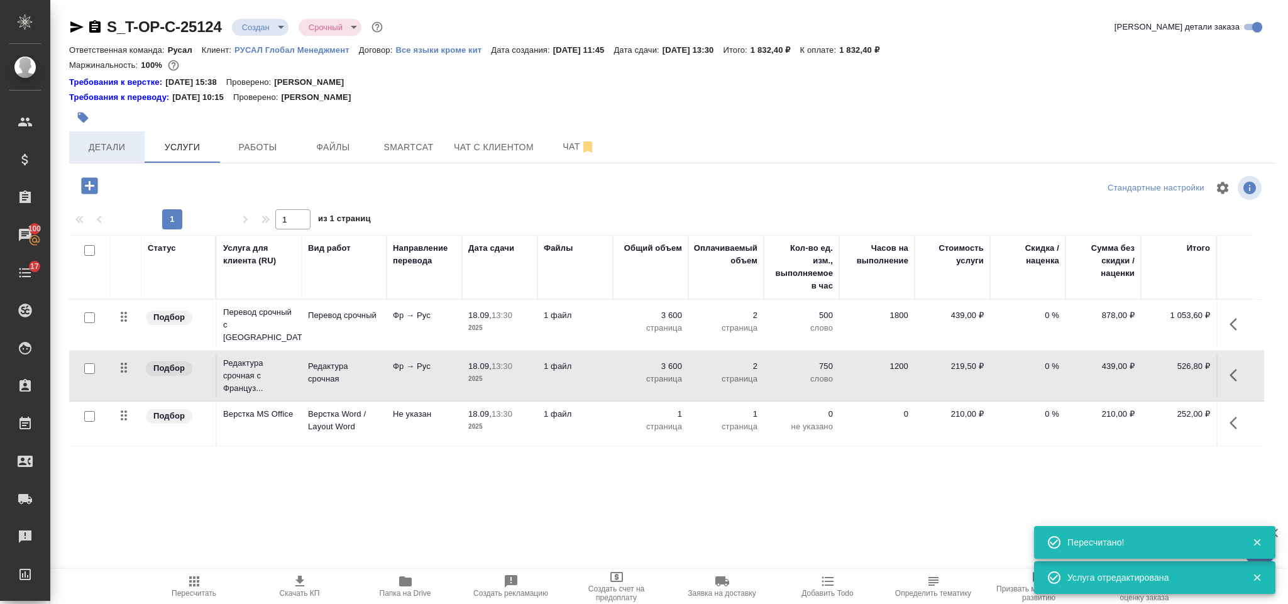
click at [121, 144] on span "Детали" at bounding box center [107, 148] width 60 height 16
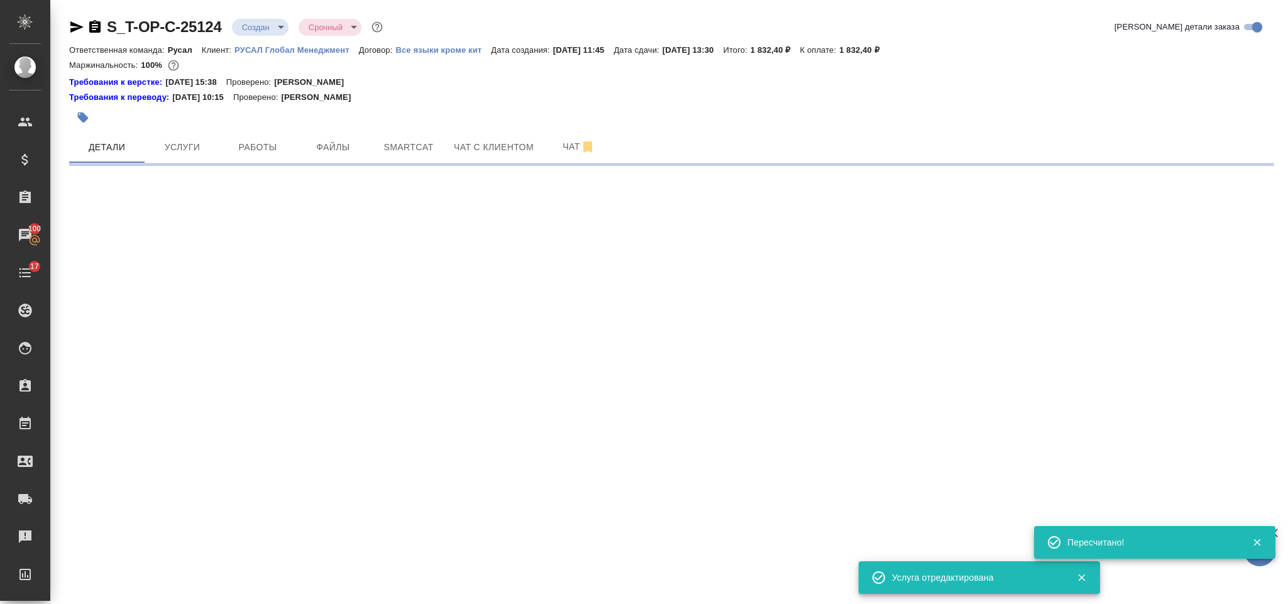
select select "RU"
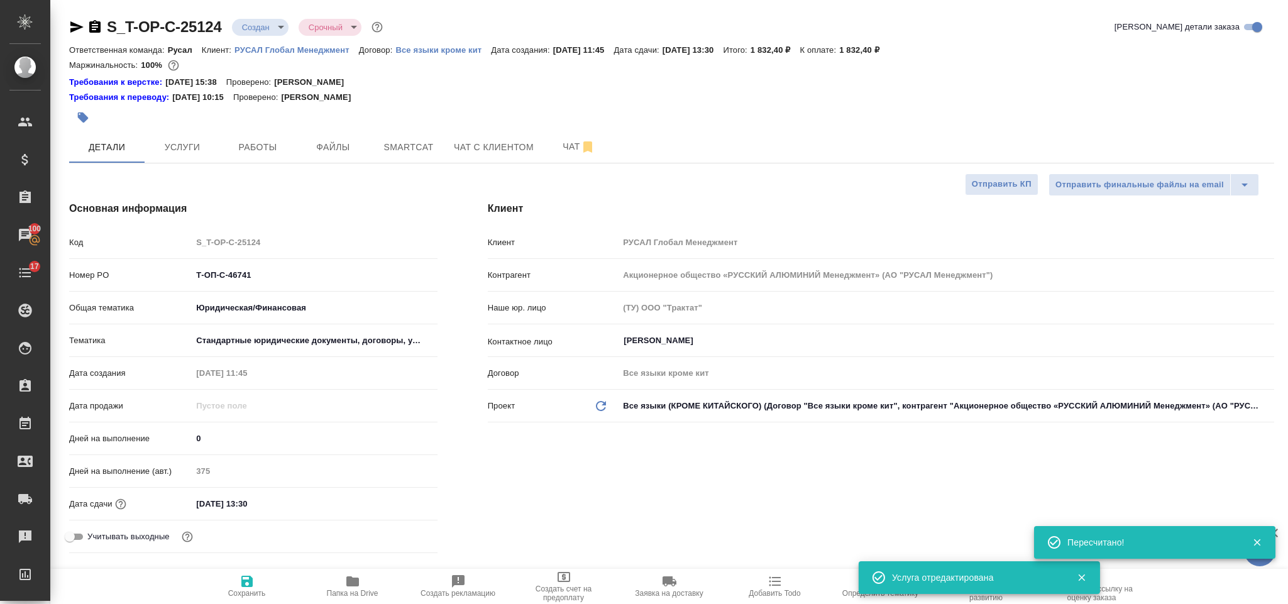
click at [96, 30] on icon "button" at bounding box center [94, 26] width 11 height 13
type textarea "x"
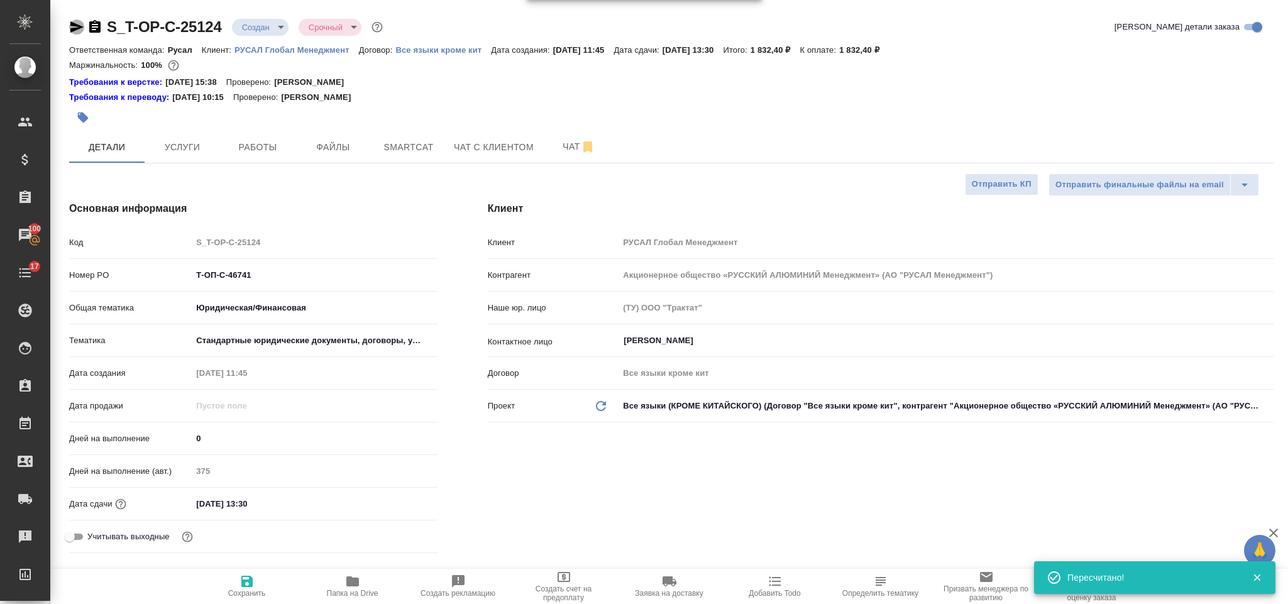
click at [82, 26] on icon "button" at bounding box center [76, 26] width 13 height 11
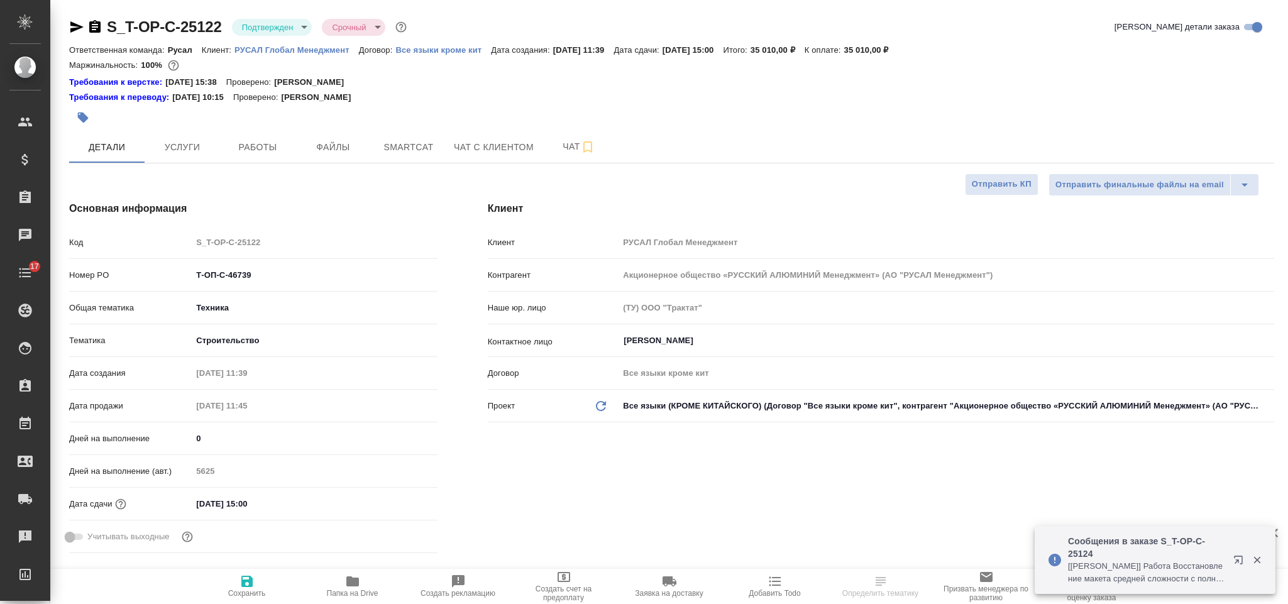
select select "RU"
click at [431, 138] on button "Smartcat" at bounding box center [408, 146] width 75 height 31
type textarea "x"
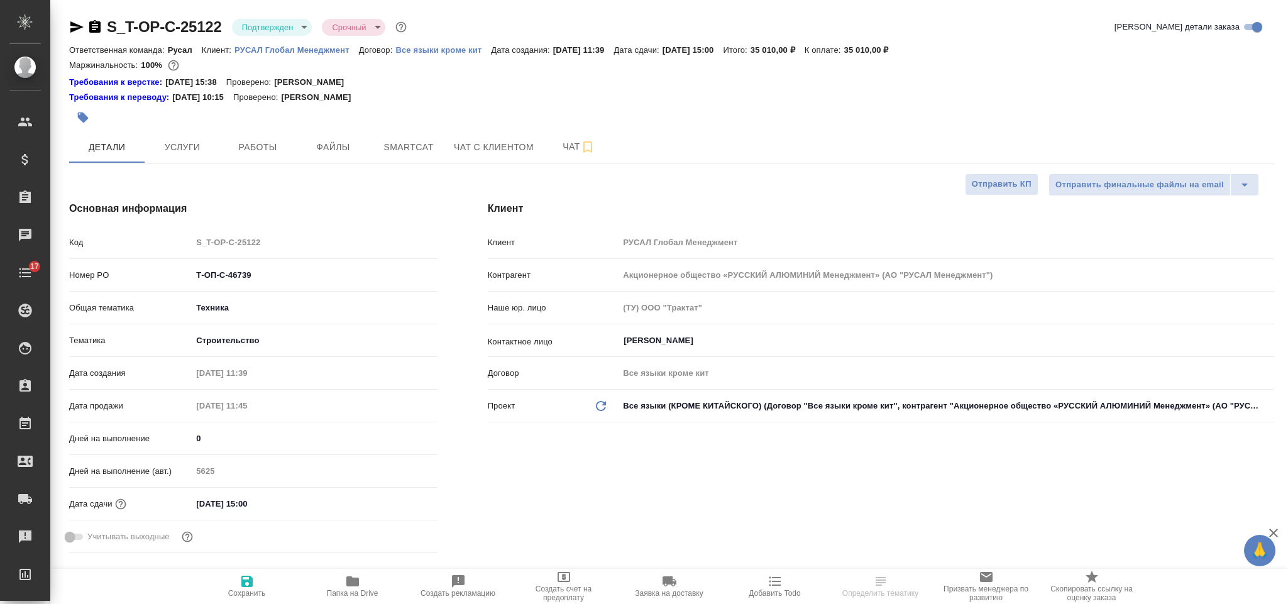
select select "RU"
type input "[PERSON_NAME]"
click at [295, 502] on div ".cls-1 fill:#fff; AWATERA Gorlenko Yuliua Клиенты Спецификации Заказы 100 Чаты …" at bounding box center [644, 302] width 1288 height 604
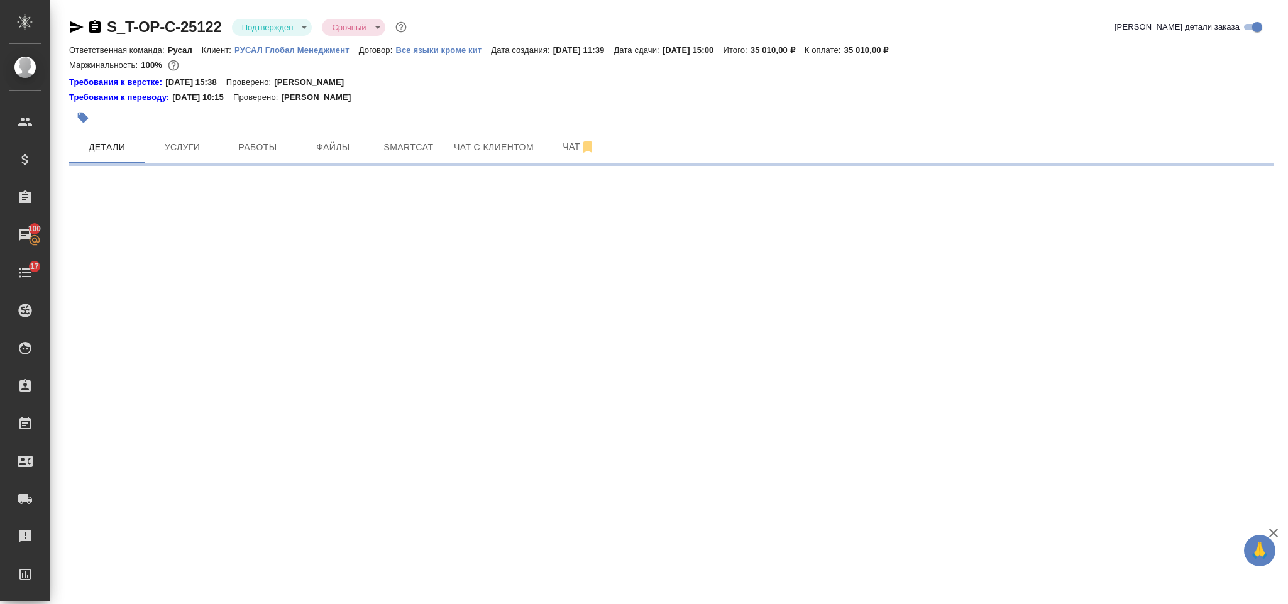
select select "RU"
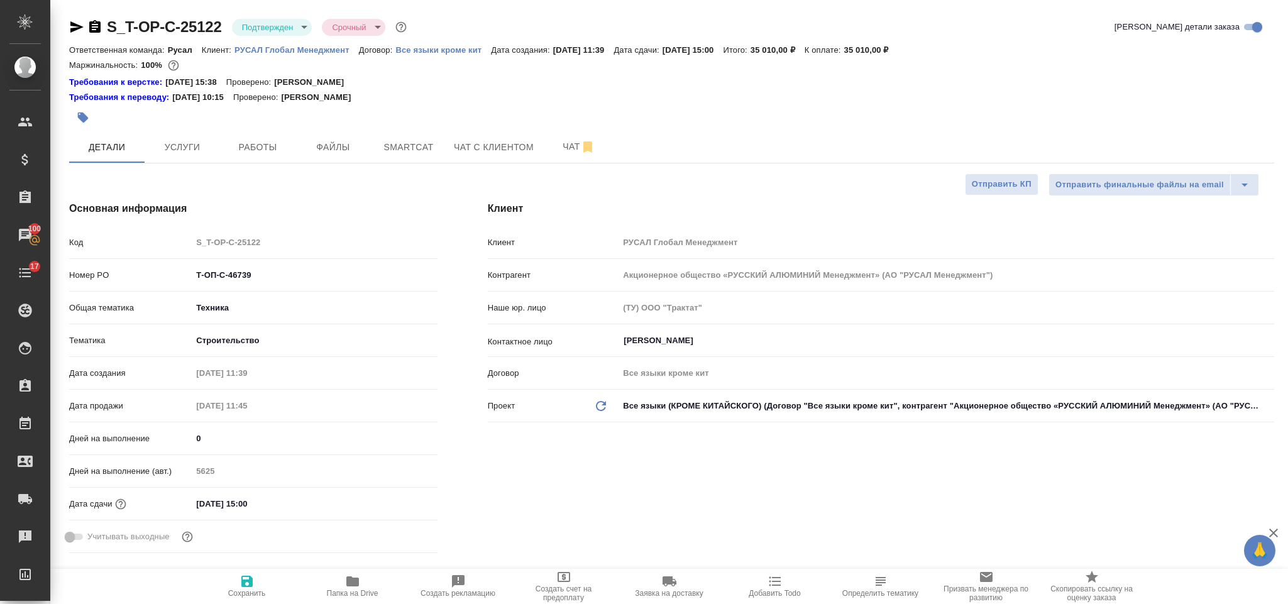
type textarea "x"
click at [278, 502] on input "[DATE] 15:00" at bounding box center [247, 504] width 110 height 18
click at [399, 504] on icon "button" at bounding box center [401, 502] width 15 height 15
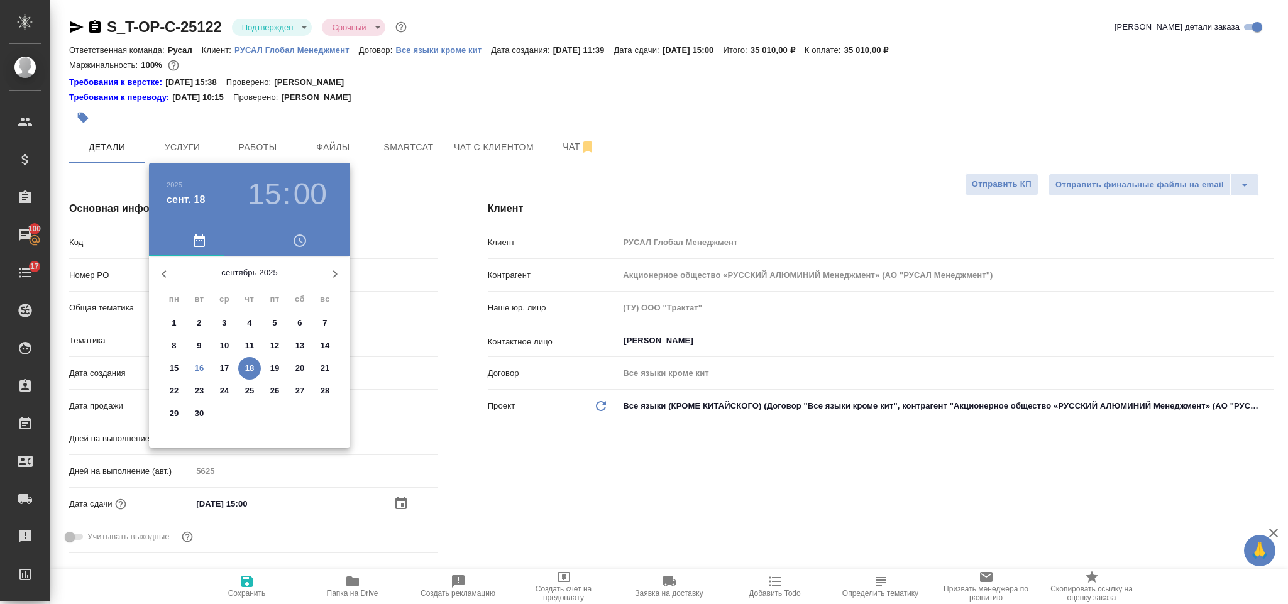
click at [202, 387] on p "23" at bounding box center [199, 391] width 9 height 13
type input "23.09.2025 15:00"
type textarea "x"
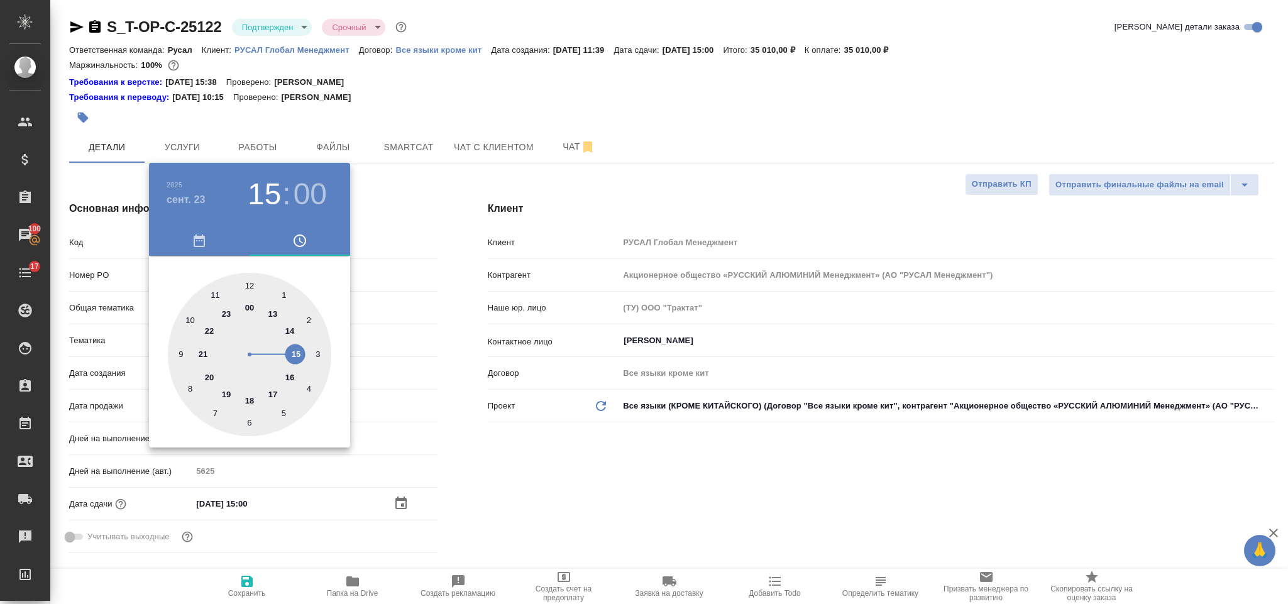
click at [289, 331] on div at bounding box center [249, 354] width 163 height 163
type input "23.09.2025 14:00"
type textarea "x"
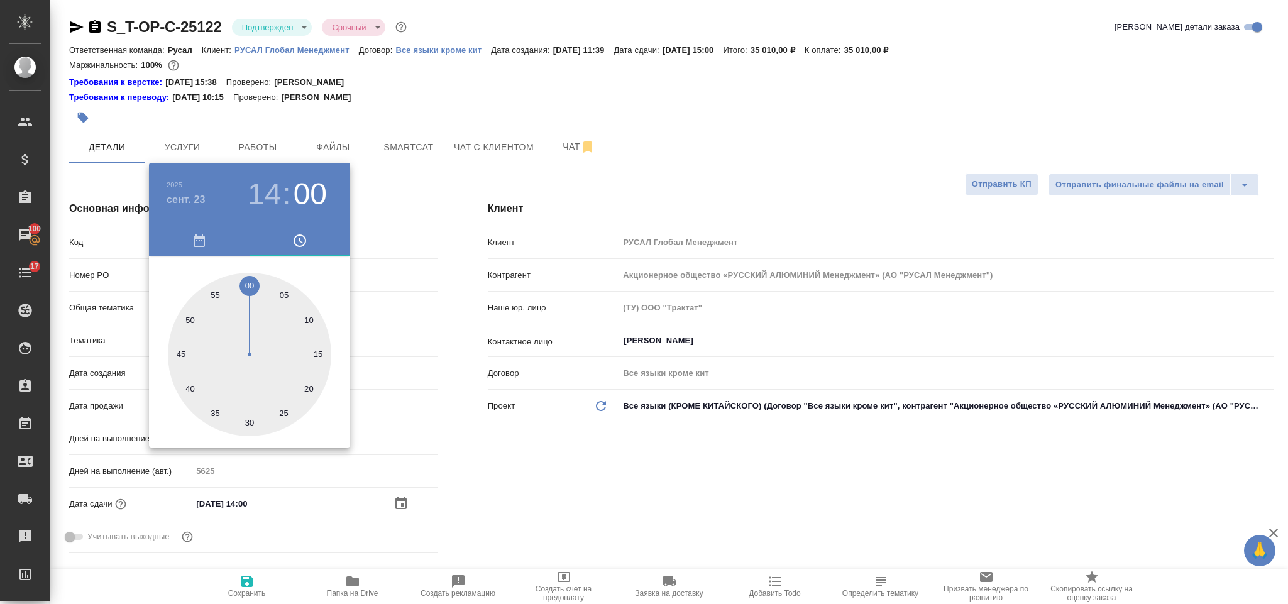
click at [551, 464] on div at bounding box center [644, 302] width 1288 height 604
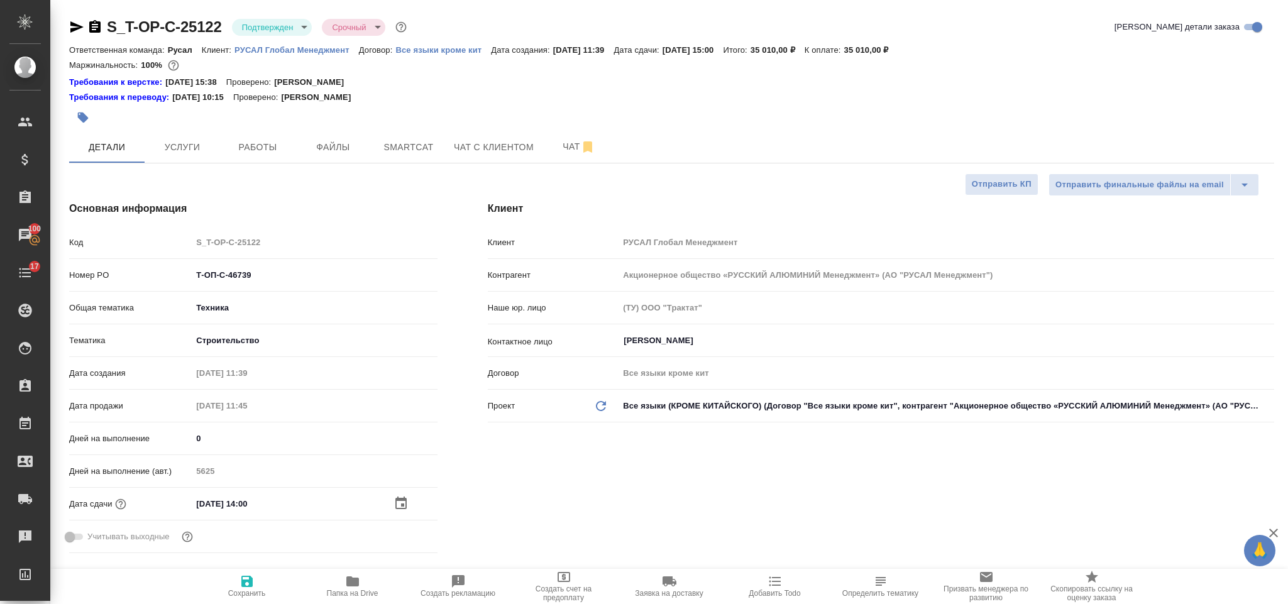
click at [253, 583] on icon "button" at bounding box center [246, 581] width 15 height 15
type textarea "x"
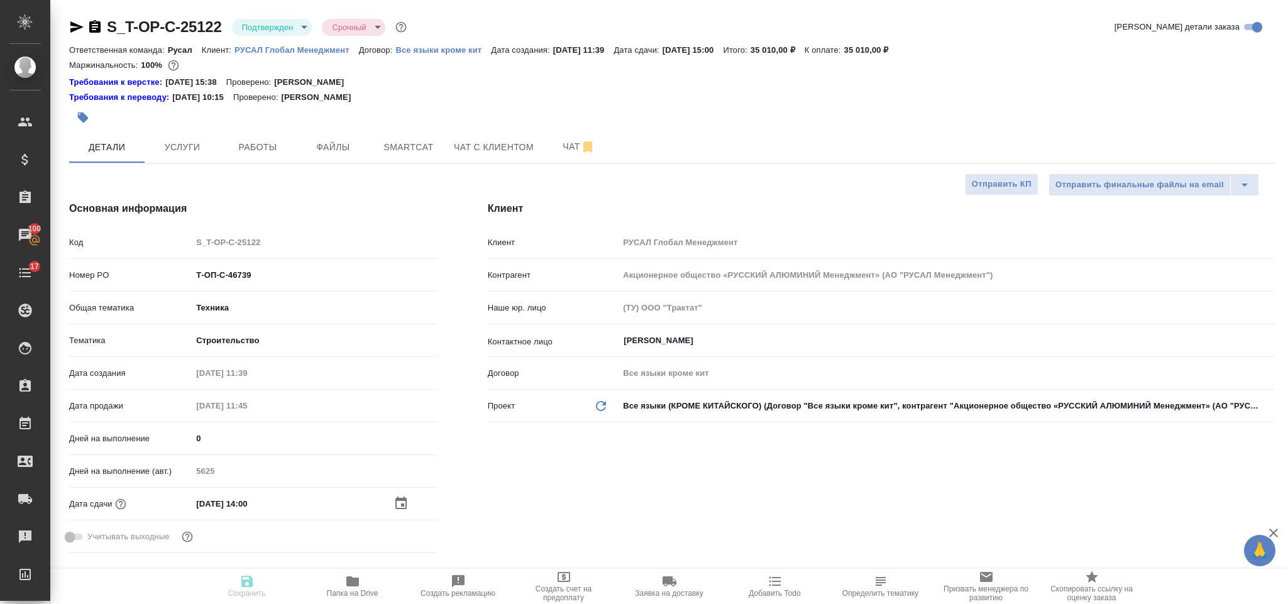
type textarea "x"
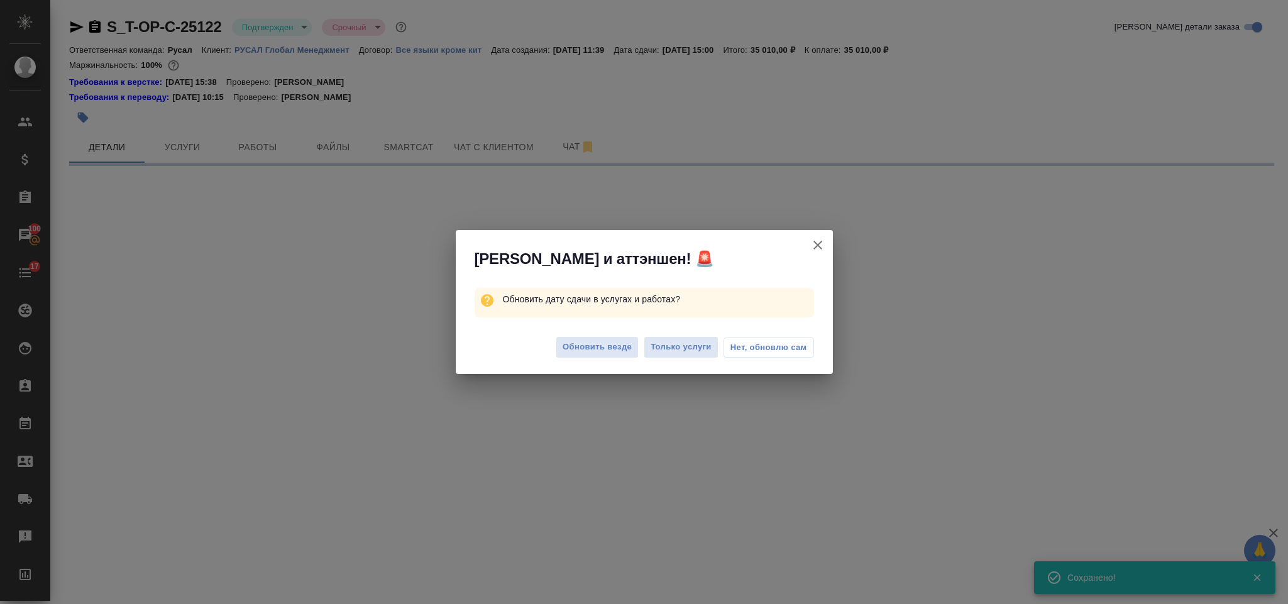
select select "RU"
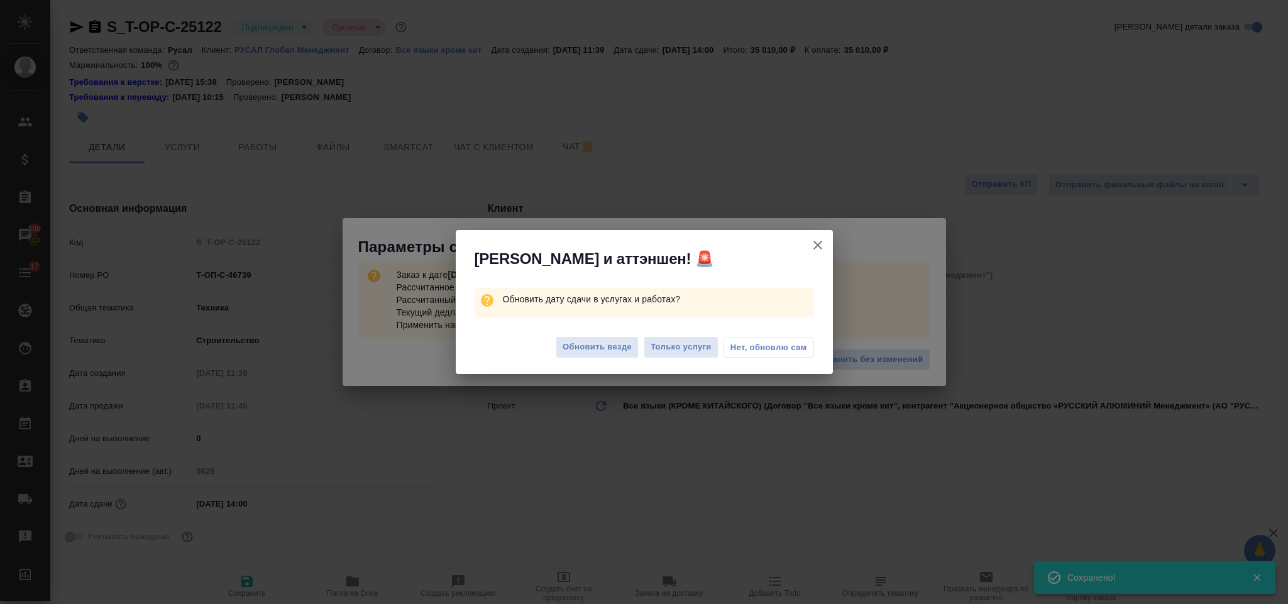
type textarea "x"
click at [669, 340] on span "Только услуги" at bounding box center [681, 347] width 61 height 14
type textarea "x"
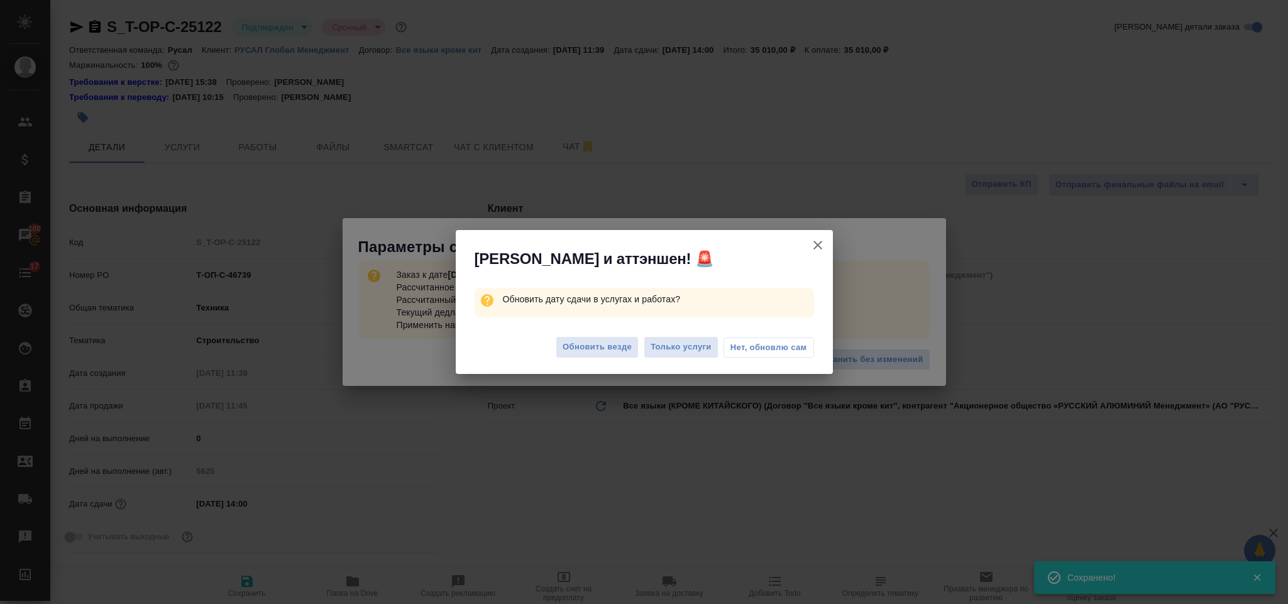
type textarea "x"
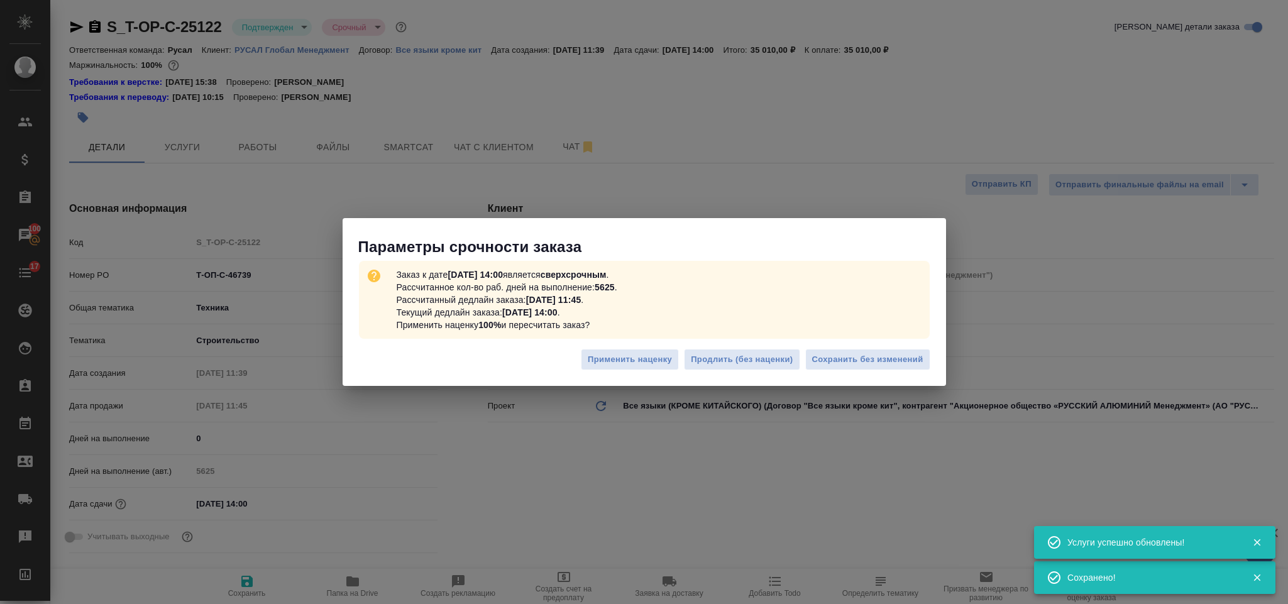
click at [845, 360] on span "Сохранить без изменений" at bounding box center [867, 360] width 111 height 14
type textarea "x"
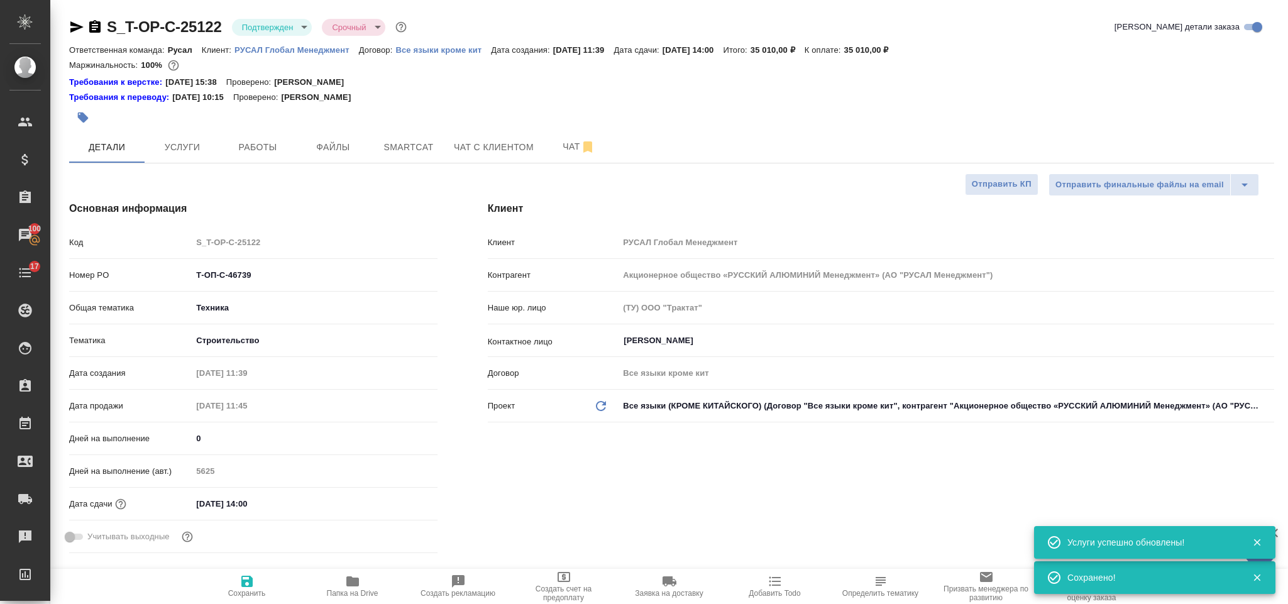
type textarea "x"
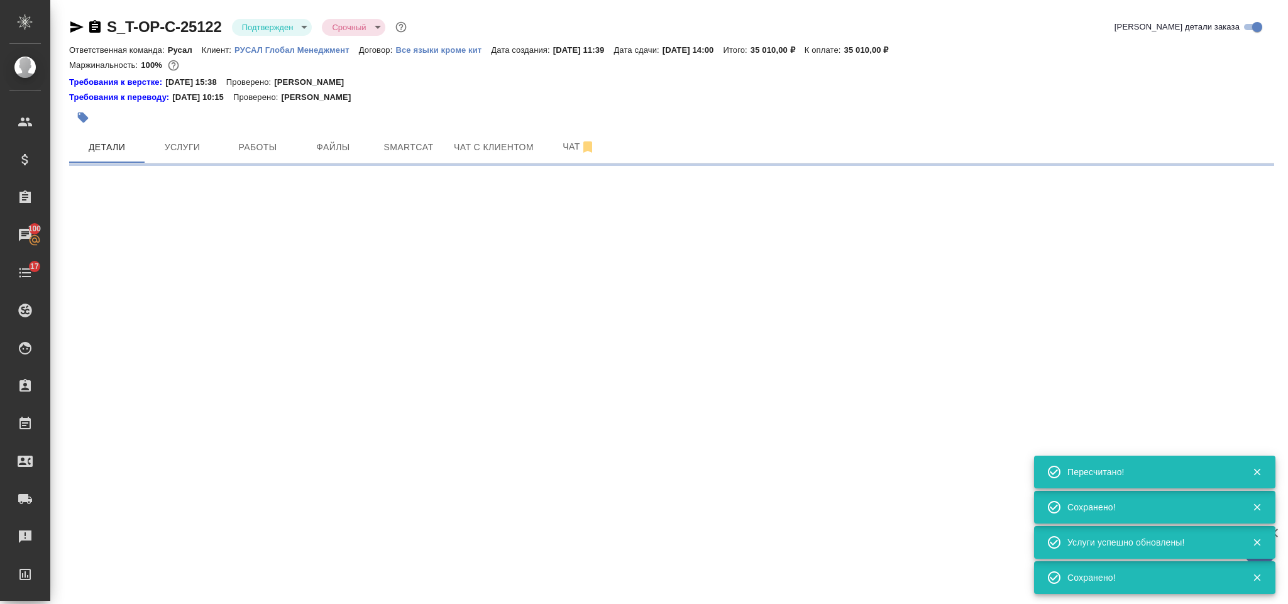
select select "RU"
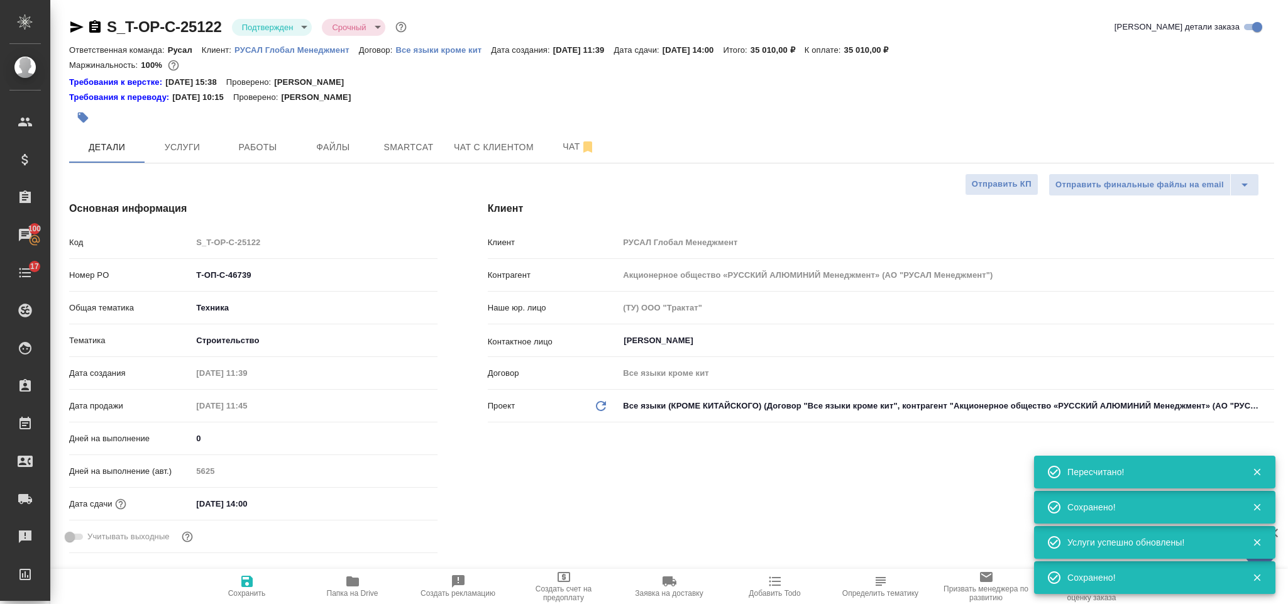
type textarea "x"
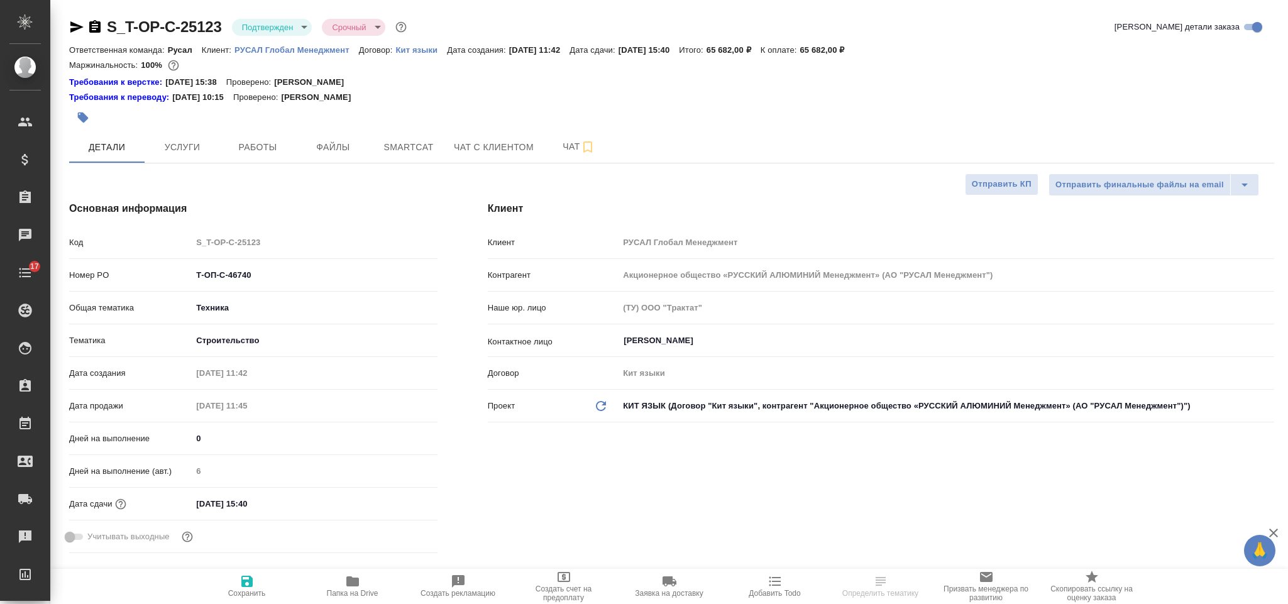
select select "RU"
click at [272, 510] on input "[DATE] 15:40" at bounding box center [247, 504] width 110 height 18
click at [398, 500] on icon "button" at bounding box center [400, 502] width 11 height 13
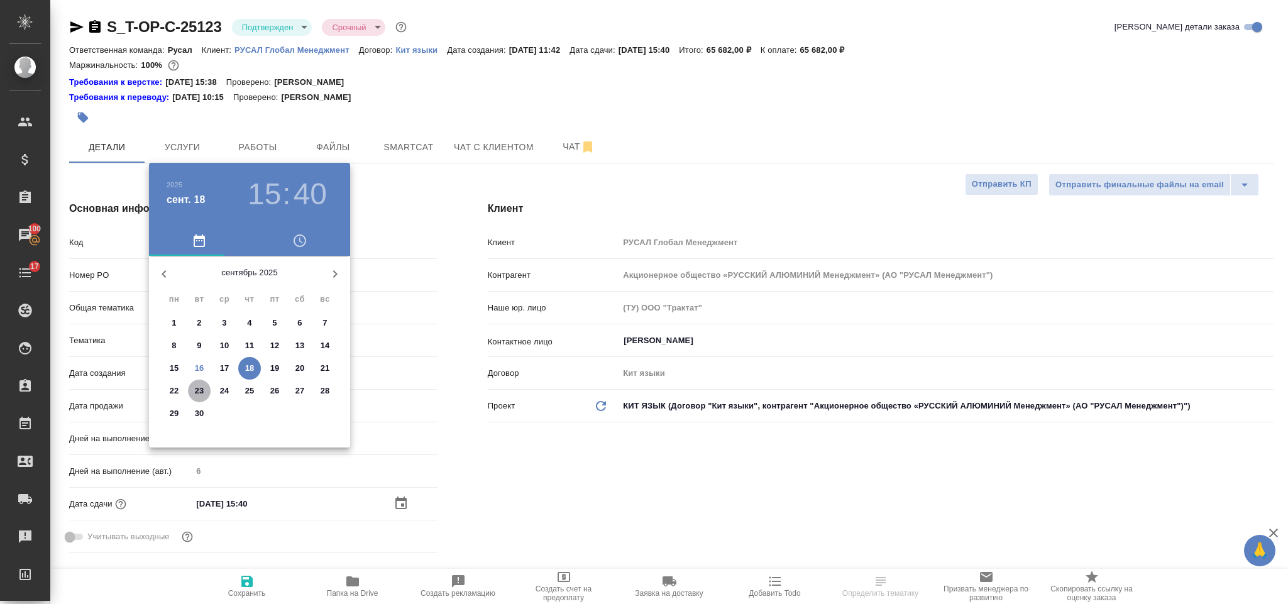
click at [204, 388] on span "23" at bounding box center [199, 391] width 23 height 13
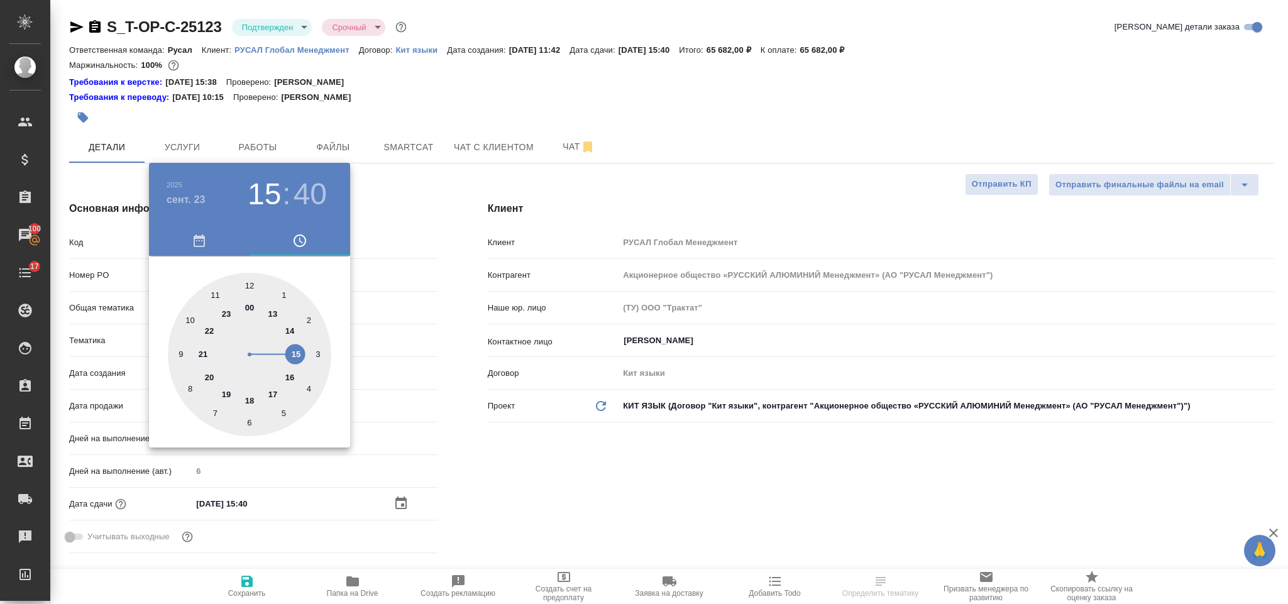
click at [289, 328] on div at bounding box center [249, 354] width 163 height 163
click at [251, 283] on div at bounding box center [249, 354] width 163 height 163
type input "[DATE] 14:00"
click at [482, 453] on div at bounding box center [644, 302] width 1288 height 604
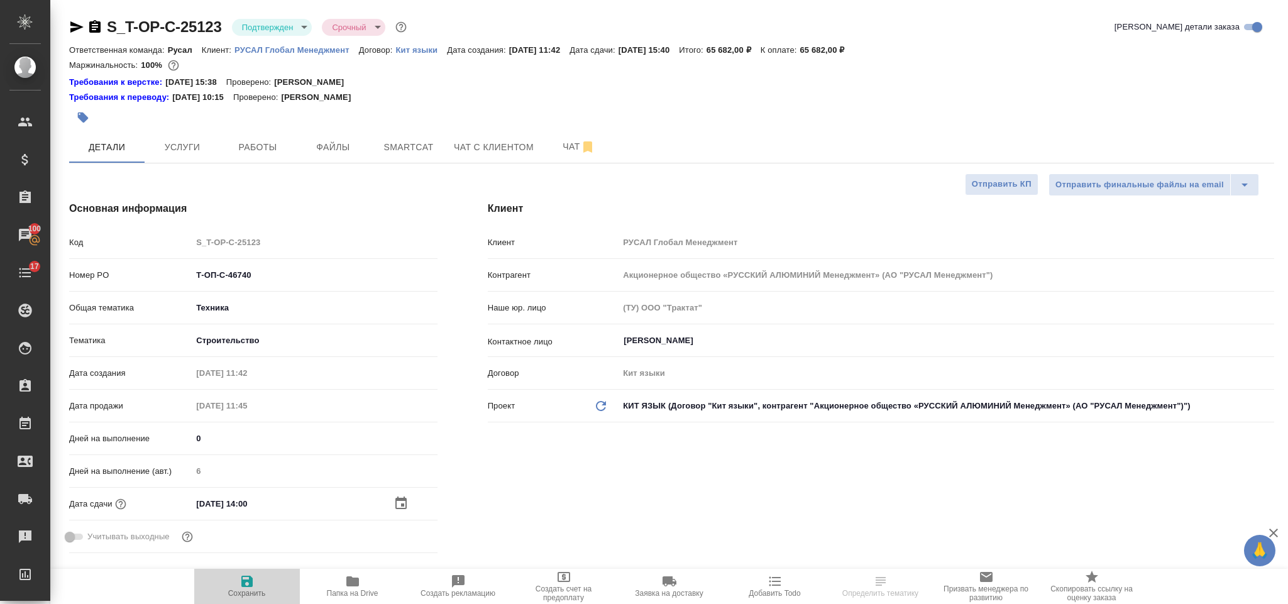
click at [242, 581] on icon "button" at bounding box center [246, 581] width 11 height 11
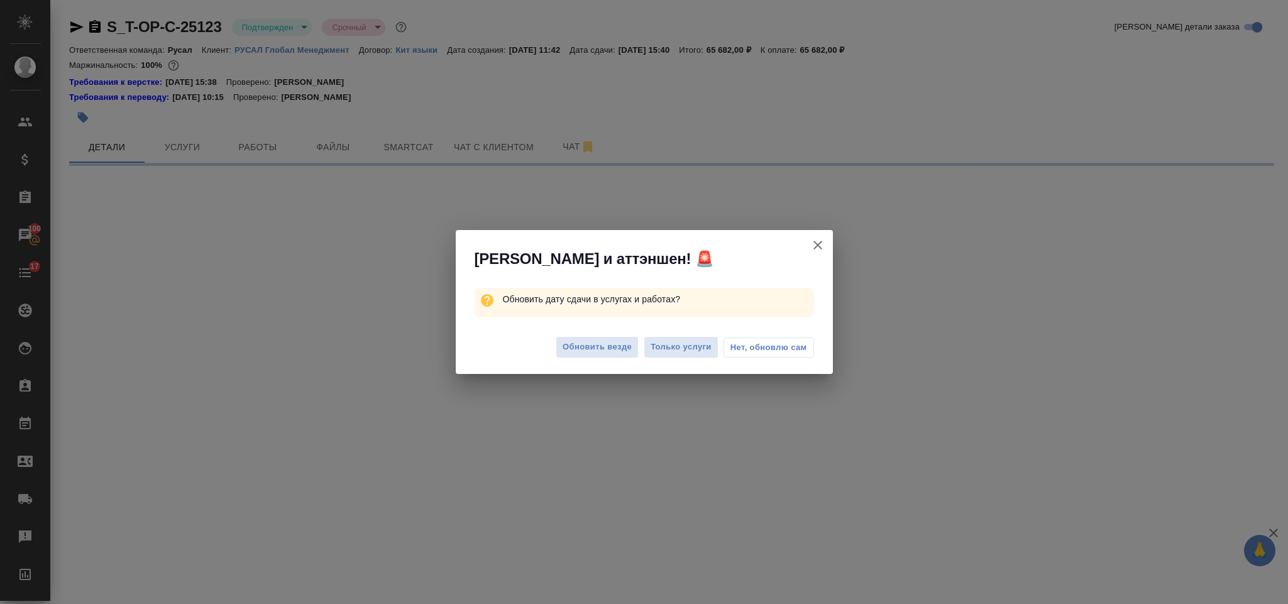
select select "RU"
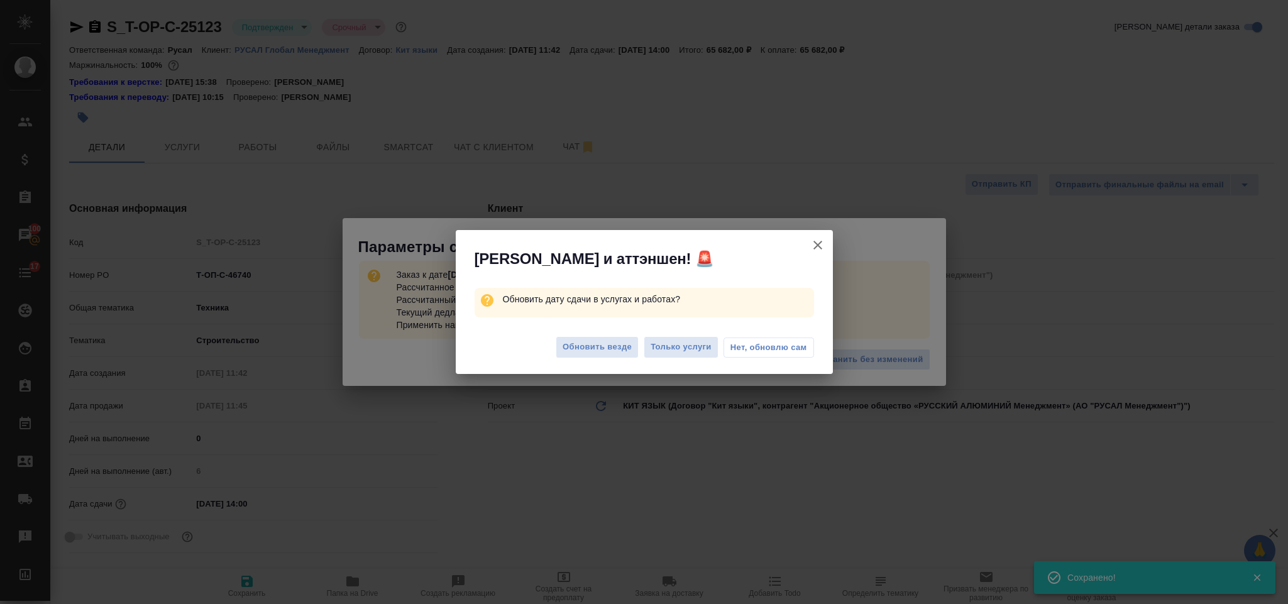
type input "[DATE] 14:00"
type textarea "x"
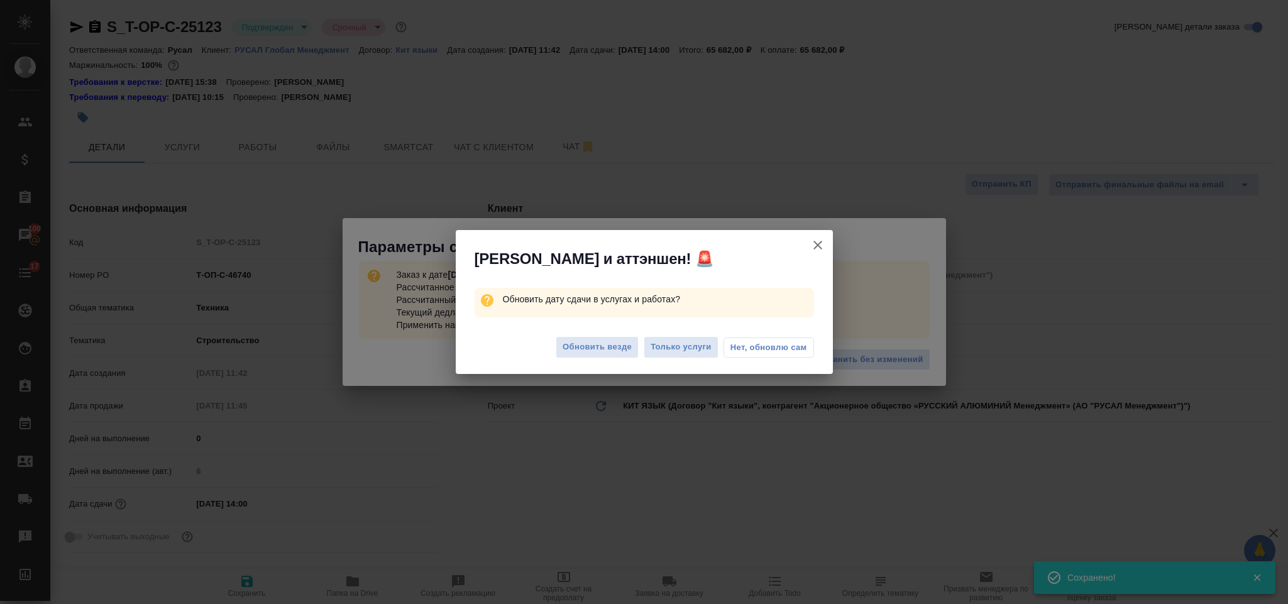
type textarea "x"
click at [683, 350] on span "Только услуги" at bounding box center [681, 347] width 61 height 14
type textarea "x"
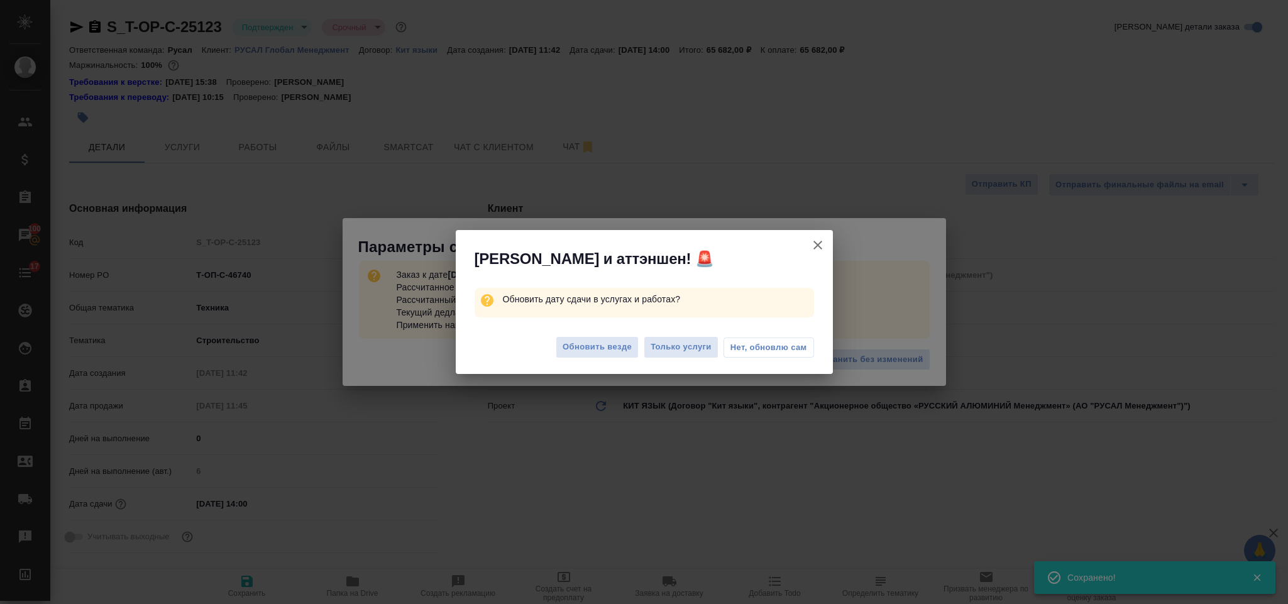
type textarea "x"
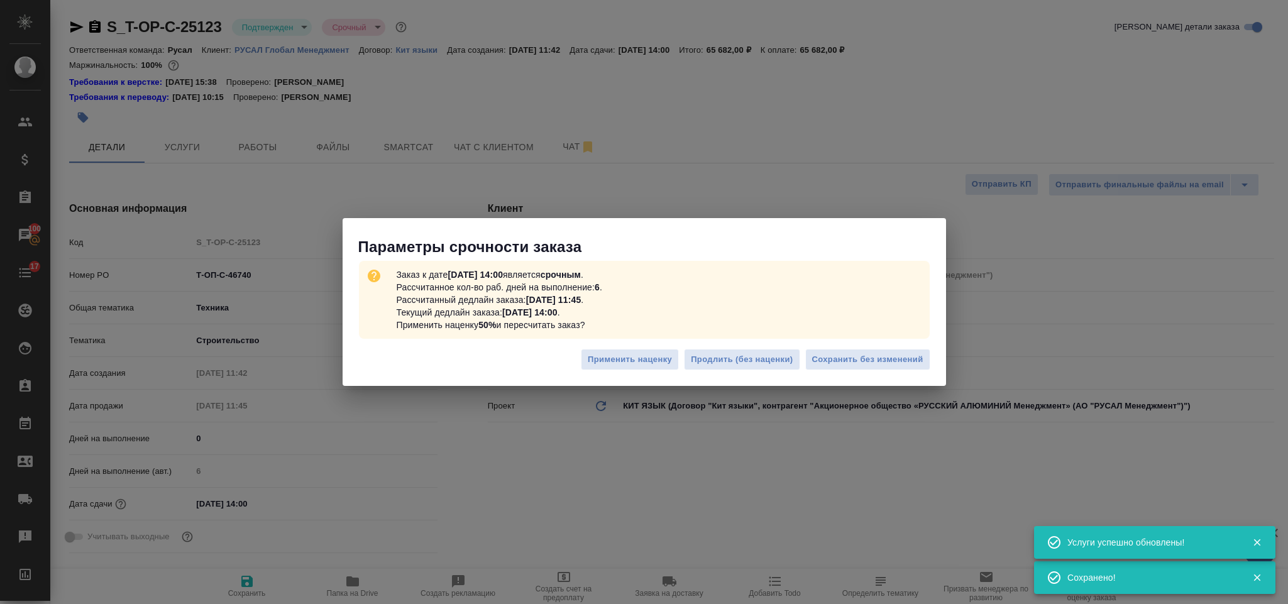
click at [856, 360] on span "Сохранить без изменений" at bounding box center [867, 360] width 111 height 14
type textarea "x"
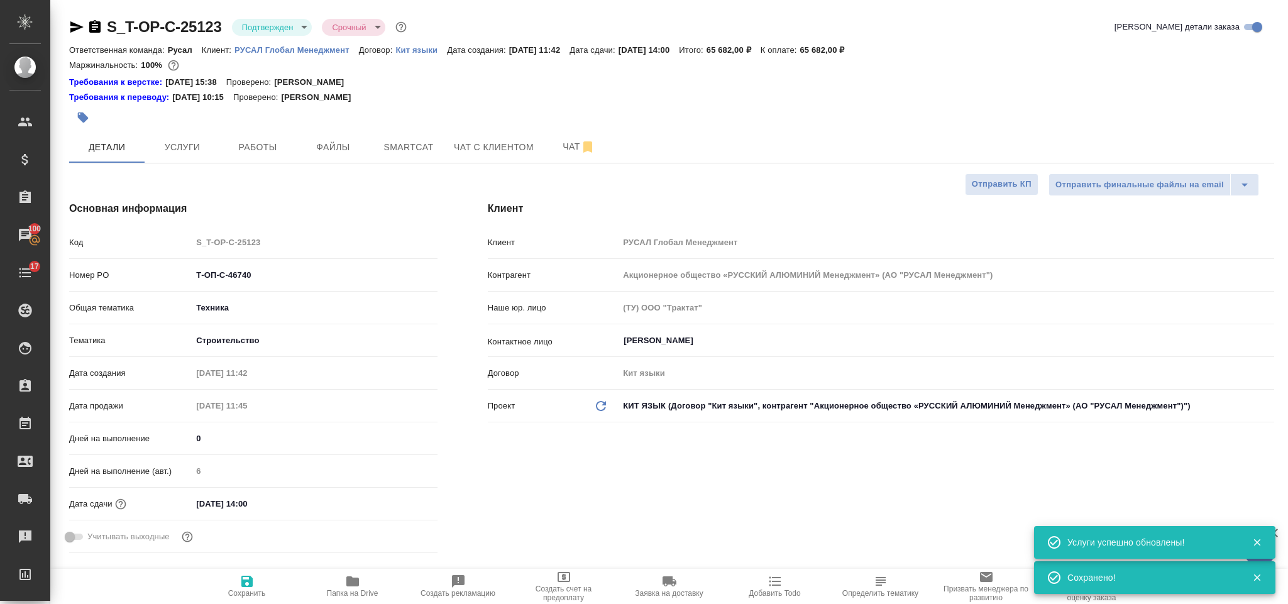
type textarea "x"
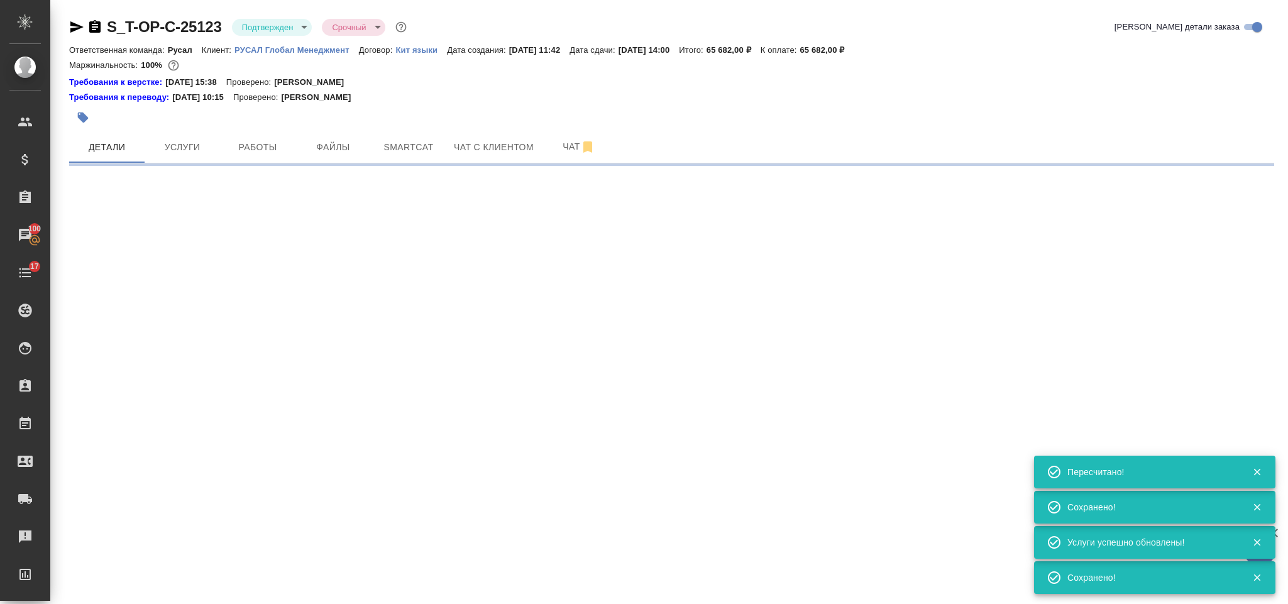
select select "RU"
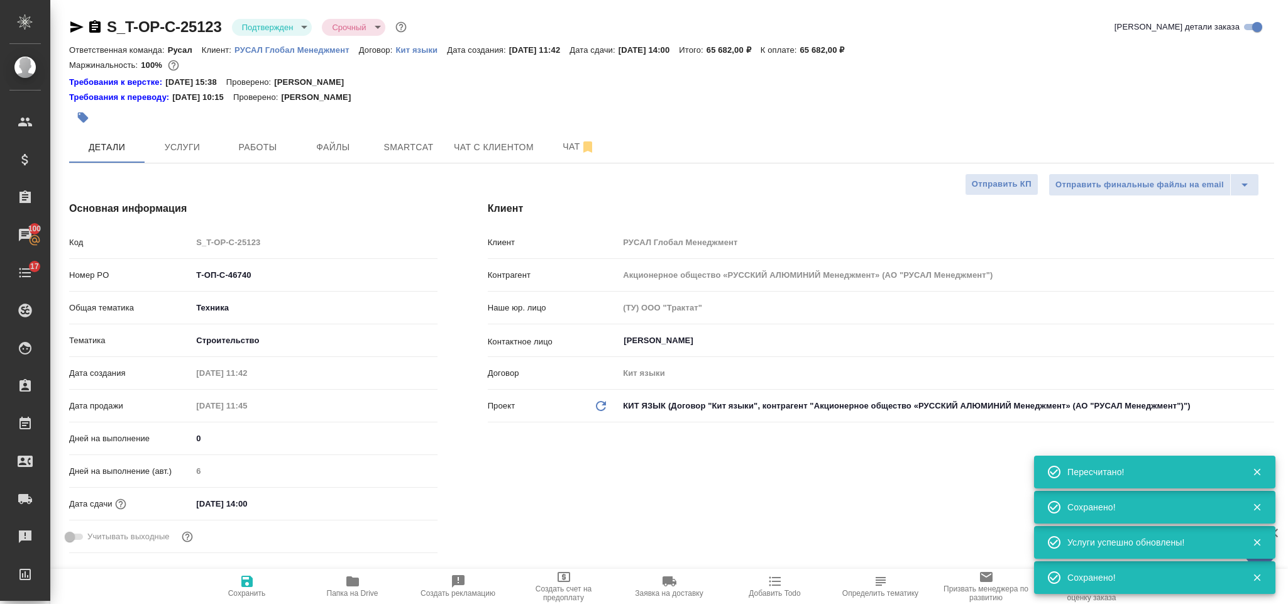
type textarea "x"
